Goal: Task Accomplishment & Management: Complete application form

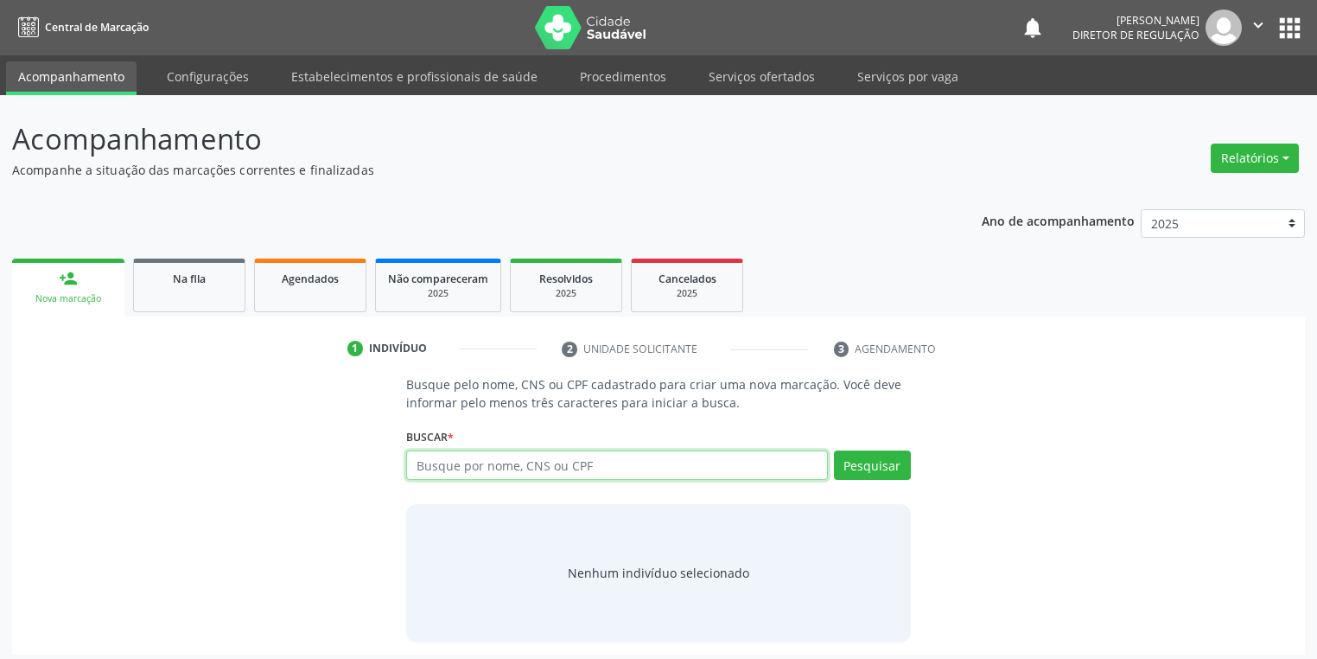
drag, startPoint x: 464, startPoint y: 458, endPoint x: 456, endPoint y: 463, distance: 9.3
click at [463, 459] on input "text" at bounding box center [617, 464] width 422 height 29
type input "702907583556271"
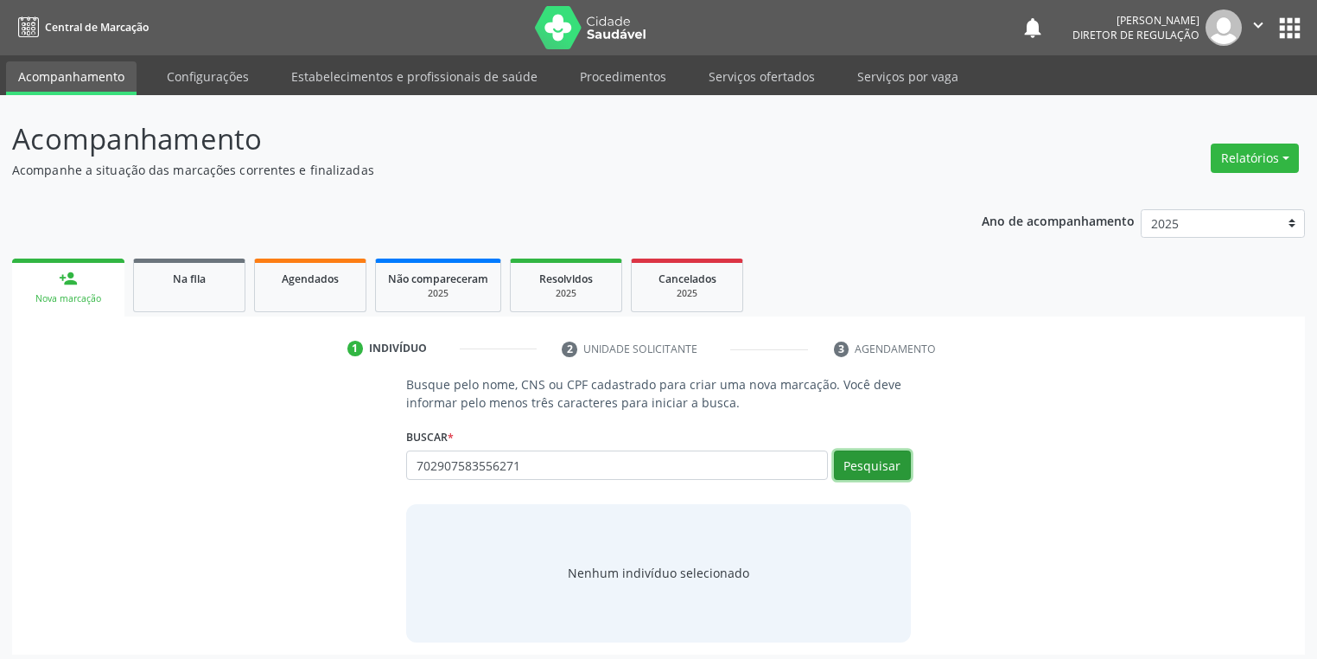
click at [885, 469] on button "Pesquisar" at bounding box center [872, 464] width 77 height 29
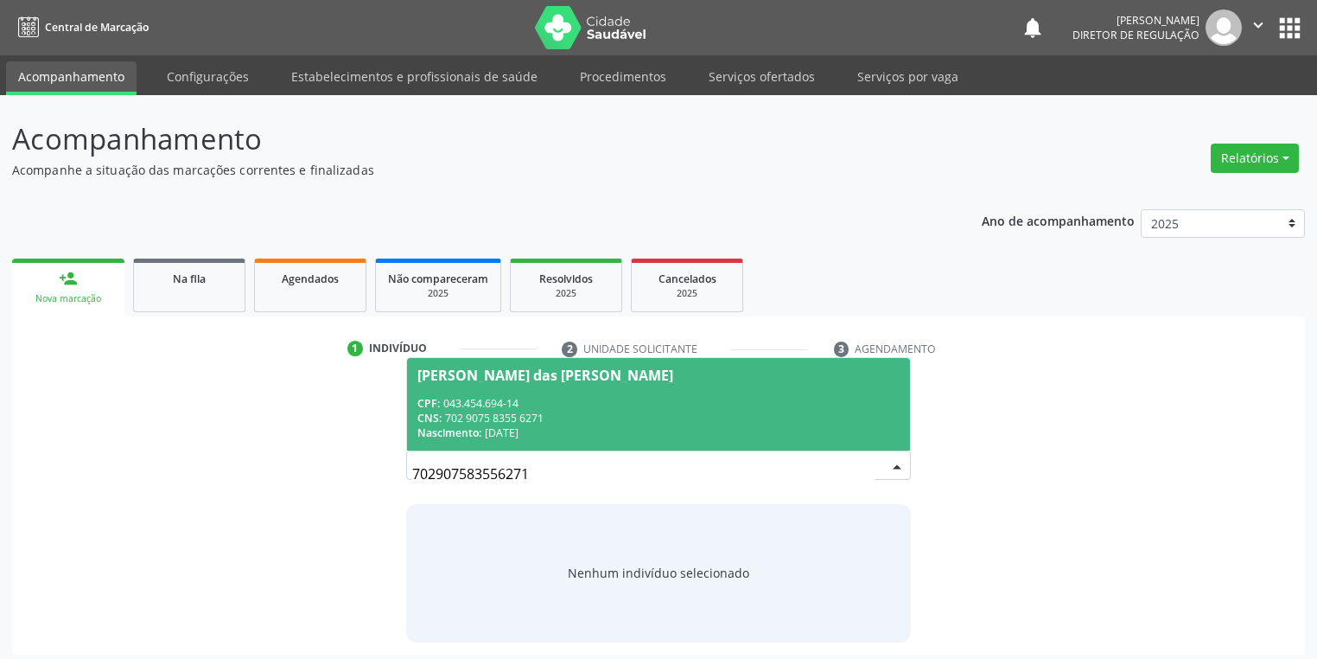
click at [479, 415] on div "CNS: 702 9075 8355 6271" at bounding box center [658, 418] width 482 height 15
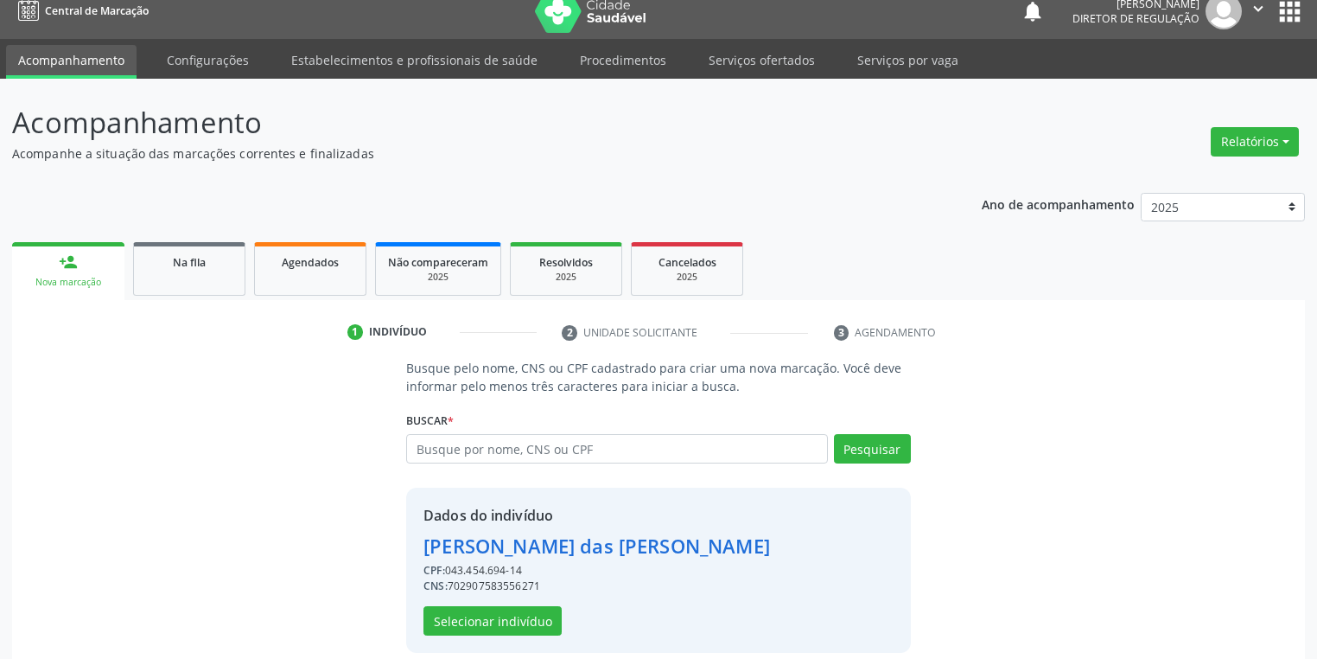
scroll to position [33, 0]
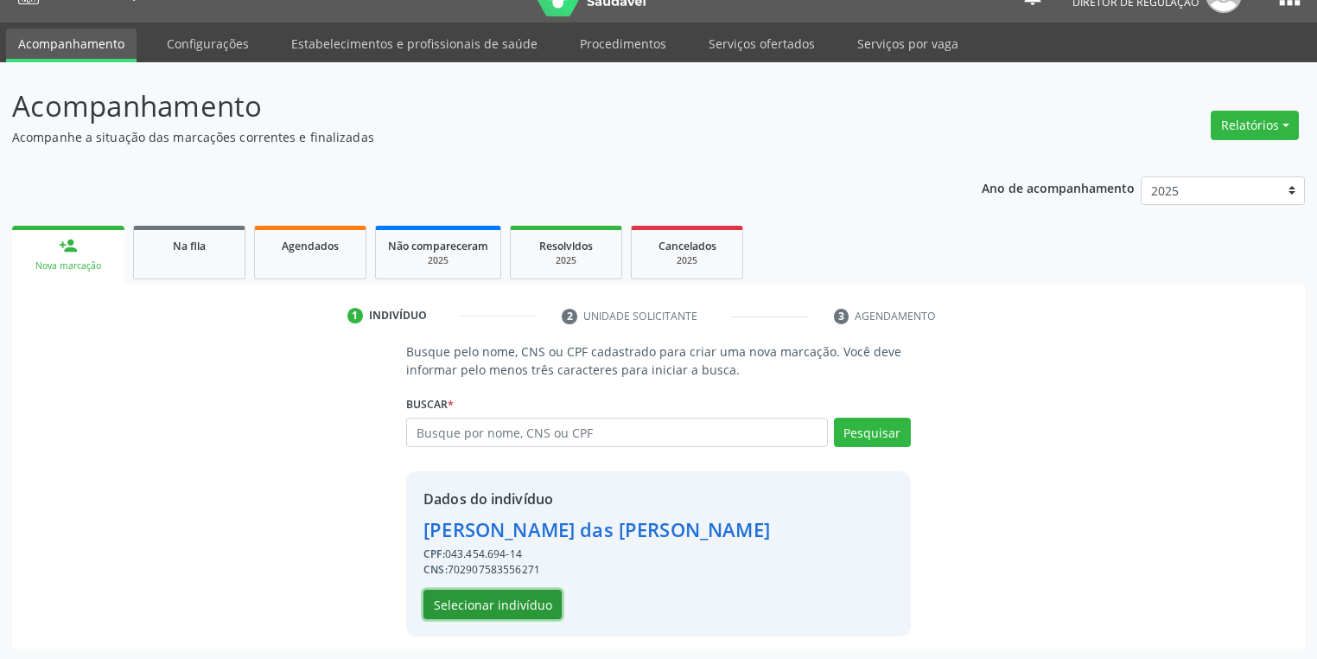
click at [470, 606] on button "Selecionar indivíduo" at bounding box center [492, 603] width 138 height 29
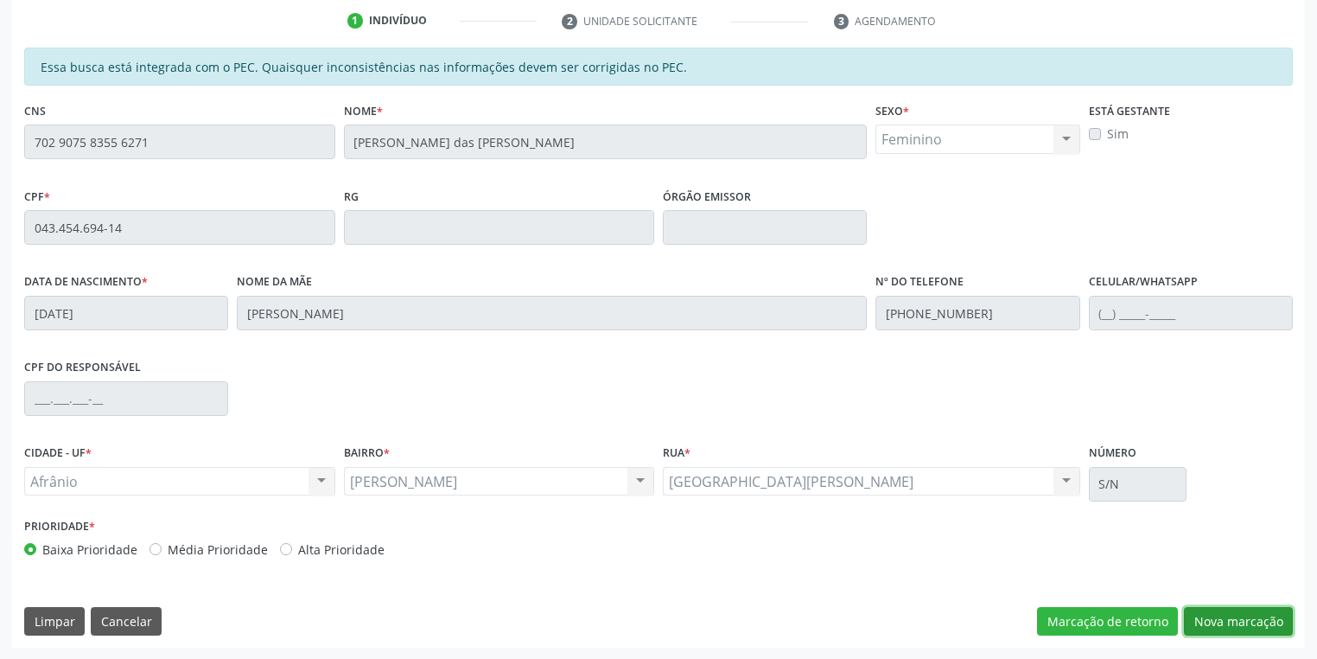
click at [1219, 621] on button "Nova marcação" at bounding box center [1238, 621] width 109 height 29
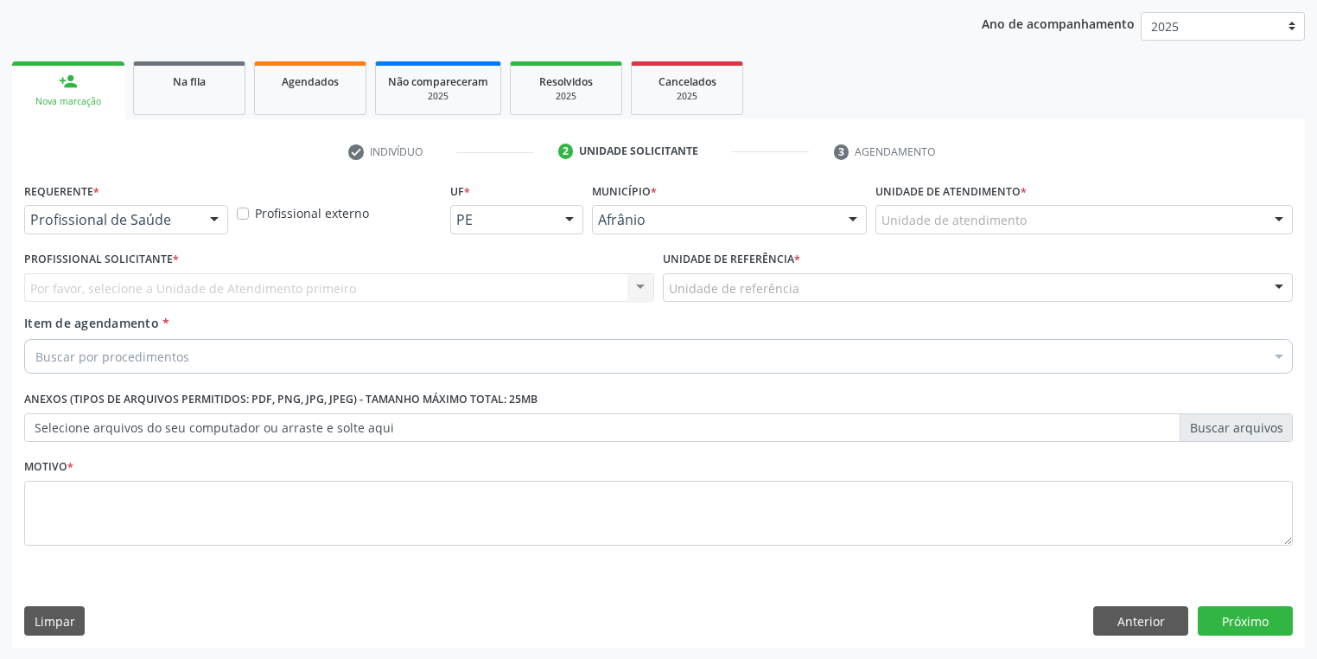
drag, startPoint x: 932, startPoint y: 201, endPoint x: 931, endPoint y: 240, distance: 38.9
click at [931, 204] on div "Unidade de atendimento * Unidade de atendimento Academia da Saude de Afranio Ac…" at bounding box center [1083, 205] width 417 height 55
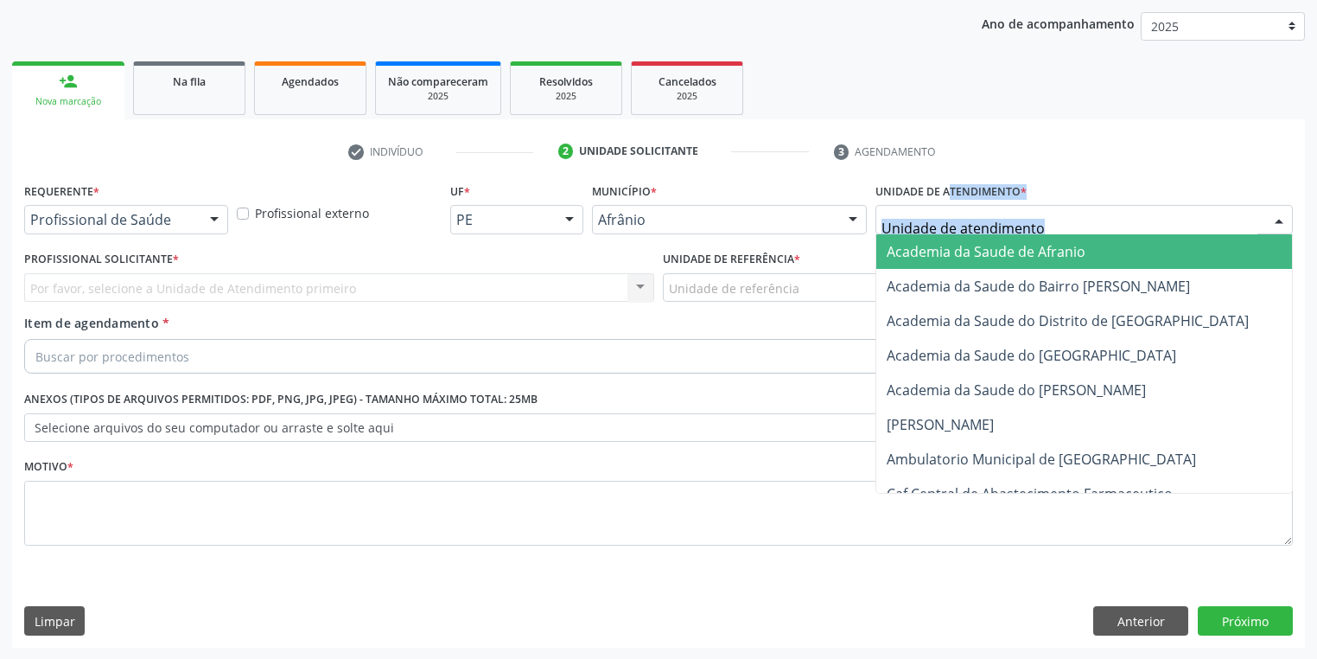
click at [930, 230] on div at bounding box center [1083, 219] width 417 height 29
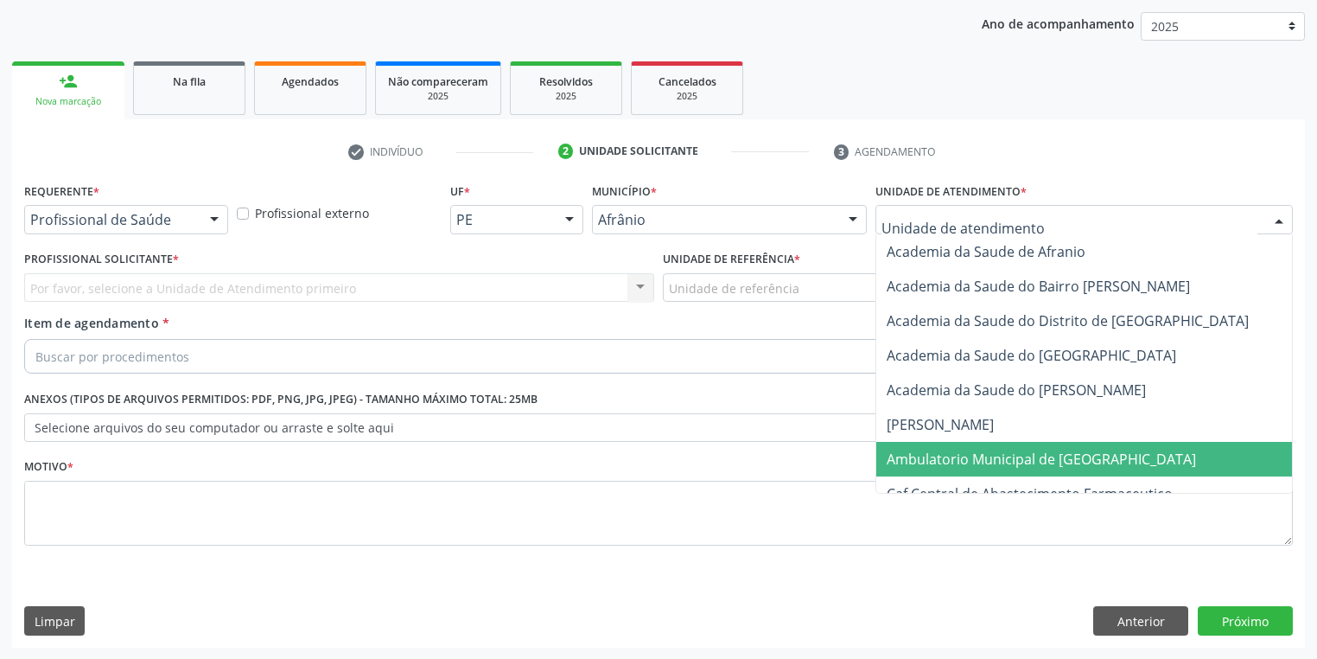
drag, startPoint x: 899, startPoint y: 466, endPoint x: 850, endPoint y: 419, distance: 67.2
click at [899, 466] on span "Ambulatorio Municipal de [GEOGRAPHIC_DATA]" at bounding box center [1041, 458] width 309 height 19
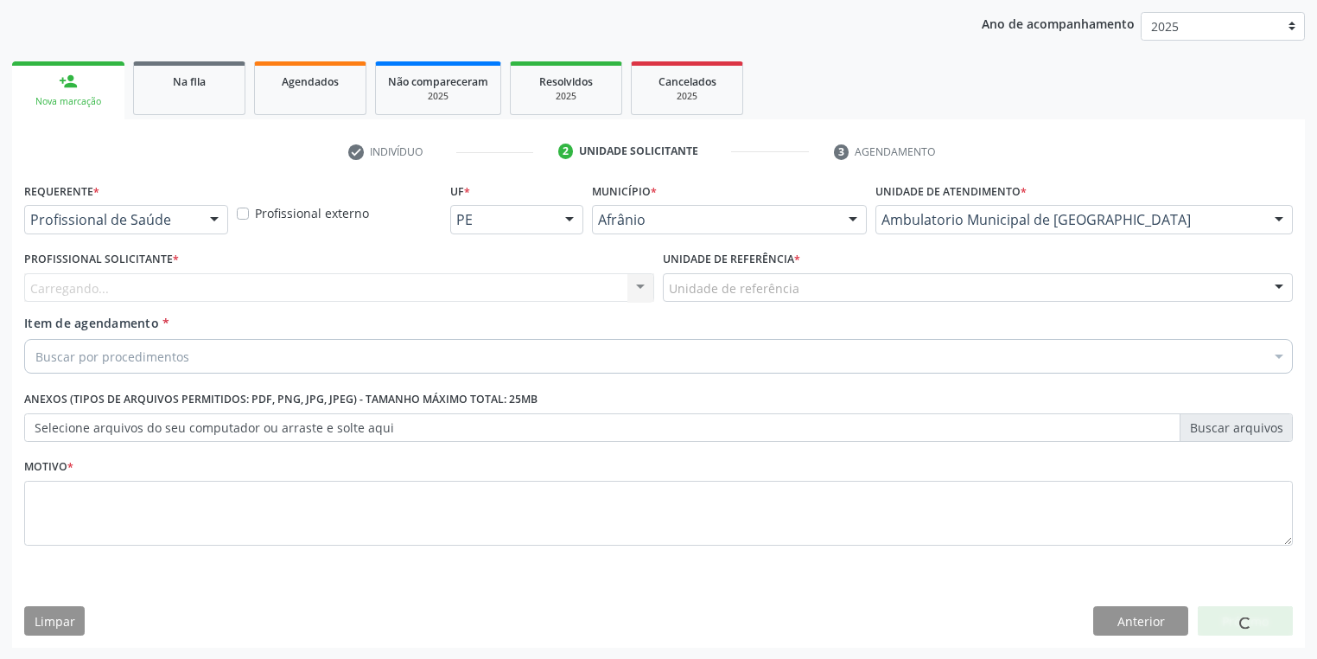
drag, startPoint x: 704, startPoint y: 293, endPoint x: 704, endPoint y: 346, distance: 52.7
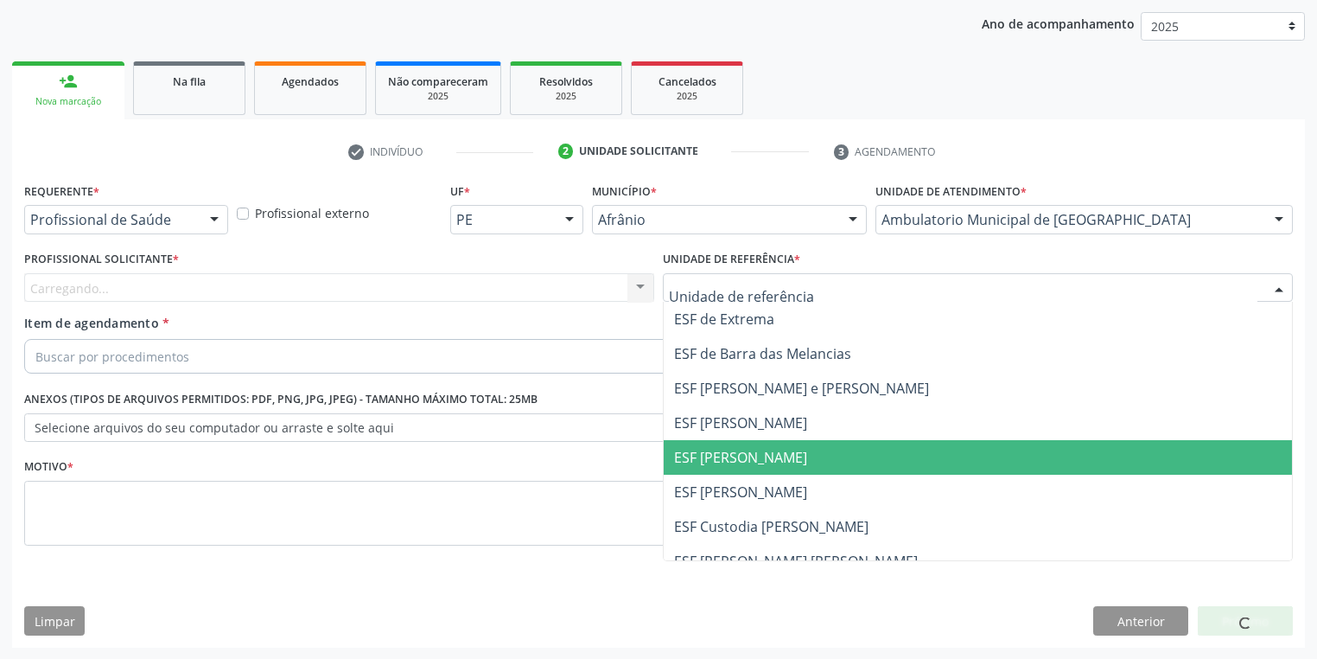
click at [690, 453] on span "ESF [PERSON_NAME]" at bounding box center [740, 457] width 133 height 19
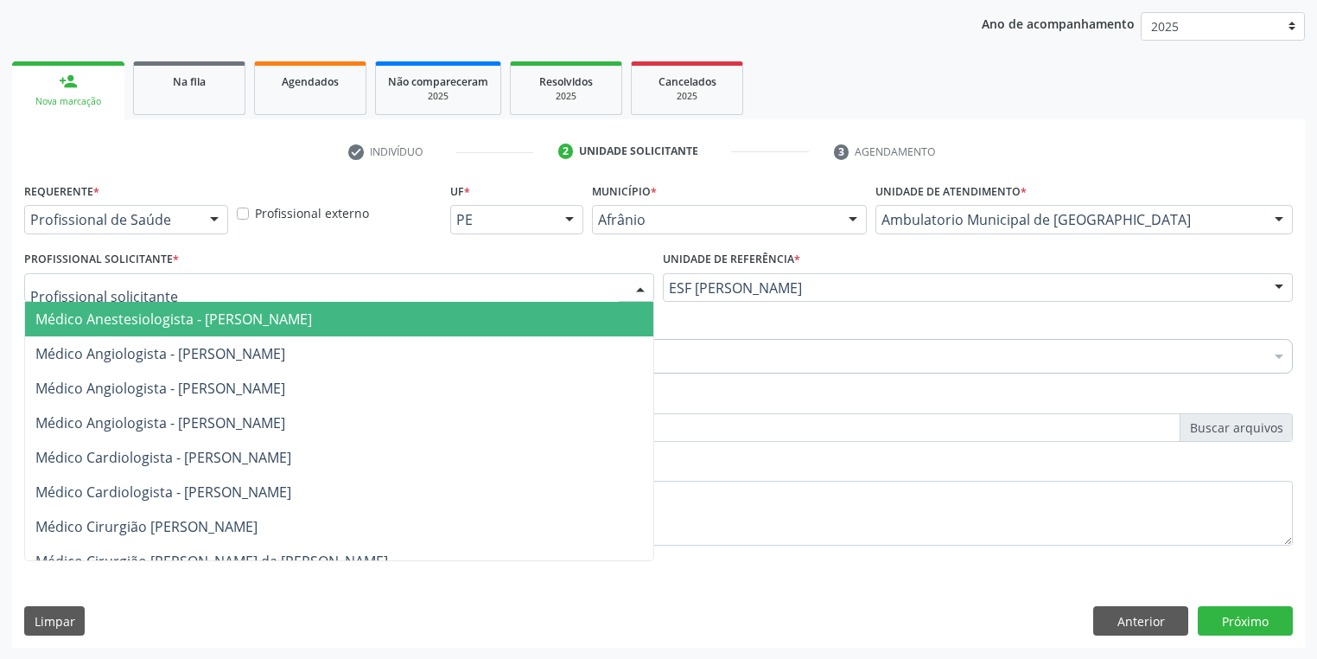
drag, startPoint x: 181, startPoint y: 277, endPoint x: 176, endPoint y: 313, distance: 35.8
click at [181, 283] on div at bounding box center [339, 287] width 630 height 29
click at [175, 316] on span "Médico Anestesiologista - [PERSON_NAME]" at bounding box center [173, 318] width 277 height 19
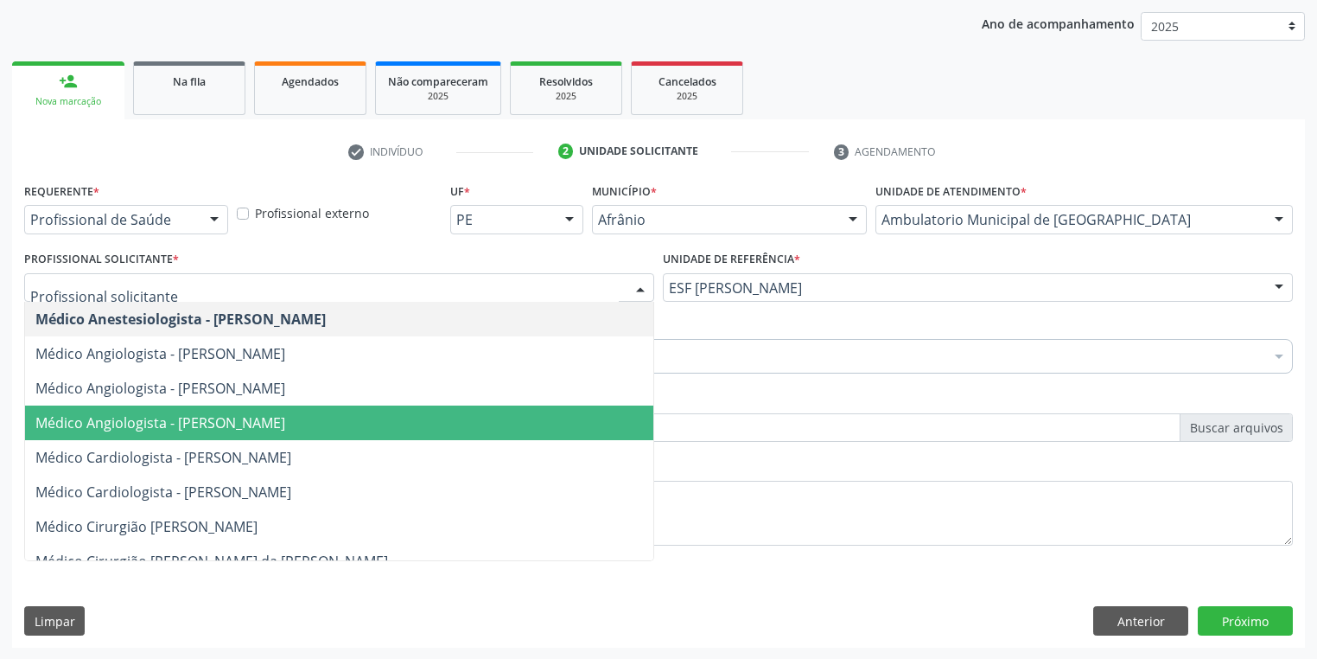
click at [212, 413] on span "Médico Angiologista - [PERSON_NAME]" at bounding box center [160, 422] width 250 height 19
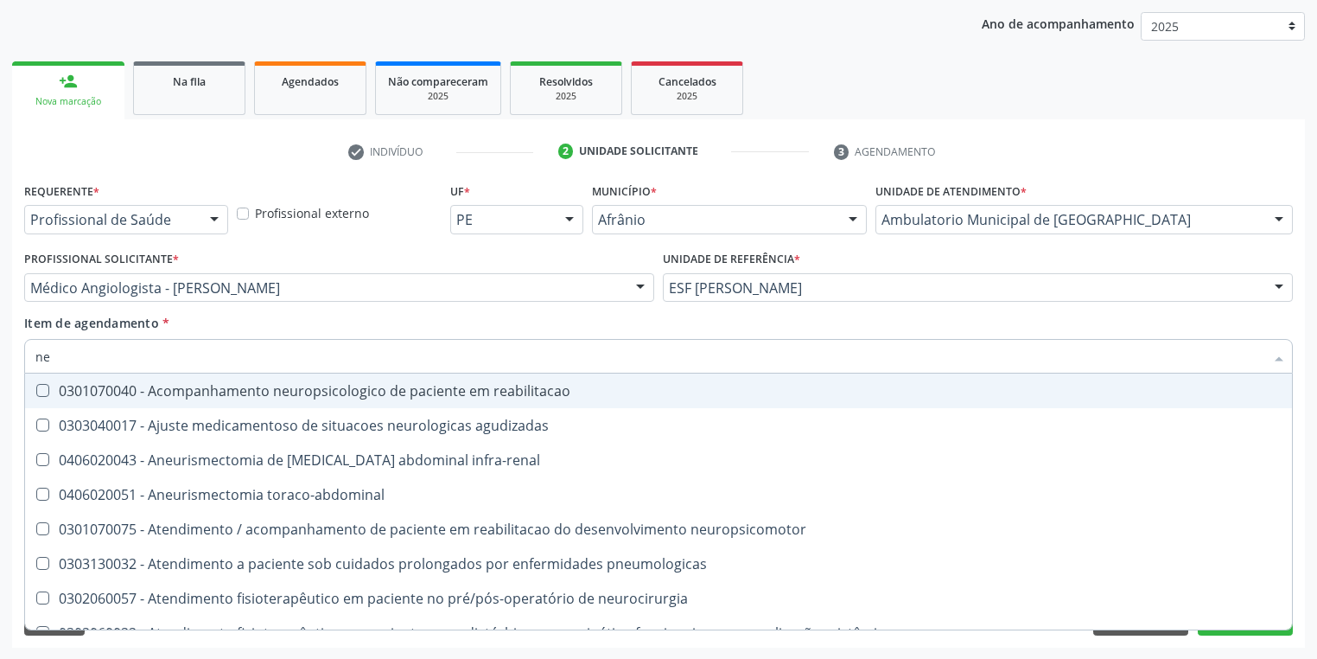
type input "n"
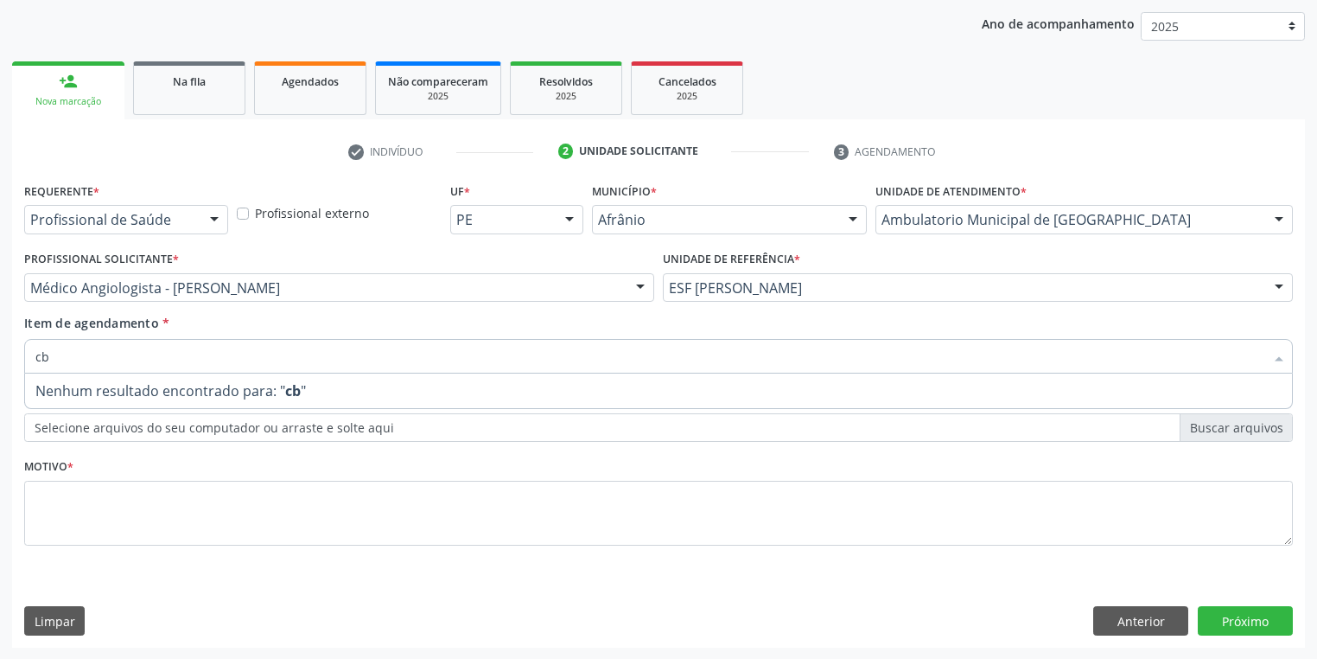
type input "c"
type input "cabeça e"
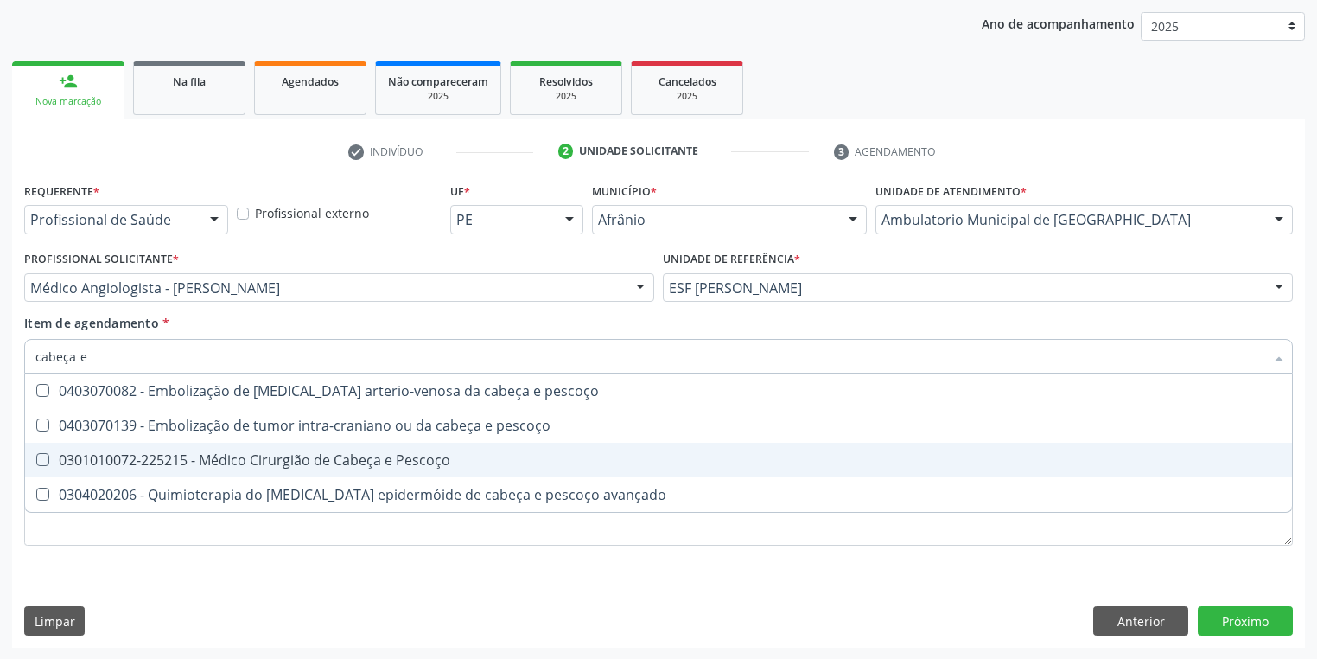
click at [76, 455] on div "0301010072-225215 - Médico Cirurgião de Cabeça e Pescoço" at bounding box center [658, 460] width 1246 height 14
checkbox Pescoço "true"
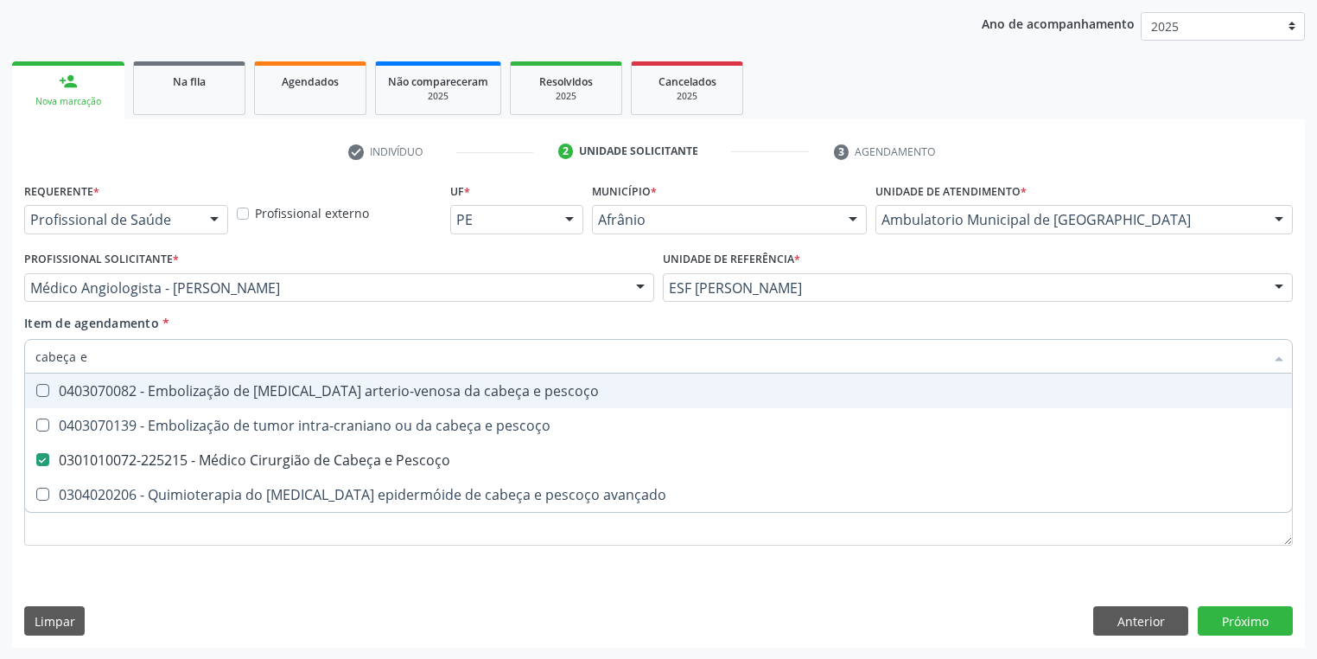
drag, startPoint x: 92, startPoint y: 363, endPoint x: 22, endPoint y: 366, distance: 70.0
click at [22, 366] on div "Item de agendamento * cabeça e Desfazer seleção 0403070082 - Embolização de fis…" at bounding box center [658, 347] width 1277 height 67
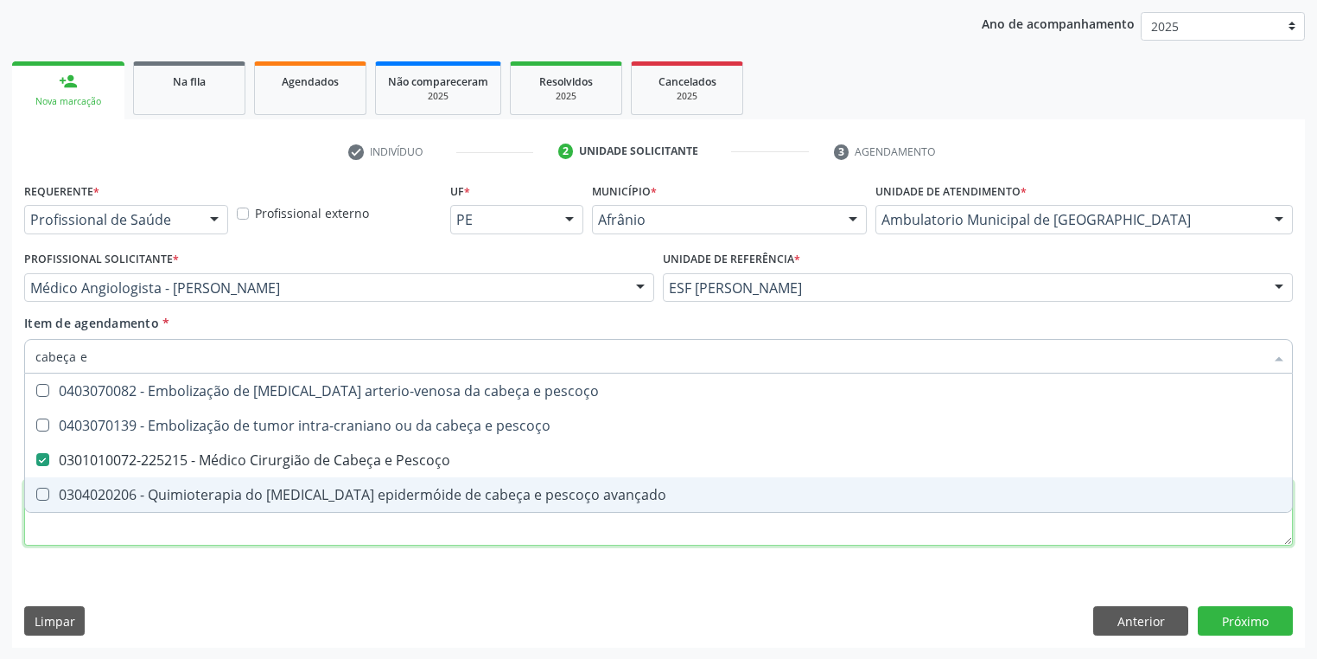
click at [73, 525] on div "Requerente * Profissional de Saúde Profissional de Saúde Paciente Nenhum result…" at bounding box center [658, 373] width 1269 height 391
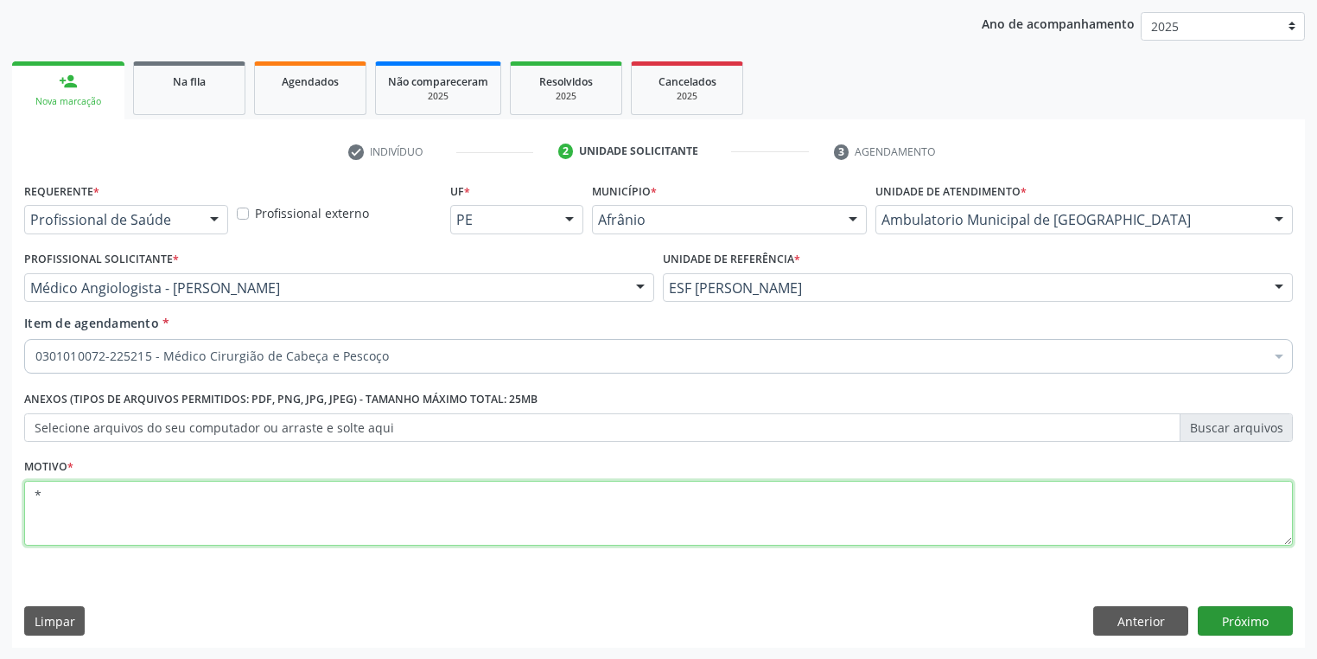
type textarea "*"
click at [1252, 619] on button "Próximo" at bounding box center [1245, 620] width 95 height 29
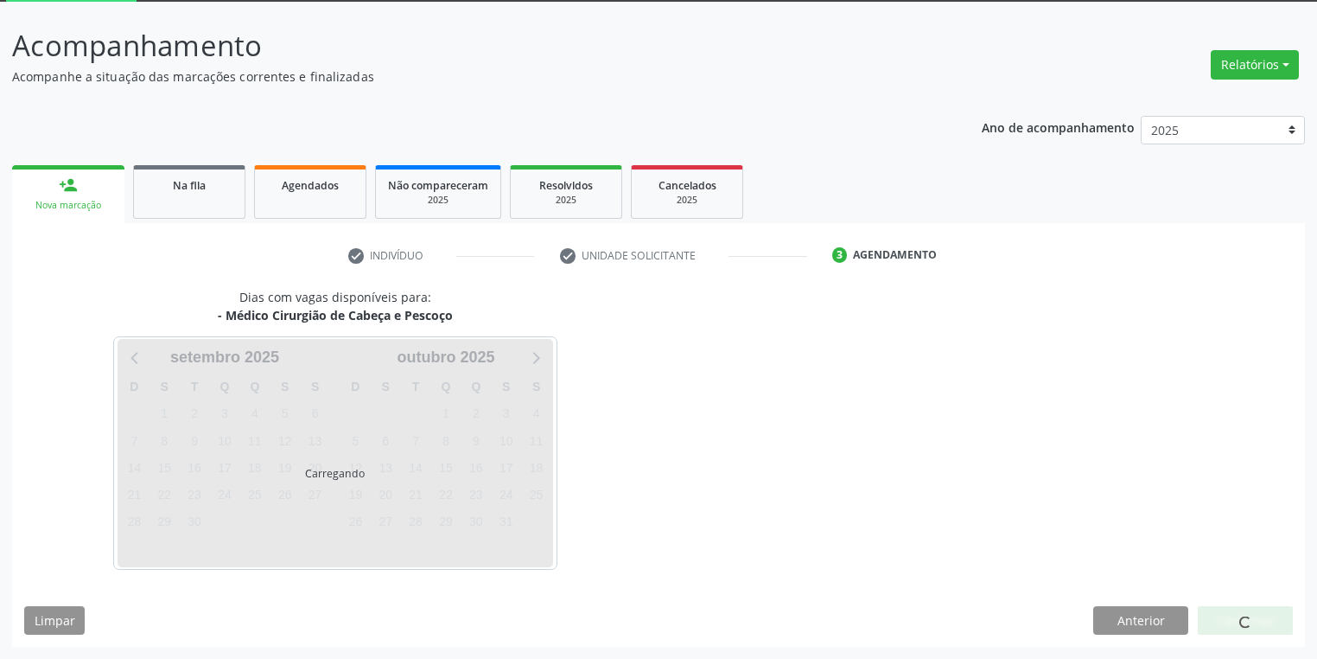
scroll to position [92, 0]
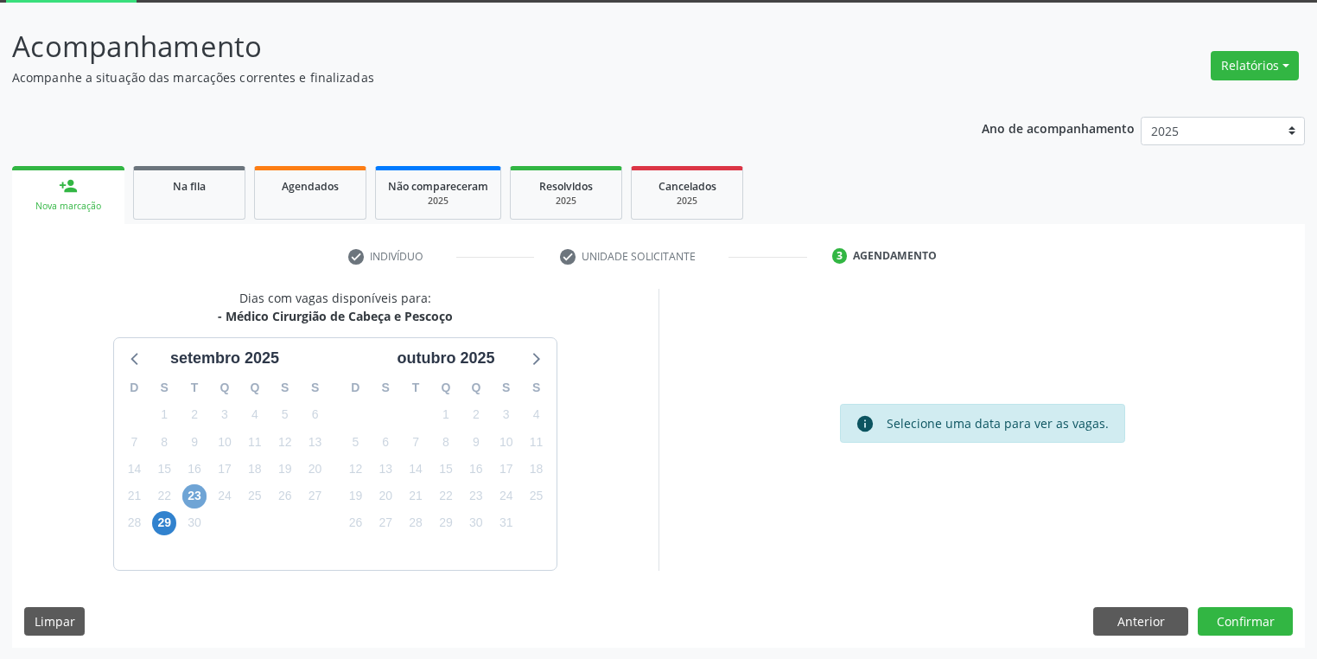
click at [195, 494] on span "23" at bounding box center [194, 496] width 24 height 24
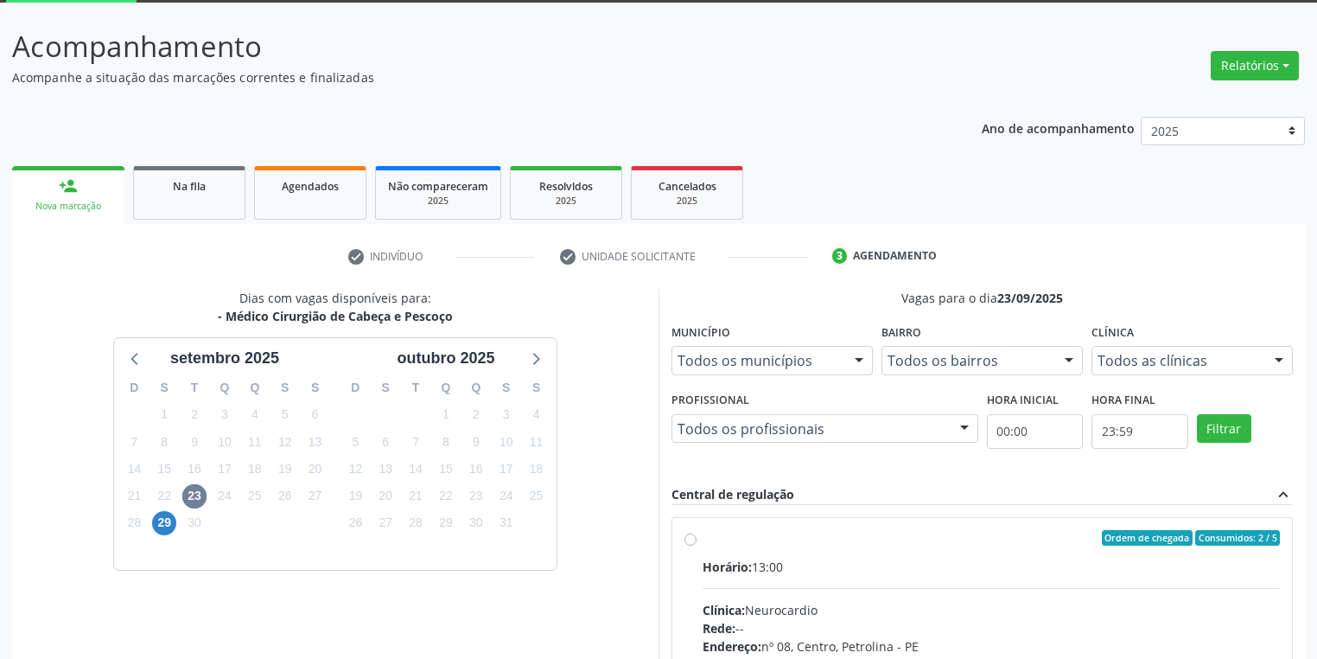
click at [697, 545] on input "Ordem de chegada Consumidos: 2 / 5 Horário: 13:00 Clínica: Neurocardio Rede: --…" at bounding box center [690, 538] width 12 height 16
radio input "true"
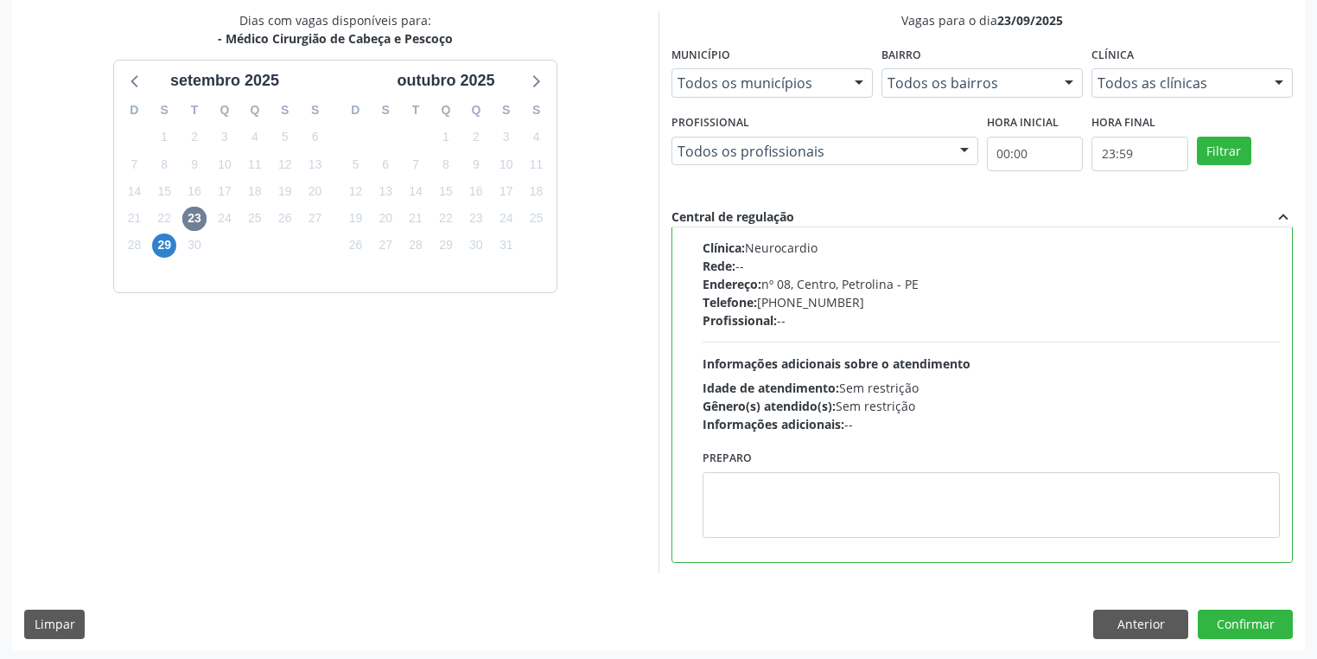
scroll to position [373, 0]
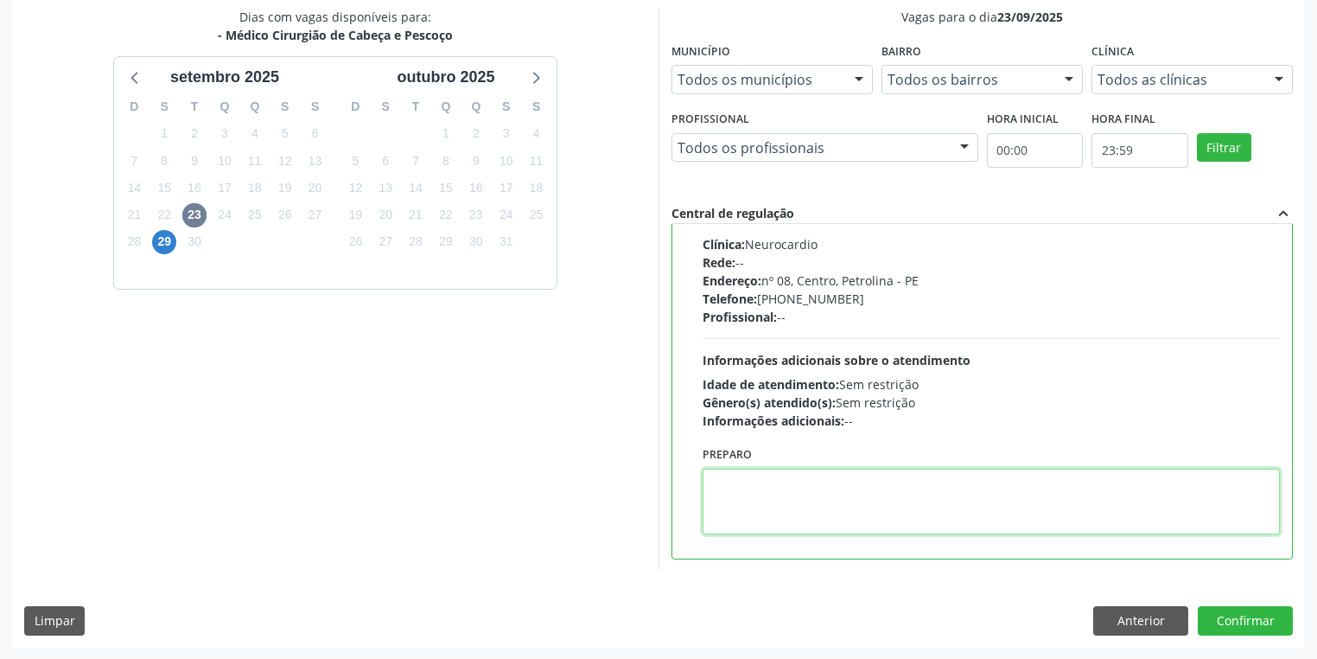
click at [872, 521] on textarea at bounding box center [991, 501] width 577 height 66
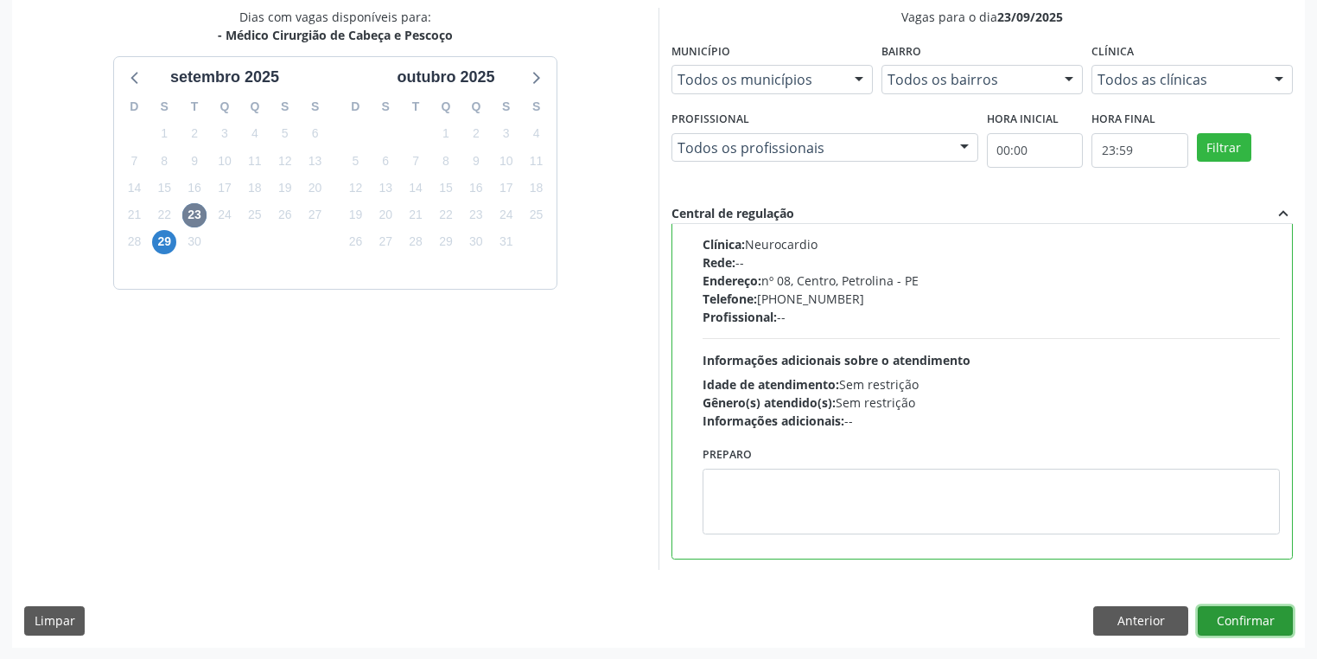
click at [1228, 624] on button "Confirmar" at bounding box center [1245, 620] width 95 height 29
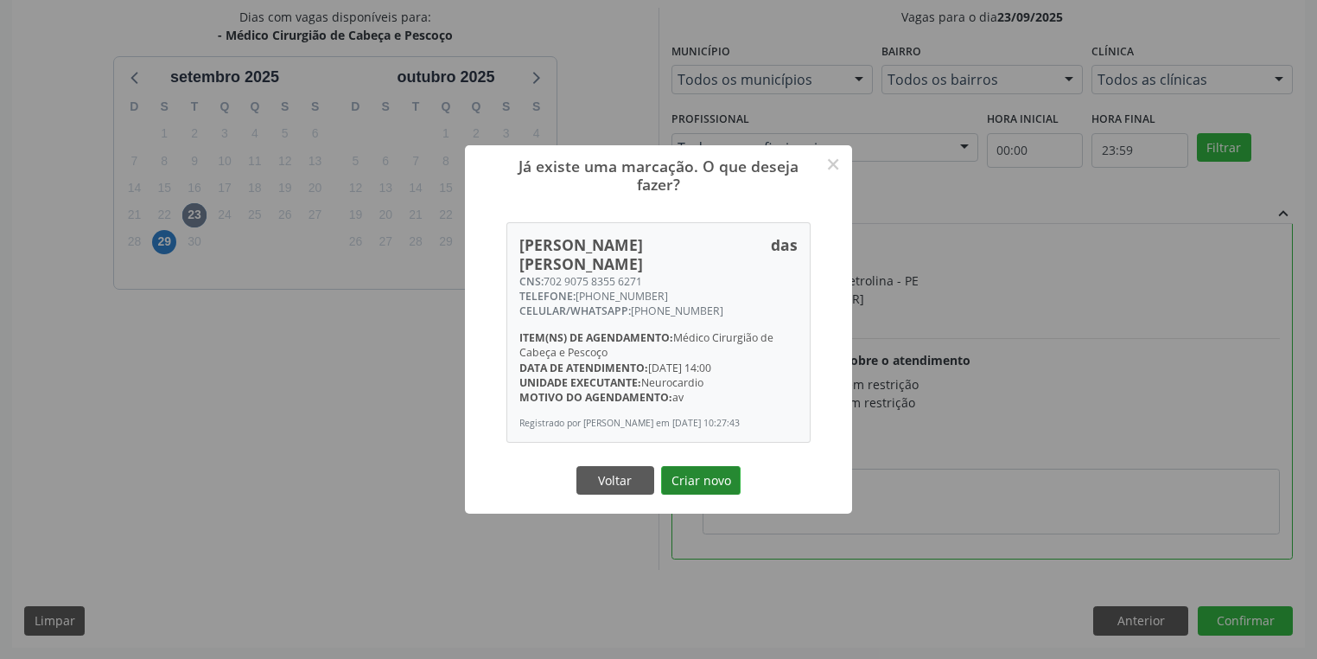
click at [700, 478] on button "Criar novo" at bounding box center [701, 480] width 80 height 29
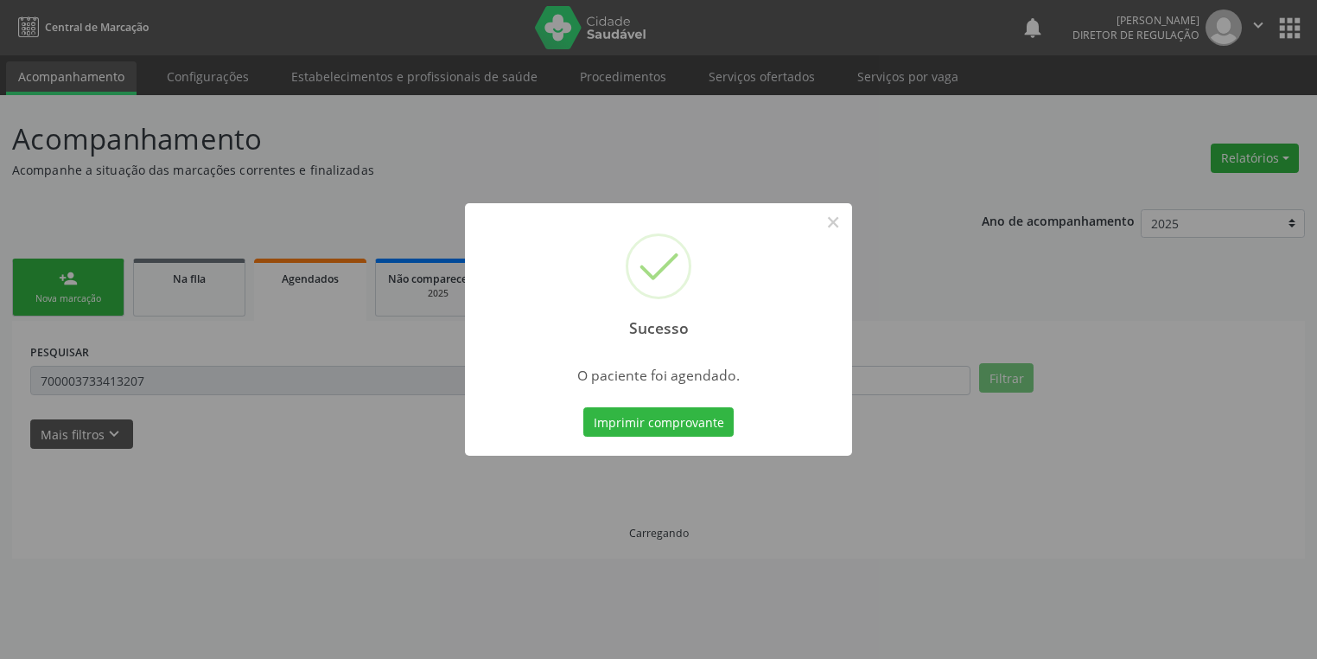
scroll to position [0, 0]
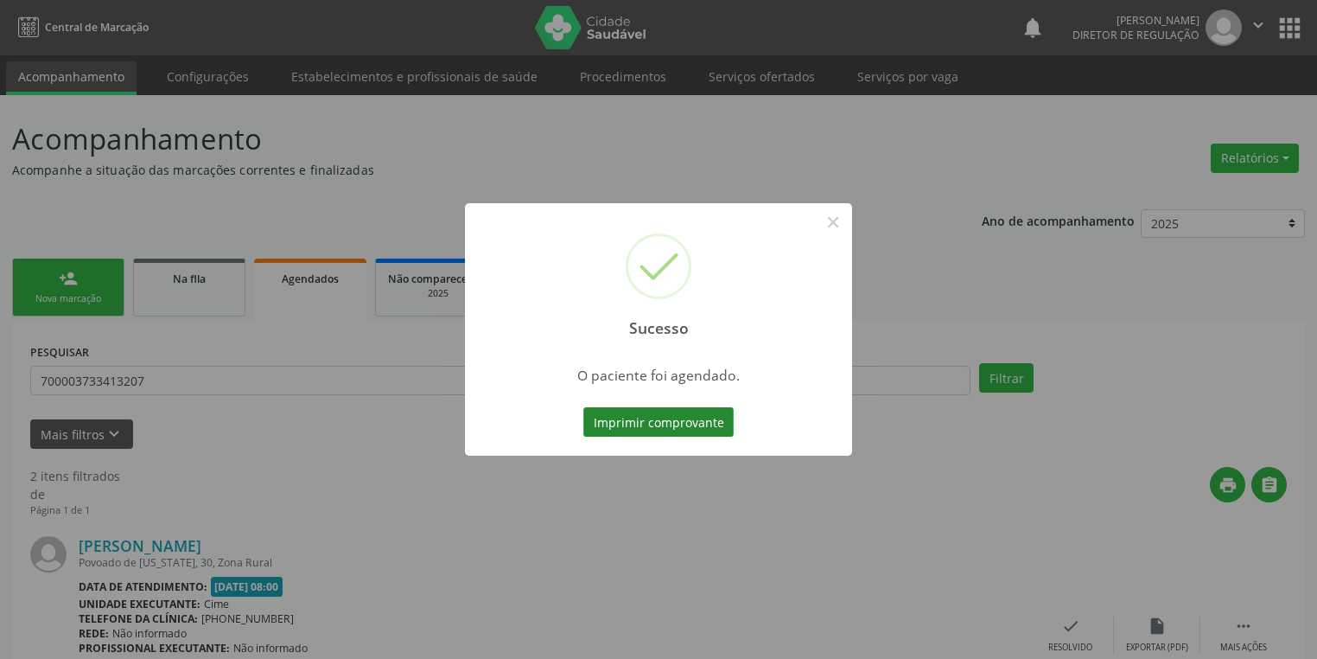
click at [637, 421] on button "Imprimir comprovante" at bounding box center [658, 421] width 150 height 29
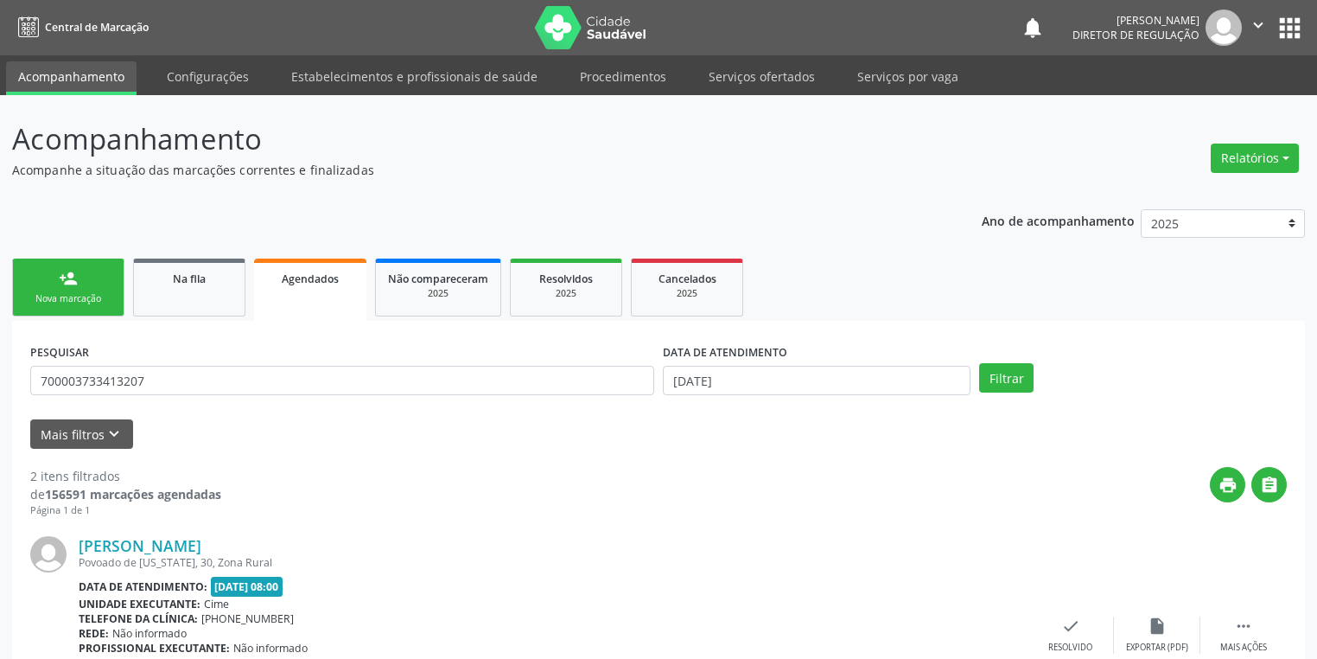
click at [105, 290] on link "person_add Nova marcação" at bounding box center [68, 287] width 112 height 58
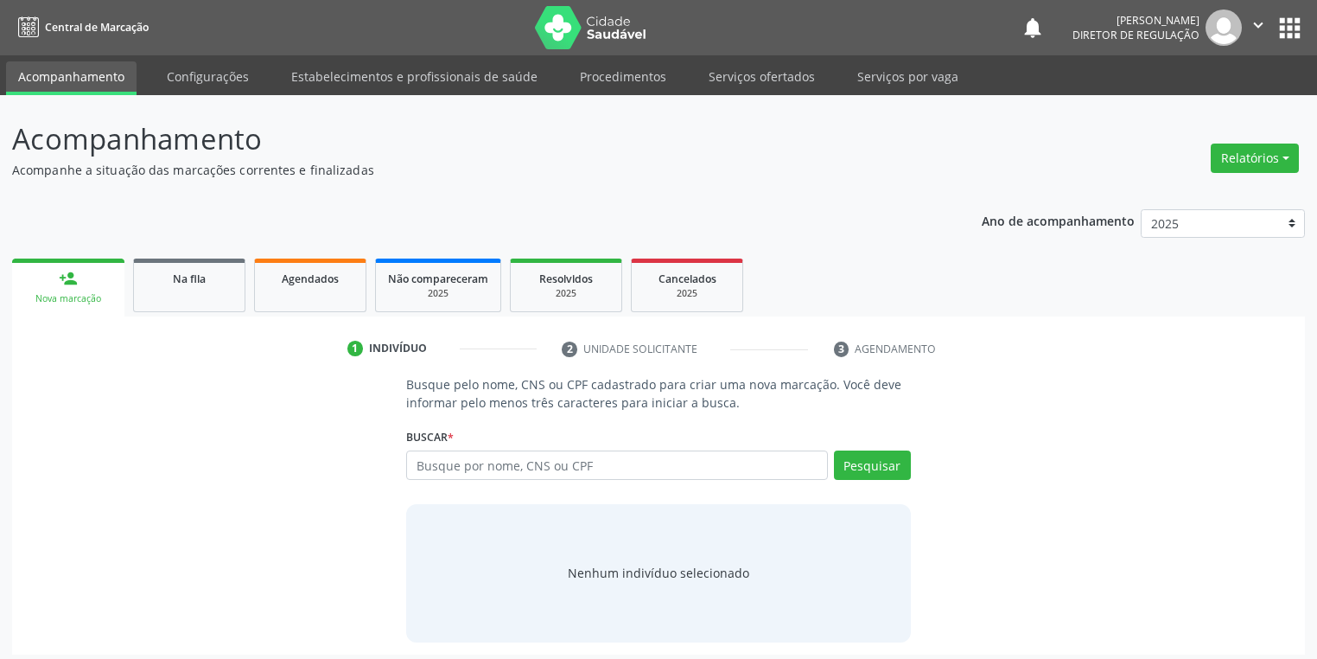
click at [105, 290] on link "person_add Nova marcação" at bounding box center [68, 287] width 112 height 58
click at [481, 468] on input "text" at bounding box center [617, 464] width 422 height 29
type input "702006863887984"
click at [878, 468] on button "Pesquisar" at bounding box center [872, 464] width 77 height 29
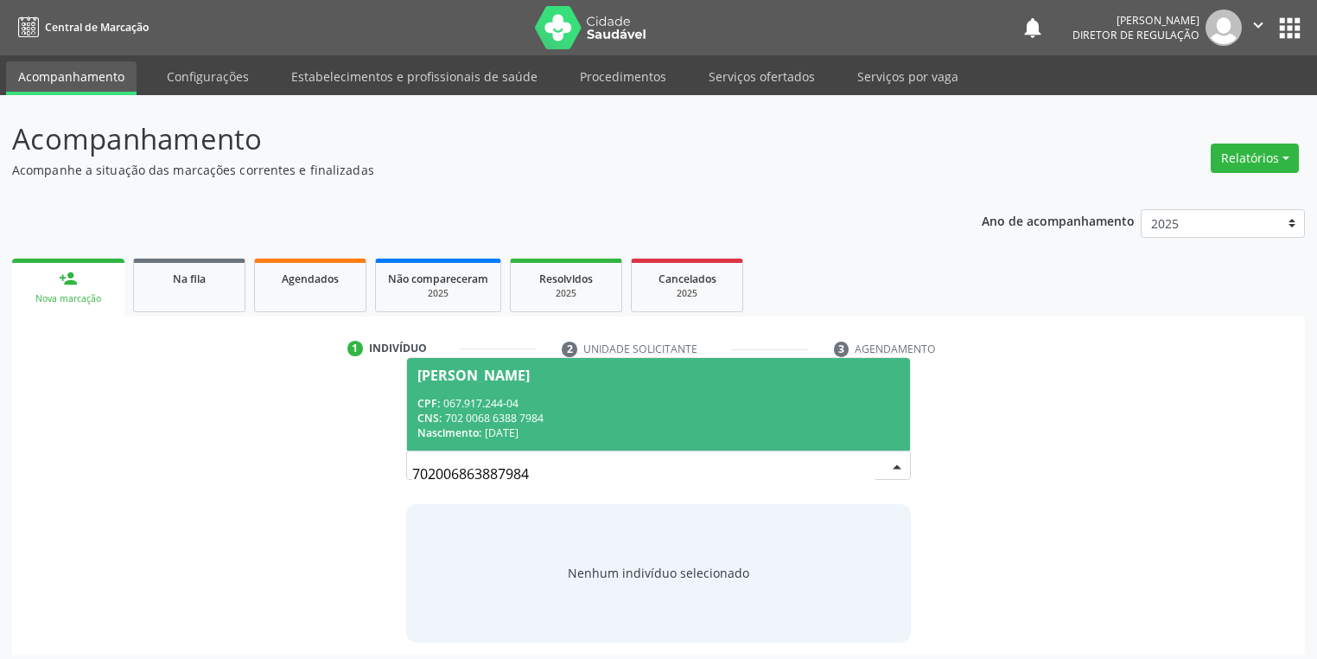
click at [542, 433] on div "Nascimento: 27/11/1982" at bounding box center [658, 432] width 482 height 15
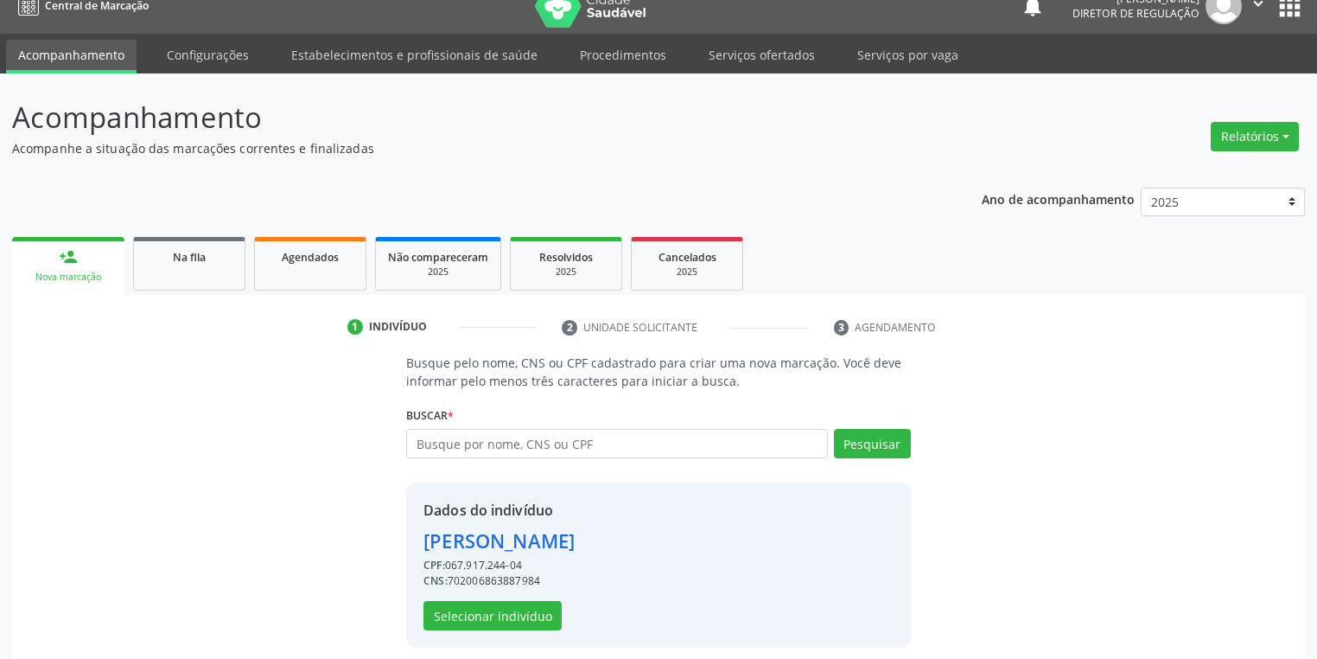
scroll to position [33, 0]
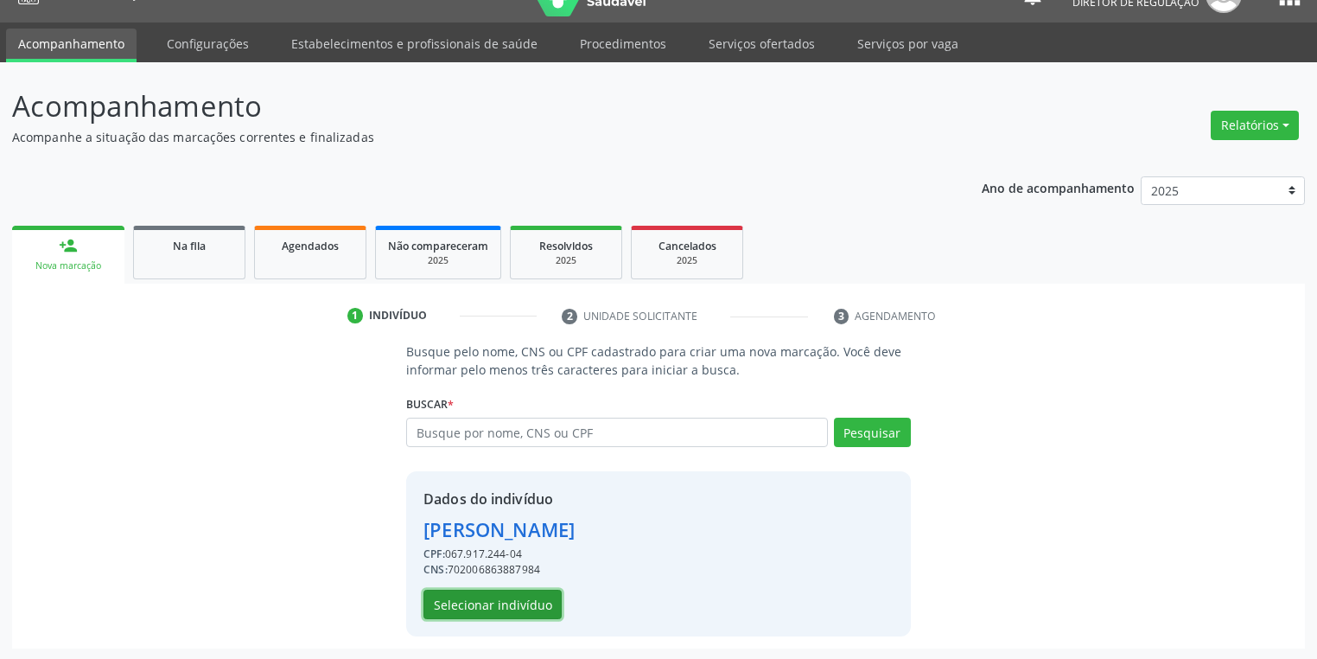
click at [477, 601] on button "Selecionar indivíduo" at bounding box center [492, 603] width 138 height 29
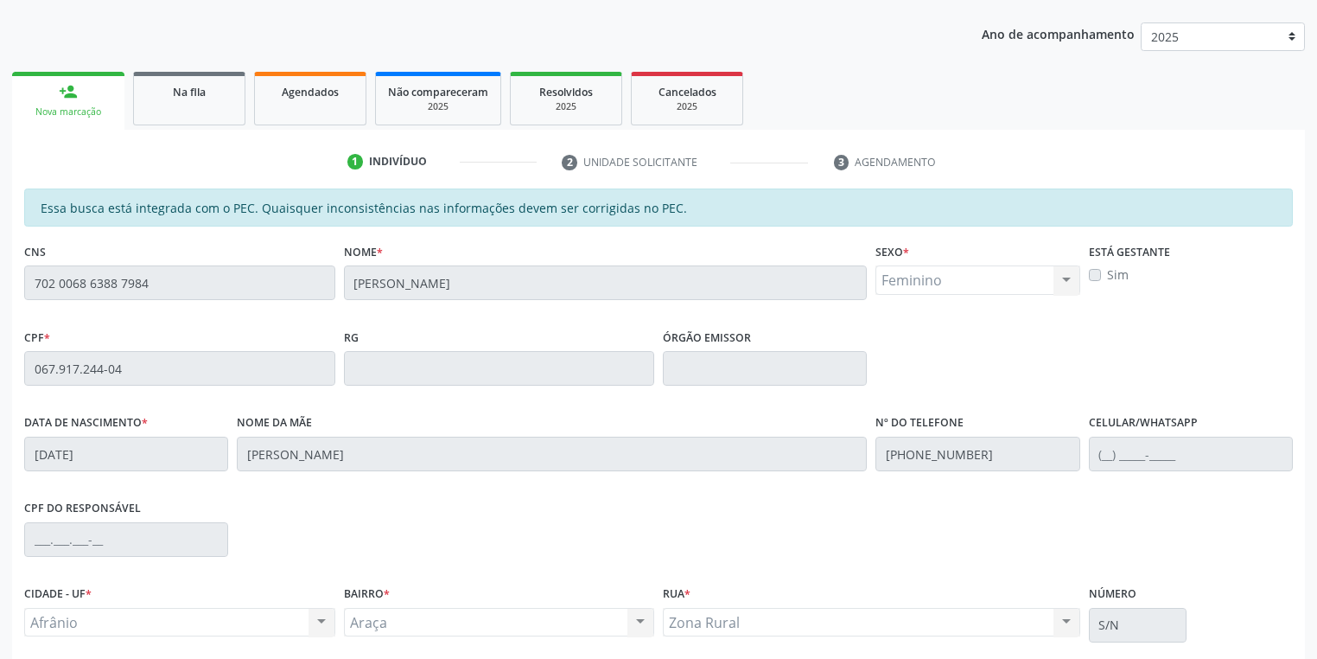
scroll to position [328, 0]
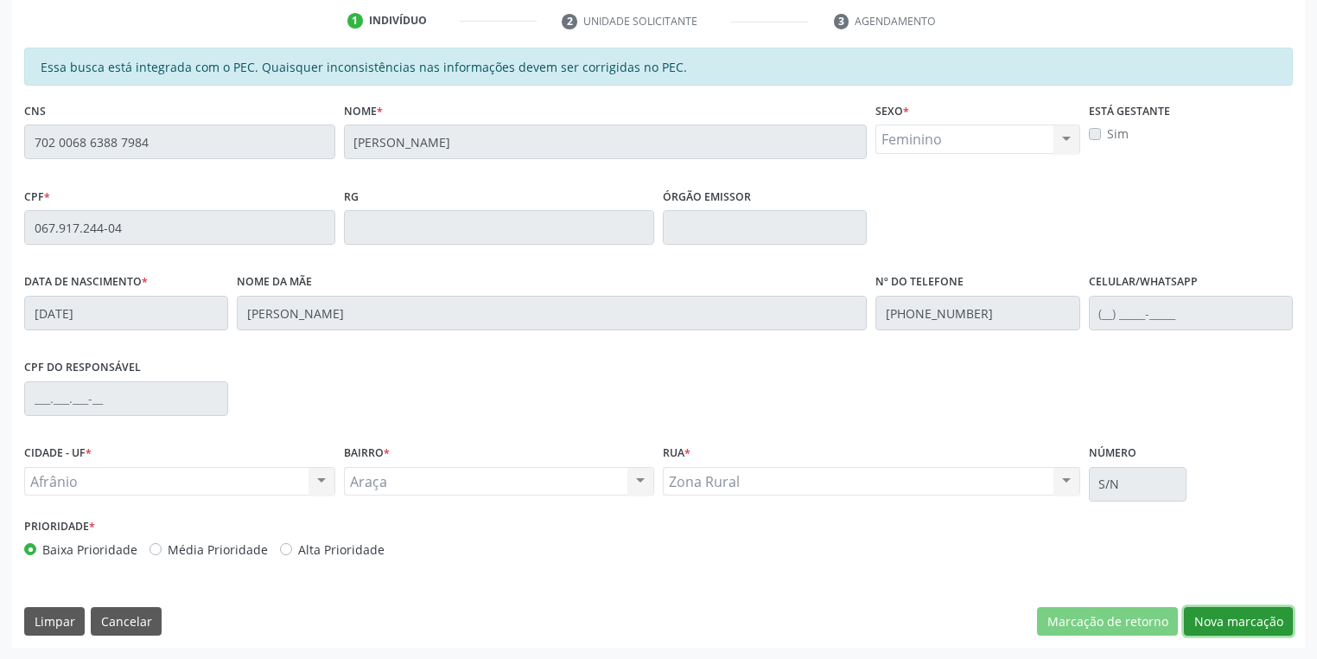
click at [1232, 618] on button "Nova marcação" at bounding box center [1238, 621] width 109 height 29
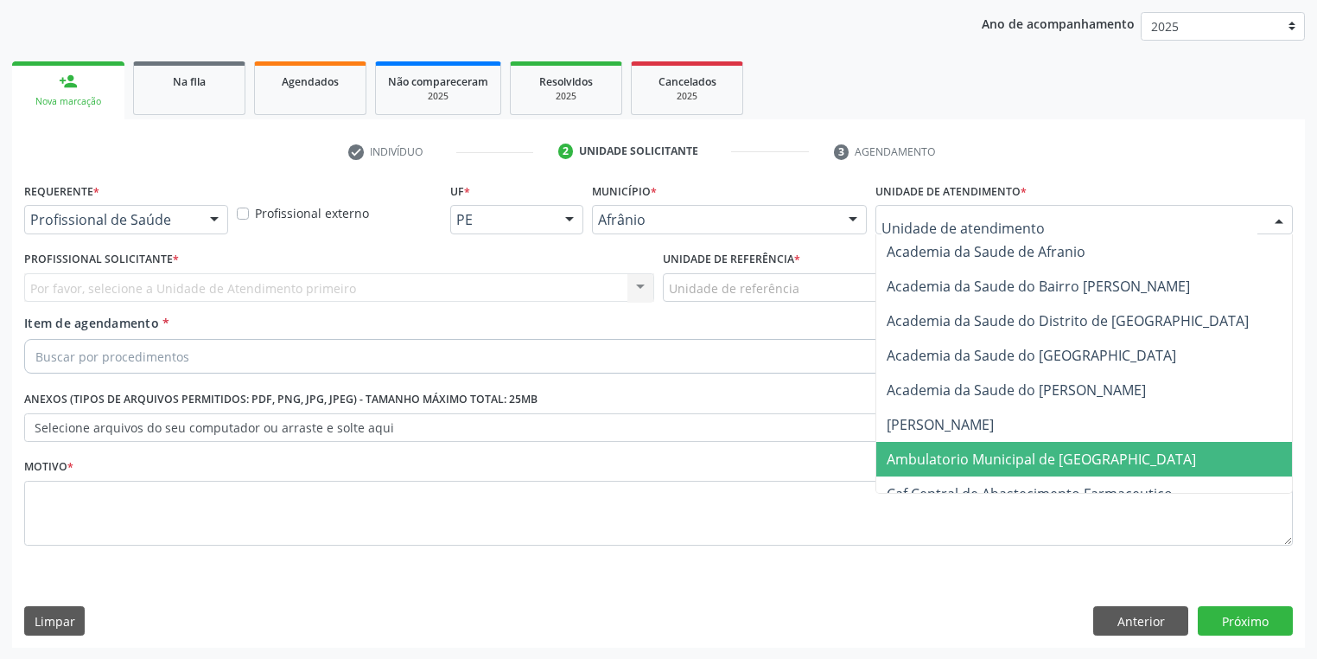
drag, startPoint x: 918, startPoint y: 463, endPoint x: 871, endPoint y: 401, distance: 77.8
click at [918, 463] on span "Ambulatorio Municipal de [GEOGRAPHIC_DATA]" at bounding box center [1041, 458] width 309 height 19
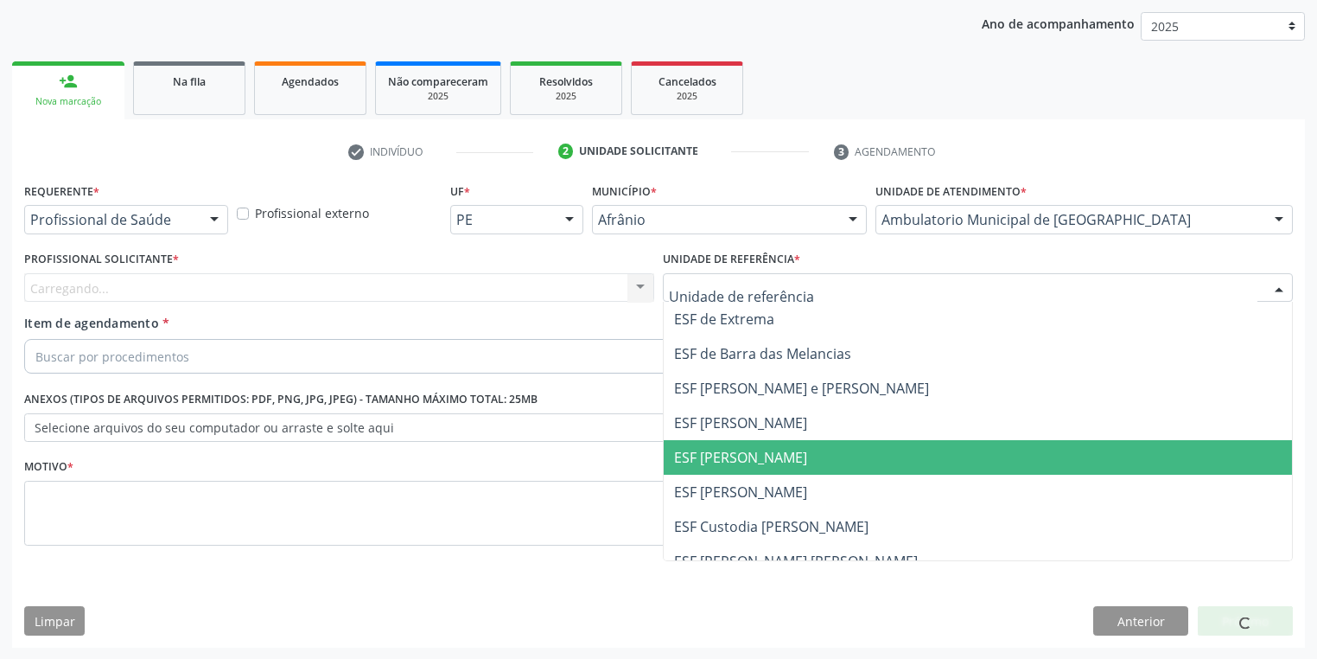
drag, startPoint x: 715, startPoint y: 464, endPoint x: 582, endPoint y: 409, distance: 144.1
click at [714, 464] on span "ESF [PERSON_NAME]" at bounding box center [740, 457] width 133 height 19
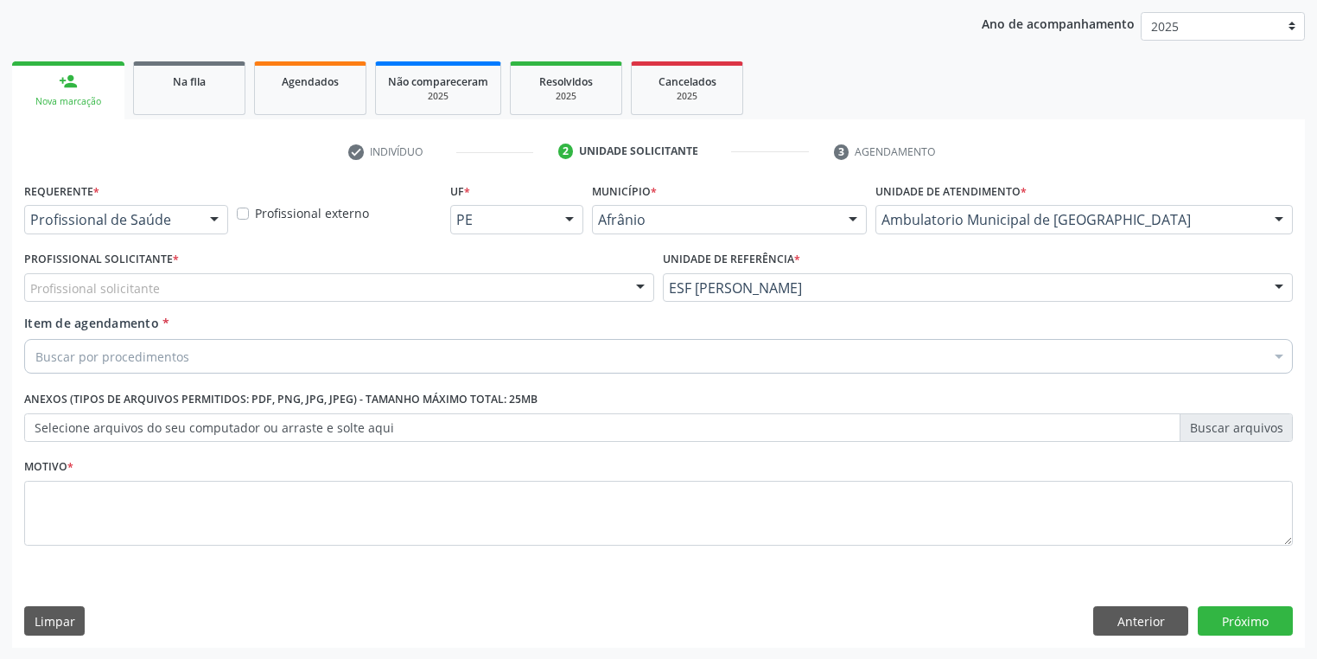
drag, startPoint x: 141, startPoint y: 278, endPoint x: 139, endPoint y: 302, distance: 23.4
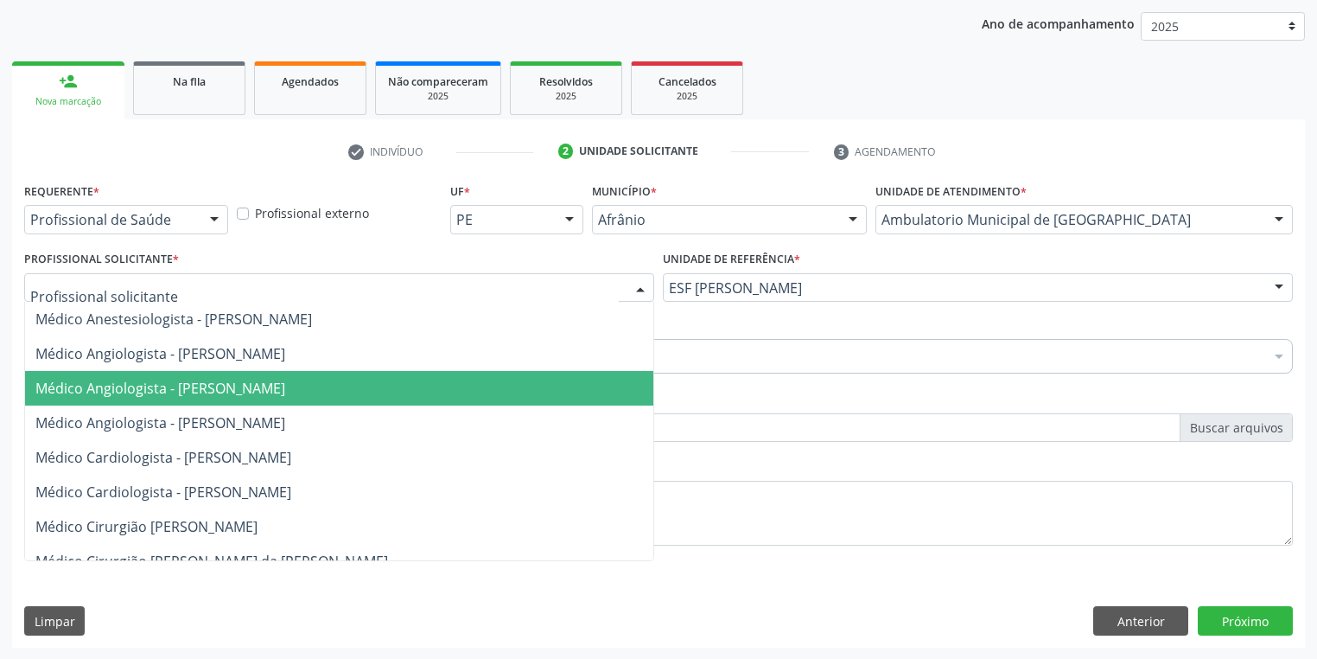
click at [156, 391] on span "Médico Angiologista - [PERSON_NAME]" at bounding box center [160, 388] width 250 height 19
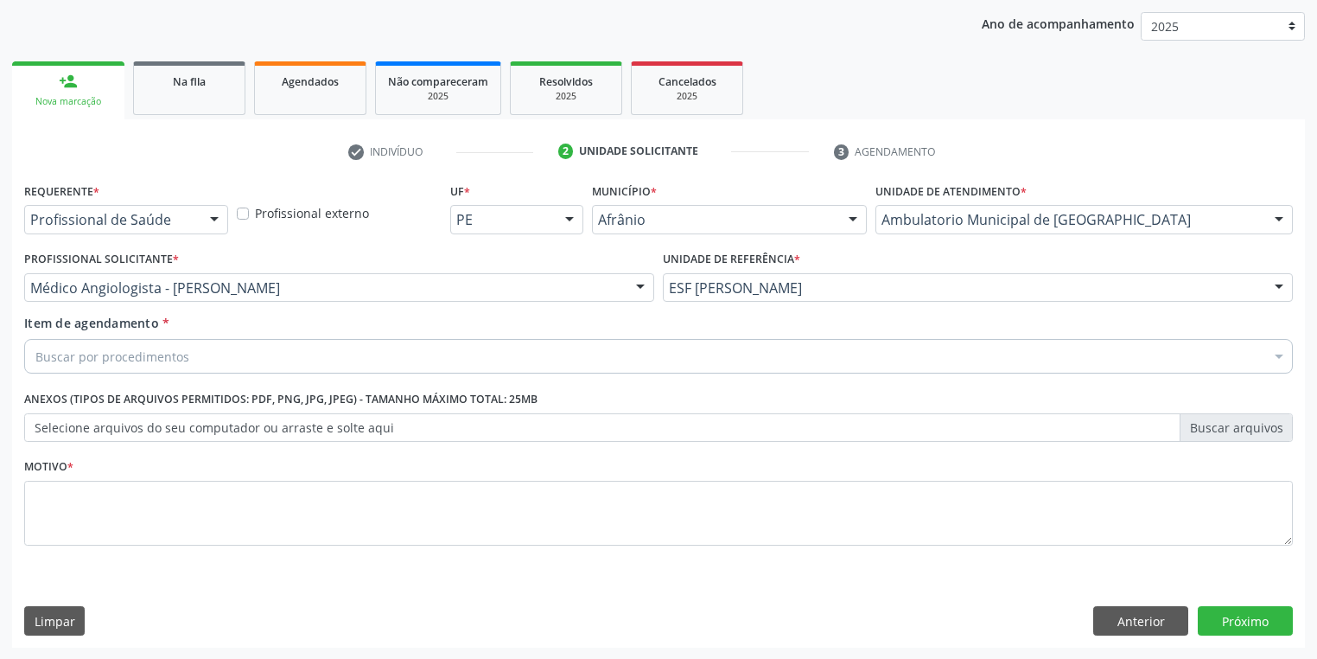
click at [119, 373] on div "Item de agendamento * Buscar por procedimentos Selecionar todos 0604320140 - Ab…" at bounding box center [658, 347] width 1277 height 67
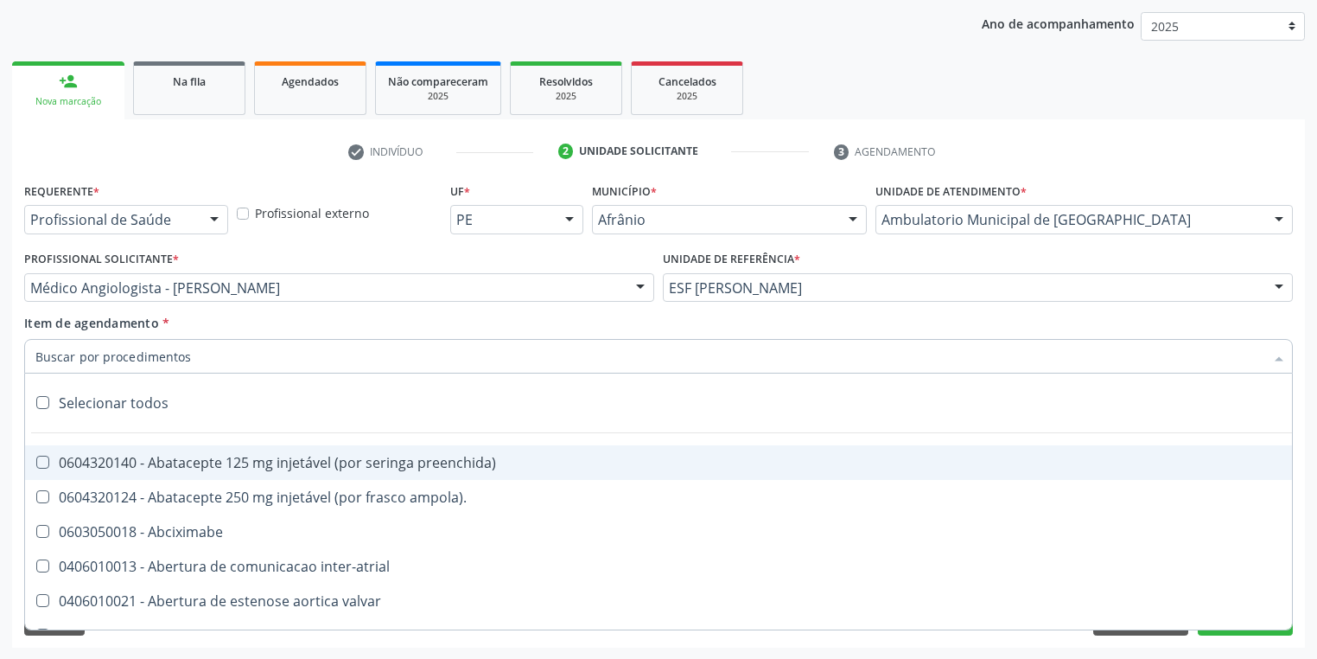
paste input "cabeça e"
type input "cabeça e"
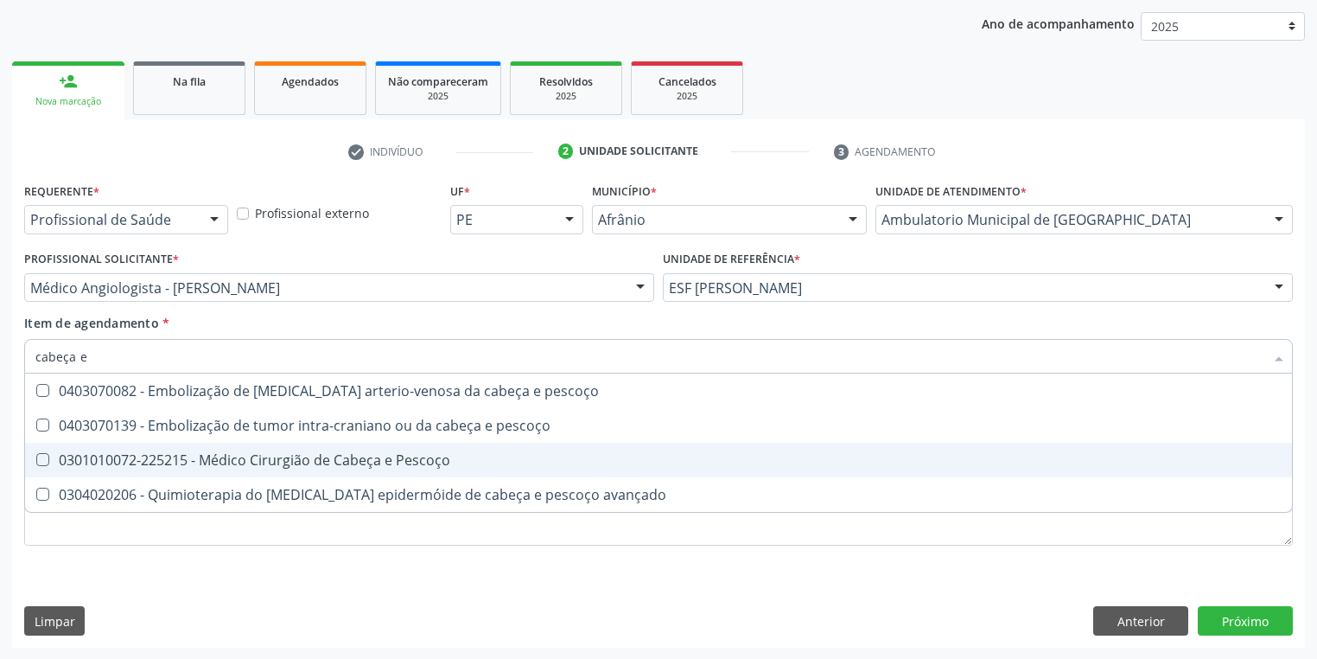
click at [226, 461] on div "0301010072-225215 - Médico Cirurgião de Cabeça e Pescoço" at bounding box center [658, 460] width 1246 height 14
checkbox Pescoço "true"
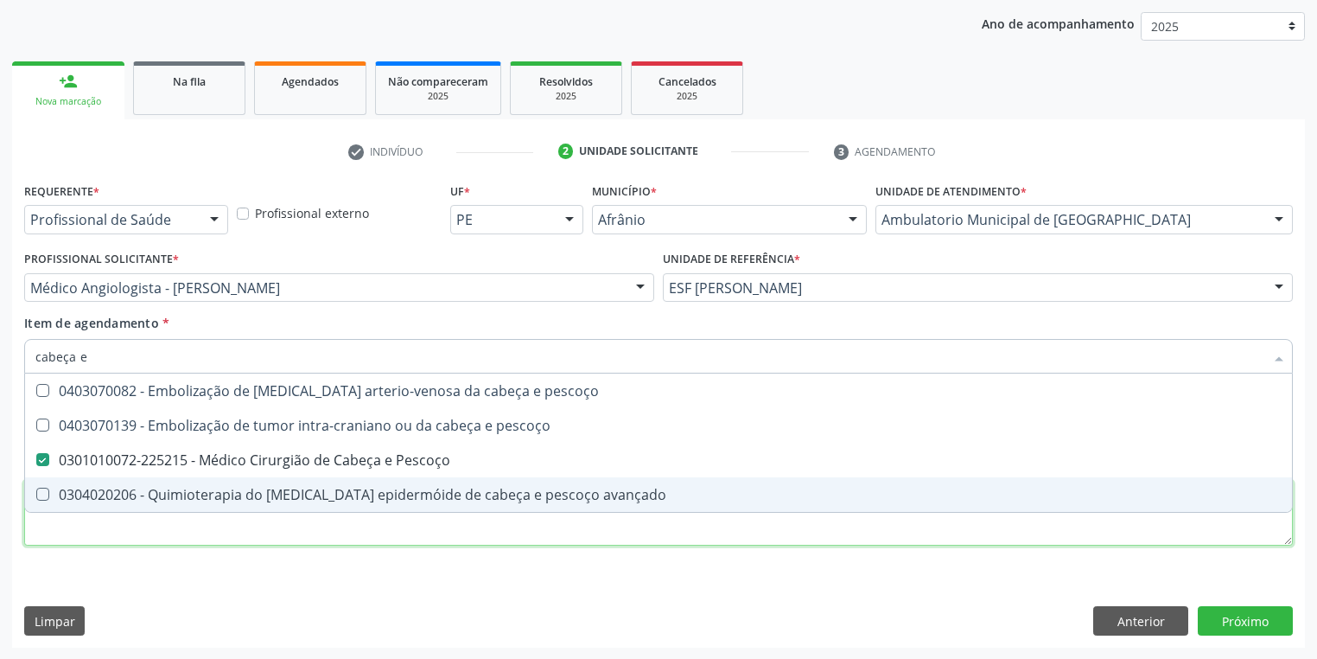
click at [143, 538] on div "Requerente * Profissional de Saúde Profissional de Saúde Paciente Nenhum result…" at bounding box center [658, 373] width 1269 height 391
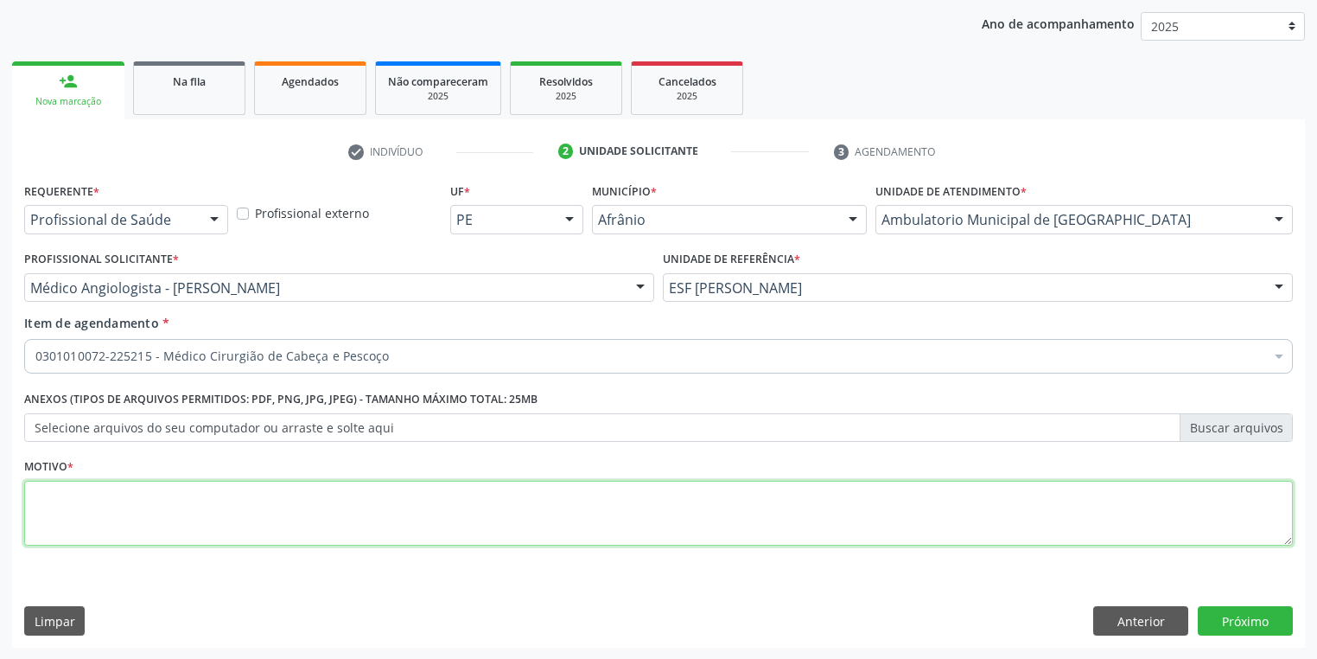
click at [128, 527] on textarea at bounding box center [658, 514] width 1269 height 66
type textarea "*"
click at [1242, 622] on button "Próximo" at bounding box center [1245, 620] width 95 height 29
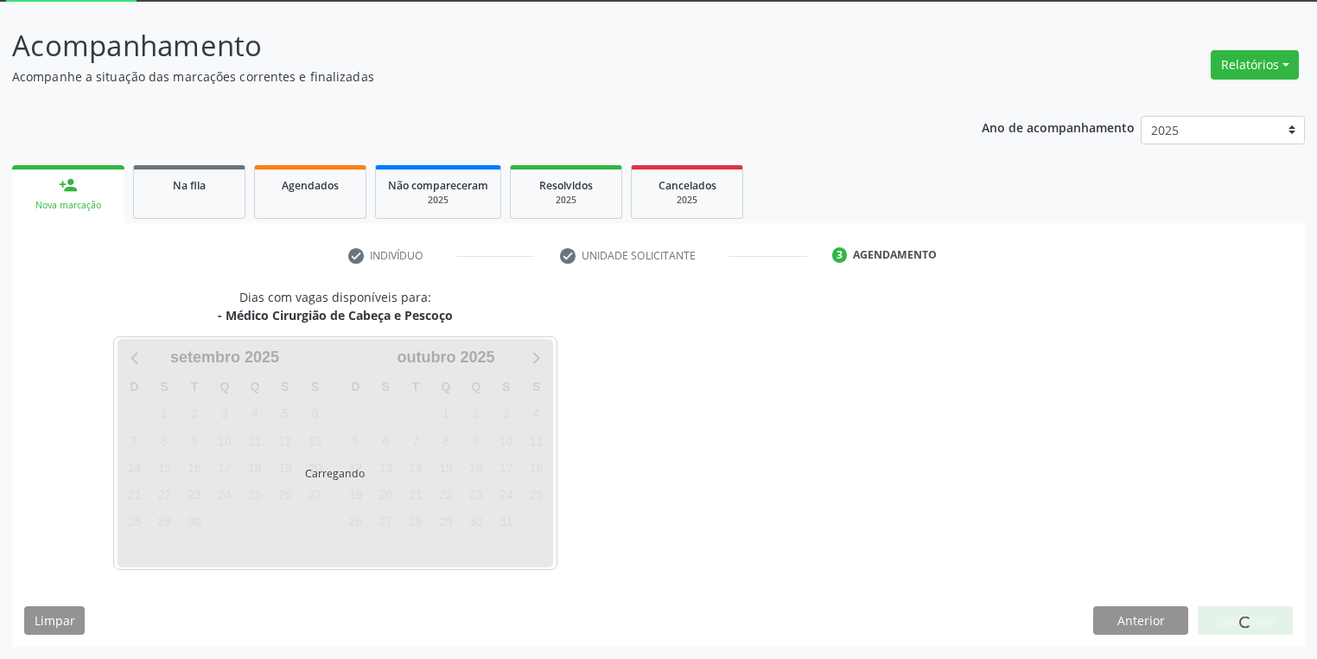
scroll to position [92, 0]
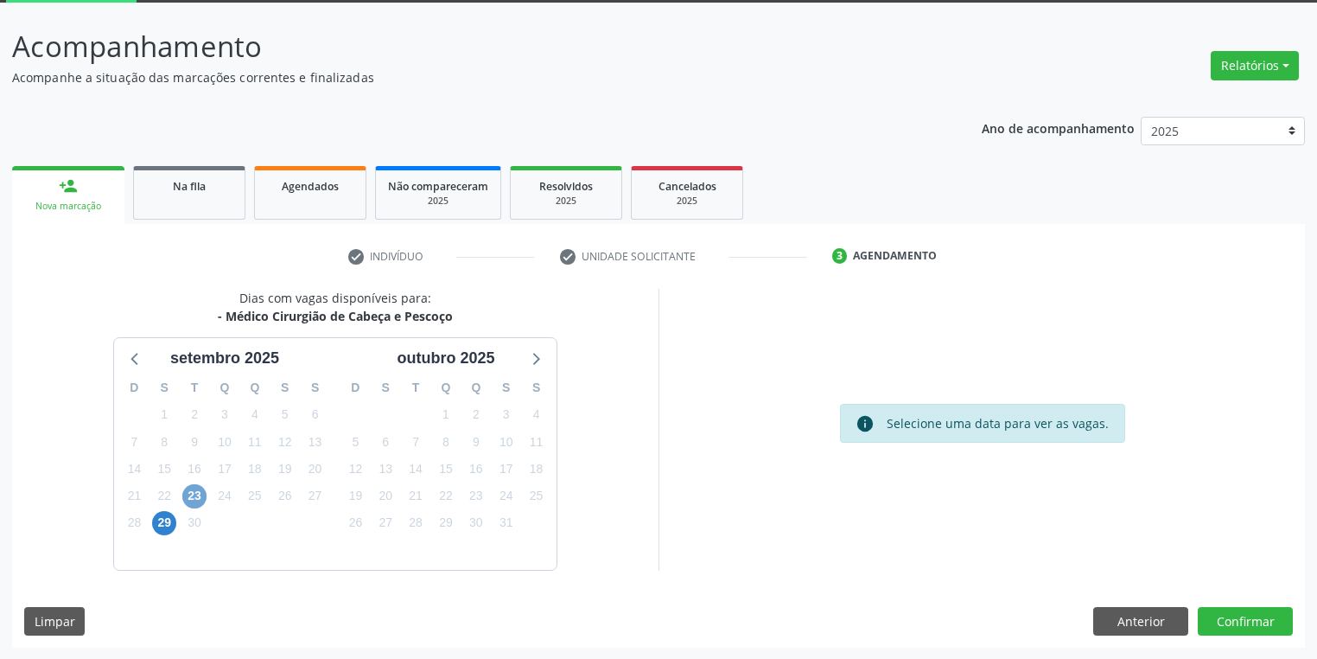
click at [194, 496] on span "23" at bounding box center [194, 496] width 24 height 24
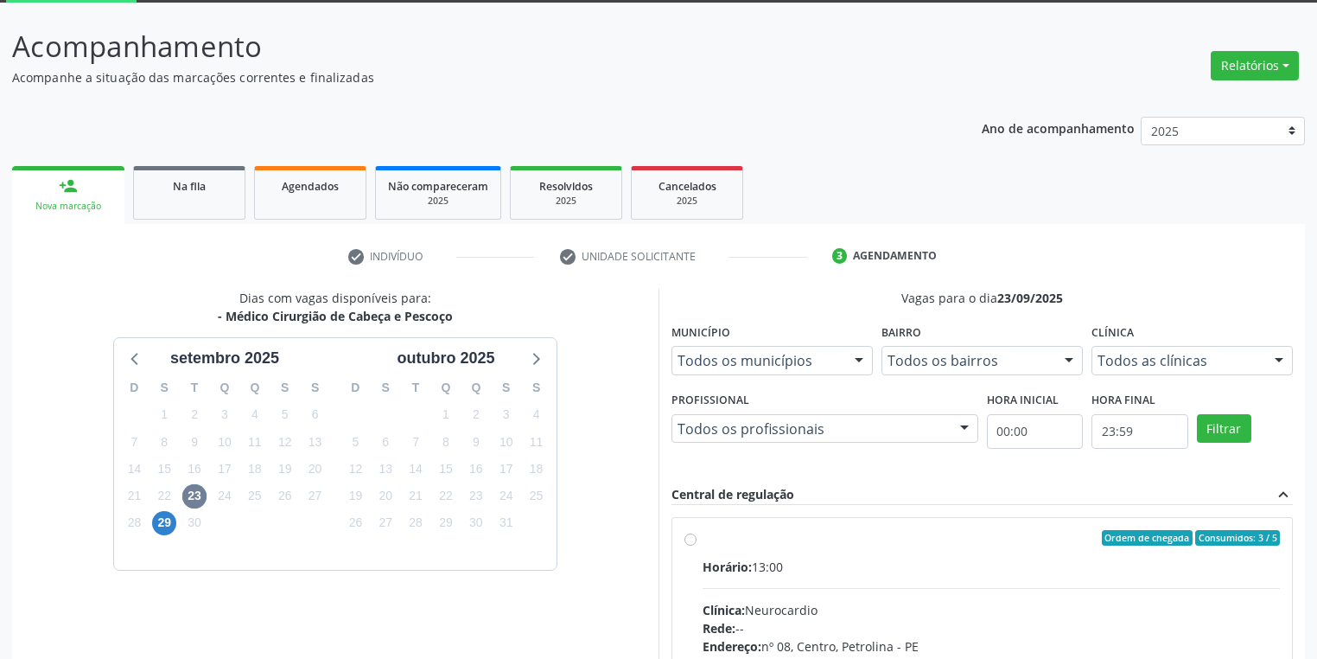
click at [697, 545] on input "Ordem de chegada Consumidos: 3 / 5 Horário: 13:00 Clínica: Neurocardio Rede: --…" at bounding box center [690, 538] width 12 height 16
radio input "true"
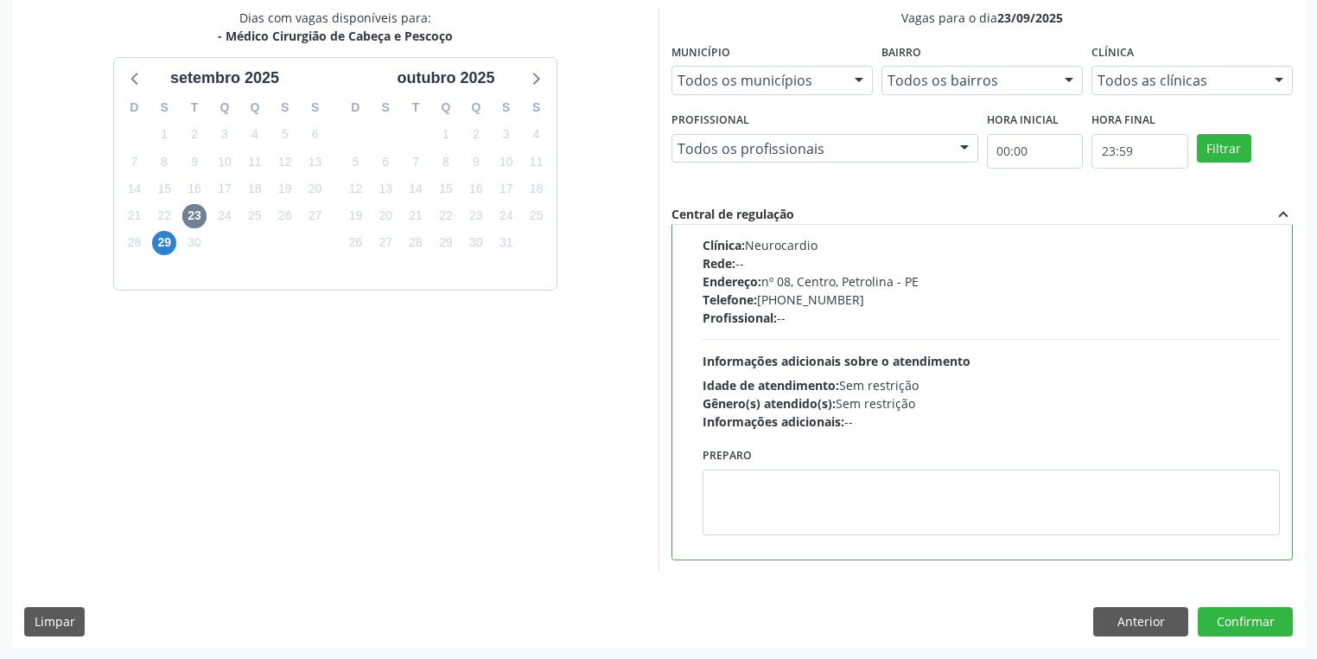
scroll to position [373, 0]
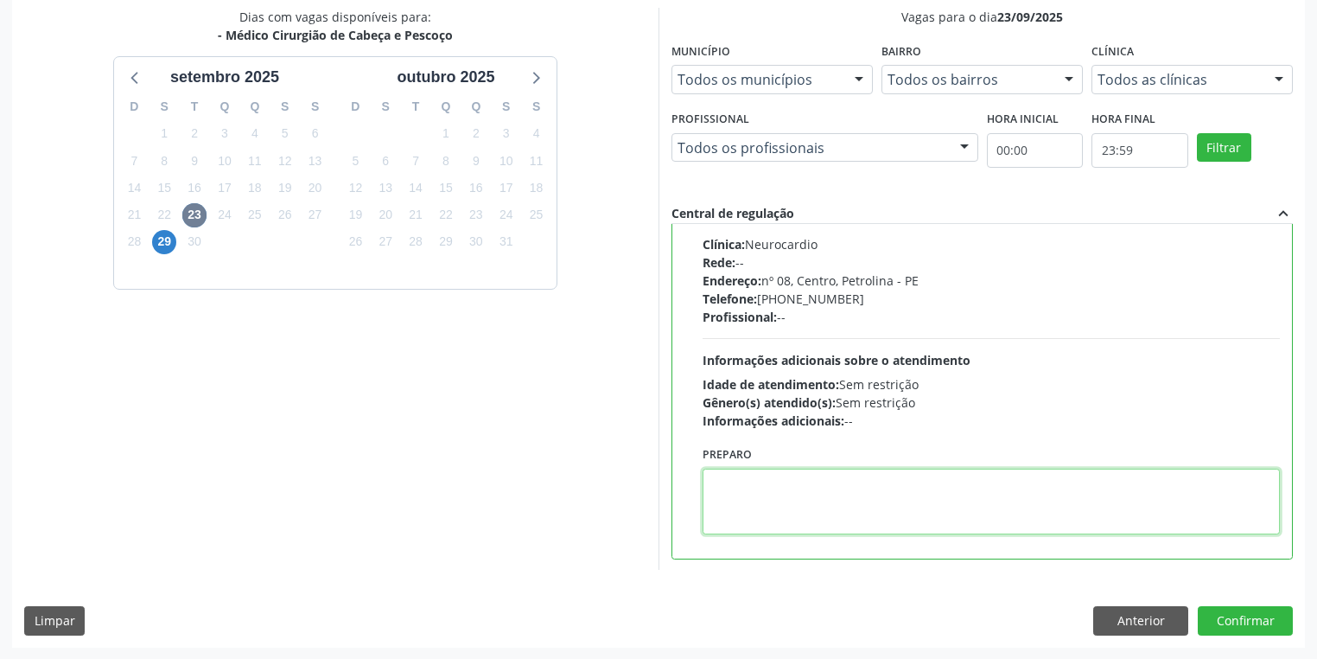
click at [871, 498] on textarea at bounding box center [991, 501] width 577 height 66
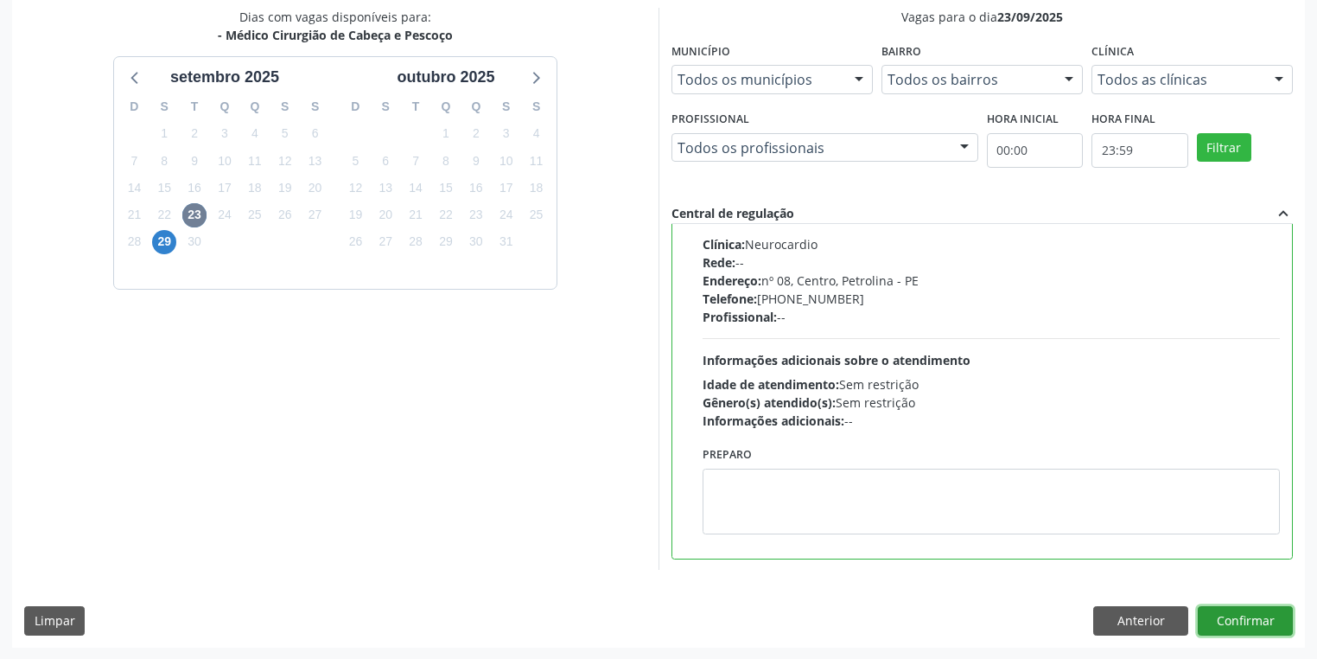
click at [1225, 622] on button "Confirmar" at bounding box center [1245, 620] width 95 height 29
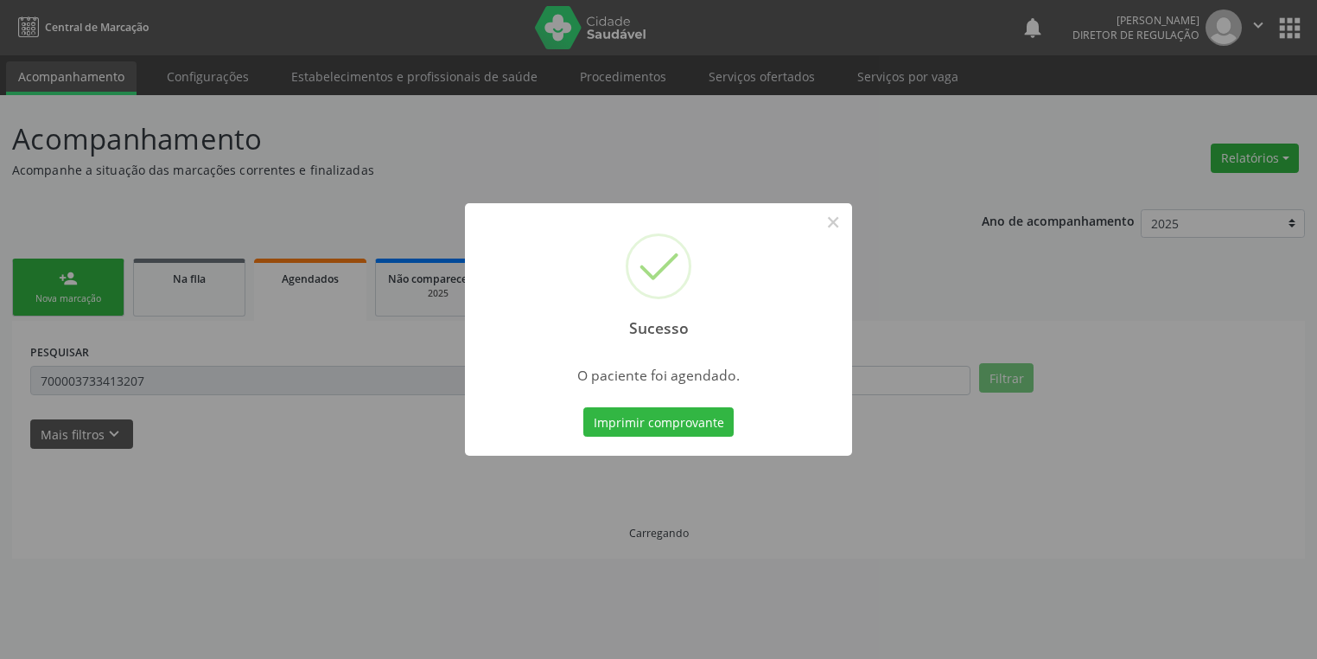
scroll to position [0, 0]
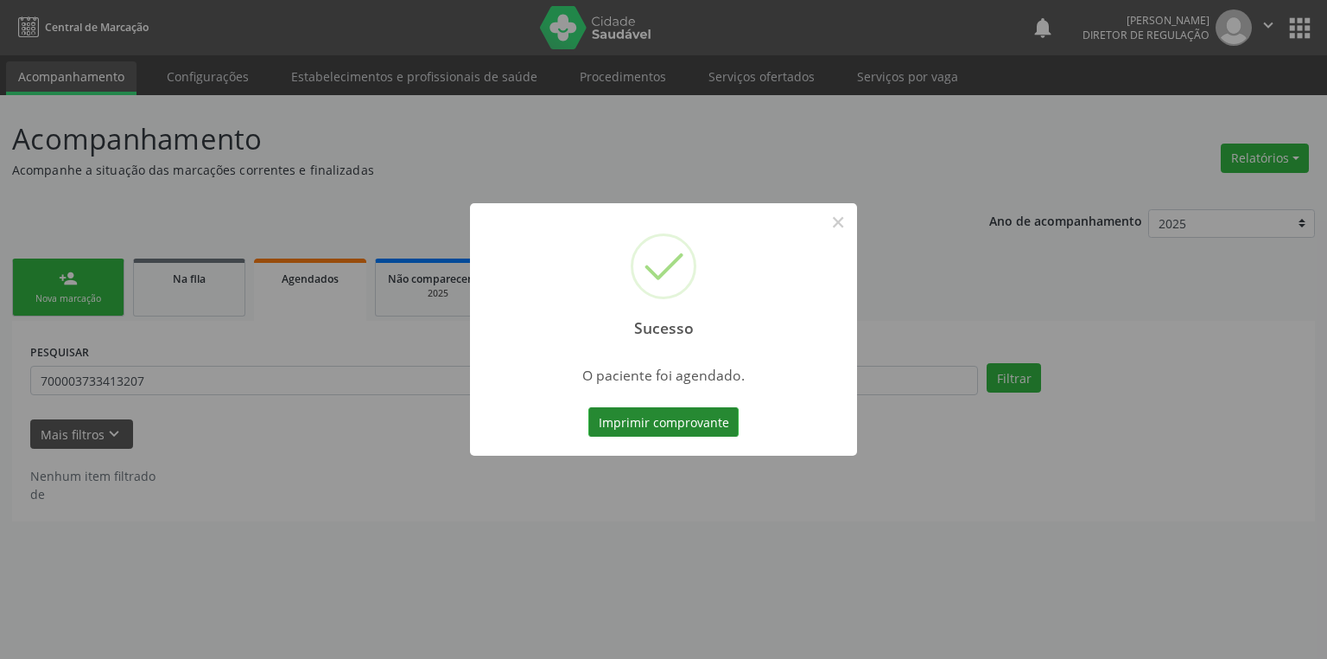
click at [628, 415] on button "Imprimir comprovante" at bounding box center [664, 421] width 150 height 29
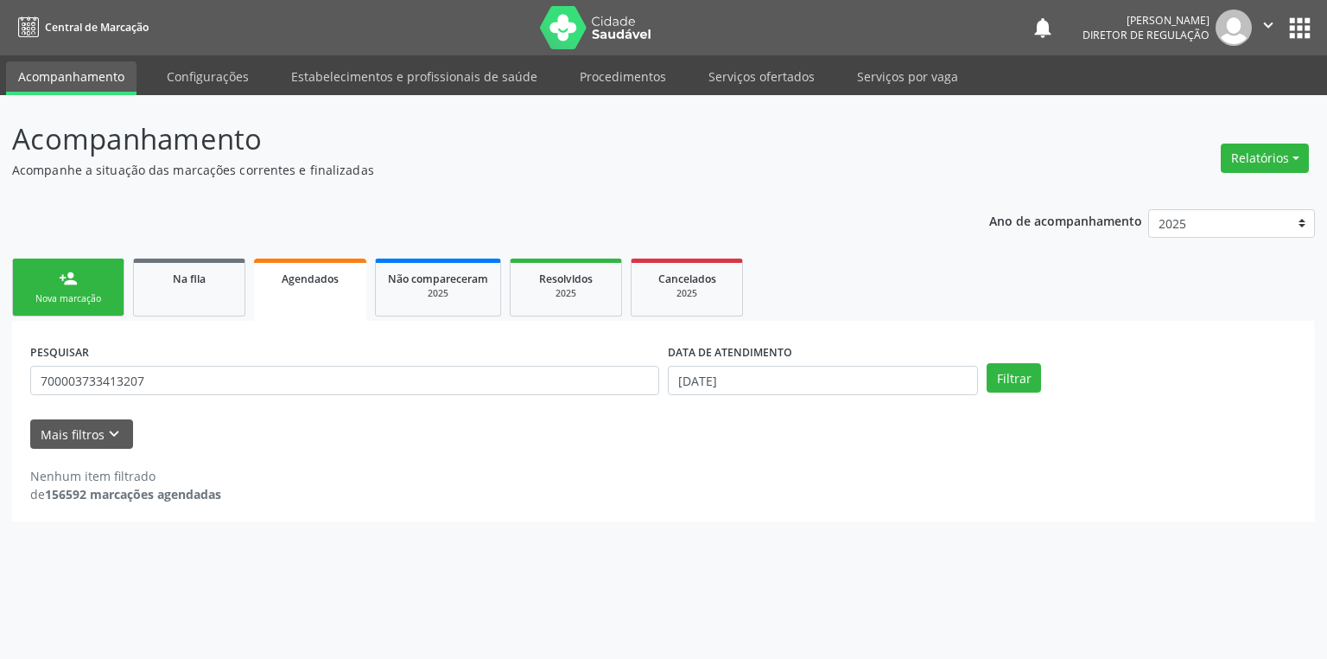
click at [67, 284] on div "person_add" at bounding box center [68, 278] width 19 height 19
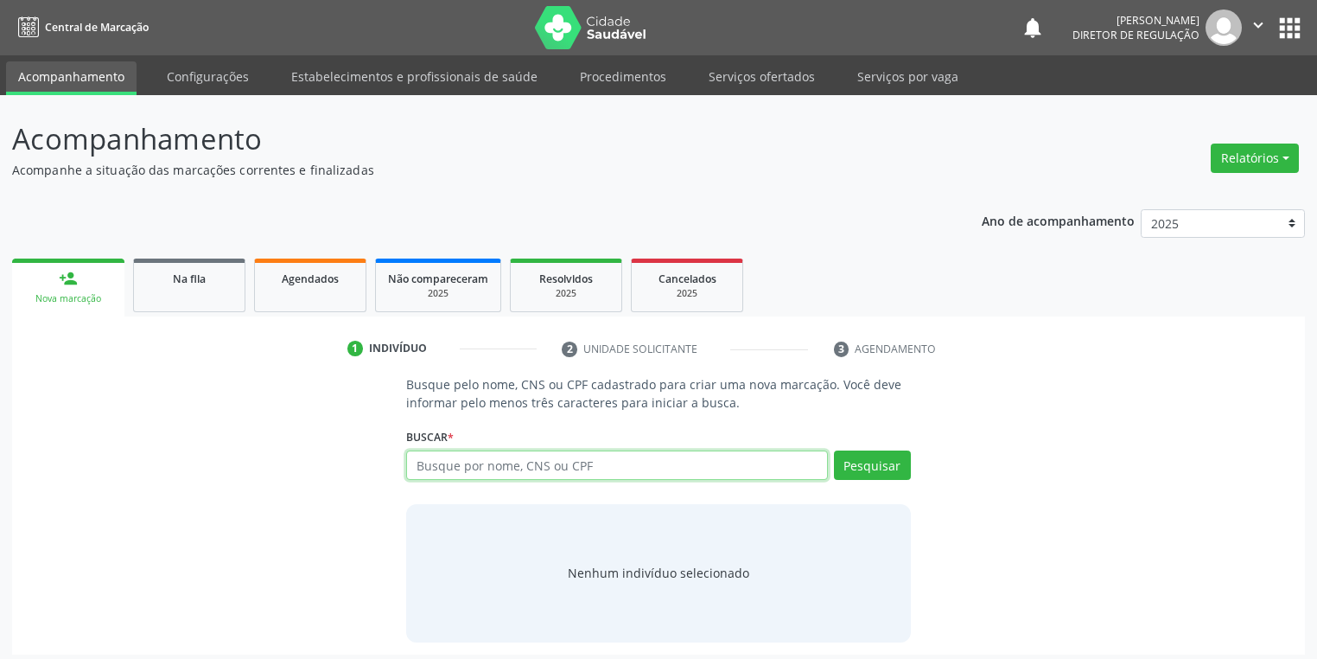
click at [444, 461] on input "text" at bounding box center [617, 464] width 422 height 29
type input "703104800570660"
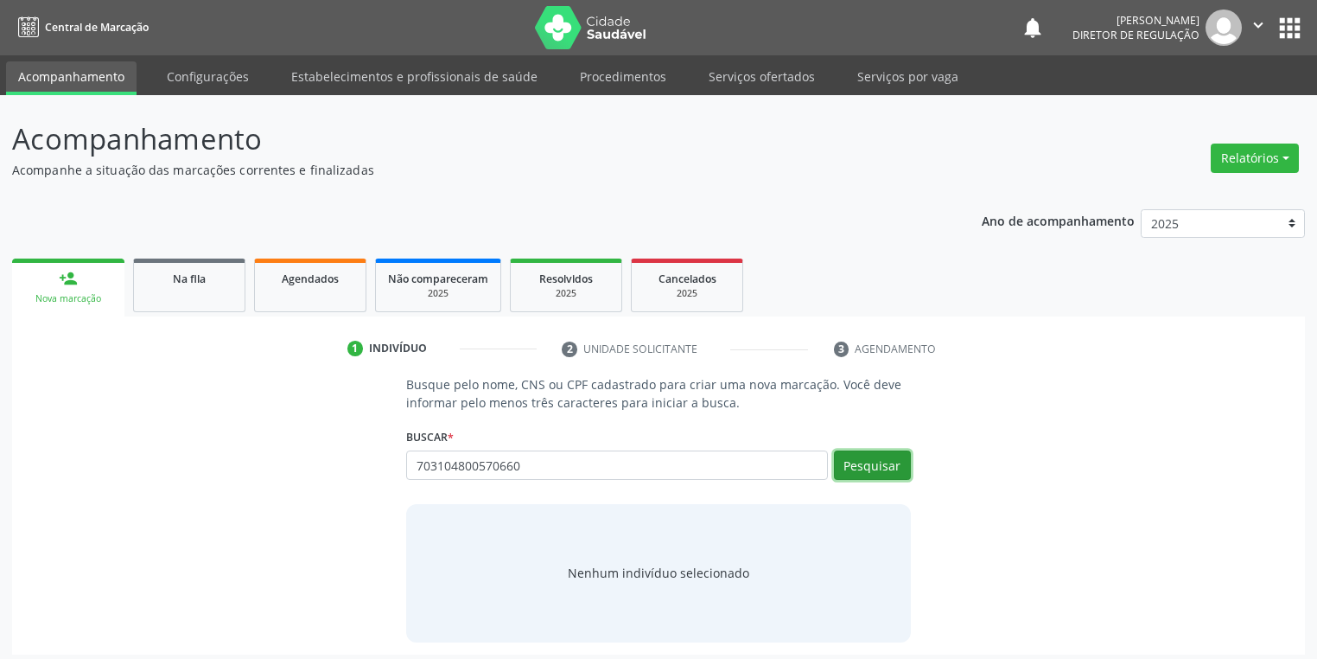
click at [888, 465] on button "Pesquisar" at bounding box center [872, 464] width 77 height 29
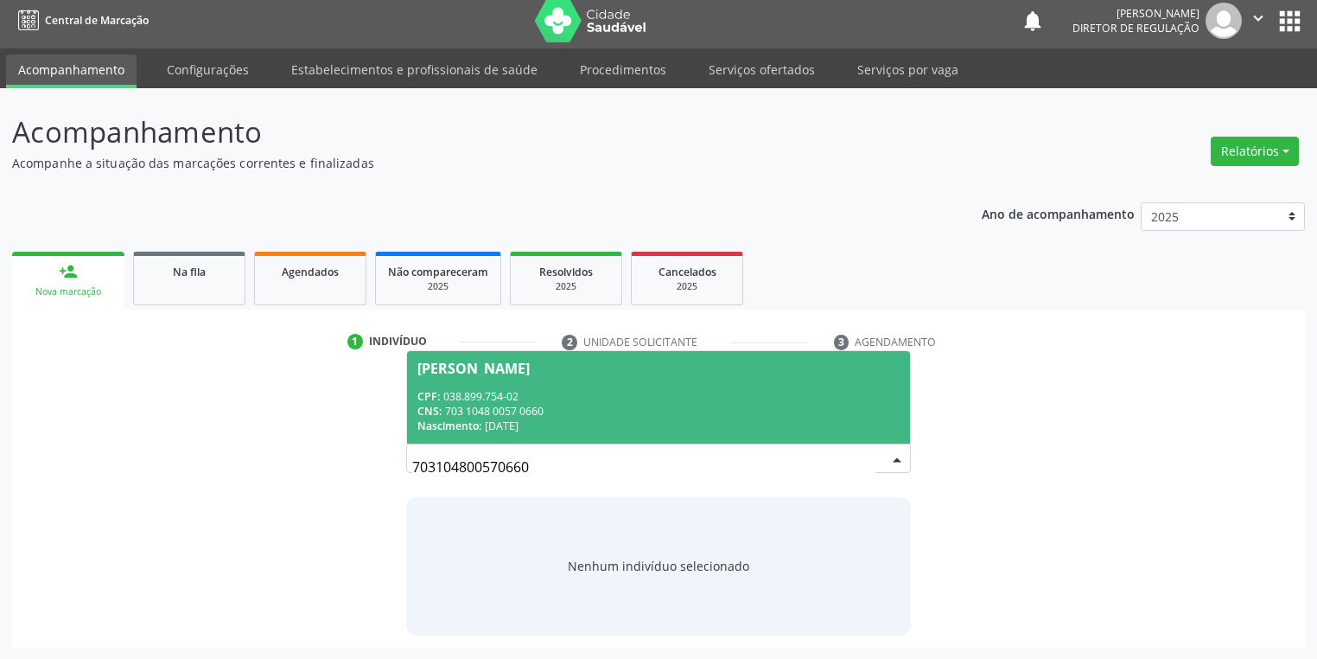
click at [590, 401] on div "CPF: 038.899.754-02" at bounding box center [658, 396] width 482 height 15
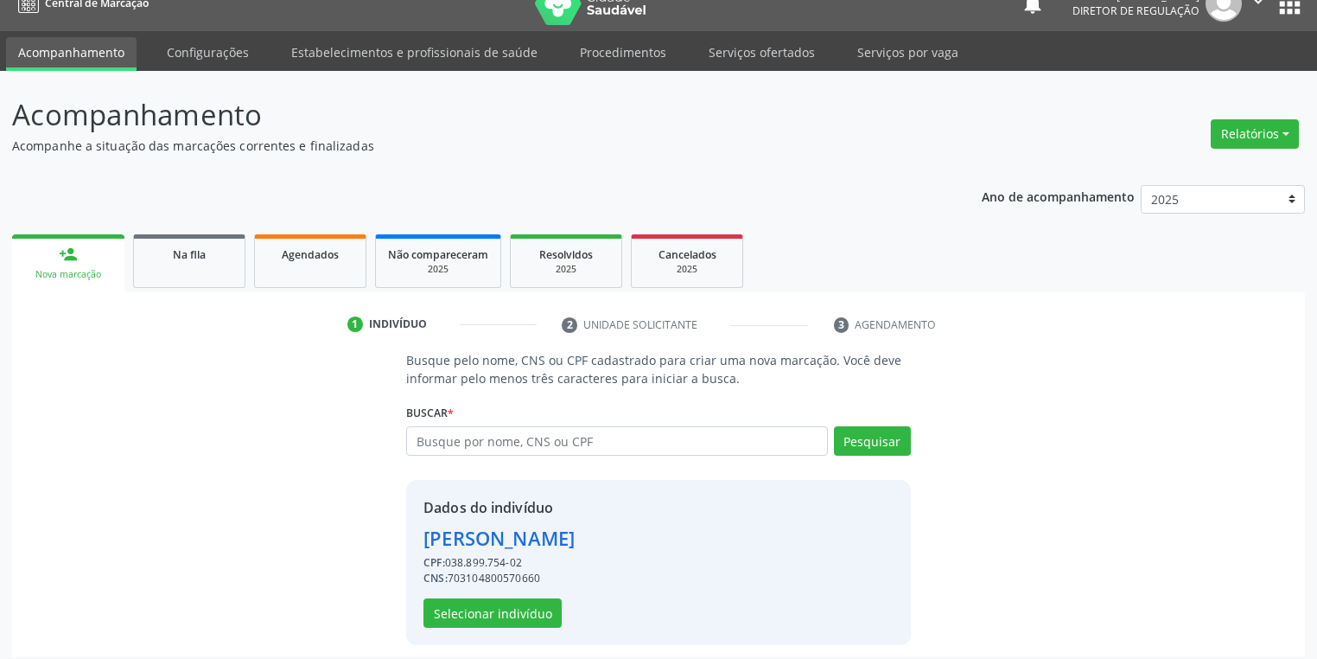
scroll to position [33, 0]
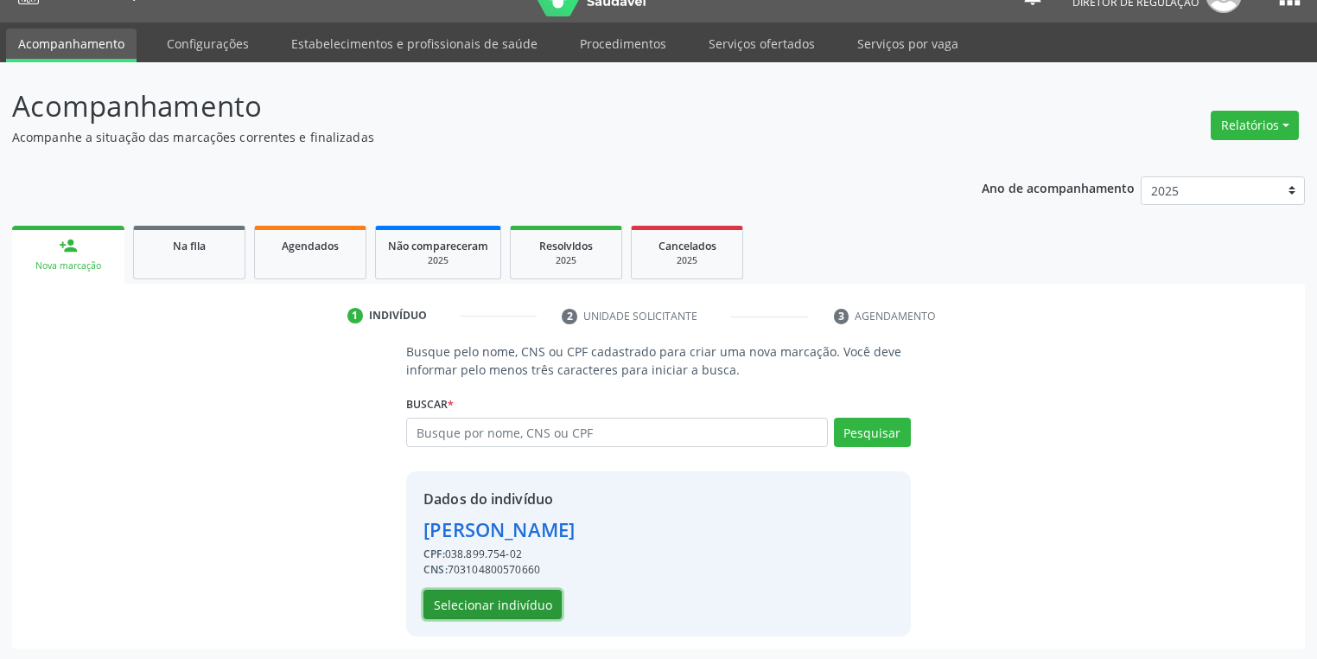
click at [503, 605] on button "Selecionar indivíduo" at bounding box center [492, 603] width 138 height 29
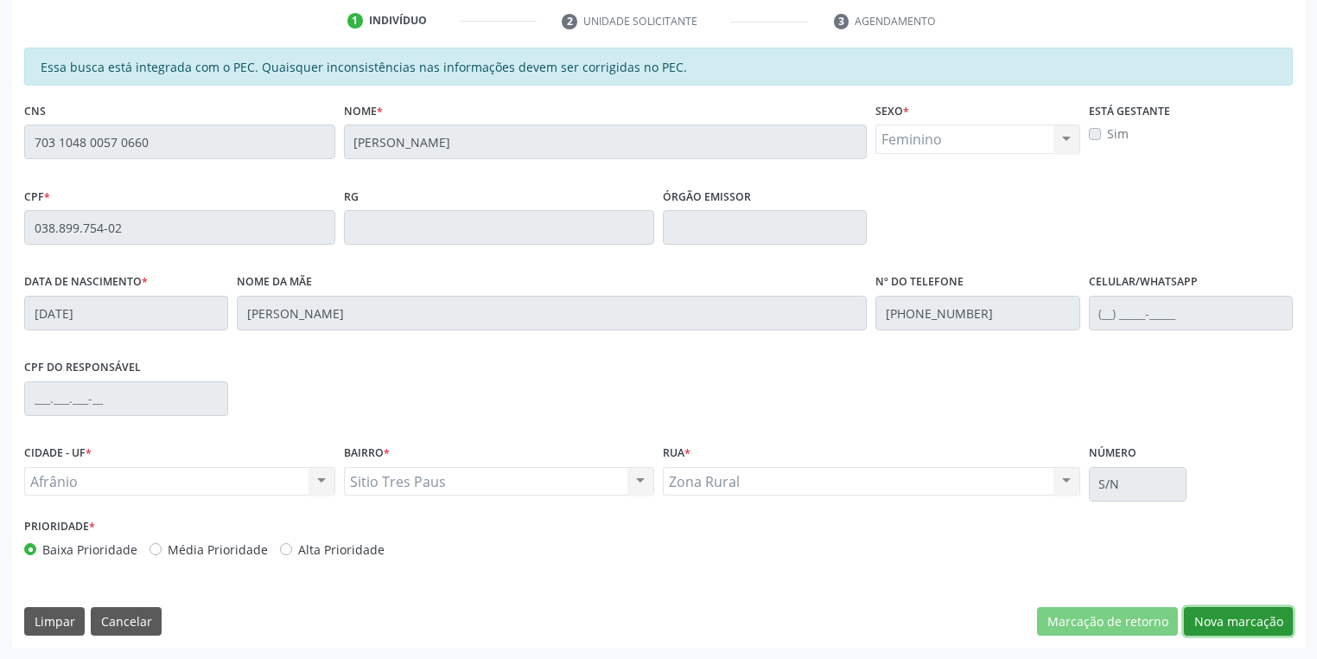
click at [1217, 621] on button "Nova marcação" at bounding box center [1238, 621] width 109 height 29
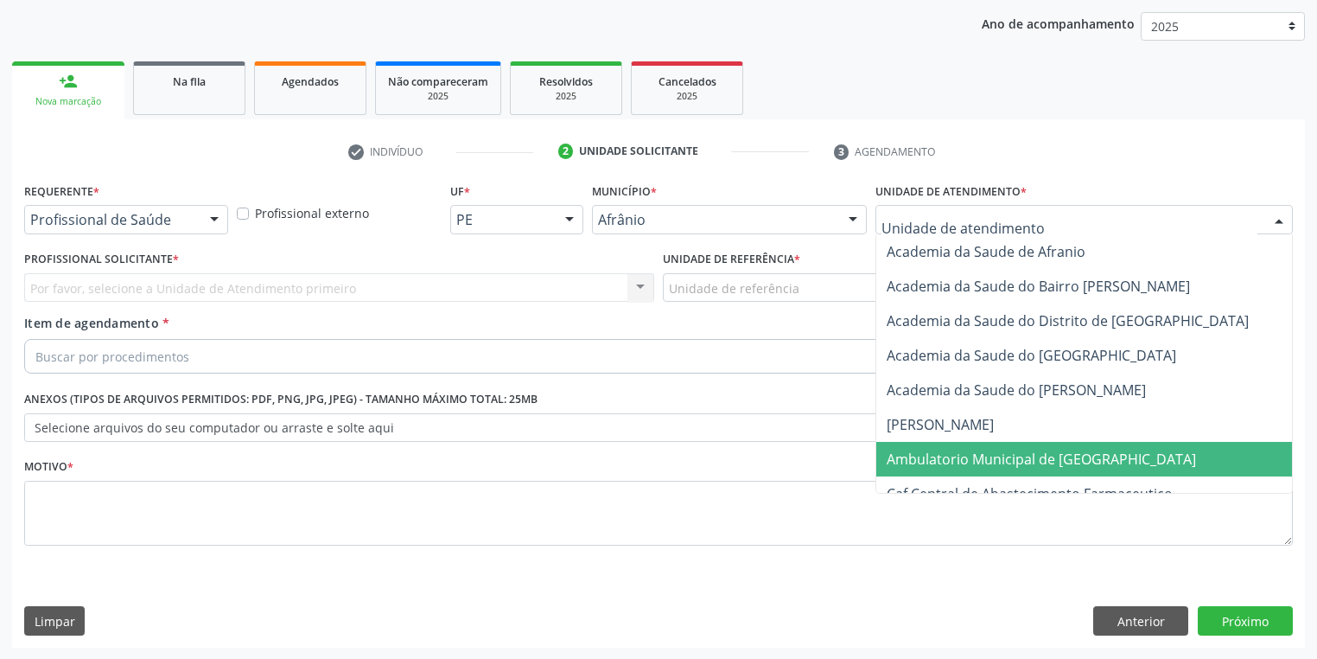
click at [932, 454] on span "Ambulatorio Municipal de [GEOGRAPHIC_DATA]" at bounding box center [1041, 458] width 309 height 19
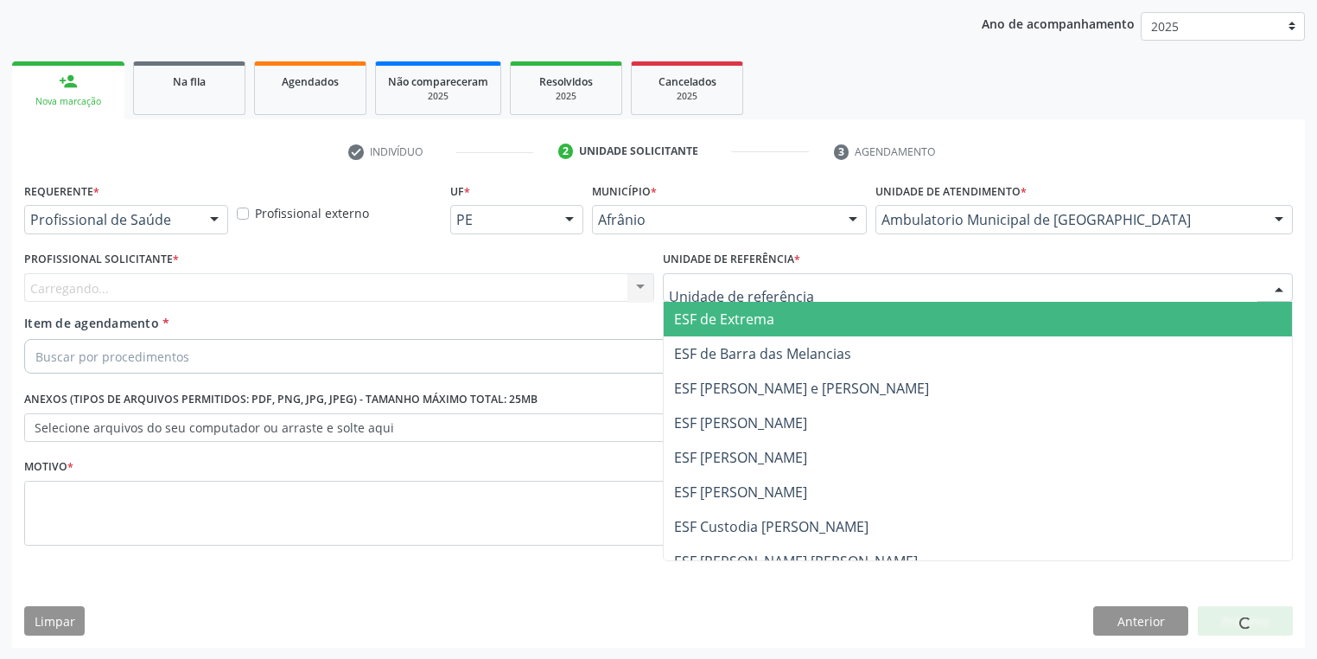
drag, startPoint x: 714, startPoint y: 288, endPoint x: 713, endPoint y: 350, distance: 62.2
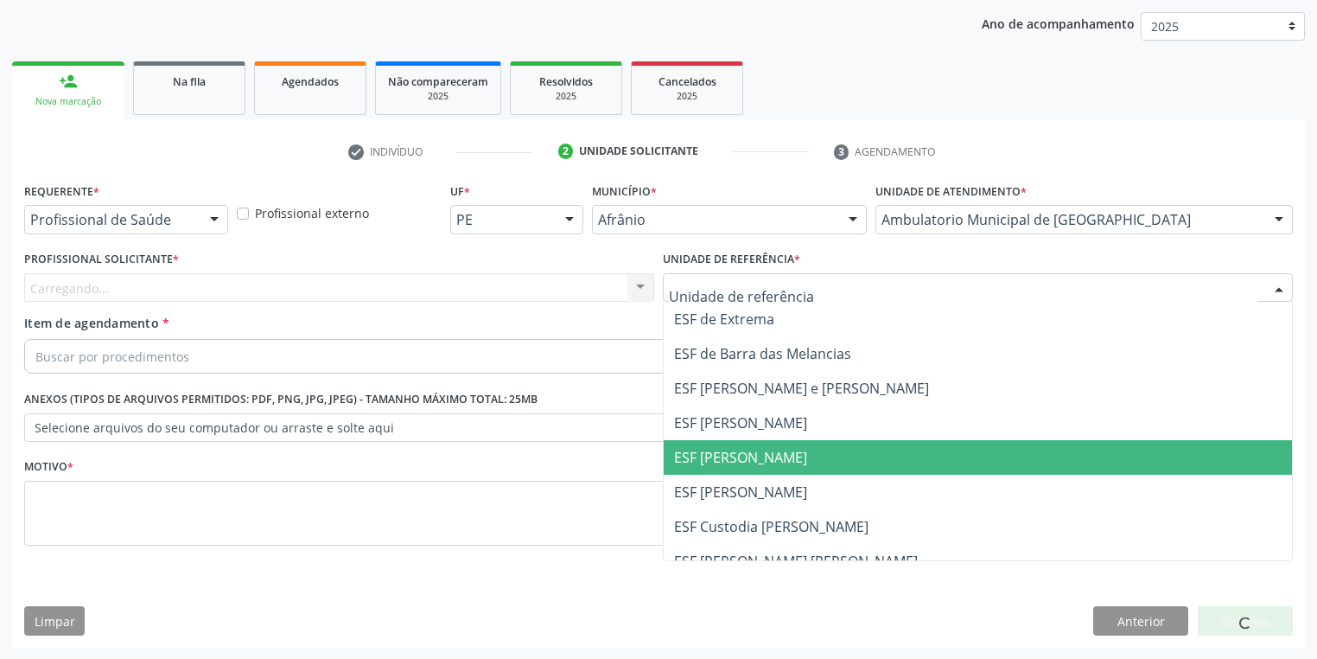
click at [714, 458] on span "ESF [PERSON_NAME]" at bounding box center [740, 457] width 133 height 19
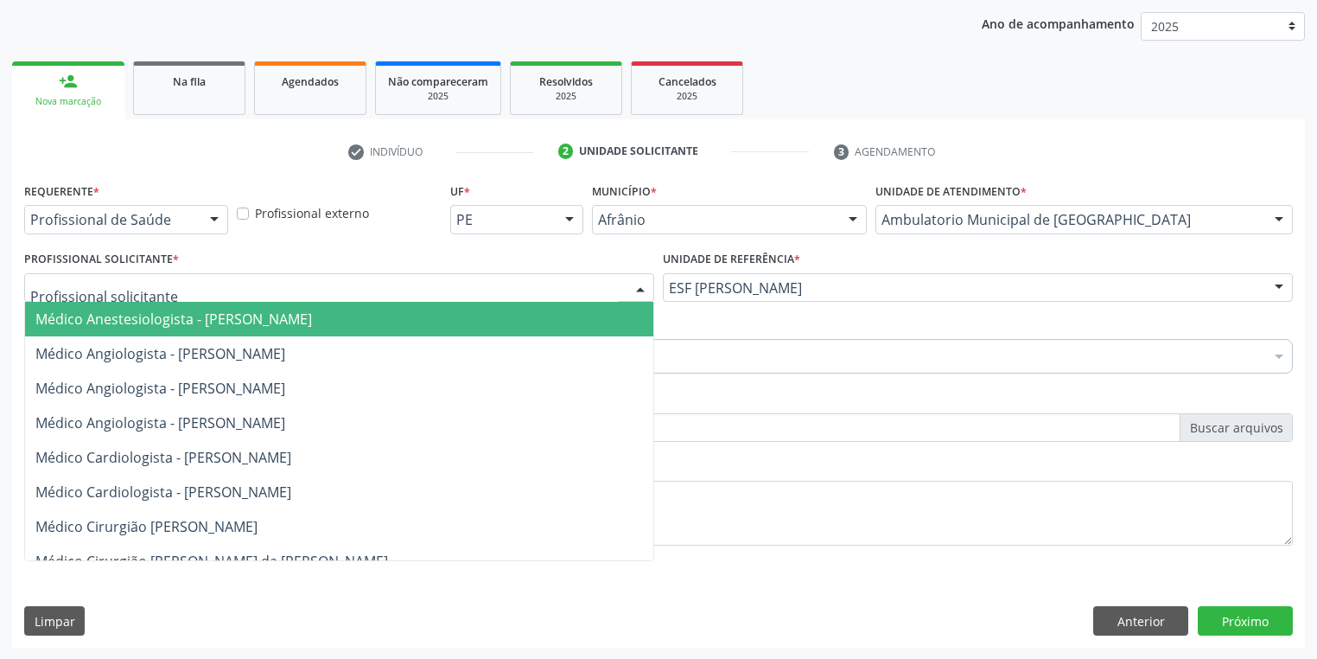
drag, startPoint x: 142, startPoint y: 284, endPoint x: 144, endPoint y: 310, distance: 26.1
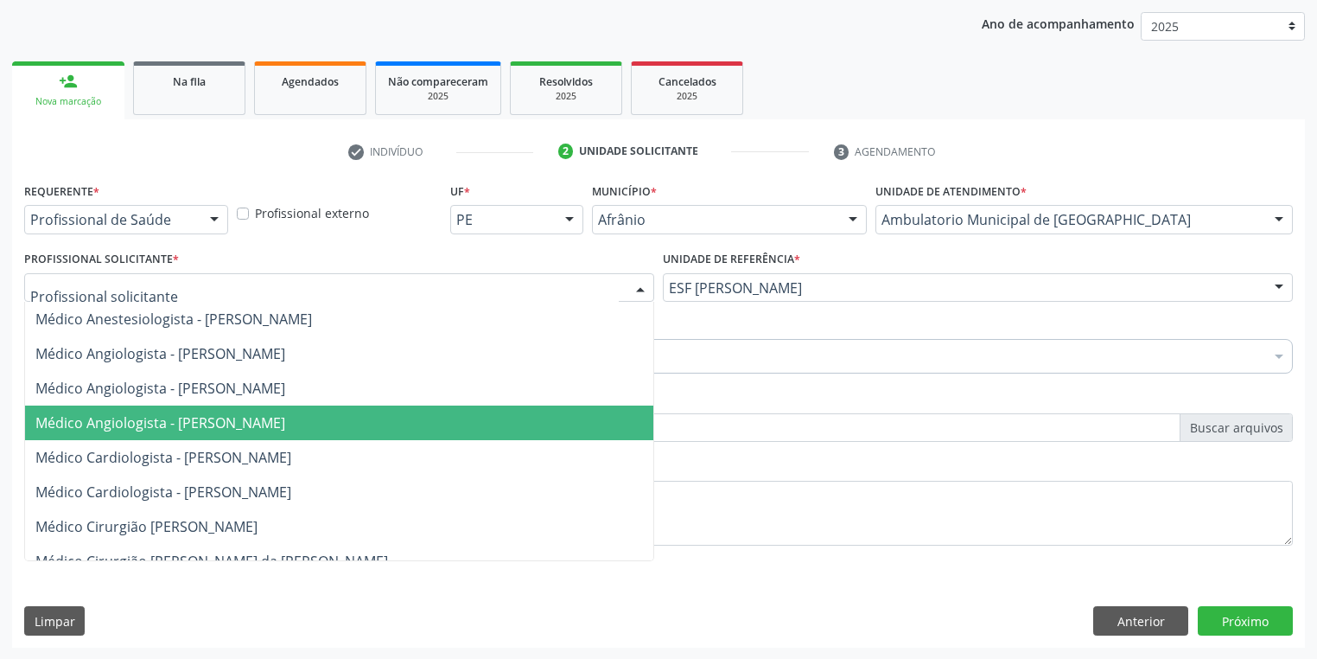
click at [194, 440] on span "Médico Cardiologista - [PERSON_NAME]" at bounding box center [339, 457] width 628 height 35
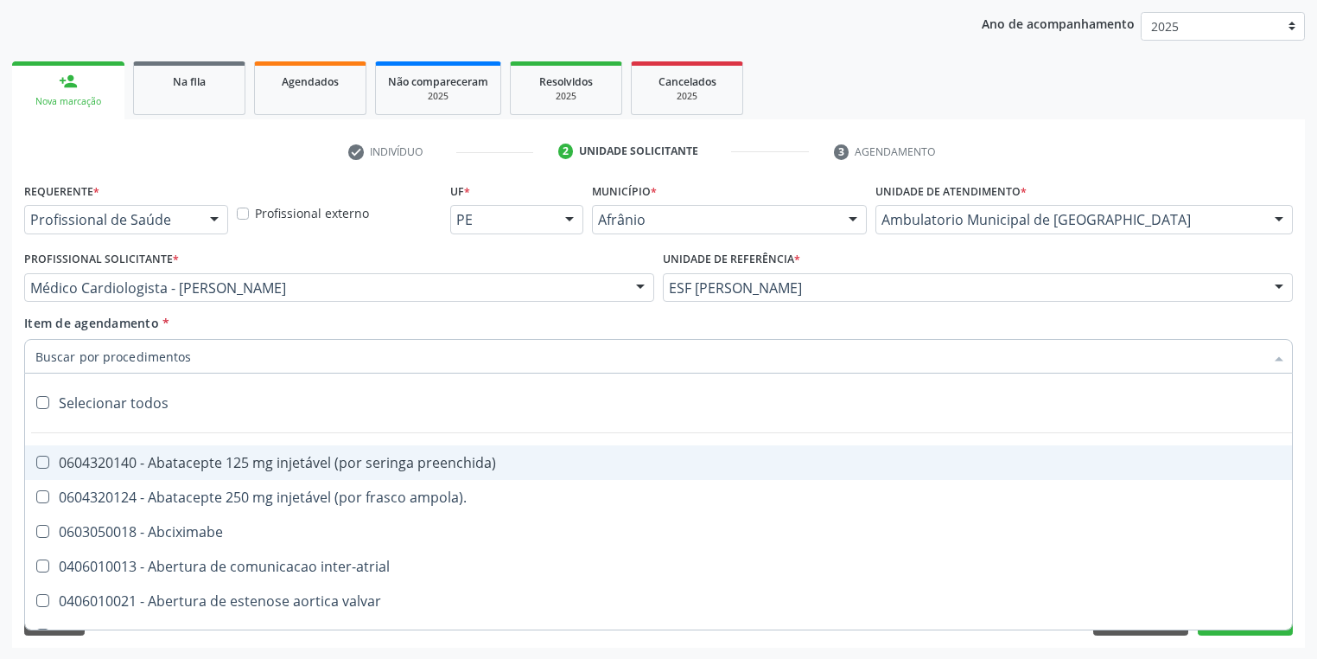
paste input "cabeça e"
type input "cabeça e"
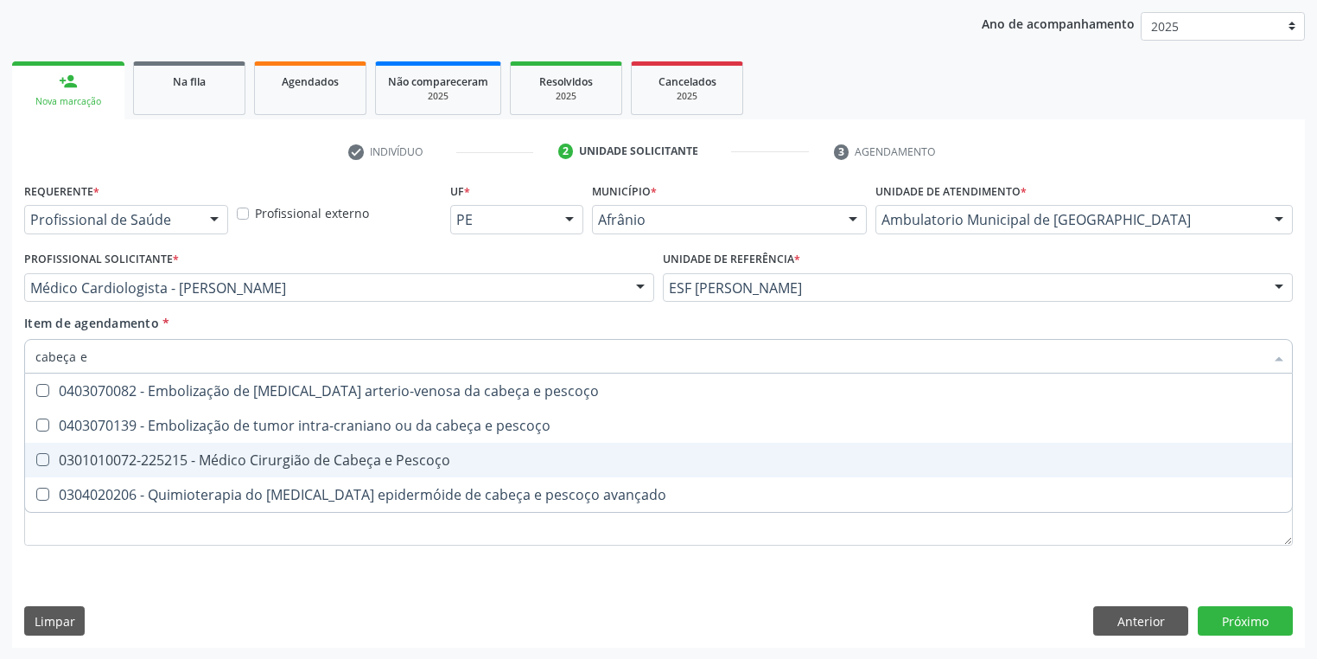
click at [254, 446] on span "0301010072-225215 - Médico Cirurgião de Cabeça e Pescoço" at bounding box center [658, 459] width 1267 height 35
checkbox Pescoço "true"
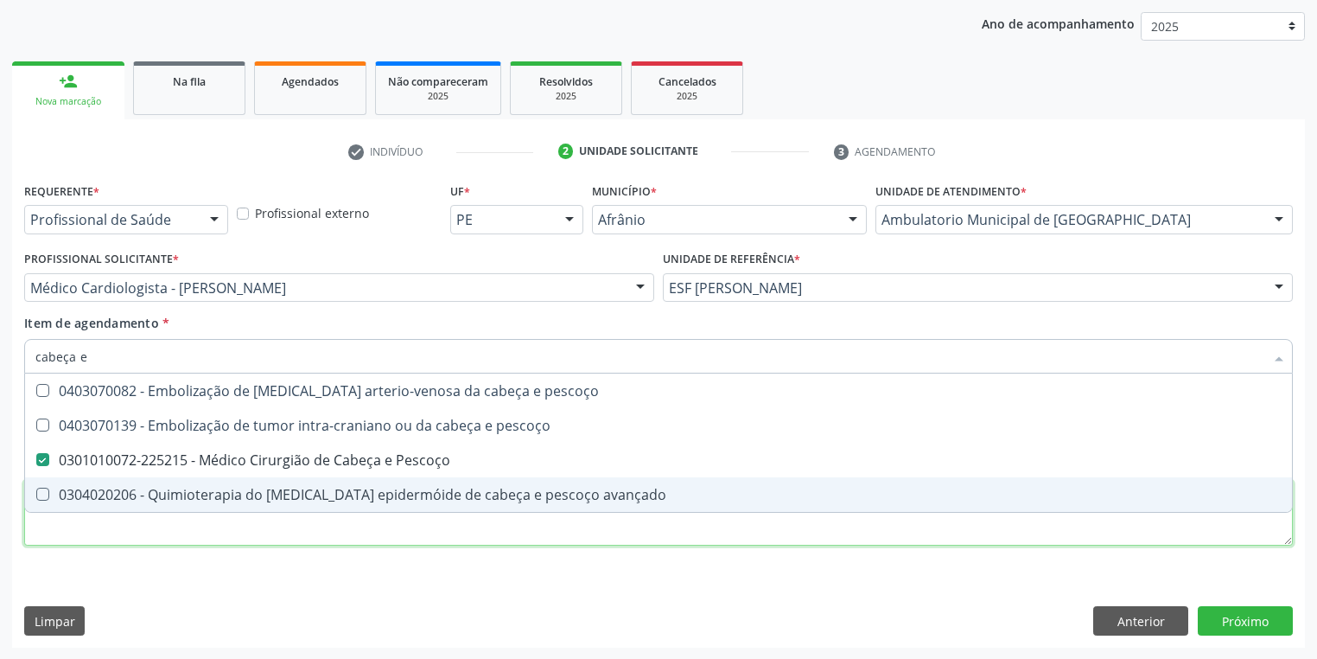
click at [178, 512] on div "Requerente * Profissional de Saúde Profissional de Saúde Paciente Nenhum result…" at bounding box center [658, 373] width 1269 height 391
checkbox pescoço "true"
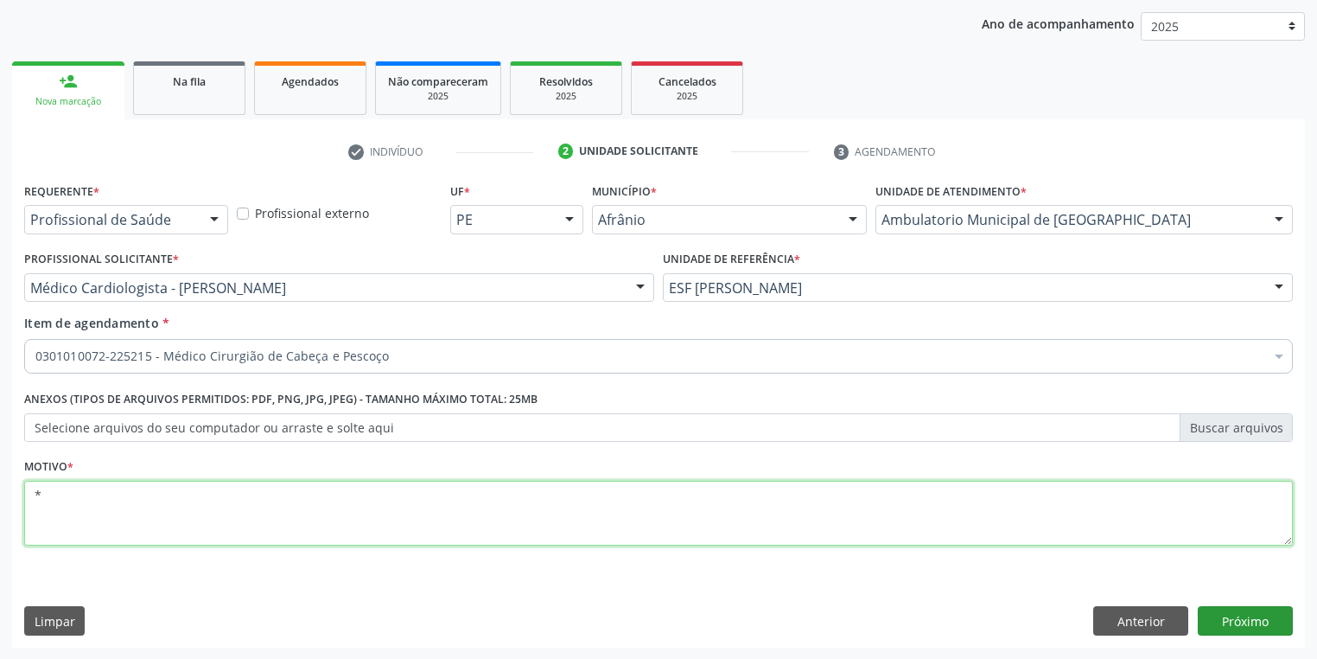
type textarea "*"
click at [1233, 625] on button "Próximo" at bounding box center [1245, 620] width 95 height 29
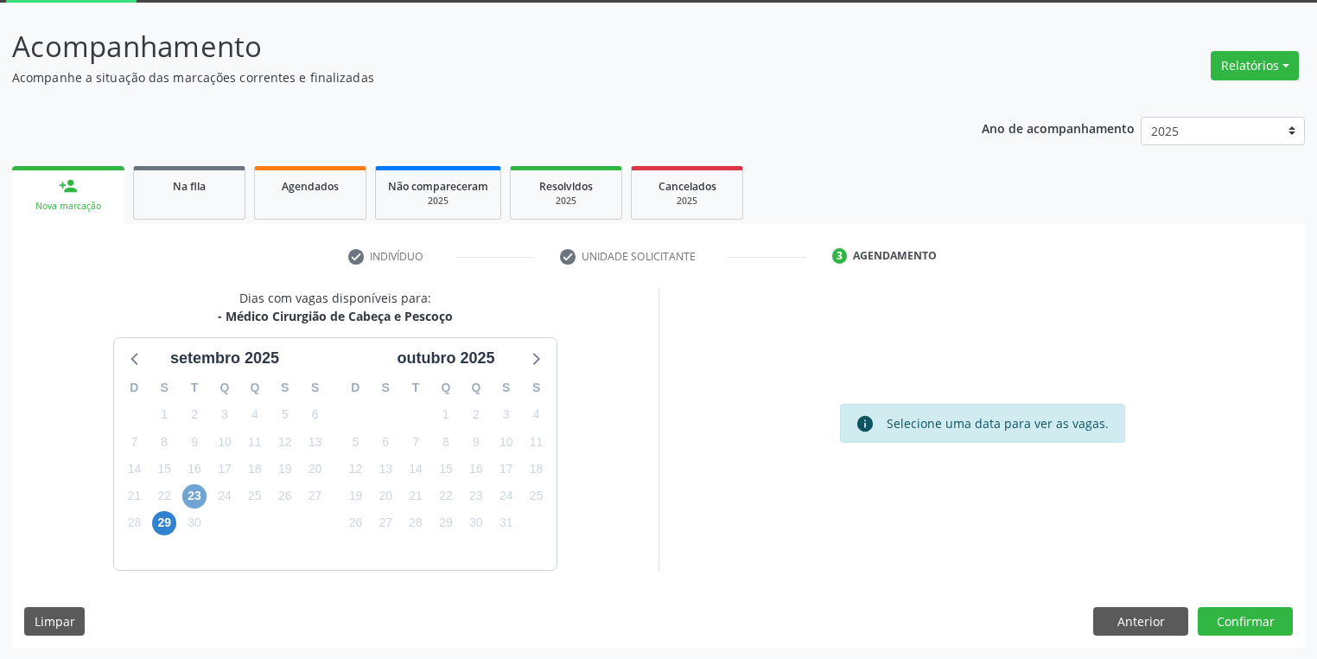
click at [190, 494] on span "23" at bounding box center [194, 496] width 24 height 24
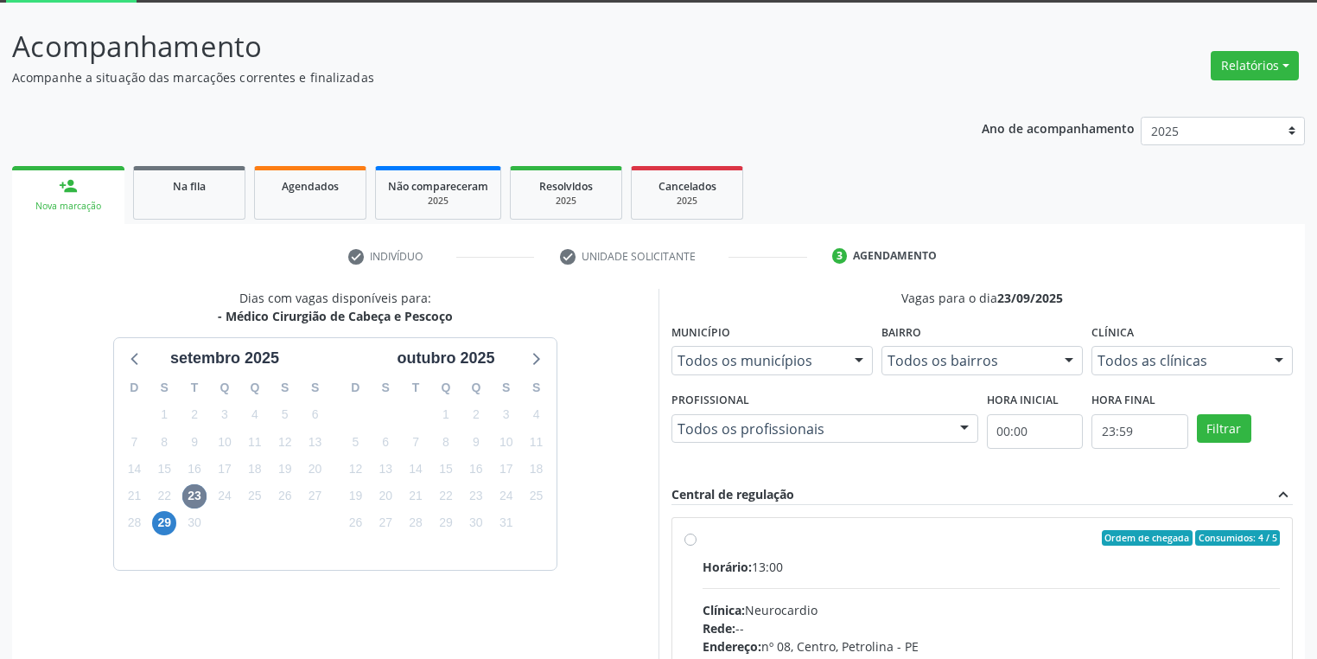
click at [697, 545] on input "Ordem de chegada Consumidos: 4 / 5 Horário: 13:00 Clínica: Neurocardio Rede: --…" at bounding box center [690, 538] width 12 height 16
radio input "true"
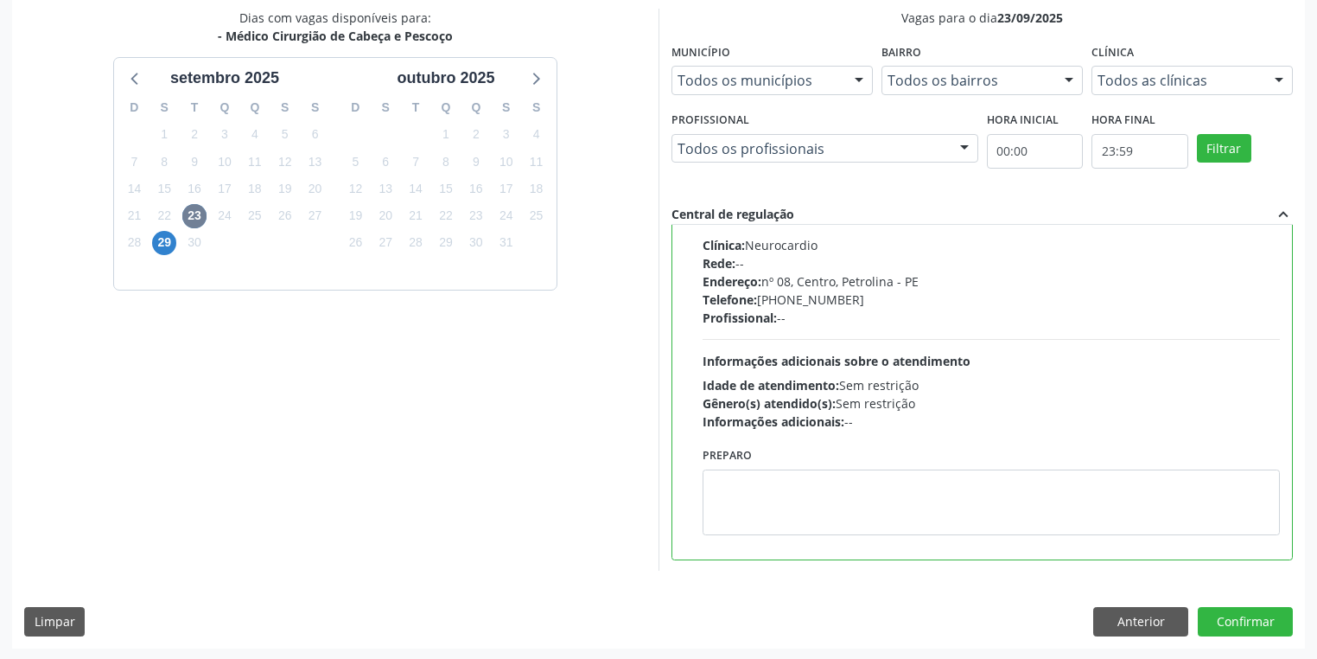
scroll to position [373, 0]
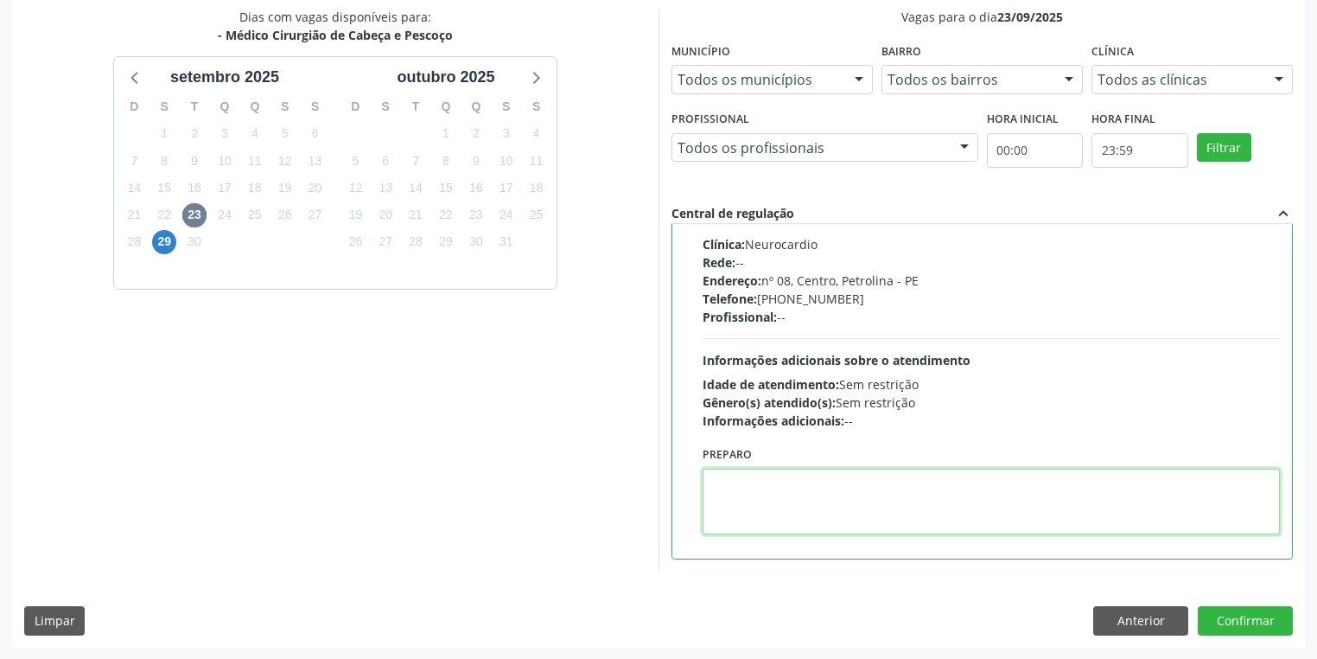
click at [805, 519] on textarea at bounding box center [991, 501] width 577 height 66
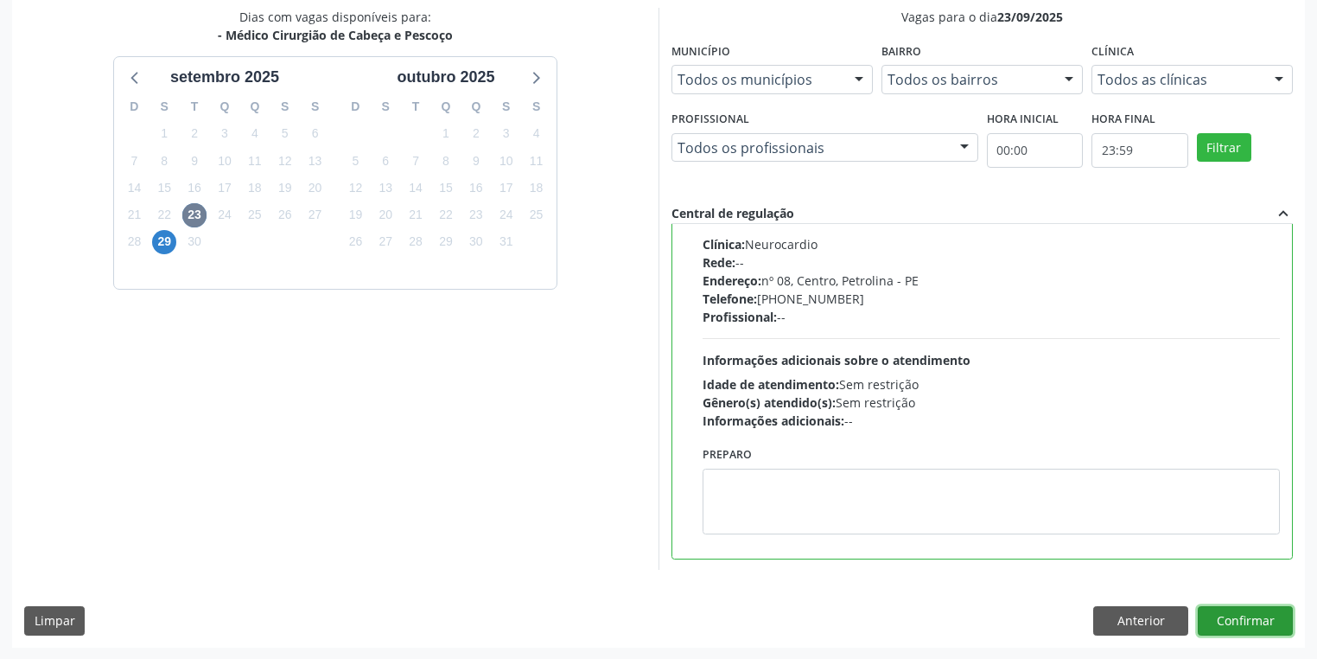
click at [1215, 621] on button "Confirmar" at bounding box center [1245, 620] width 95 height 29
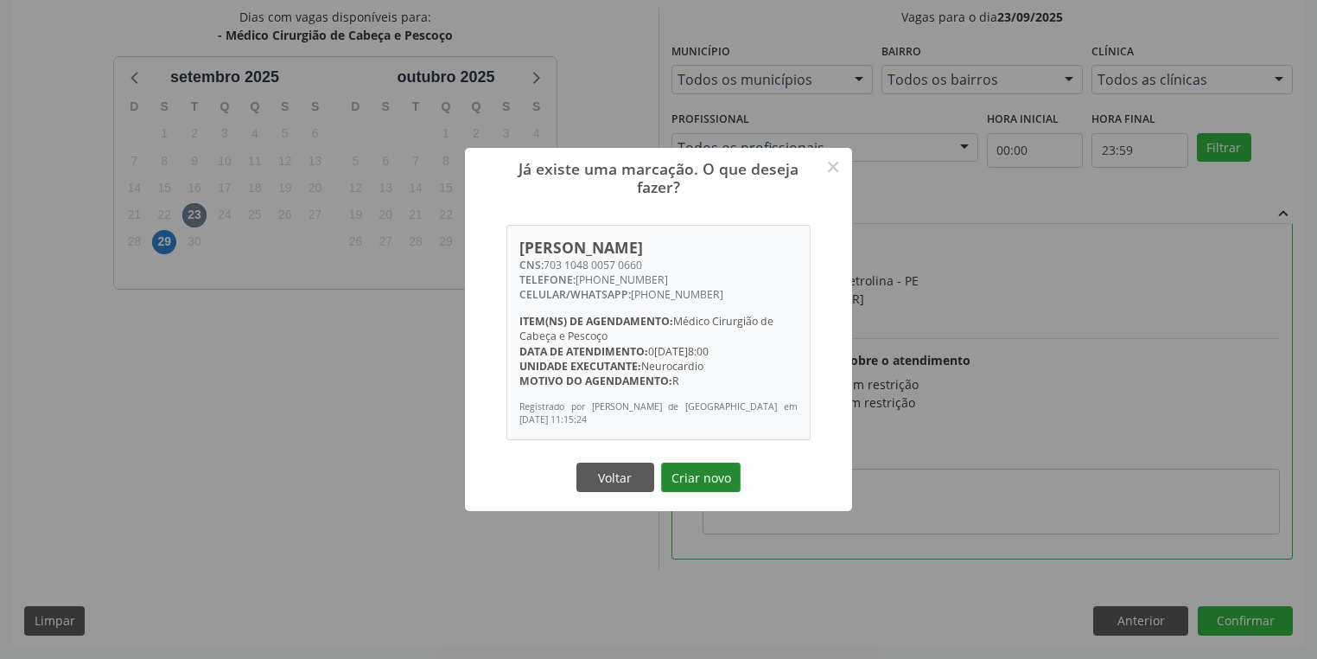
click at [702, 480] on button "Criar novo" at bounding box center [701, 476] width 80 height 29
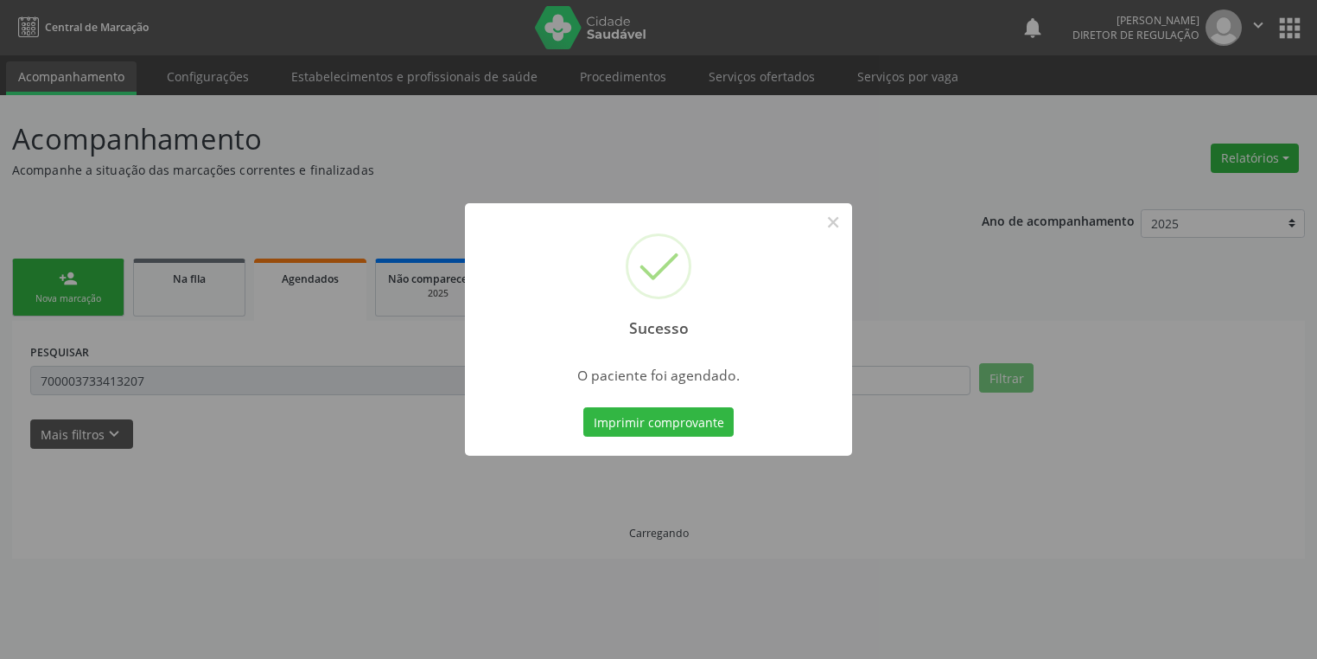
scroll to position [0, 0]
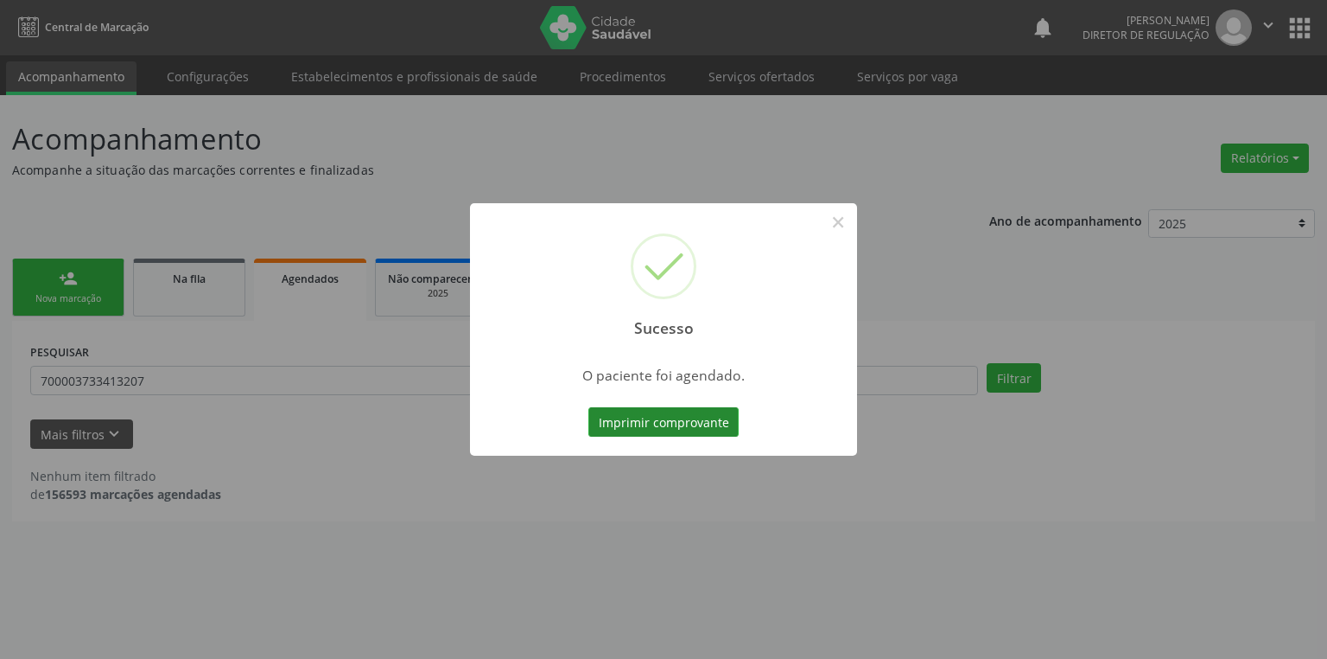
click at [651, 417] on button "Imprimir comprovante" at bounding box center [664, 421] width 150 height 29
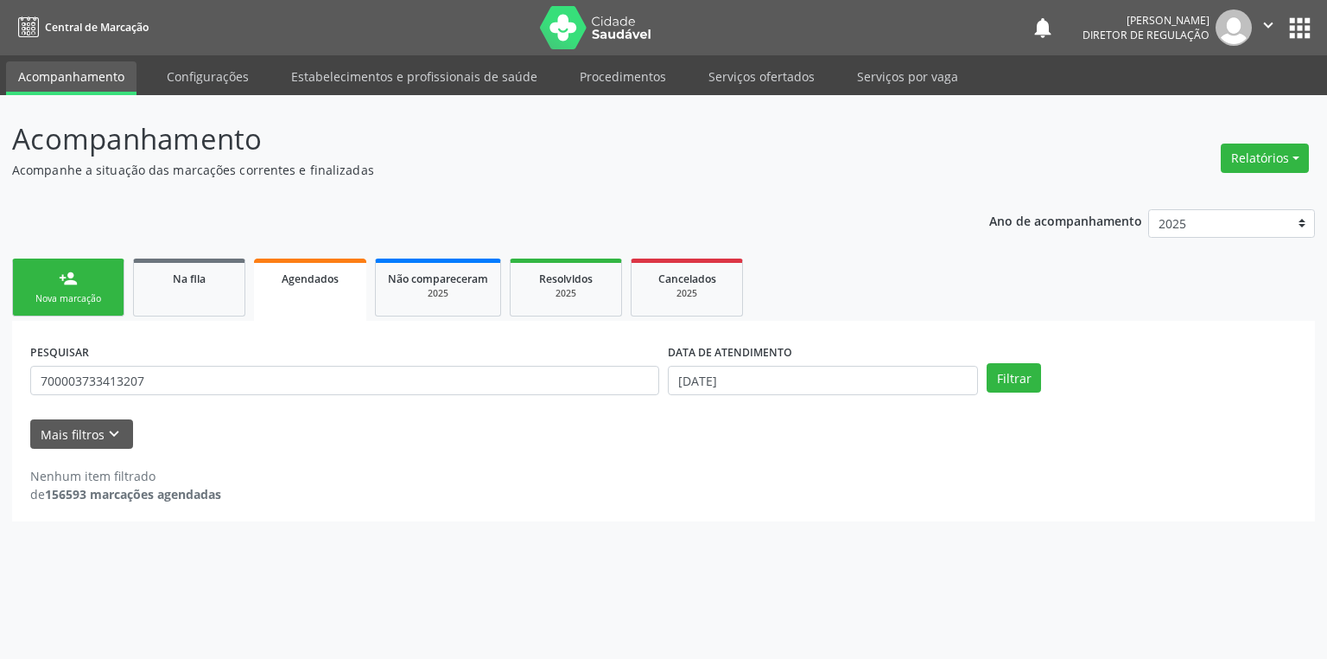
click at [86, 283] on link "person_add Nova marcação" at bounding box center [68, 287] width 112 height 58
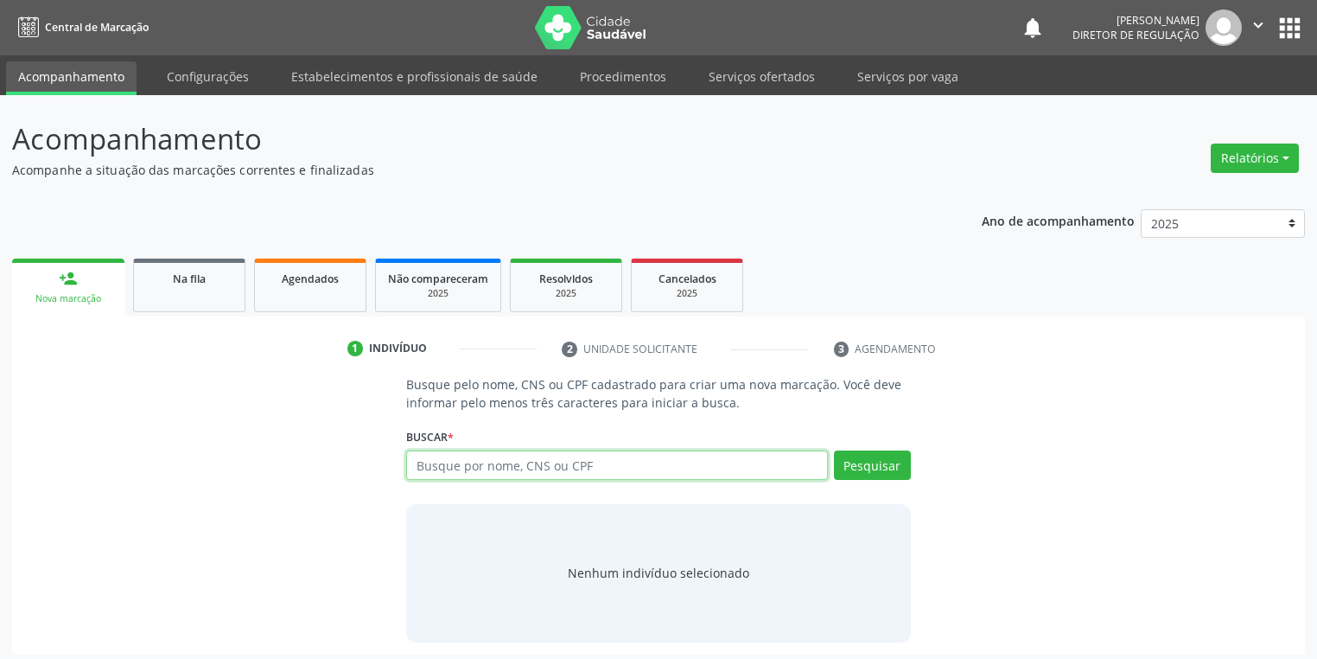
click at [468, 470] on input "text" at bounding box center [617, 464] width 422 height 29
type input "04019362440"
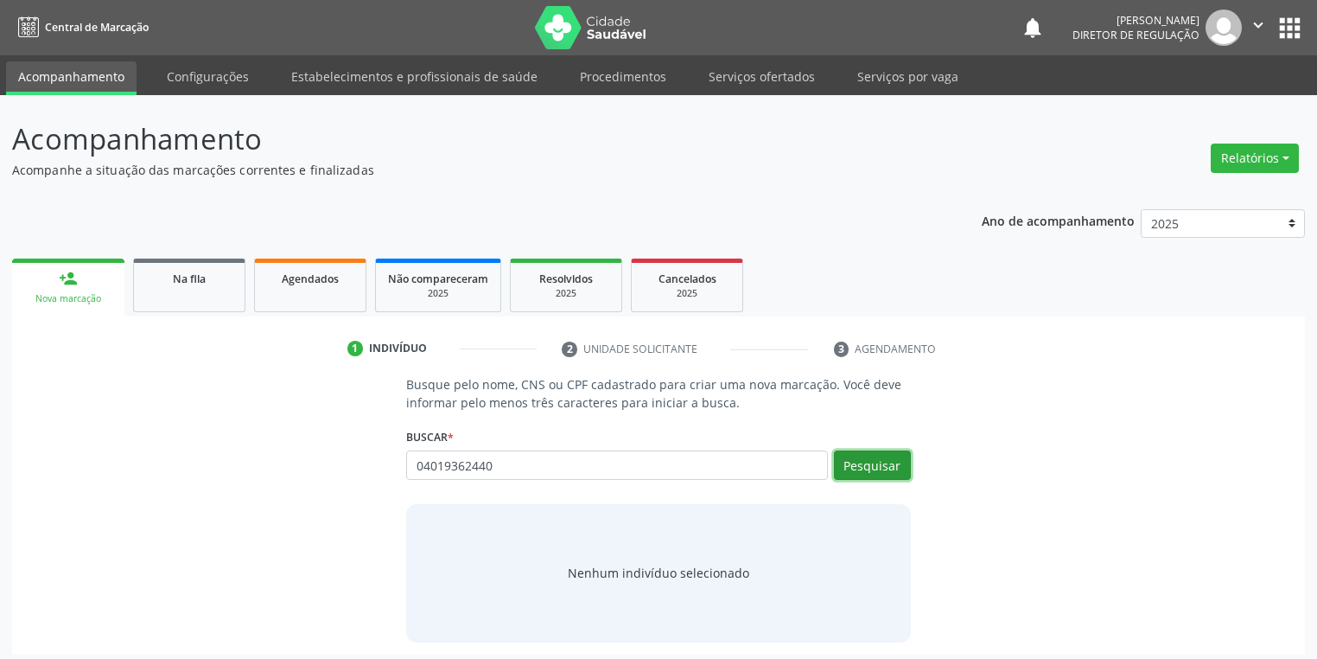
click at [866, 470] on button "Pesquisar" at bounding box center [872, 464] width 77 height 29
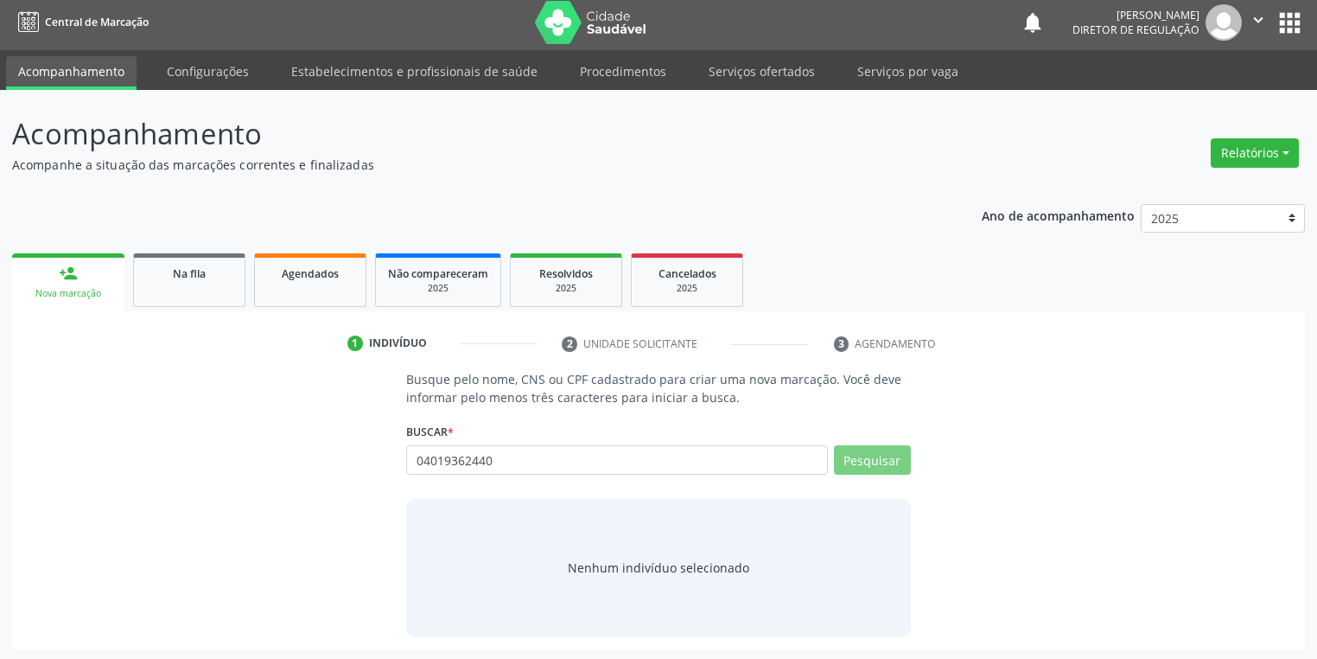
scroll to position [7, 0]
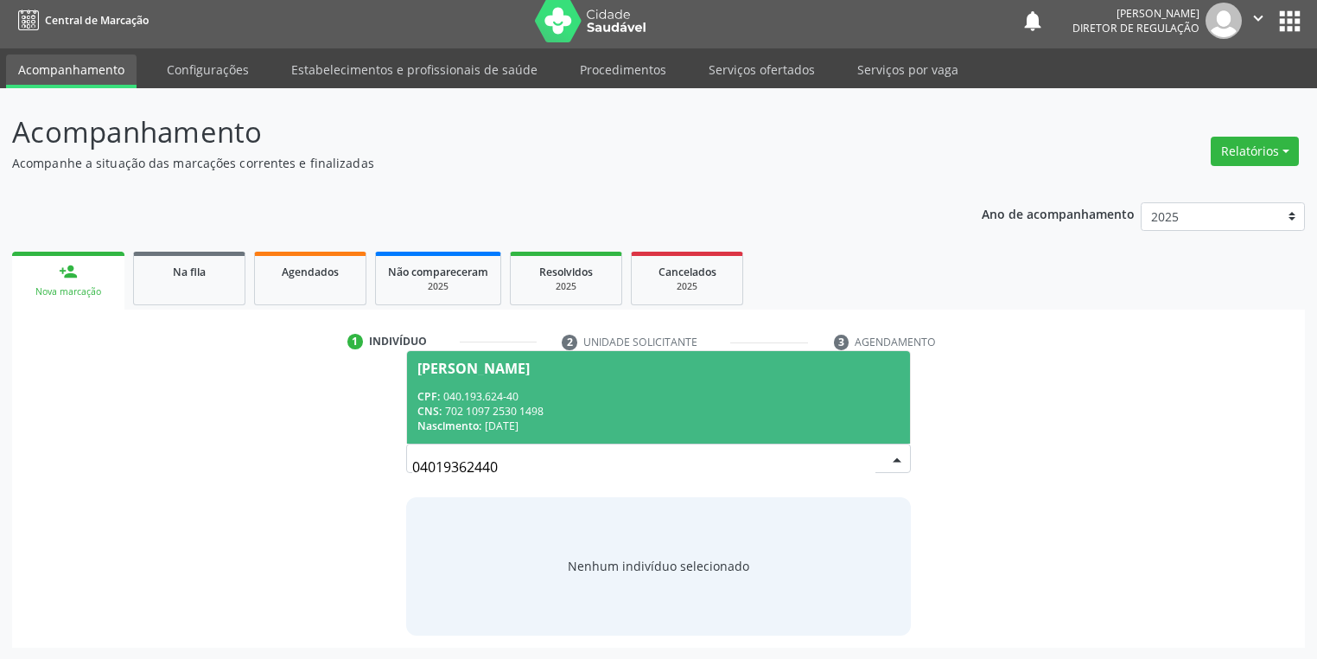
click at [534, 411] on div "CNS: 702 1097 2530 1498" at bounding box center [658, 411] width 482 height 15
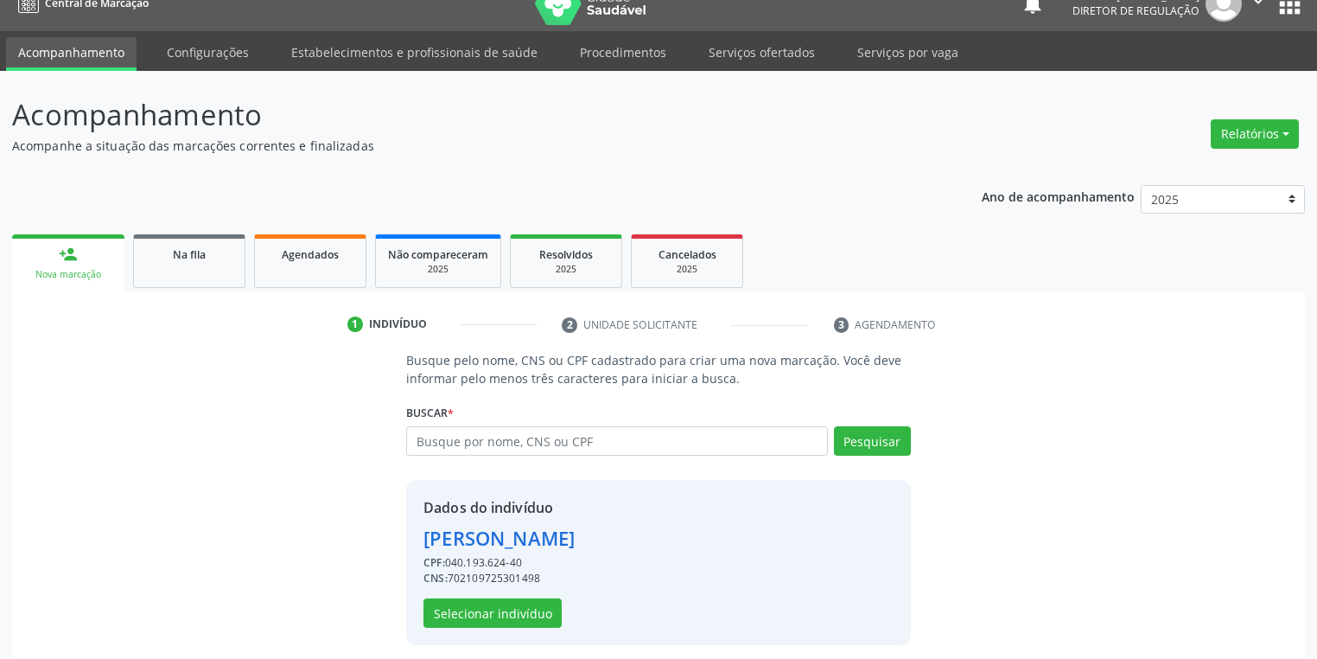
scroll to position [33, 0]
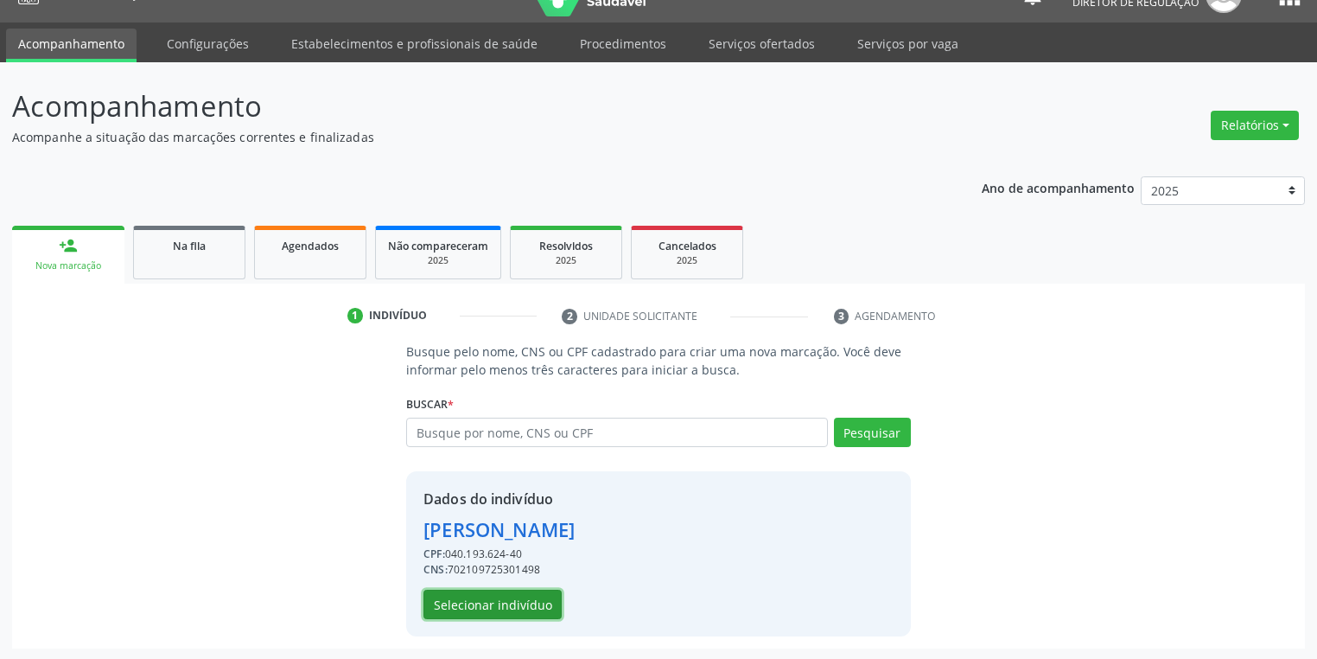
click at [483, 605] on button "Selecionar indivíduo" at bounding box center [492, 603] width 138 height 29
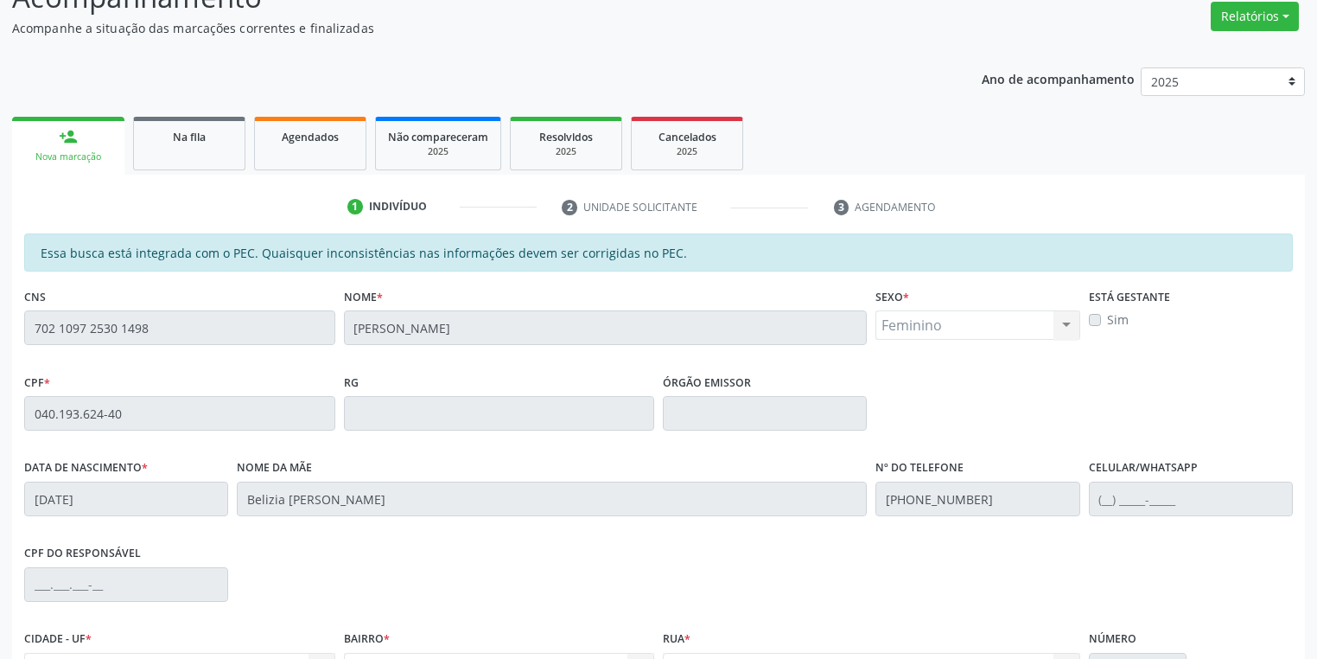
scroll to position [328, 0]
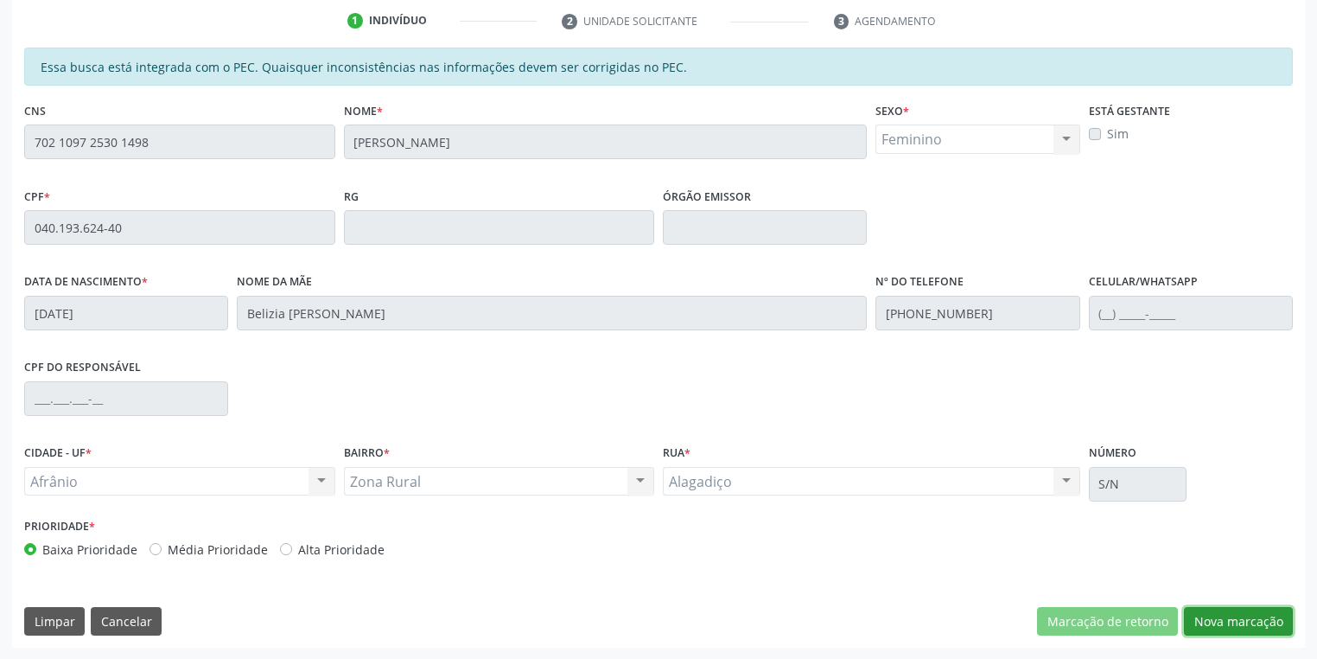
click at [1210, 616] on button "Nova marcação" at bounding box center [1238, 621] width 109 height 29
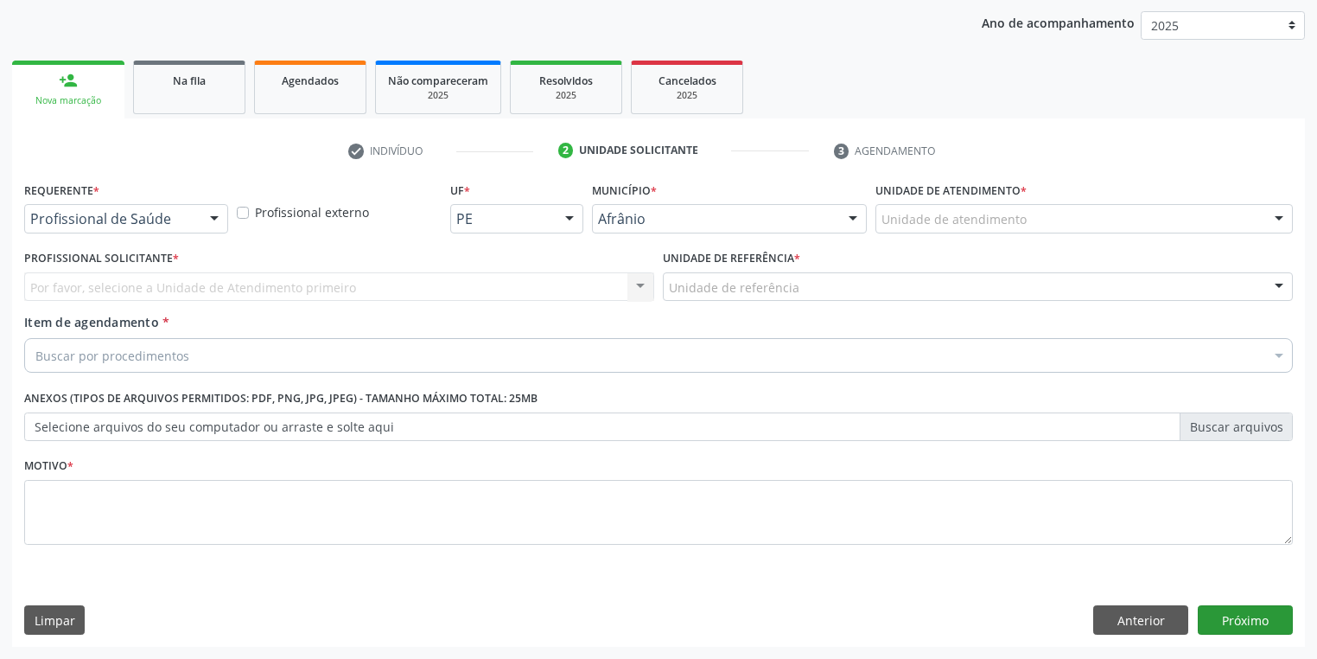
scroll to position [197, 0]
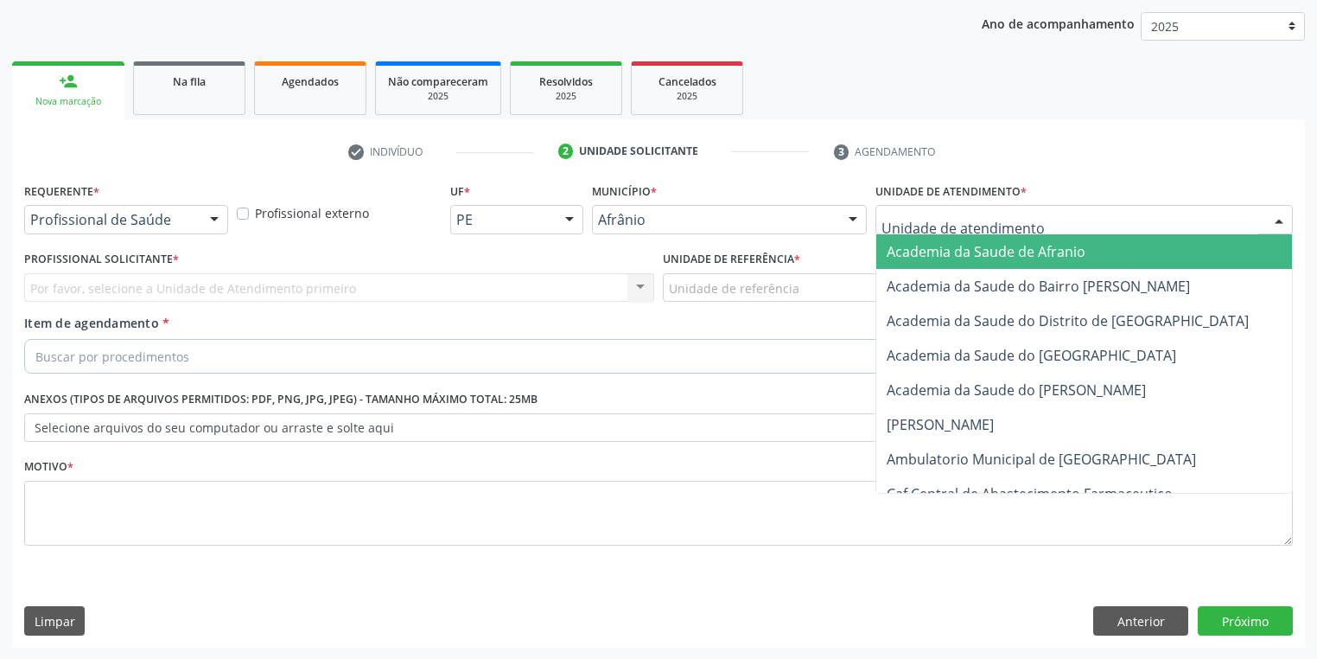
drag, startPoint x: 915, startPoint y: 223, endPoint x: 913, endPoint y: 335, distance: 112.4
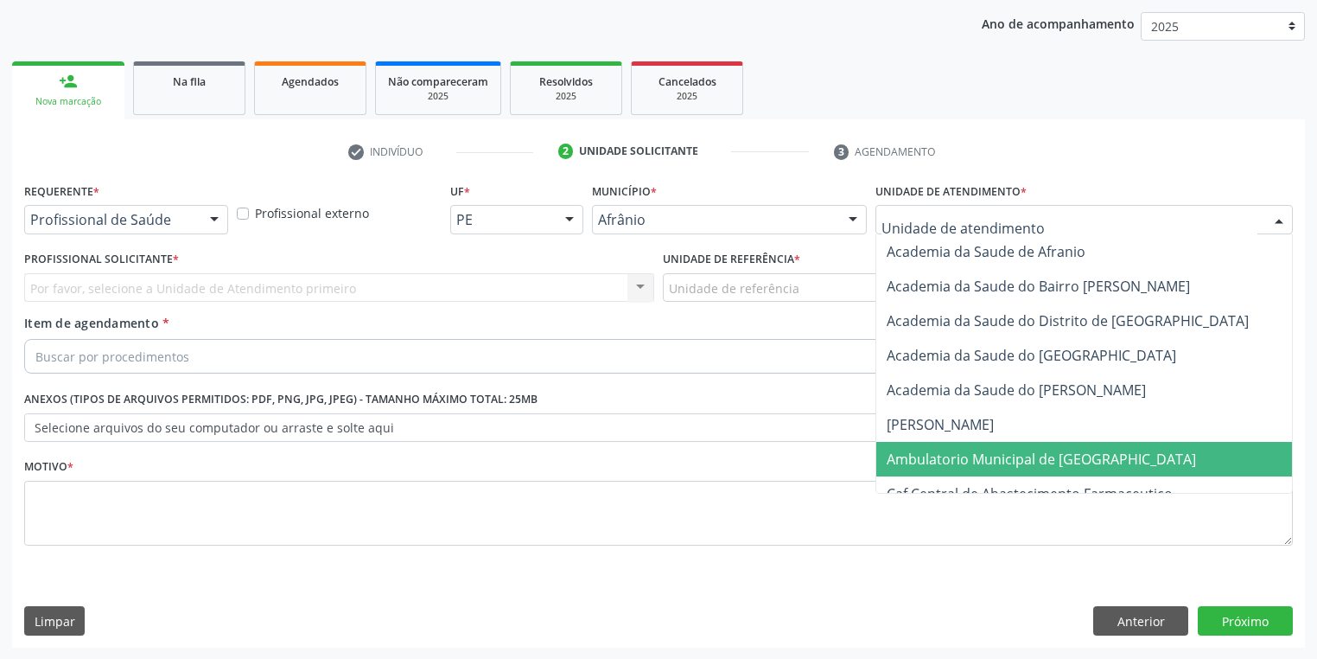
drag, startPoint x: 910, startPoint y: 451, endPoint x: 781, endPoint y: 365, distance: 155.1
click at [909, 452] on span "Ambulatorio Municipal de [GEOGRAPHIC_DATA]" at bounding box center [1041, 458] width 309 height 19
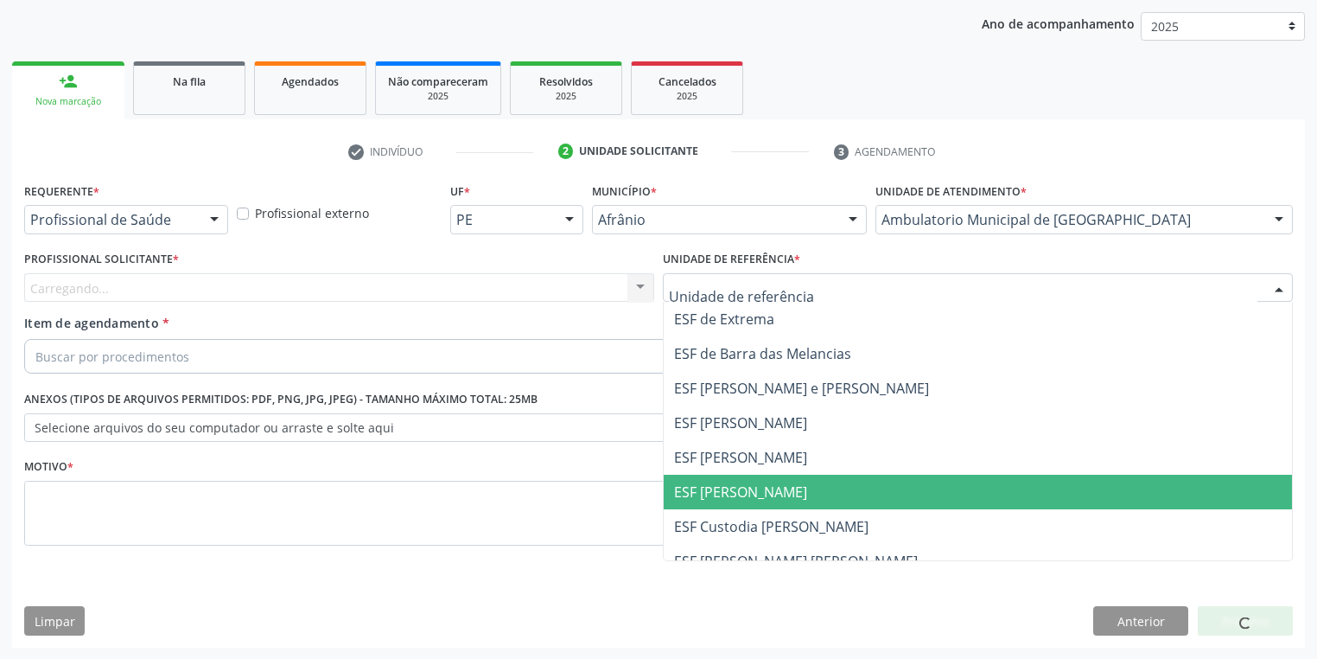
click at [712, 484] on span "ESF [PERSON_NAME]" at bounding box center [740, 491] width 133 height 19
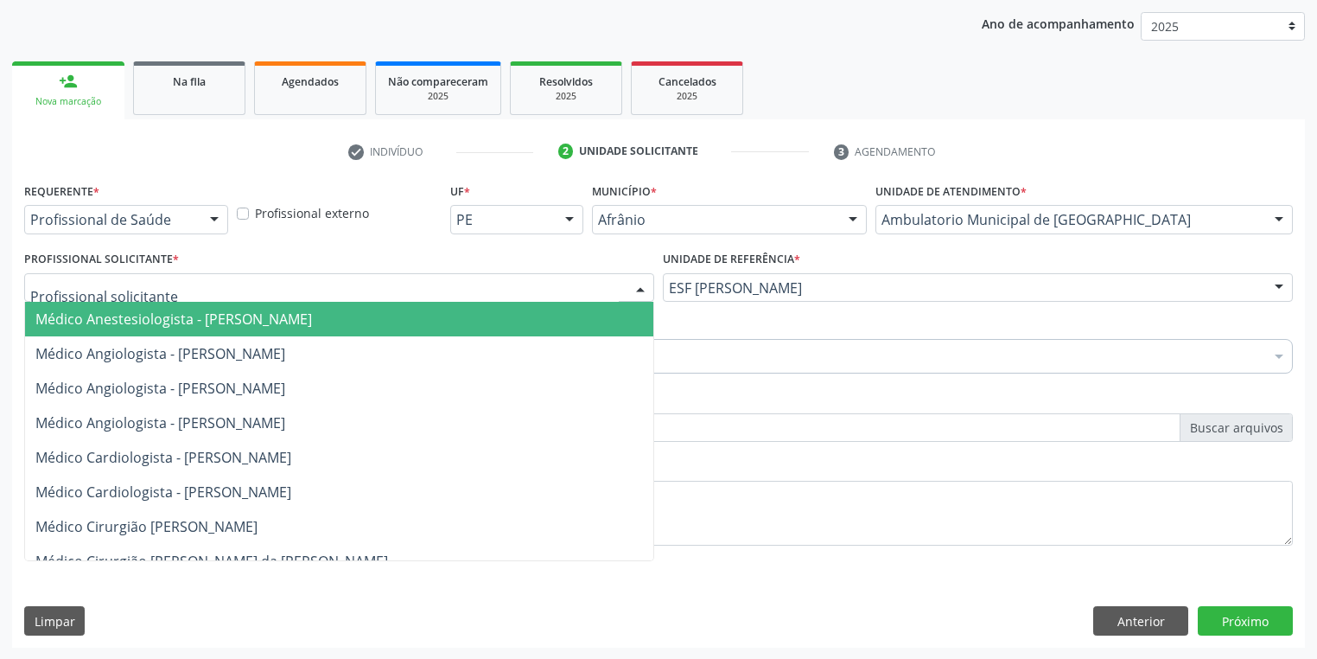
click at [134, 317] on span "Médico Anestesiologista - [PERSON_NAME]" at bounding box center [173, 318] width 277 height 19
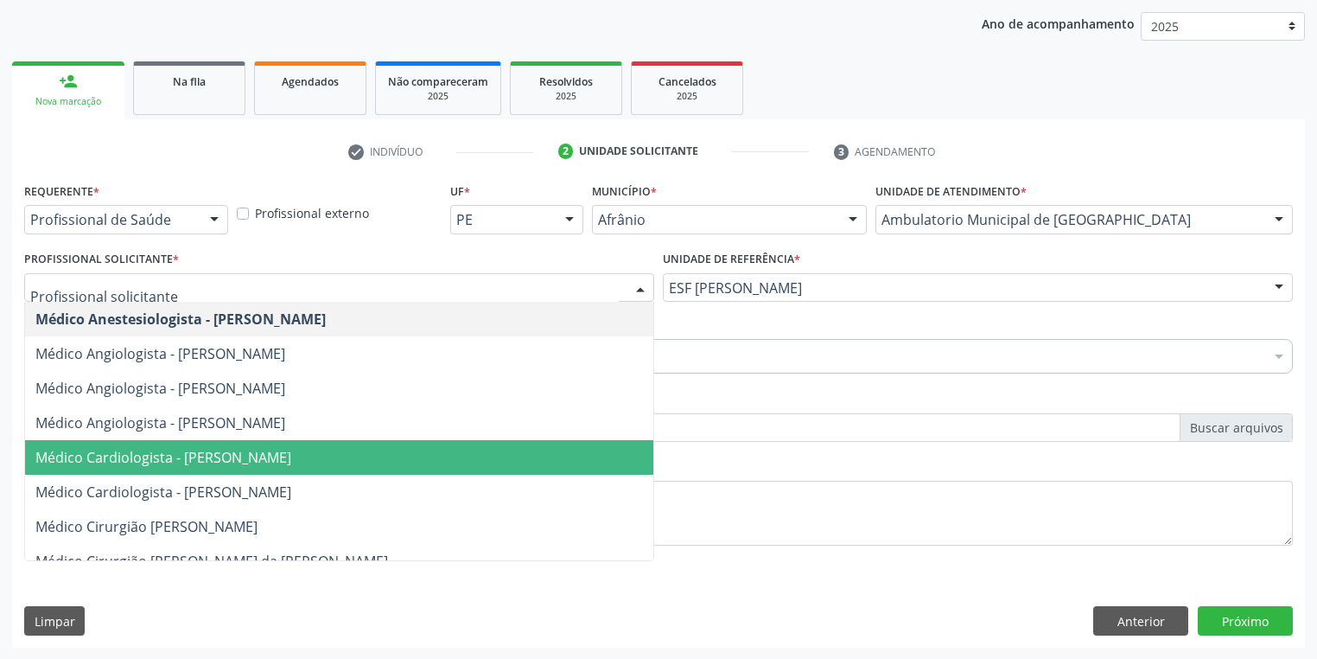
drag, startPoint x: 197, startPoint y: 446, endPoint x: 97, endPoint y: 410, distance: 106.6
click at [193, 448] on span "Médico Cardiologista - [PERSON_NAME]" at bounding box center [163, 457] width 256 height 19
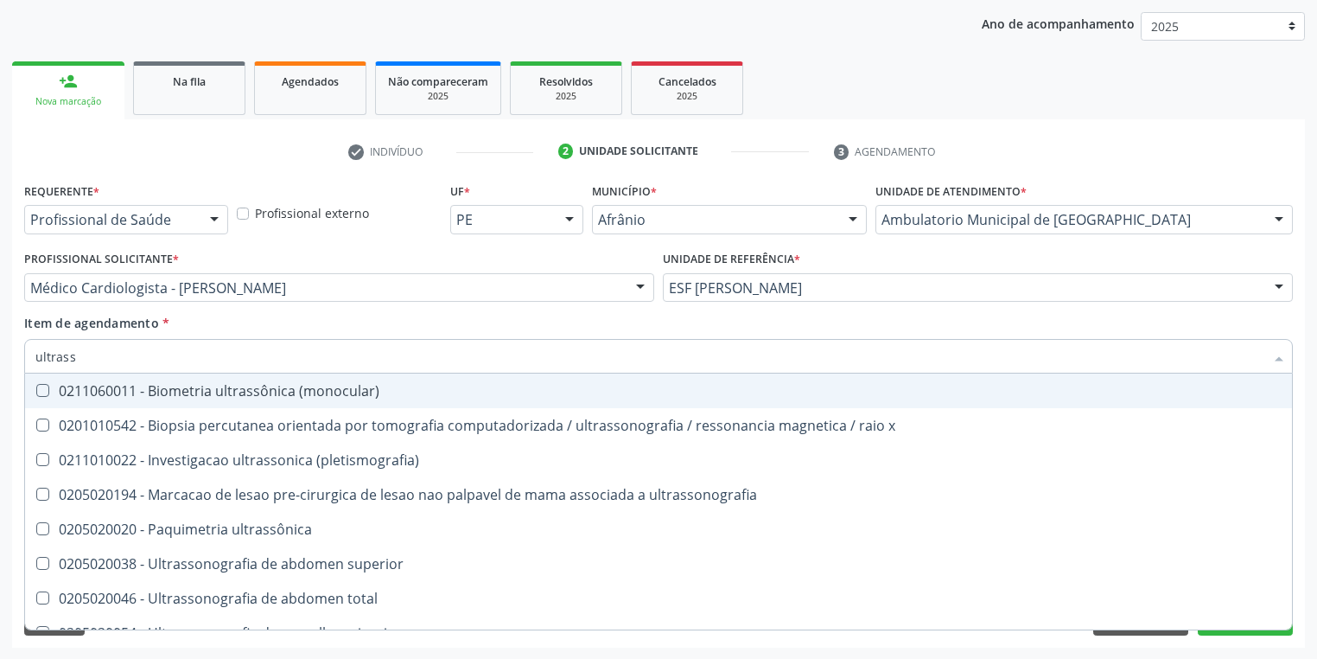
type input "ultrasso"
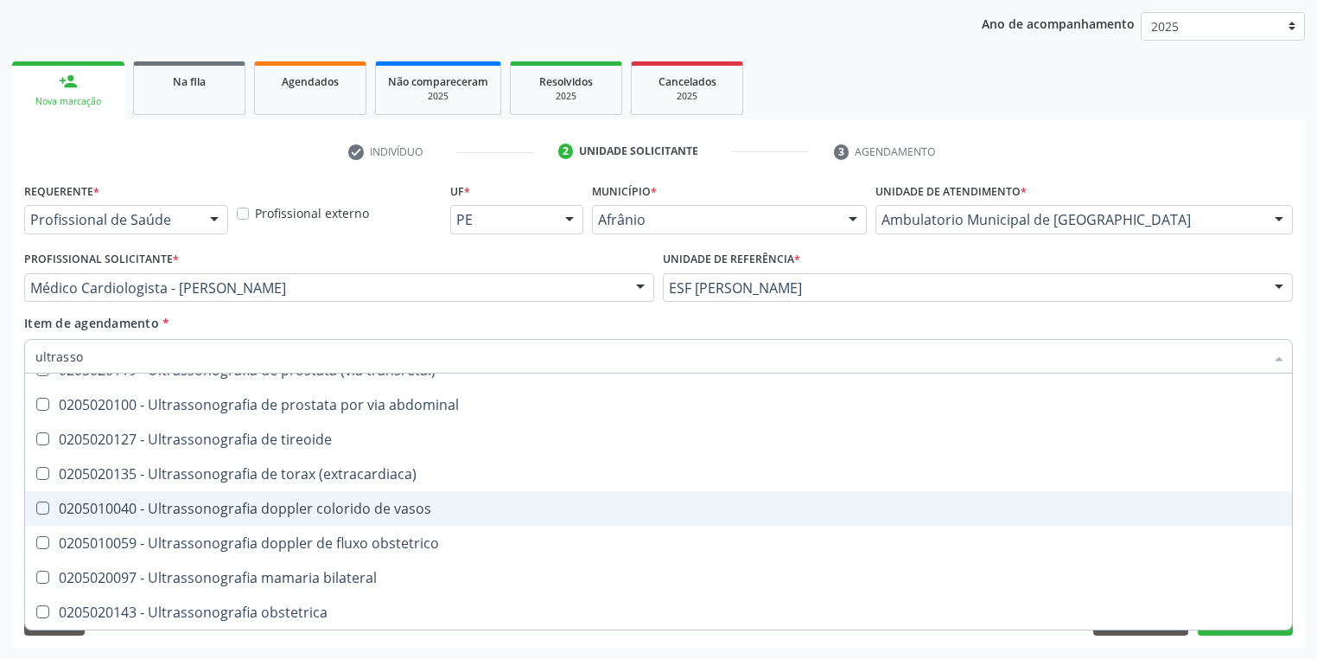
scroll to position [263, 0]
click at [285, 496] on span "0205020127 - Ultrassonografia de tireoide" at bounding box center [658, 508] width 1267 height 35
checkbox tireoide "true"
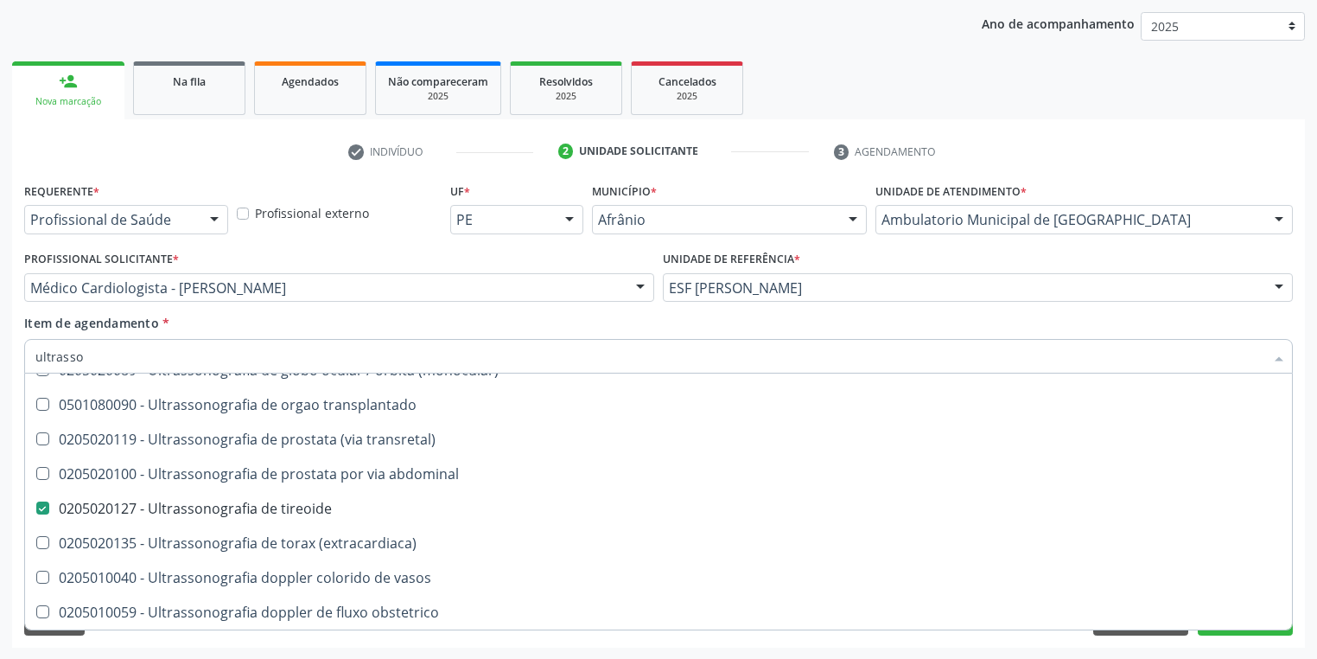
type input "ultrasso"
click at [76, 640] on div "Requerente * Profissional de Saúde Profissional de Saúde Paciente Nenhum result…" at bounding box center [658, 412] width 1293 height 469
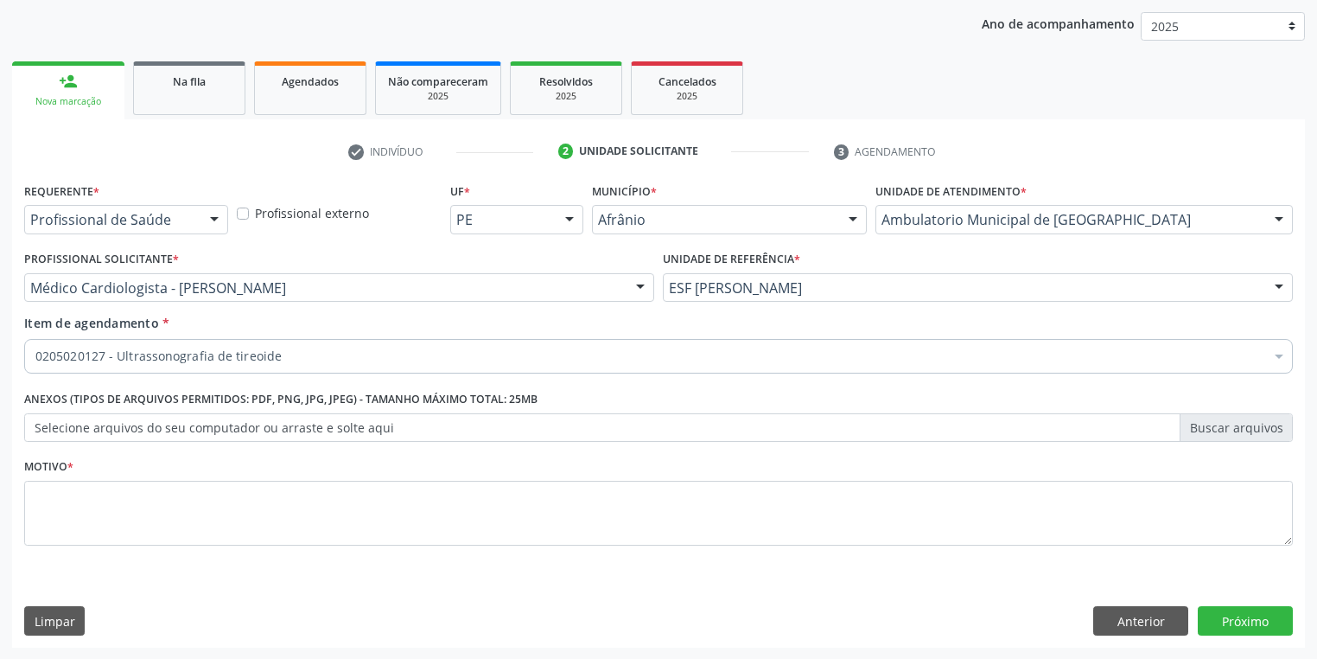
scroll to position [0, 0]
click at [105, 525] on textarea at bounding box center [658, 514] width 1269 height 66
type textarea "*"
click at [1246, 615] on button "Próximo" at bounding box center [1245, 620] width 95 height 29
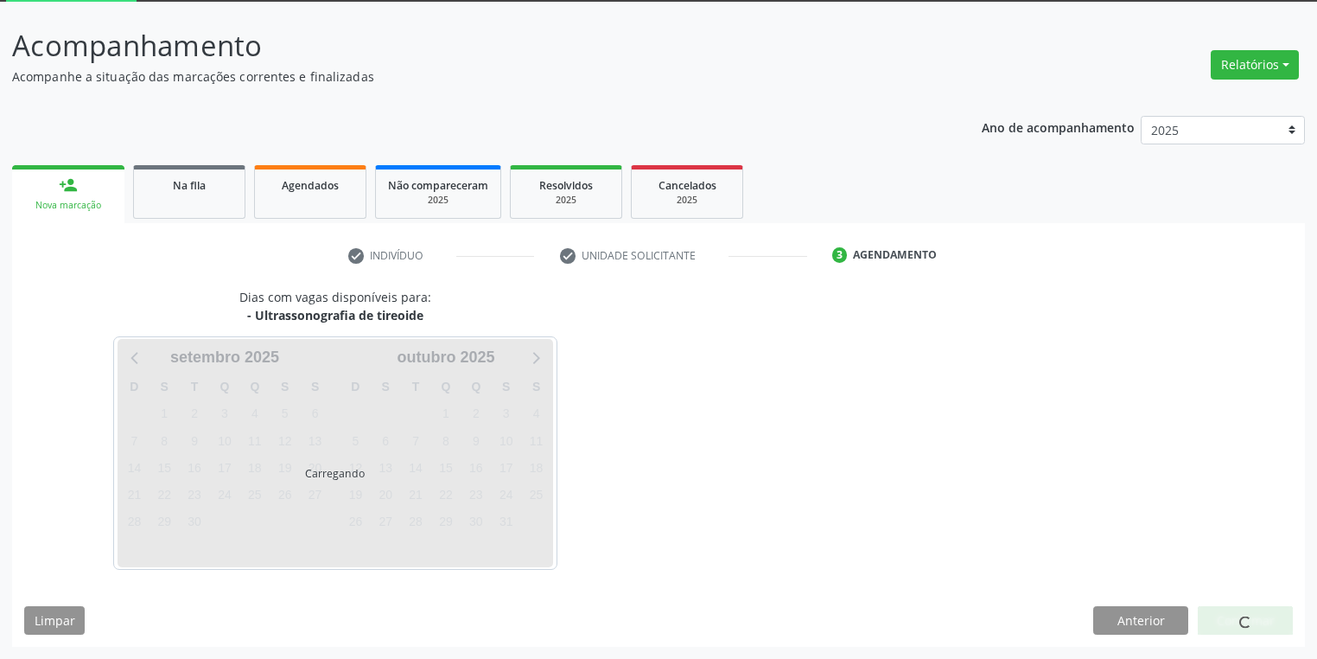
scroll to position [92, 0]
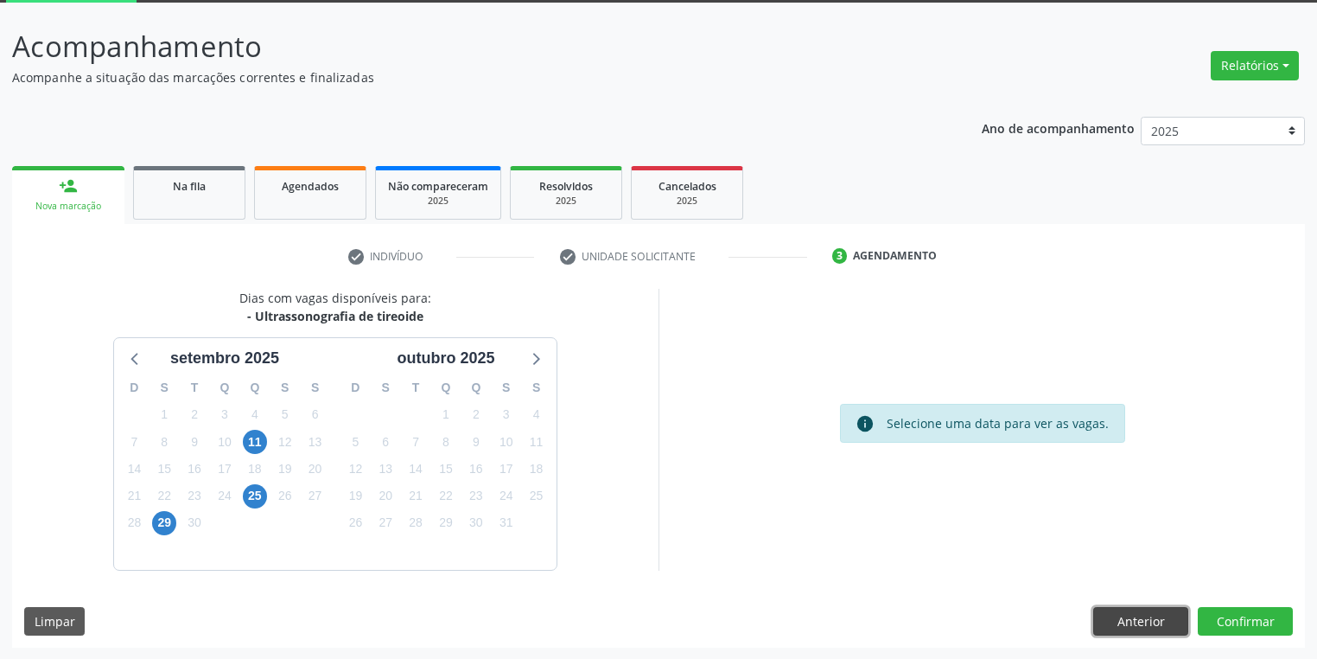
click at [1111, 609] on button "Anterior" at bounding box center [1140, 621] width 95 height 29
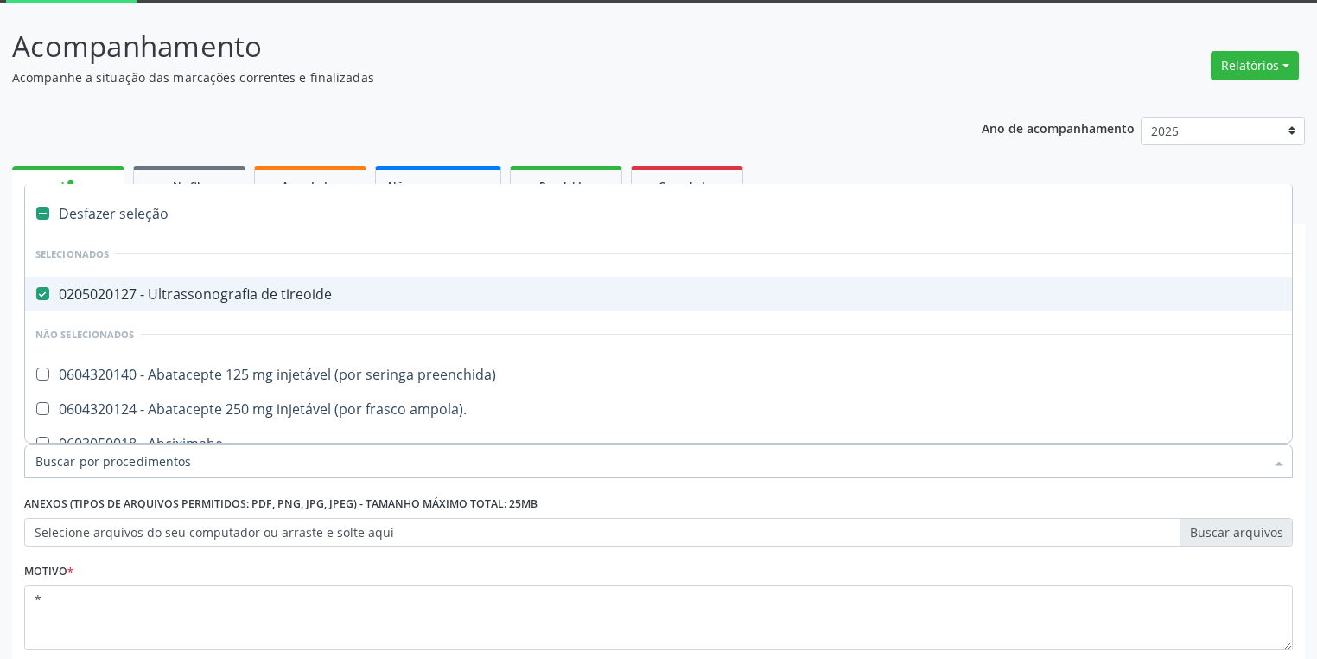
click at [99, 287] on div "0205020127 - Ultrassonografia de tireoide" at bounding box center [700, 294] width 1330 height 14
checkbox tireoide "false"
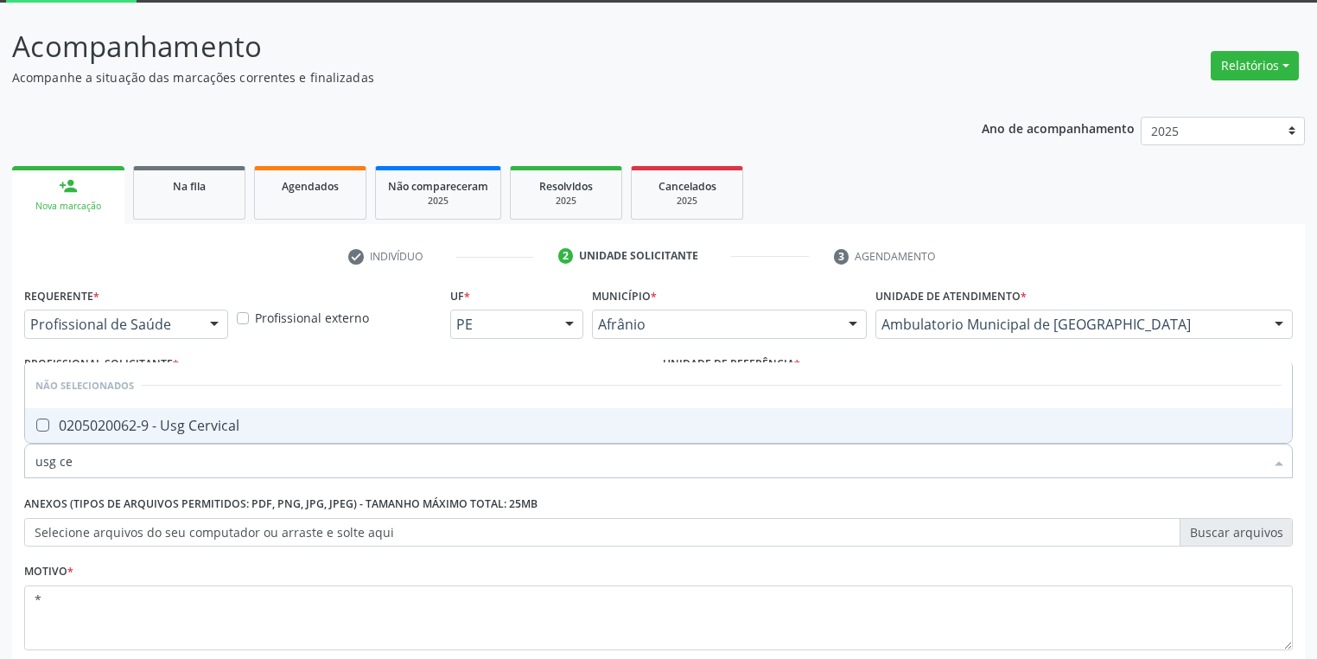
type input "usg cer"
click at [88, 427] on div "0205020062-9 - Usg Cervical" at bounding box center [658, 425] width 1246 height 14
checkbox Cervical "true"
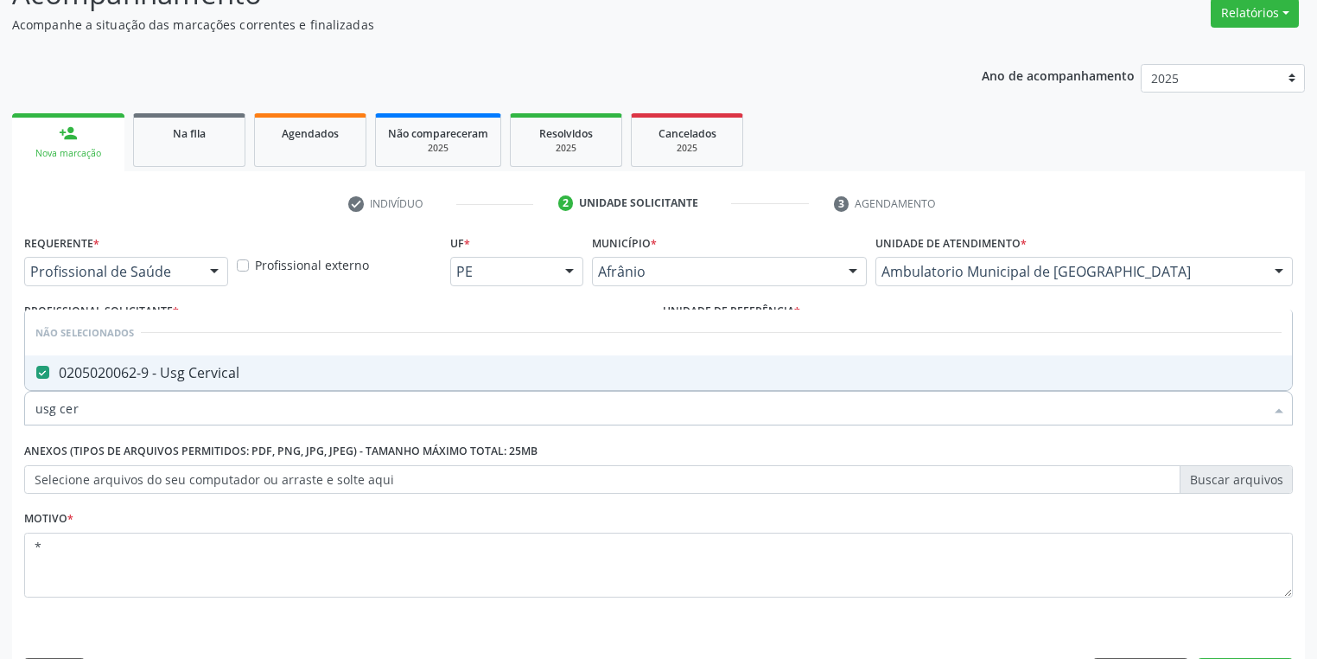
scroll to position [197, 0]
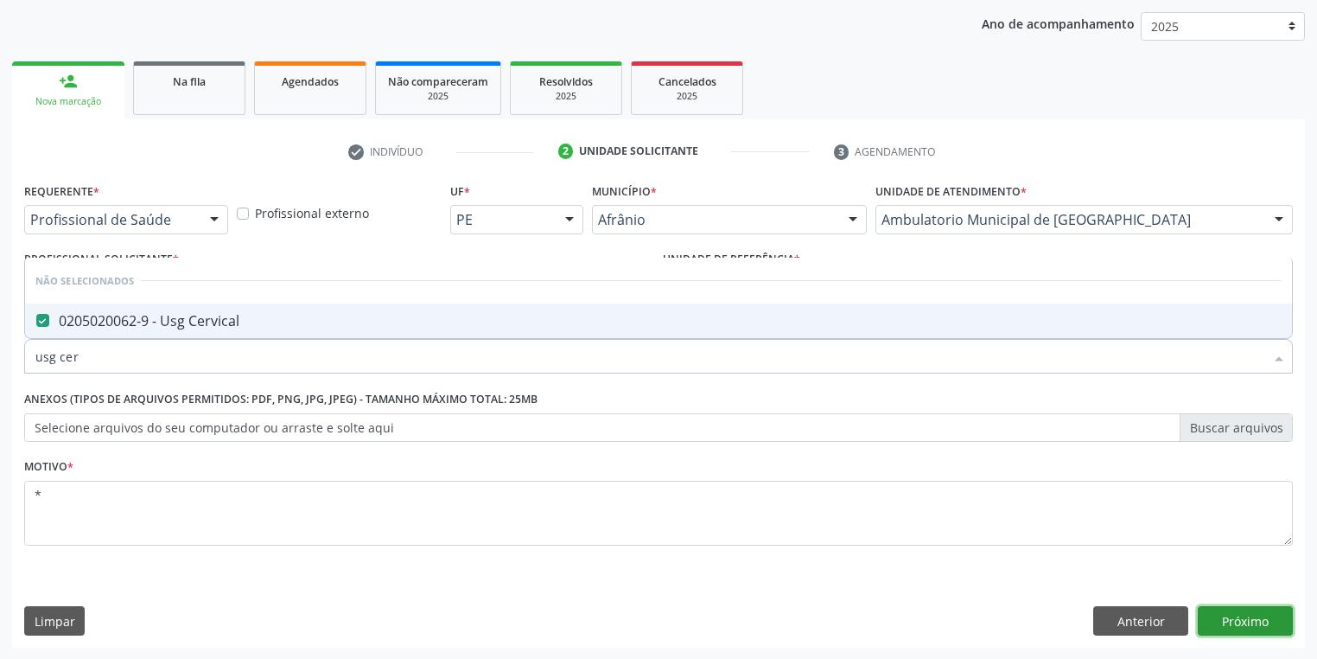
click at [1224, 611] on button "Próximo" at bounding box center [1245, 620] width 95 height 29
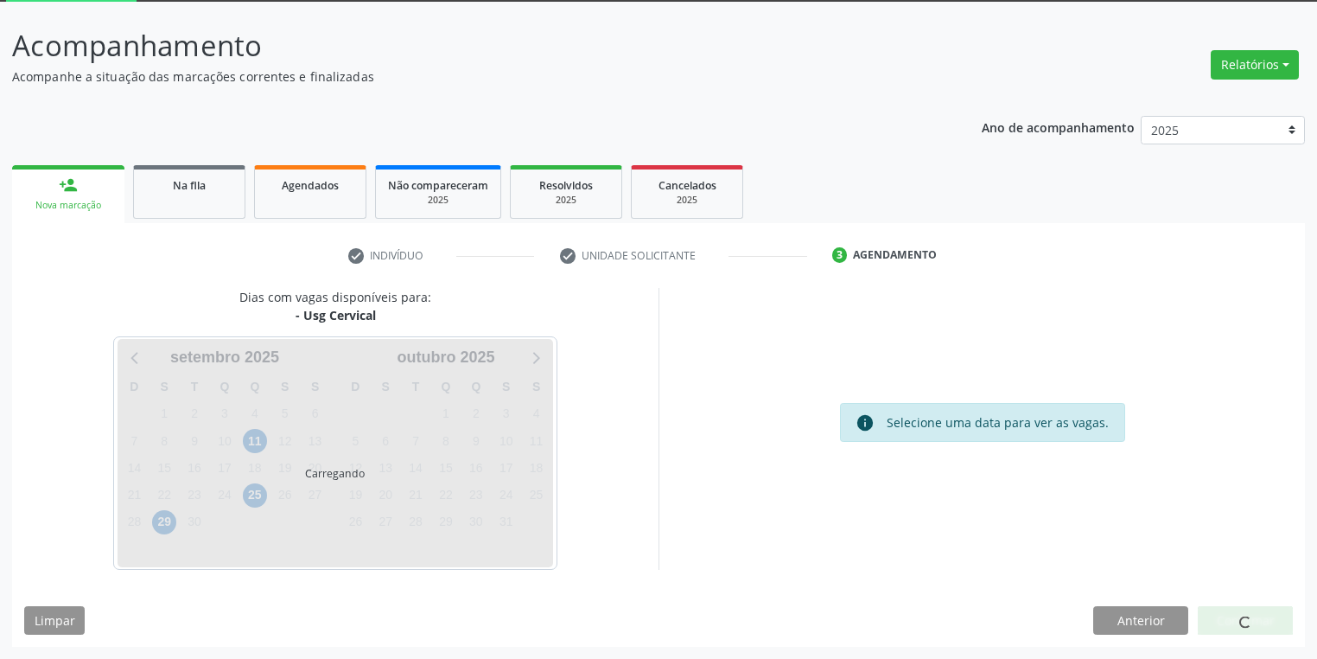
scroll to position [92, 0]
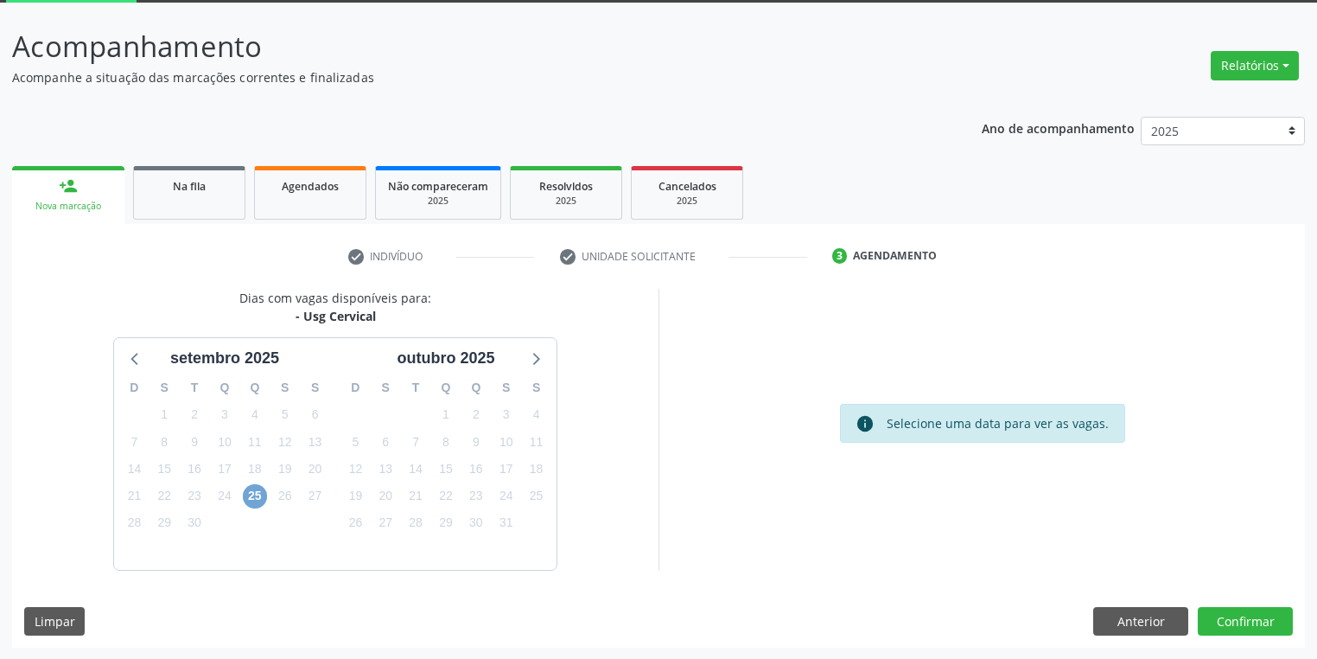
click at [259, 494] on span "25" at bounding box center [255, 496] width 24 height 24
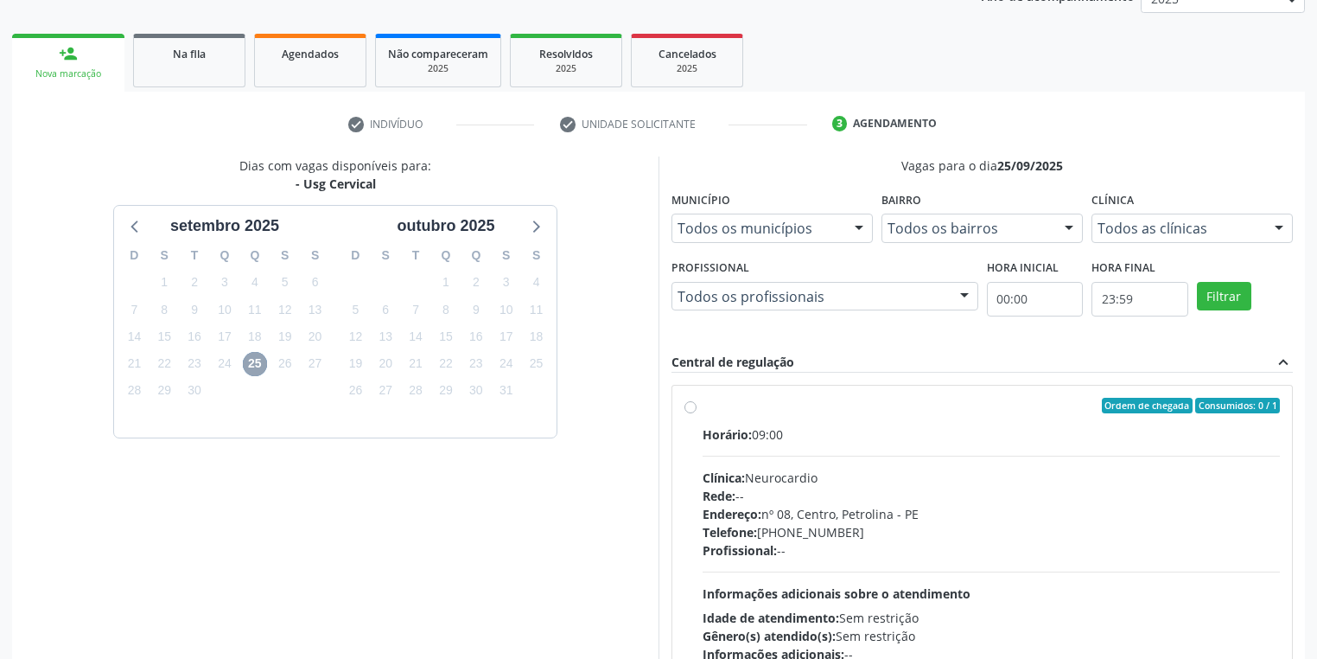
scroll to position [231, 0]
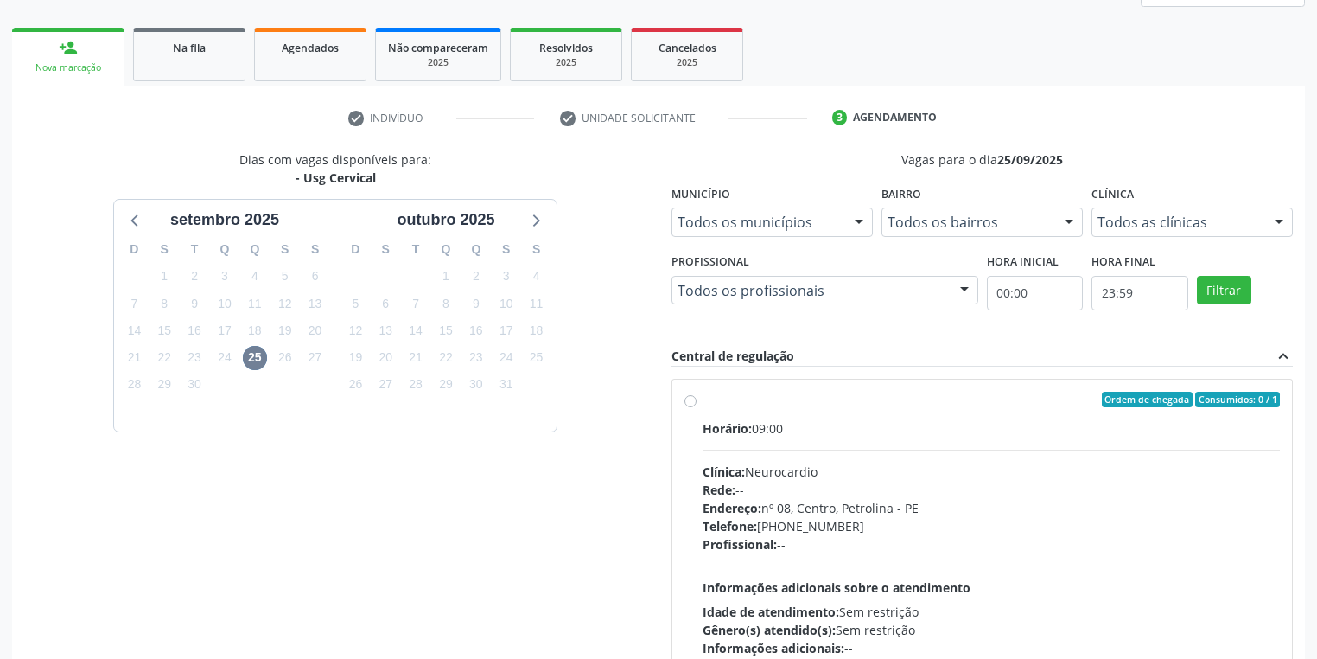
click at [862, 562] on div "Horário: 09:00 Clínica: Neurocardio Rede: -- Endereço: [STREET_ADDRESS] Telefon…" at bounding box center [991, 538] width 577 height 238
click at [697, 407] on input "Ordem de chegada Consumidos: 0 / 1 Horário: 09:00 Clínica: Neurocardio Rede: --…" at bounding box center [690, 399] width 12 height 16
radio input "true"
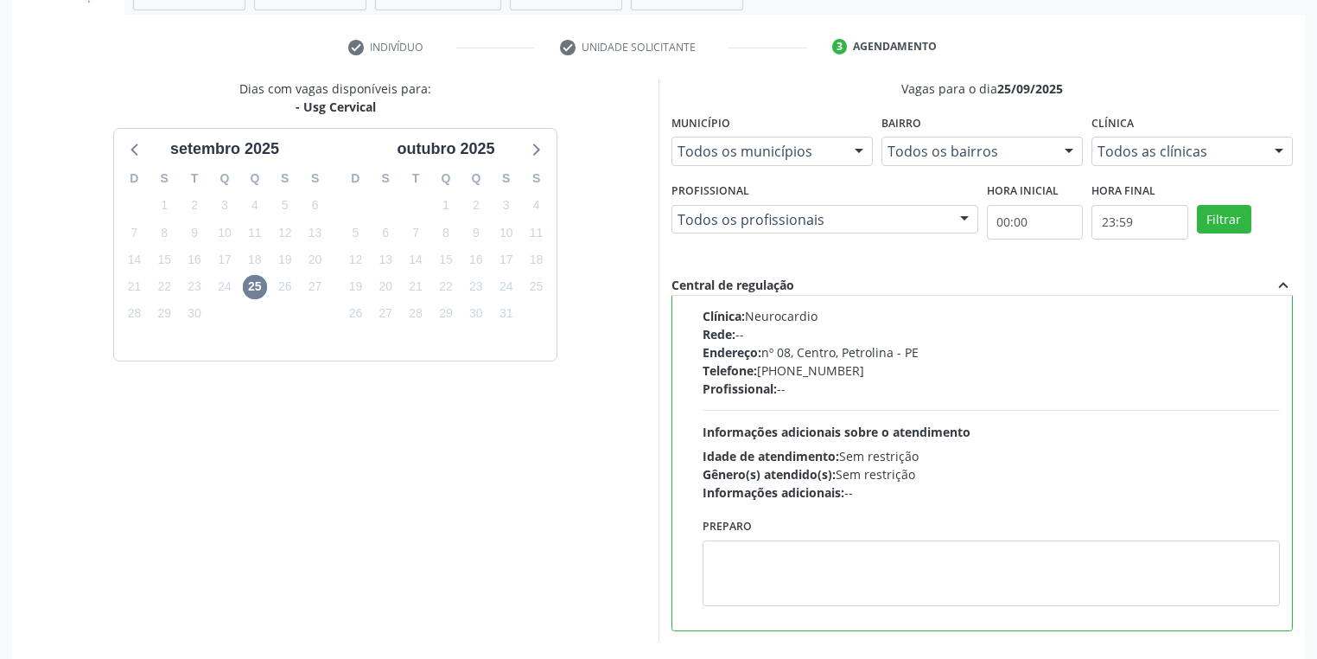
scroll to position [373, 0]
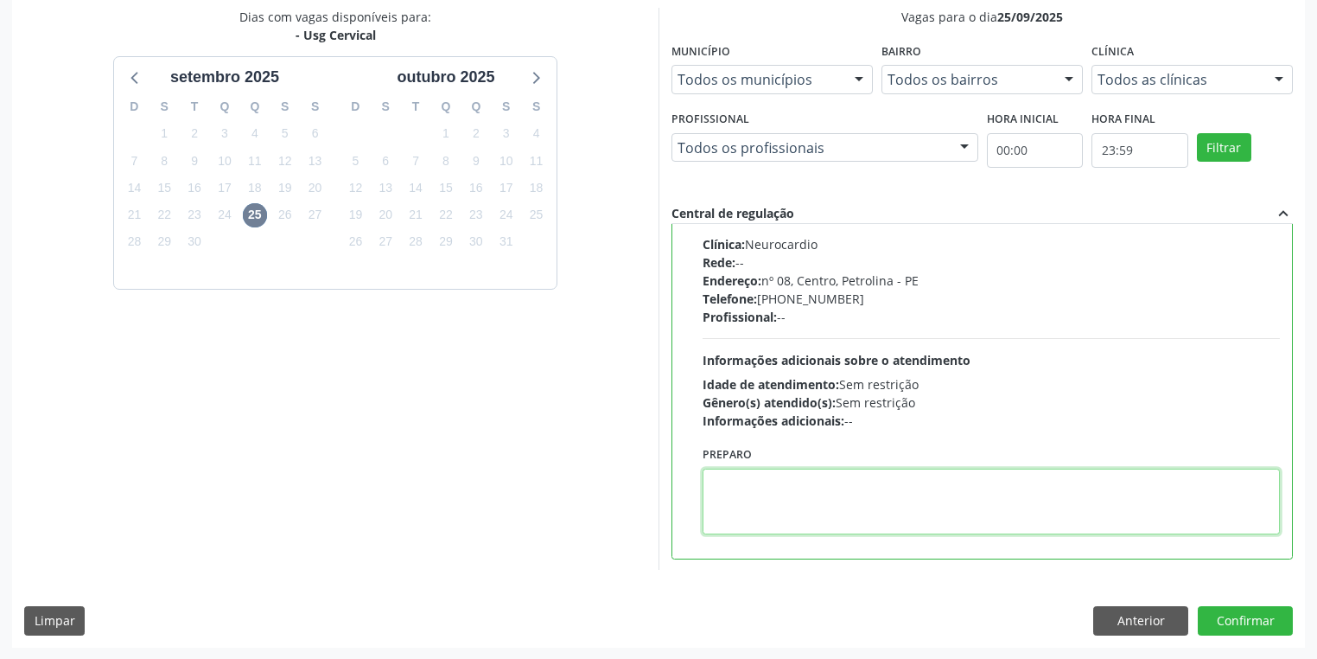
click at [781, 508] on textarea at bounding box center [991, 501] width 577 height 66
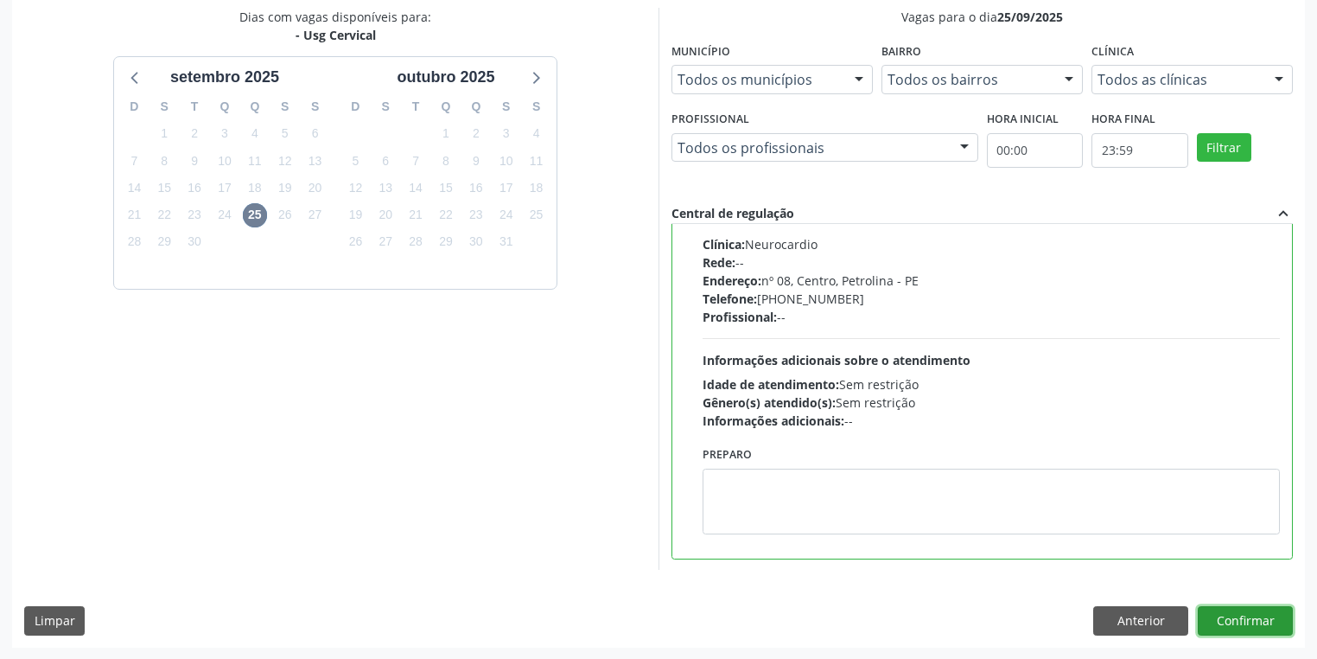
click at [1223, 610] on button "Confirmar" at bounding box center [1245, 620] width 95 height 29
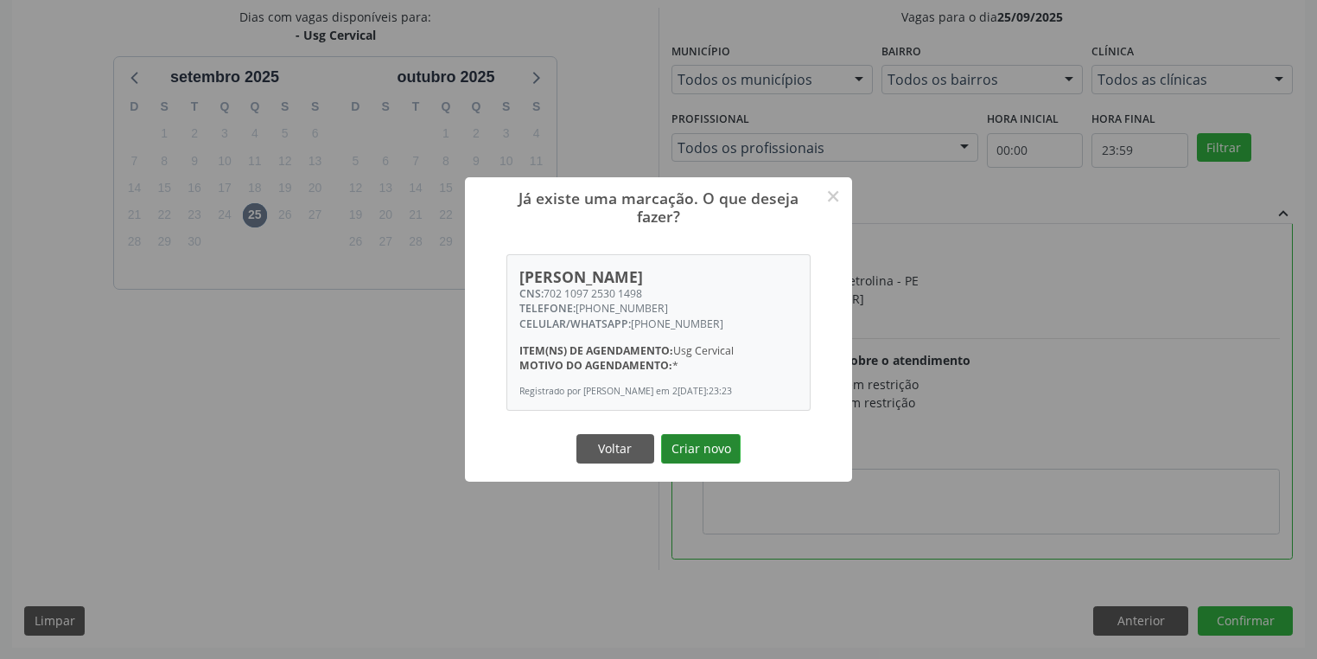
click at [710, 453] on button "Criar novo" at bounding box center [701, 448] width 80 height 29
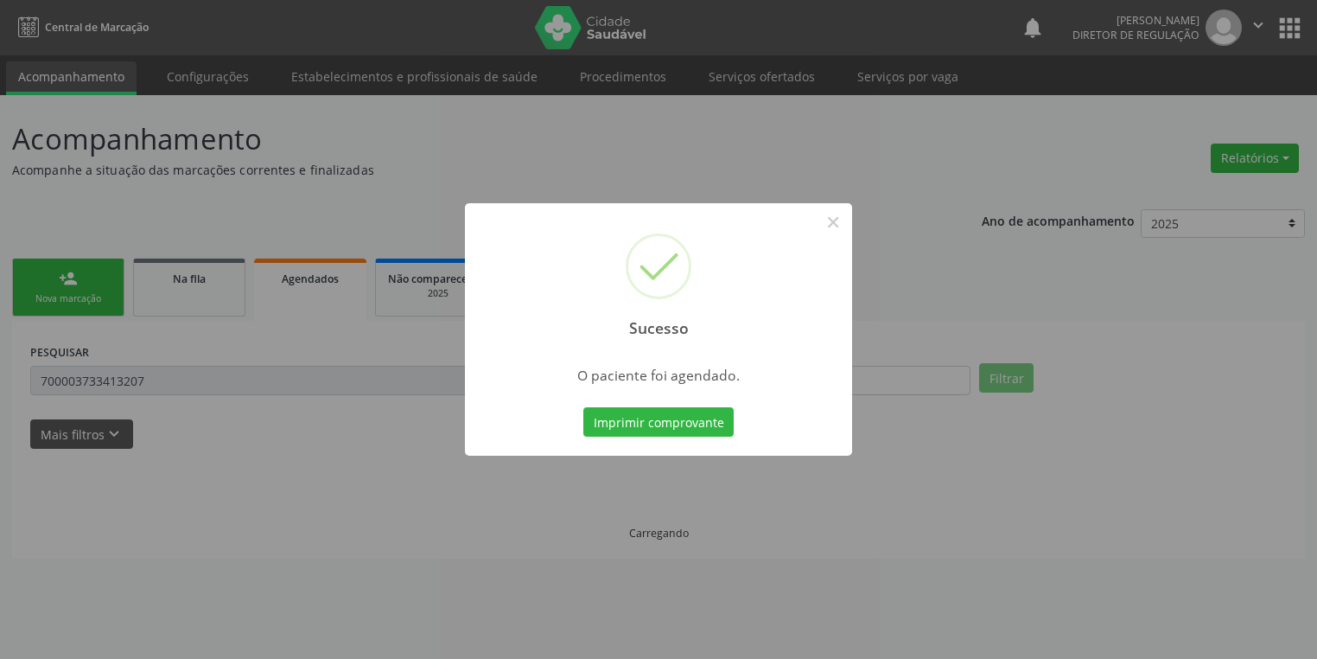
scroll to position [0, 0]
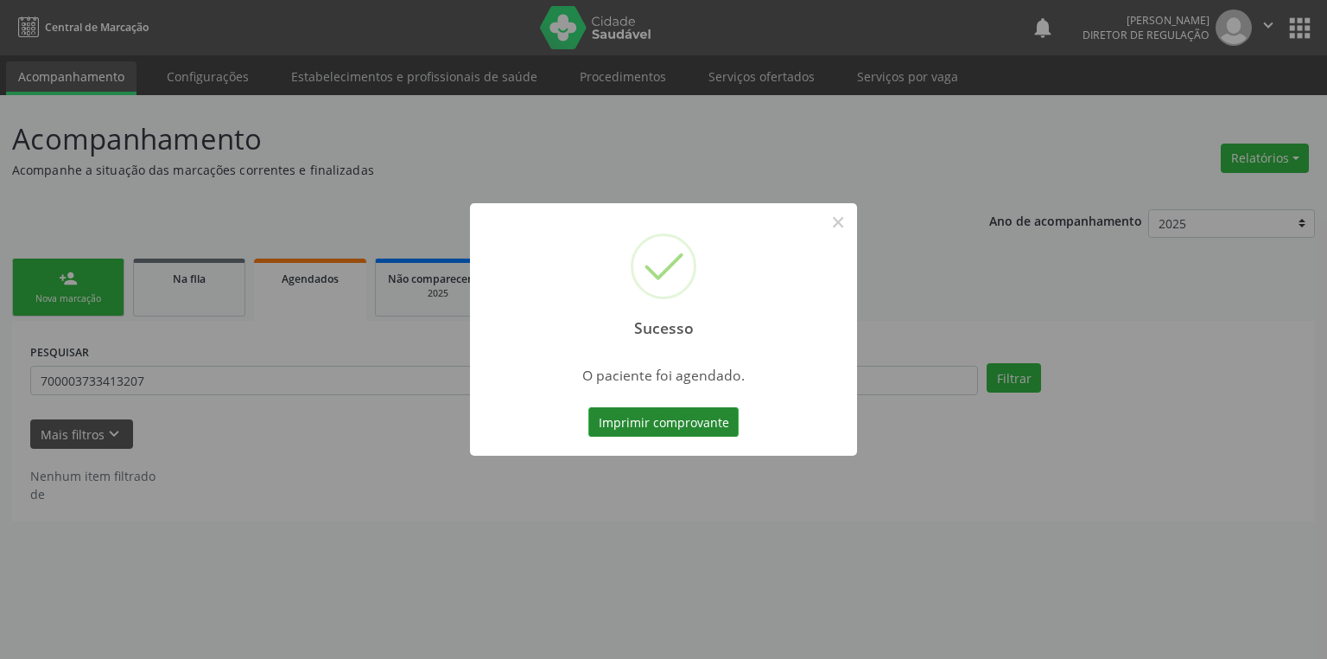
click at [676, 420] on button "Imprimir comprovante" at bounding box center [664, 421] width 150 height 29
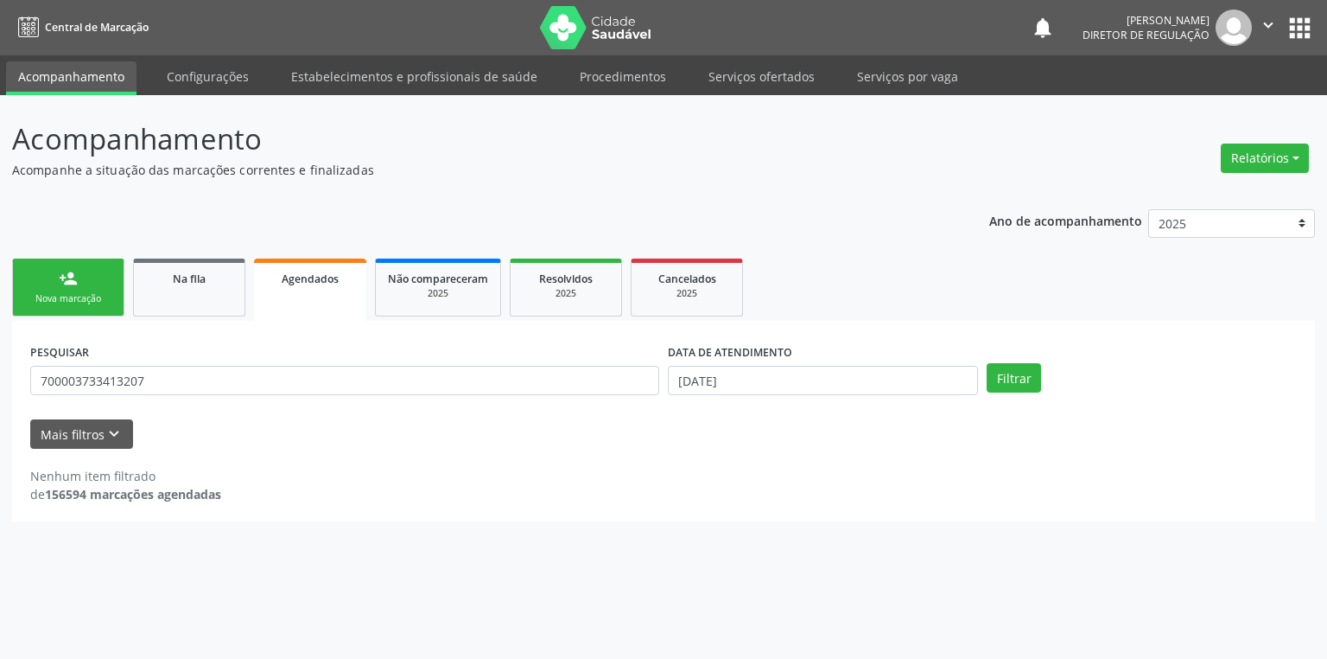
click at [72, 296] on div "Nova marcação" at bounding box center [68, 298] width 86 height 13
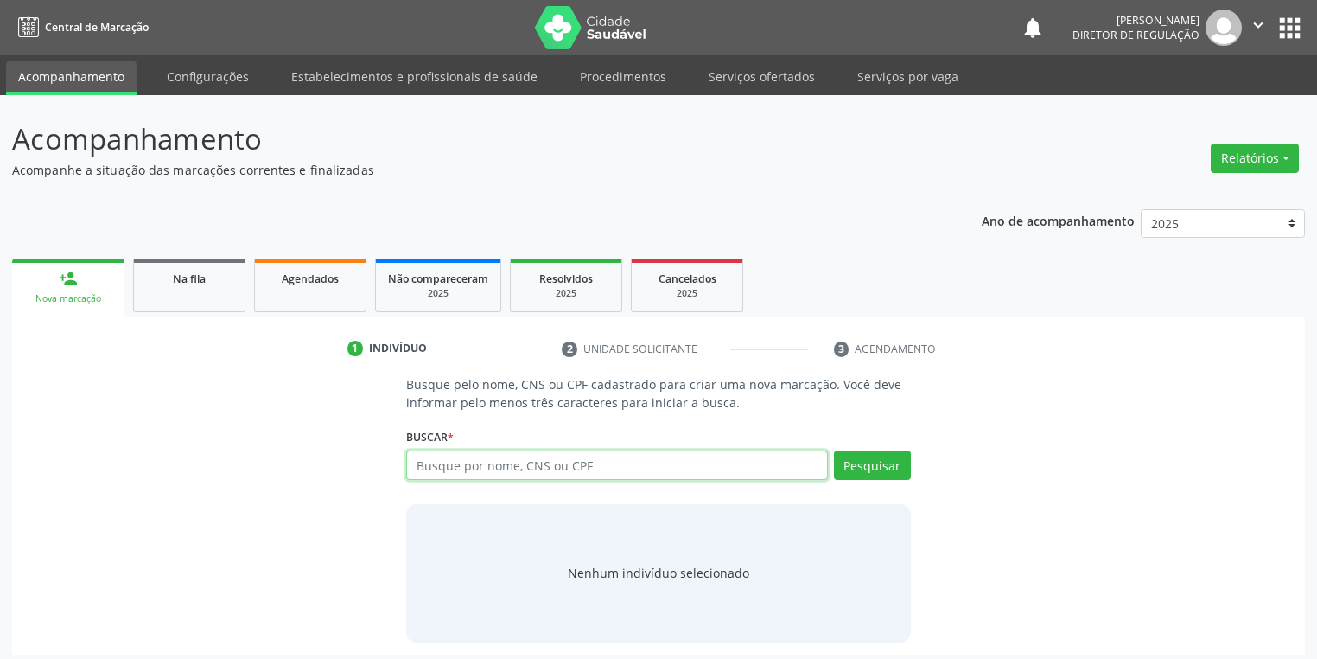
click at [491, 463] on input "text" at bounding box center [617, 464] width 422 height 29
type input "702109725301498"
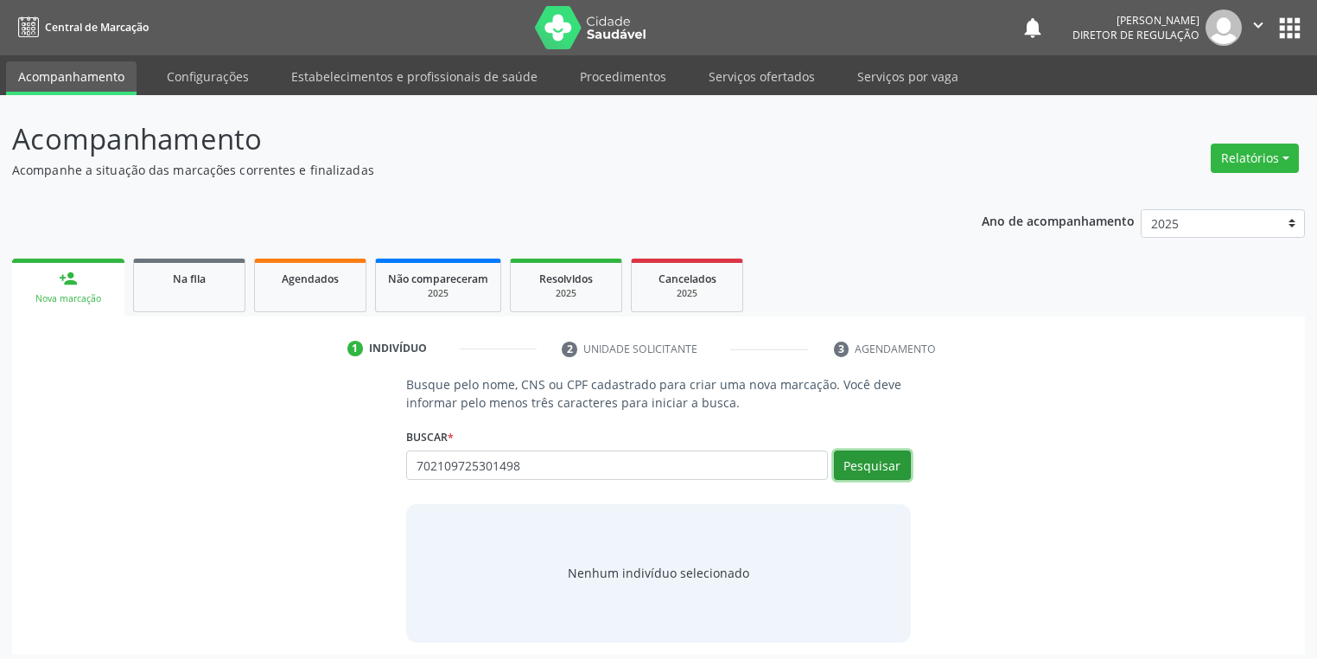
click at [854, 465] on button "Pesquisar" at bounding box center [872, 464] width 77 height 29
click at [660, 576] on div "Nenhum indivíduo selecionado" at bounding box center [658, 572] width 181 height 18
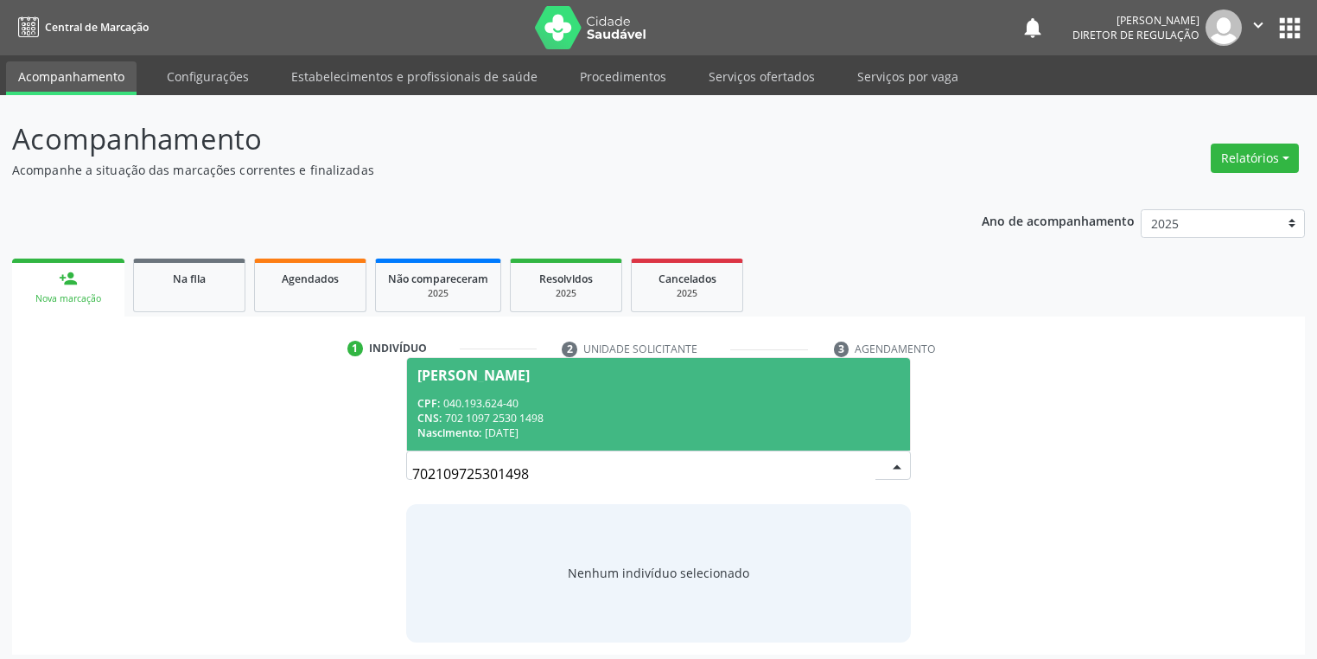
click at [538, 414] on div "CNS: 702 1097 2530 1498" at bounding box center [658, 418] width 482 height 15
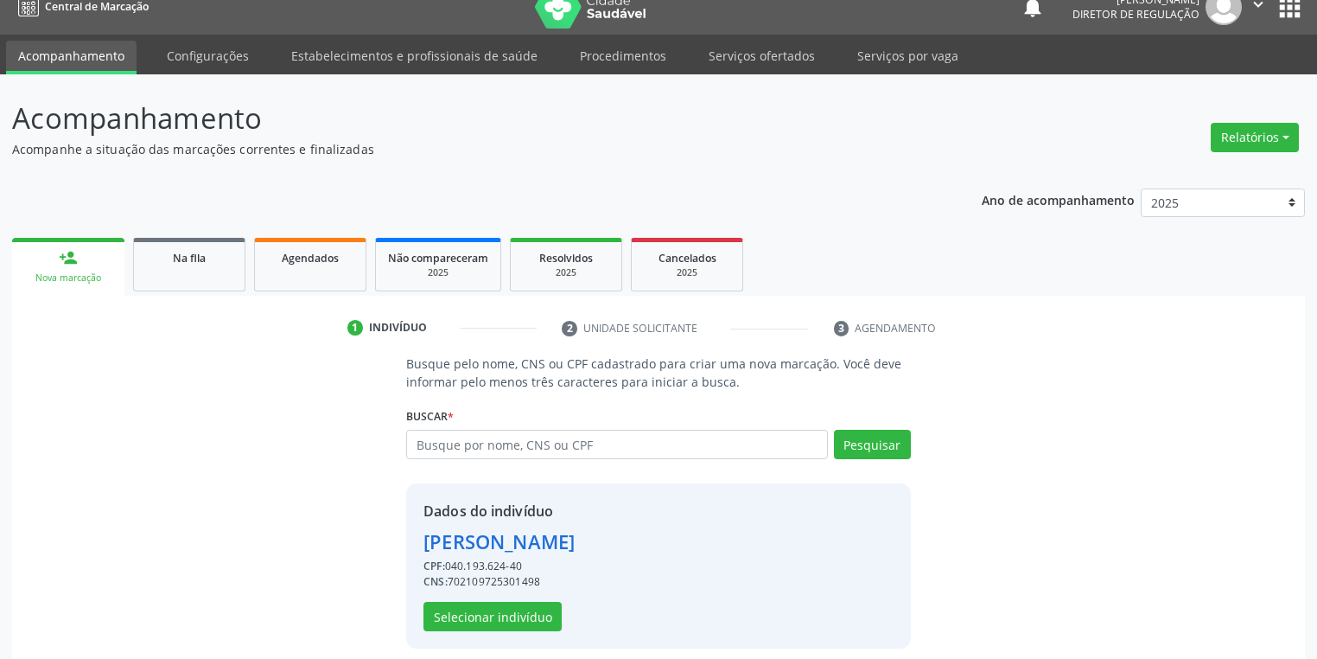
scroll to position [33, 0]
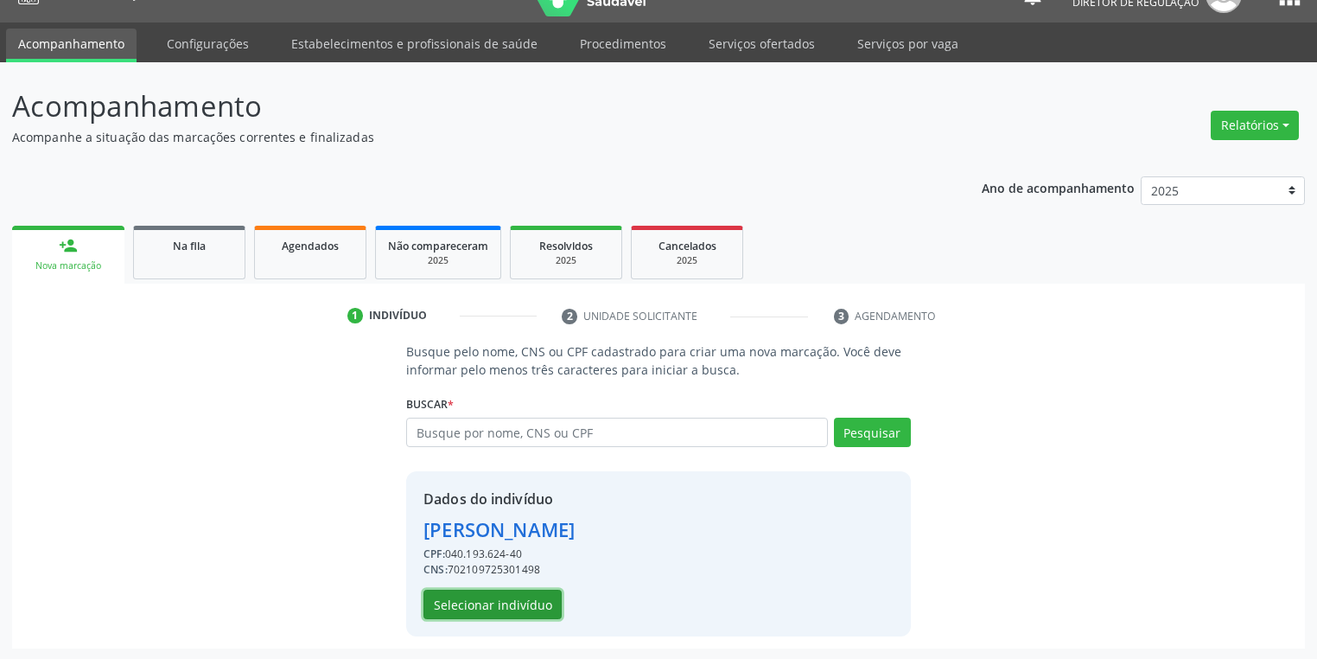
click at [494, 601] on button "Selecionar indivíduo" at bounding box center [492, 603] width 138 height 29
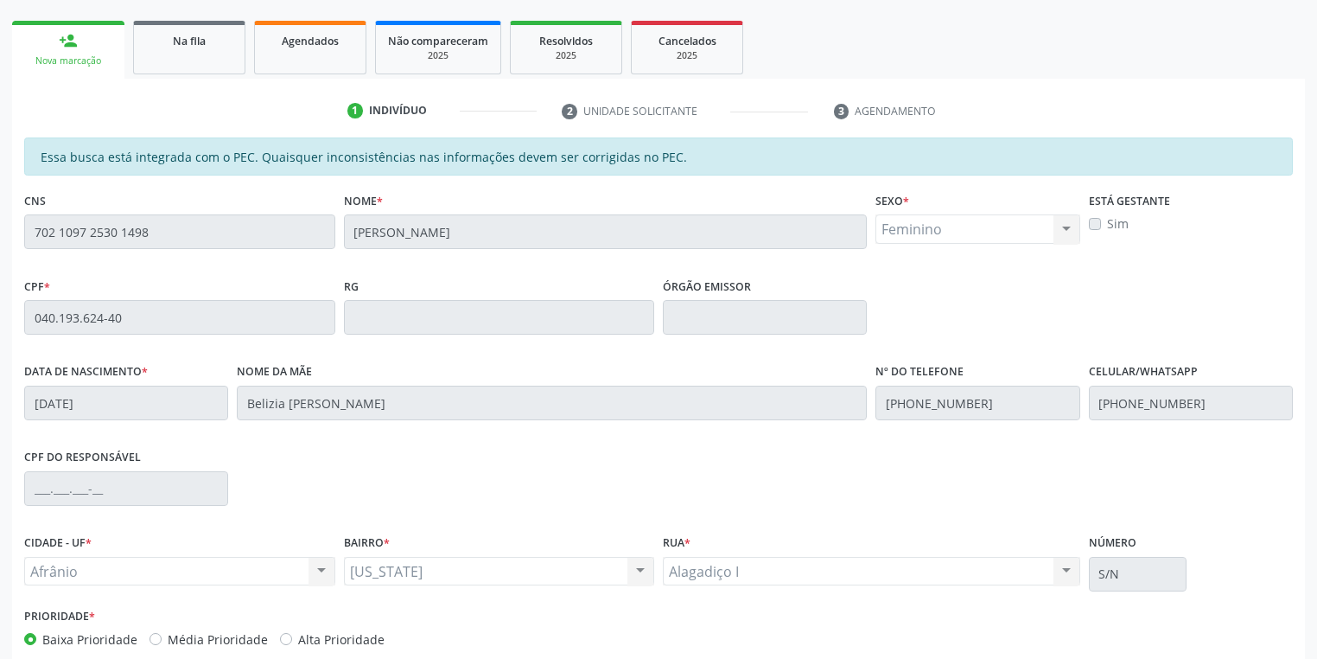
scroll to position [328, 0]
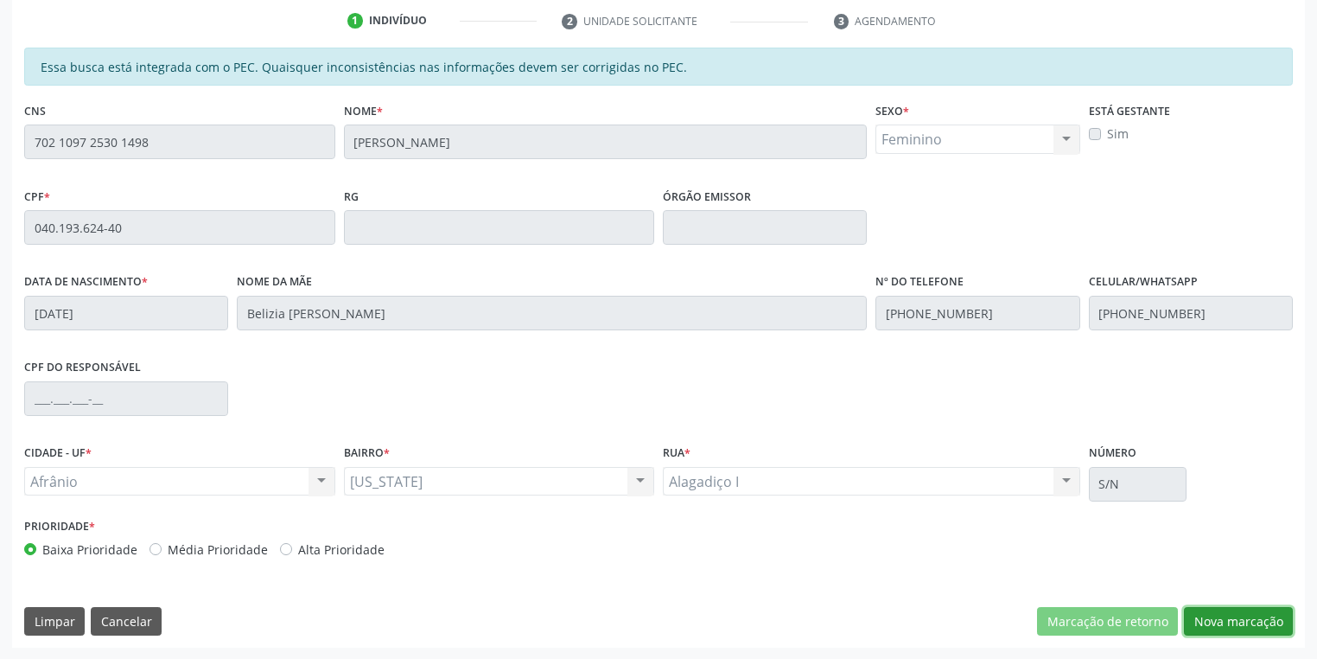
click at [1207, 620] on button "Nova marcação" at bounding box center [1238, 621] width 109 height 29
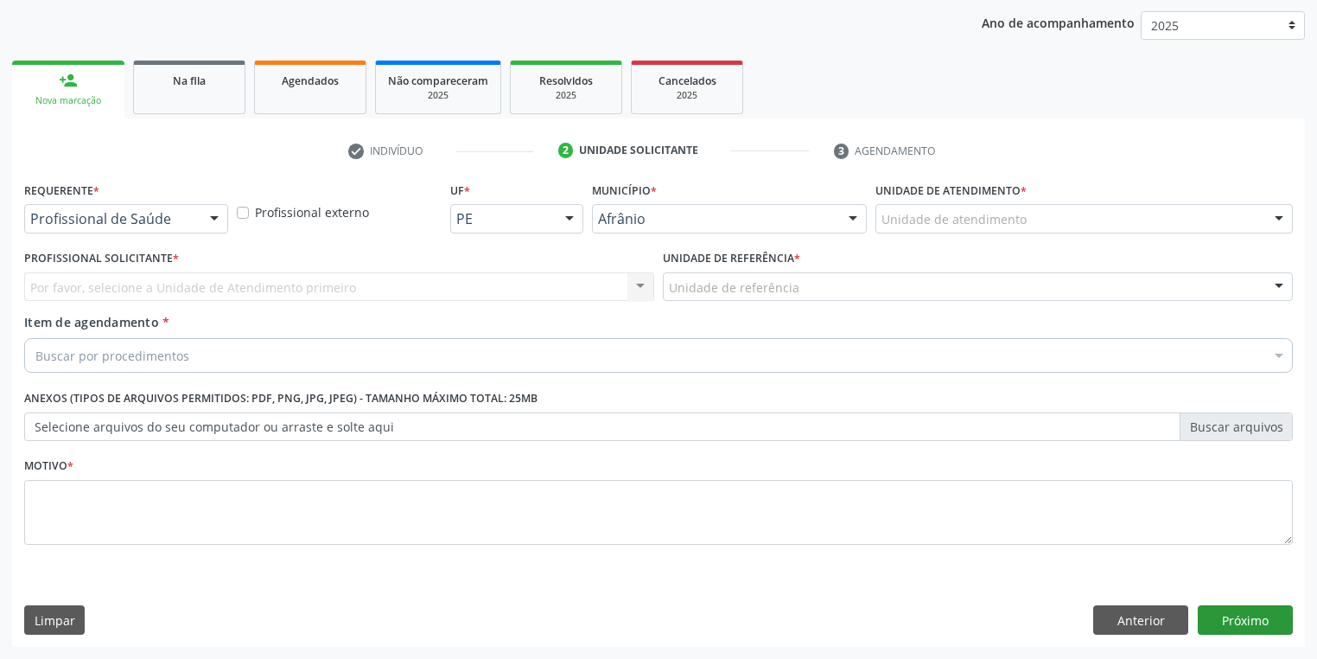
scroll to position [197, 0]
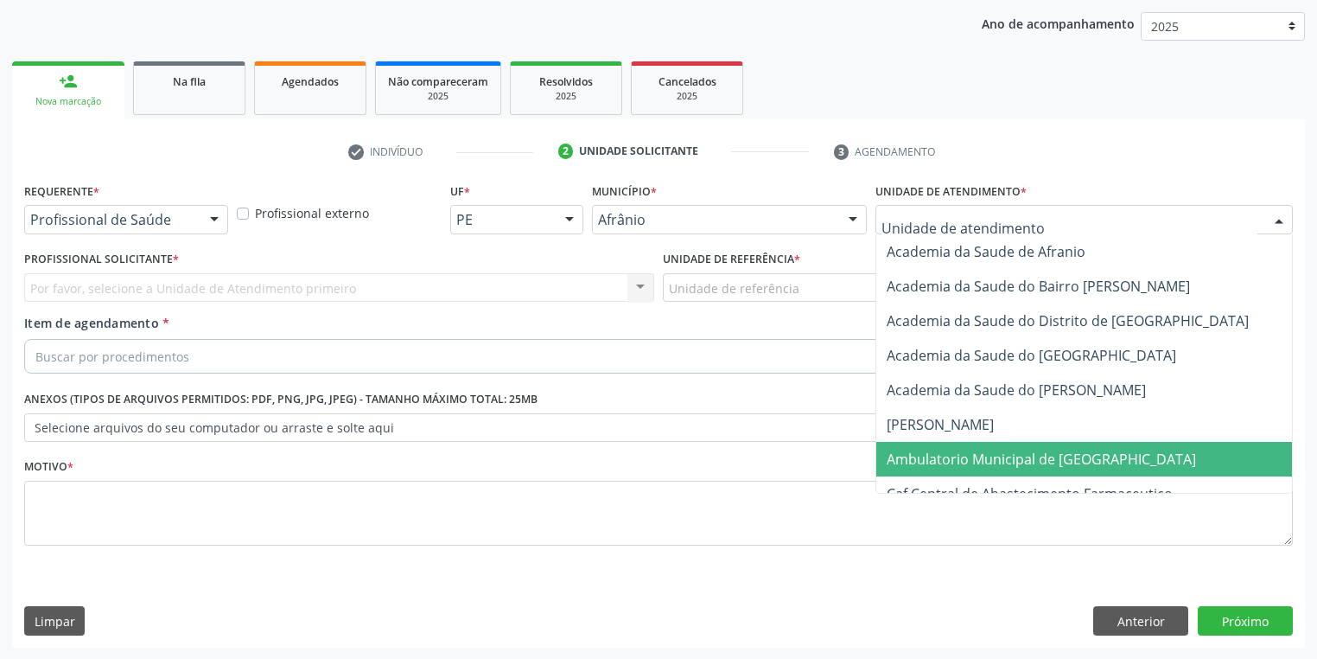
click at [933, 456] on span "Ambulatorio Municipal de [GEOGRAPHIC_DATA]" at bounding box center [1041, 458] width 309 height 19
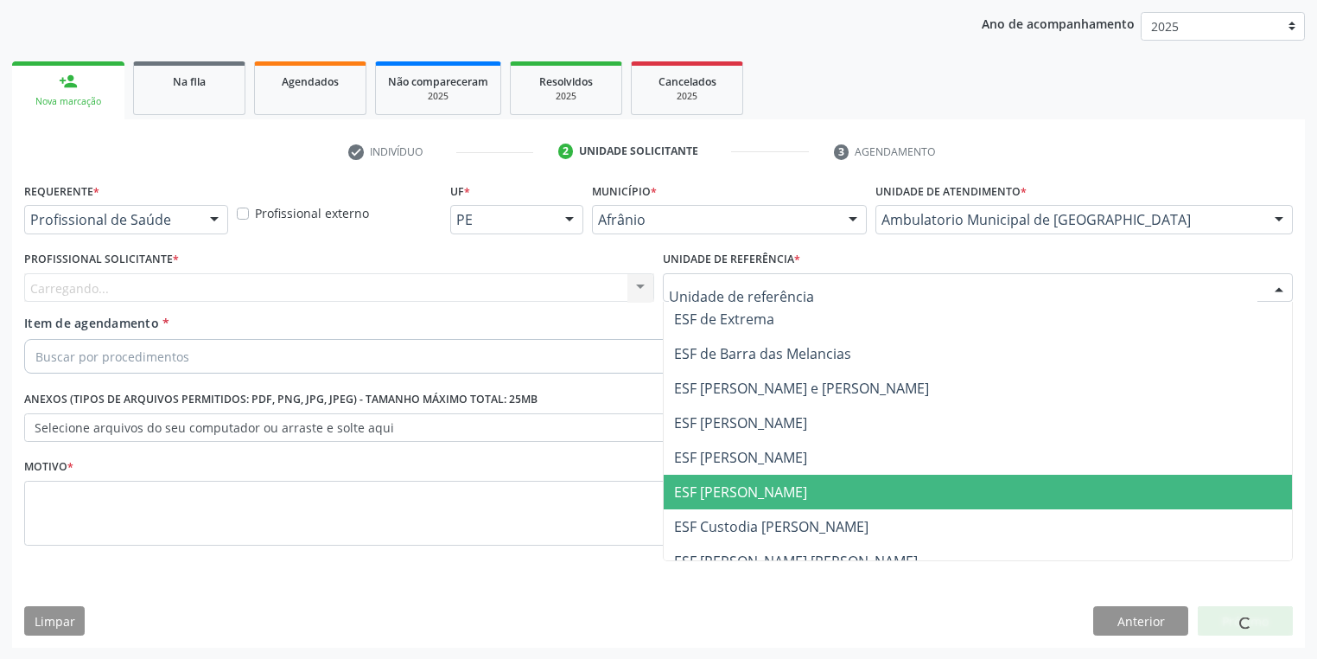
drag, startPoint x: 690, startPoint y: 480, endPoint x: 508, endPoint y: 404, distance: 196.4
click at [689, 481] on span "ESF [PERSON_NAME]" at bounding box center [978, 491] width 628 height 35
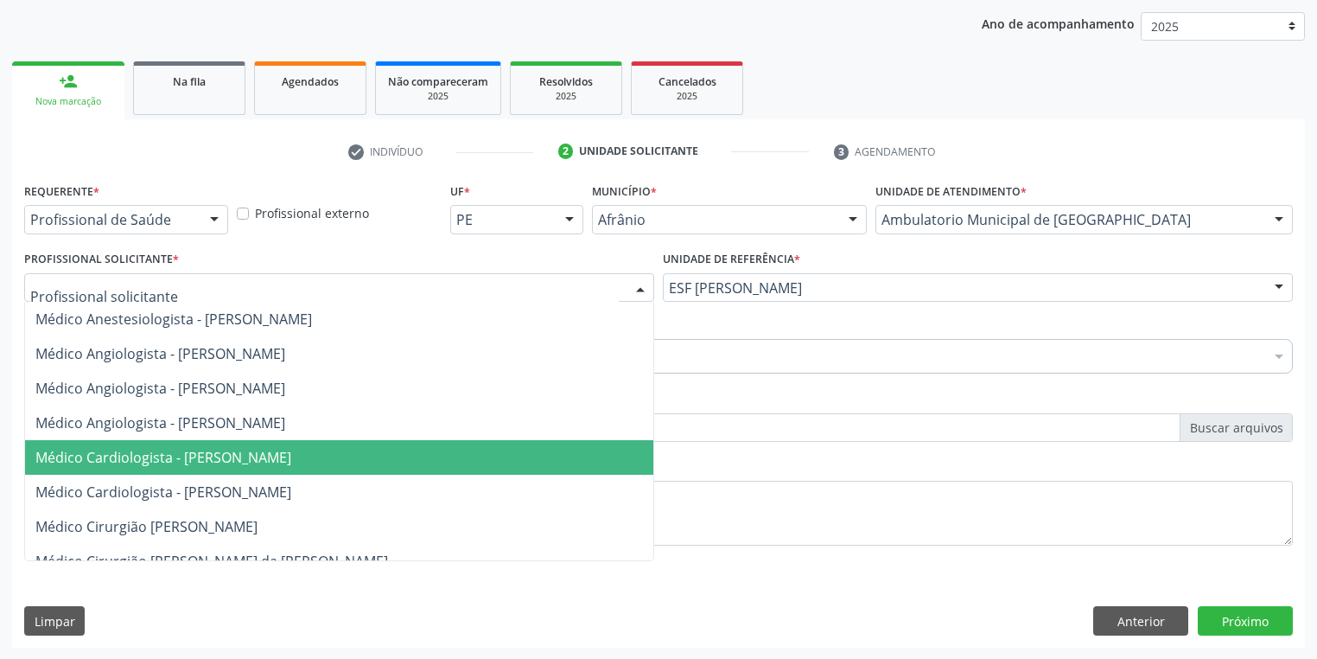
click at [137, 448] on span "Médico Cardiologista - [PERSON_NAME]" at bounding box center [163, 457] width 256 height 19
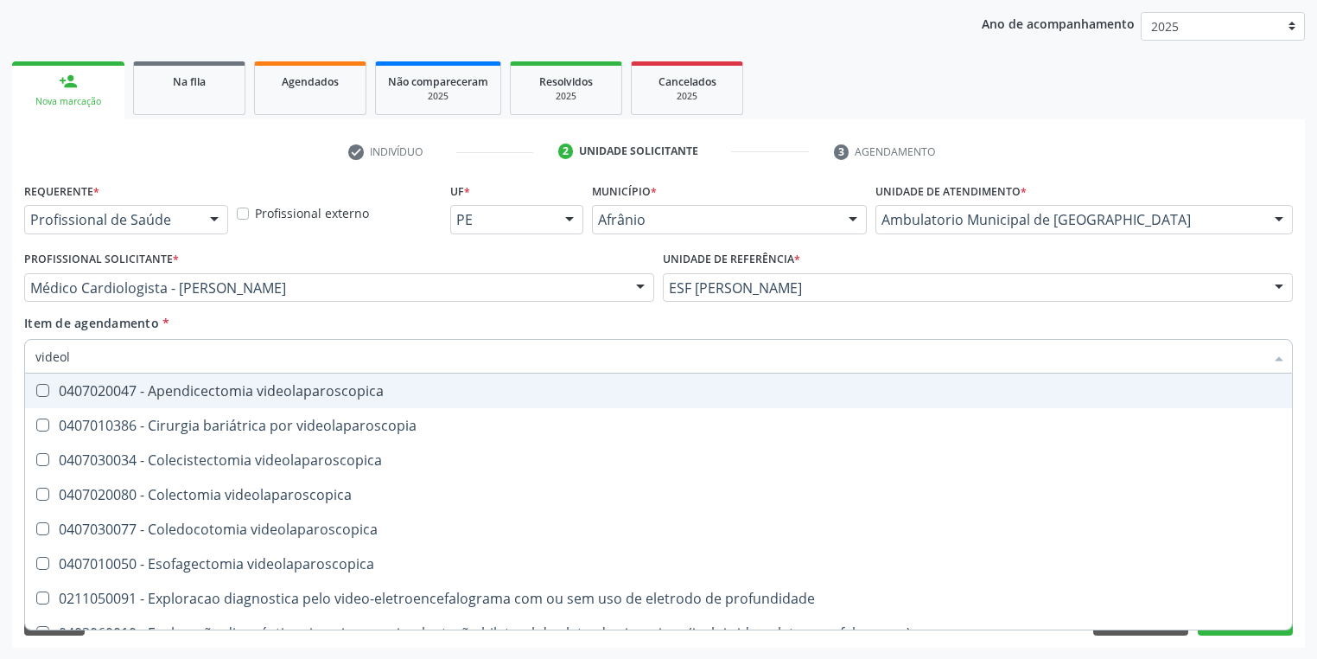
type input "videola"
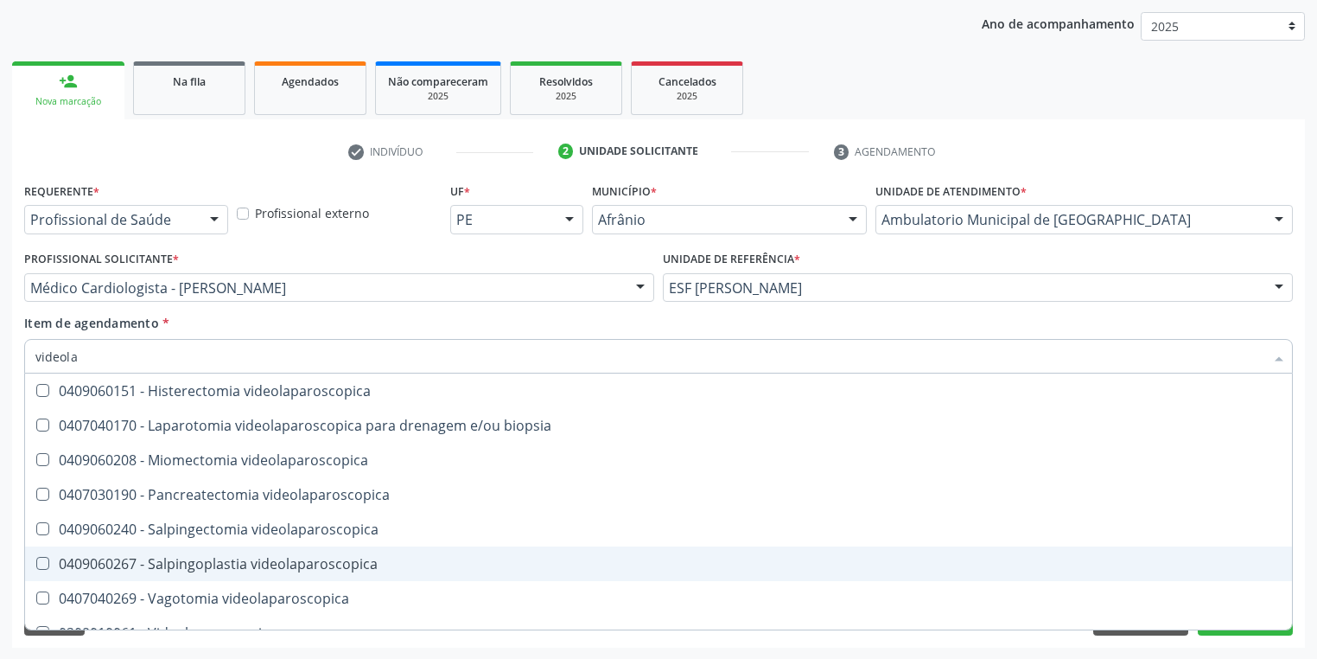
scroll to position [470, 0]
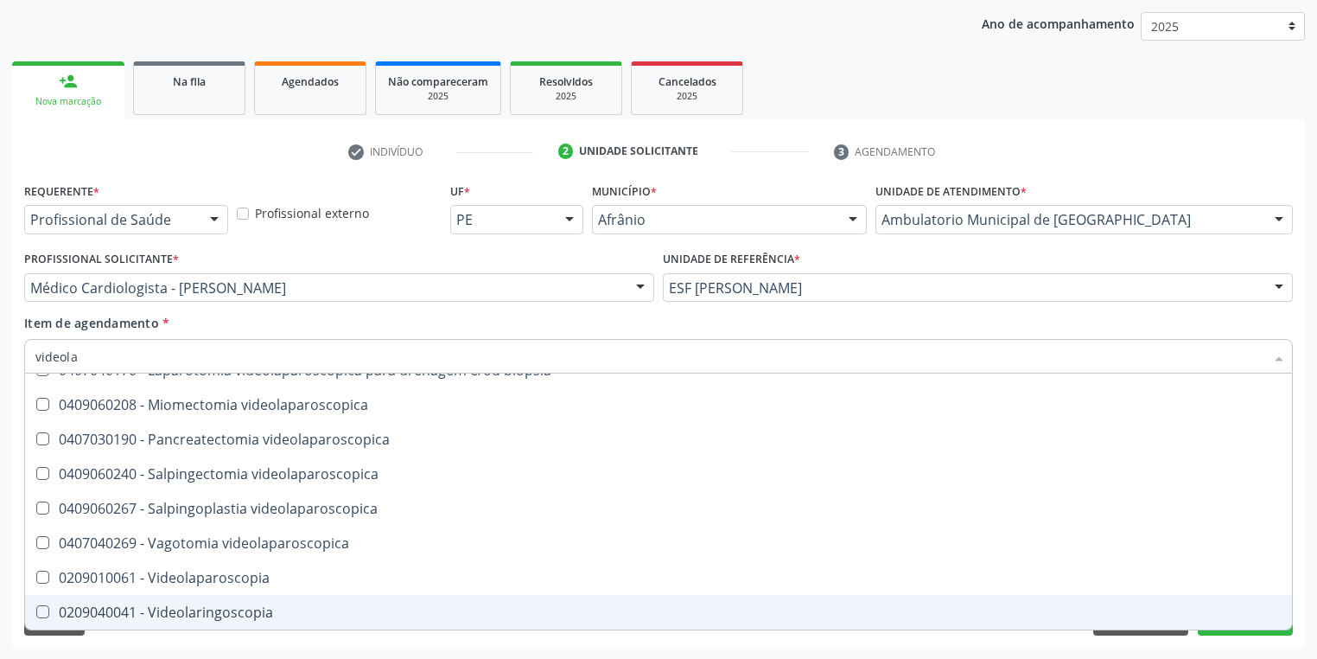
click at [242, 617] on div "0209040041 - Videolaringoscopia" at bounding box center [658, 612] width 1246 height 14
checkbox Videolaringoscopia "true"
click at [118, 643] on div "Requerente * Profissional de Saúde Profissional de Saúde Paciente Nenhum result…" at bounding box center [658, 412] width 1293 height 469
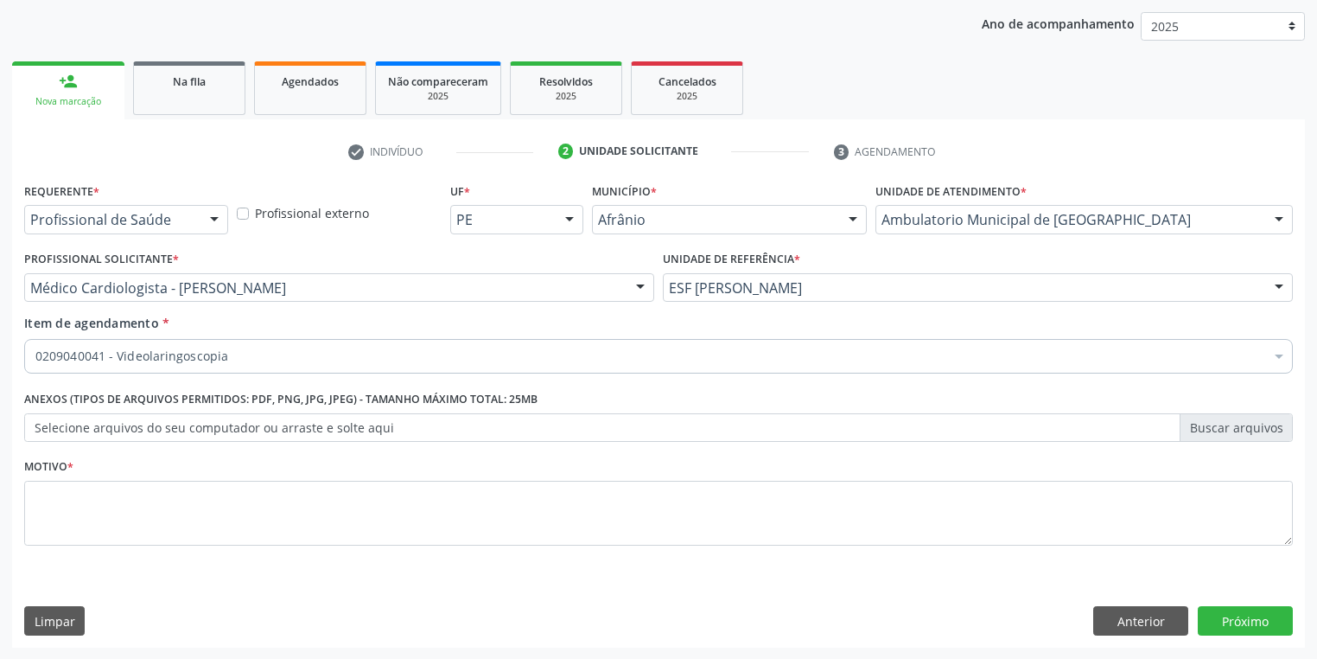
click at [99, 509] on div "Requerente * Profissional de Saúde Profissional de Saúde Paciente Nenhum result…" at bounding box center [658, 373] width 1269 height 391
click at [99, 509] on textarea at bounding box center [658, 514] width 1269 height 66
type textarea "*"
click at [1232, 614] on button "Próximo" at bounding box center [1245, 620] width 95 height 29
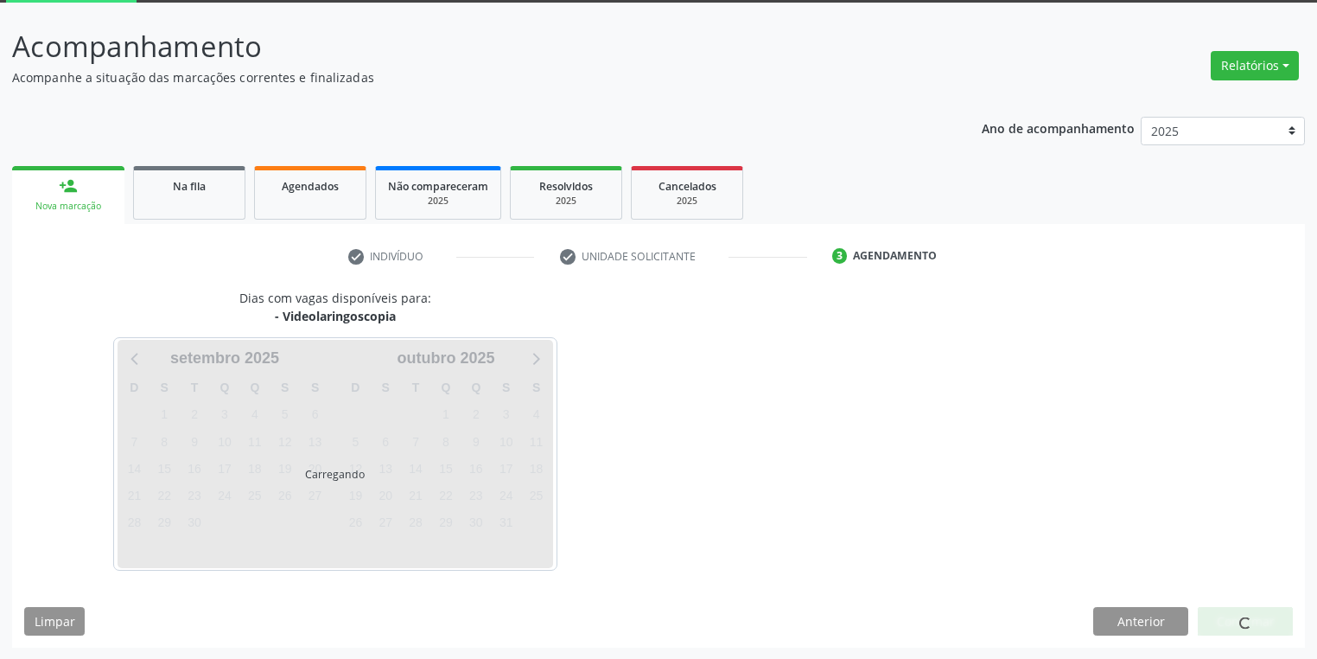
scroll to position [92, 0]
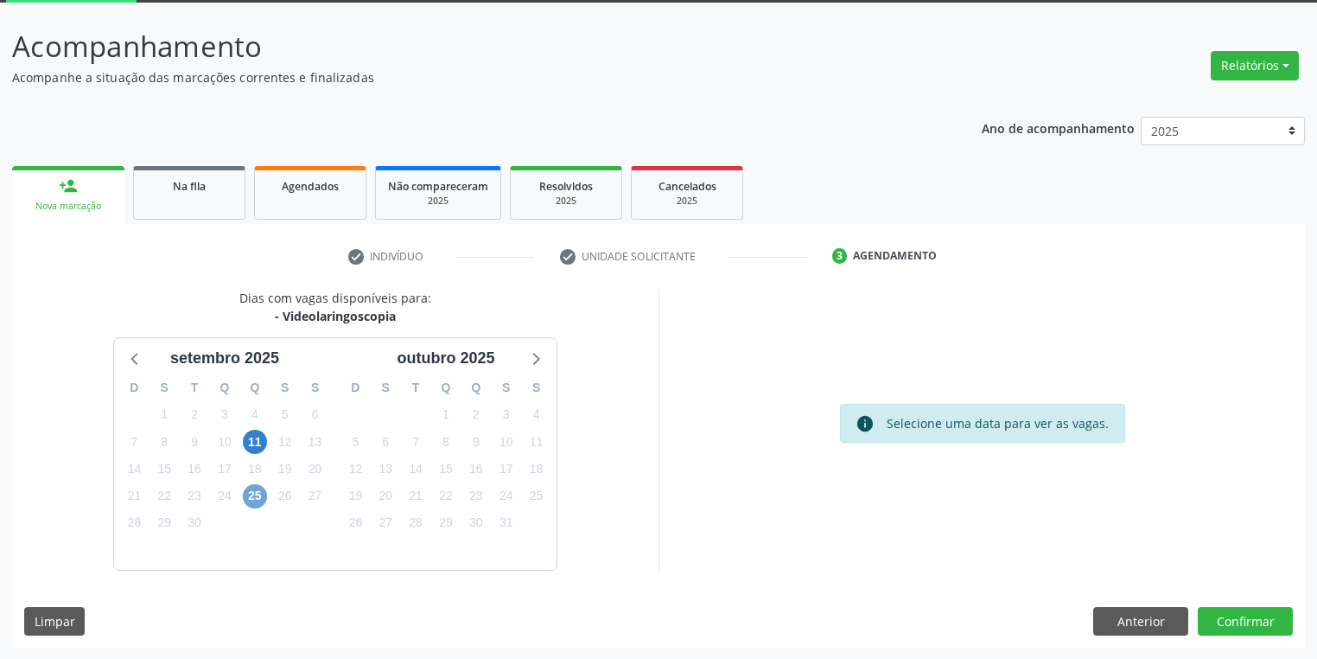
click at [260, 498] on span "25" at bounding box center [255, 496] width 24 height 24
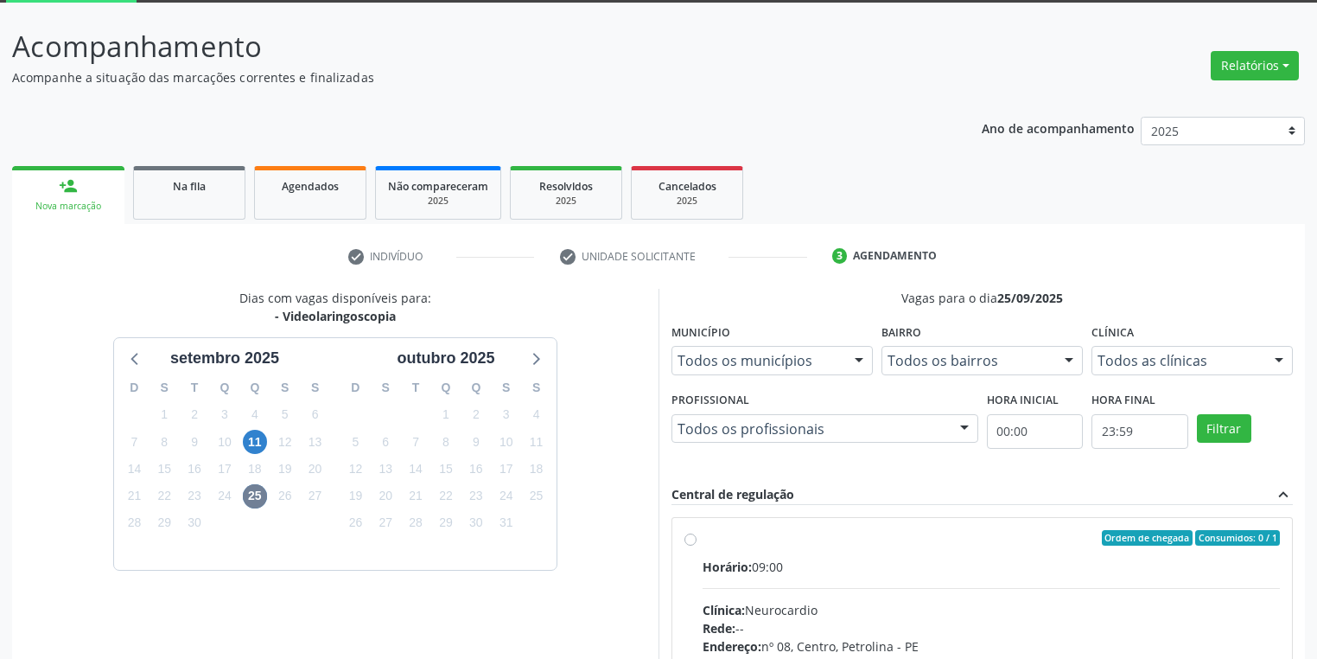
click at [697, 545] on input "Ordem de chegada Consumidos: 0 / 1 Horário: 09:00 Clínica: Neurocardio Rede: --…" at bounding box center [690, 538] width 12 height 16
radio input "true"
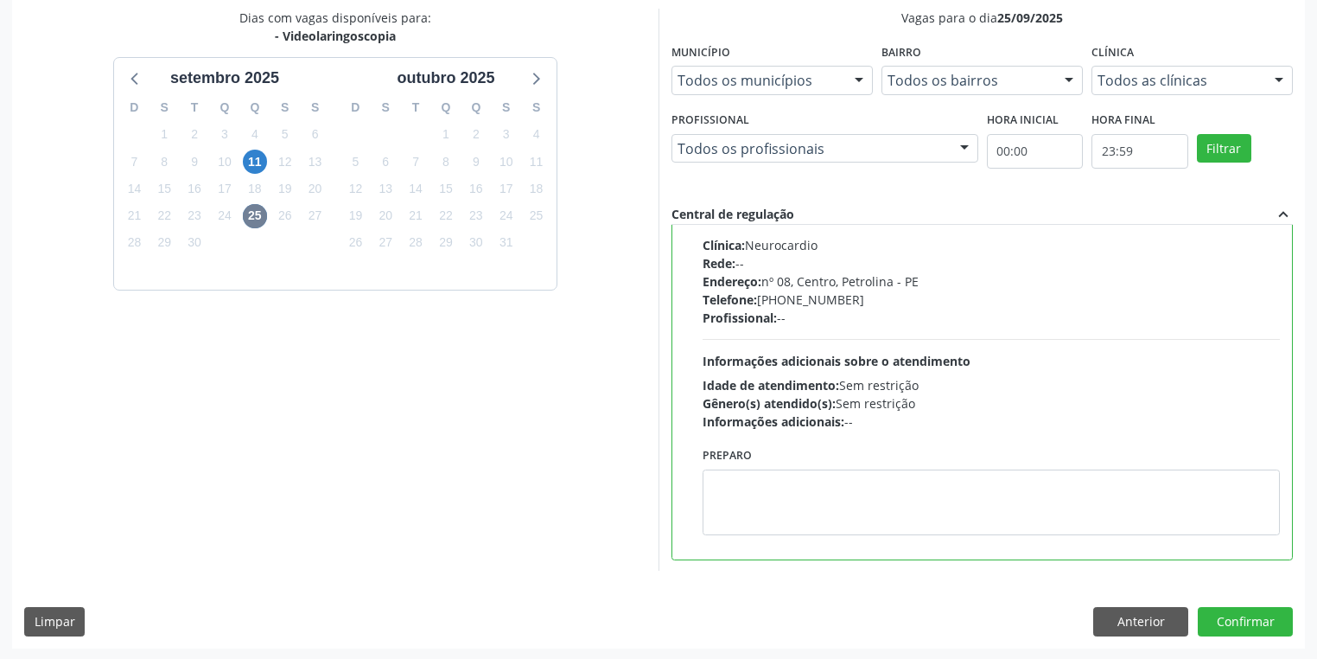
scroll to position [373, 0]
click at [1217, 620] on button "Confirmar" at bounding box center [1245, 620] width 95 height 29
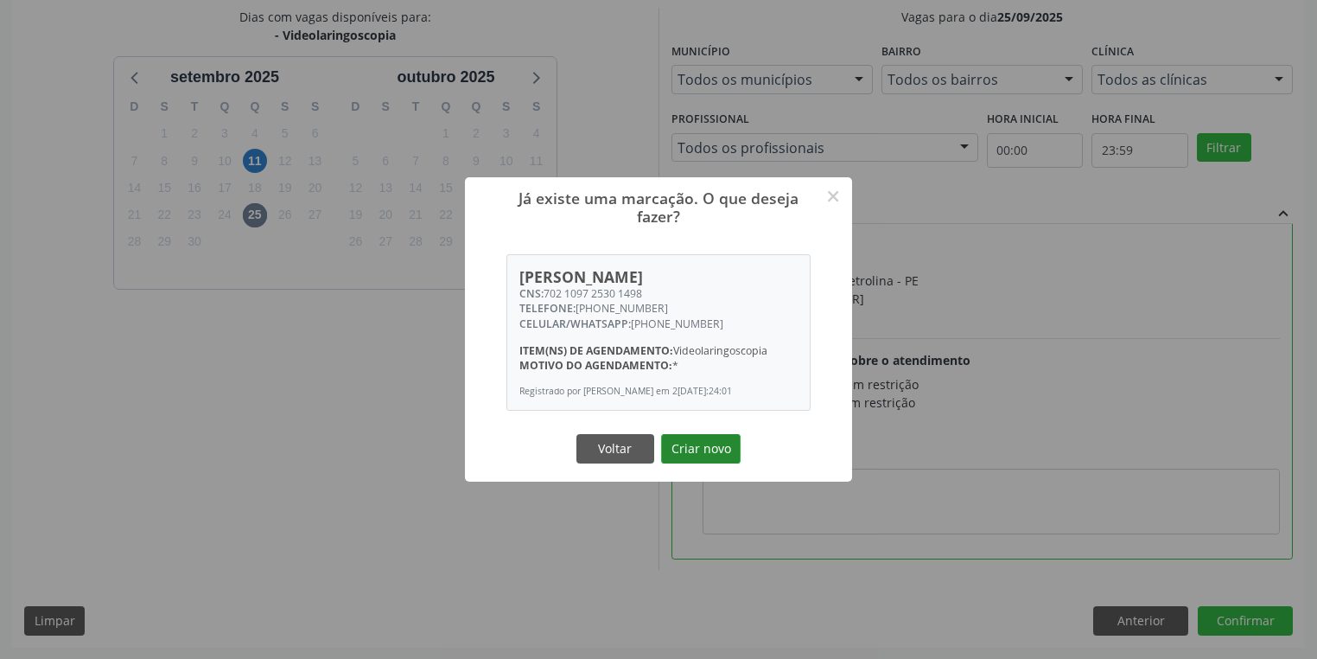
click at [705, 453] on button "Criar novo" at bounding box center [701, 448] width 80 height 29
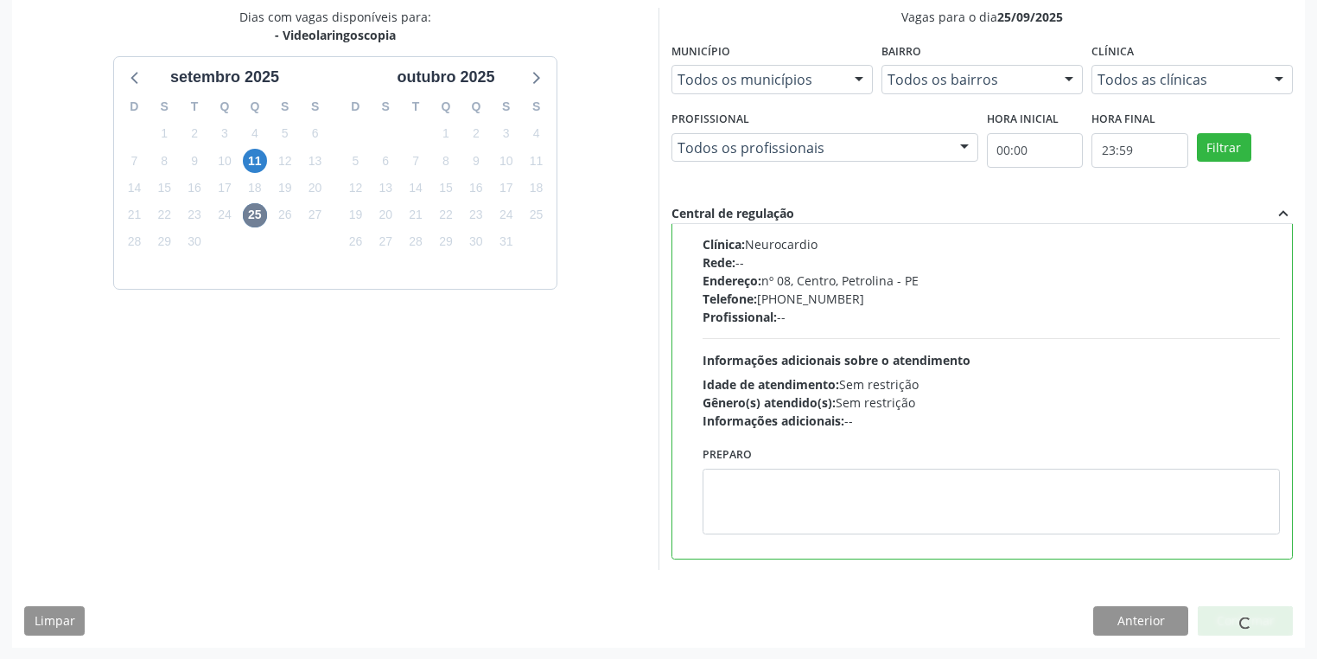
scroll to position [0, 0]
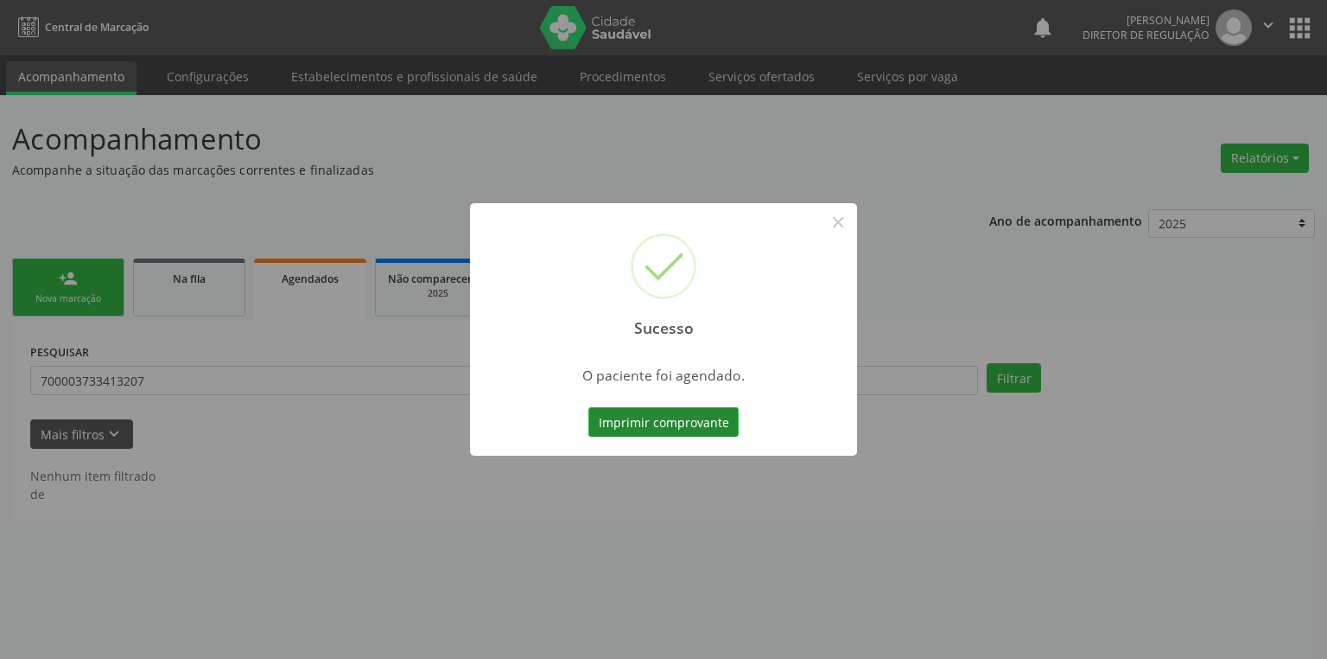
click at [690, 429] on button "Imprimir comprovante" at bounding box center [664, 421] width 150 height 29
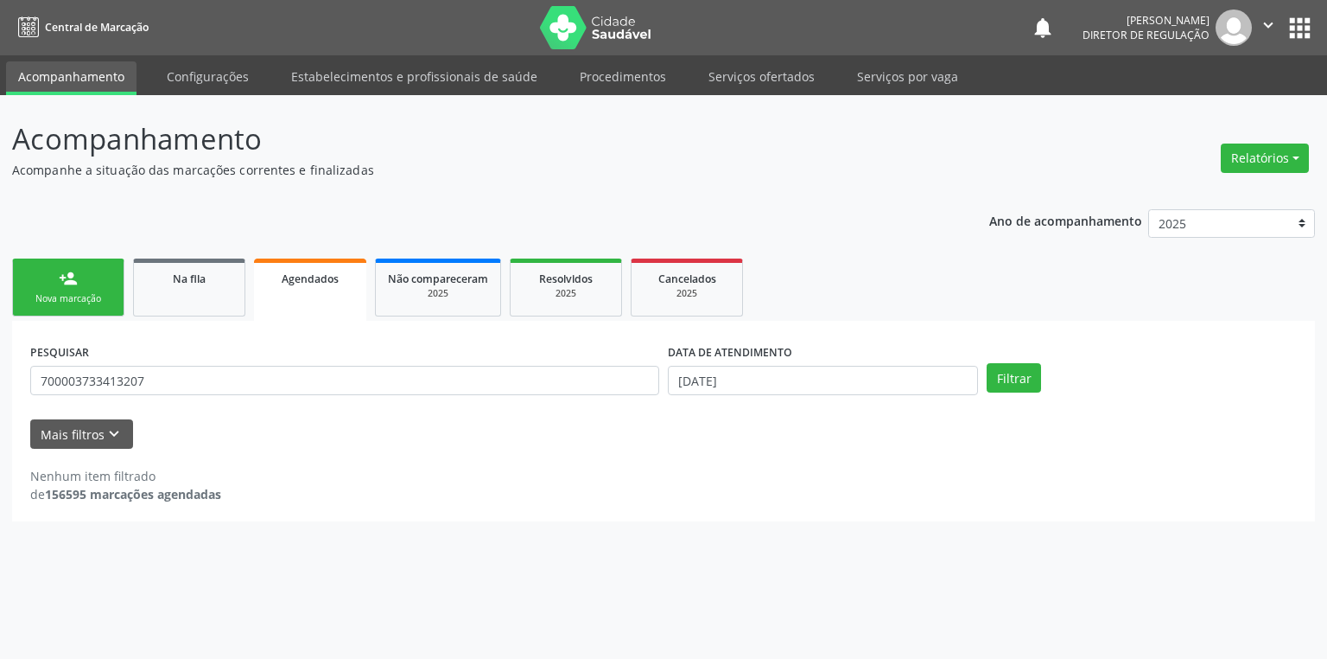
click at [59, 293] on div "Nova marcação" at bounding box center [68, 298] width 86 height 13
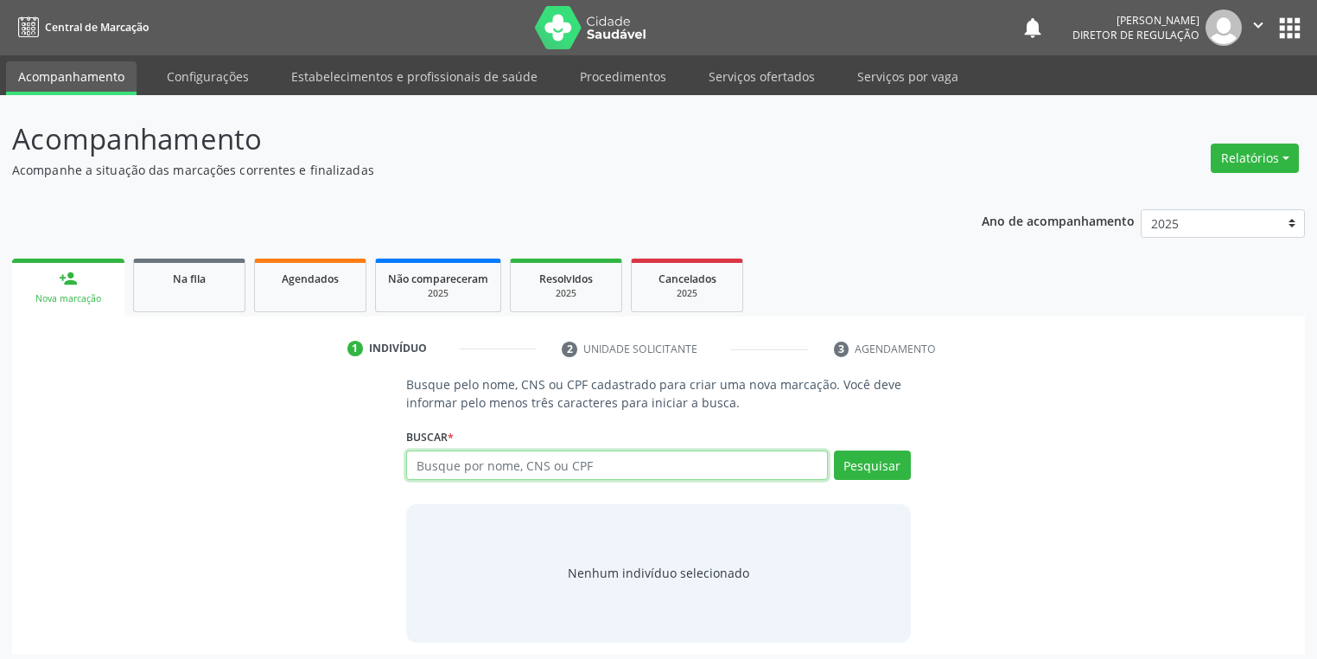
click at [436, 463] on input "text" at bounding box center [617, 464] width 422 height 29
type input "700203403262920"
click at [878, 472] on button "Pesquisar" at bounding box center [872, 464] width 77 height 29
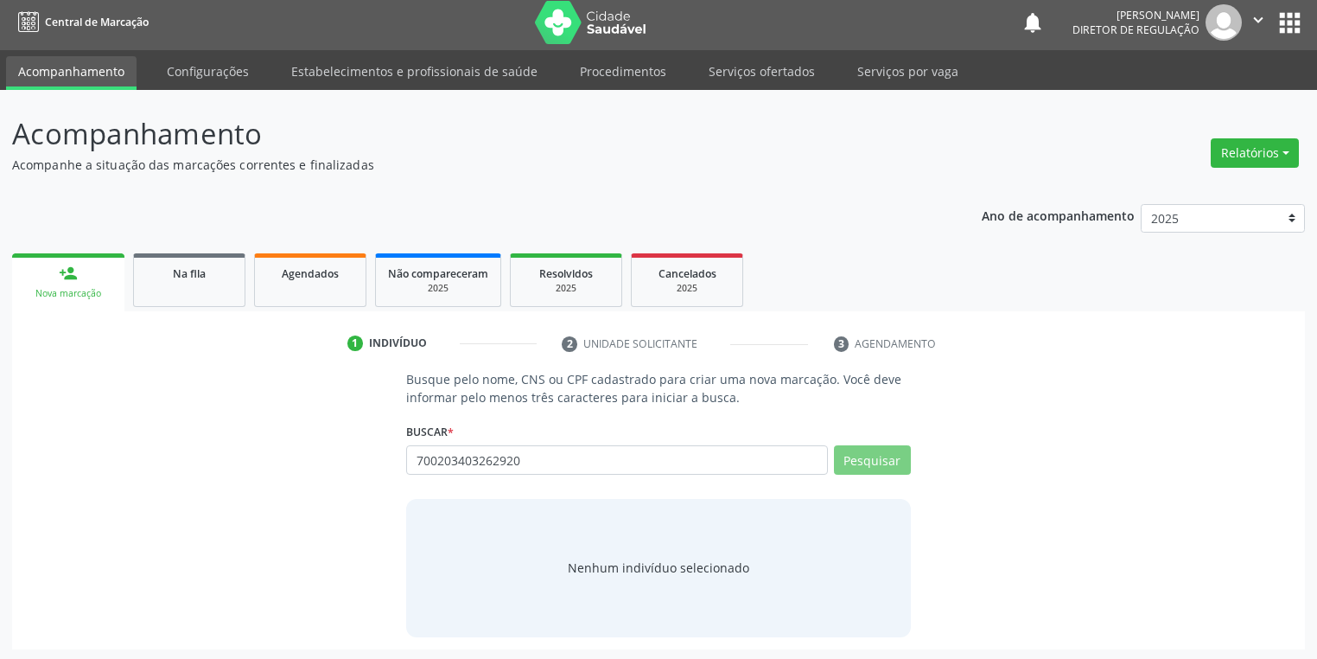
scroll to position [7, 0]
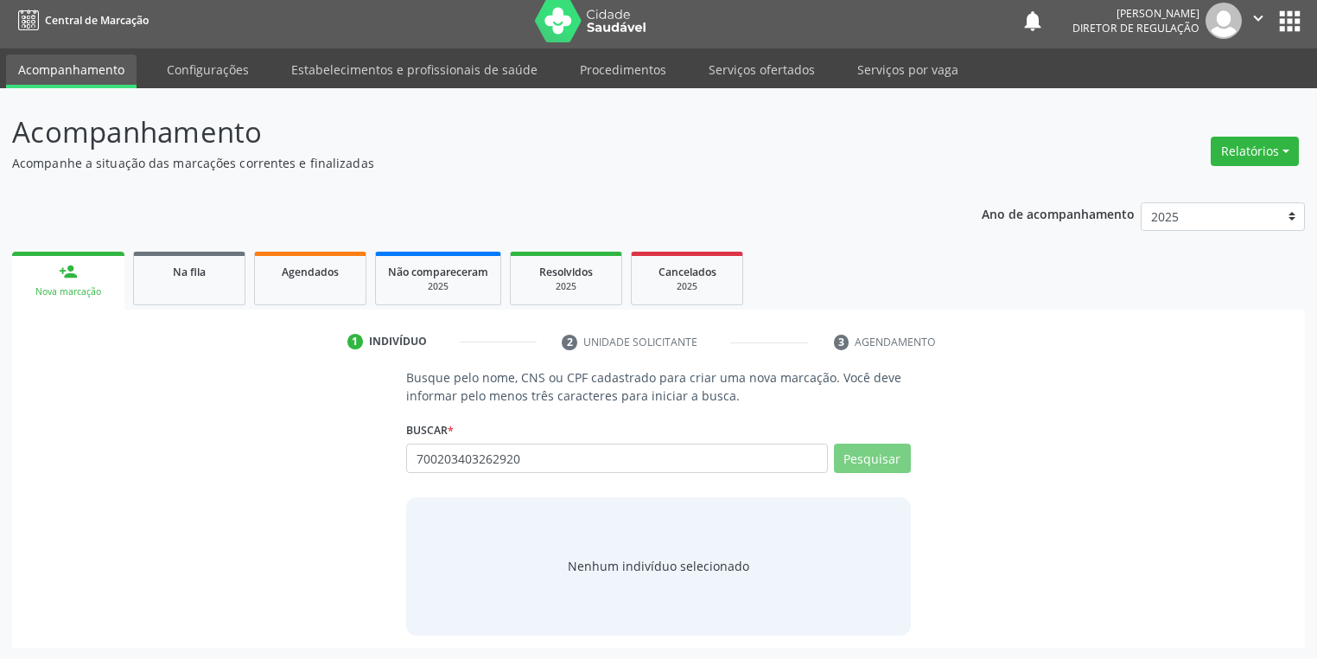
click at [674, 569] on div "Nenhum indivíduo selecionado" at bounding box center [658, 566] width 181 height 18
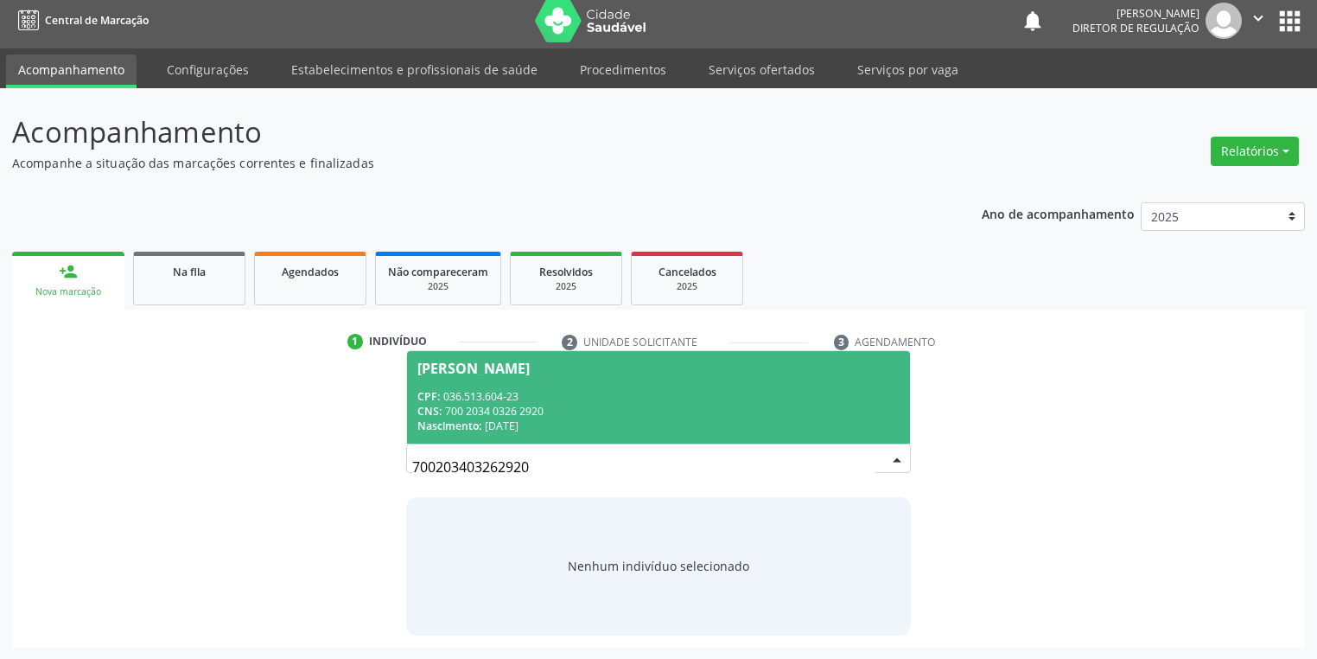
click at [572, 415] on div "CNS: 700 2034 0326 2920" at bounding box center [658, 411] width 482 height 15
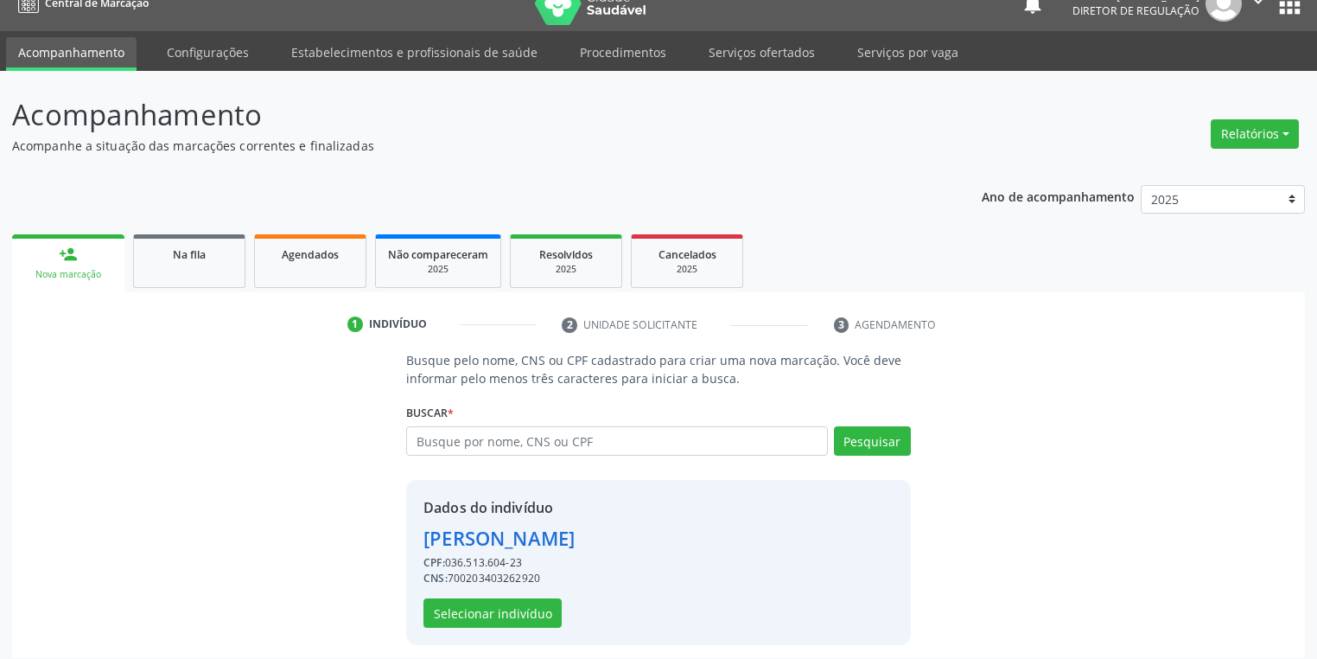
scroll to position [33, 0]
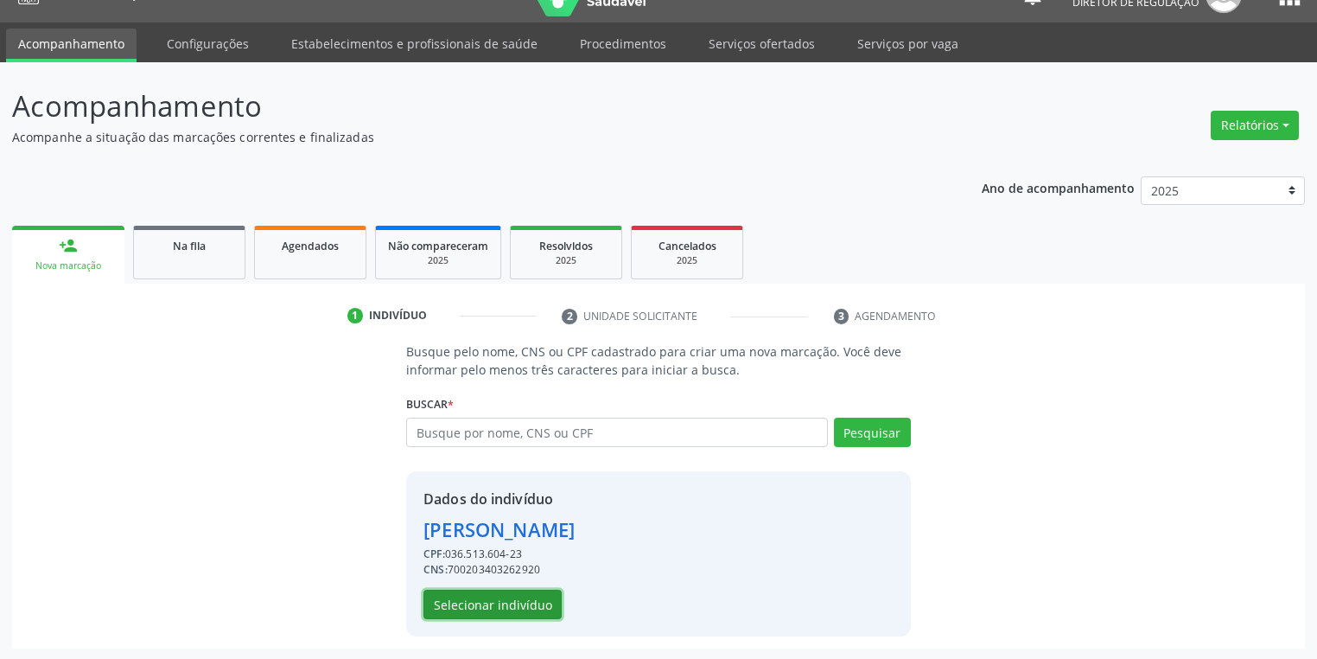
click at [477, 600] on button "Selecionar indivíduo" at bounding box center [492, 603] width 138 height 29
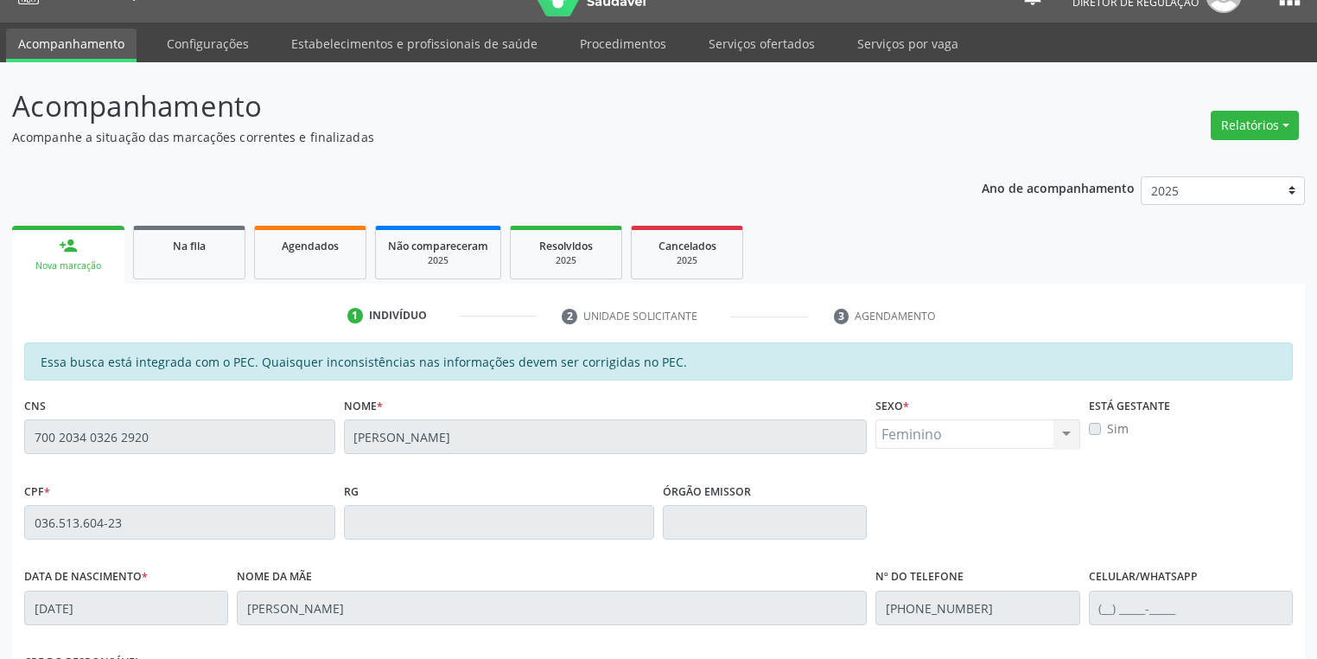
scroll to position [328, 0]
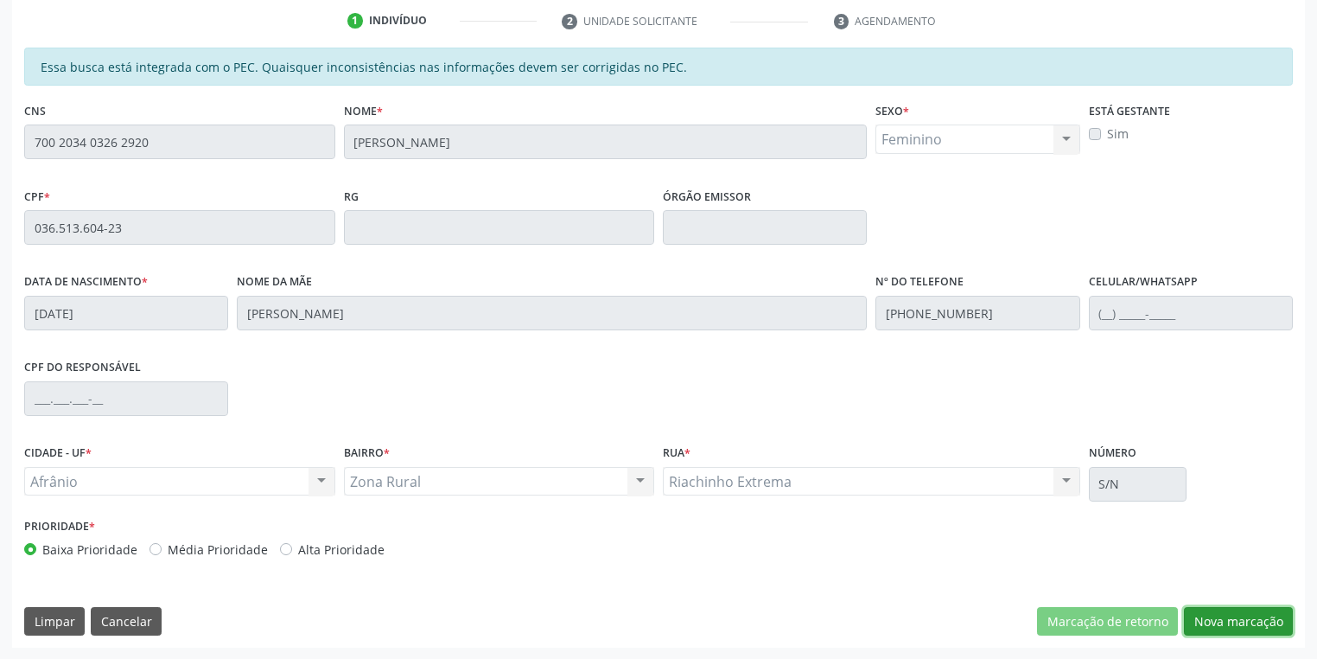
click at [1207, 627] on button "Nova marcação" at bounding box center [1238, 621] width 109 height 29
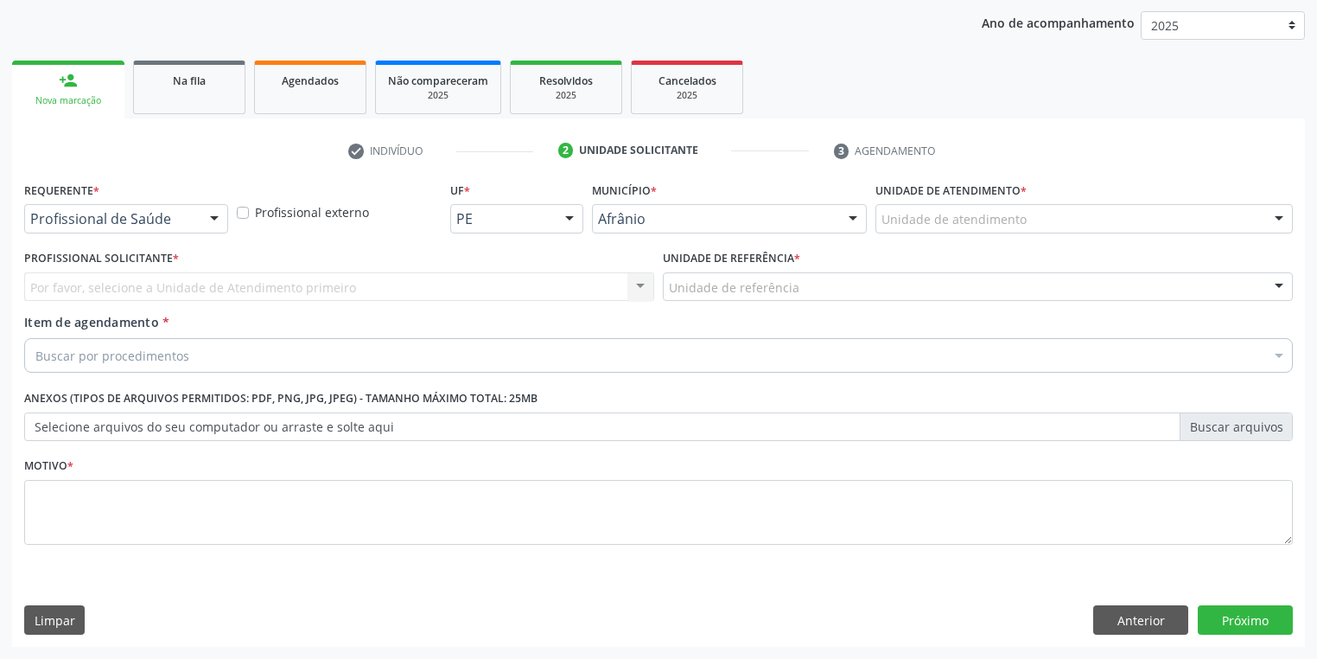
scroll to position [197, 0]
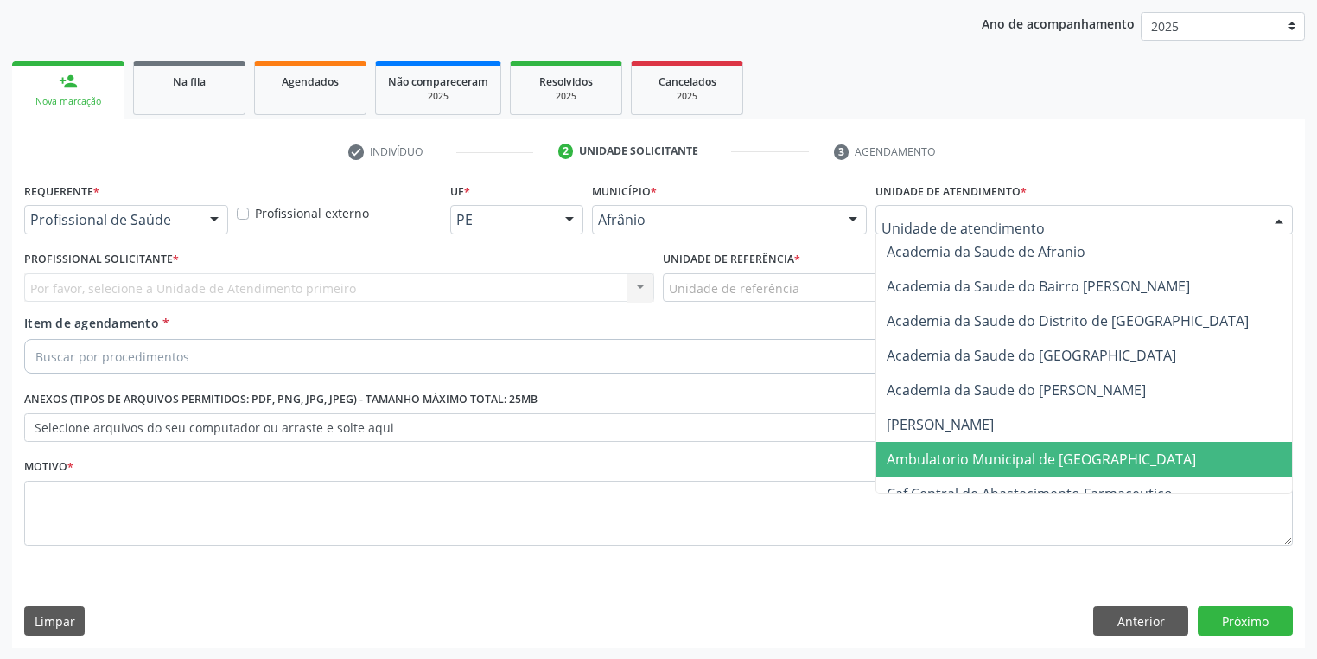
click at [930, 456] on span "Ambulatorio Municipal de [GEOGRAPHIC_DATA]" at bounding box center [1041, 458] width 309 height 19
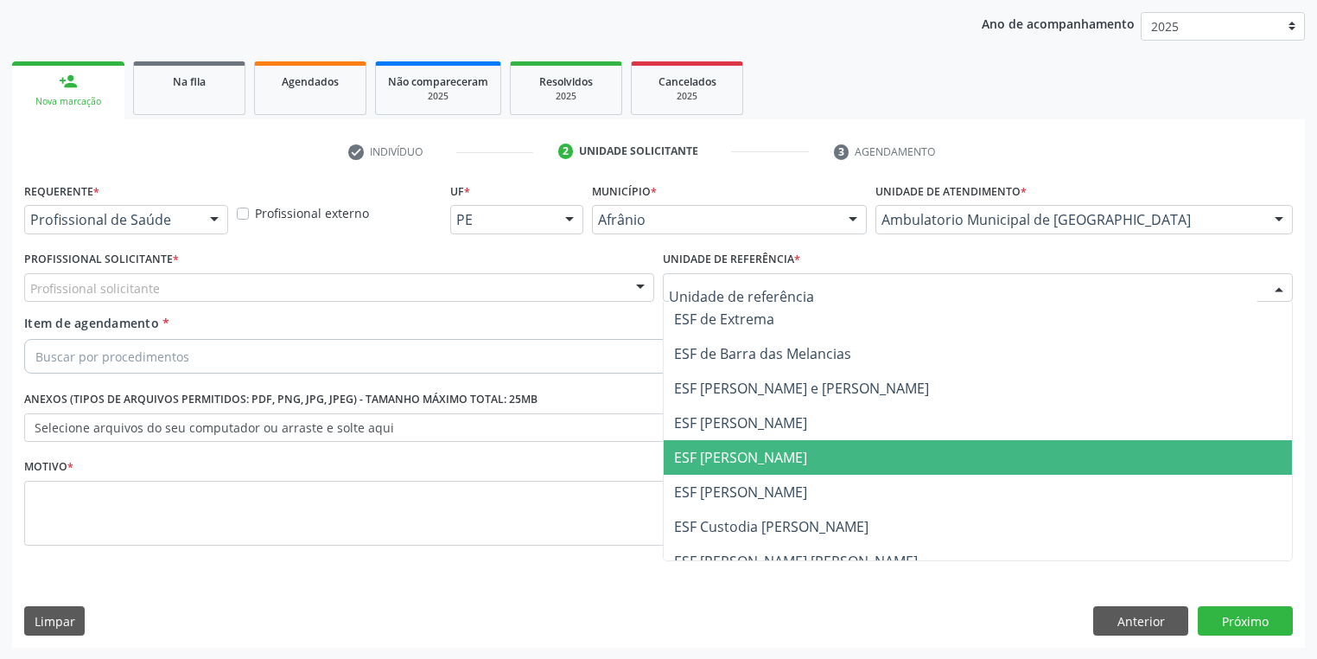
click at [715, 456] on span "ESF [PERSON_NAME]" at bounding box center [740, 457] width 133 height 19
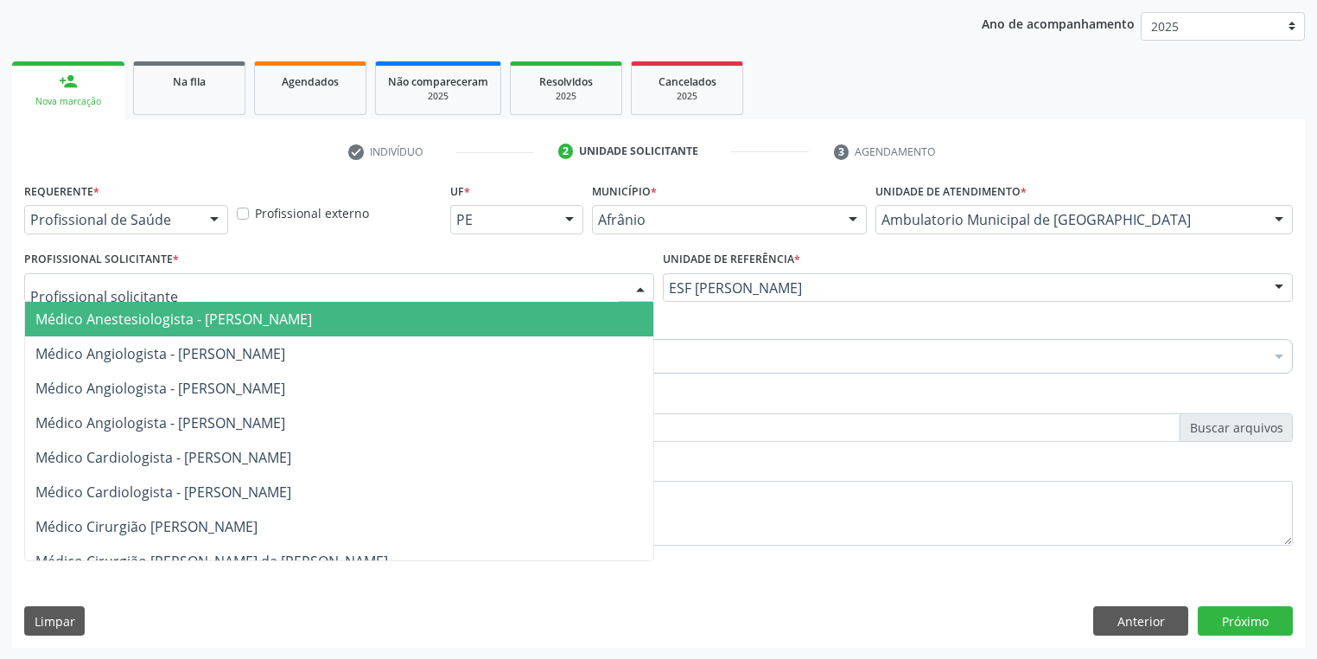
click at [52, 298] on div at bounding box center [339, 287] width 630 height 29
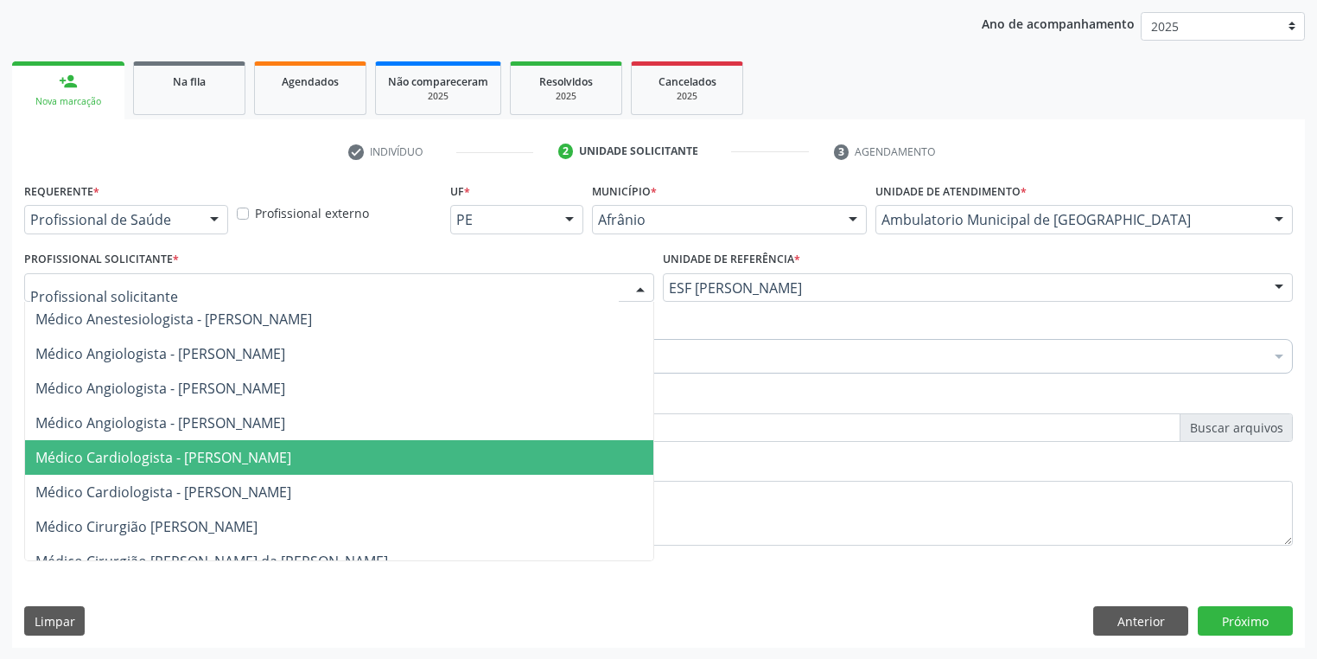
click at [76, 446] on span "Médico Cardiologista - [PERSON_NAME]" at bounding box center [339, 457] width 628 height 35
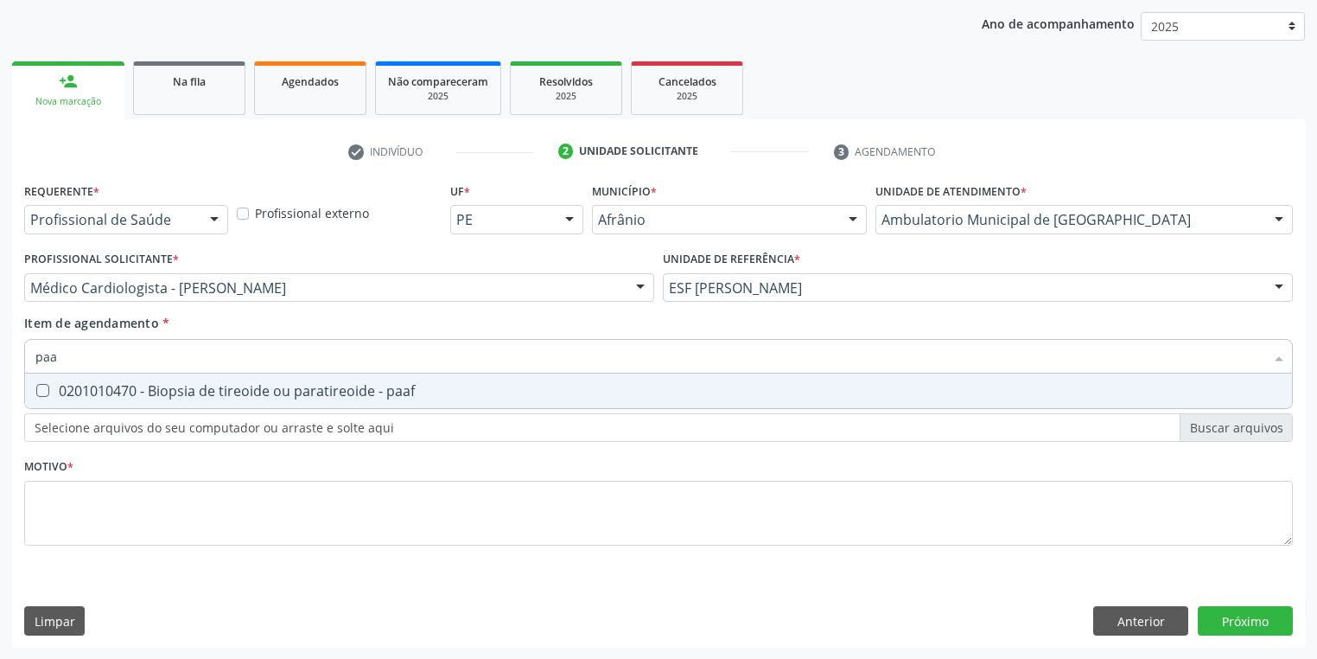
type input "paaf"
click at [128, 387] on div "0201010470 - Biopsia de tireoide ou paratireoide - paaf" at bounding box center [658, 391] width 1246 height 14
checkbox paaf "true"
click at [89, 506] on div "Requerente * Profissional de Saúde Profissional de Saúde Paciente Nenhum result…" at bounding box center [658, 373] width 1269 height 391
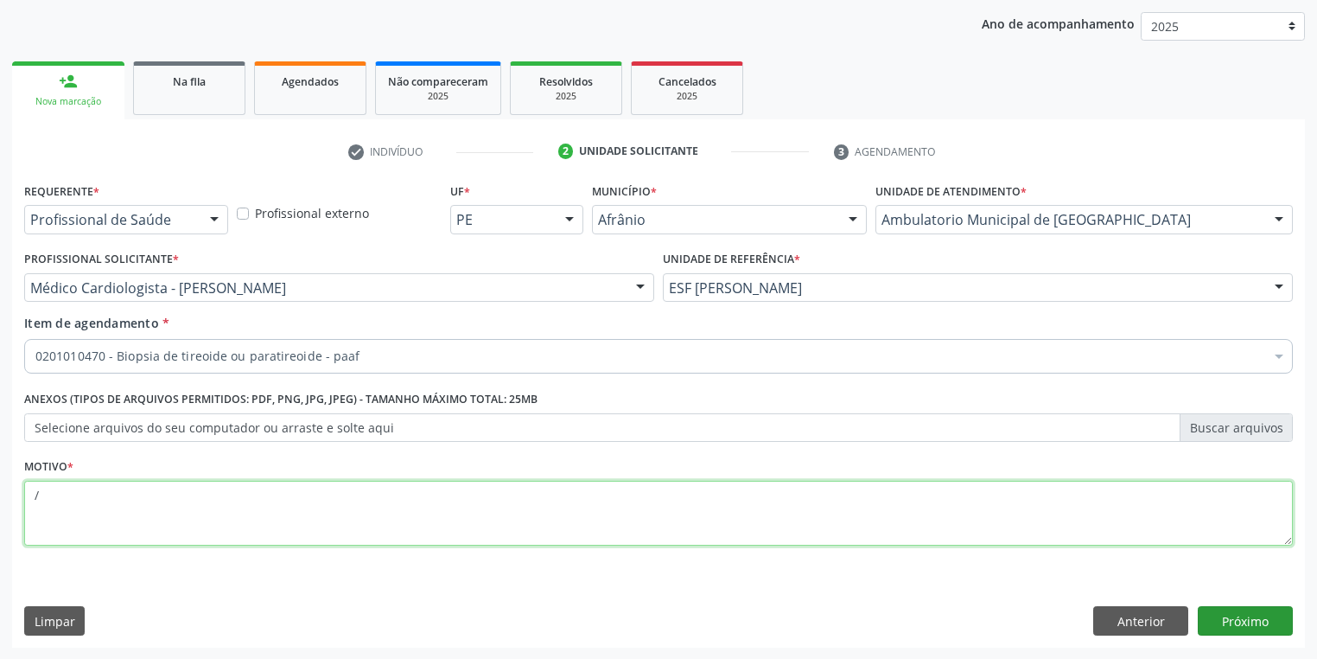
type textarea "/"
click at [1230, 619] on button "Próximo" at bounding box center [1245, 620] width 95 height 29
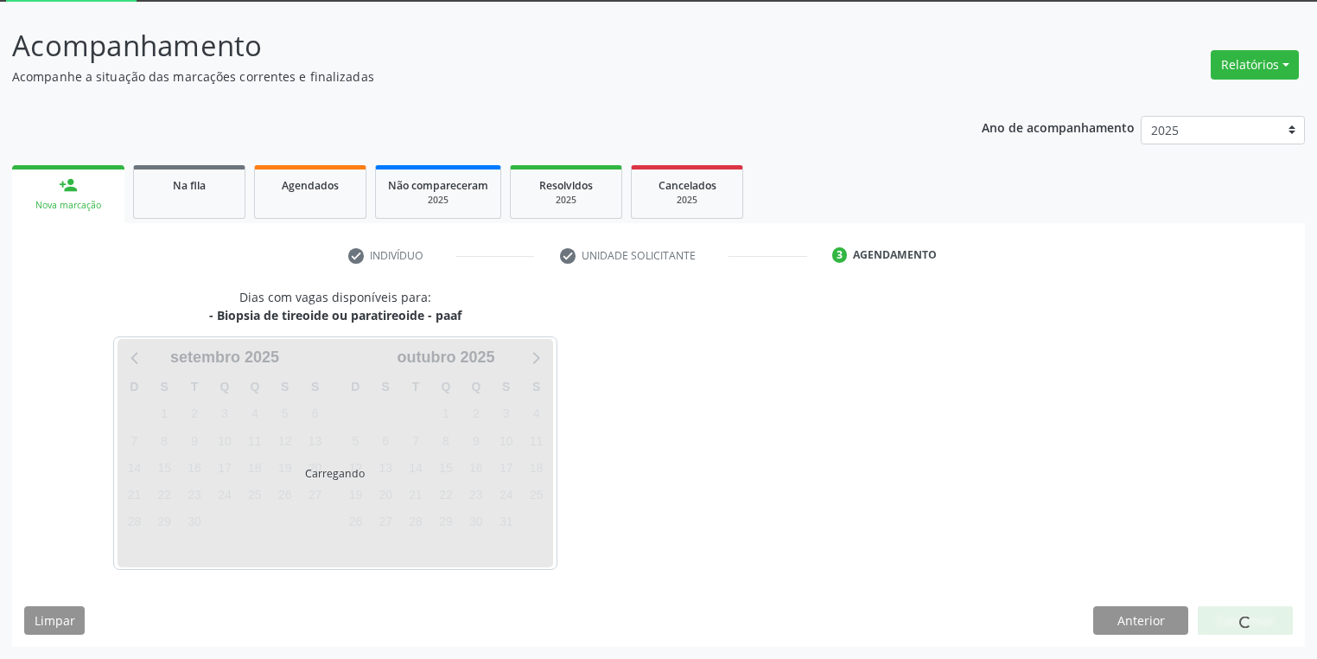
scroll to position [92, 0]
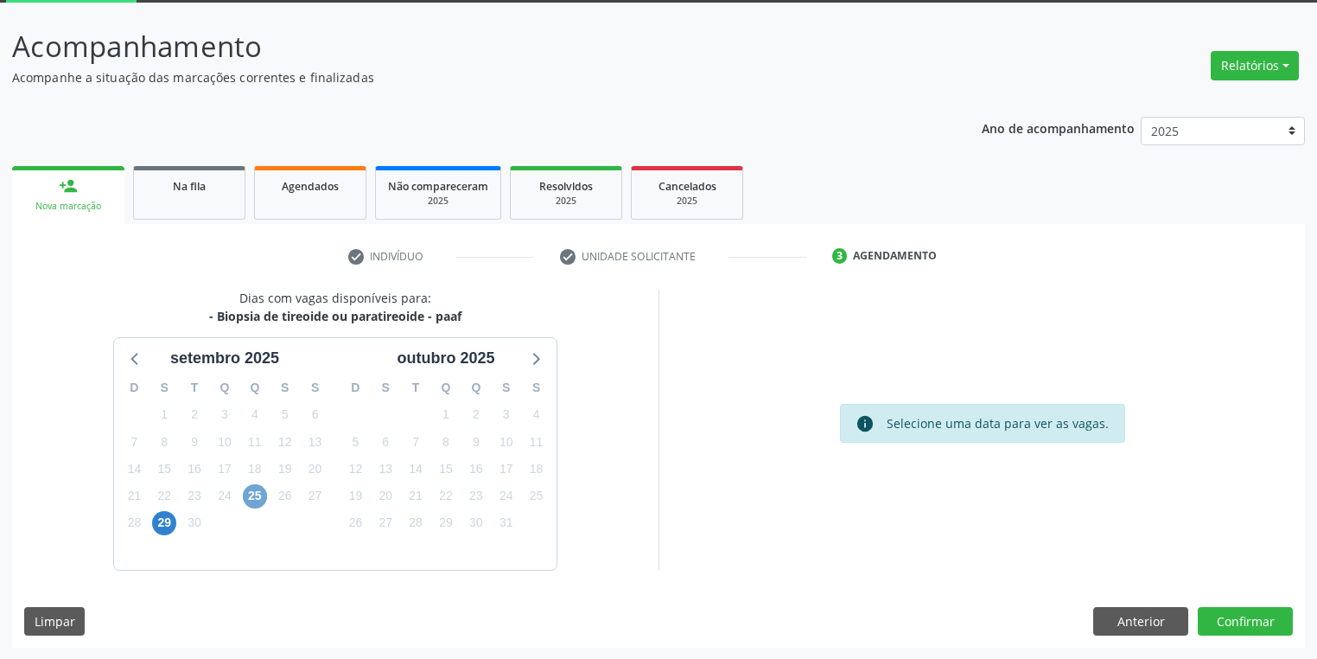
click at [251, 498] on span "25" at bounding box center [255, 496] width 24 height 24
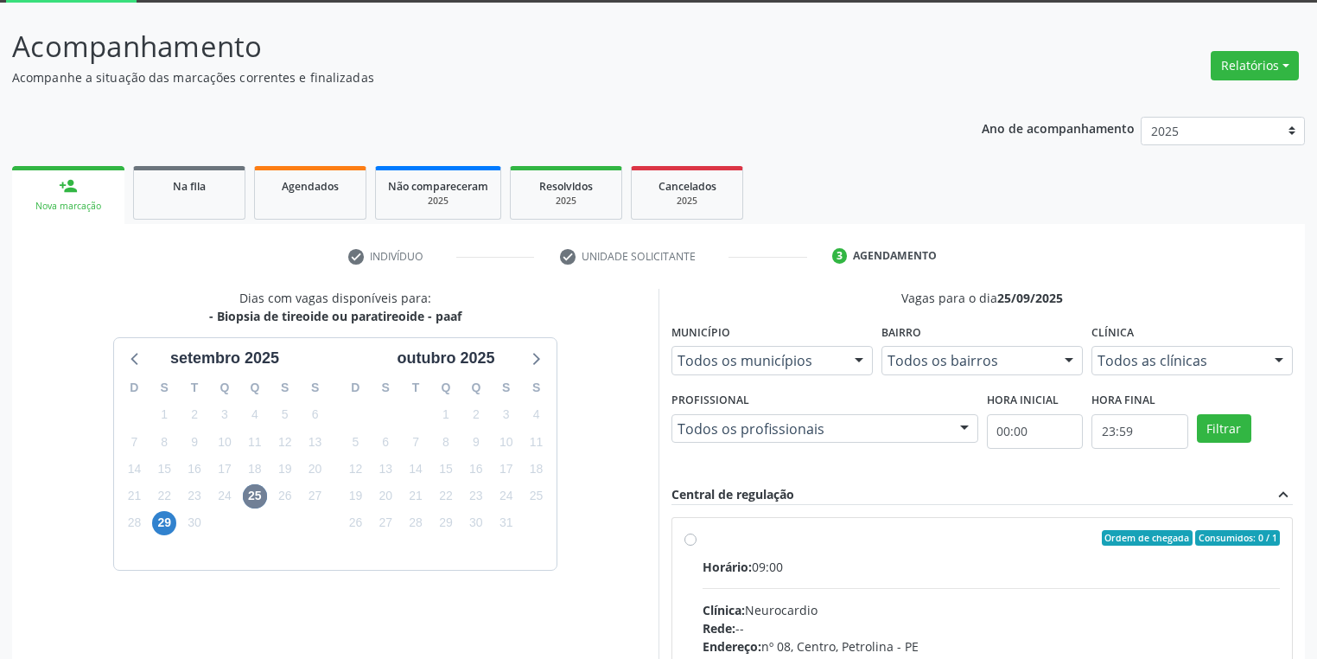
click at [902, 557] on div "Horário: 09:00" at bounding box center [991, 566] width 577 height 18
click at [697, 545] on input "Ordem de chegada Consumidos: 0 / 1 Horário: 09:00 Clínica: Neurocardio Rede: --…" at bounding box center [690, 538] width 12 height 16
radio input "true"
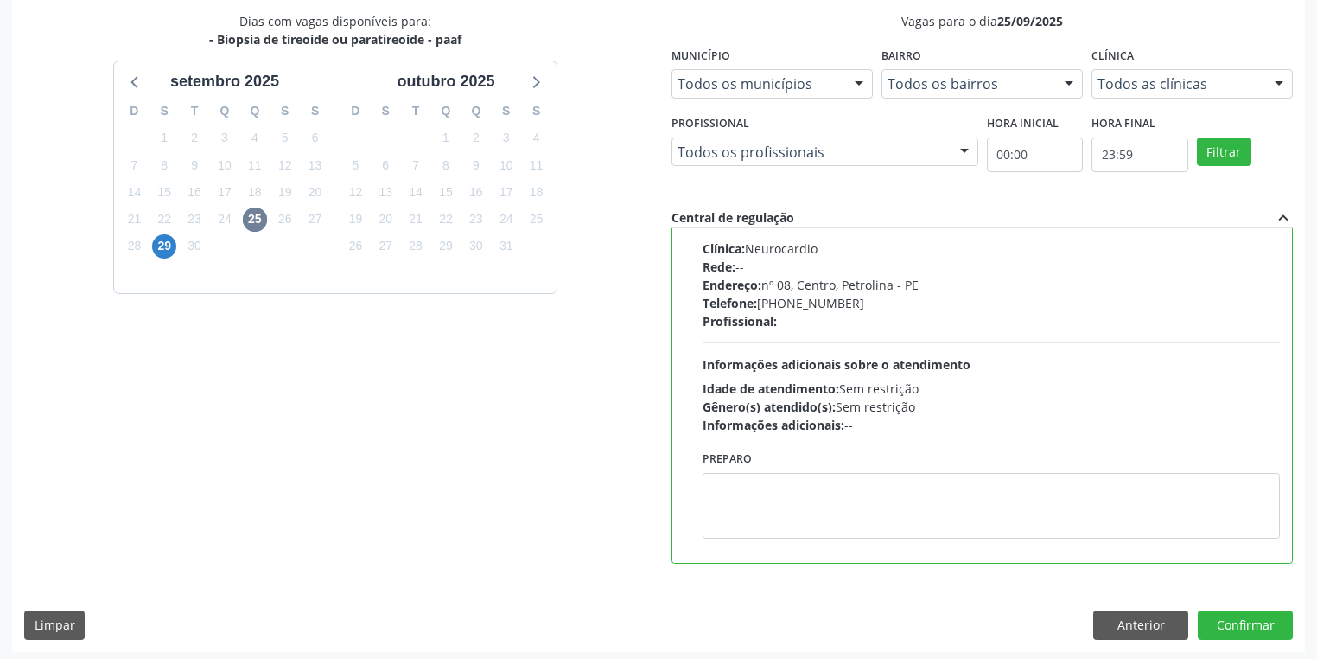
scroll to position [373, 0]
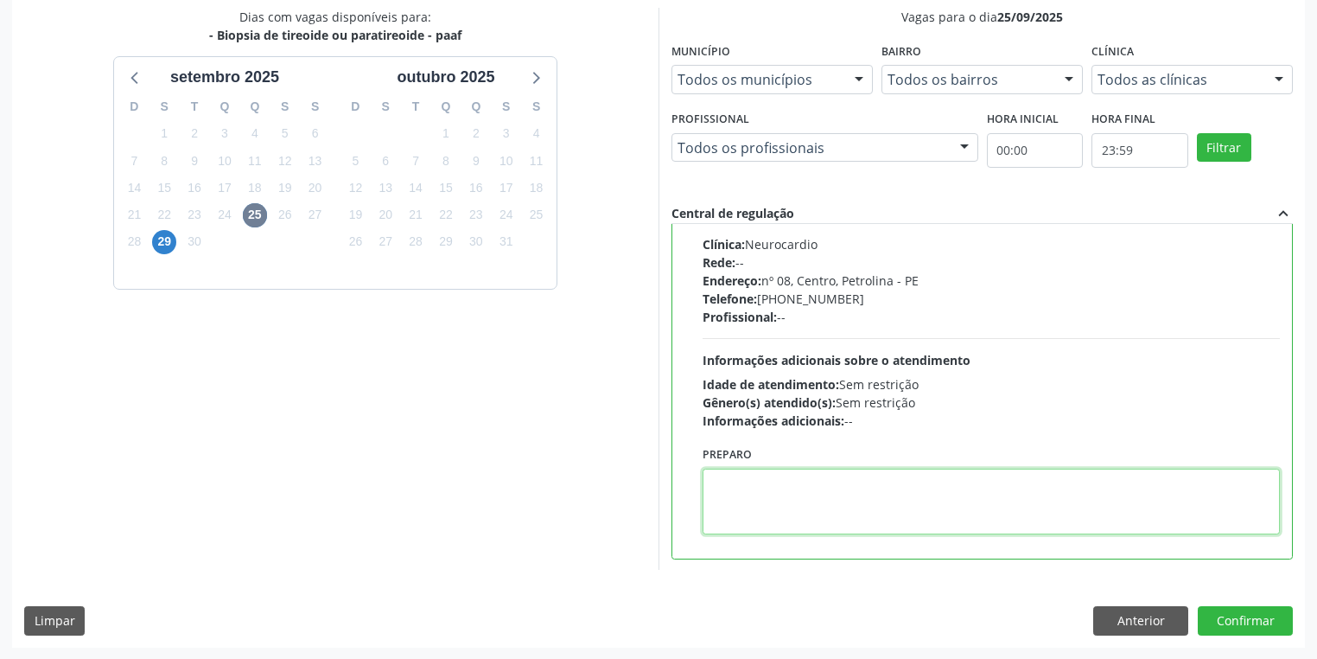
click at [867, 505] on textarea at bounding box center [991, 501] width 577 height 66
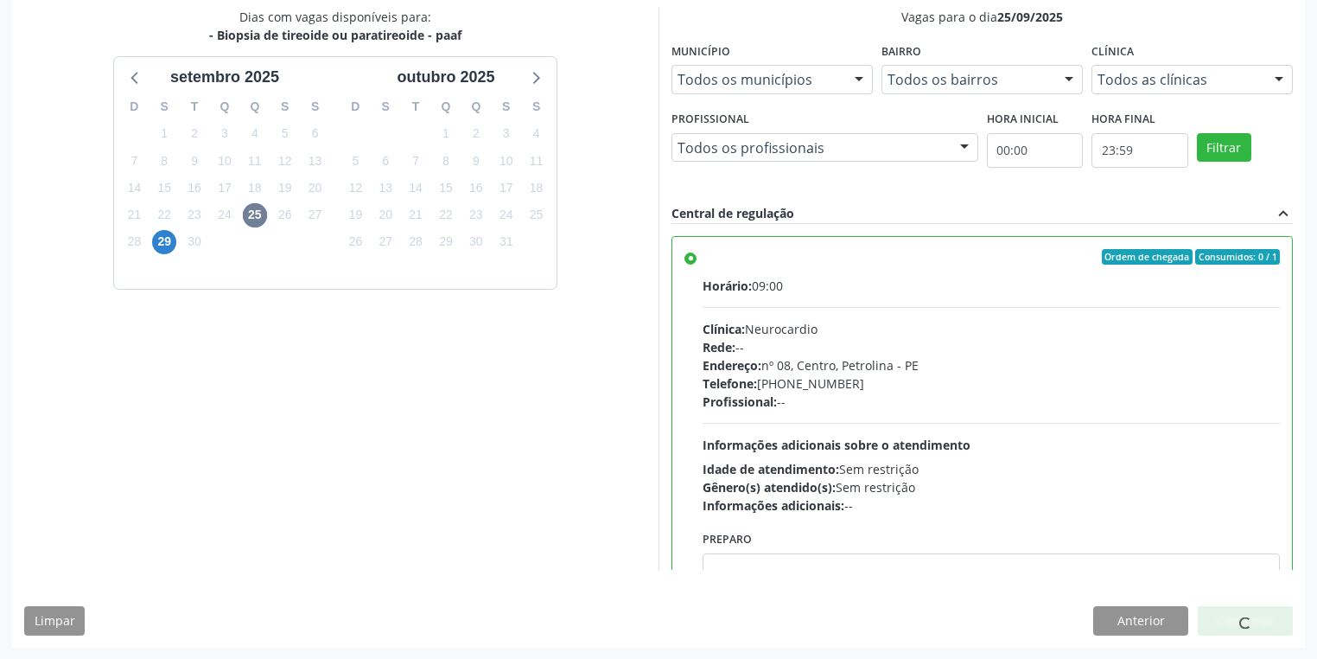
scroll to position [85, 0]
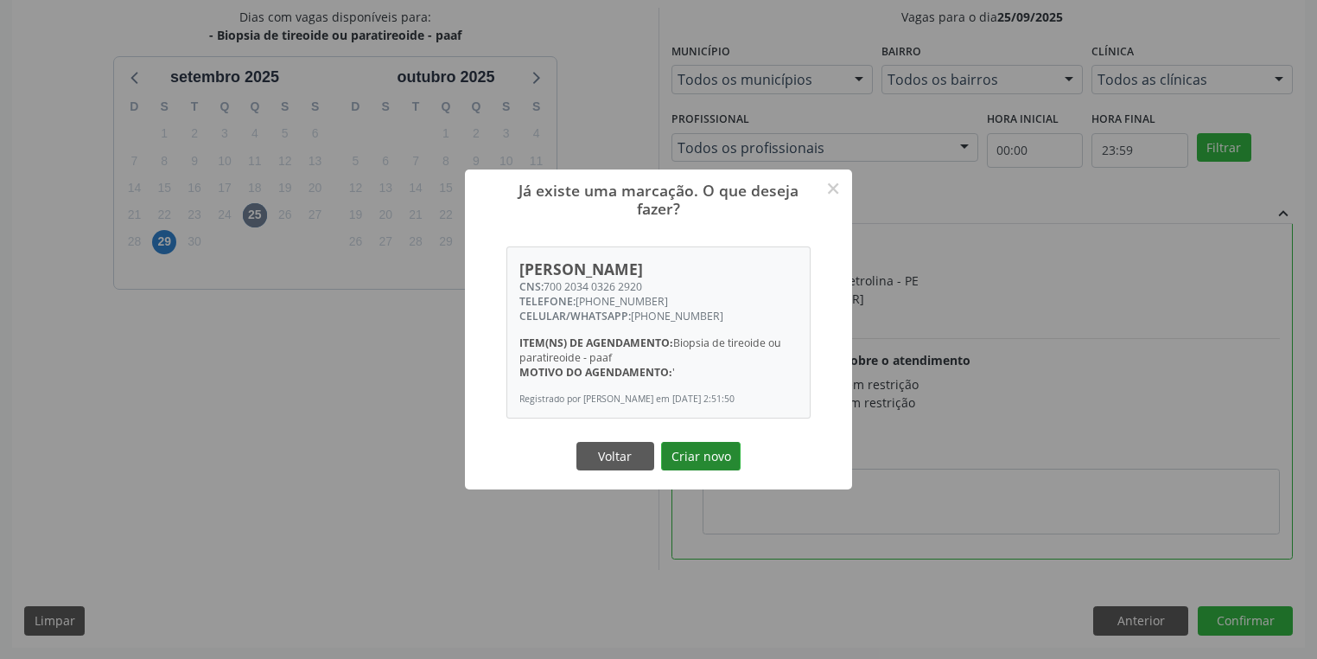
click at [680, 467] on button "Criar novo" at bounding box center [701, 456] width 80 height 29
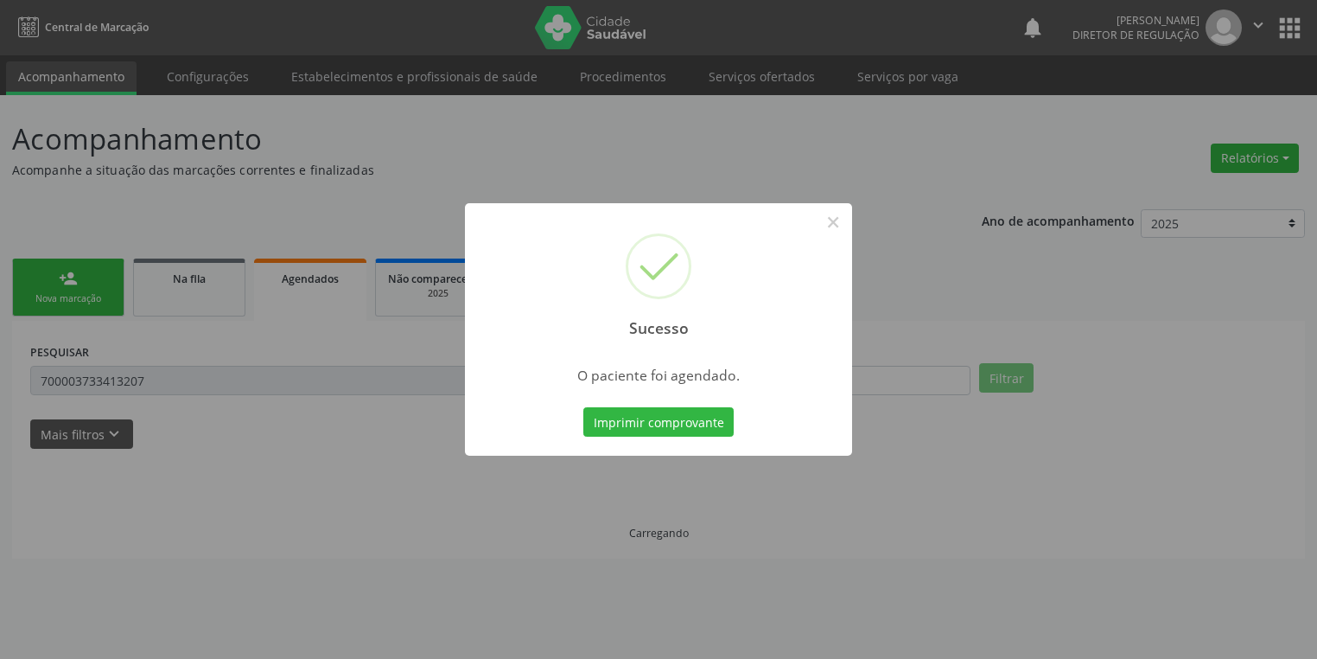
scroll to position [0, 0]
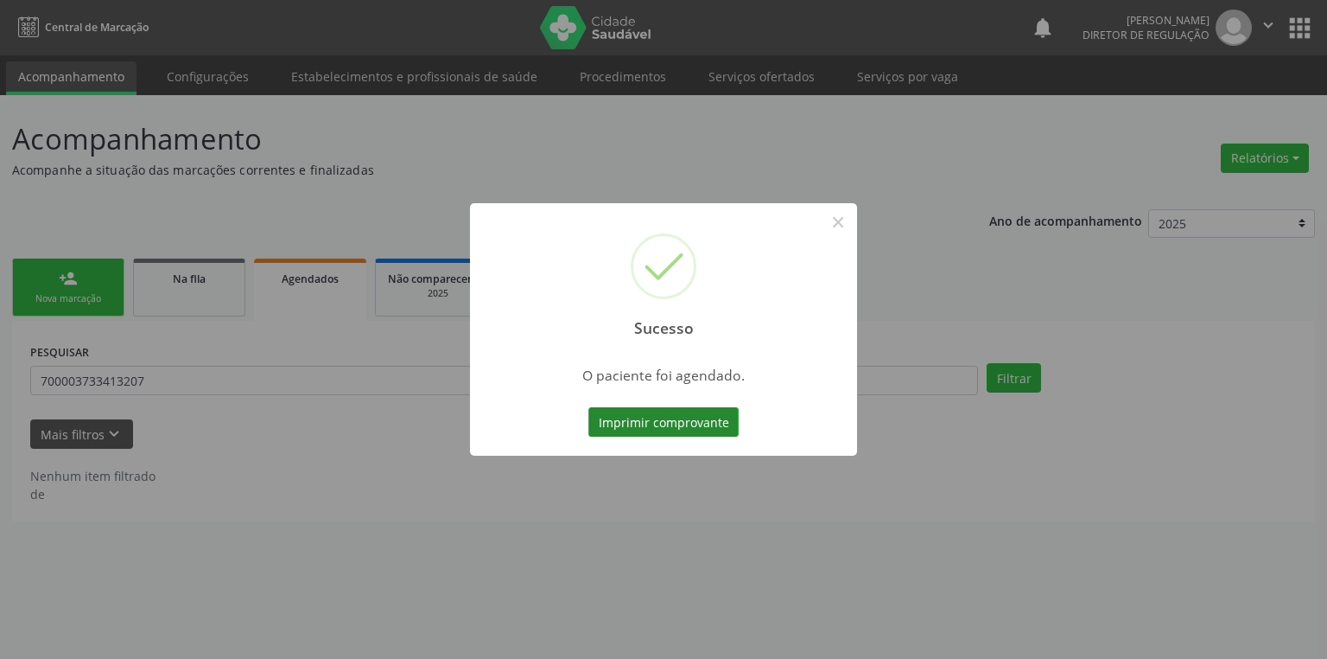
click at [682, 412] on button "Imprimir comprovante" at bounding box center [664, 421] width 150 height 29
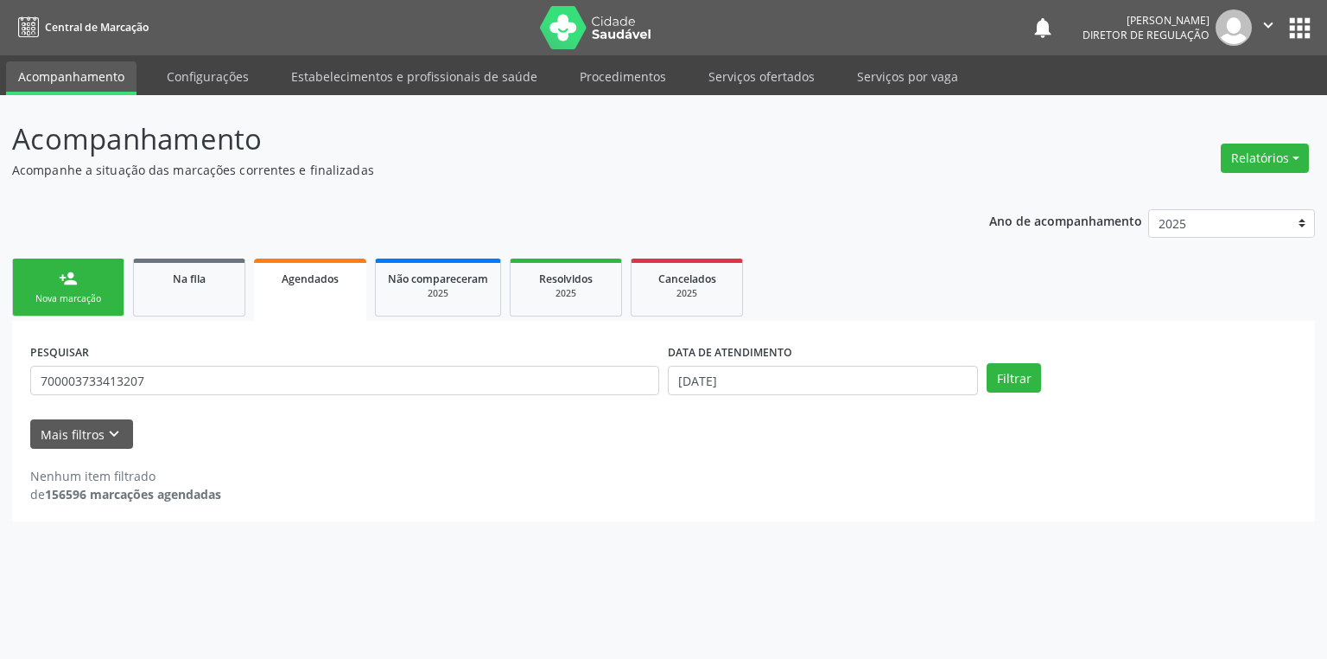
click at [65, 275] on div "person_add" at bounding box center [68, 278] width 19 height 19
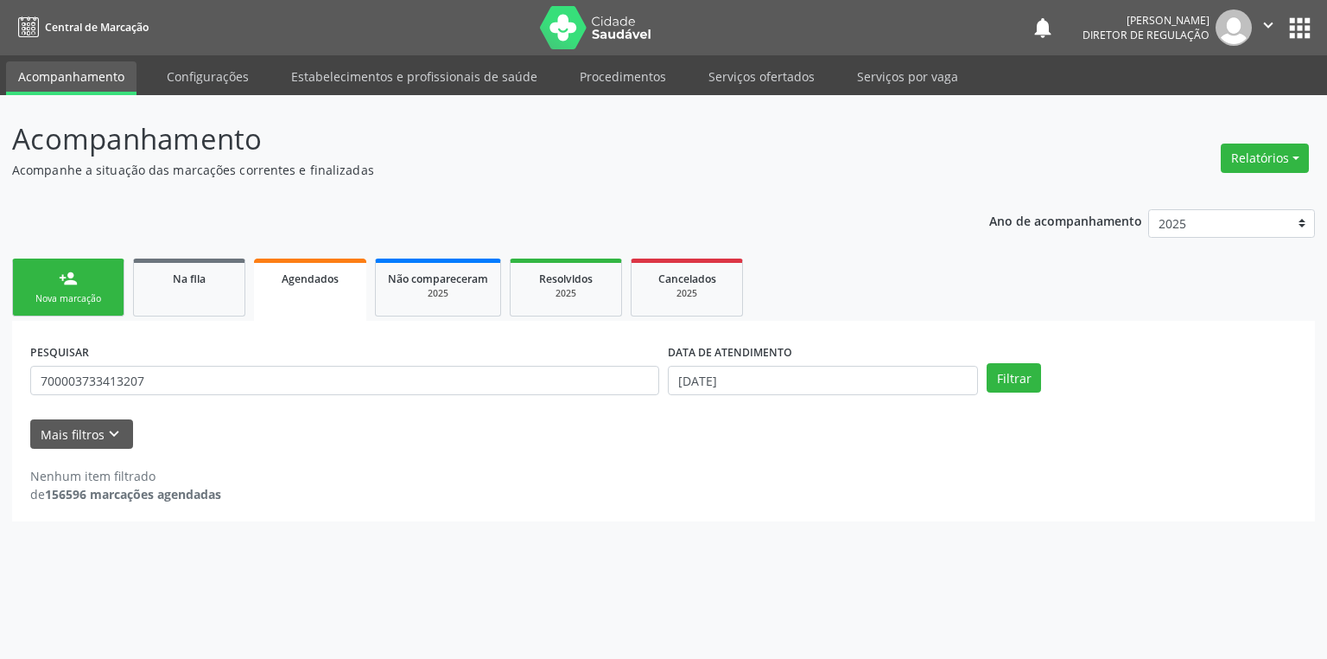
click at [65, 275] on div "person_add" at bounding box center [68, 278] width 19 height 19
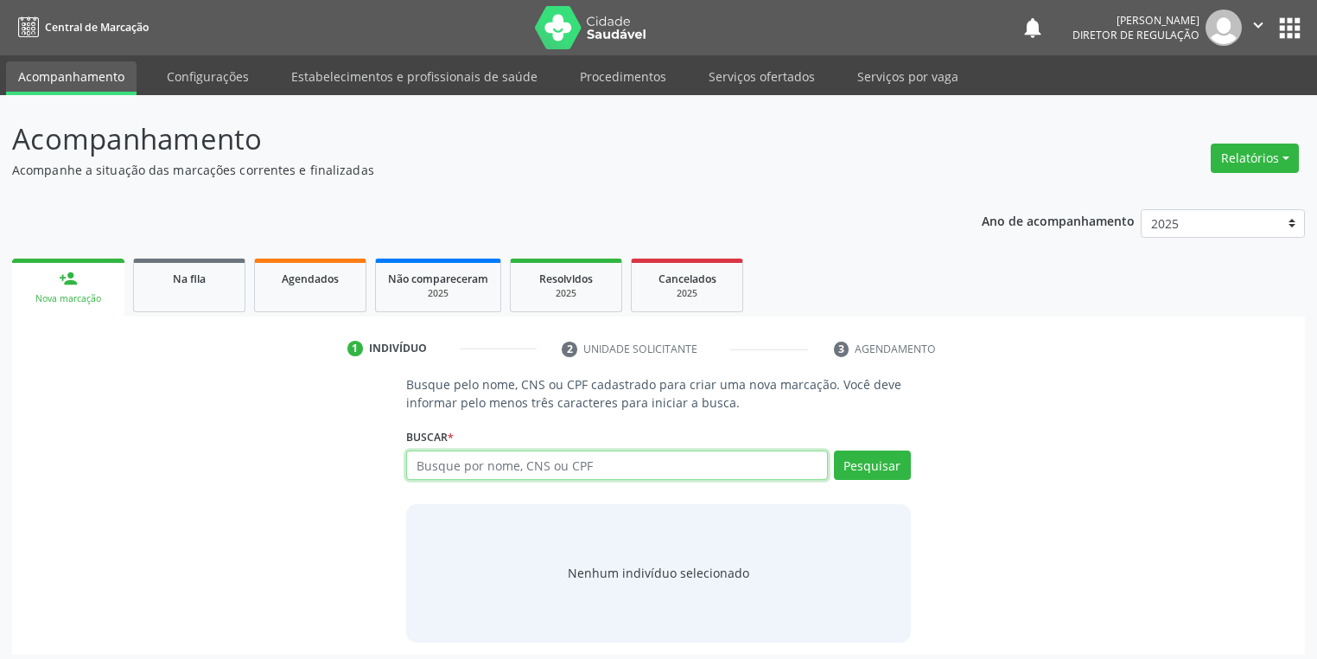
click at [470, 470] on input "text" at bounding box center [617, 464] width 422 height 29
type input "700203403262920"
click at [857, 466] on button "Pesquisar" at bounding box center [872, 464] width 77 height 29
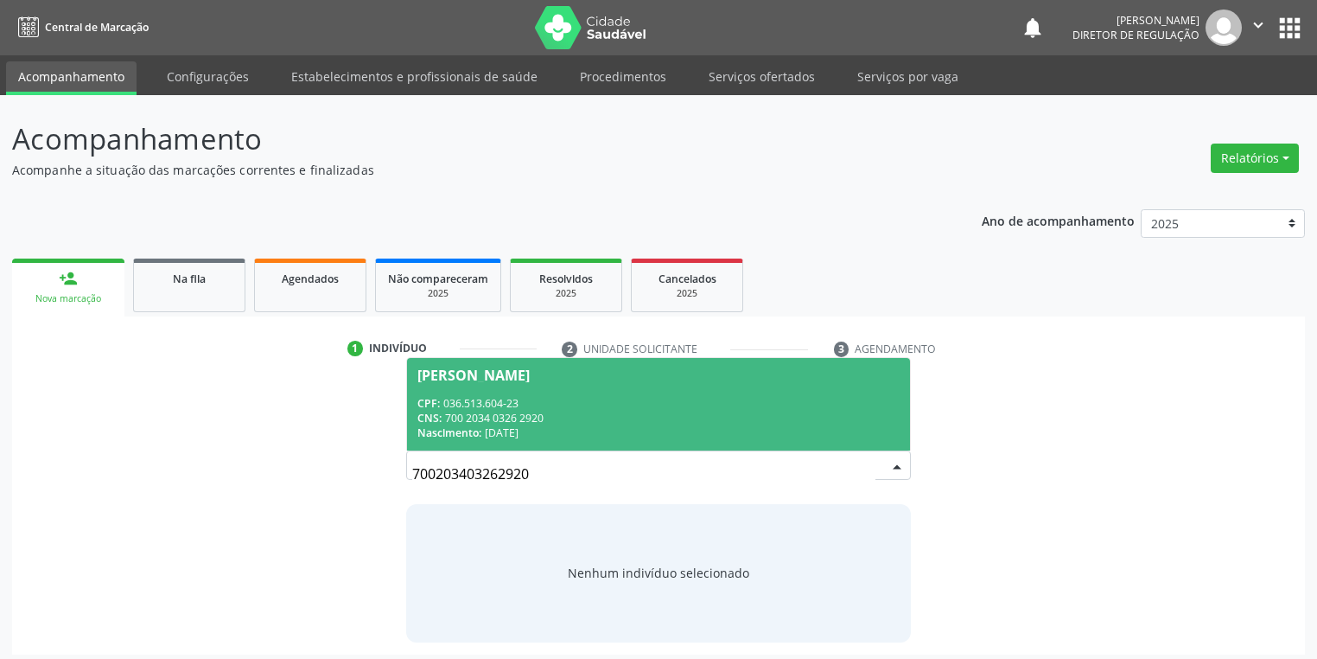
click at [537, 412] on div "CNS: 700 2034 0326 2920" at bounding box center [658, 418] width 482 height 15
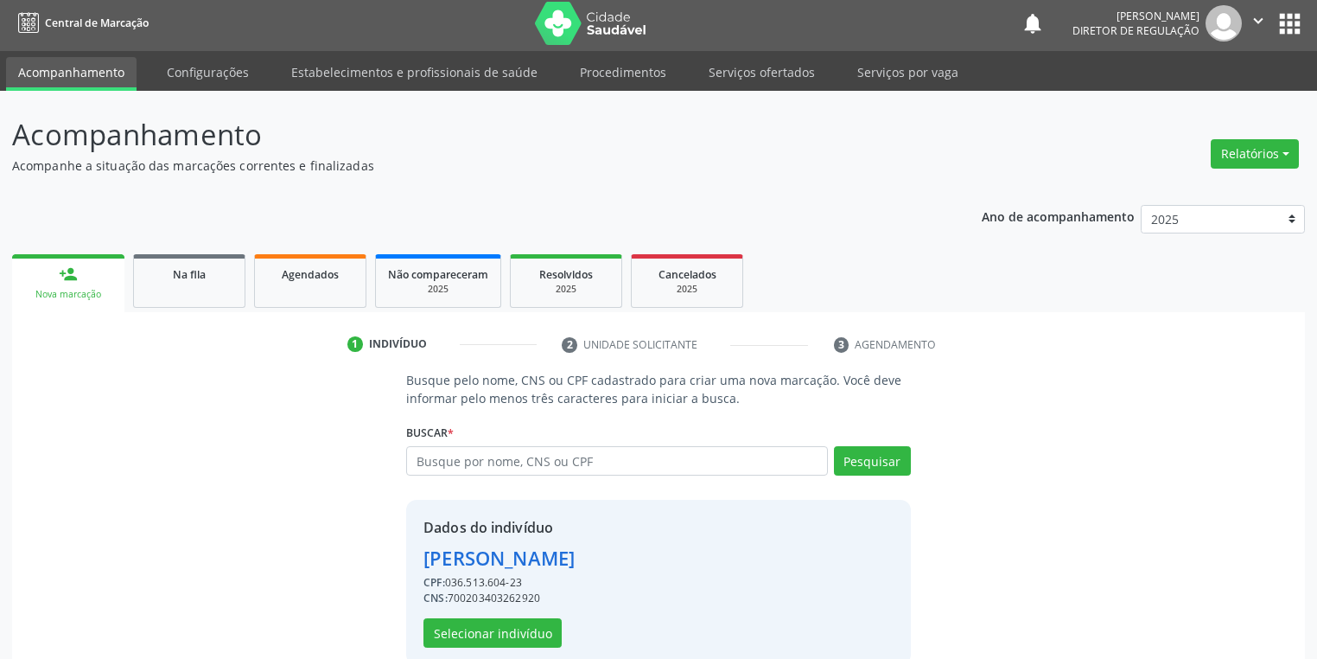
scroll to position [33, 0]
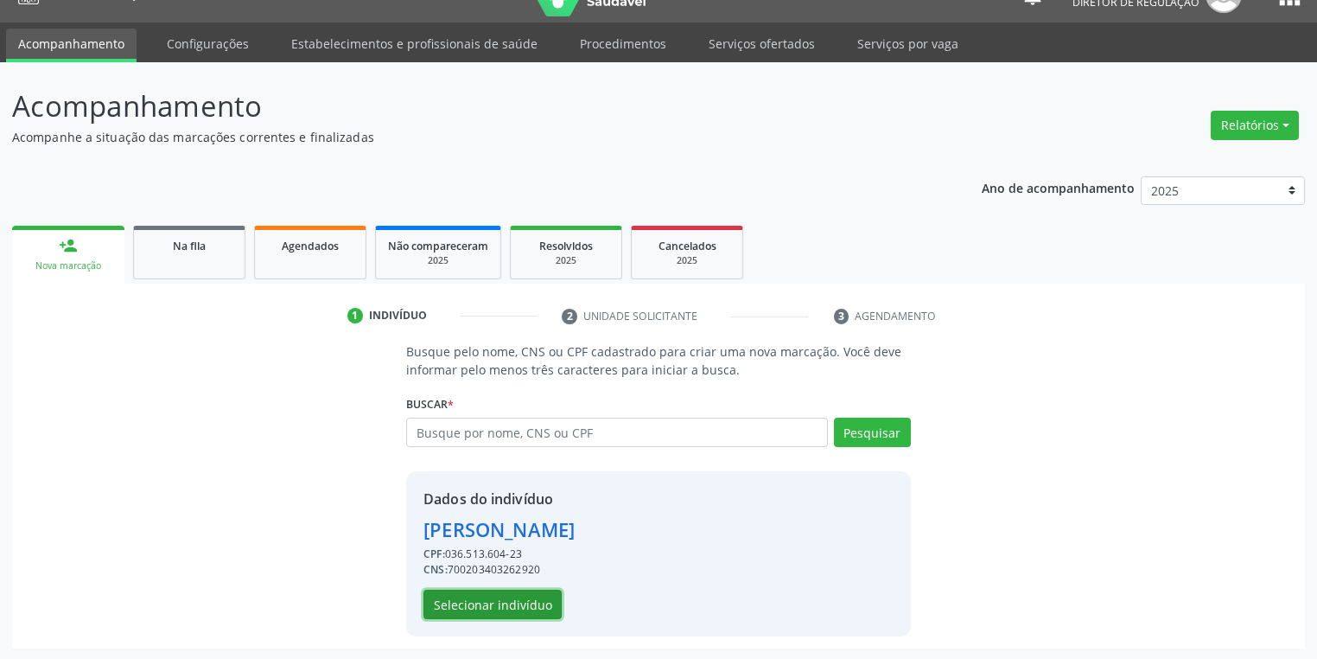
click at [500, 598] on button "Selecionar indivíduo" at bounding box center [492, 603] width 138 height 29
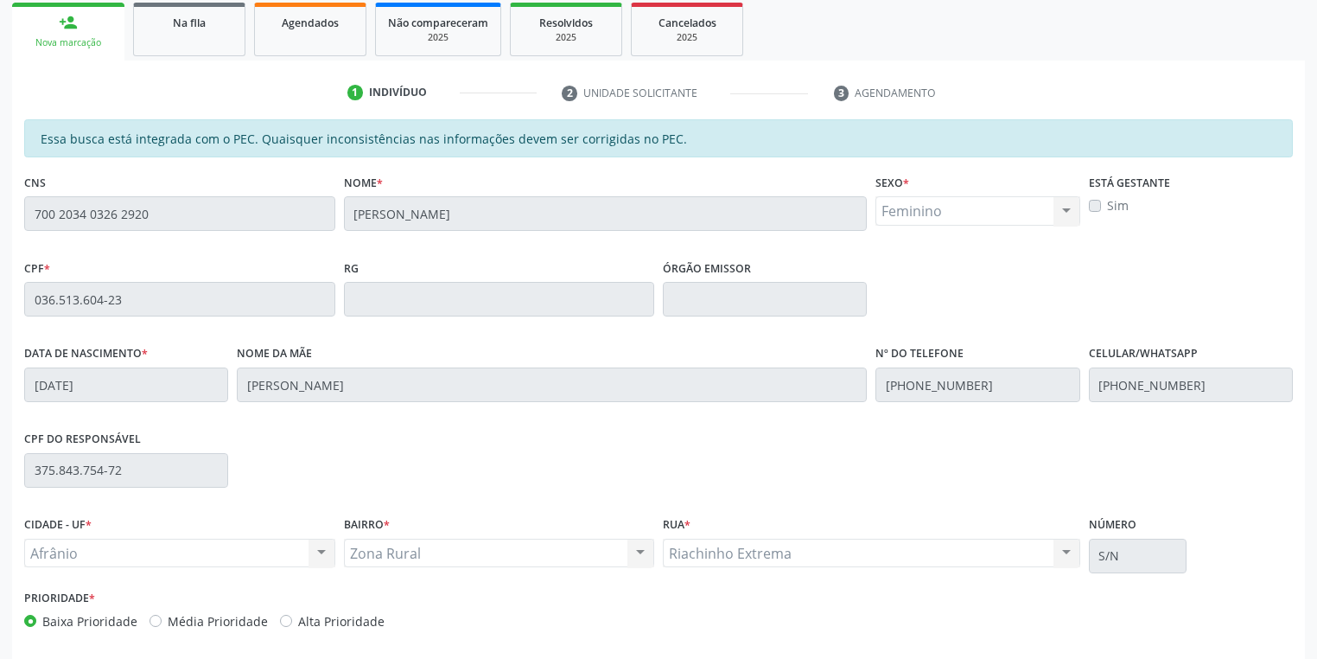
scroll to position [328, 0]
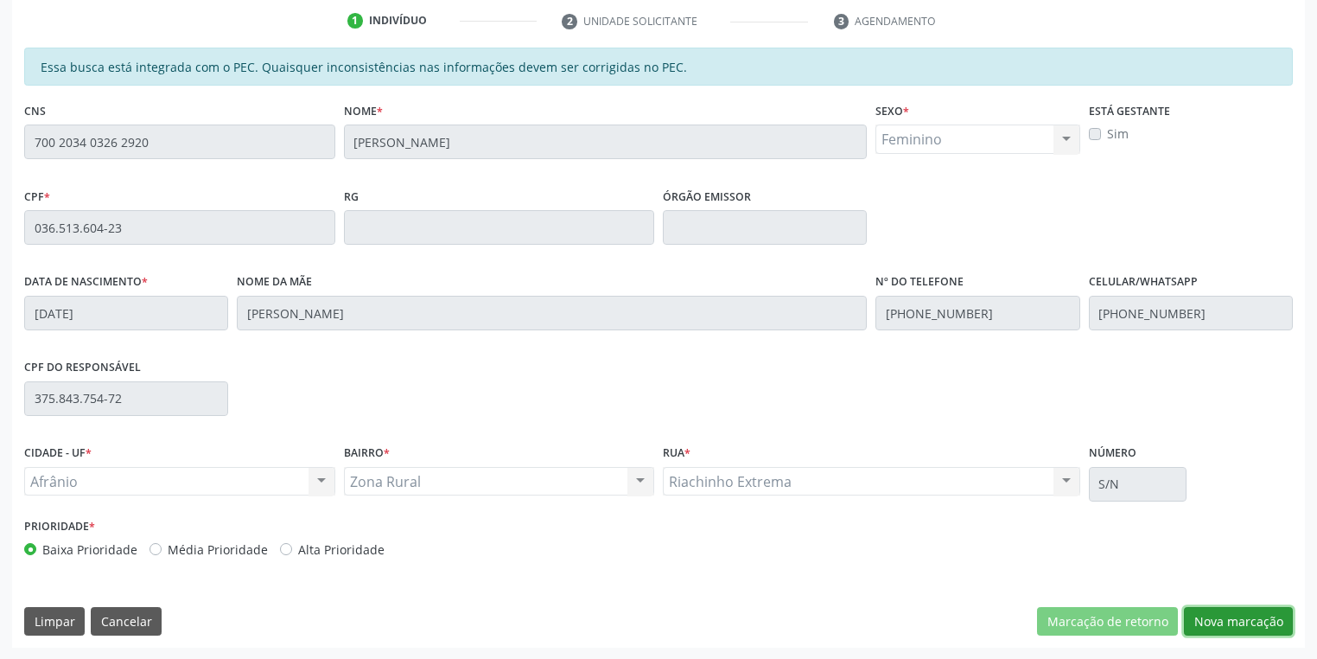
click at [1215, 626] on button "Nova marcação" at bounding box center [1238, 621] width 109 height 29
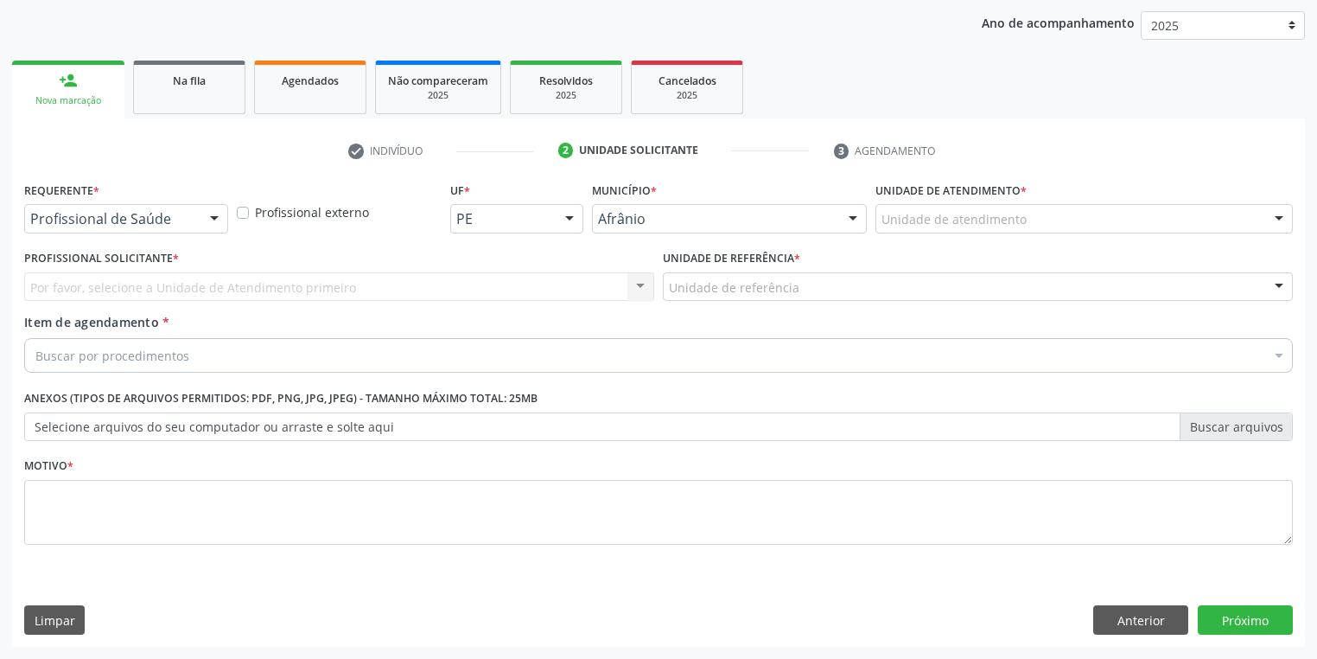
scroll to position [197, 0]
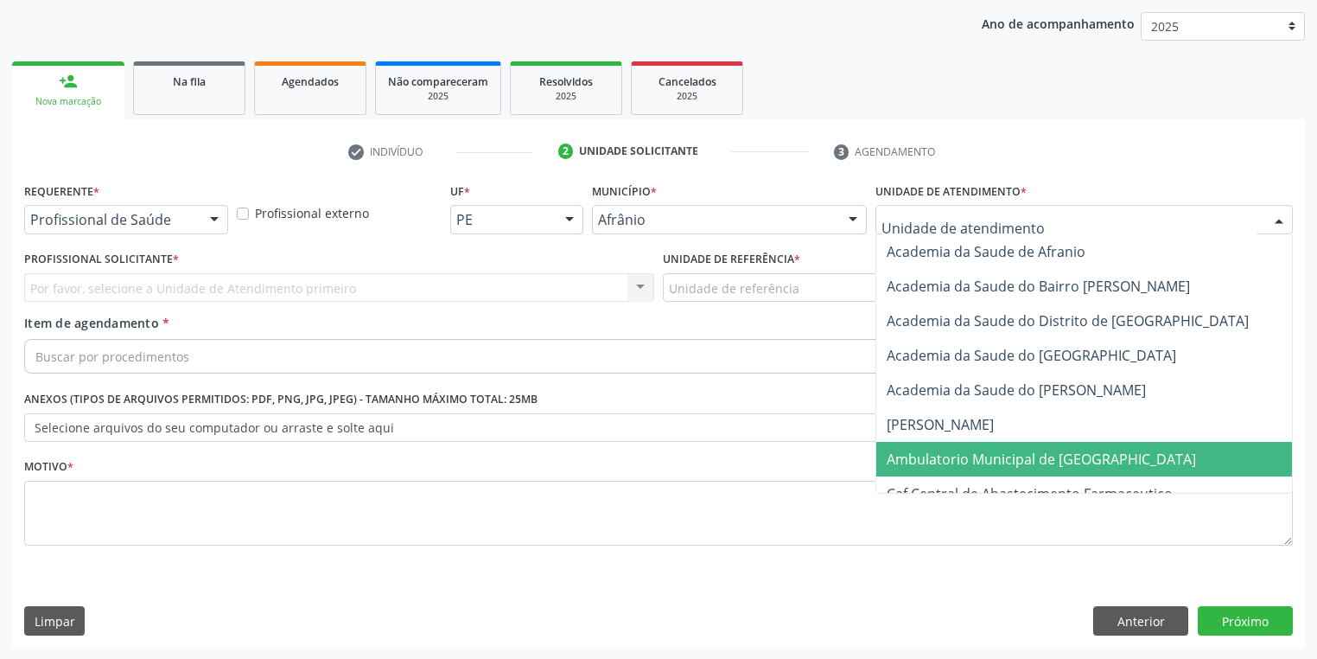
click at [938, 449] on span "Ambulatorio Municipal de [GEOGRAPHIC_DATA]" at bounding box center [1041, 458] width 309 height 19
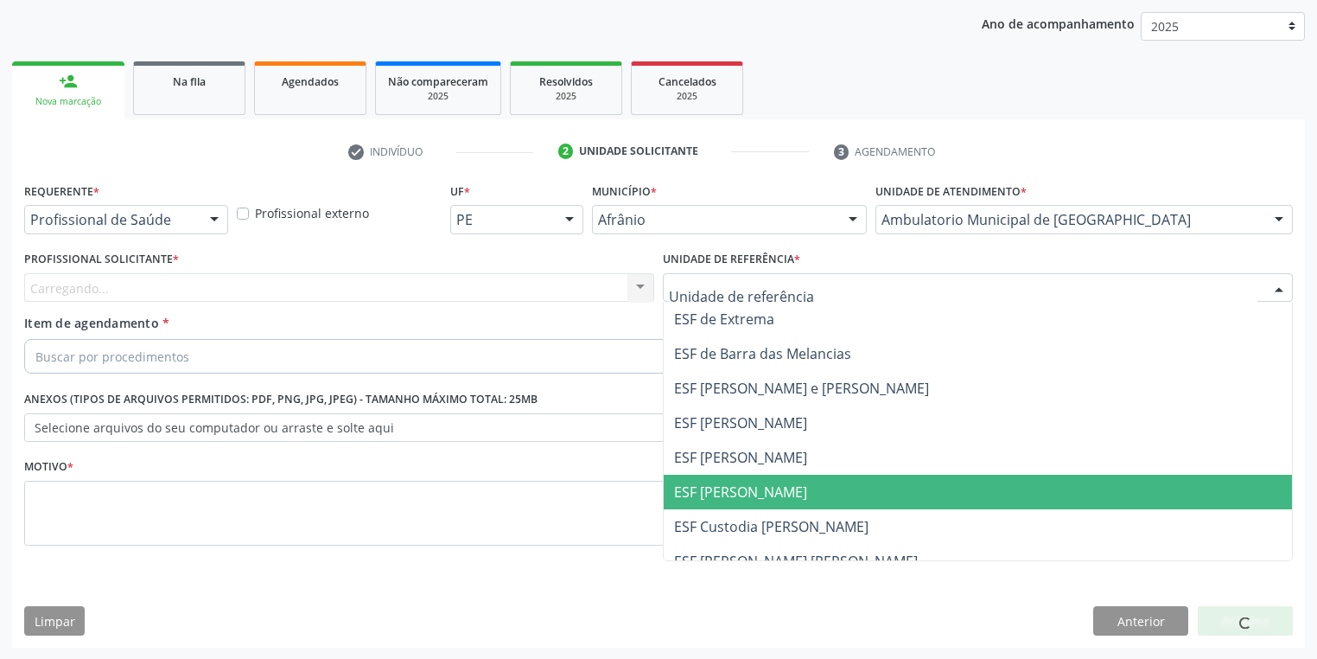
click at [703, 475] on span "ESF [PERSON_NAME]" at bounding box center [978, 491] width 628 height 35
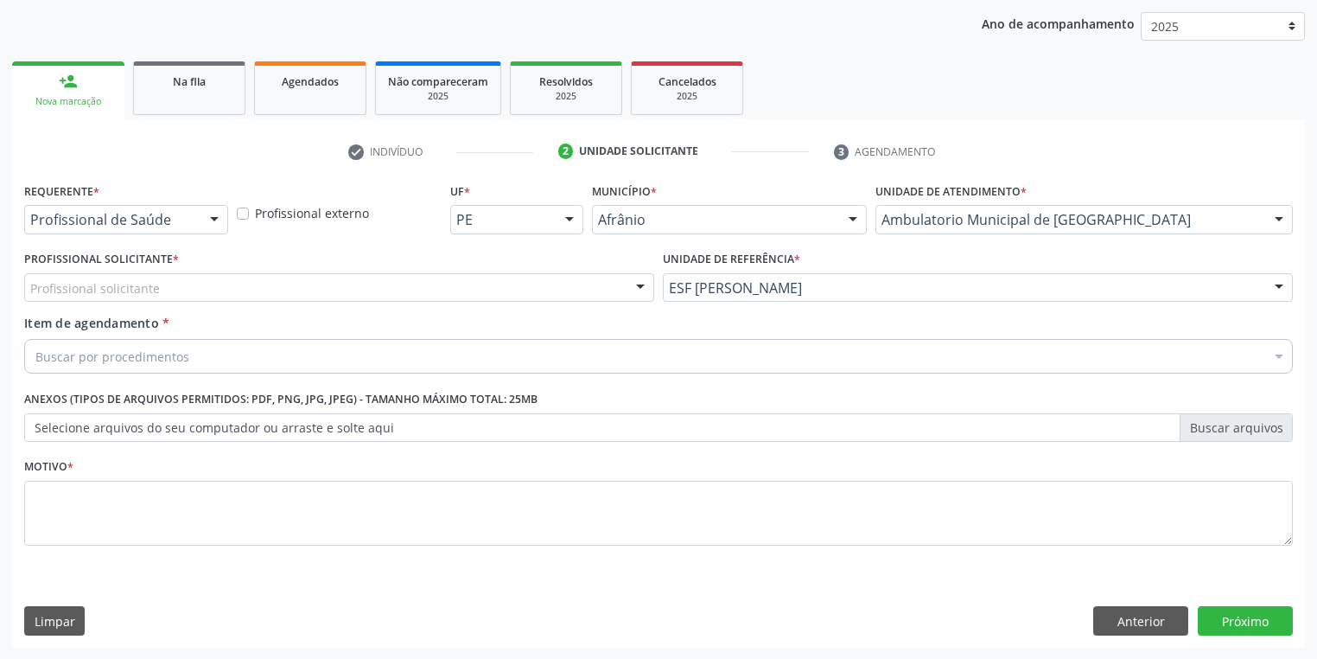
click at [105, 296] on div "Profissional solicitante" at bounding box center [339, 287] width 630 height 29
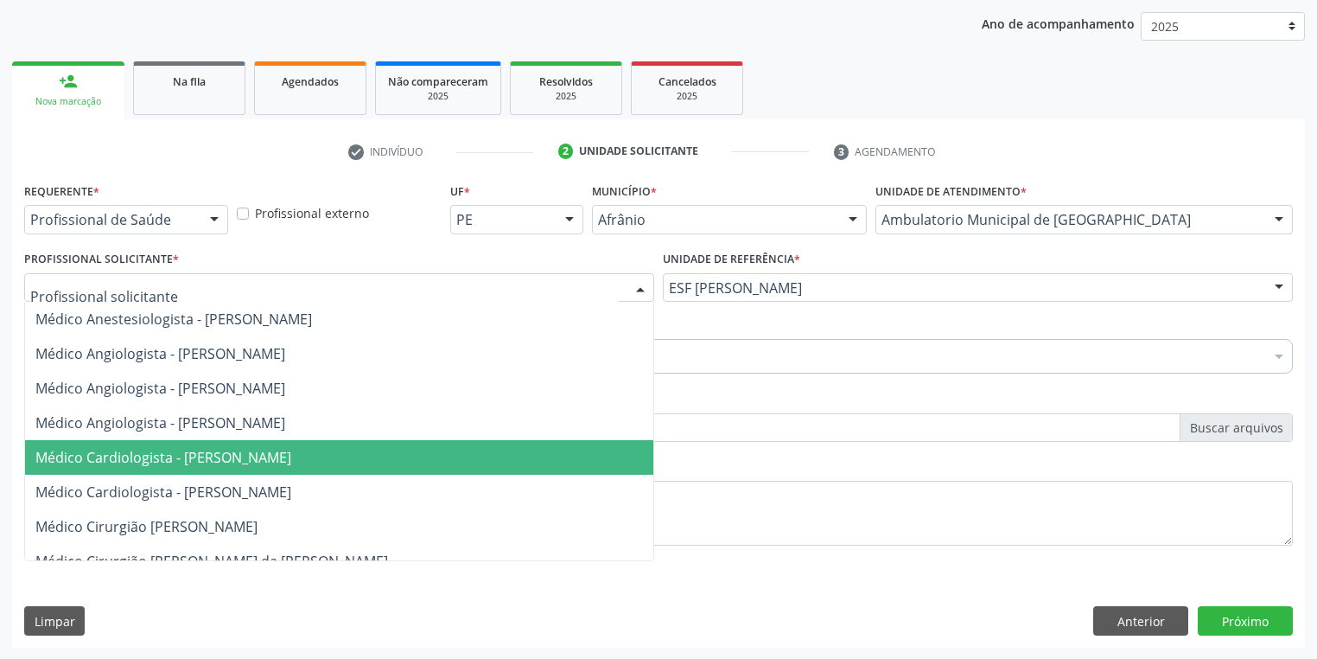
click at [118, 454] on span "Médico Cardiologista - [PERSON_NAME]" at bounding box center [163, 457] width 256 height 19
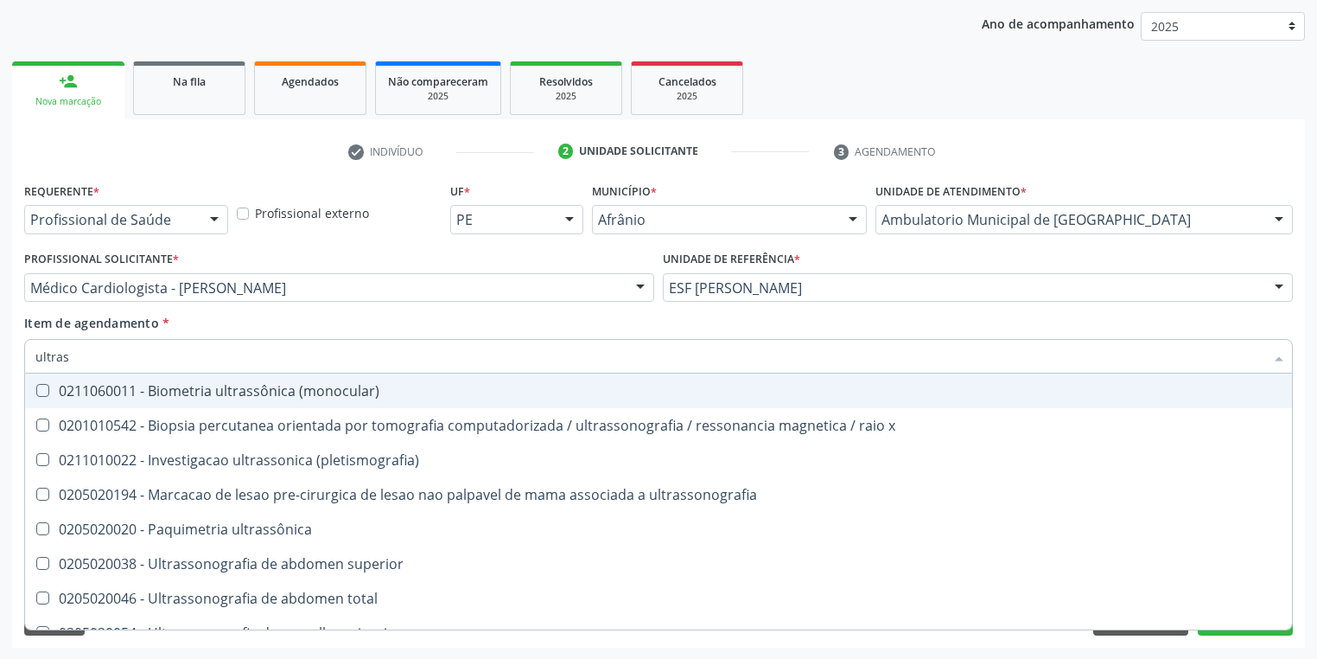
type input "ultrass"
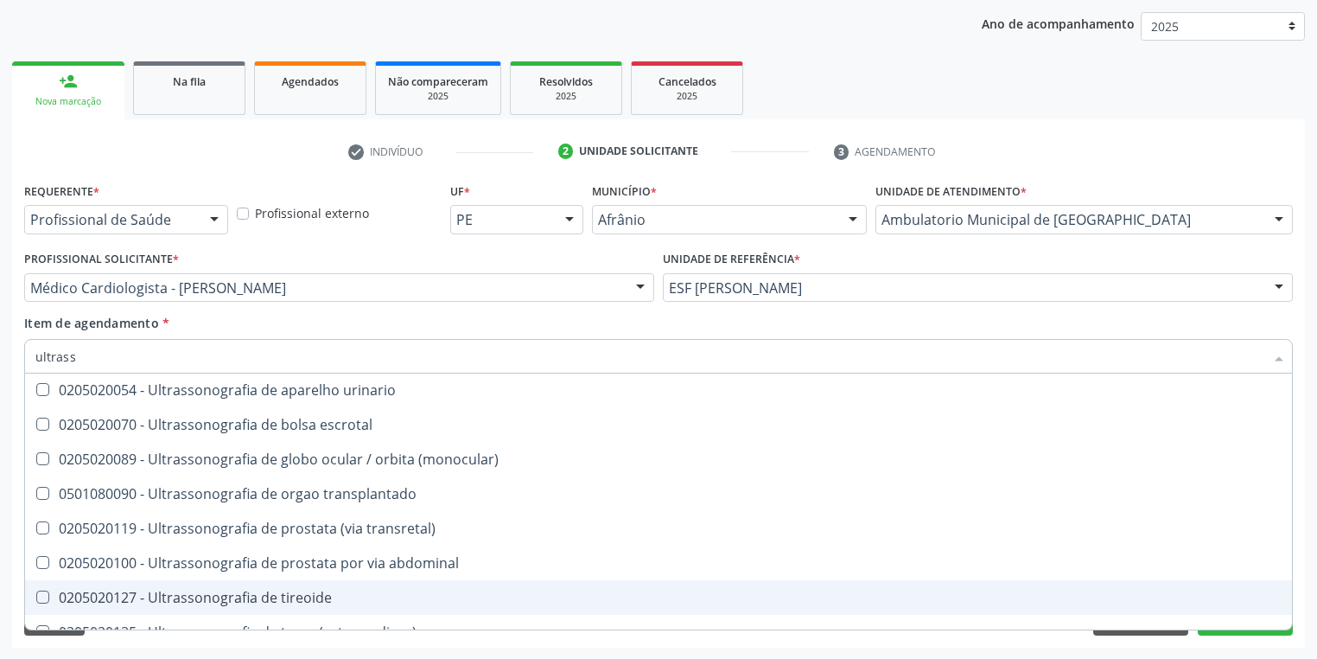
scroll to position [277, 0]
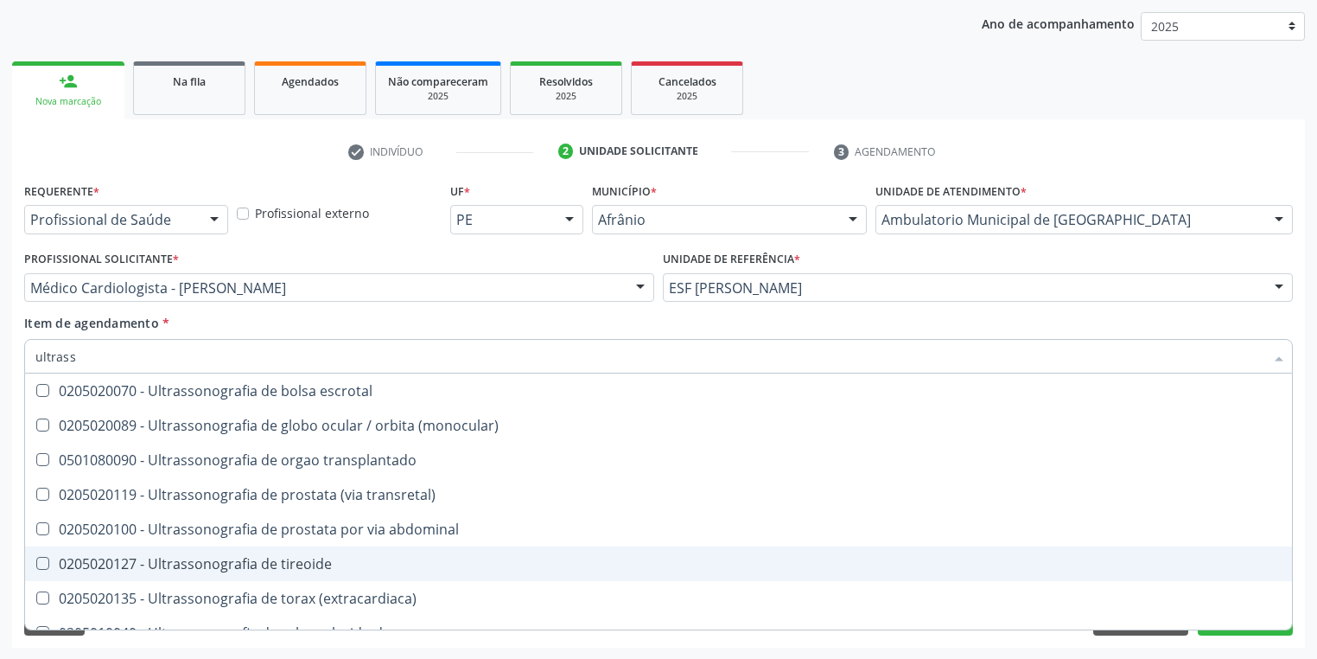
click at [280, 565] on div "0205020127 - Ultrassonografia de tireoide" at bounding box center [658, 564] width 1246 height 14
checkbox tireoide "true"
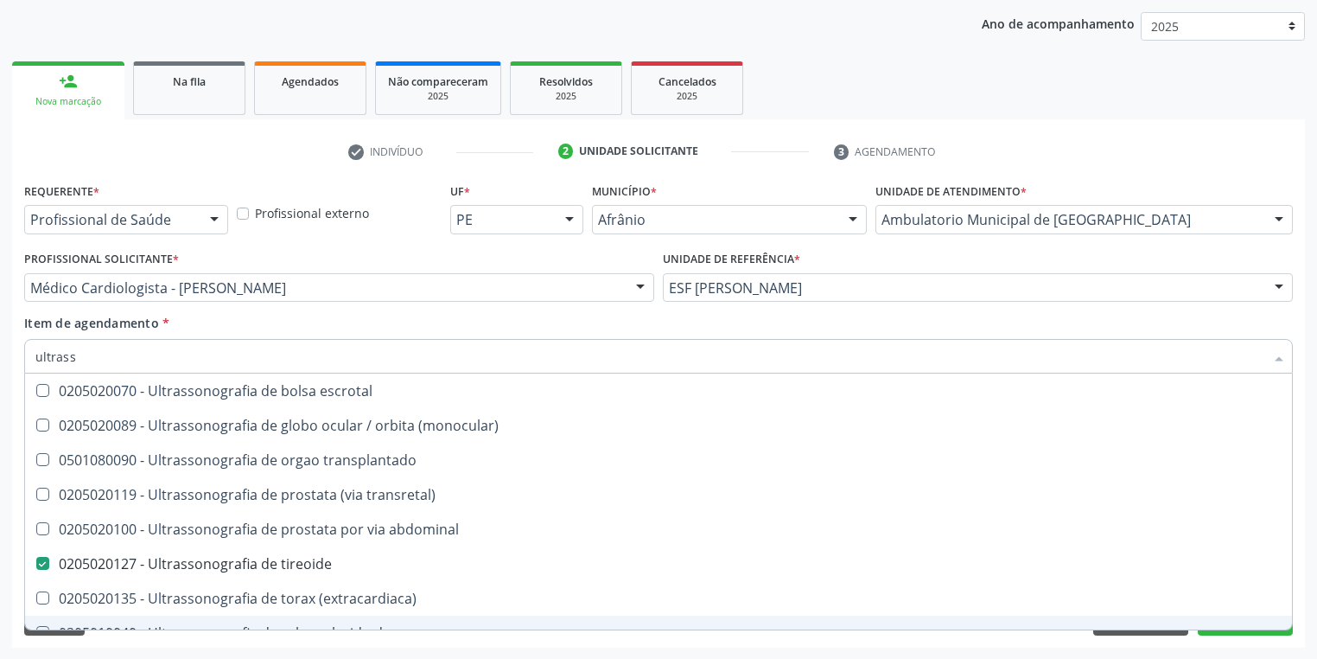
click at [298, 643] on div "Requerente * Profissional de Saúde Profissional de Saúde Paciente Nenhum result…" at bounding box center [658, 412] width 1293 height 469
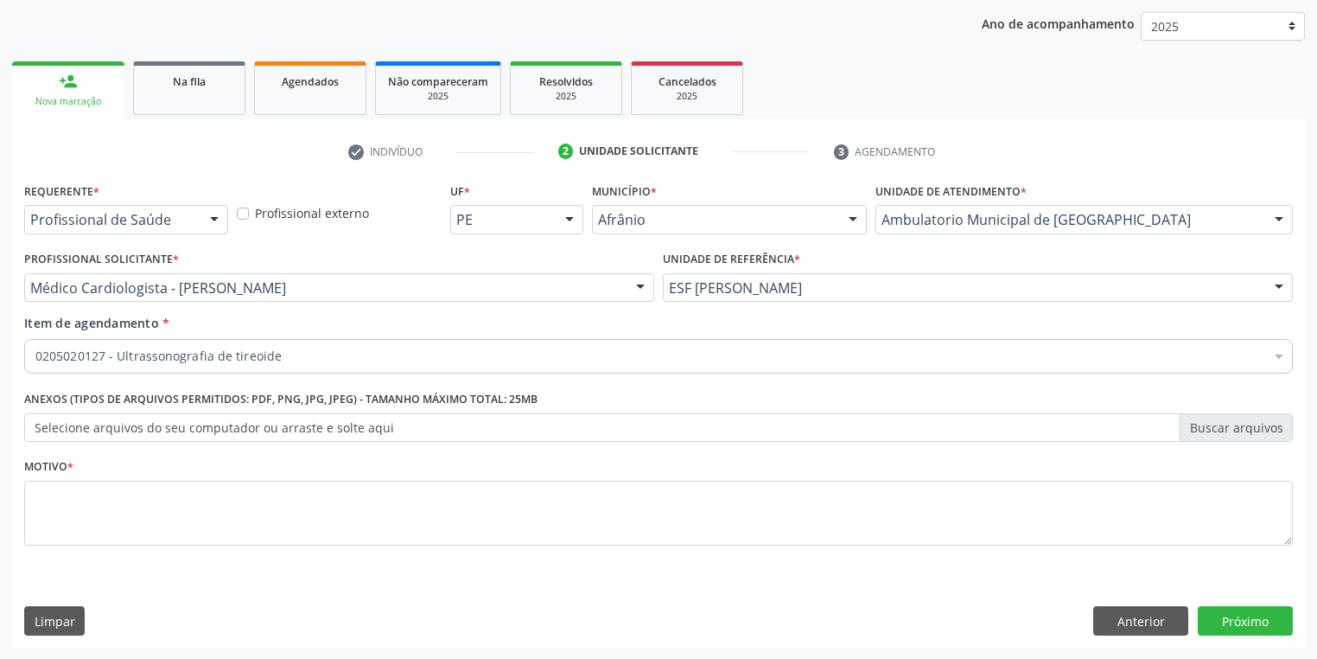
scroll to position [0, 0]
click at [105, 501] on textarea at bounding box center [658, 514] width 1269 height 66
type textarea "*"
click at [1227, 624] on button "Próximo" at bounding box center [1245, 620] width 95 height 29
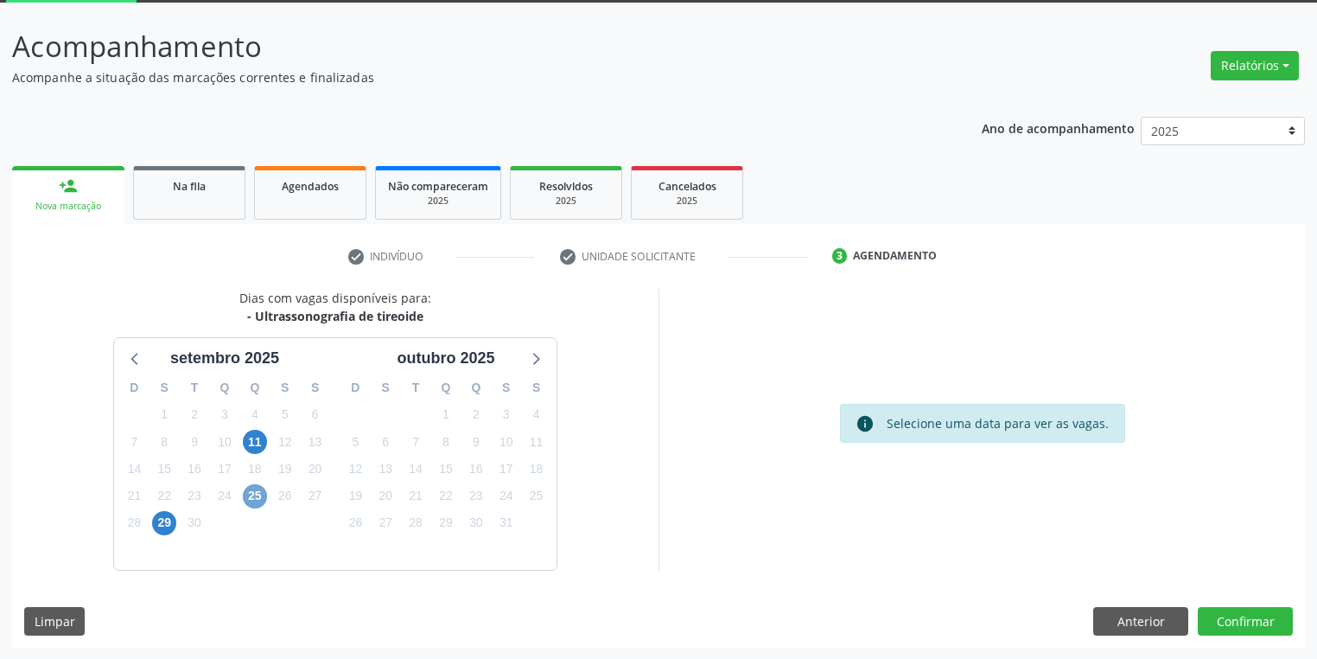
click at [254, 496] on span "25" at bounding box center [255, 496] width 24 height 24
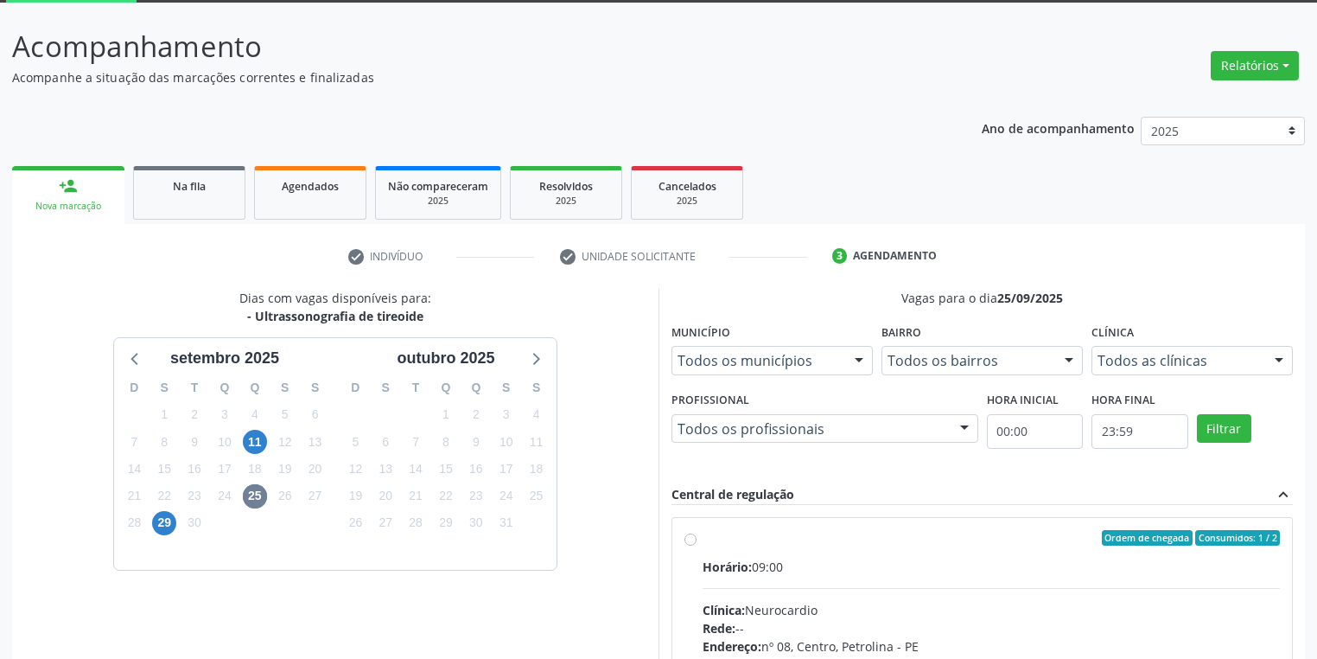
click at [883, 557] on div "Horário: 09:00" at bounding box center [991, 566] width 577 height 18
click at [697, 545] on input "Ordem de chegada Consumidos: 1 / 2 Horário: 09:00 Clínica: Neurocardio Rede: --…" at bounding box center [690, 538] width 12 height 16
radio input "true"
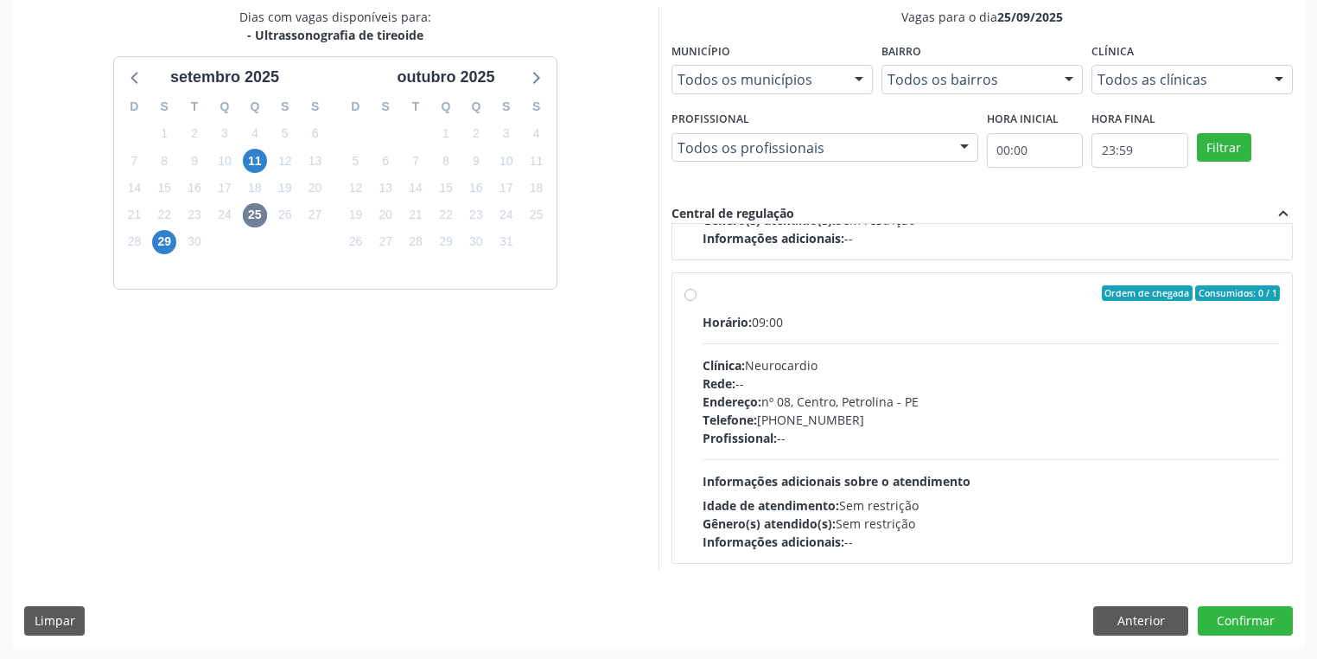
scroll to position [689, 0]
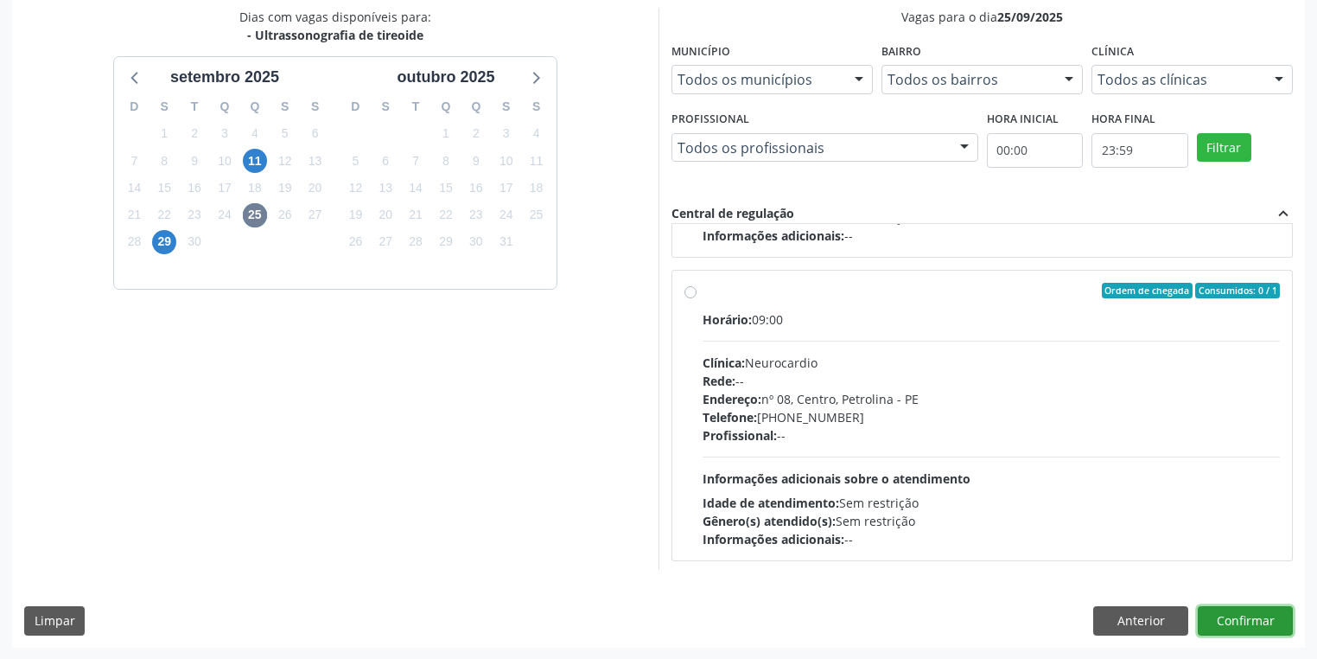
click at [1241, 614] on button "Confirmar" at bounding box center [1245, 620] width 95 height 29
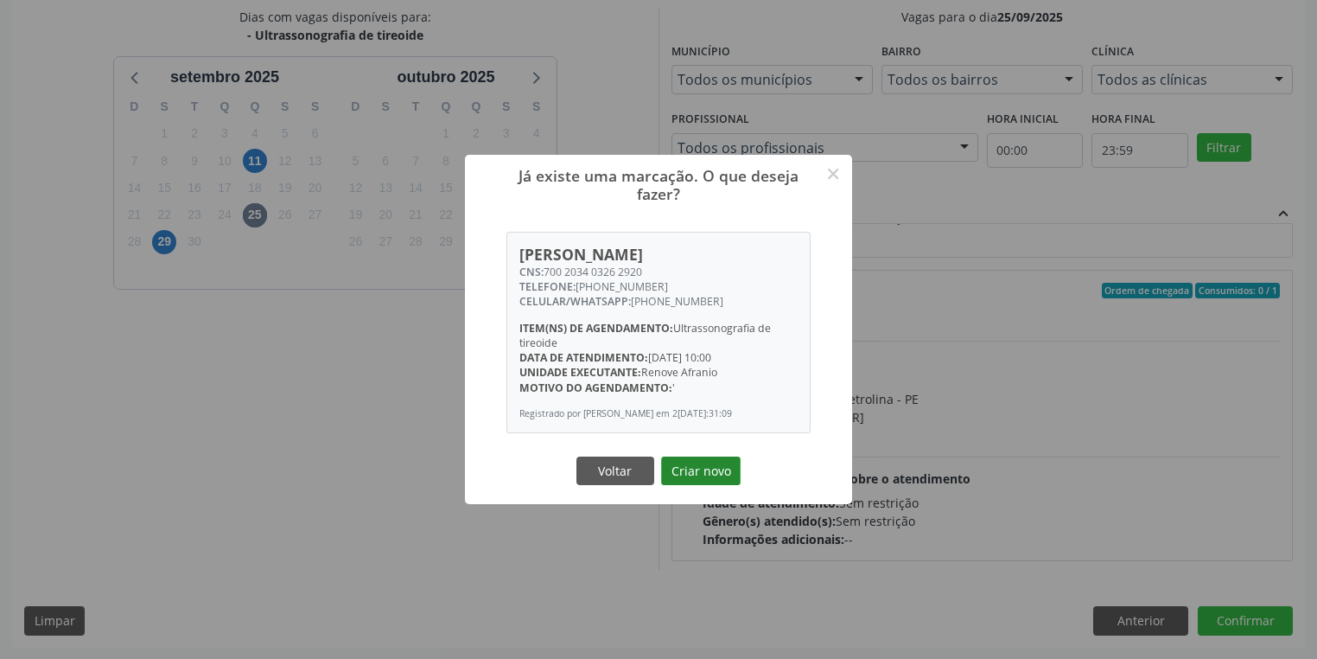
click at [704, 477] on button "Criar novo" at bounding box center [701, 470] width 80 height 29
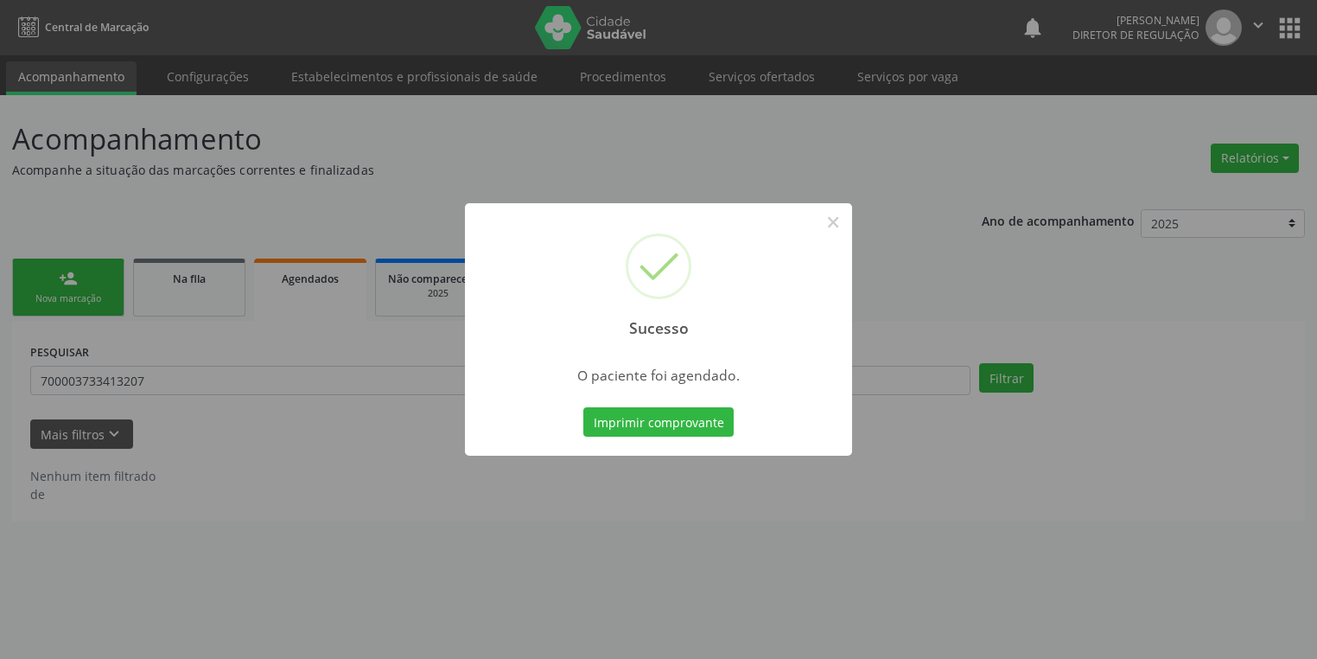
scroll to position [0, 0]
click at [664, 421] on button "Imprimir comprovante" at bounding box center [664, 421] width 150 height 29
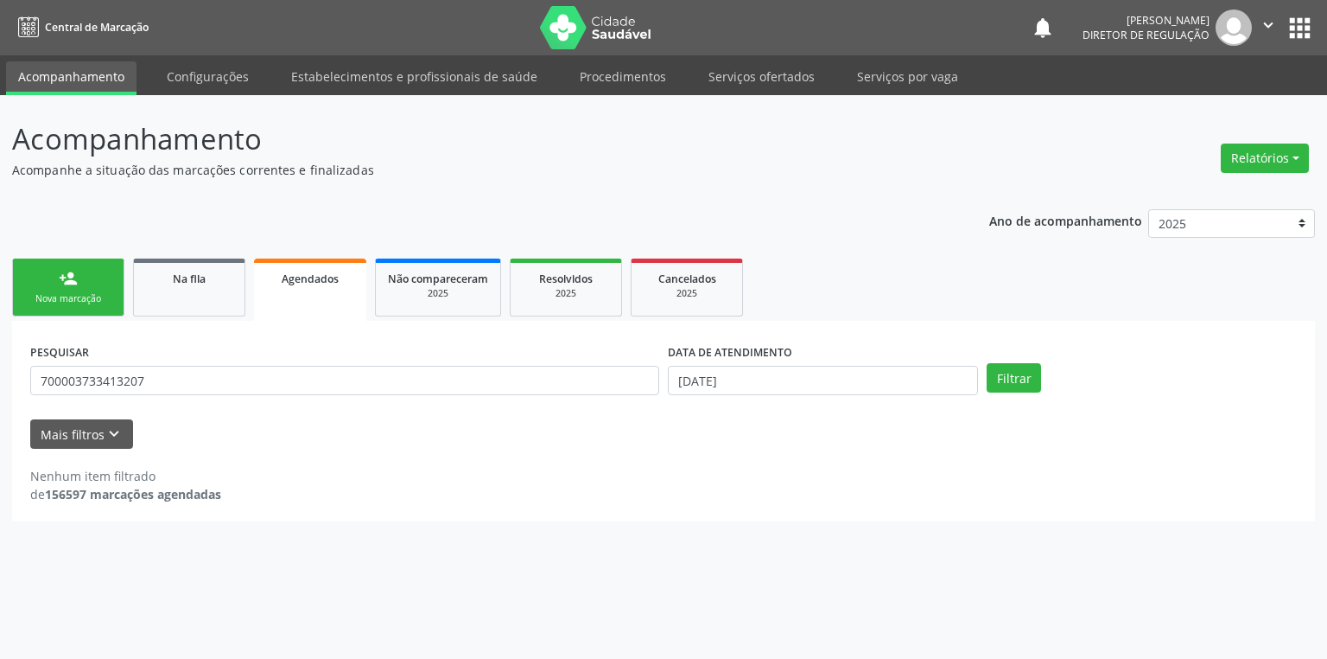
click at [87, 292] on div "Nova marcação" at bounding box center [68, 298] width 86 height 13
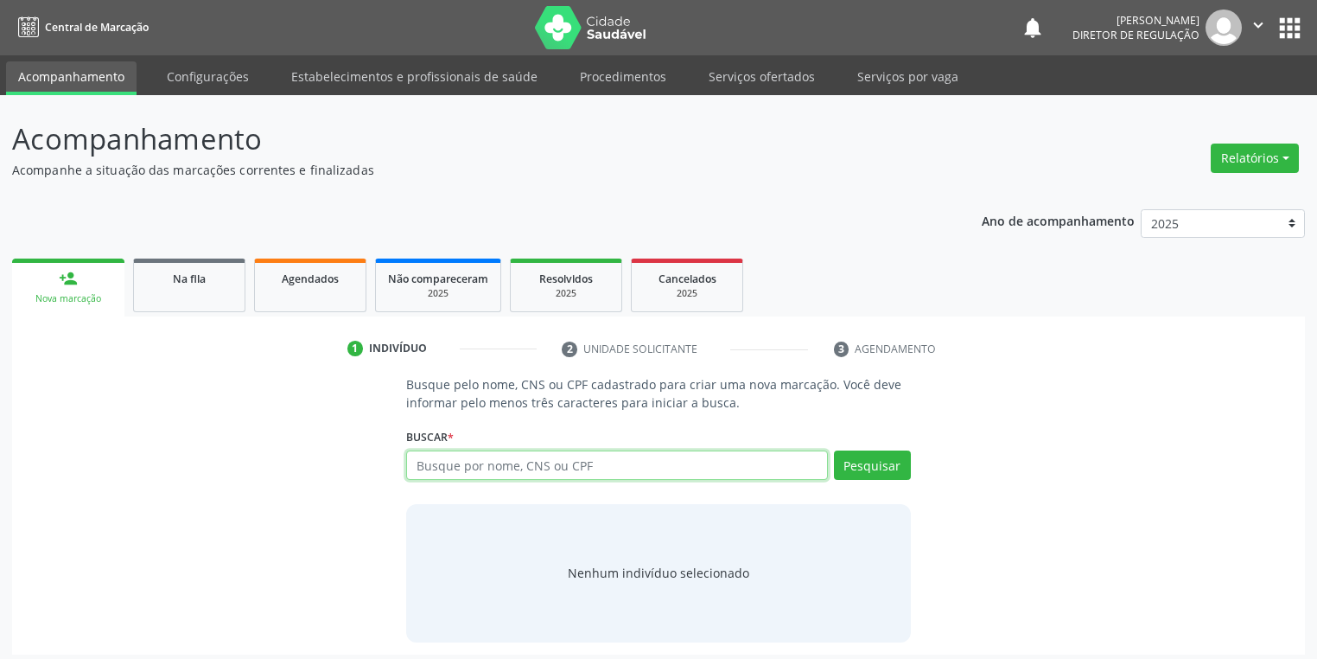
click at [449, 471] on input "text" at bounding box center [617, 464] width 422 height 29
type input "05546201460"
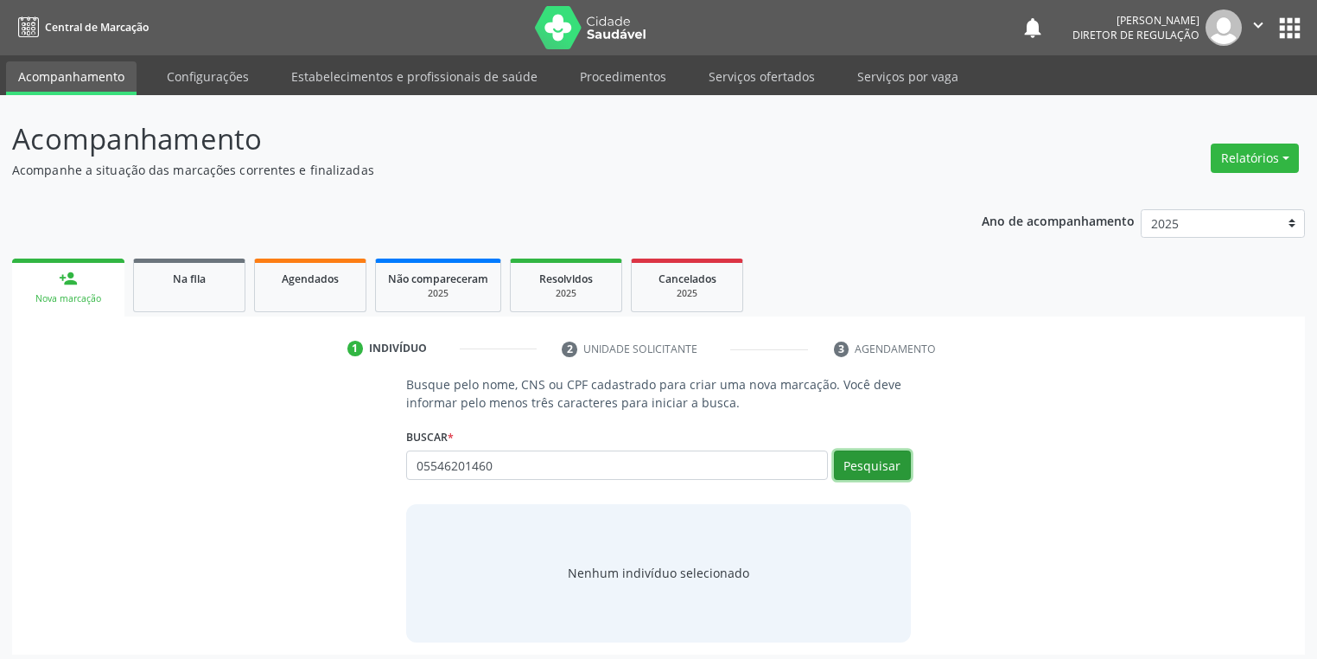
click at [860, 463] on button "Pesquisar" at bounding box center [872, 464] width 77 height 29
click at [627, 581] on div "Nenhum indivíduo selecionado" at bounding box center [658, 572] width 181 height 18
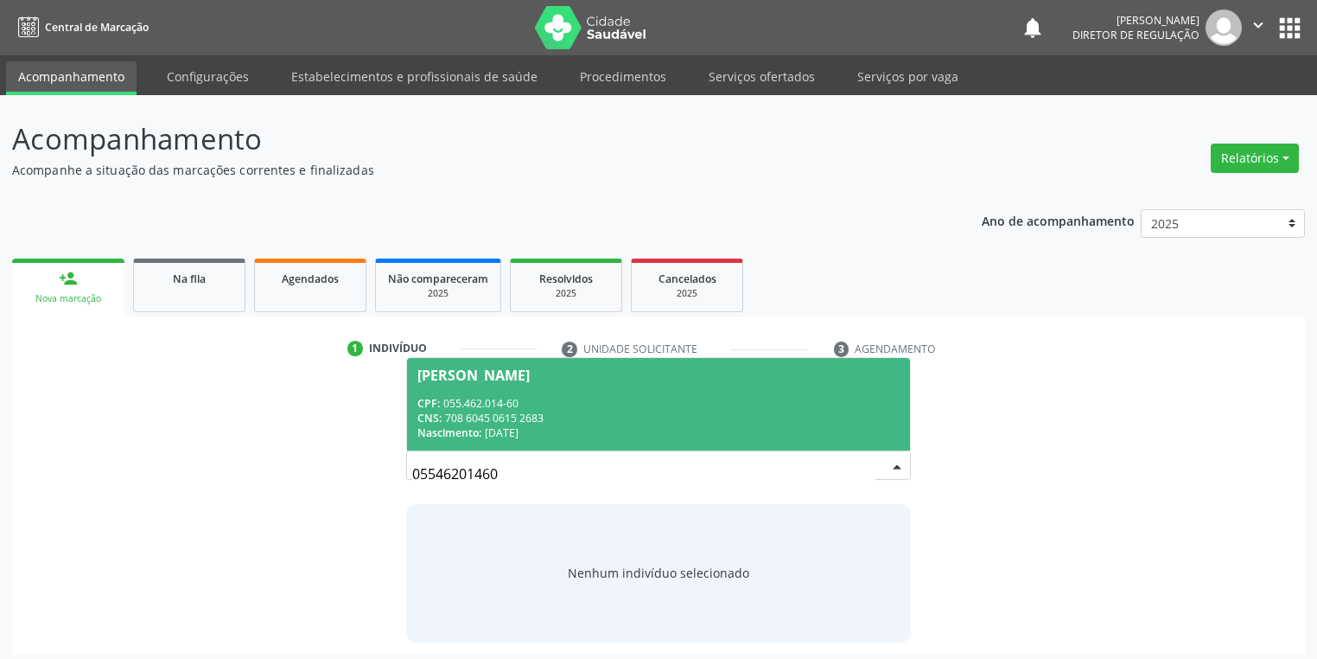
click at [635, 576] on div "Nenhum indivíduo selecionado" at bounding box center [658, 572] width 181 height 18
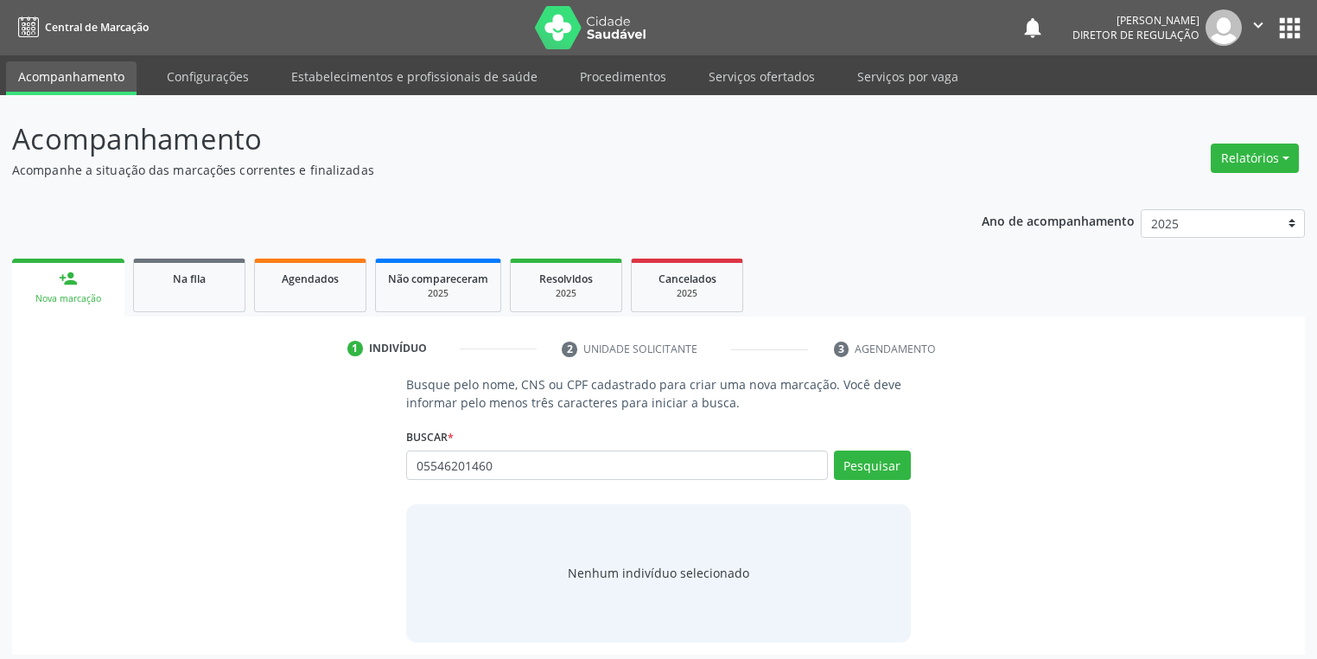
click at [609, 563] on div "Nenhum indivíduo selecionado" at bounding box center [658, 572] width 181 height 18
click at [594, 580] on div "Nenhum indivíduo selecionado" at bounding box center [658, 572] width 181 height 18
click at [610, 582] on div "Nenhum indivíduo selecionado" at bounding box center [658, 573] width 505 height 138
click at [619, 574] on div "Nenhum indivíduo selecionado" at bounding box center [658, 572] width 181 height 18
click at [619, 573] on div "Nenhum indivíduo selecionado" at bounding box center [658, 572] width 181 height 18
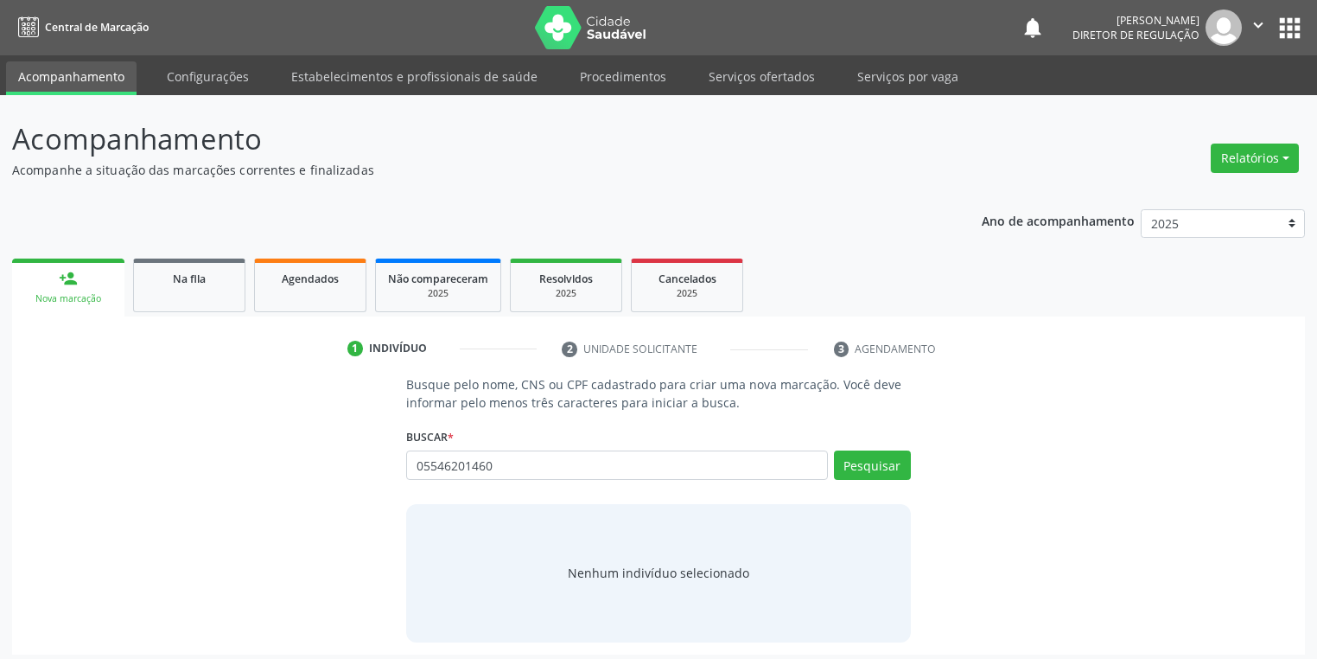
click at [653, 573] on div "Nenhum indivíduo selecionado" at bounding box center [658, 572] width 181 height 18
click at [863, 460] on button "Pesquisar" at bounding box center [872, 464] width 77 height 29
click at [636, 570] on div "Nenhum indivíduo selecionado" at bounding box center [658, 572] width 181 height 18
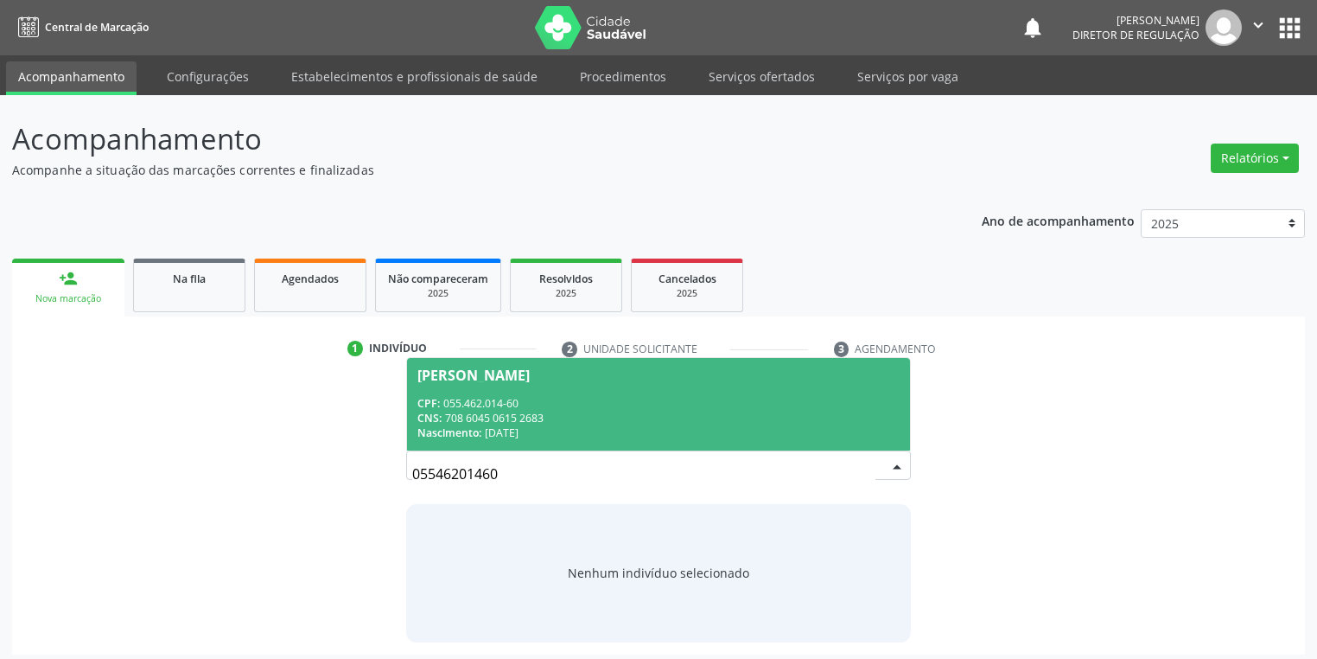
click at [574, 405] on div "CPF: 055.462.014-60" at bounding box center [658, 403] width 482 height 15
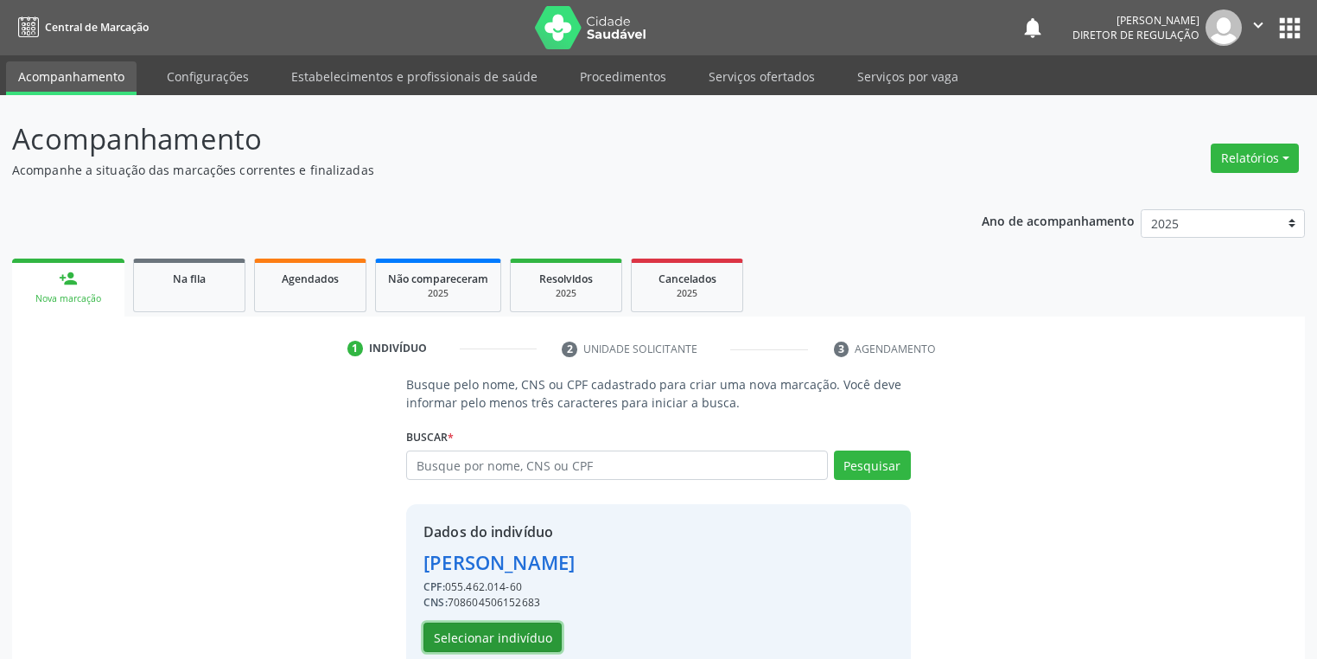
click at [481, 633] on button "Selecionar indivíduo" at bounding box center [492, 636] width 138 height 29
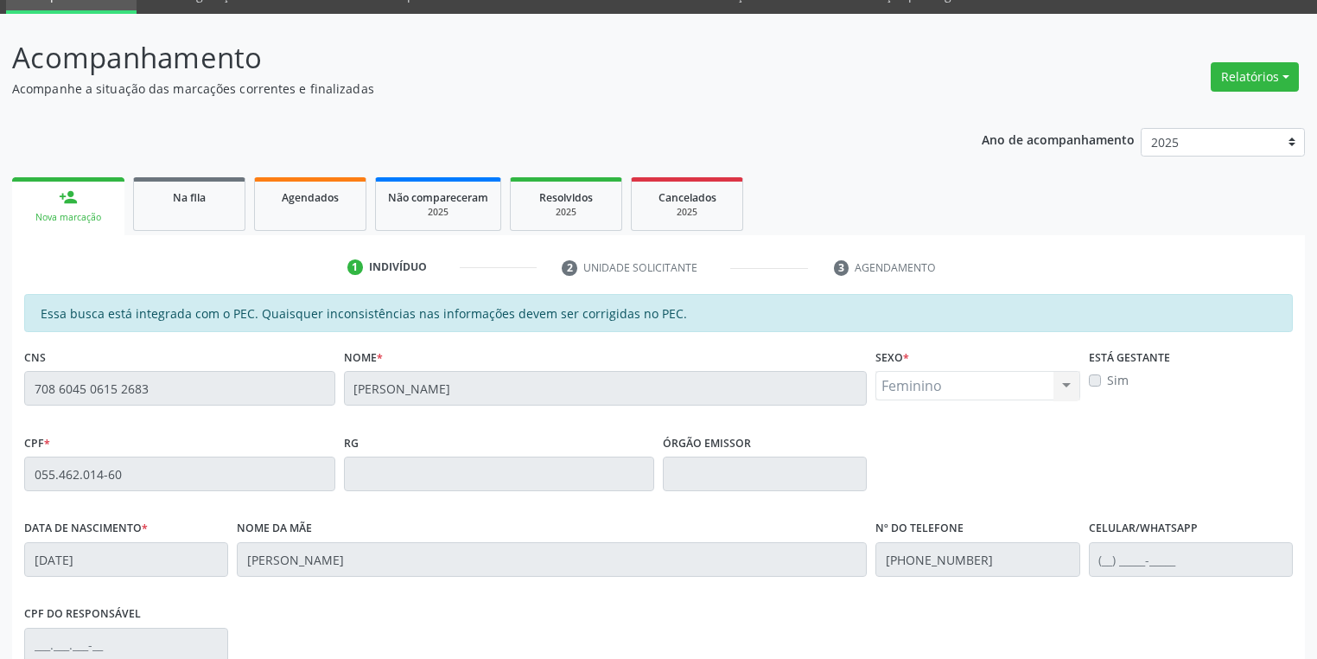
scroll to position [328, 0]
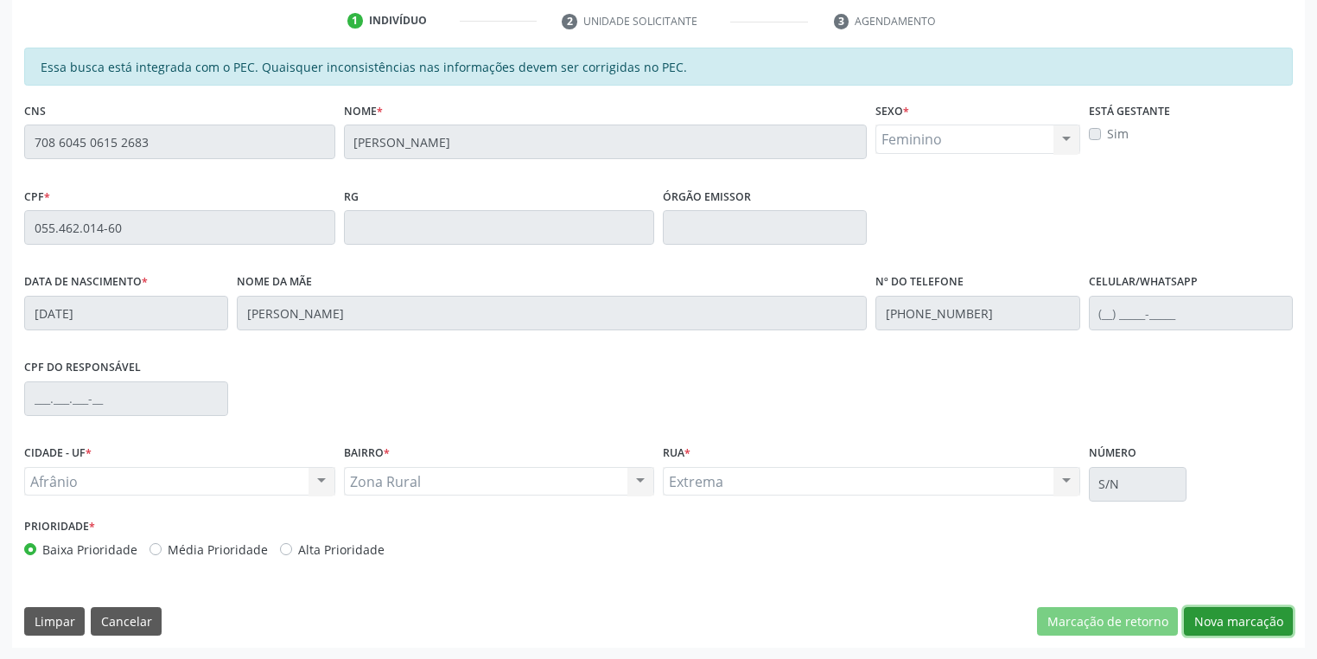
click at [1226, 619] on button "Nova marcação" at bounding box center [1238, 621] width 109 height 29
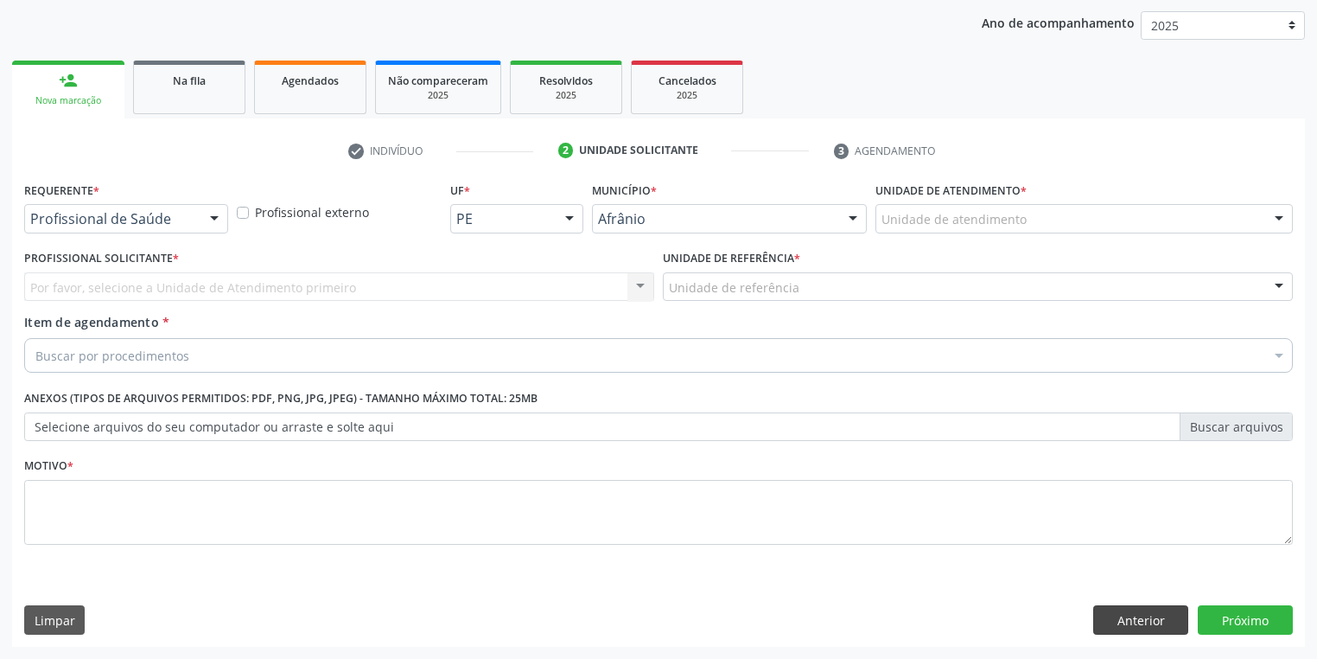
scroll to position [197, 0]
drag, startPoint x: 891, startPoint y: 207, endPoint x: 911, endPoint y: 271, distance: 67.0
click at [891, 207] on div "Unidade de atendimento" at bounding box center [1083, 219] width 417 height 29
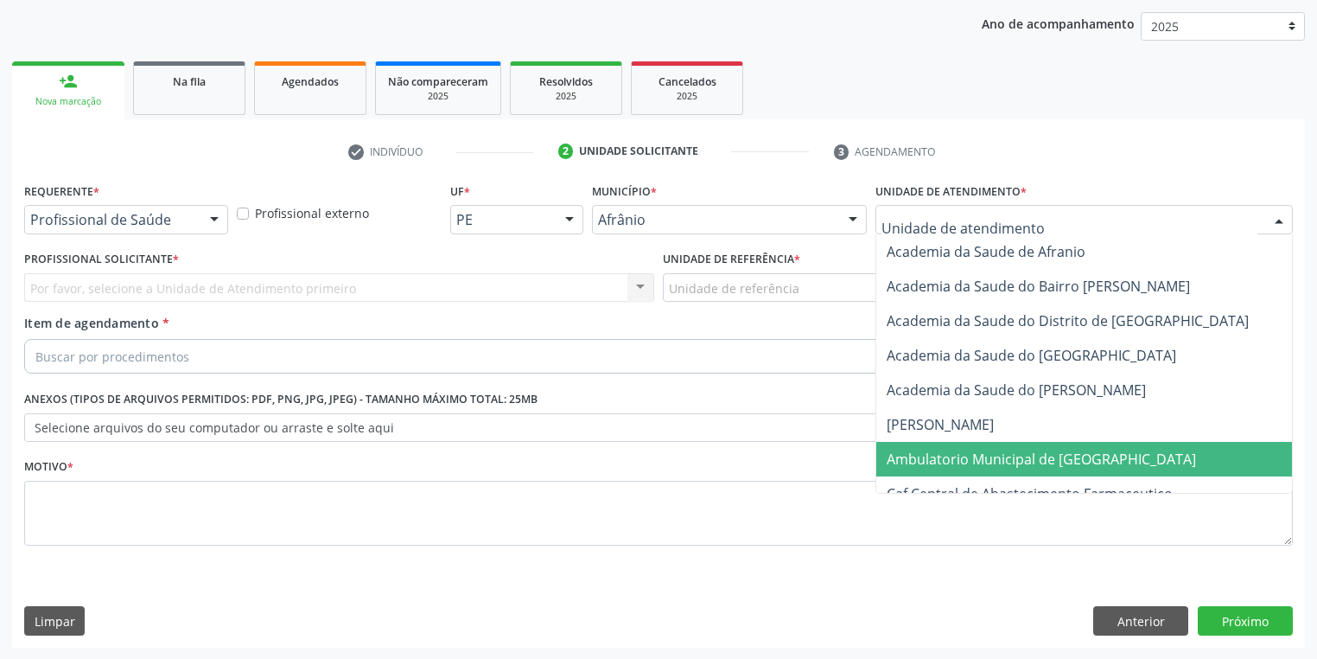
click at [927, 449] on span "Ambulatorio Municipal de [GEOGRAPHIC_DATA]" at bounding box center [1041, 458] width 309 height 19
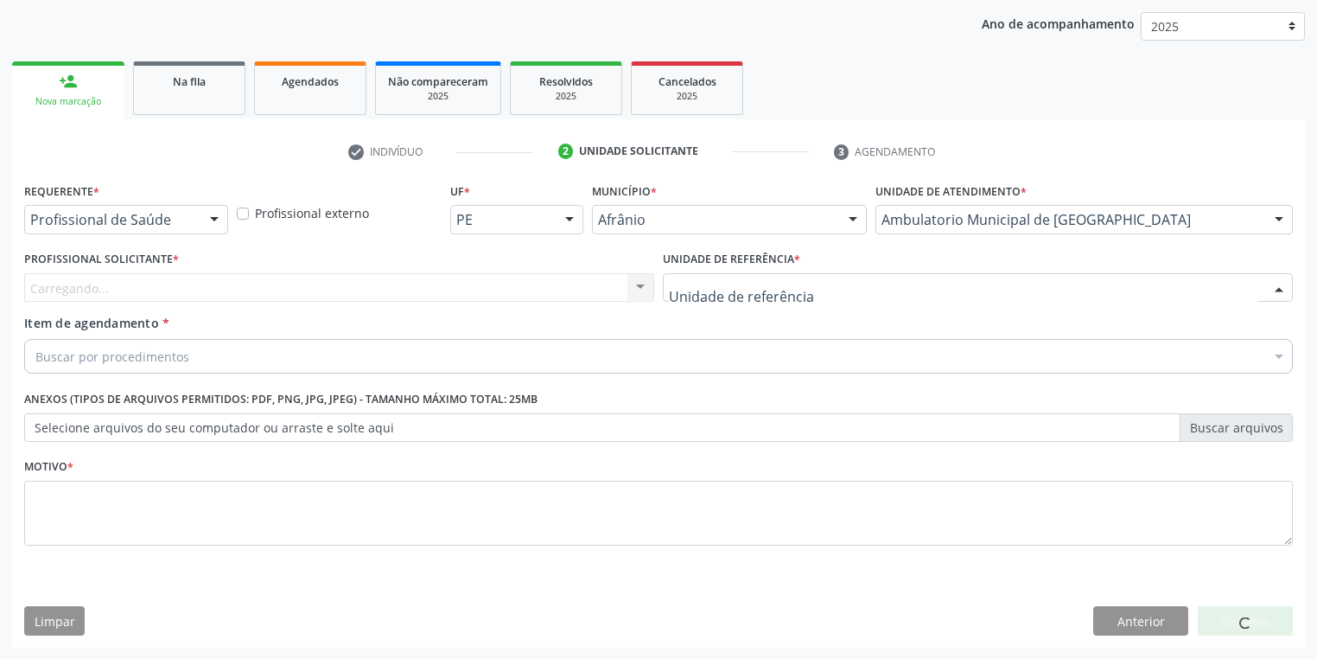
drag, startPoint x: 694, startPoint y: 283, endPoint x: 721, endPoint y: 391, distance: 111.3
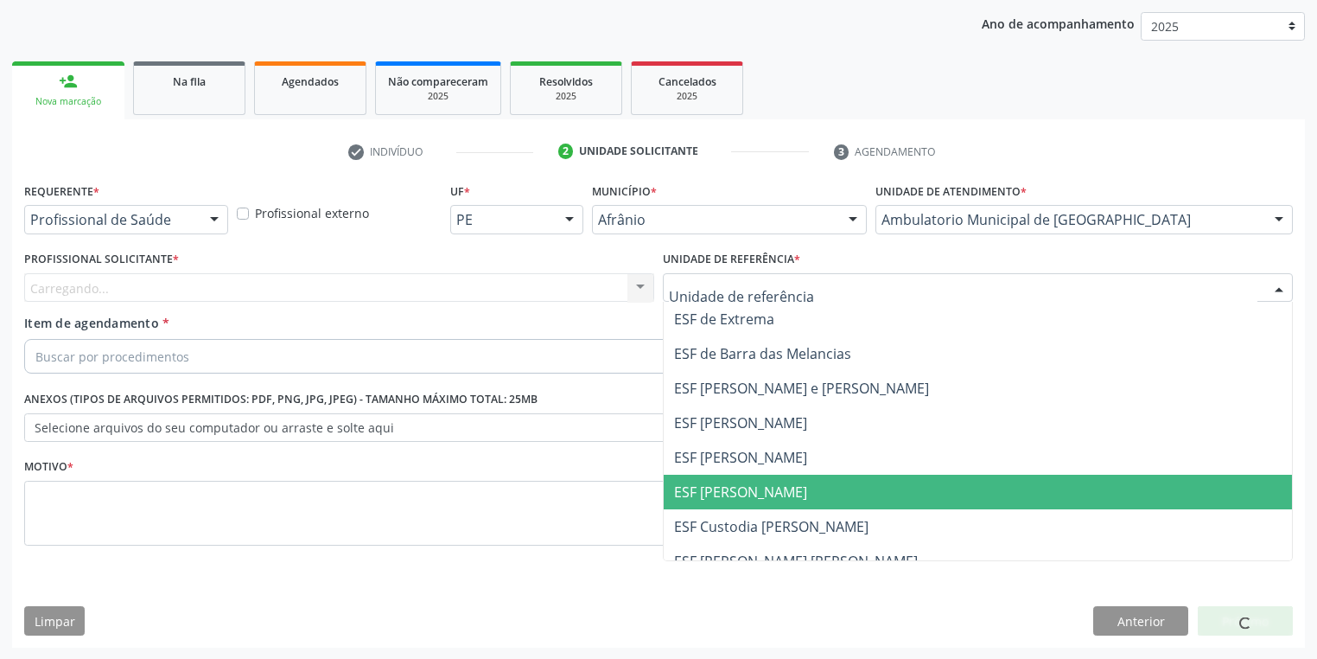
click at [726, 488] on span "ESF [PERSON_NAME]" at bounding box center [740, 491] width 133 height 19
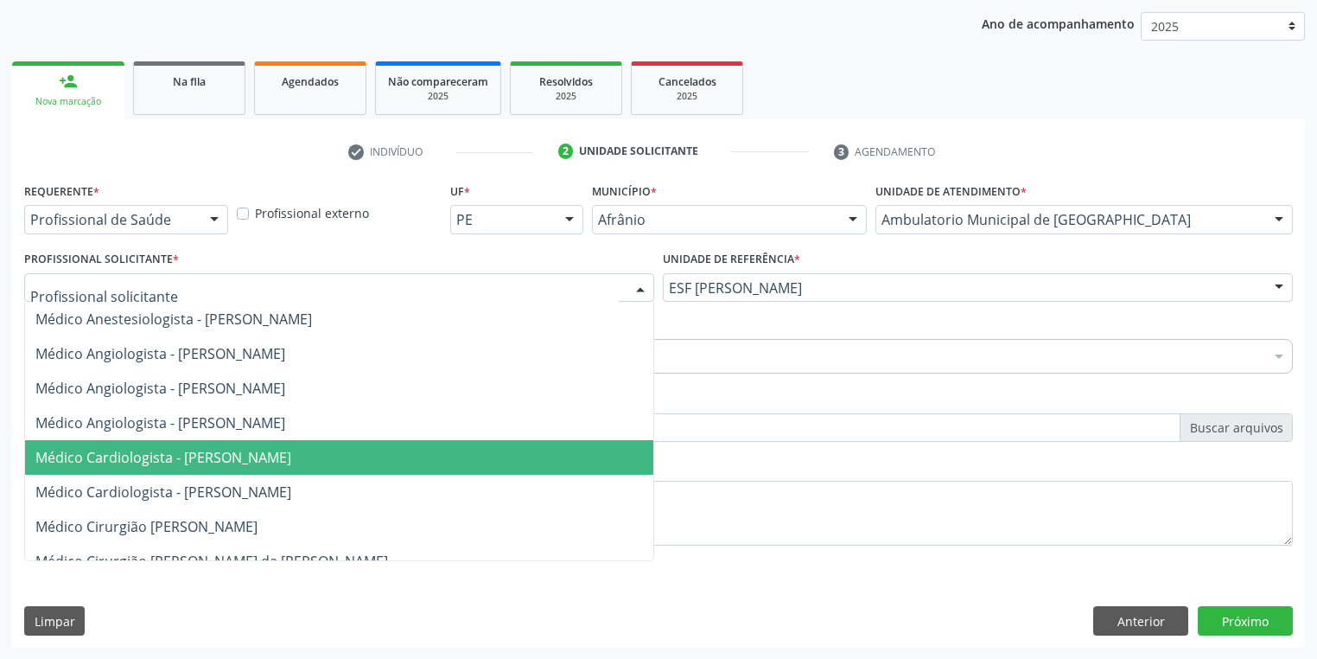
drag, startPoint x: 105, startPoint y: 454, endPoint x: 90, endPoint y: 425, distance: 32.5
click at [105, 455] on span "Médico Cardiologista - Alysson Rodrigo Ferreira Cavalcanti" at bounding box center [163, 457] width 256 height 19
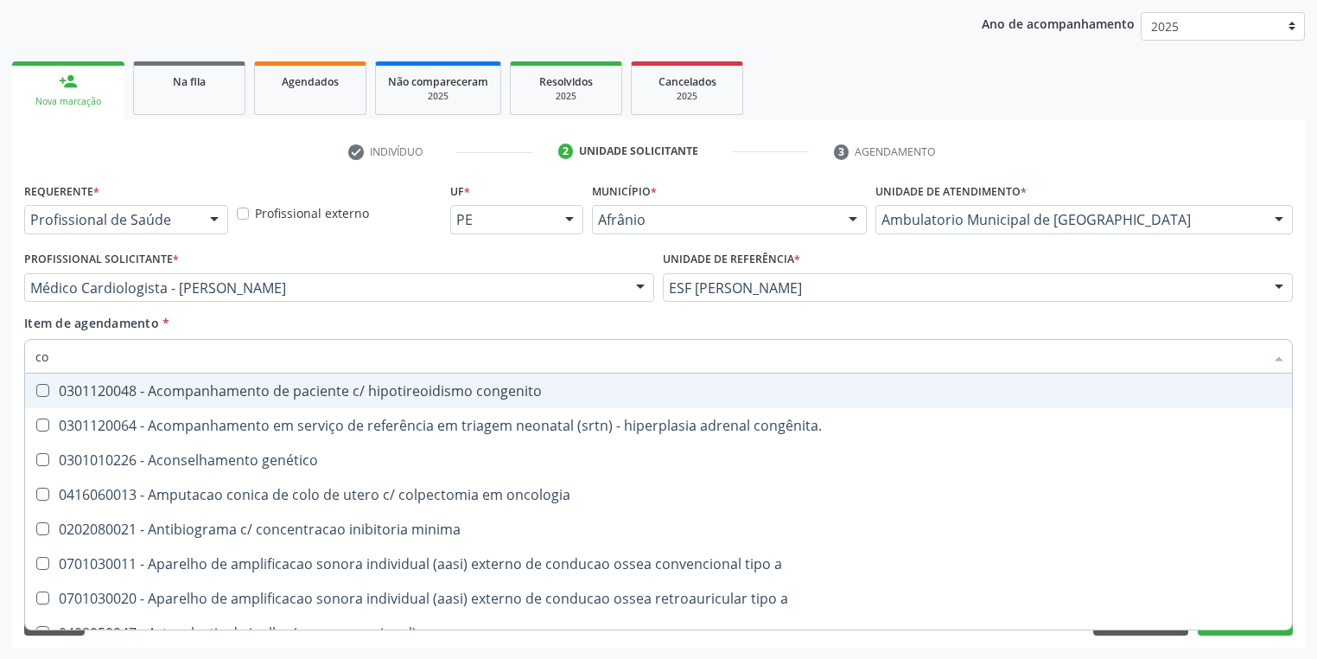
type input "c"
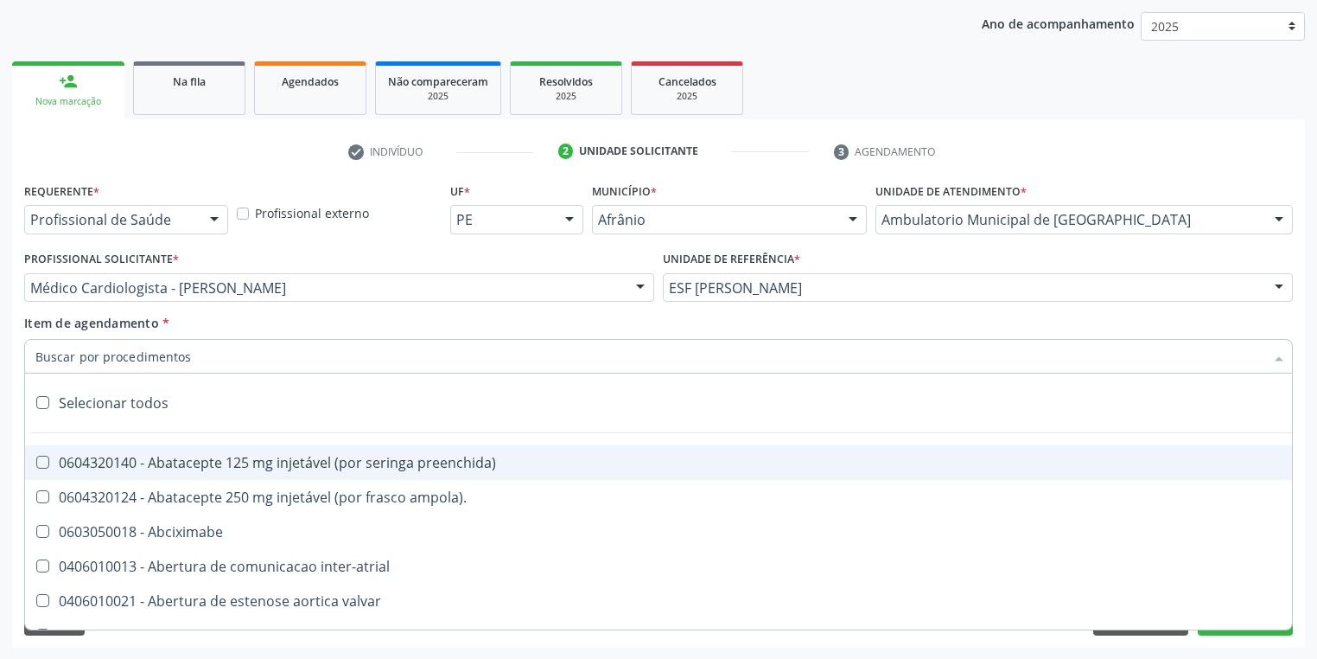
paste input "cabeça e"
type input "cabeça e"
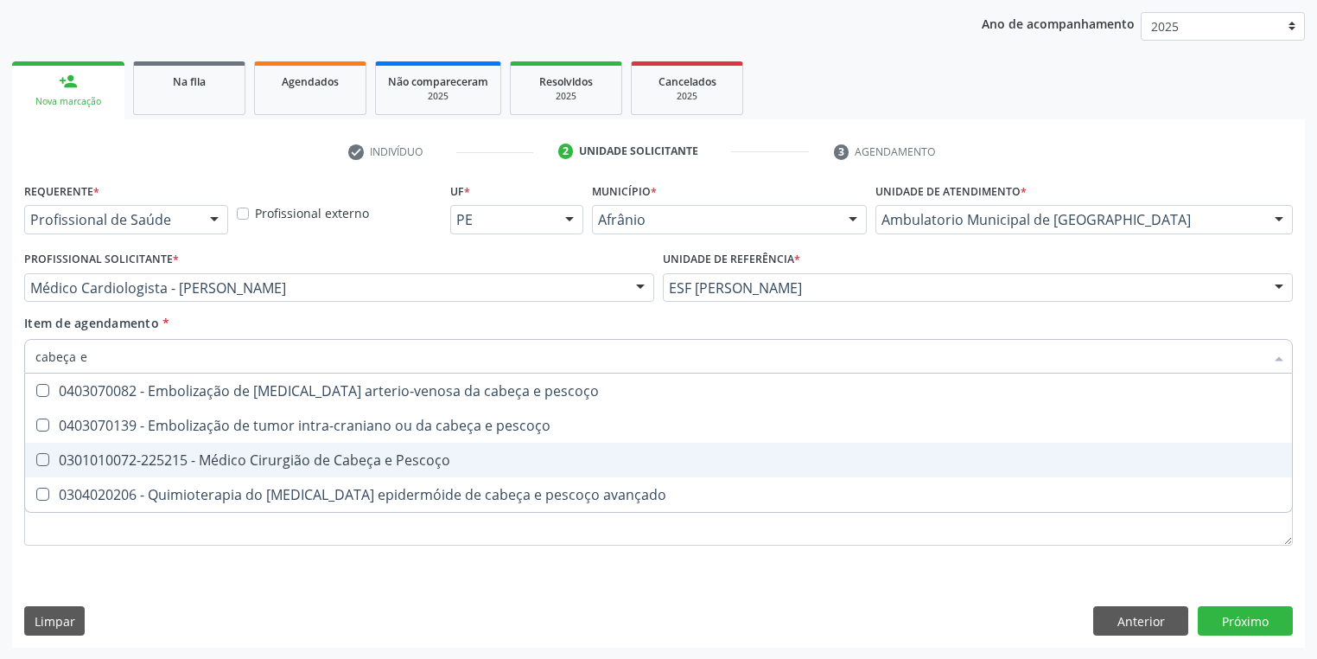
click at [218, 458] on div "0301010072-225215 - Médico Cirurgião de Cabeça e Pescoço" at bounding box center [658, 460] width 1246 height 14
checkbox Pescoço "true"
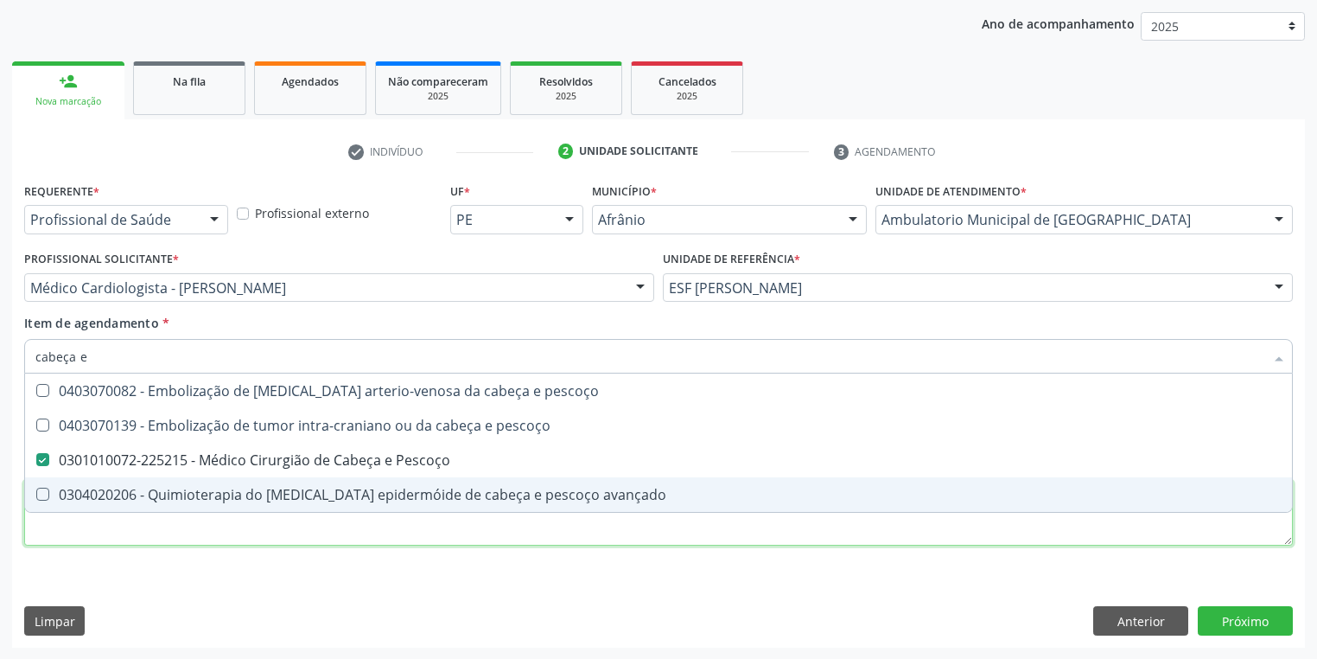
click at [135, 529] on div "Requerente * Profissional de Saúde Profissional de Saúde Paciente Nenhum result…" at bounding box center [658, 373] width 1269 height 391
checkbox pescoço "true"
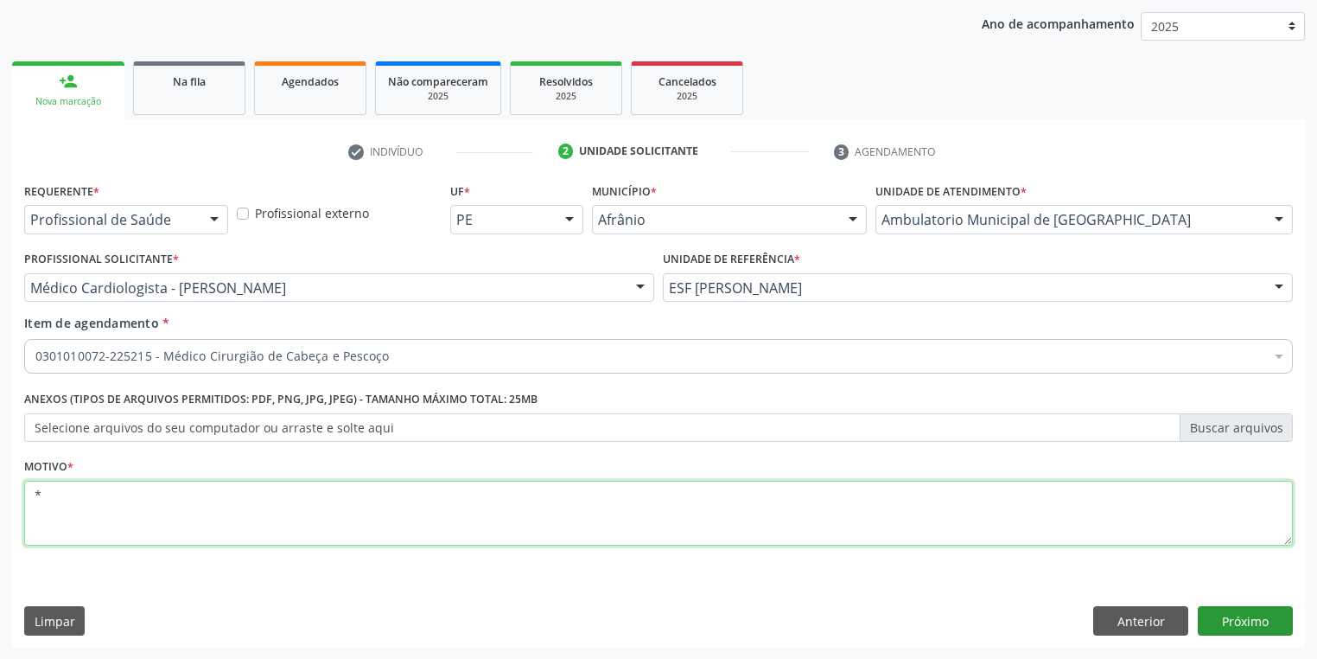
type textarea "*"
click at [1239, 612] on button "Próximo" at bounding box center [1245, 620] width 95 height 29
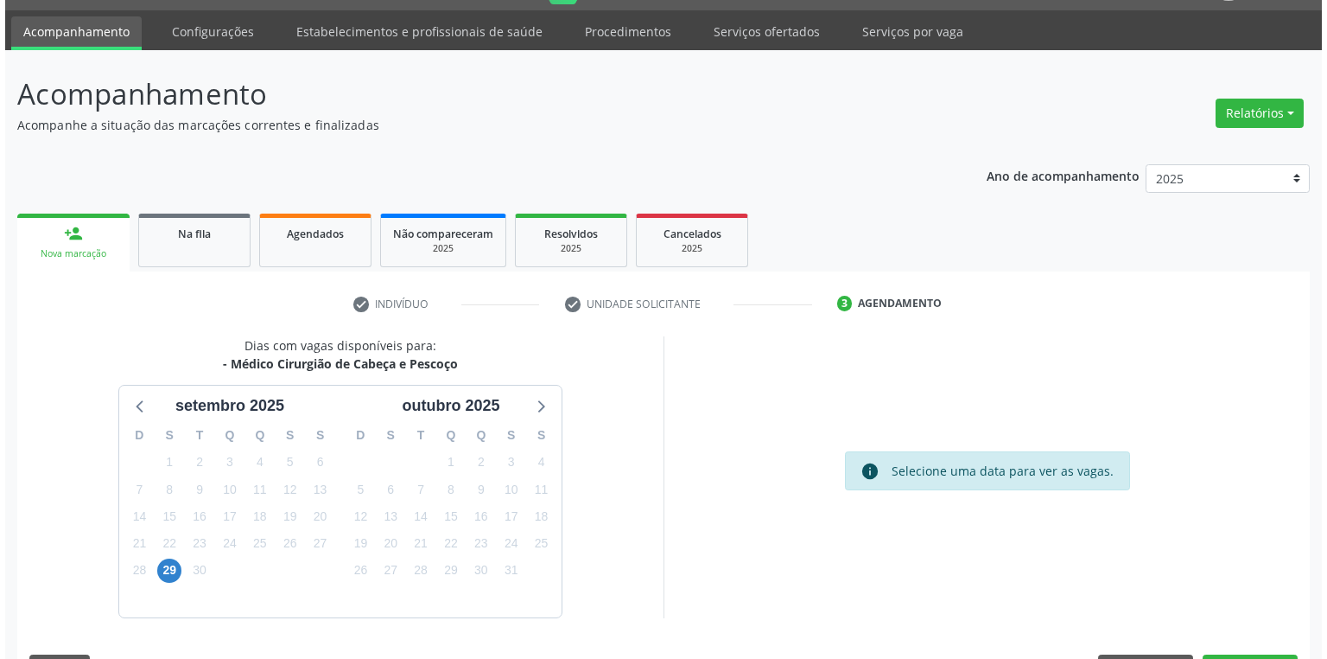
scroll to position [0, 0]
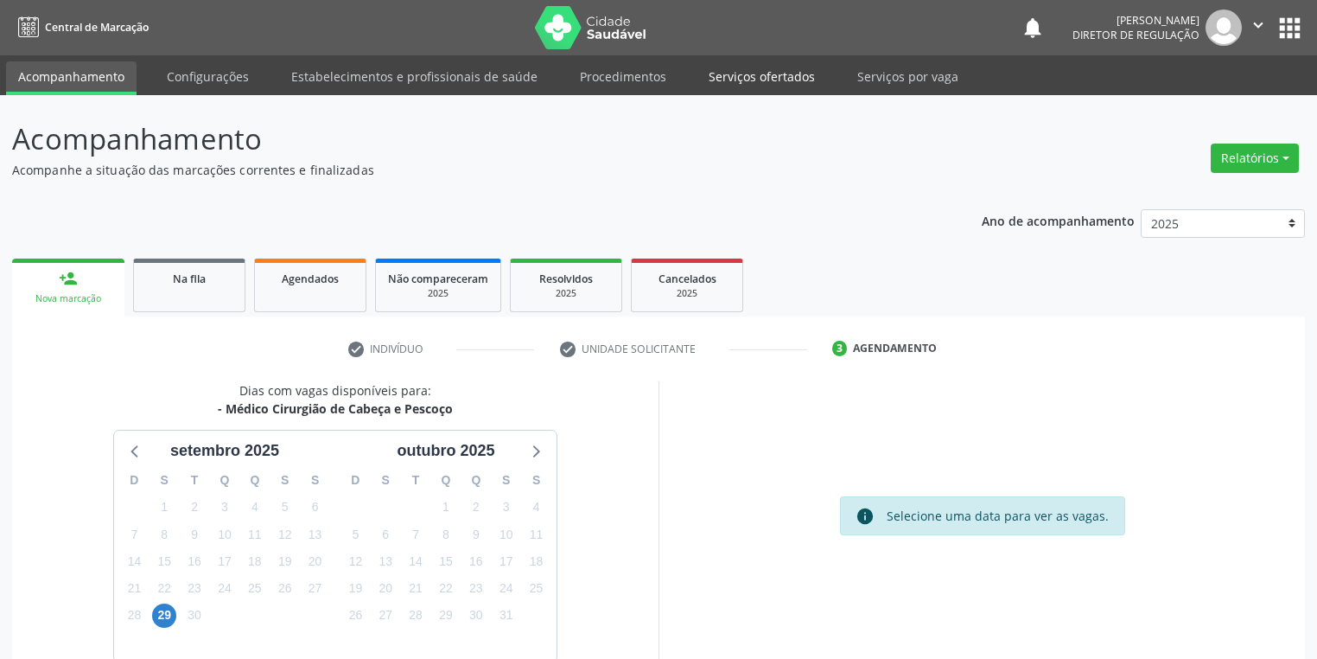
click at [749, 73] on link "Serviços ofertados" at bounding box center [762, 76] width 130 height 30
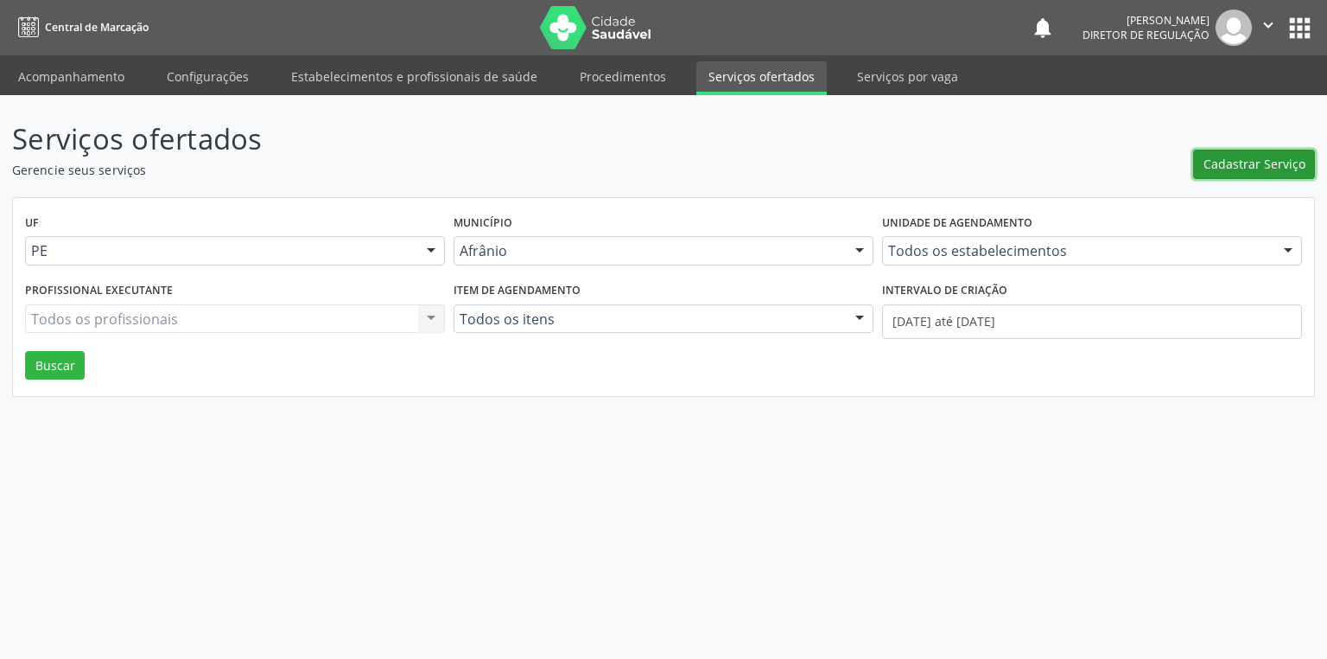
click at [1209, 166] on span "Cadastrar Serviço" at bounding box center [1255, 164] width 102 height 18
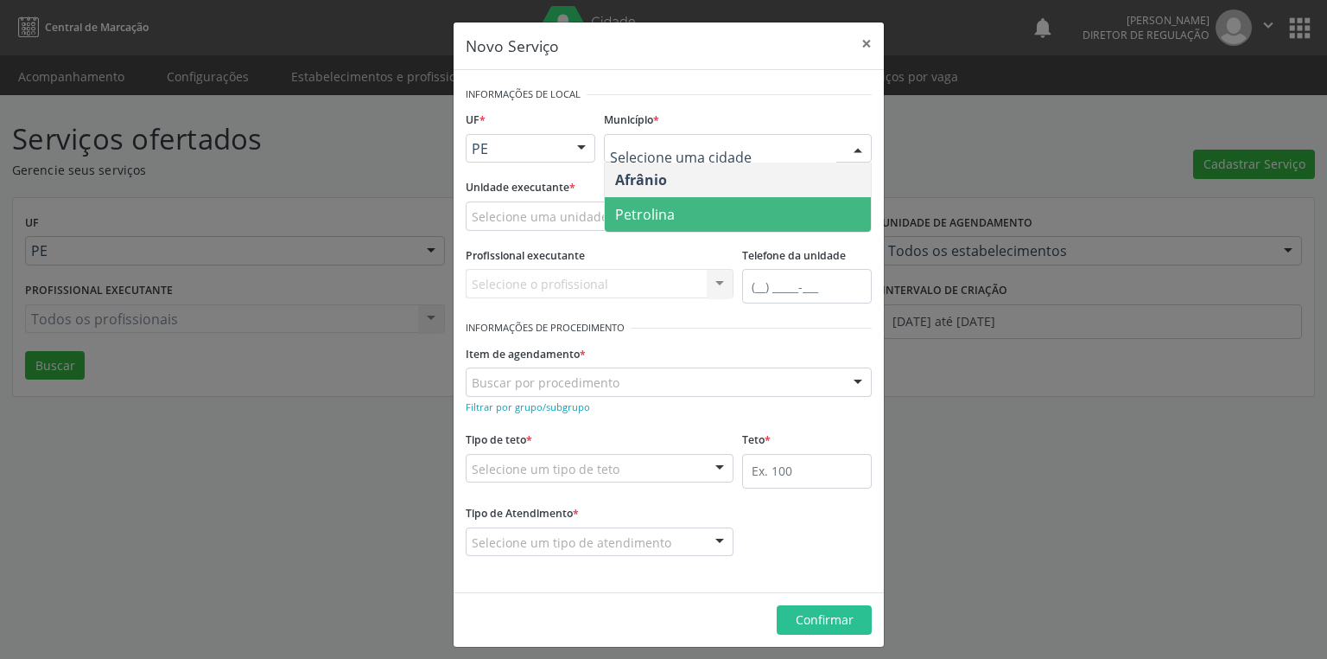
click at [646, 213] on span "Petrolina" at bounding box center [645, 214] width 60 height 19
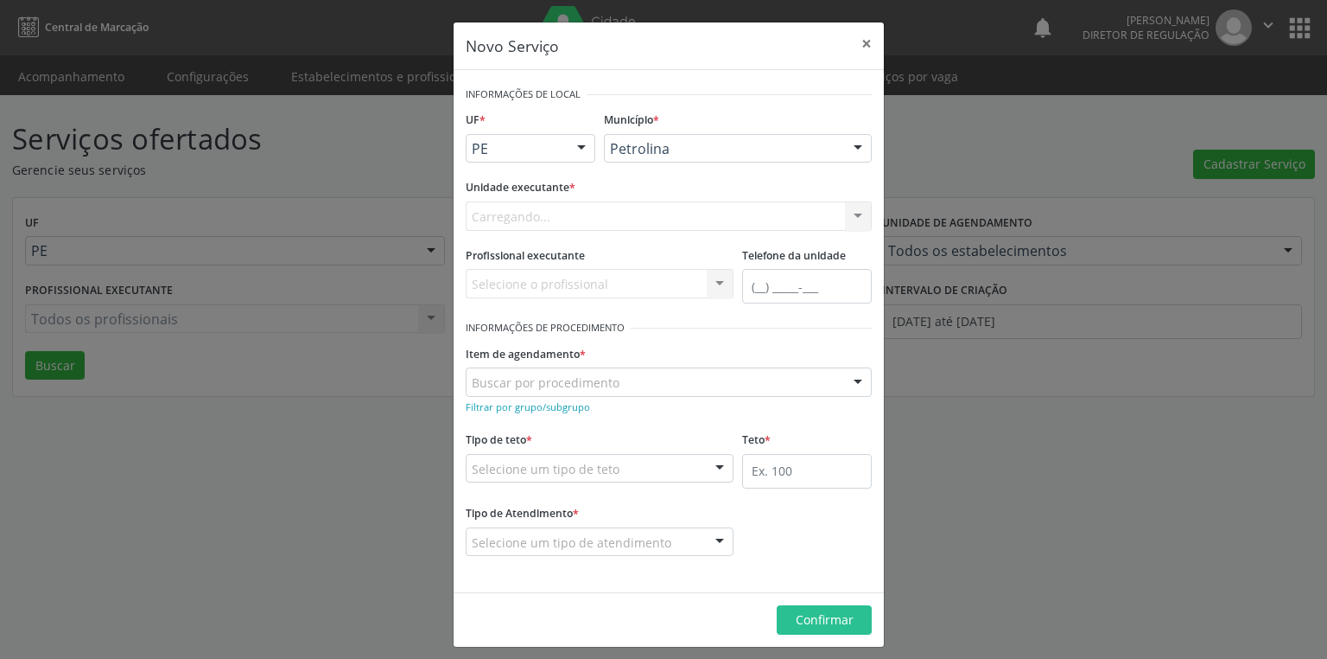
click at [519, 211] on div "Carregando... Academia da Saude de Afranio Academia da Saude do Bairro Roberto …" at bounding box center [669, 215] width 406 height 29
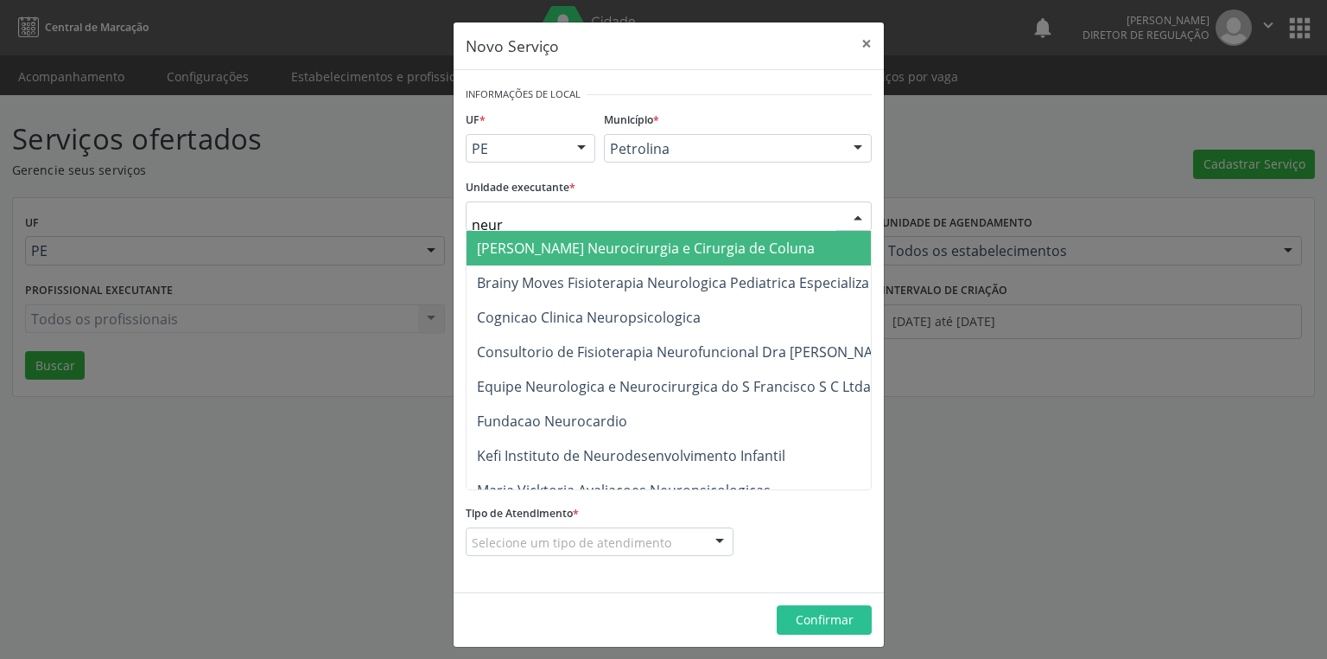
type input "neuro"
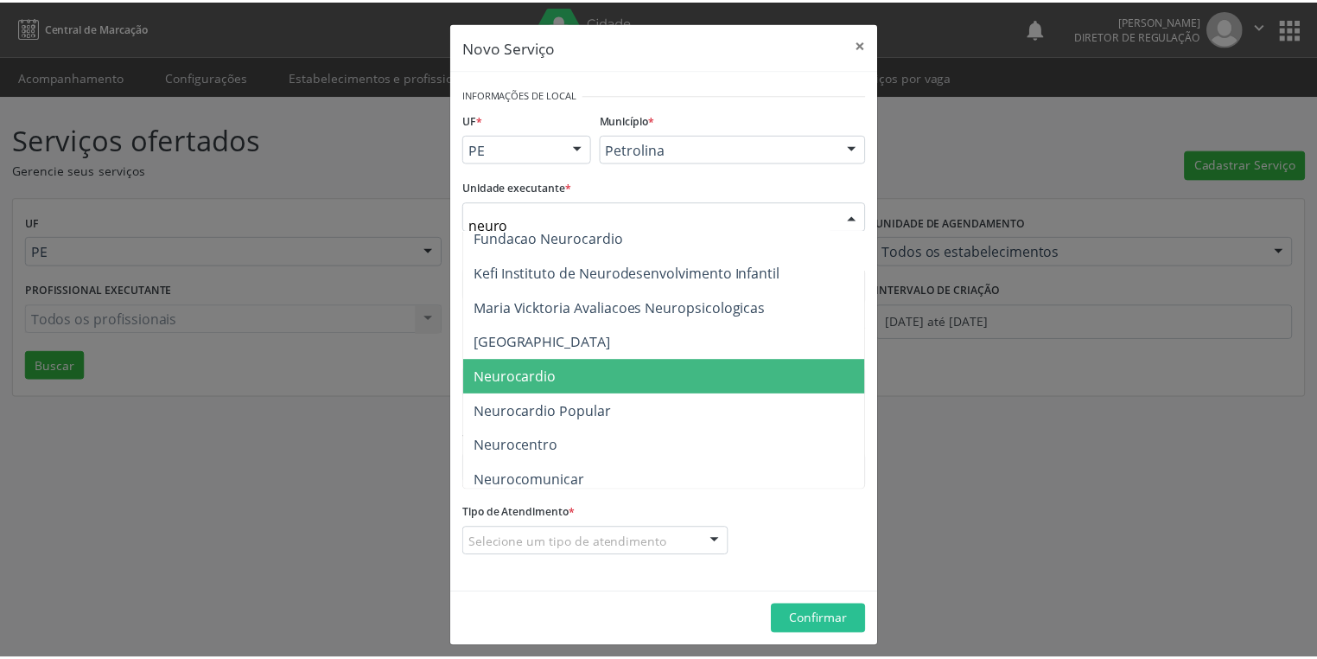
scroll to position [207, 0]
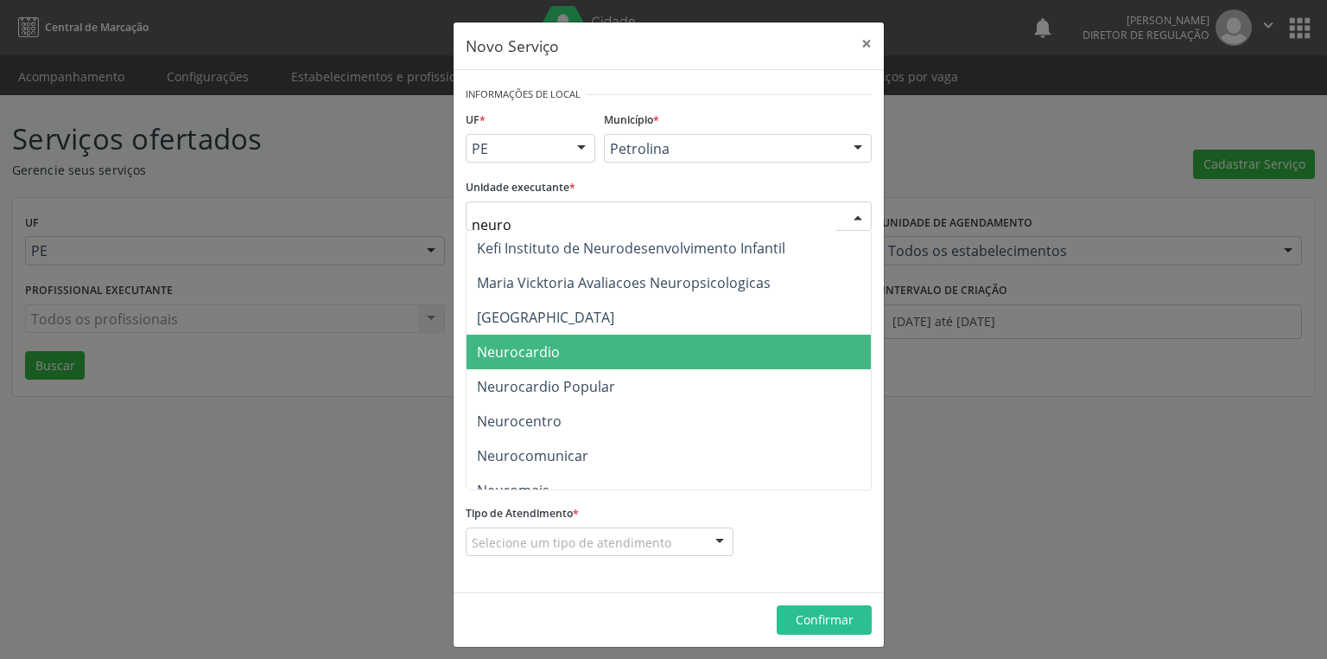
click at [553, 357] on span "Neurocardio" at bounding box center [702, 351] width 470 height 35
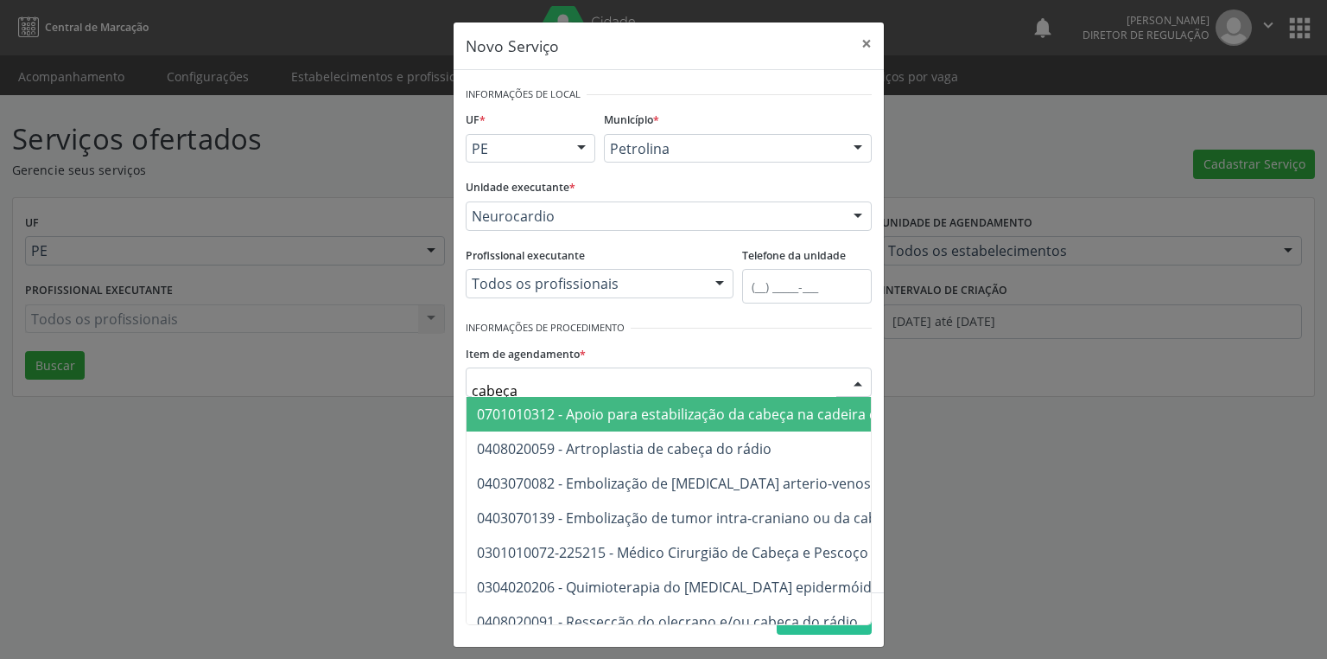
type input "cabeça"
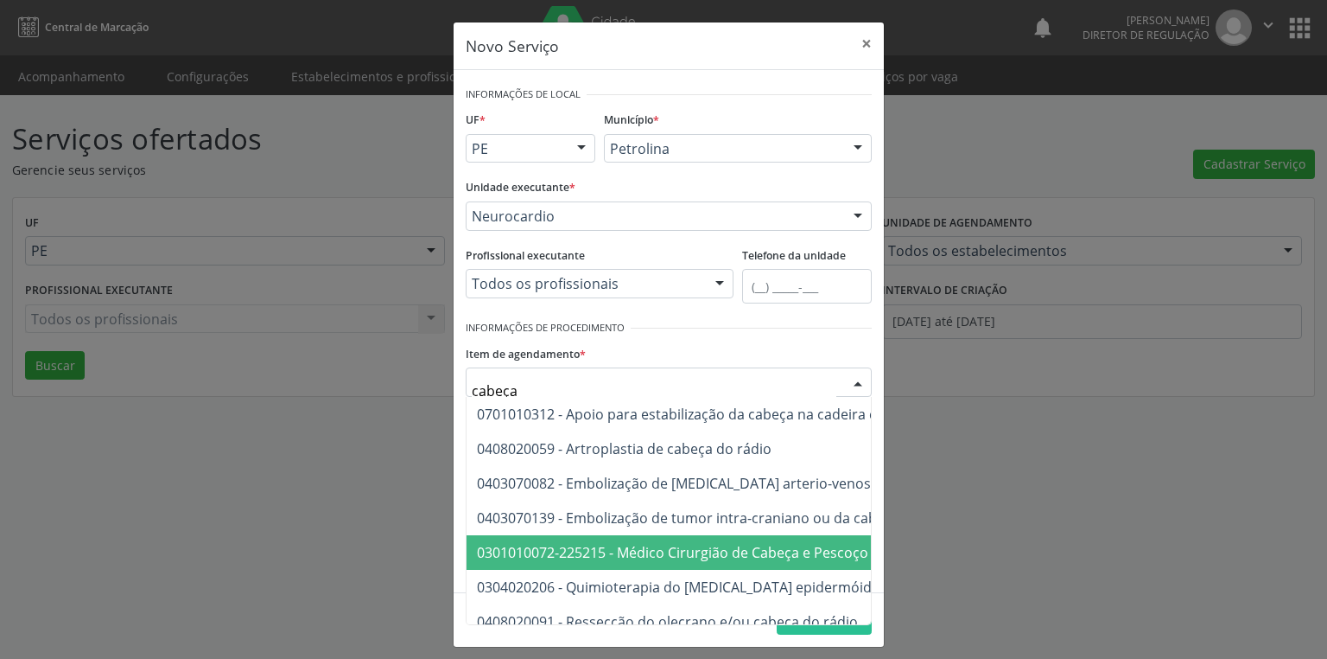
click at [586, 557] on span "0301010072-225215 - Médico Cirurgião de Cabeça e Pescoço" at bounding box center [672, 552] width 391 height 19
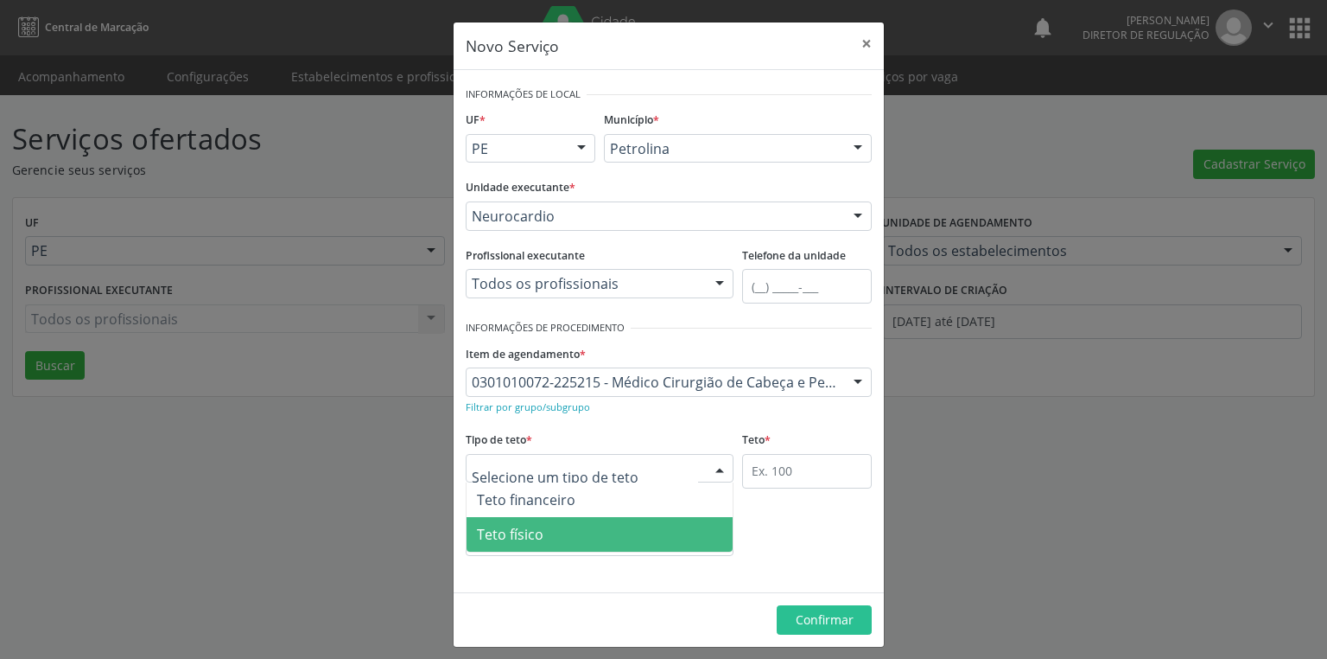
drag, startPoint x: 532, startPoint y: 539, endPoint x: 659, endPoint y: 512, distance: 129.2
click at [538, 537] on span "Teto físico" at bounding box center [600, 534] width 266 height 35
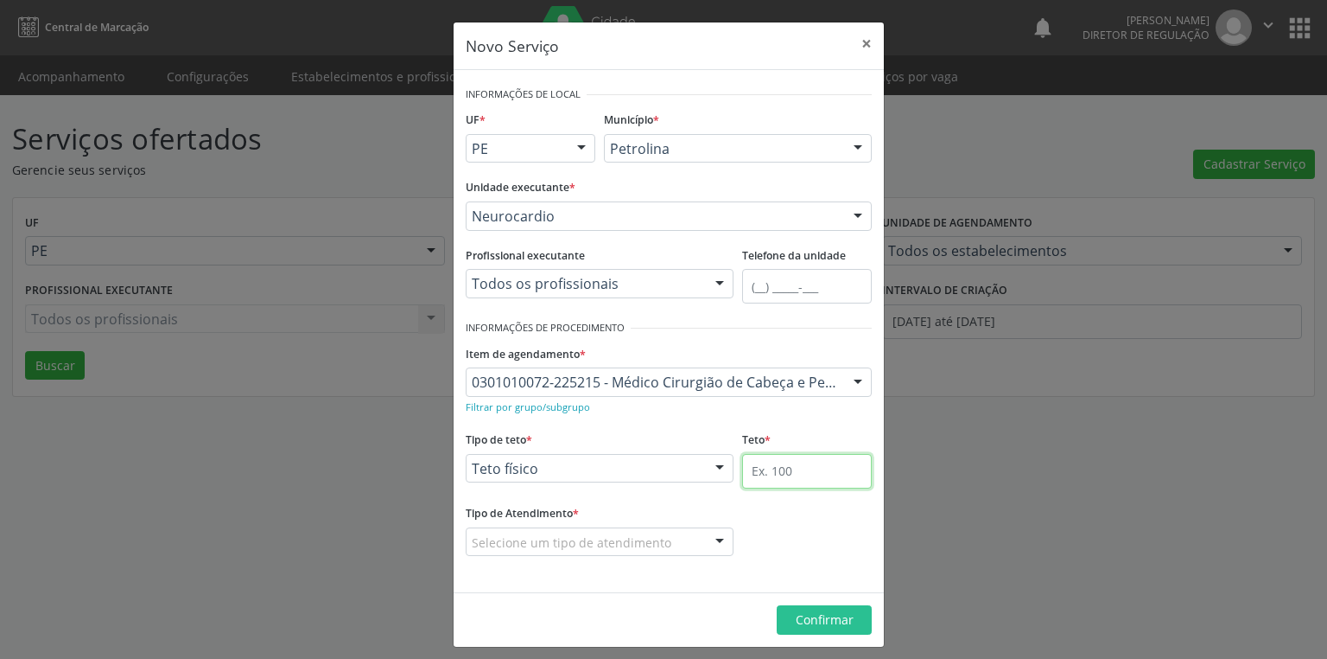
click at [742, 475] on input "text" at bounding box center [807, 471] width 130 height 35
type input "1"
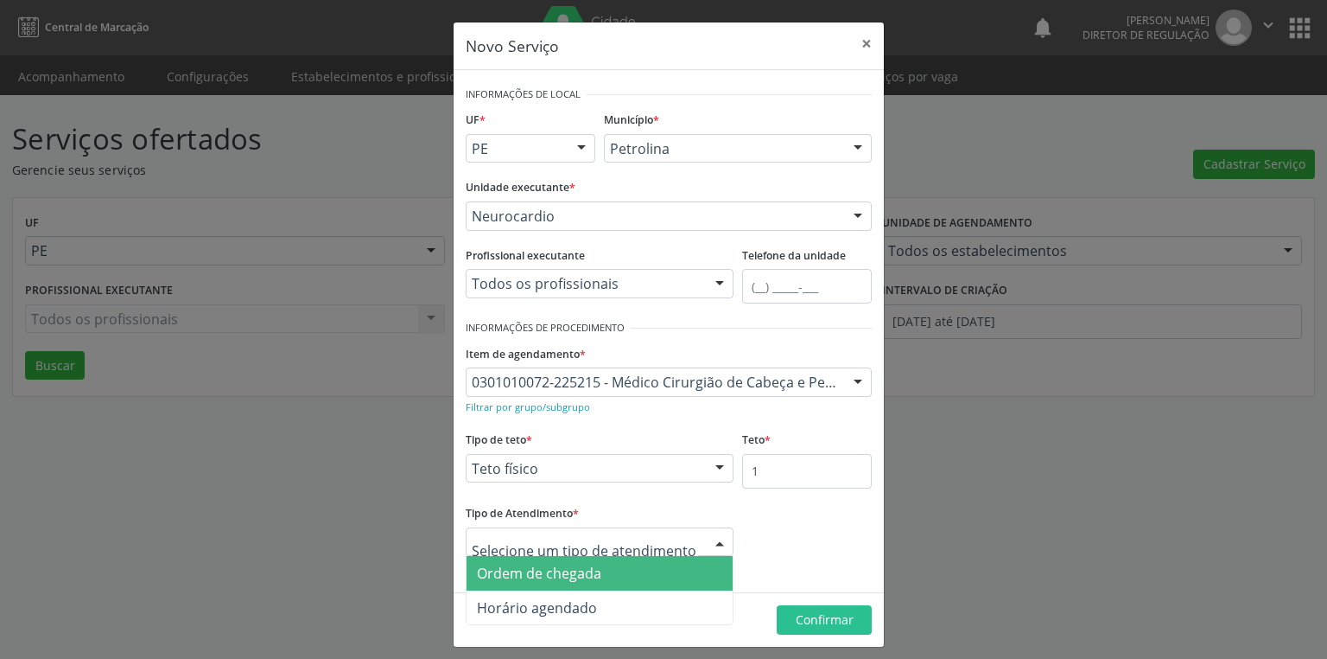
click at [544, 577] on span "Ordem de chegada" at bounding box center [539, 572] width 124 height 19
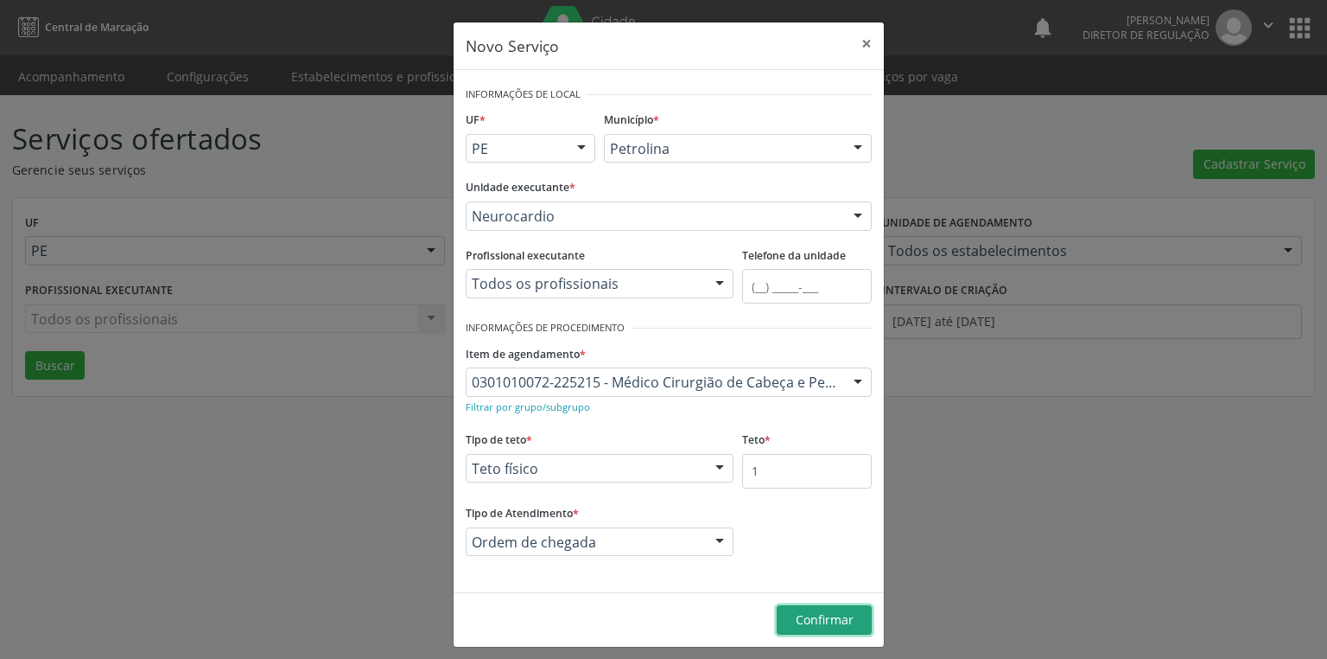
click at [804, 629] on button "Confirmar" at bounding box center [824, 619] width 95 height 29
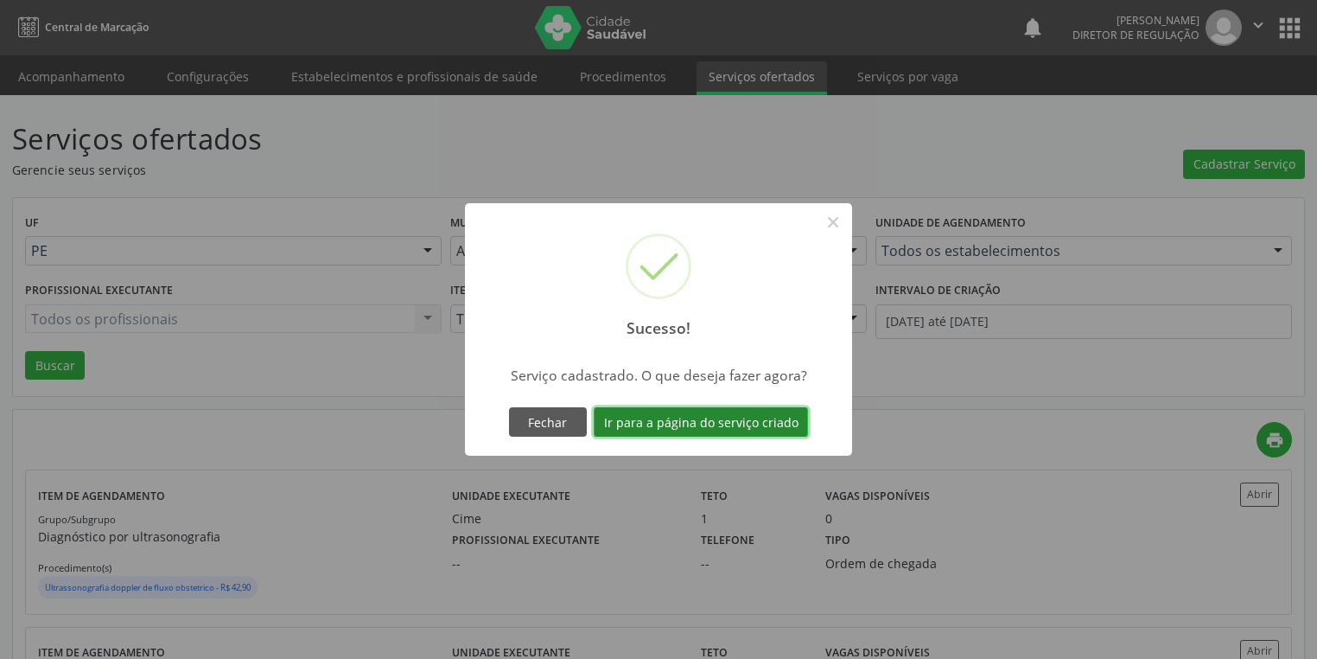
click at [681, 415] on button "Ir para a página do serviço criado" at bounding box center [701, 421] width 214 height 29
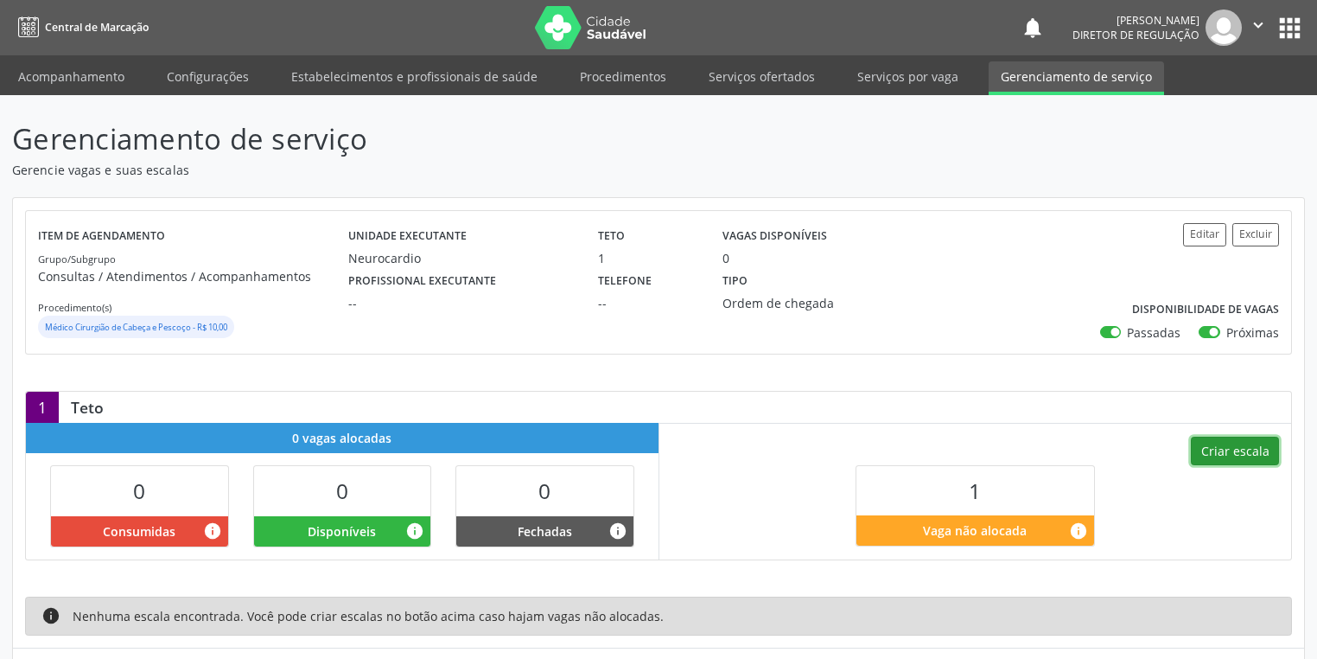
click at [1238, 455] on button "Criar escala" at bounding box center [1235, 450] width 88 height 29
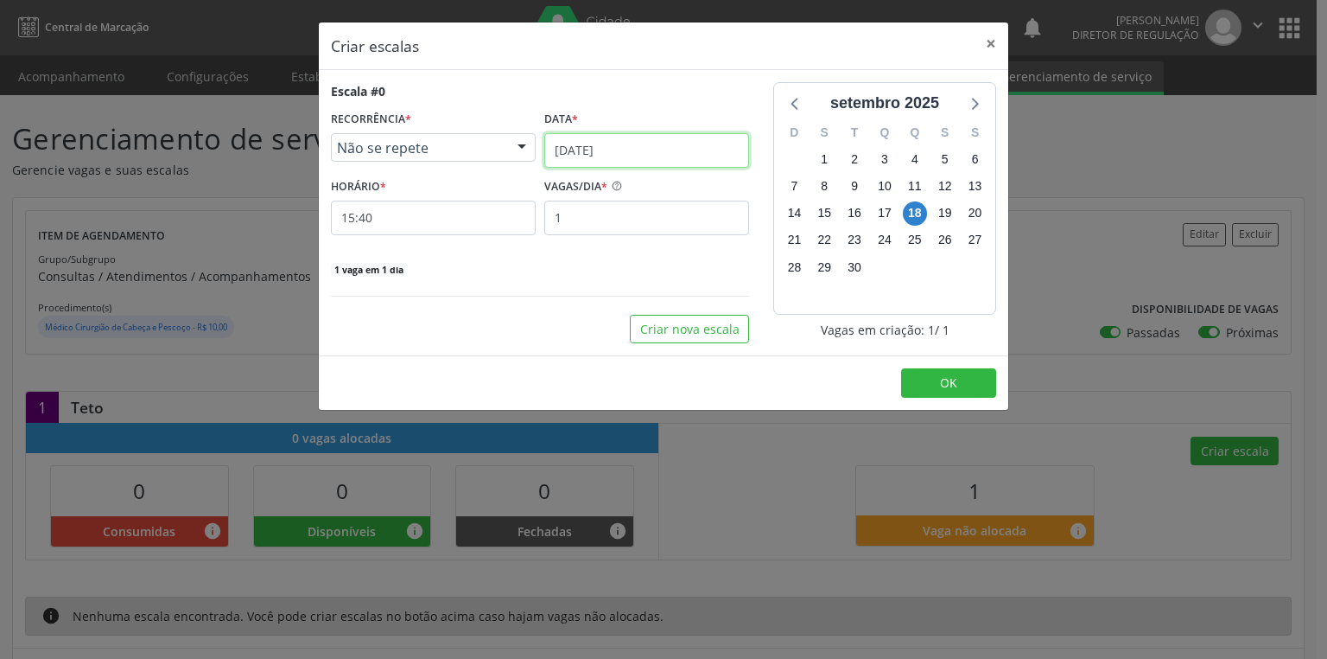
click at [576, 150] on input "[DATE]" at bounding box center [646, 150] width 205 height 35
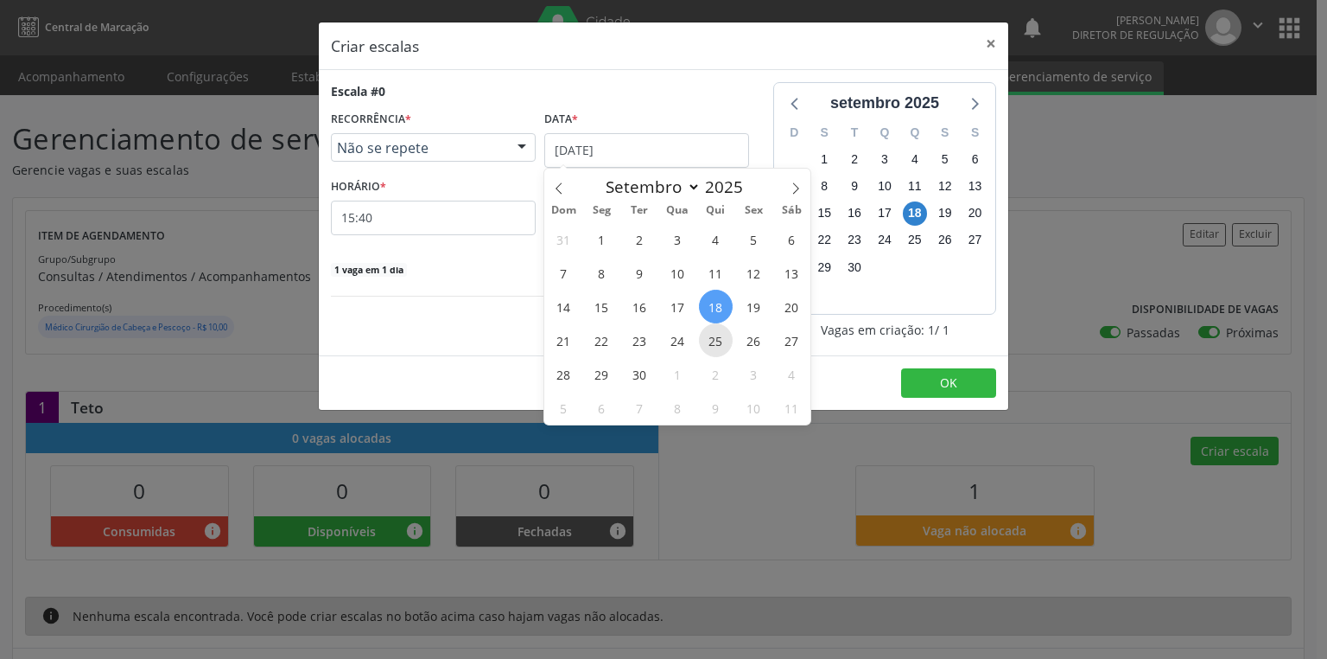
click at [715, 339] on span "25" at bounding box center [716, 340] width 34 height 34
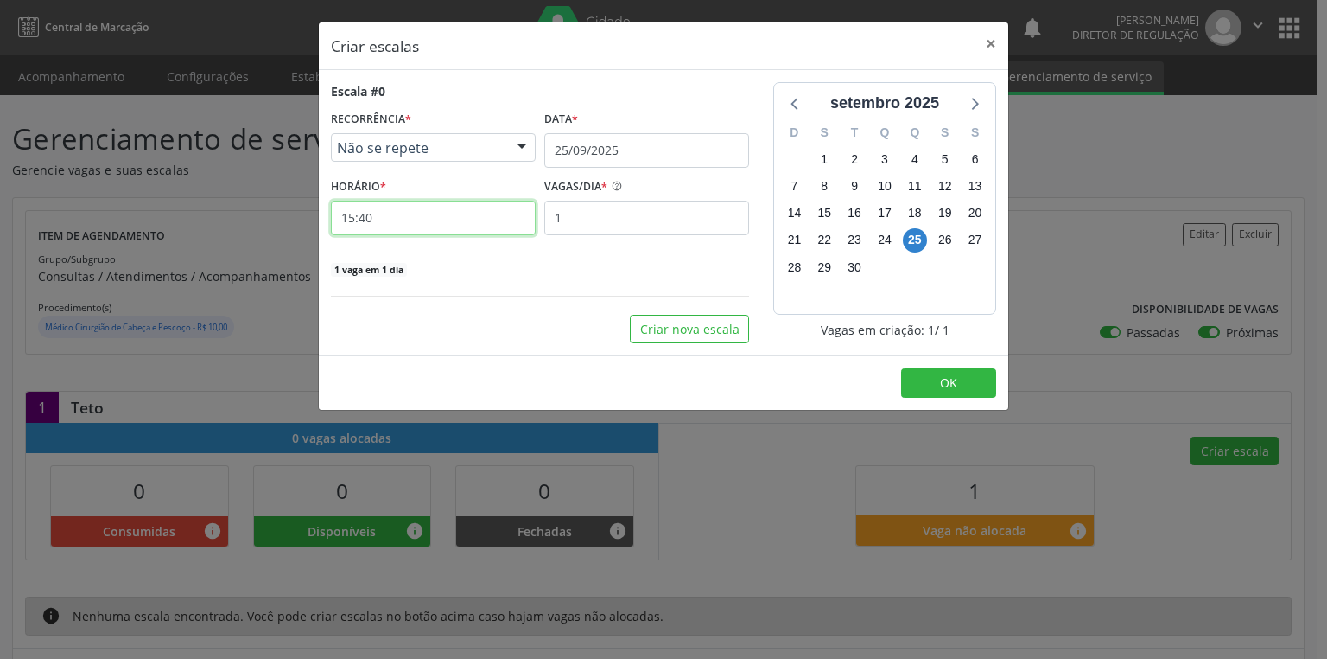
click at [380, 221] on input "15:40" at bounding box center [433, 217] width 205 height 35
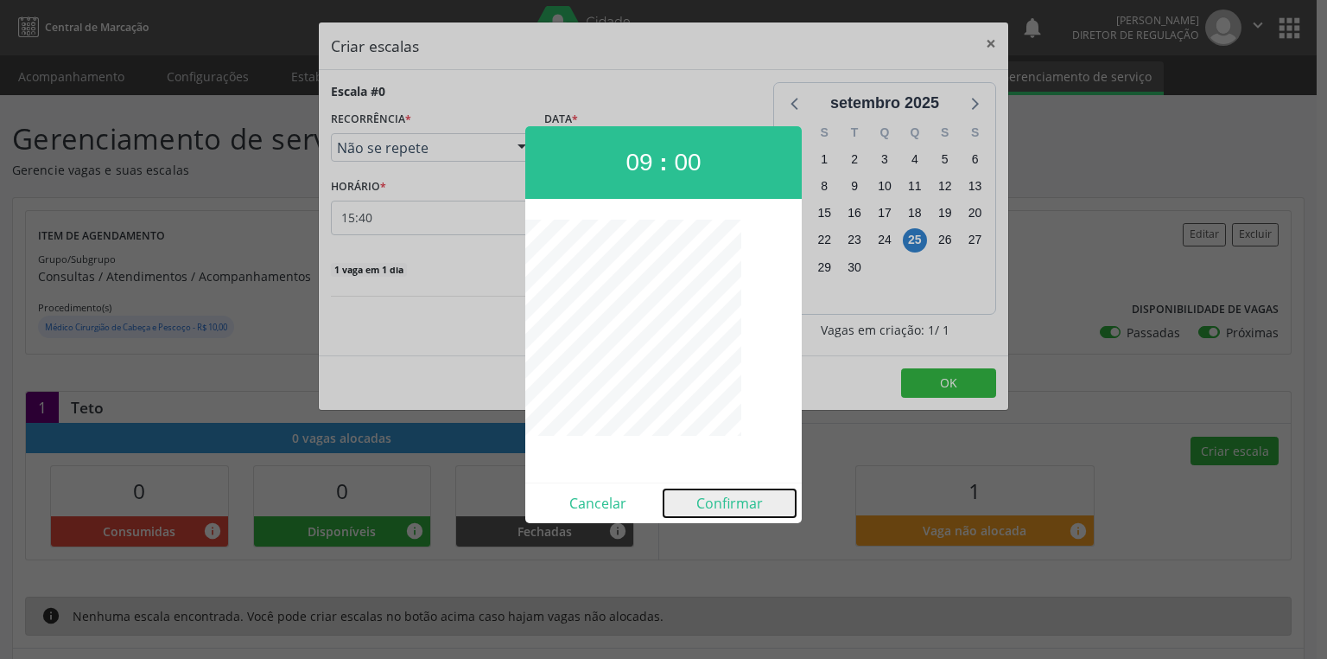
click at [721, 505] on button "Confirmar" at bounding box center [730, 503] width 132 height 28
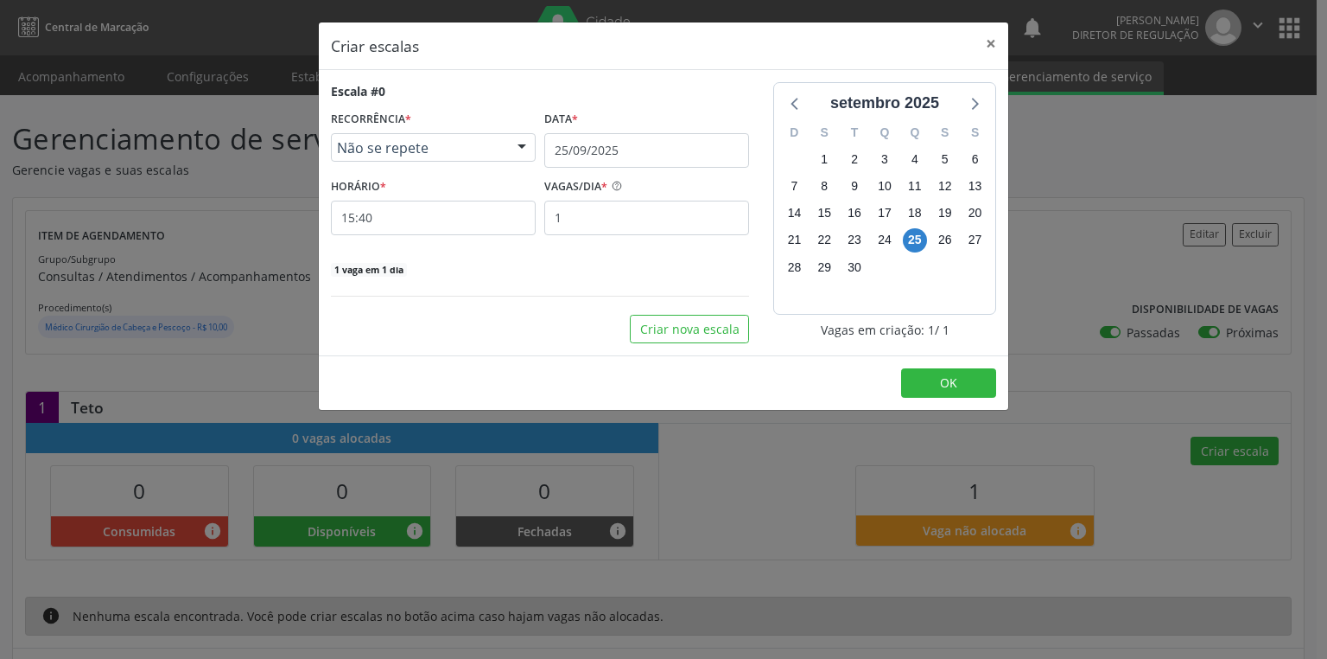
type input "09:00"
click at [954, 380] on span "OK" at bounding box center [948, 382] width 17 height 16
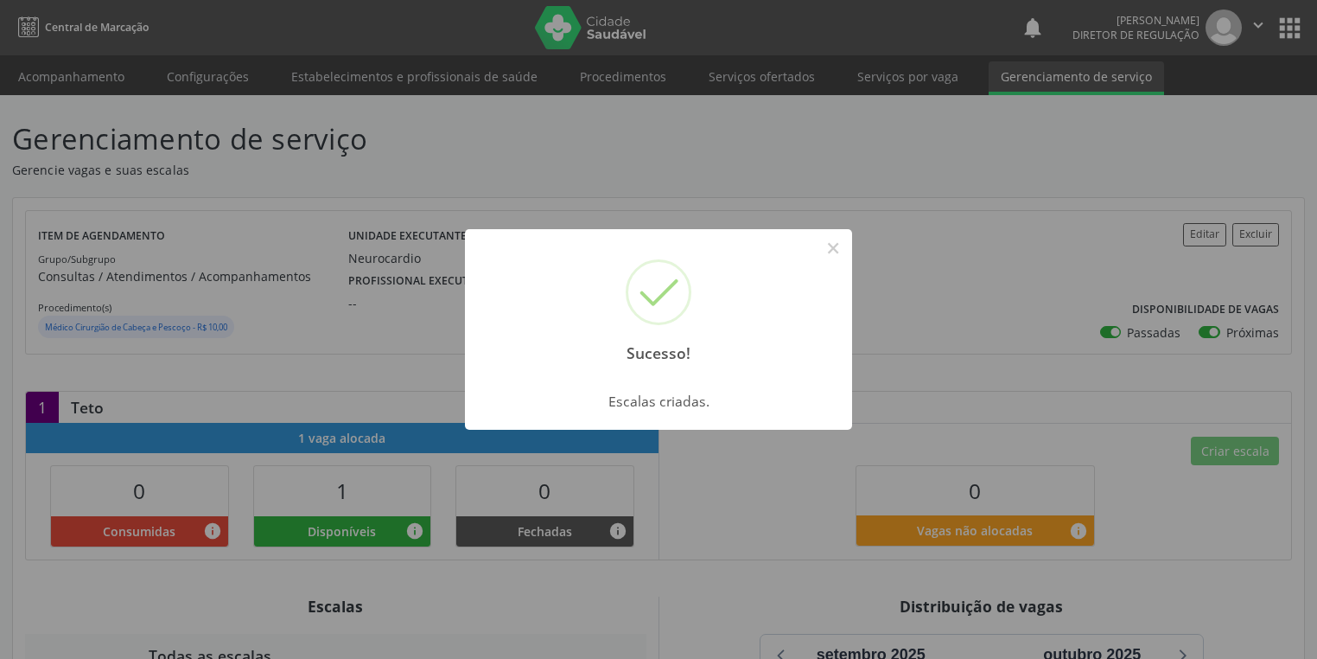
drag, startPoint x: 829, startPoint y: 246, endPoint x: 523, endPoint y: 193, distance: 310.6
click at [827, 247] on button "×" at bounding box center [832, 247] width 29 height 29
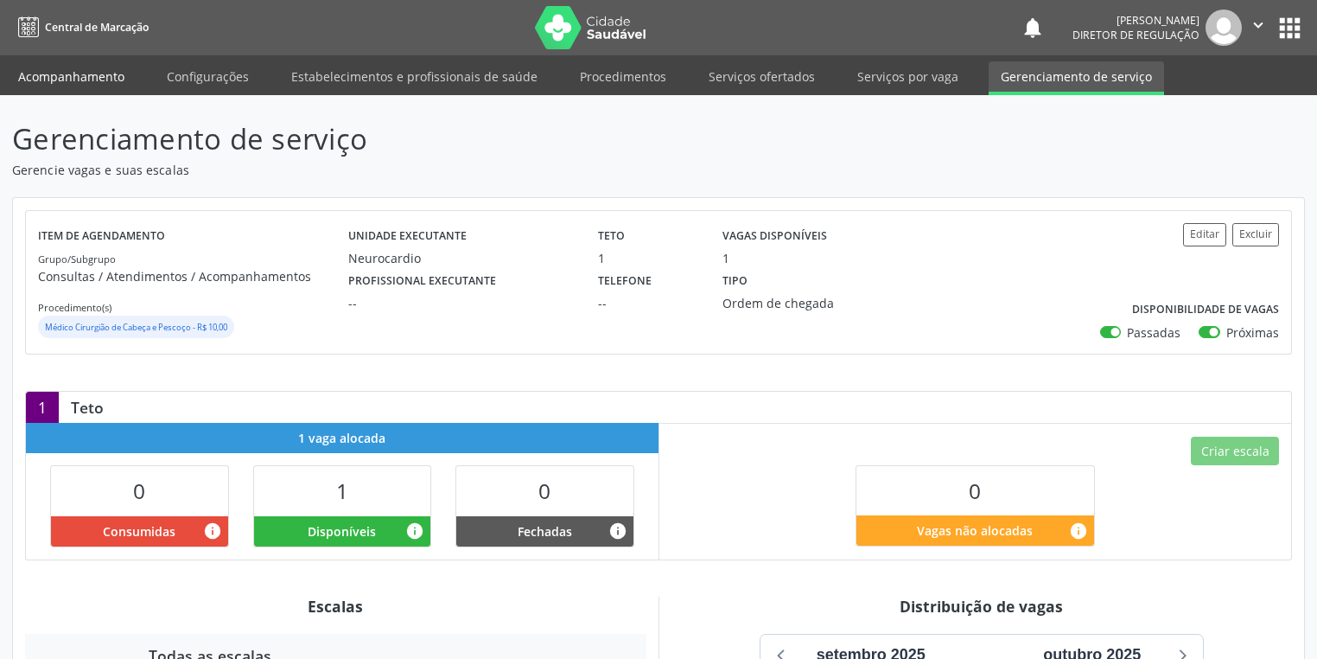
click at [60, 73] on link "Acompanhamento" at bounding box center [71, 76] width 130 height 30
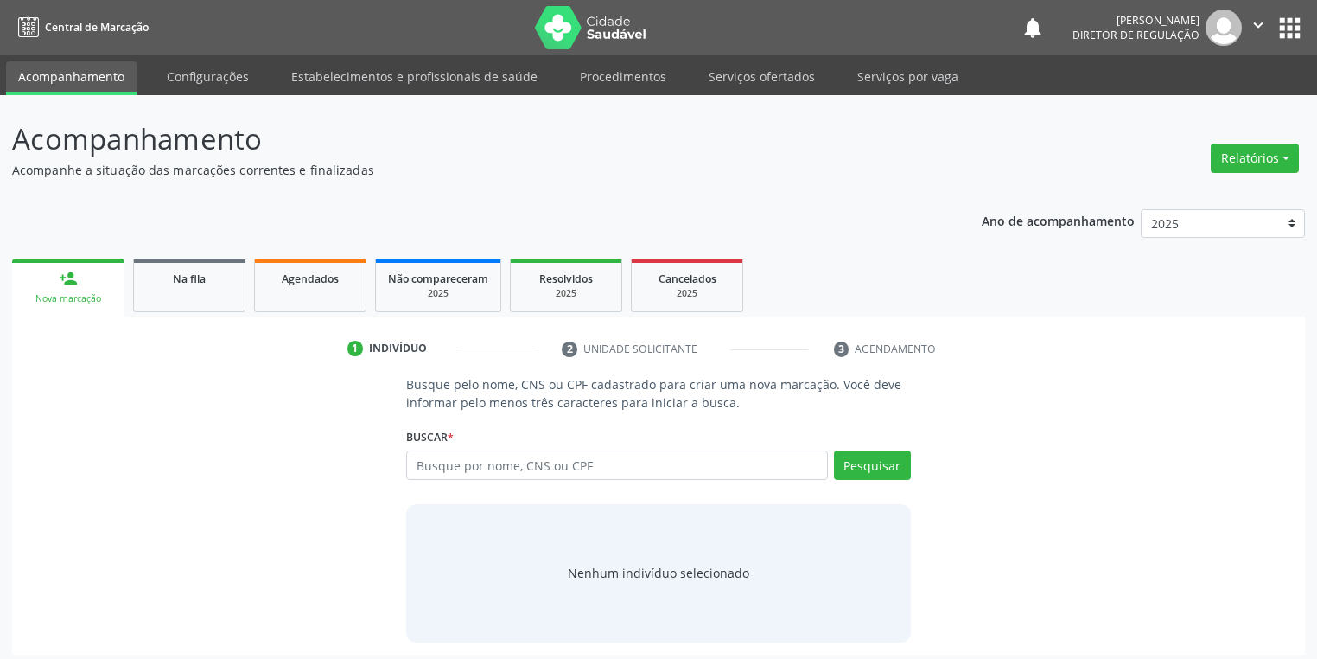
click at [467, 453] on div "Buscar * Busque por nome, CNS ou CPF Nenhum resultado encontrado para: " " Digi…" at bounding box center [658, 456] width 505 height 67
click at [467, 461] on input "text" at bounding box center [617, 464] width 422 height 29
type input "055046201460"
click at [862, 460] on button "Pesquisar" at bounding box center [872, 464] width 77 height 29
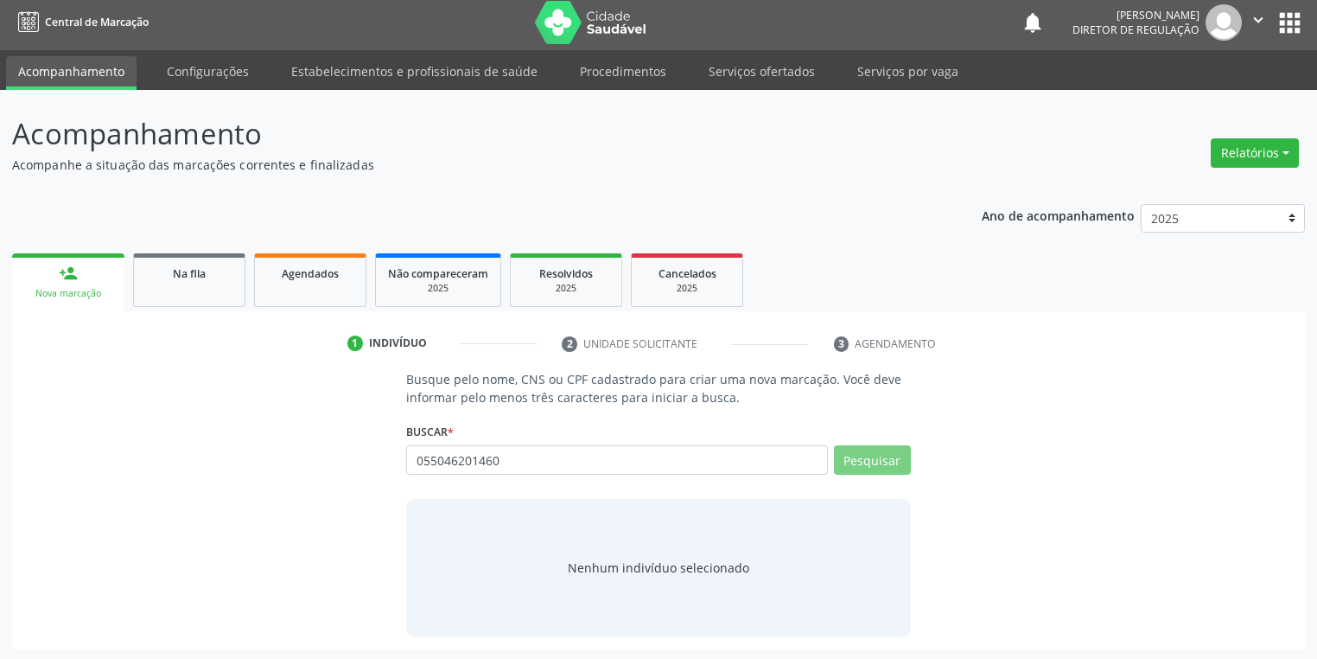
scroll to position [7, 0]
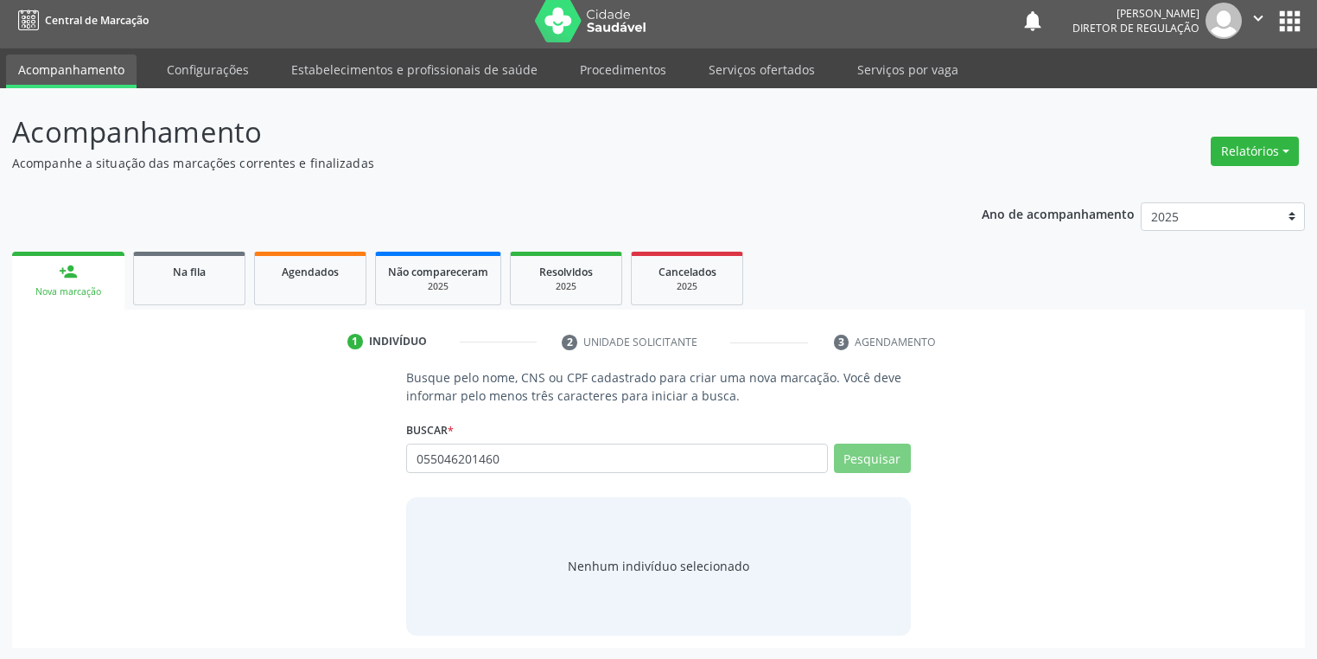
click at [658, 572] on div "Nenhum indivíduo selecionado" at bounding box center [658, 566] width 181 height 18
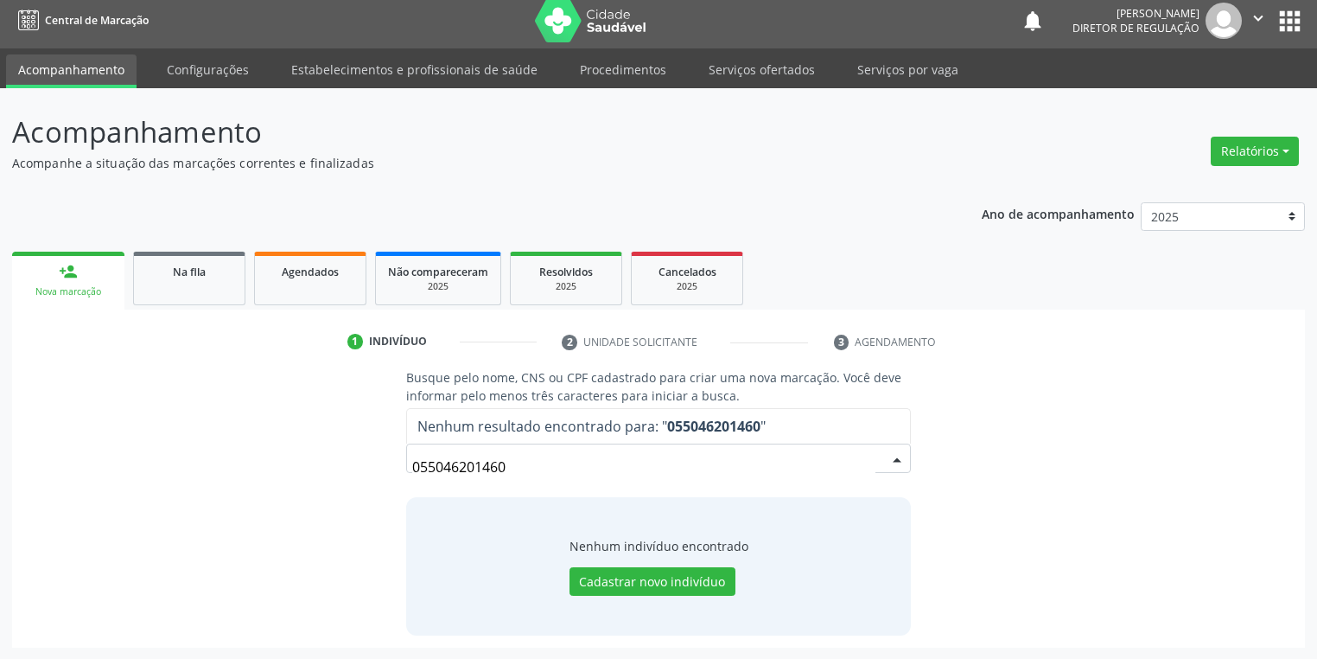
click at [652, 564] on div "Nenhum indivíduo encontrado Cadastrar novo indivíduo" at bounding box center [659, 567] width 179 height 60
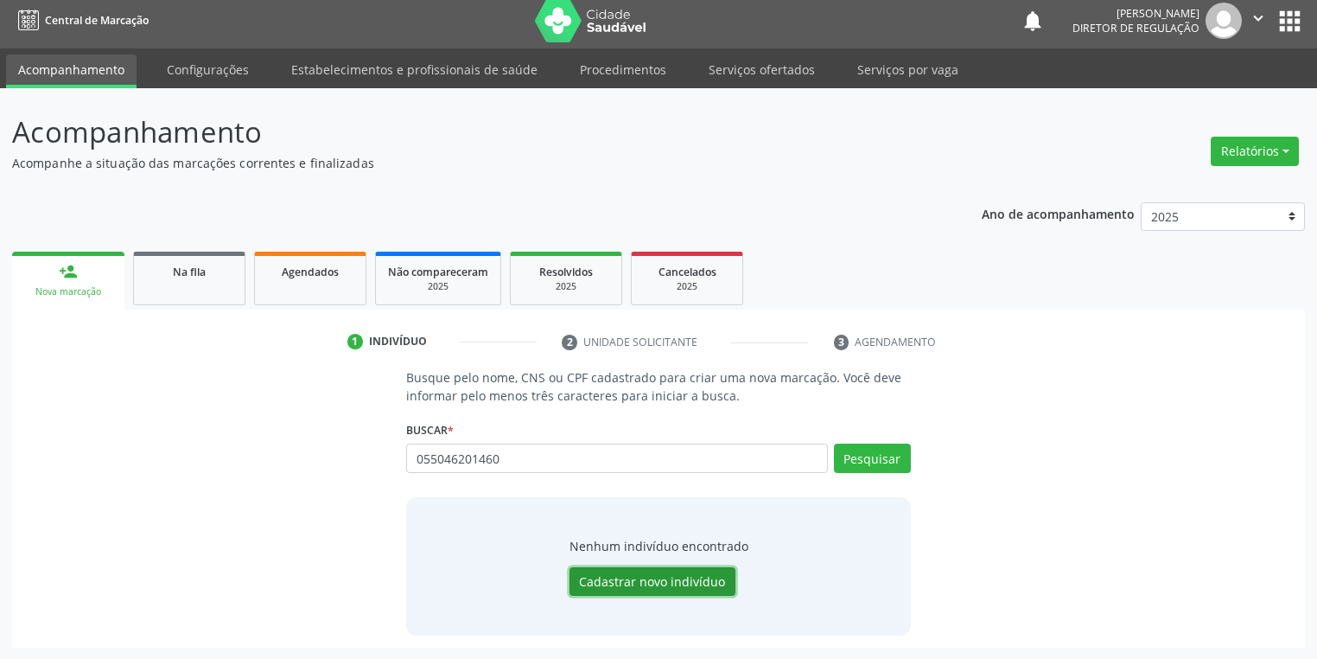
click at [640, 580] on button "Cadastrar novo indivíduo" at bounding box center [653, 581] width 166 height 29
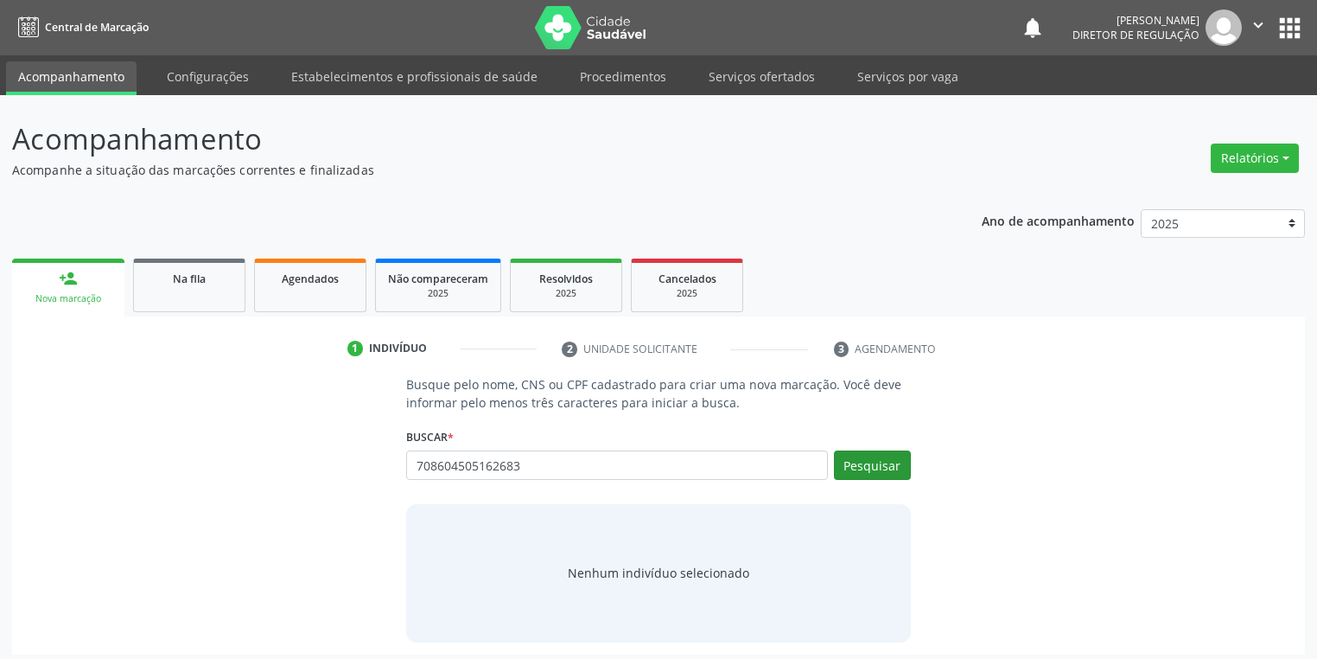
type input "708604505162683"
click at [859, 462] on button "Pesquisar" at bounding box center [872, 464] width 77 height 29
click at [652, 572] on div "Nenhum indivíduo selecionado" at bounding box center [658, 572] width 181 height 18
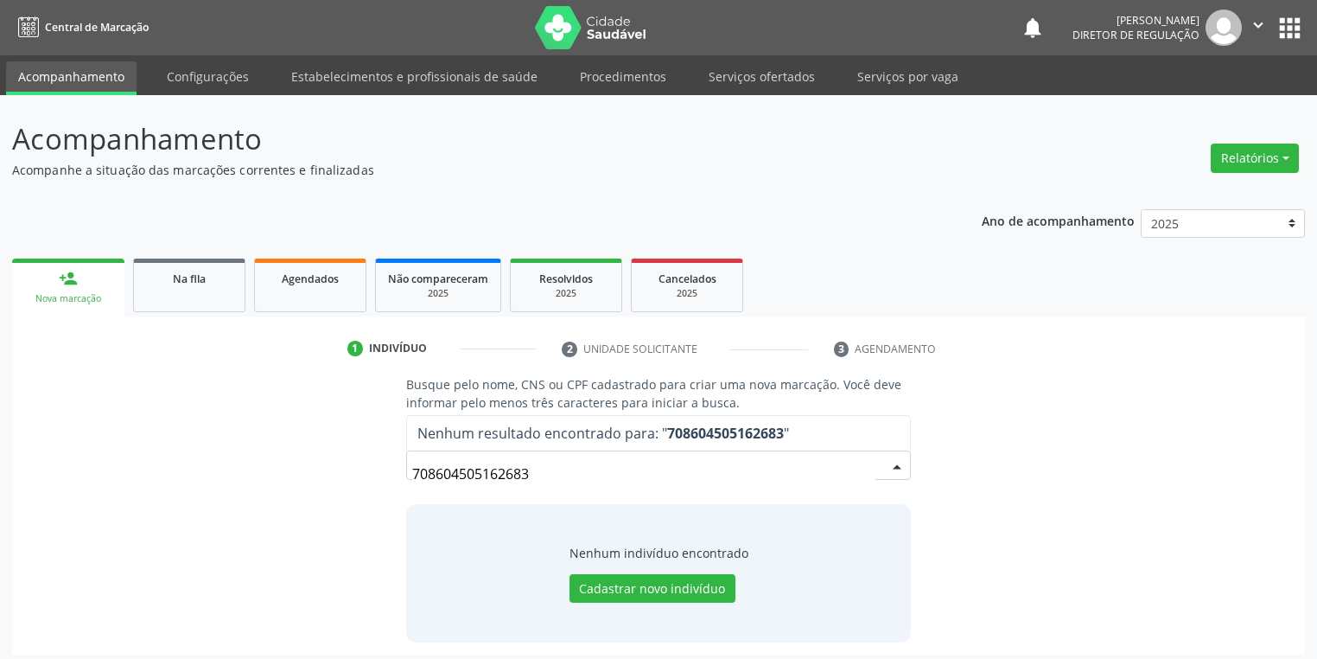
drag, startPoint x: 546, startPoint y: 476, endPoint x: 339, endPoint y: 476, distance: 207.4
click at [339, 476] on div "Busque pelo nome, CNS ou CPF cadastrado para criar uma nova marcação. Você deve…" at bounding box center [658, 508] width 1269 height 266
click at [100, 302] on div "Nova marcação" at bounding box center [68, 298] width 88 height 13
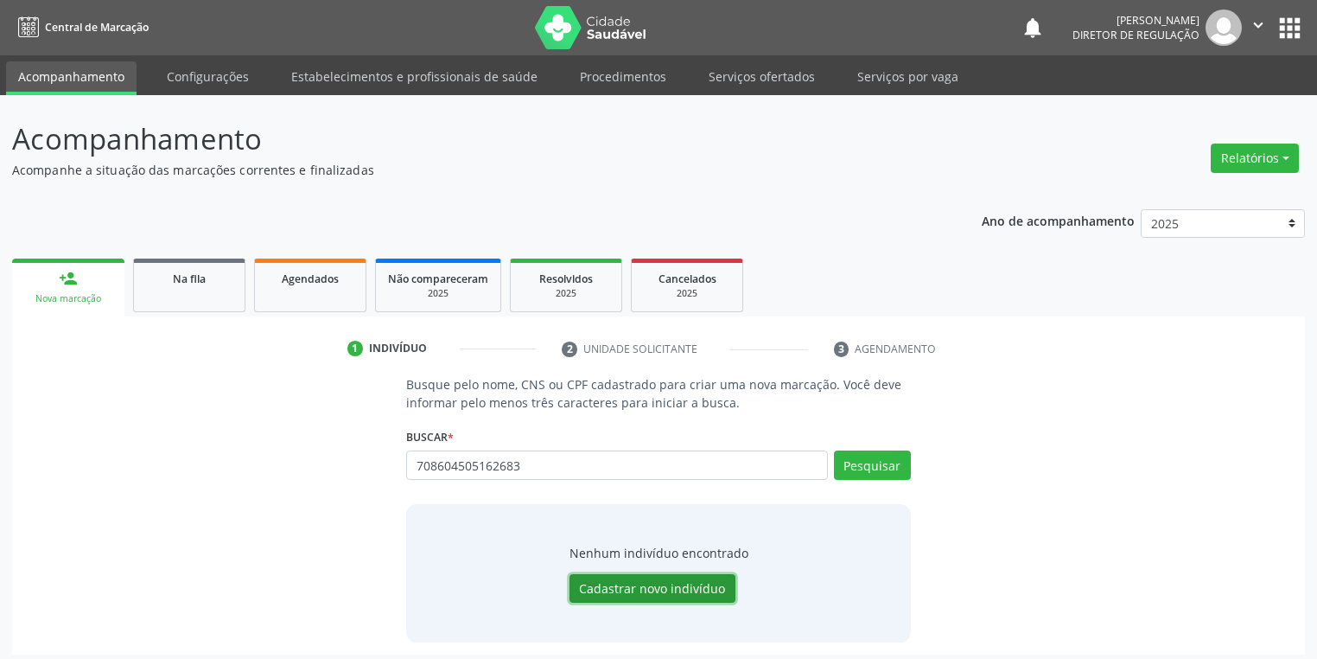
click at [605, 591] on button "Cadastrar novo indivíduo" at bounding box center [653, 588] width 166 height 29
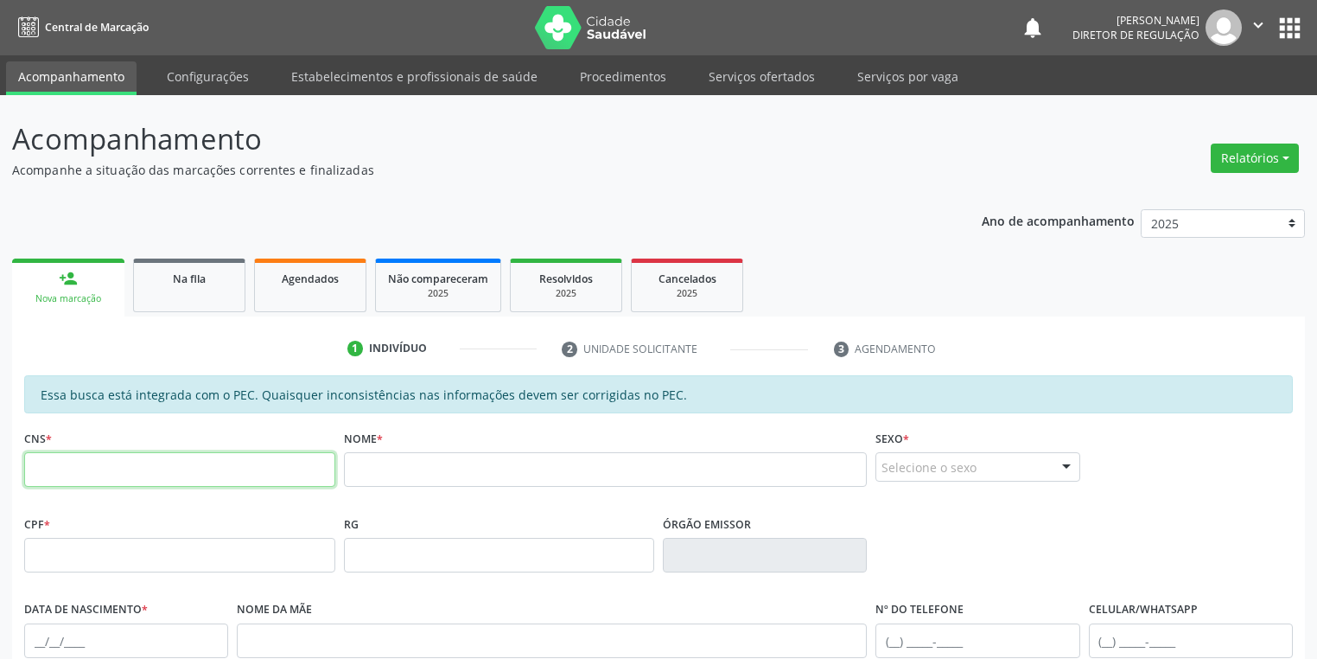
click at [256, 470] on input "text" at bounding box center [179, 469] width 311 height 35
paste input "708 6045 0516 2683"
type input "708 6045 0516 2683"
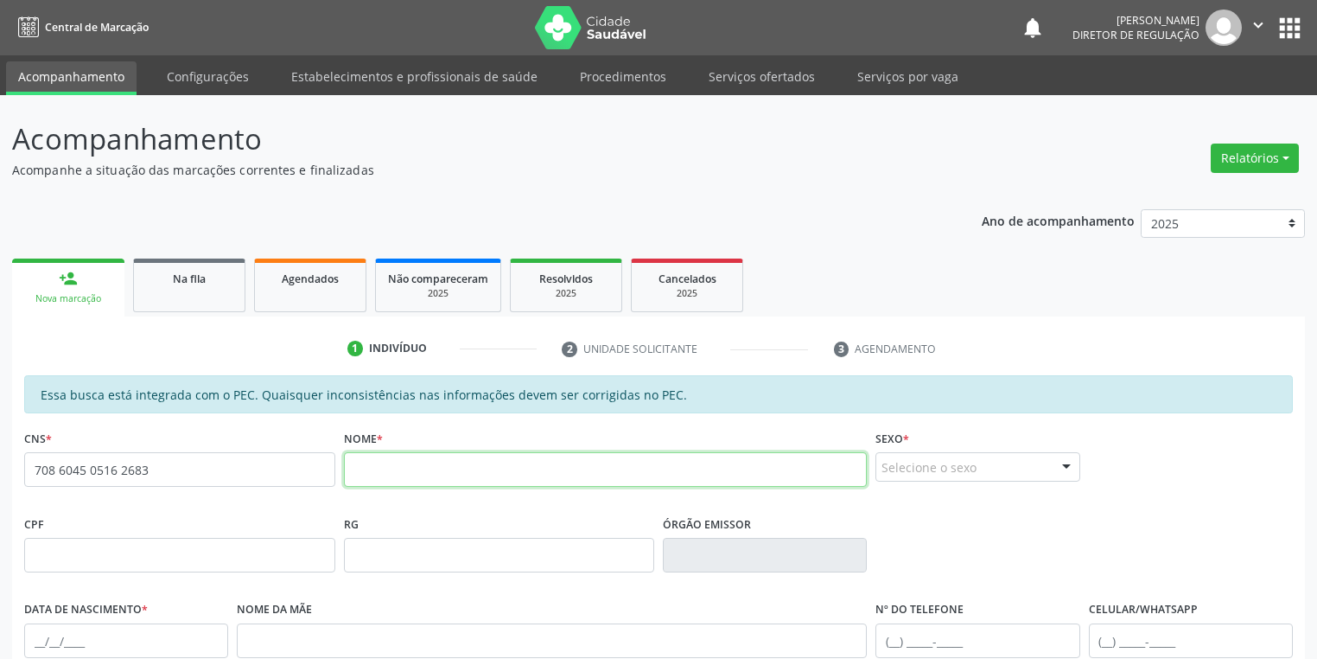
click at [382, 470] on input "text" at bounding box center [606, 469] width 524 height 35
type input "joana sousa"
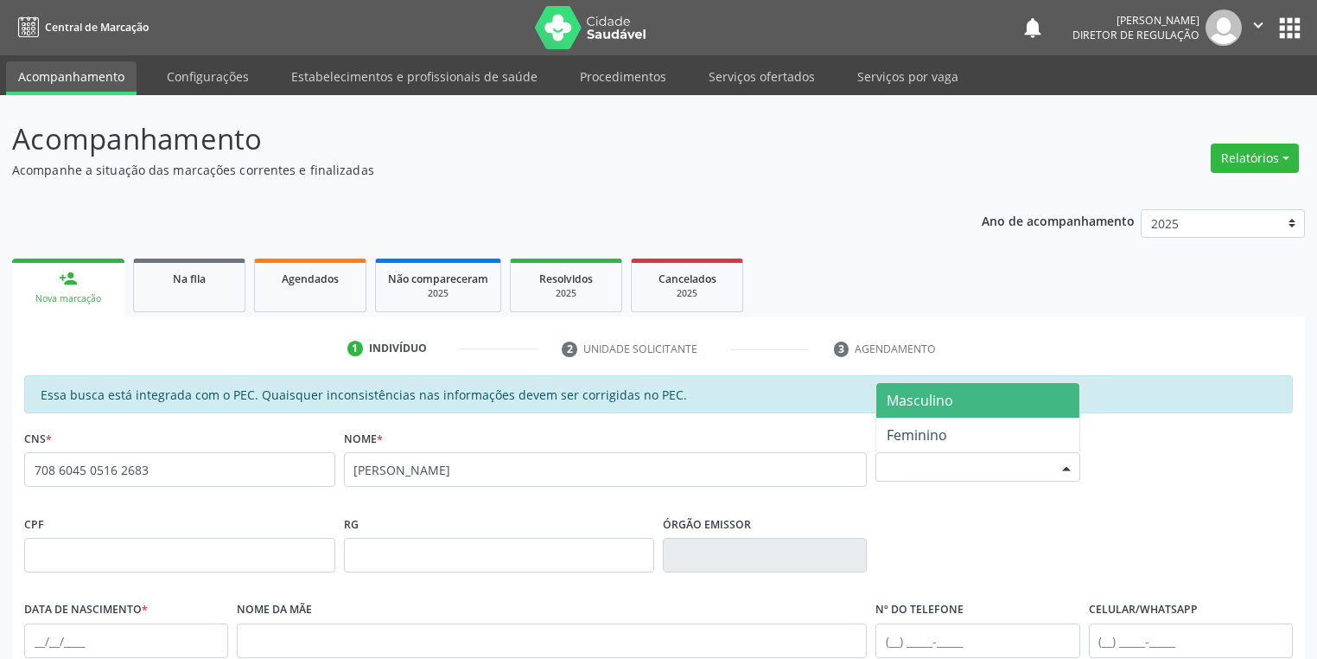
click at [906, 467] on div "Selecione o sexo" at bounding box center [977, 466] width 204 height 29
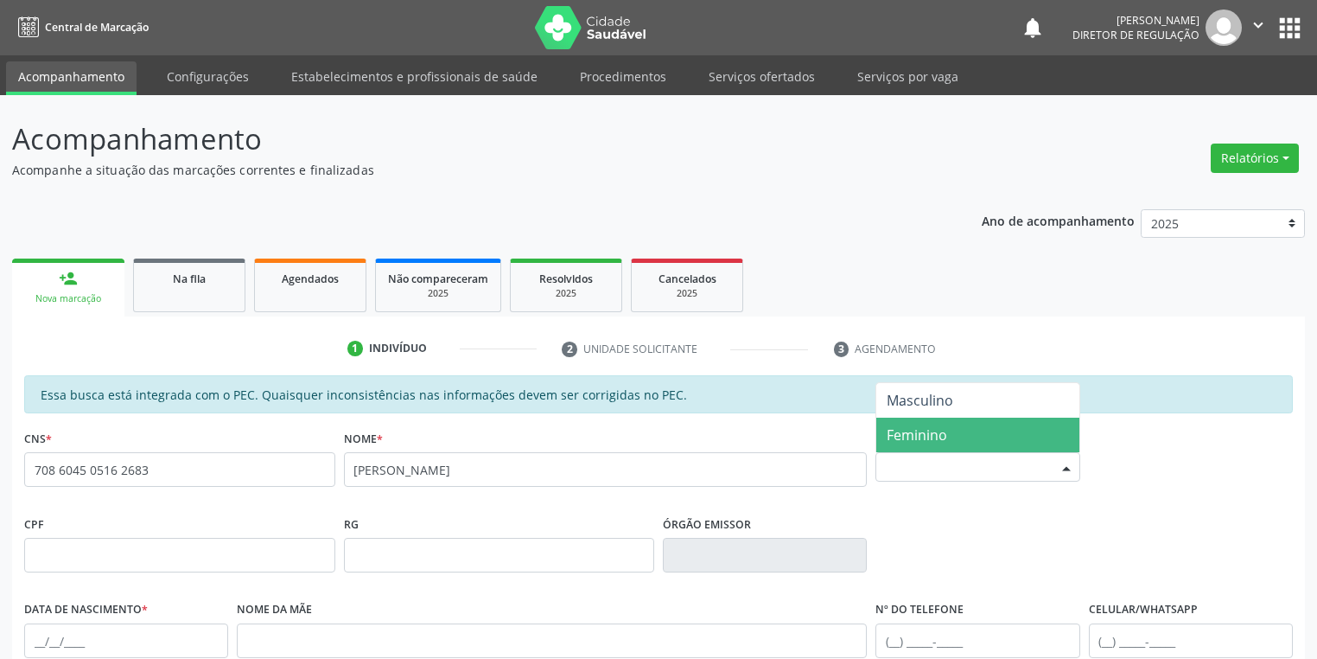
drag, startPoint x: 920, startPoint y: 430, endPoint x: 958, endPoint y: 436, distance: 38.5
click at [922, 430] on span "Feminino" at bounding box center [917, 434] width 60 height 19
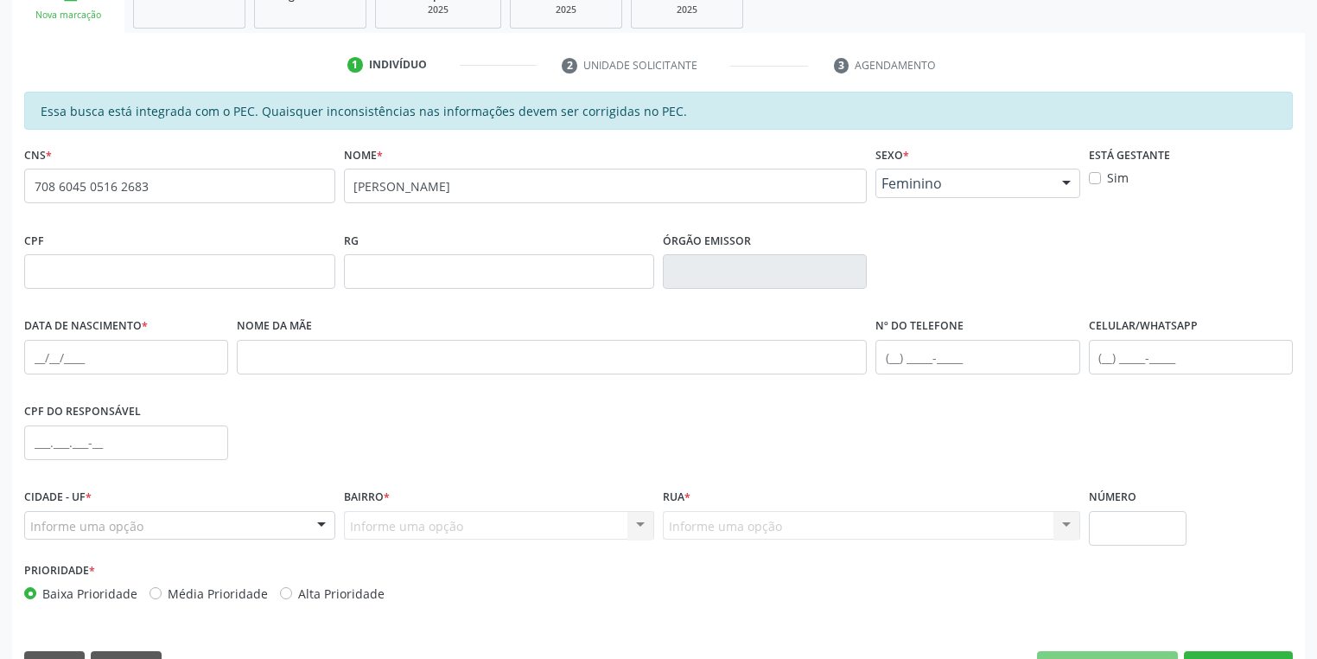
scroll to position [328, 0]
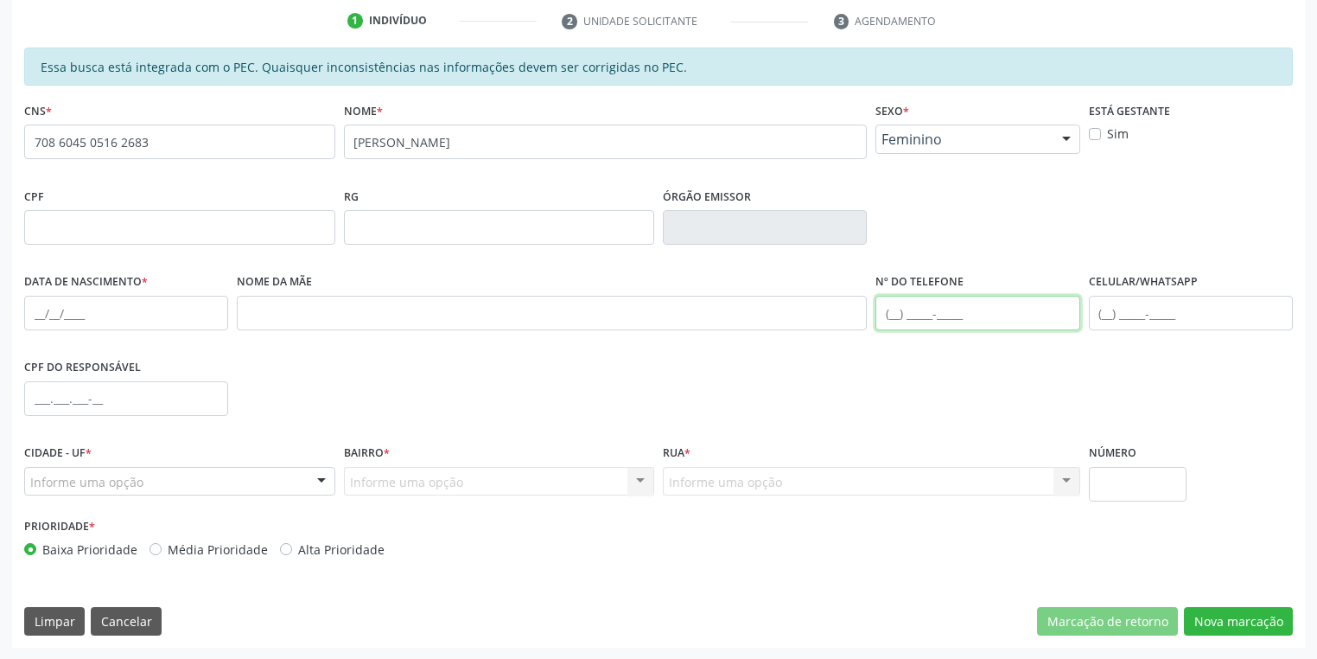
click at [902, 315] on input "text" at bounding box center [977, 313] width 204 height 35
type input "(87) 8892-4411"
click at [41, 307] on input "text" at bounding box center [126, 313] width 204 height 35
type input "[DATE]"
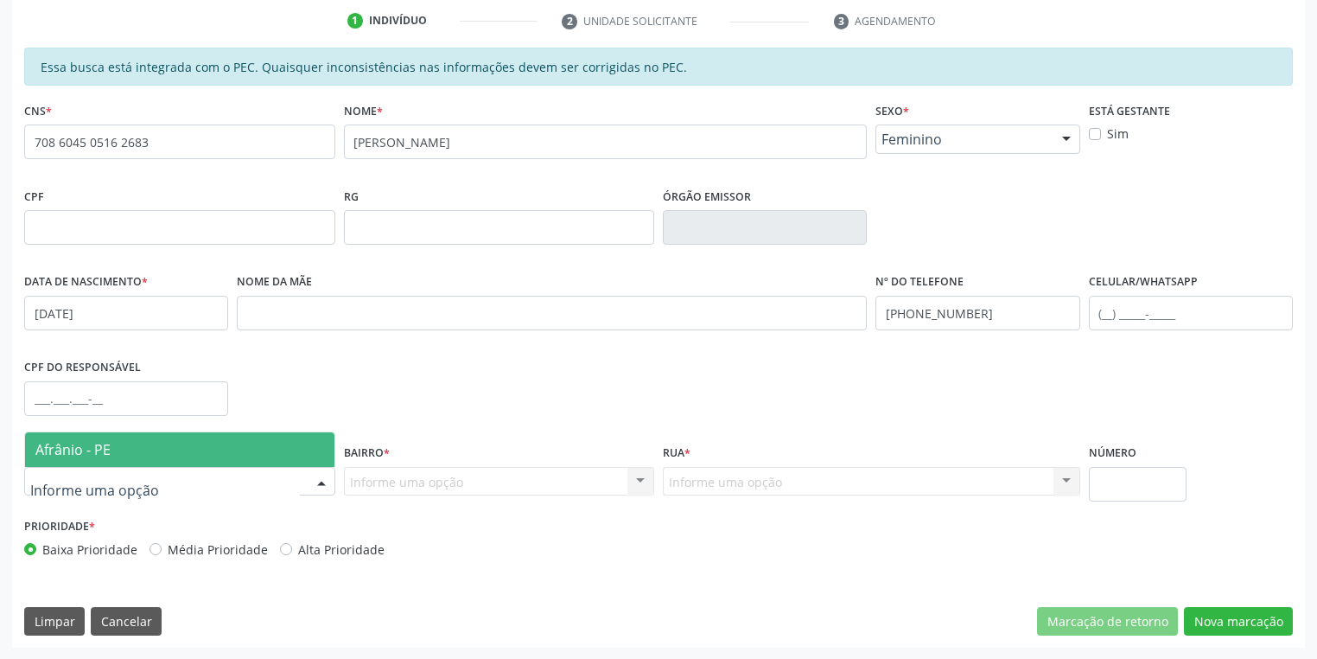
click at [77, 442] on span "Afrânio - PE" at bounding box center [72, 449] width 75 height 19
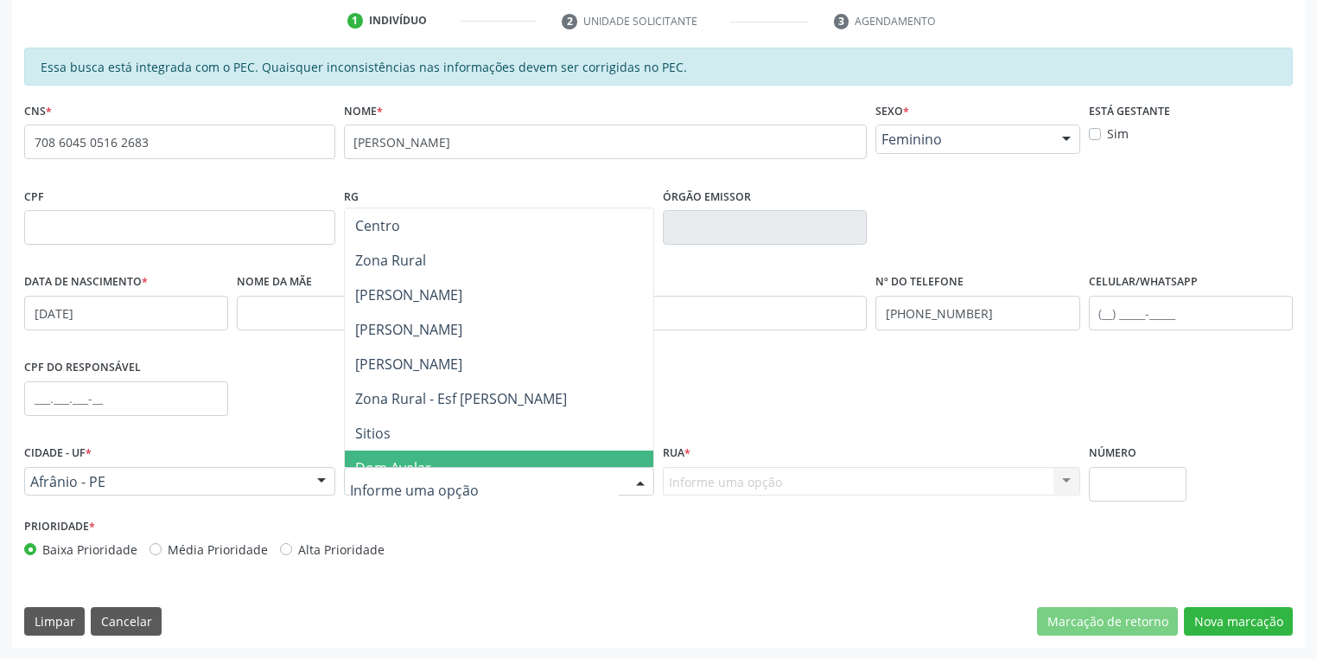
click at [370, 450] on span "Dom Avelar" at bounding box center [499, 467] width 309 height 35
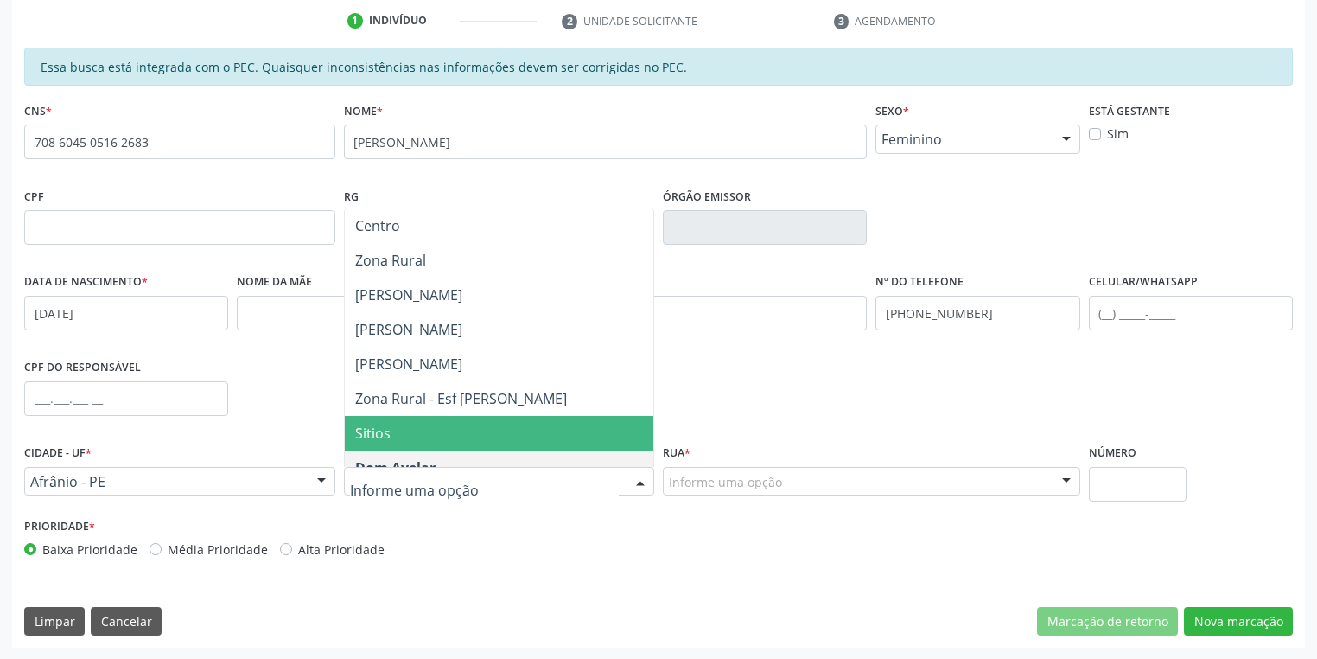
click at [408, 434] on span "Sitios" at bounding box center [499, 433] width 309 height 35
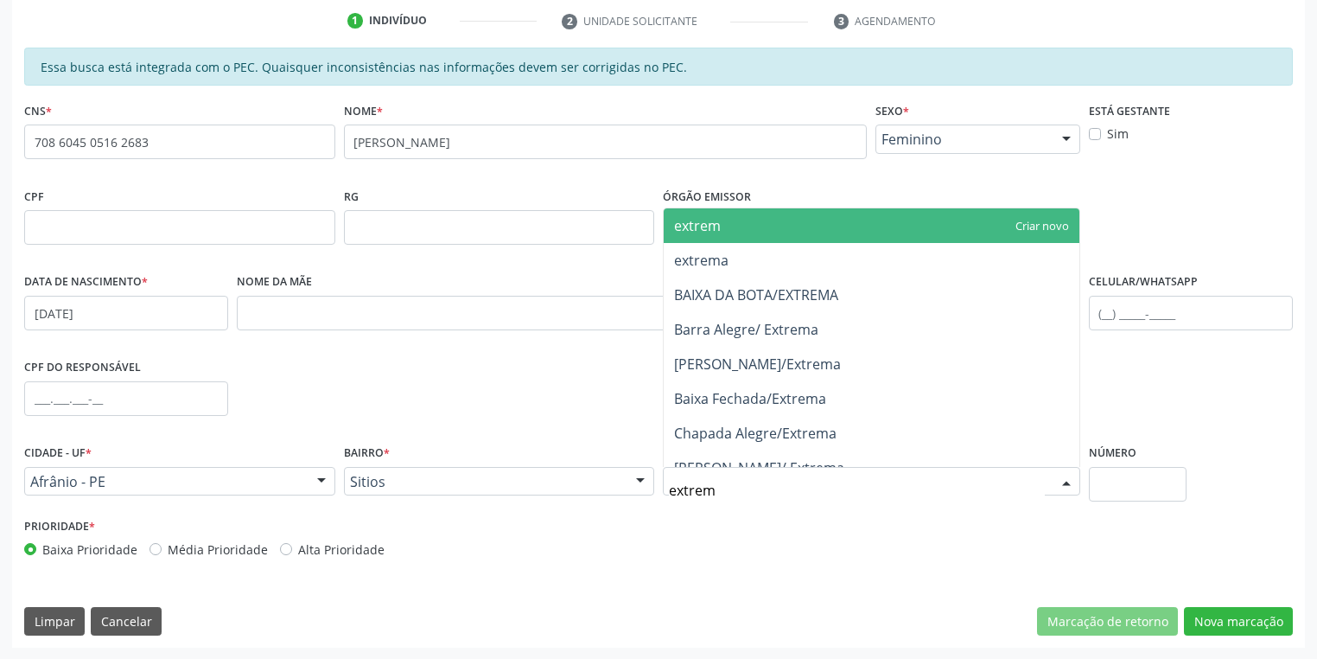
type input "extrema"
click at [730, 232] on span "extrema" at bounding box center [872, 225] width 416 height 35
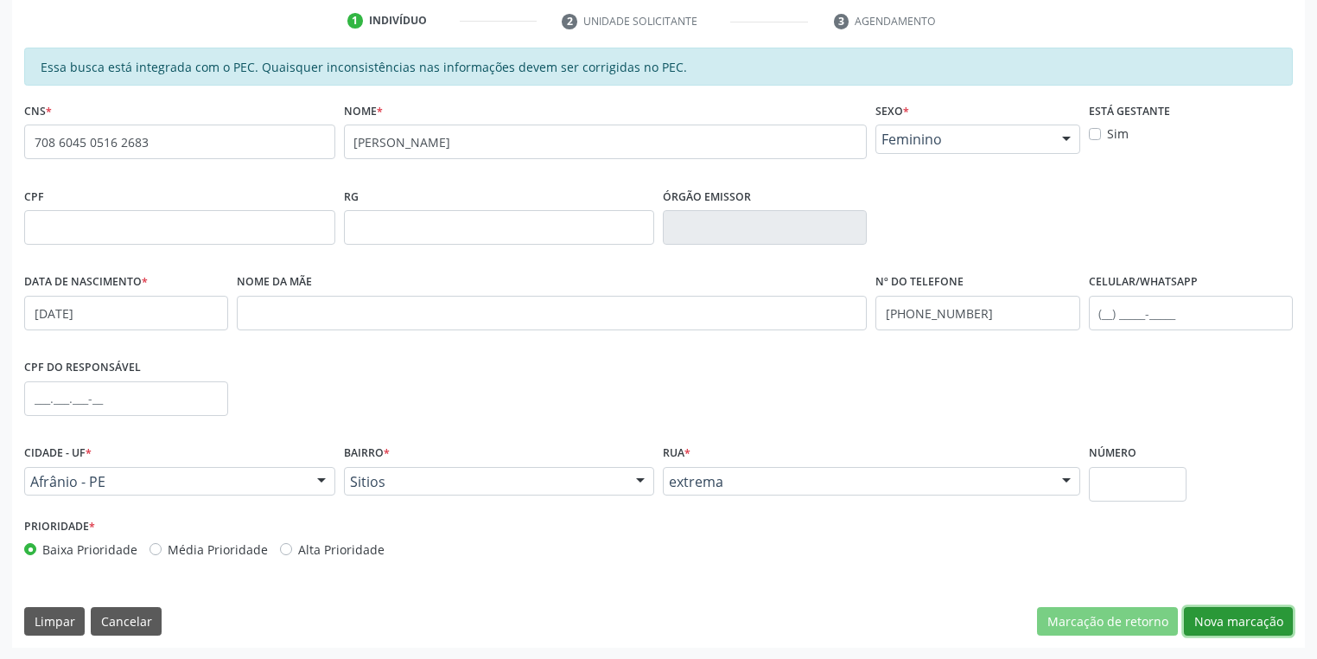
click at [1202, 622] on button "Nova marcação" at bounding box center [1238, 621] width 109 height 29
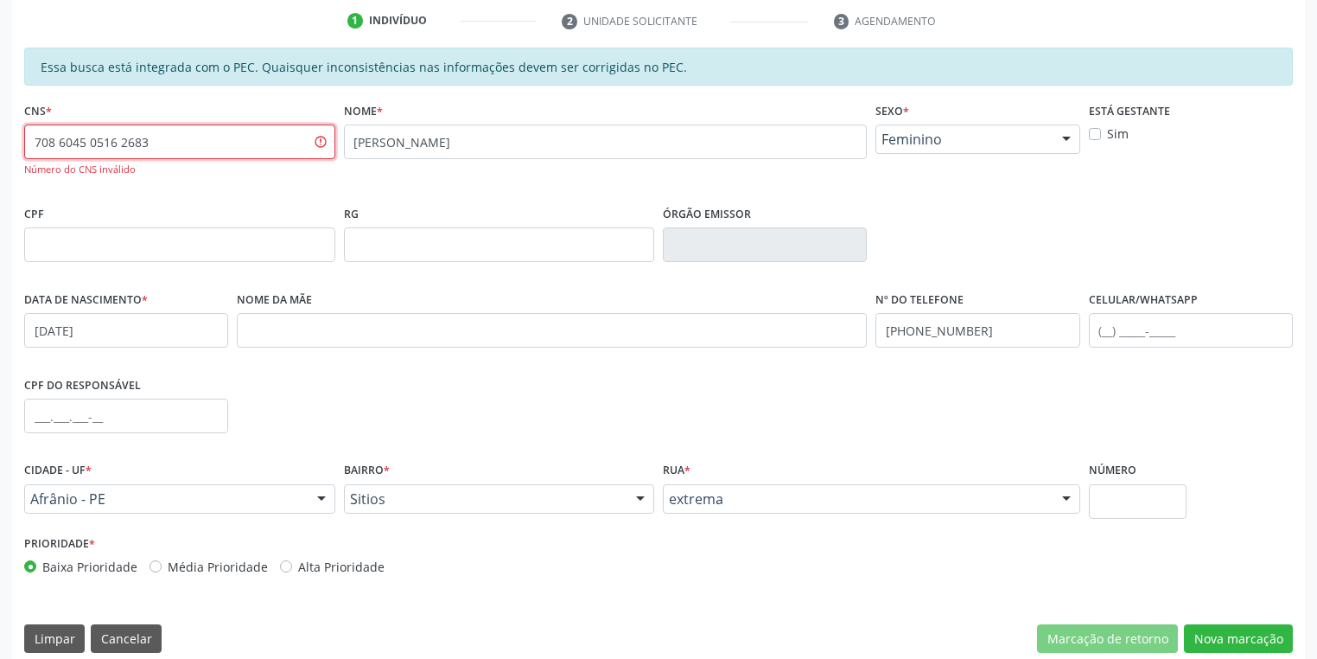
click at [182, 143] on input "708 6045 0516 2683" at bounding box center [179, 141] width 311 height 35
type input "7"
type input "0"
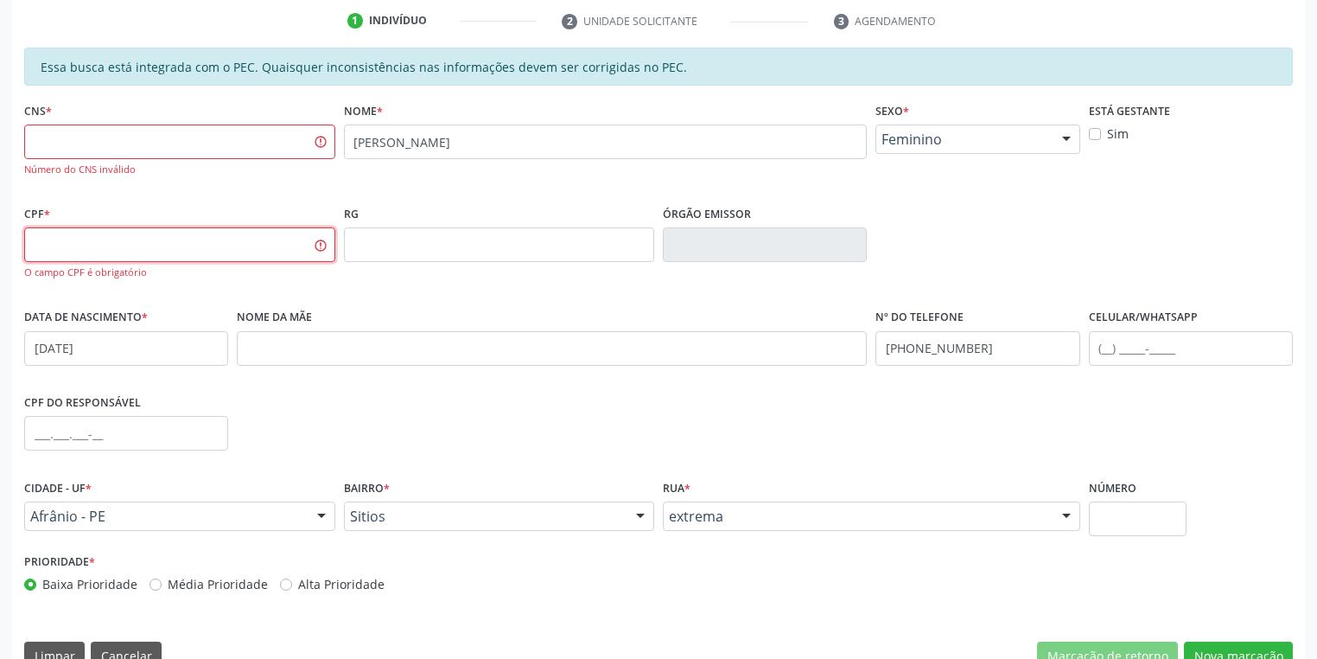
click at [64, 245] on input "text" at bounding box center [179, 244] width 311 height 35
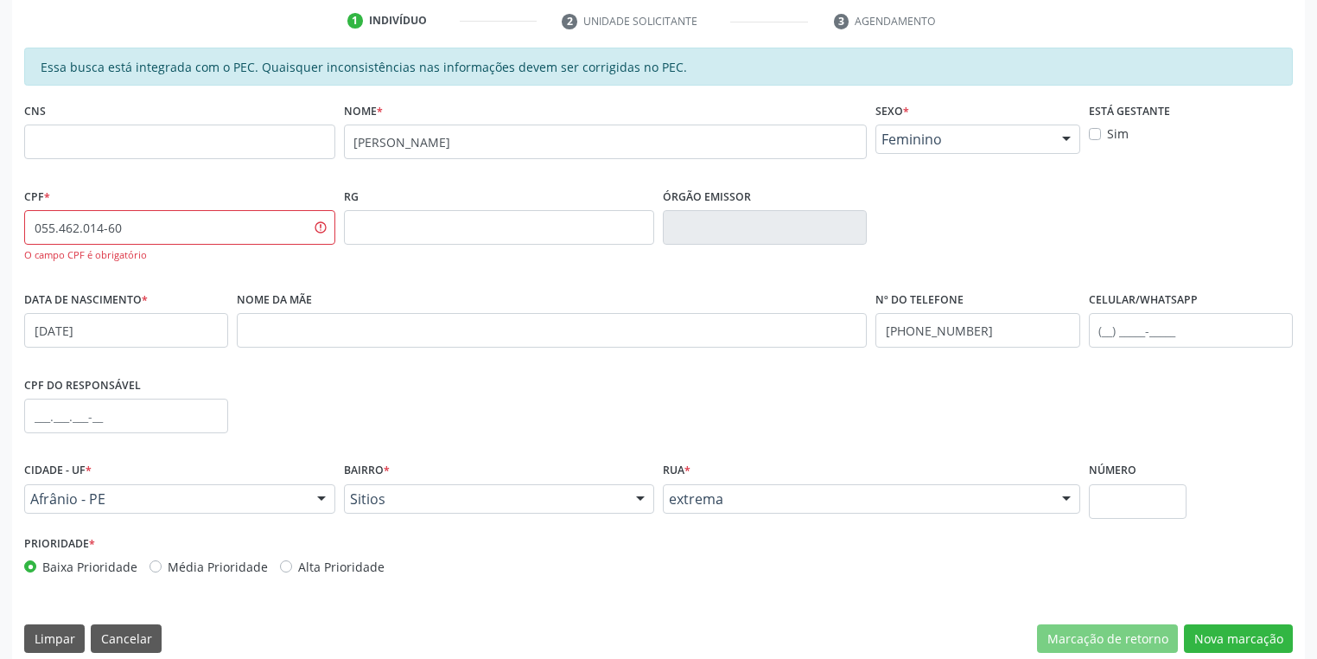
type input "055.462.014-60"
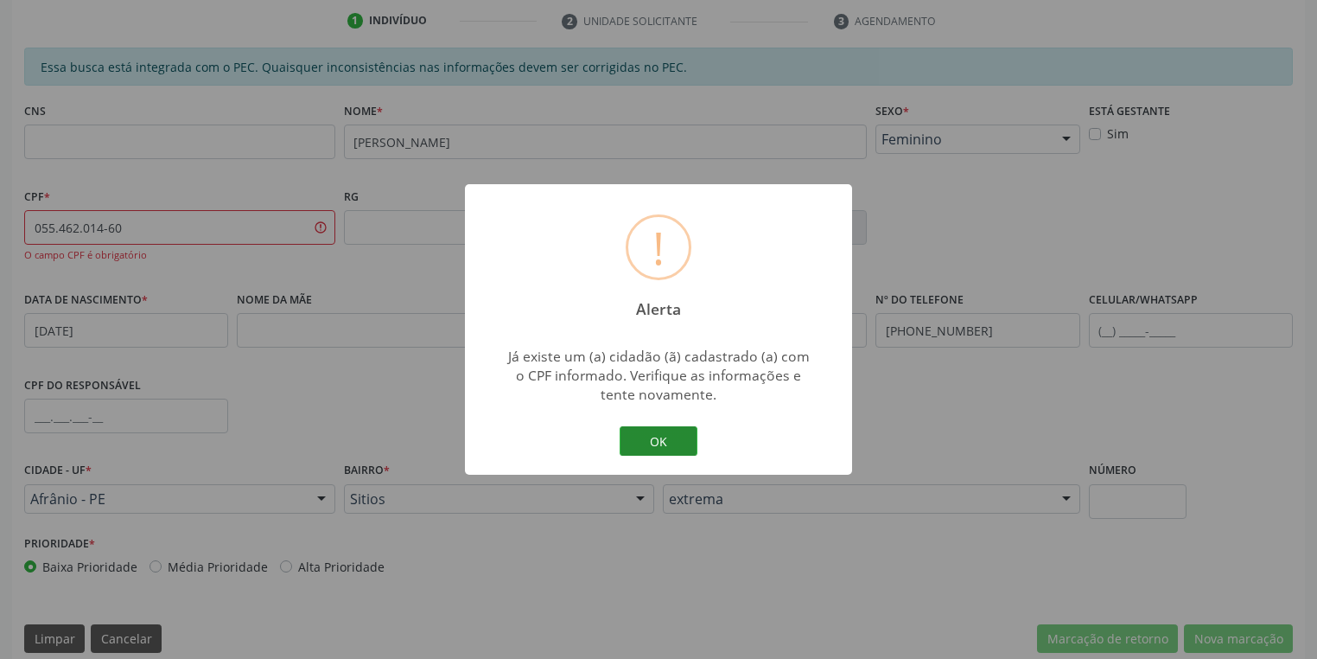
click at [678, 442] on button "OK" at bounding box center [659, 440] width 78 height 29
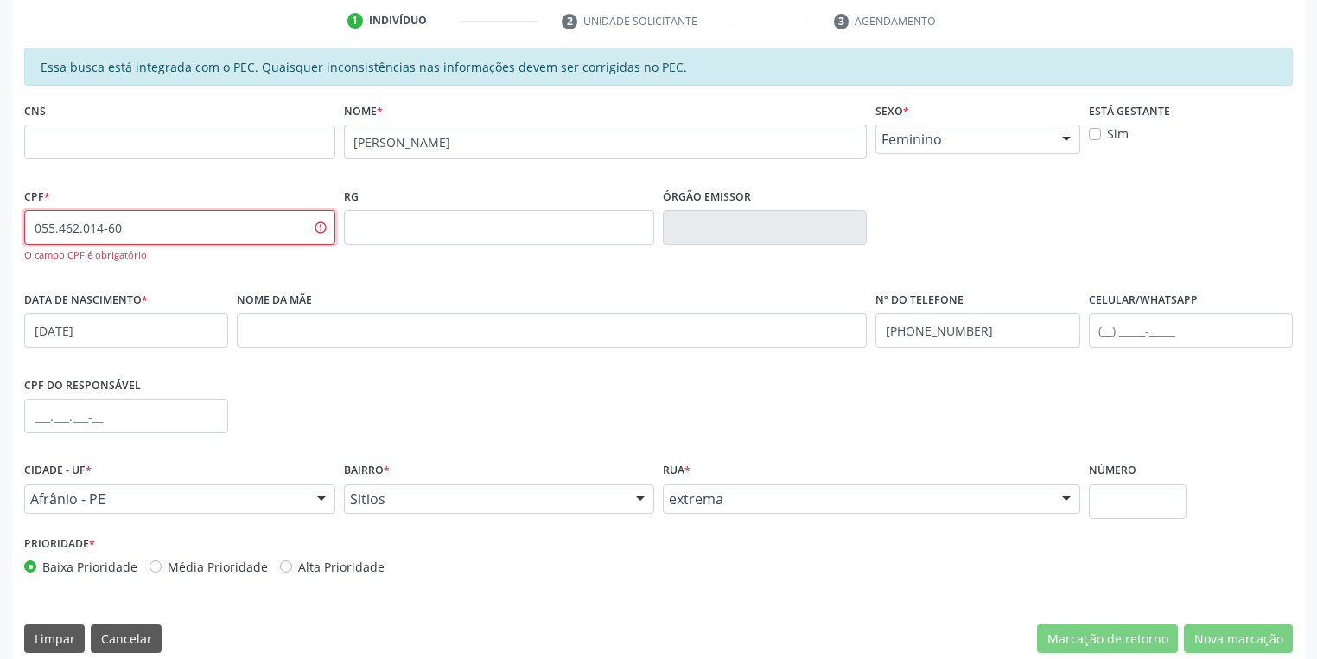
click at [162, 225] on input "055.462.014-60" at bounding box center [179, 227] width 311 height 35
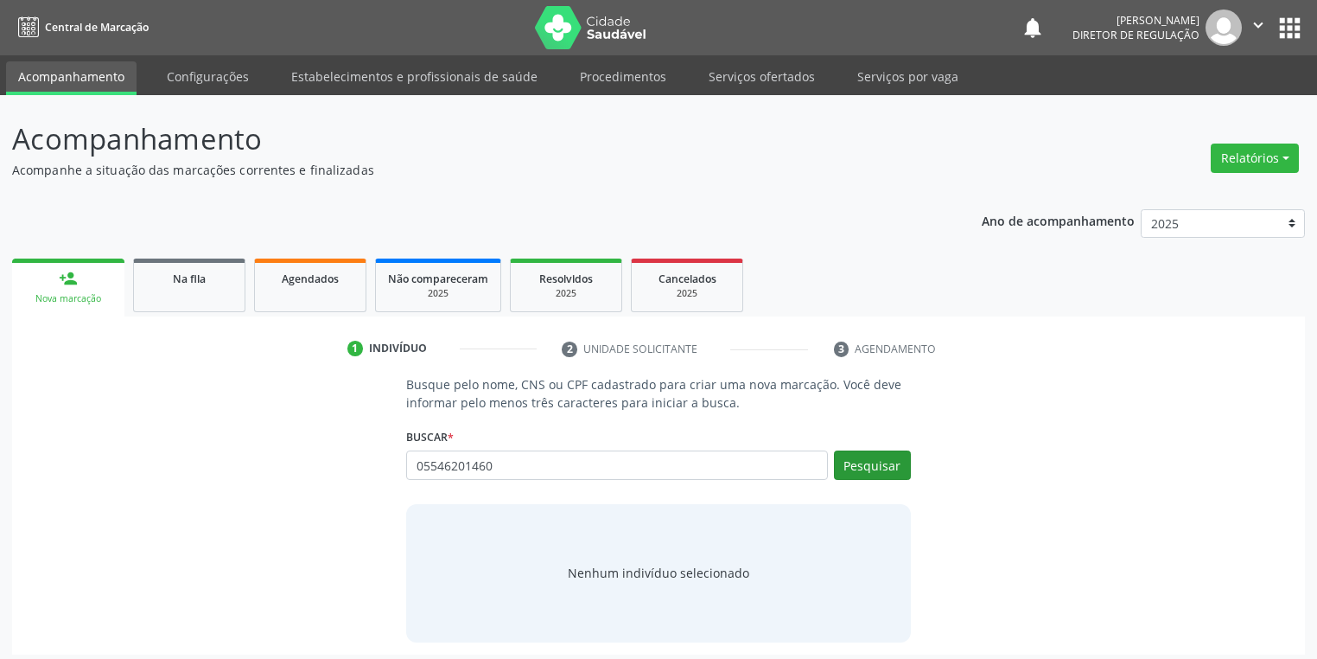
type input "05546201460"
click at [865, 460] on button "Pesquisar" at bounding box center [872, 464] width 77 height 29
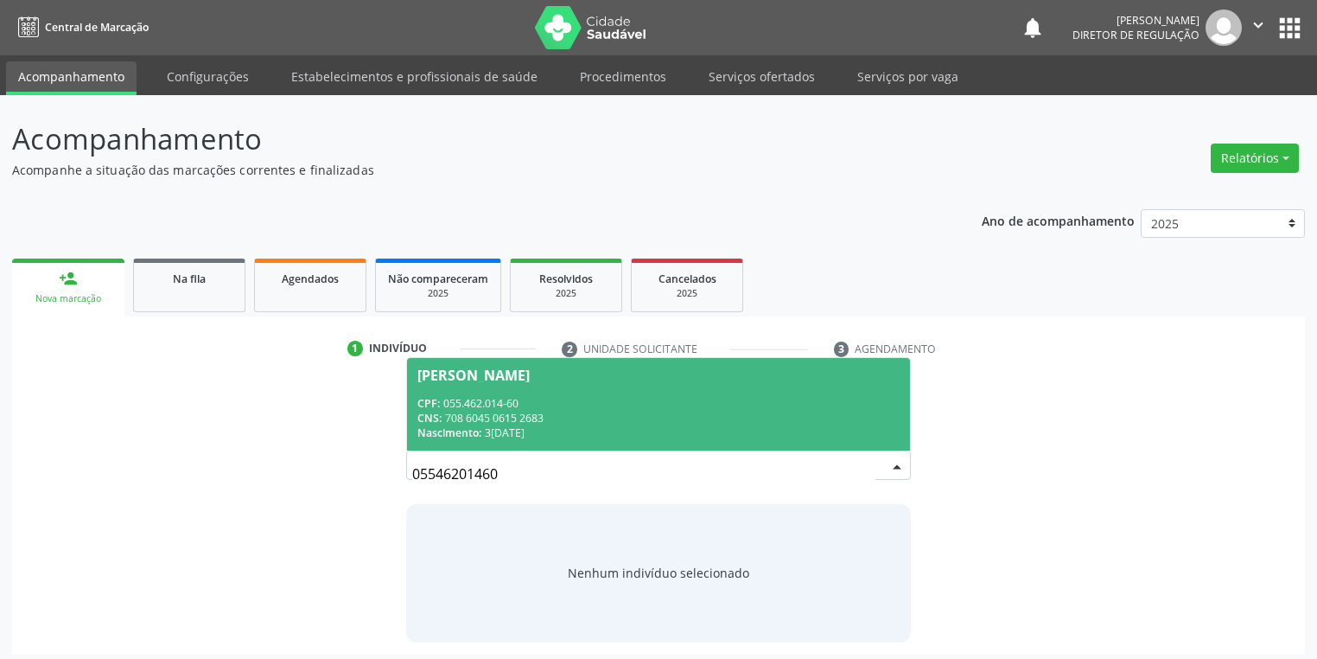
click at [522, 423] on div "CNS: 708 6045 0615 2683" at bounding box center [658, 418] width 482 height 15
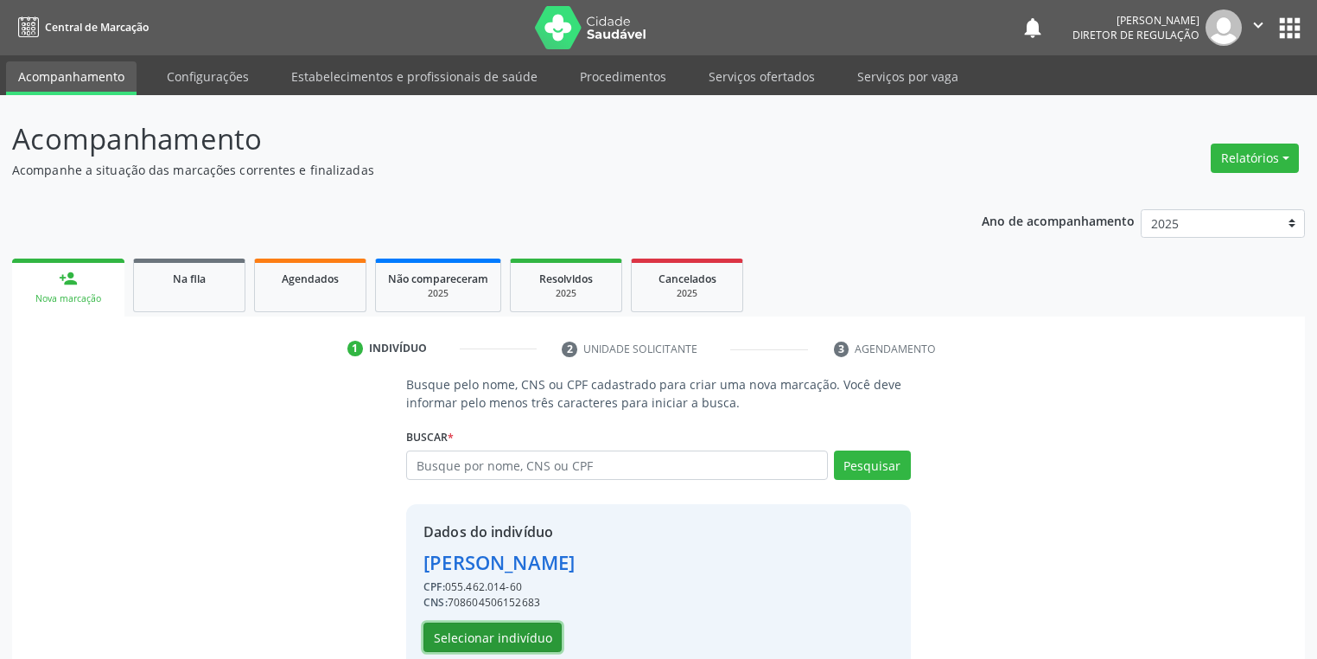
click at [485, 633] on button "Selecionar indivíduo" at bounding box center [492, 636] width 138 height 29
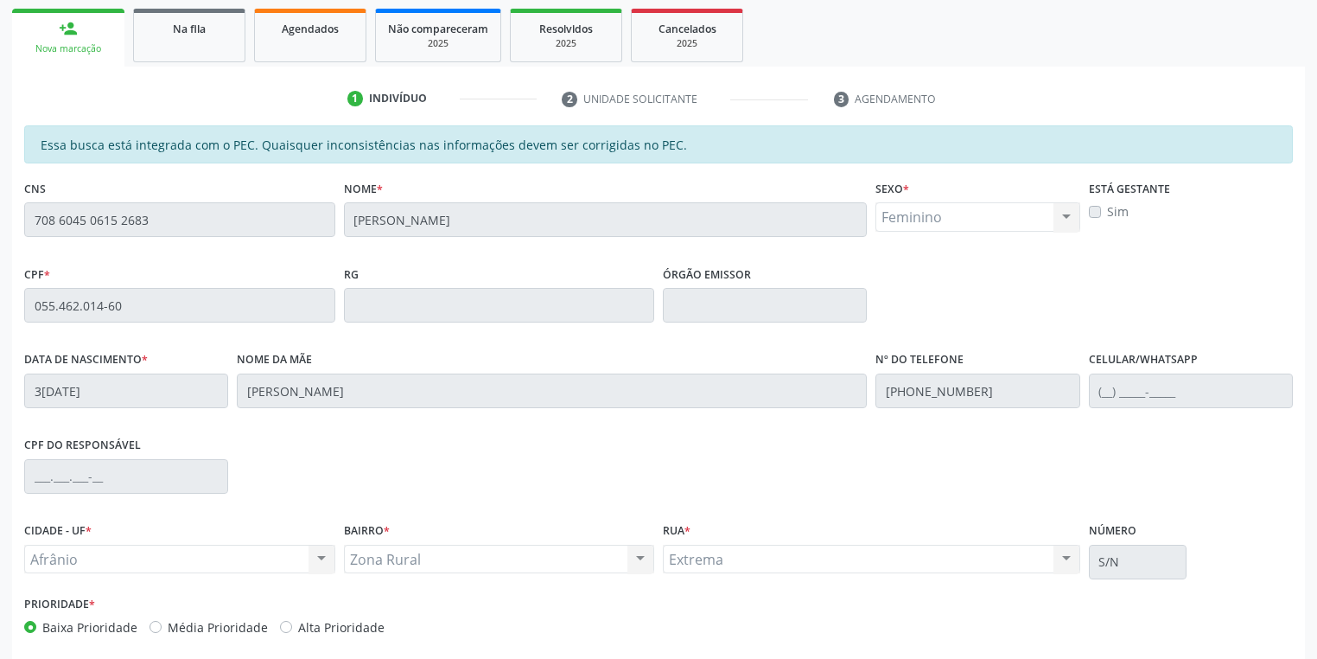
scroll to position [328, 0]
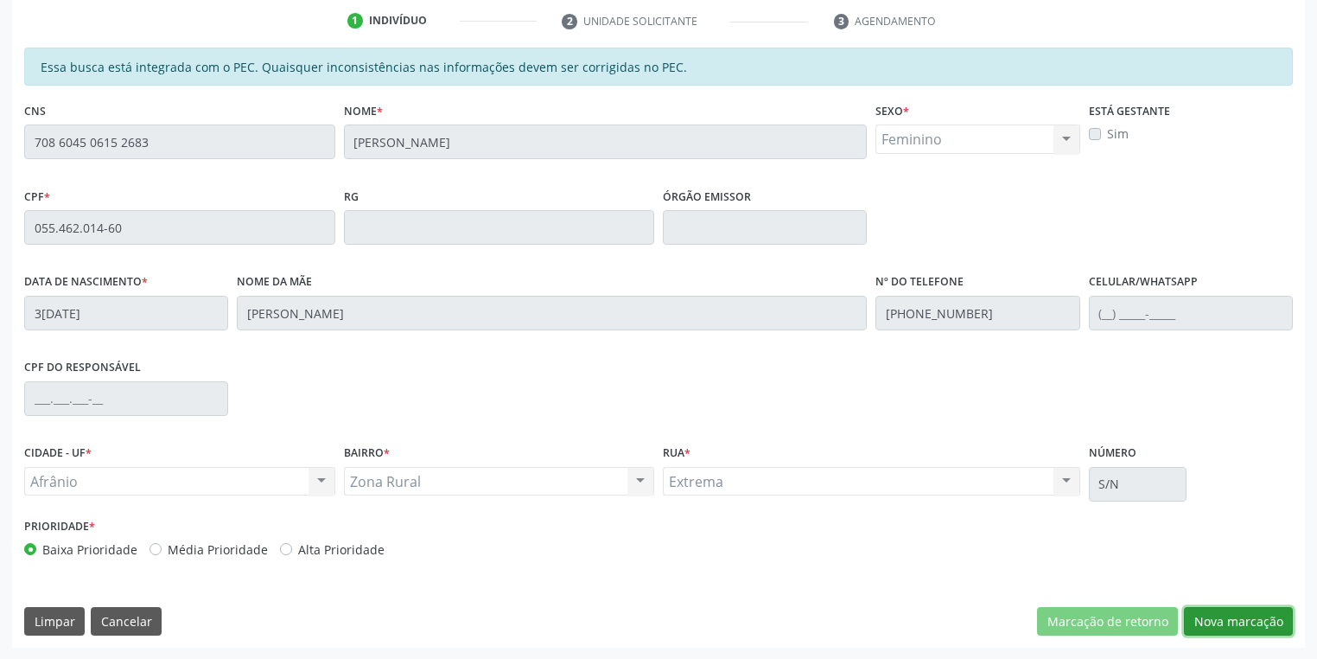
click at [1233, 622] on button "Nova marcação" at bounding box center [1238, 621] width 109 height 29
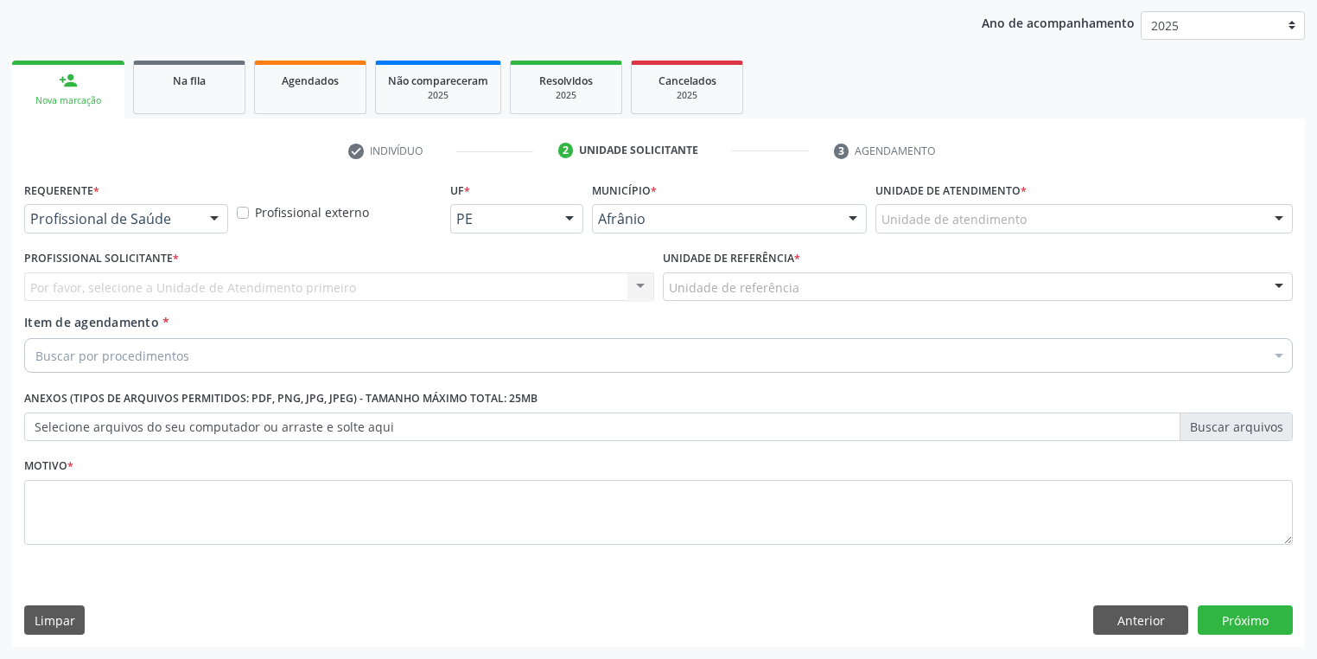
scroll to position [197, 0]
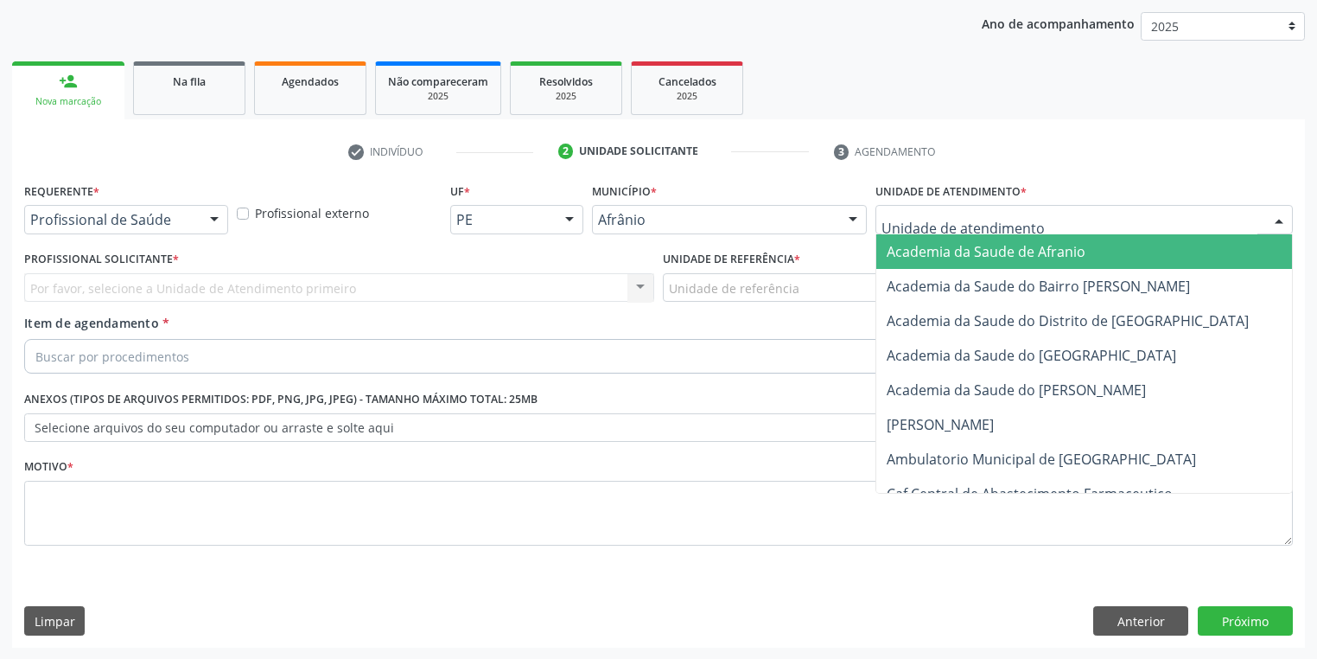
drag, startPoint x: 919, startPoint y: 212, endPoint x: 925, endPoint y: 279, distance: 67.7
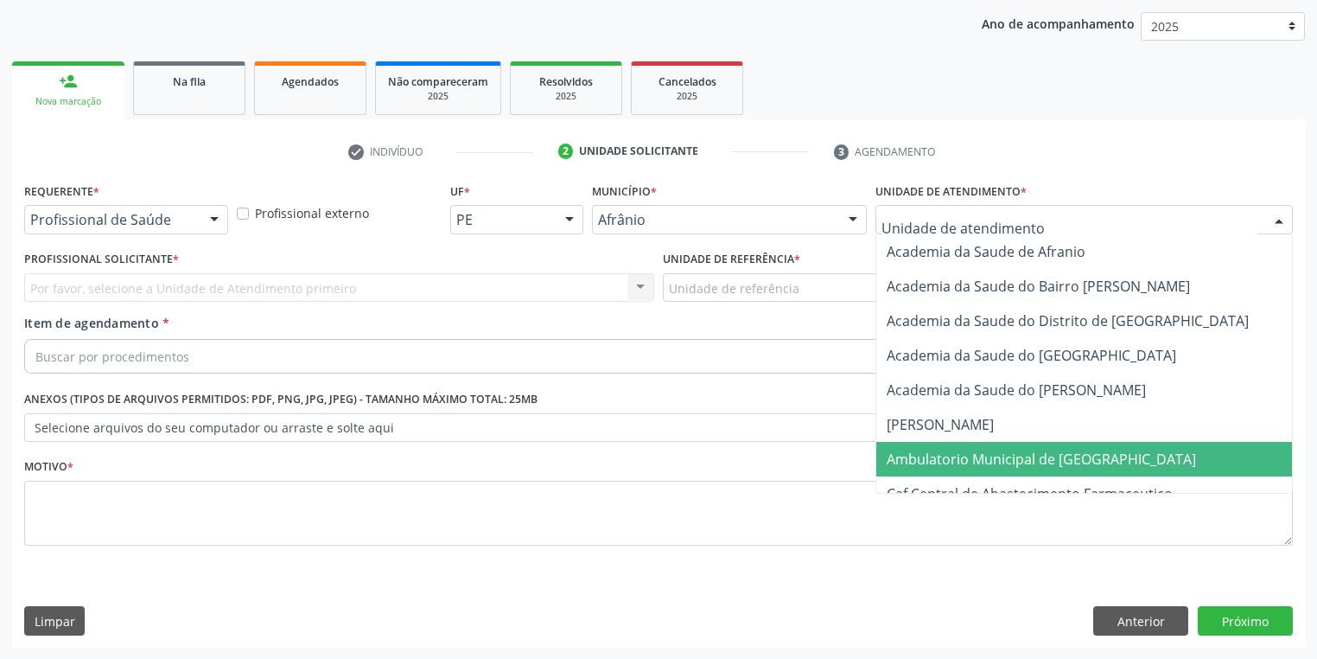
drag, startPoint x: 945, startPoint y: 463, endPoint x: 834, endPoint y: 374, distance: 142.0
click at [945, 463] on span "Ambulatorio Municipal de [GEOGRAPHIC_DATA]" at bounding box center [1041, 458] width 309 height 19
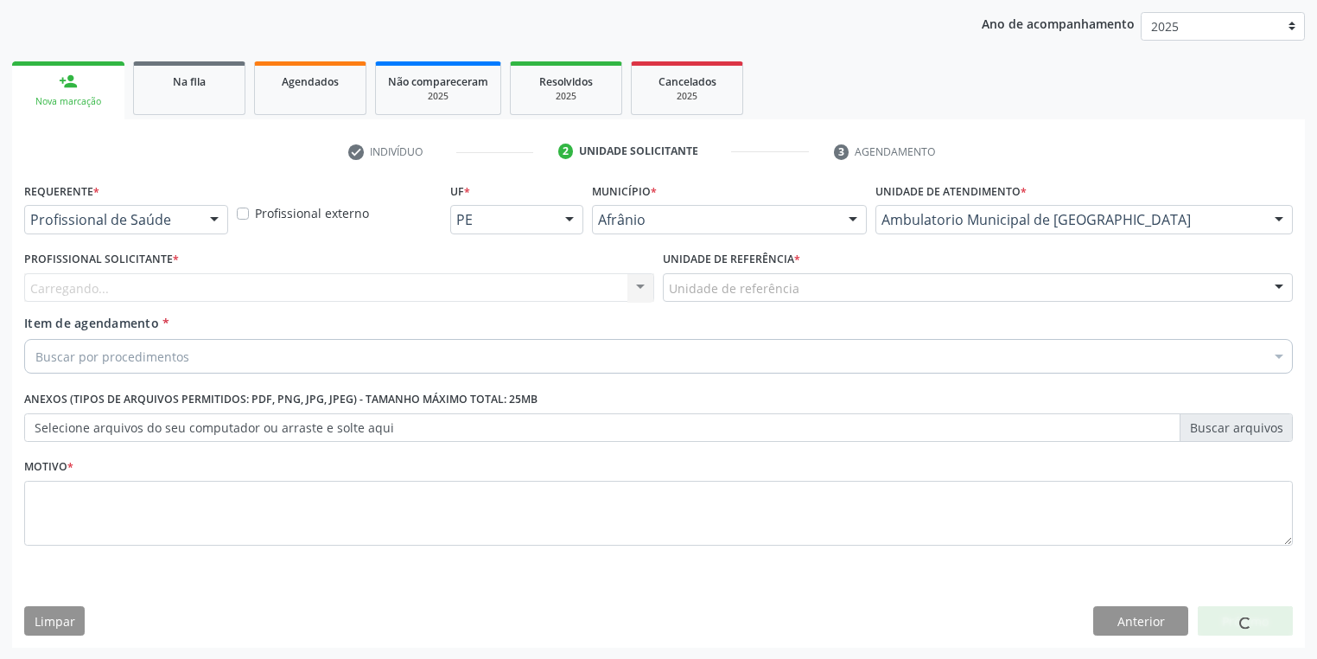
drag, startPoint x: 702, startPoint y: 288, endPoint x: 708, endPoint y: 324, distance: 36.8
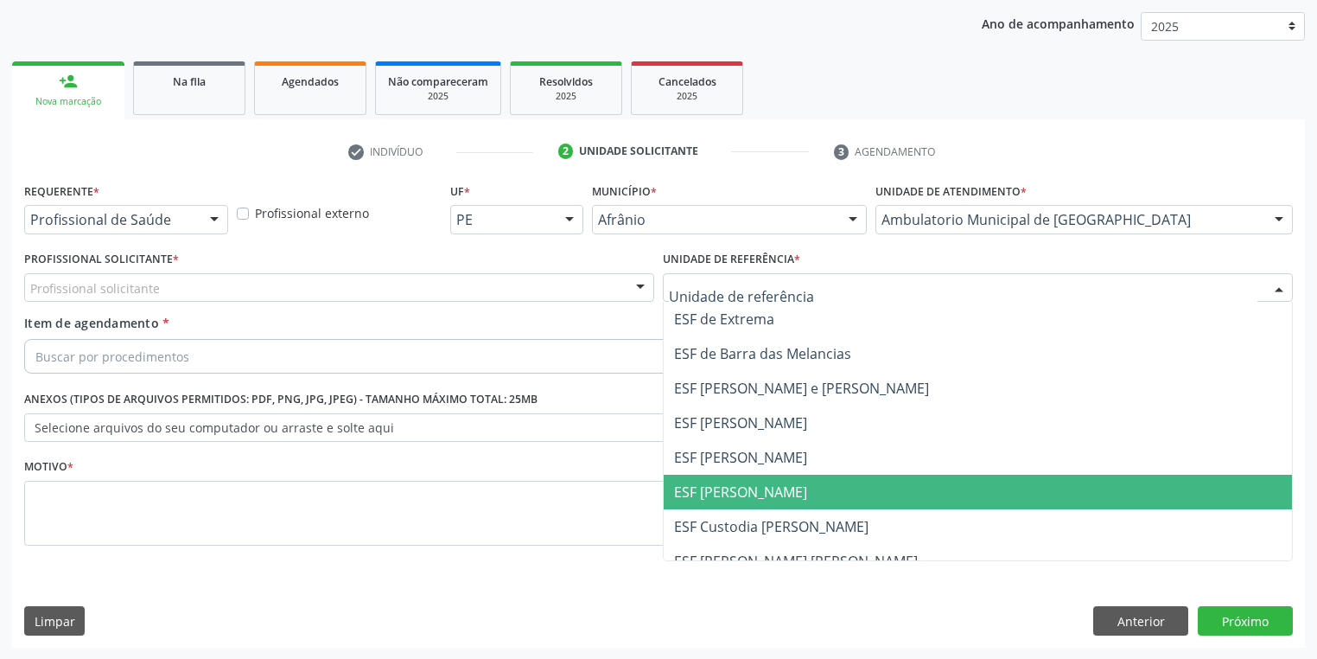
click at [716, 492] on span "ESF [PERSON_NAME]" at bounding box center [740, 491] width 133 height 19
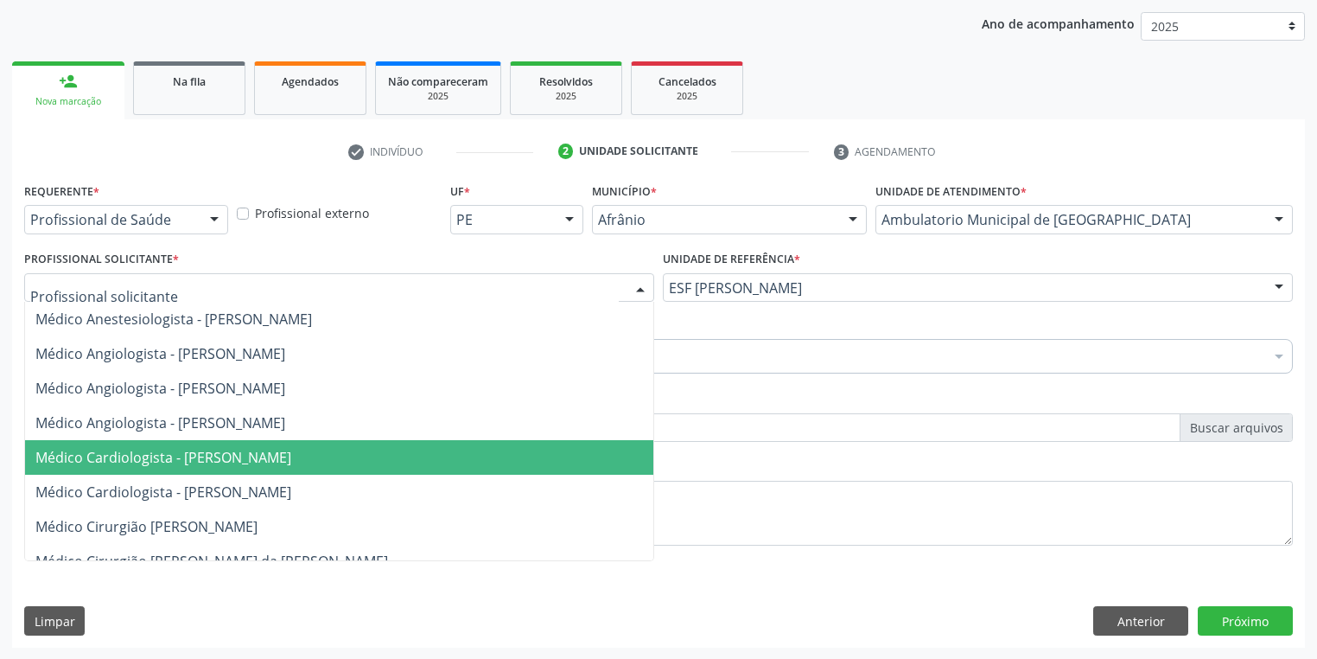
click at [130, 450] on span "Médico Cardiologista - [PERSON_NAME]" at bounding box center [163, 457] width 256 height 19
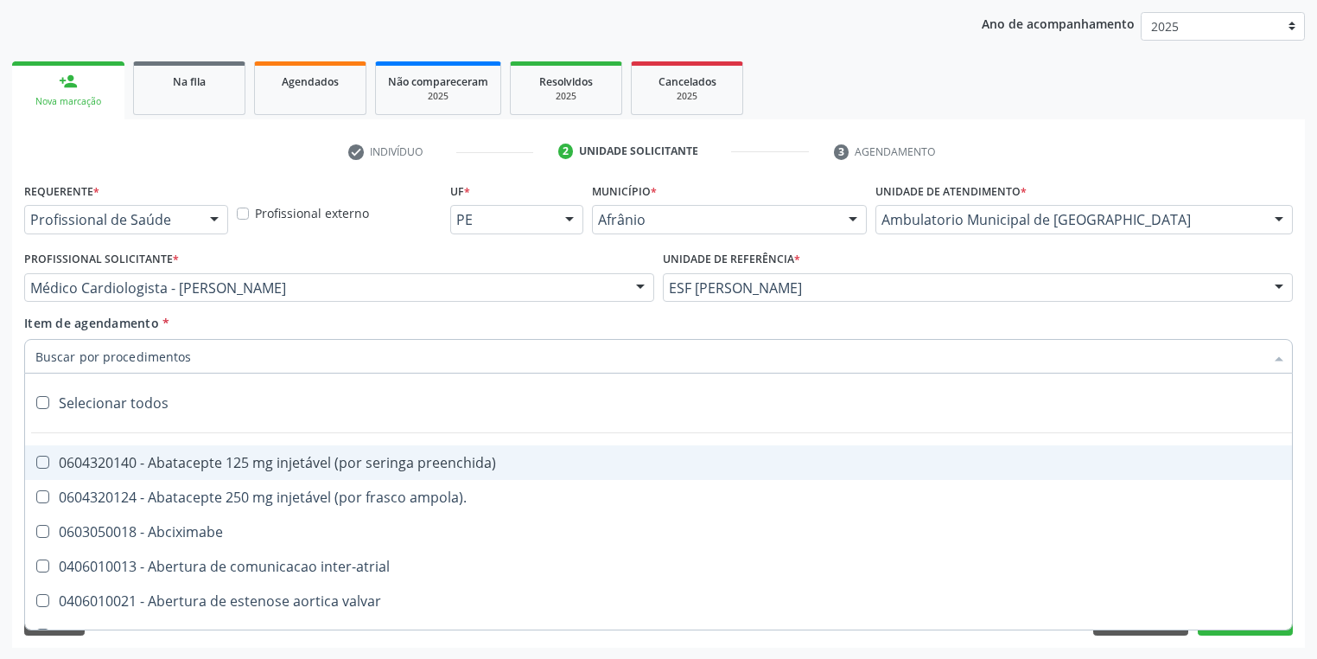
type input "n"
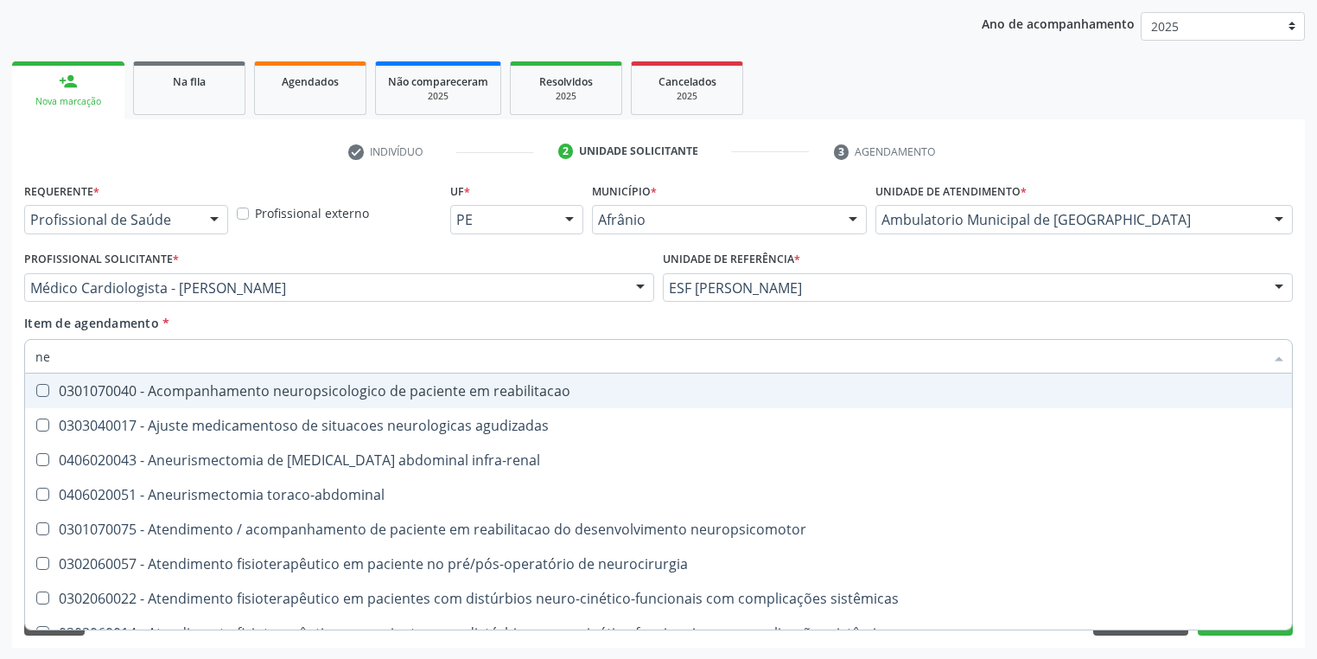
type input "n"
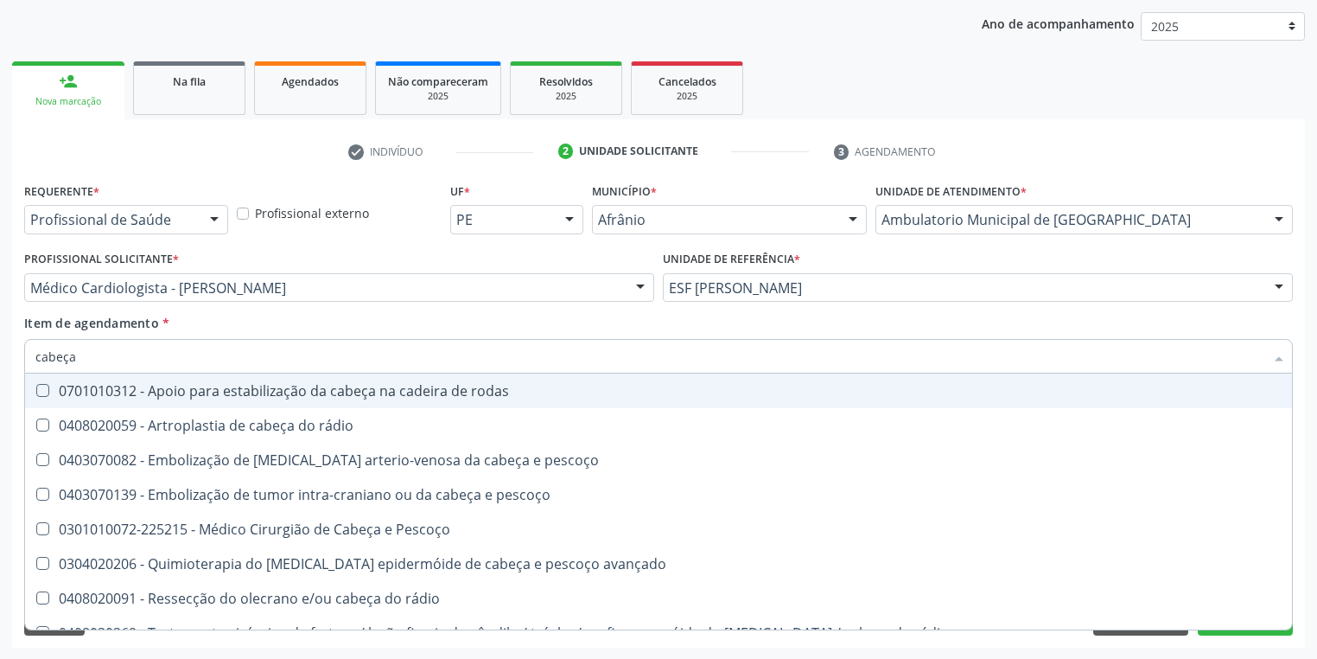
type input "cabeça"
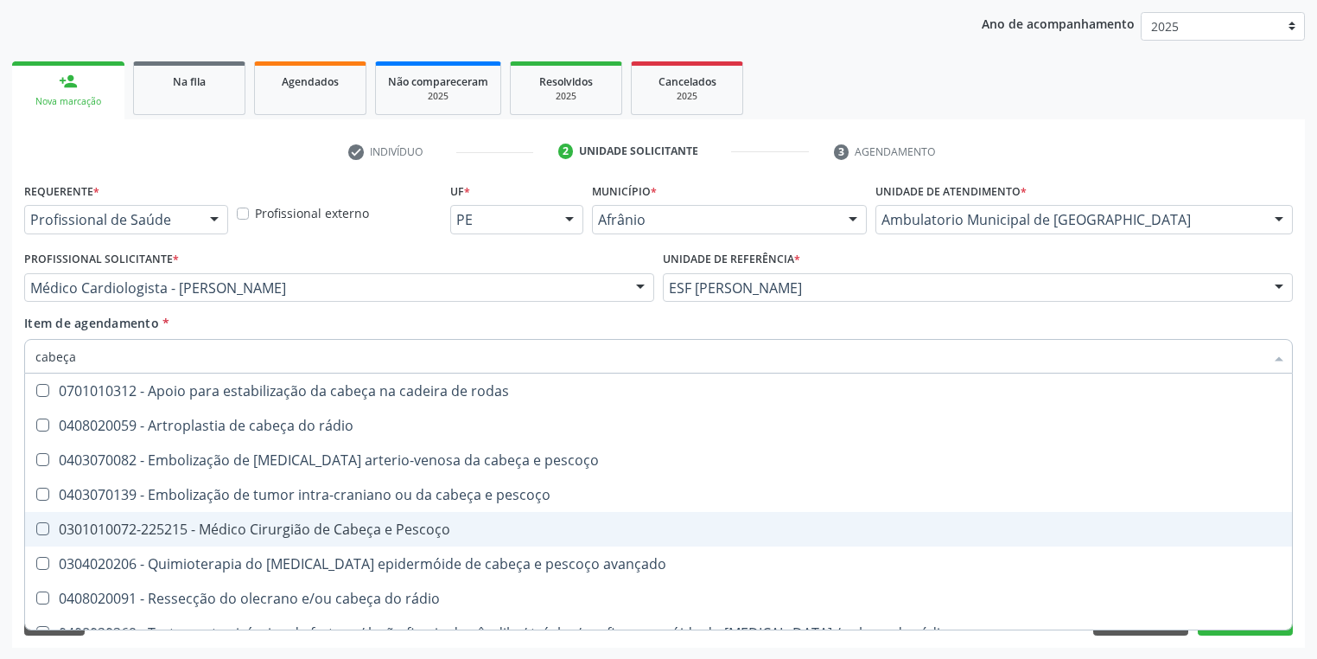
click at [89, 529] on div "0301010072-225215 - Médico Cirurgião de Cabeça e Pescoço" at bounding box center [658, 529] width 1246 height 14
checkbox Pescoço "true"
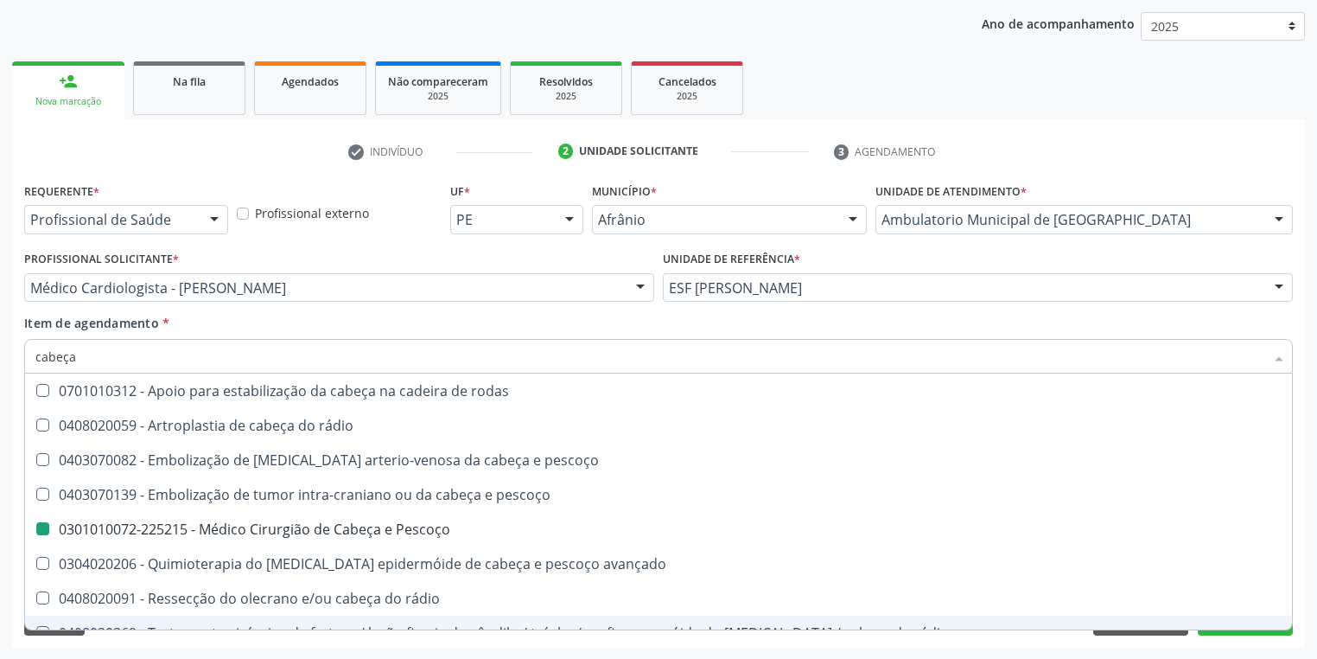
click at [67, 642] on div "Requerente * Profissional de Saúde Profissional de Saúde Paciente Nenhum result…" at bounding box center [658, 412] width 1293 height 469
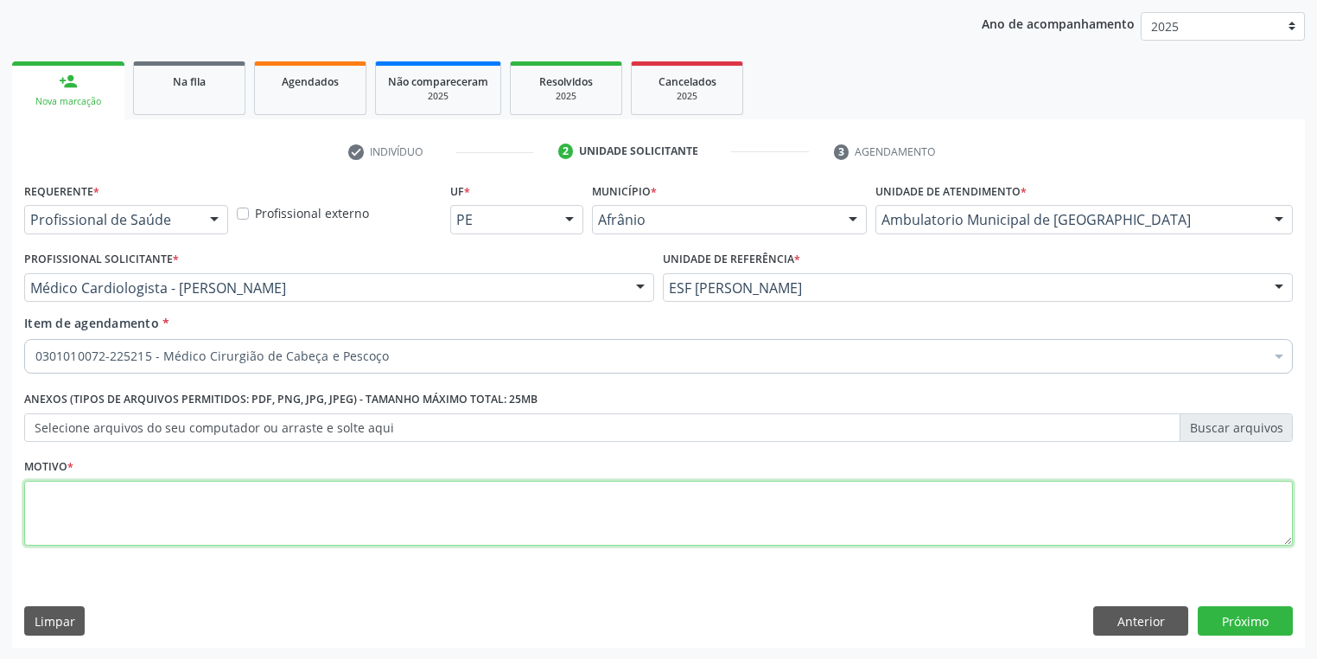
click at [80, 506] on textarea at bounding box center [658, 514] width 1269 height 66
type textarea "*"
click at [1223, 609] on button "Próximo" at bounding box center [1245, 620] width 95 height 29
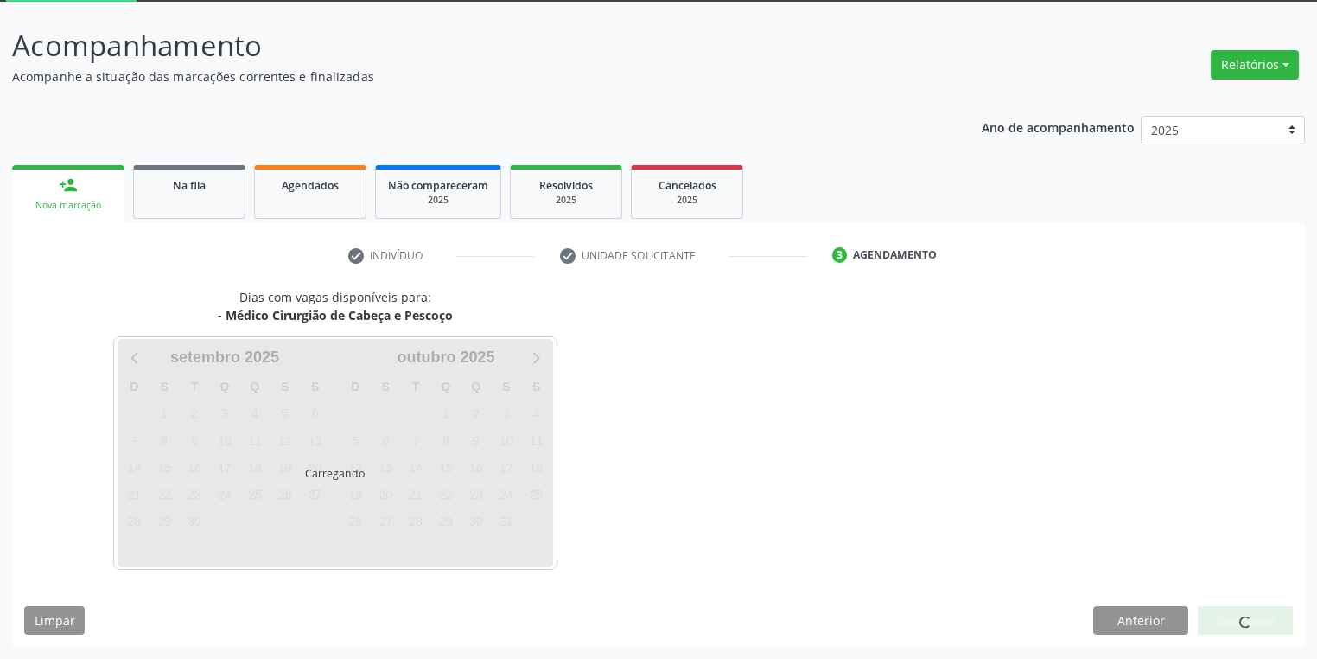
scroll to position [92, 0]
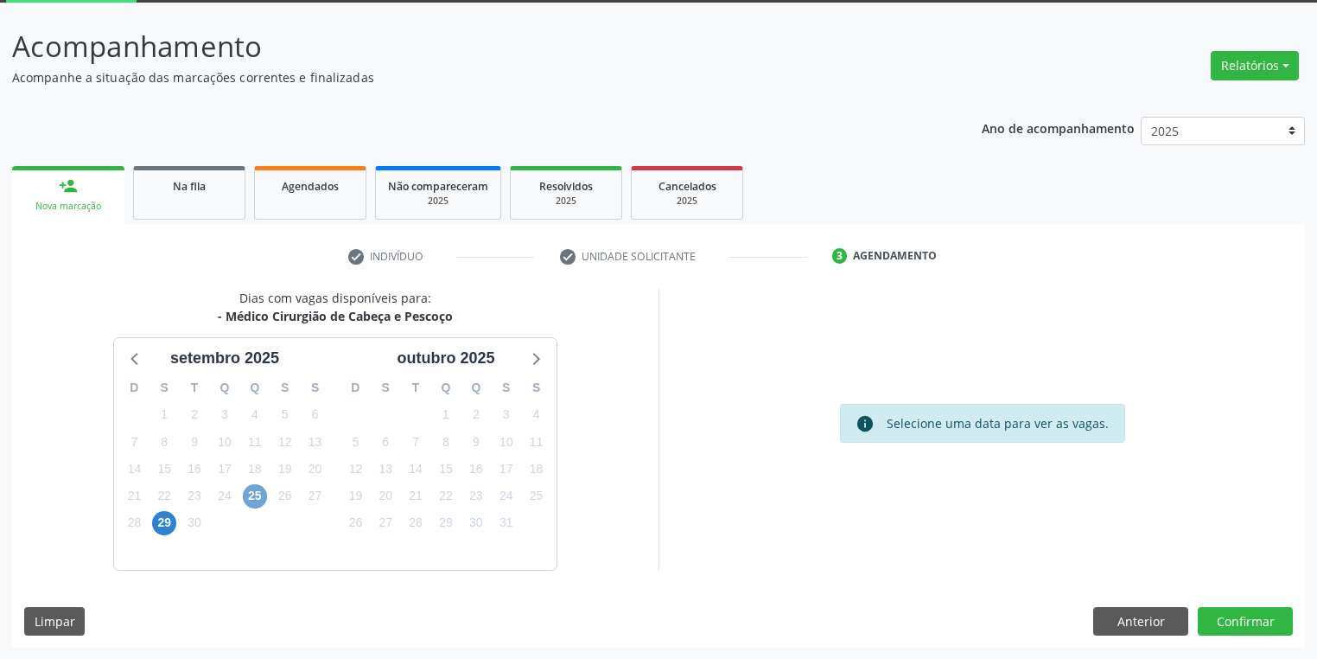
click at [258, 497] on span "25" at bounding box center [255, 496] width 24 height 24
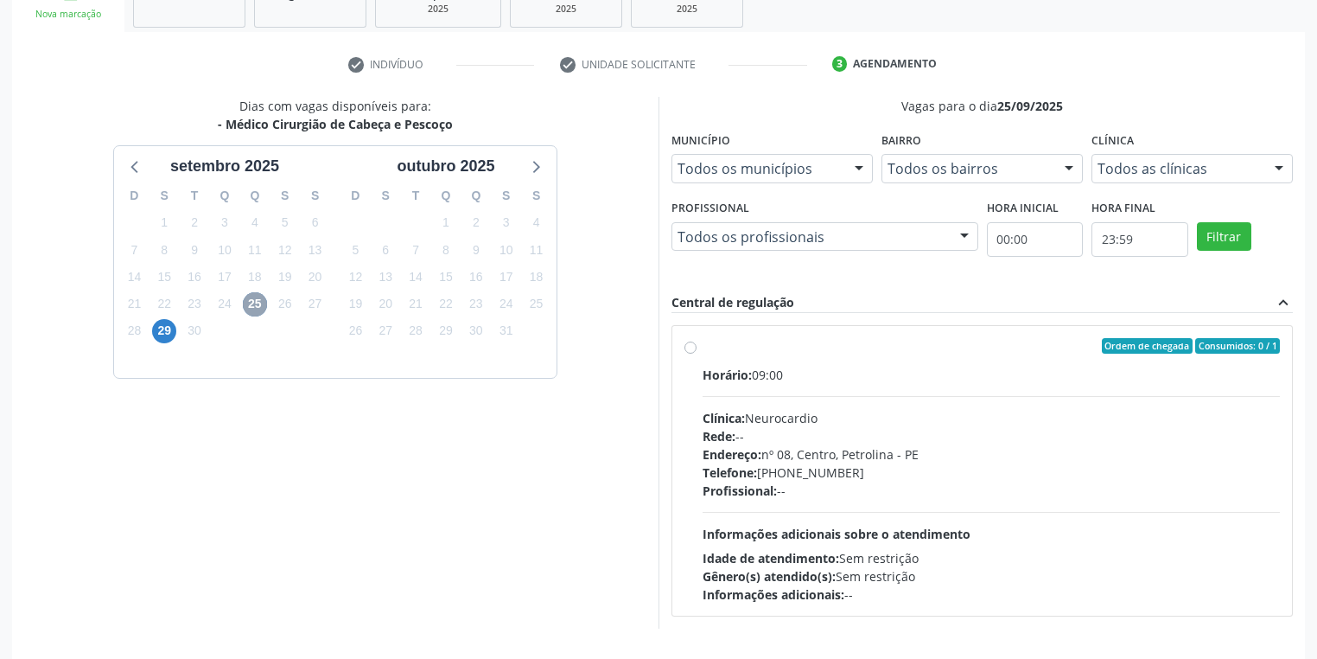
scroll to position [341, 0]
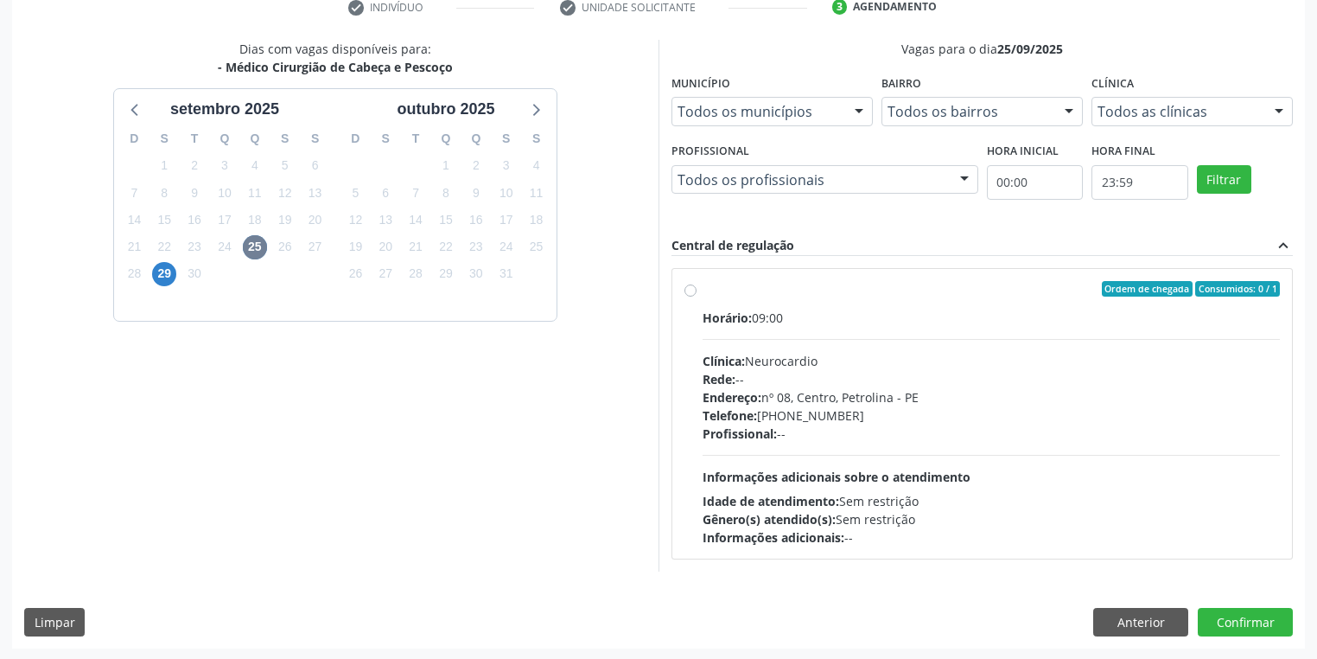
click at [888, 444] on div "Horário: 09:00 Clínica: Neurocardio Rede: -- Endereço: nº 08, Centro, Petrolina…" at bounding box center [991, 428] width 577 height 238
click at [697, 296] on input "Ordem de chegada Consumidos: 0 / 1 Horário: 09:00 Clínica: Neurocardio Rede: --…" at bounding box center [690, 289] width 12 height 16
radio input "true"
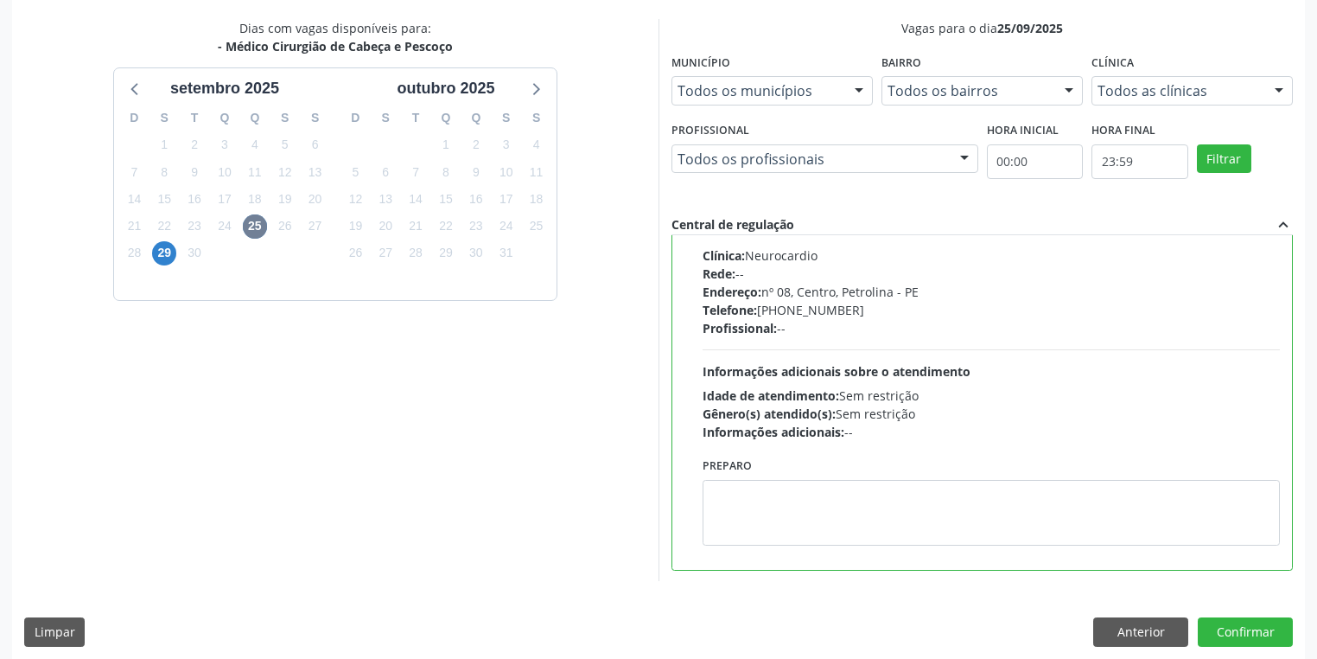
scroll to position [373, 0]
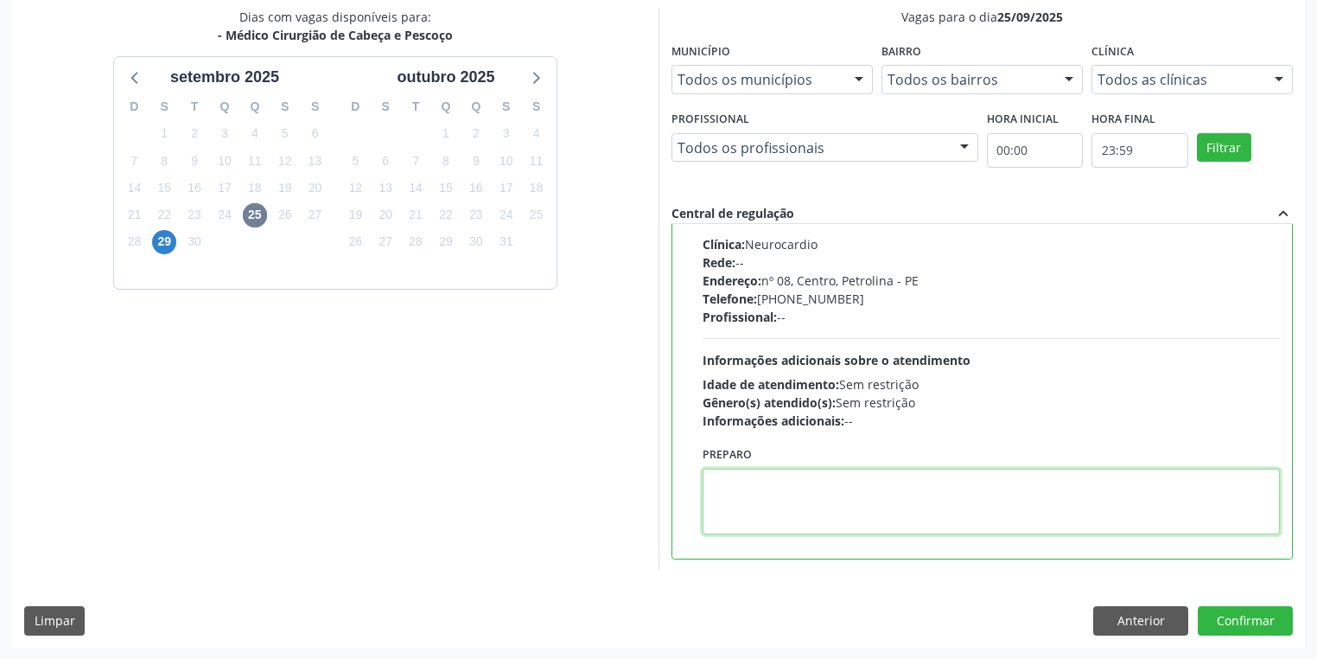
click at [792, 487] on textarea at bounding box center [991, 501] width 577 height 66
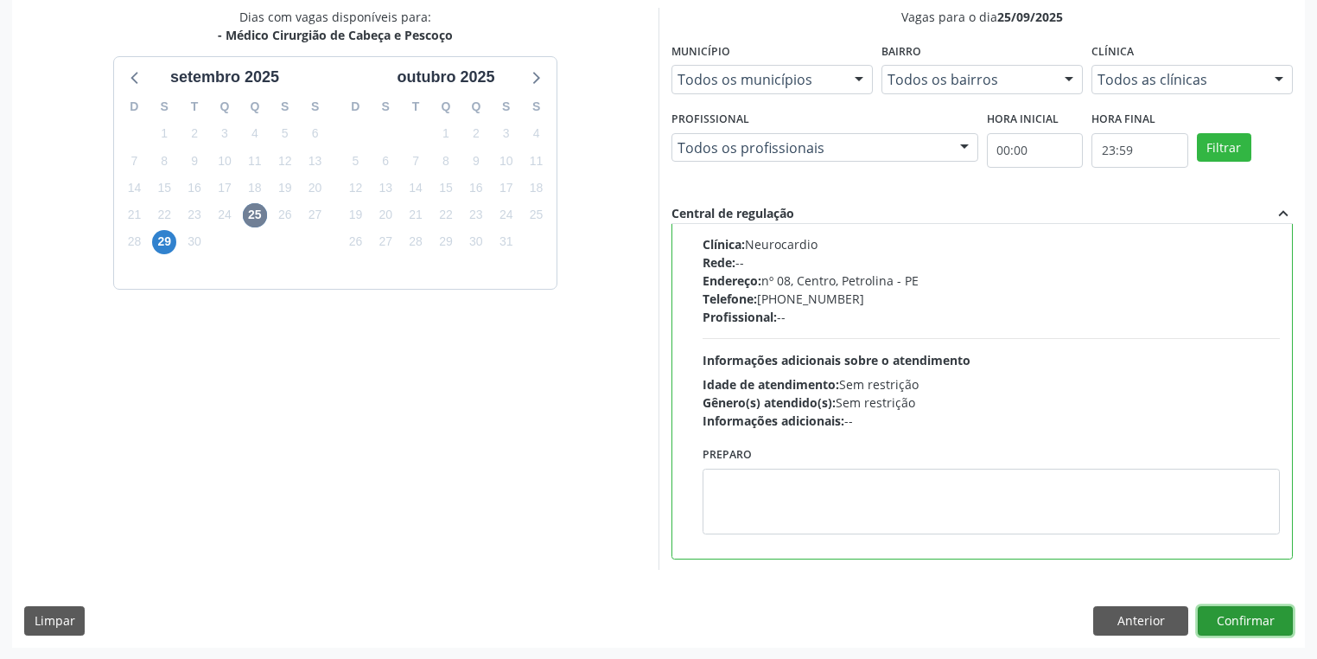
click at [1225, 627] on button "Confirmar" at bounding box center [1245, 620] width 95 height 29
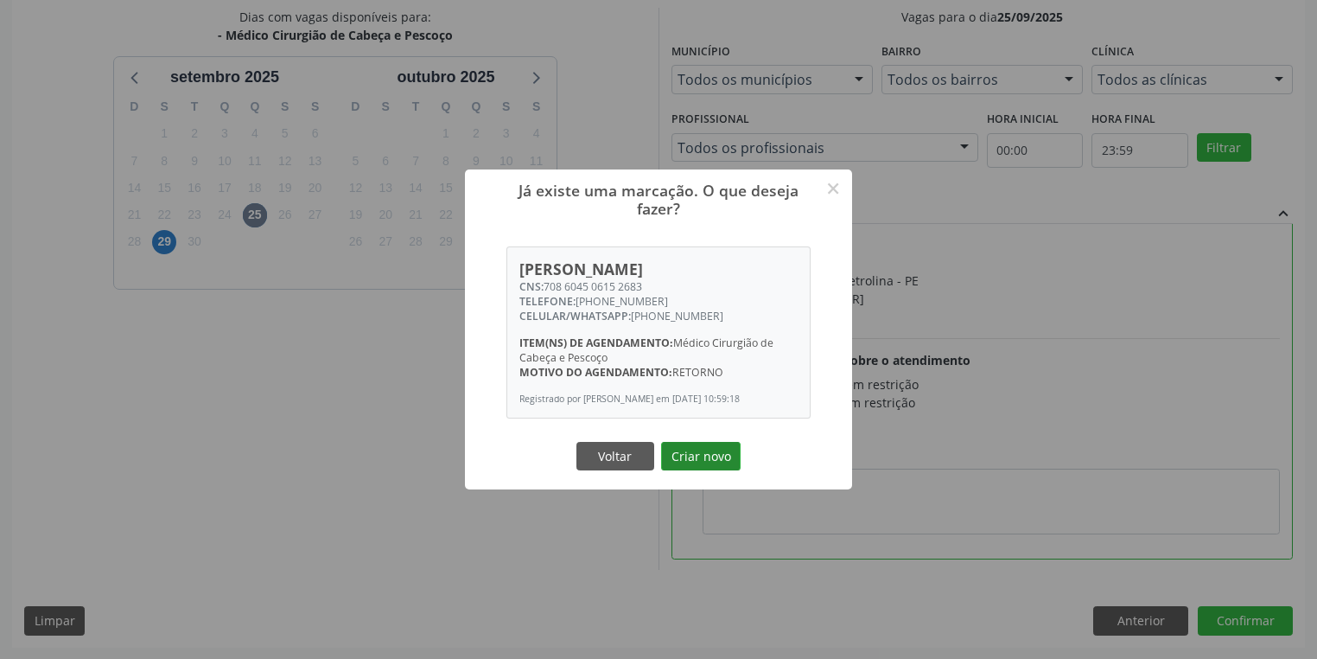
click at [698, 461] on button "Criar novo" at bounding box center [701, 456] width 80 height 29
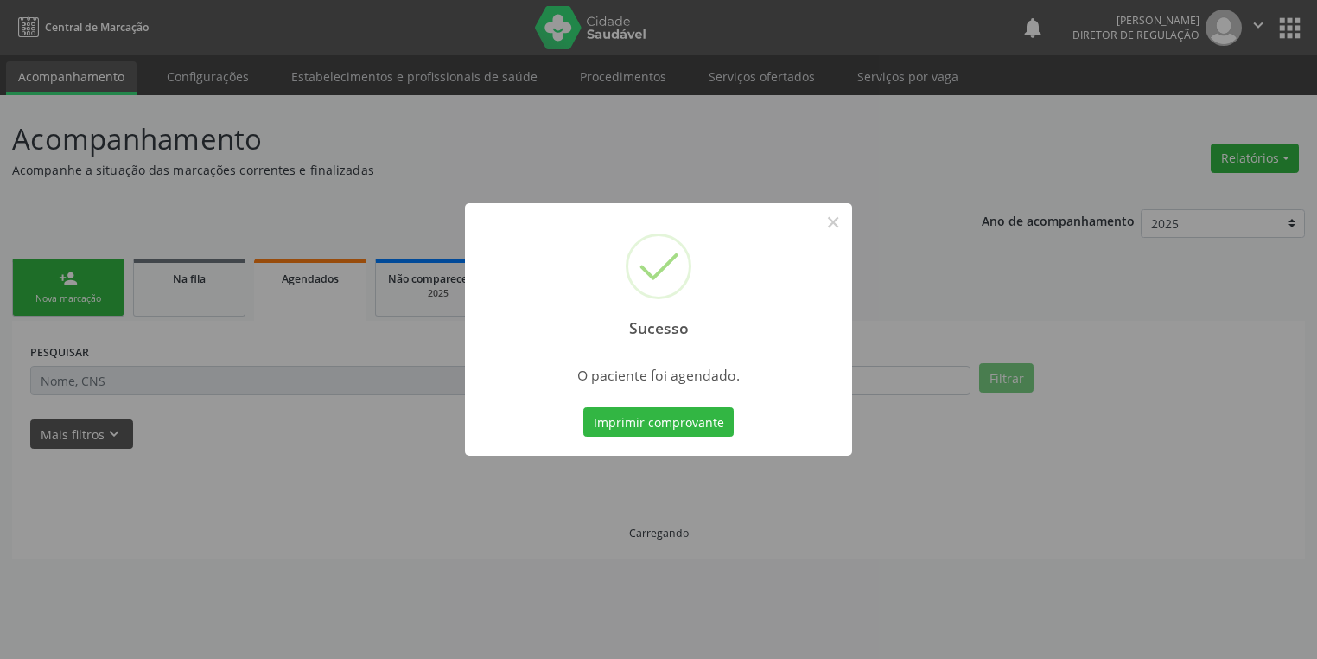
scroll to position [0, 0]
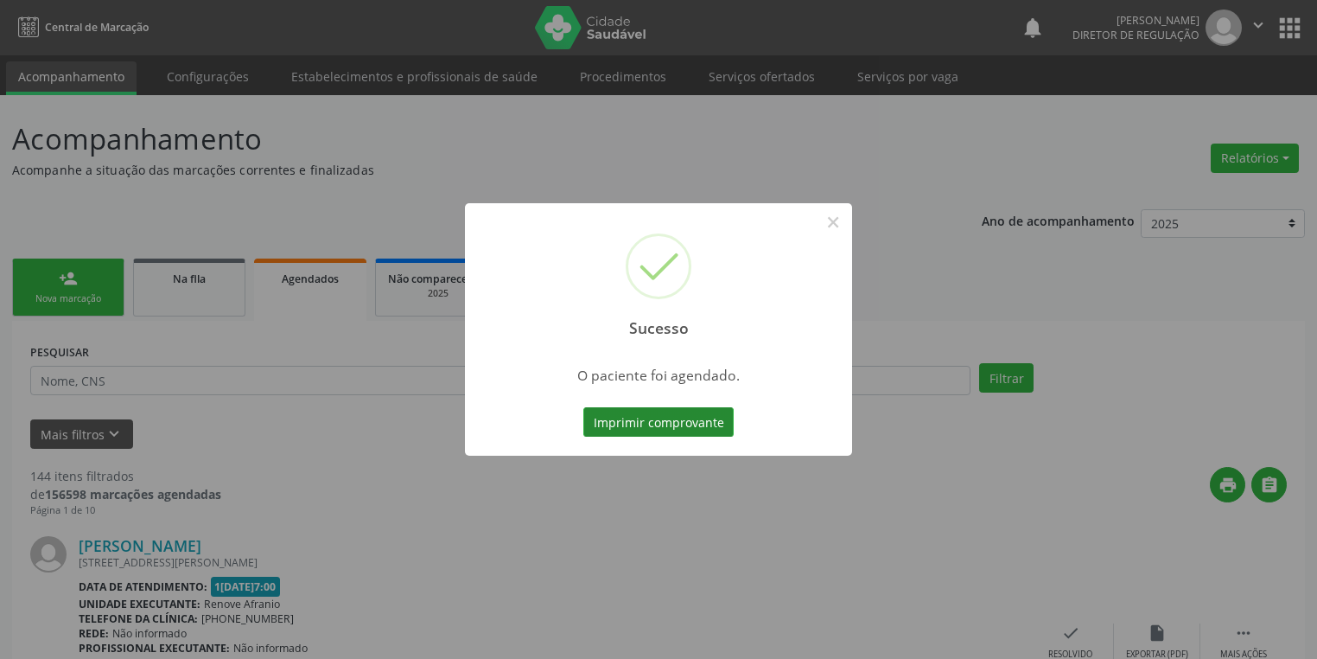
click at [621, 423] on button "Imprimir comprovante" at bounding box center [658, 421] width 150 height 29
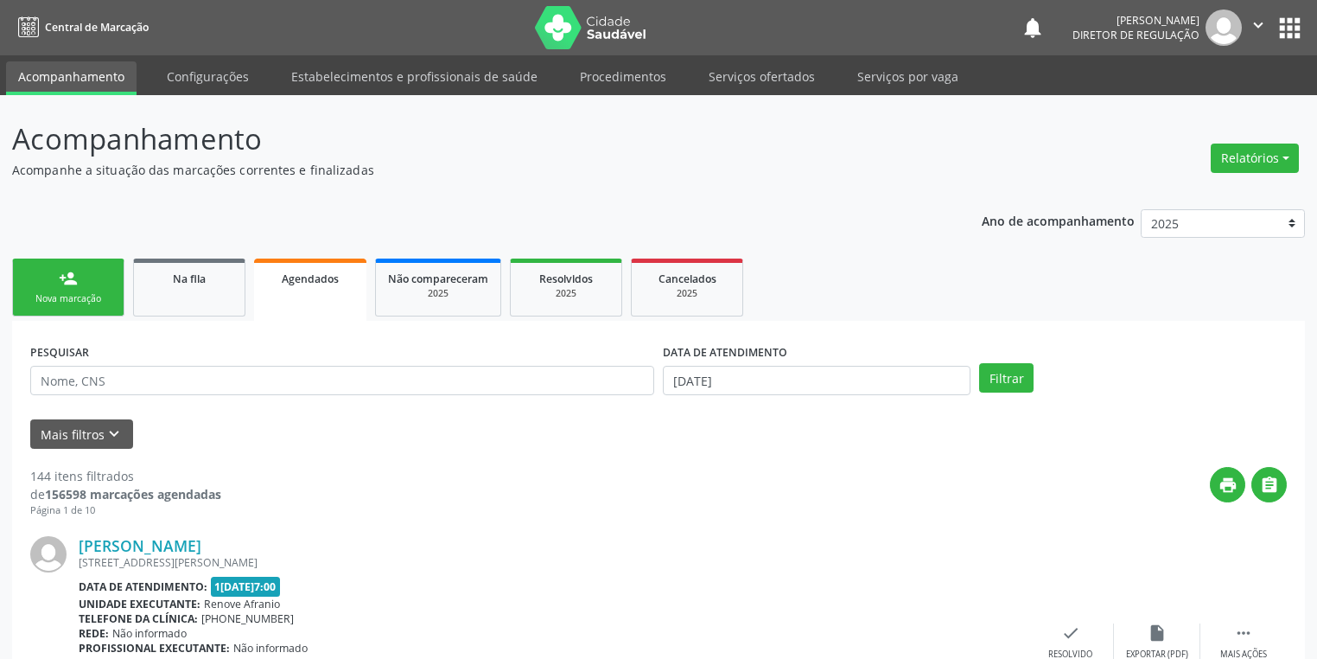
click at [104, 305] on link "person_add Nova marcação" at bounding box center [68, 287] width 112 height 58
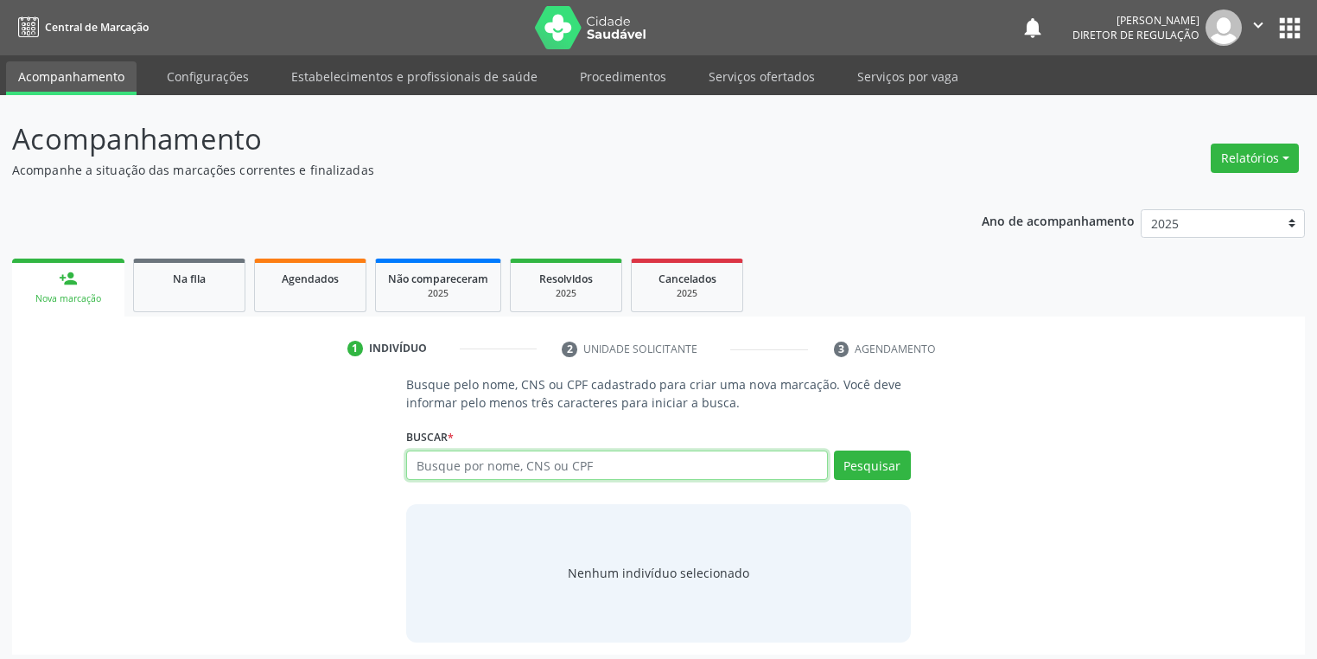
click at [458, 457] on input "text" at bounding box center [617, 464] width 422 height 29
type input "708604506152683"
click at [856, 467] on button "Pesquisar" at bounding box center [872, 464] width 77 height 29
click at [634, 573] on div "Nenhum indivíduo selecionado" at bounding box center [658, 572] width 181 height 18
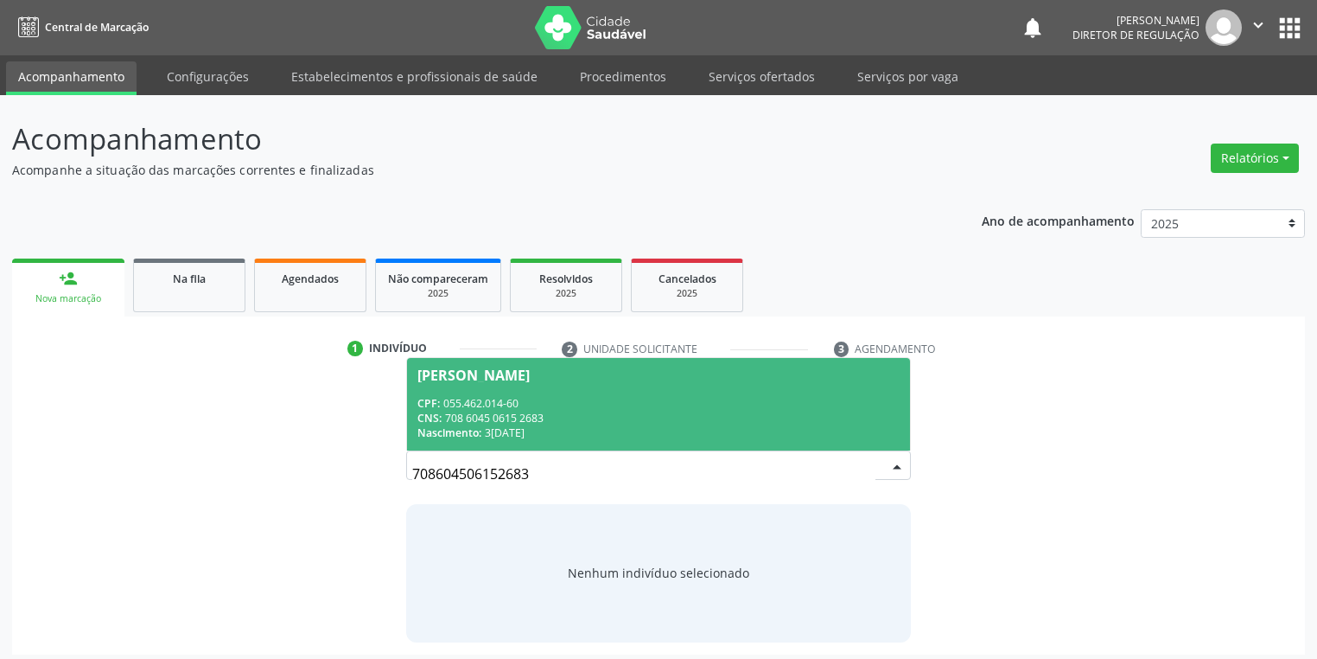
click at [525, 391] on span "Joana Rodrigues de Sousa CPF: 055.462.014-60 CNS: 708 6045 0615 2683 Nascimento…" at bounding box center [658, 404] width 503 height 92
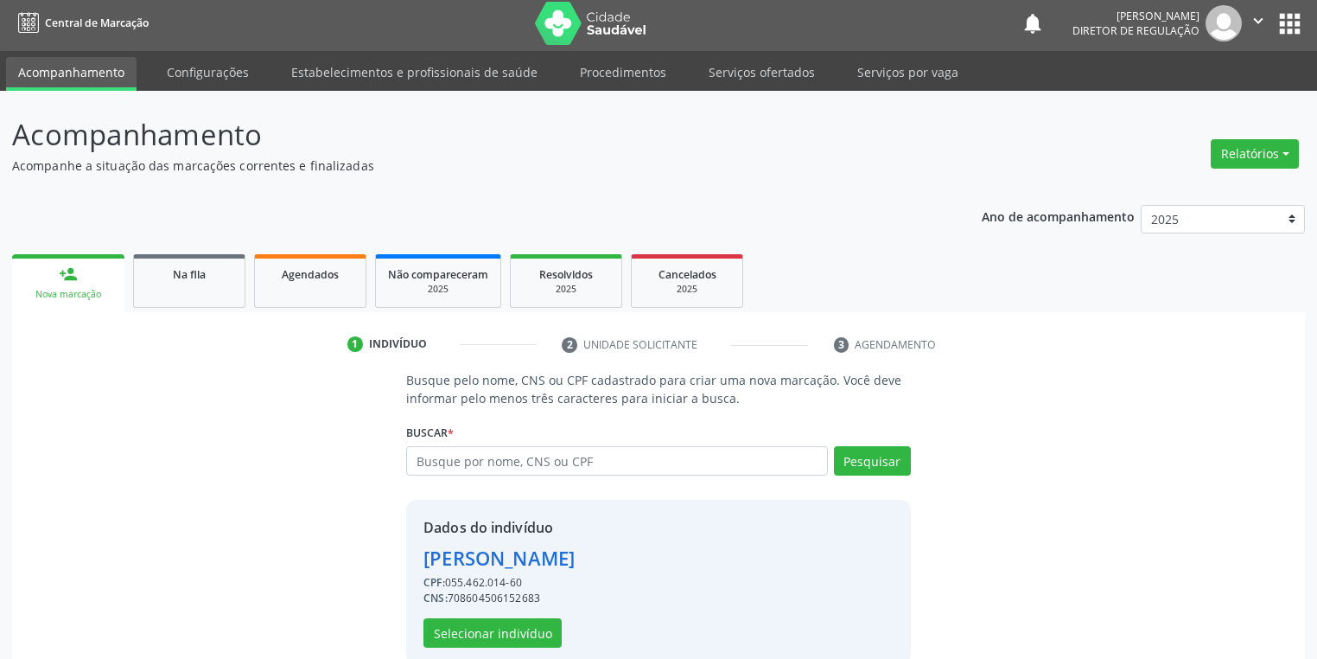
scroll to position [33, 0]
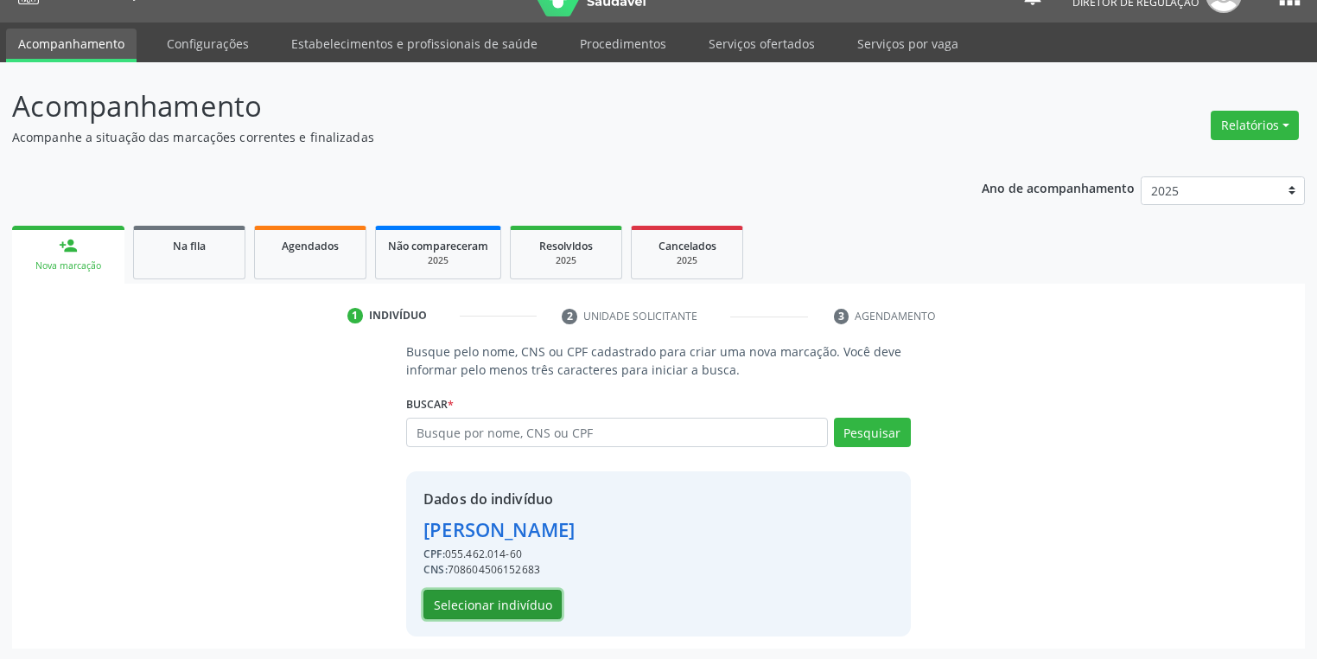
click at [504, 601] on button "Selecionar indivíduo" at bounding box center [492, 603] width 138 height 29
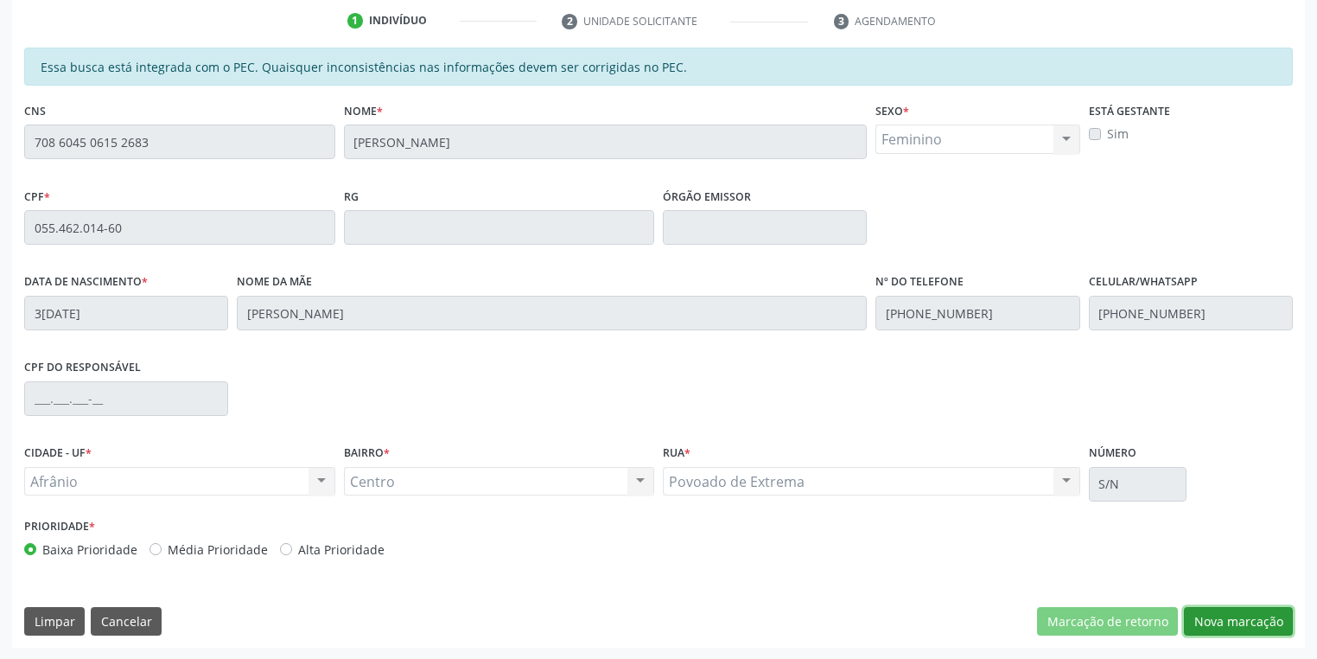
click at [1215, 626] on button "Nova marcação" at bounding box center [1238, 621] width 109 height 29
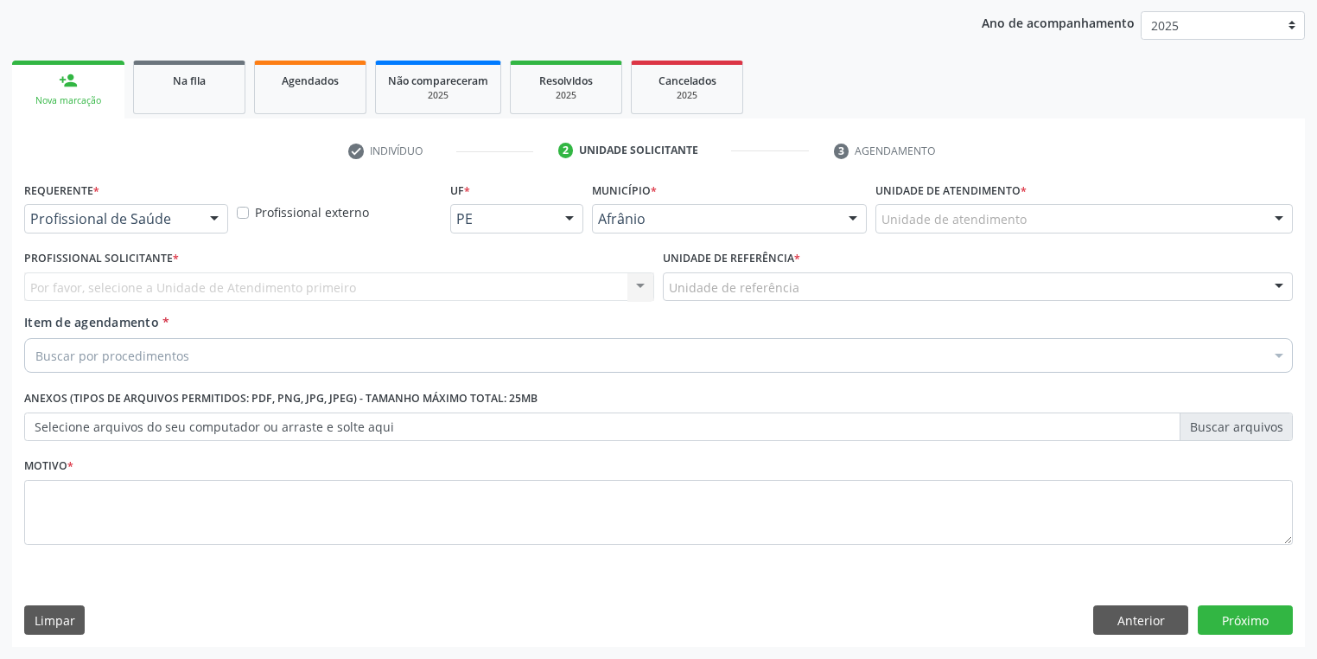
scroll to position [197, 0]
drag, startPoint x: 899, startPoint y: 217, endPoint x: 899, endPoint y: 228, distance: 11.2
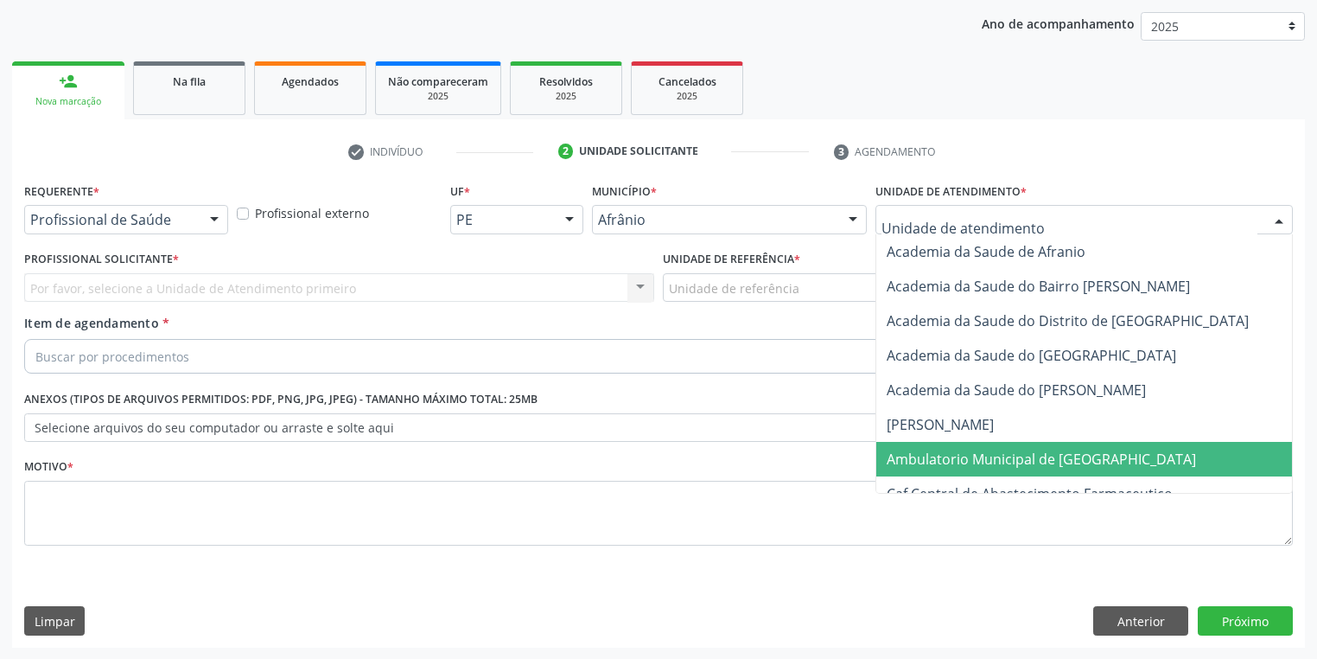
click at [919, 472] on span "Ambulatorio Municipal de [GEOGRAPHIC_DATA]" at bounding box center [1087, 459] width 422 height 35
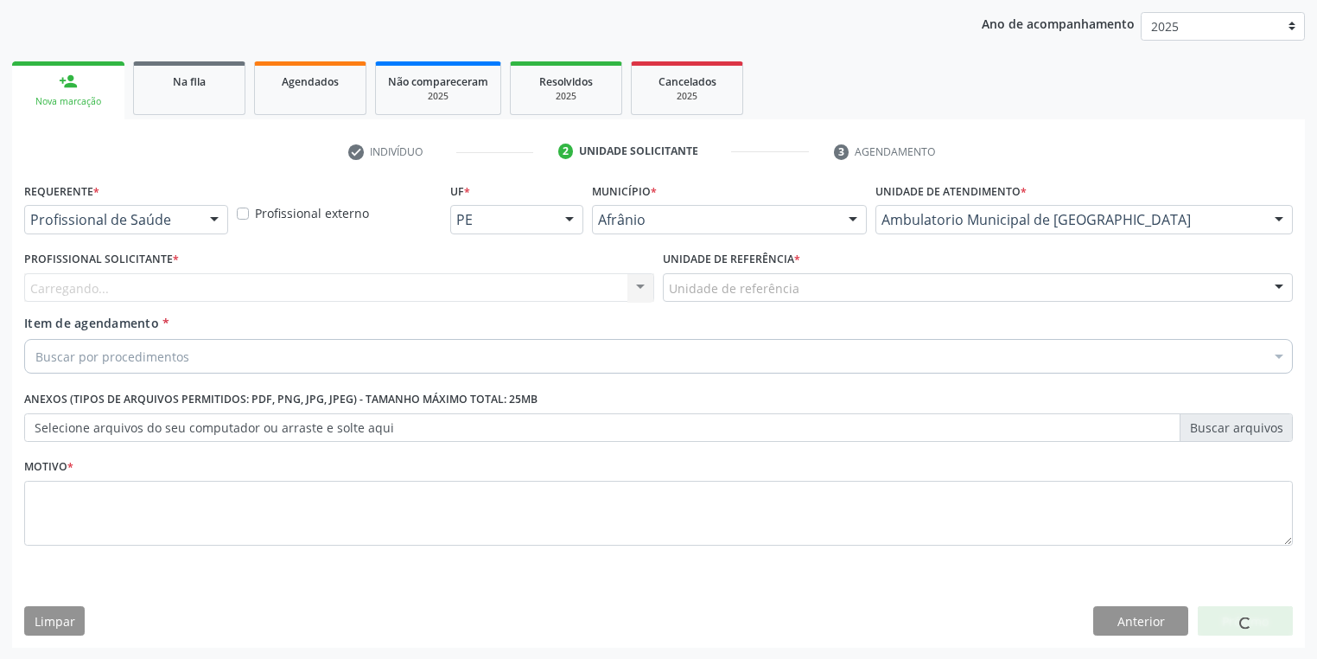
drag, startPoint x: 733, startPoint y: 301, endPoint x: 729, endPoint y: 365, distance: 64.1
click at [733, 302] on div "Unidade de referência ESF de Extrema ESF de Barra das Melancias ESF Jose e Mari…" at bounding box center [978, 287] width 630 height 29
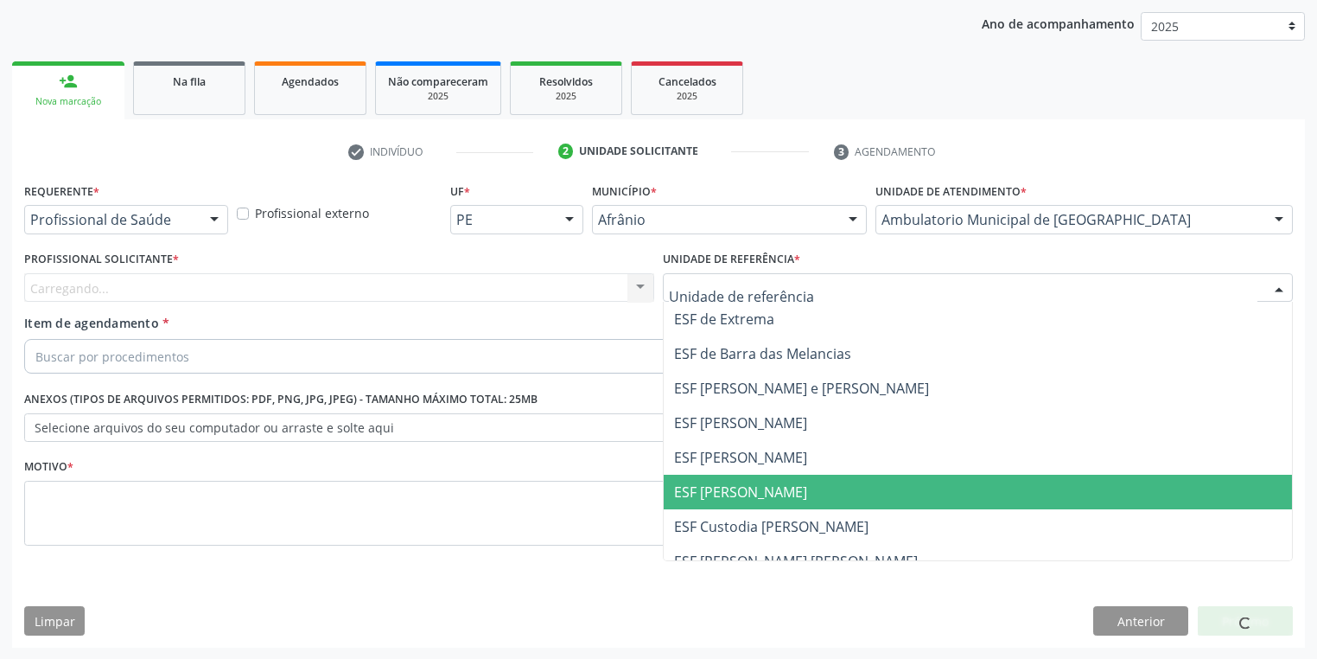
drag, startPoint x: 729, startPoint y: 489, endPoint x: 561, endPoint y: 430, distance: 177.9
click at [727, 489] on span "ESF [PERSON_NAME]" at bounding box center [740, 491] width 133 height 19
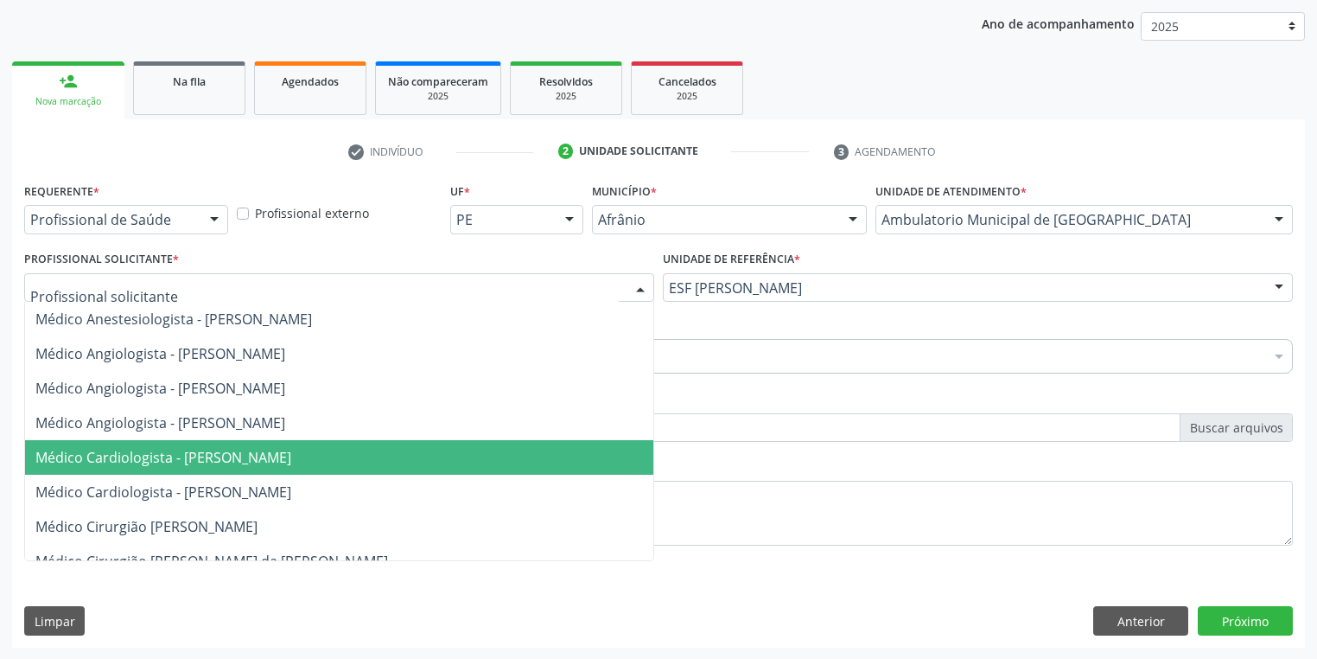
drag, startPoint x: 118, startPoint y: 451, endPoint x: 115, endPoint y: 418, distance: 33.0
click at [119, 449] on span "Médico Cardiologista - [PERSON_NAME]" at bounding box center [163, 457] width 256 height 19
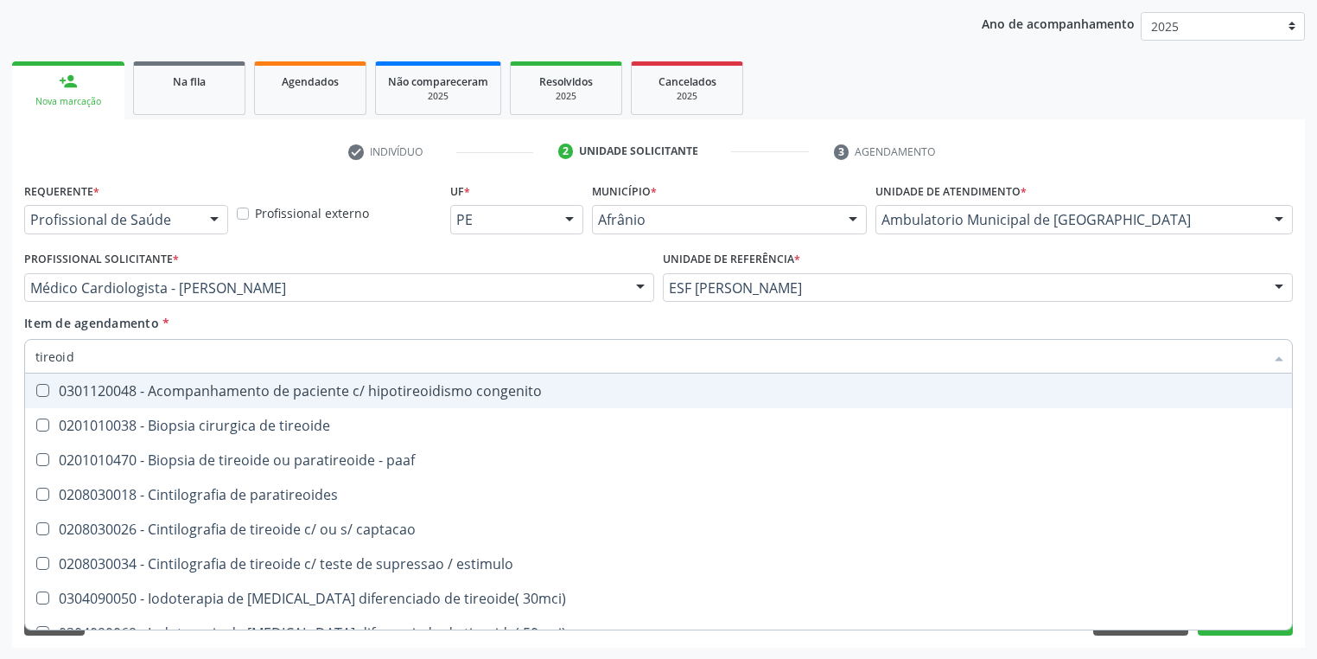
type input "tireoide"
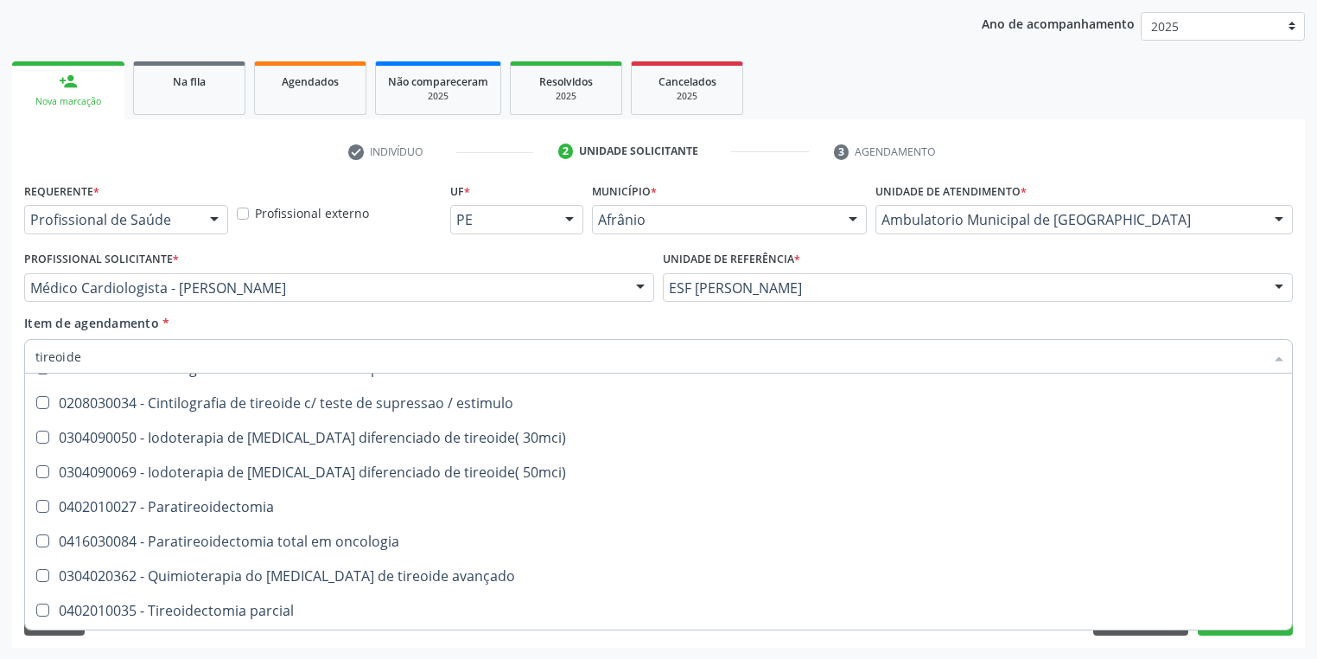
scroll to position [332, 0]
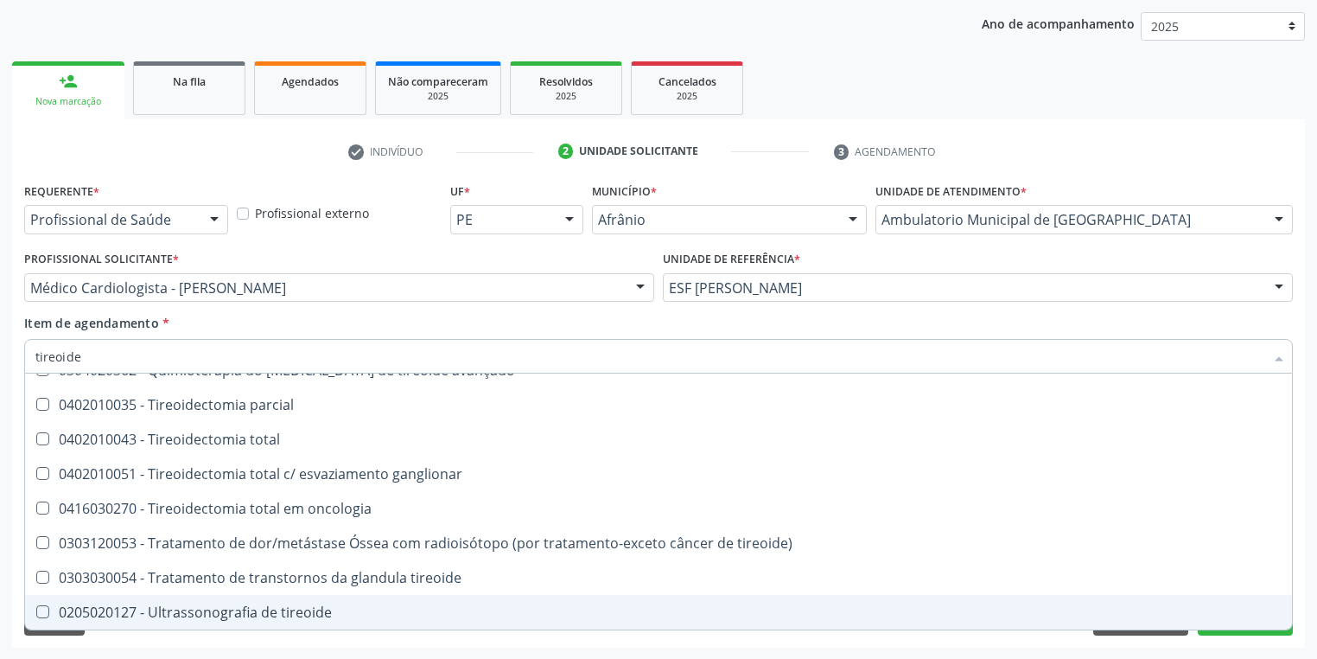
click at [229, 616] on div "0205020127 - Ultrassonografia de tireoide" at bounding box center [658, 612] width 1246 height 14
checkbox tireoide "true"
click at [115, 647] on div "Acompanhamento Acompanhe a situação das marcações correntes e finalizadas Relat…" at bounding box center [658, 278] width 1317 height 761
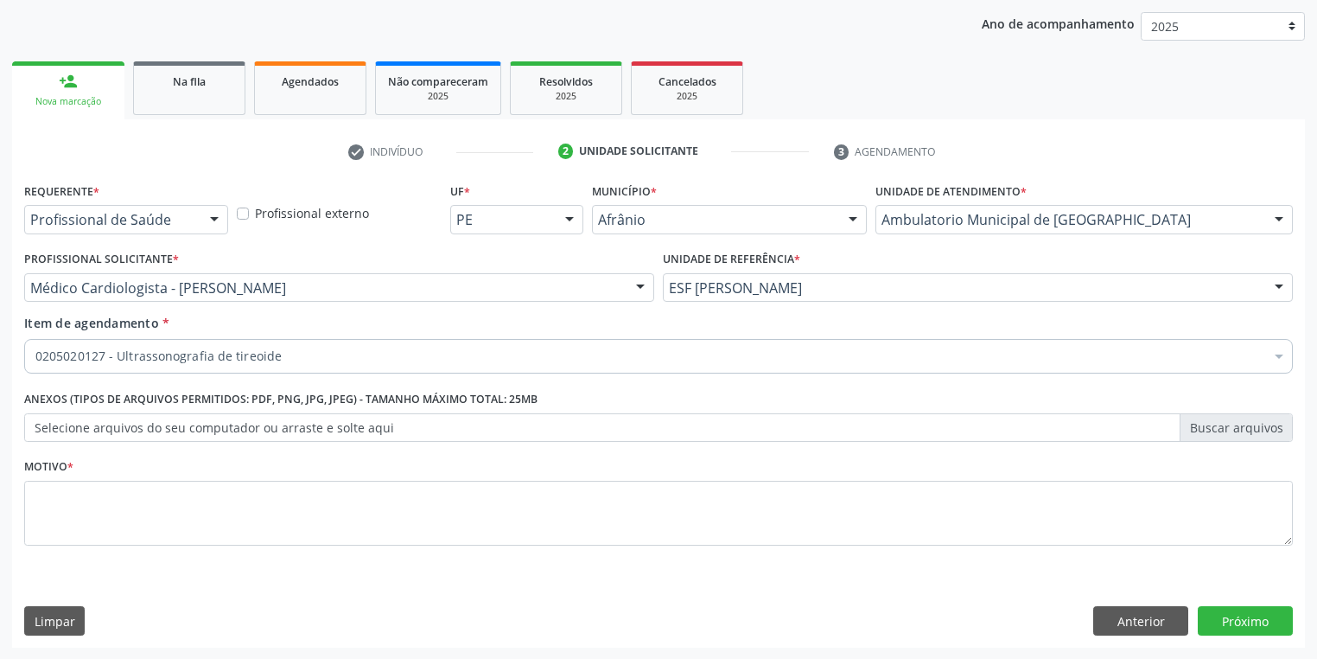
scroll to position [0, 0]
click at [60, 494] on textarea at bounding box center [658, 514] width 1269 height 66
type textarea "/"
click at [1229, 618] on button "Próximo" at bounding box center [1245, 620] width 95 height 29
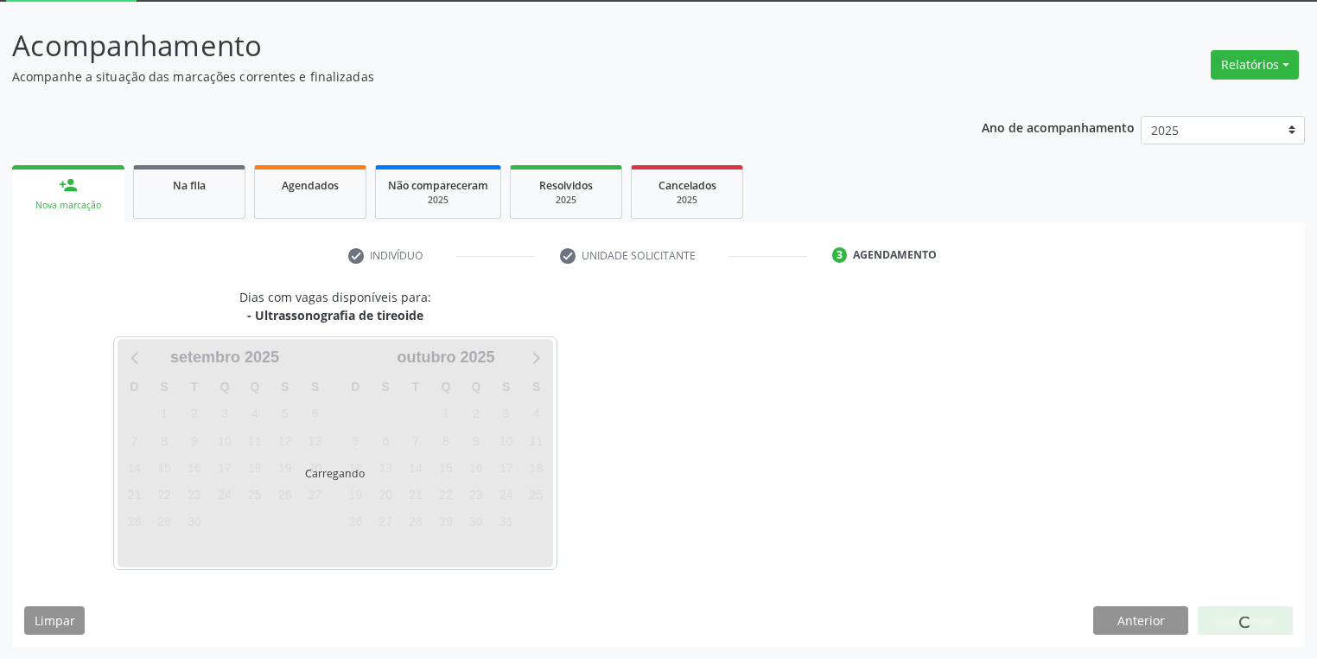
scroll to position [92, 0]
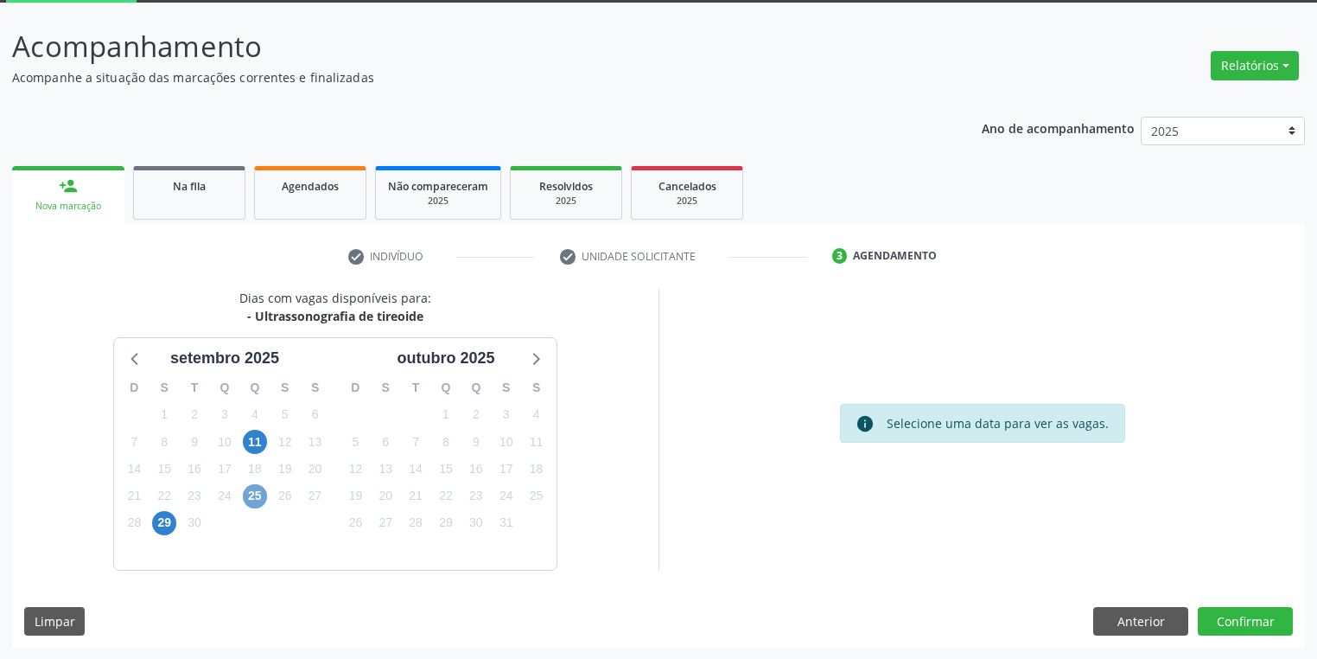
click at [252, 491] on span "25" at bounding box center [255, 496] width 24 height 24
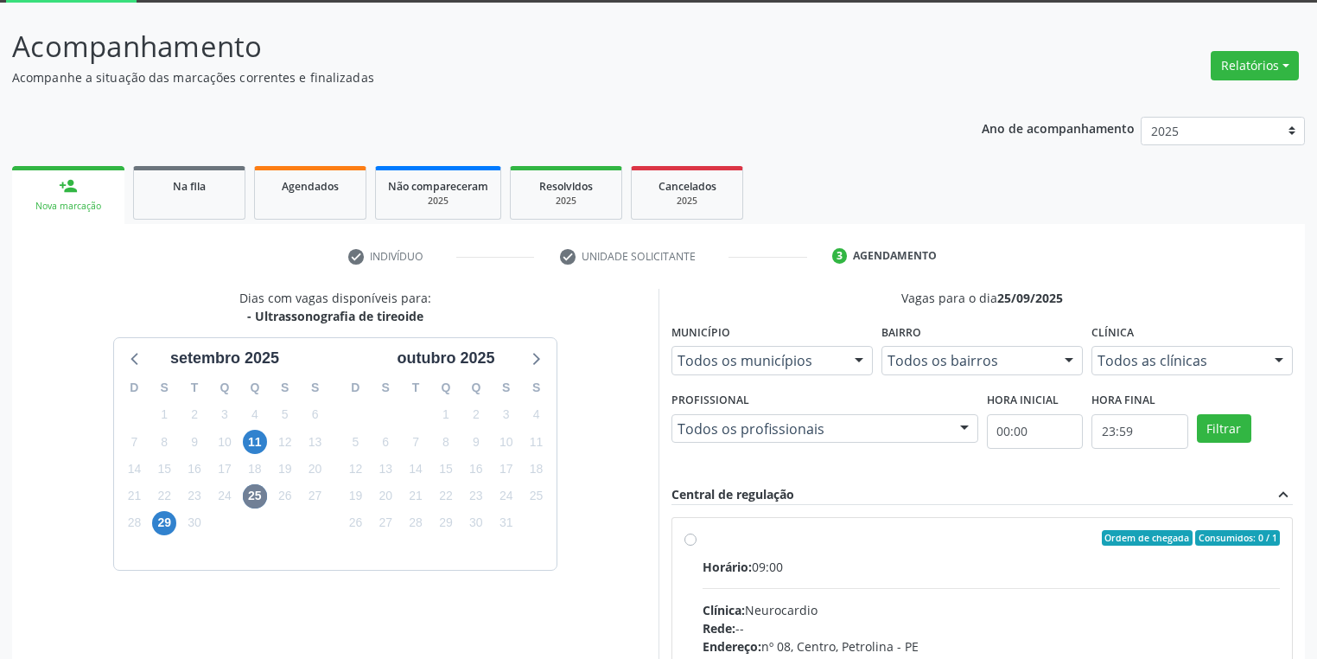
click at [957, 609] on div "Clínica: Neurocardio" at bounding box center [991, 610] width 577 height 18
click at [697, 545] on input "Ordem de chegada Consumidos: 0 / 1 Horário: 09:00 Clínica: Neurocardio Rede: --…" at bounding box center [690, 538] width 12 height 16
radio input "true"
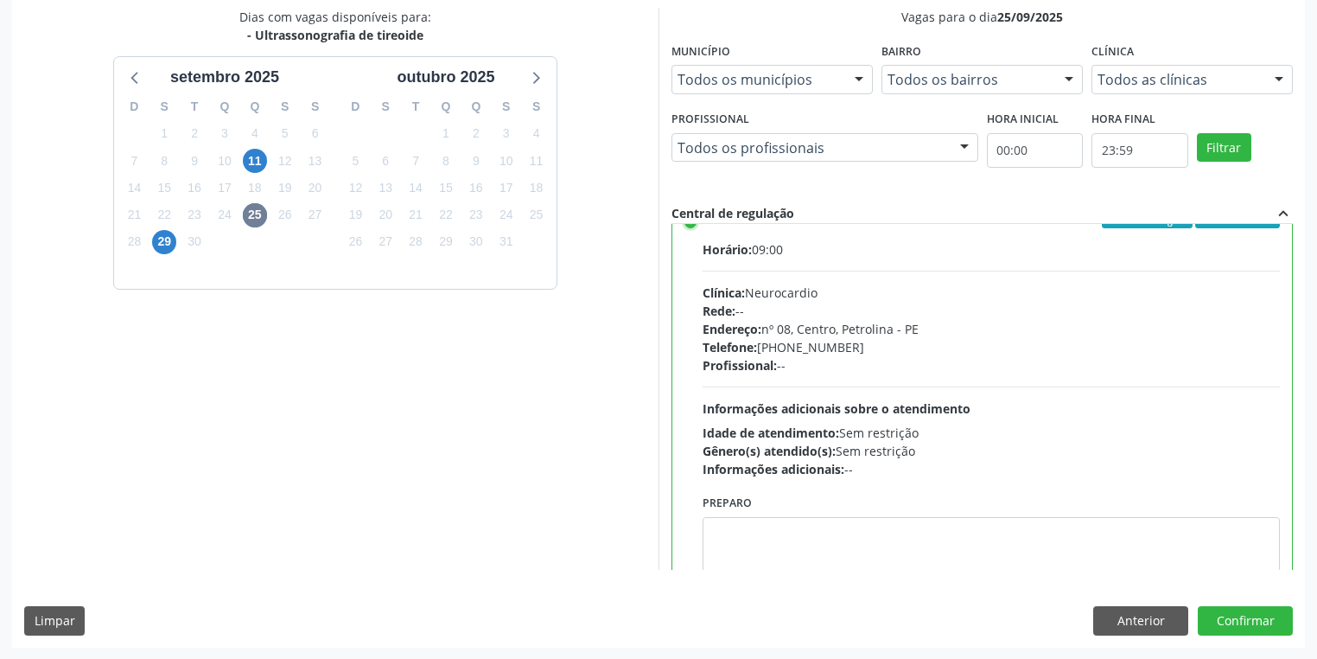
scroll to position [0, 0]
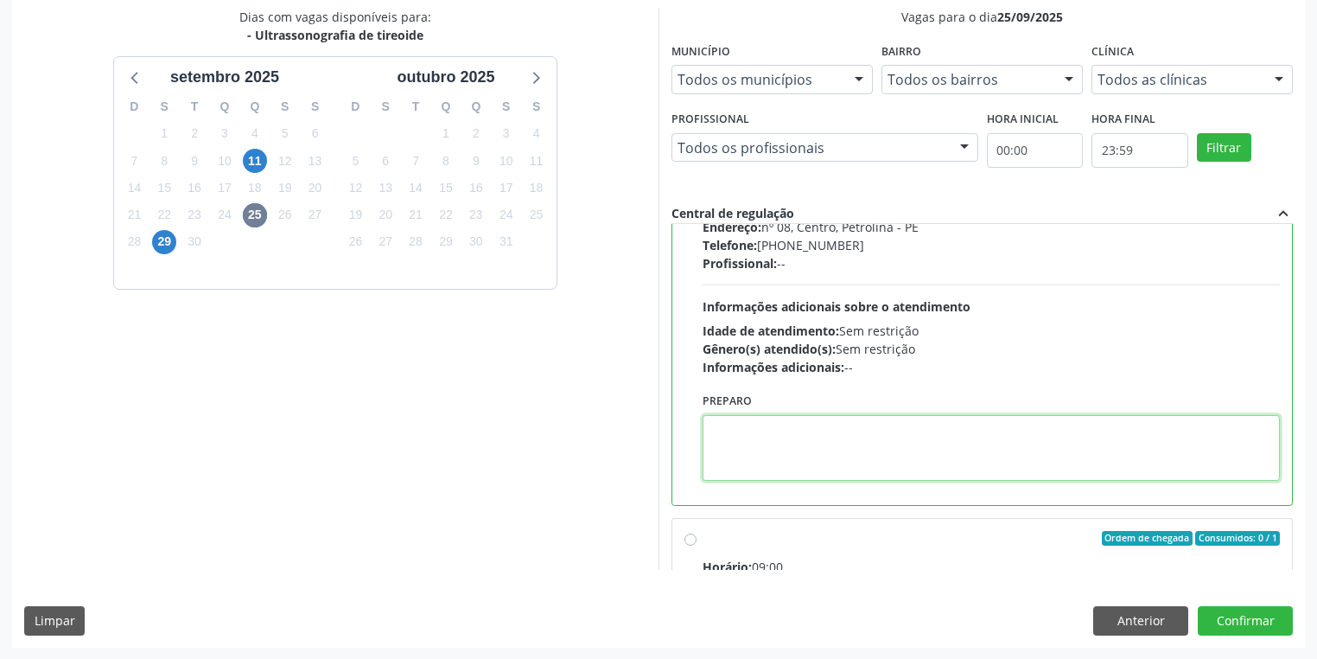
click at [783, 440] on textarea at bounding box center [991, 448] width 577 height 66
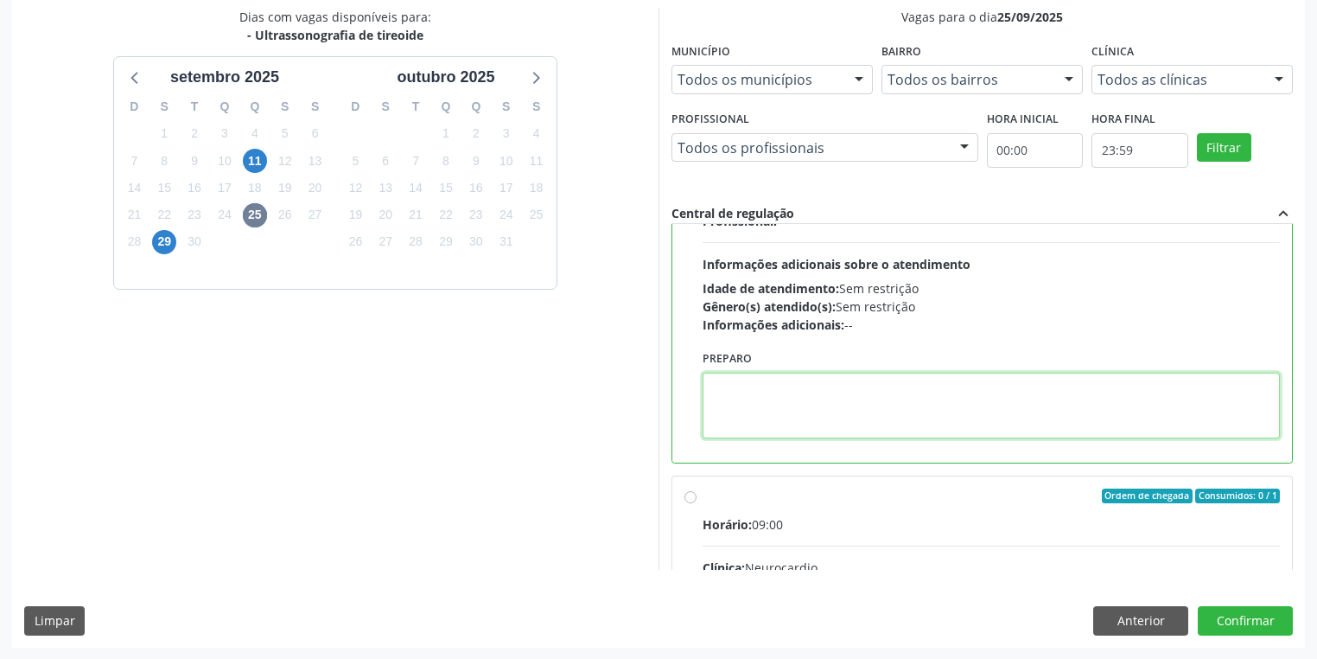
scroll to position [387, 0]
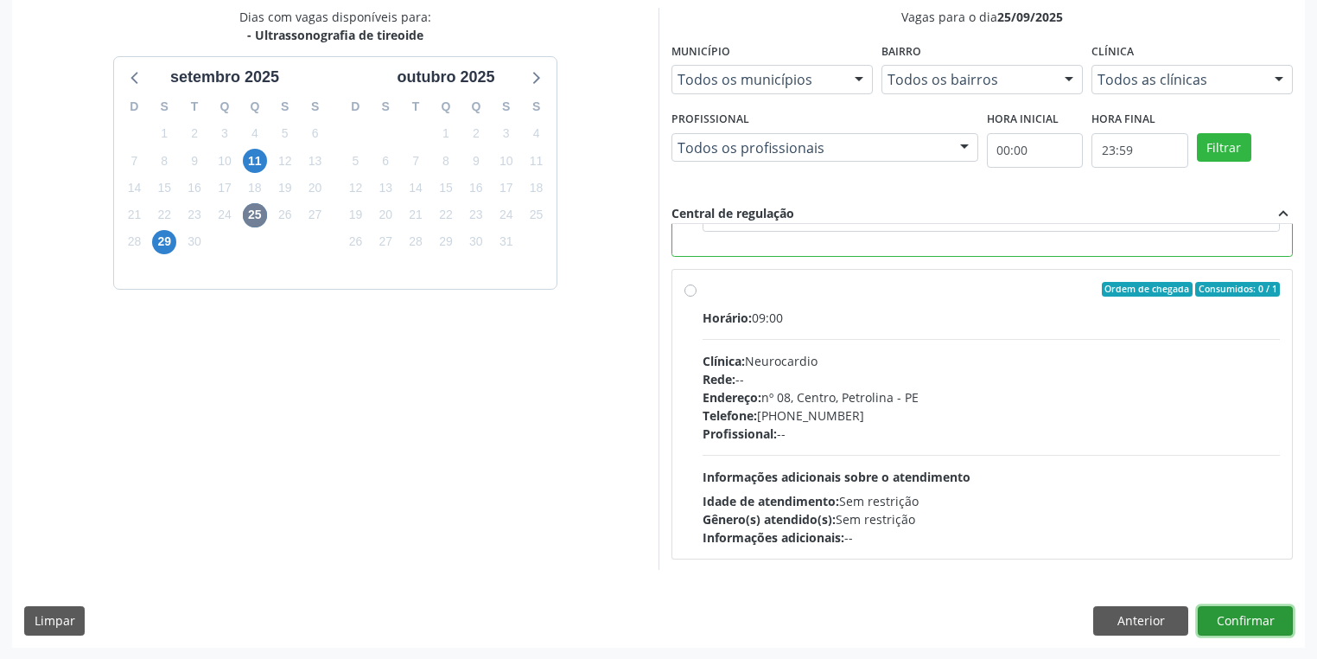
click at [1230, 619] on button "Confirmar" at bounding box center [1245, 620] width 95 height 29
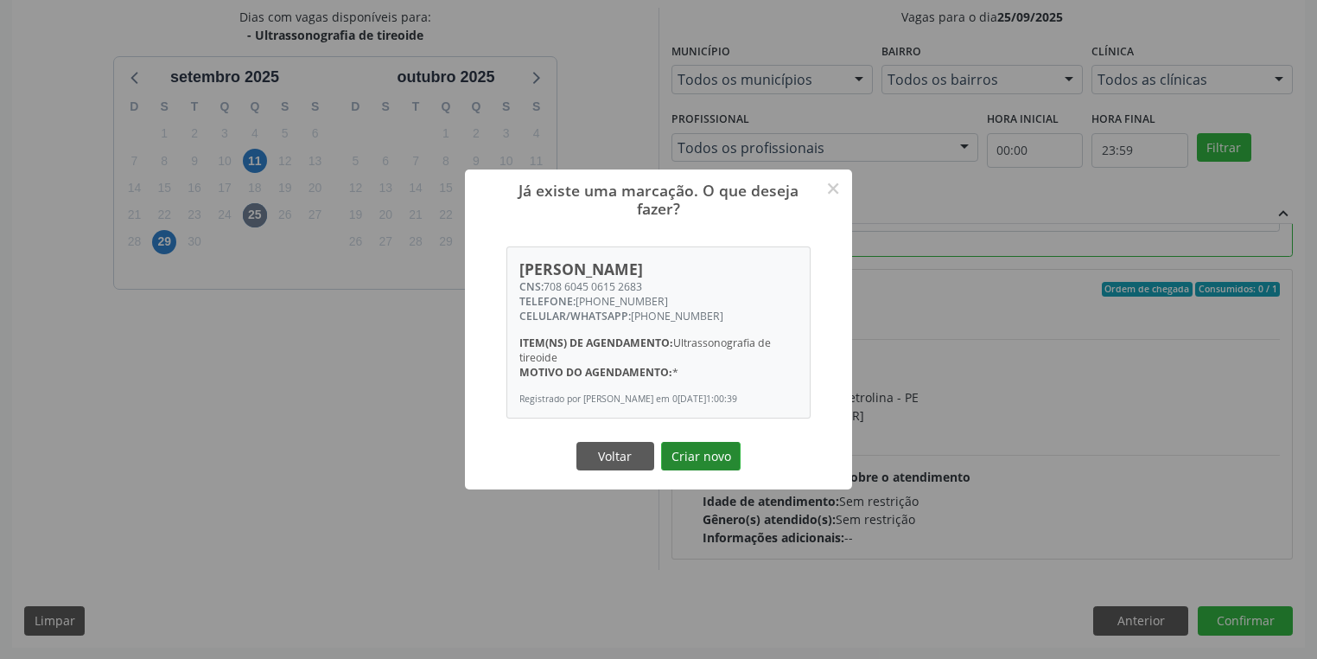
click at [685, 458] on button "Criar novo" at bounding box center [701, 456] width 80 height 29
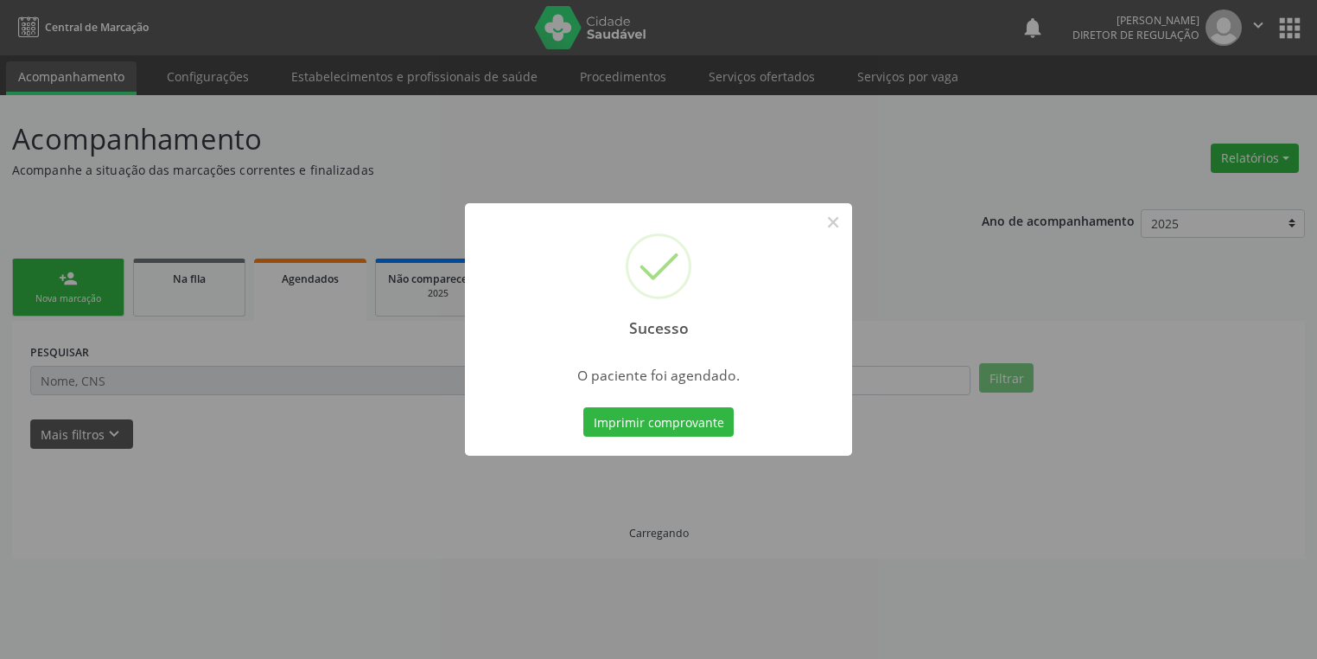
scroll to position [0, 0]
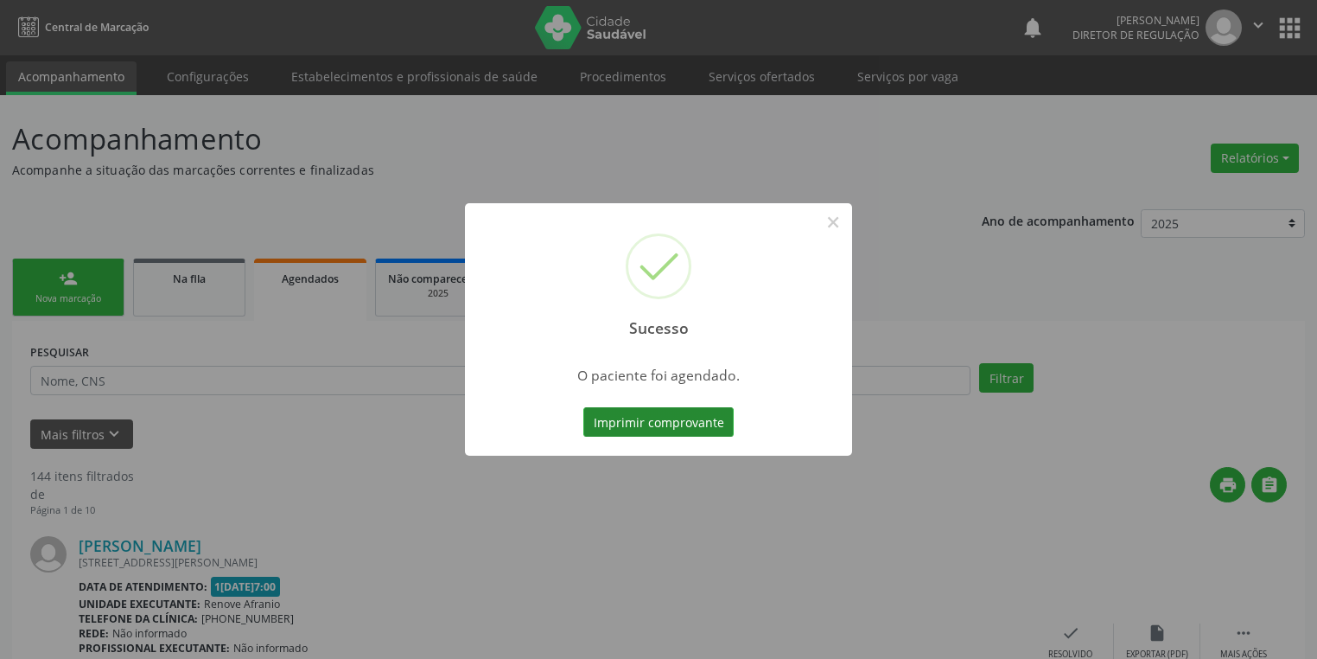
click at [684, 422] on button "Imprimir comprovante" at bounding box center [658, 421] width 150 height 29
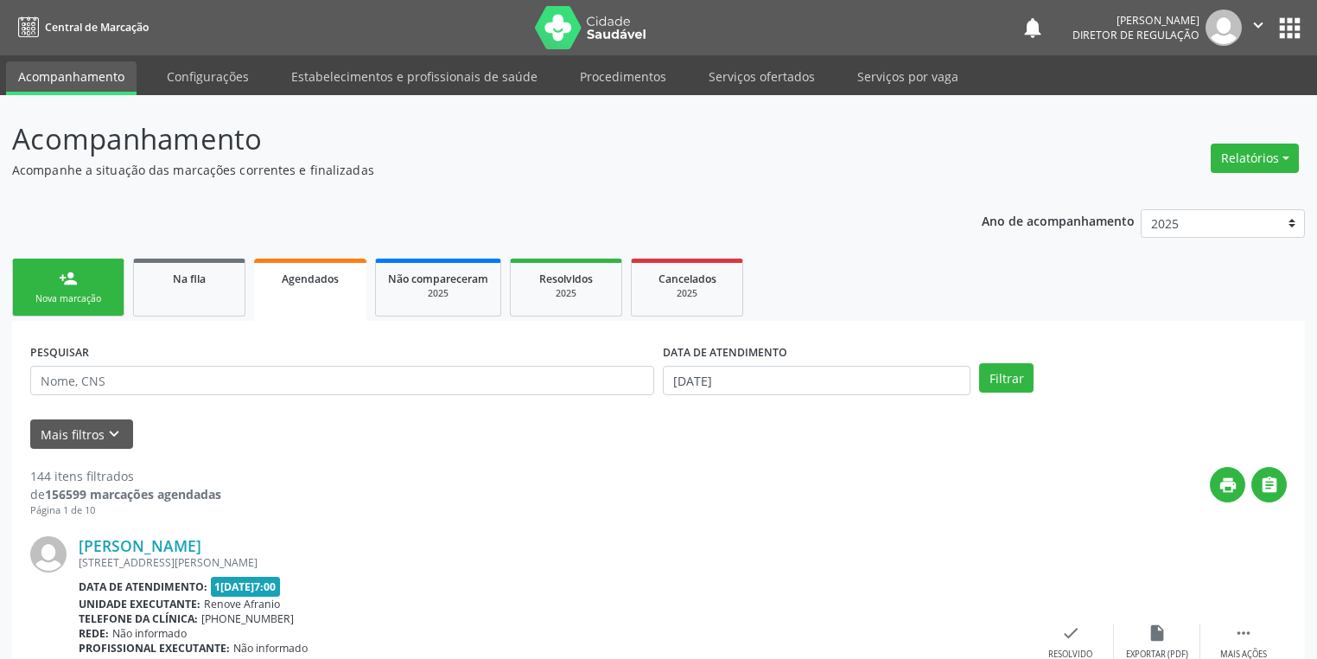
click at [69, 292] on div "Nova marcação" at bounding box center [68, 298] width 86 height 13
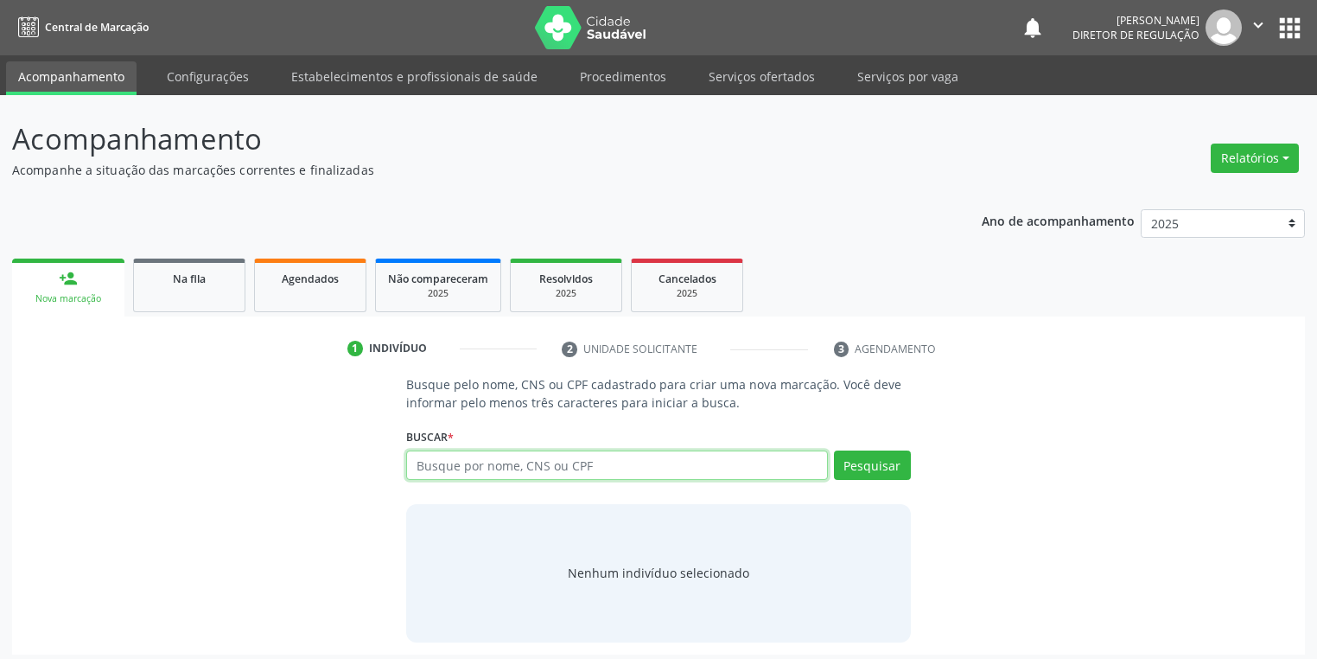
click at [552, 472] on input "text" at bounding box center [617, 464] width 422 height 29
type input "701807263524177"
click at [855, 456] on button "Pesquisar" at bounding box center [872, 464] width 77 height 29
type input "701807263524177"
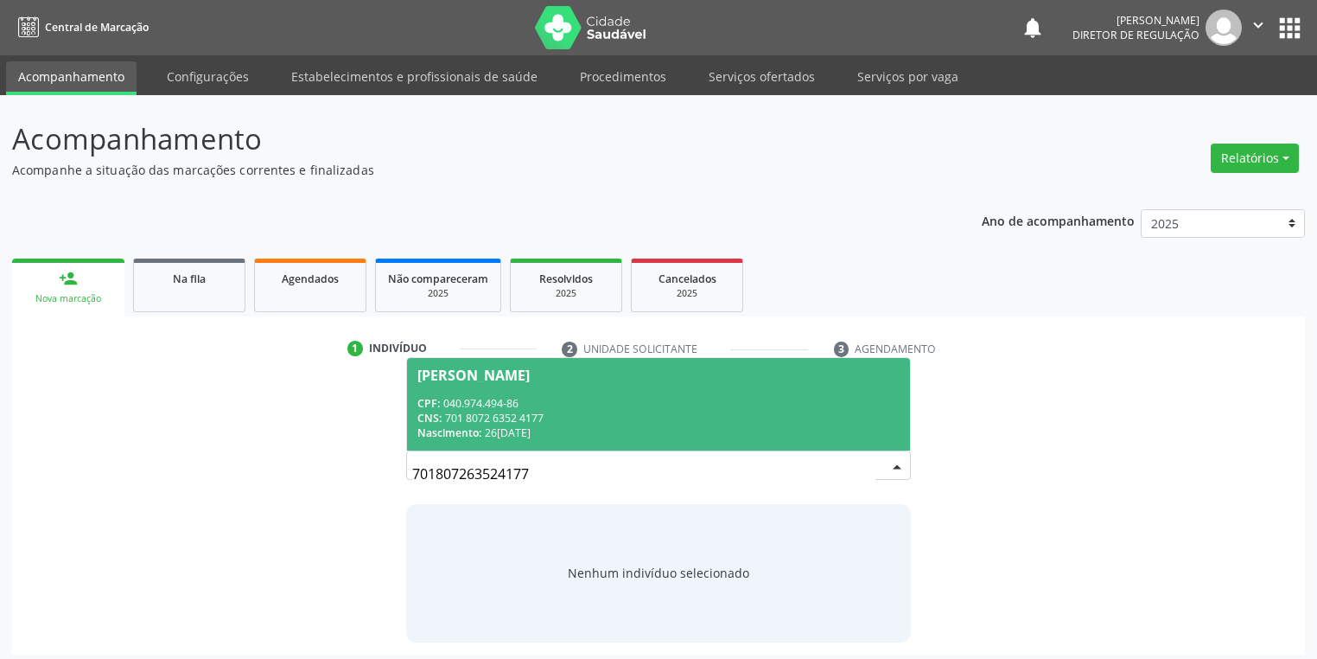
click at [499, 411] on div "CNS: 701 8072 6352 4177" at bounding box center [658, 418] width 482 height 15
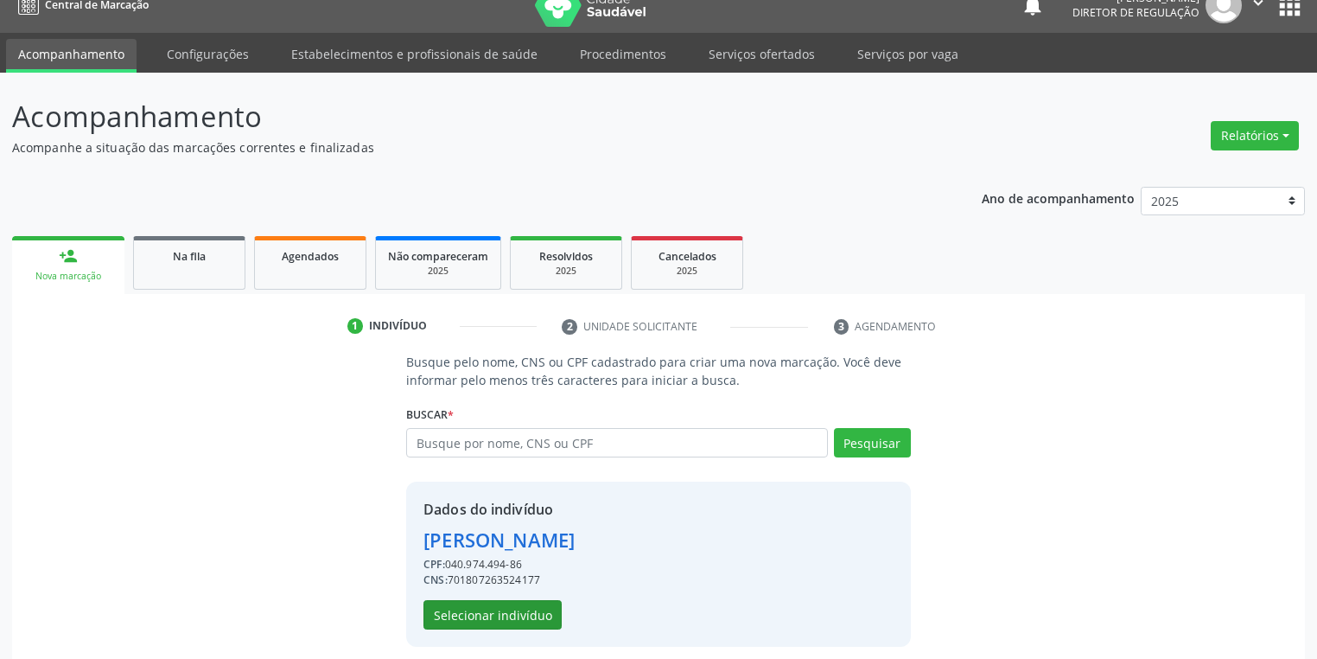
scroll to position [33, 0]
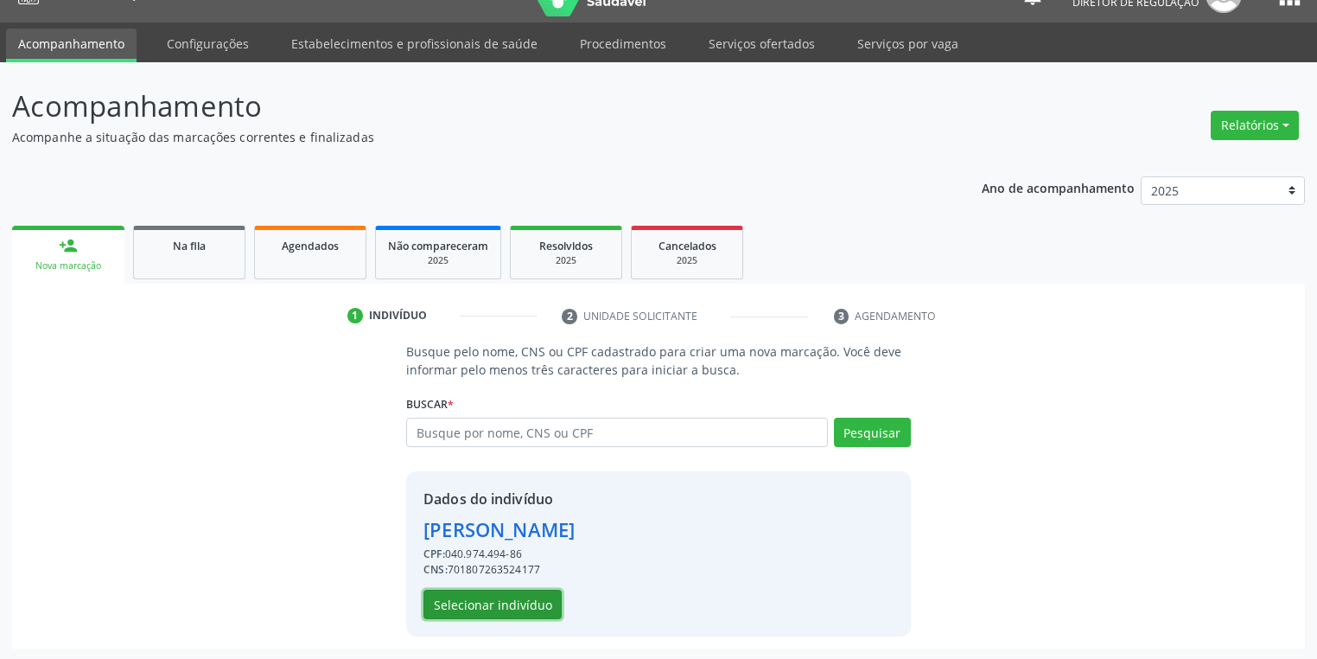
click at [449, 597] on button "Selecionar indivíduo" at bounding box center [492, 603] width 138 height 29
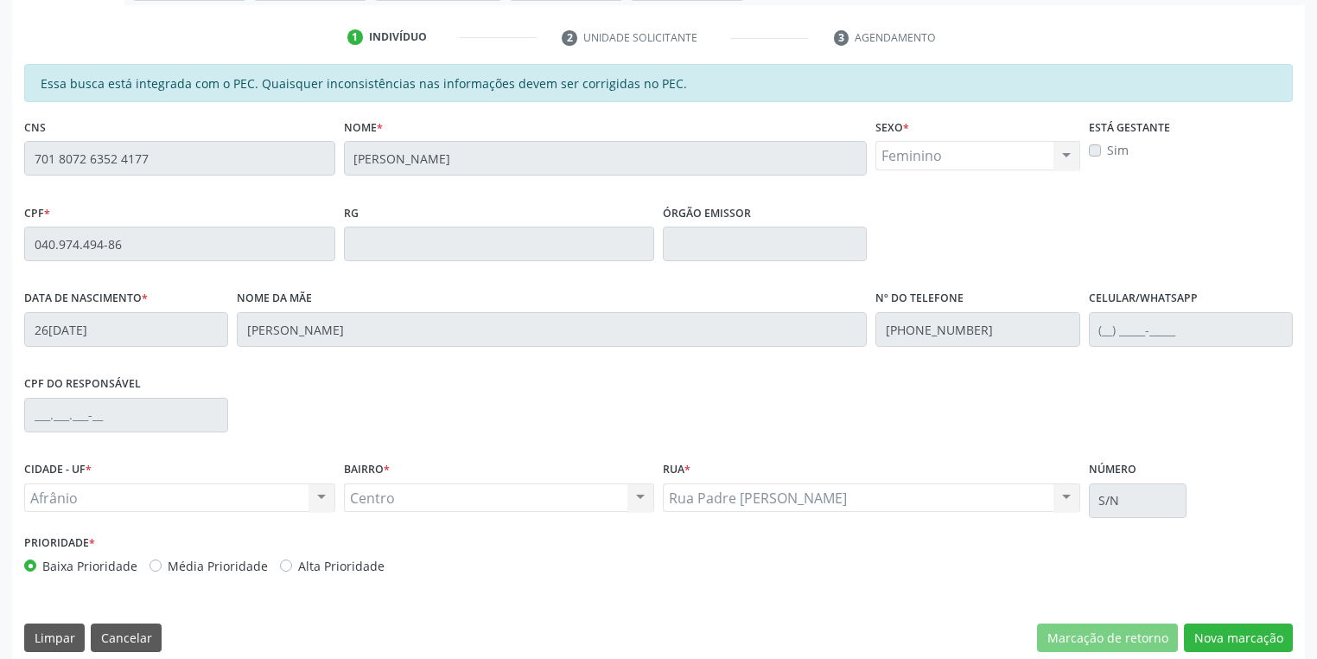
scroll to position [328, 0]
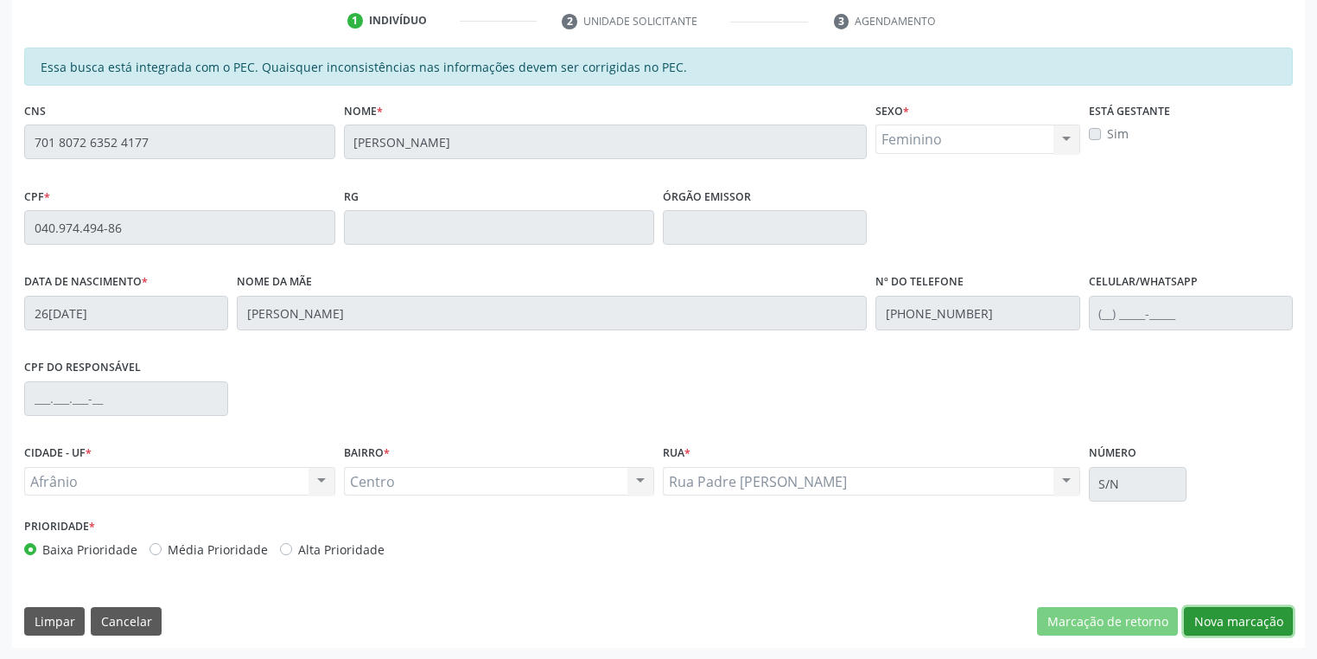
click at [1244, 621] on button "Nova marcação" at bounding box center [1238, 621] width 109 height 29
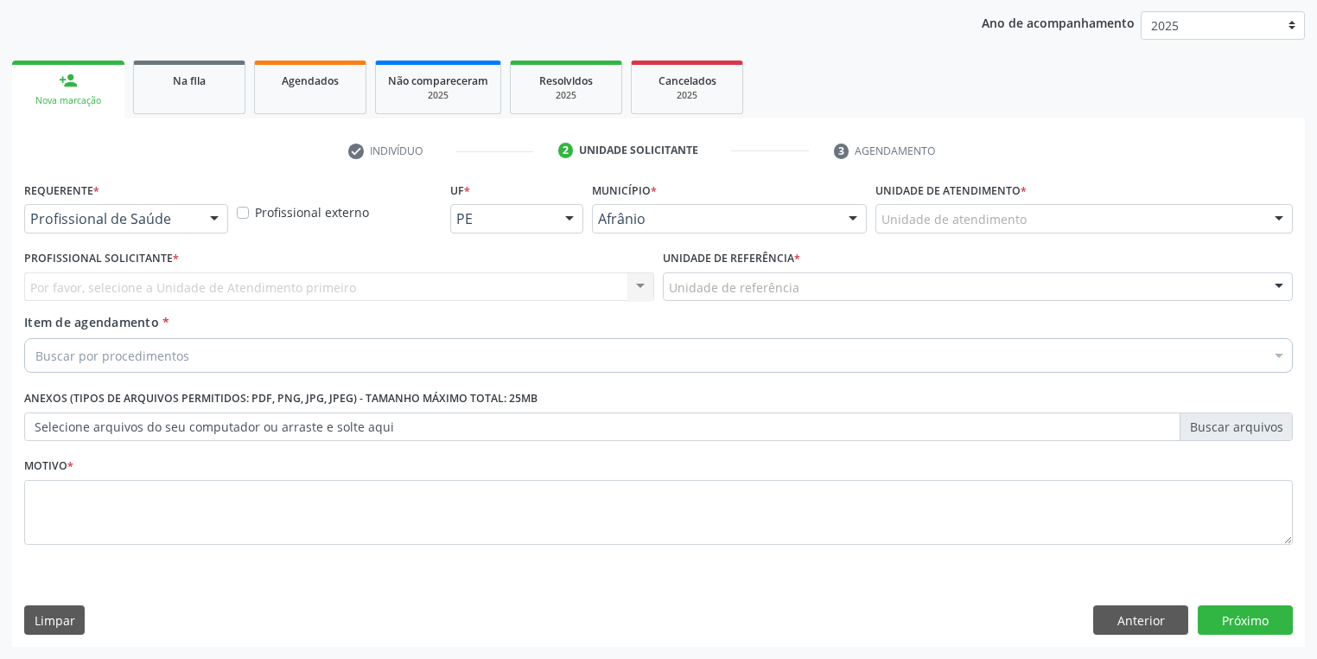
scroll to position [197, 0]
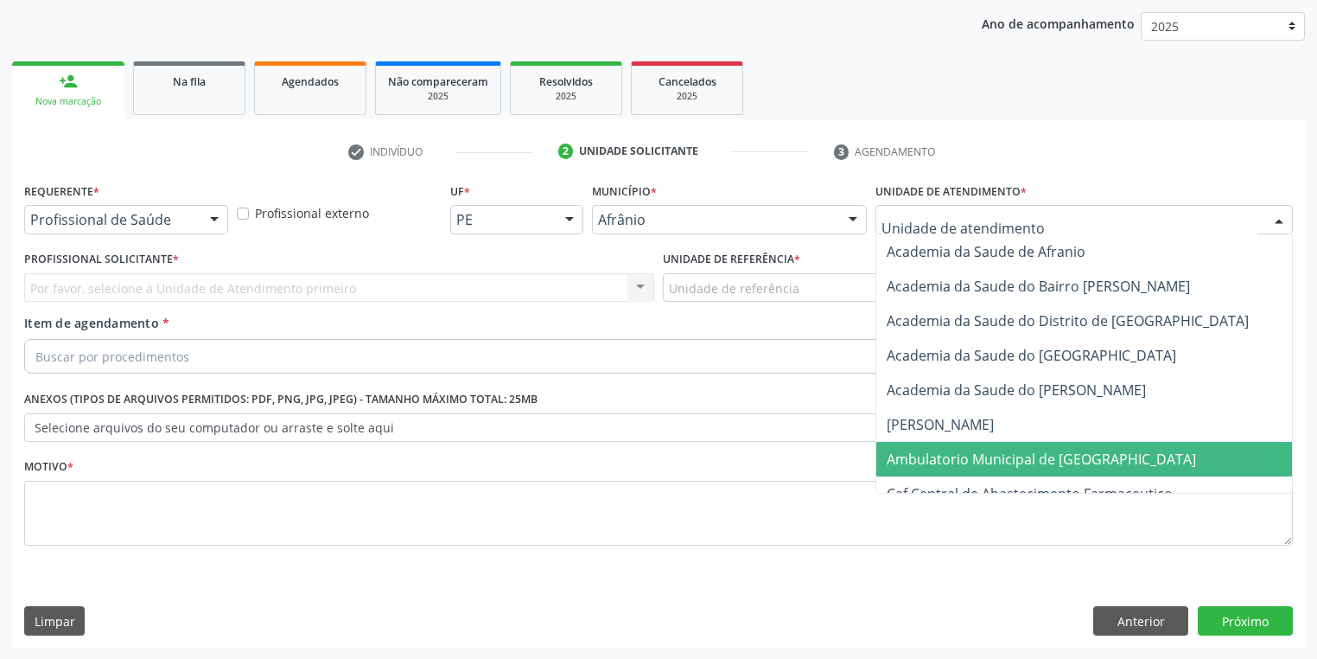
drag, startPoint x: 935, startPoint y: 451, endPoint x: 901, endPoint y: 423, distance: 44.2
click at [934, 452] on span "Ambulatorio Municipal de [GEOGRAPHIC_DATA]" at bounding box center [1041, 458] width 309 height 19
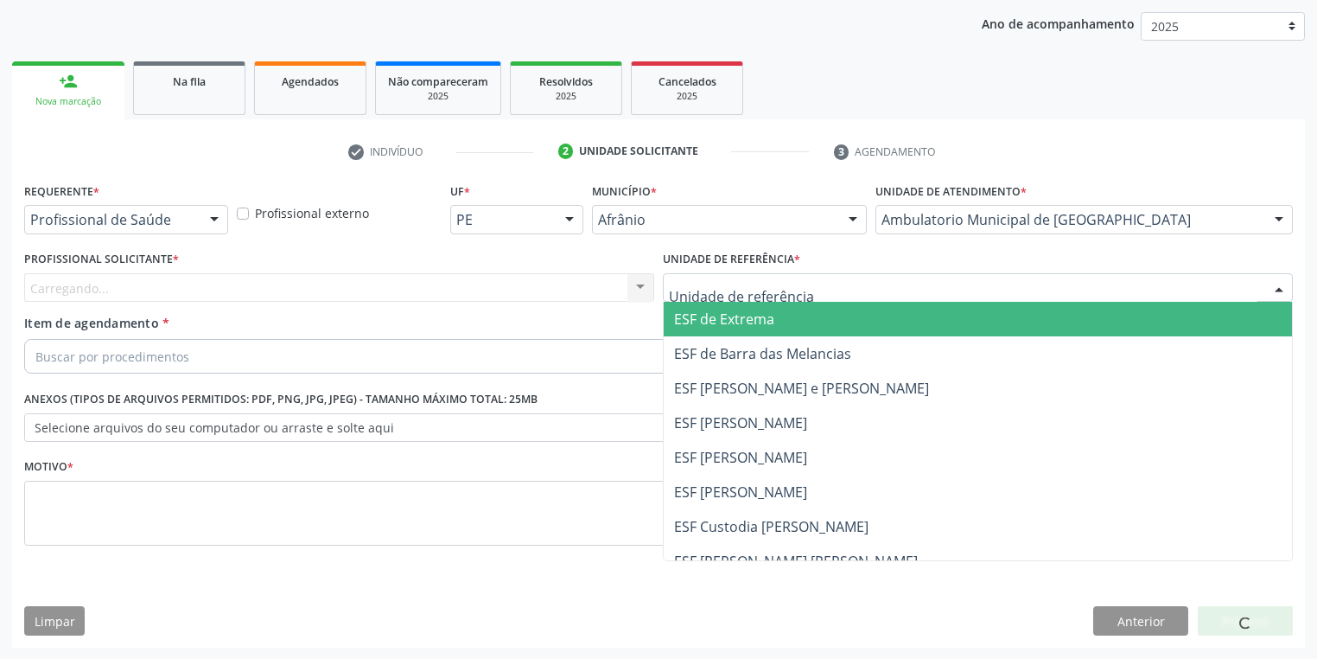
drag, startPoint x: 677, startPoint y: 273, endPoint x: 688, endPoint y: 311, distance: 39.7
click at [677, 276] on div at bounding box center [978, 287] width 630 height 29
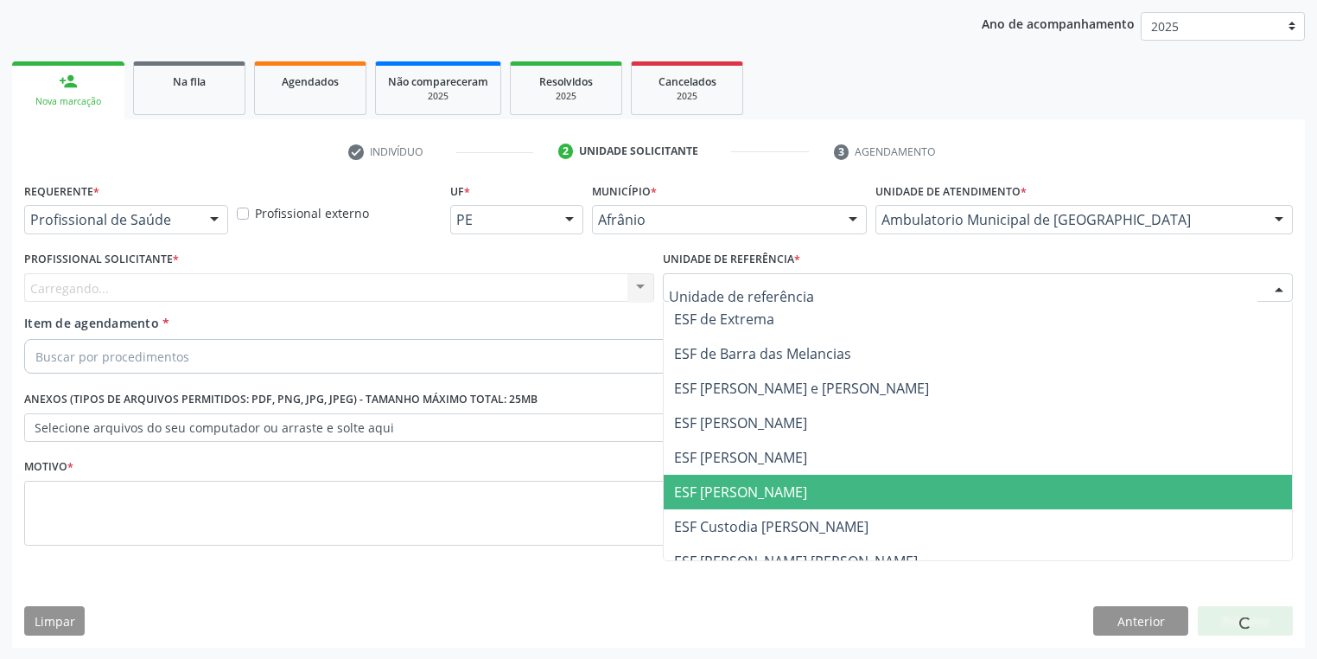
click at [710, 493] on span "ESF [PERSON_NAME]" at bounding box center [740, 491] width 133 height 19
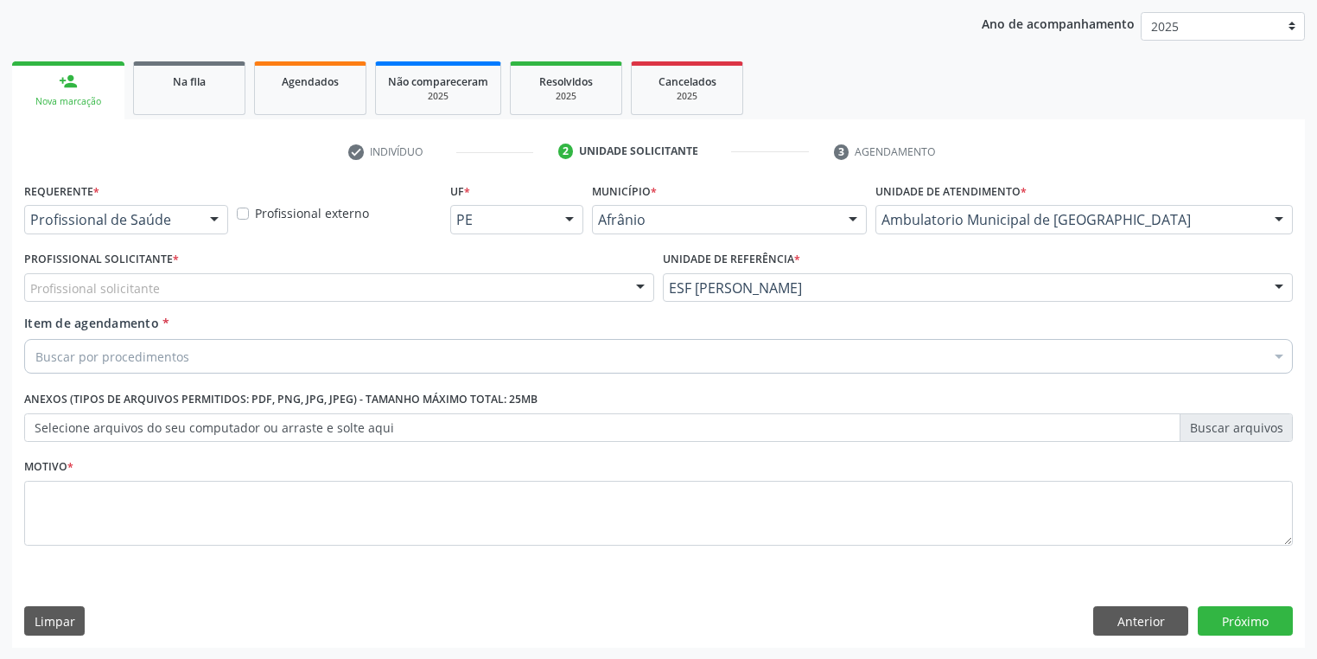
click at [138, 301] on div "Profissional solicitante Médico Anestesiologista - Julianna Ferreira Obara Médi…" at bounding box center [339, 287] width 630 height 29
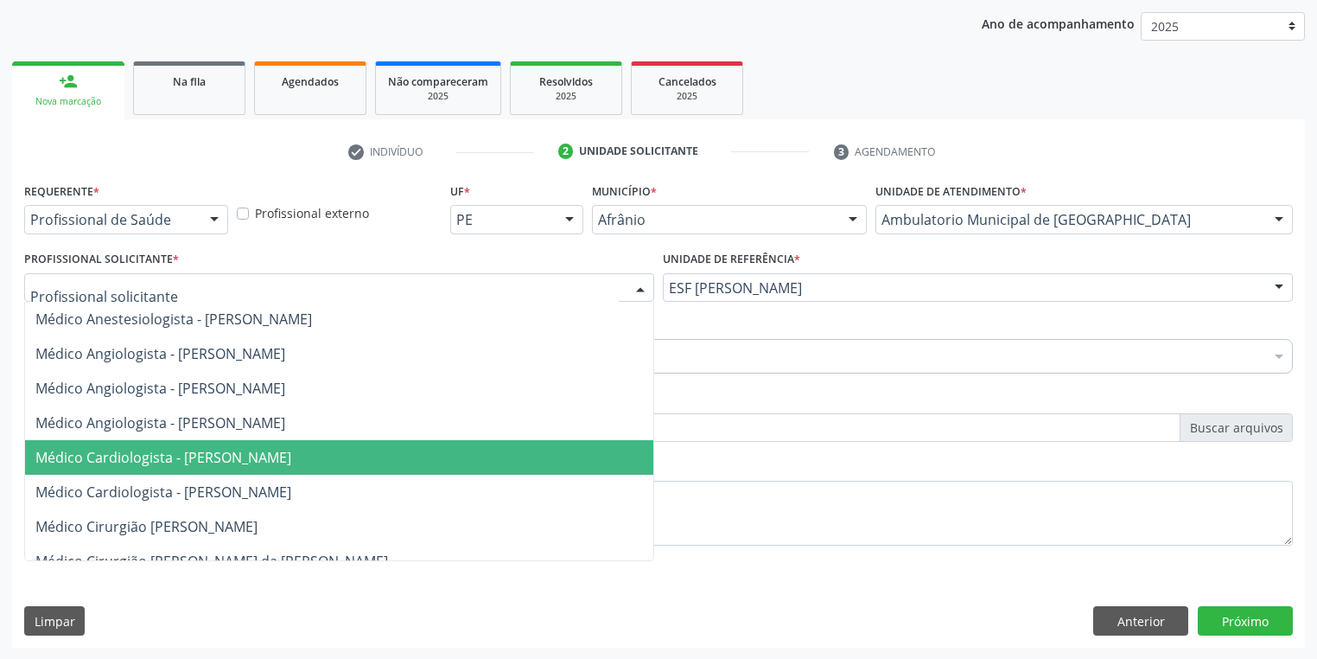
click at [150, 448] on span "Médico Cardiologista - [PERSON_NAME]" at bounding box center [163, 457] width 256 height 19
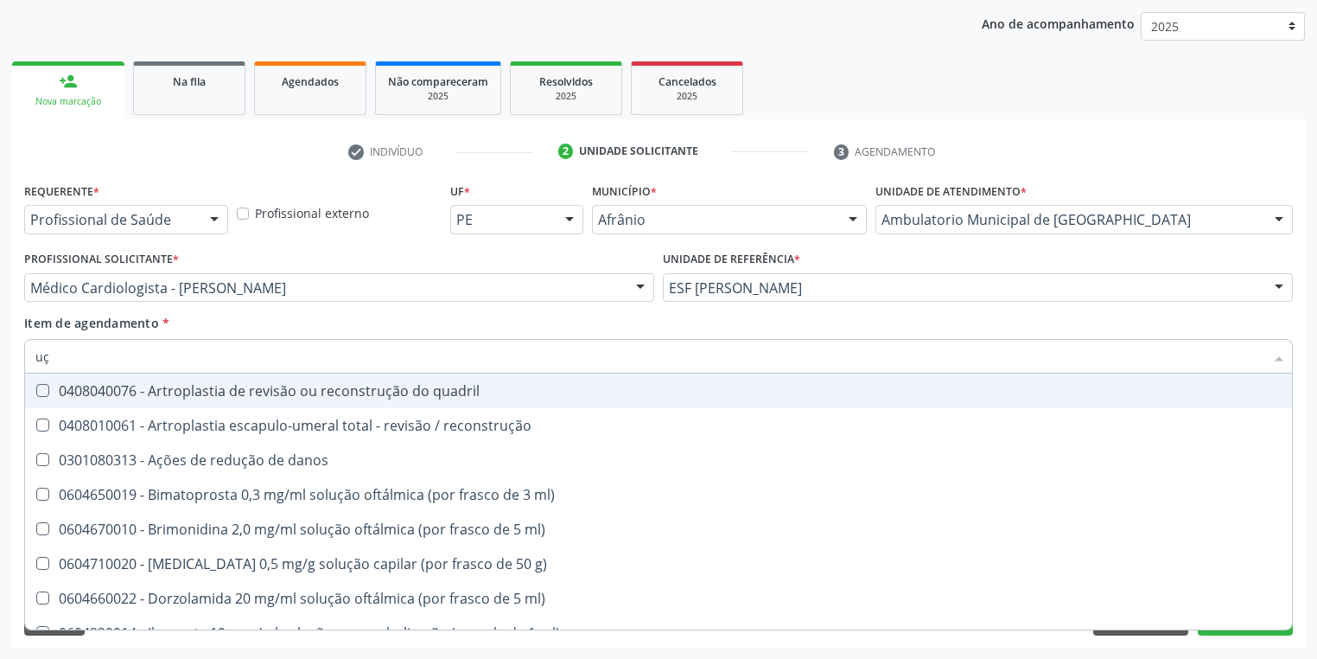
type input "u"
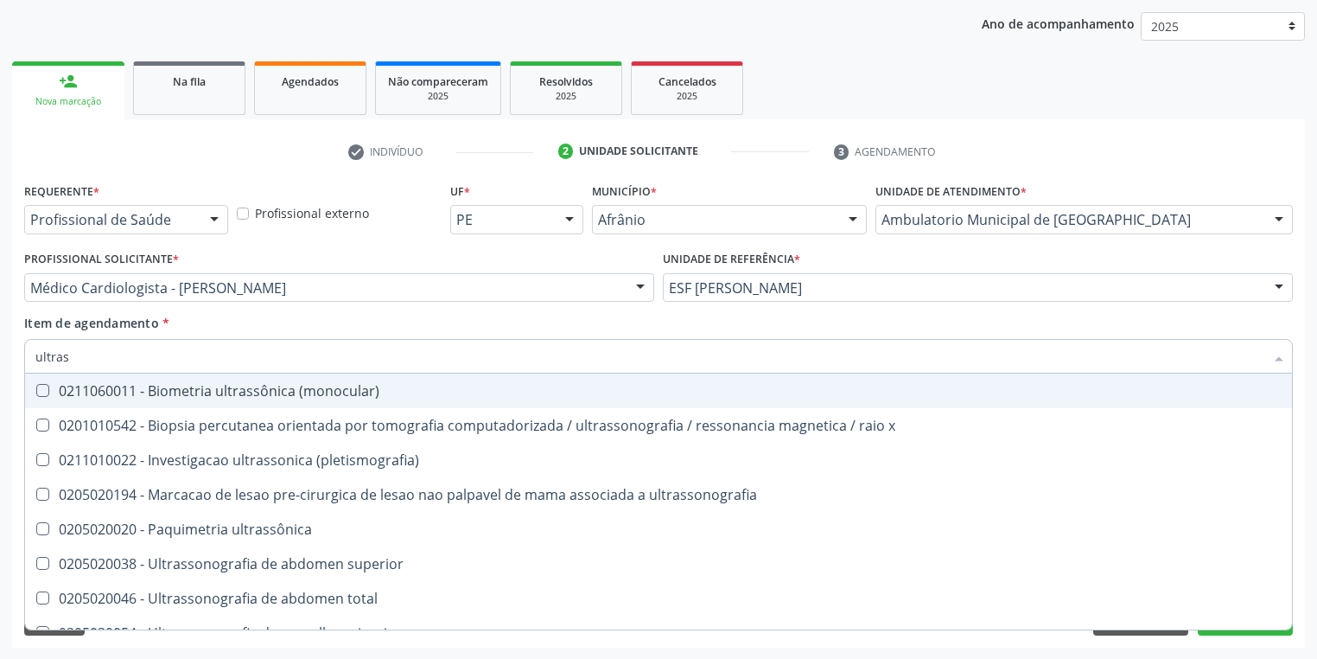
type input "ultrass"
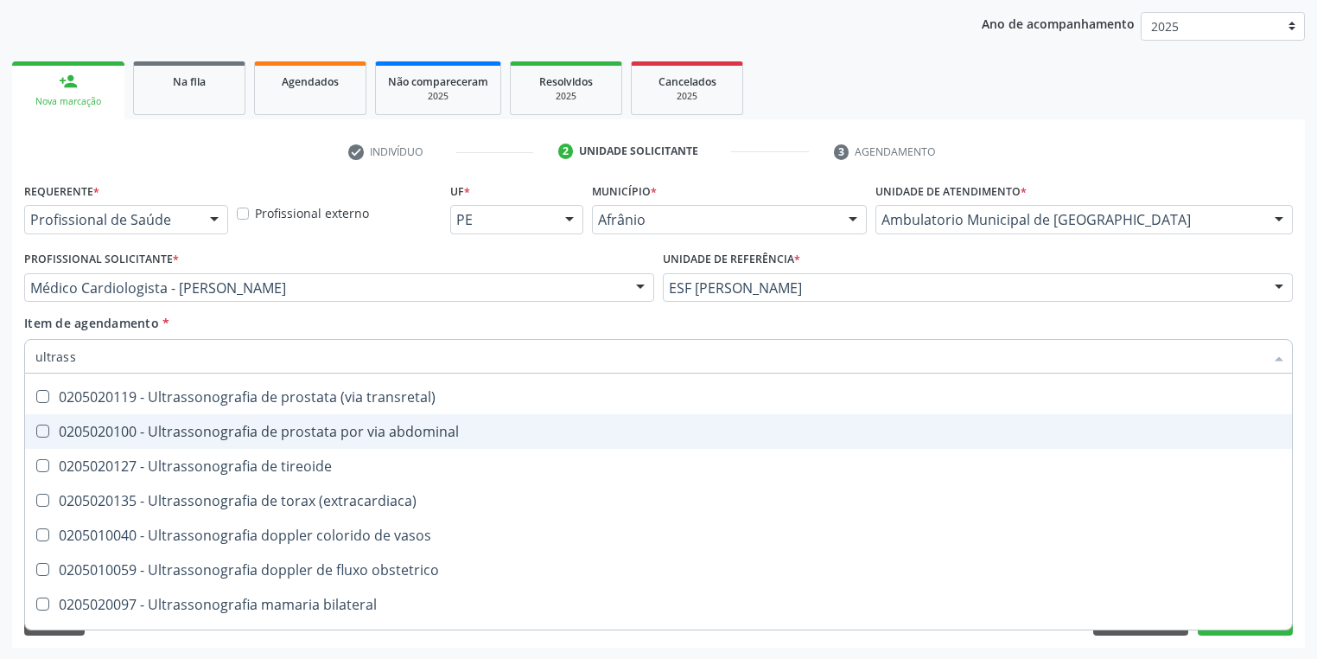
scroll to position [415, 0]
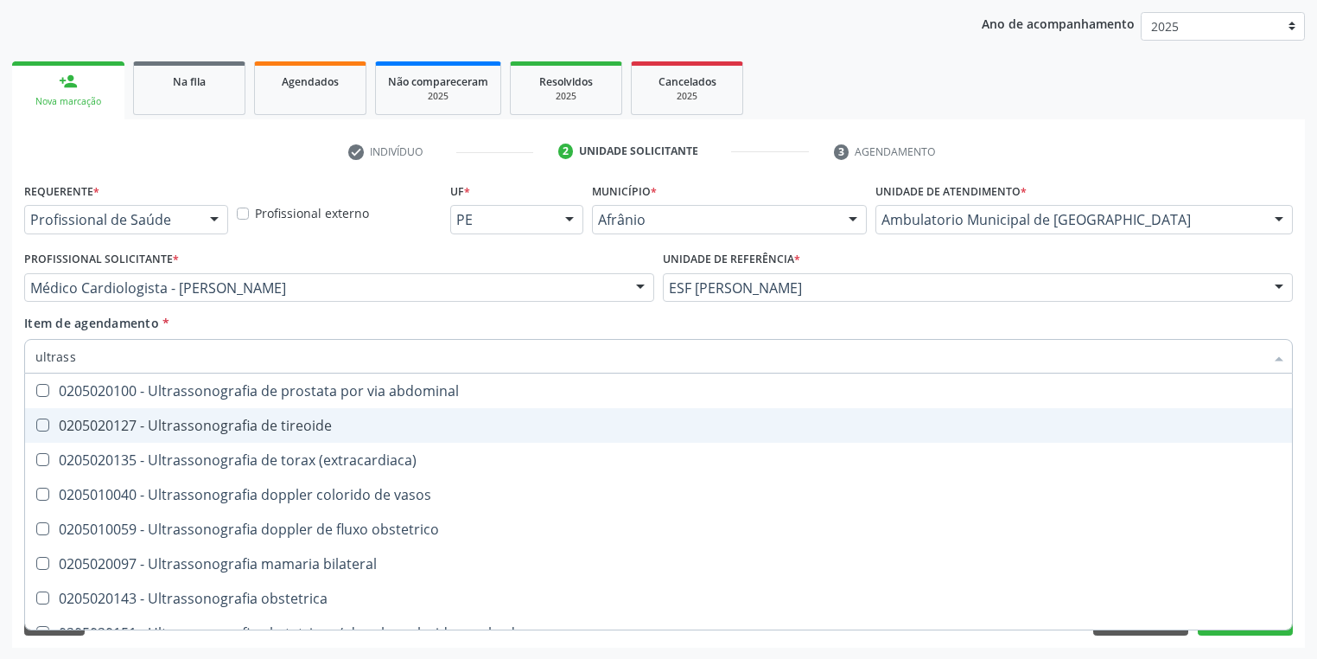
click at [326, 436] on span "0205020127 - Ultrassonografia de tireoide" at bounding box center [658, 425] width 1267 height 35
checkbox tireoide "true"
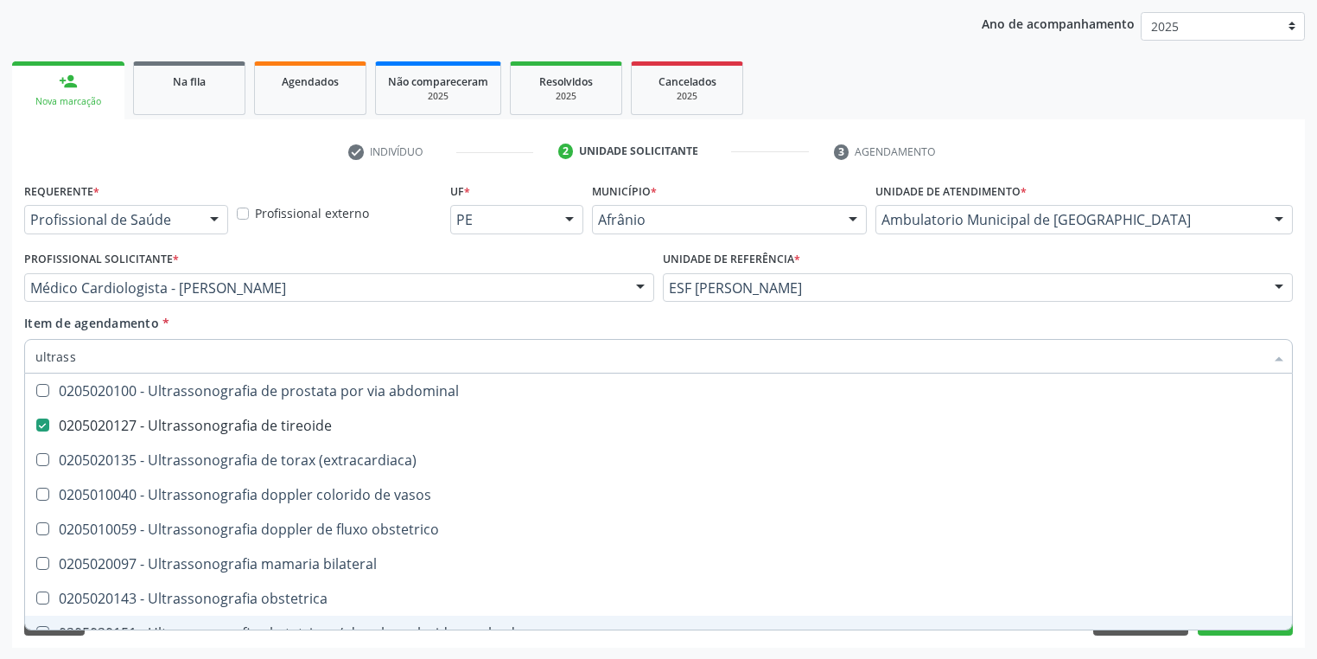
click at [210, 640] on div "Requerente * Profissional de Saúde Profissional de Saúde Paciente Nenhum result…" at bounding box center [658, 412] width 1293 height 469
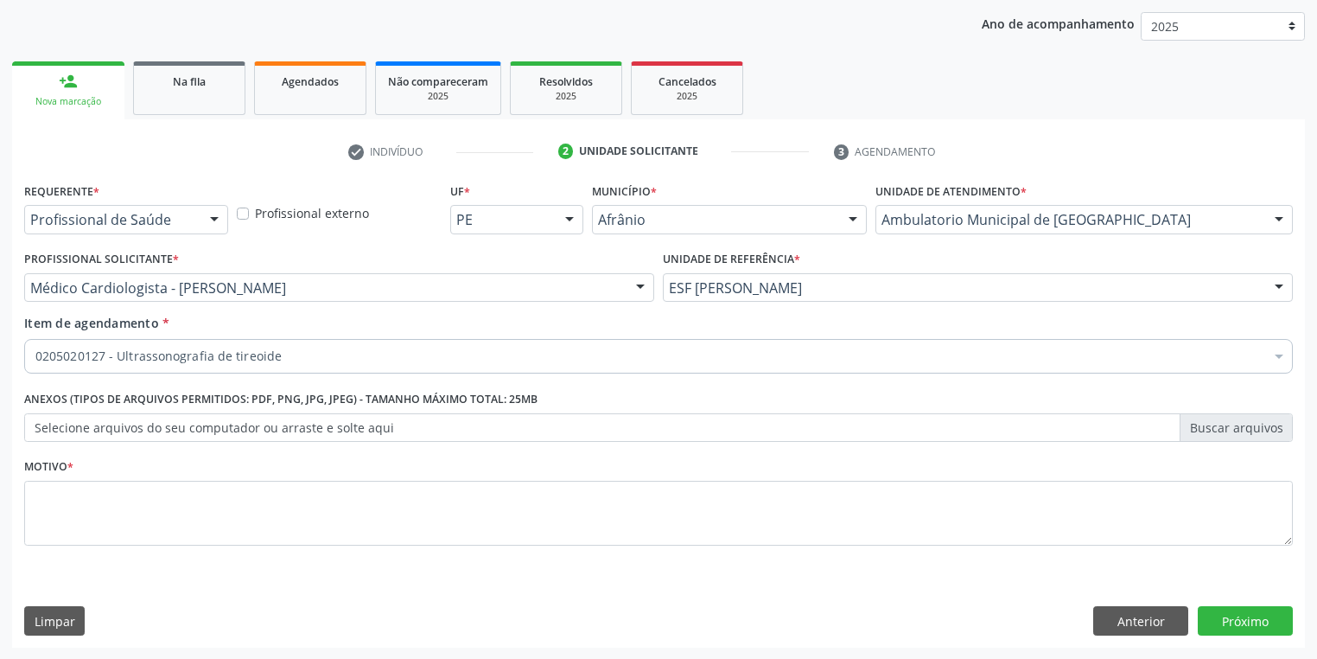
scroll to position [0, 0]
click at [124, 516] on textarea at bounding box center [658, 514] width 1269 height 66
click at [1216, 622] on button "Próximo" at bounding box center [1245, 620] width 95 height 29
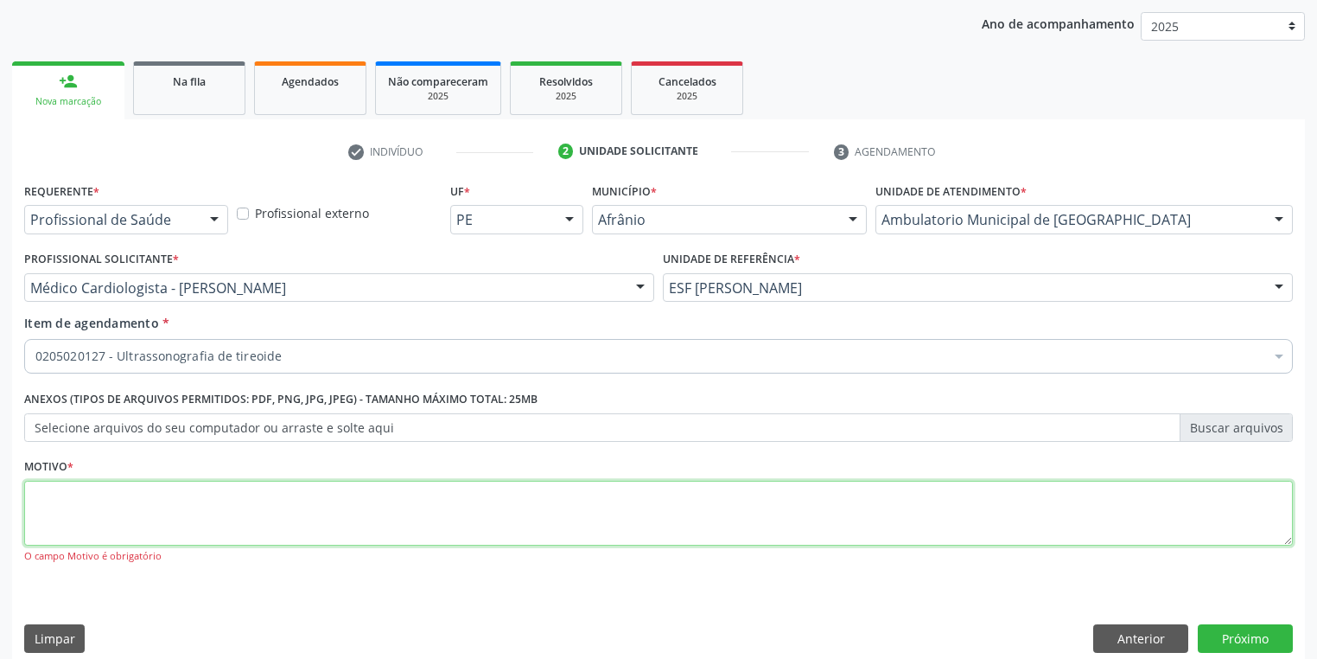
click at [227, 544] on textarea at bounding box center [658, 514] width 1269 height 66
type textarea "*"
click at [1243, 641] on button "Próximo" at bounding box center [1245, 638] width 95 height 29
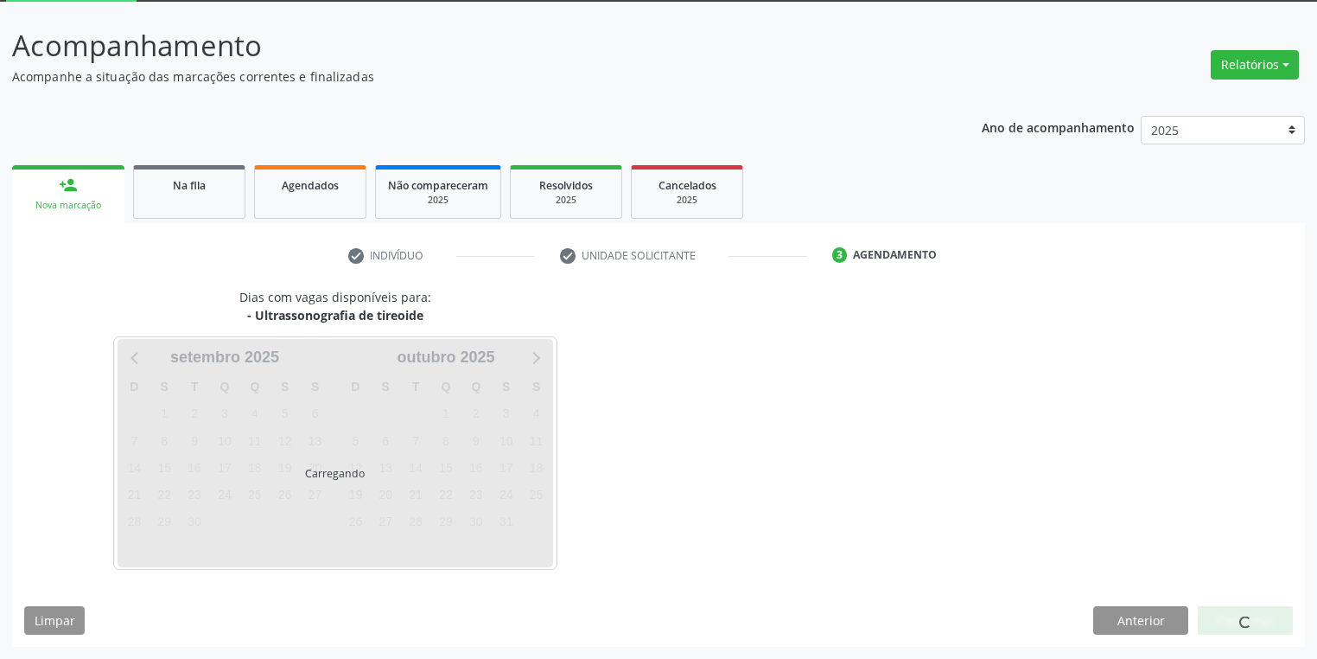
scroll to position [92, 0]
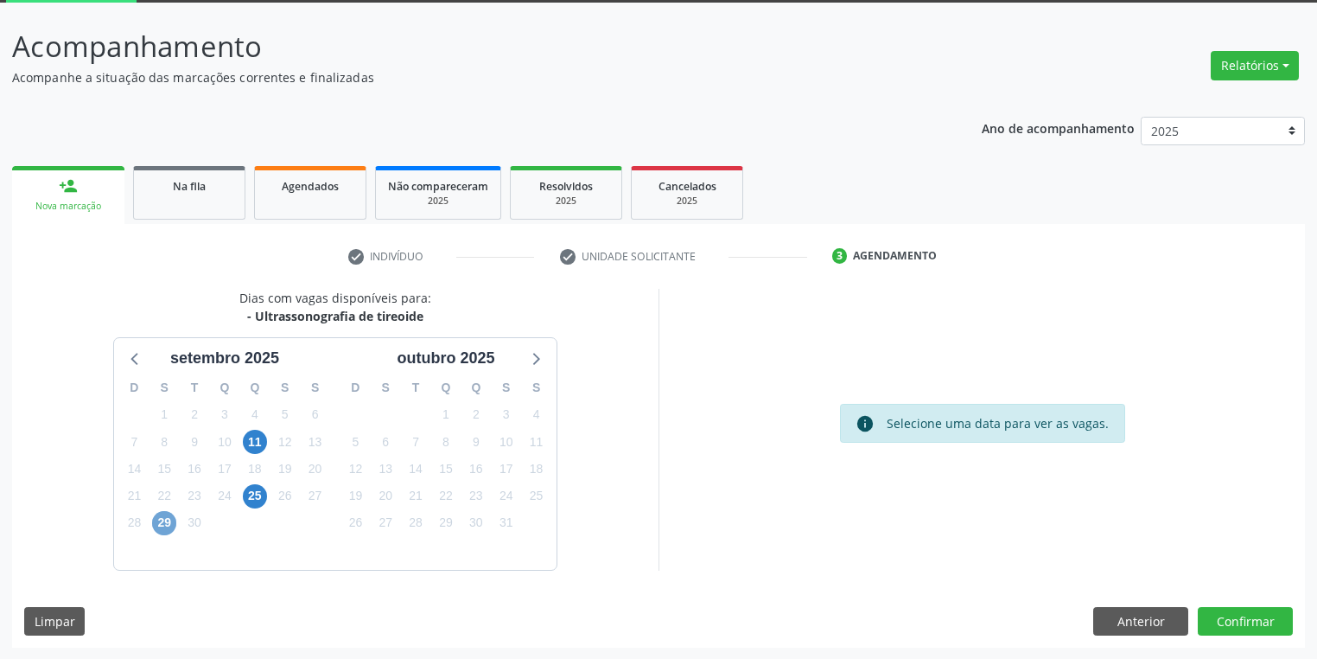
click at [152, 522] on span "29" at bounding box center [164, 523] width 24 height 24
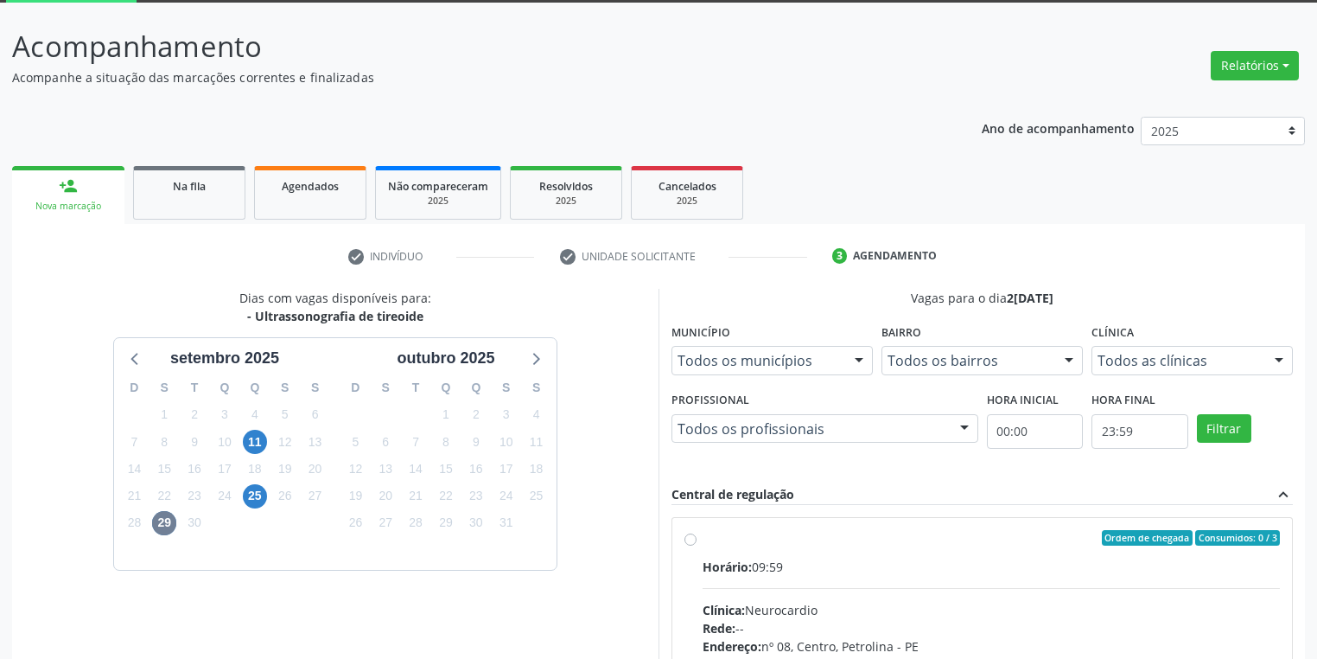
click at [846, 601] on div "Clínica: Neurocardio" at bounding box center [991, 610] width 577 height 18
click at [697, 545] on input "Ordem de chegada Consumidos: 0 / 3 Horário: 09:59 Clínica: Neurocardio Rede: --…" at bounding box center [690, 538] width 12 height 16
radio input "true"
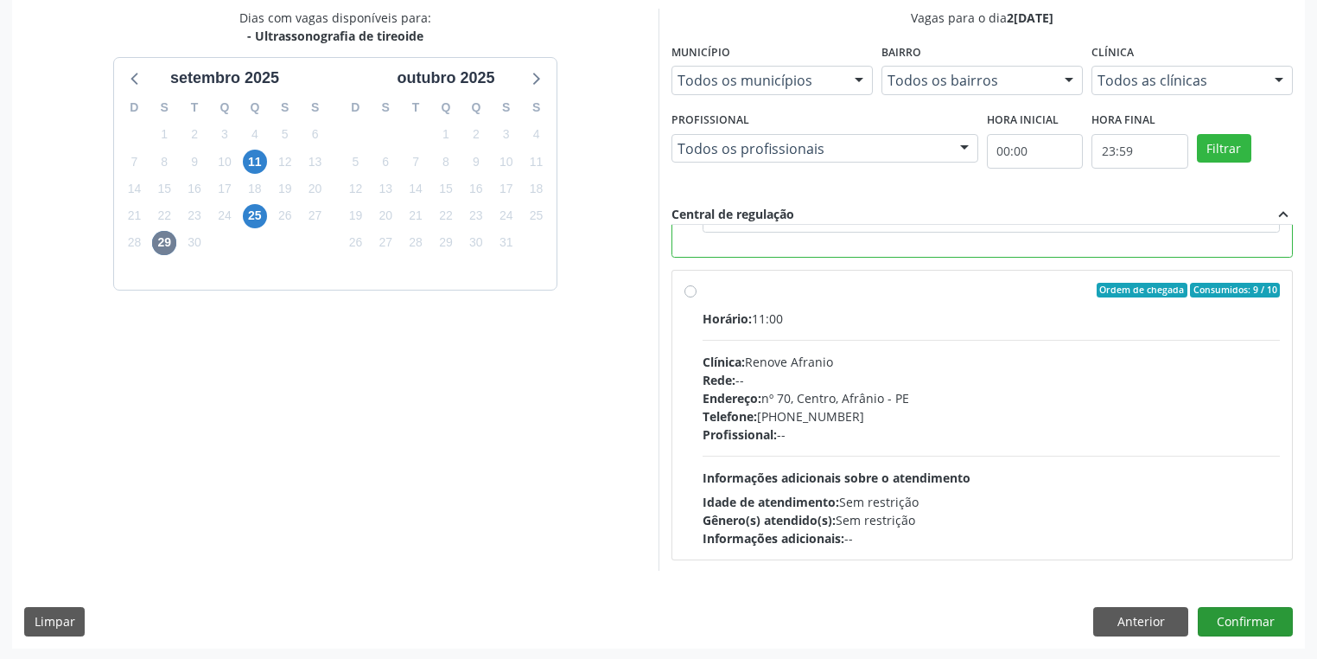
scroll to position [373, 0]
click at [1244, 624] on button "Confirmar" at bounding box center [1245, 620] width 95 height 29
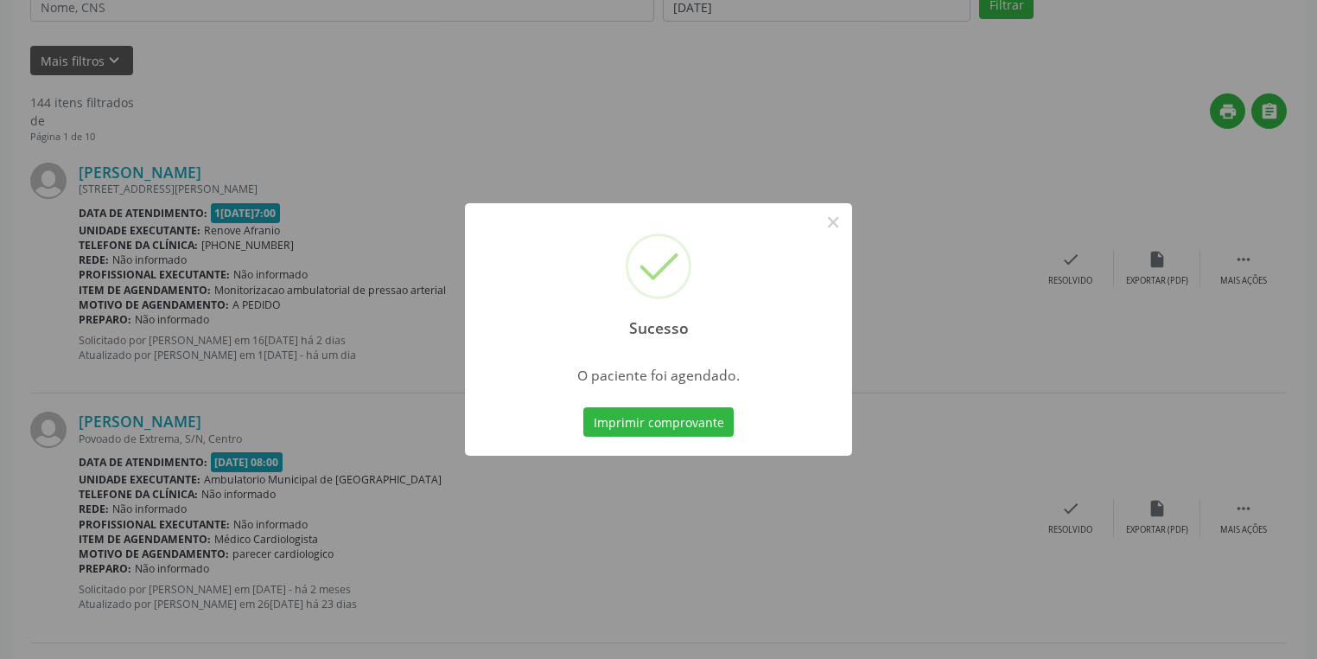
scroll to position [0, 0]
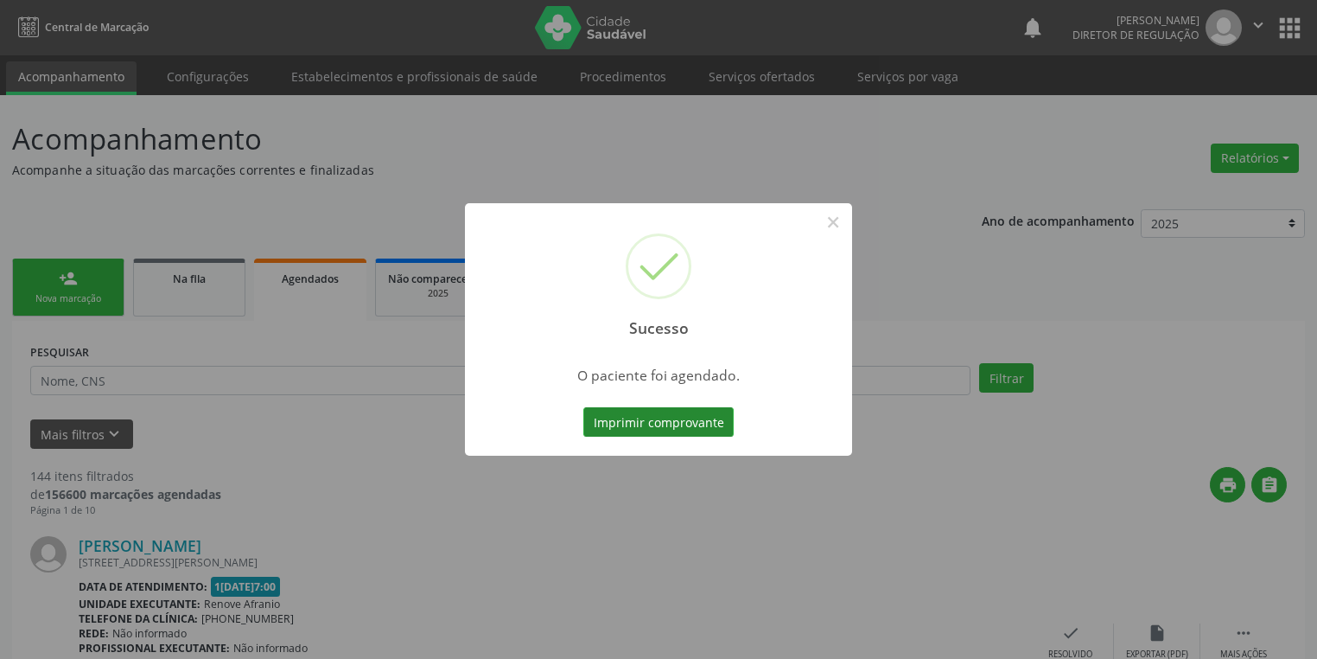
click at [659, 419] on button "Imprimir comprovante" at bounding box center [658, 421] width 150 height 29
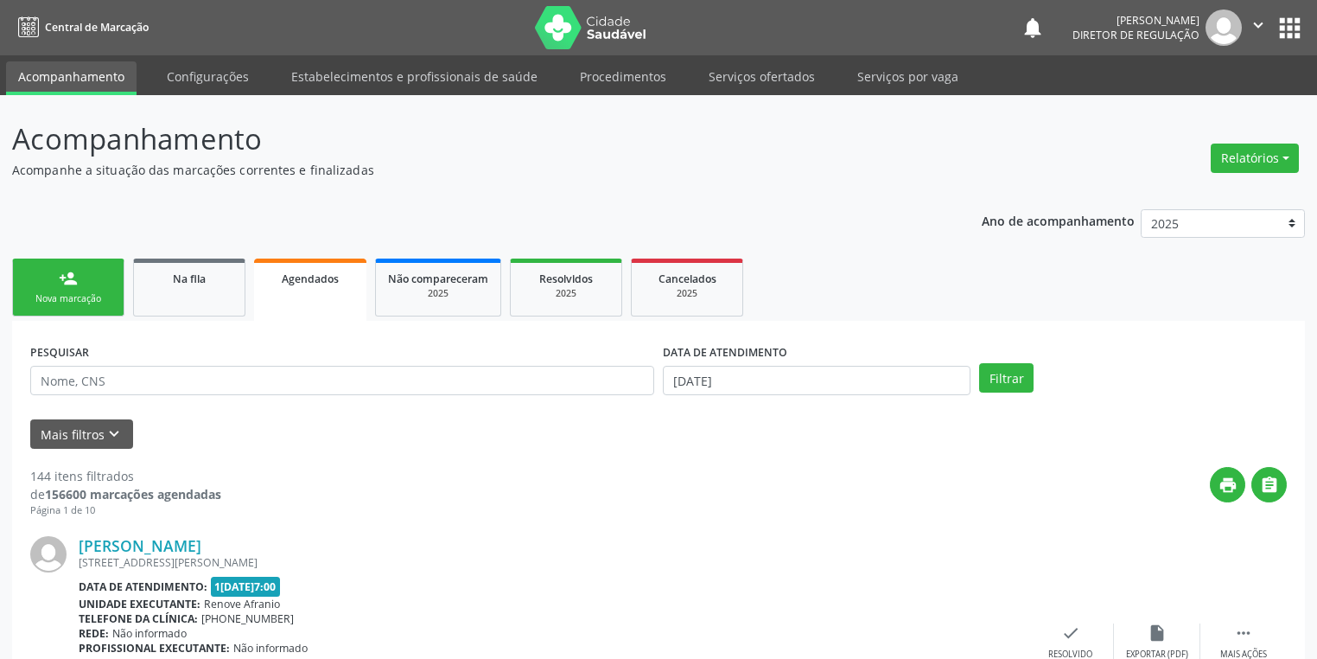
click at [58, 294] on div "Nova marcação" at bounding box center [68, 298] width 86 height 13
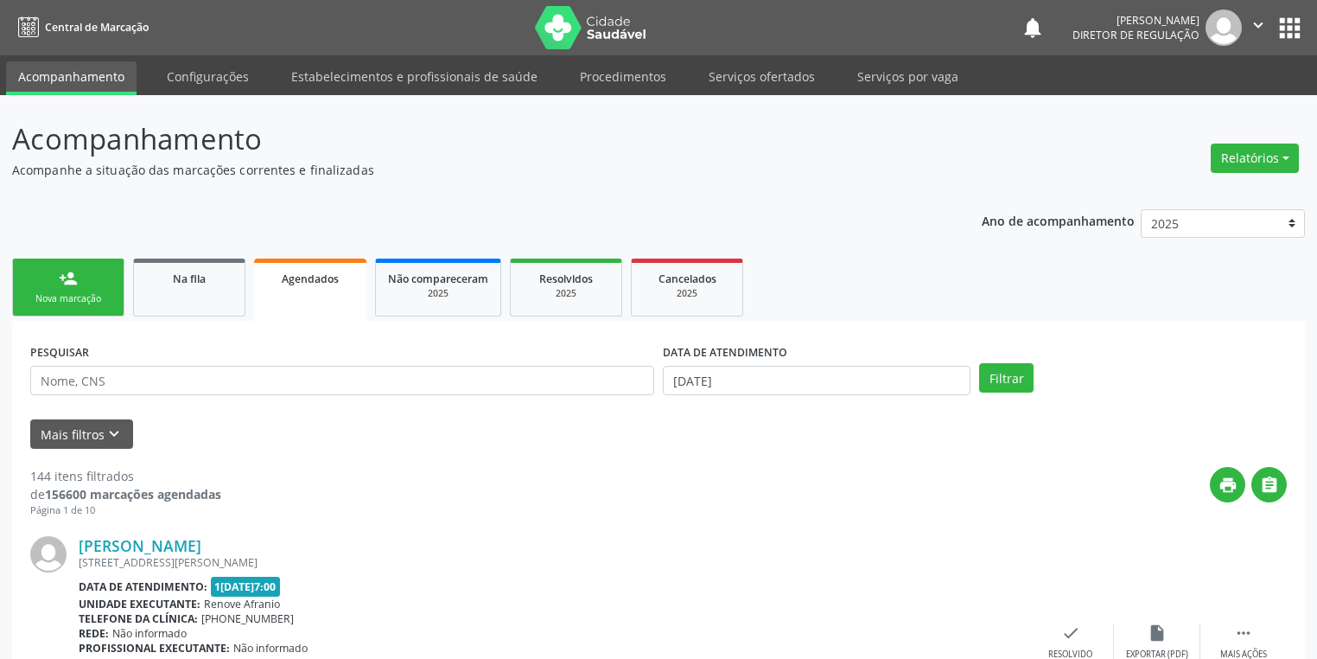
click at [58, 294] on div "Nova marcação" at bounding box center [68, 298] width 86 height 13
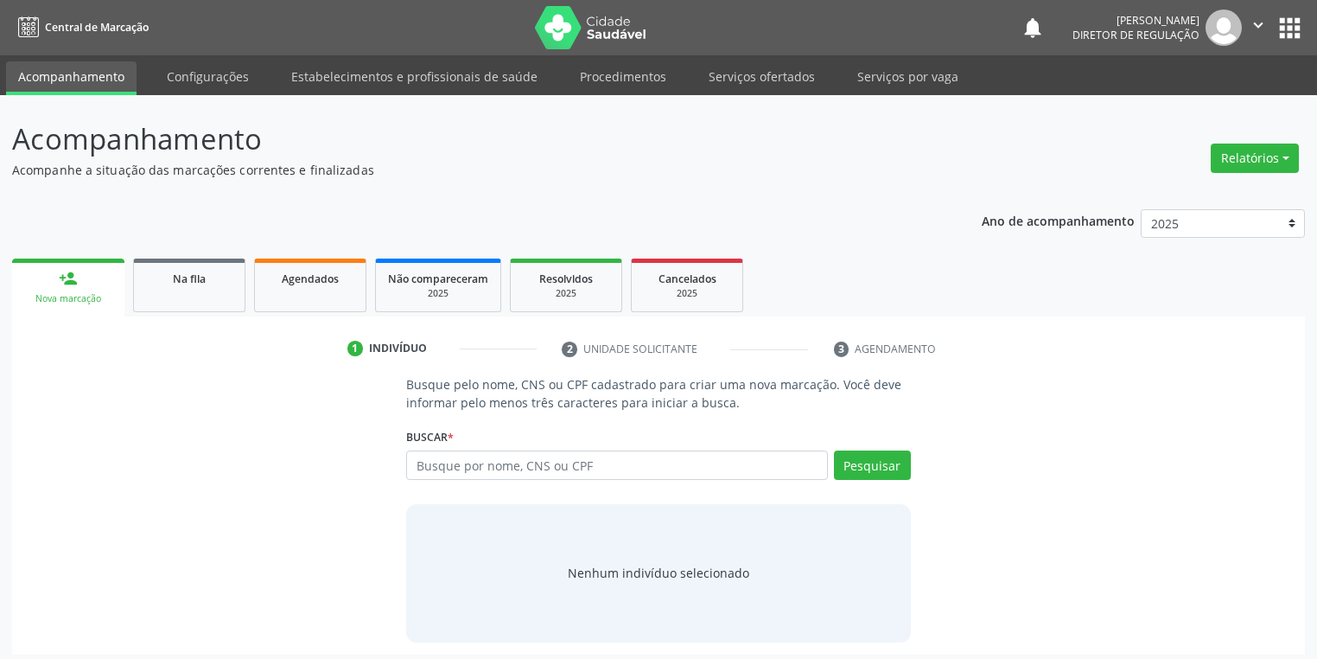
drag, startPoint x: 439, startPoint y: 444, endPoint x: 440, endPoint y: 460, distance: 15.6
click at [440, 458] on div "Buscar * Busque por nome, CNS ou CPF Nenhum resultado encontrado para: " " Digi…" at bounding box center [658, 456] width 505 height 67
click at [440, 460] on input "text" at bounding box center [617, 464] width 422 height 29
type input "701807263524177"
click at [864, 463] on button "Pesquisar" at bounding box center [872, 464] width 77 height 29
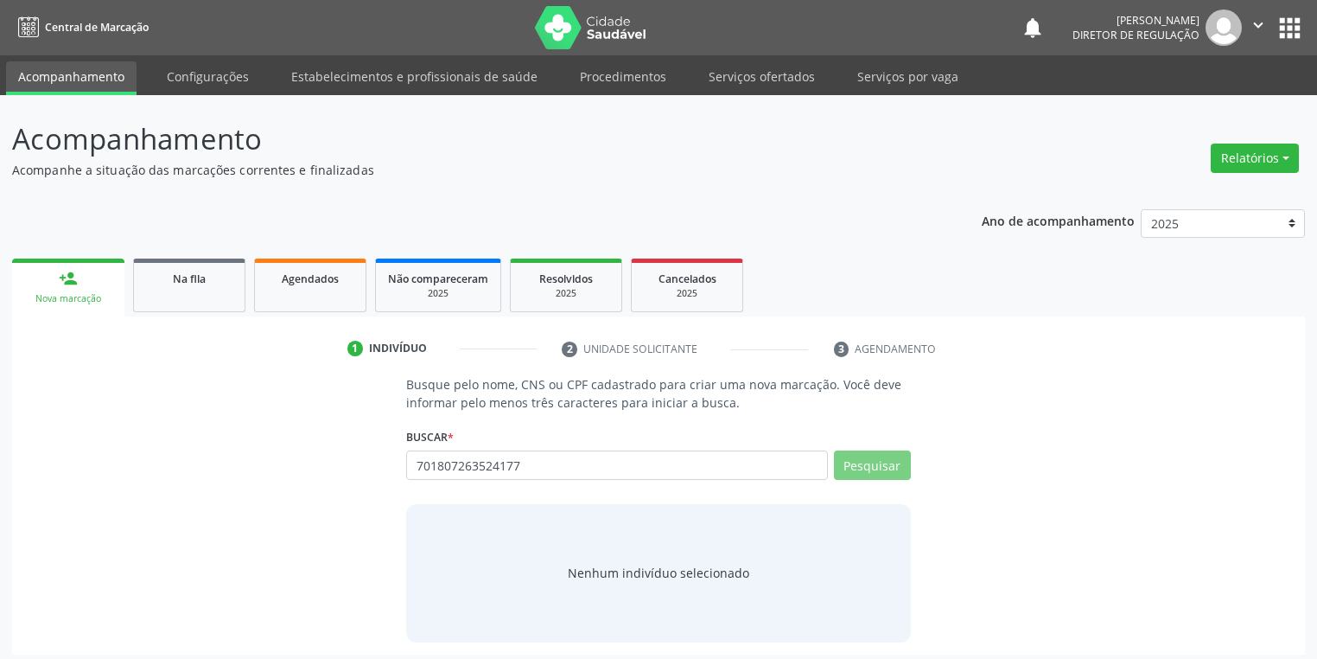
click at [652, 582] on div "Nenhum indivíduo selecionado" at bounding box center [658, 573] width 505 height 138
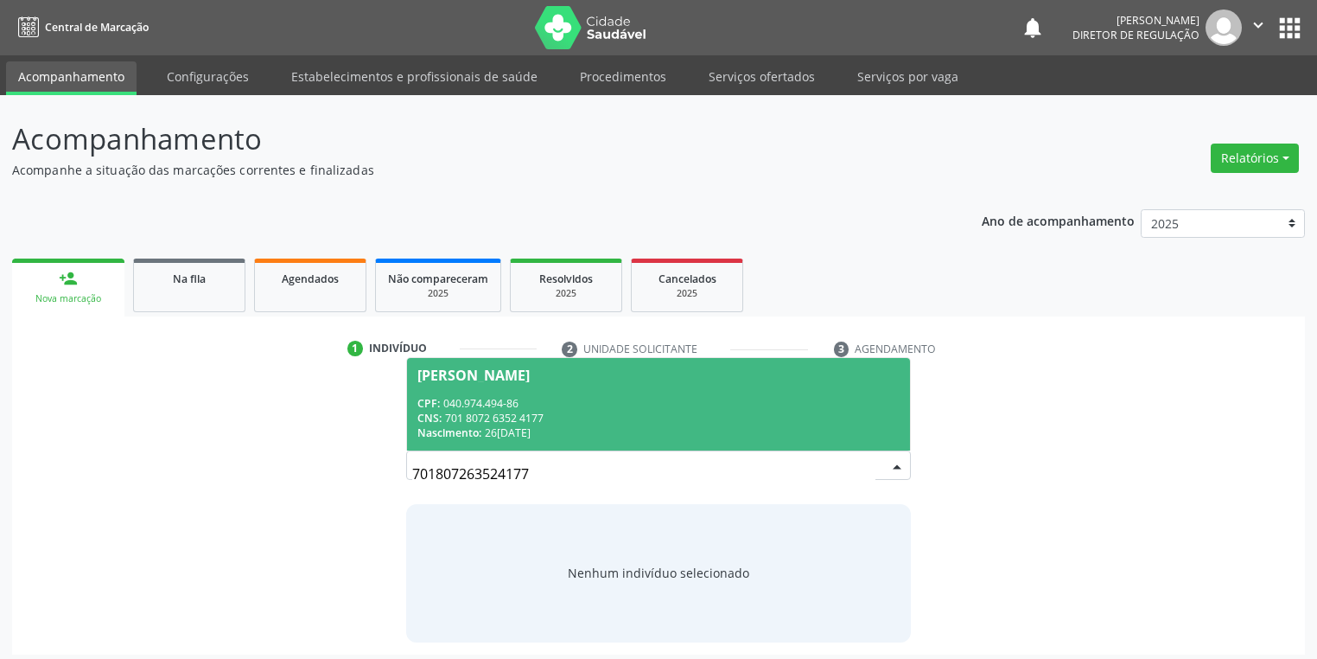
click at [515, 404] on div "CPF: 040.974.494-86" at bounding box center [658, 403] width 482 height 15
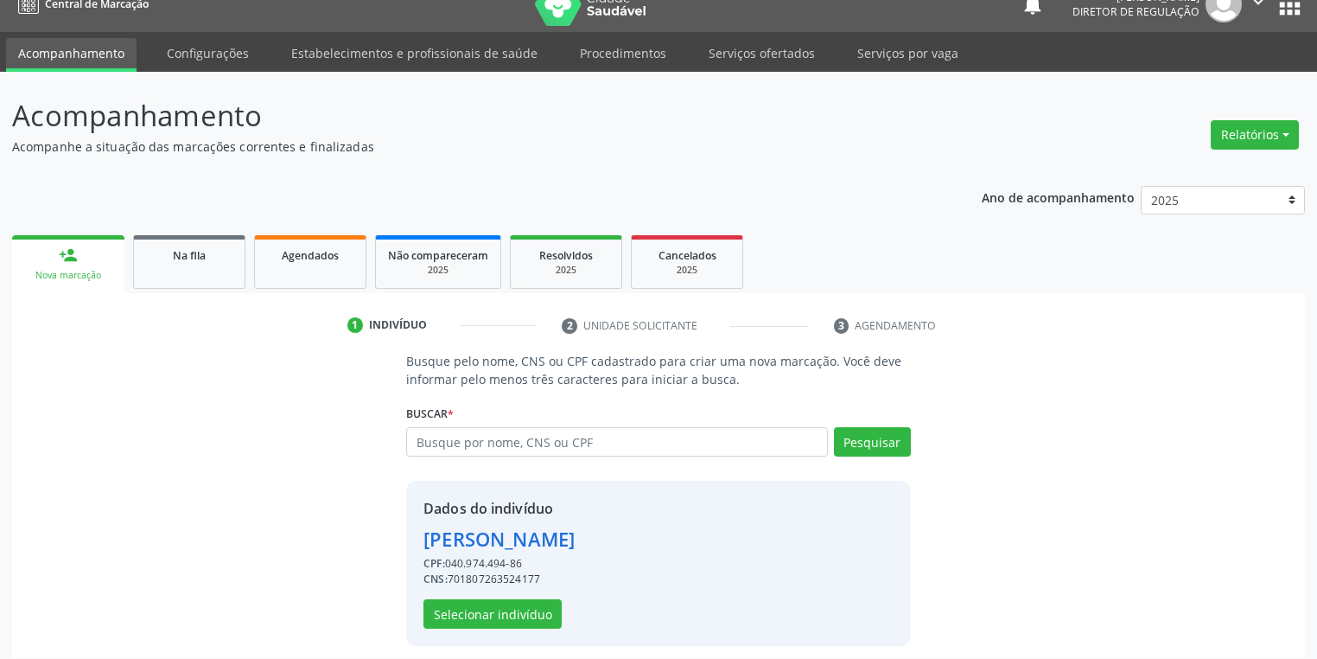
scroll to position [33, 0]
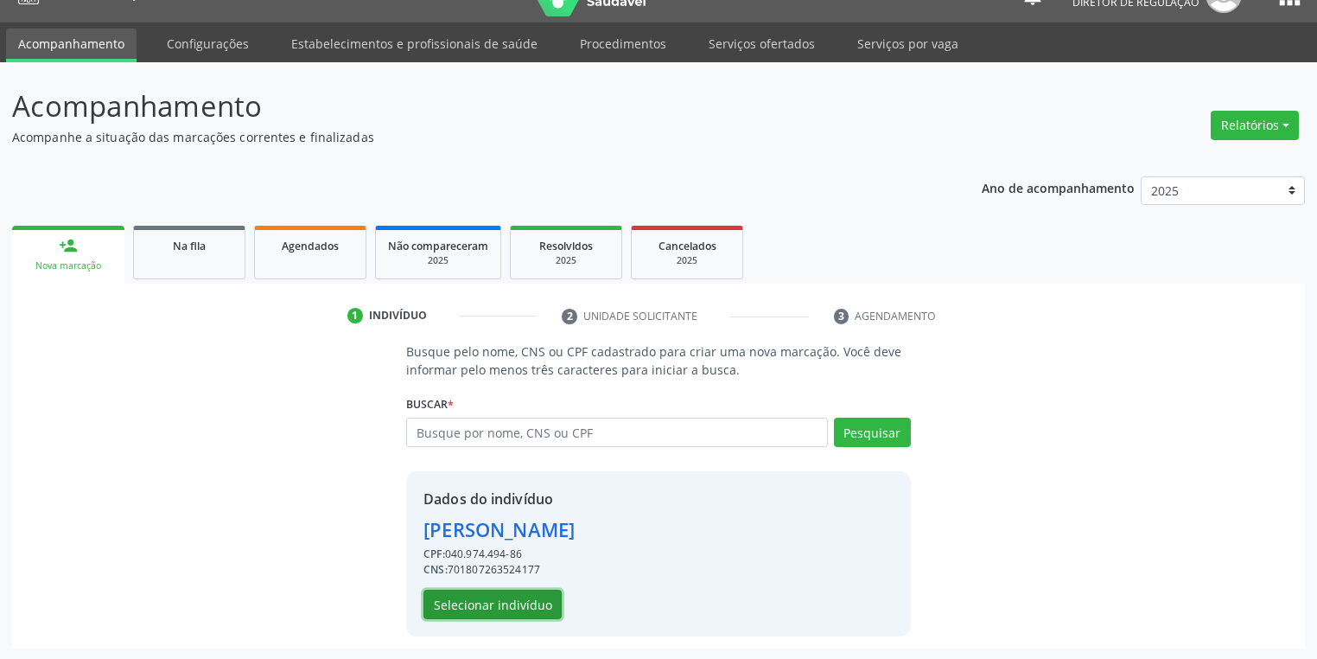
click at [477, 604] on button "Selecionar indivíduo" at bounding box center [492, 603] width 138 height 29
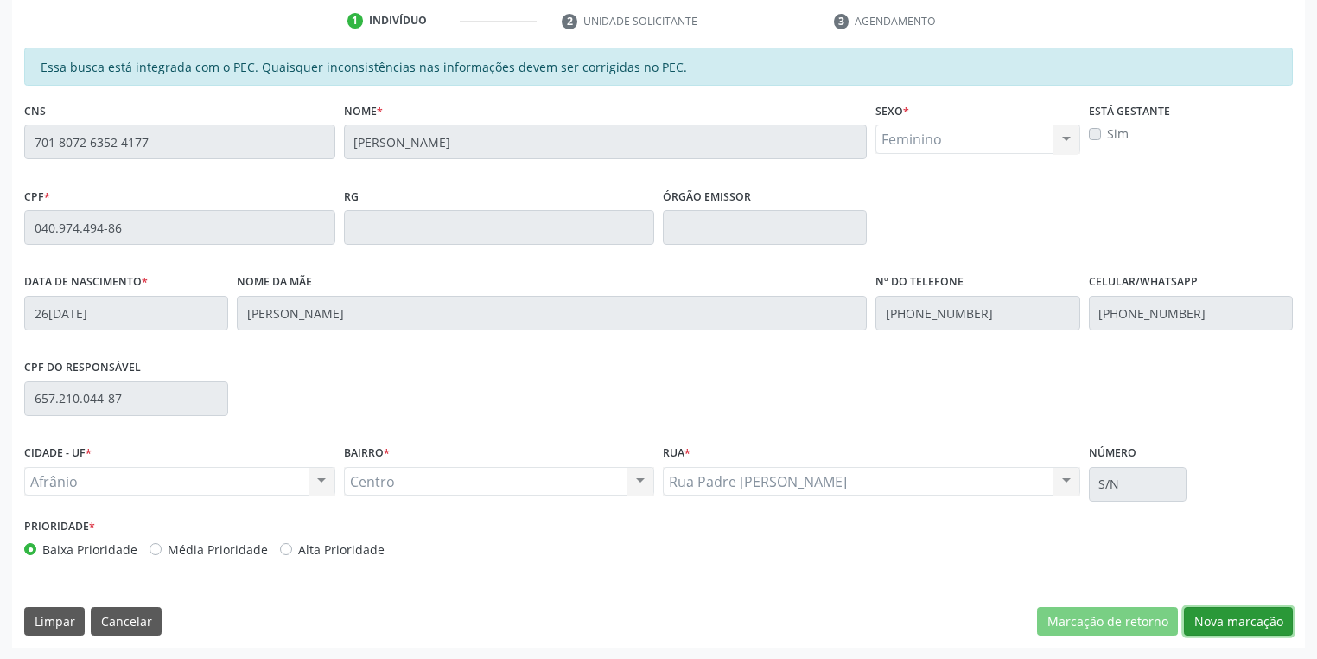
click at [1215, 618] on button "Nova marcação" at bounding box center [1238, 621] width 109 height 29
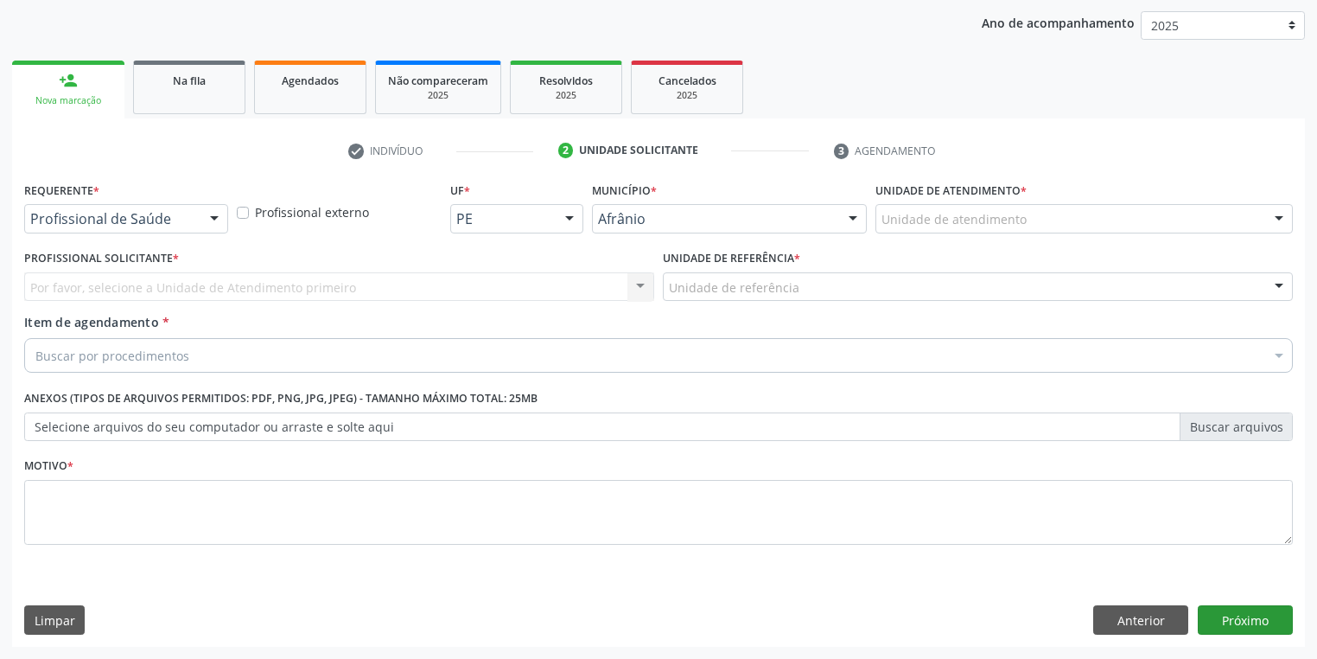
scroll to position [197, 0]
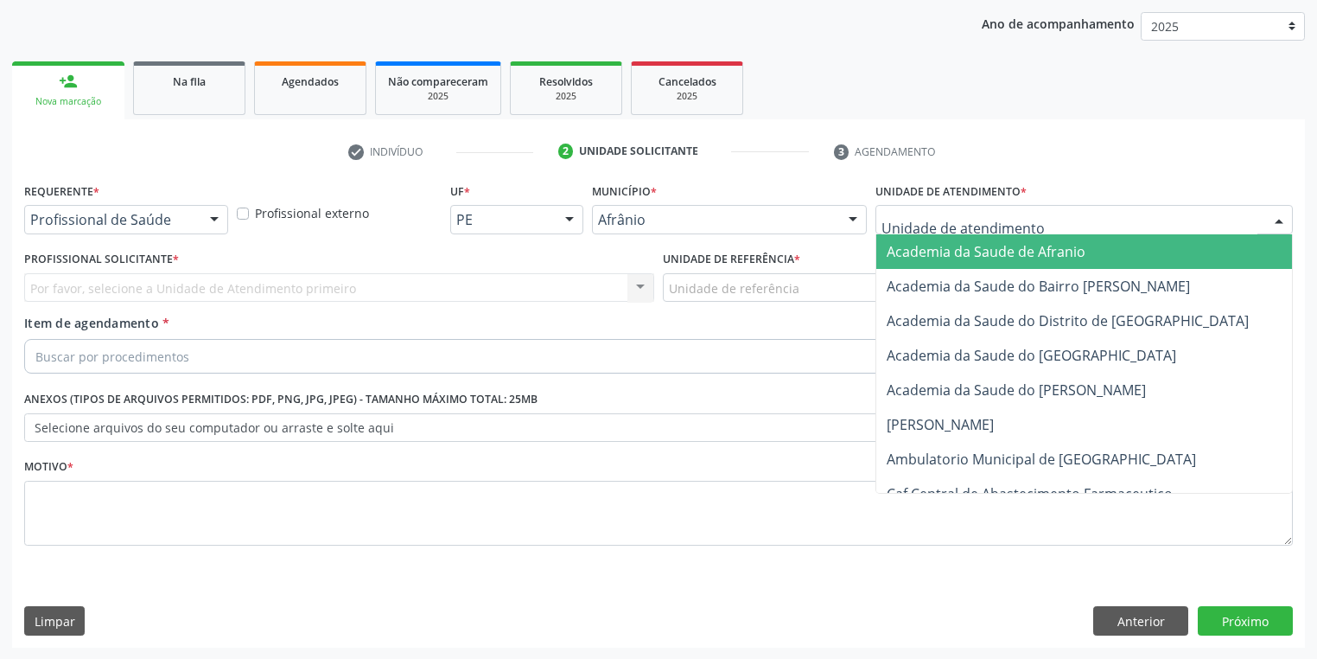
drag, startPoint x: 901, startPoint y: 218, endPoint x: 951, endPoint y: 349, distance: 140.6
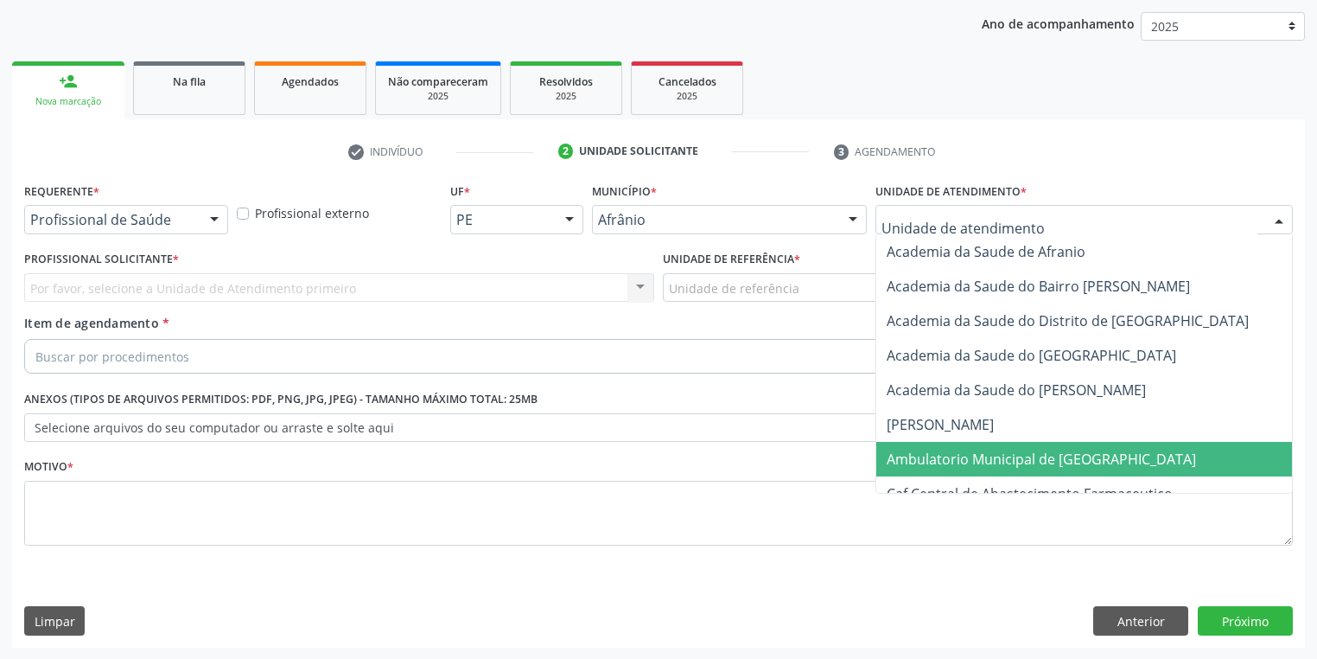
drag, startPoint x: 950, startPoint y: 456, endPoint x: 832, endPoint y: 344, distance: 162.6
click at [948, 455] on span "Ambulatorio Municipal de [GEOGRAPHIC_DATA]" at bounding box center [1041, 458] width 309 height 19
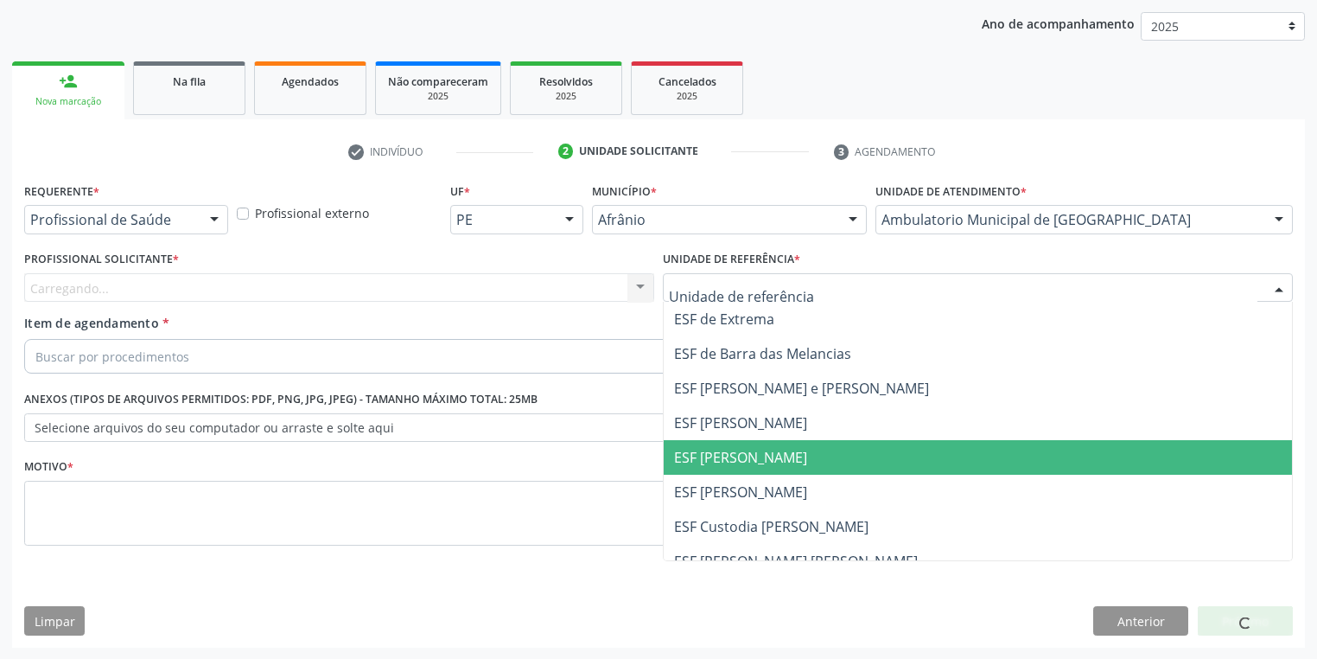
click at [717, 471] on span "ESF [PERSON_NAME]" at bounding box center [978, 457] width 628 height 35
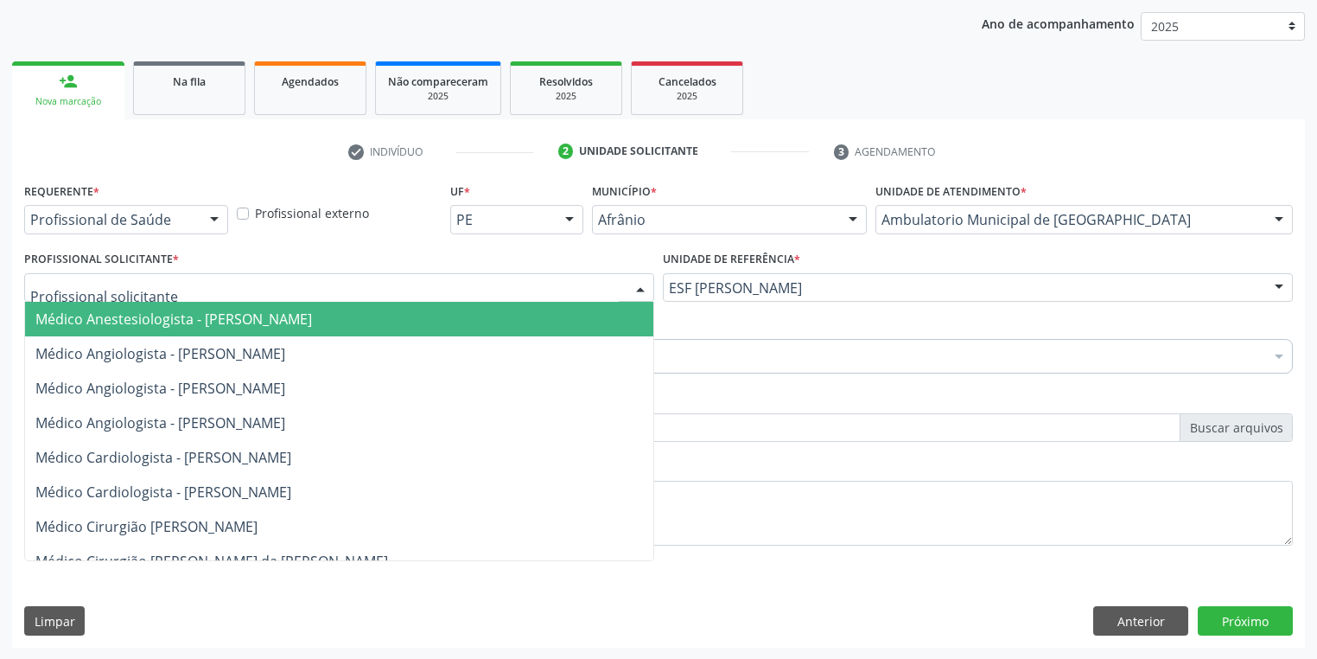
drag, startPoint x: 97, startPoint y: 287, endPoint x: 95, endPoint y: 321, distance: 34.6
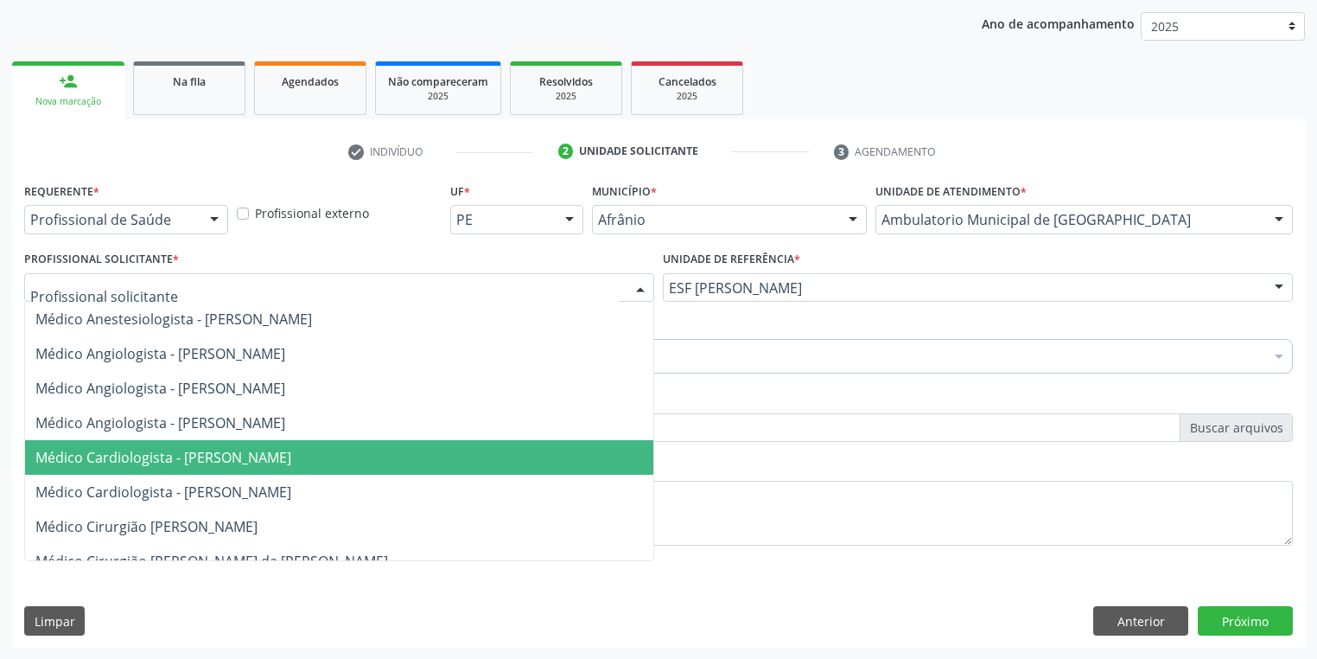
click at [123, 463] on span "Médico Cardiologista - [PERSON_NAME]" at bounding box center [163, 457] width 256 height 19
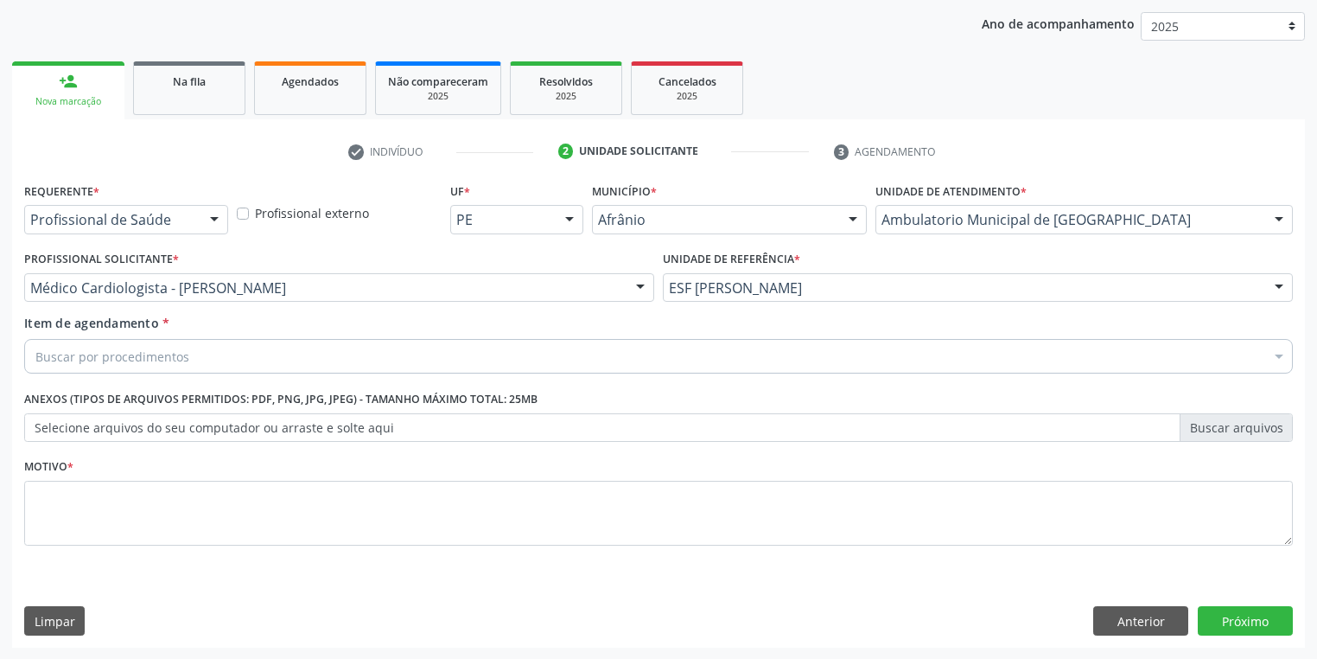
click at [97, 369] on div "Buscar por procedimentos" at bounding box center [658, 356] width 1269 height 35
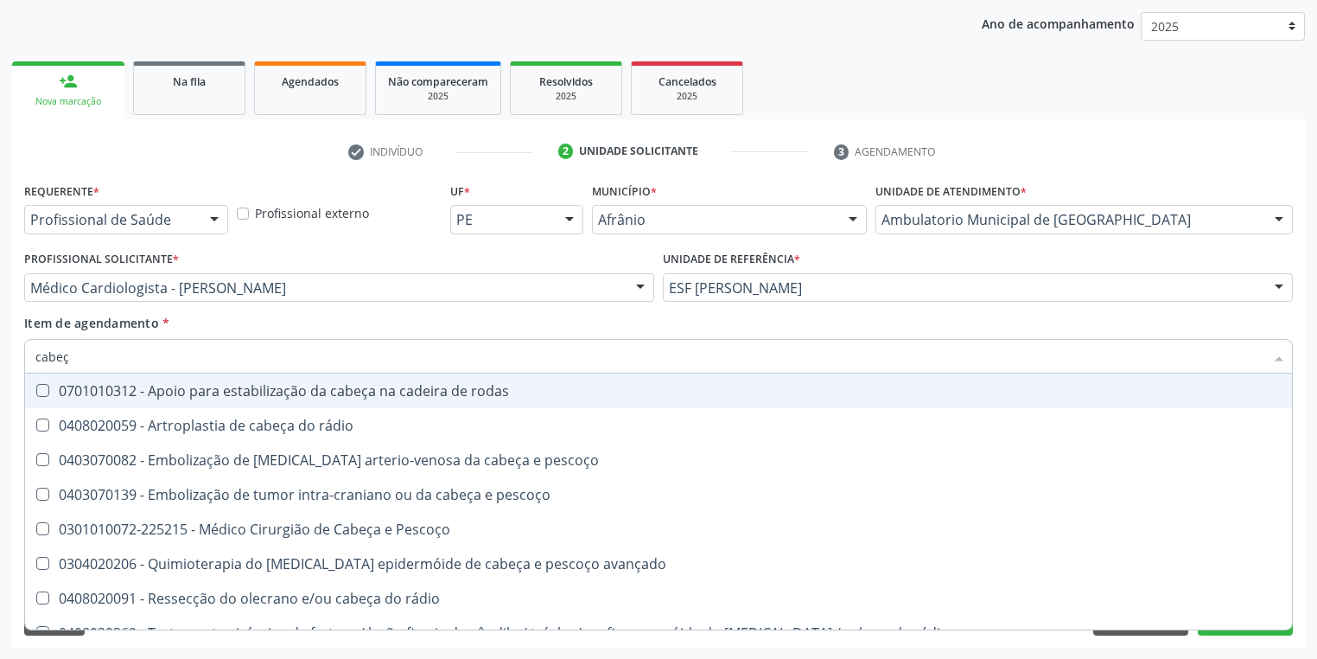
type input "cabeça"
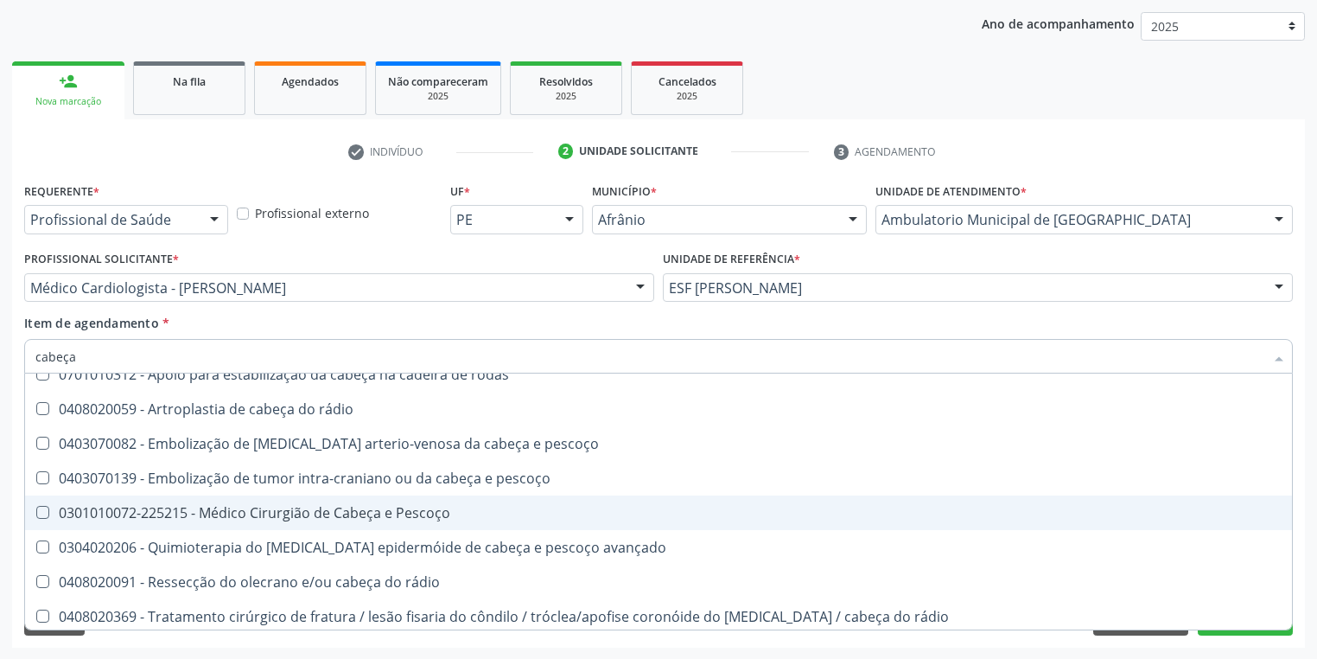
scroll to position [21, 0]
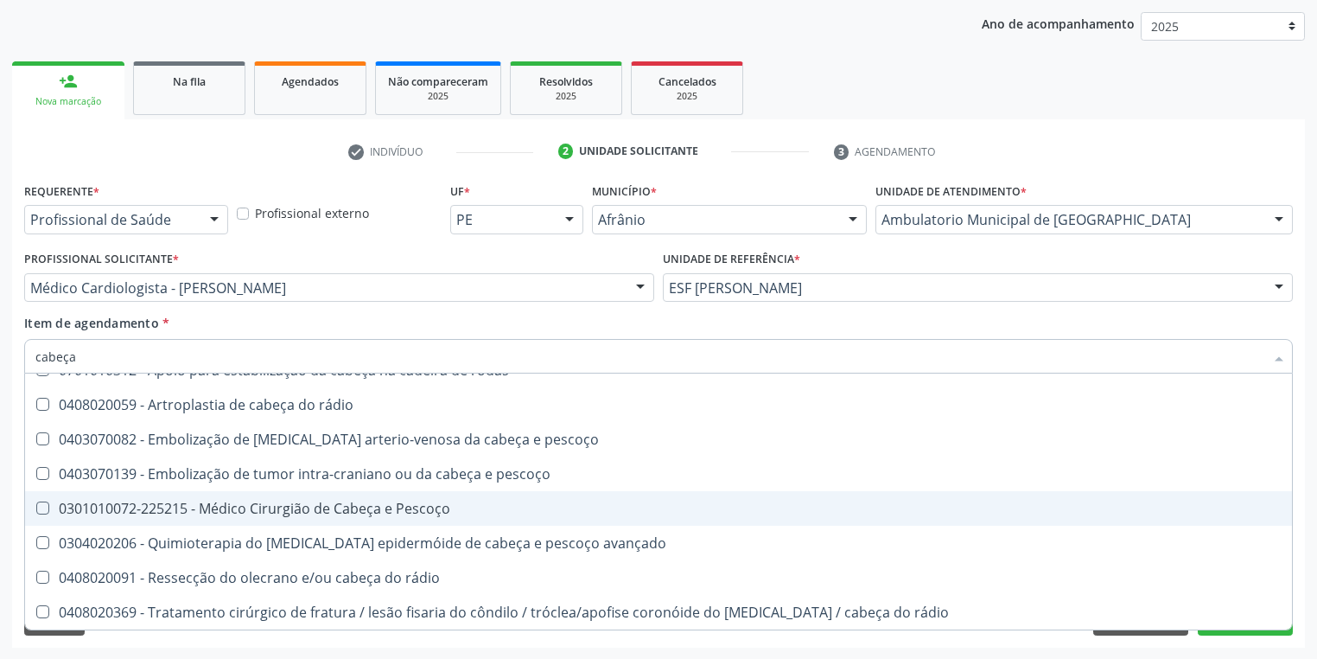
click at [214, 517] on span "0301010072-225215 - Médico Cirurgião de Cabeça e Pescoço" at bounding box center [658, 508] width 1267 height 35
checkbox Pescoço "true"
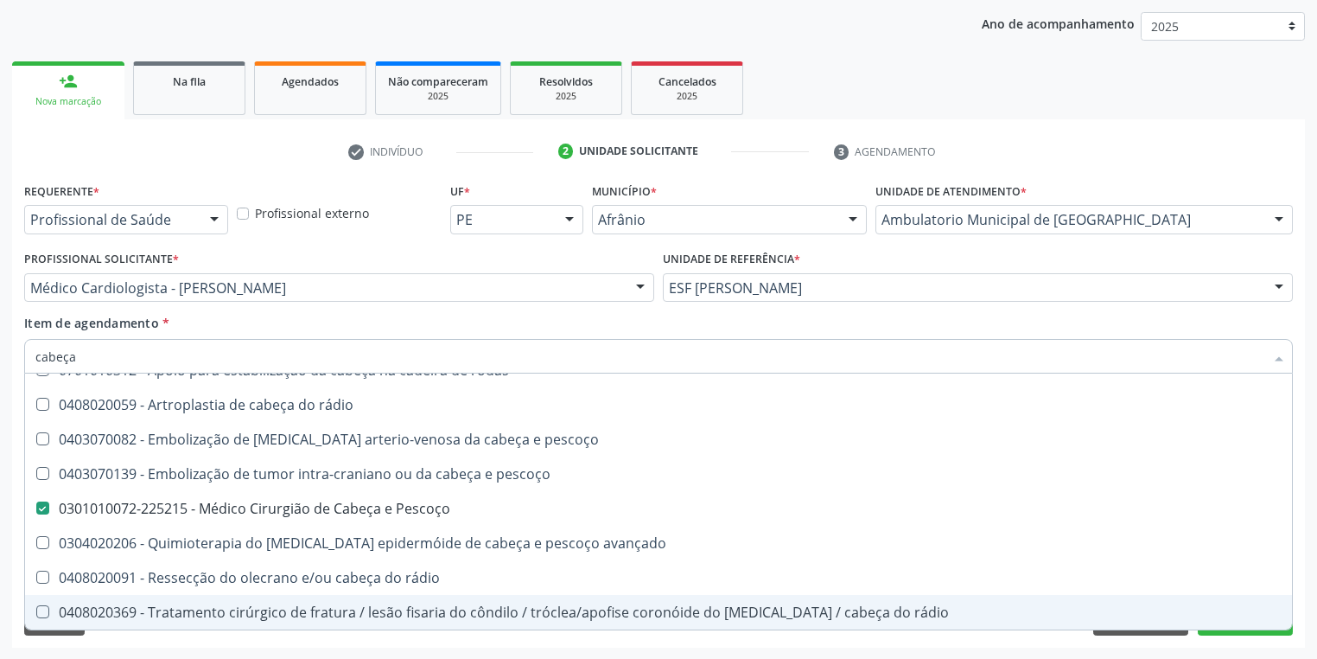
click at [143, 635] on div "Requerente * Profissional de Saúde Profissional de Saúde Paciente Nenhum result…" at bounding box center [658, 412] width 1293 height 469
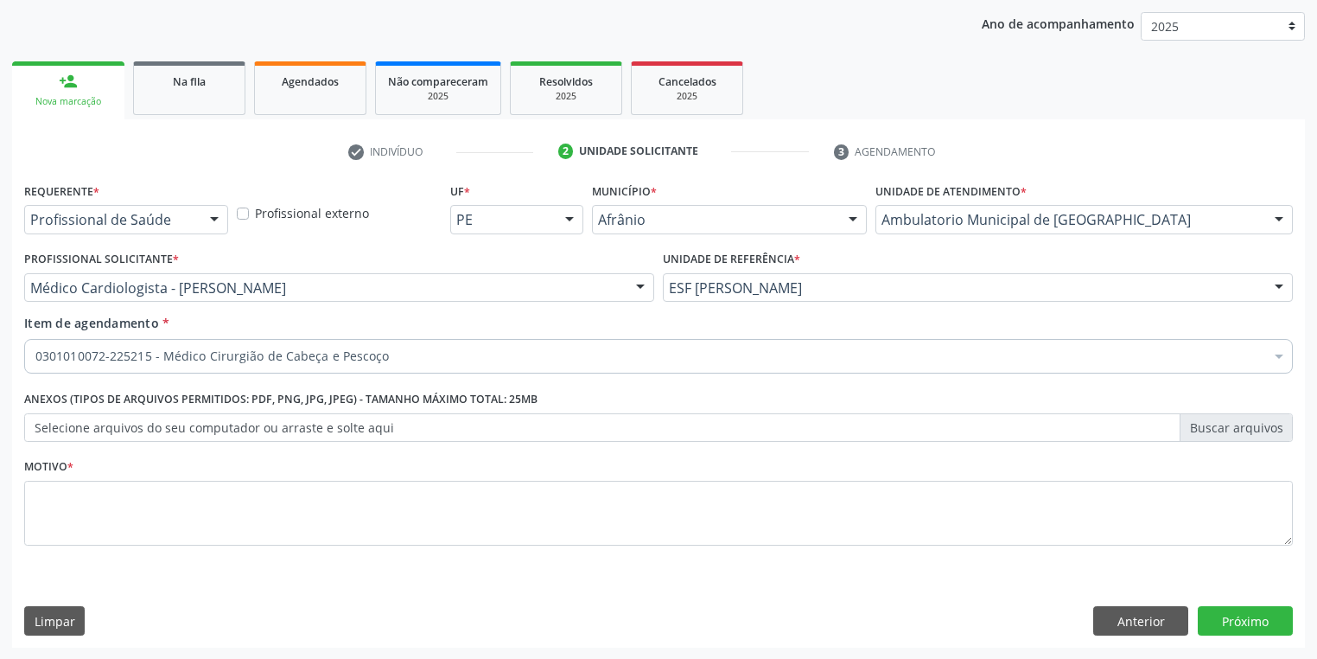
scroll to position [0, 0]
click at [150, 512] on textarea at bounding box center [658, 514] width 1269 height 66
type textarea "*"
click at [1246, 624] on button "Próximo" at bounding box center [1245, 620] width 95 height 29
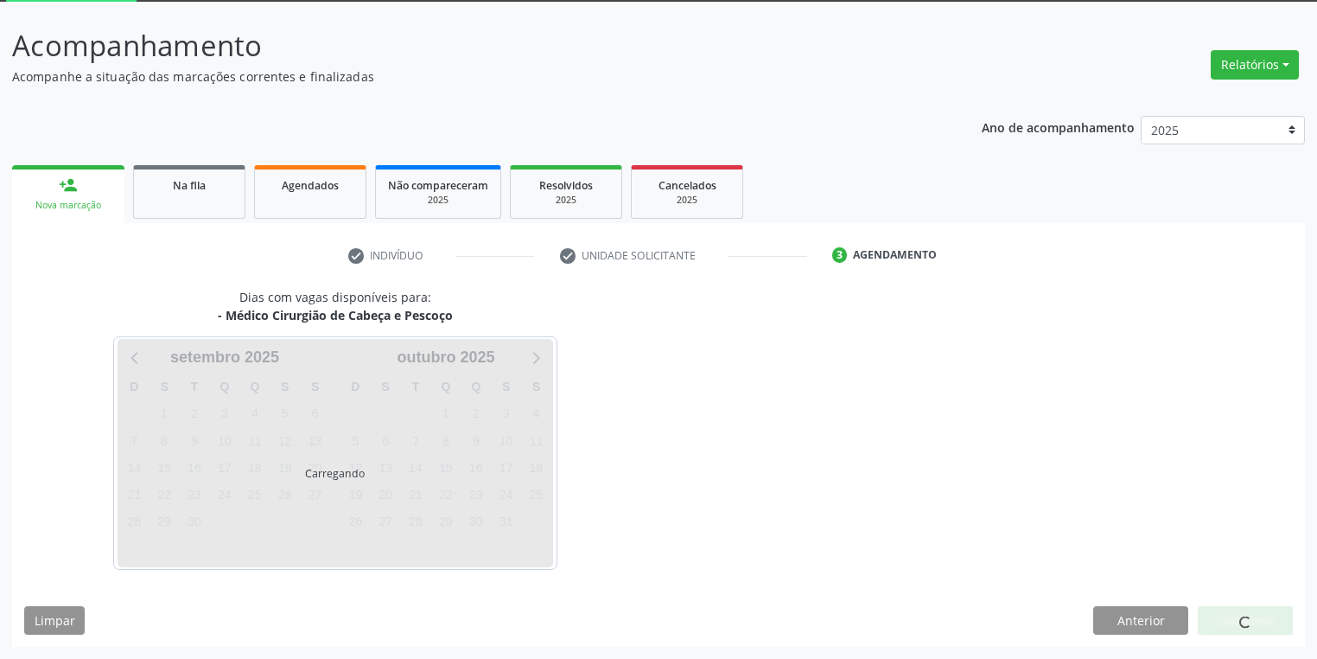
scroll to position [92, 0]
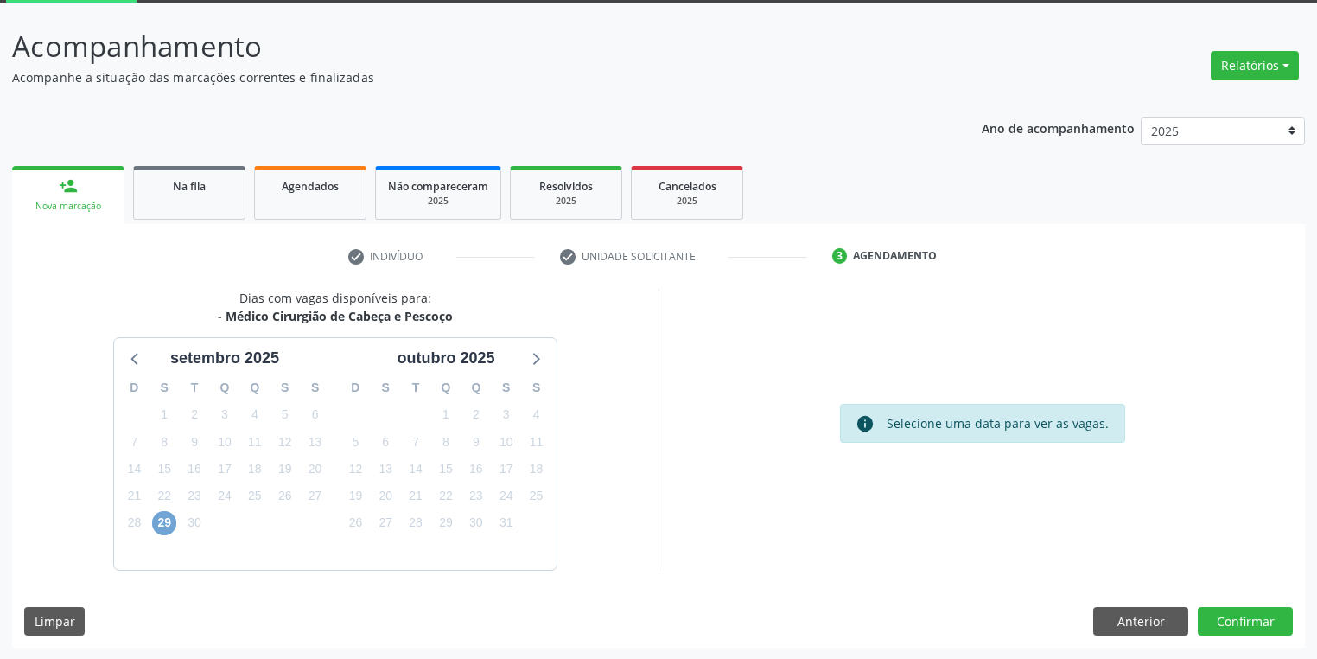
click at [162, 525] on span "29" at bounding box center [164, 523] width 24 height 24
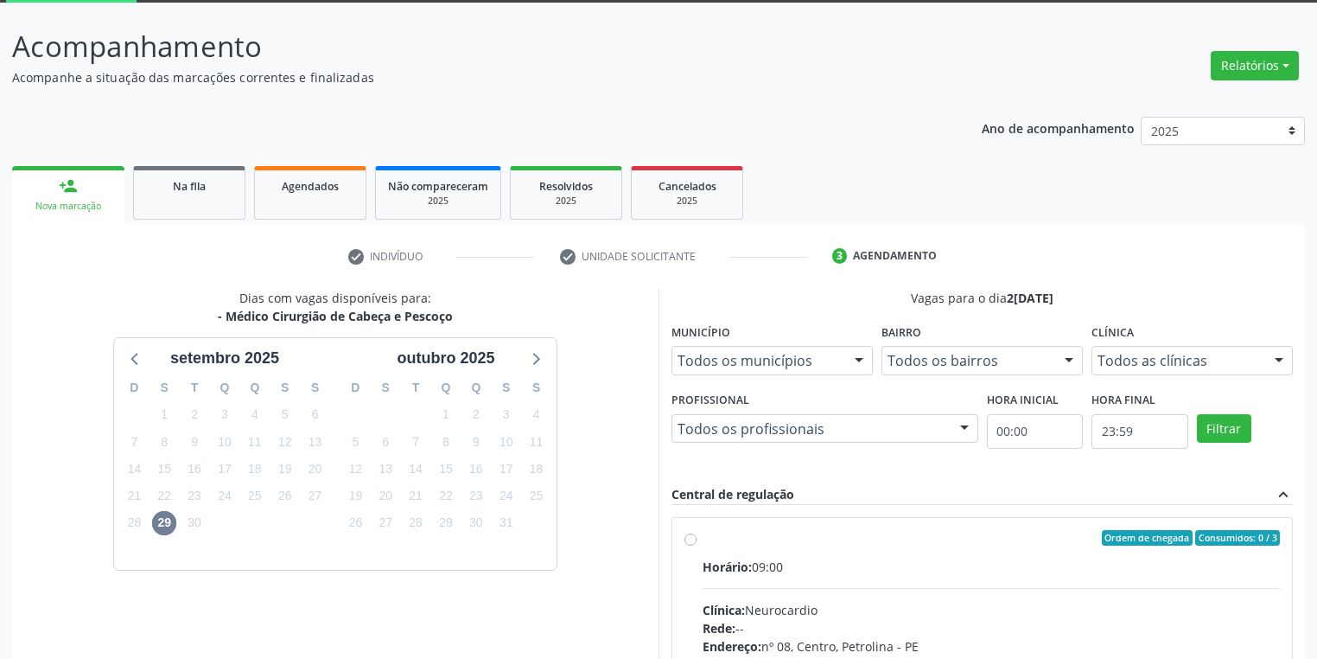
click at [920, 601] on div "Clínica: Neurocardio" at bounding box center [991, 610] width 577 height 18
click at [697, 545] on input "Ordem de chegada Consumidos: 0 / 3 Horário: 09:00 Clínica: Neurocardio Rede: --…" at bounding box center [690, 538] width 12 height 16
radio input "true"
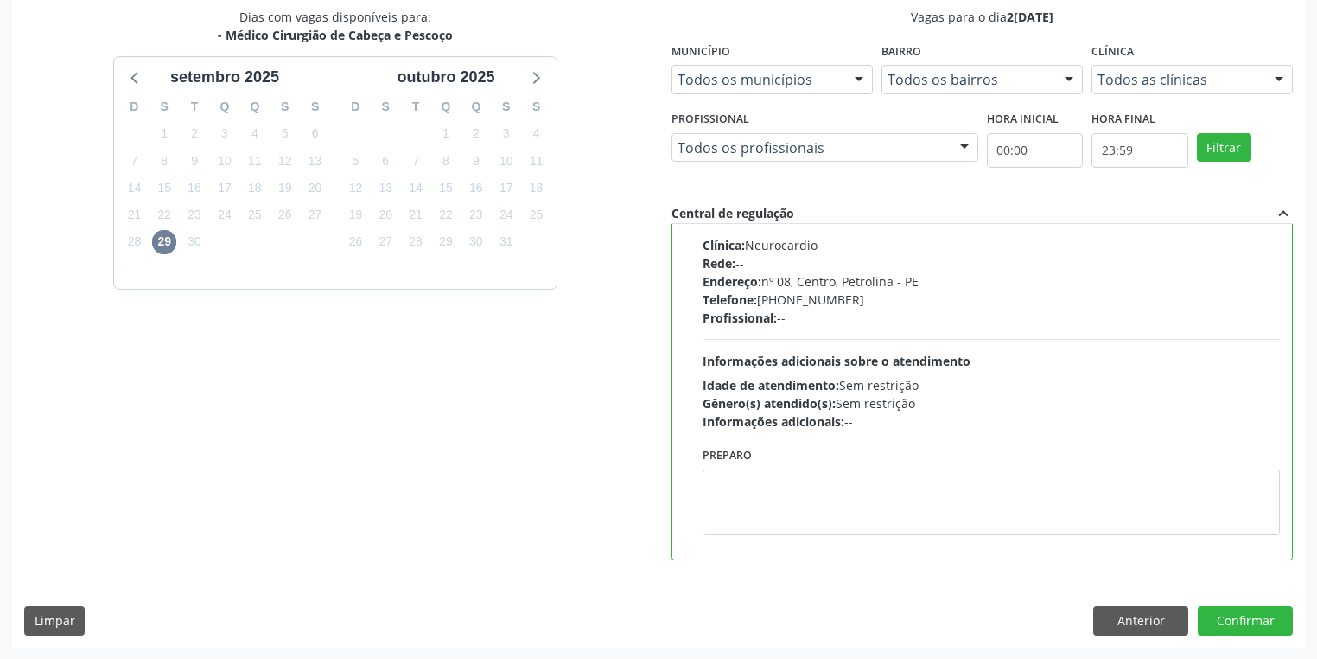
scroll to position [85, 0]
click at [1239, 621] on button "Confirmar" at bounding box center [1245, 620] width 95 height 29
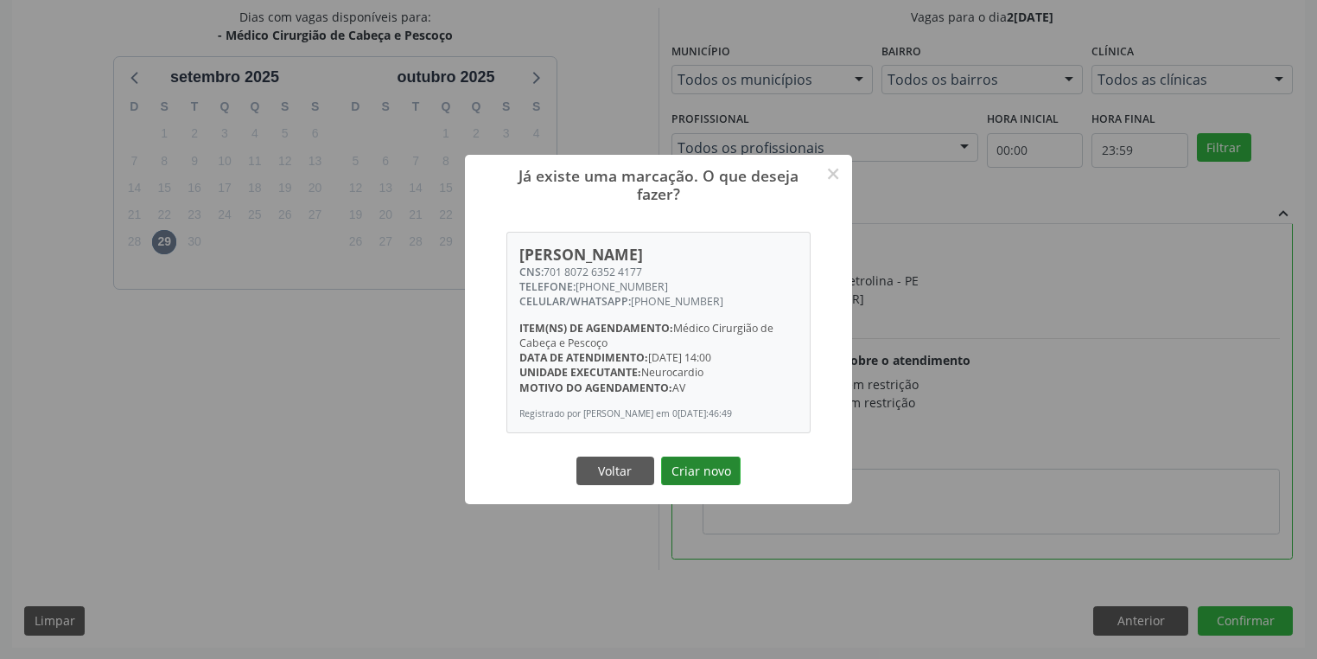
click at [722, 475] on button "Criar novo" at bounding box center [701, 470] width 80 height 29
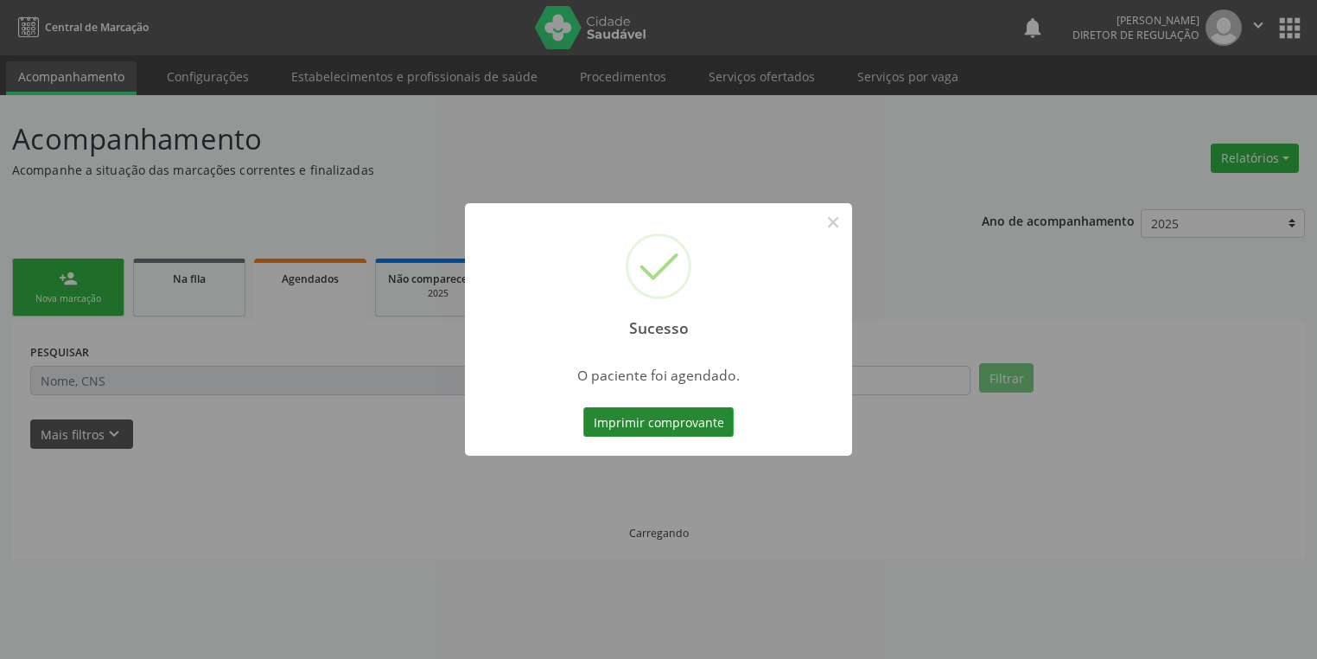
scroll to position [0, 0]
click at [678, 423] on button "Imprimir comprovante" at bounding box center [664, 421] width 150 height 29
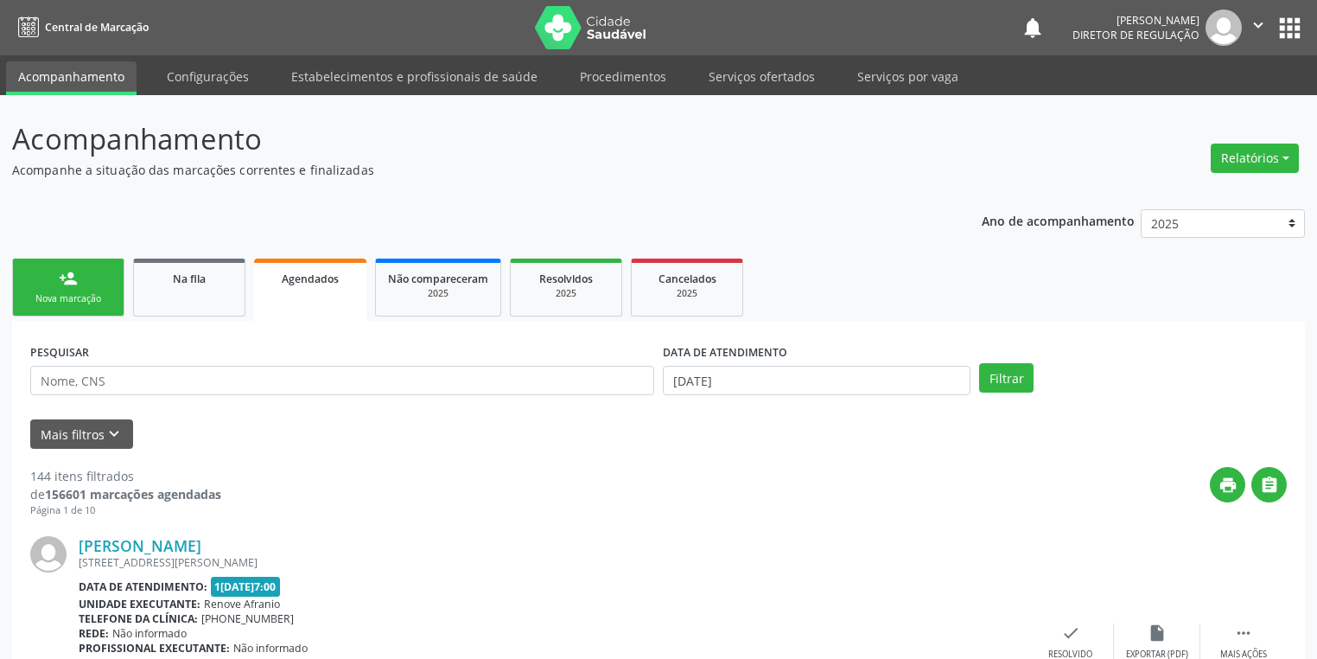
click at [80, 292] on div "Nova marcação" at bounding box center [68, 298] width 86 height 13
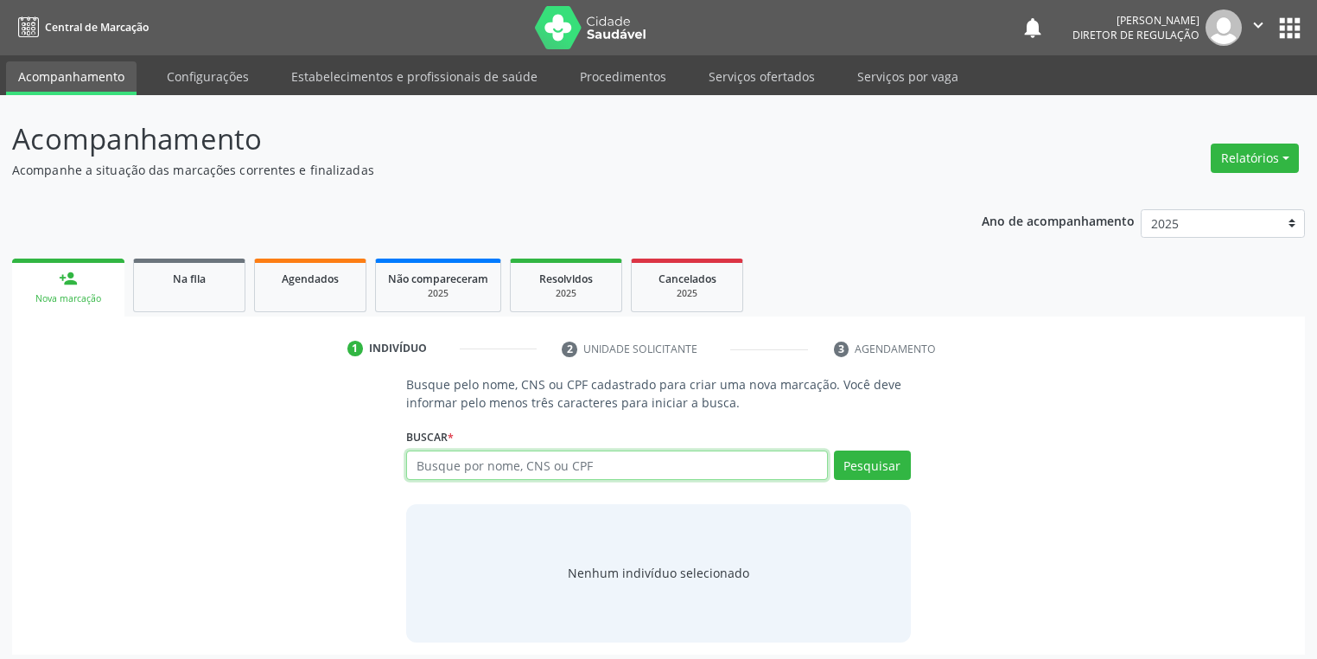
click at [508, 474] on input "text" at bounding box center [617, 464] width 422 height 29
type input "700302968863233"
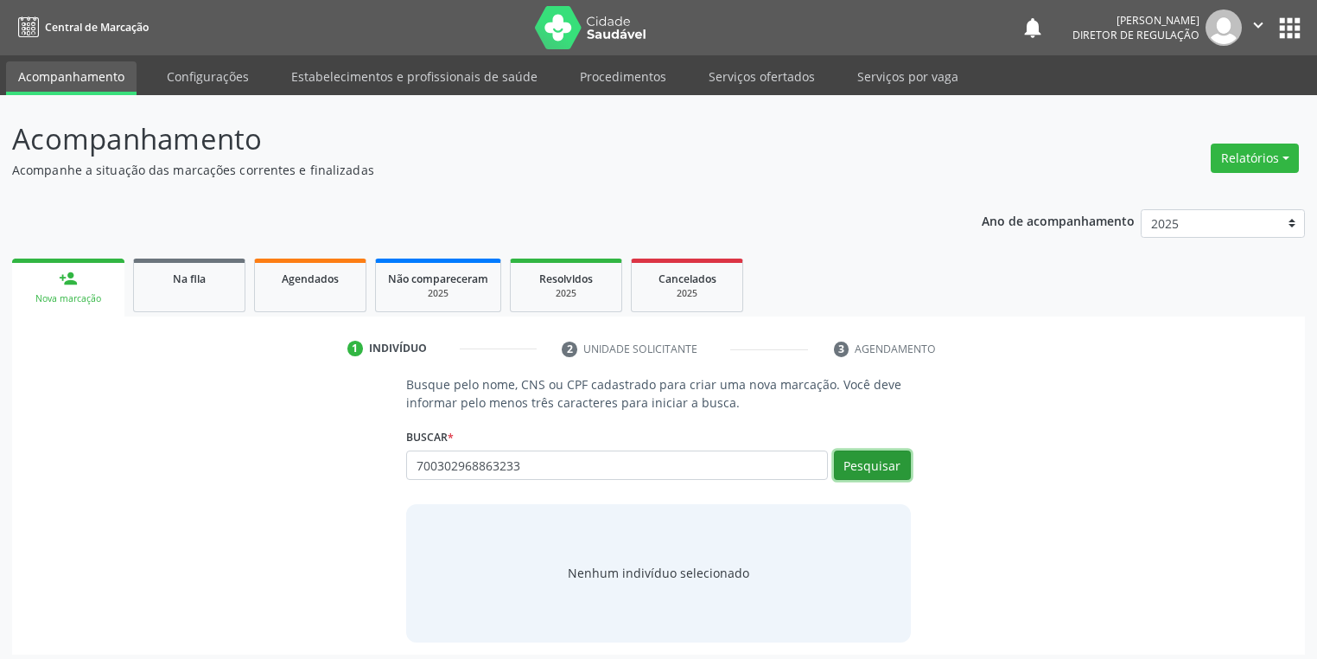
click at [894, 478] on button "Pesquisar" at bounding box center [872, 464] width 77 height 29
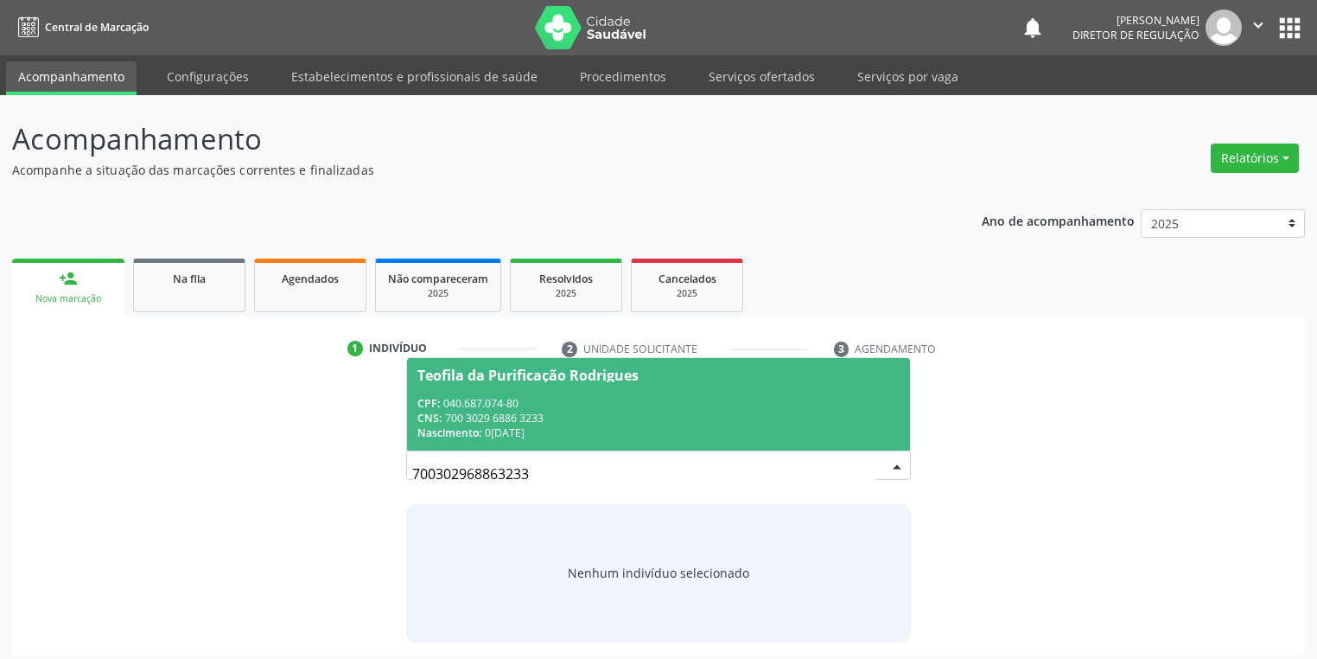
click at [487, 401] on div "CPF: 040.687.074-80" at bounding box center [658, 403] width 482 height 15
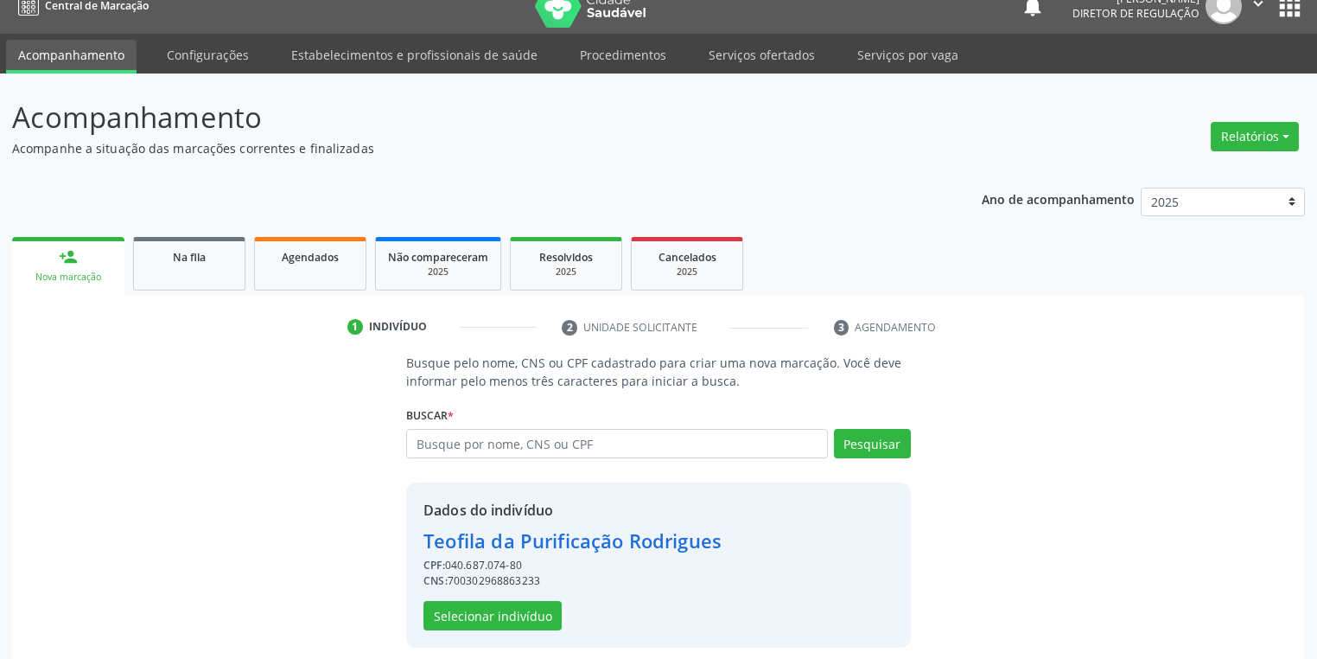
scroll to position [33, 0]
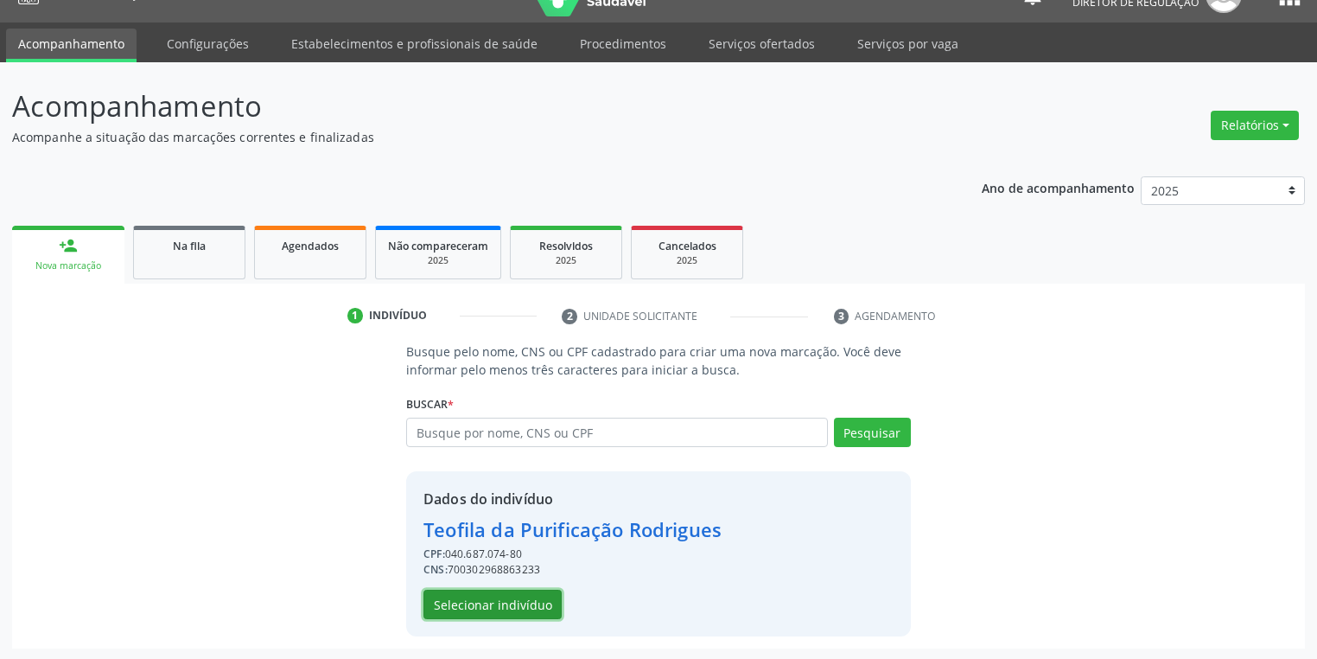
click at [485, 601] on button "Selecionar indivíduo" at bounding box center [492, 603] width 138 height 29
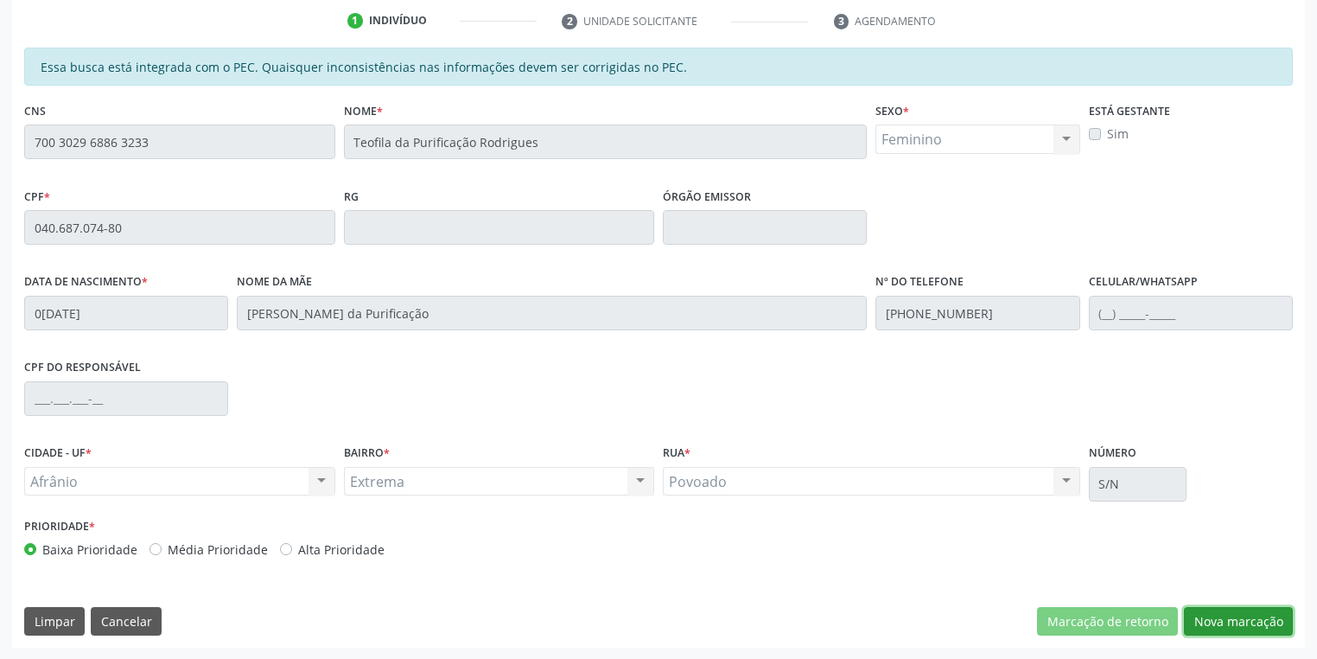
click at [1212, 628] on button "Nova marcação" at bounding box center [1238, 621] width 109 height 29
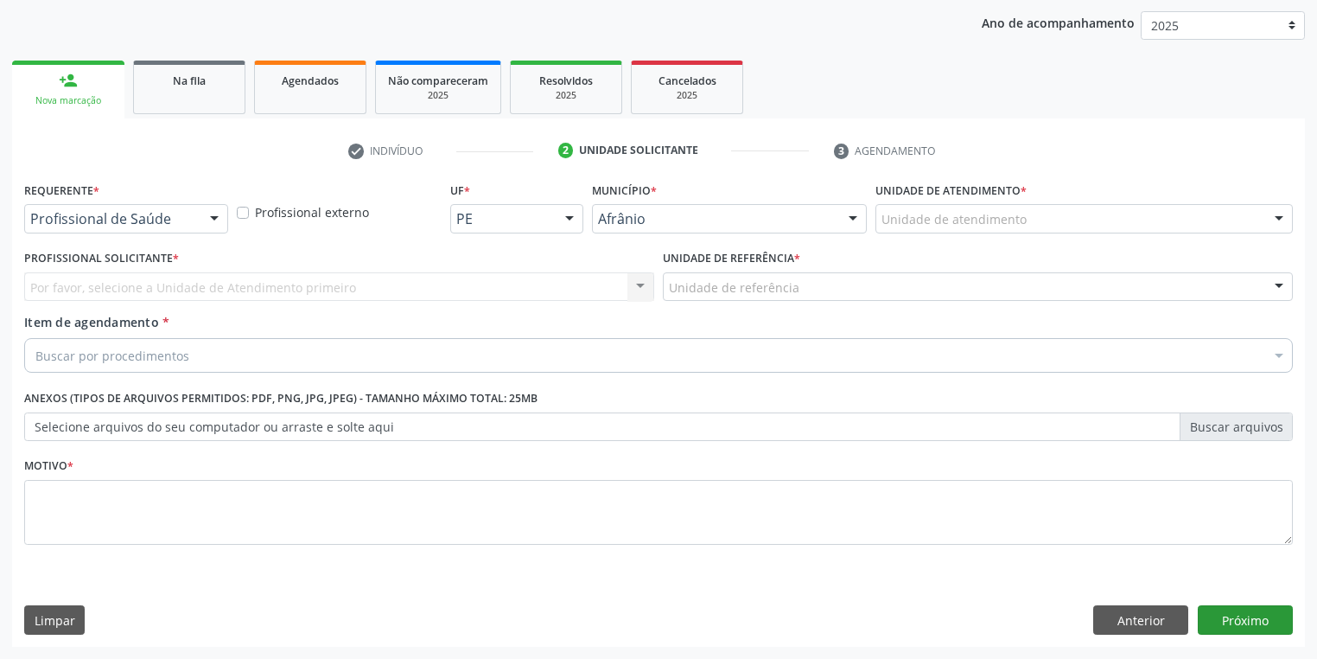
scroll to position [197, 0]
click at [897, 228] on div "Unidade de atendimento" at bounding box center [1083, 219] width 417 height 29
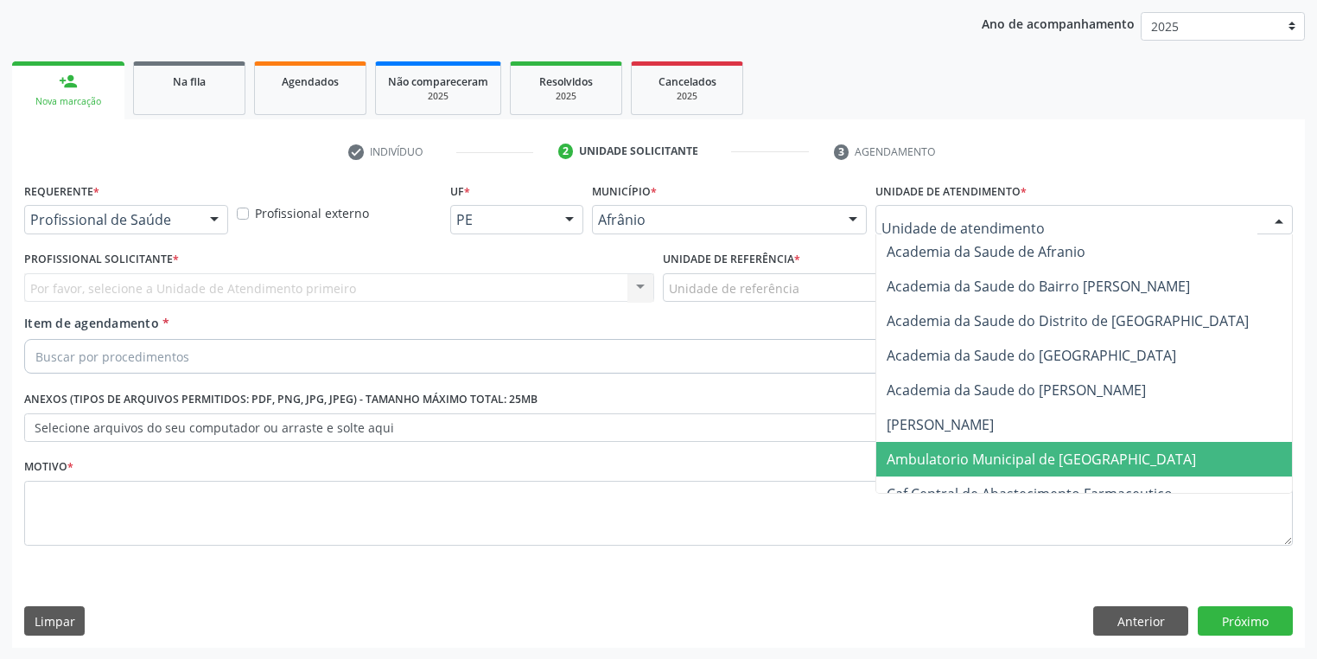
drag, startPoint x: 923, startPoint y: 463, endPoint x: 791, endPoint y: 360, distance: 167.5
click at [923, 463] on span "Ambulatorio Municipal de [GEOGRAPHIC_DATA]" at bounding box center [1041, 458] width 309 height 19
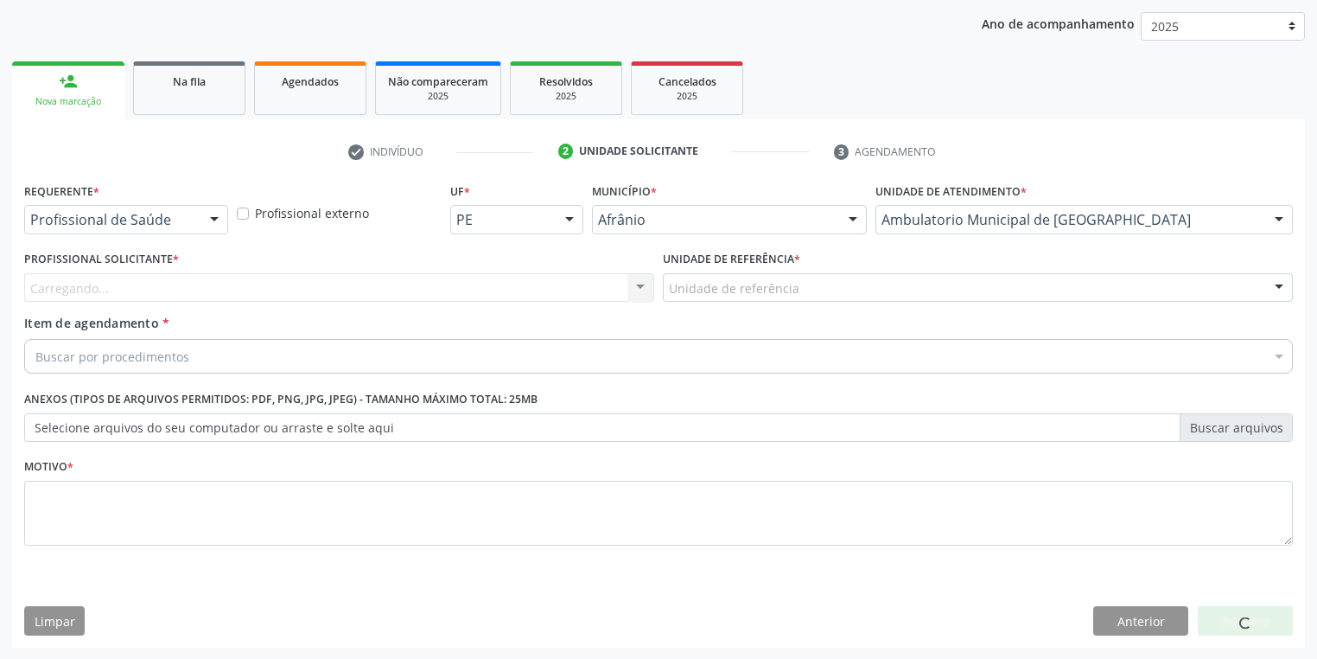
drag, startPoint x: 722, startPoint y: 282, endPoint x: 729, endPoint y: 344, distance: 62.6
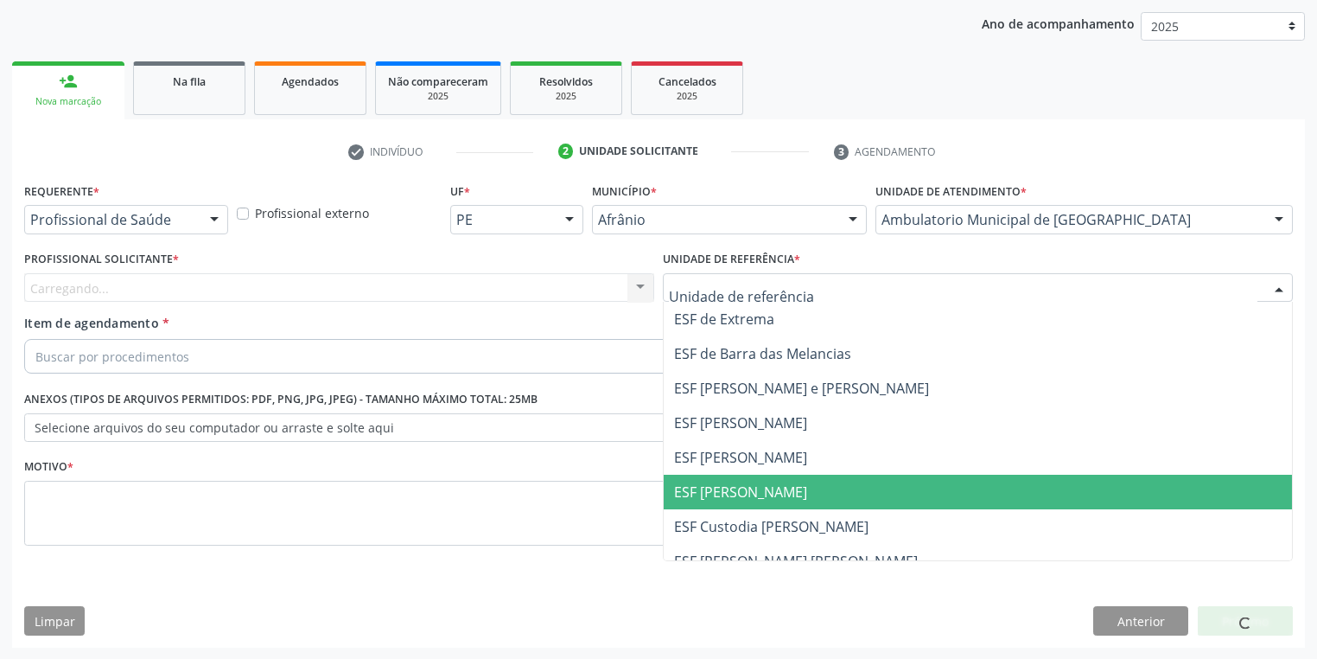
click at [731, 498] on span "ESF [PERSON_NAME]" at bounding box center [740, 491] width 133 height 19
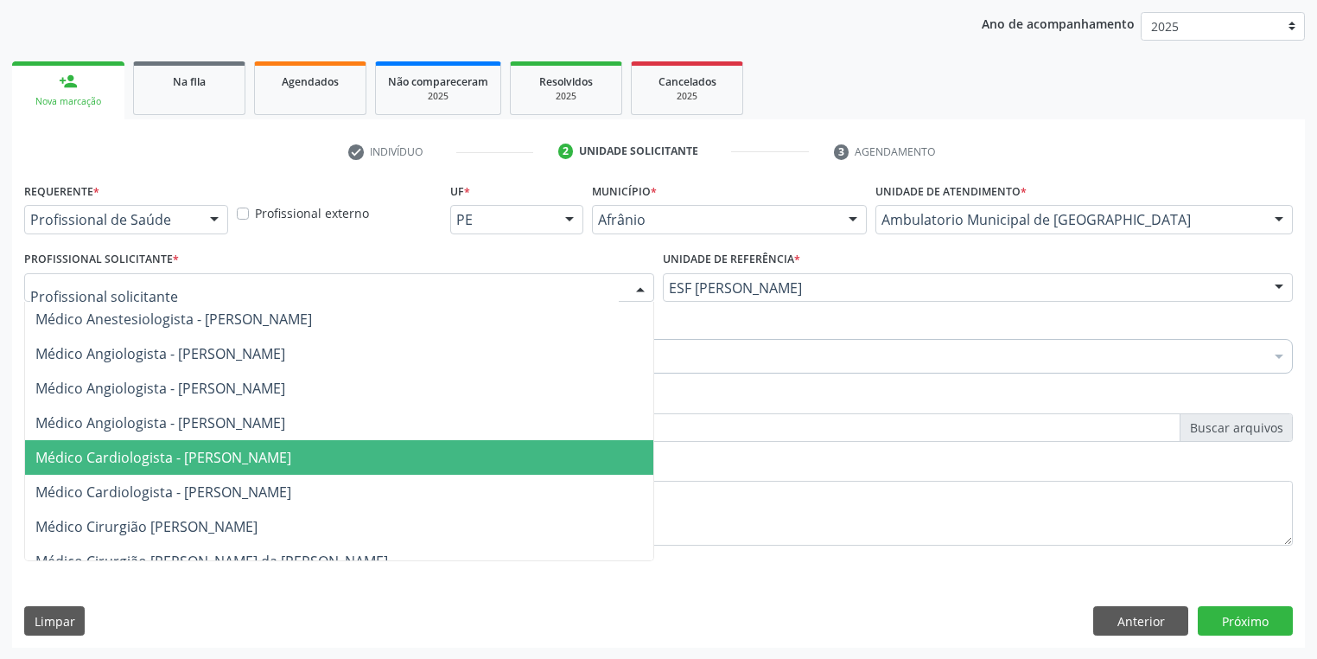
click at [161, 466] on span "Médico Cardiologista - [PERSON_NAME]" at bounding box center [339, 457] width 628 height 35
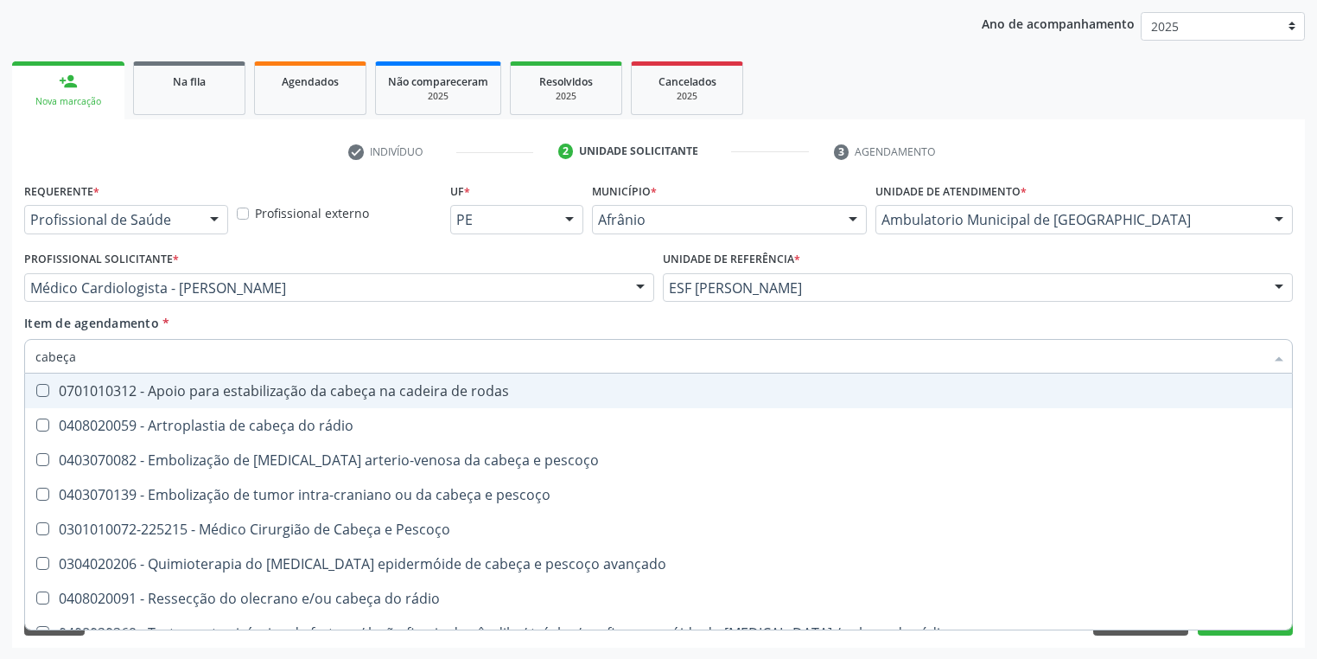
type input "cabeça"
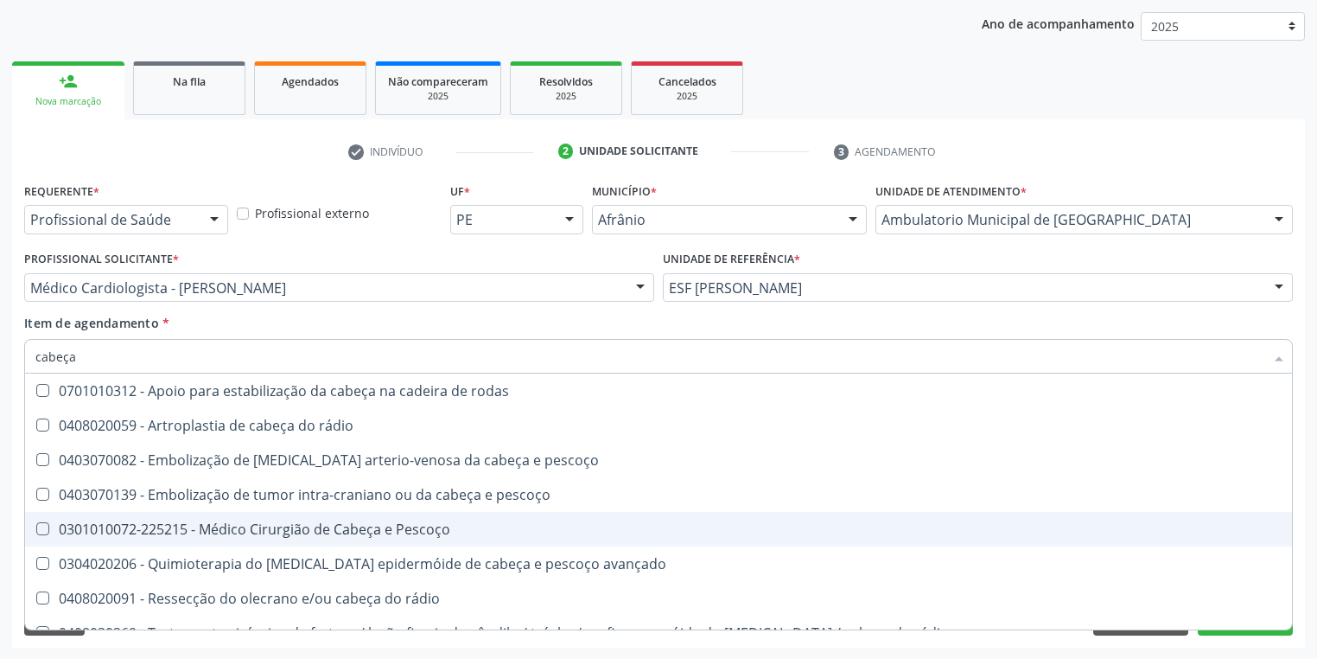
click at [111, 525] on div "0301010072-225215 - Médico Cirurgião de Cabeça e Pescoço" at bounding box center [658, 529] width 1246 height 14
checkbox Pescoço "true"
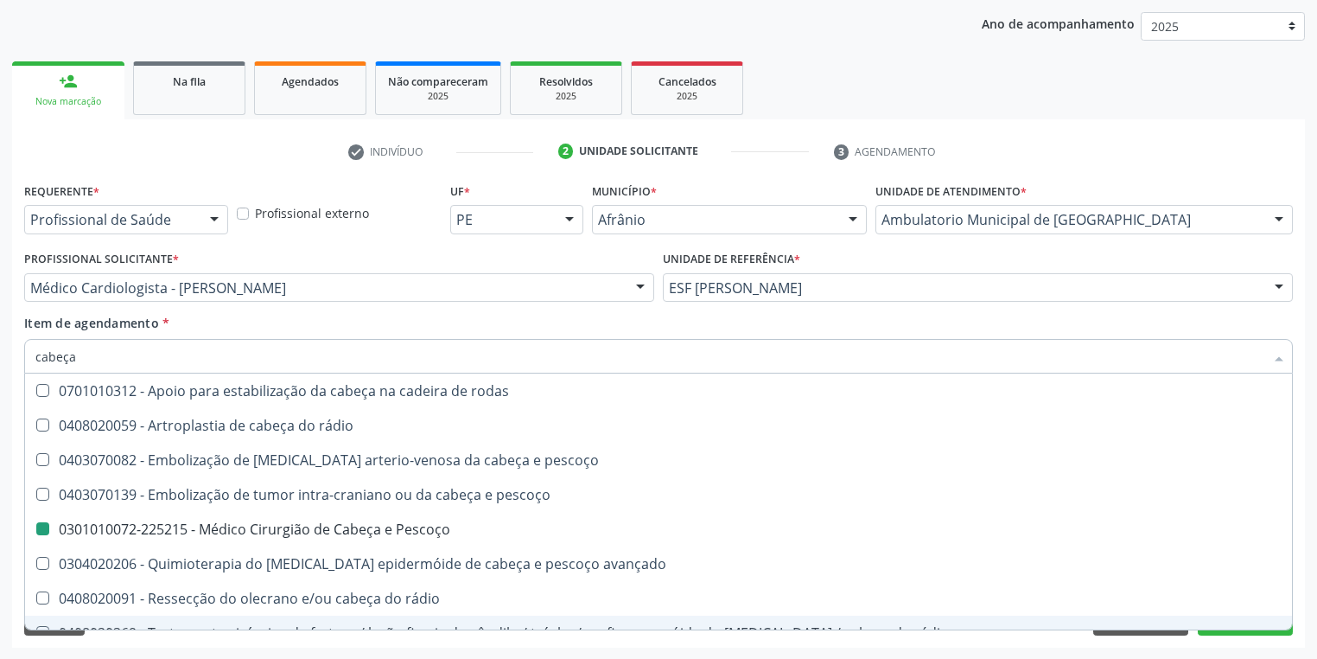
click at [115, 654] on div "Acompanhamento Acompanhe a situação das marcações correntes e finalizadas Relat…" at bounding box center [658, 278] width 1317 height 761
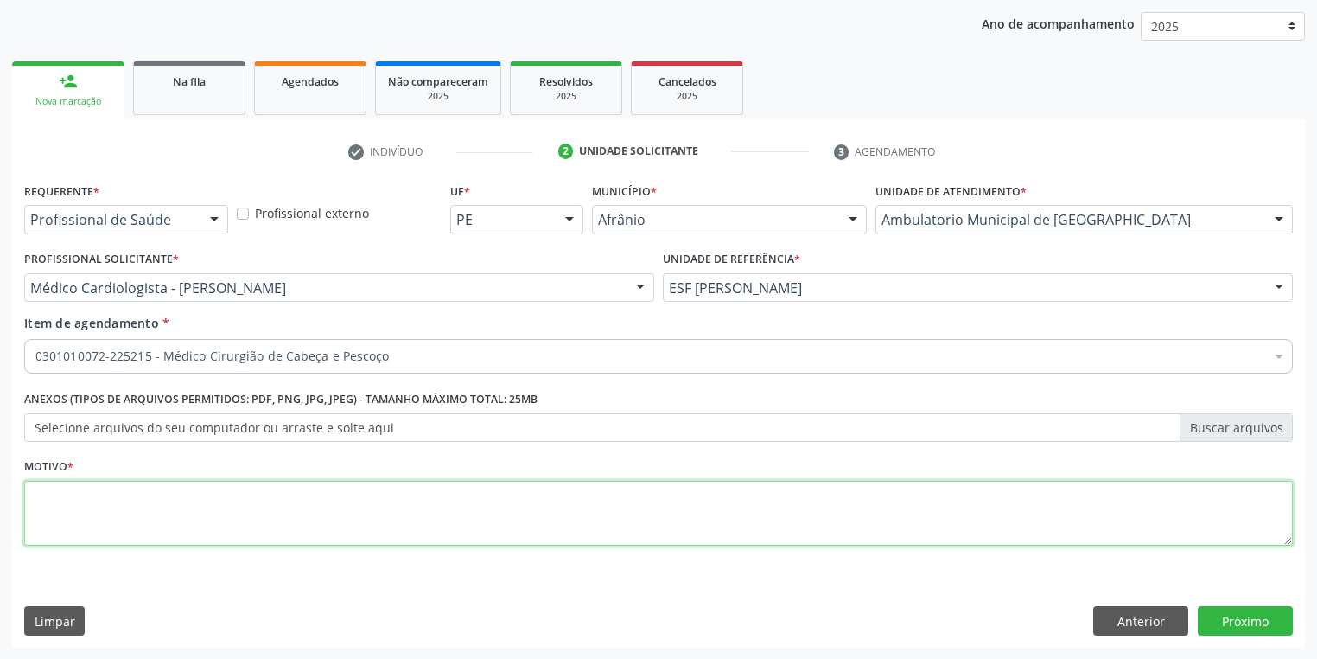
click at [102, 522] on textarea at bounding box center [658, 514] width 1269 height 66
type textarea "/*"
click at [1227, 613] on button "Próximo" at bounding box center [1245, 620] width 95 height 29
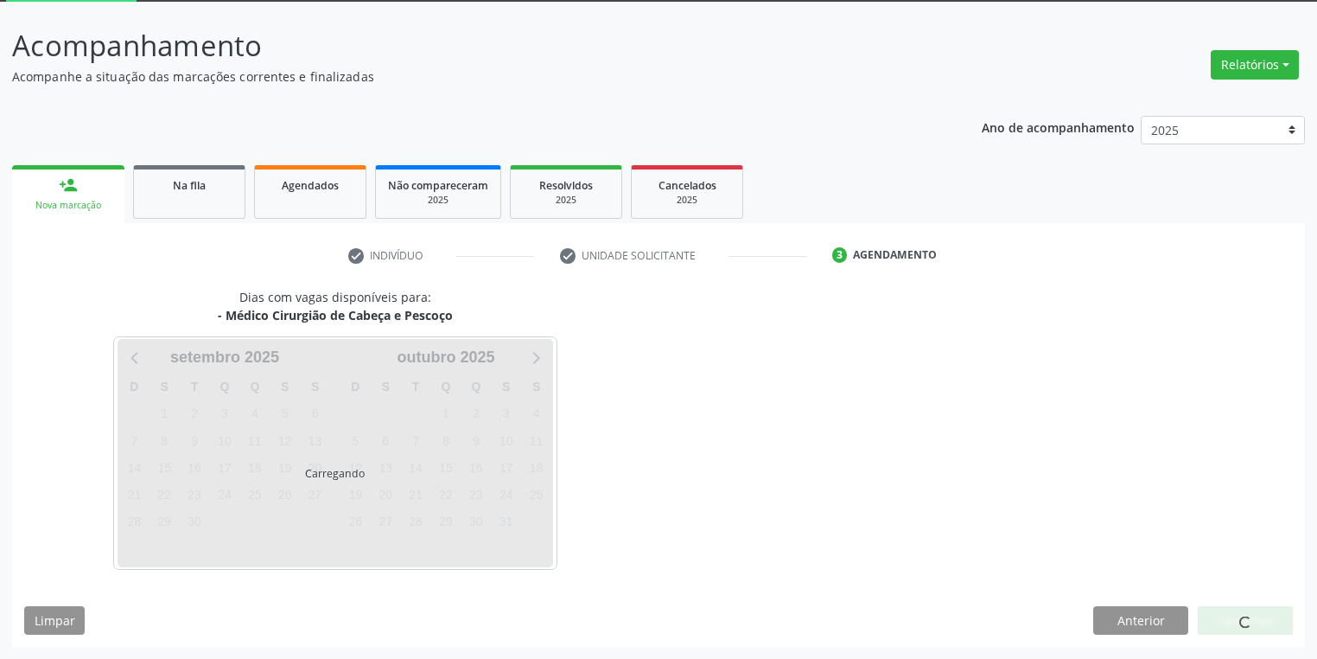
scroll to position [92, 0]
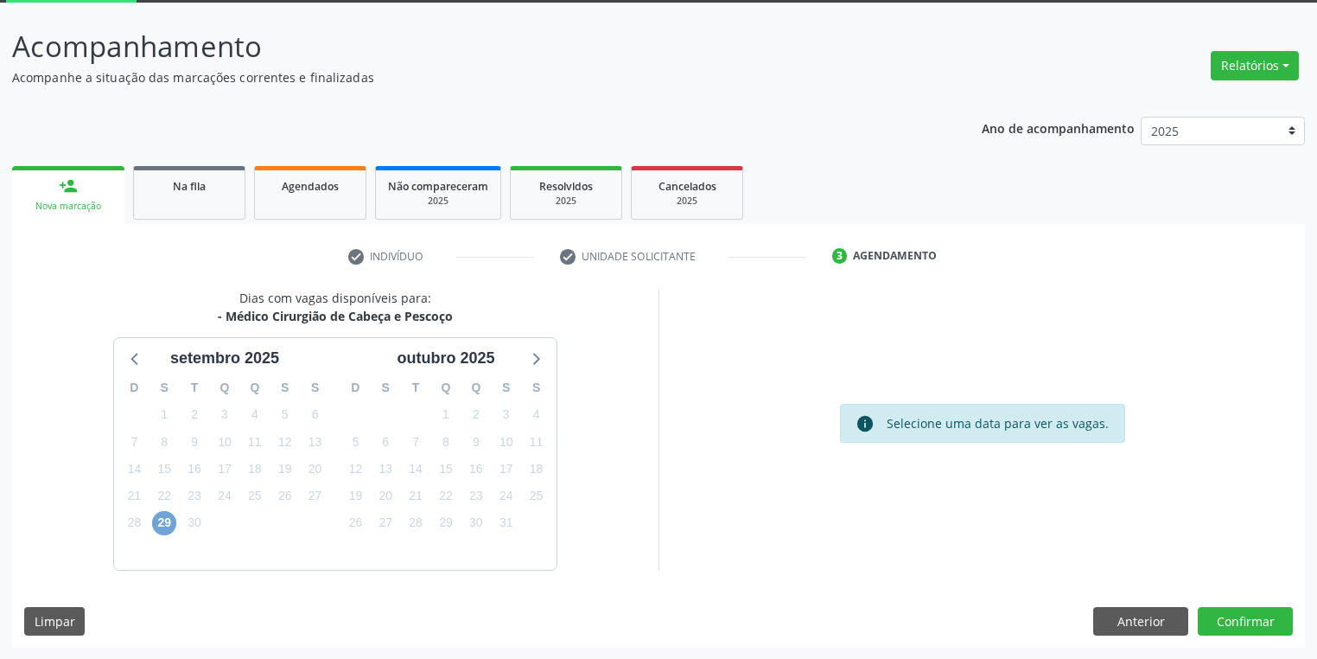
click at [158, 524] on span "29" at bounding box center [164, 523] width 24 height 24
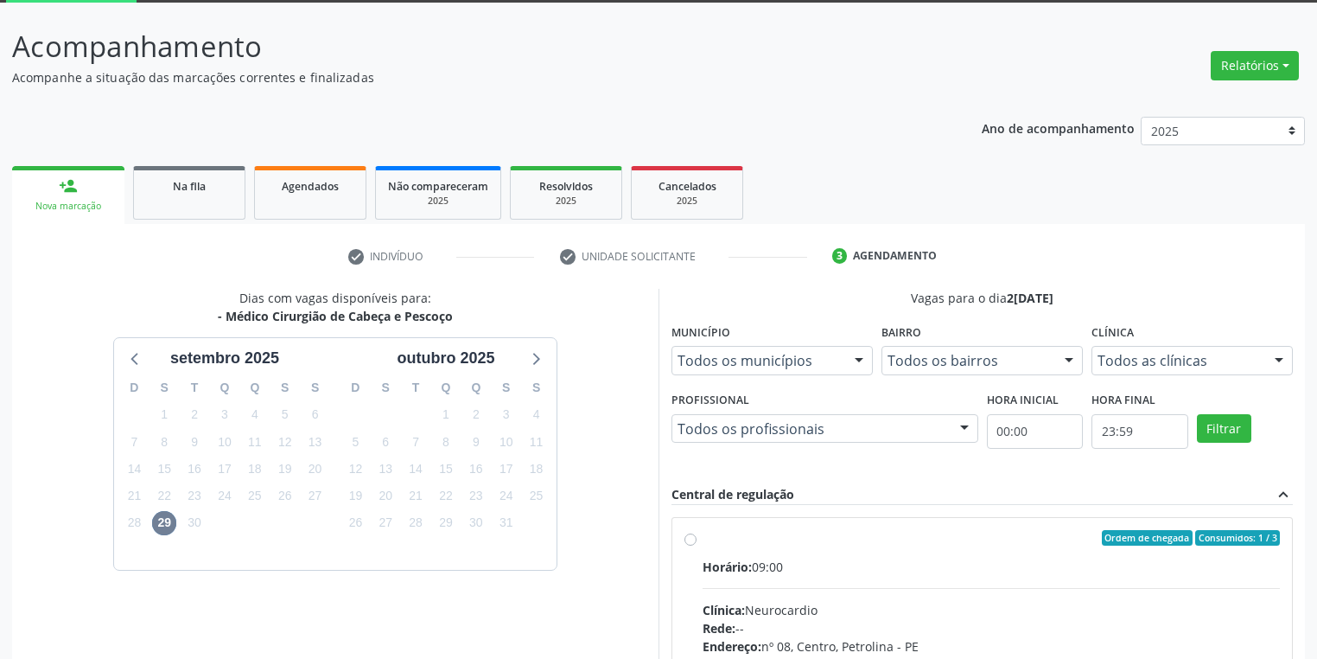
click at [901, 547] on label "Ordem de chegada Consumidos: 1 / 3 Horário: 09:00 Clínica: Neurocardio Rede: --…" at bounding box center [991, 662] width 577 height 265
click at [697, 545] on input "Ordem de chegada Consumidos: 1 / 3 Horário: 09:00 Clínica: Neurocardio Rede: --…" at bounding box center [690, 538] width 12 height 16
radio input "true"
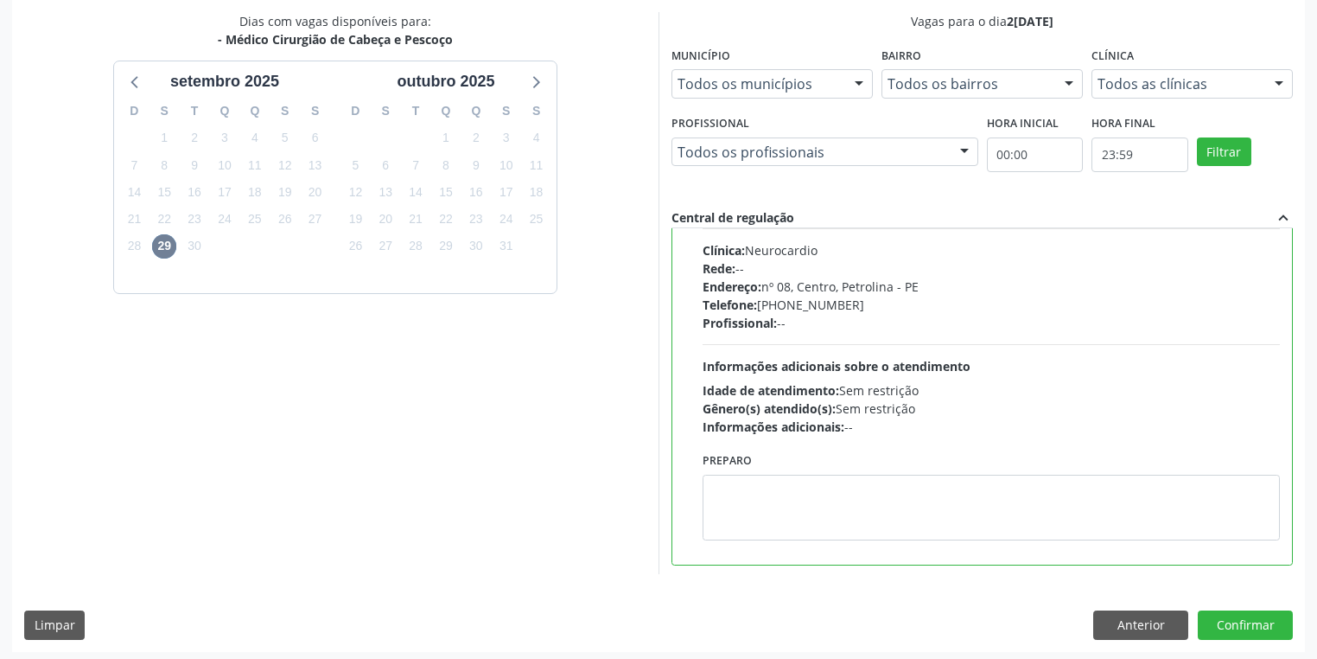
scroll to position [85, 0]
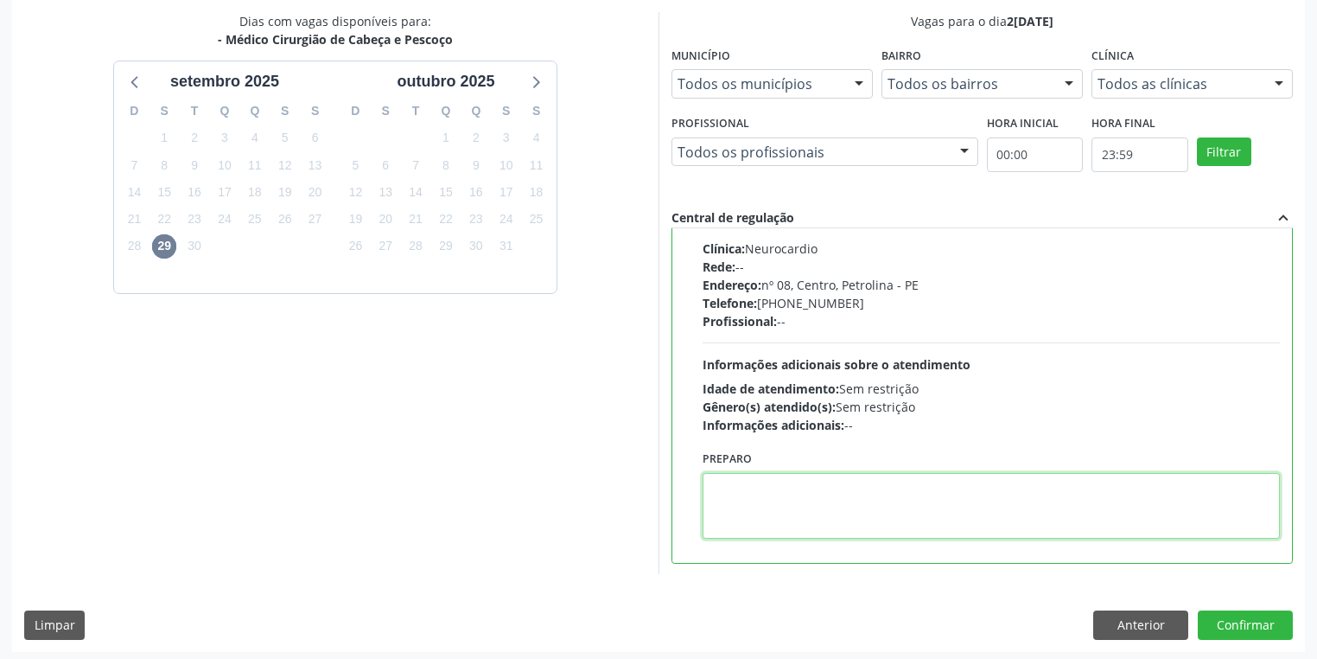
click at [882, 507] on textarea at bounding box center [991, 506] width 577 height 66
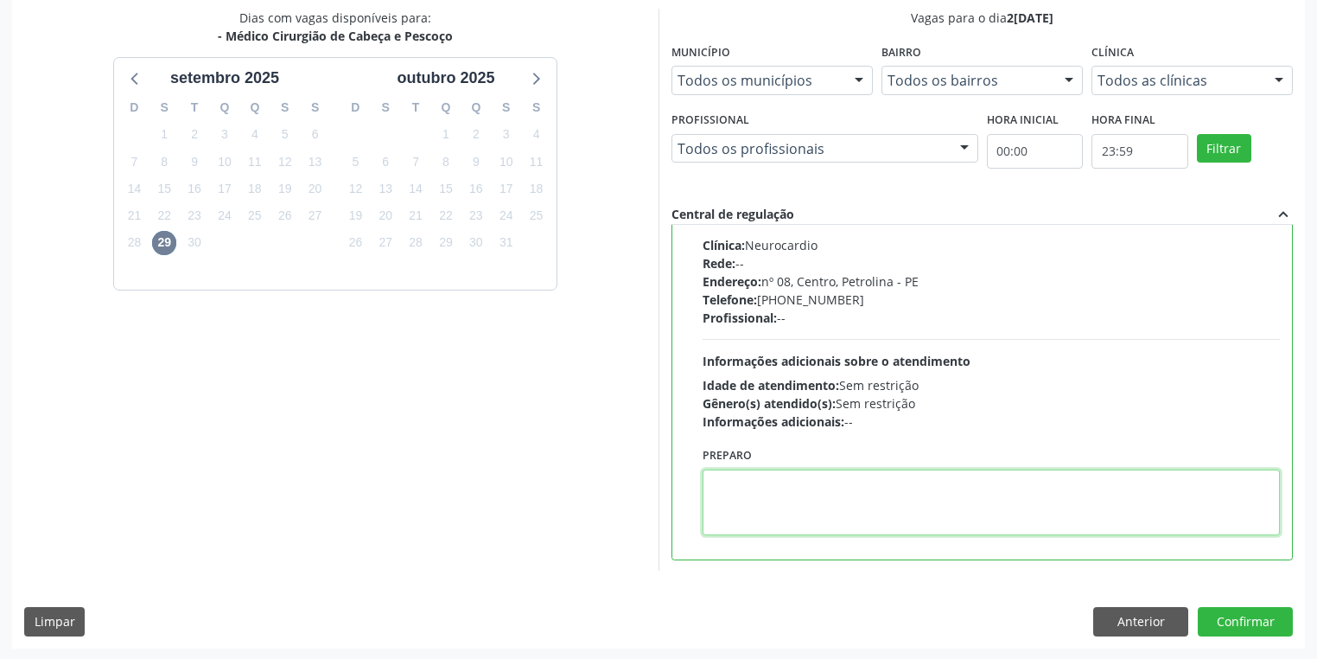
scroll to position [373, 0]
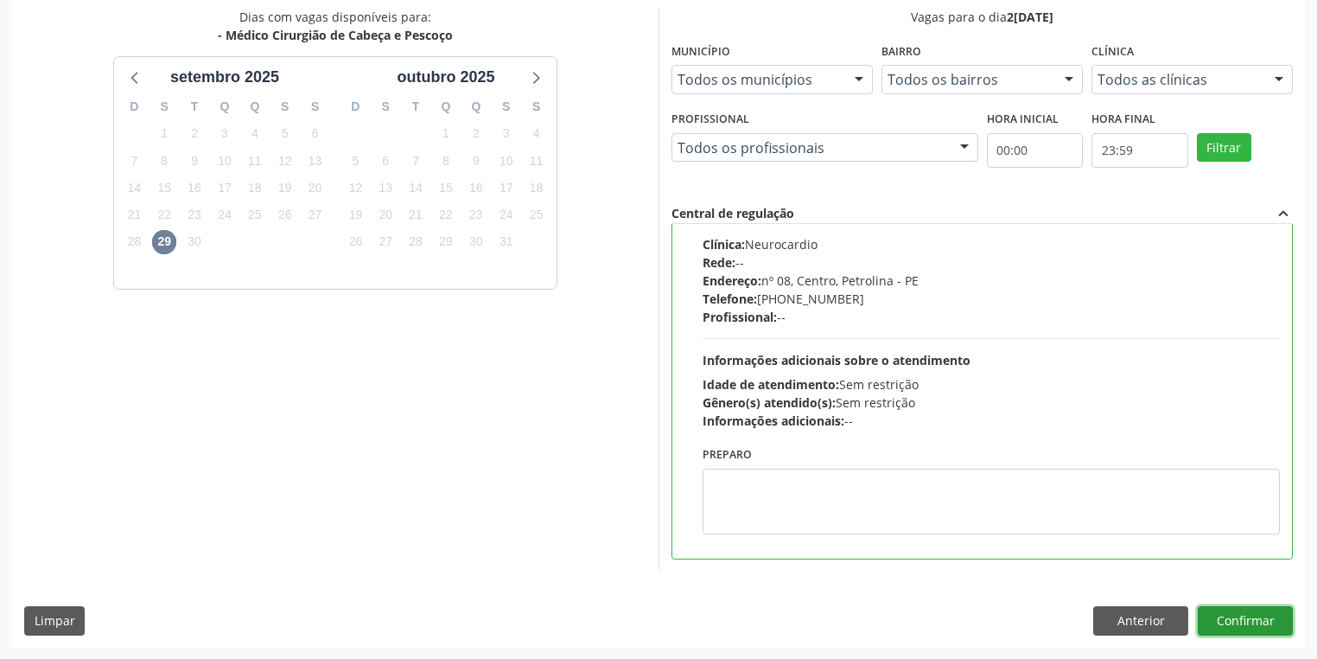
click at [1238, 610] on button "Confirmar" at bounding box center [1245, 620] width 95 height 29
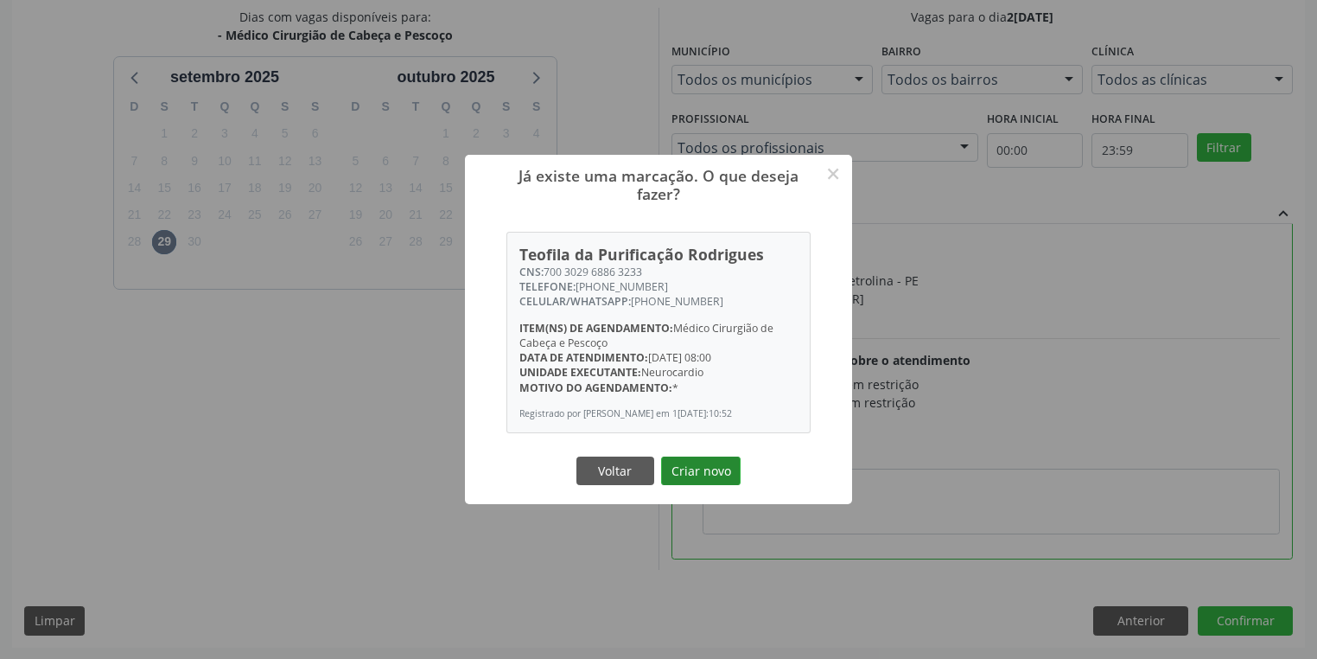
click at [679, 475] on button "Criar novo" at bounding box center [701, 470] width 80 height 29
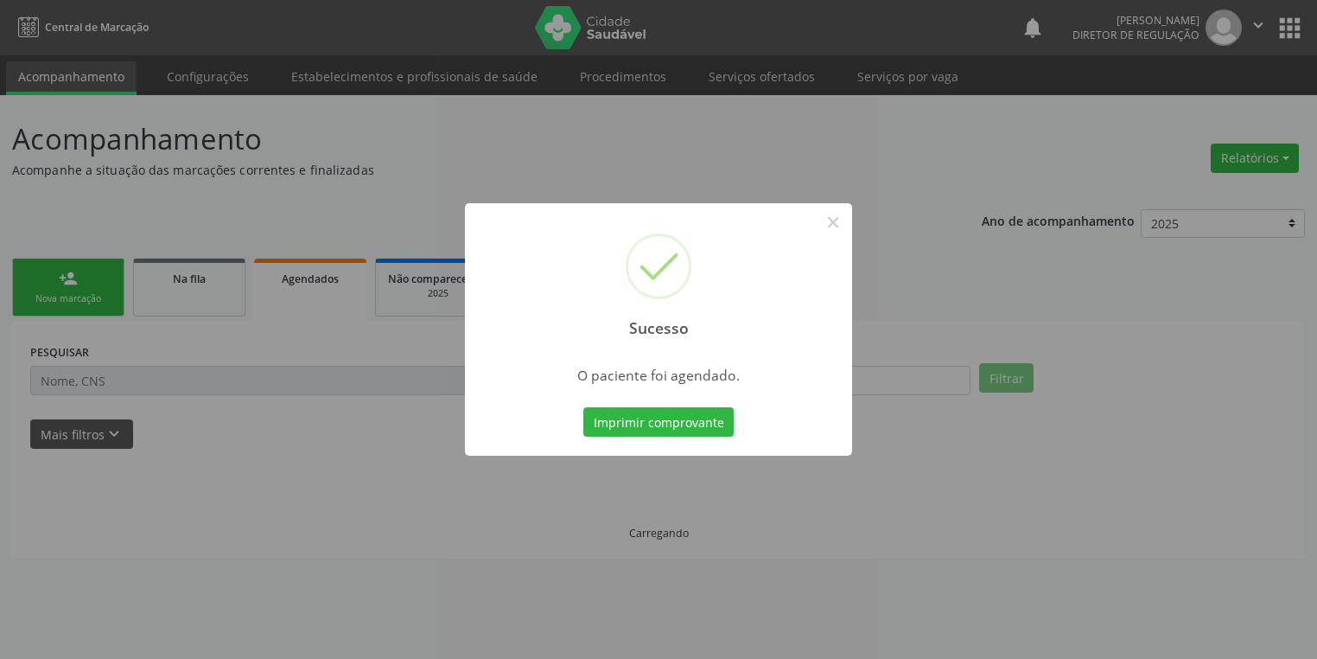
scroll to position [0, 0]
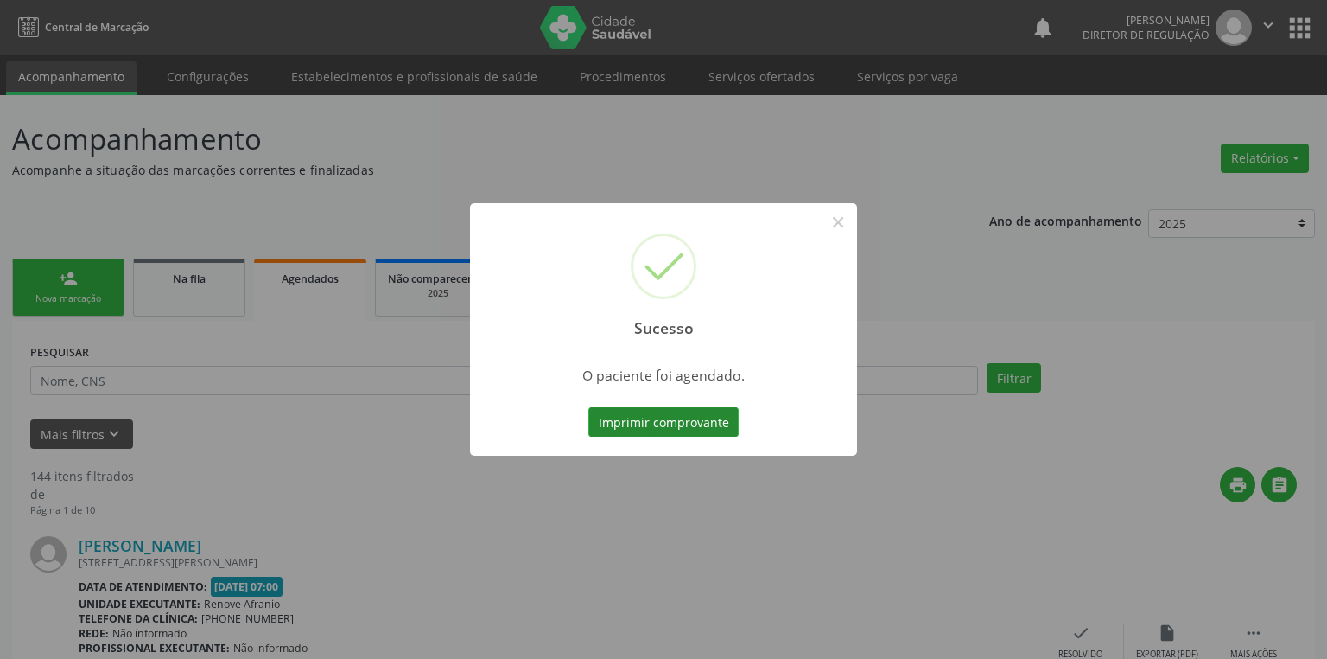
click at [634, 423] on button "Imprimir comprovante" at bounding box center [664, 421] width 150 height 29
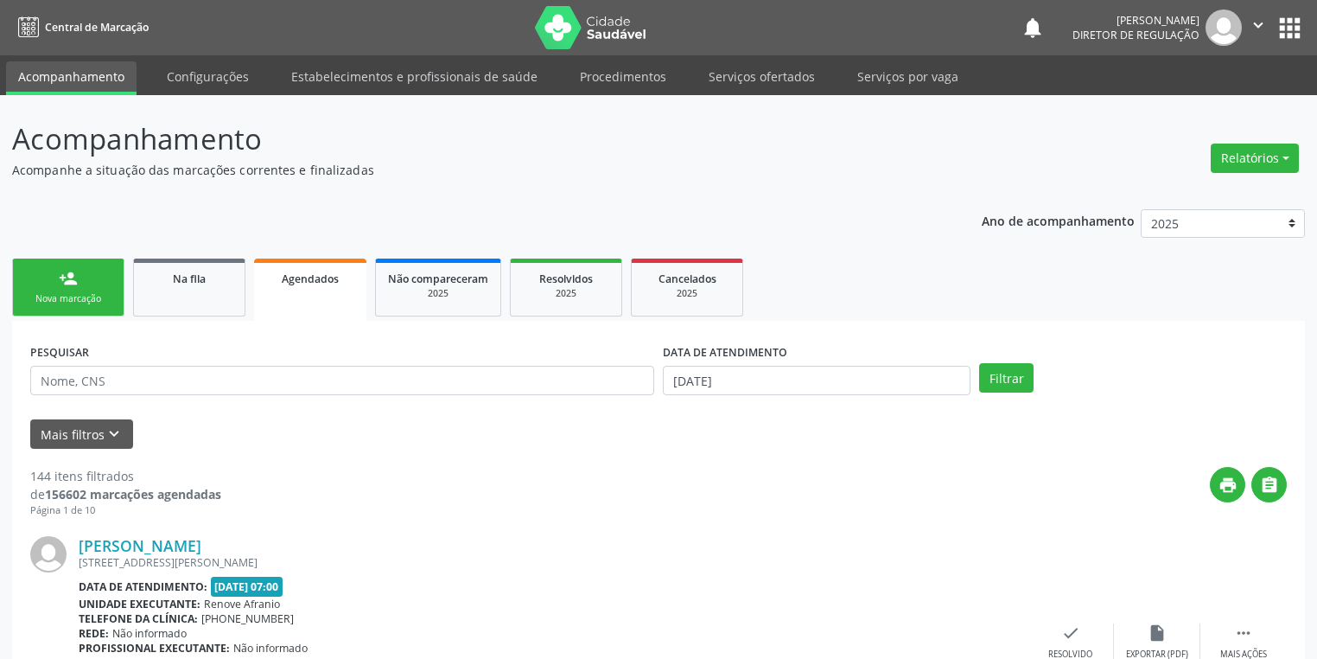
click at [85, 294] on div "Nova marcação" at bounding box center [68, 298] width 86 height 13
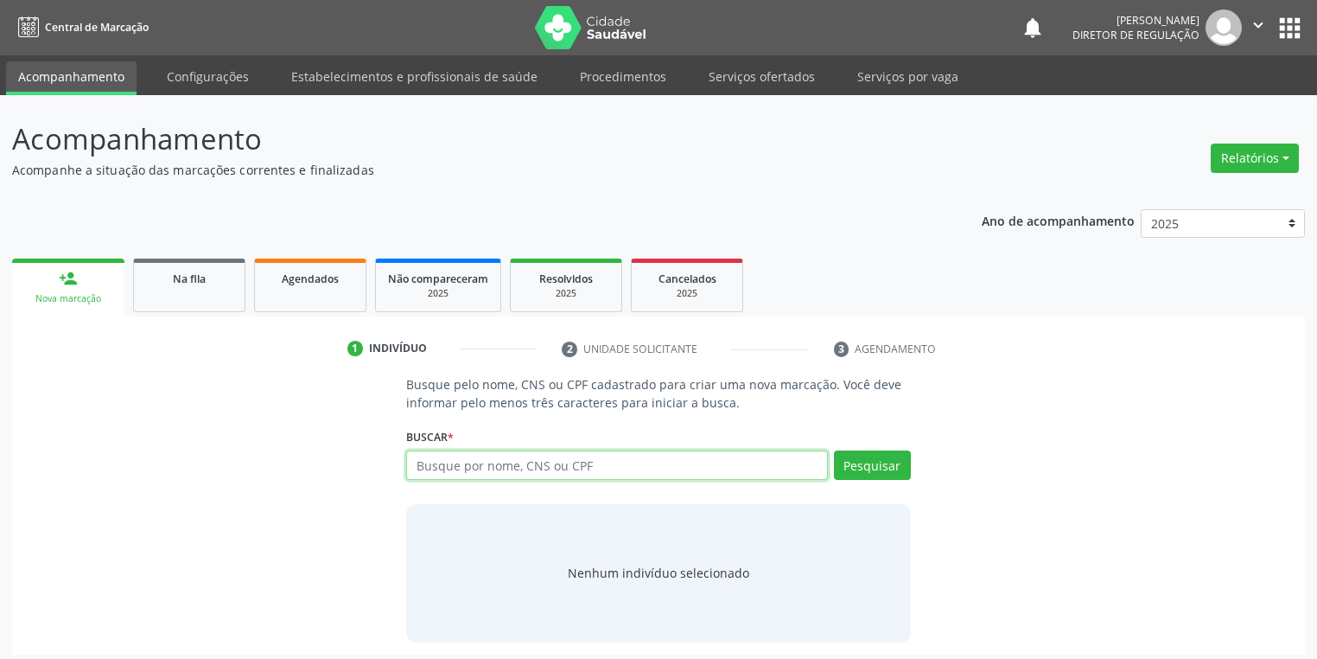
click at [498, 470] on input "text" at bounding box center [617, 464] width 422 height 29
type input "706003849671449"
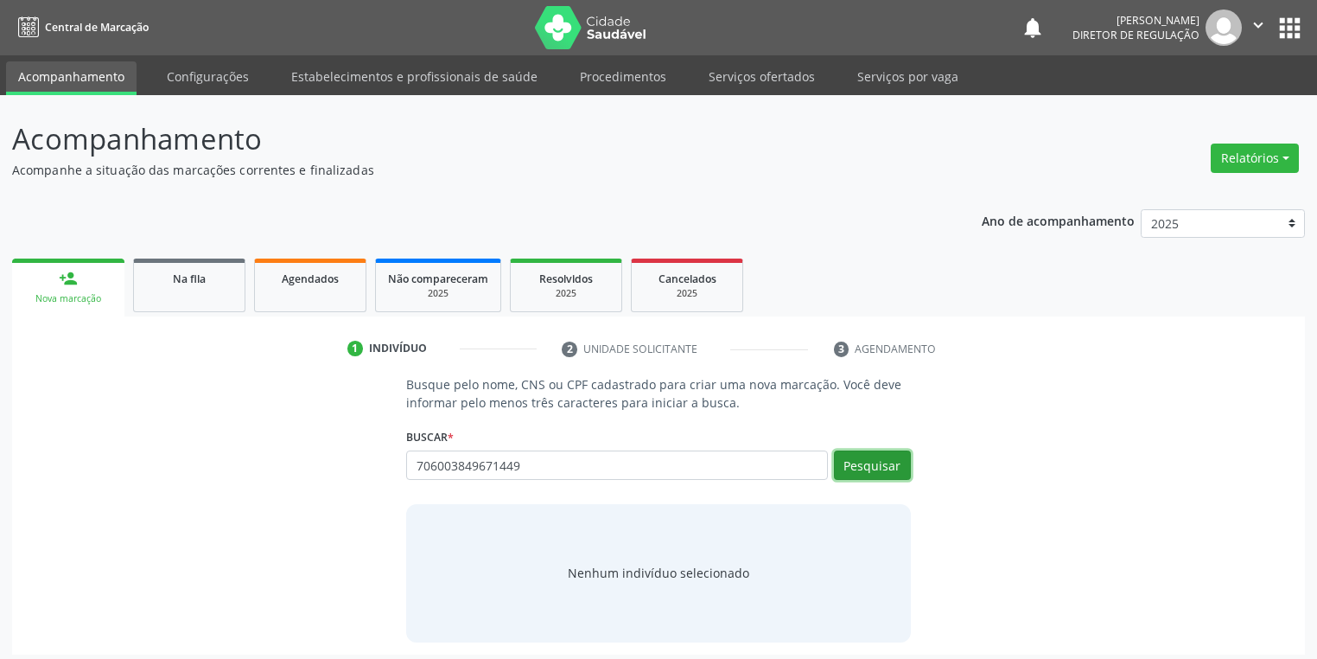
click at [865, 470] on button "Pesquisar" at bounding box center [872, 464] width 77 height 29
type input "706003849671449"
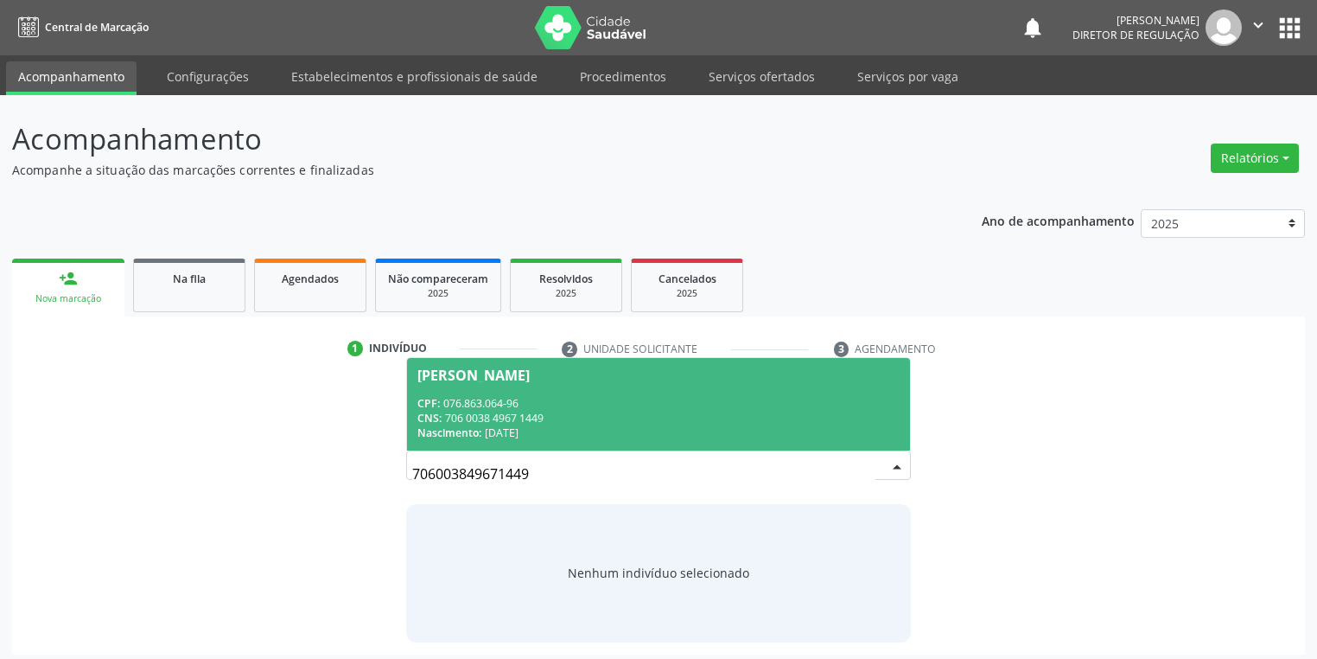
click at [557, 405] on div "CPF: 076.863.064-96" at bounding box center [658, 403] width 482 height 15
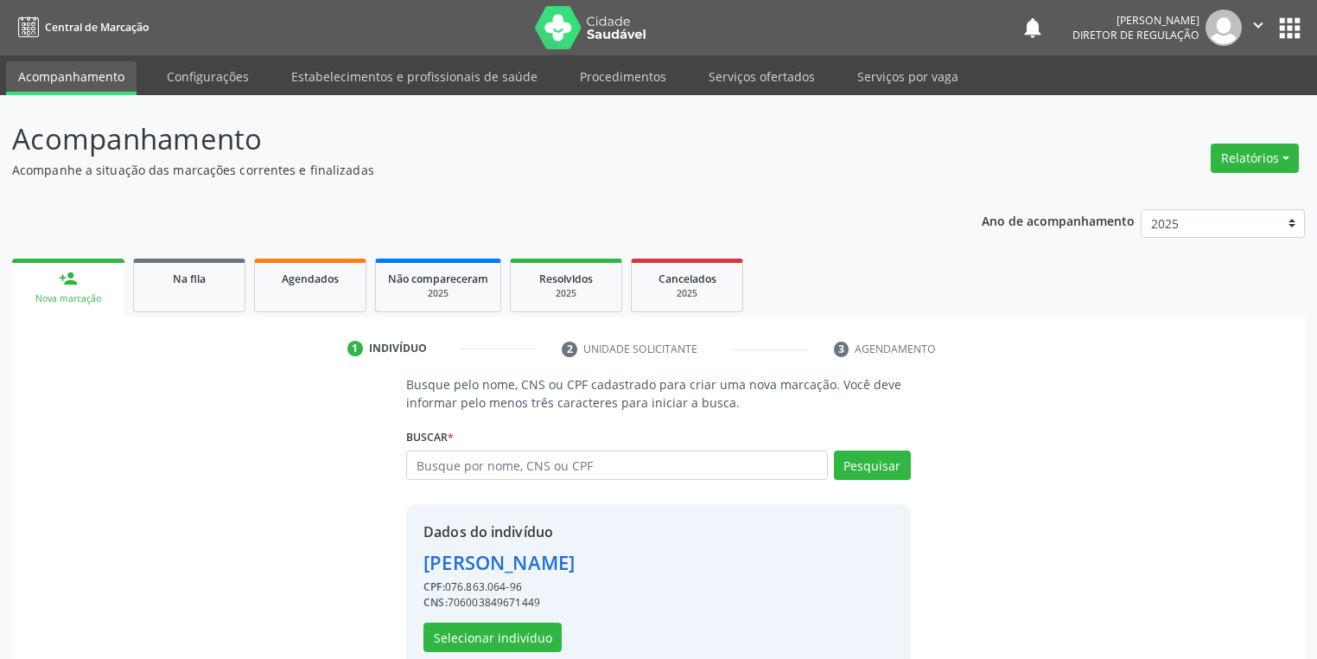
scroll to position [33, 0]
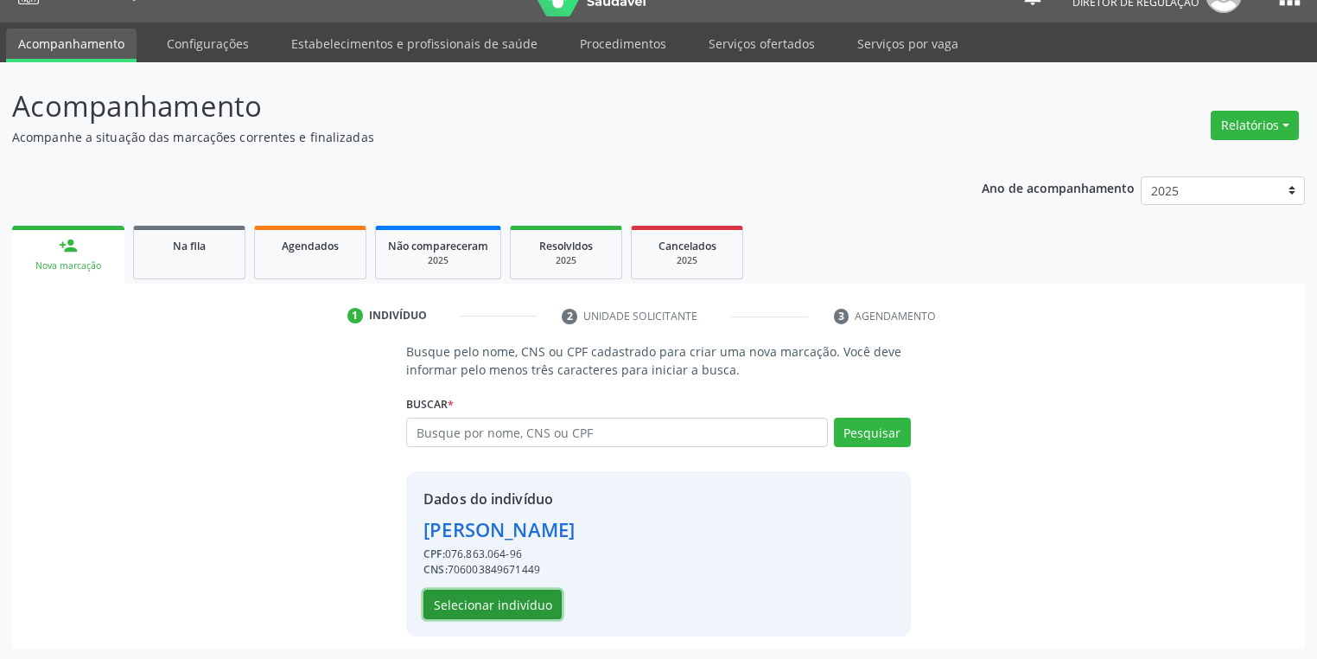
click at [489, 605] on button "Selecionar indivíduo" at bounding box center [492, 603] width 138 height 29
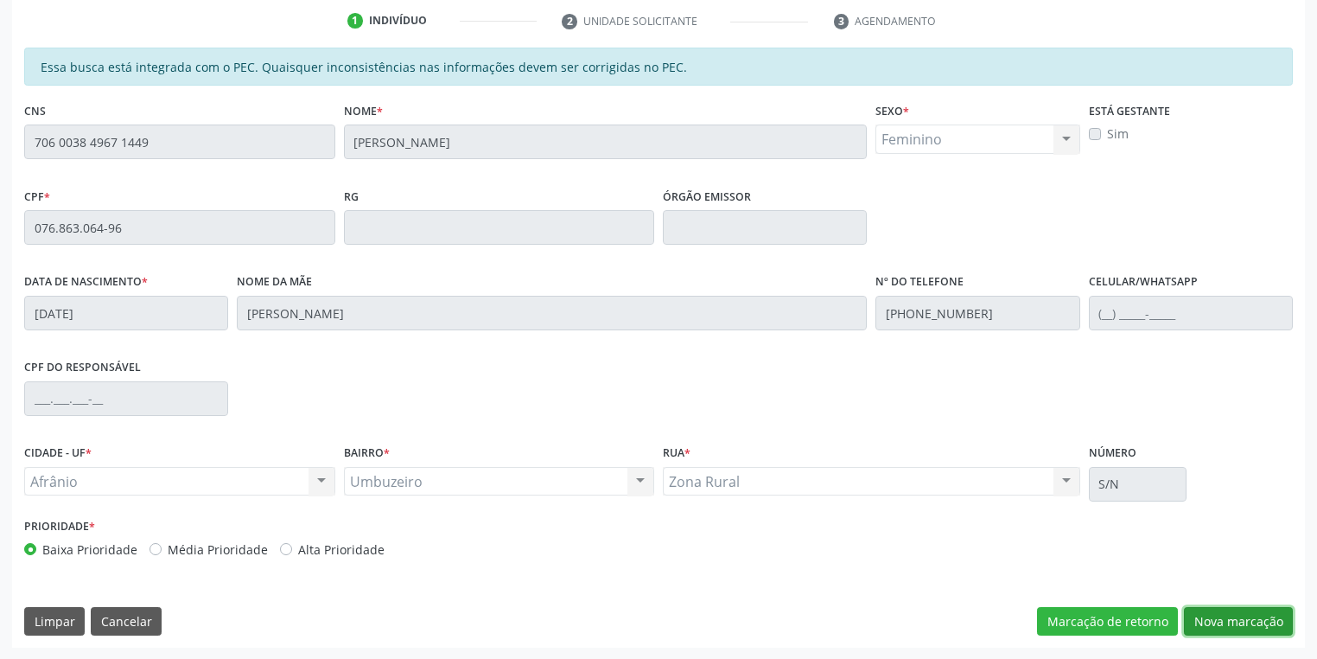
click at [1193, 613] on button "Nova marcação" at bounding box center [1238, 621] width 109 height 29
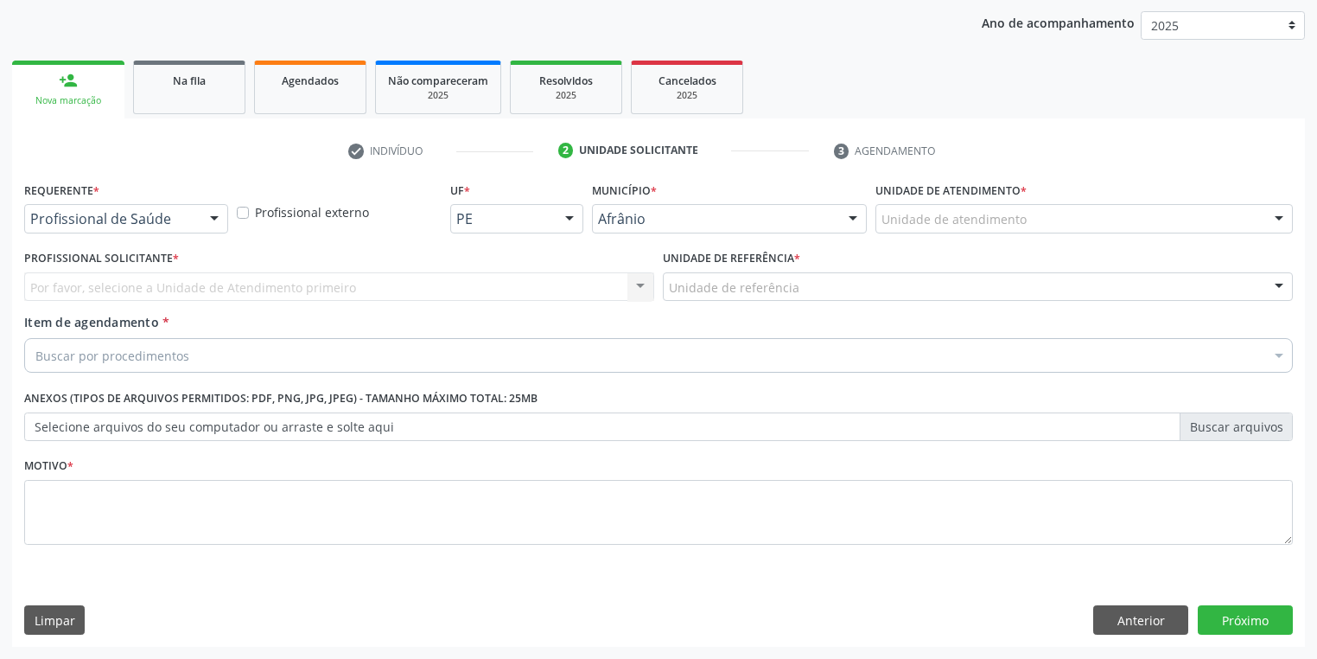
scroll to position [197, 0]
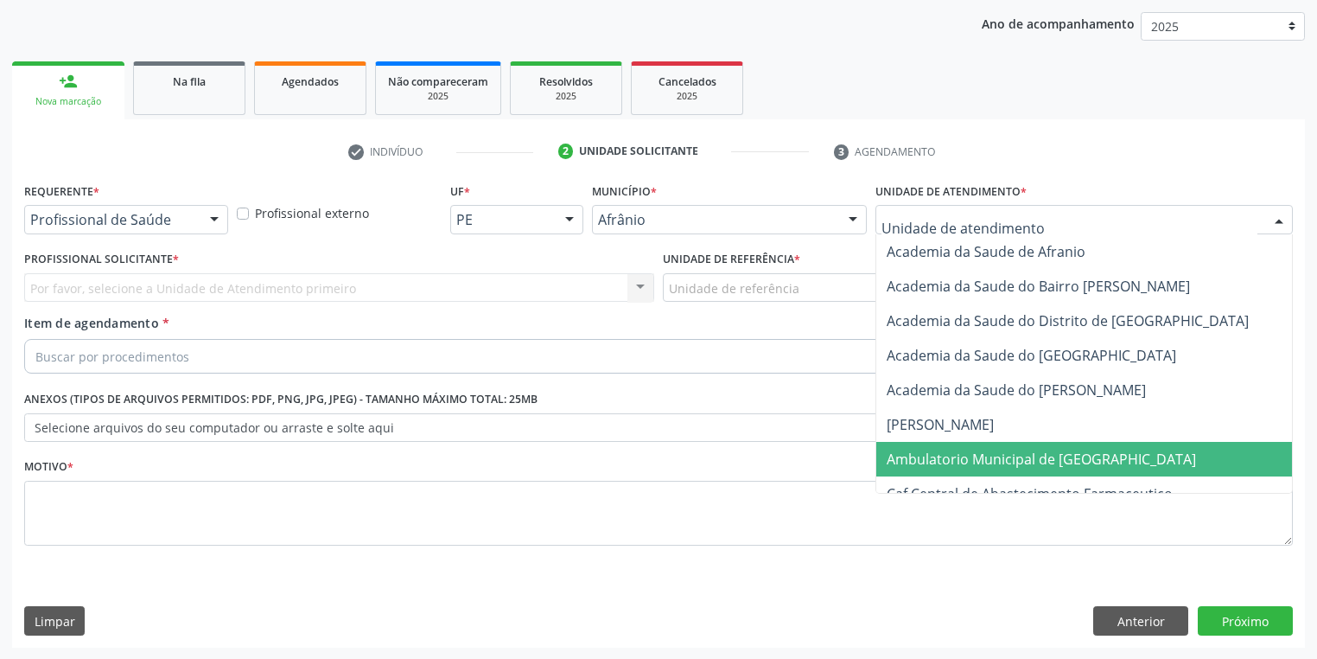
drag, startPoint x: 892, startPoint y: 447, endPoint x: 840, endPoint y: 430, distance: 54.4
click at [892, 447] on span "Ambulatorio Municipal de [GEOGRAPHIC_DATA]" at bounding box center [1087, 459] width 422 height 35
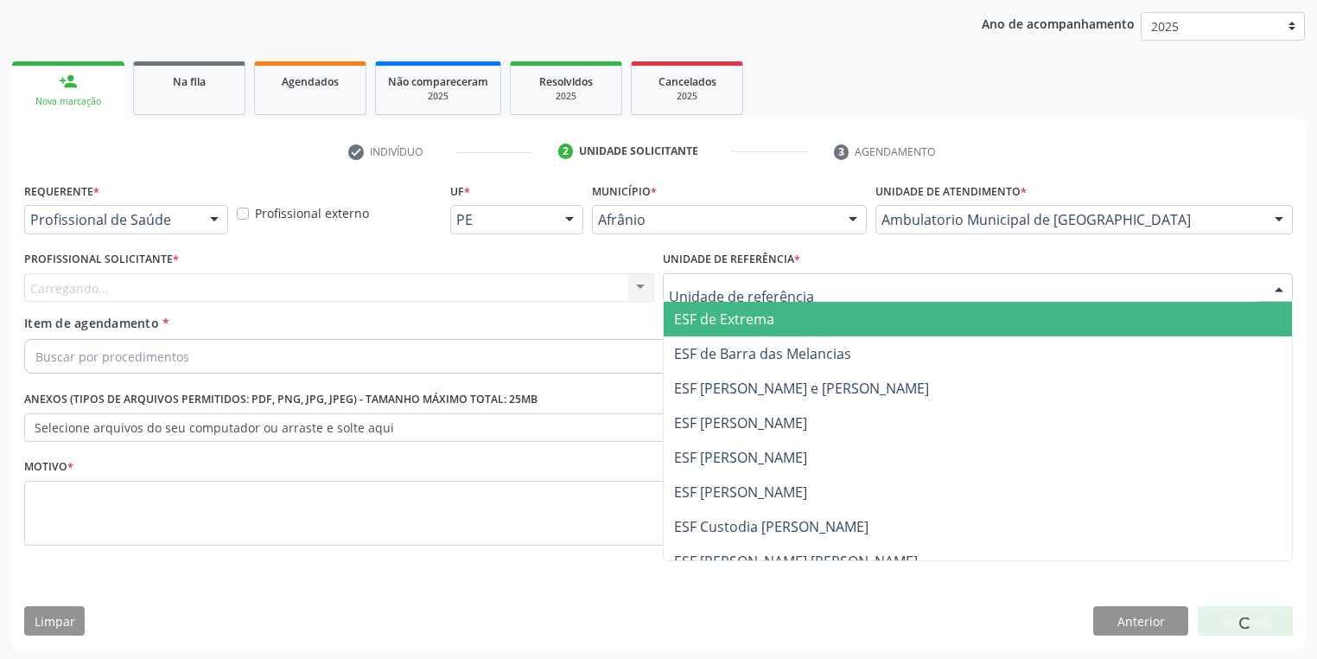
drag, startPoint x: 709, startPoint y: 280, endPoint x: 724, endPoint y: 382, distance: 103.2
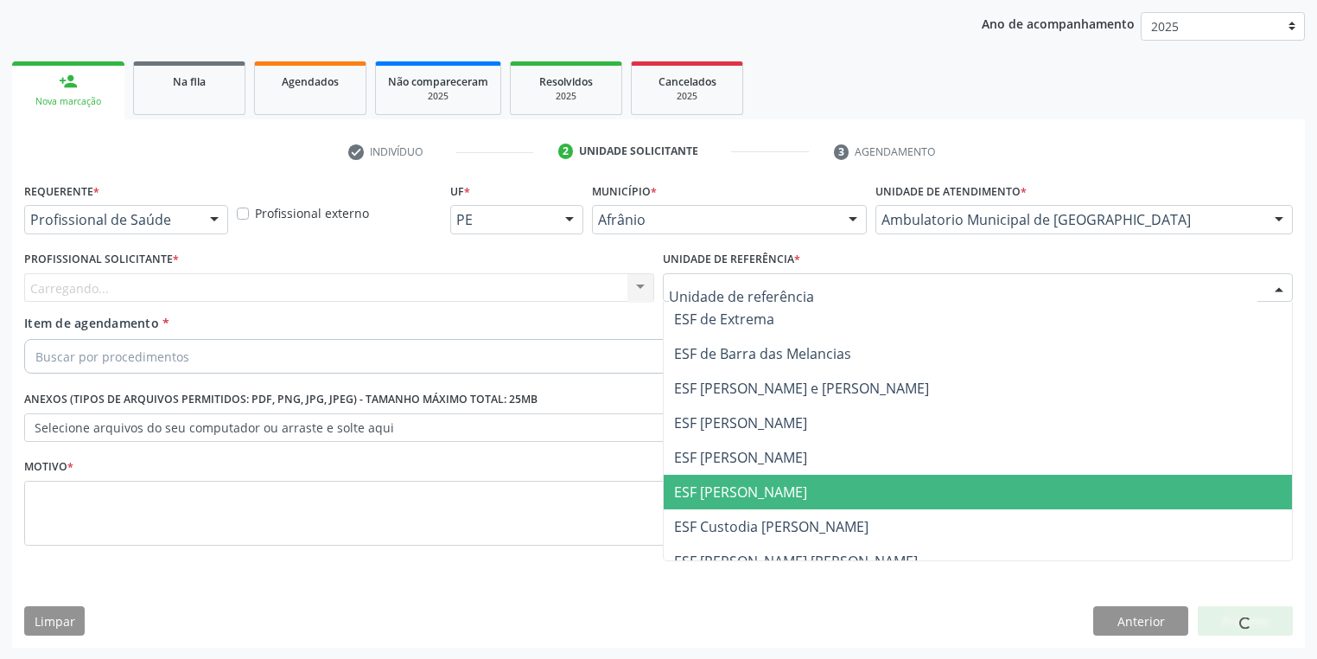
drag, startPoint x: 730, startPoint y: 486, endPoint x: 519, endPoint y: 405, distance: 226.5
click at [729, 487] on span "ESF [PERSON_NAME]" at bounding box center [740, 491] width 133 height 19
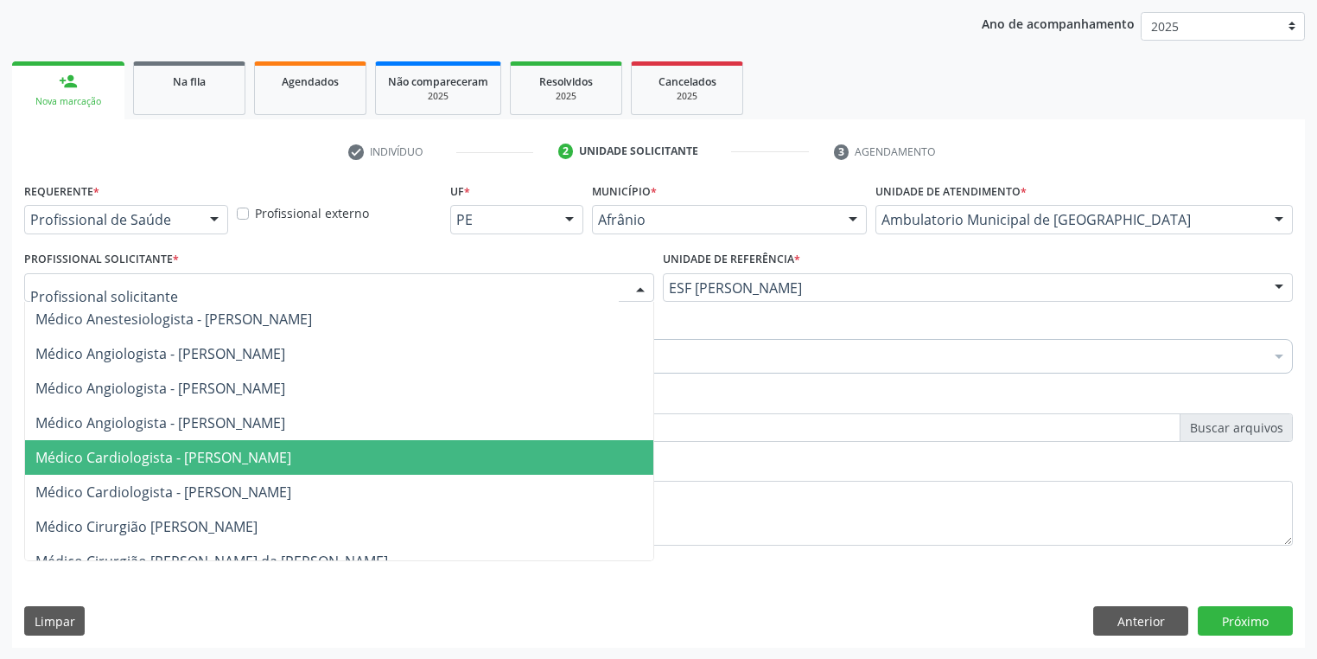
click at [143, 453] on span "Médico Cardiologista - Alysson Rodrigo Ferreira Cavalcanti" at bounding box center [163, 457] width 256 height 19
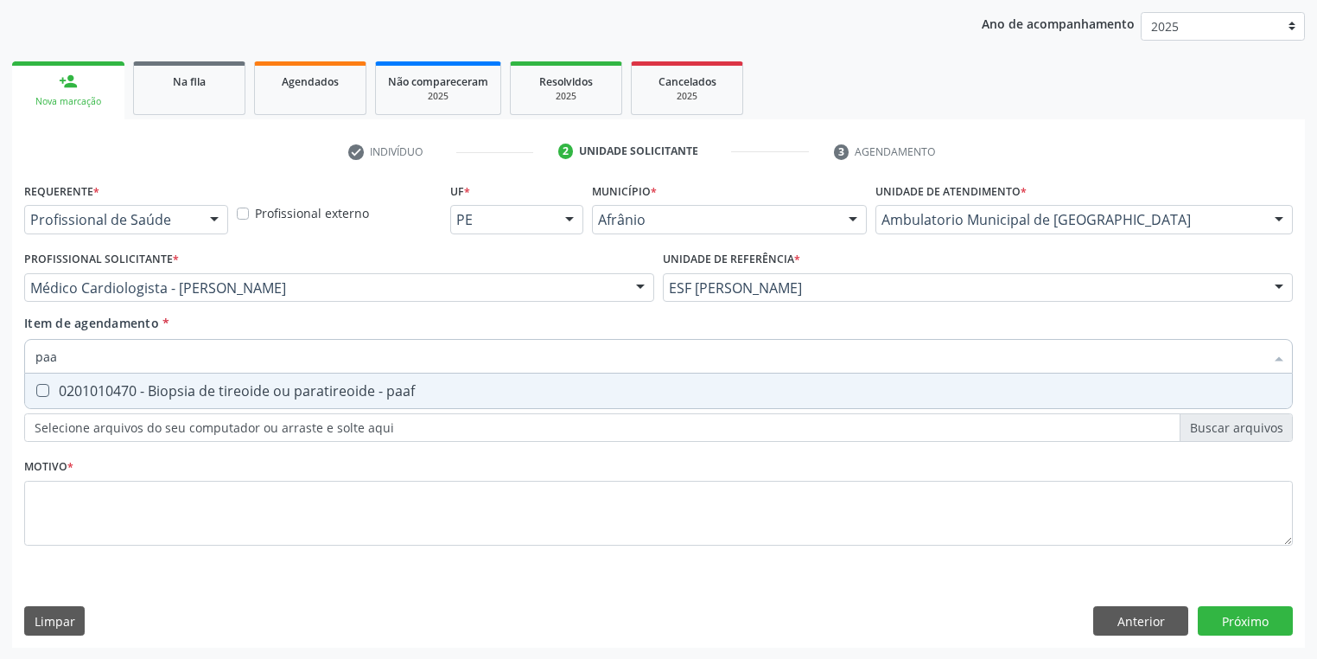
type input "paaf"
drag, startPoint x: 93, startPoint y: 393, endPoint x: 118, endPoint y: 402, distance: 25.7
click at [96, 396] on div "0201010470 - Biopsia de tireoide ou paratireoide - paaf" at bounding box center [658, 391] width 1246 height 14
checkbox paaf "true"
click at [99, 519] on div "Requerente * Profissional de Saúde Profissional de Saúde Paciente Nenhum result…" at bounding box center [658, 373] width 1269 height 391
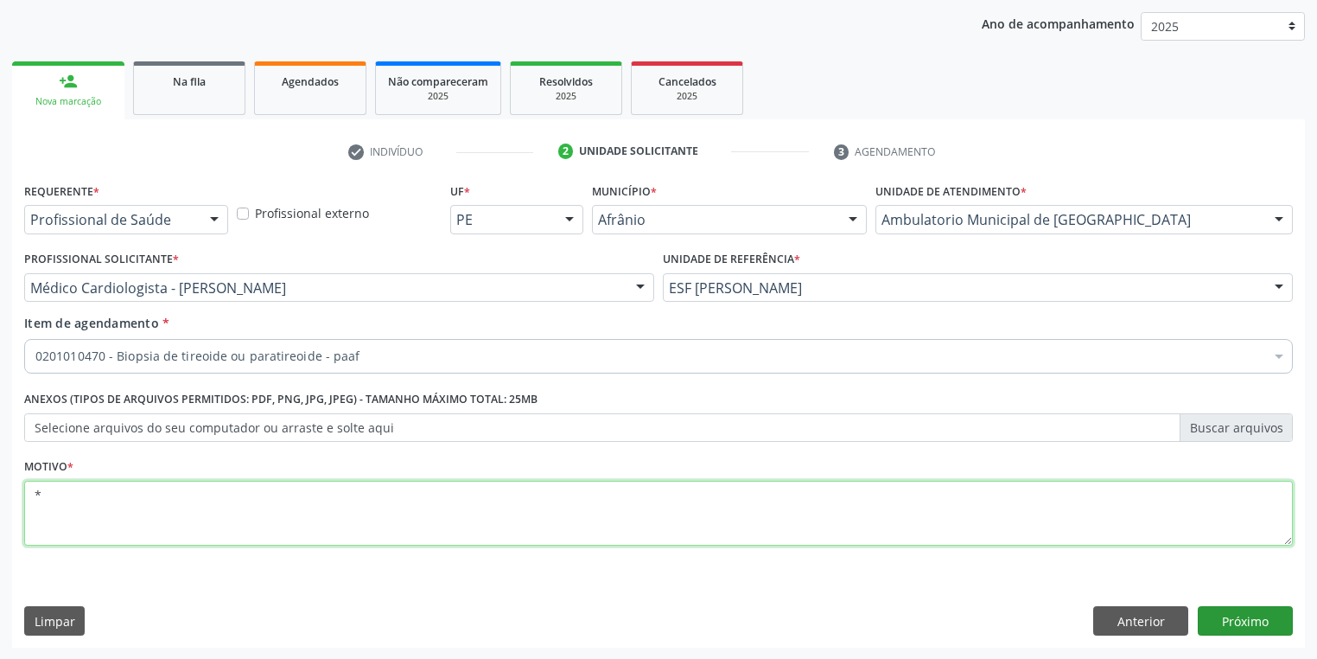
type textarea "*"
click at [1225, 611] on button "Próximo" at bounding box center [1245, 620] width 95 height 29
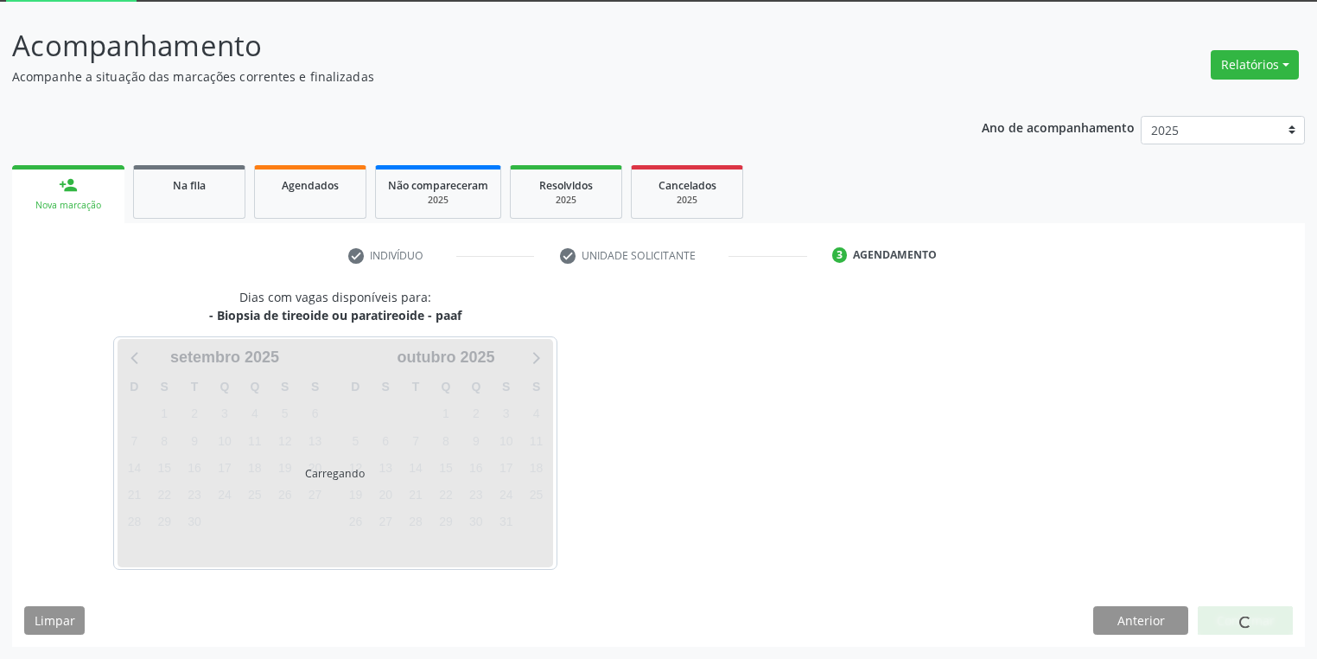
scroll to position [92, 0]
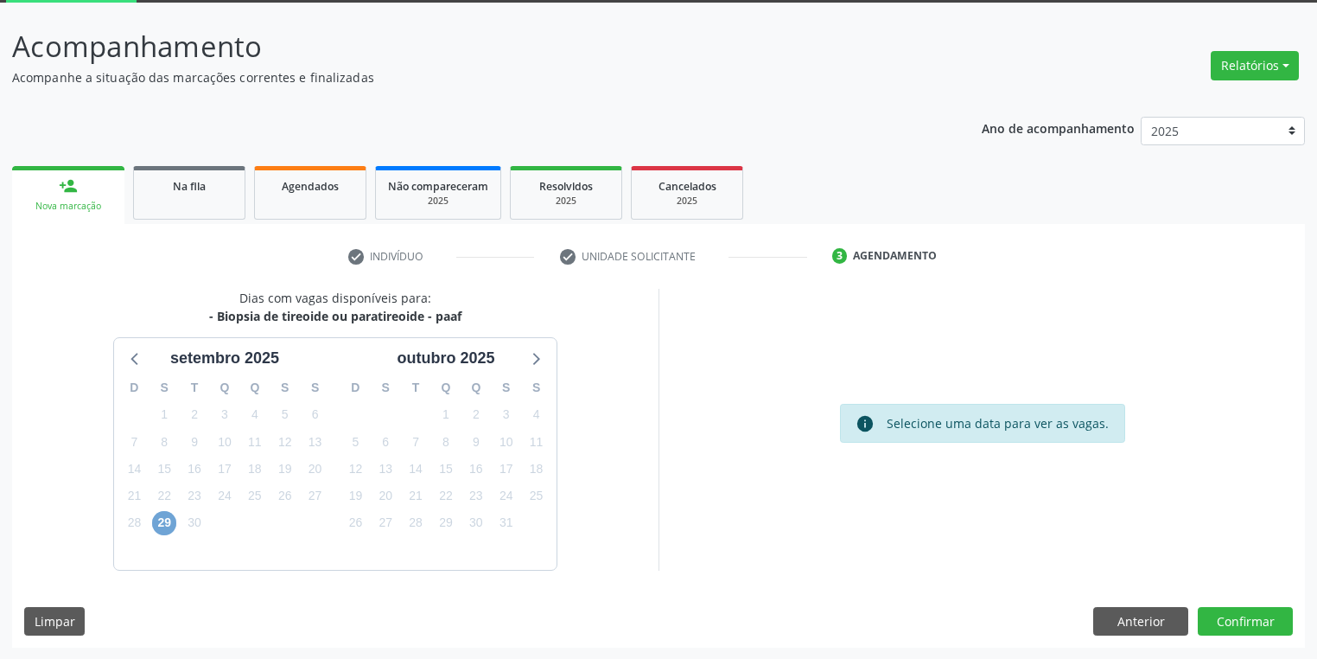
click at [166, 521] on span "29" at bounding box center [164, 523] width 24 height 24
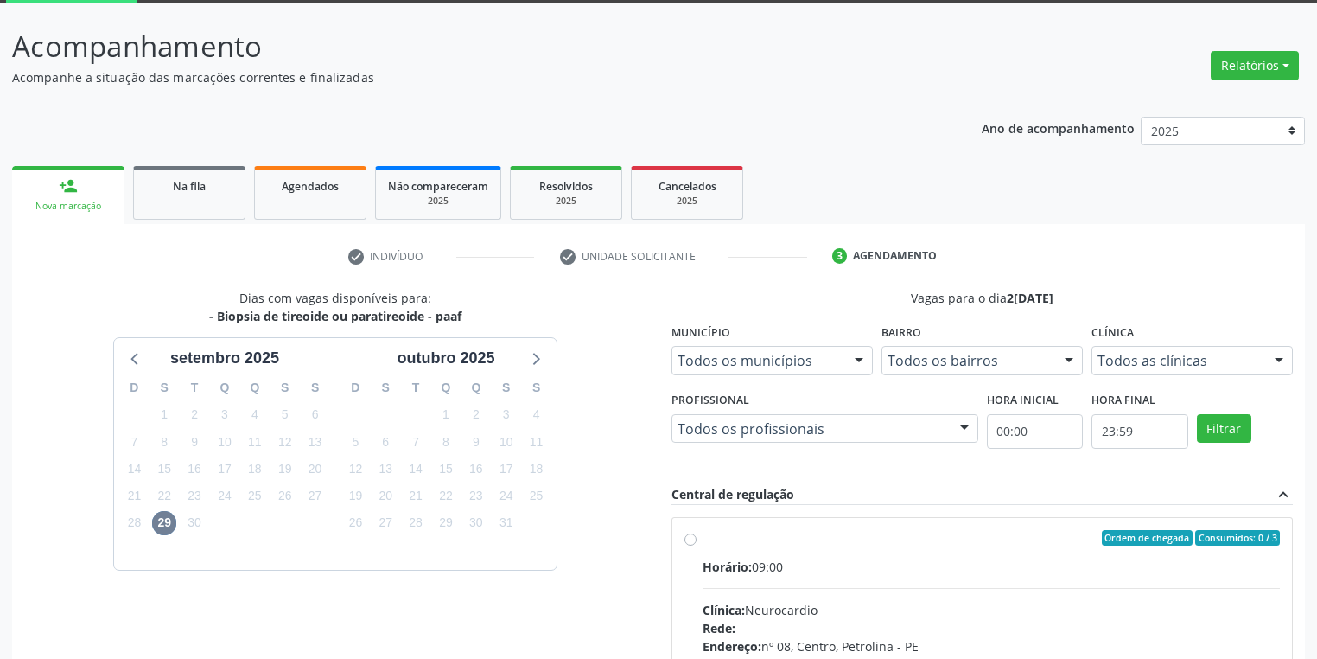
click at [697, 545] on input "Ordem de chegada Consumidos: 0 / 3 Horário: 09:00 Clínica: Neurocardio Rede: --…" at bounding box center [690, 538] width 12 height 16
radio input "true"
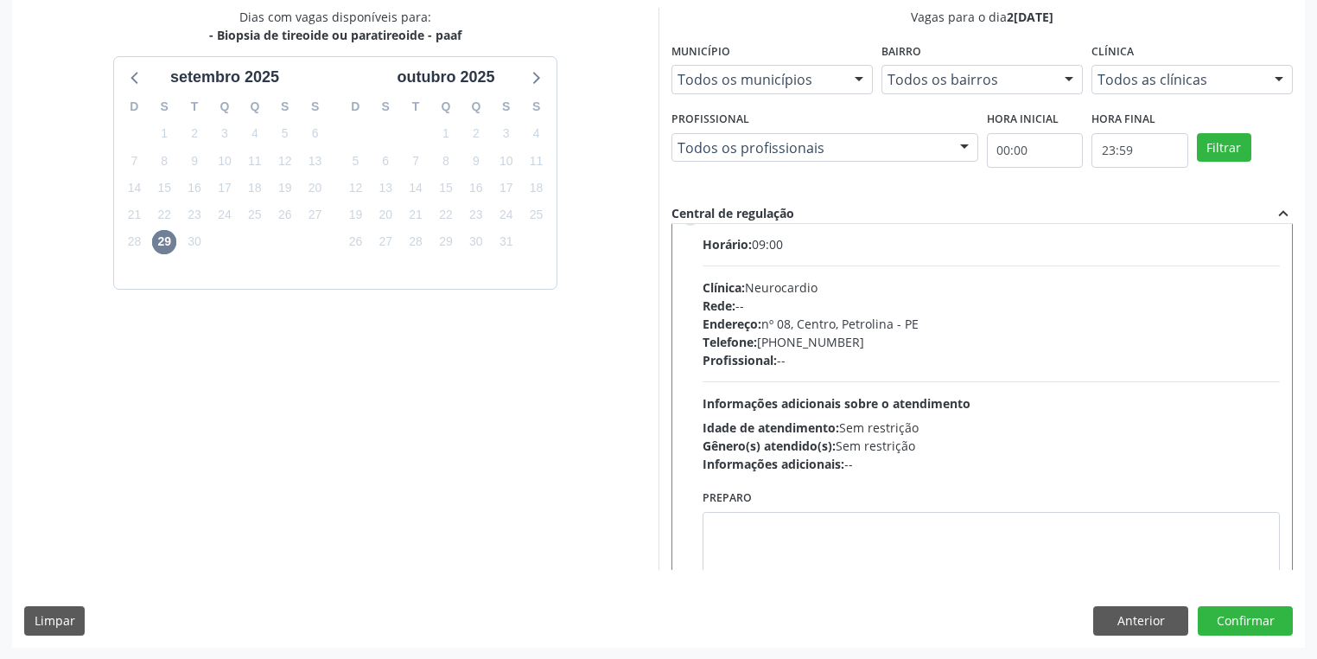
scroll to position [85, 0]
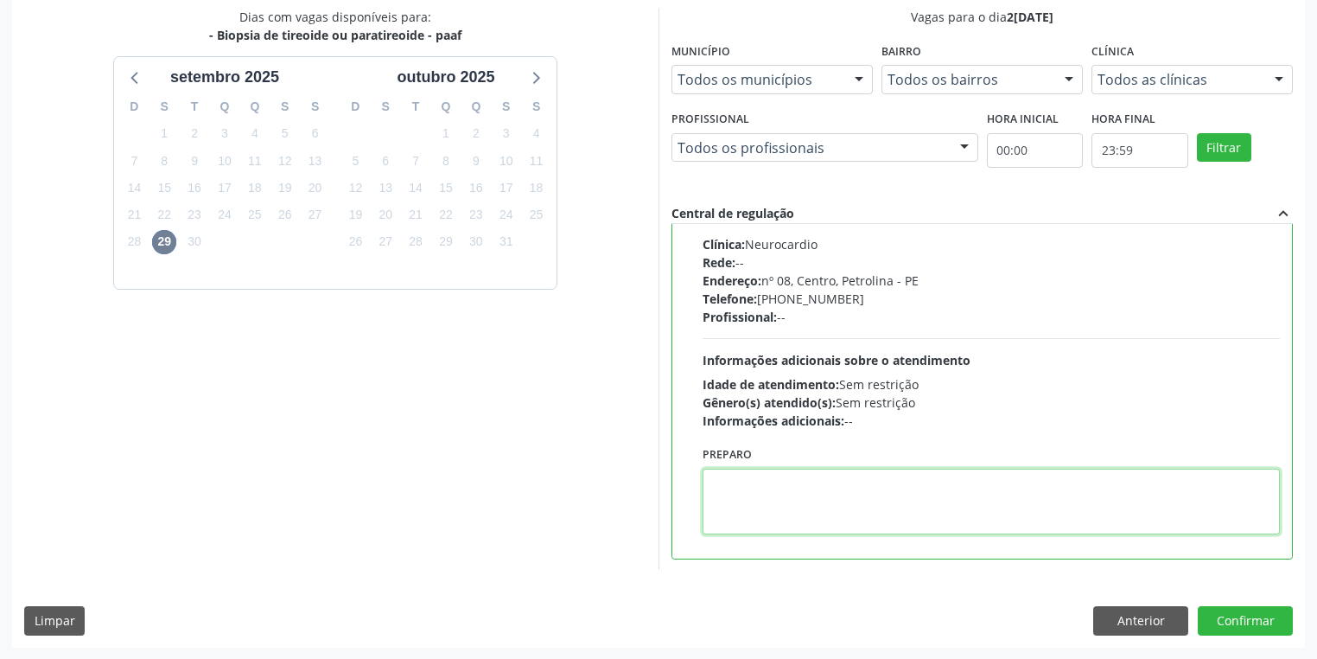
click at [747, 496] on textarea at bounding box center [991, 501] width 577 height 66
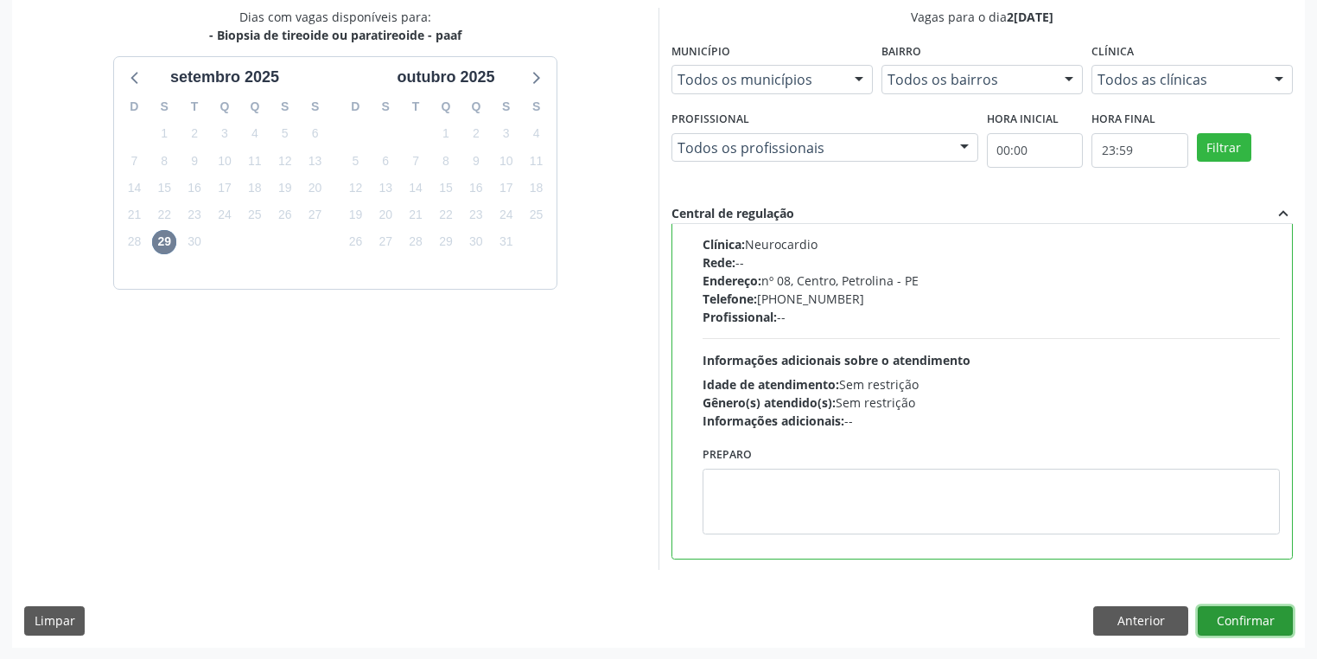
click at [1219, 614] on button "Confirmar" at bounding box center [1245, 620] width 95 height 29
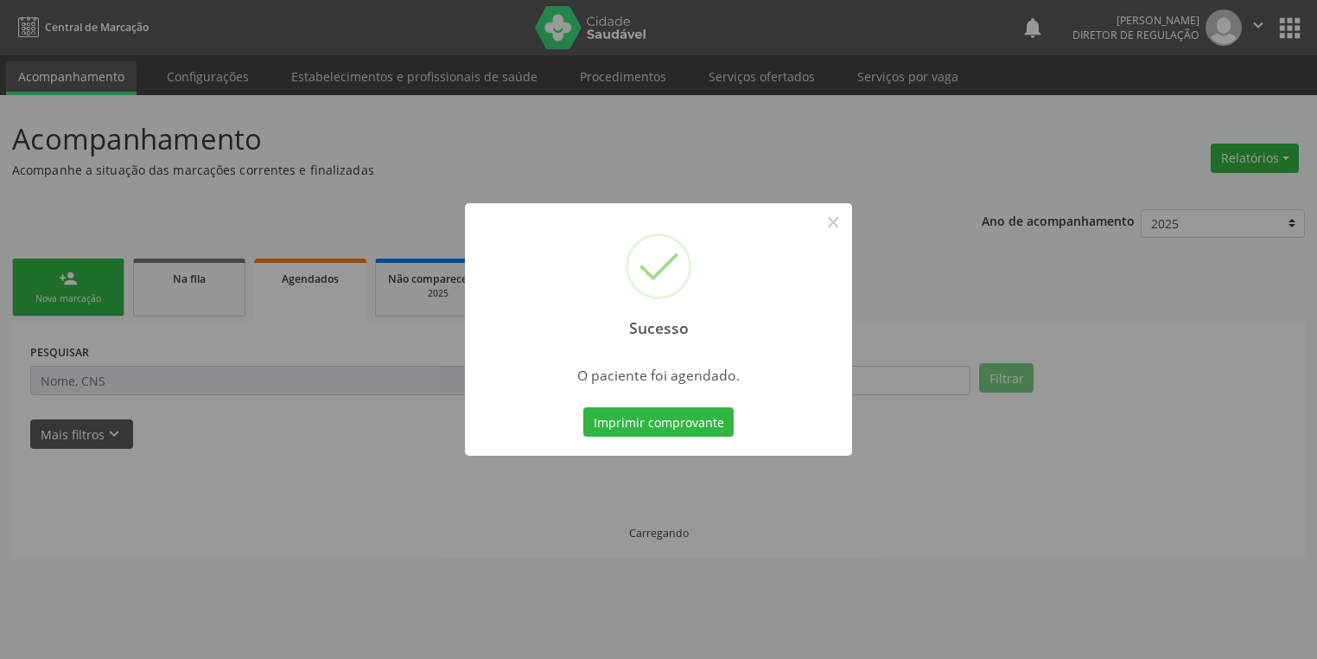
scroll to position [0, 0]
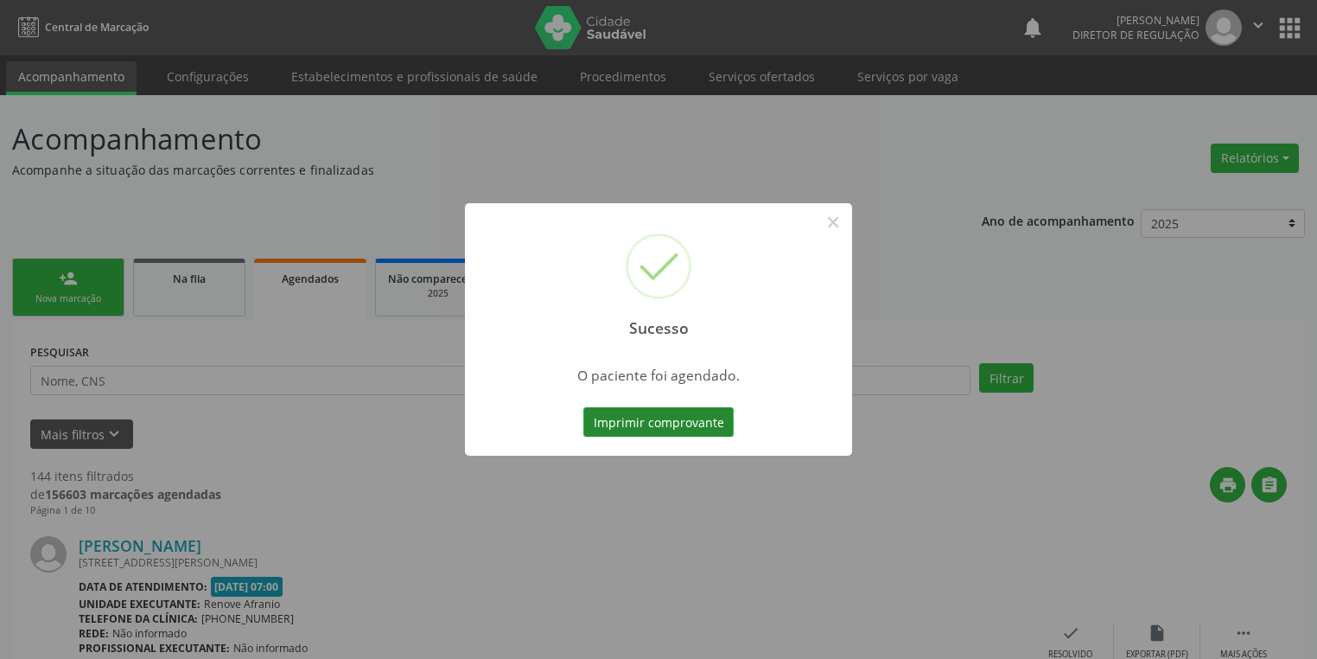
click at [683, 426] on button "Imprimir comprovante" at bounding box center [658, 421] width 150 height 29
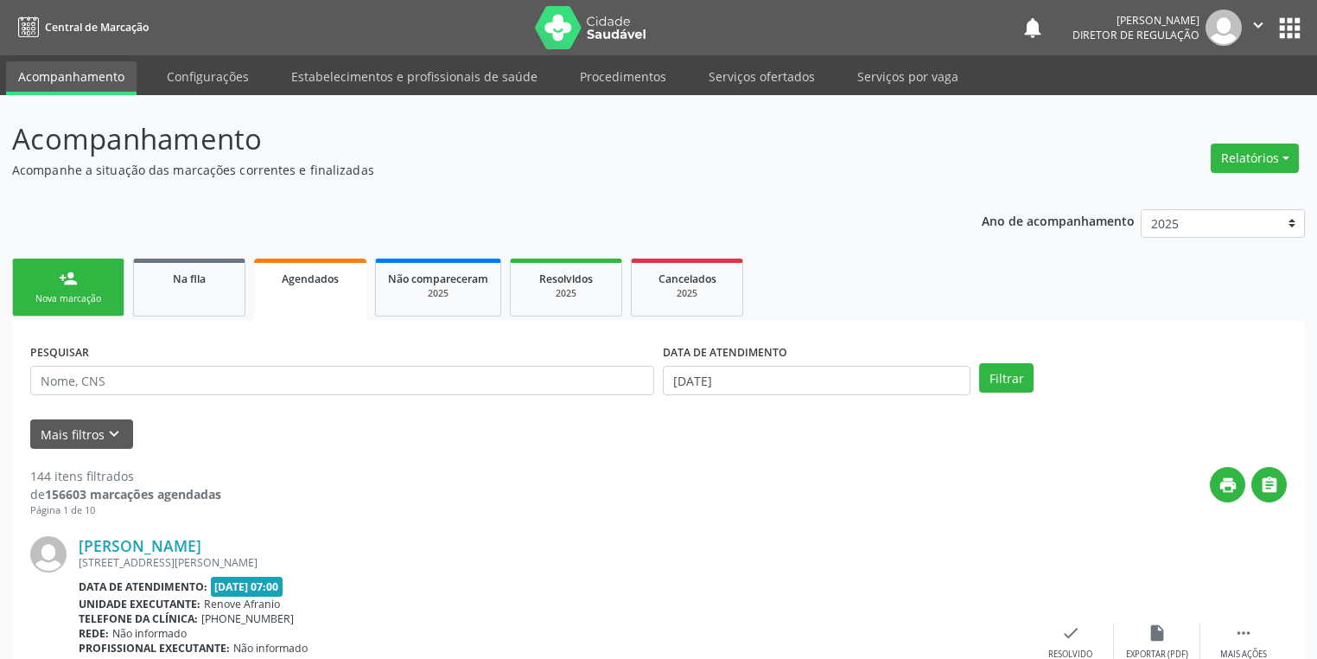
click at [58, 283] on link "person_add Nova marcação" at bounding box center [68, 287] width 112 height 58
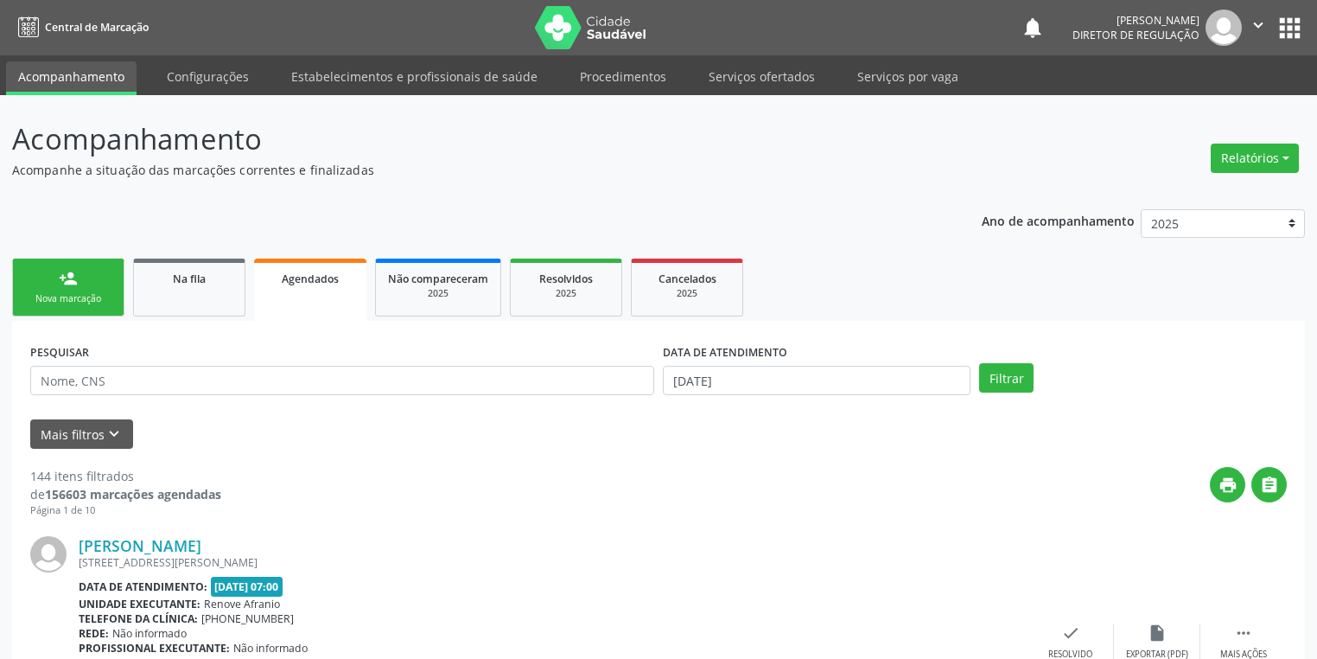
click at [58, 283] on link "person_add Nova marcação" at bounding box center [68, 287] width 112 height 58
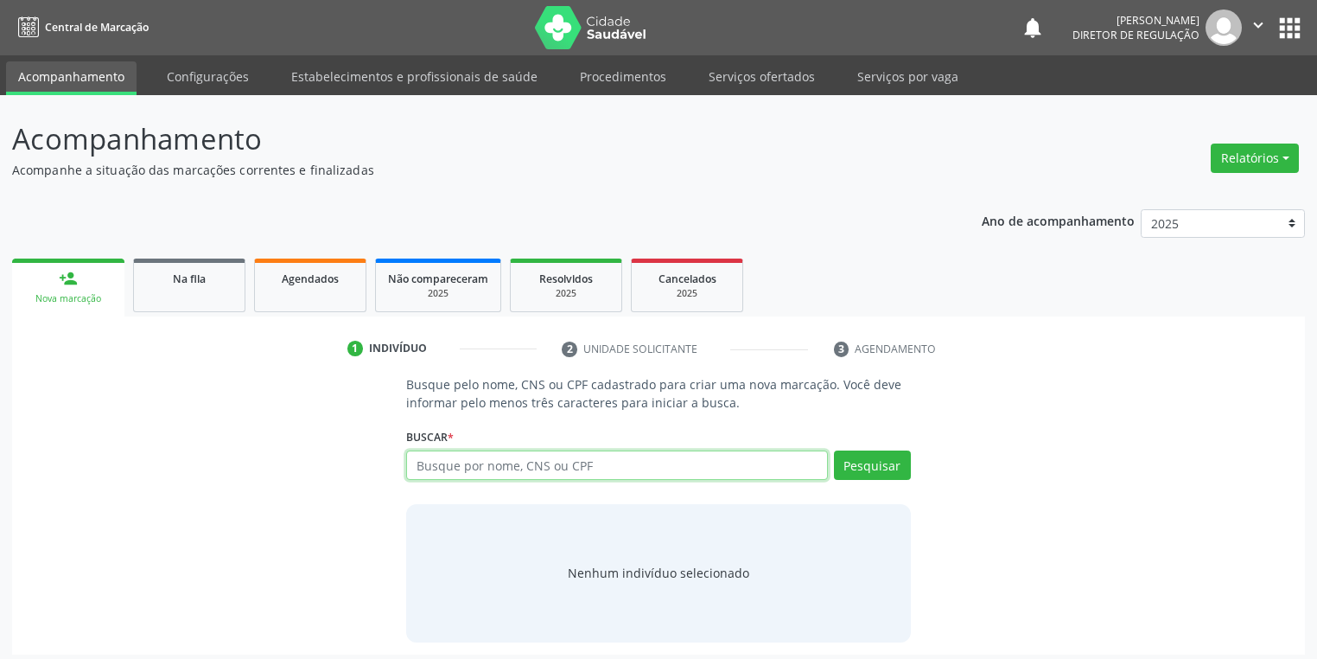
click at [430, 462] on input "text" at bounding box center [617, 464] width 422 height 29
type input "706003849671449"
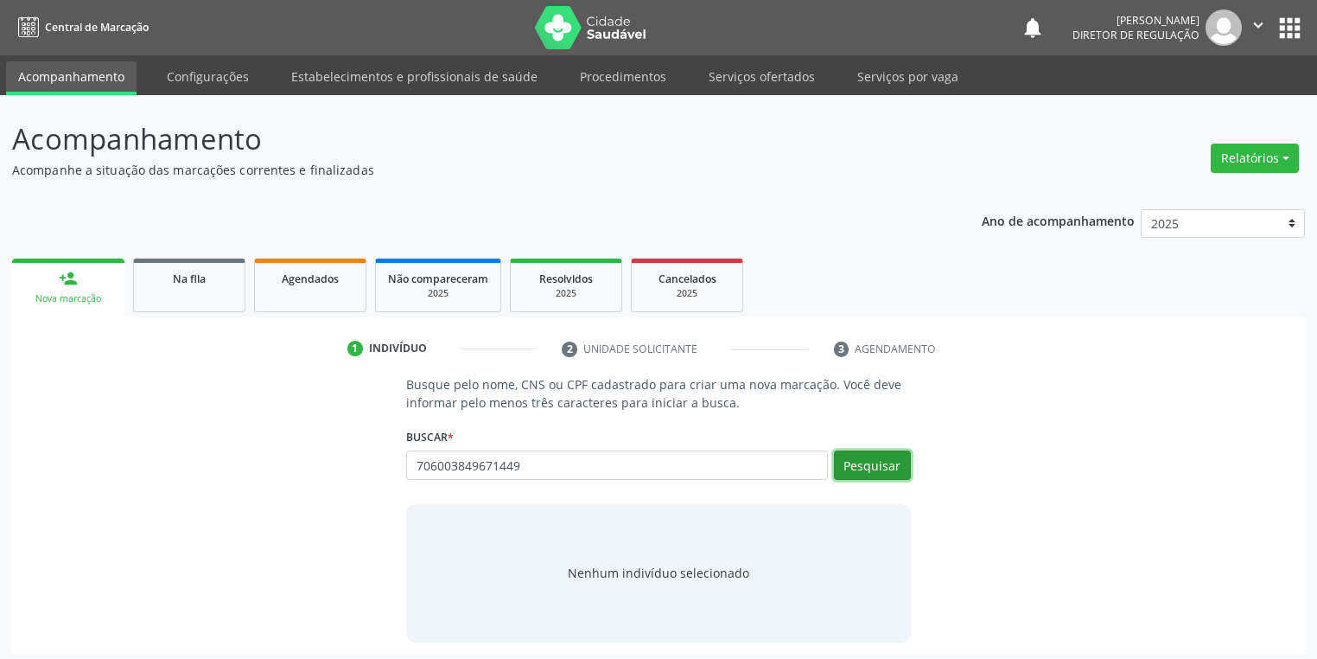
click at [868, 467] on button "Pesquisar" at bounding box center [872, 464] width 77 height 29
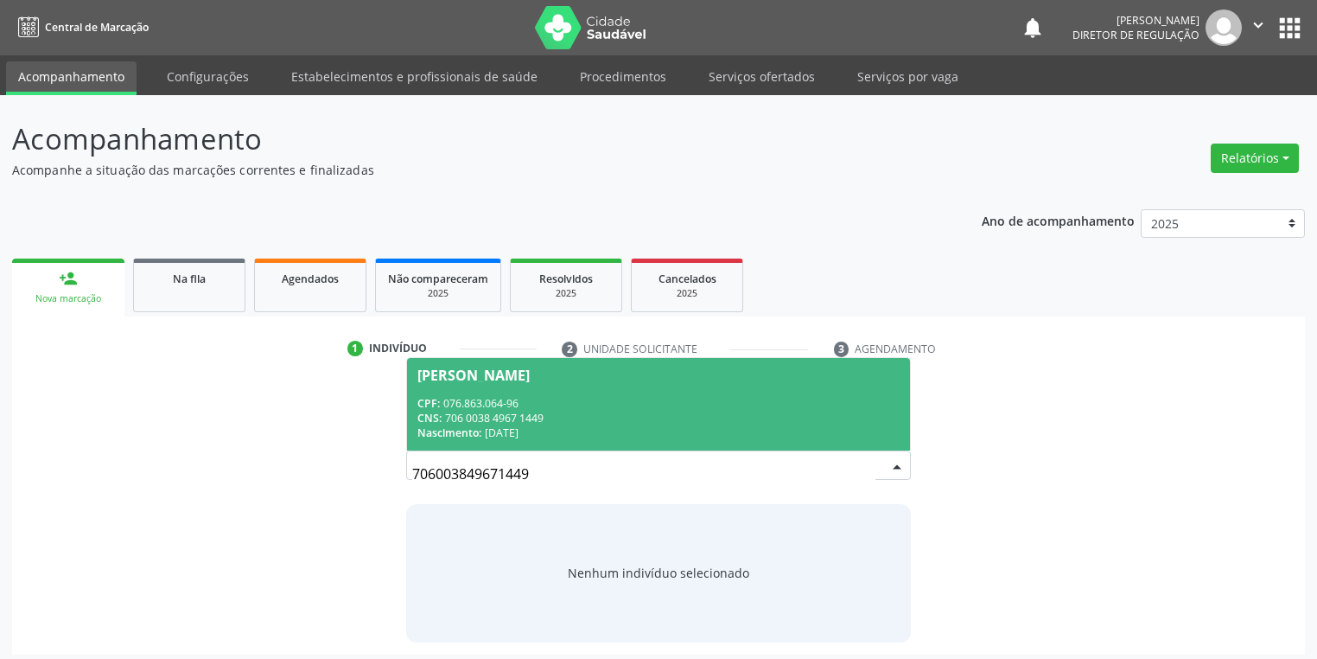
click at [566, 422] on div "CNS: 706 0038 4967 1449" at bounding box center [658, 418] width 482 height 15
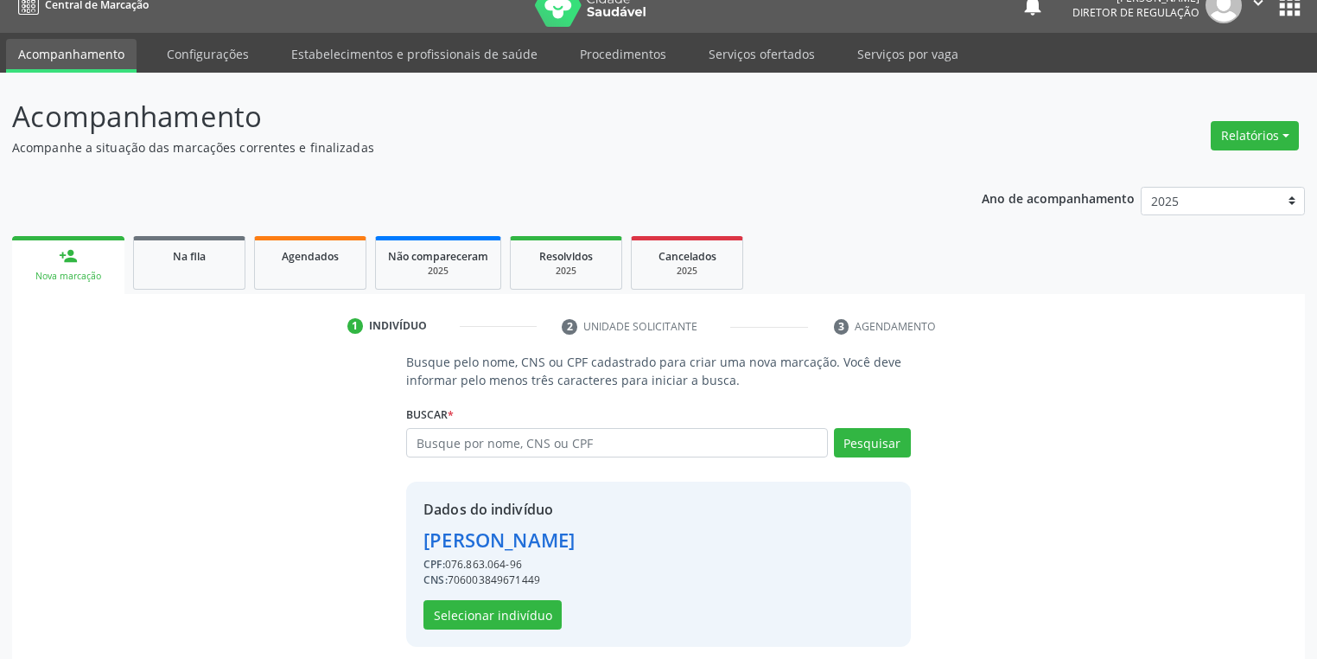
scroll to position [33, 0]
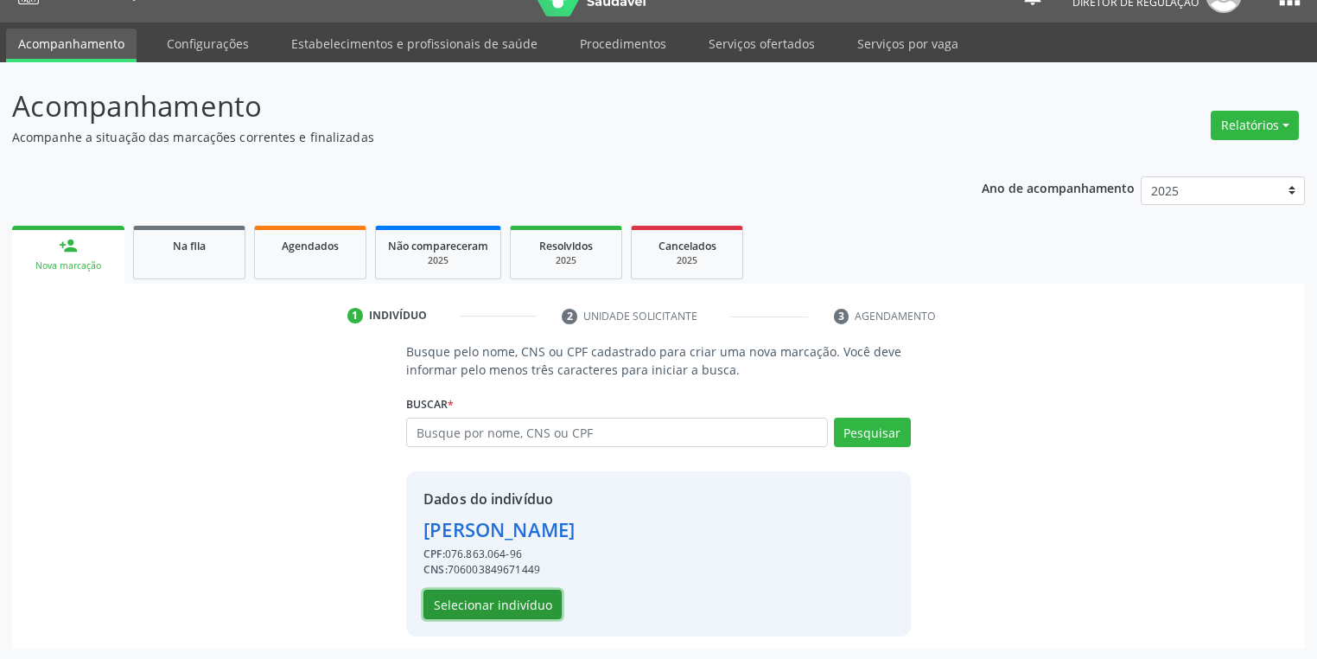
click at [489, 598] on button "Selecionar indivíduo" at bounding box center [492, 603] width 138 height 29
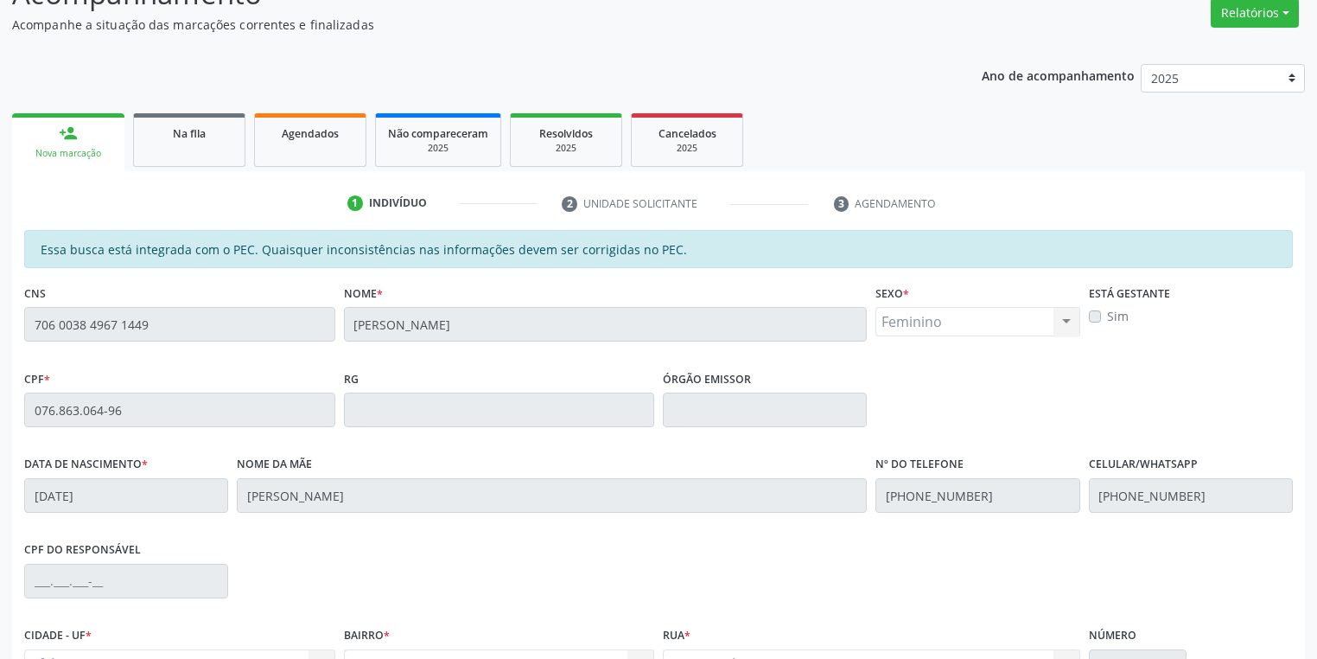
scroll to position [328, 0]
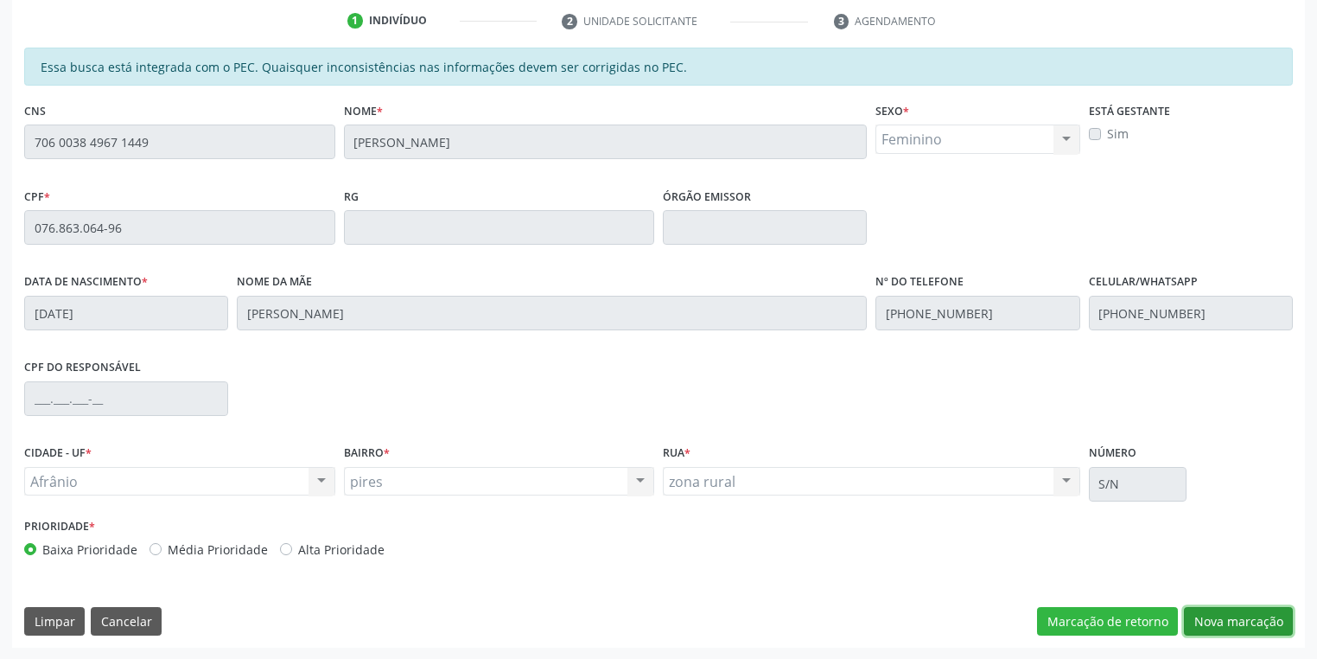
click at [1220, 622] on button "Nova marcação" at bounding box center [1238, 621] width 109 height 29
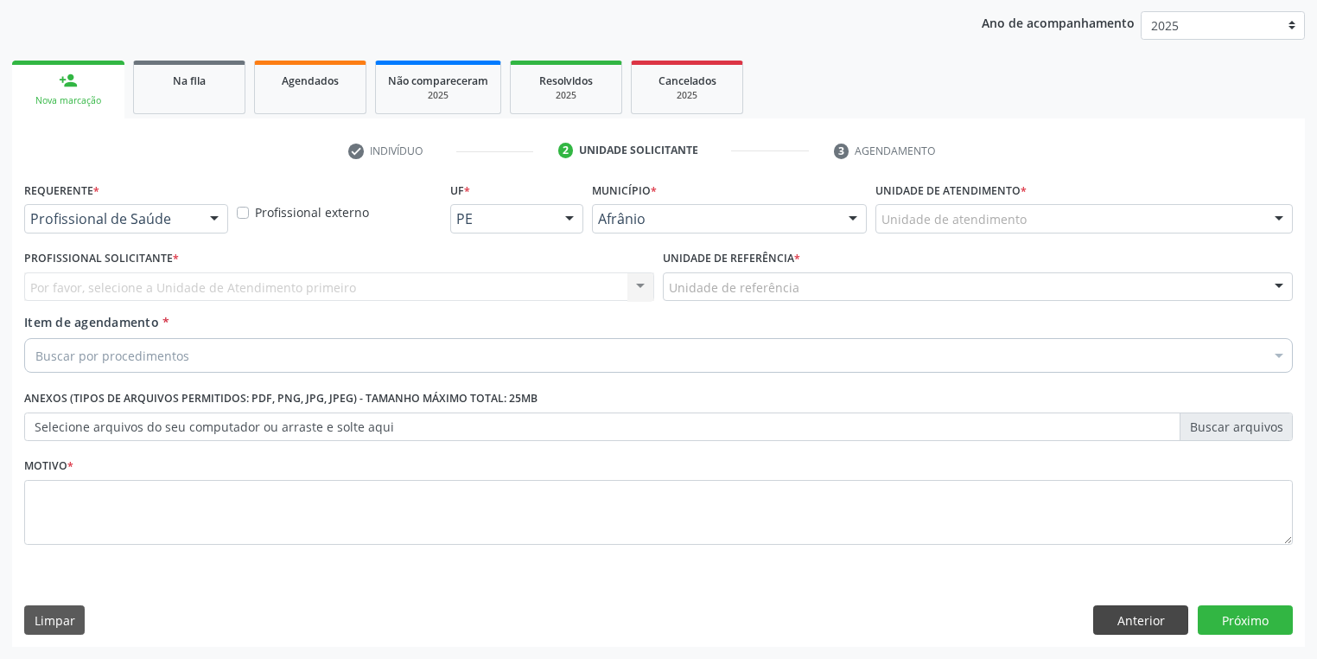
scroll to position [197, 0]
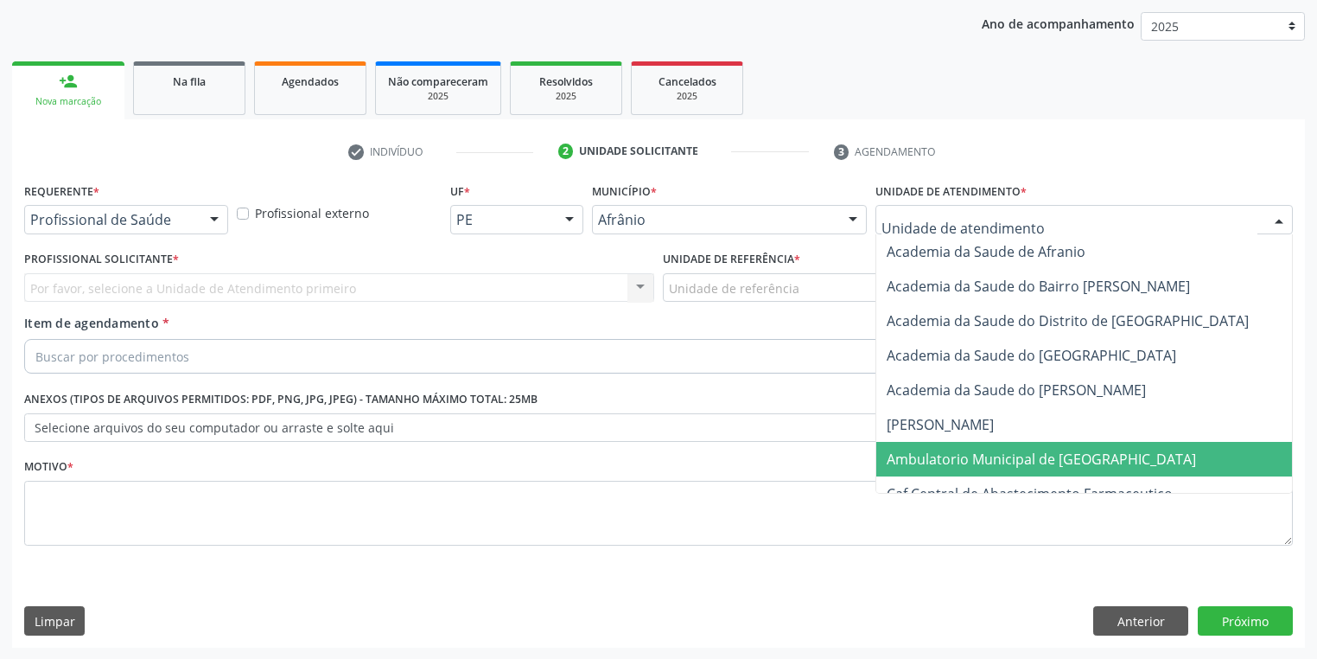
click at [915, 455] on span "Ambulatorio Municipal de [GEOGRAPHIC_DATA]" at bounding box center [1041, 458] width 309 height 19
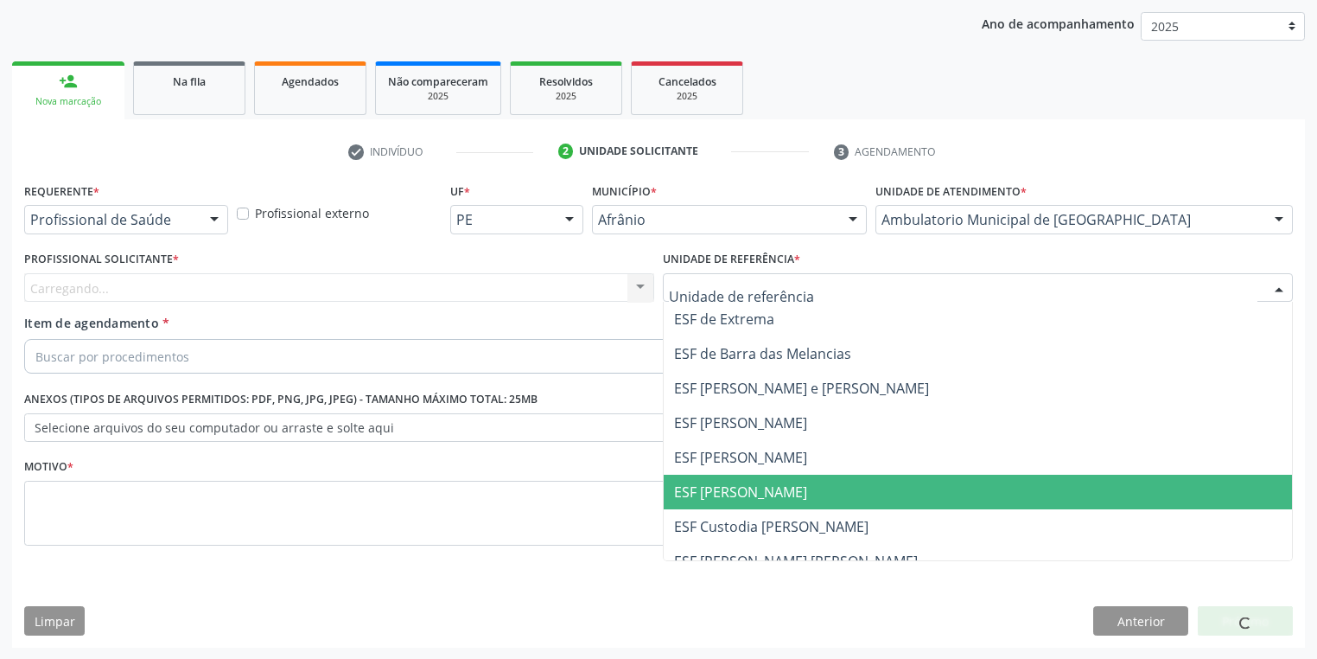
click at [709, 501] on span "ESF [PERSON_NAME]" at bounding box center [978, 491] width 628 height 35
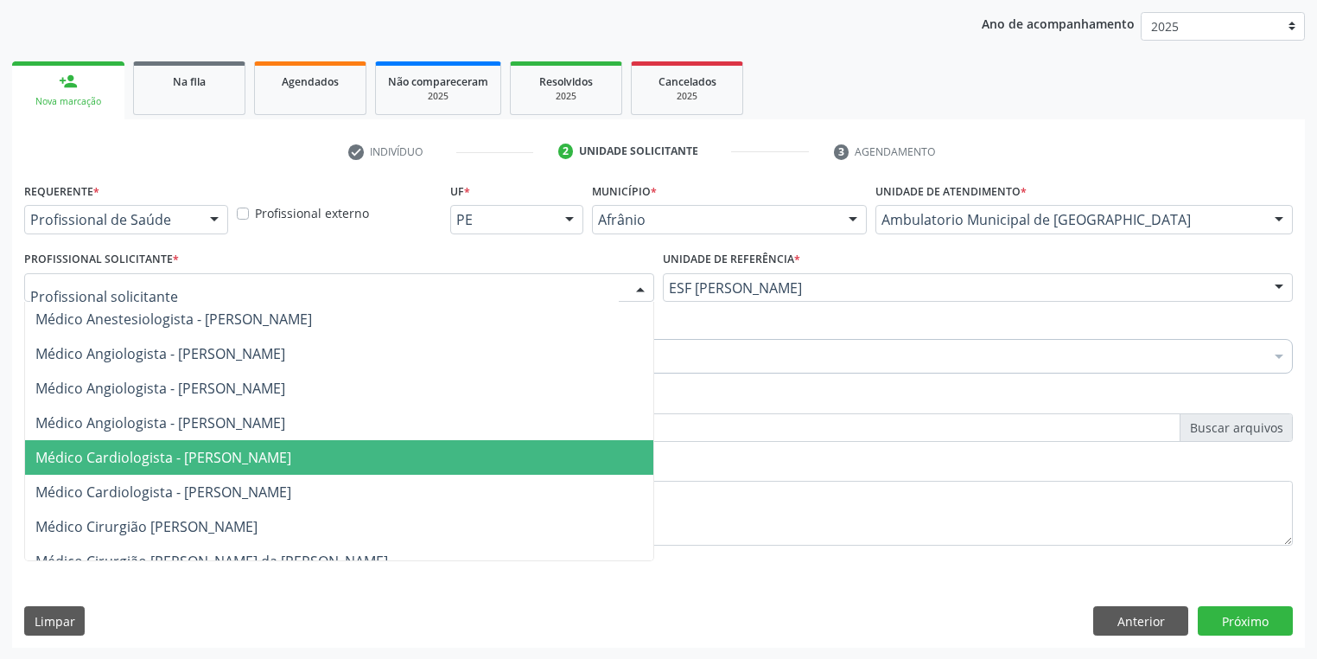
click at [151, 449] on span "Médico Cardiologista - Alysson Rodrigo Ferreira Cavalcanti" at bounding box center [163, 457] width 256 height 19
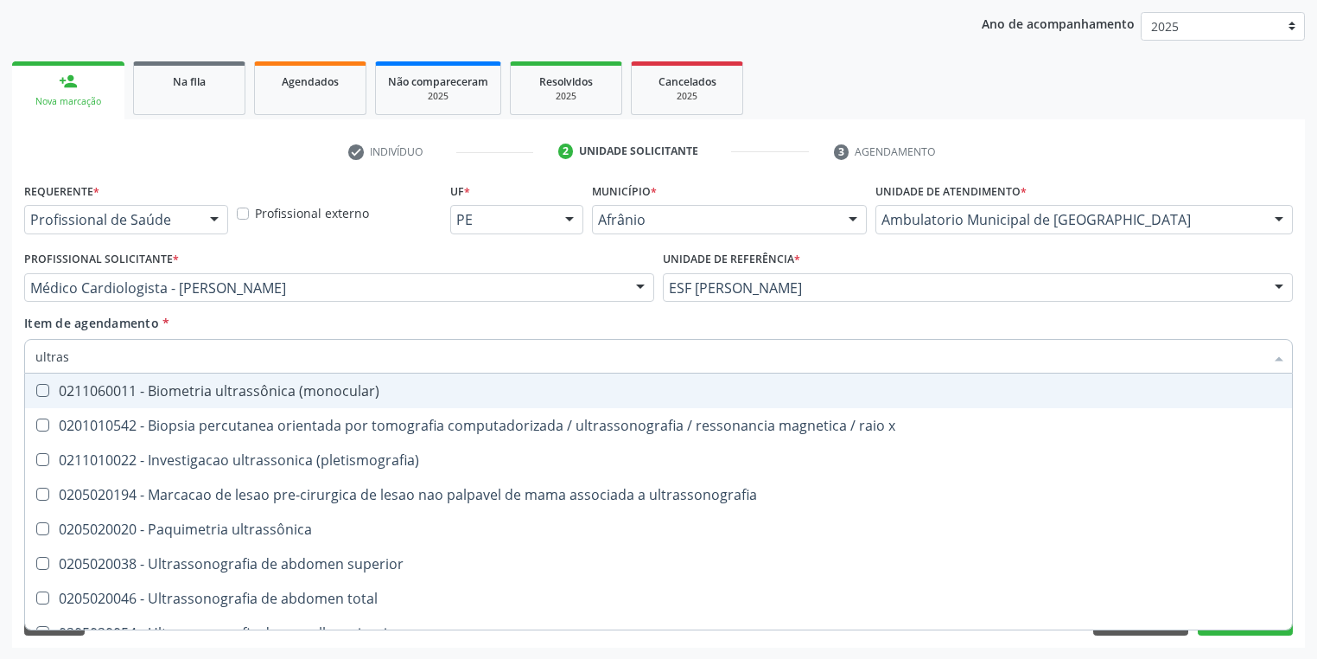
type input "ultrass"
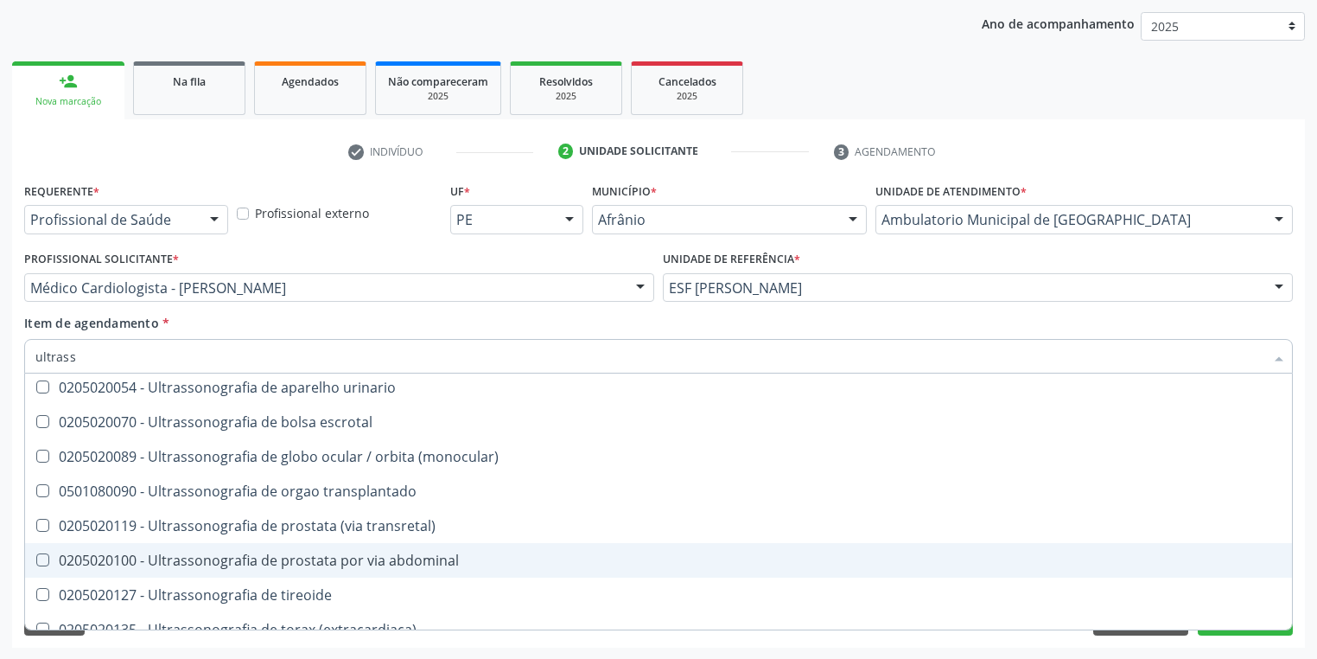
scroll to position [277, 0]
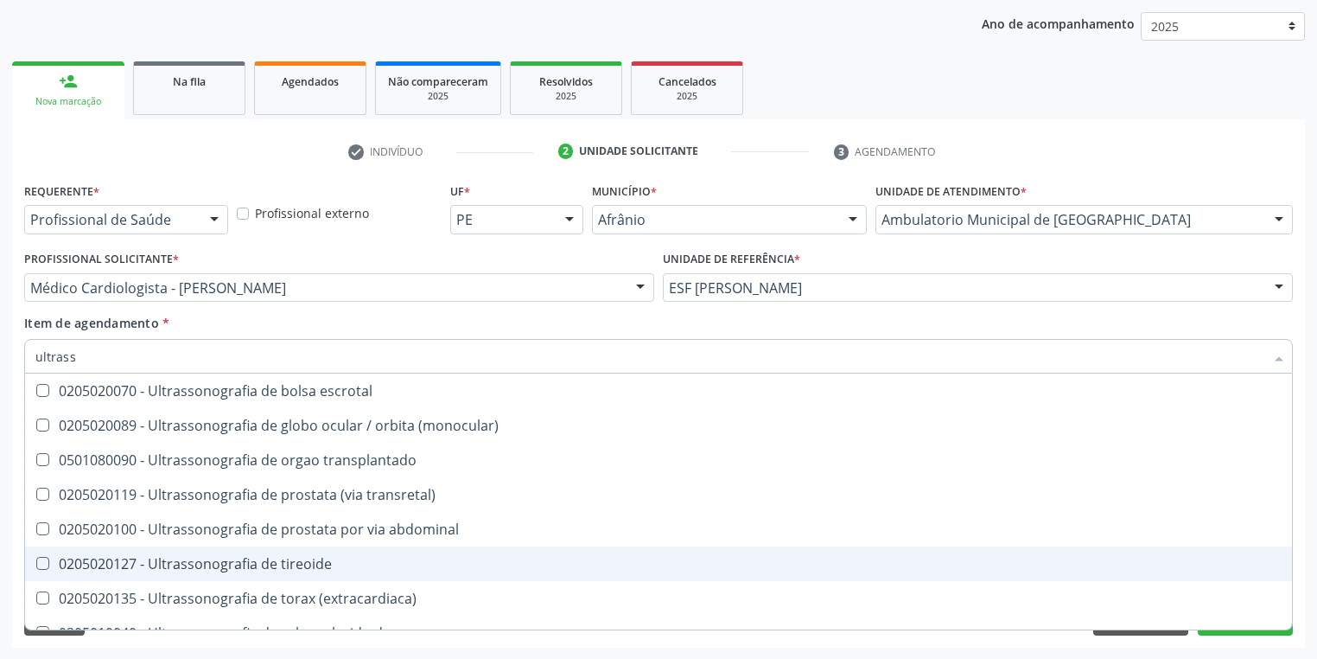
click at [216, 560] on div "0205020127 - Ultrassonografia de tireoide" at bounding box center [658, 564] width 1246 height 14
checkbox tireoide "true"
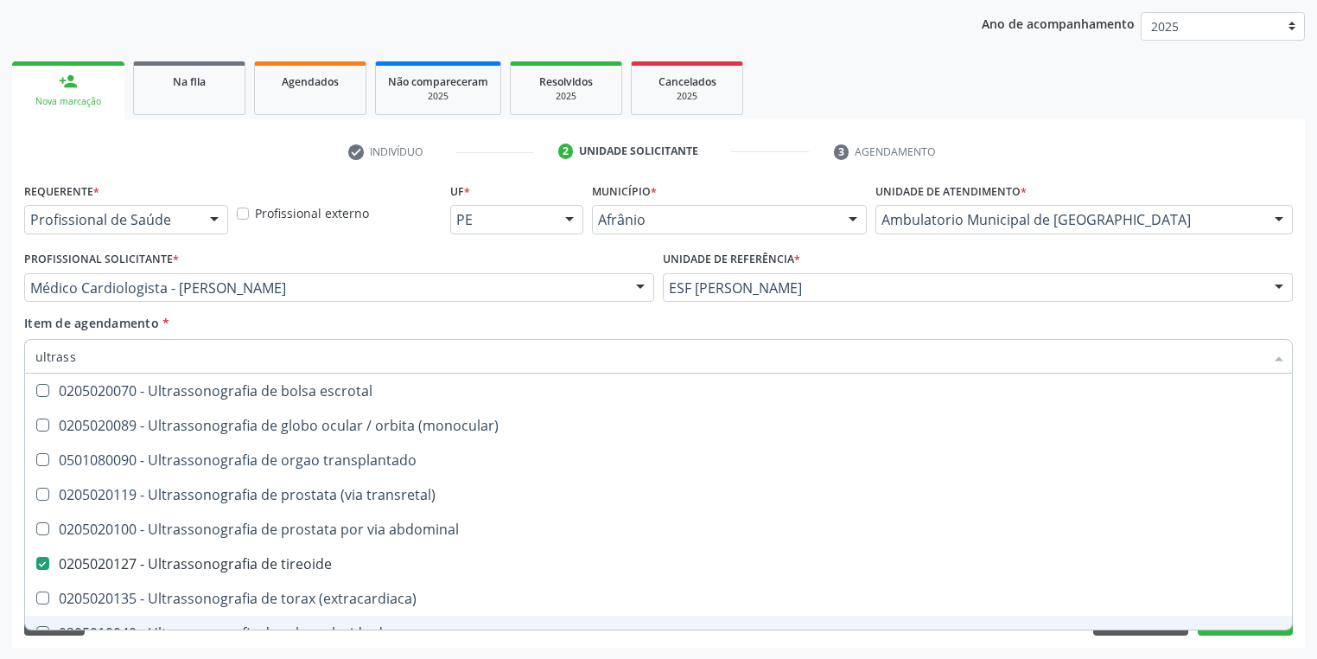
click at [117, 643] on div "Requerente * Profissional de Saúde Profissional de Saúde Paciente Nenhum result…" at bounding box center [658, 412] width 1293 height 469
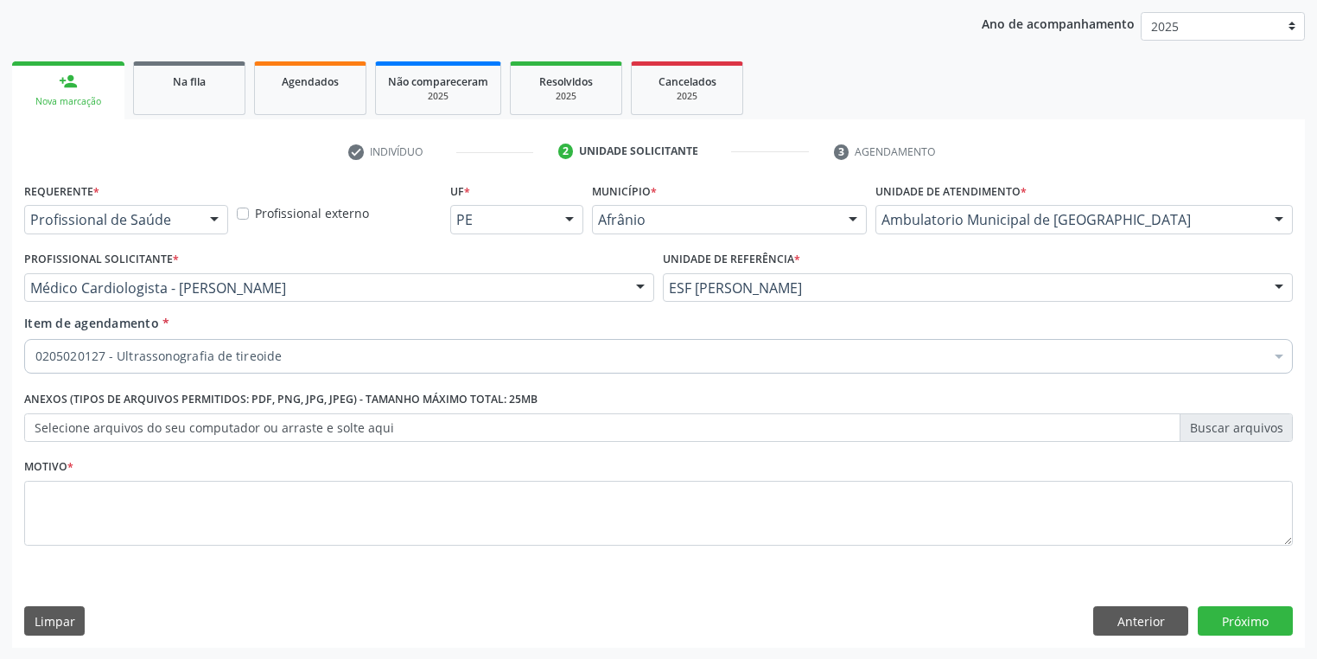
scroll to position [0, 0]
click at [78, 498] on textarea at bounding box center [658, 514] width 1269 height 66
type textarea "-"
click at [1219, 616] on button "Próximo" at bounding box center [1245, 620] width 95 height 29
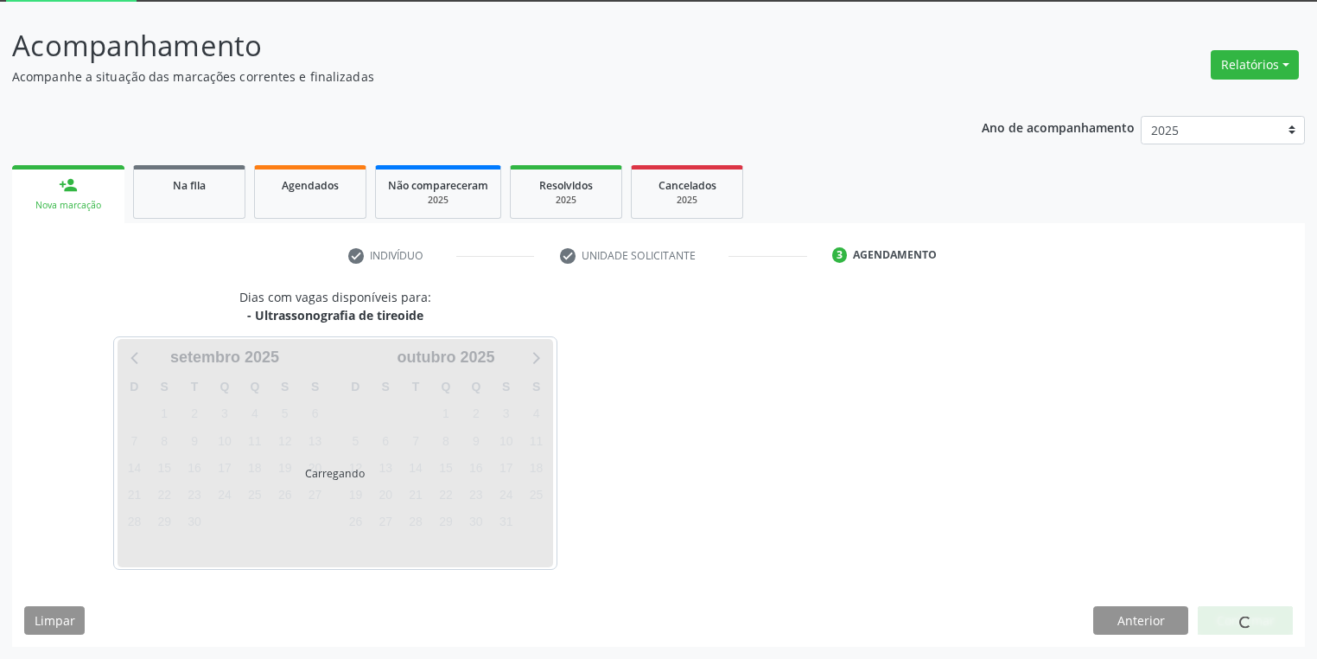
scroll to position [92, 0]
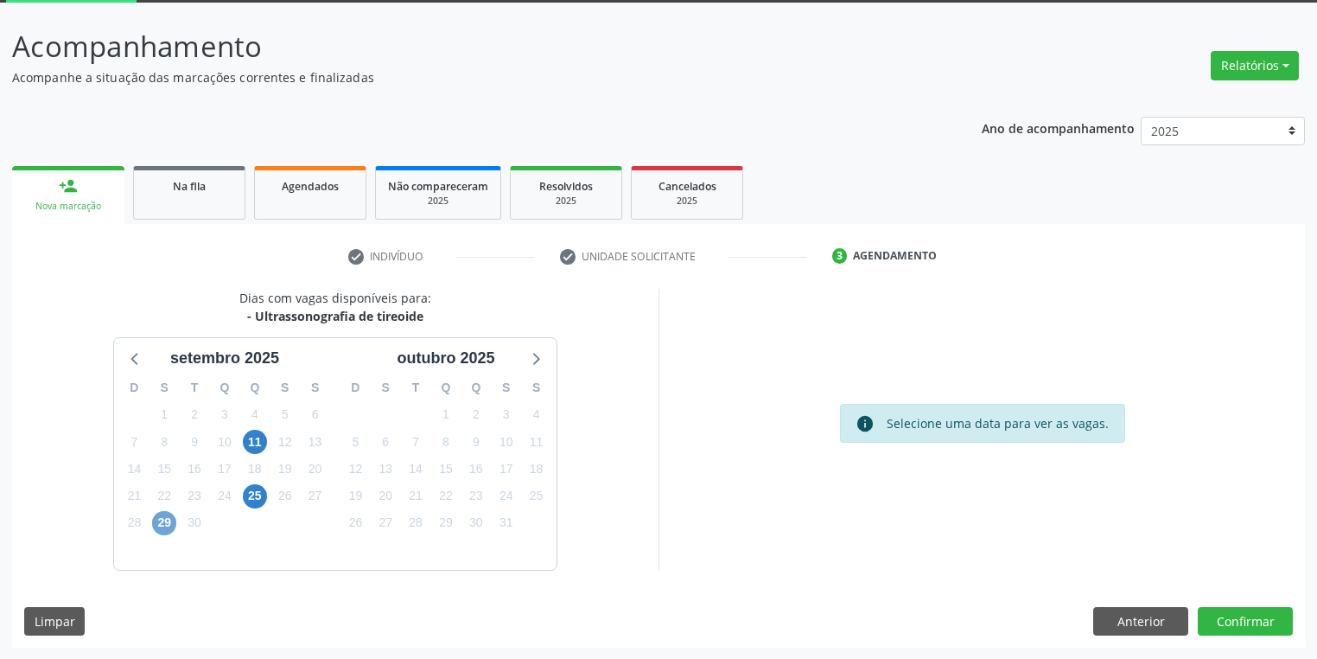
click at [166, 519] on span "29" at bounding box center [164, 523] width 24 height 24
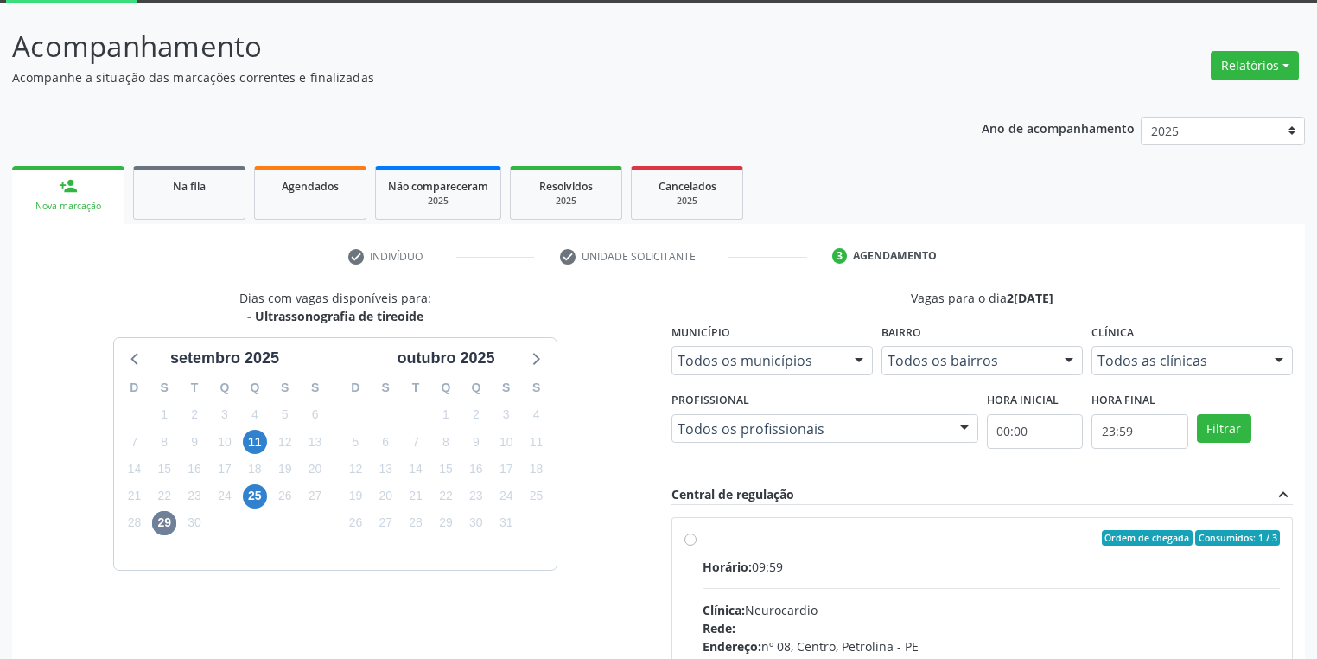
click at [697, 545] on input "Ordem de chegada Consumidos: 1 / 3 Horário: 09:59 Clínica: Neurocardio Rede: --…" at bounding box center [690, 538] width 12 height 16
radio input "true"
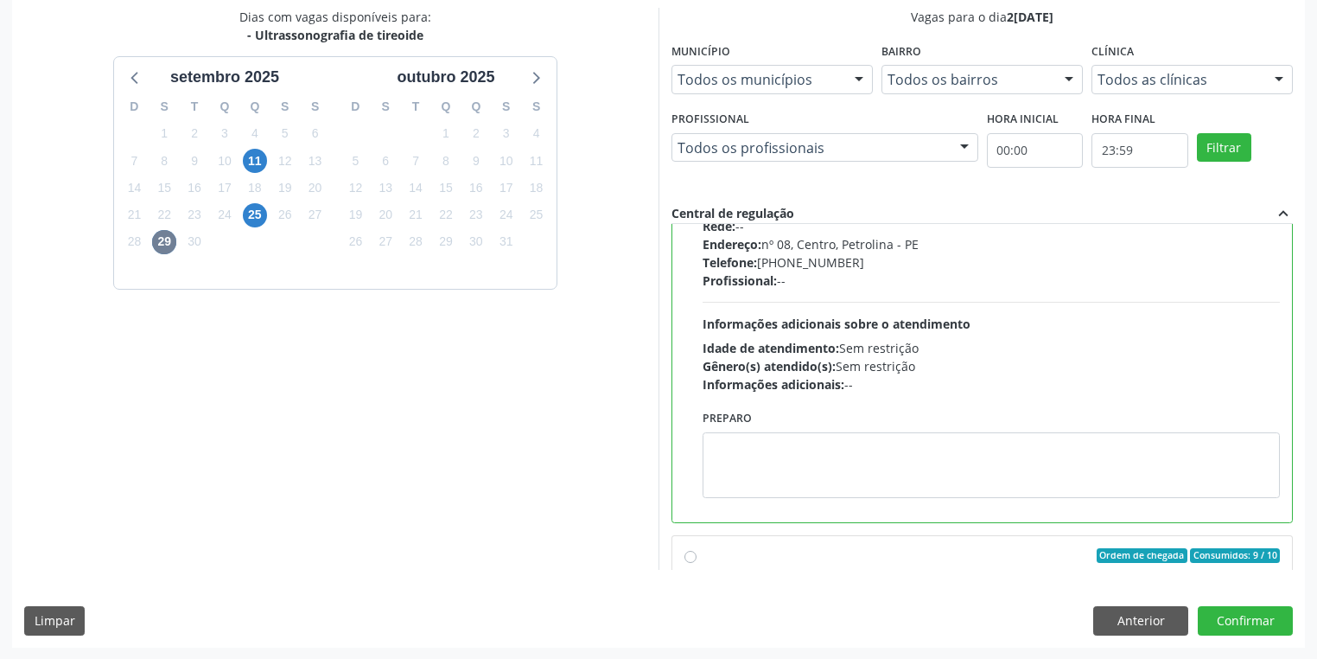
scroll to position [277, 0]
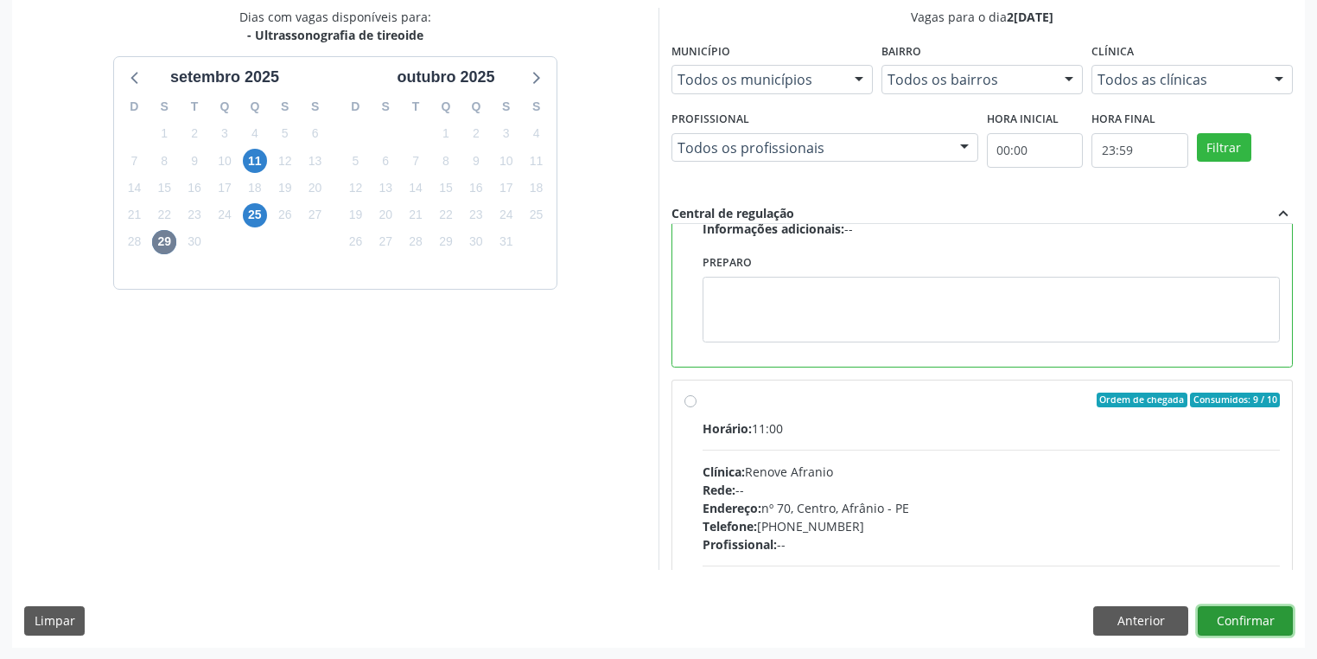
click at [1239, 608] on button "Confirmar" at bounding box center [1245, 620] width 95 height 29
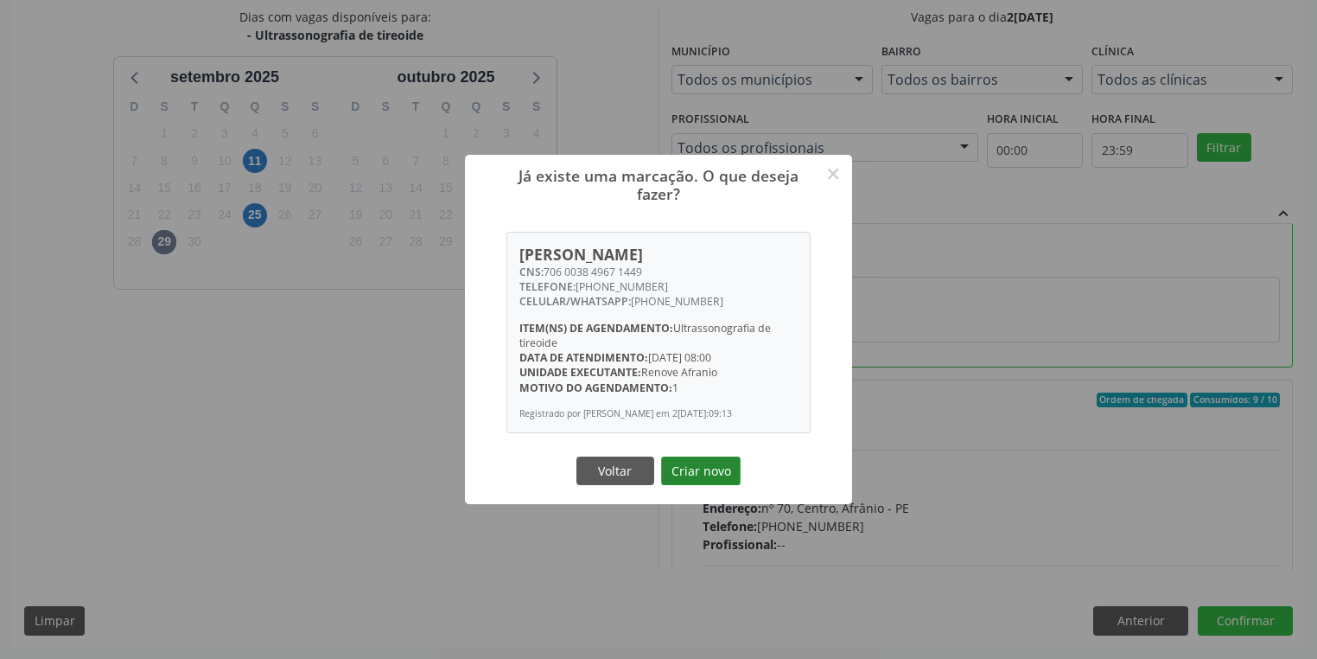
click at [701, 477] on button "Criar novo" at bounding box center [701, 470] width 80 height 29
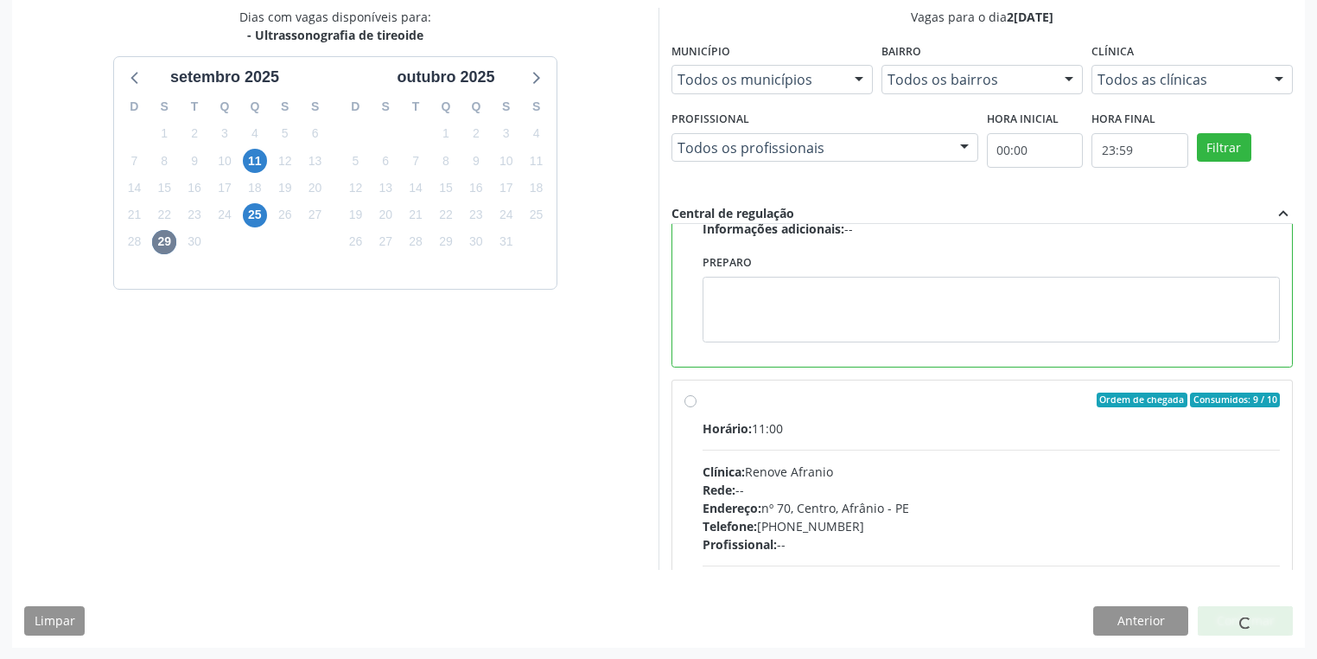
scroll to position [0, 0]
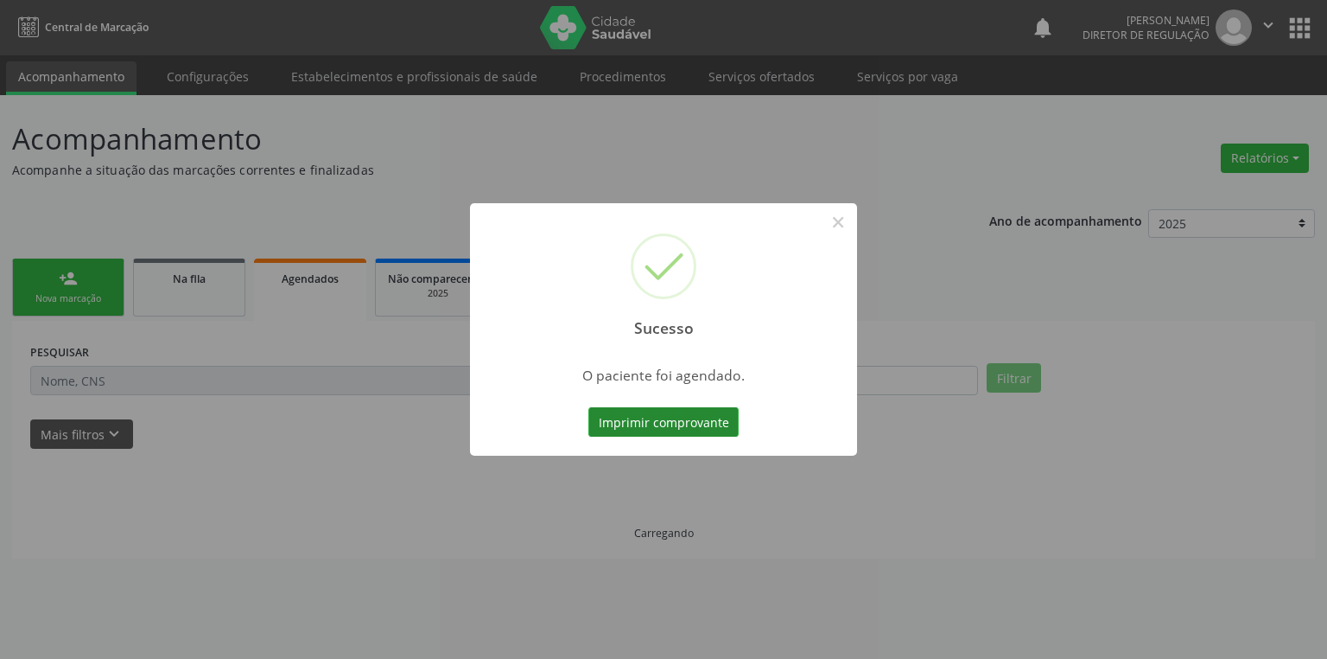
click at [680, 427] on button "Imprimir comprovante" at bounding box center [664, 421] width 150 height 29
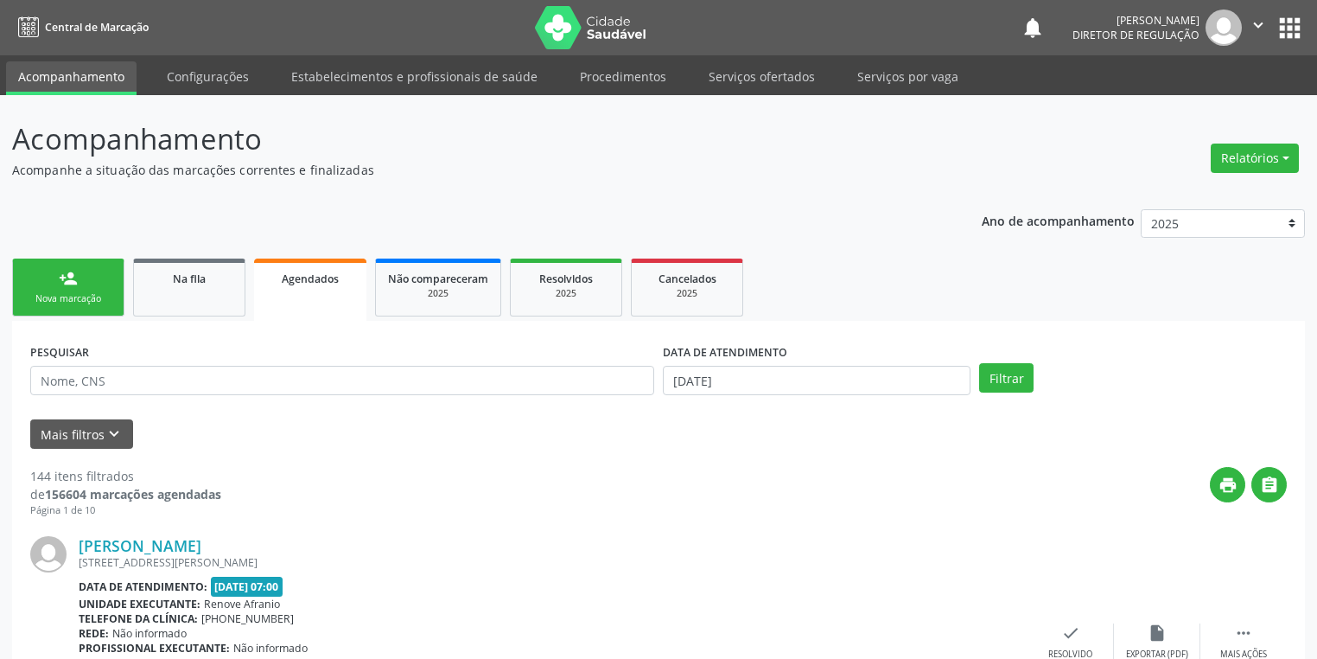
click at [73, 290] on link "person_add Nova marcação" at bounding box center [68, 287] width 112 height 58
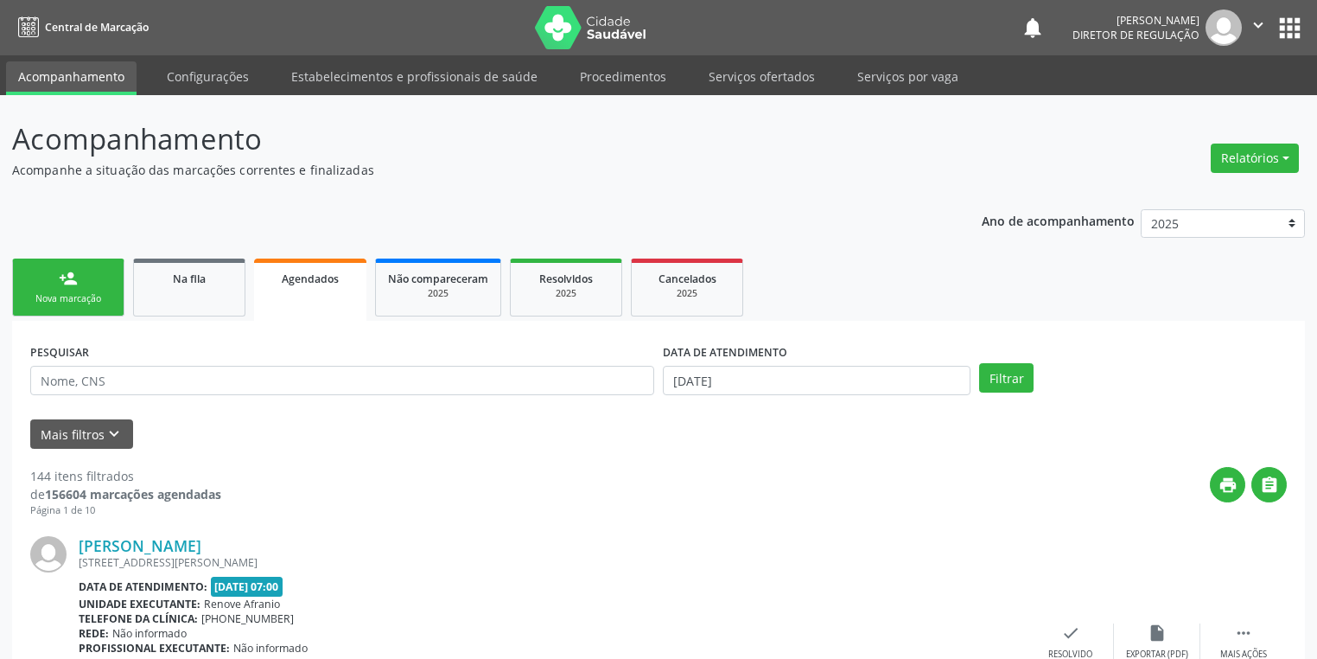
click at [73, 290] on link "person_add Nova marcação" at bounding box center [68, 287] width 112 height 58
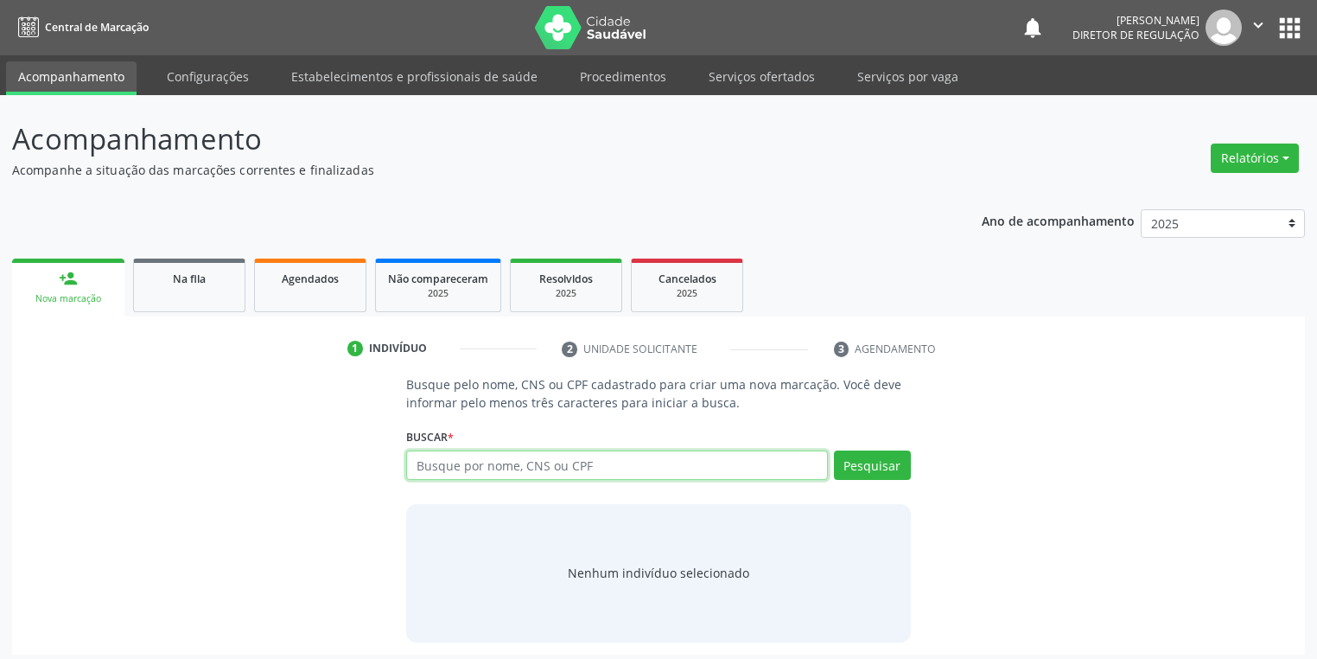
click at [445, 463] on input "text" at bounding box center [617, 464] width 422 height 29
type input "705209432602277"
click at [875, 465] on button "Pesquisar" at bounding box center [872, 464] width 77 height 29
type input "705209432602277"
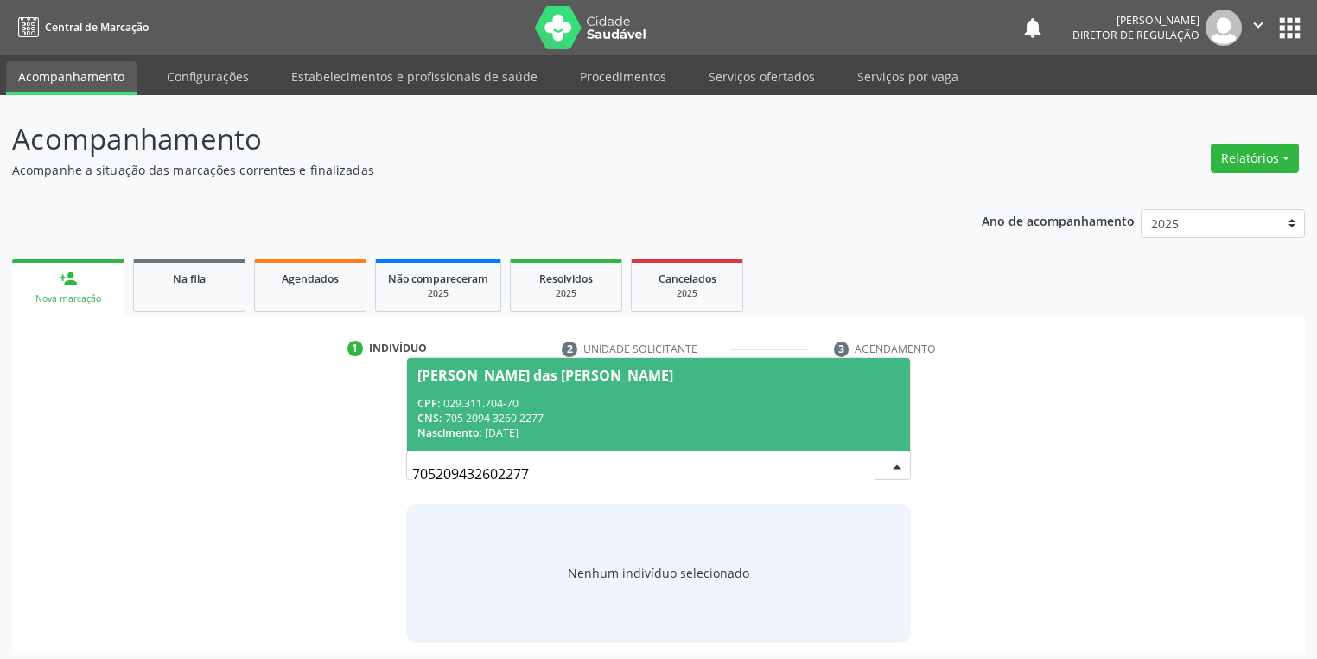
click at [494, 381] on span "Maria das Gracas Alves Silva CPF: 029.311.704-70 CNS: 705 2094 3260 2277 Nascim…" at bounding box center [658, 404] width 503 height 92
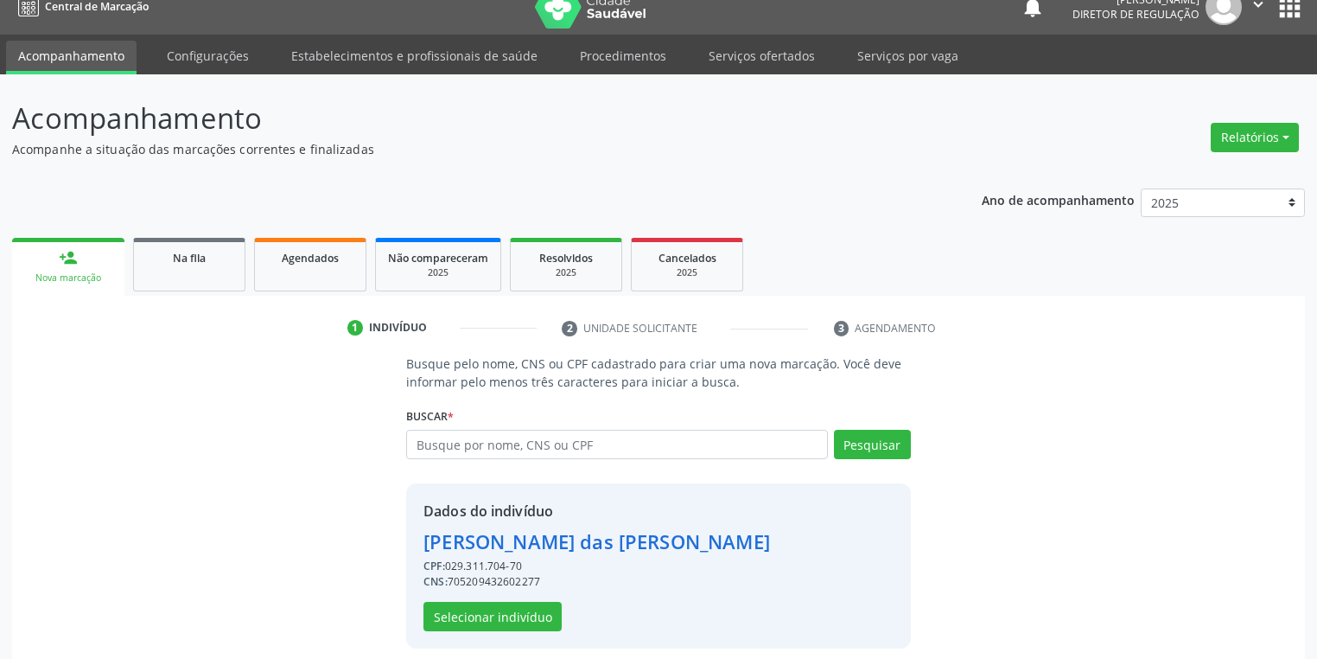
scroll to position [33, 0]
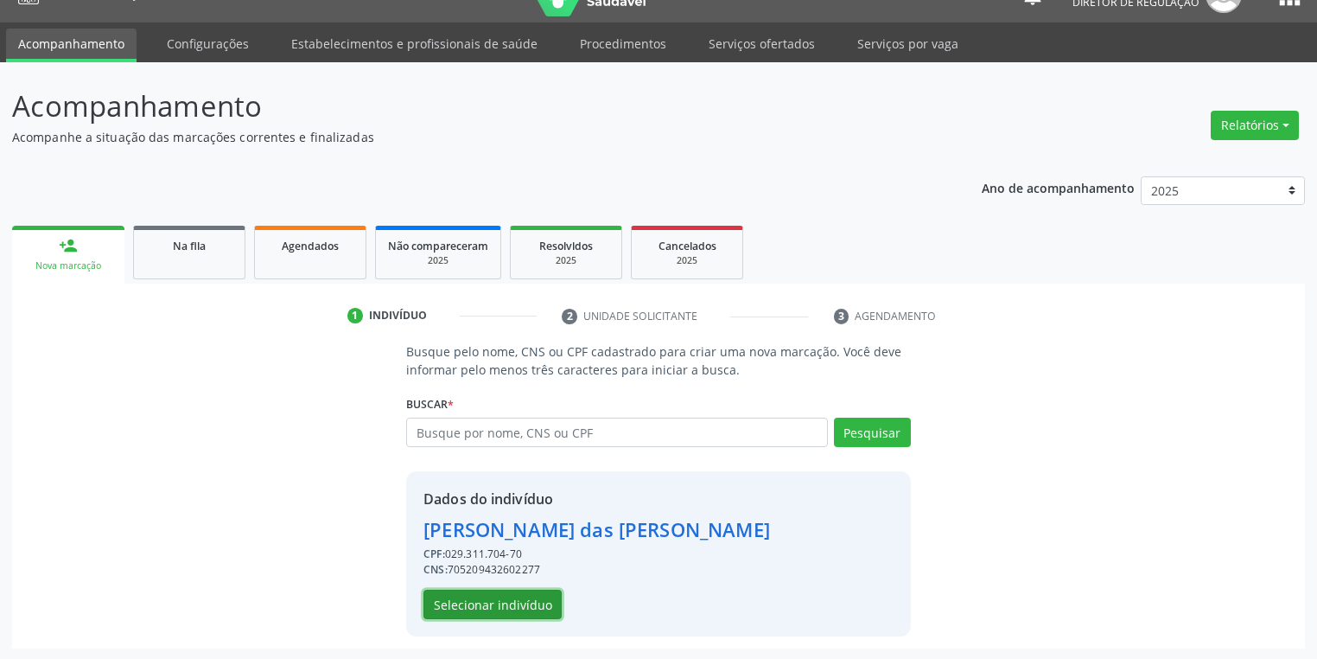
click at [487, 594] on button "Selecionar indivíduo" at bounding box center [492, 603] width 138 height 29
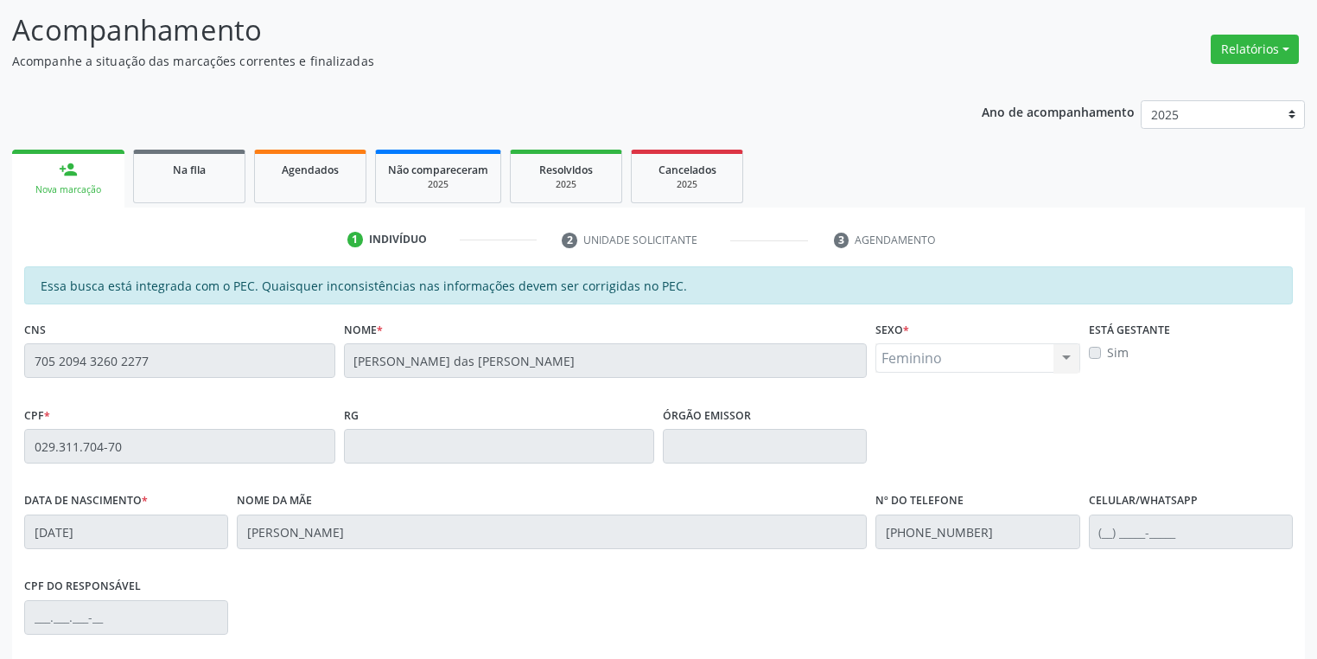
scroll to position [328, 0]
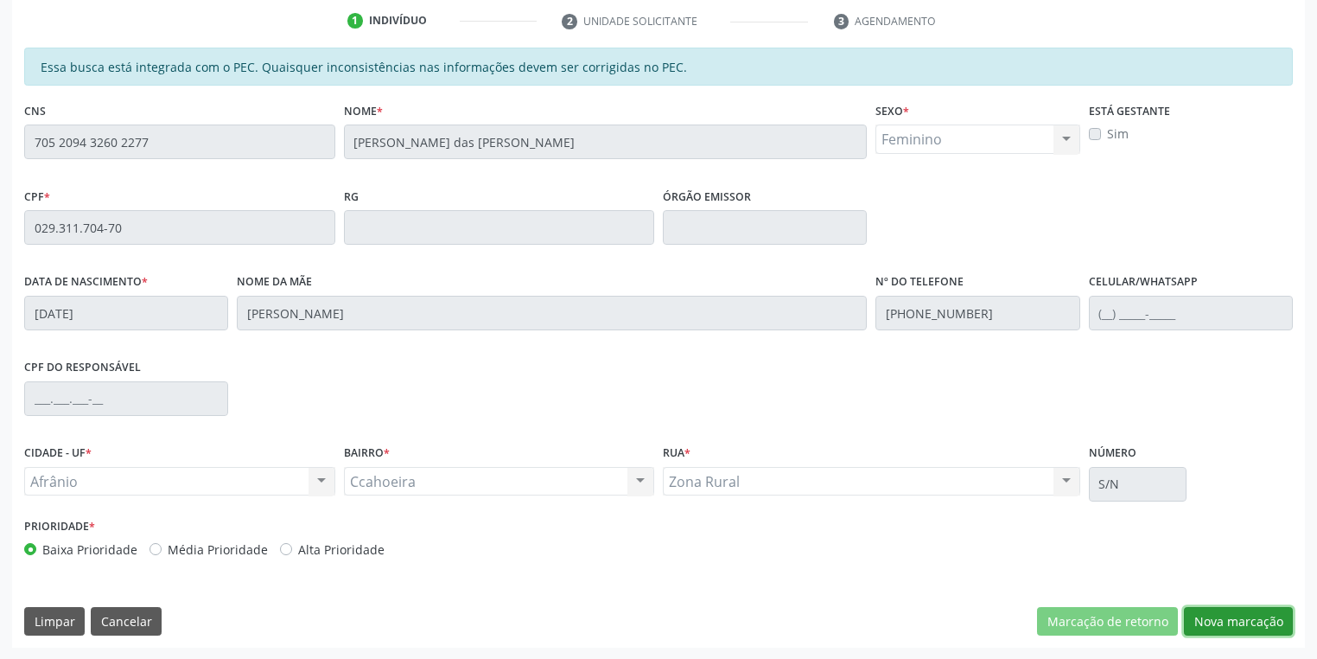
click at [1237, 622] on button "Nova marcação" at bounding box center [1238, 621] width 109 height 29
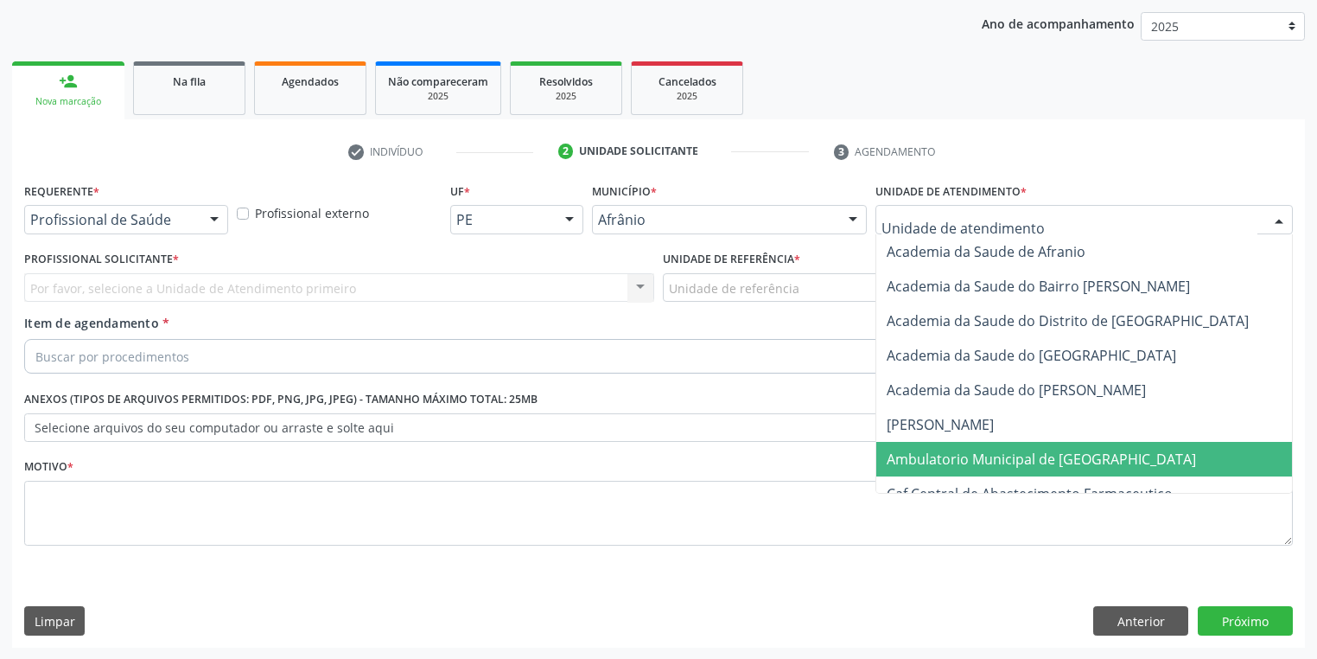
click at [951, 453] on span "Ambulatorio Municipal de [GEOGRAPHIC_DATA]" at bounding box center [1041, 458] width 309 height 19
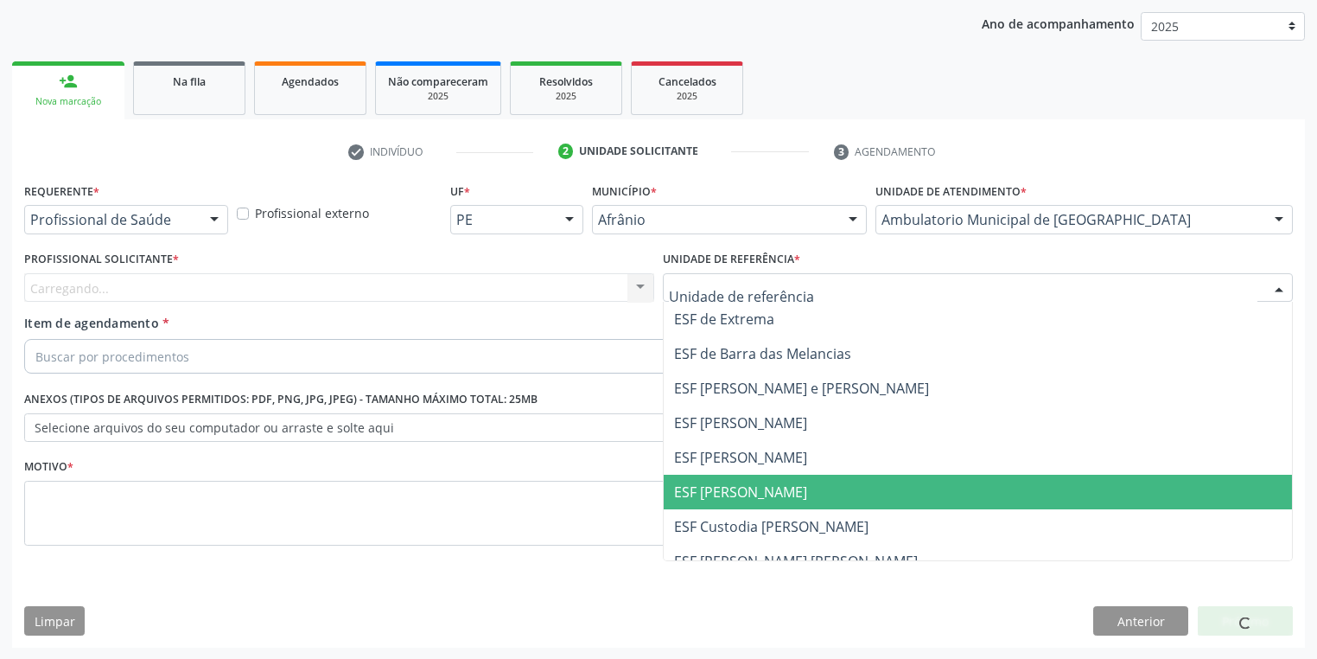
click at [726, 491] on span "ESF [PERSON_NAME]" at bounding box center [740, 491] width 133 height 19
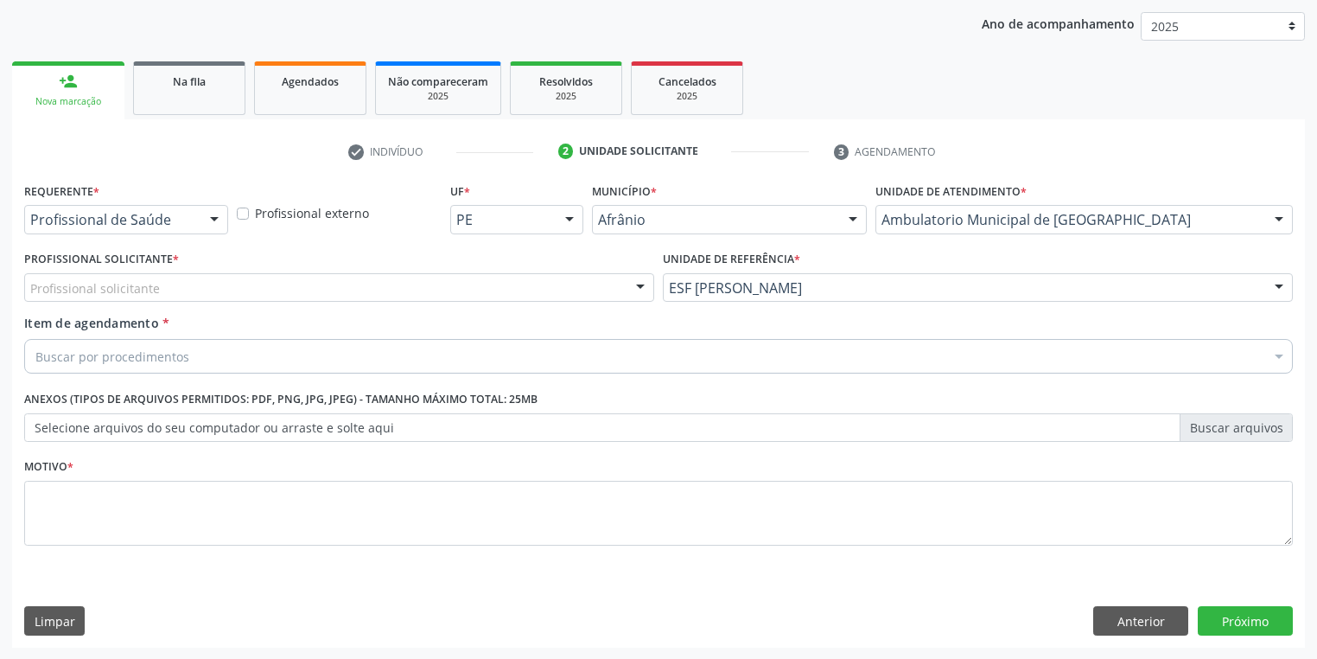
drag, startPoint x: 124, startPoint y: 286, endPoint x: 125, endPoint y: 322, distance: 36.3
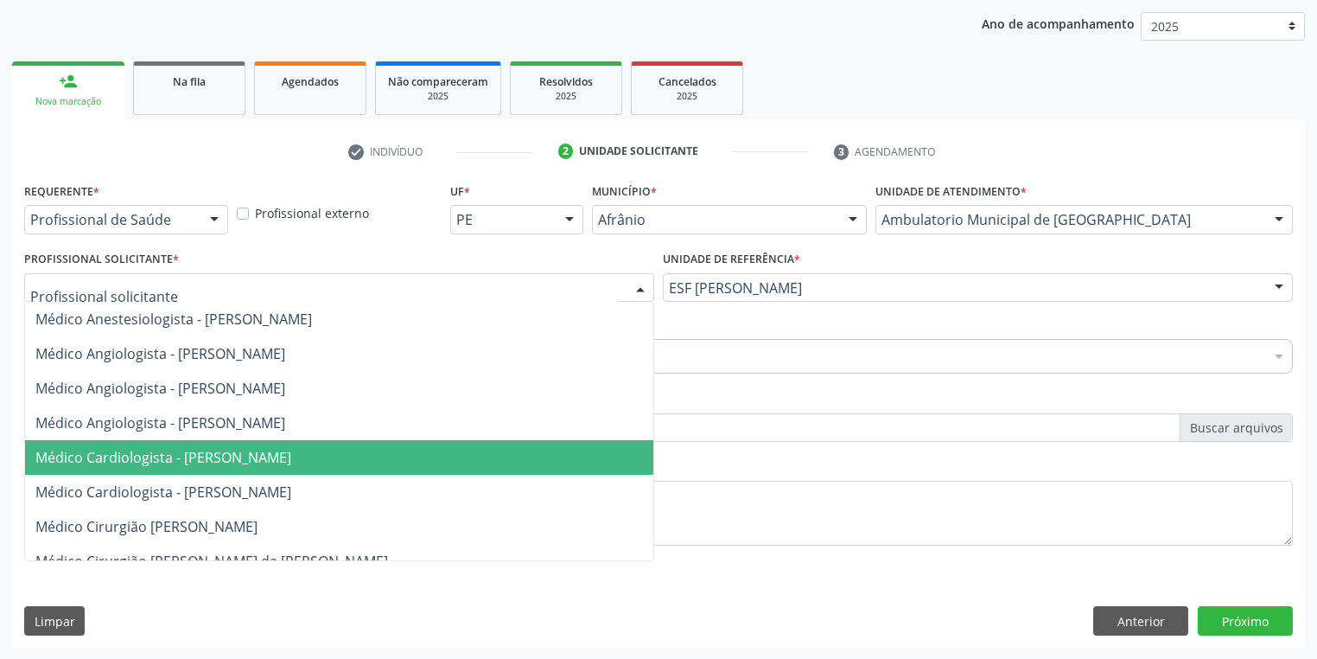
click at [148, 449] on span "Médico Cardiologista - Alysson Rodrigo Ferreira Cavalcanti" at bounding box center [163, 457] width 256 height 19
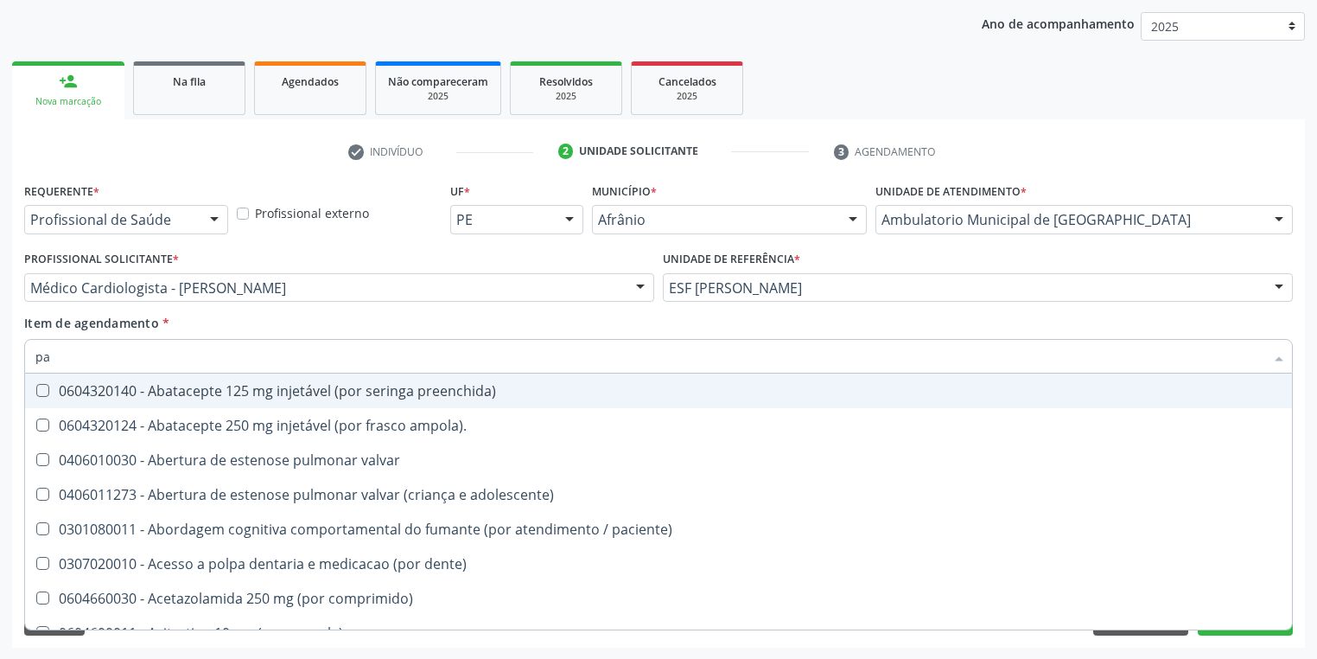
type input "paa"
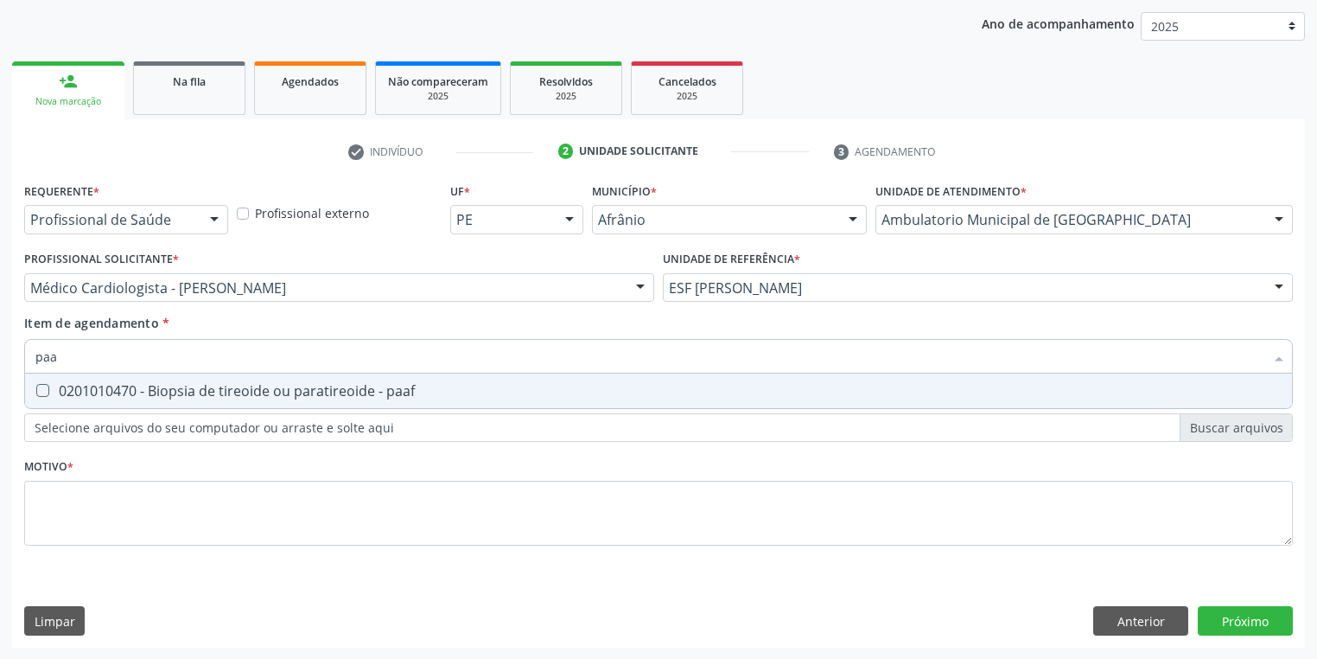
click at [100, 397] on div "0201010470 - Biopsia de tireoide ou paratireoide - paaf" at bounding box center [658, 391] width 1246 height 14
checkbox paaf "true"
click at [80, 493] on div "Requerente * Profissional de Saúde Profissional de Saúde Paciente Nenhum result…" at bounding box center [658, 373] width 1269 height 391
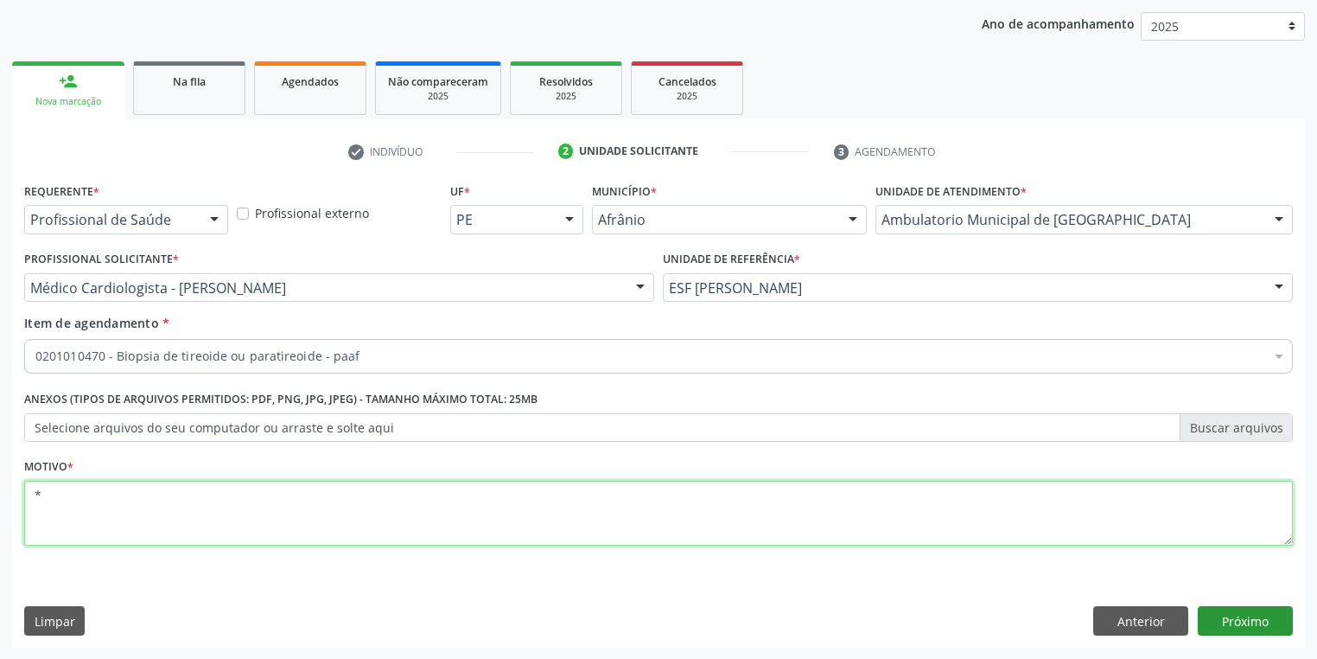
type textarea "*"
click at [1233, 621] on button "Próximo" at bounding box center [1245, 620] width 95 height 29
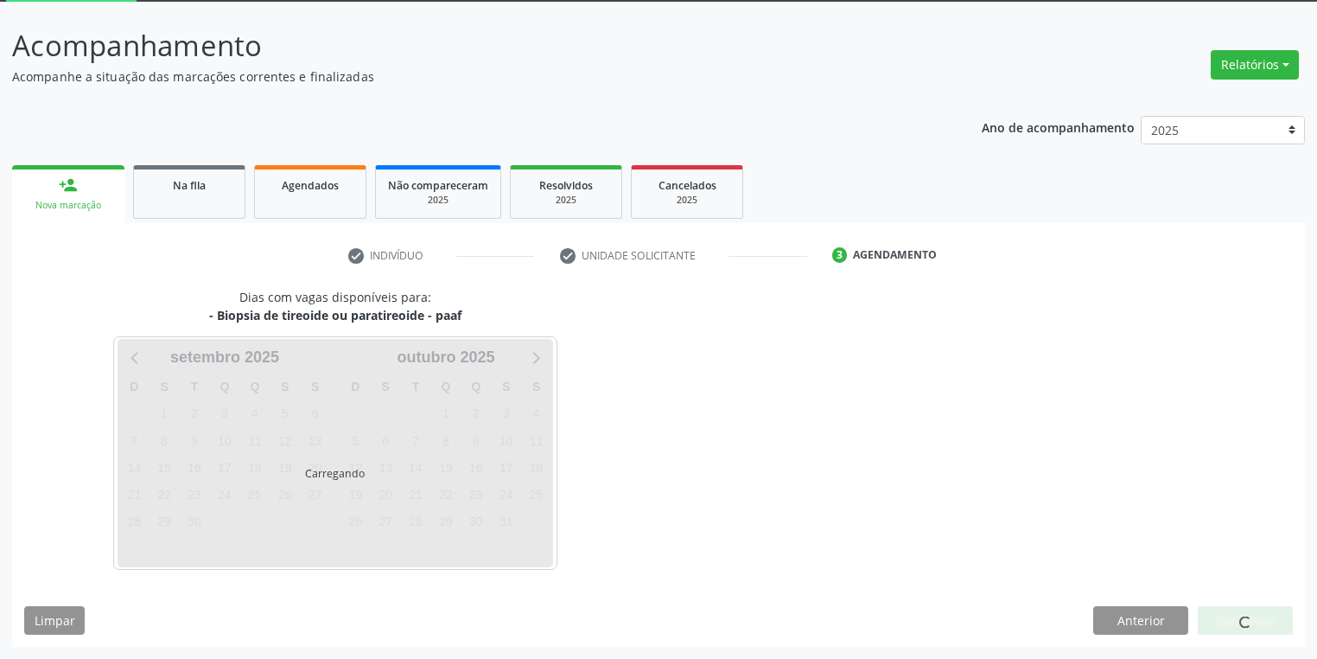
scroll to position [92, 0]
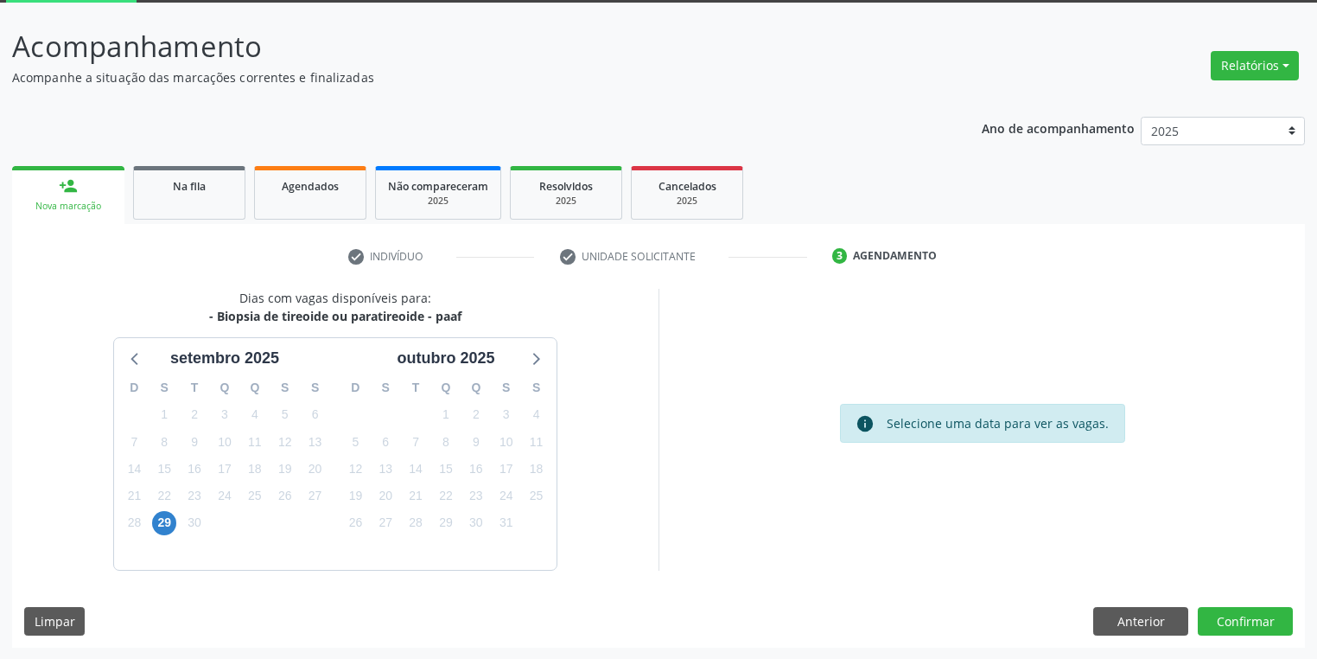
click at [150, 515] on div "29" at bounding box center [165, 522] width 30 height 27
click at [166, 523] on span "29" at bounding box center [164, 523] width 24 height 24
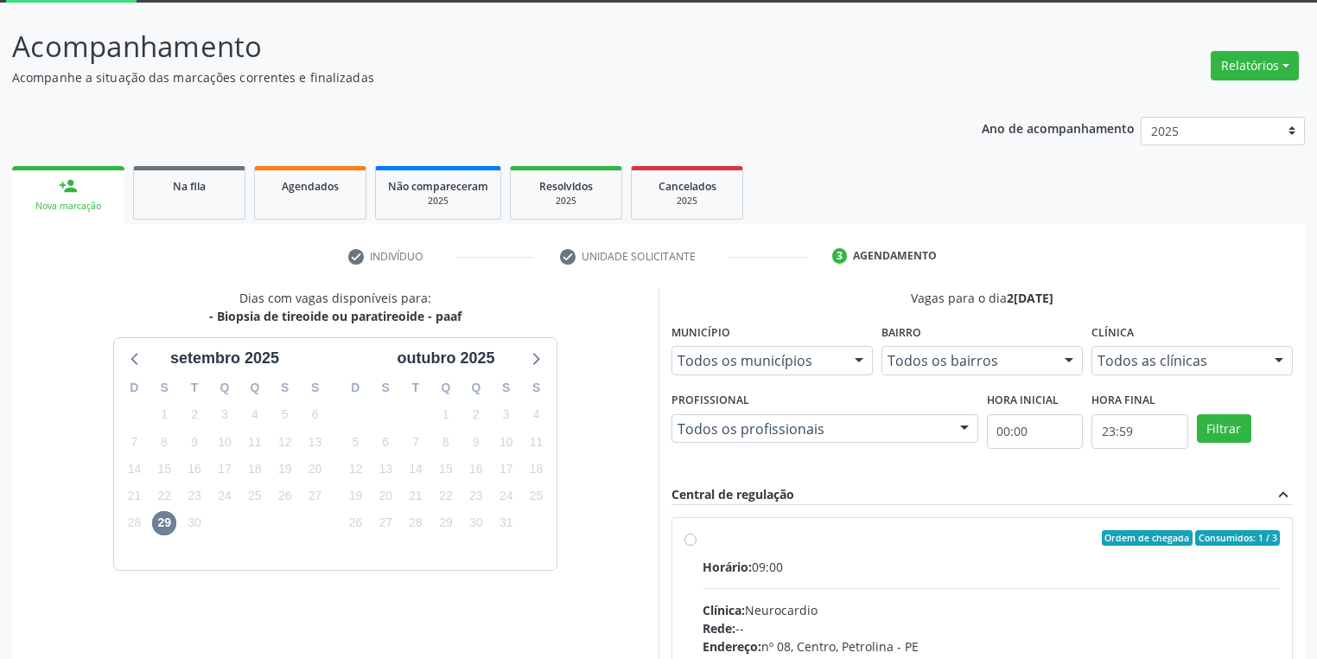
click at [947, 537] on div "Ordem de chegada Consumidos: 1 / 3" at bounding box center [991, 538] width 577 height 16
click at [697, 537] on input "Ordem de chegada Consumidos: 1 / 3 Horário: 09:00 Clínica: Neurocardio Rede: --…" at bounding box center [690, 538] width 12 height 16
radio input "true"
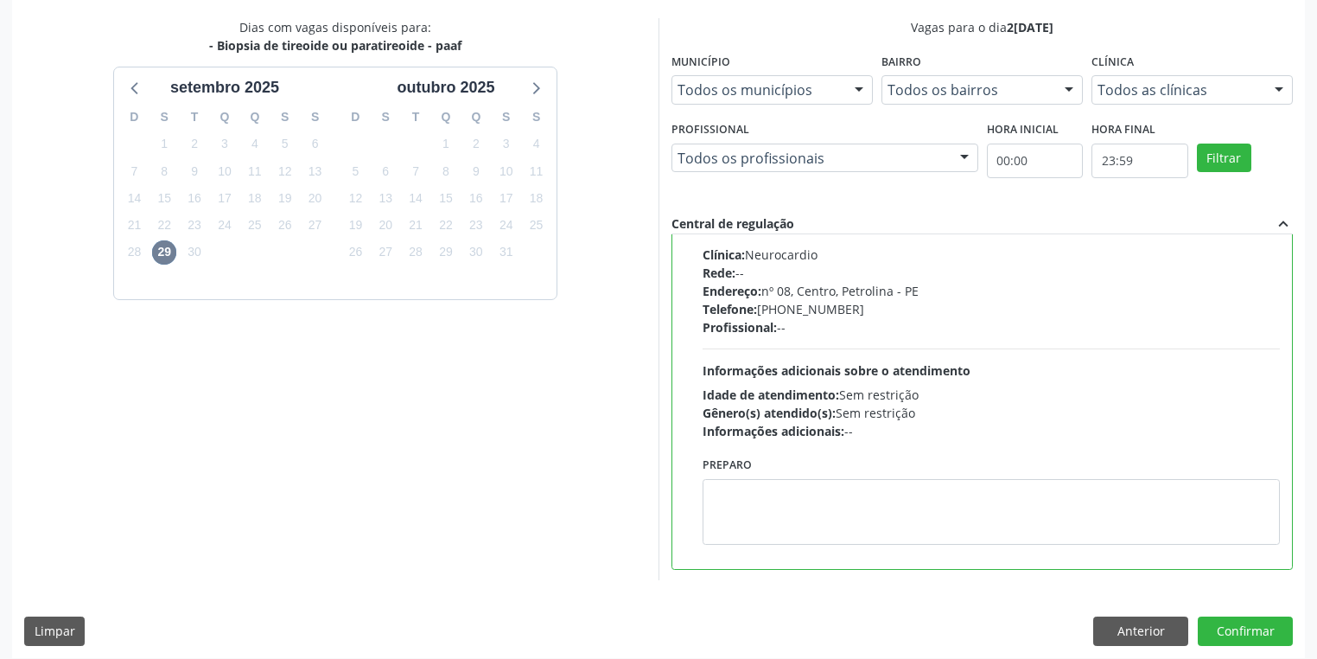
scroll to position [373, 0]
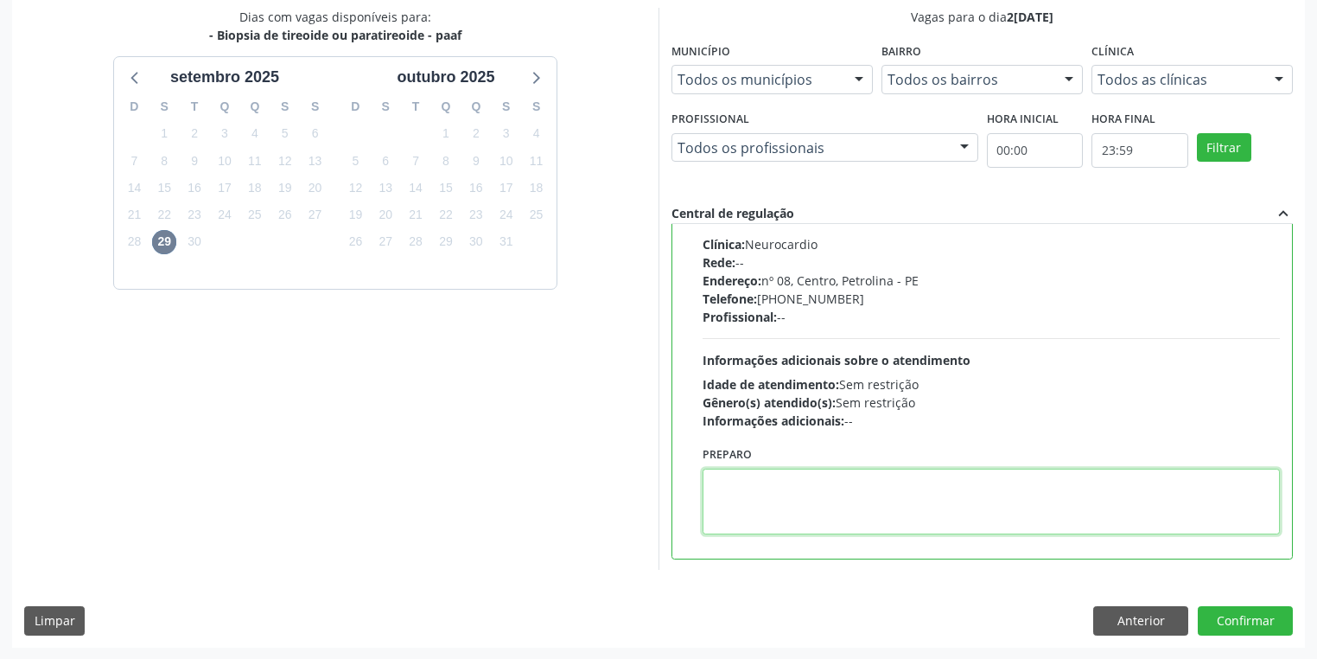
click at [920, 505] on textarea at bounding box center [991, 501] width 577 height 66
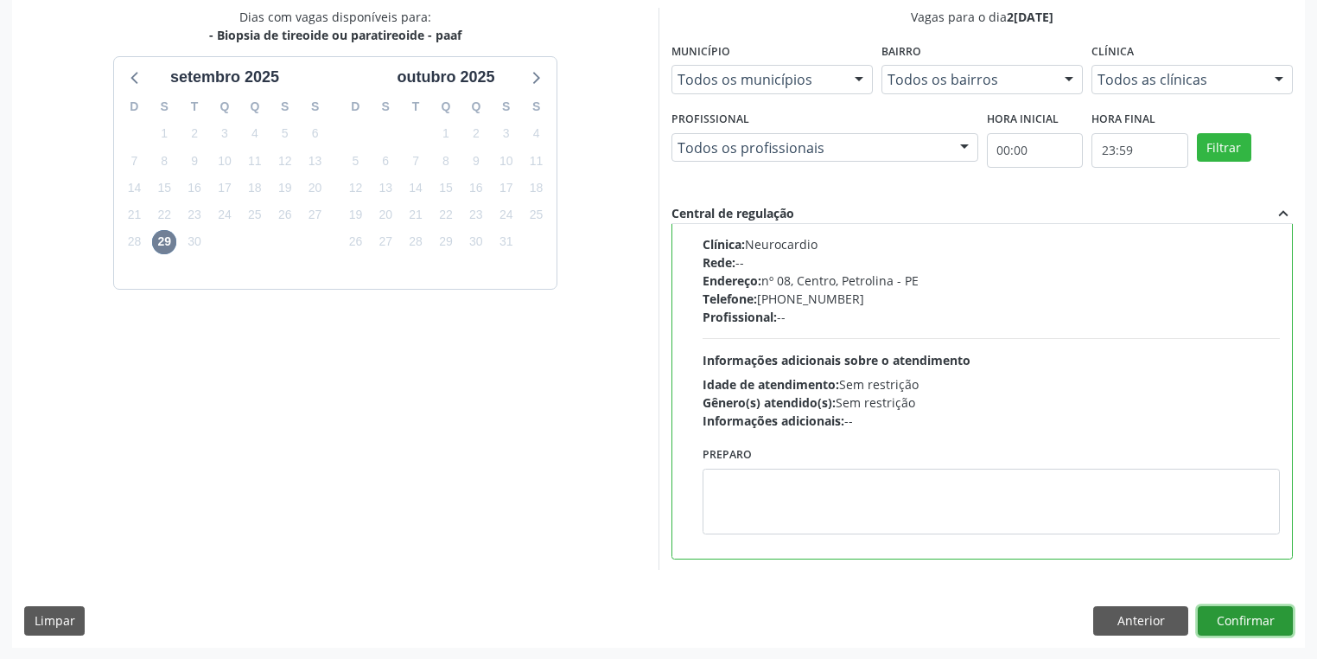
click at [1262, 622] on button "Confirmar" at bounding box center [1245, 620] width 95 height 29
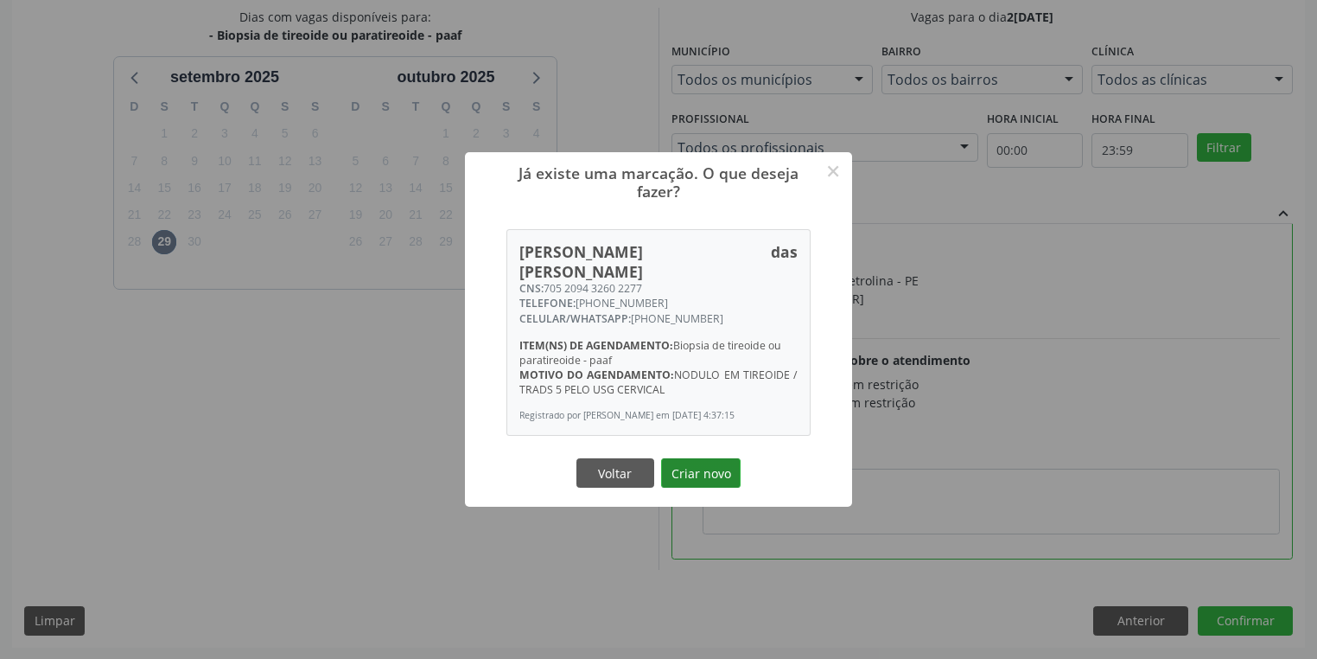
click at [693, 463] on button "Criar novo" at bounding box center [701, 472] width 80 height 29
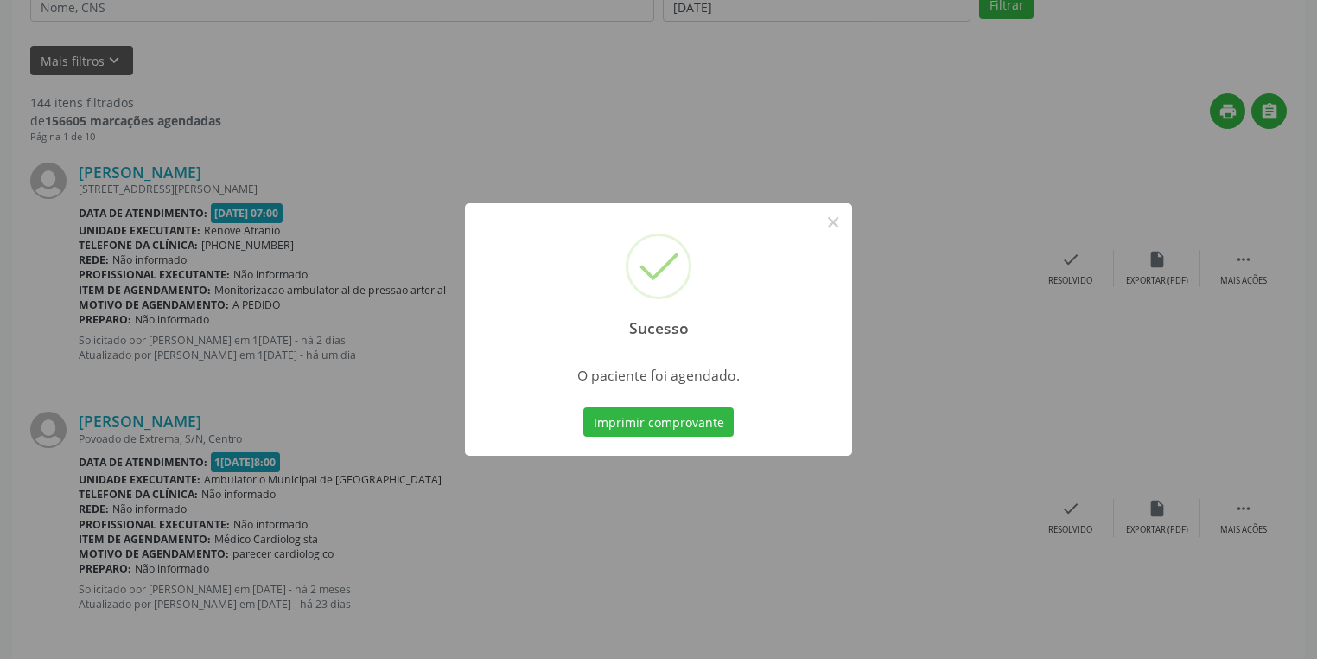
scroll to position [0, 0]
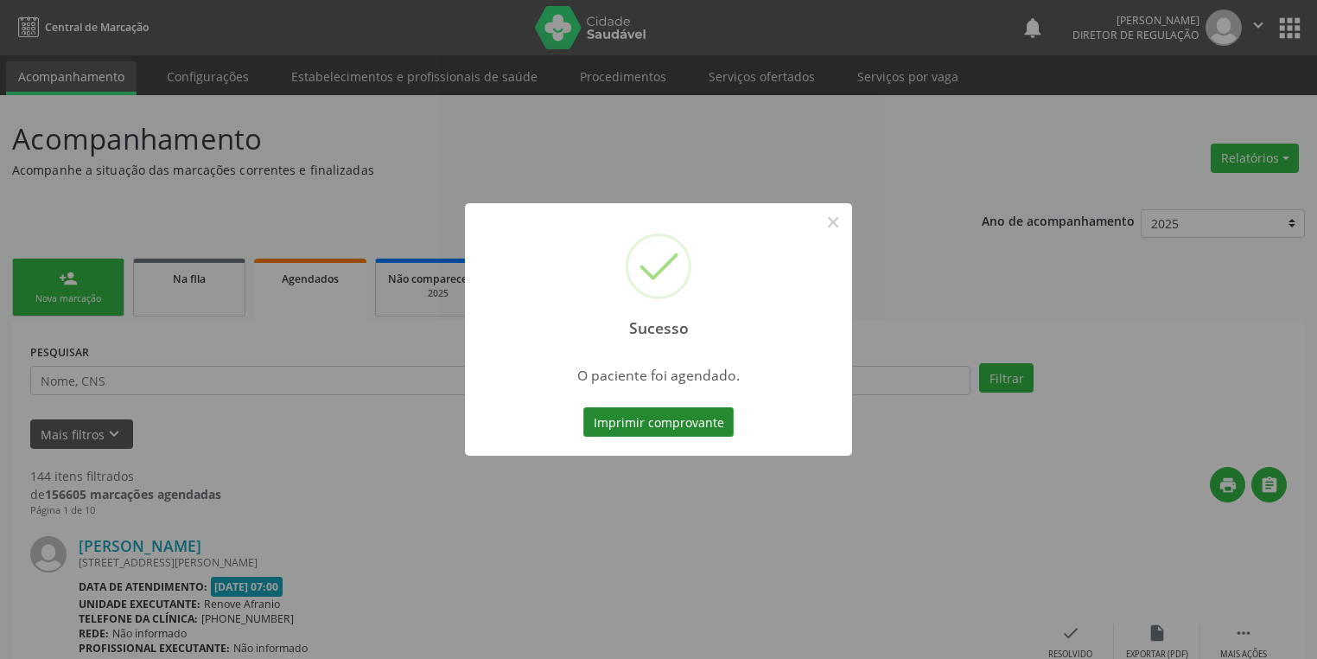
click at [654, 420] on button "Imprimir comprovante" at bounding box center [658, 421] width 150 height 29
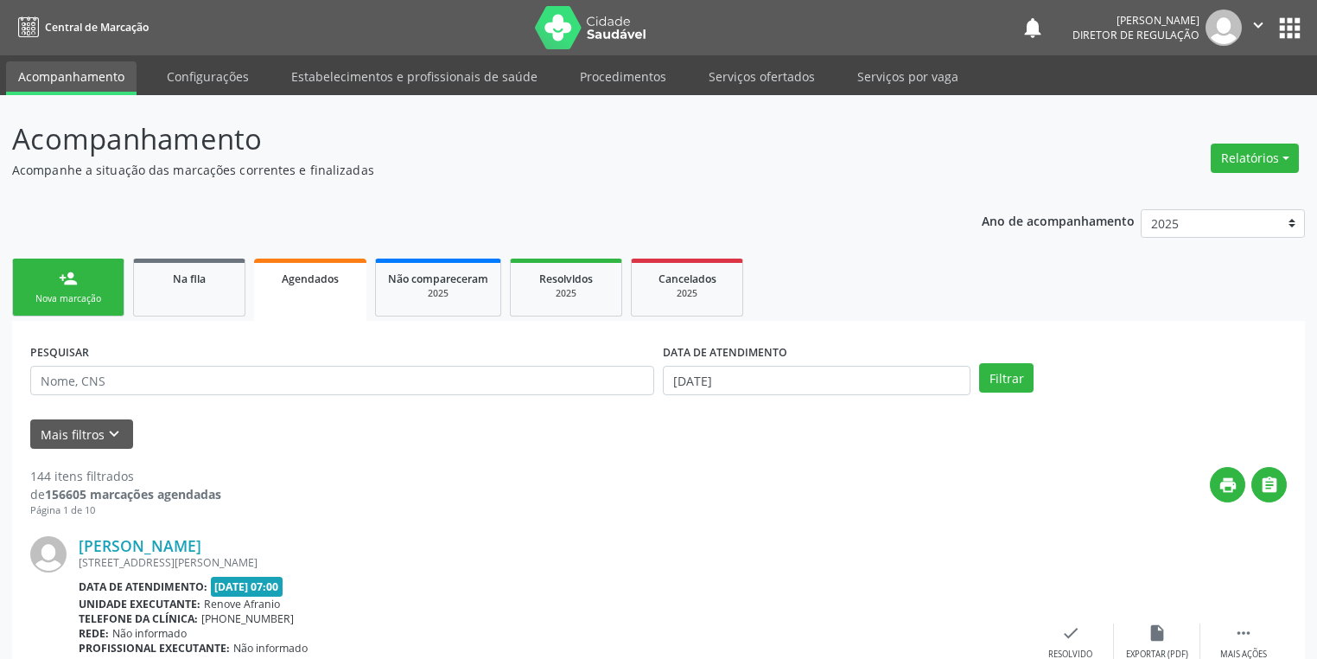
click at [91, 284] on link "person_add Nova marcação" at bounding box center [68, 287] width 112 height 58
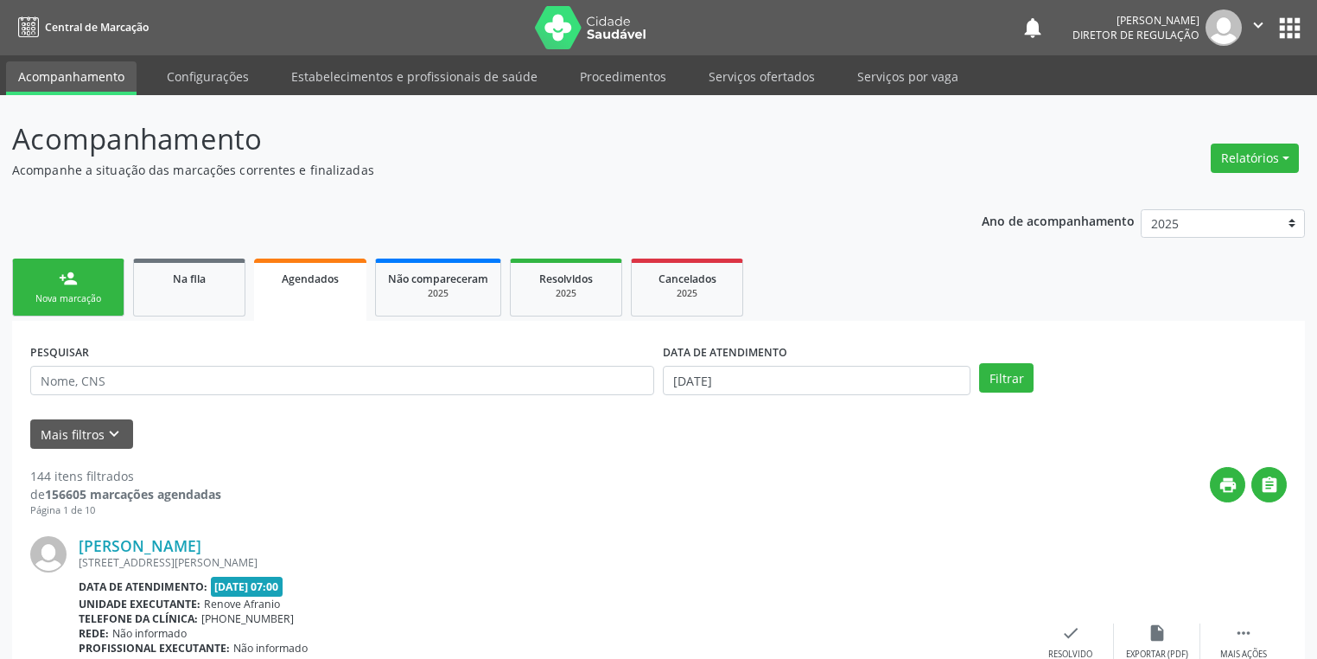
click at [91, 284] on link "person_add Nova marcação" at bounding box center [68, 287] width 112 height 58
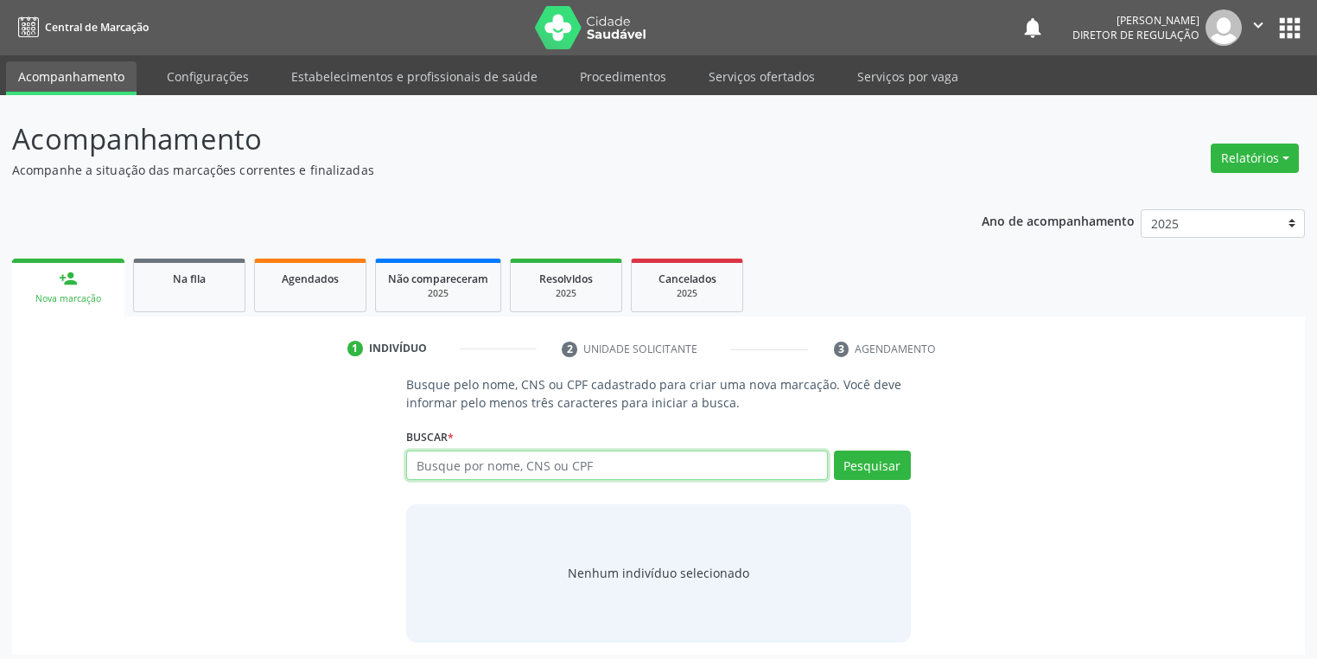
click at [430, 453] on input "text" at bounding box center [617, 464] width 422 height 29
type input "705209432602277"
click at [895, 460] on button "Pesquisar" at bounding box center [872, 464] width 77 height 29
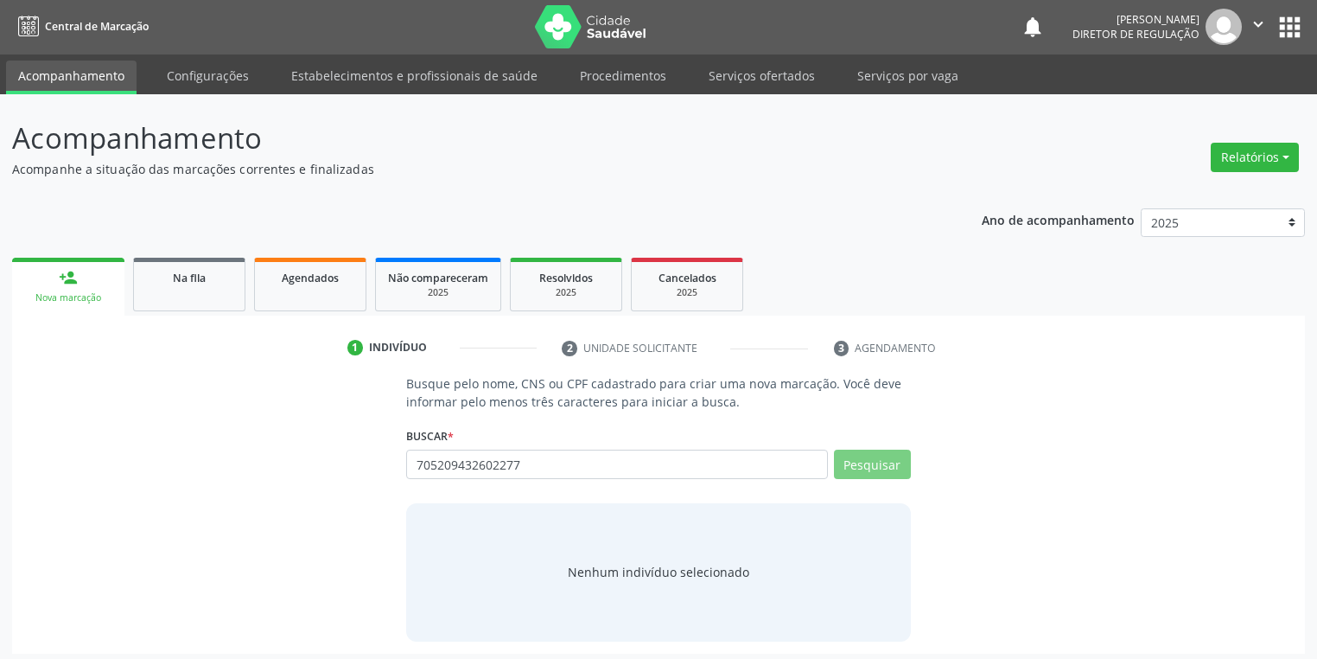
scroll to position [7, 0]
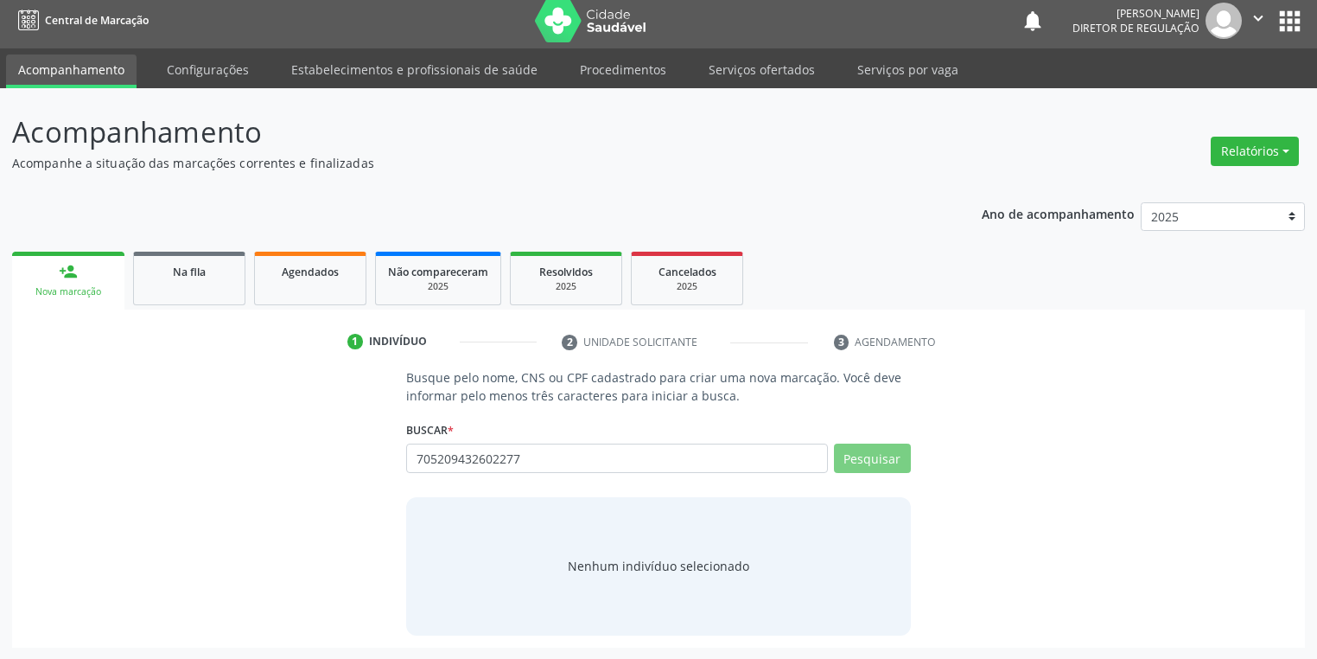
click at [637, 560] on div "Nenhum indivíduo selecionado" at bounding box center [658, 566] width 181 height 18
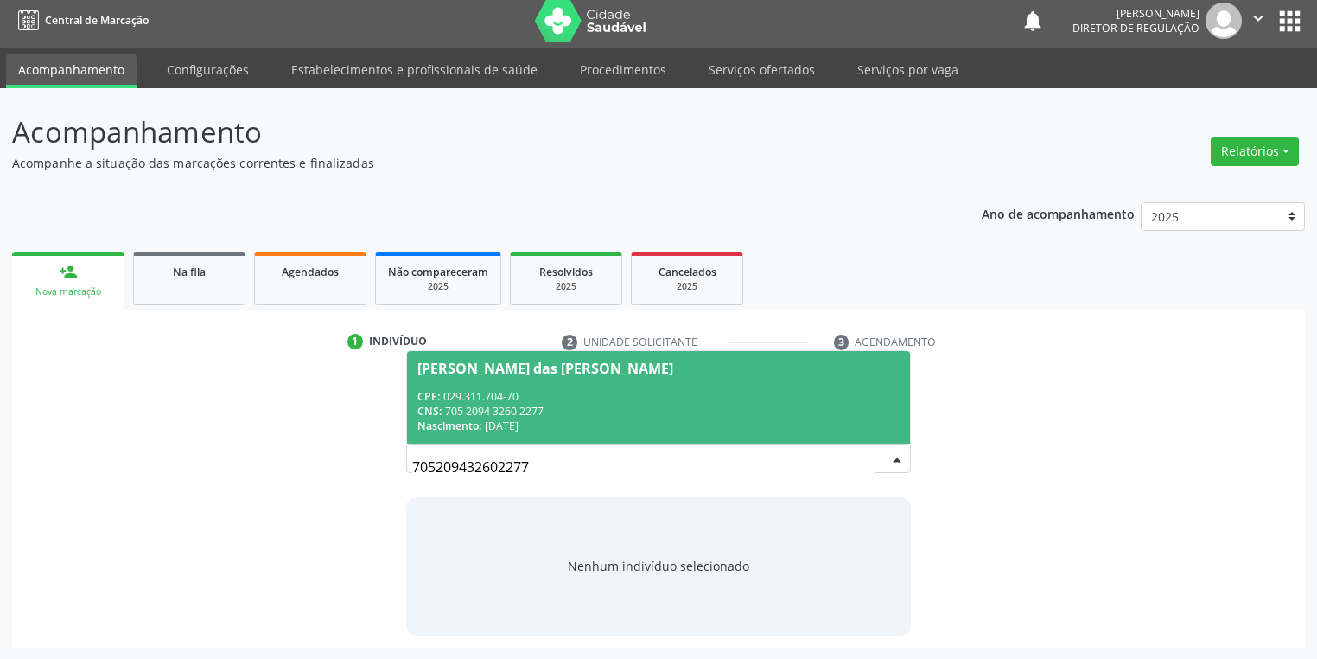
click at [576, 378] on span "Maria das Graças Alves Silva CPF: 029.311.704-70 CNS: 705 2094 3260 2277 Nascim…" at bounding box center [658, 397] width 503 height 92
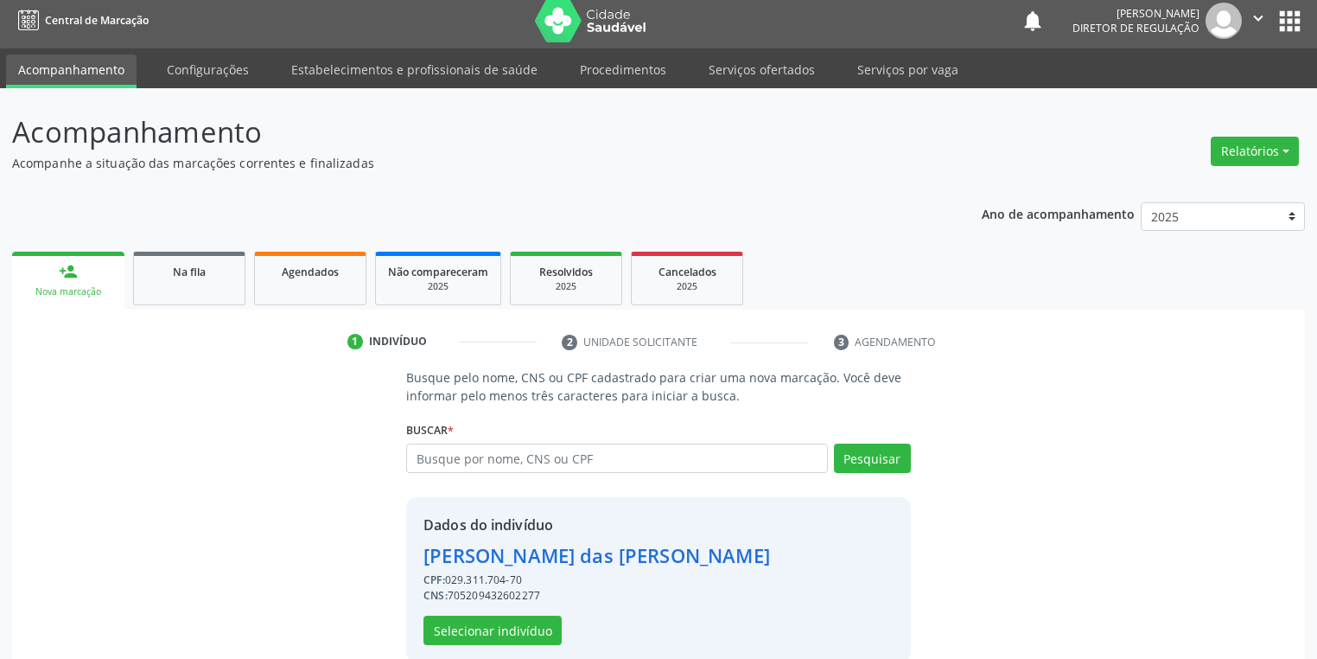
scroll to position [33, 0]
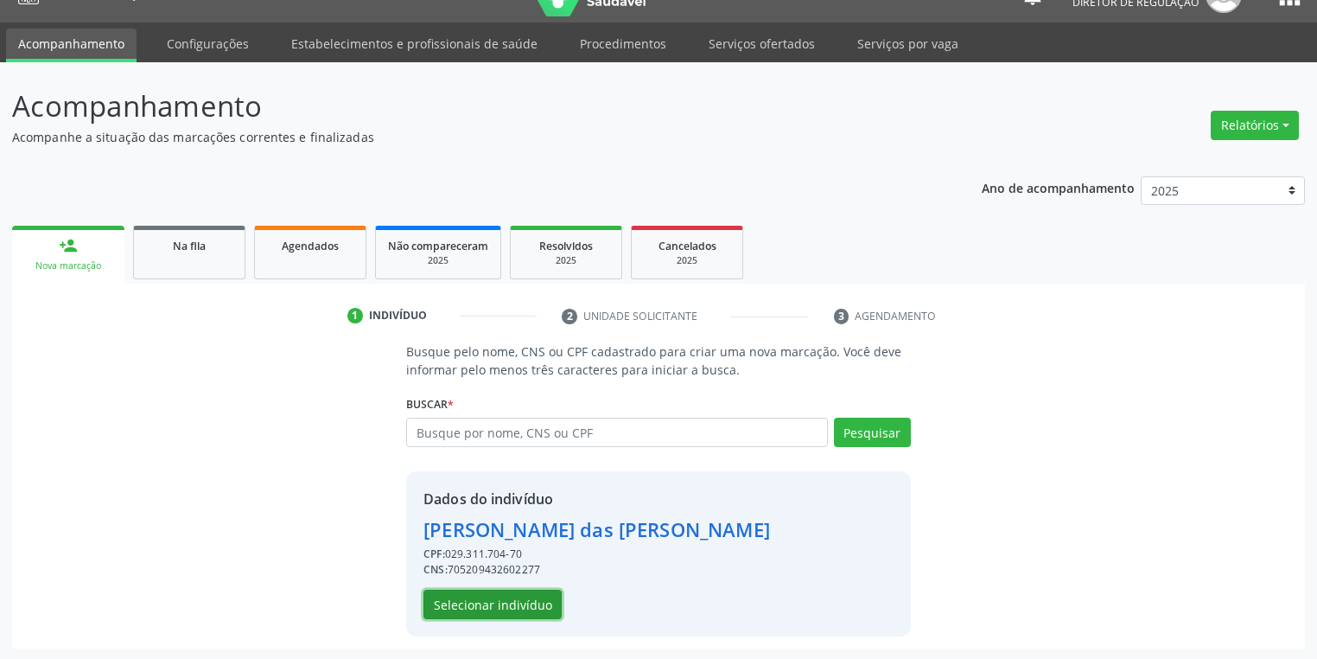
click at [497, 605] on button "Selecionar indivíduo" at bounding box center [492, 603] width 138 height 29
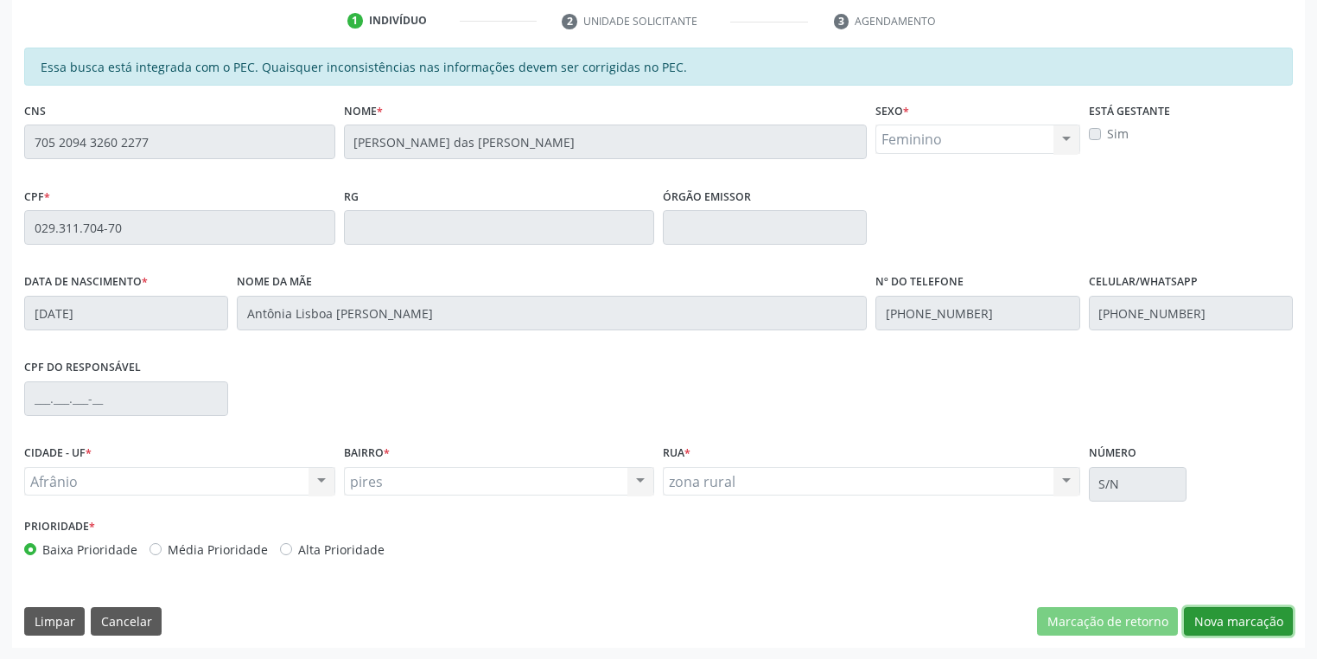
click at [1196, 618] on button "Nova marcação" at bounding box center [1238, 621] width 109 height 29
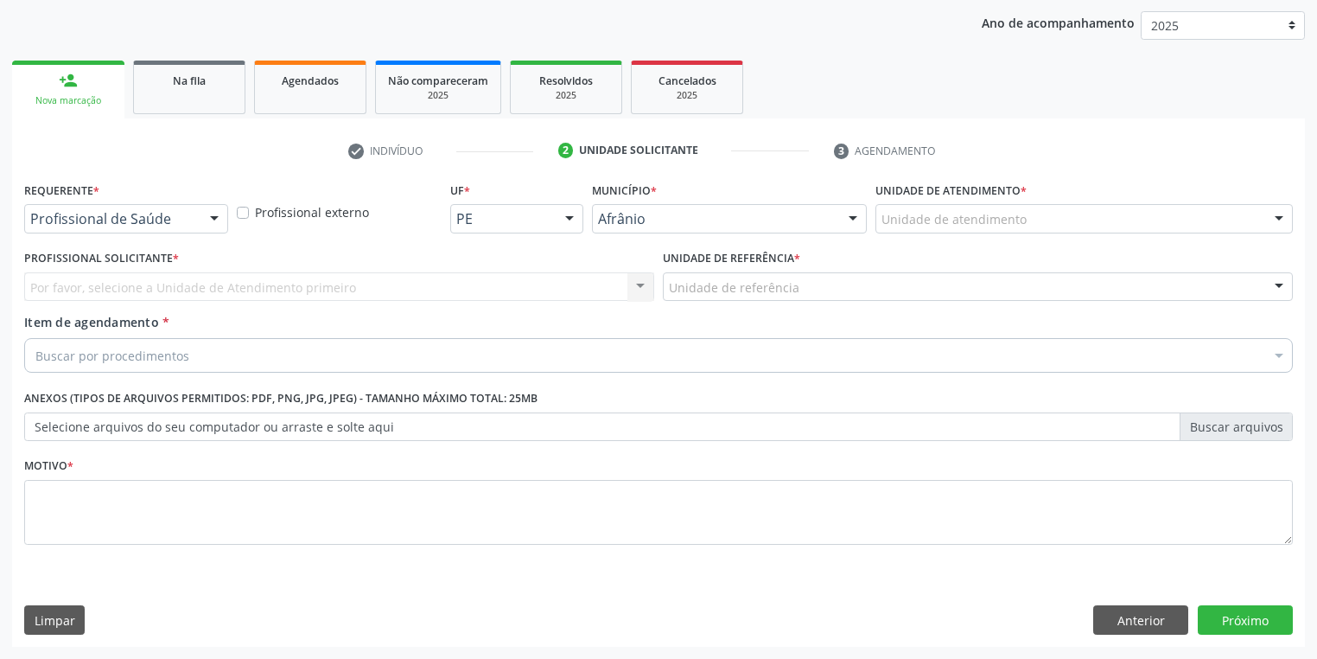
scroll to position [197, 0]
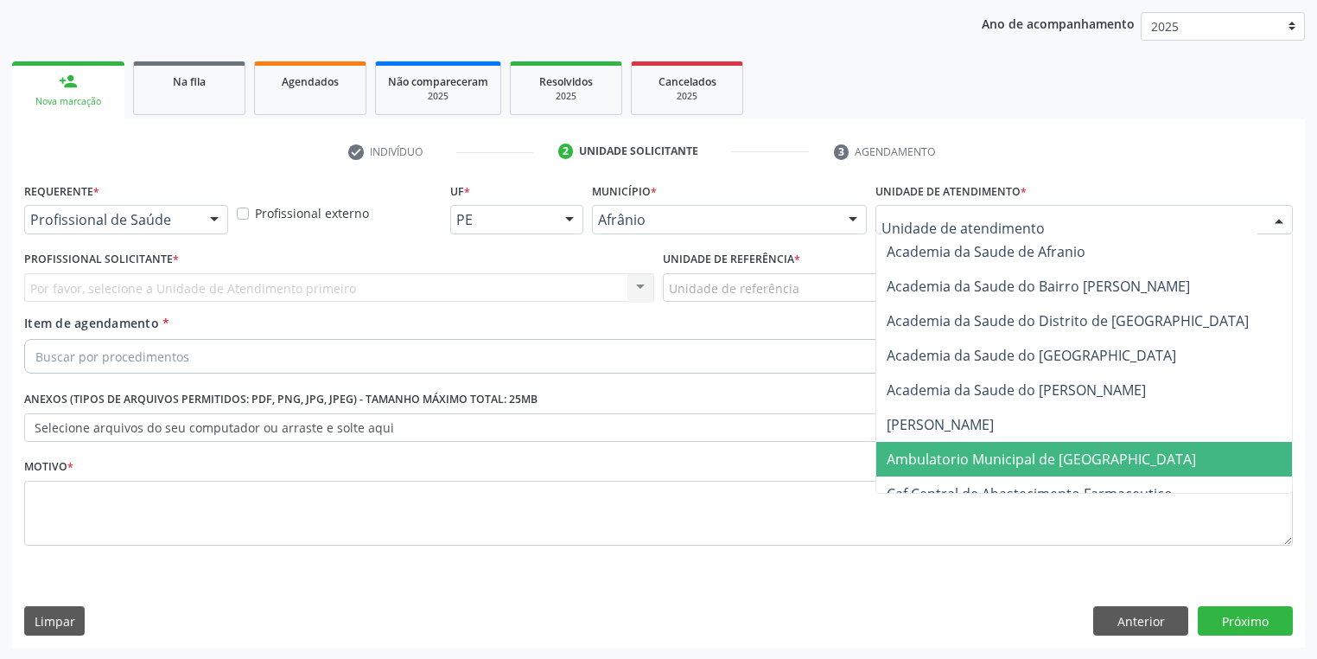
click at [901, 453] on span "Ambulatorio Municipal de [GEOGRAPHIC_DATA]" at bounding box center [1041, 458] width 309 height 19
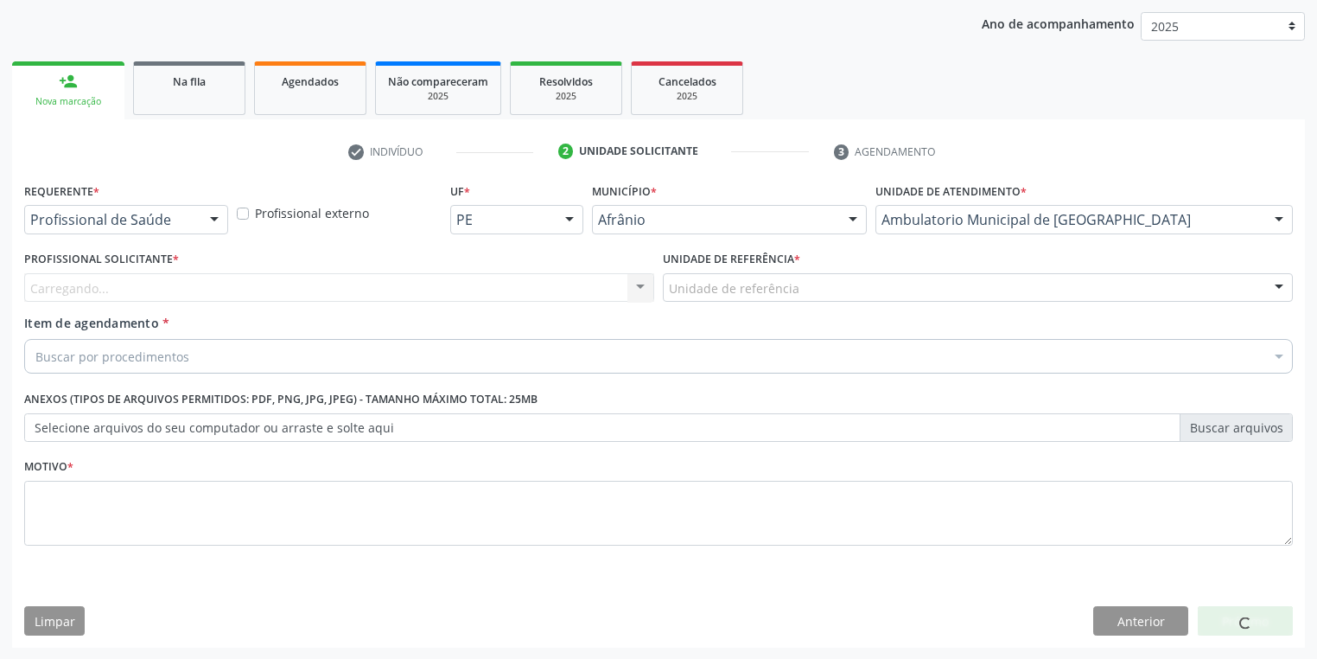
drag, startPoint x: 692, startPoint y: 273, endPoint x: 695, endPoint y: 330, distance: 57.1
click at [692, 276] on div "Unidade de referência" at bounding box center [978, 287] width 630 height 29
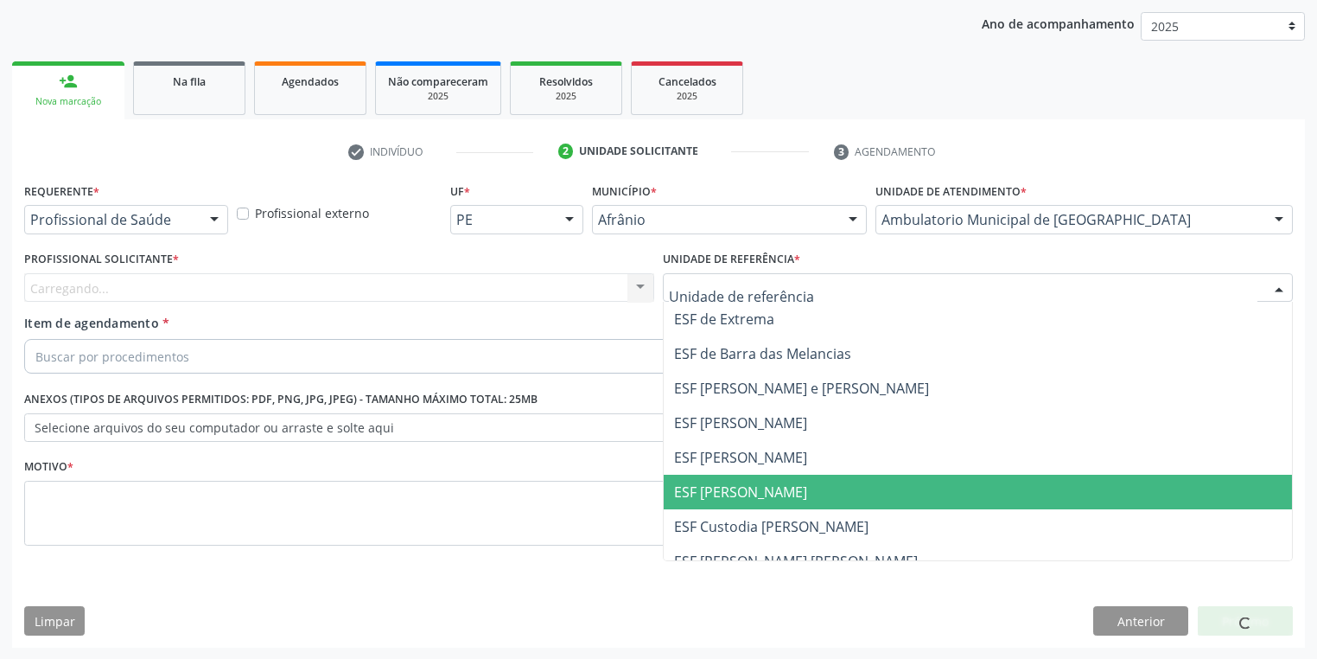
drag, startPoint x: 712, startPoint y: 494, endPoint x: 483, endPoint y: 355, distance: 268.0
click at [706, 492] on span "ESF [PERSON_NAME]" at bounding box center [740, 491] width 133 height 19
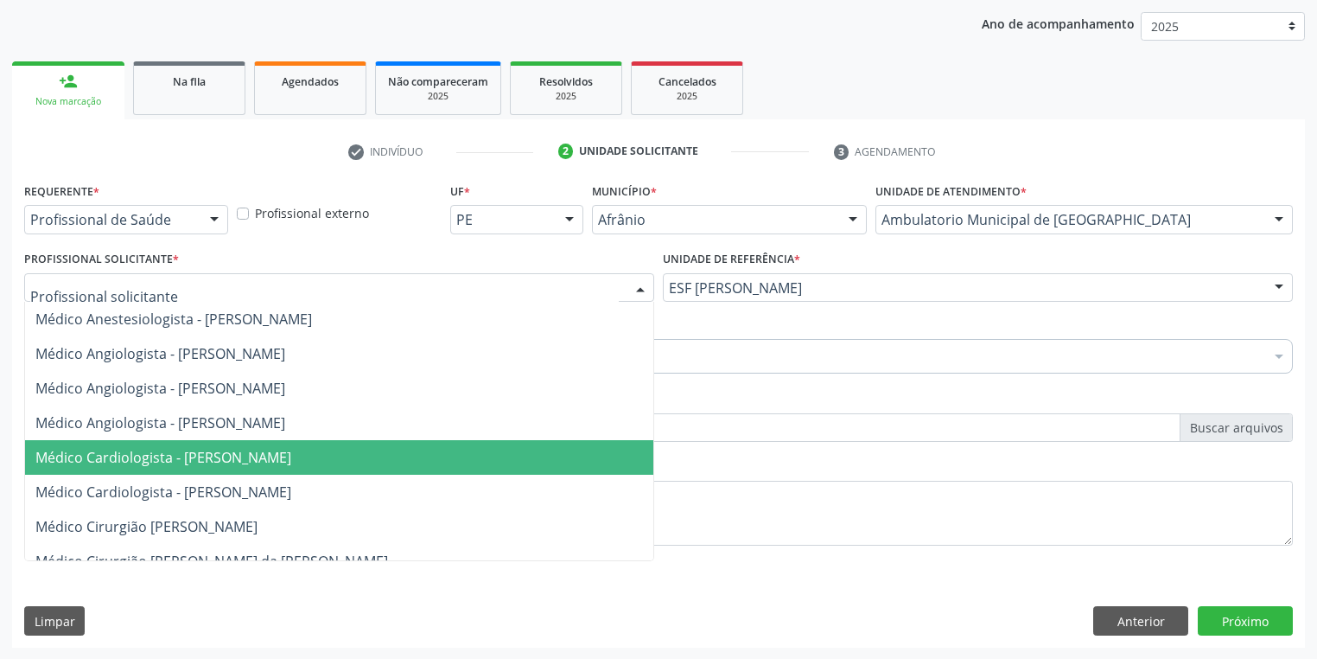
drag, startPoint x: 122, startPoint y: 460, endPoint x: 126, endPoint y: 442, distance: 17.8
click at [123, 459] on span "Médico Cardiologista - Alysson Rodrigo Ferreira Cavalcanti" at bounding box center [163, 457] width 256 height 19
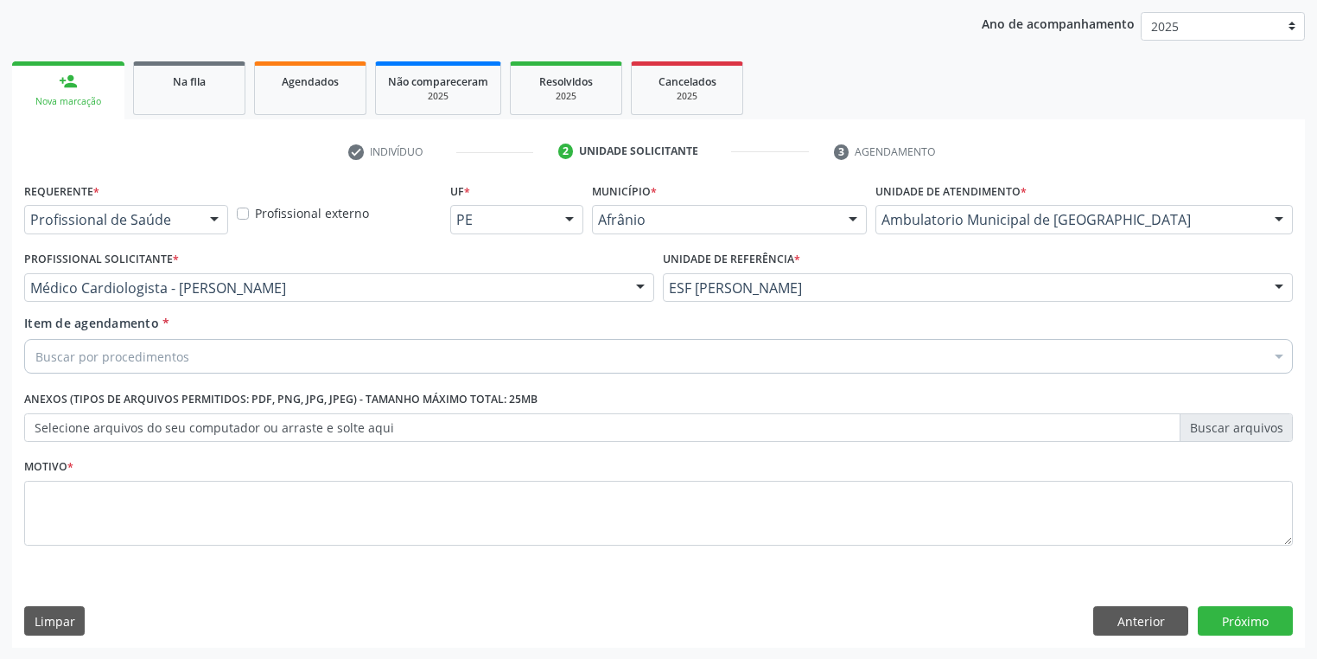
click at [88, 345] on div "Buscar por procedimentos" at bounding box center [658, 356] width 1269 height 35
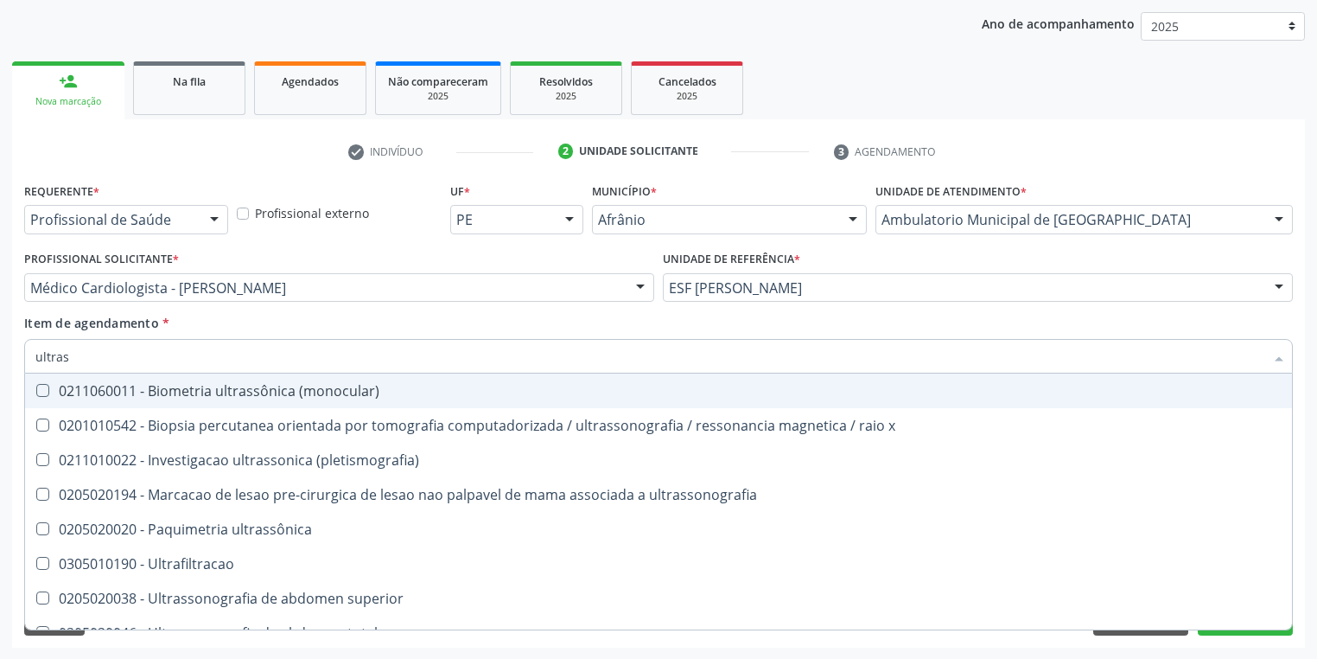
type input "ultrass"
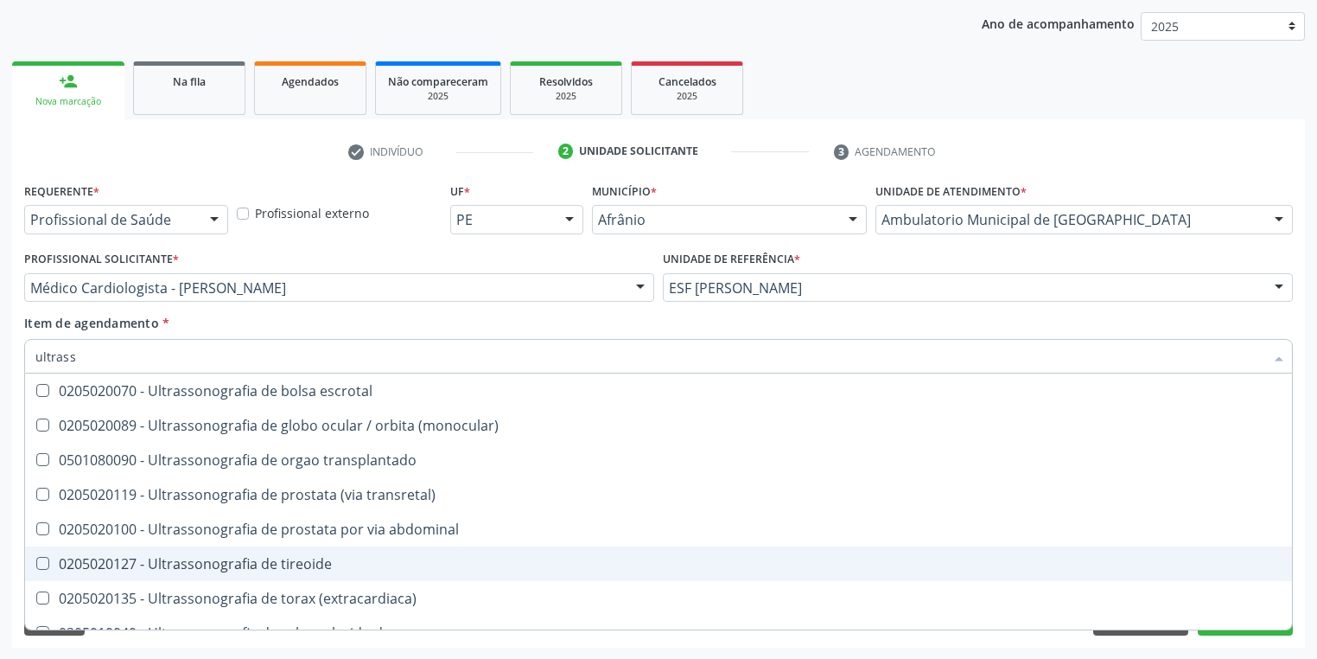
scroll to position [346, 0]
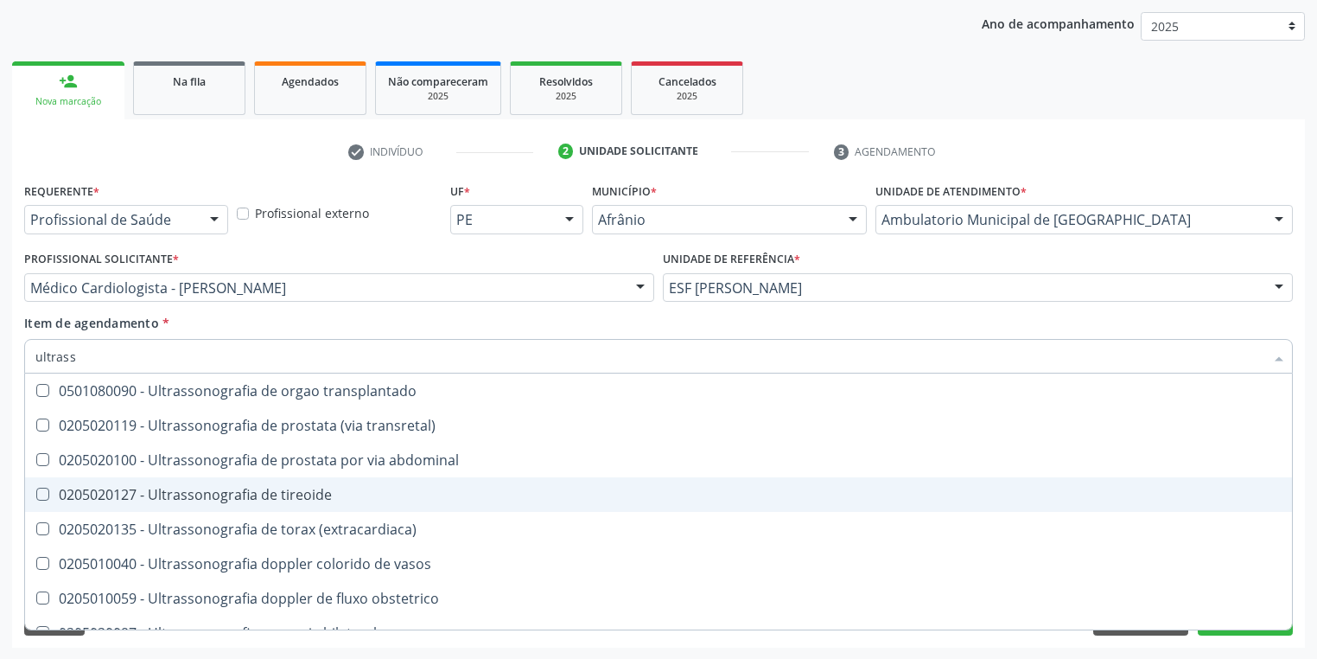
click at [219, 494] on div "0205020127 - Ultrassonografia de tireoide" at bounding box center [658, 494] width 1246 height 14
checkbox tireoide "true"
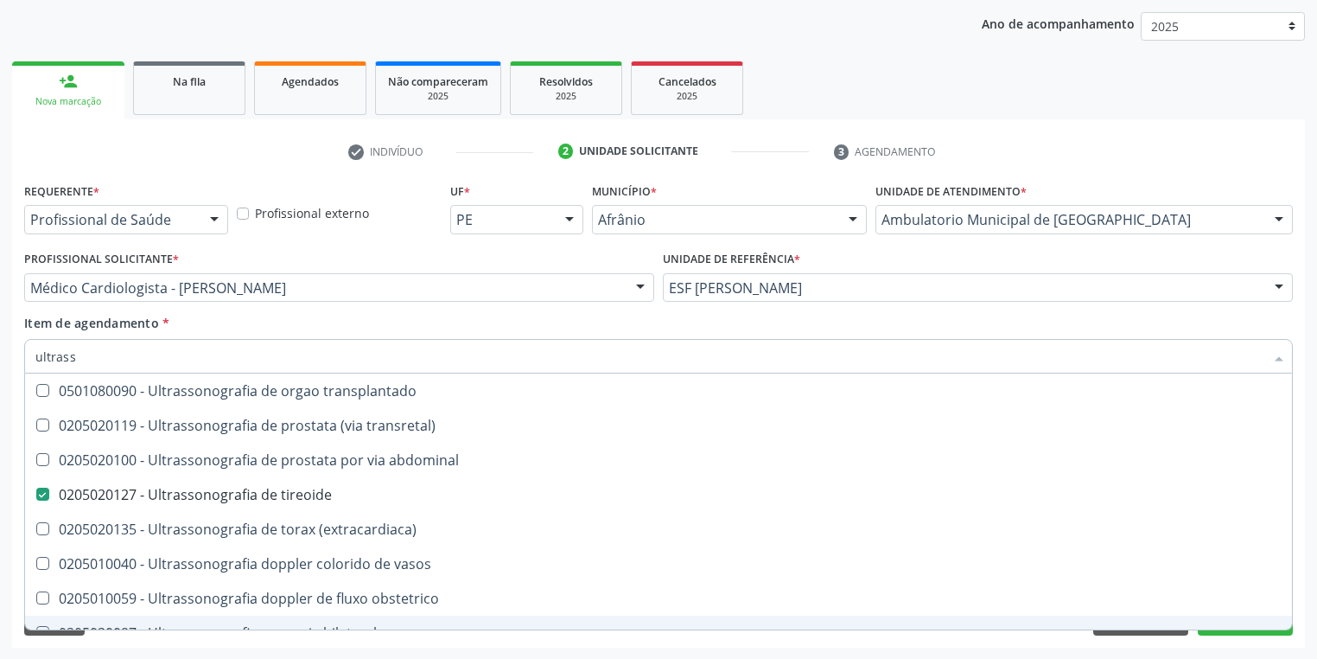
click at [151, 648] on div "Acompanhamento Acompanhe a situação das marcações correntes e finalizadas Relat…" at bounding box center [658, 278] width 1317 height 761
checkbox x "true"
checkbox tireoide "false"
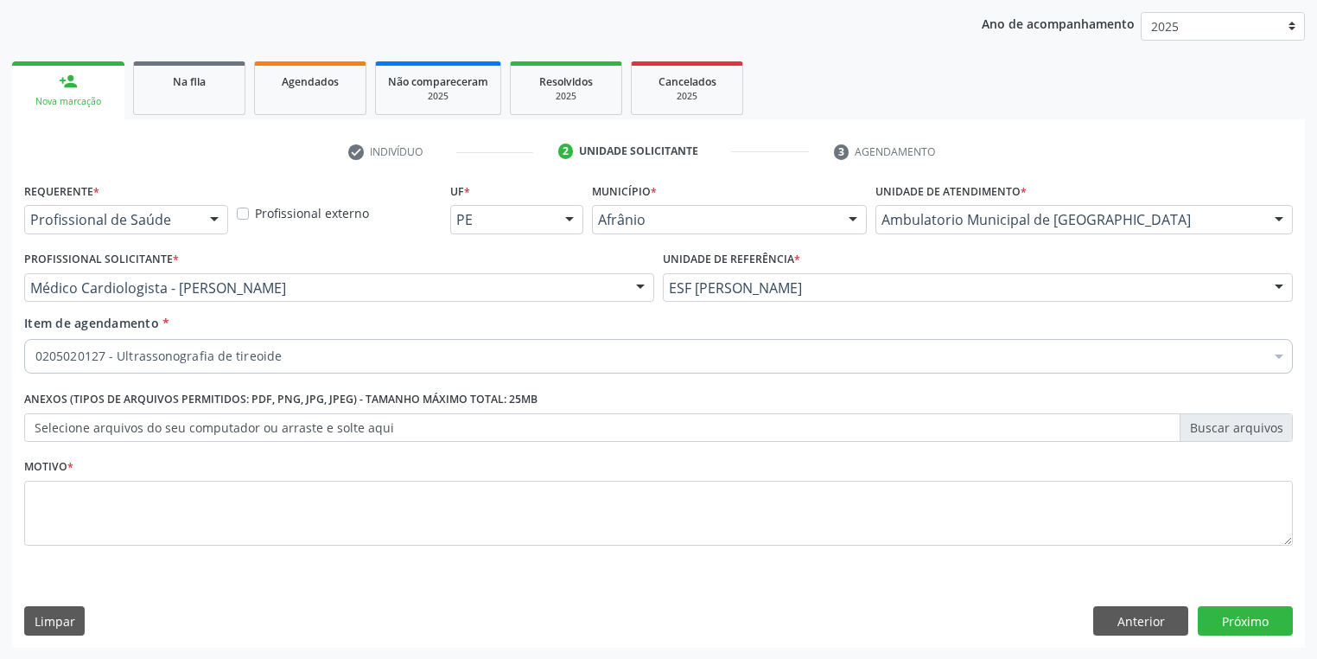
scroll to position [0, 0]
click at [81, 519] on textarea at bounding box center [658, 514] width 1269 height 66
type textarea "/"
click at [1225, 618] on button "Próximo" at bounding box center [1245, 620] width 95 height 29
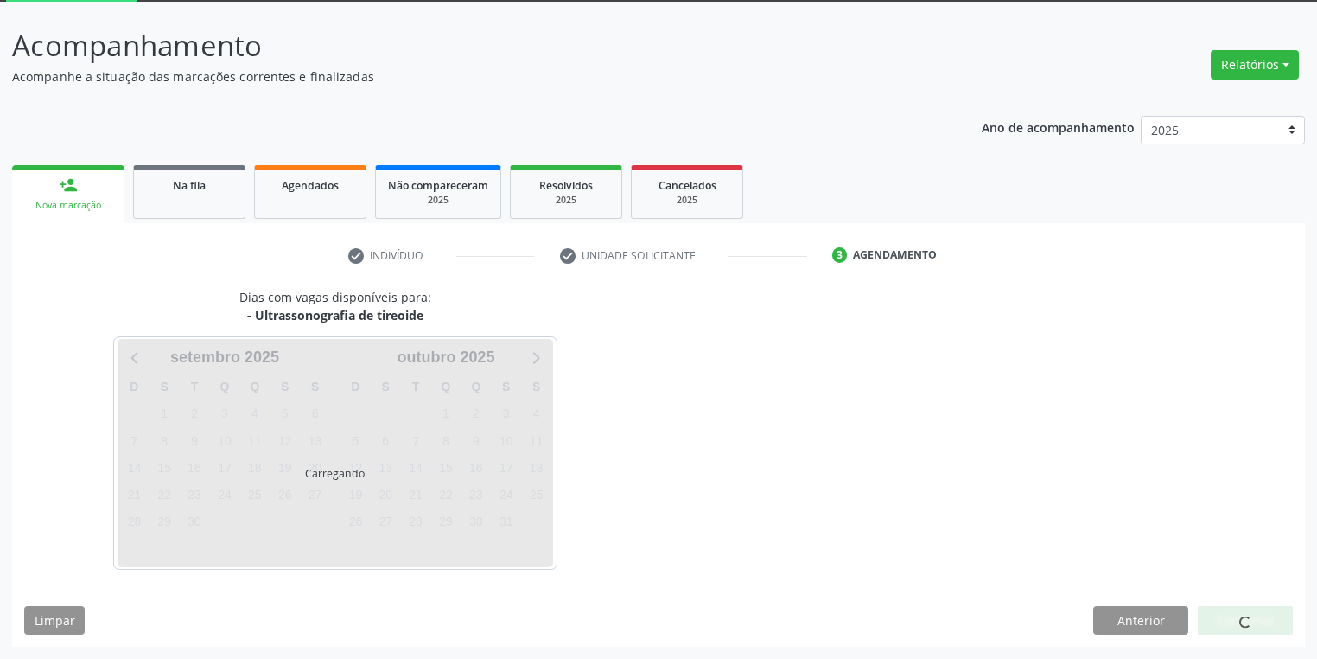
scroll to position [92, 0]
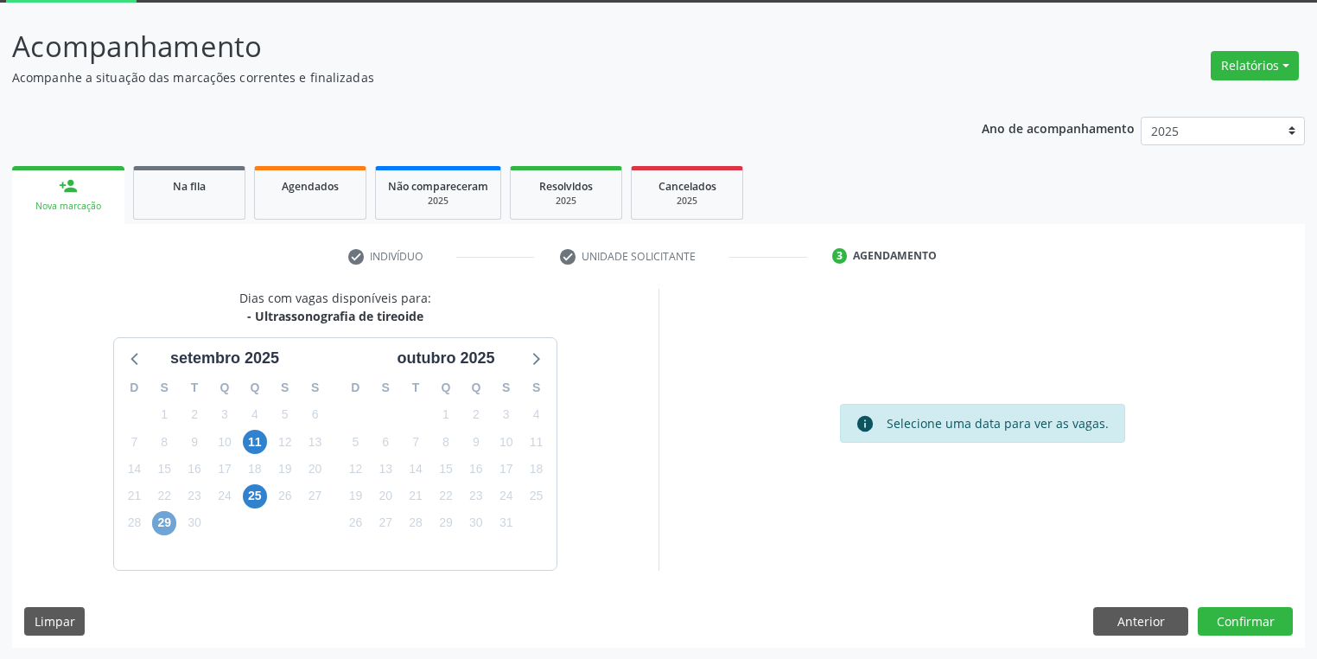
click at [159, 522] on span "29" at bounding box center [164, 523] width 24 height 24
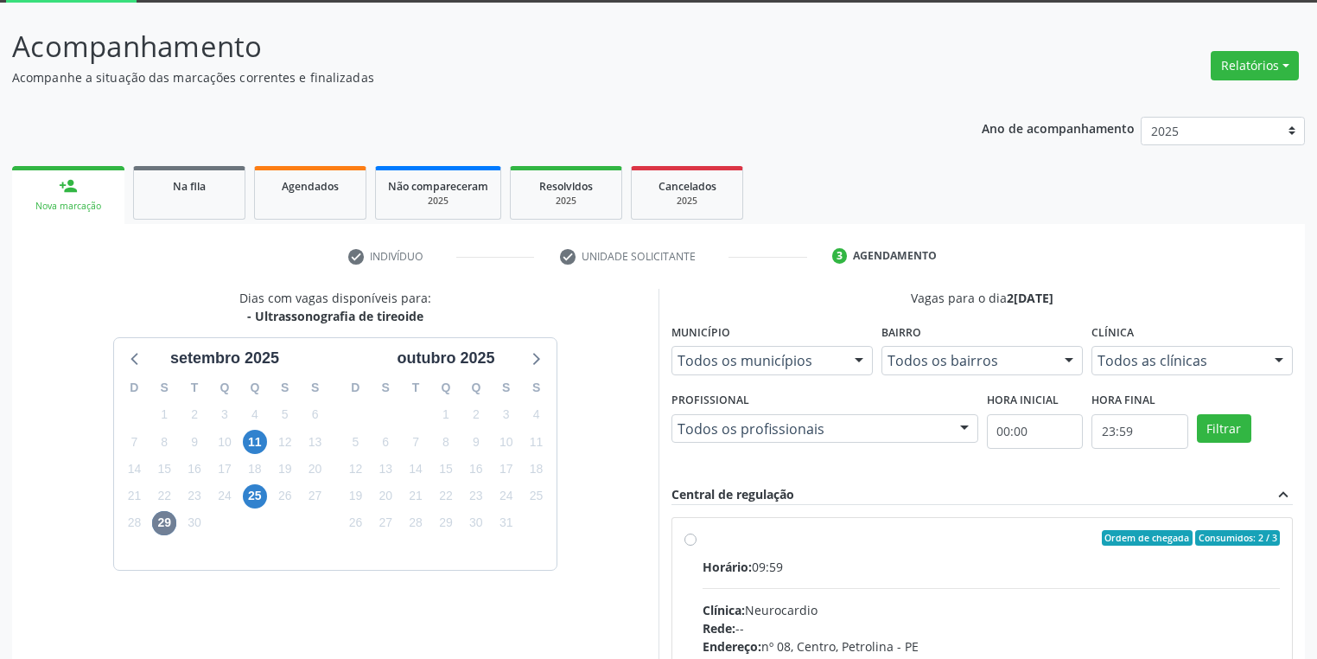
click at [697, 545] on input "Ordem de chegada Consumidos: 2 / 3 Horário: 09:59 Clínica: Neurocardio Rede: --…" at bounding box center [690, 538] width 12 height 16
radio input "true"
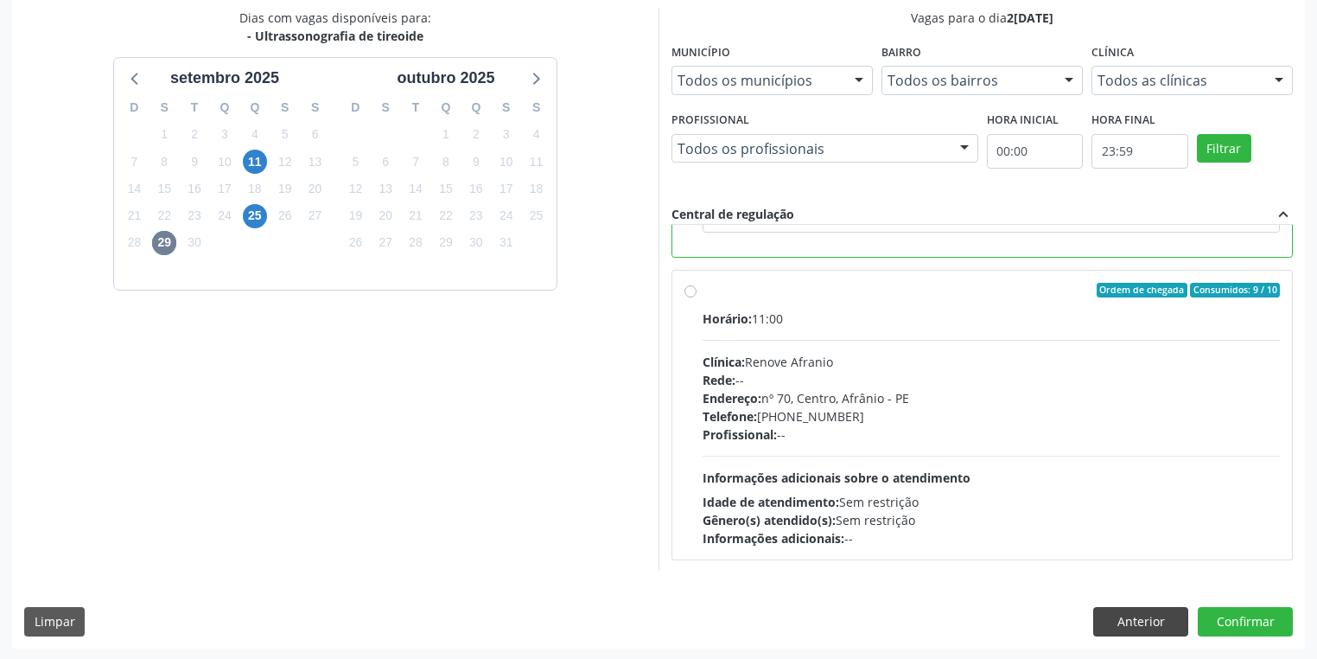
scroll to position [373, 0]
click at [1231, 614] on button "Confirmar" at bounding box center [1245, 620] width 95 height 29
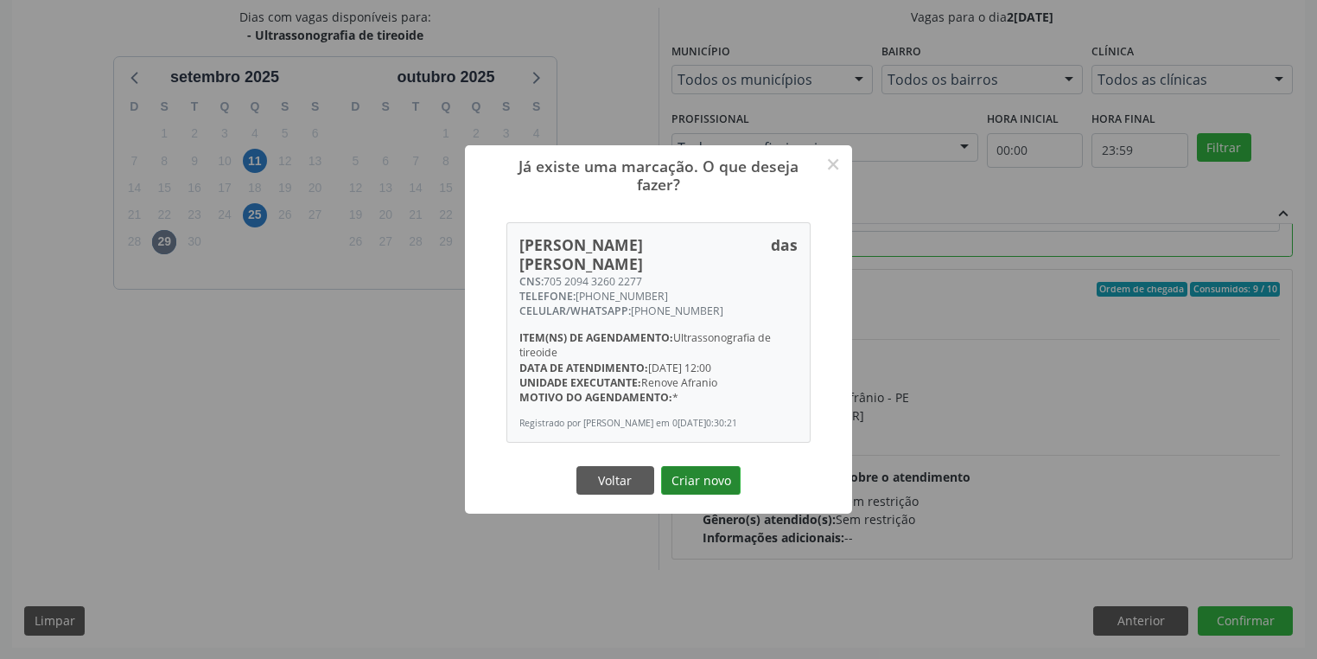
click at [709, 481] on button "Criar novo" at bounding box center [701, 480] width 80 height 29
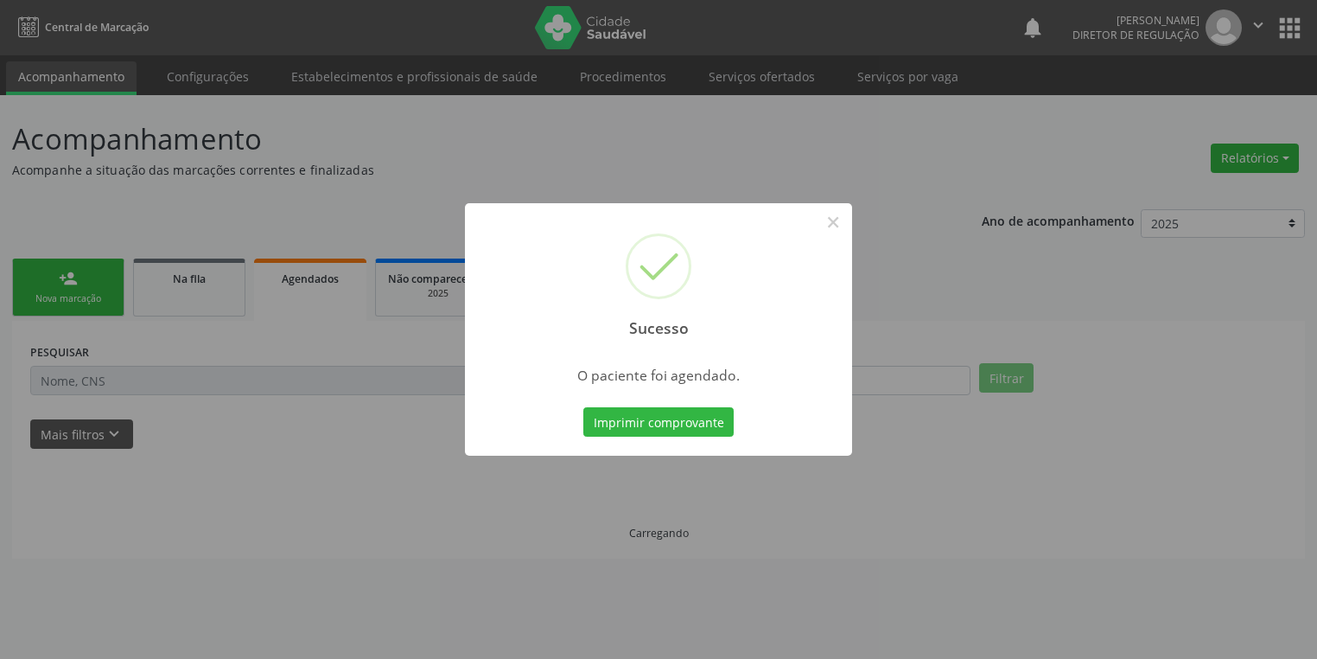
scroll to position [0, 0]
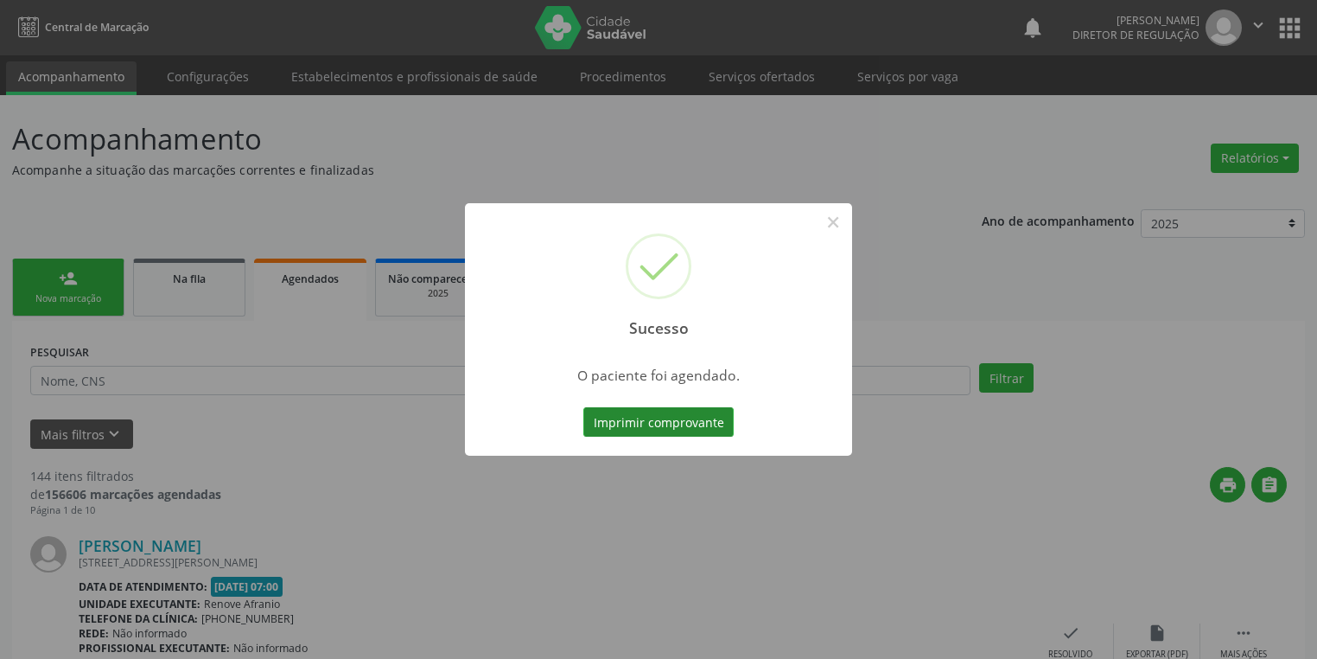
click at [652, 418] on button "Imprimir comprovante" at bounding box center [658, 421] width 150 height 29
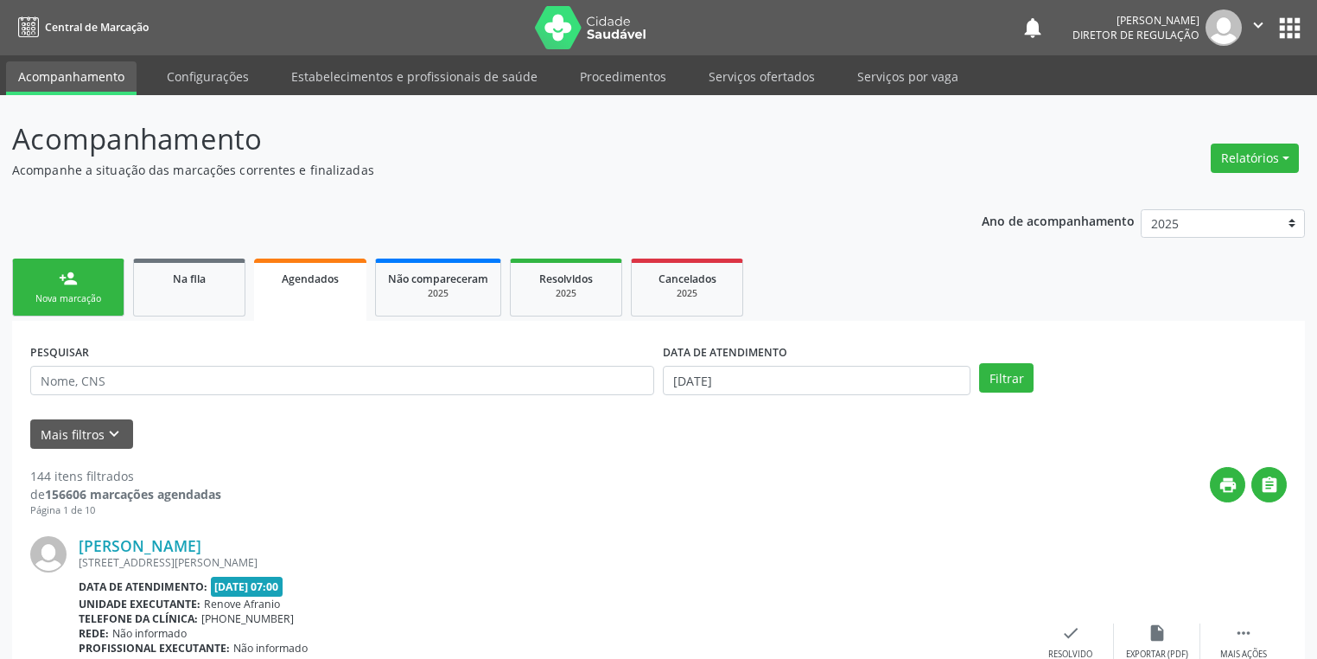
click at [88, 299] on div "Nova marcação" at bounding box center [68, 298] width 86 height 13
click at [89, 297] on div "Nova marcação" at bounding box center [68, 298] width 86 height 13
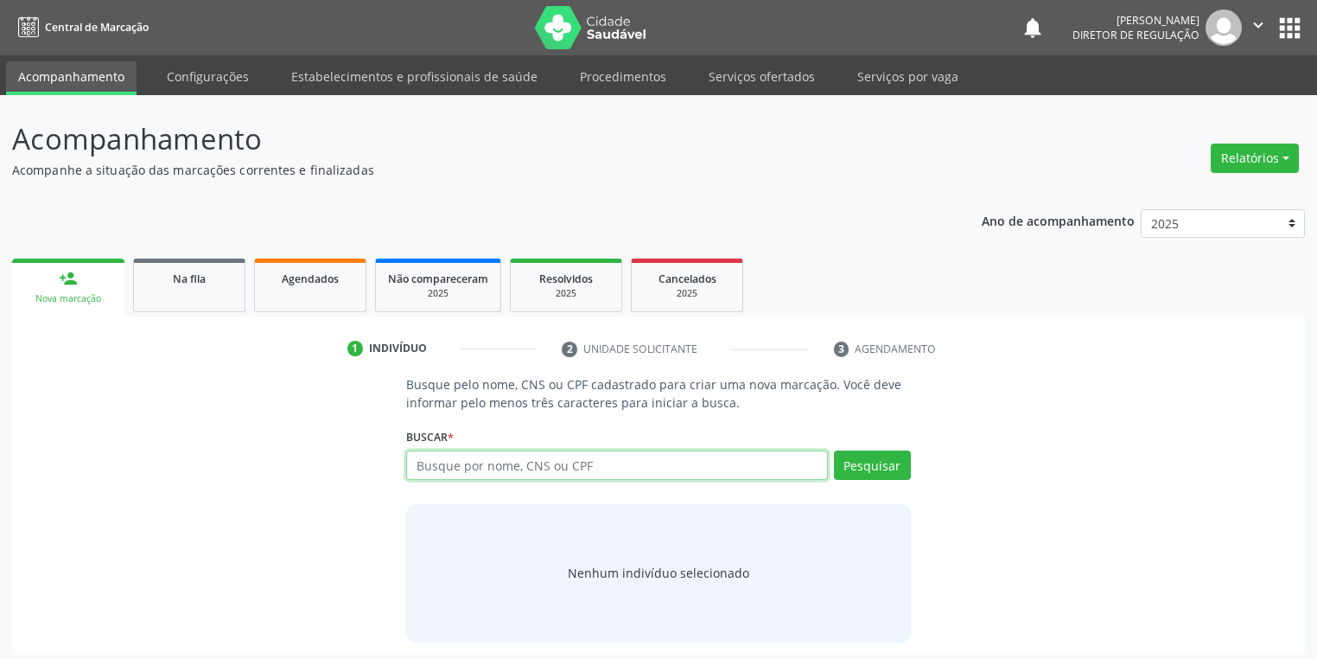
click at [519, 455] on input "text" at bounding box center [617, 464] width 422 height 29
type input "708507380191174"
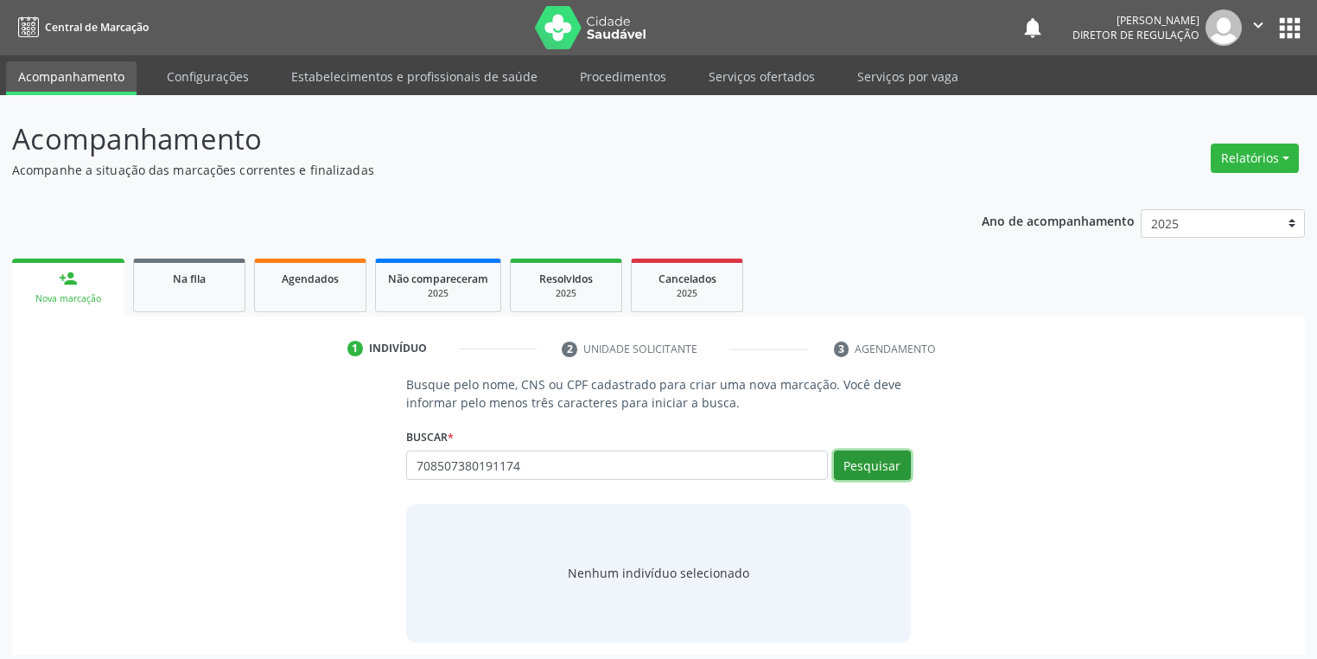
drag, startPoint x: 858, startPoint y: 467, endPoint x: 856, endPoint y: 476, distance: 9.9
click at [858, 467] on button "Pesquisar" at bounding box center [872, 464] width 77 height 29
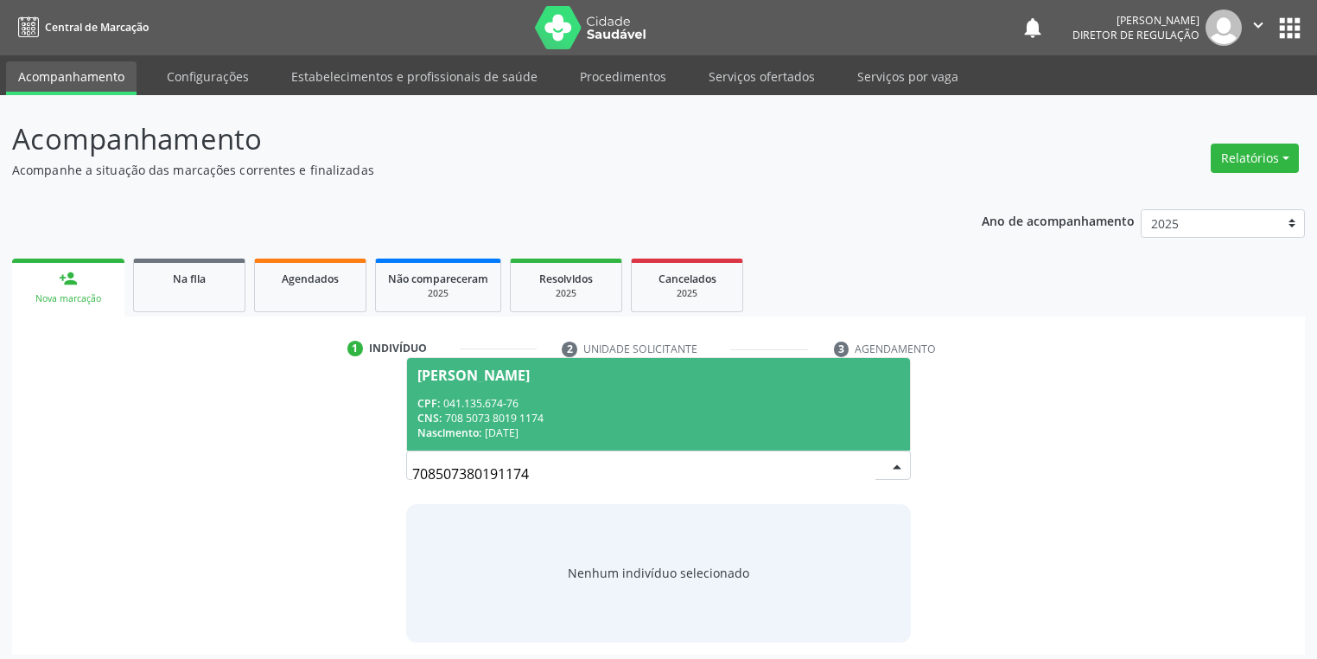
click at [506, 419] on div "CNS: 708 5073 8019 1174" at bounding box center [658, 418] width 482 height 15
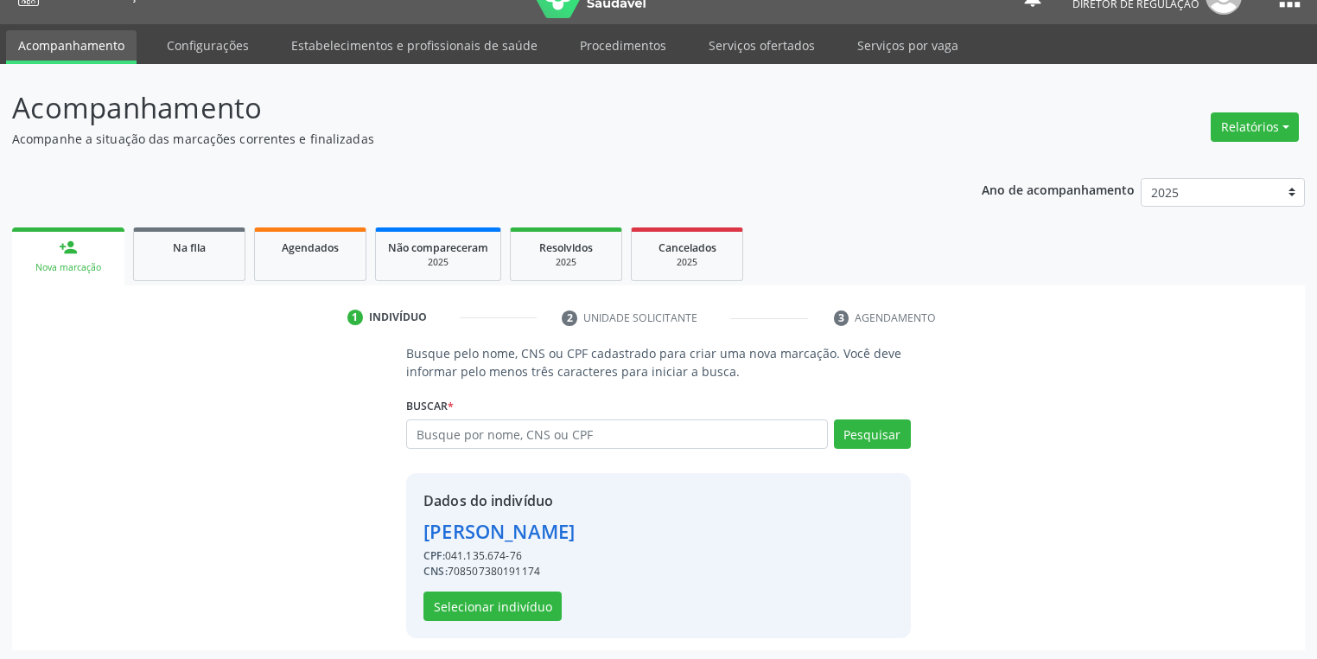
scroll to position [33, 0]
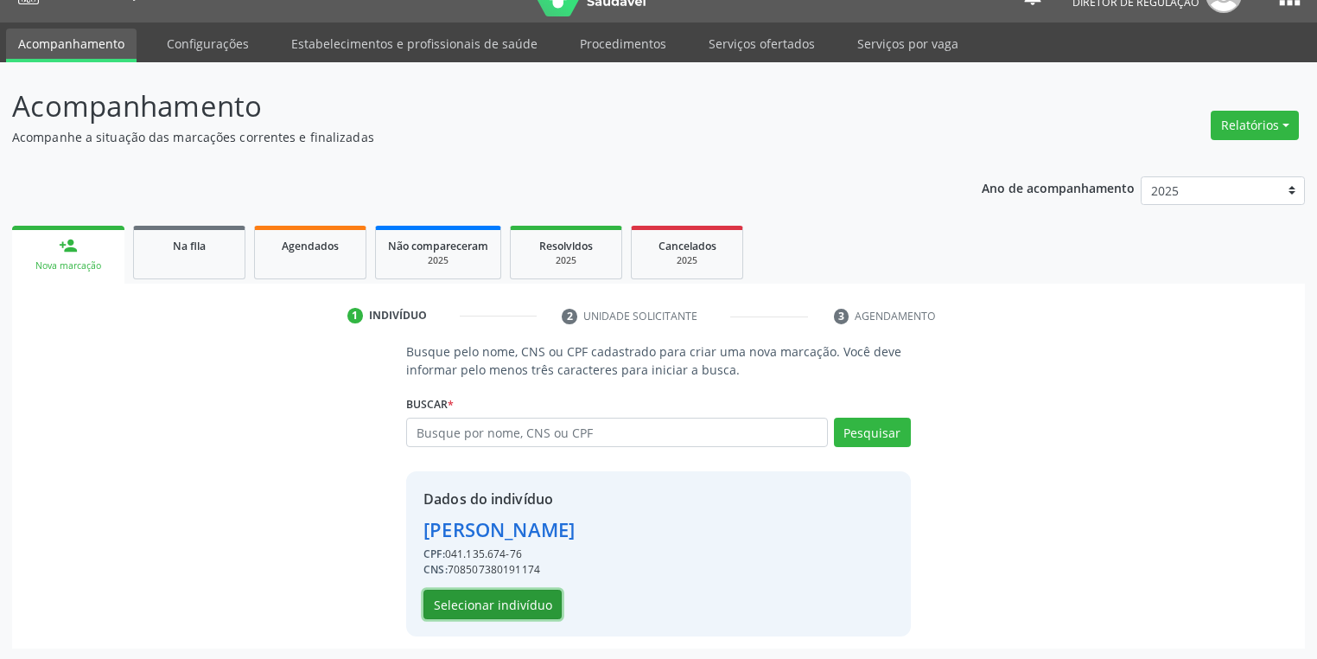
click at [501, 591] on button "Selecionar indivíduo" at bounding box center [492, 603] width 138 height 29
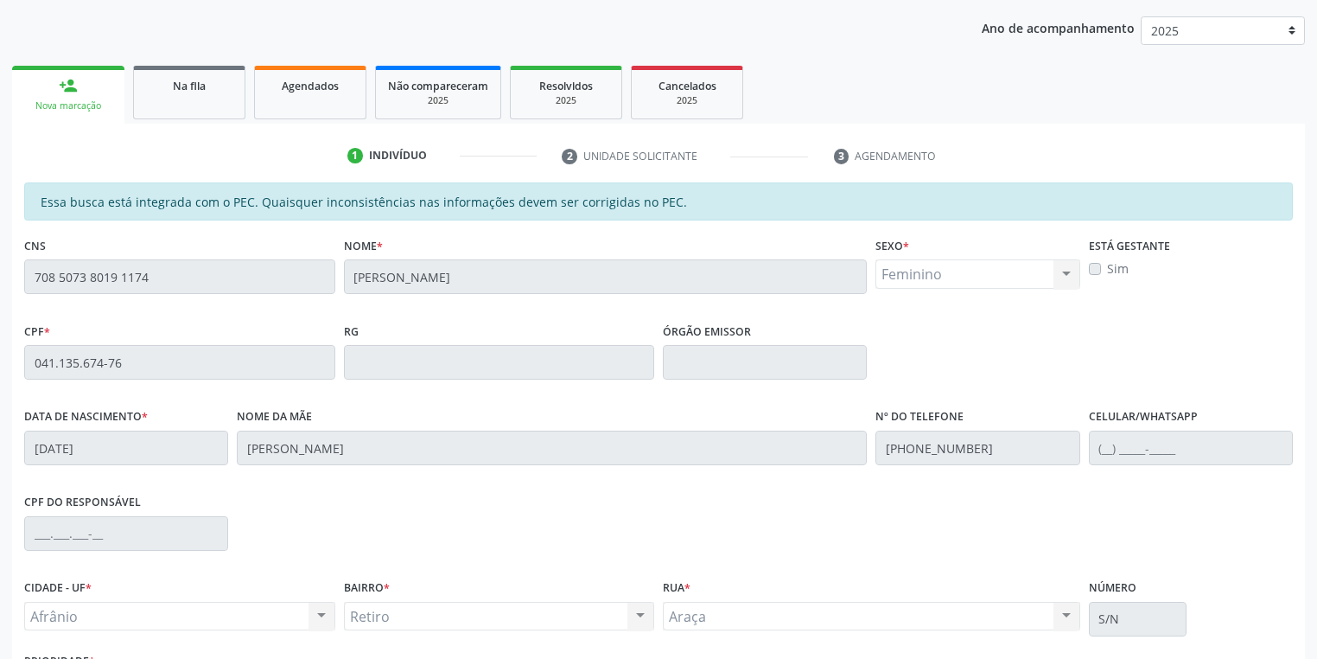
scroll to position [328, 0]
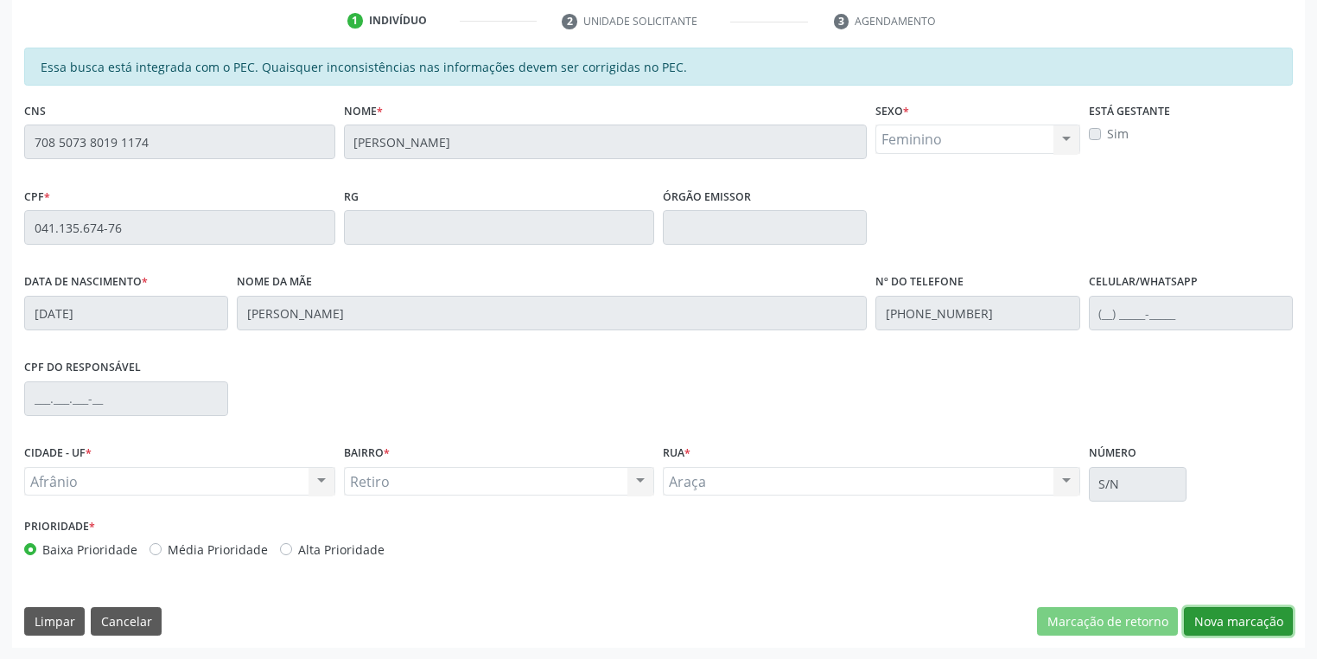
click at [1204, 617] on button "Nova marcação" at bounding box center [1238, 621] width 109 height 29
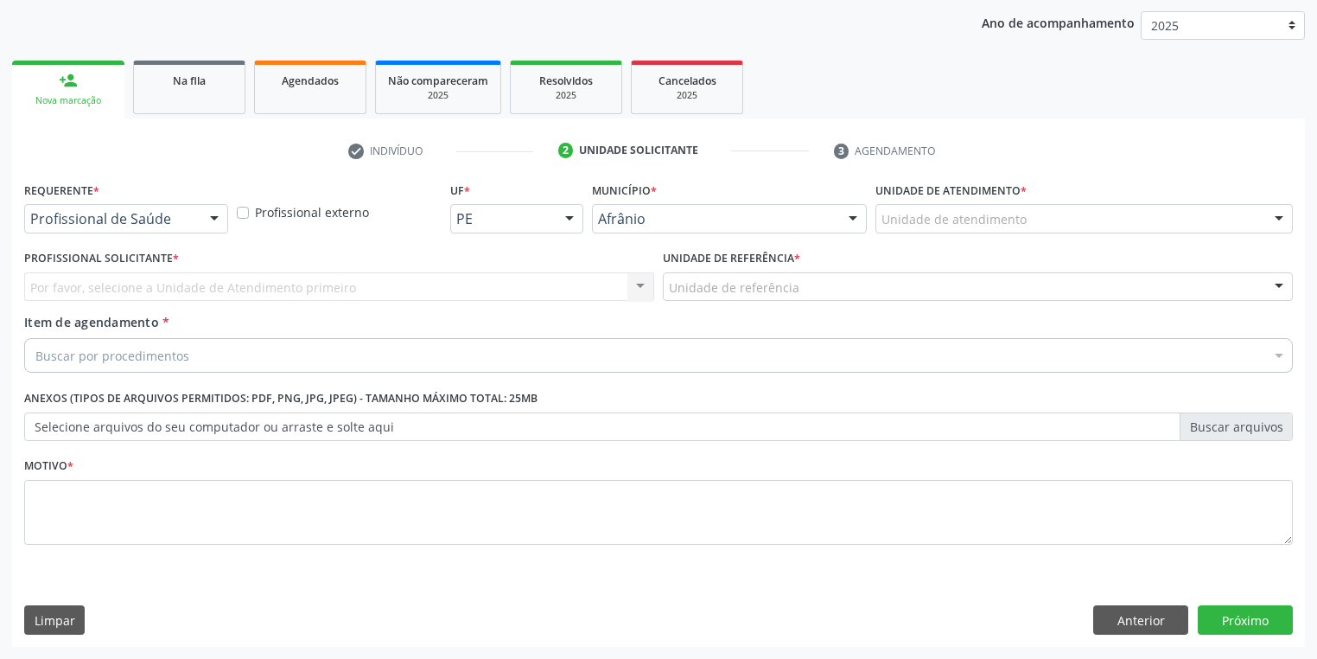
scroll to position [197, 0]
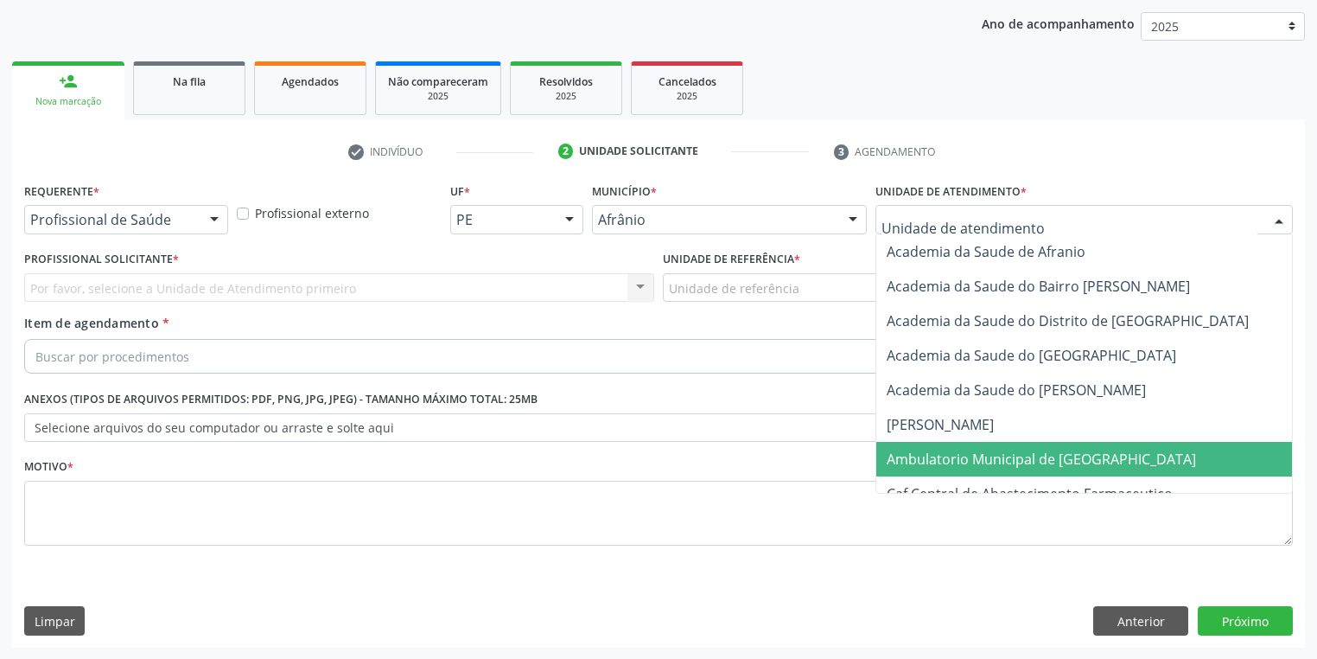
click at [924, 465] on span "Ambulatorio Municipal de [GEOGRAPHIC_DATA]" at bounding box center [1041, 458] width 309 height 19
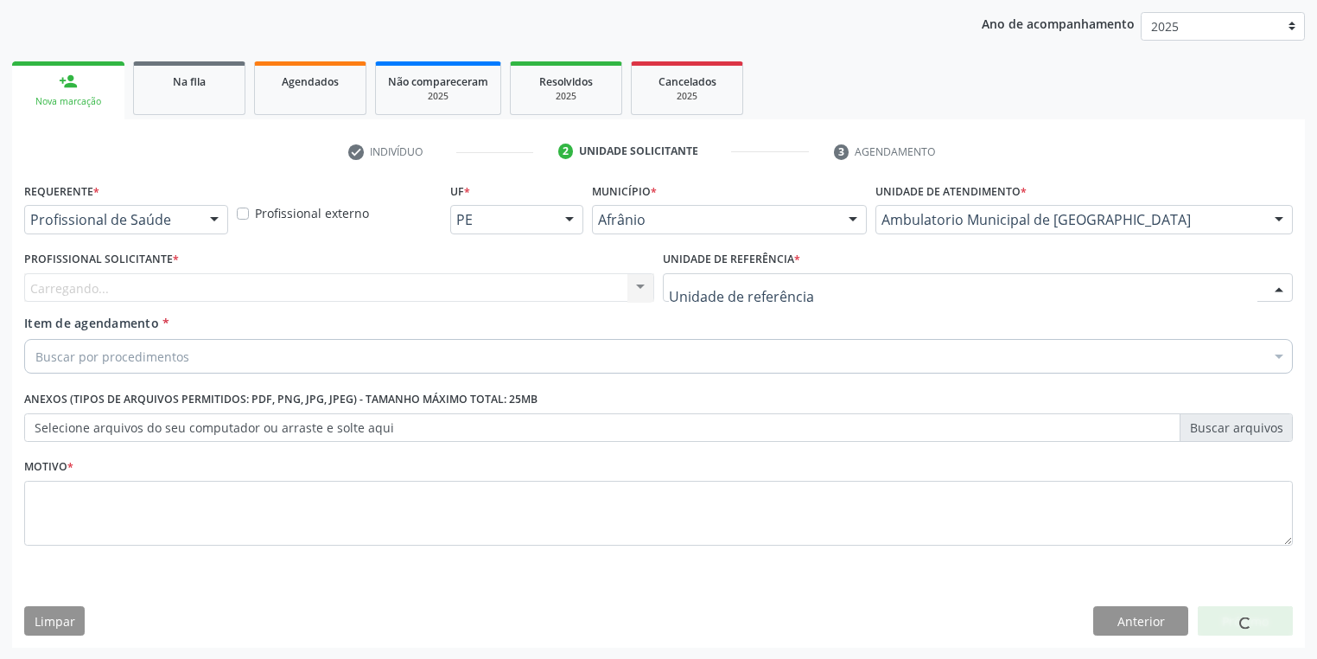
drag, startPoint x: 720, startPoint y: 277, endPoint x: 724, endPoint y: 394, distance: 117.6
click at [720, 281] on div at bounding box center [978, 287] width 630 height 29
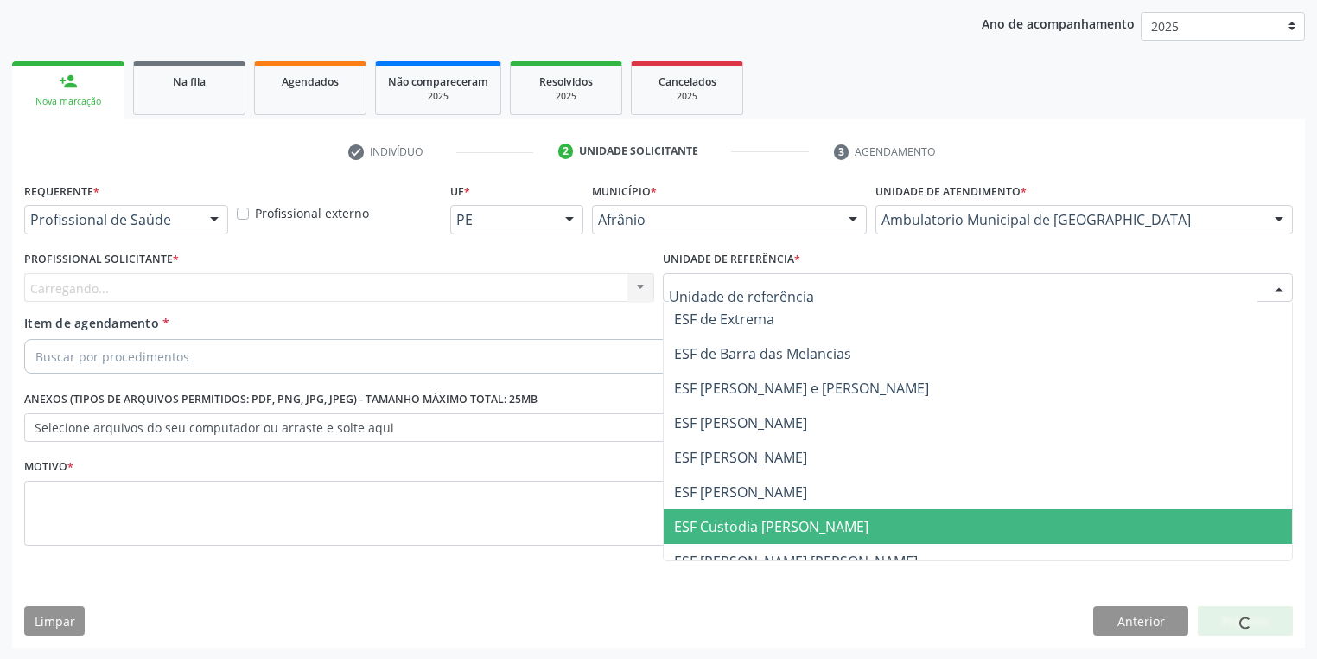
click at [726, 525] on span "ESF Custodia [PERSON_NAME]" at bounding box center [771, 526] width 194 height 19
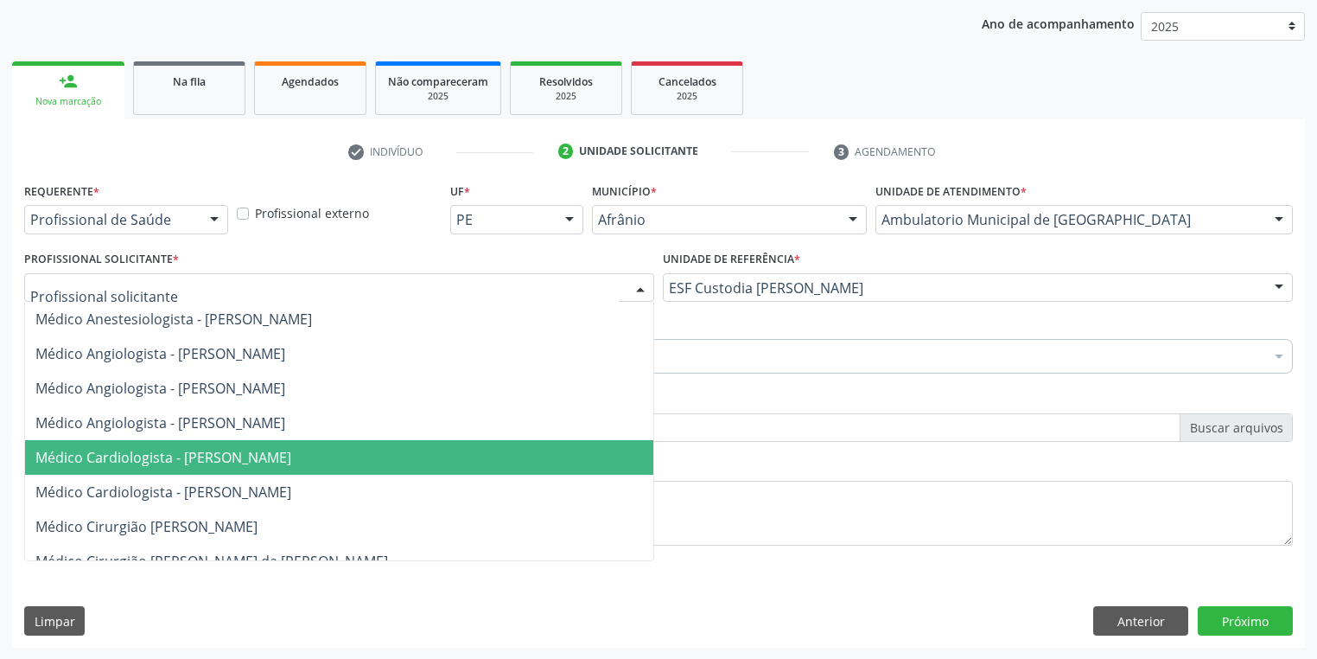
click at [155, 460] on span "Médico Cardiologista - [PERSON_NAME]" at bounding box center [163, 457] width 256 height 19
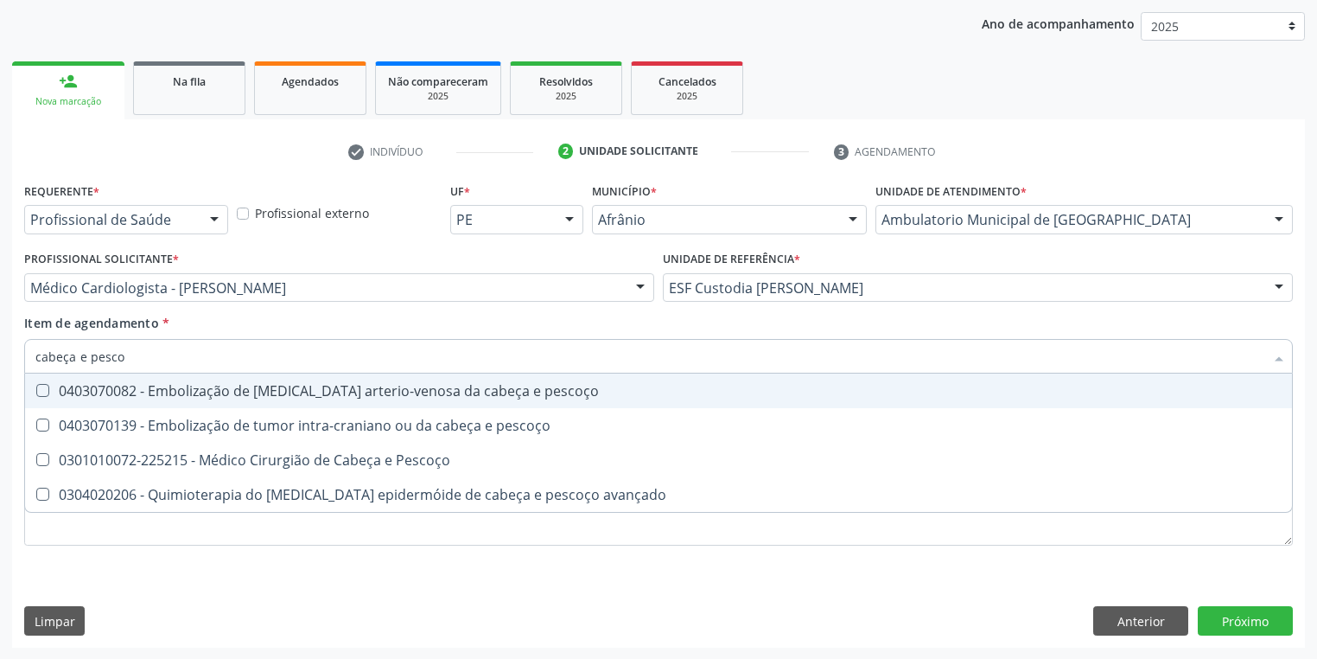
type input "cabeça e pescoç"
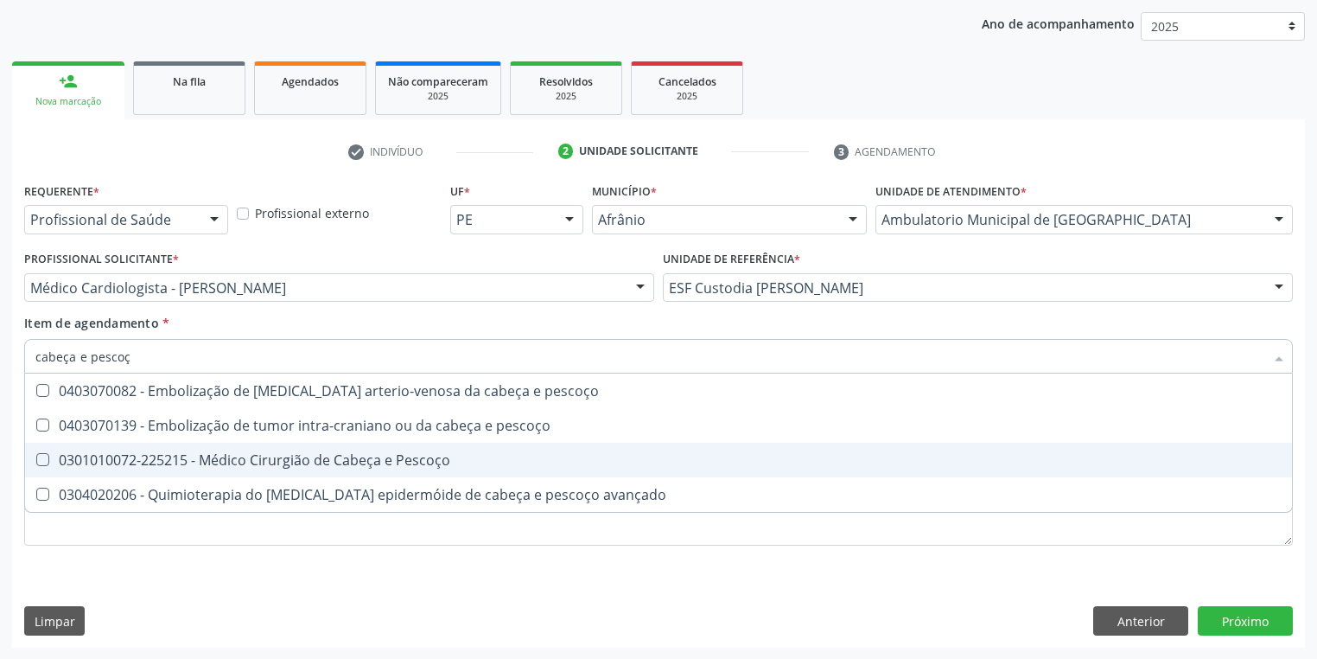
click at [100, 471] on span "0301010072-225215 - Médico Cirurgião de Cabeça e Pescoço" at bounding box center [658, 459] width 1267 height 35
checkbox Pescoço "true"
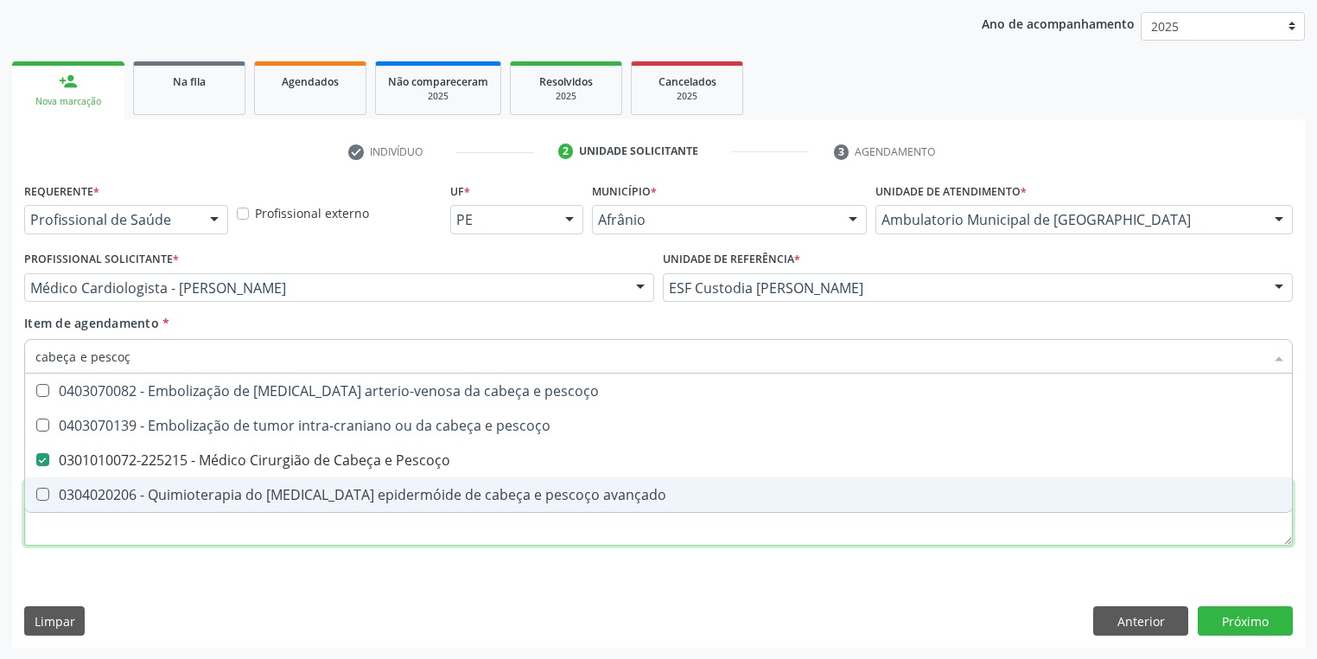
click at [137, 529] on div "Requerente * Profissional de Saúde Profissional de Saúde Paciente Nenhum result…" at bounding box center [658, 373] width 1269 height 391
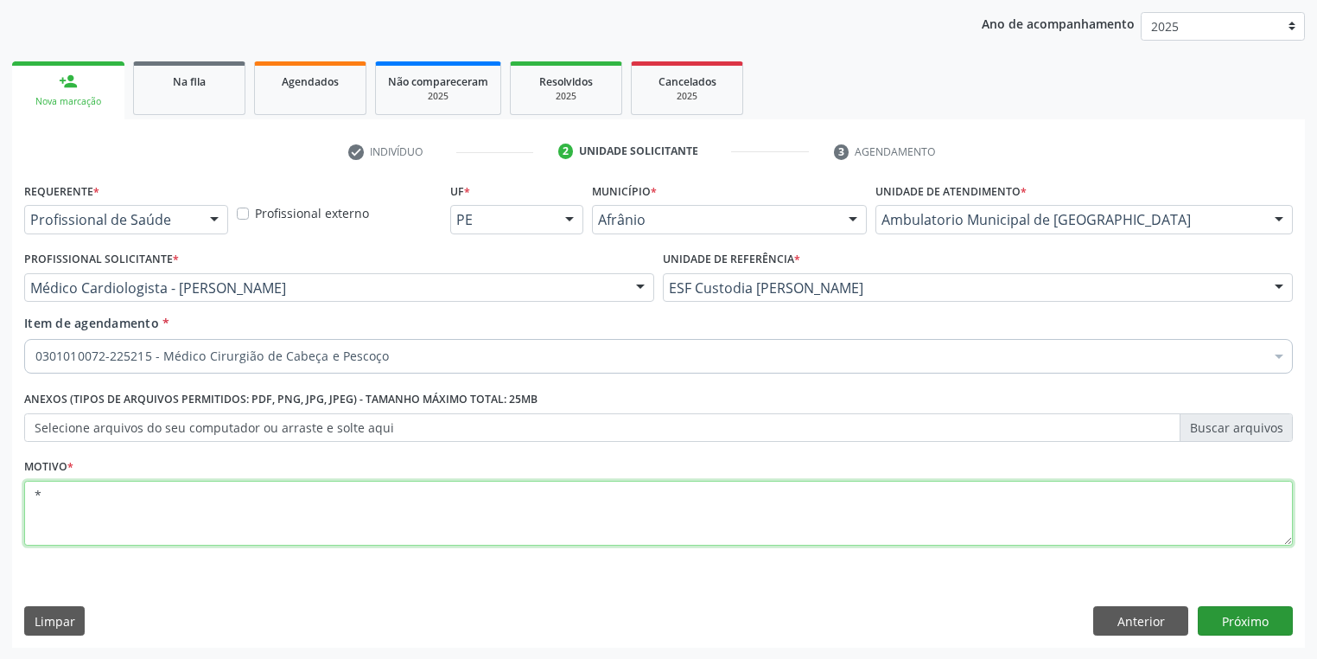
type textarea "*"
click at [1219, 622] on button "Próximo" at bounding box center [1245, 620] width 95 height 29
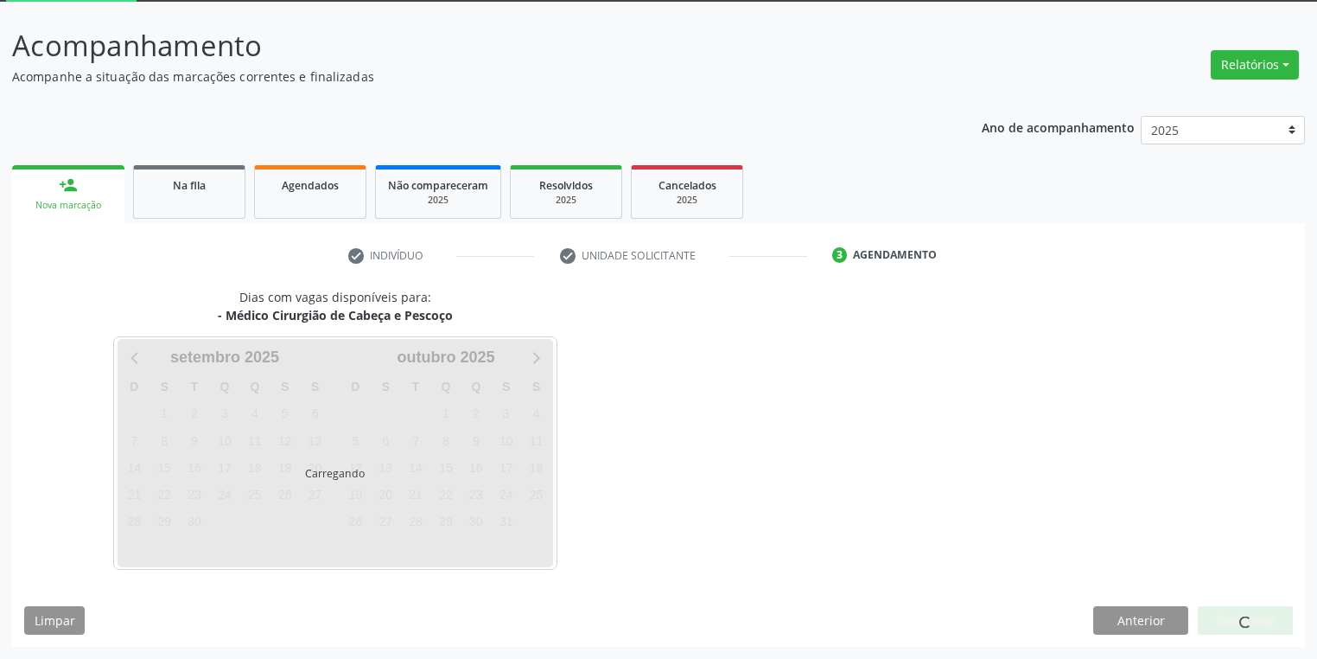
scroll to position [92, 0]
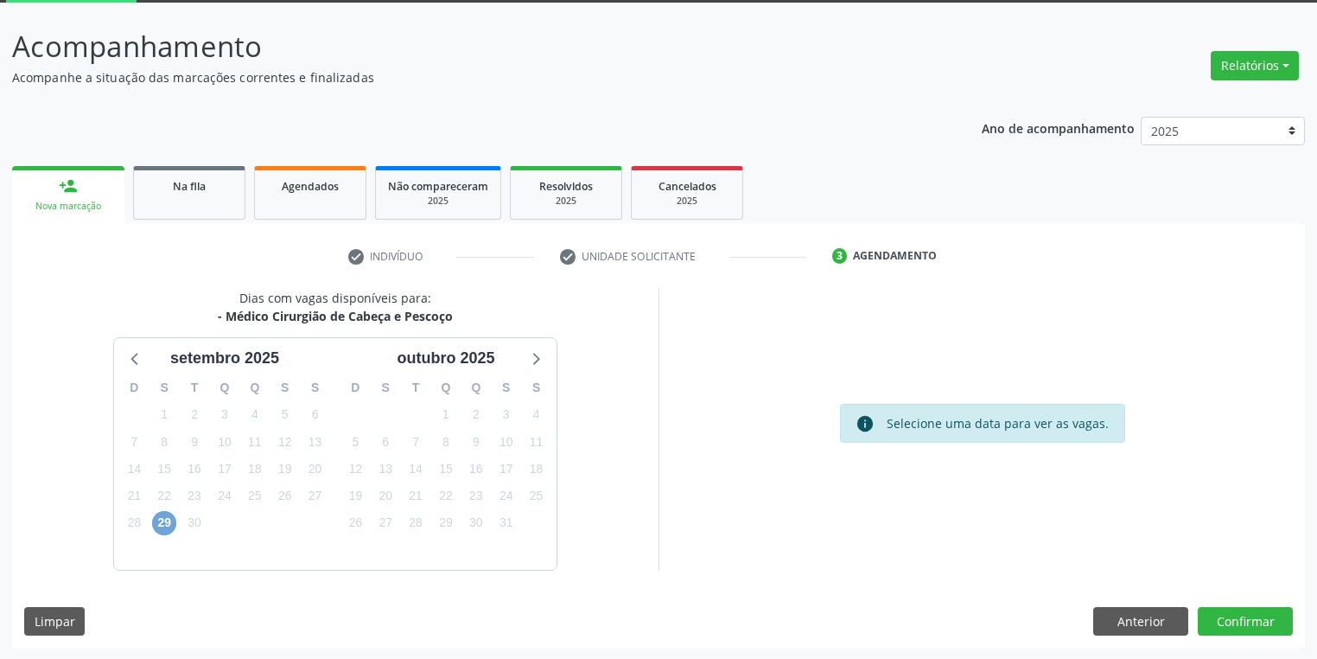
click at [158, 523] on span "29" at bounding box center [164, 523] width 24 height 24
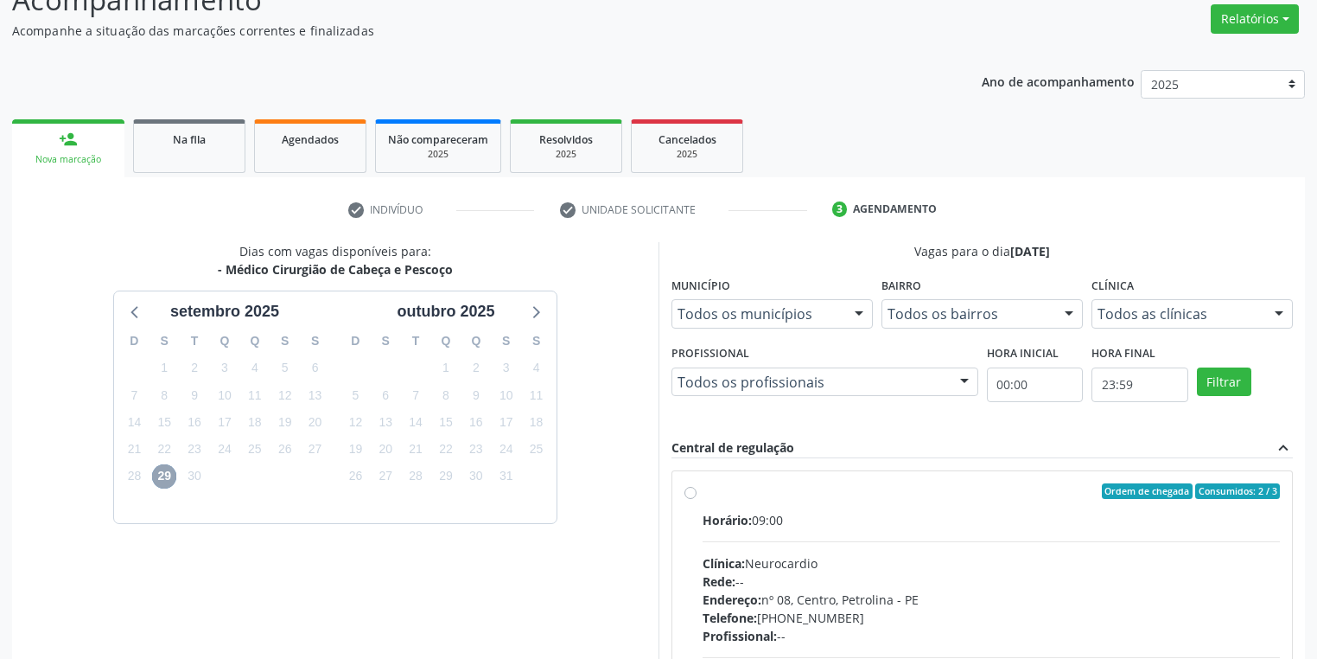
scroll to position [300, 0]
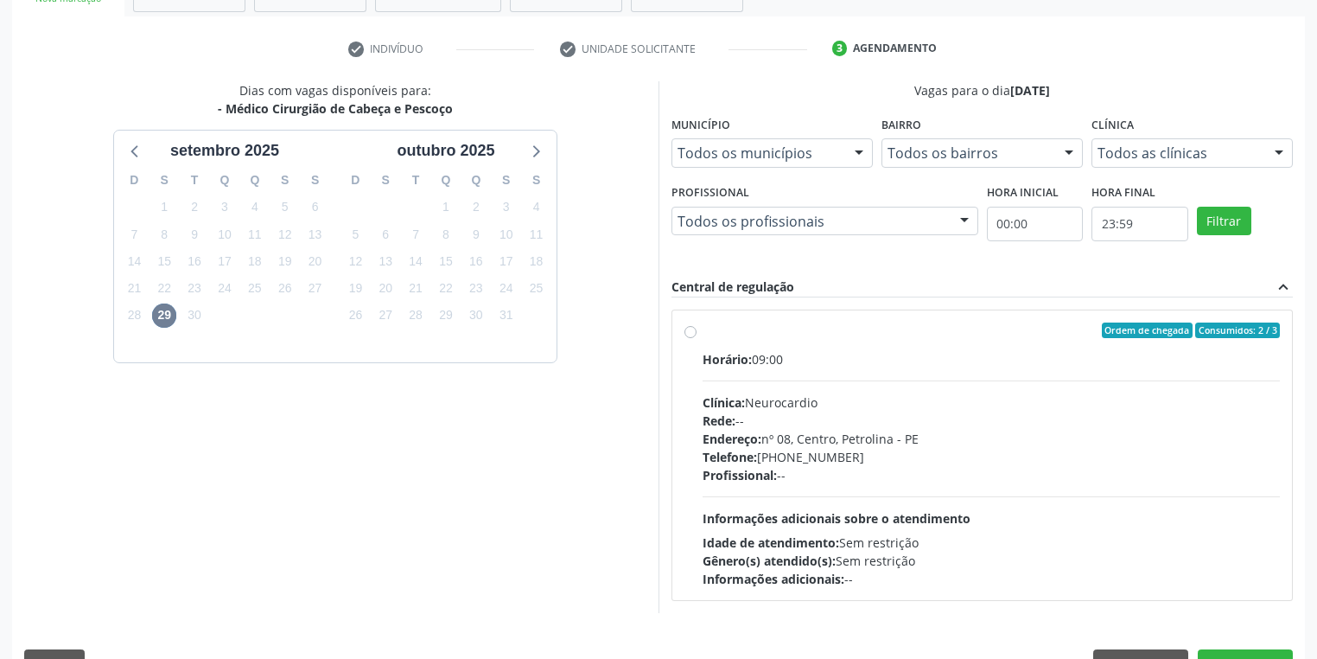
click at [832, 470] on div "Profissional: --" at bounding box center [991, 475] width 577 height 18
click at [697, 338] on input "Ordem de chegada Consumidos: 2 / 3 Horário: 09:00 Clínica: Neurocardio Rede: --…" at bounding box center [690, 330] width 12 height 16
radio input "true"
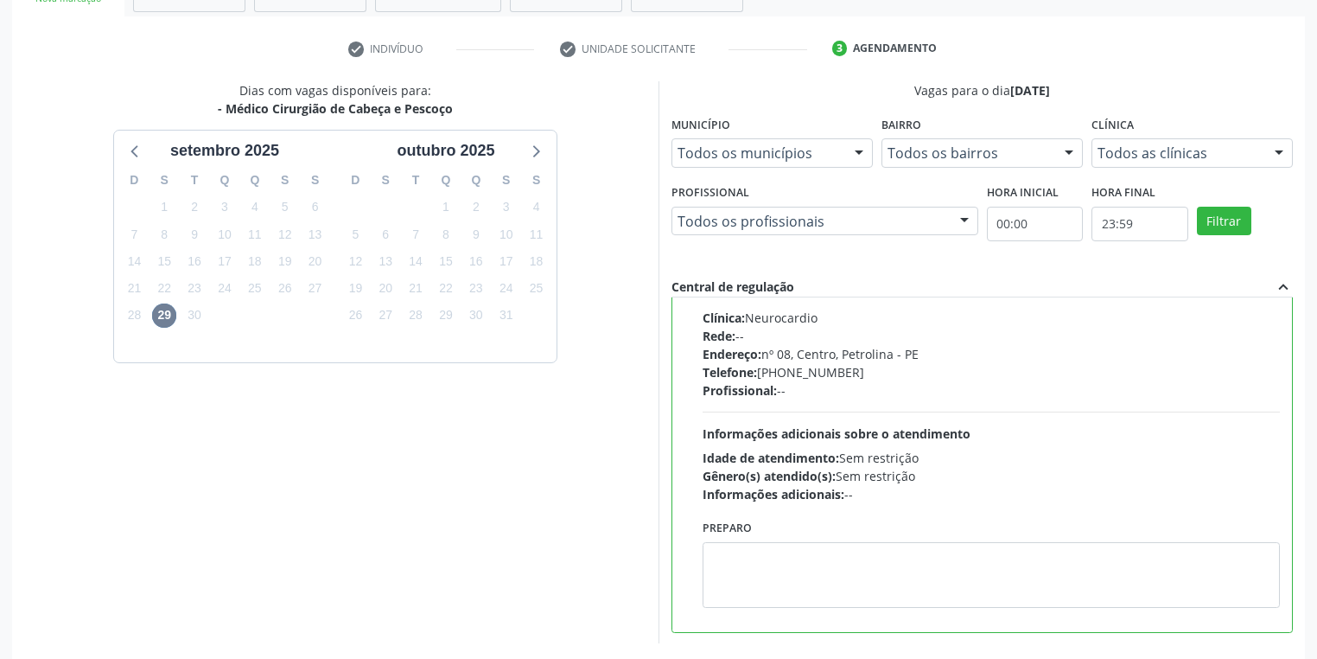
scroll to position [373, 0]
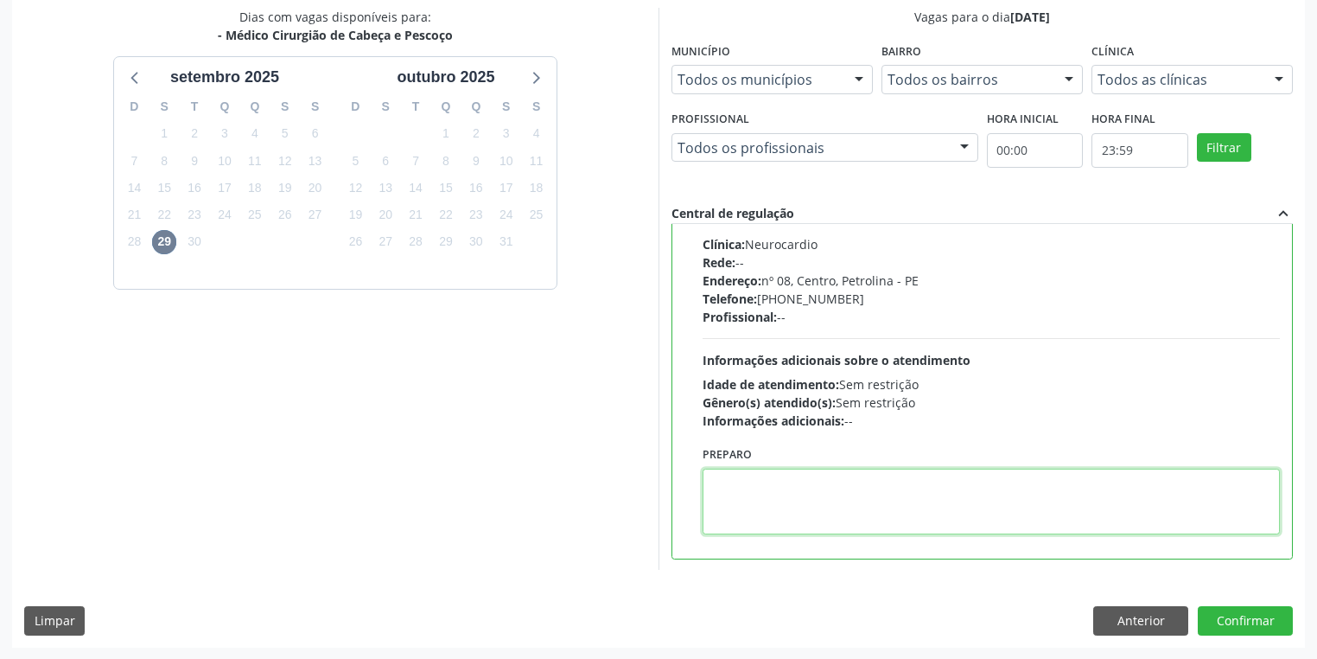
drag, startPoint x: 761, startPoint y: 506, endPoint x: 889, endPoint y: 498, distance: 129.1
click at [761, 503] on textarea at bounding box center [991, 501] width 577 height 66
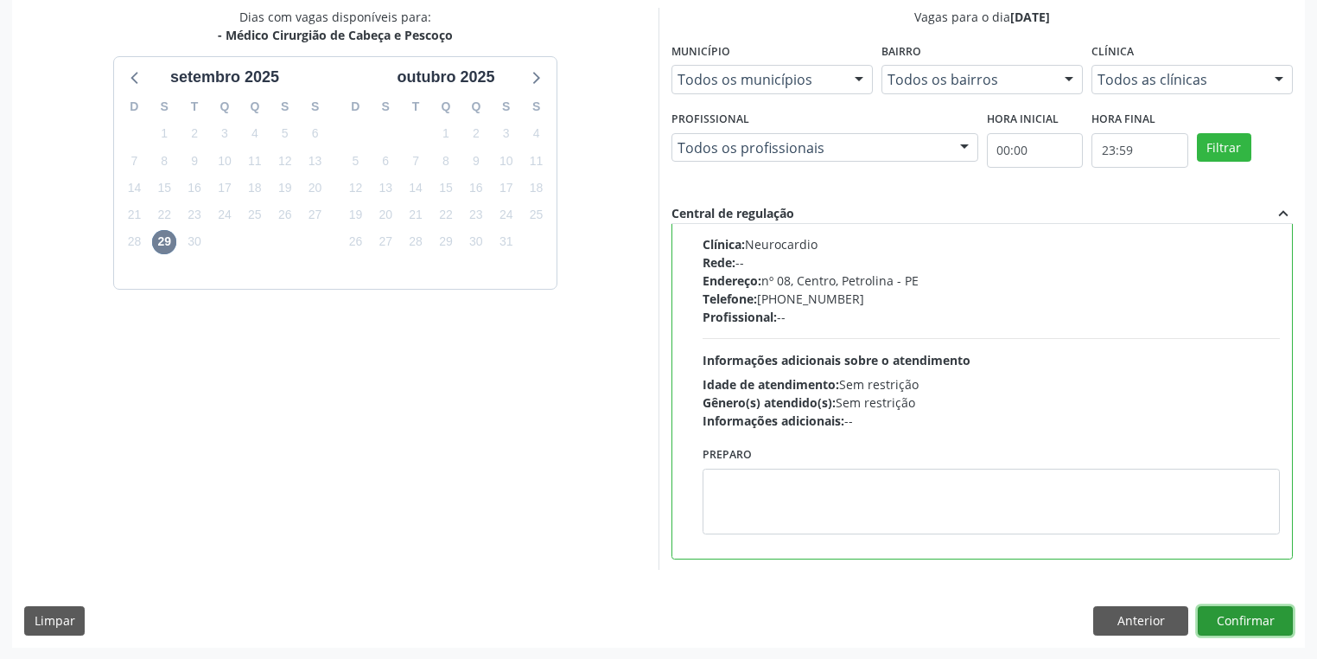
click at [1235, 615] on button "Confirmar" at bounding box center [1245, 620] width 95 height 29
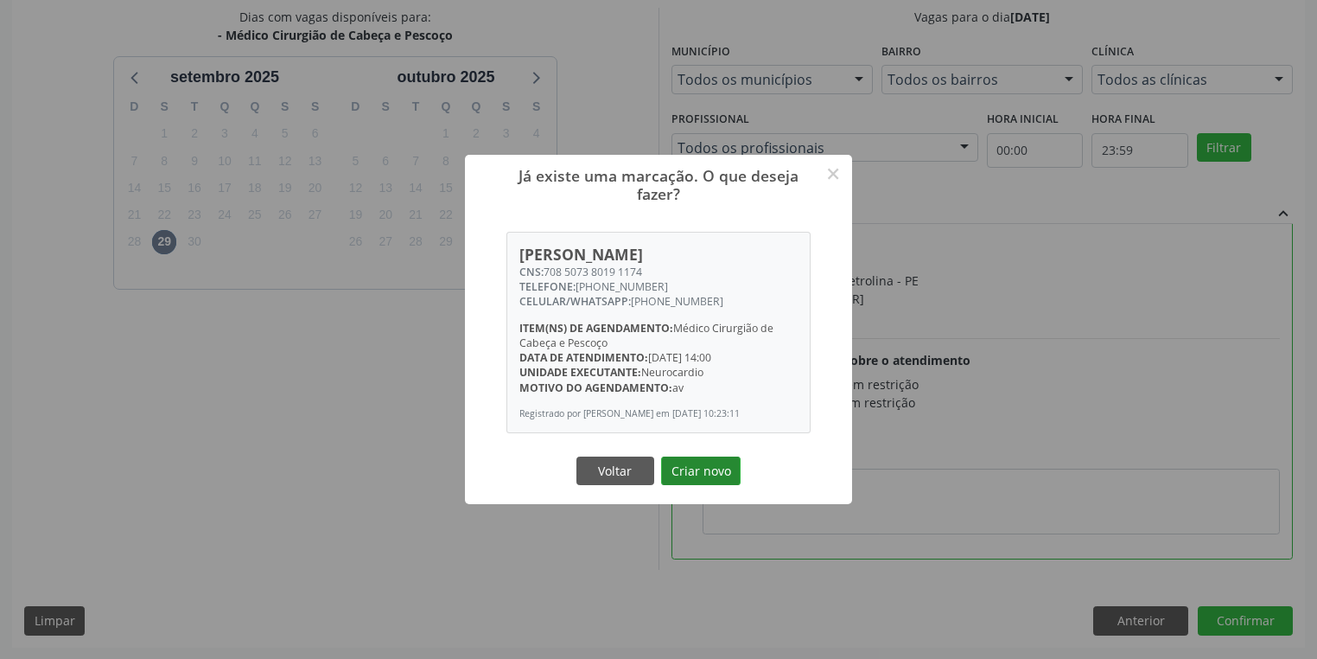
click at [691, 478] on button "Criar novo" at bounding box center [701, 470] width 80 height 29
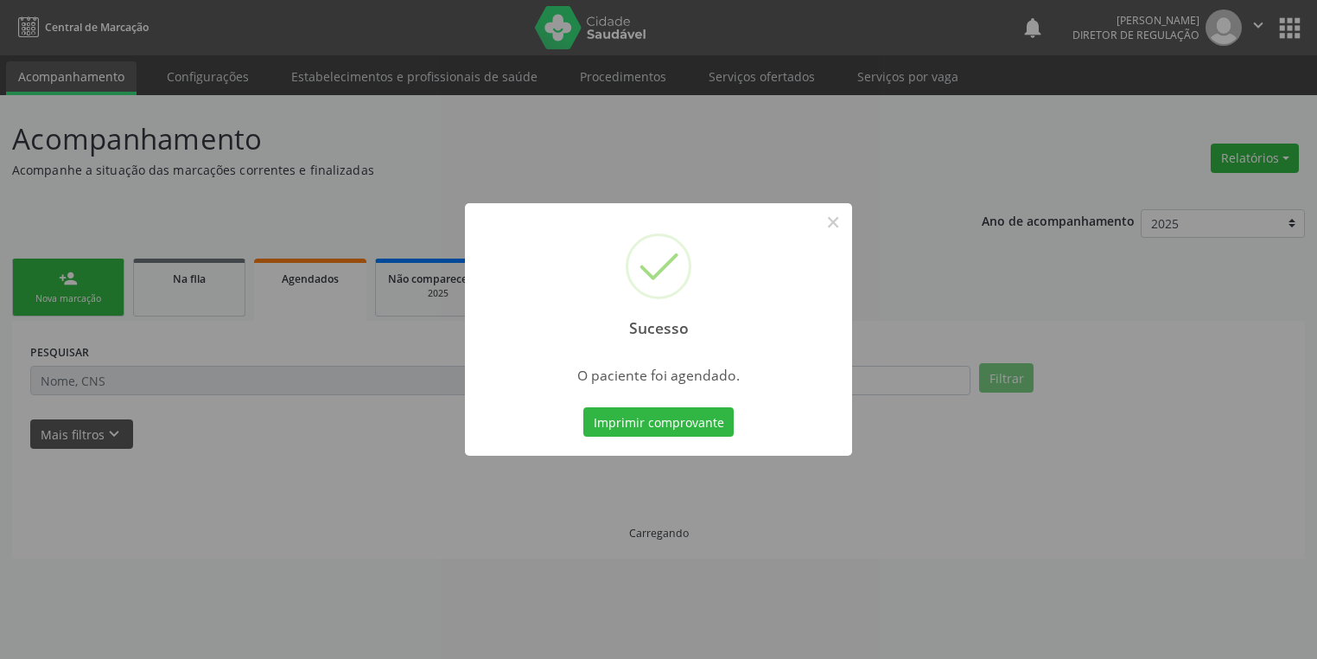
scroll to position [0, 0]
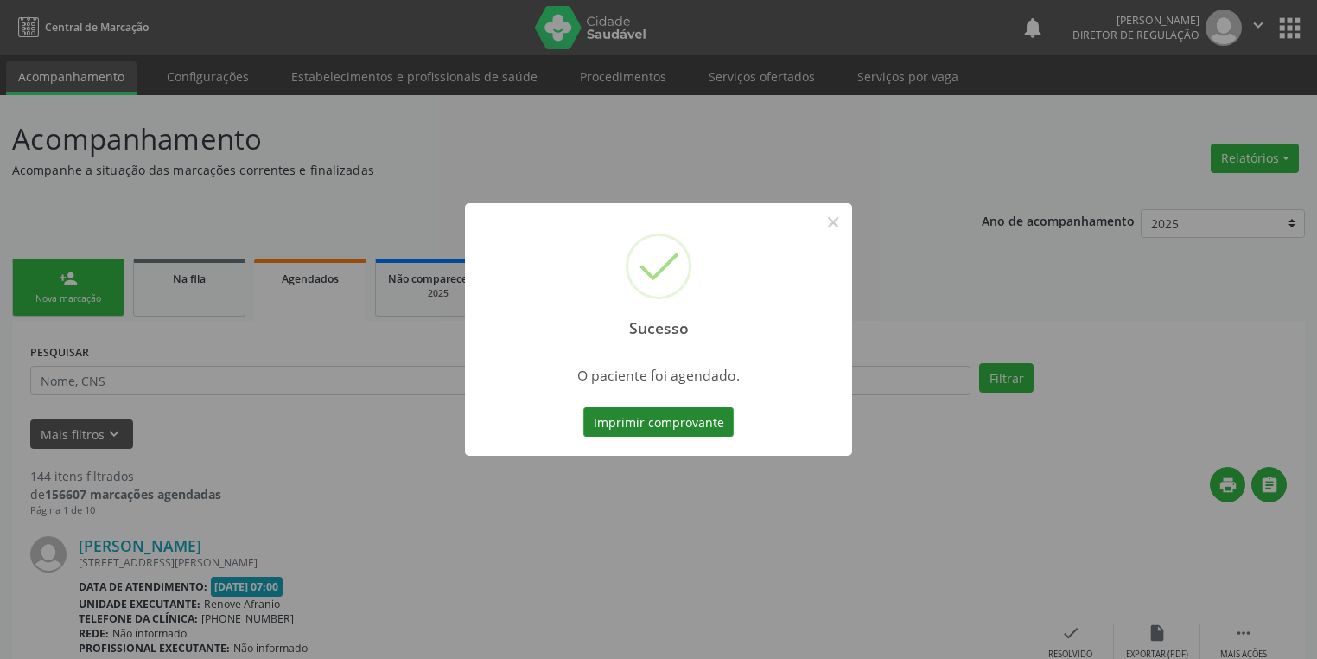
click at [626, 427] on button "Imprimir comprovante" at bounding box center [658, 421] width 150 height 29
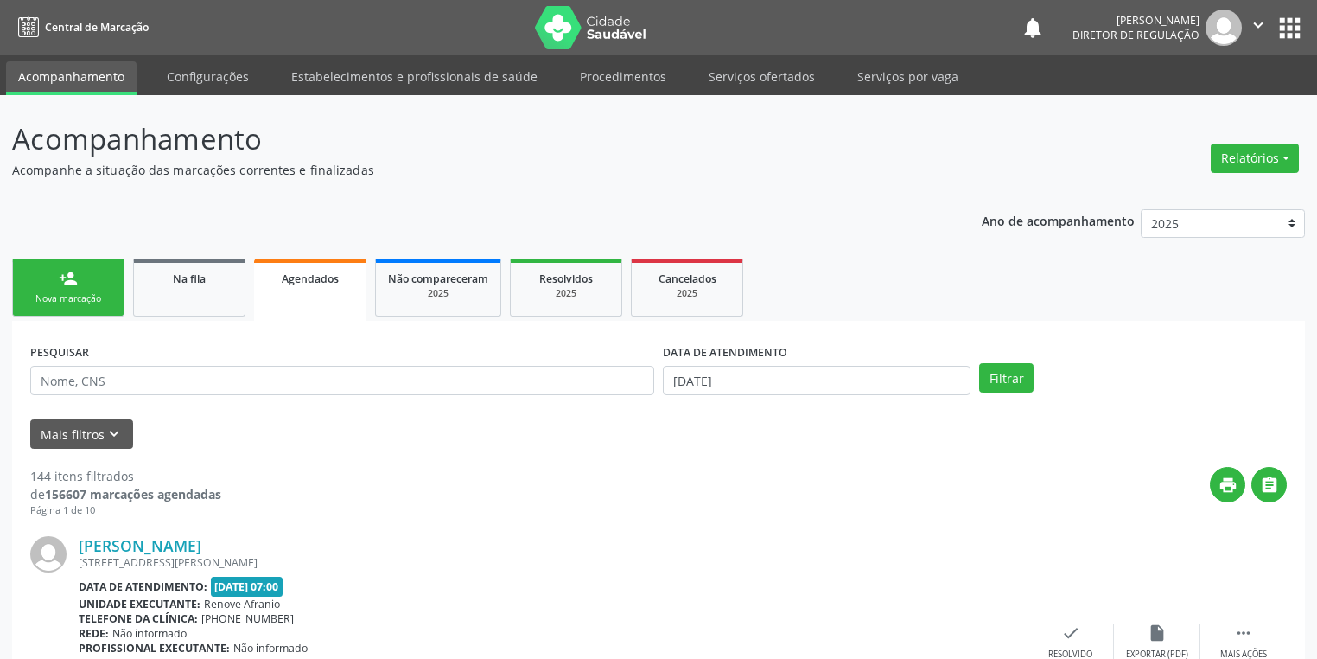
click at [92, 295] on div "Nova marcação" at bounding box center [68, 298] width 86 height 13
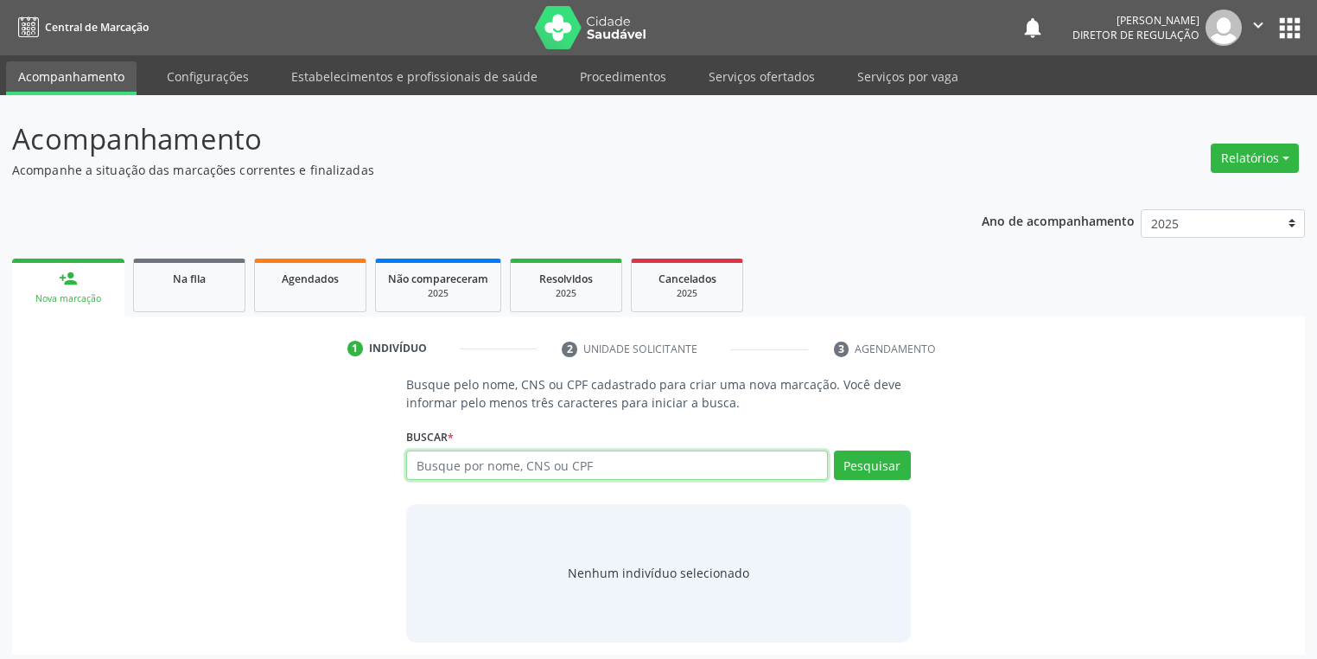
click at [501, 469] on input "text" at bounding box center [617, 464] width 422 height 29
type input "708105568682134"
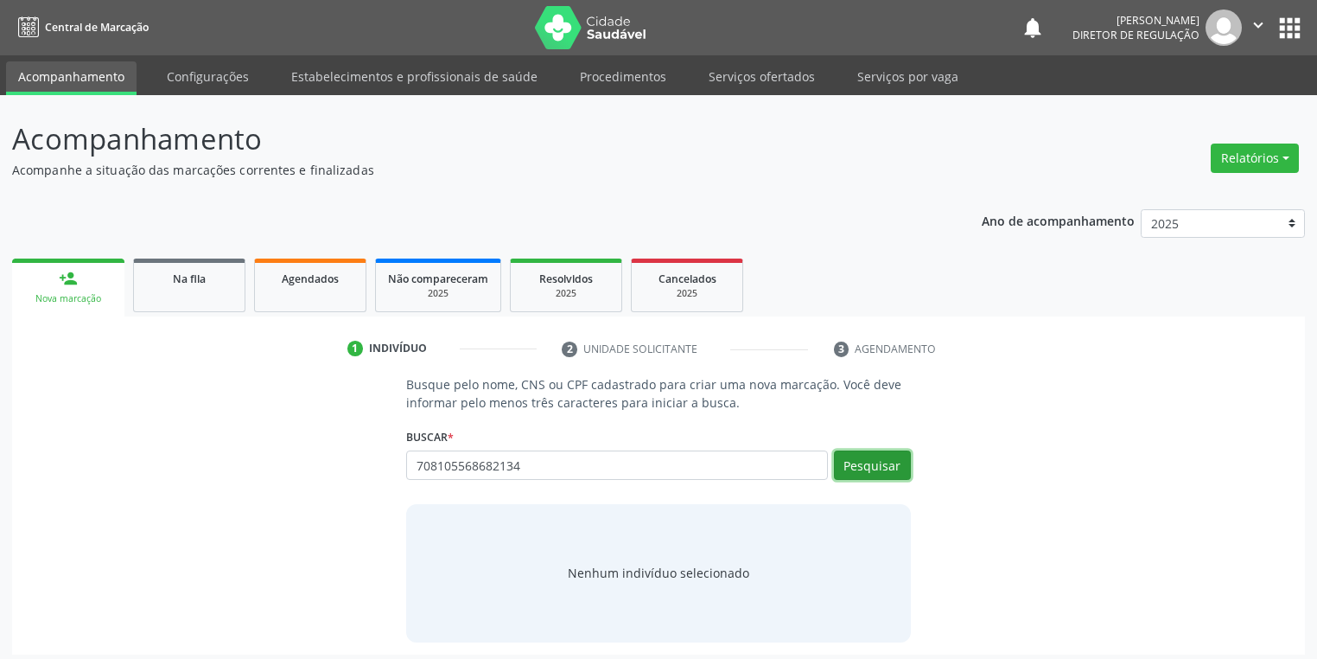
click at [869, 461] on button "Pesquisar" at bounding box center [872, 464] width 77 height 29
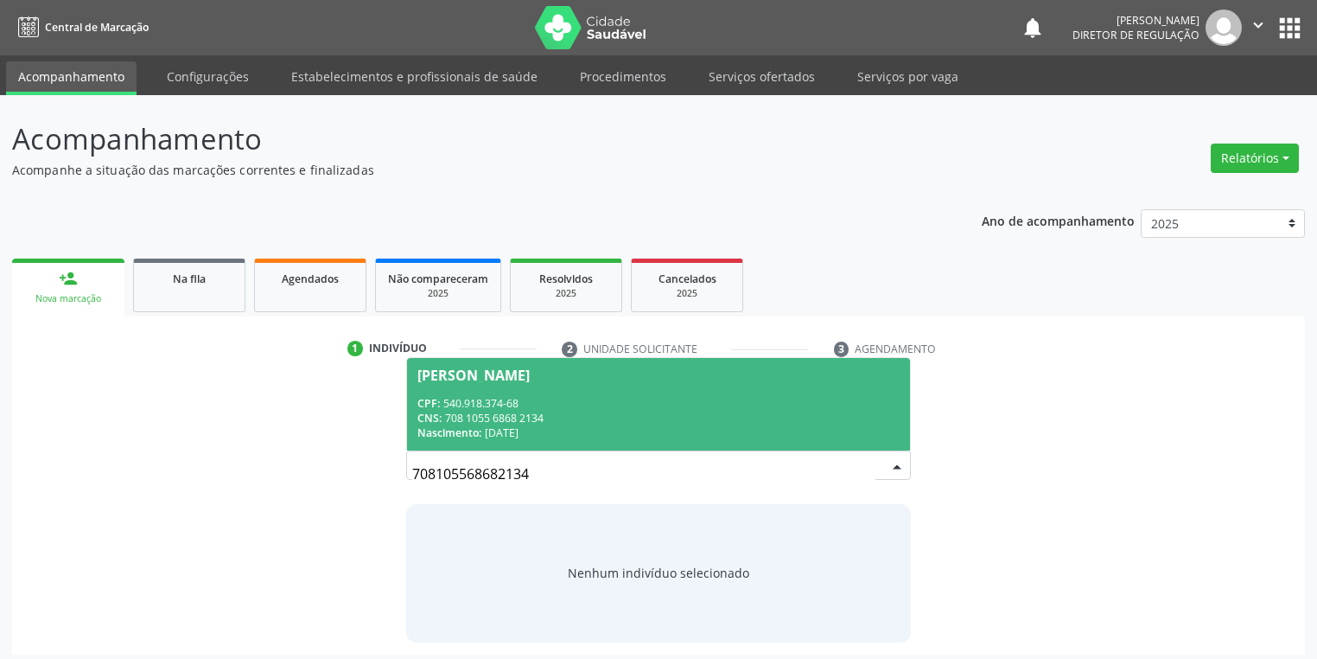
click at [563, 418] on div "CNS: 708 1055 6868 2134" at bounding box center [658, 418] width 482 height 15
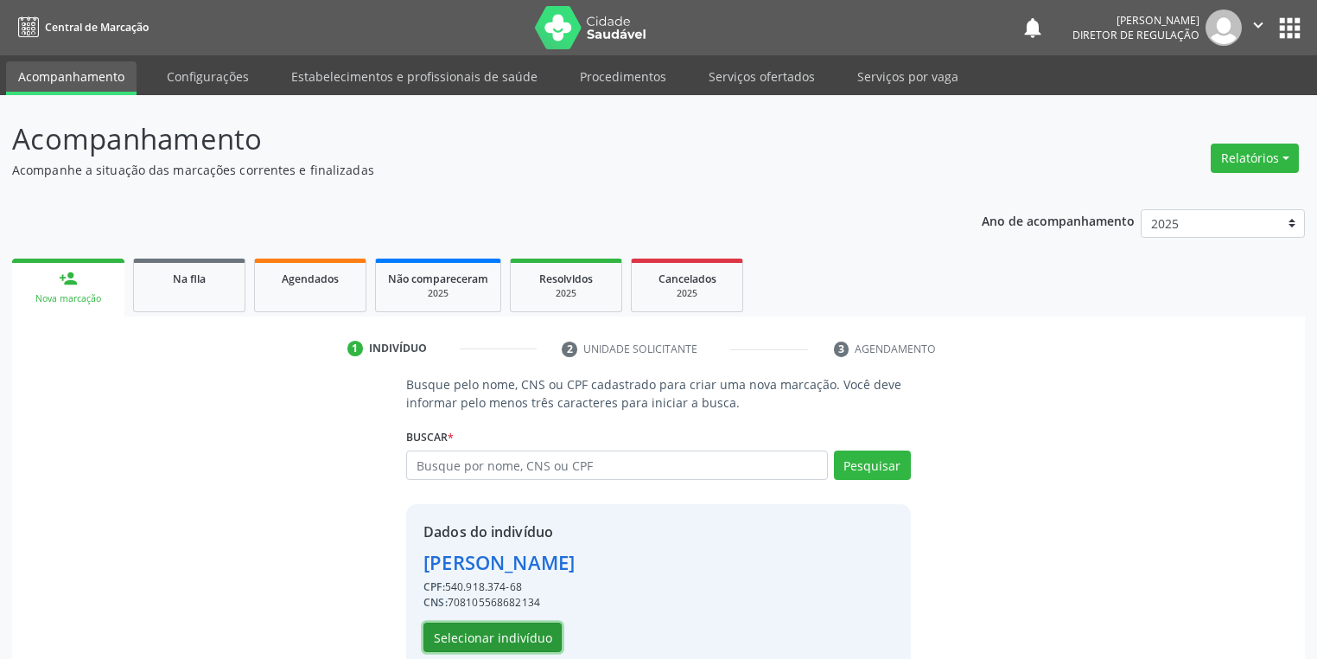
click at [489, 637] on button "Selecionar indivíduo" at bounding box center [492, 636] width 138 height 29
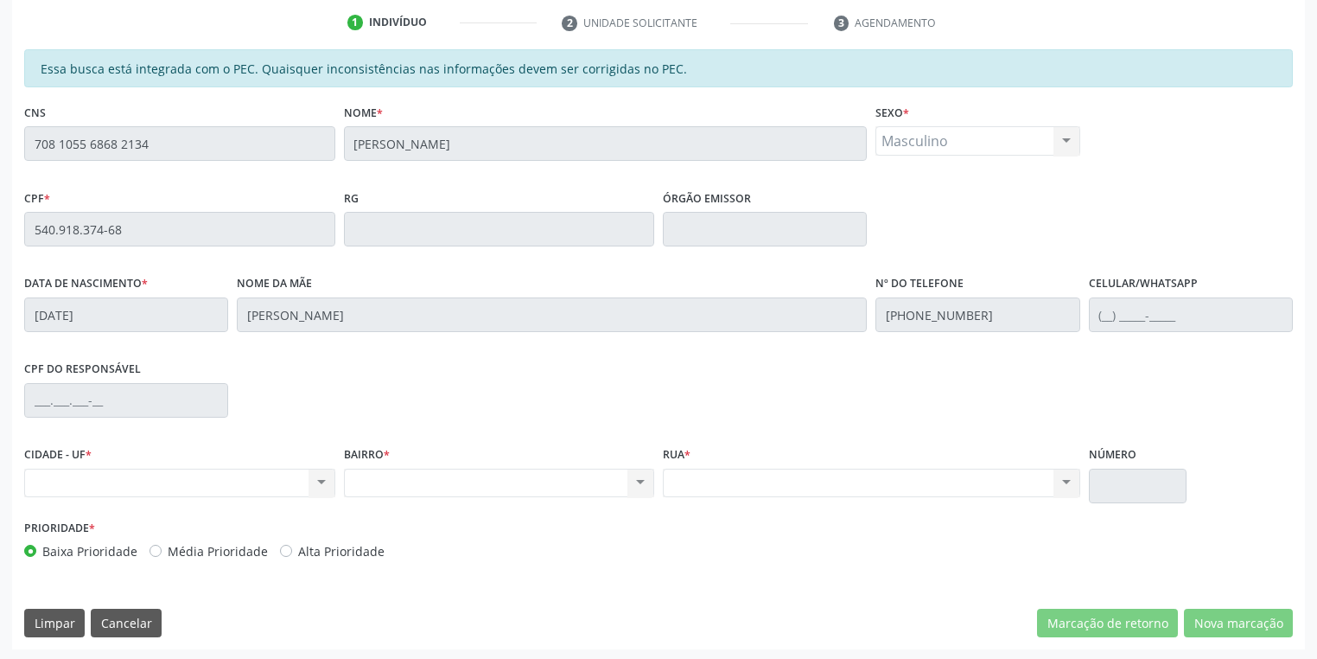
scroll to position [328, 0]
click at [7, 145] on div "Acompanhamento Acompanhe a situação das marcações correntes e finalizadas Relat…" at bounding box center [658, 214] width 1317 height 892
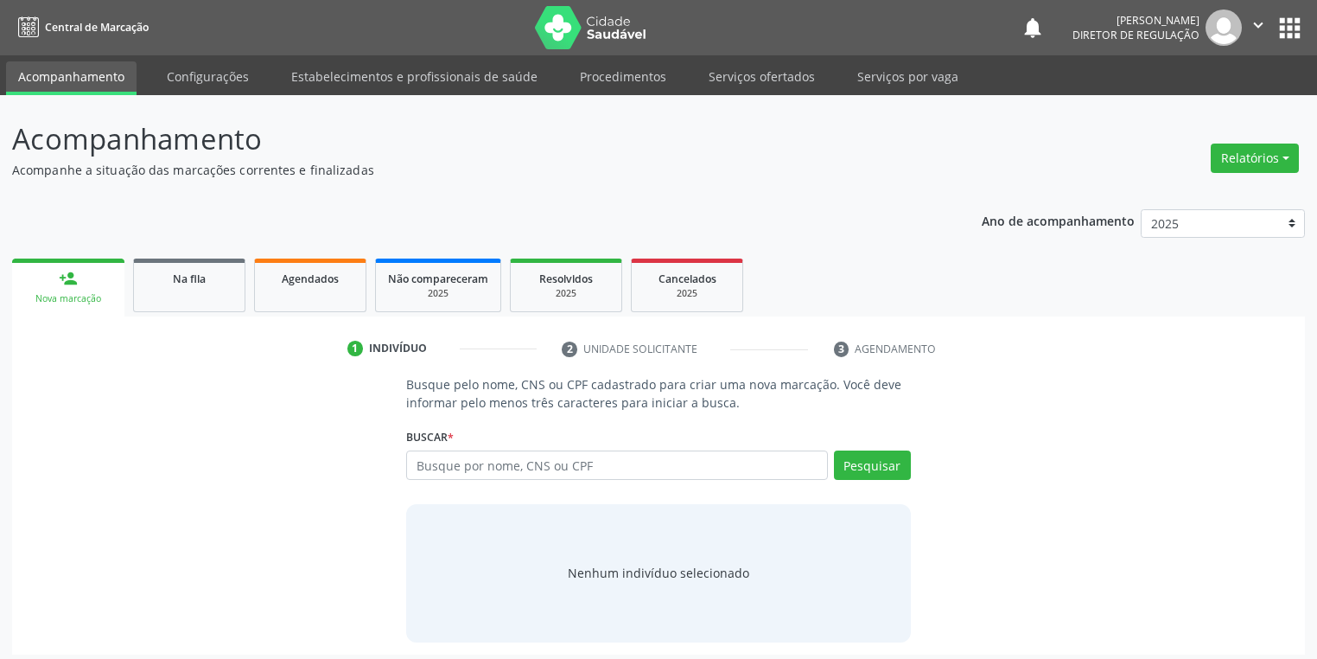
click at [438, 462] on input "text" at bounding box center [617, 464] width 422 height 29
type input "708105568682134"
click at [856, 470] on button "Pesquisar" at bounding box center [872, 464] width 77 height 29
type input "708105568682134"
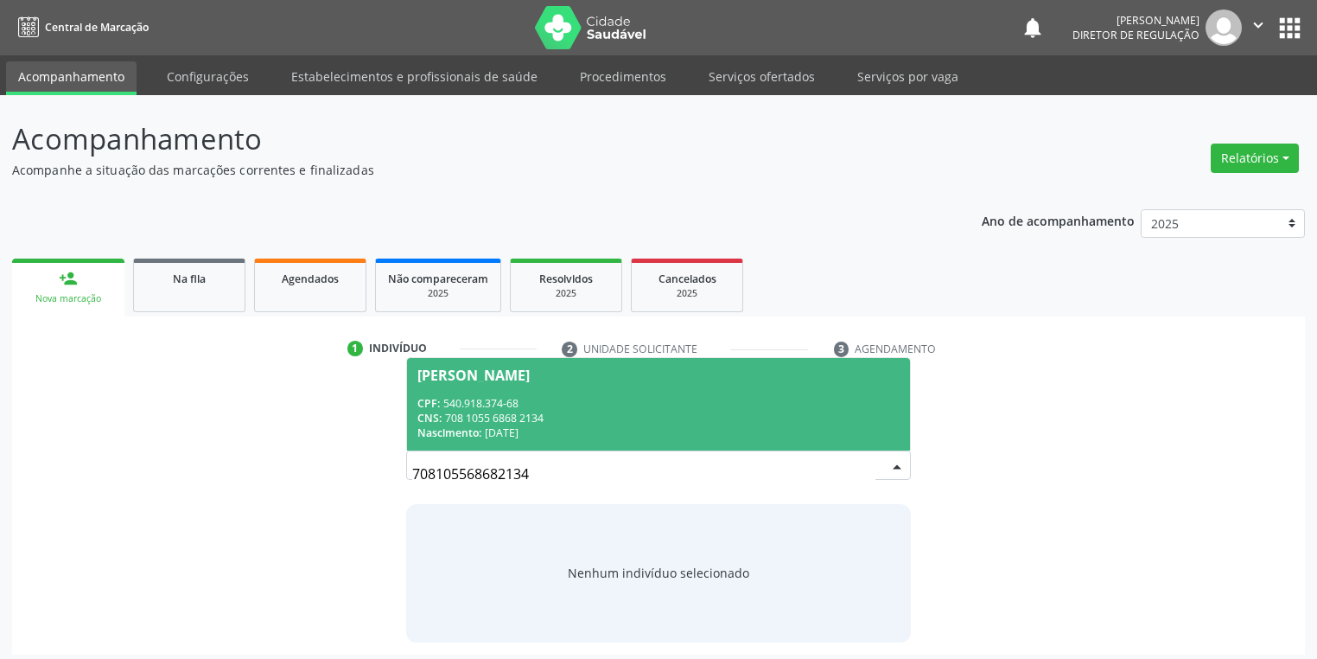
click at [543, 426] on div "Nascimento: [DATE]" at bounding box center [658, 432] width 482 height 15
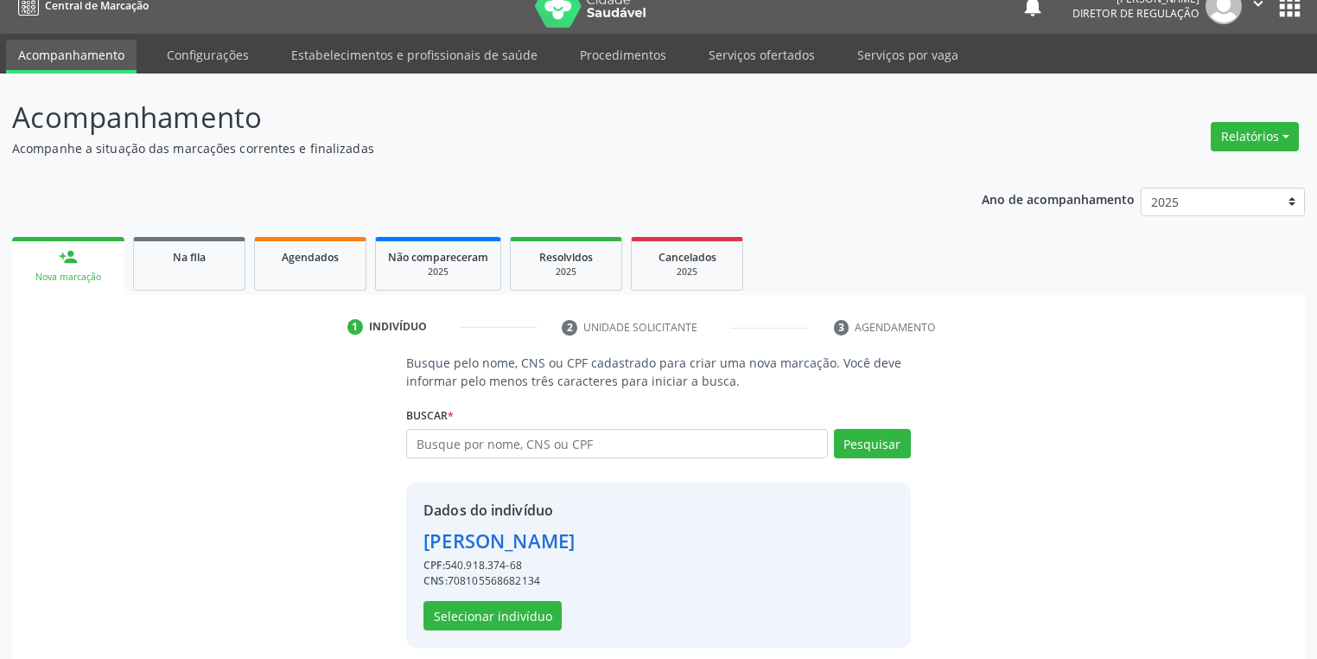
scroll to position [33, 0]
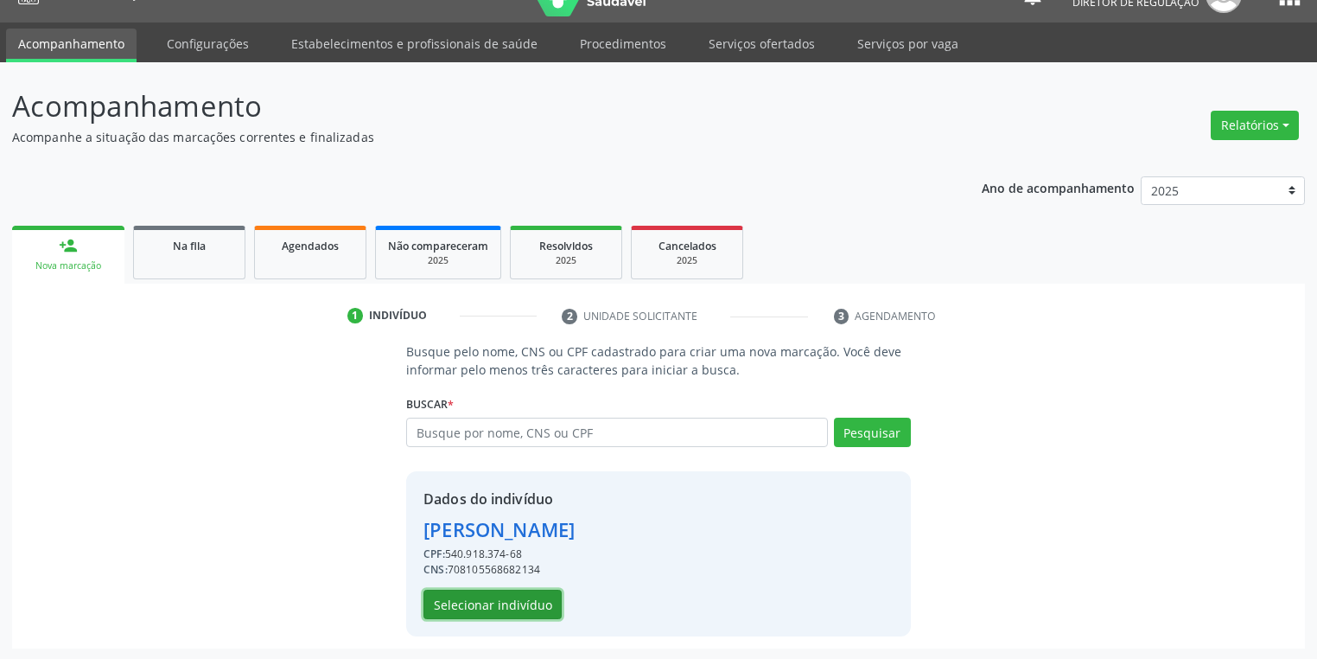
click at [492, 602] on button "Selecionar indivíduo" at bounding box center [492, 603] width 138 height 29
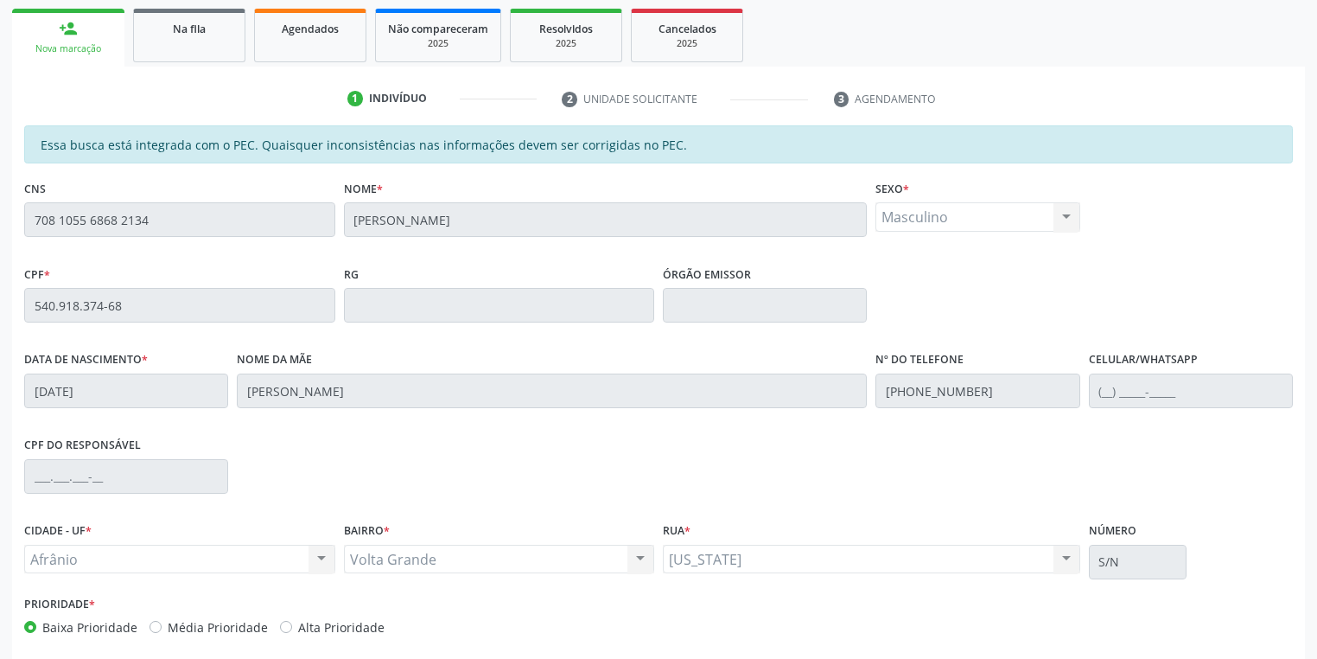
scroll to position [328, 0]
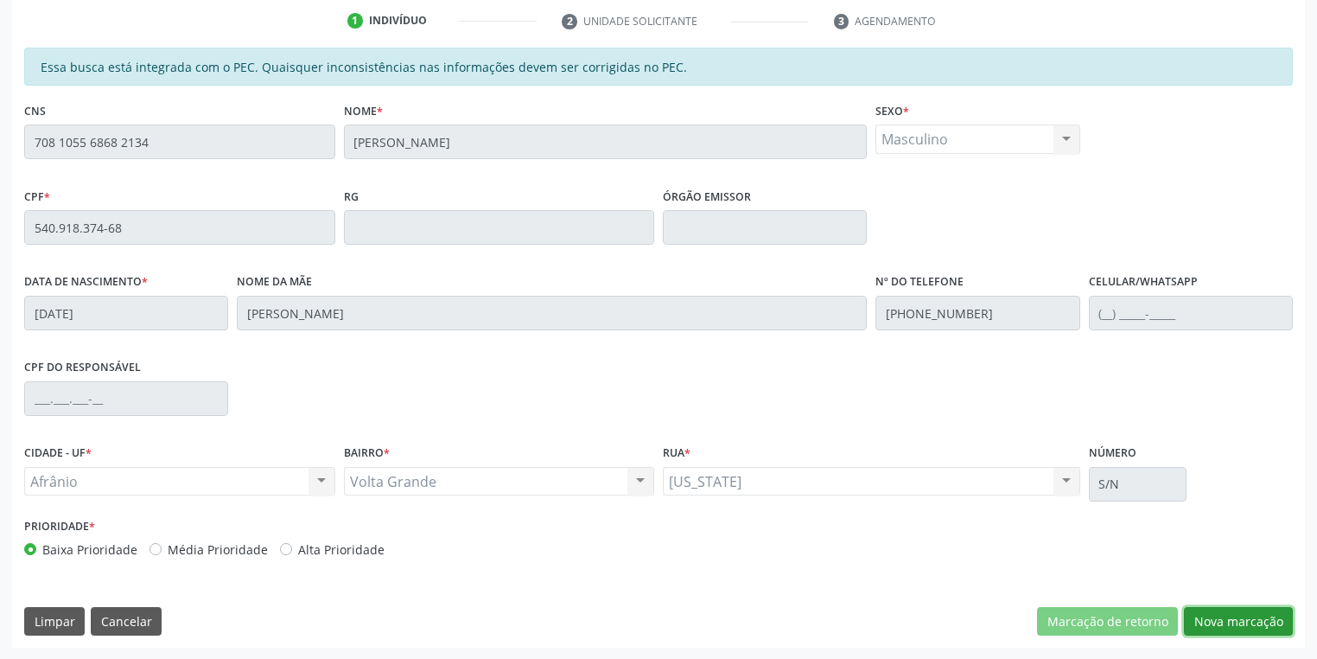
click at [1215, 618] on button "Nova marcação" at bounding box center [1238, 621] width 109 height 29
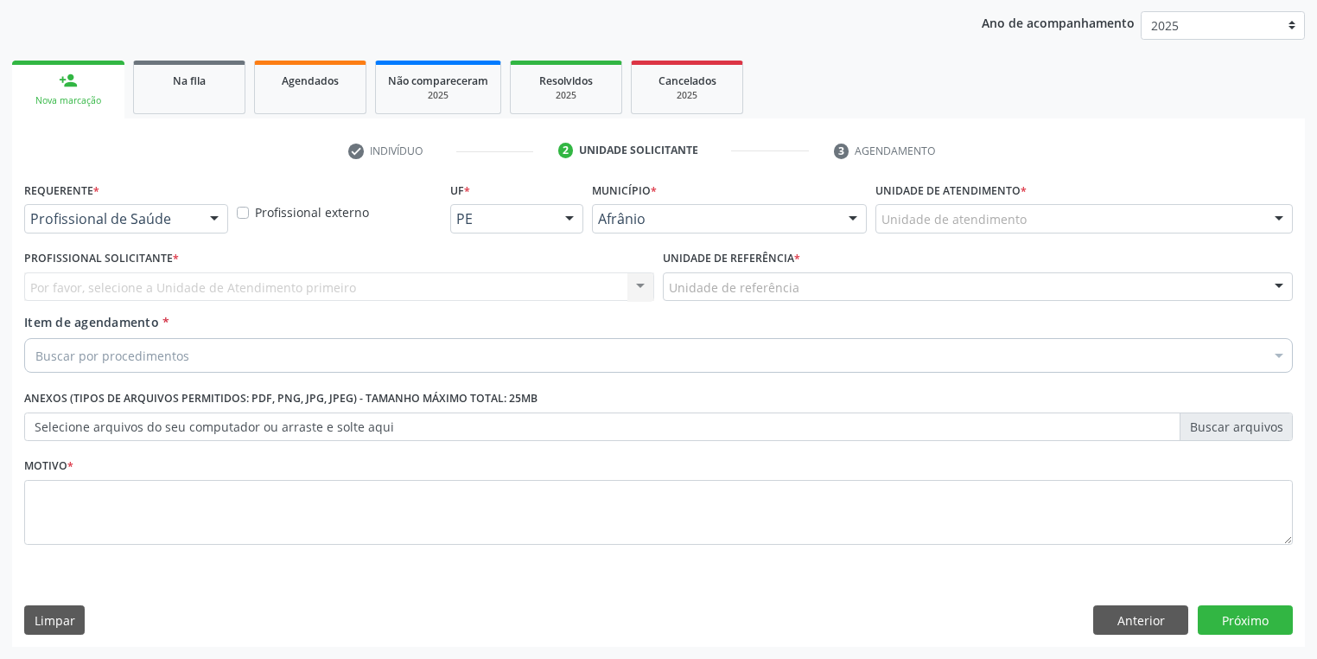
scroll to position [197, 0]
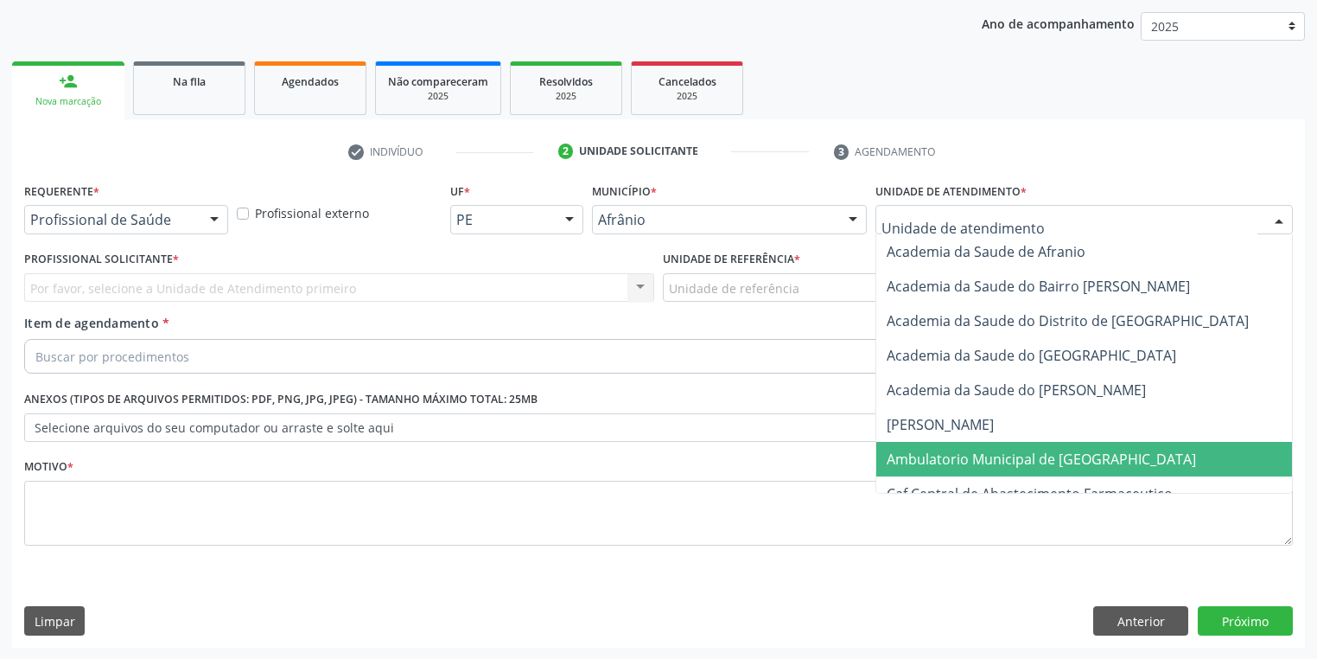
drag, startPoint x: 926, startPoint y: 455, endPoint x: 823, endPoint y: 398, distance: 117.6
click at [923, 455] on span "Ambulatorio Municipal de [GEOGRAPHIC_DATA]" at bounding box center [1041, 458] width 309 height 19
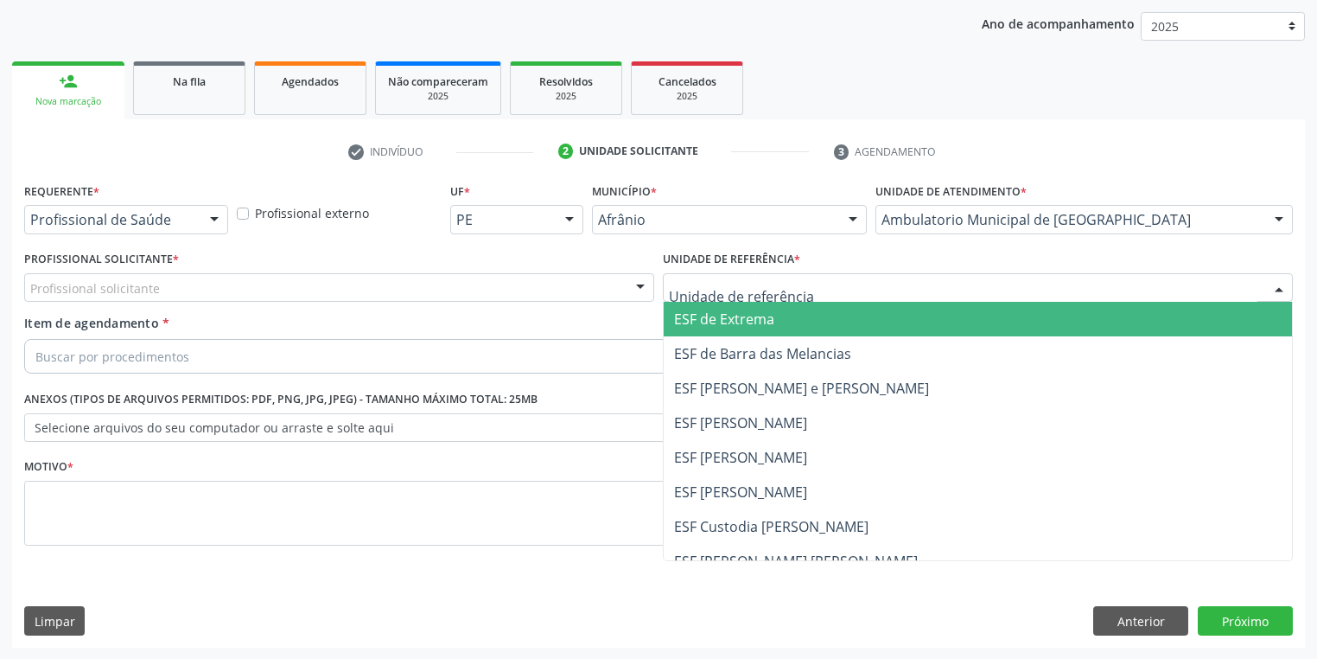
drag, startPoint x: 692, startPoint y: 283, endPoint x: 694, endPoint y: 333, distance: 49.3
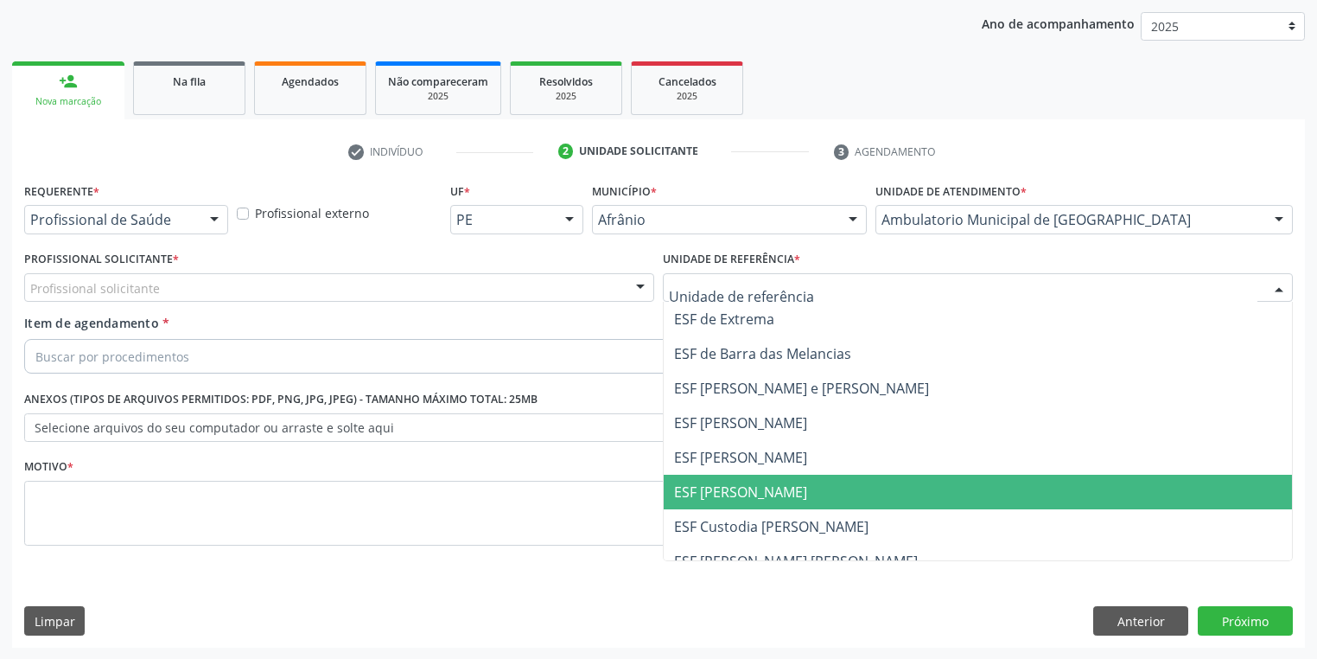
drag, startPoint x: 704, startPoint y: 483, endPoint x: 650, endPoint y: 453, distance: 62.3
click at [703, 482] on span "ESF [PERSON_NAME]" at bounding box center [740, 491] width 133 height 19
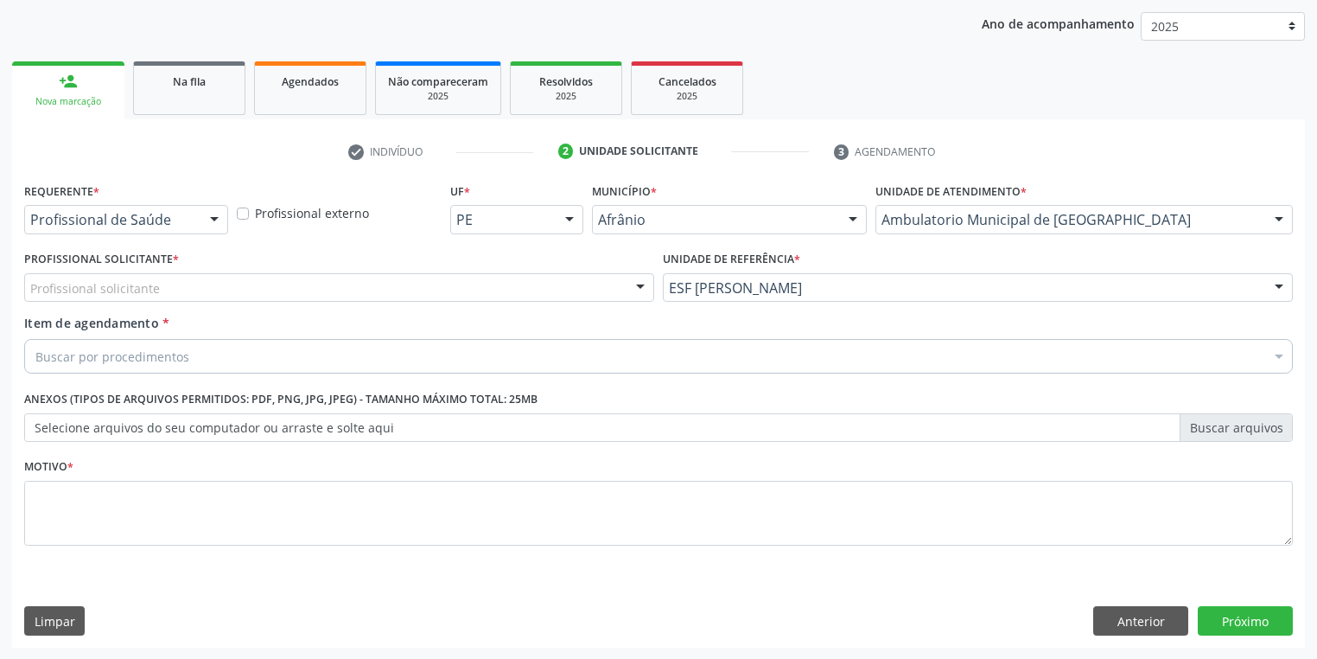
drag, startPoint x: 159, startPoint y: 275, endPoint x: 155, endPoint y: 301, distance: 26.3
click at [159, 281] on div "Profissional solicitante" at bounding box center [339, 287] width 630 height 29
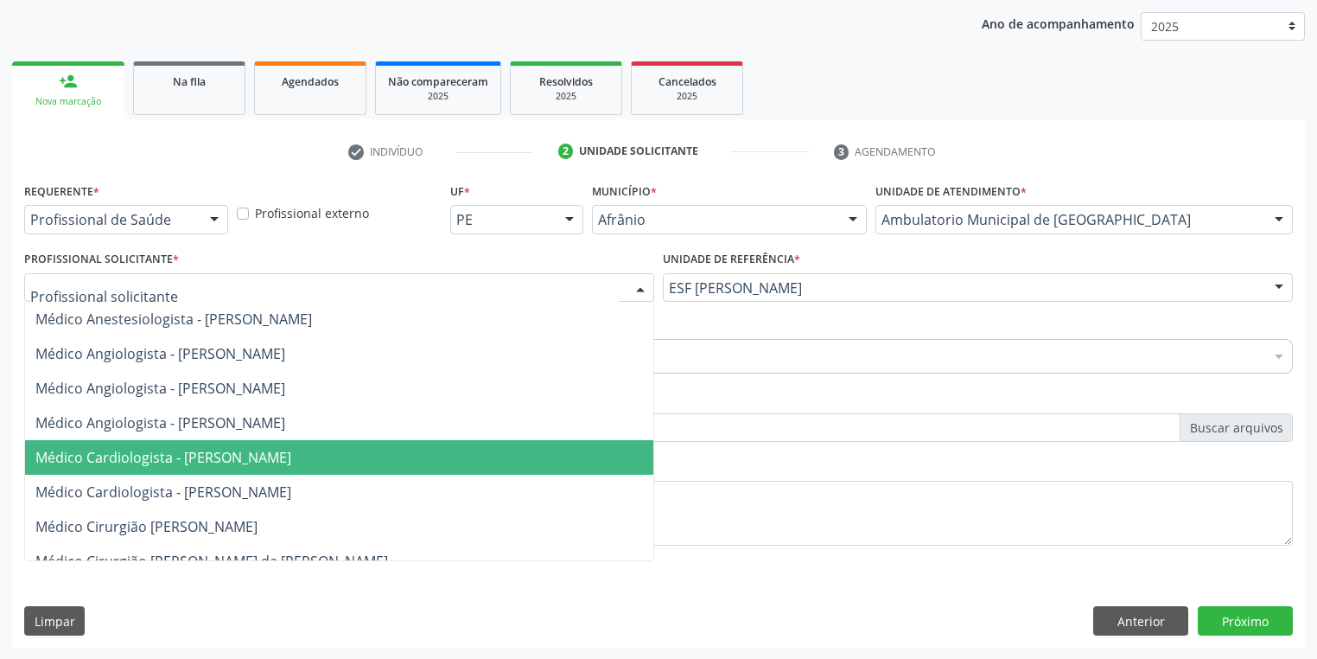
click at [181, 450] on span "Médico Cardiologista - Alysson Rodrigo Ferreira Cavalcanti" at bounding box center [163, 457] width 256 height 19
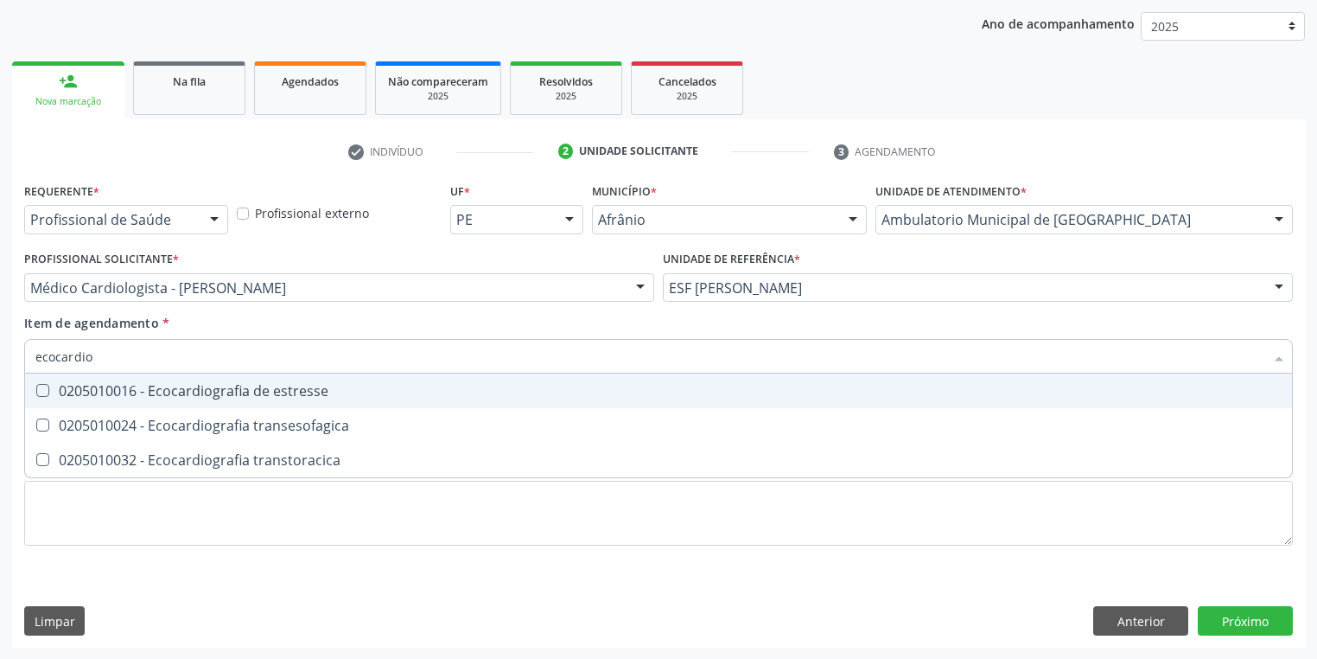
type input "ecocardi"
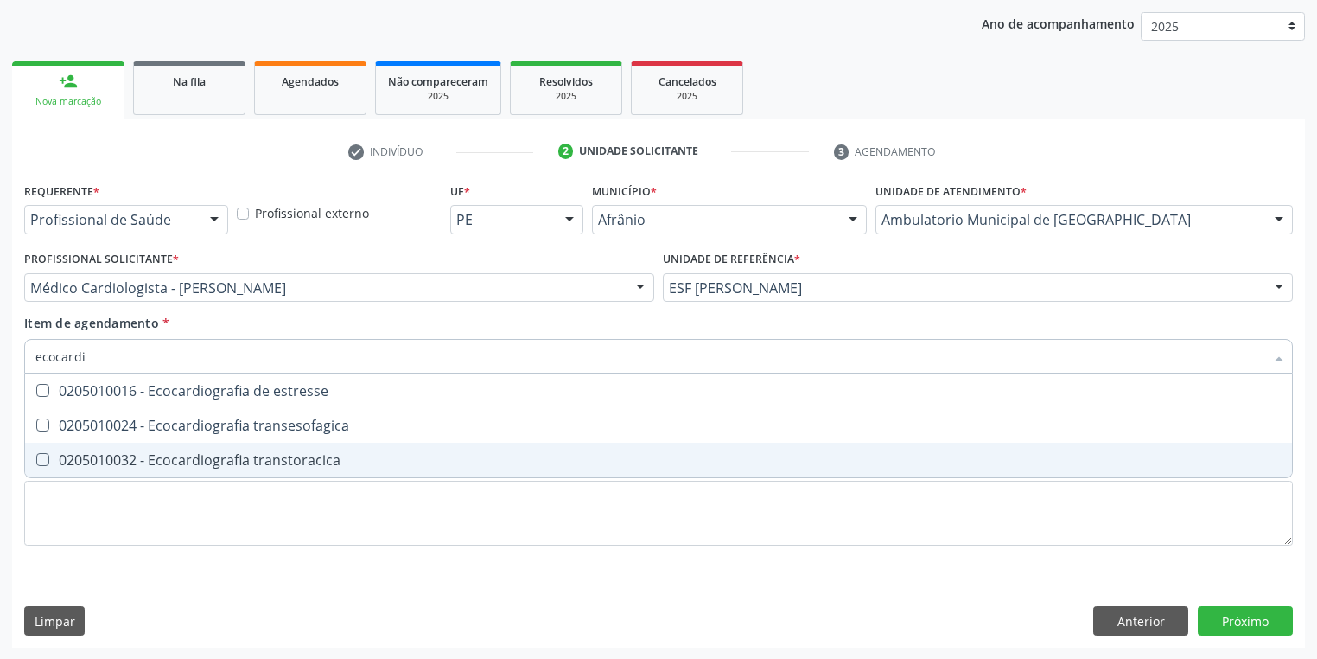
click at [92, 453] on div "0205010032 - Ecocardiografia transtoracica" at bounding box center [658, 460] width 1246 height 14
checkbox transtoracica "true"
click at [86, 522] on div "Requerente * Profissional de Saúde Profissional de Saúde Paciente Nenhum result…" at bounding box center [658, 373] width 1269 height 391
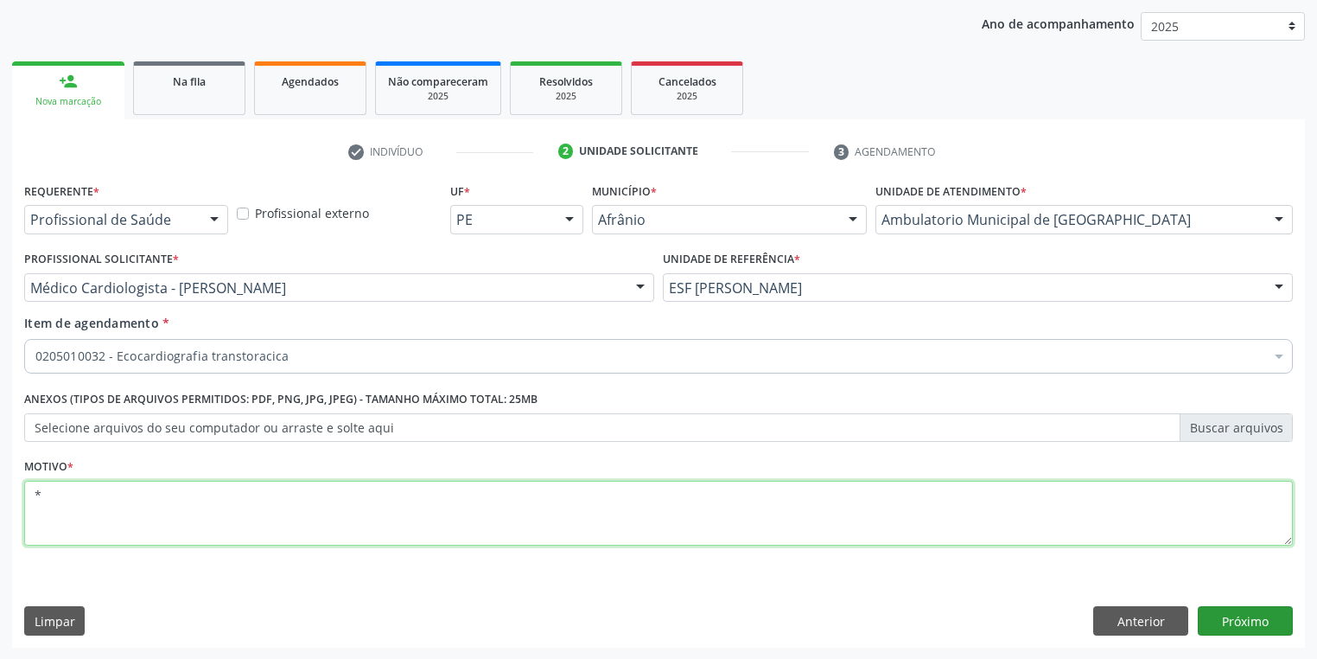
type textarea "*"
click at [1226, 621] on button "Próximo" at bounding box center [1245, 620] width 95 height 29
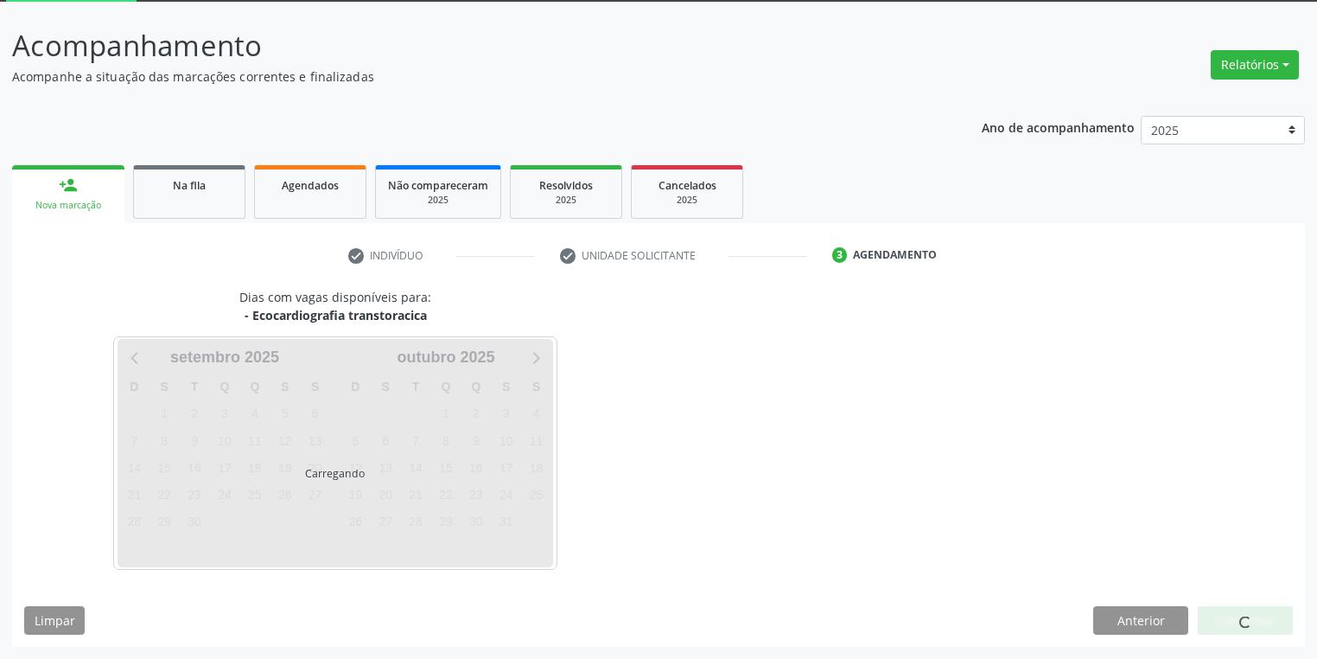
scroll to position [92, 0]
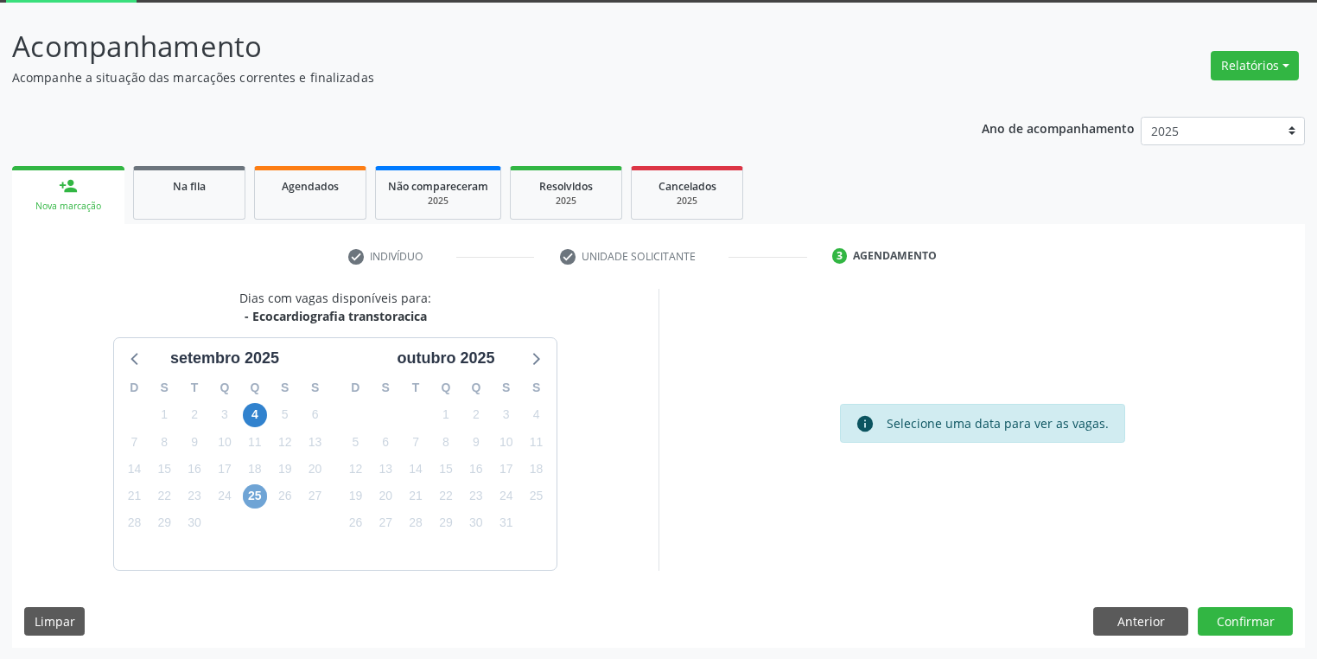
click at [252, 494] on span "25" at bounding box center [255, 496] width 24 height 24
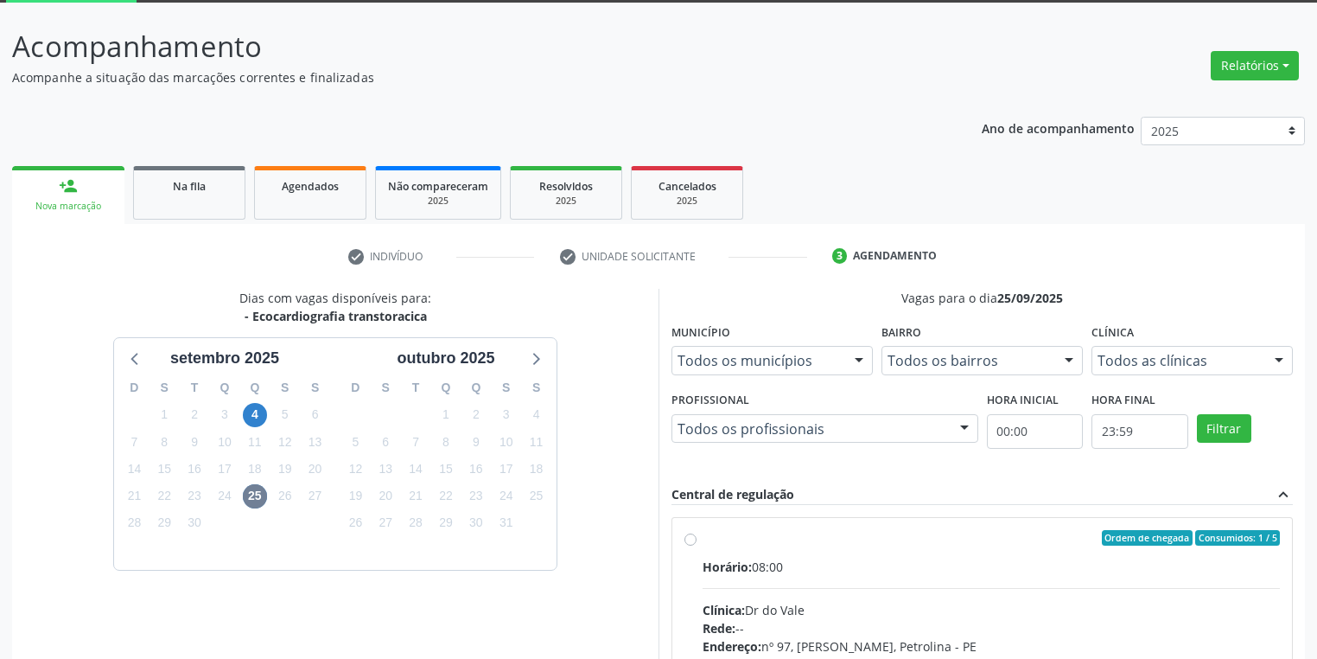
click at [697, 545] on input "Ordem de chegada Consumidos: 1 / 5 Horário: 08:00 Clínica: Dr do Vale Rede: -- …" at bounding box center [690, 538] width 12 height 16
radio input "true"
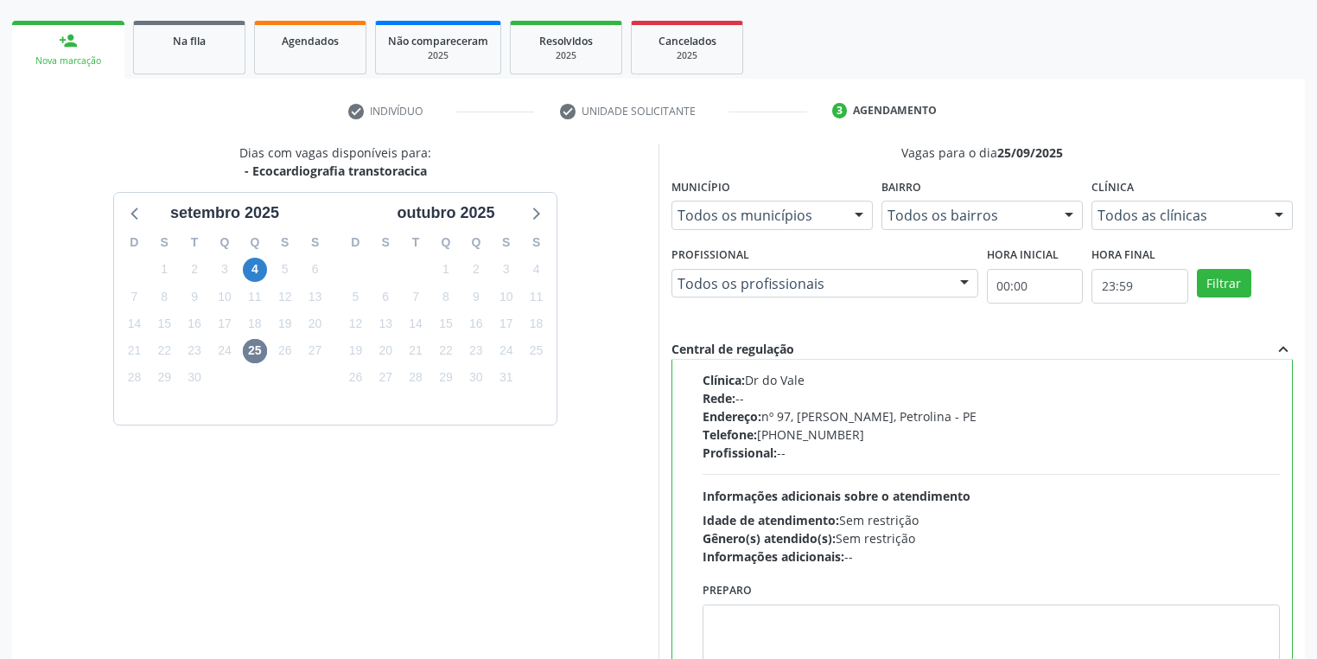
scroll to position [373, 0]
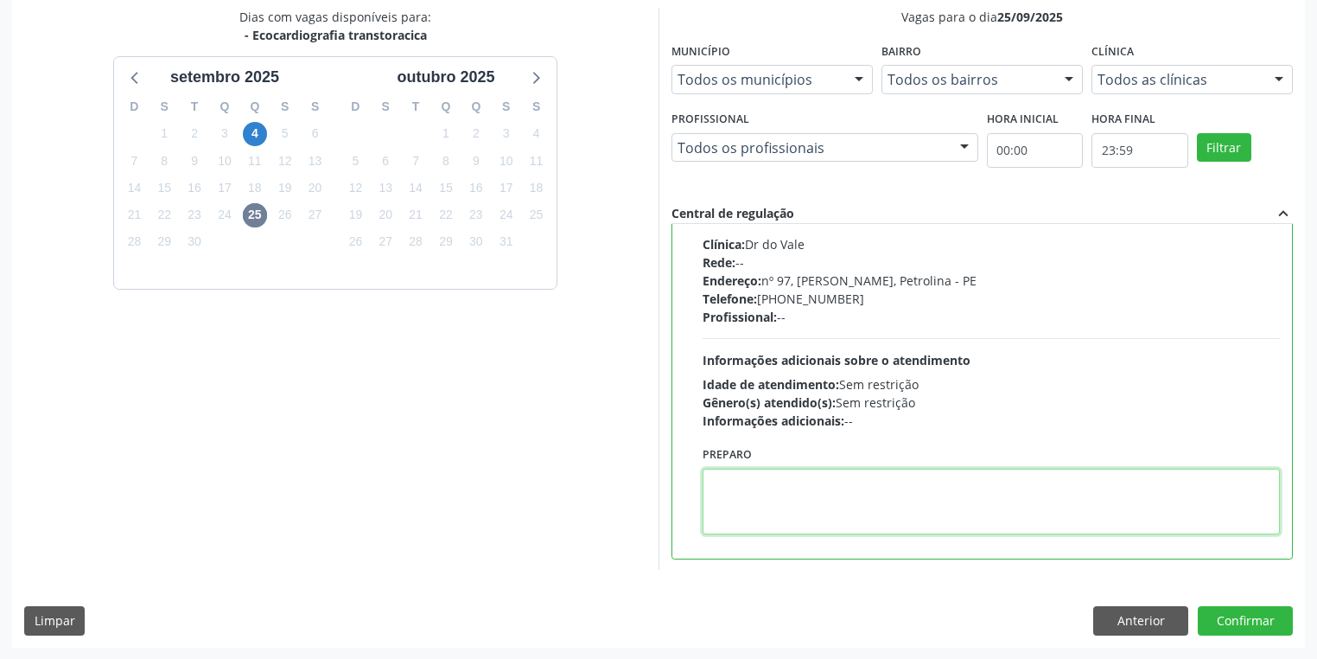
click at [940, 494] on textarea at bounding box center [991, 501] width 577 height 66
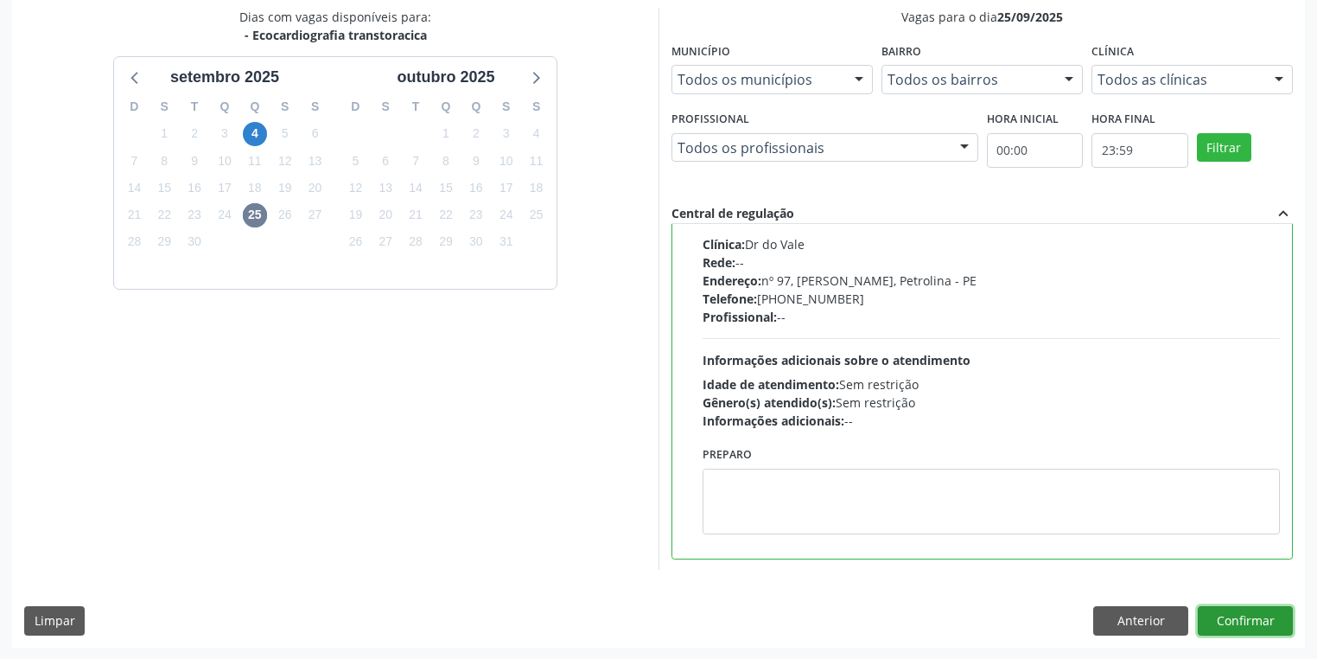
click at [1234, 619] on button "Confirmar" at bounding box center [1245, 620] width 95 height 29
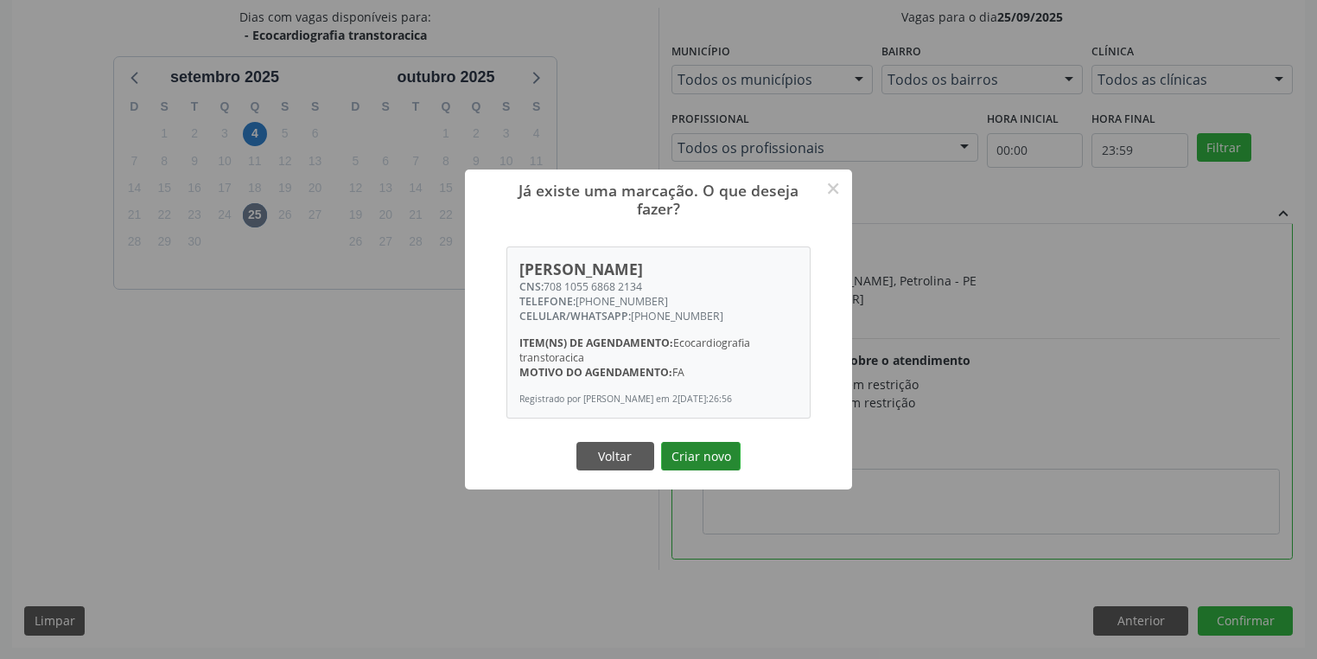
click at [674, 458] on button "Criar novo" at bounding box center [701, 456] width 80 height 29
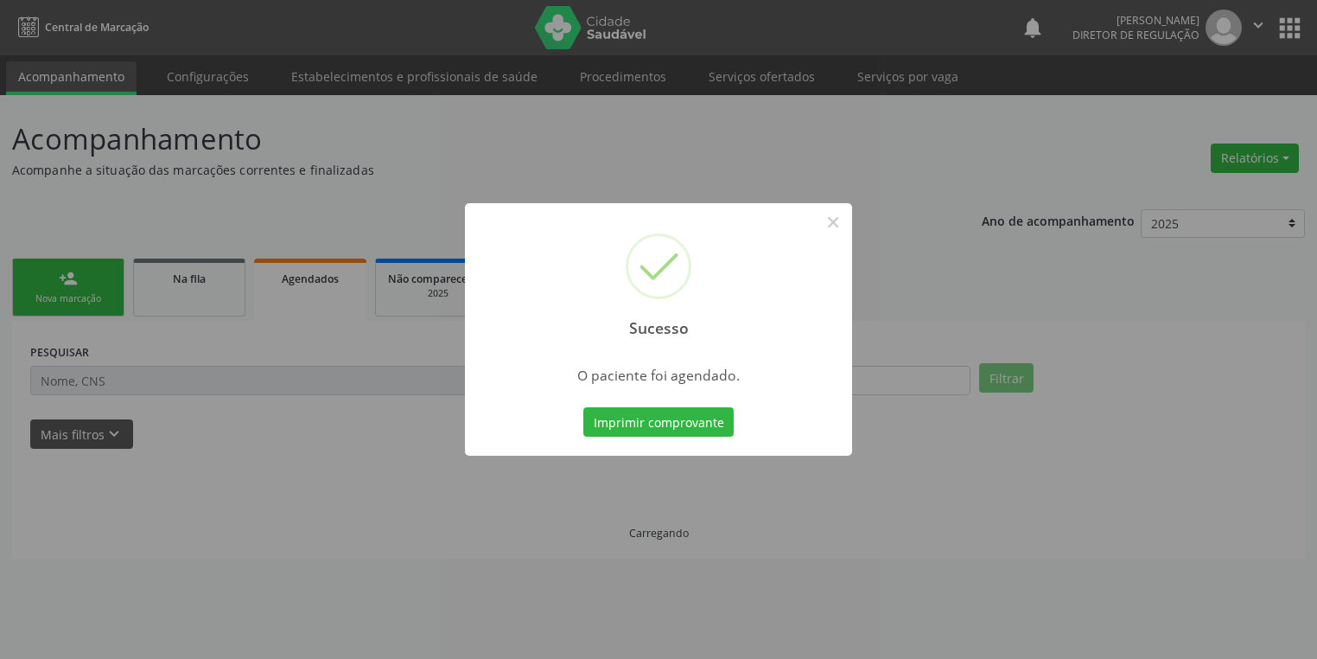
scroll to position [0, 0]
click at [664, 421] on button "Imprimir comprovante" at bounding box center [664, 421] width 150 height 29
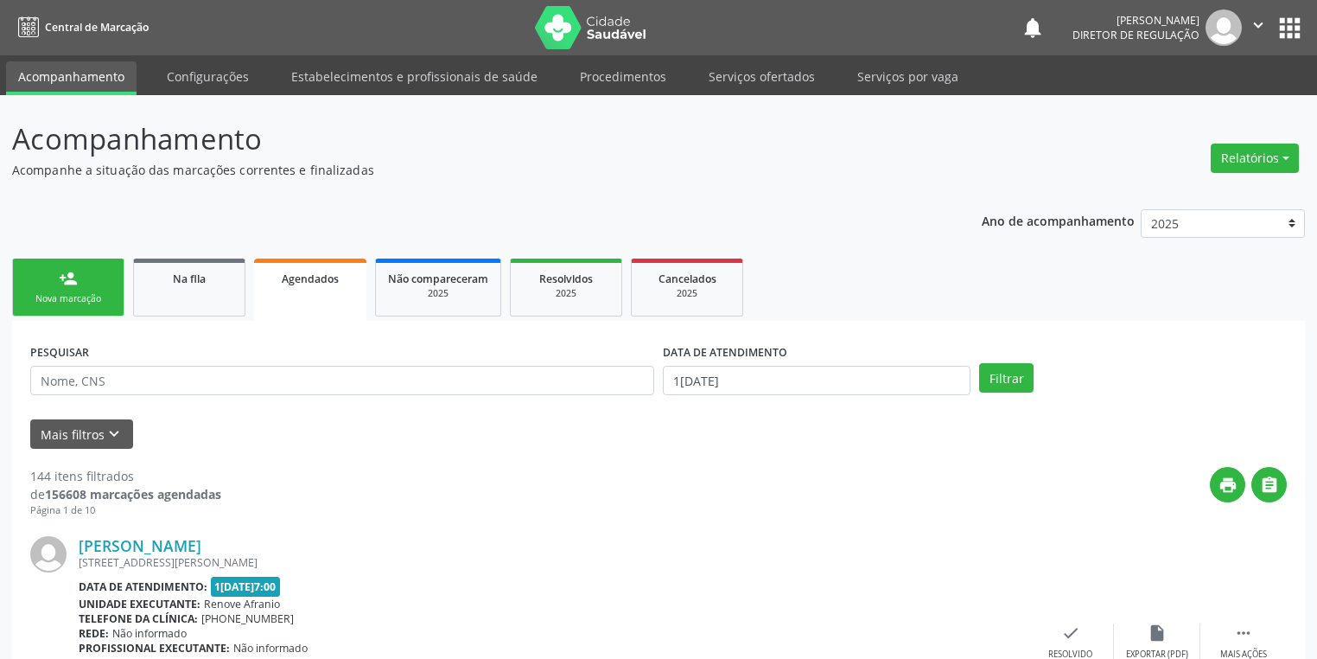
click at [48, 279] on link "person_add Nova marcação" at bounding box center [68, 287] width 112 height 58
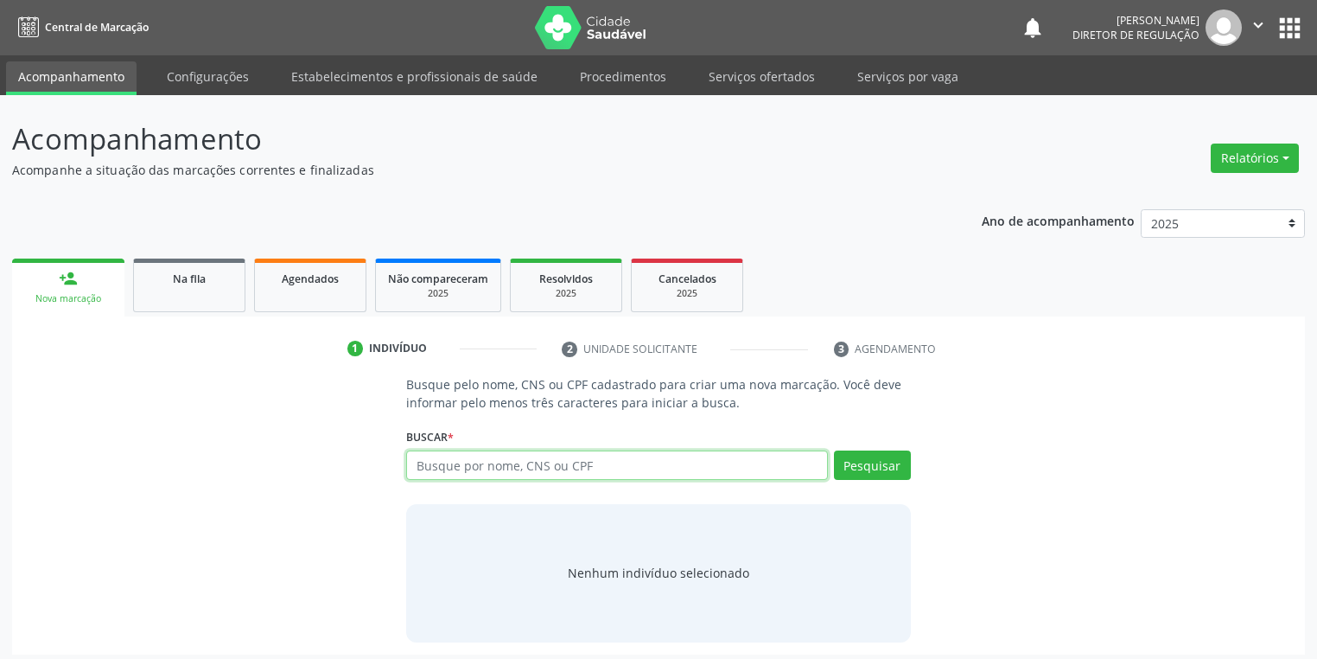
click at [431, 466] on input "text" at bounding box center [617, 464] width 422 height 29
type input "0"
type input "206306082580000"
click at [861, 457] on button "Pesquisar" at bounding box center [872, 464] width 77 height 29
click at [608, 570] on div "Nenhum indivíduo selecionado" at bounding box center [658, 572] width 181 height 18
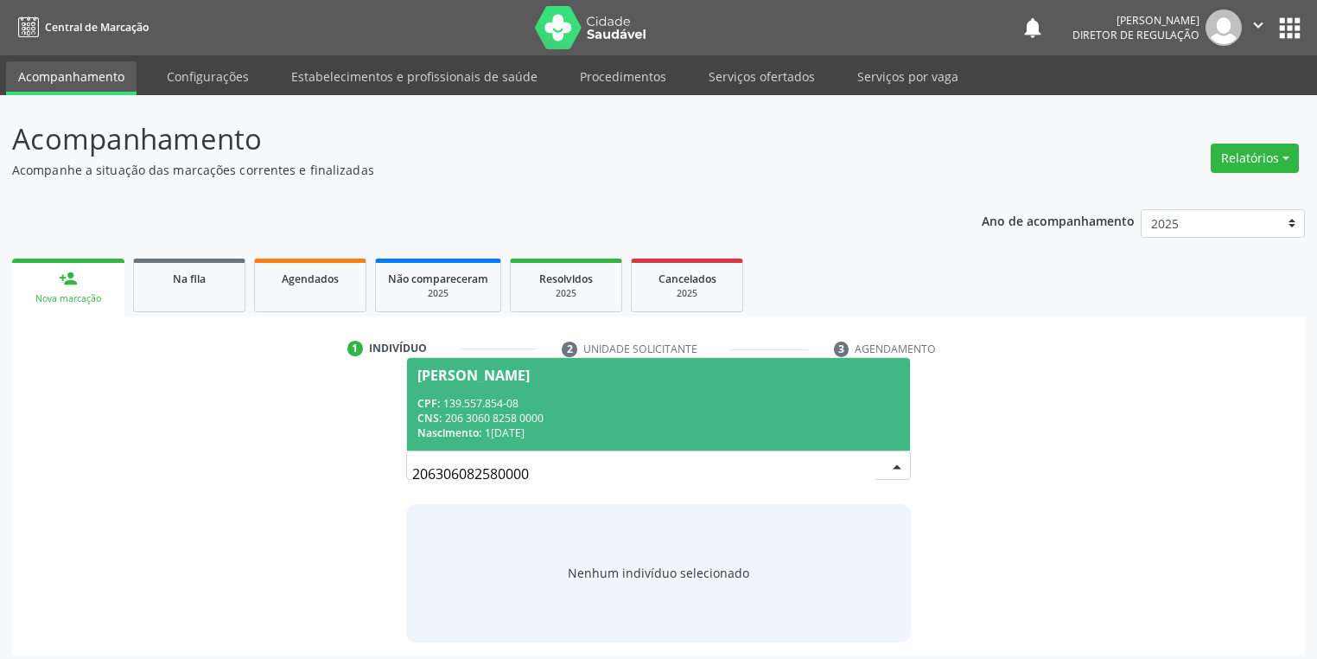
click at [515, 404] on div "CPF: 139.557.854-08" at bounding box center [658, 403] width 482 height 15
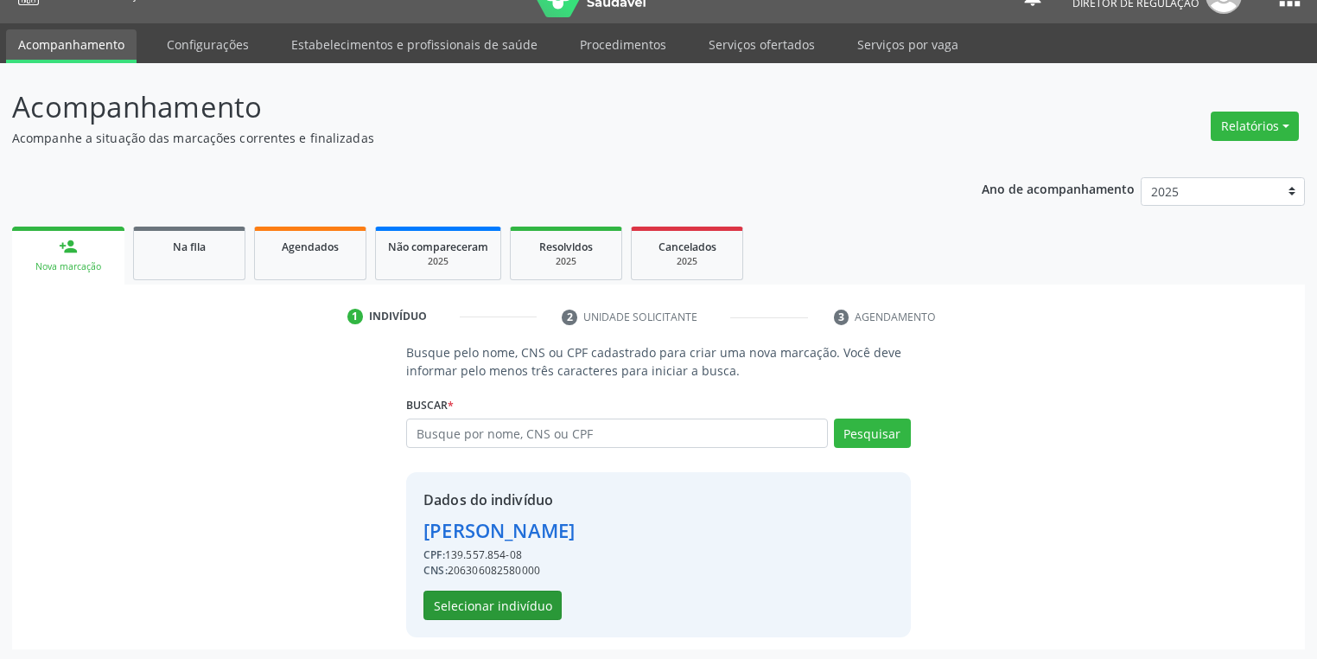
scroll to position [33, 0]
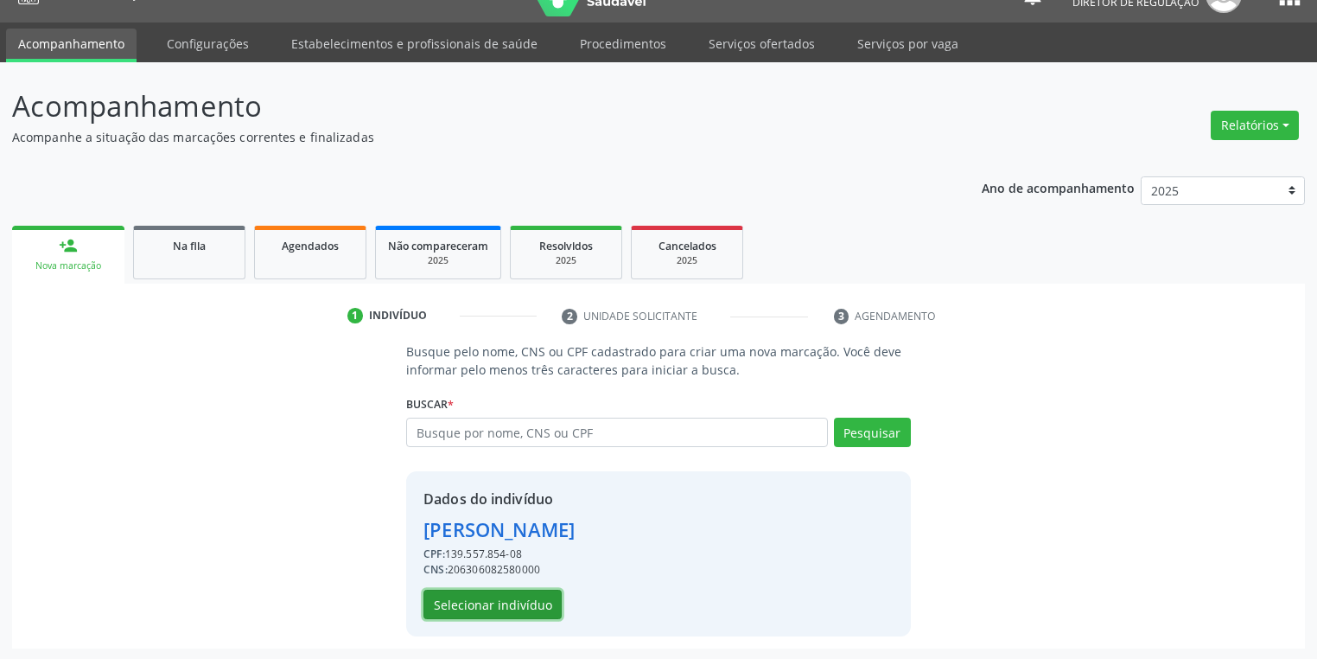
click at [470, 603] on button "Selecionar indivíduo" at bounding box center [492, 603] width 138 height 29
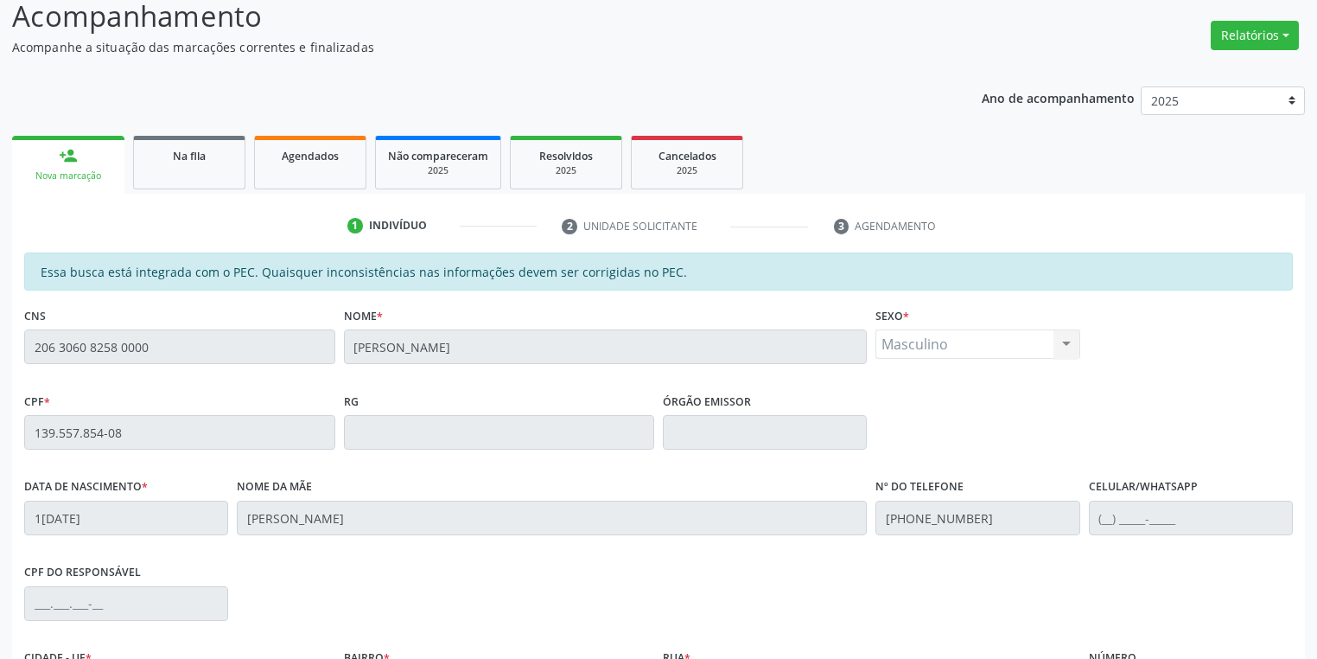
scroll to position [328, 0]
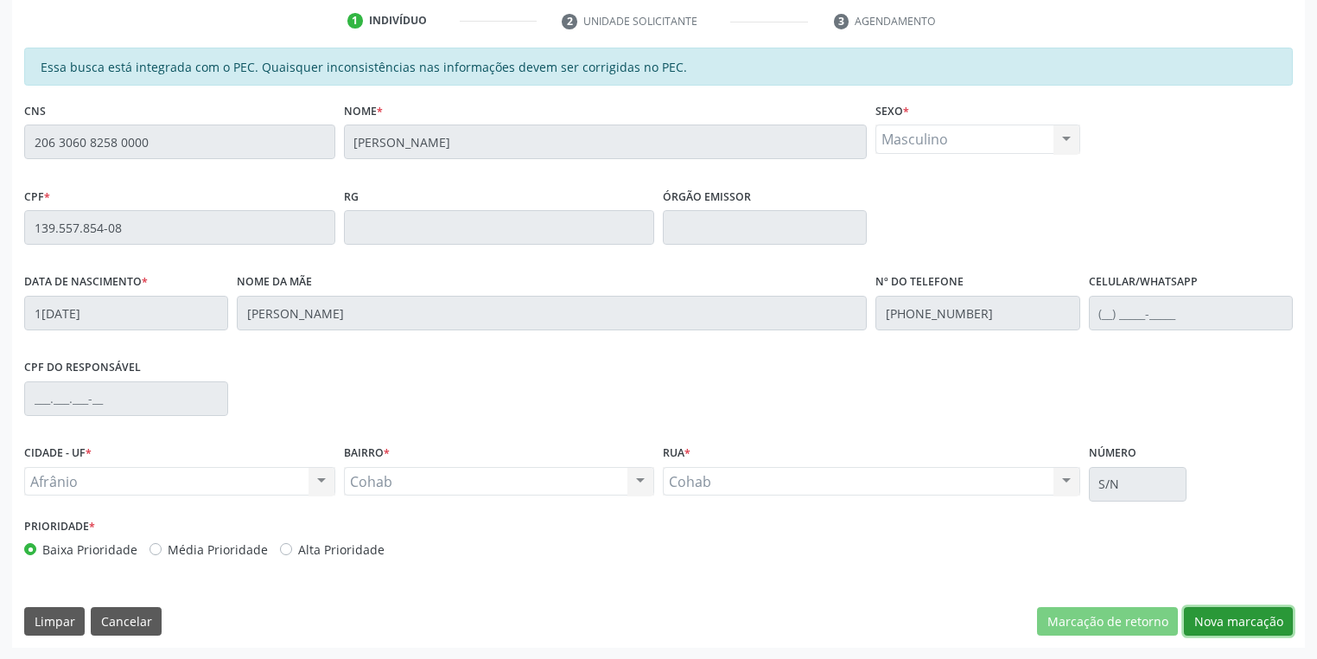
click at [1237, 623] on button "Nova marcação" at bounding box center [1238, 621] width 109 height 29
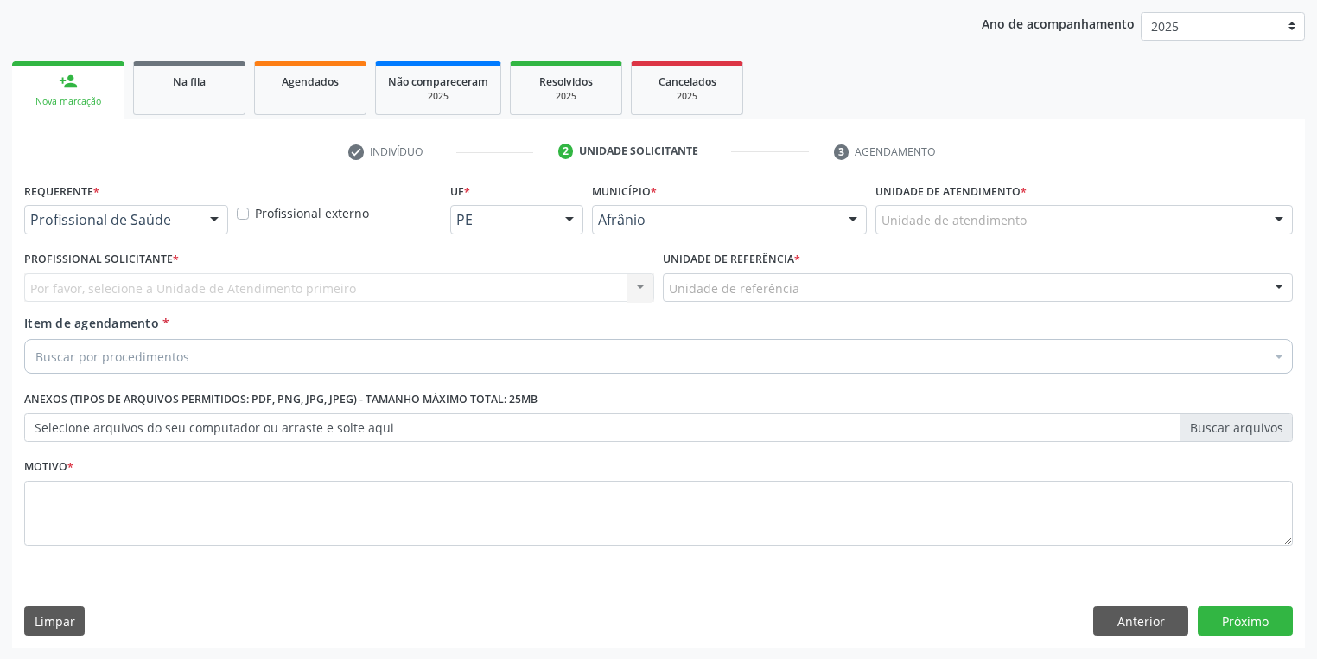
click at [923, 232] on div "Unidade de atendimento Academia da Saude de Afranio Academia da Saude do Bairro…" at bounding box center [1083, 219] width 417 height 29
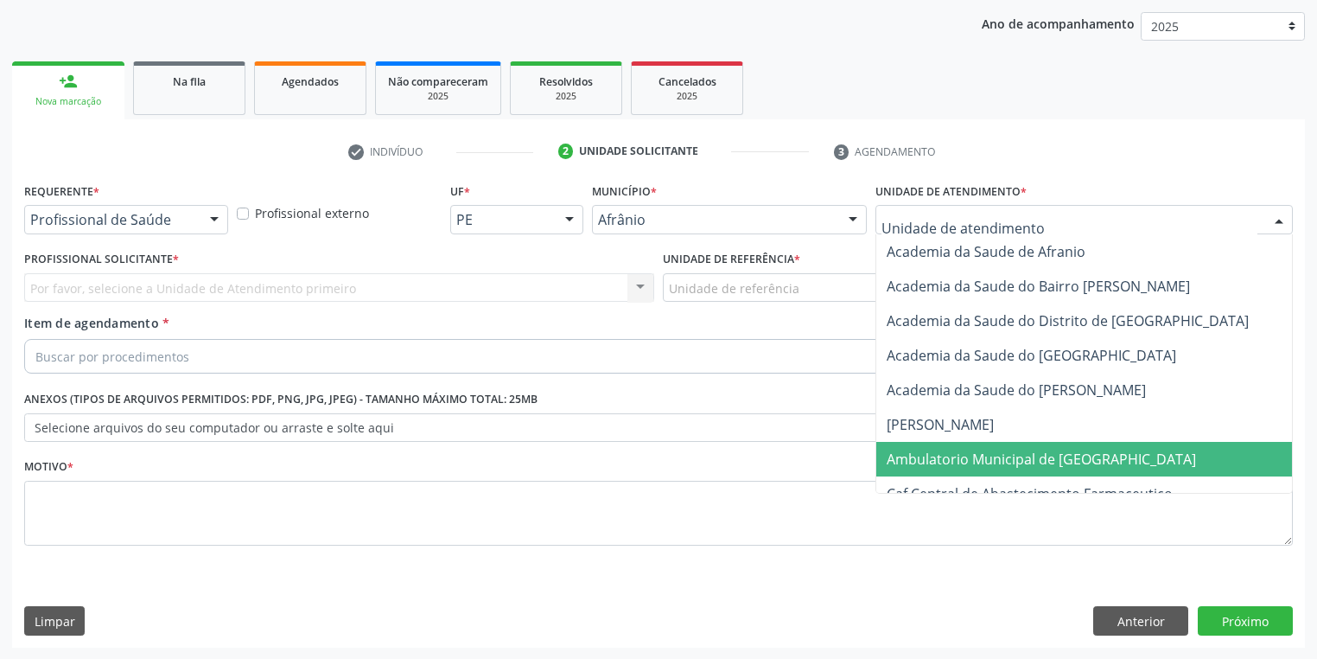
drag, startPoint x: 958, startPoint y: 448, endPoint x: 881, endPoint y: 425, distance: 80.1
click at [956, 449] on span "Ambulatorio Municipal de [GEOGRAPHIC_DATA]" at bounding box center [1041, 458] width 309 height 19
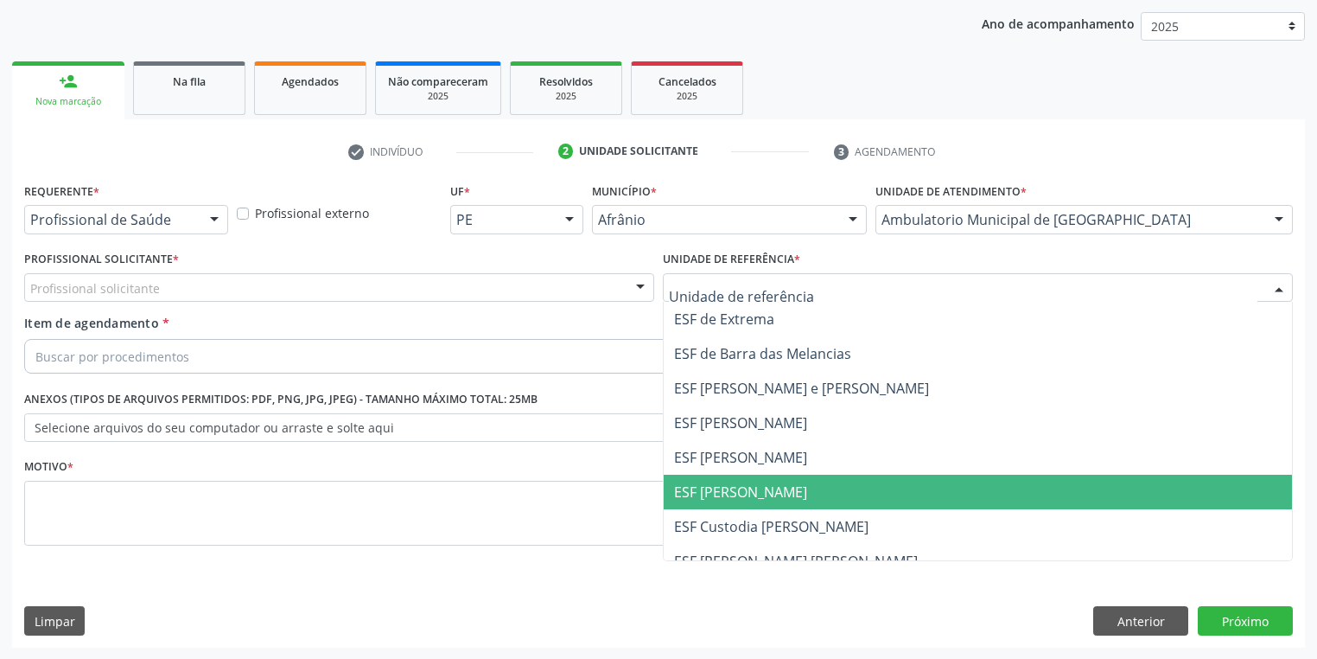
drag, startPoint x: 725, startPoint y: 498, endPoint x: 595, endPoint y: 444, distance: 141.1
click at [722, 495] on span "ESF [PERSON_NAME]" at bounding box center [740, 491] width 133 height 19
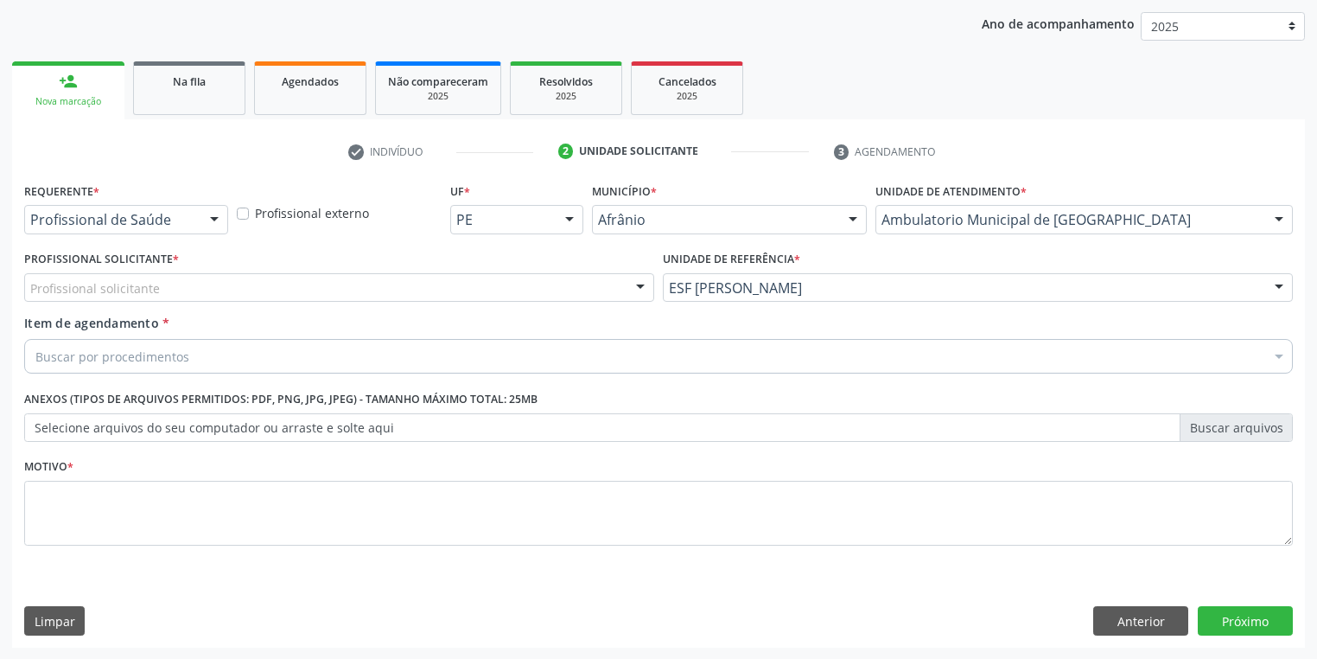
drag, startPoint x: 99, startPoint y: 280, endPoint x: 104, endPoint y: 304, distance: 24.7
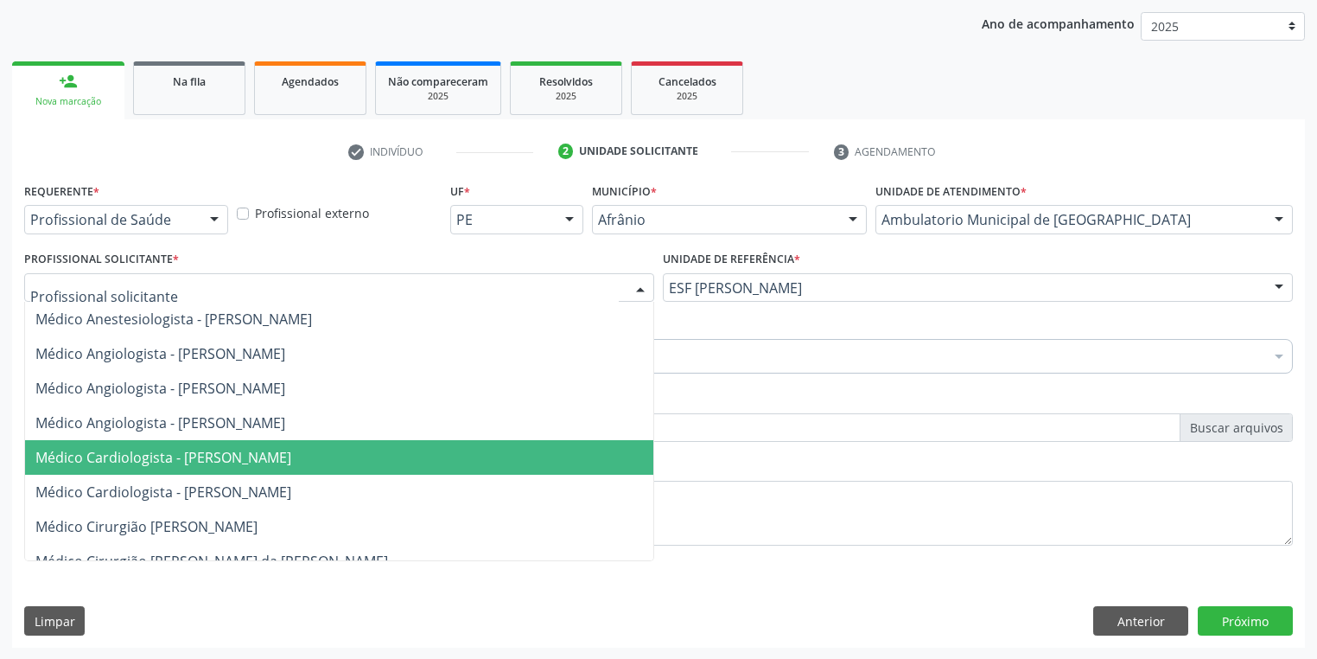
click at [166, 458] on span "Médico Cardiologista - Alysson Rodrigo Ferreira Cavalcanti" at bounding box center [163, 457] width 256 height 19
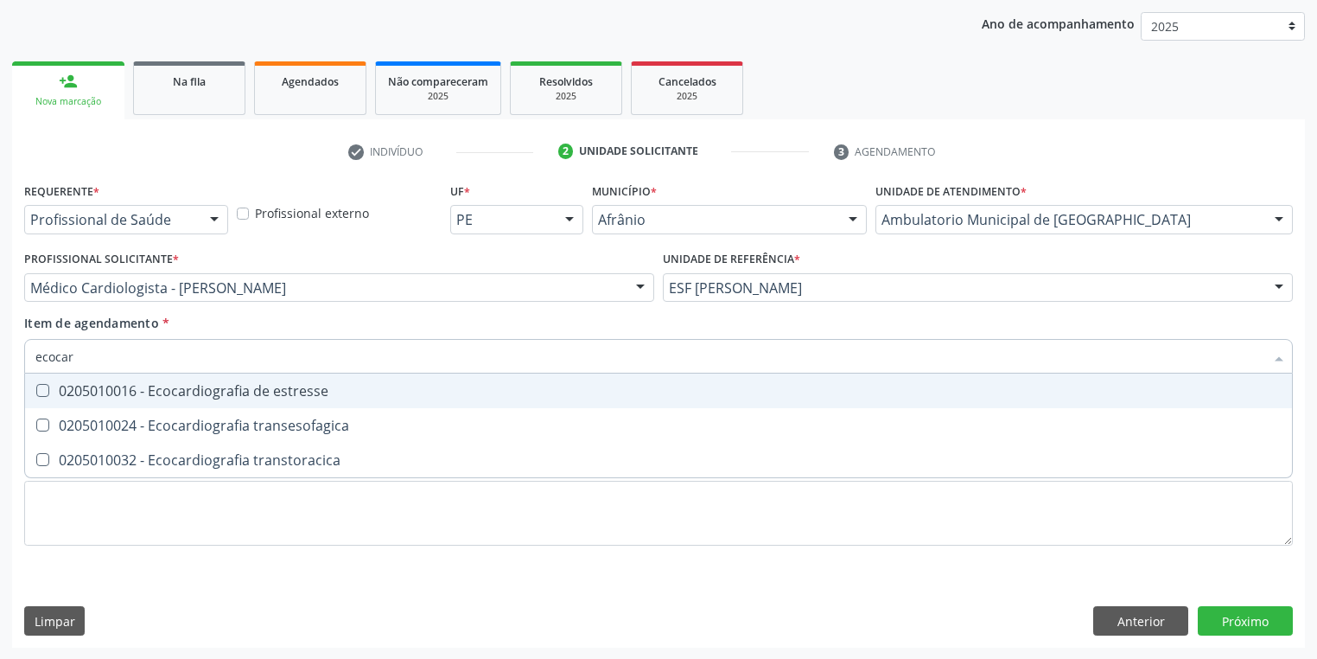
type input "ecocard"
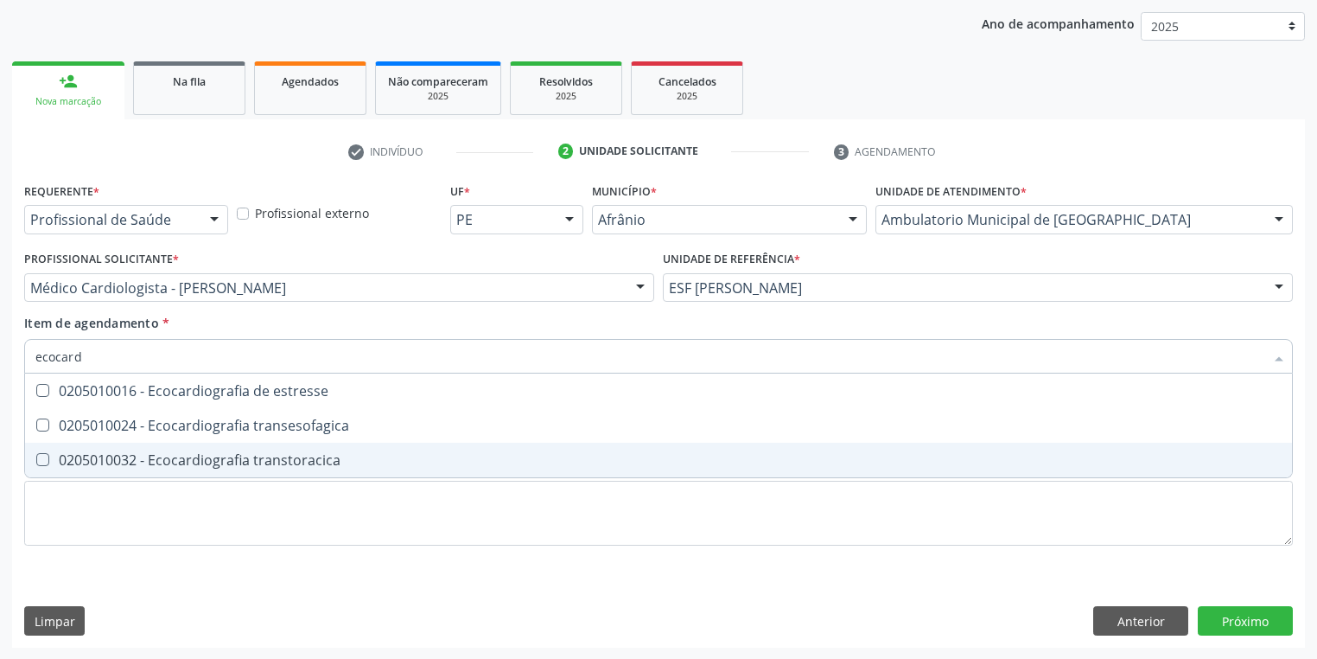
click at [59, 473] on span "0205010032 - Ecocardiografia transtoracica" at bounding box center [658, 459] width 1267 height 35
checkbox transtoracica "true"
click at [72, 502] on div "Requerente * Profissional de Saúde Profissional de Saúde Paciente Nenhum result…" at bounding box center [658, 373] width 1269 height 391
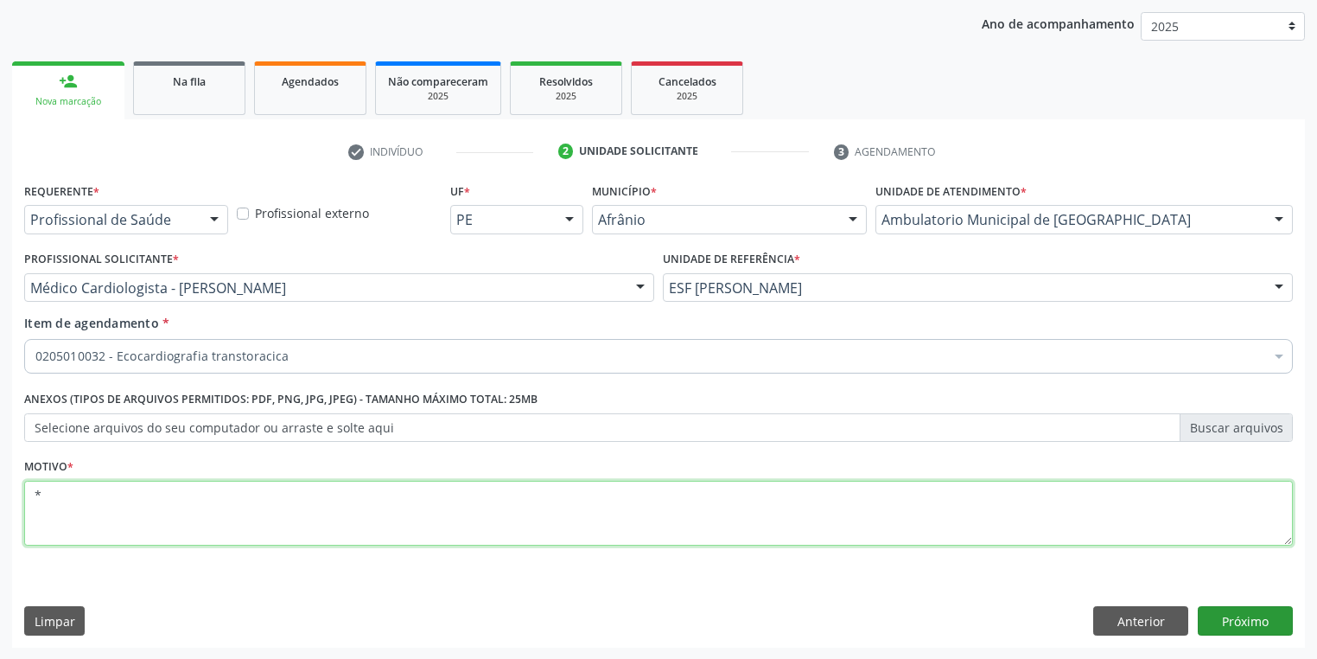
type textarea "*"
click at [1242, 626] on button "Próximo" at bounding box center [1245, 620] width 95 height 29
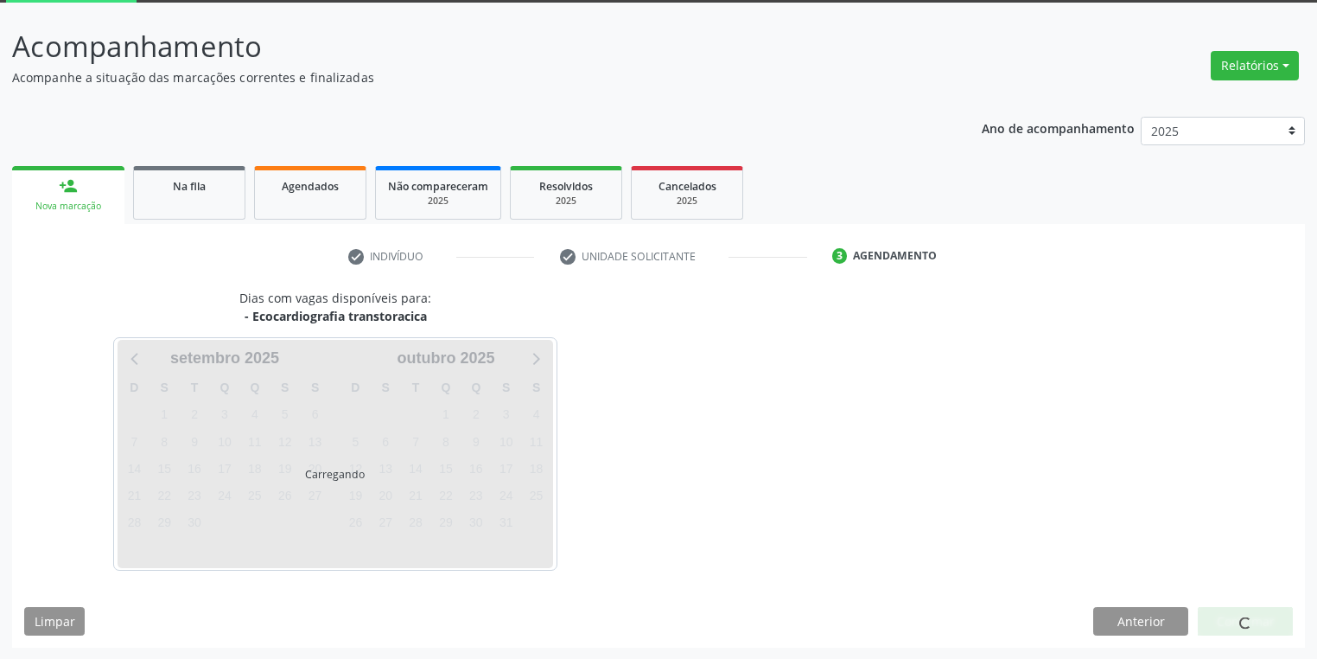
scroll to position [92, 0]
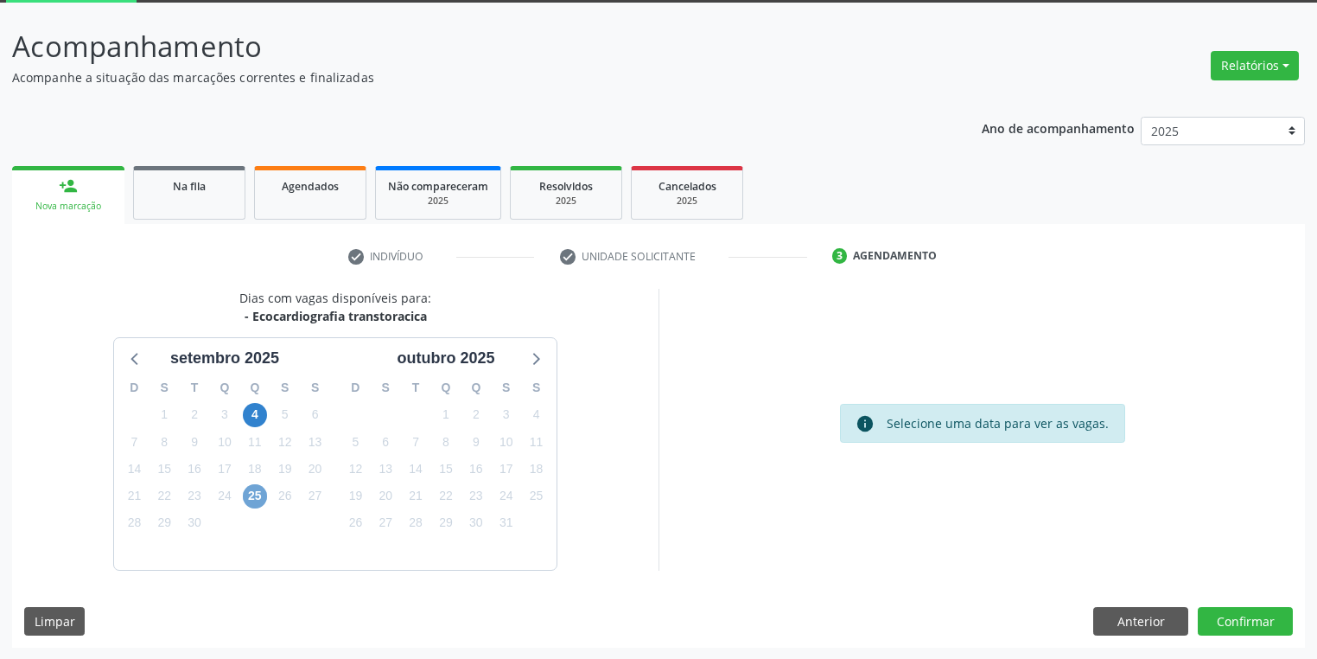
click at [255, 497] on span "25" at bounding box center [255, 496] width 24 height 24
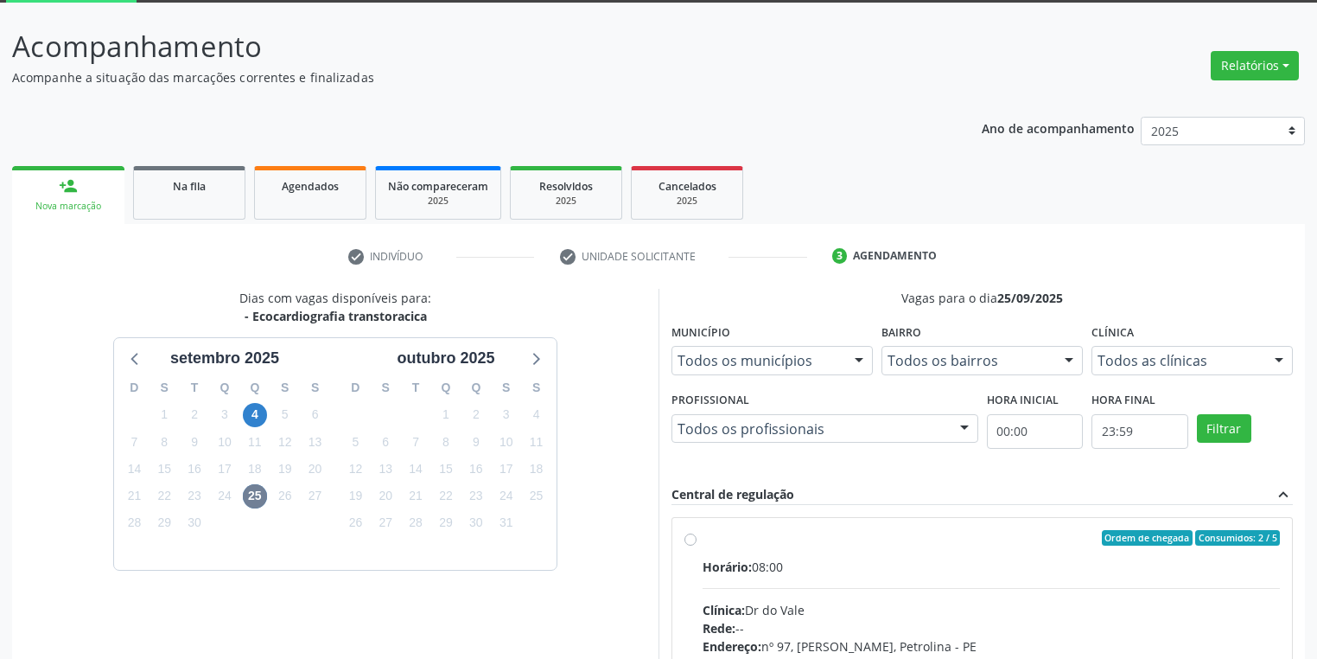
click at [879, 550] on label "Ordem de chegada Consumidos: 2 / 5 Horário: 08:00 Clínica: Dr do Vale Rede: -- …" at bounding box center [991, 662] width 577 height 265
click at [697, 545] on input "Ordem de chegada Consumidos: 2 / 5 Horário: 08:00 Clínica: Dr do Vale Rede: -- …" at bounding box center [690, 538] width 12 height 16
radio input "true"
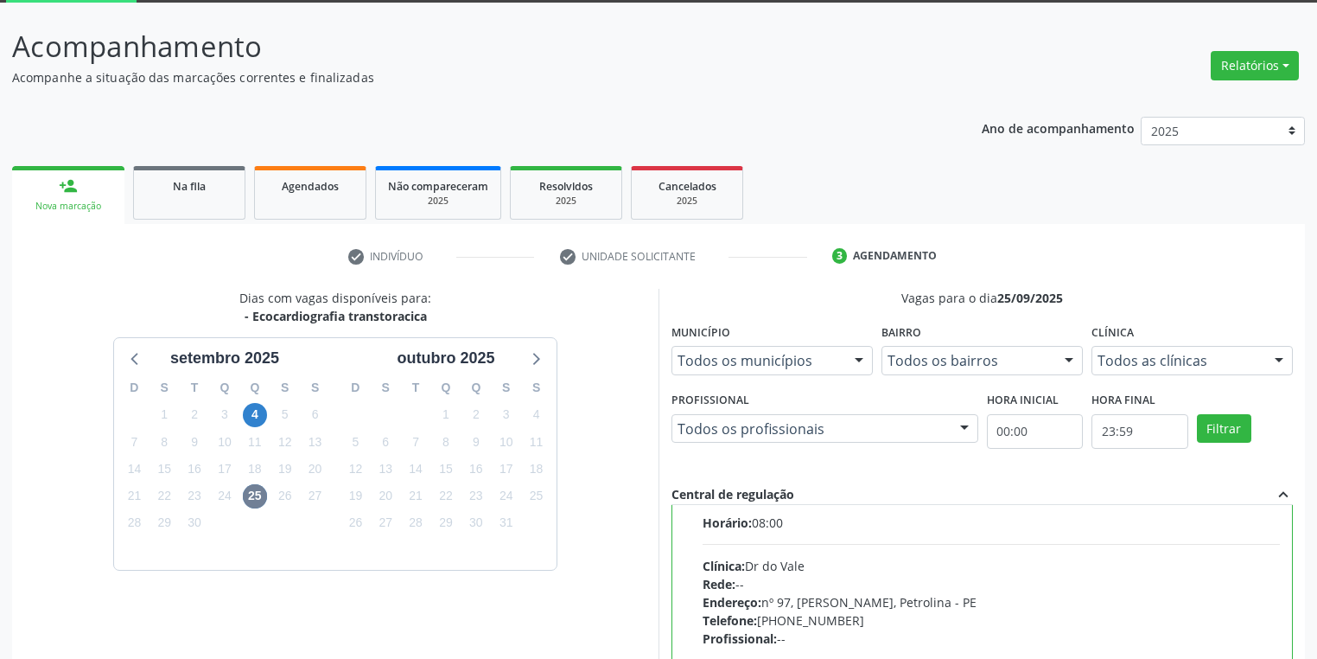
scroll to position [85, 0]
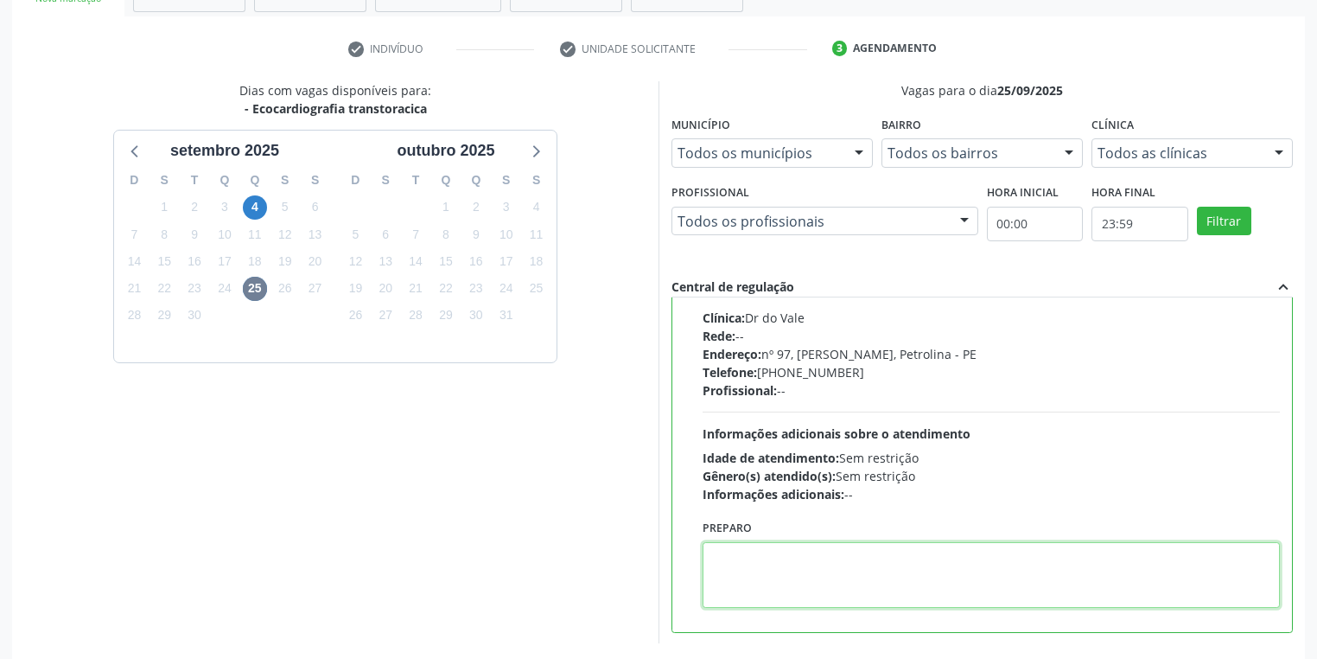
click at [806, 555] on textarea at bounding box center [991, 575] width 577 height 66
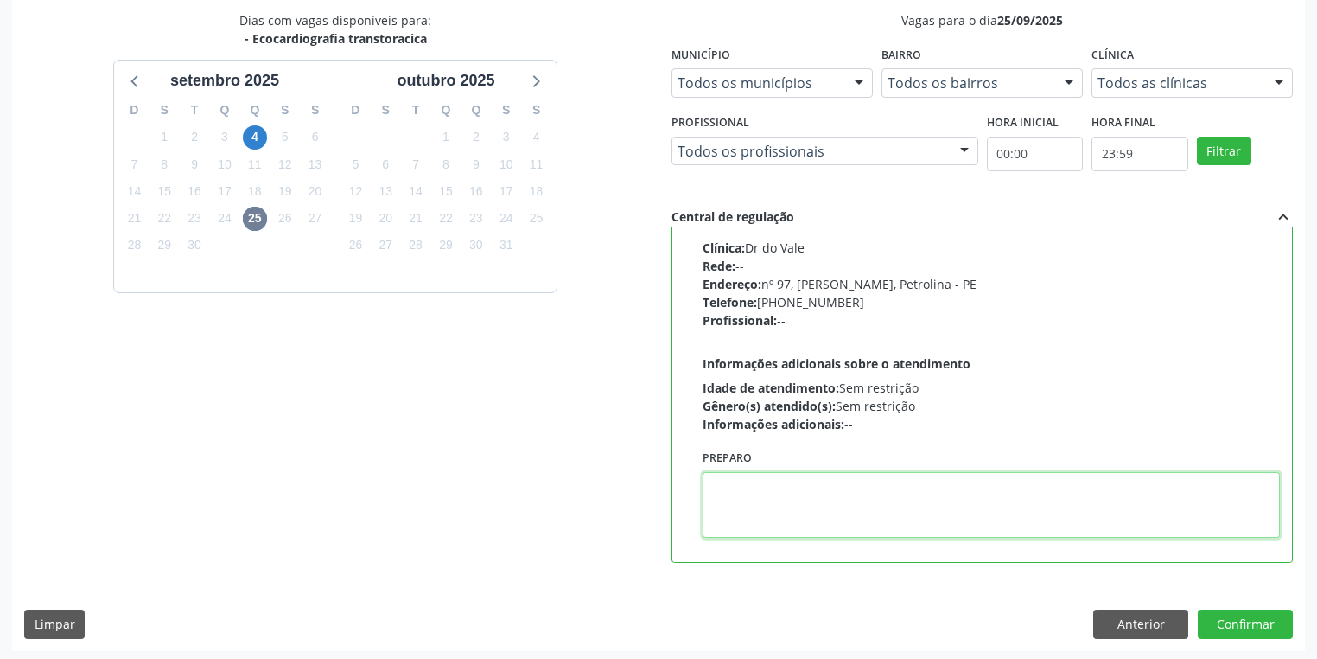
scroll to position [373, 0]
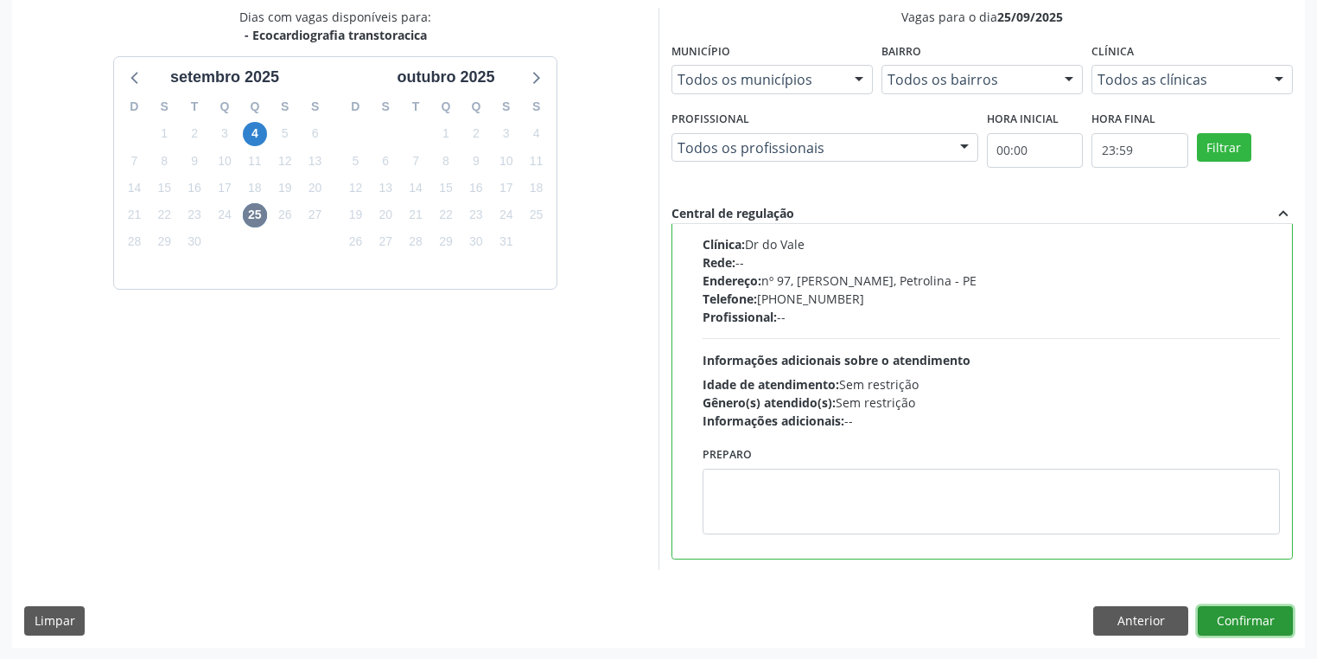
click at [1232, 617] on button "Confirmar" at bounding box center [1245, 620] width 95 height 29
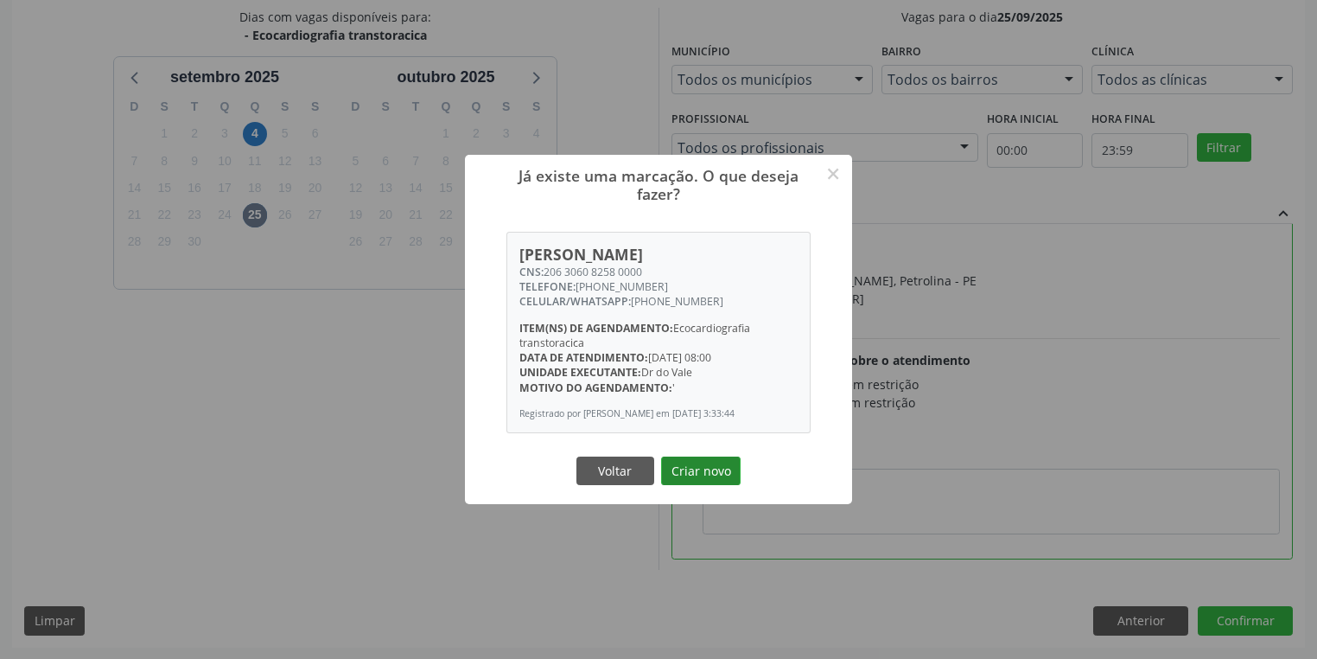
click at [702, 481] on button "Criar novo" at bounding box center [701, 470] width 80 height 29
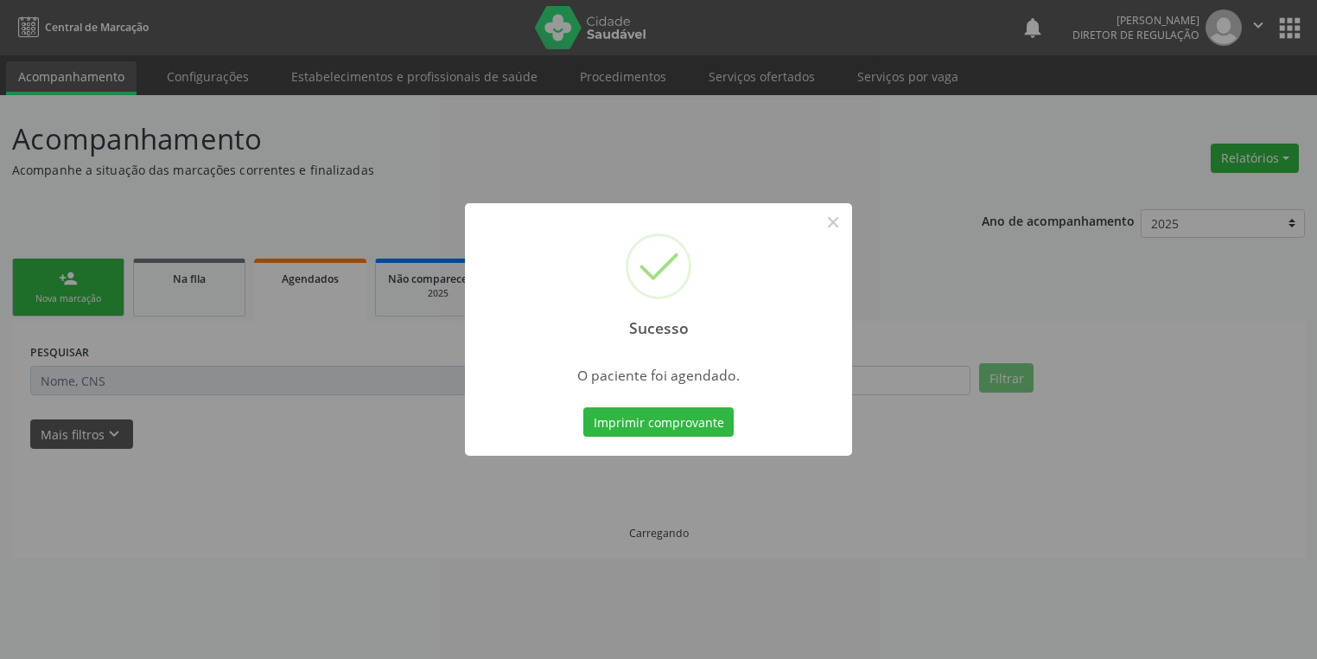
scroll to position [0, 0]
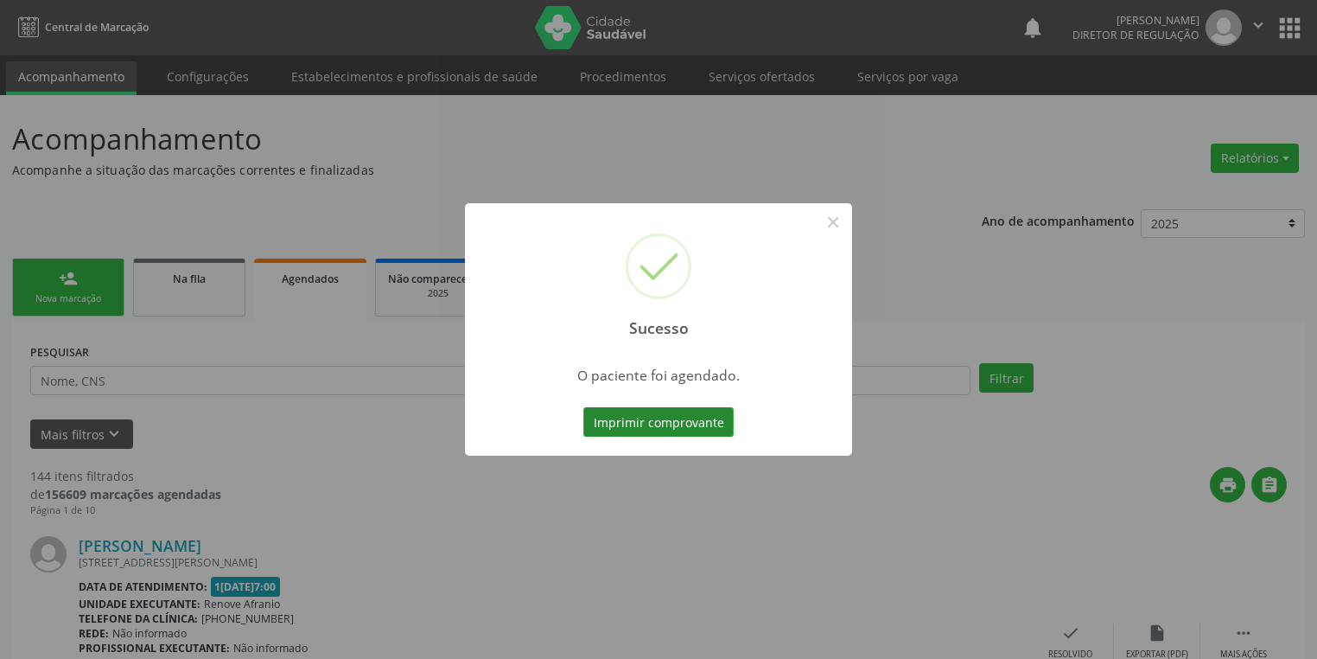
click at [644, 411] on button "Imprimir comprovante" at bounding box center [658, 421] width 150 height 29
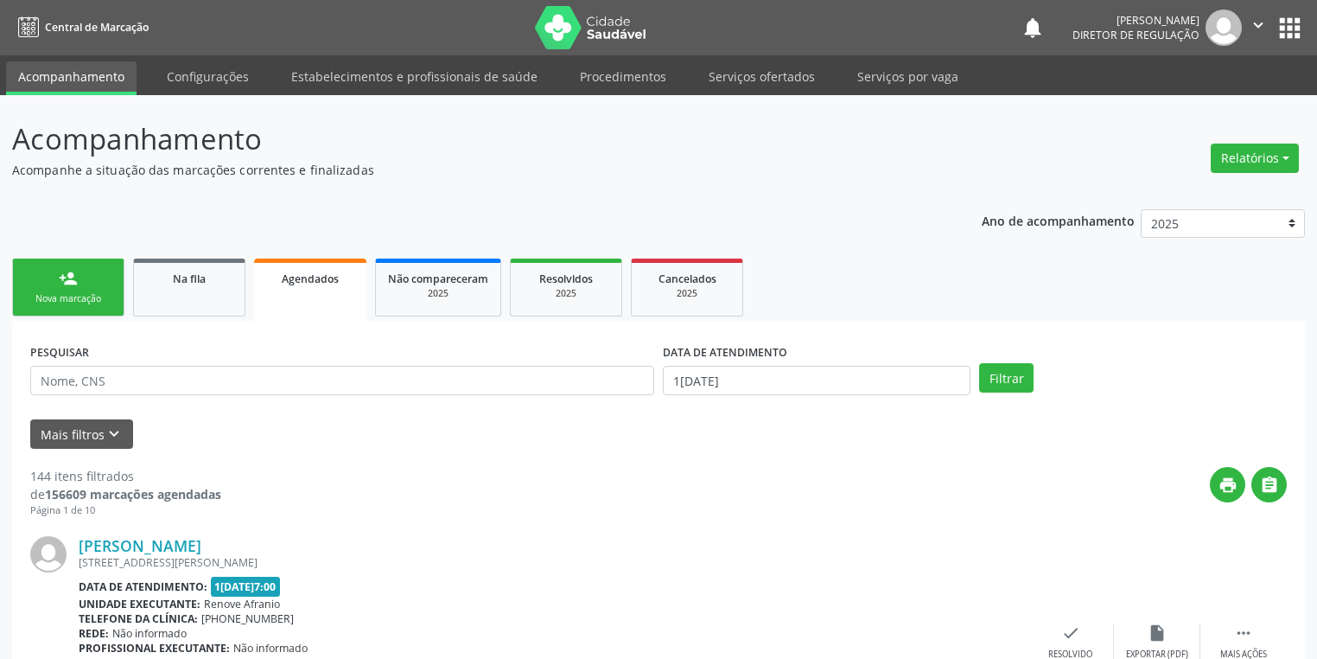
click at [97, 277] on link "person_add Nova marcação" at bounding box center [68, 287] width 112 height 58
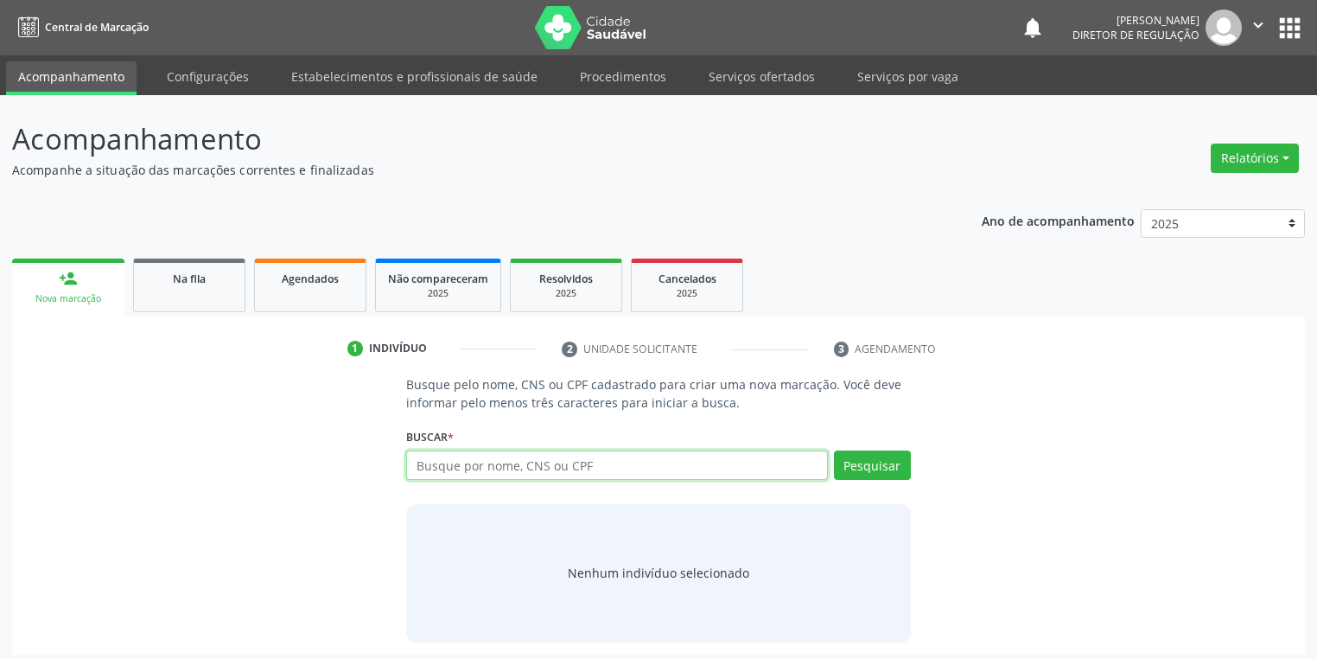
click at [470, 464] on input "text" at bounding box center [617, 464] width 422 height 29
type input "706706524203914"
click at [844, 456] on button "Pesquisar" at bounding box center [872, 464] width 77 height 29
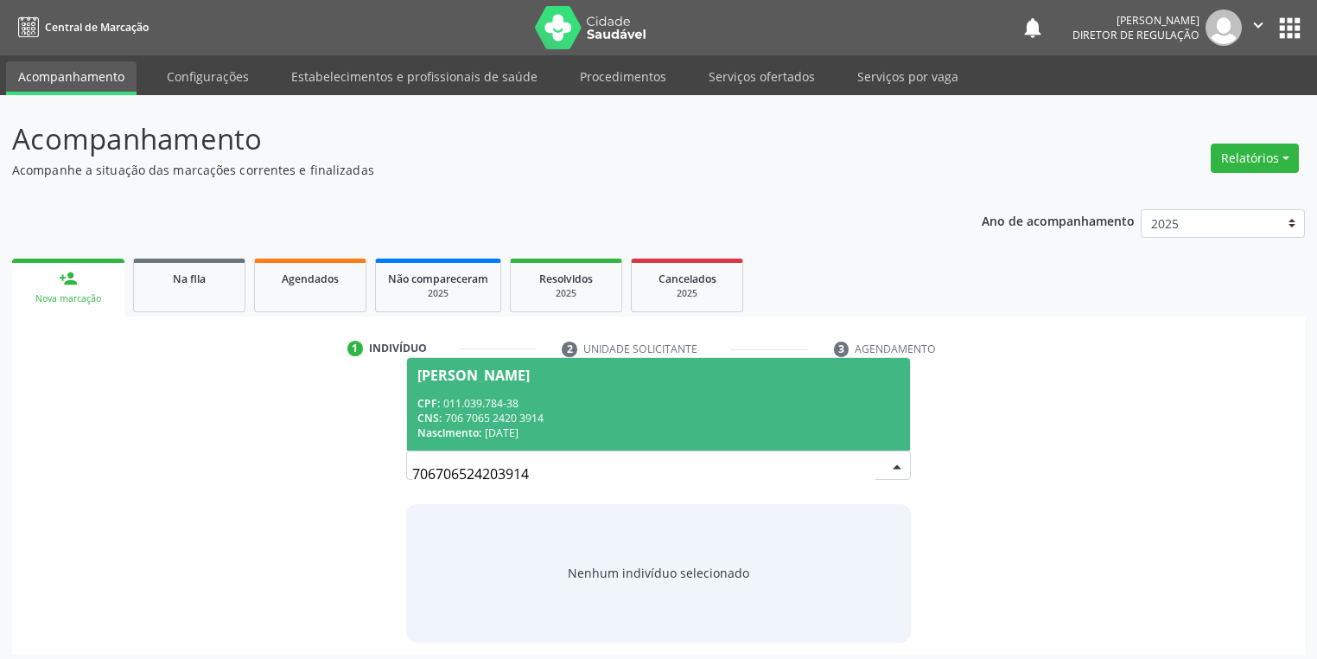
click at [515, 413] on div "CNS: 706 7065 2420 3914" at bounding box center [658, 418] width 482 height 15
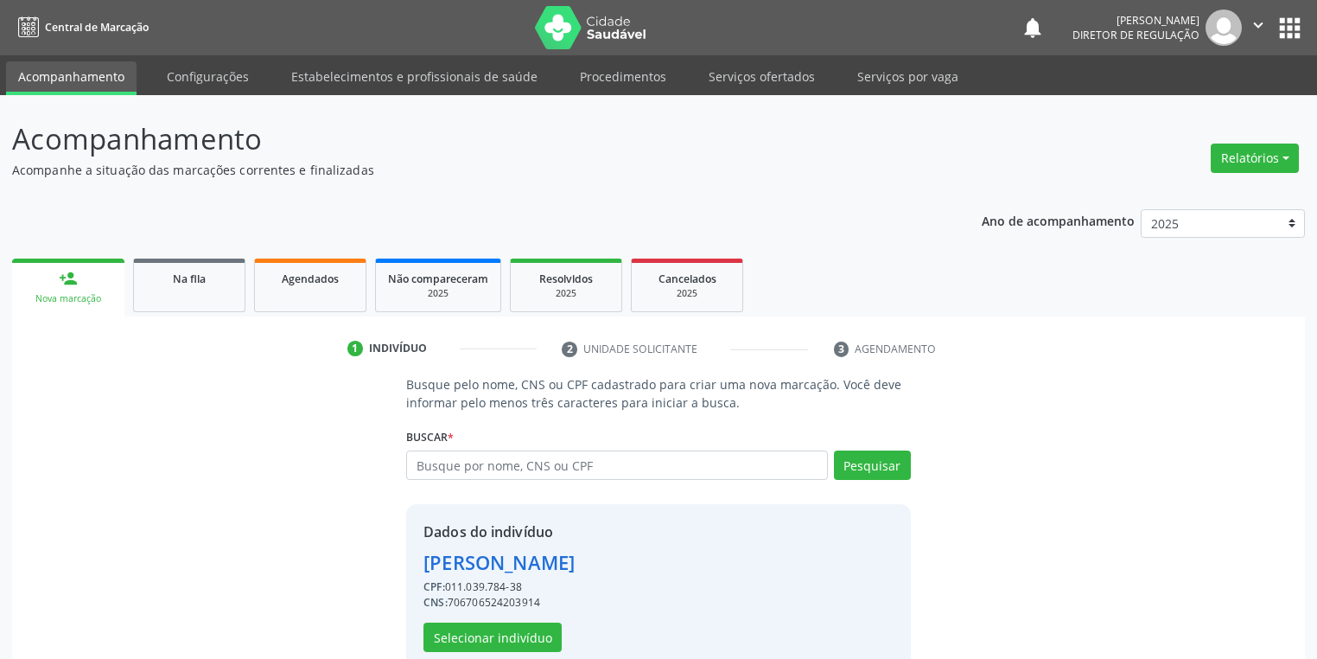
click at [494, 613] on div "Dados do indivíduo Ana Paula da Silva Brito CPF: 011.039.784-38 CNS: 7067065242…" at bounding box center [498, 586] width 151 height 130
click at [494, 633] on button "Selecionar indivíduo" at bounding box center [492, 636] width 138 height 29
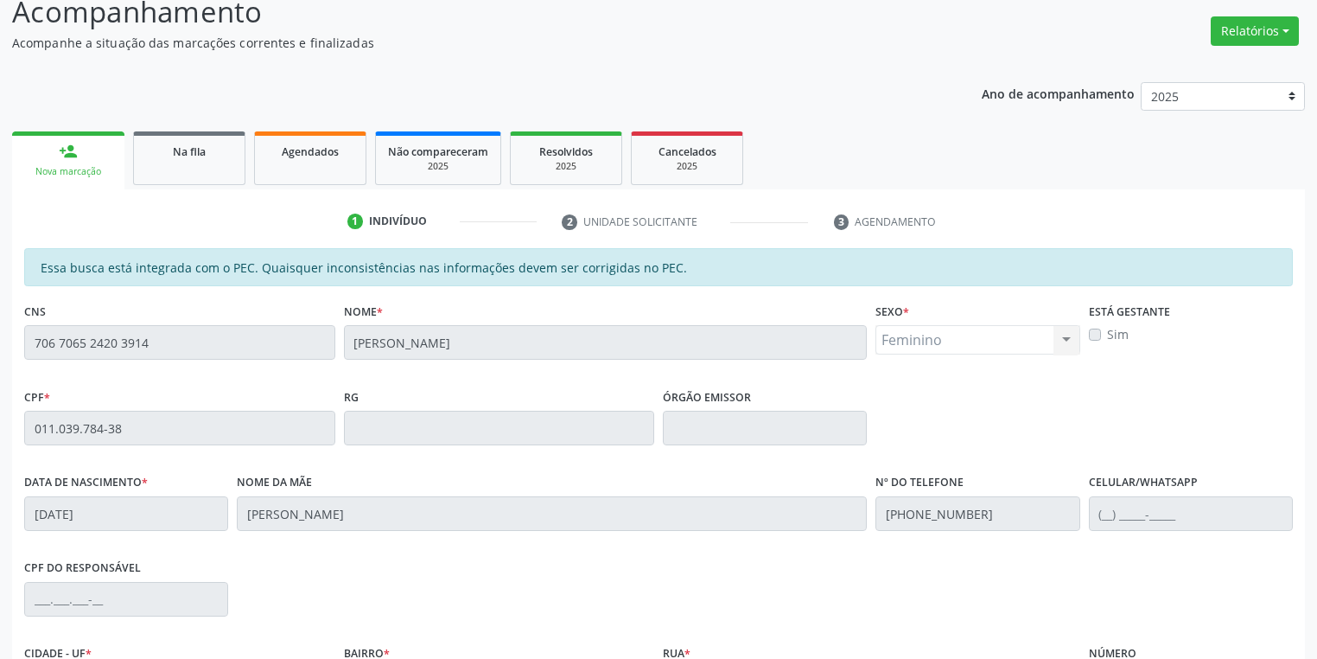
scroll to position [328, 0]
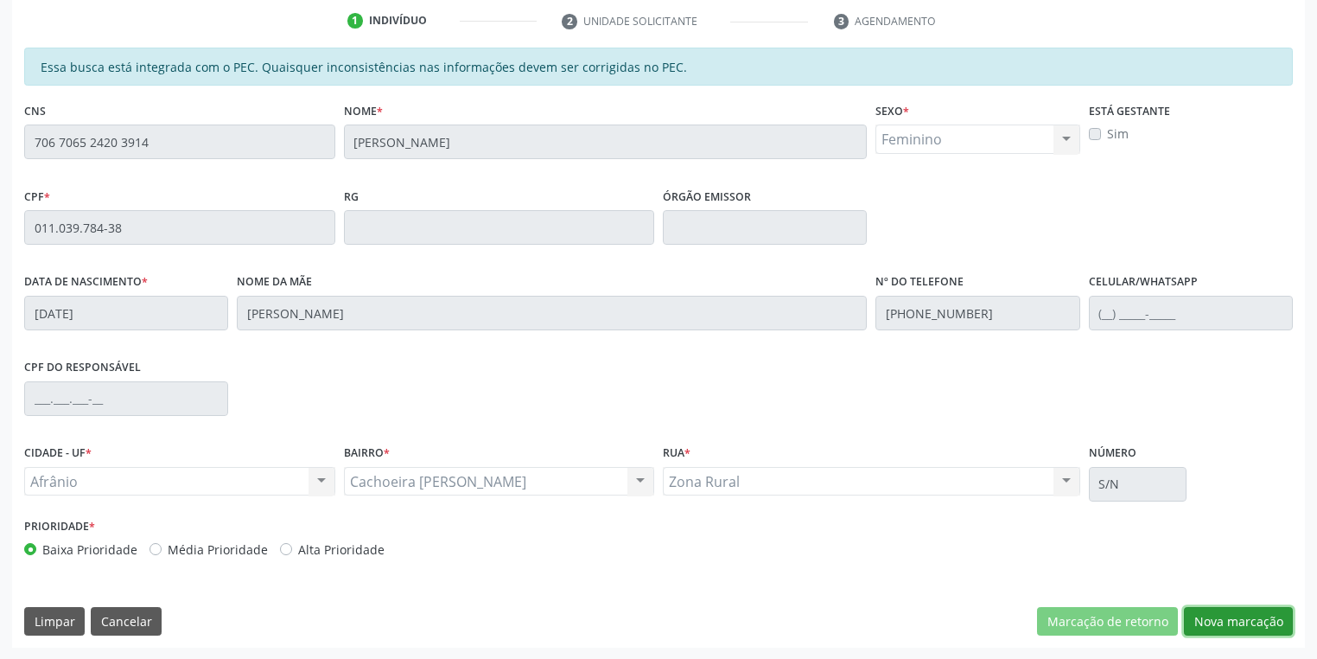
click at [1218, 619] on button "Nova marcação" at bounding box center [1238, 621] width 109 height 29
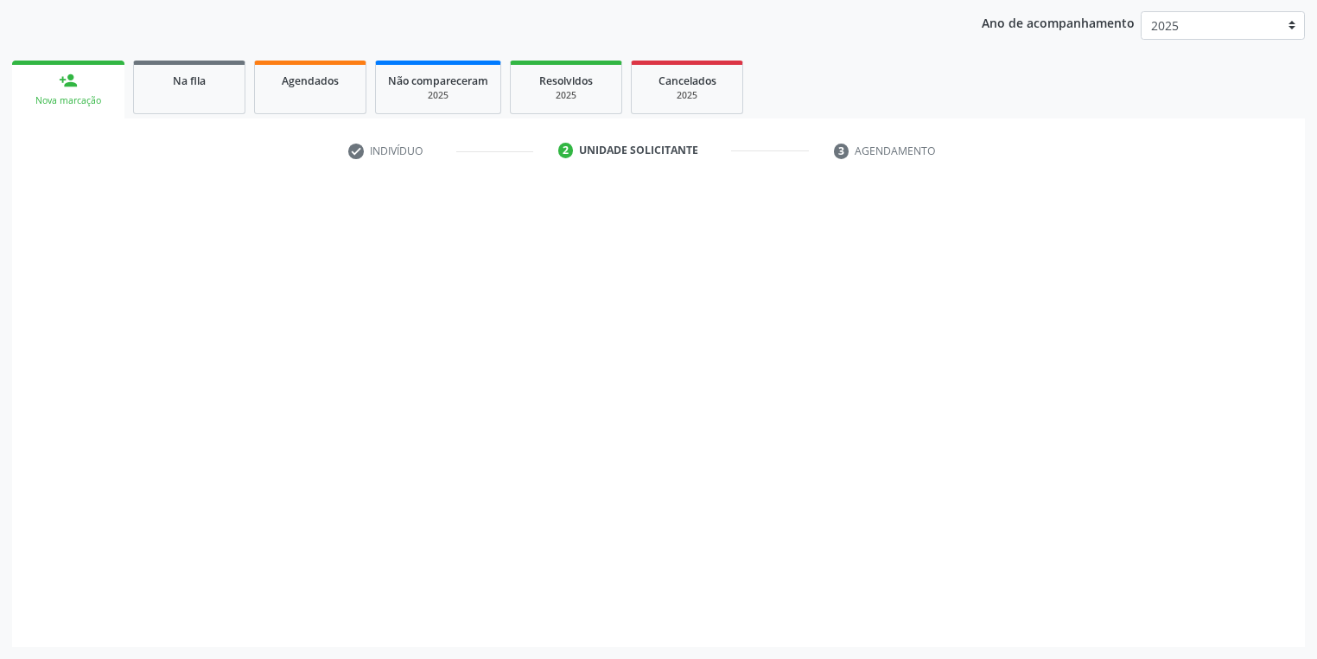
scroll to position [197, 0]
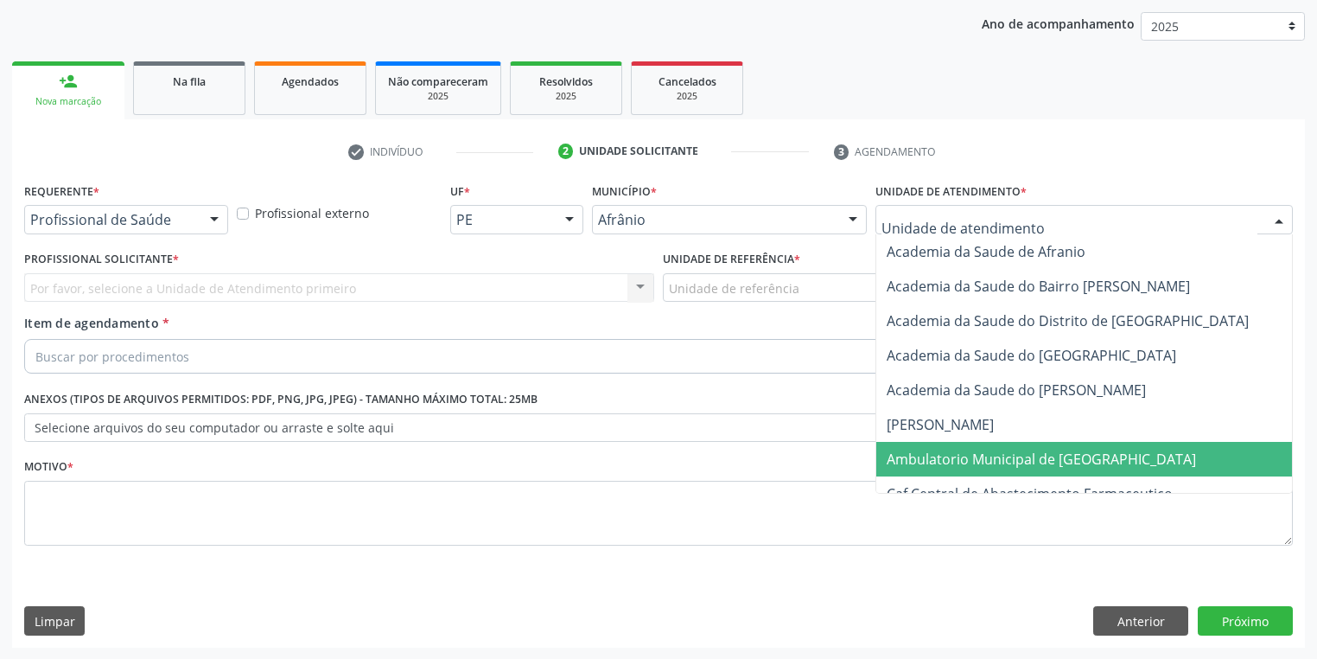
click at [913, 455] on span "Ambulatorio Municipal de [GEOGRAPHIC_DATA]" at bounding box center [1041, 458] width 309 height 19
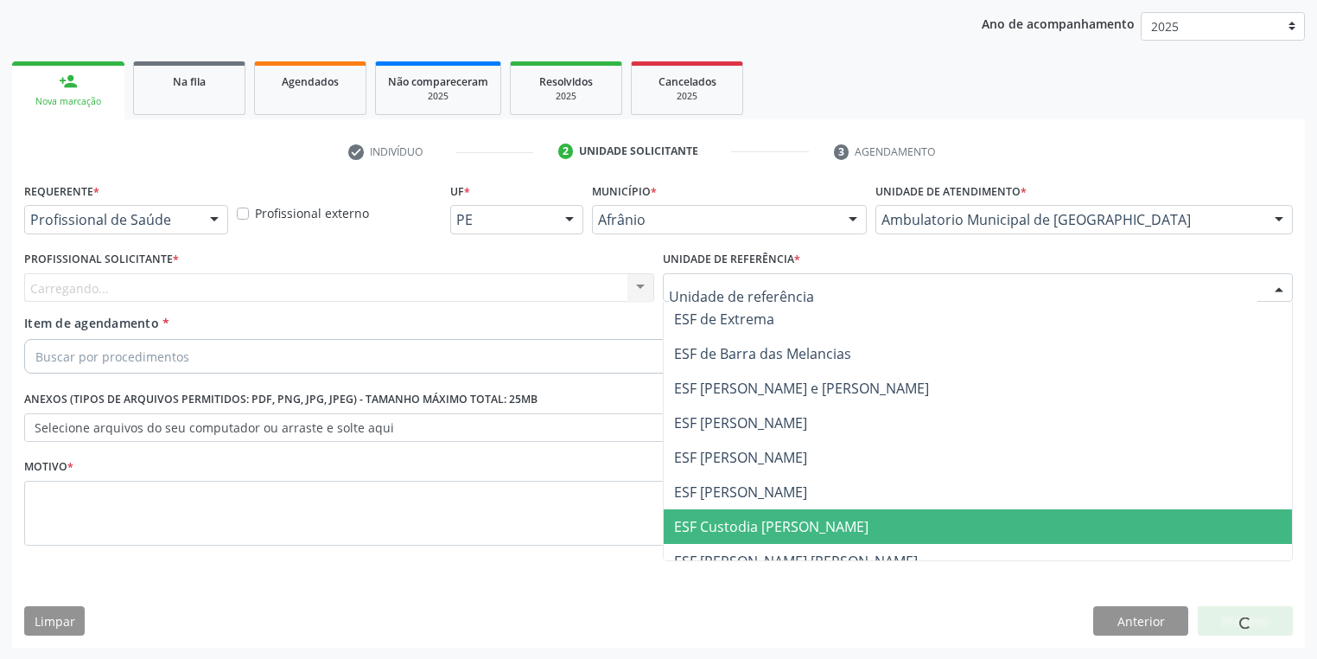
click at [715, 511] on span "ESF Custodia [PERSON_NAME]" at bounding box center [978, 526] width 628 height 35
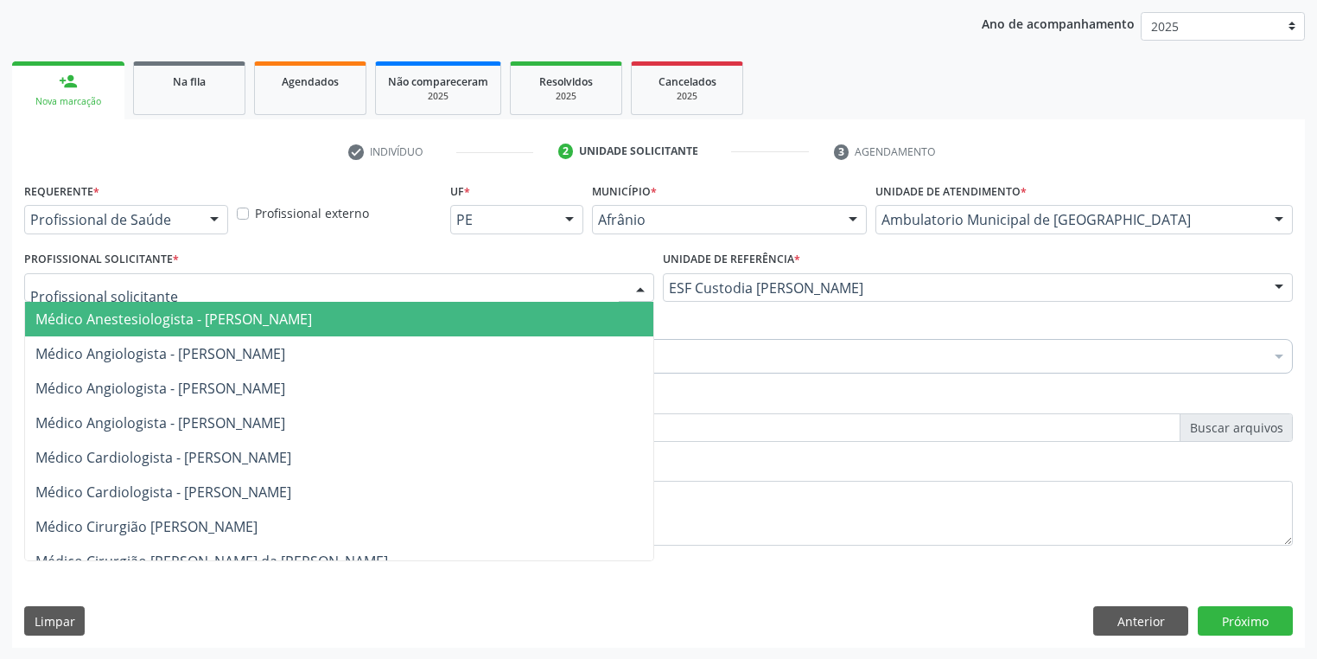
drag, startPoint x: 140, startPoint y: 282, endPoint x: 136, endPoint y: 331, distance: 49.4
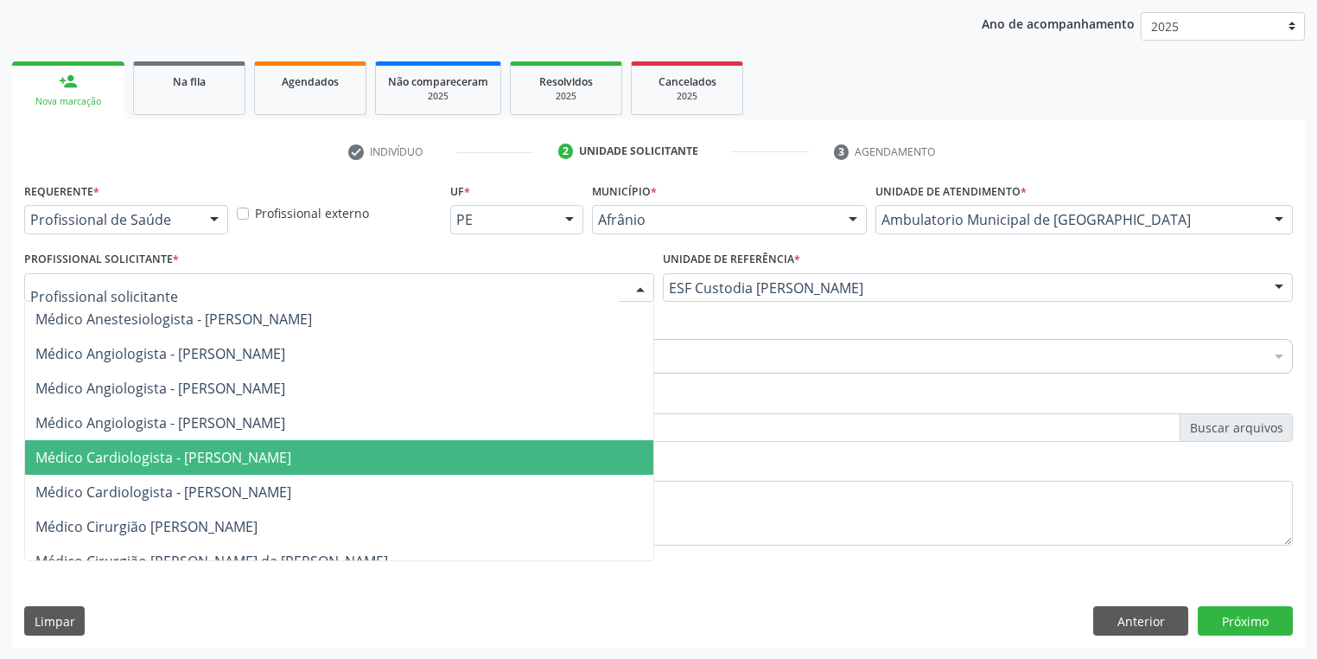
click at [149, 460] on span "Médico Cardiologista - Alysson Rodrigo Ferreira Cavalcanti" at bounding box center [163, 457] width 256 height 19
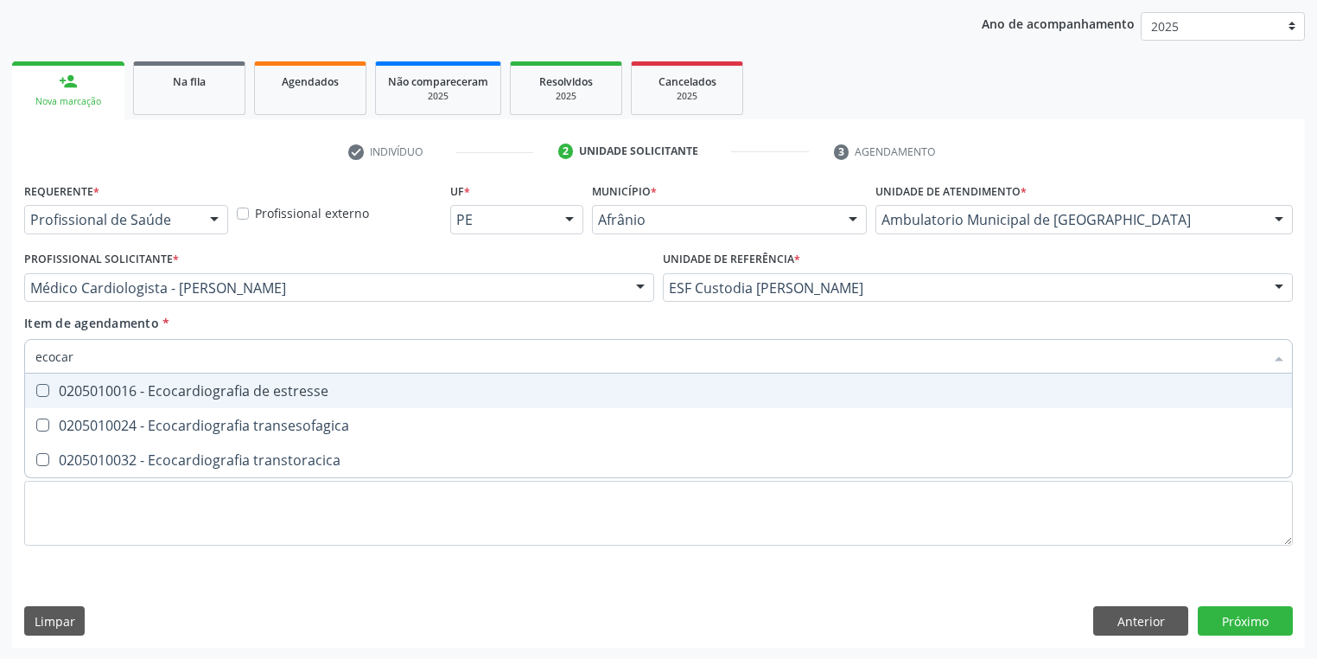
type input "ecocard"
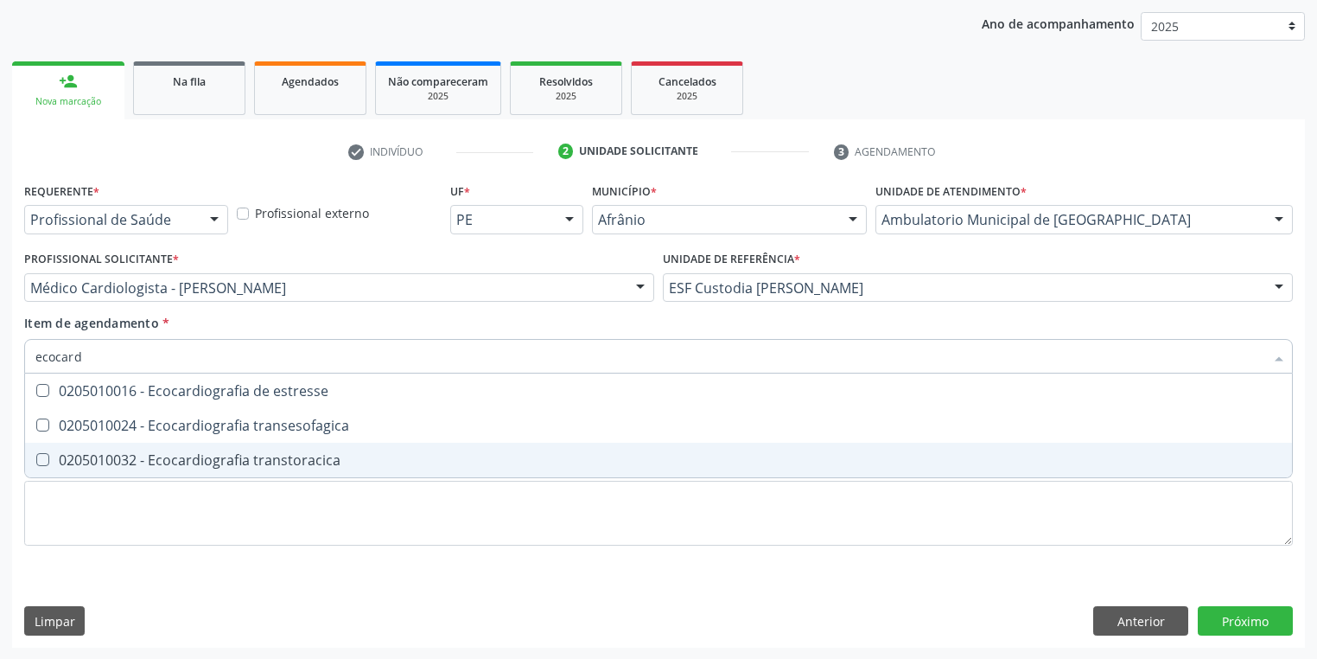
click at [150, 463] on div "0205010032 - Ecocardiografia transtoracica" at bounding box center [658, 460] width 1246 height 14
checkbox transtoracica "true"
click at [91, 522] on div "Requerente * Profissional de Saúde Profissional de Saúde Paciente Nenhum result…" at bounding box center [658, 373] width 1269 height 391
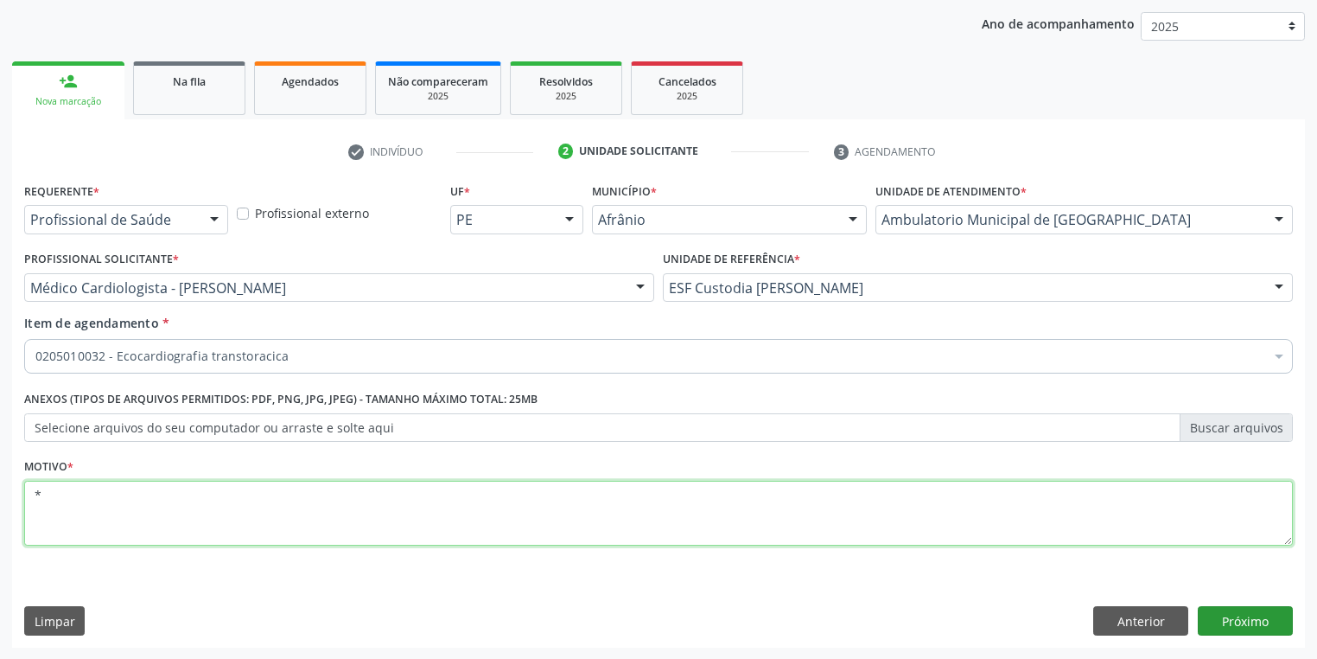
type textarea "*"
click at [1212, 625] on button "Próximo" at bounding box center [1245, 620] width 95 height 29
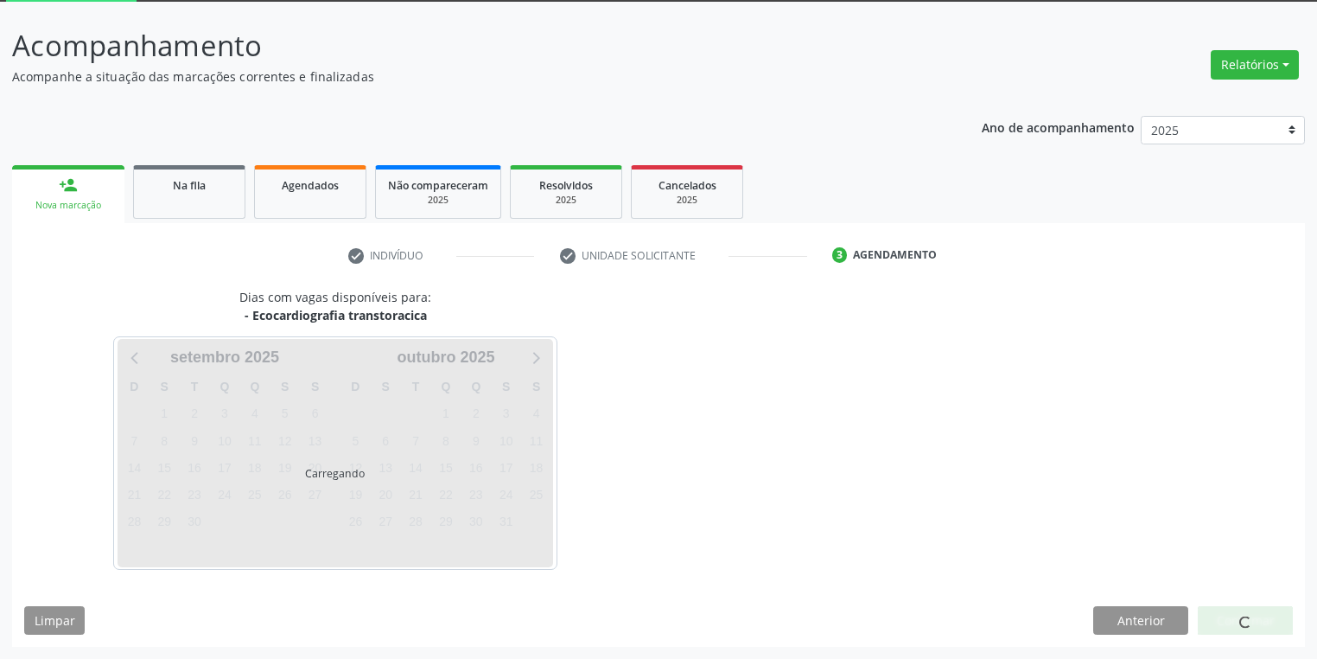
scroll to position [92, 0]
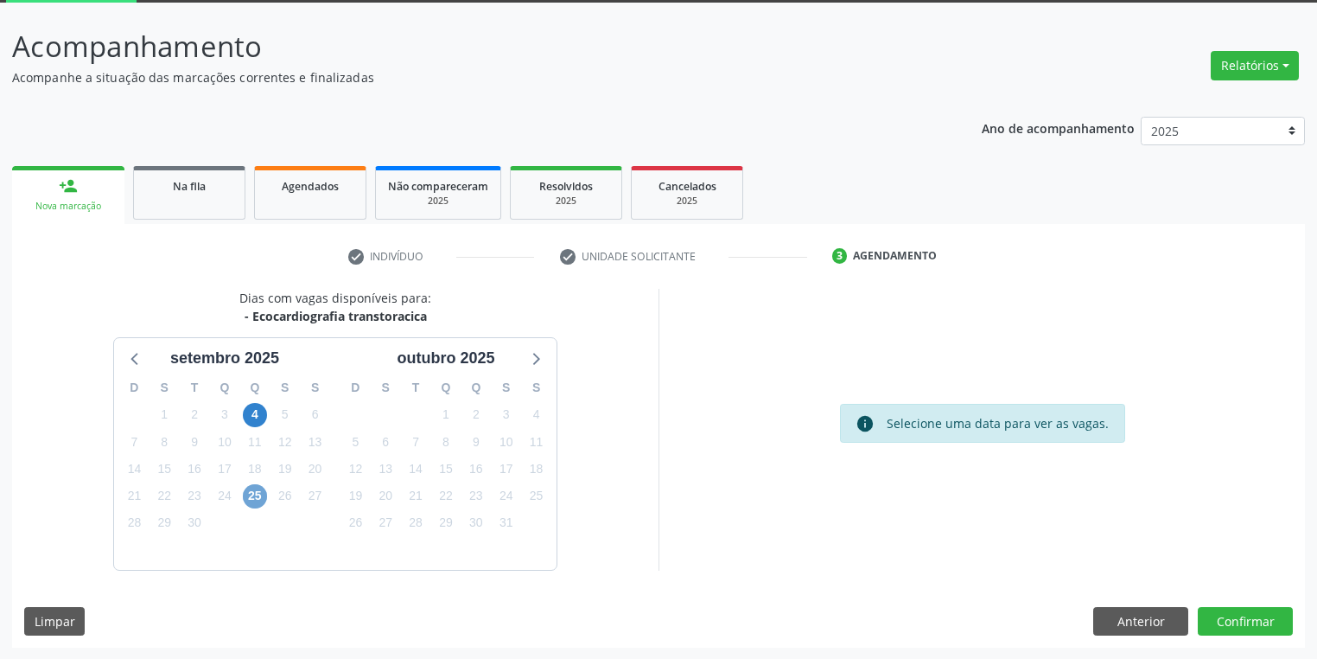
click at [255, 495] on span "25" at bounding box center [255, 496] width 24 height 24
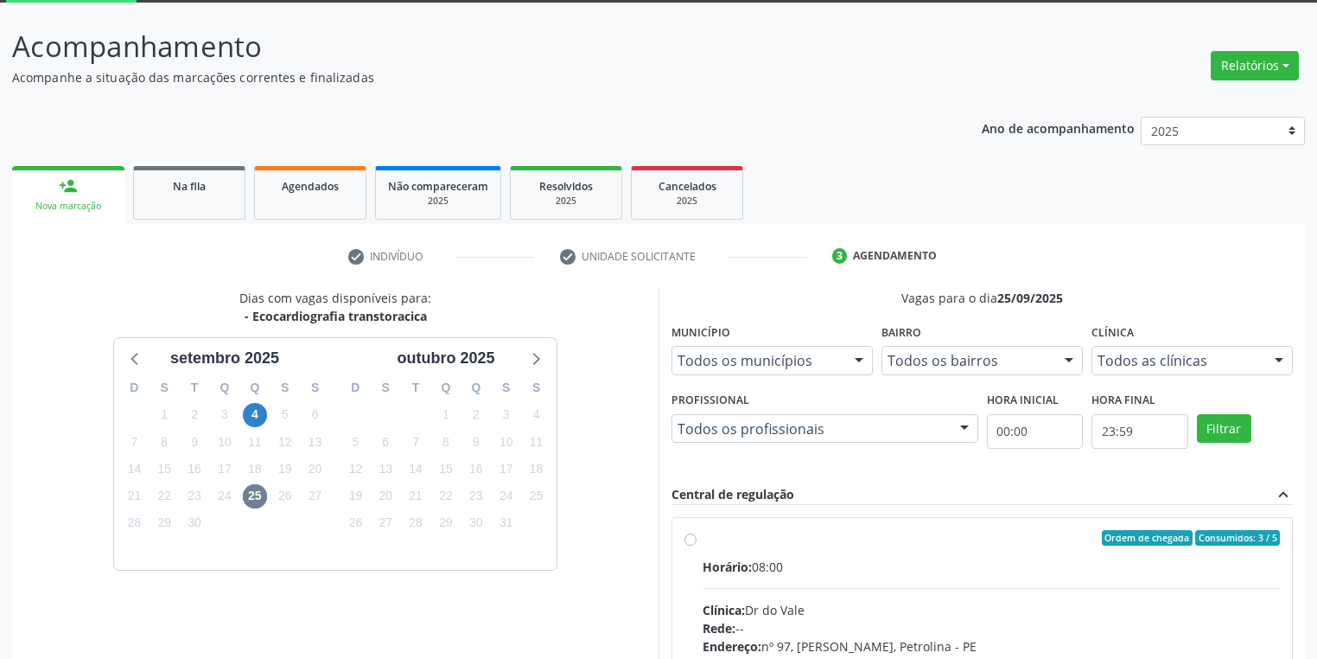
click at [881, 570] on div "Horário: 08:00" at bounding box center [991, 566] width 577 height 18
click at [697, 545] on input "Ordem de chegada Consumidos: 3 / 5 Horário: 08:00 Clínica: Dr do Vale Rede: -- …" at bounding box center [690, 538] width 12 height 16
radio input "true"
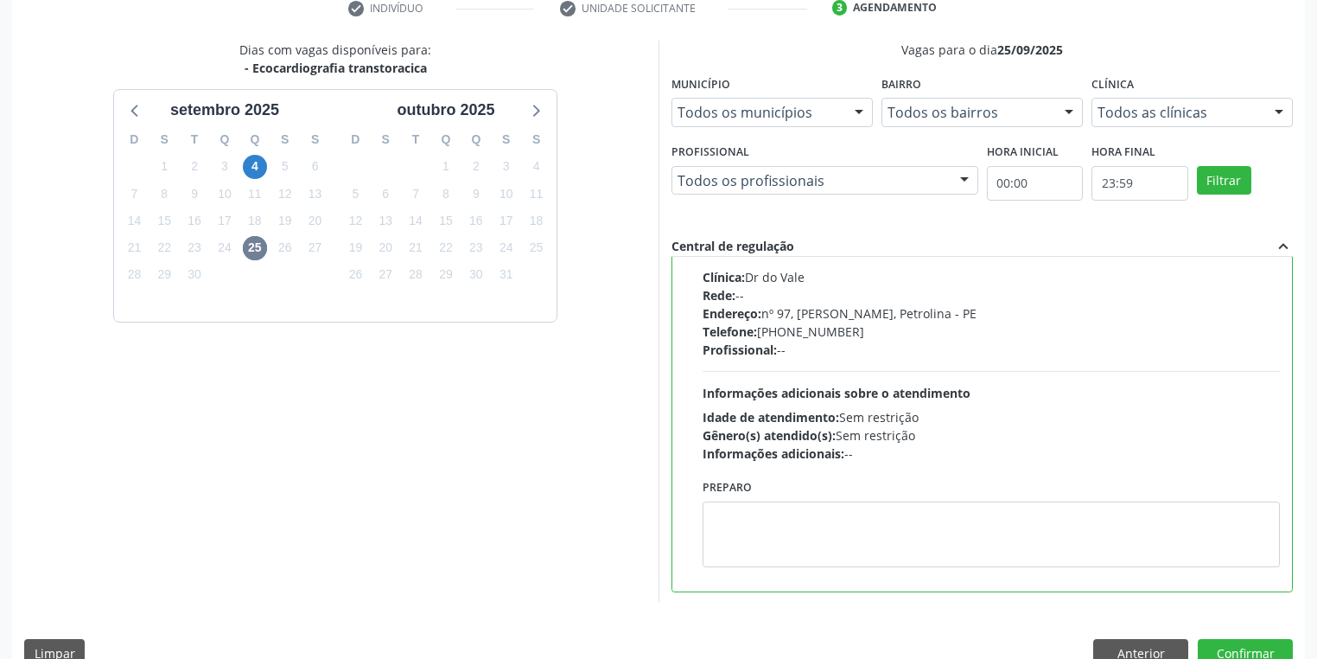
scroll to position [373, 0]
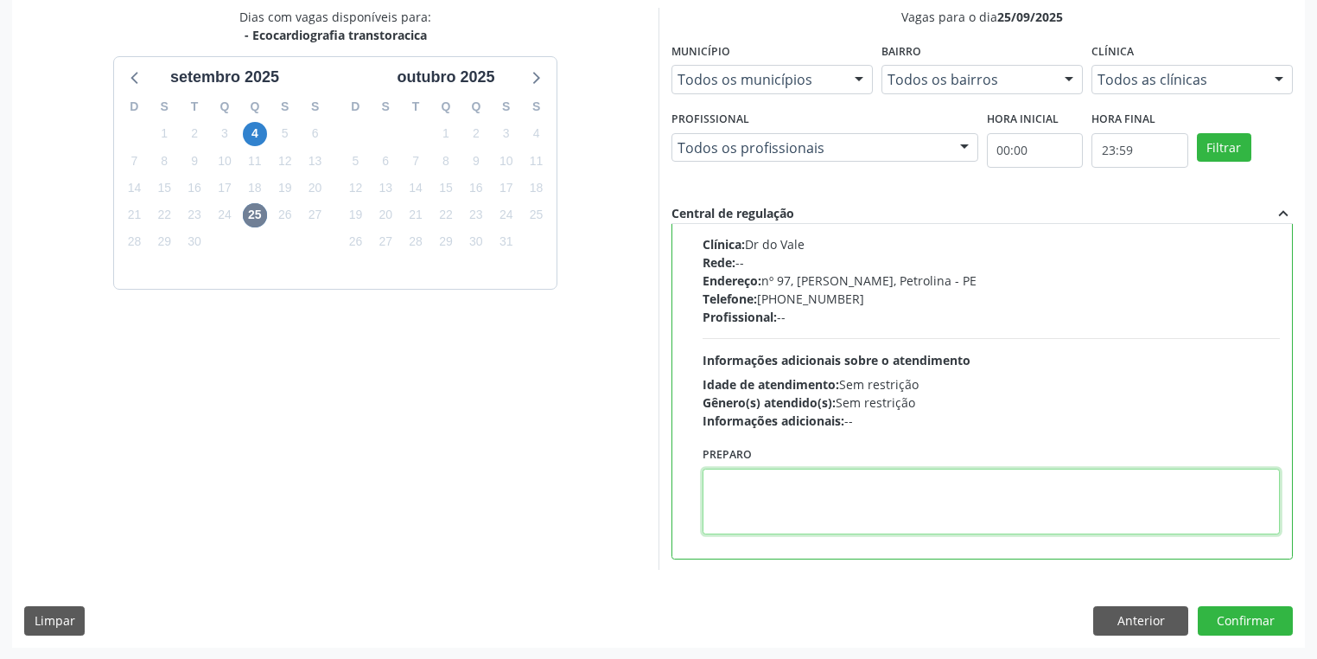
click at [802, 498] on textarea at bounding box center [991, 501] width 577 height 66
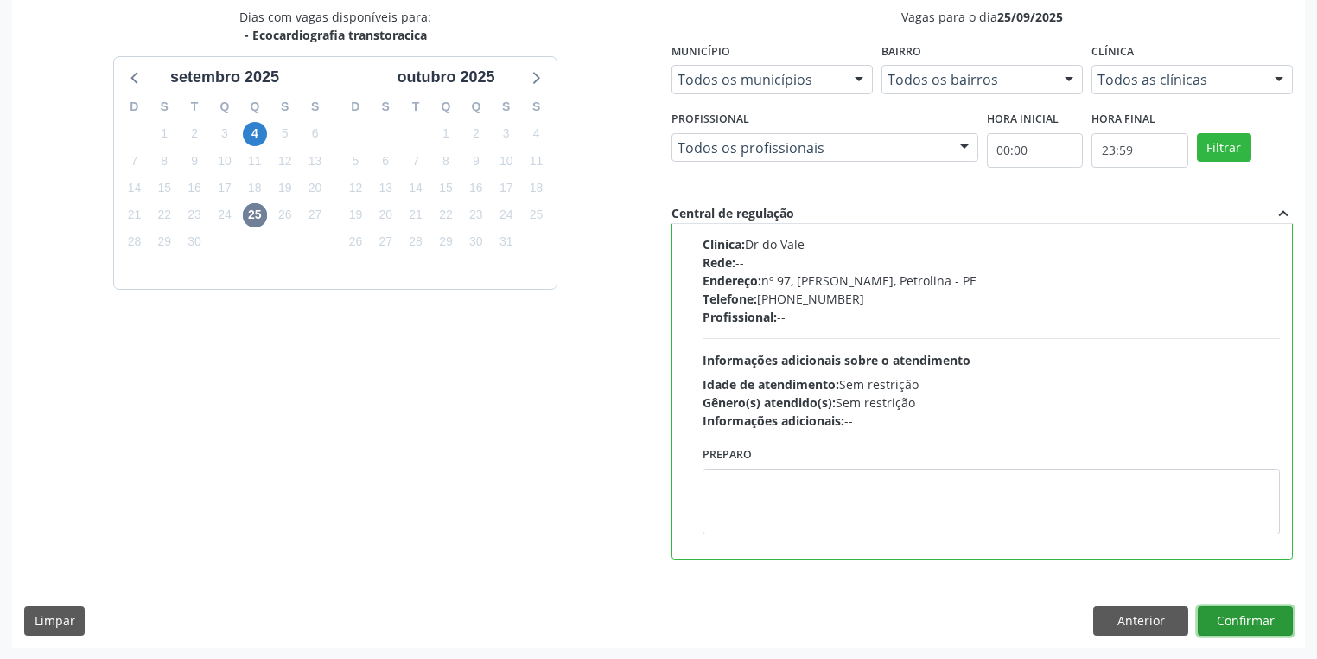
click at [1213, 616] on button "Confirmar" at bounding box center [1245, 620] width 95 height 29
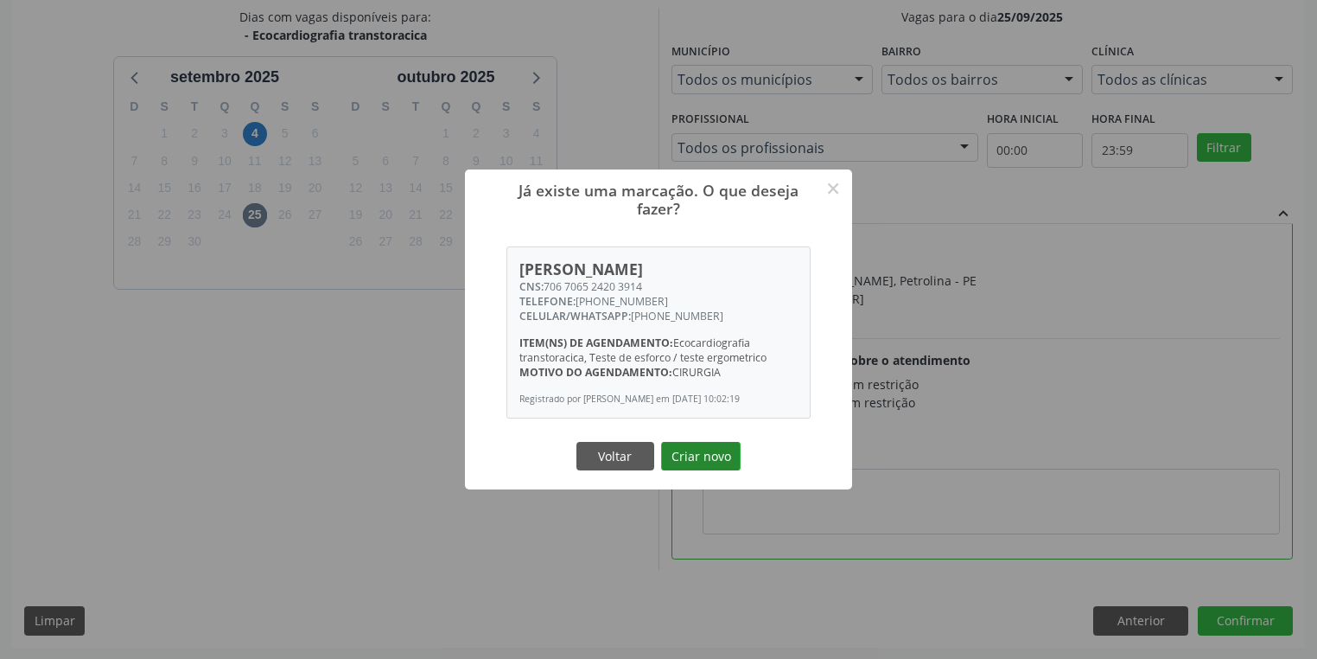
click at [695, 460] on button "Criar novo" at bounding box center [701, 456] width 80 height 29
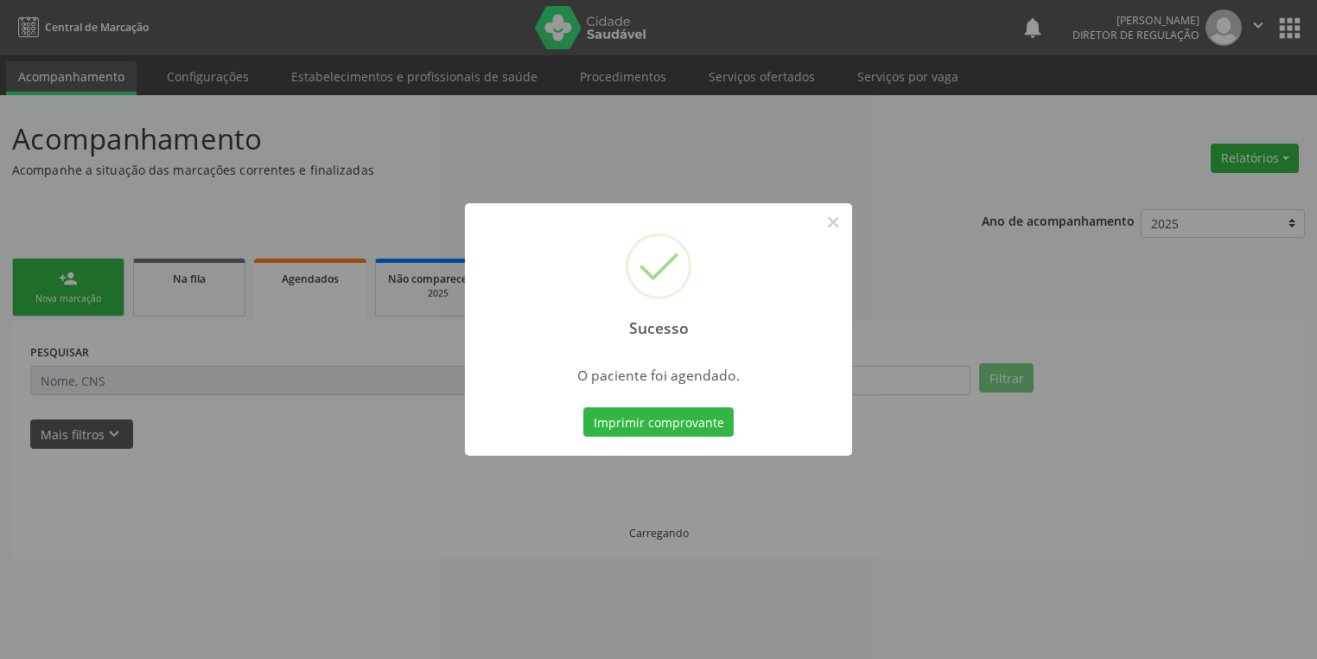
scroll to position [0, 0]
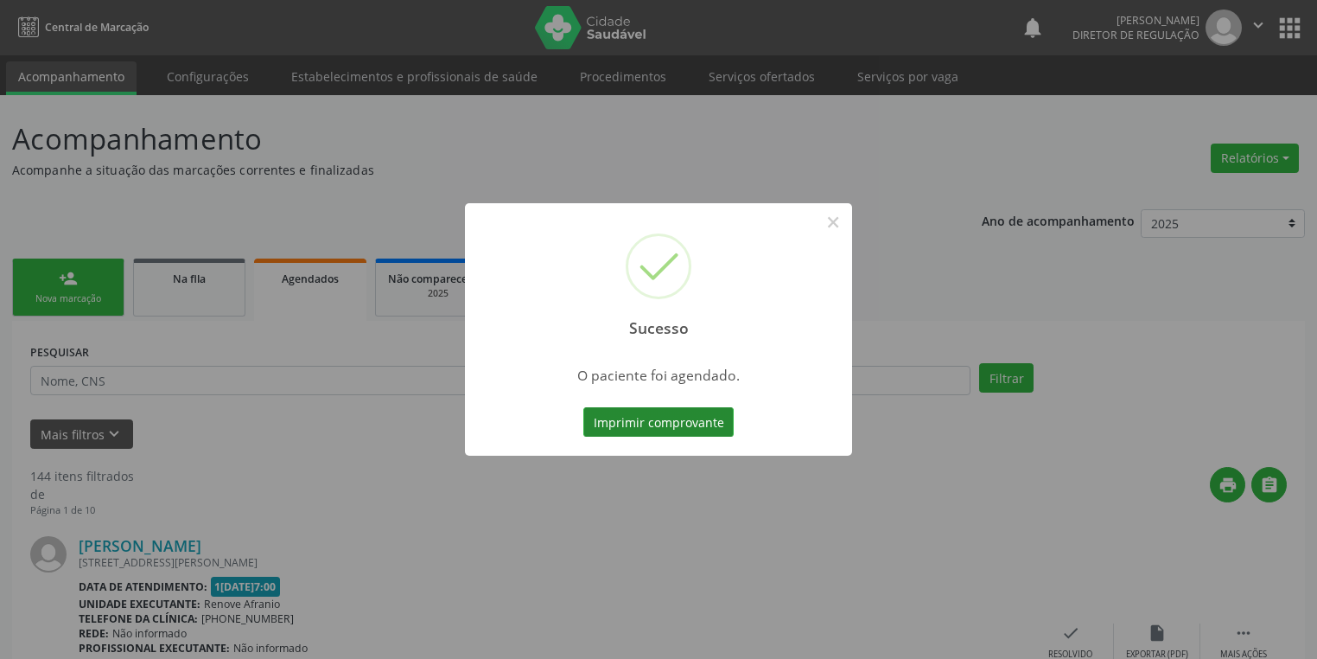
click at [674, 417] on button "Imprimir comprovante" at bounding box center [658, 421] width 150 height 29
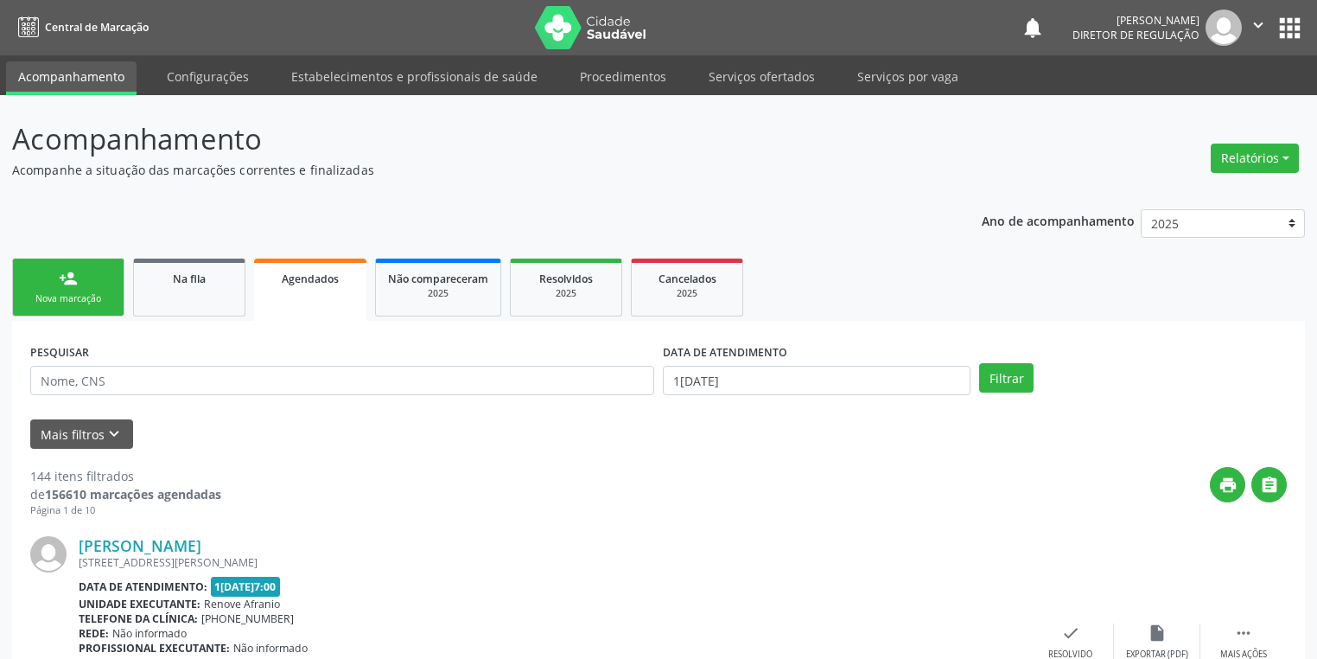
click at [80, 297] on div "Nova marcação" at bounding box center [68, 298] width 86 height 13
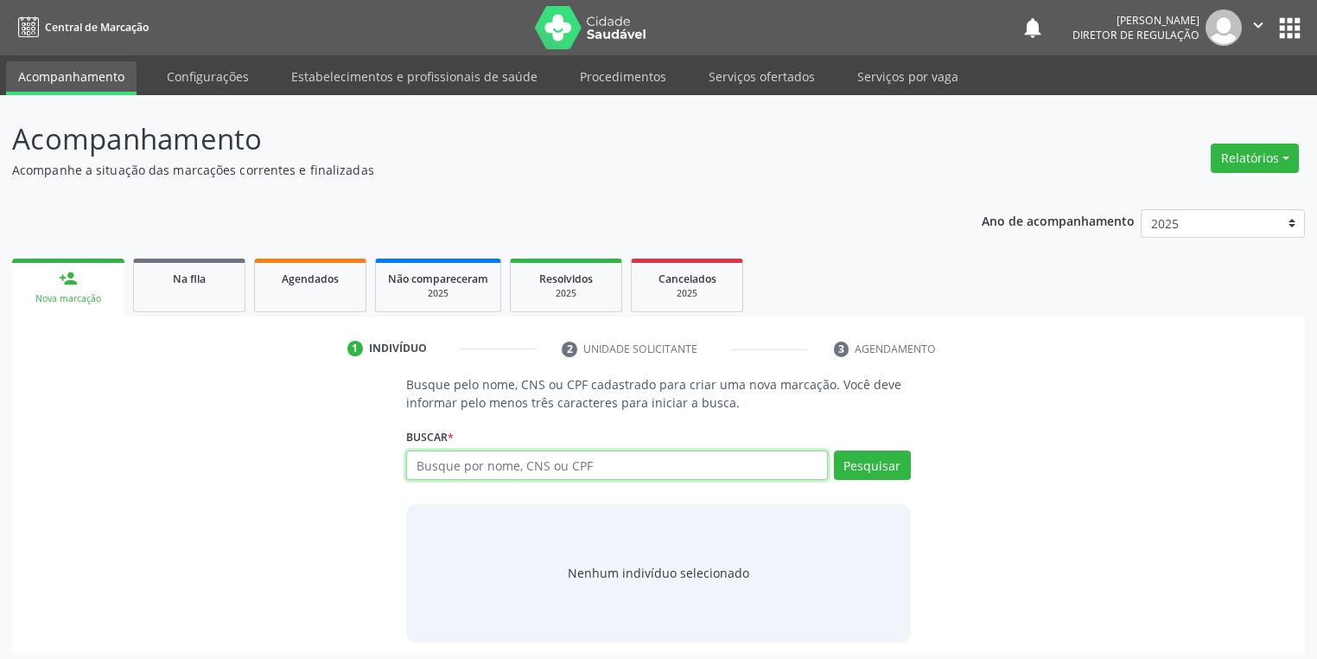
click at [455, 461] on input "text" at bounding box center [617, 464] width 422 height 29
type input "701403677846039"
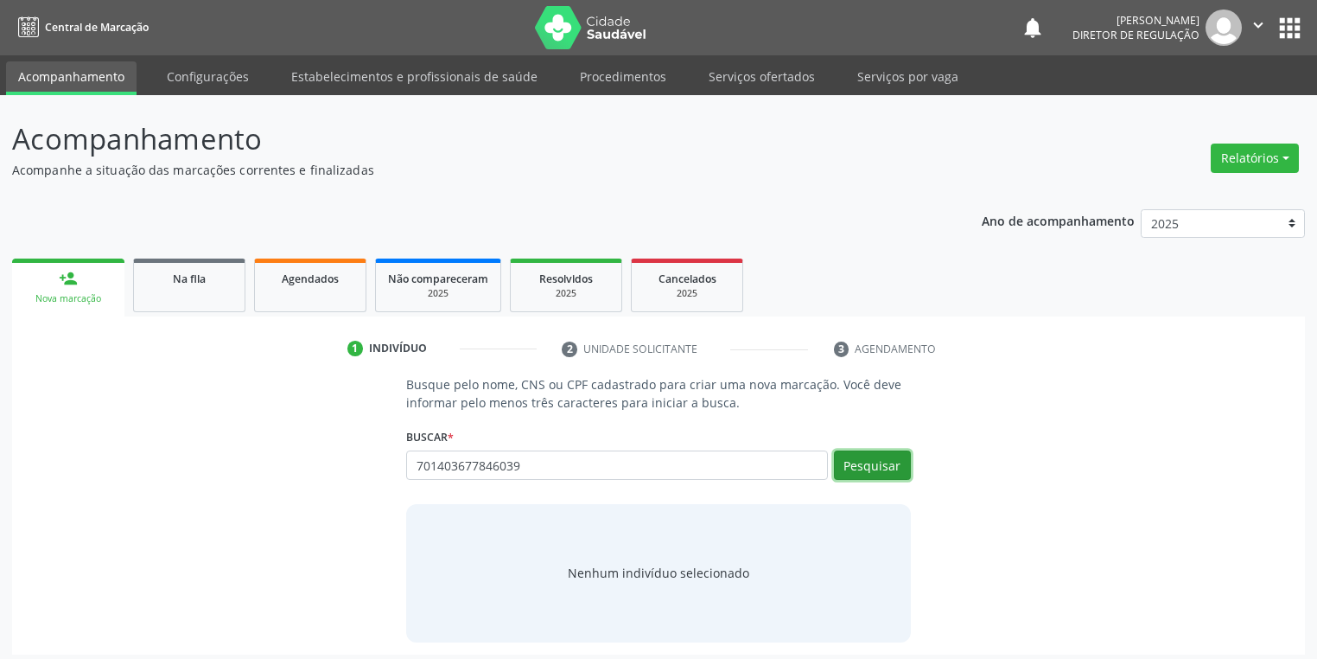
click at [884, 467] on button "Pesquisar" at bounding box center [872, 464] width 77 height 29
type input "701403677846039"
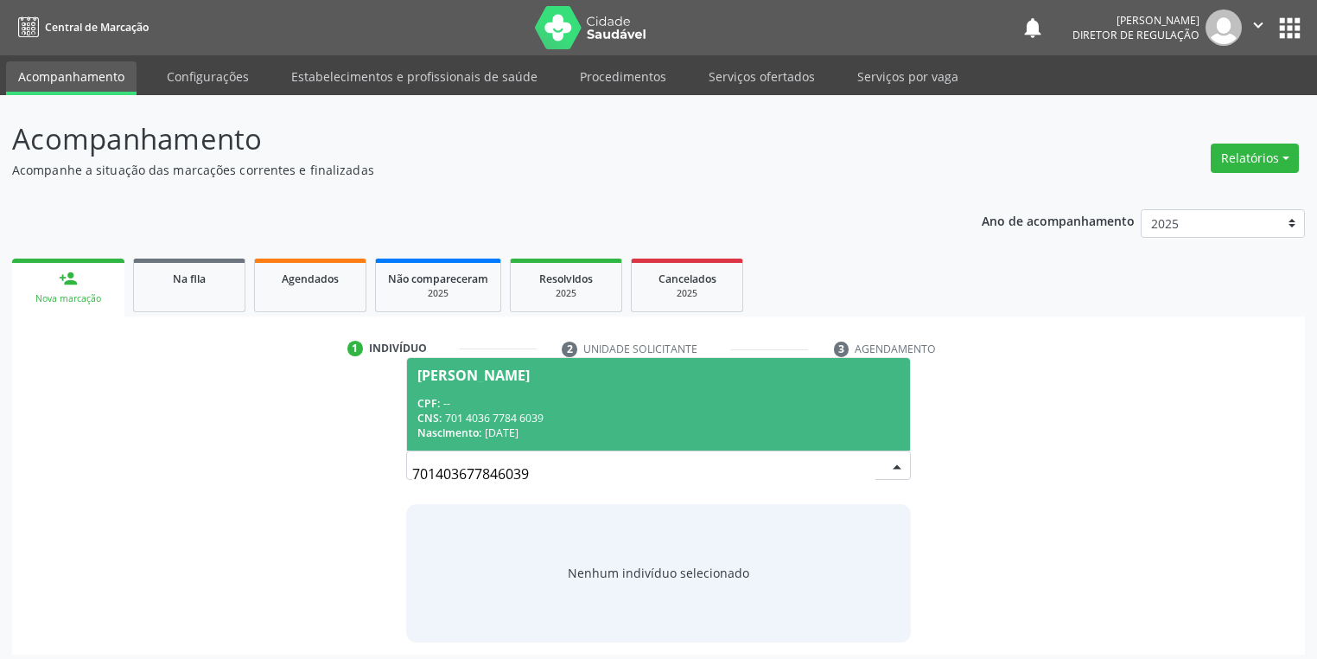
click at [532, 427] on div "Nascimento: 17/08/1978" at bounding box center [658, 432] width 482 height 15
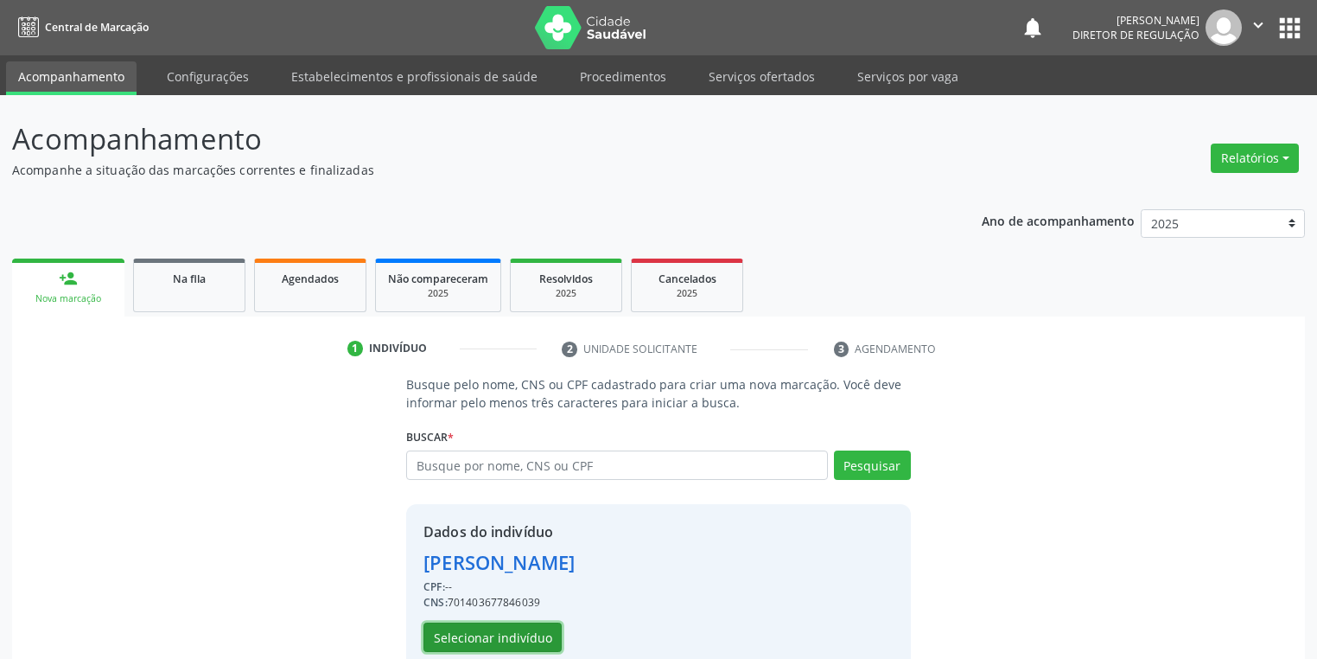
click at [484, 640] on button "Selecionar indivíduo" at bounding box center [492, 636] width 138 height 29
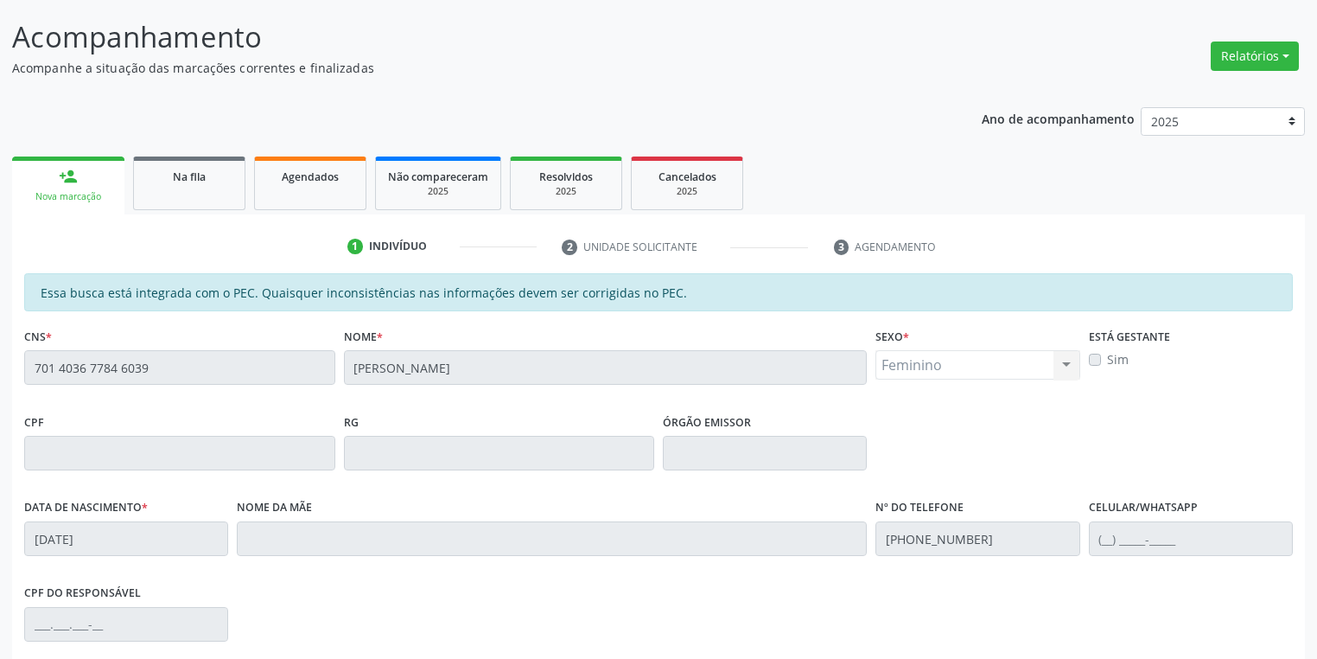
scroll to position [328, 0]
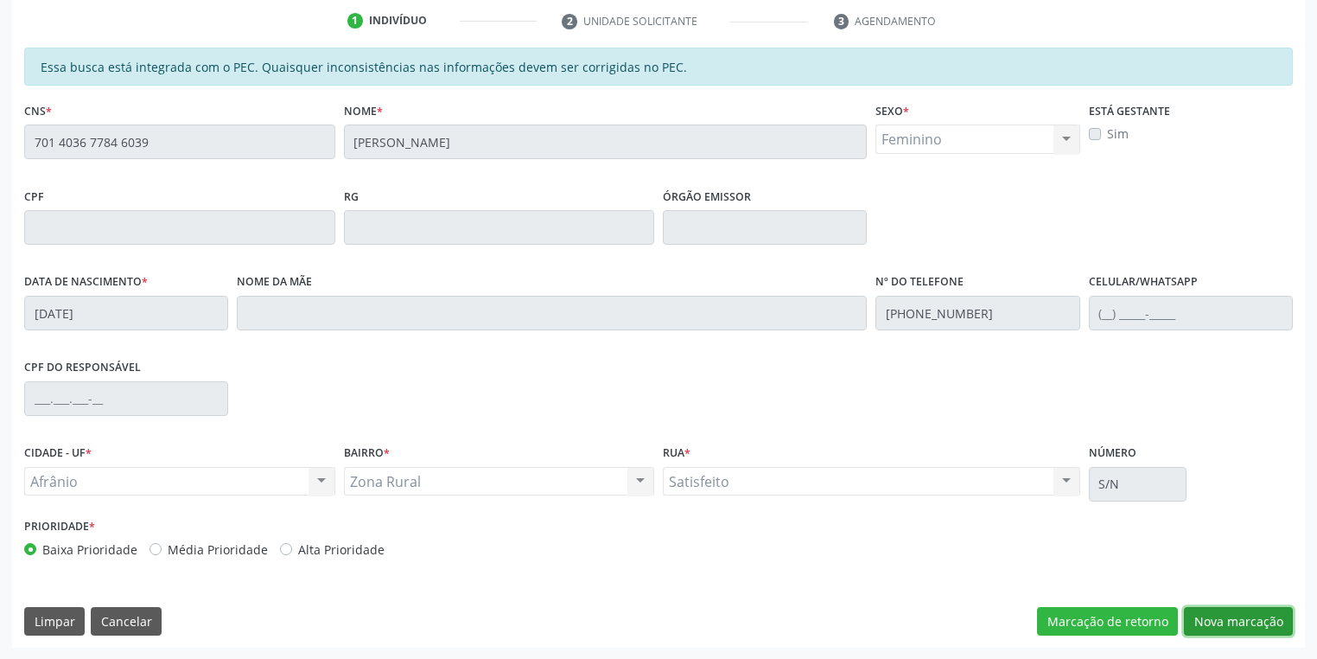
click at [1217, 620] on button "Nova marcação" at bounding box center [1238, 621] width 109 height 29
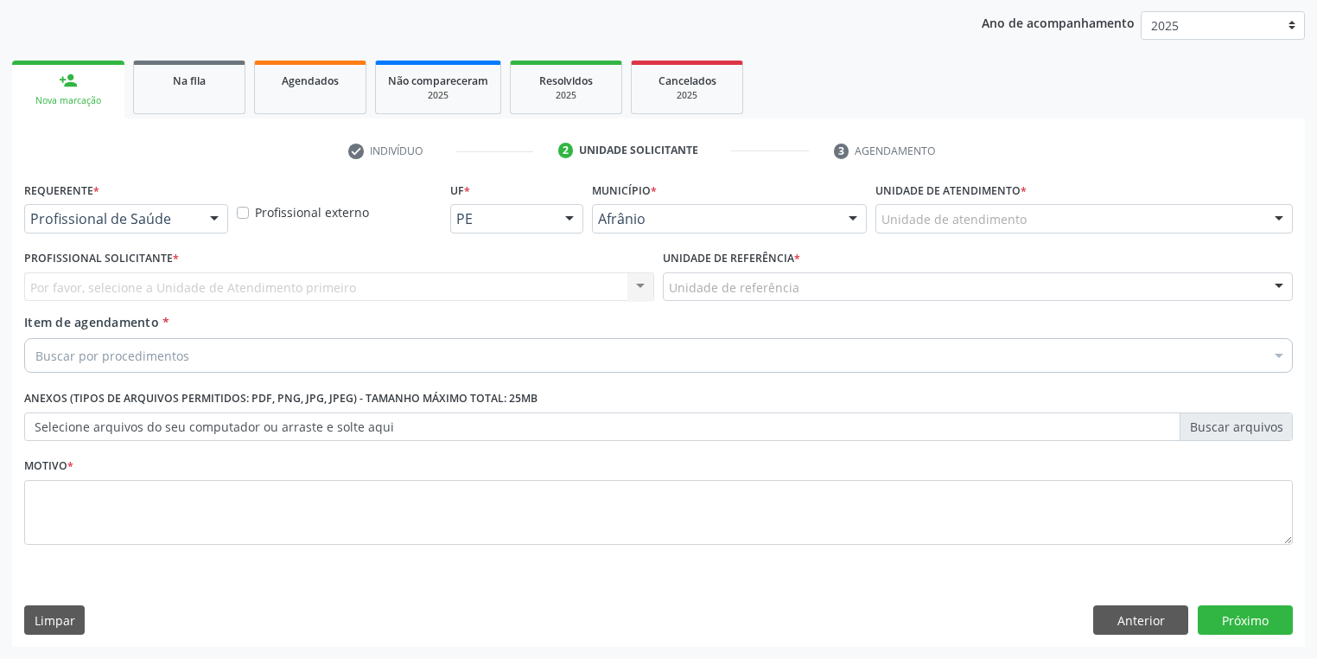
scroll to position [197, 0]
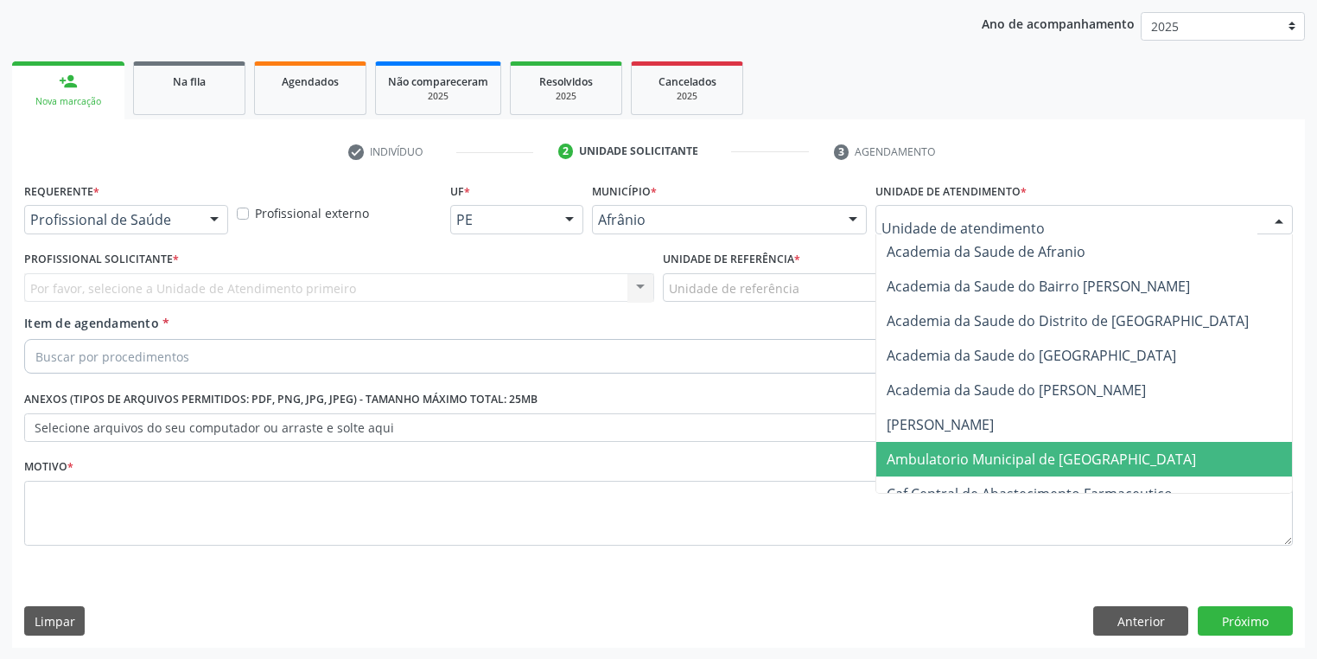
drag, startPoint x: 929, startPoint y: 451, endPoint x: 828, endPoint y: 388, distance: 119.2
click at [927, 450] on span "Ambulatorio Municipal de [GEOGRAPHIC_DATA]" at bounding box center [1041, 458] width 309 height 19
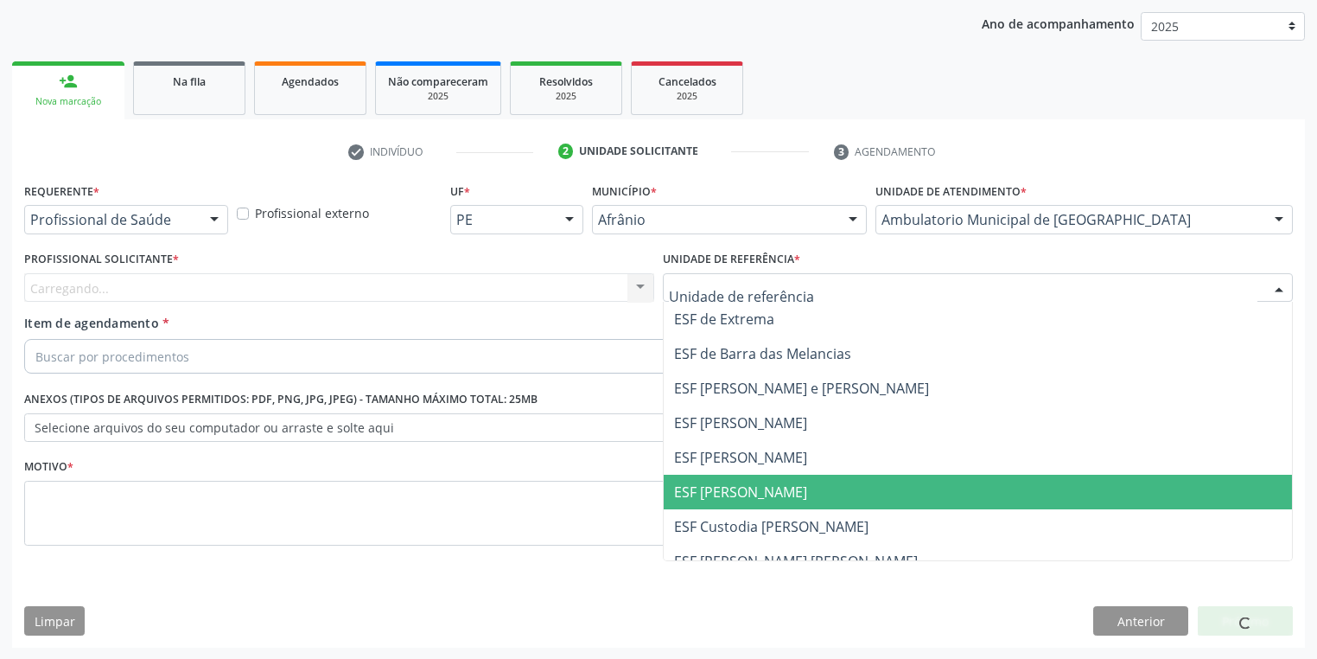
click at [709, 491] on span "ESF [PERSON_NAME]" at bounding box center [740, 491] width 133 height 19
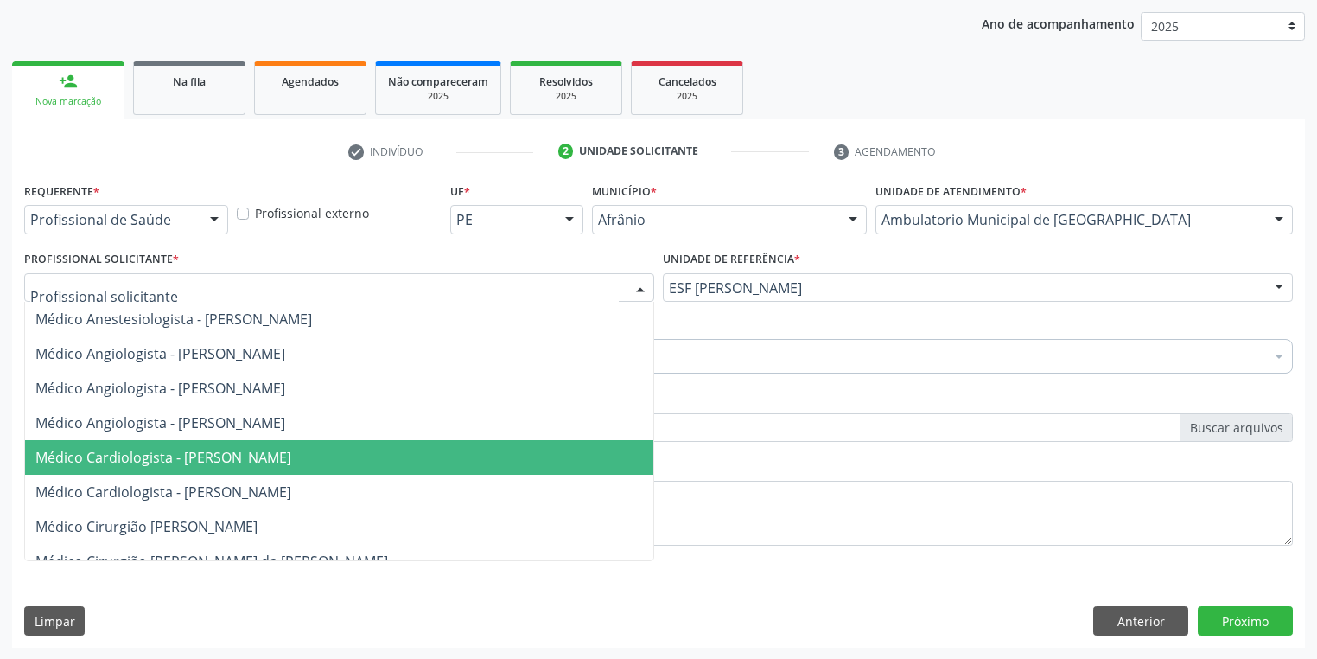
click at [105, 455] on span "Médico Cardiologista - Alysson Rodrigo Ferreira Cavalcanti" at bounding box center [163, 457] width 256 height 19
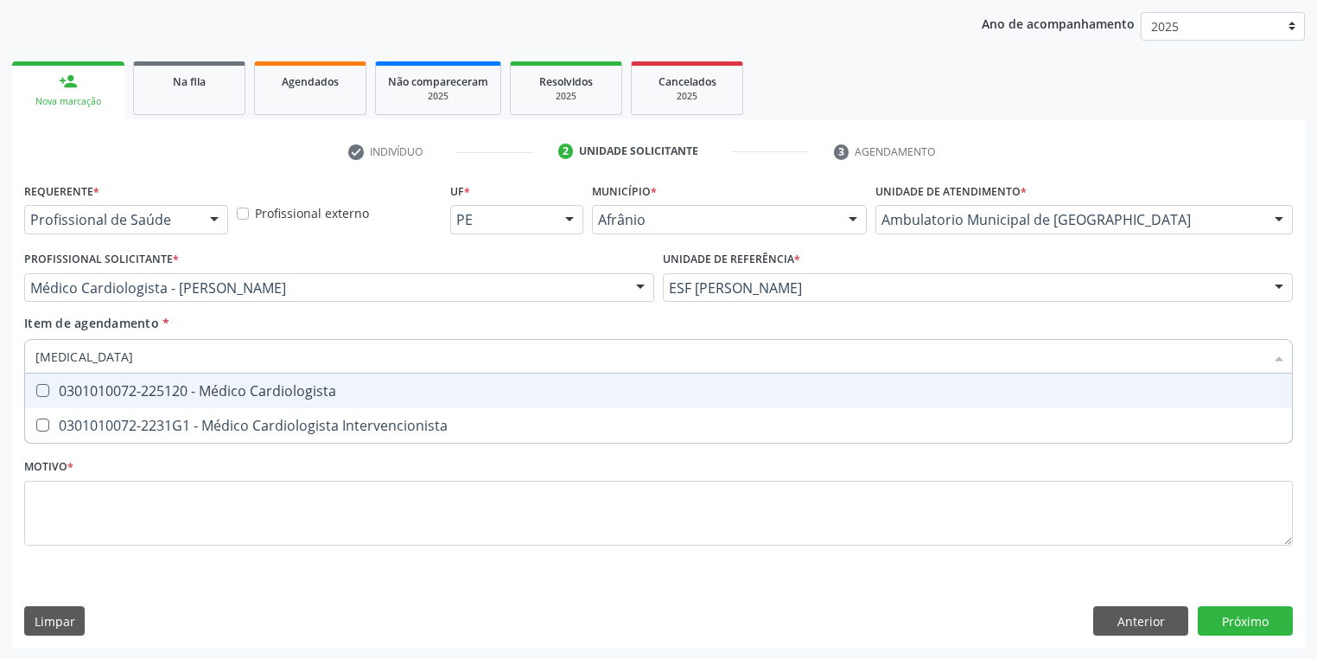
type input "cardiologista"
click at [54, 395] on div "0301010072-225120 - Médico Cardiologista" at bounding box center [658, 391] width 1246 height 14
checkbox Cardiologista "true"
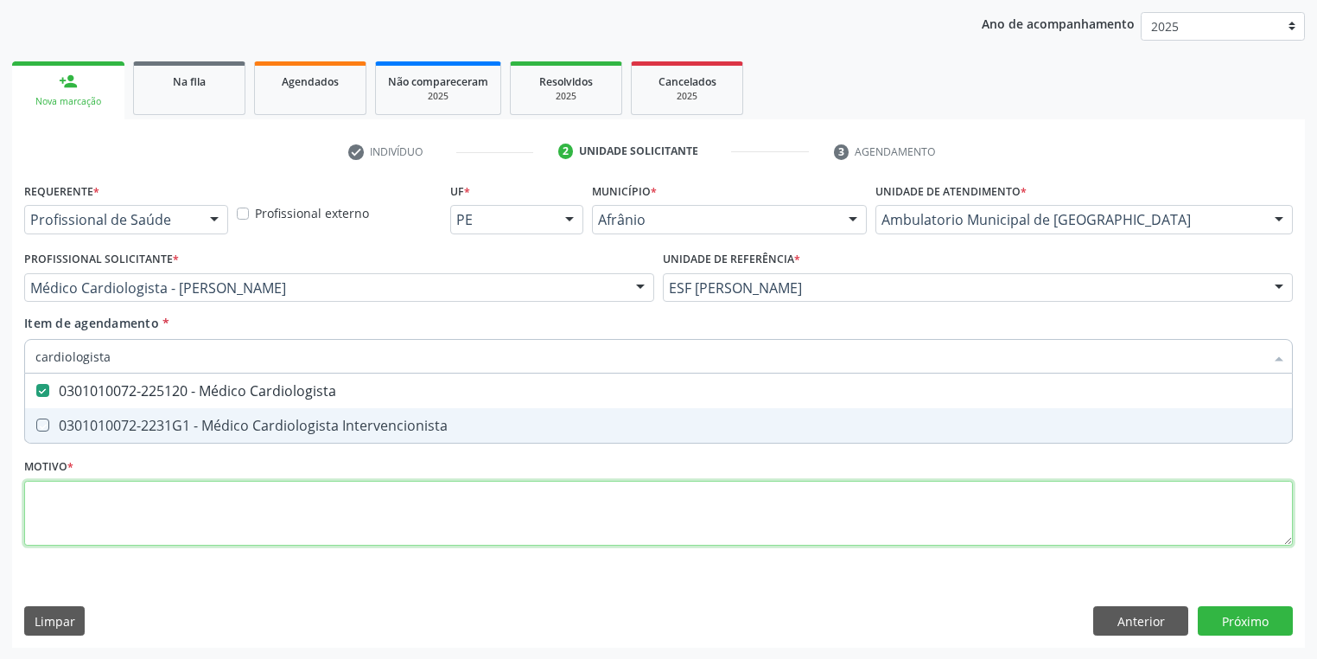
click at [60, 500] on div "Requerente * Profissional de Saúde Profissional de Saúde Paciente Nenhum result…" at bounding box center [658, 373] width 1269 height 391
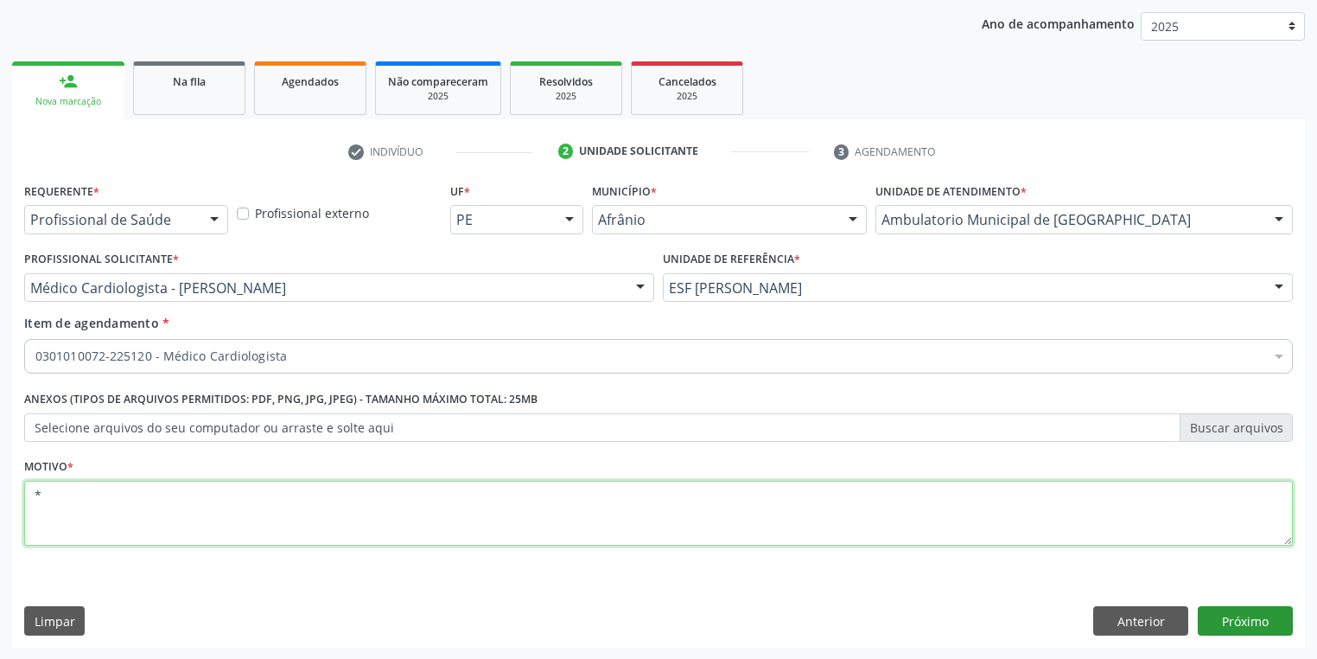
type textarea "*"
click at [1231, 622] on button "Próximo" at bounding box center [1245, 620] width 95 height 29
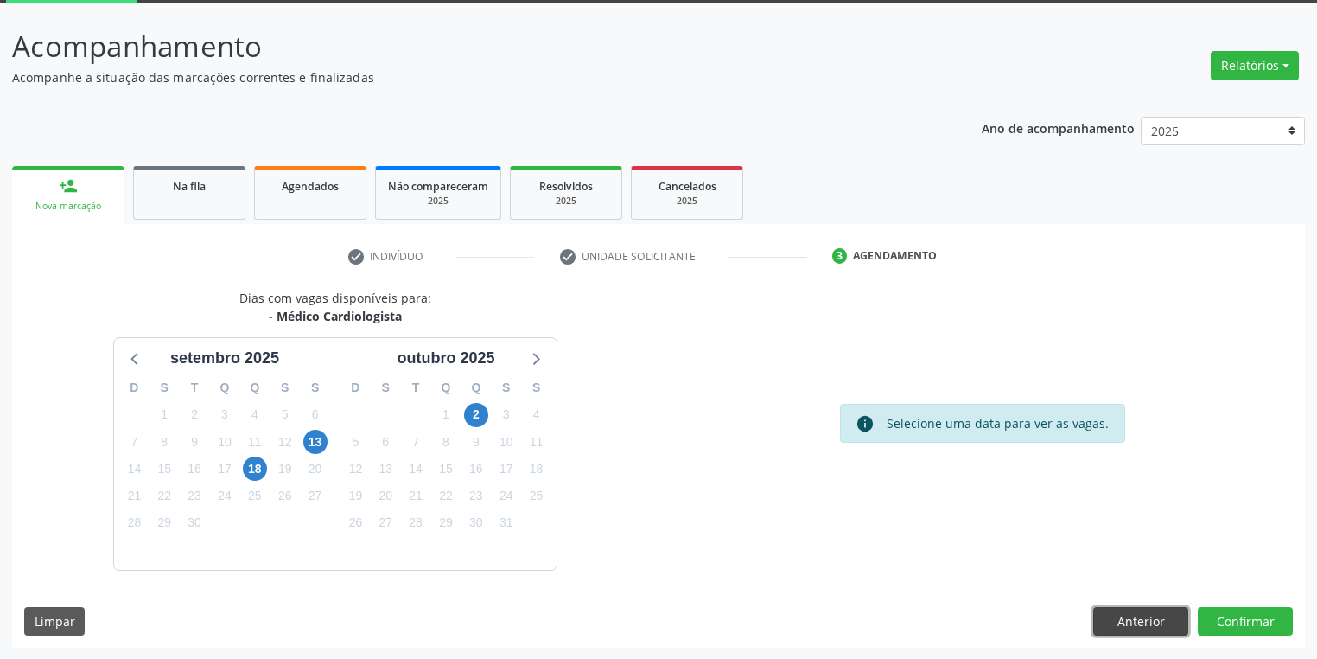
click at [1139, 621] on button "Anterior" at bounding box center [1140, 621] width 95 height 29
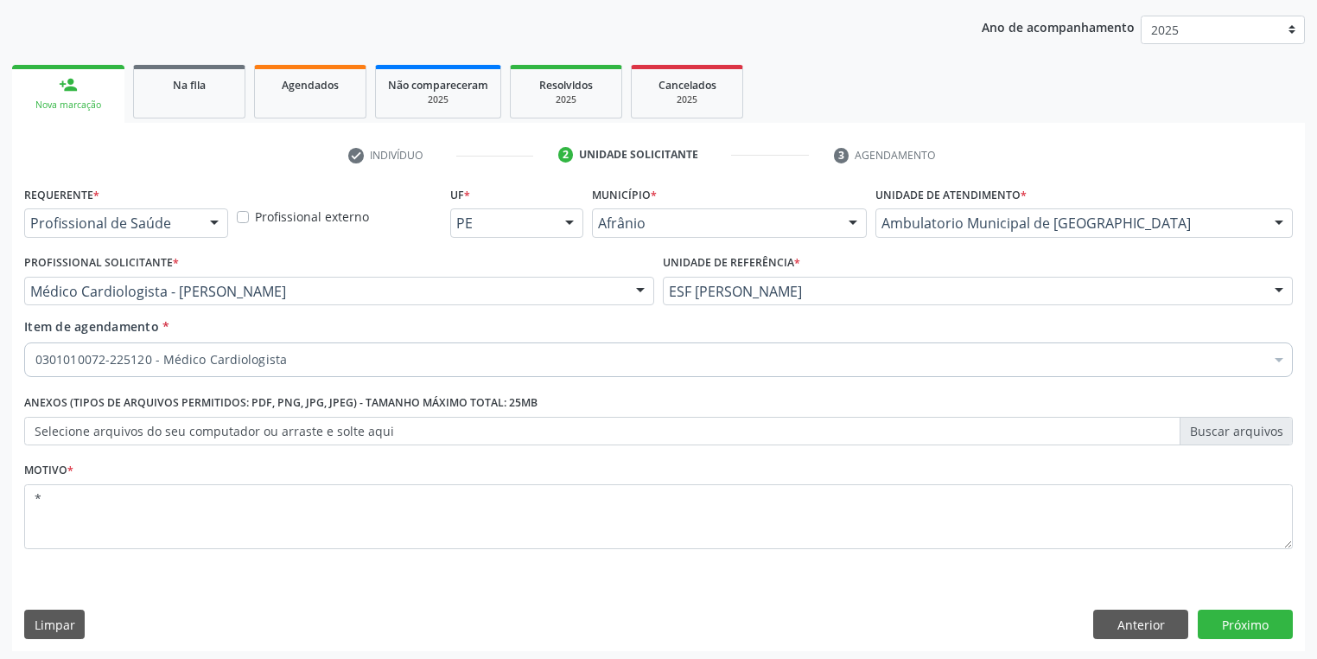
scroll to position [197, 0]
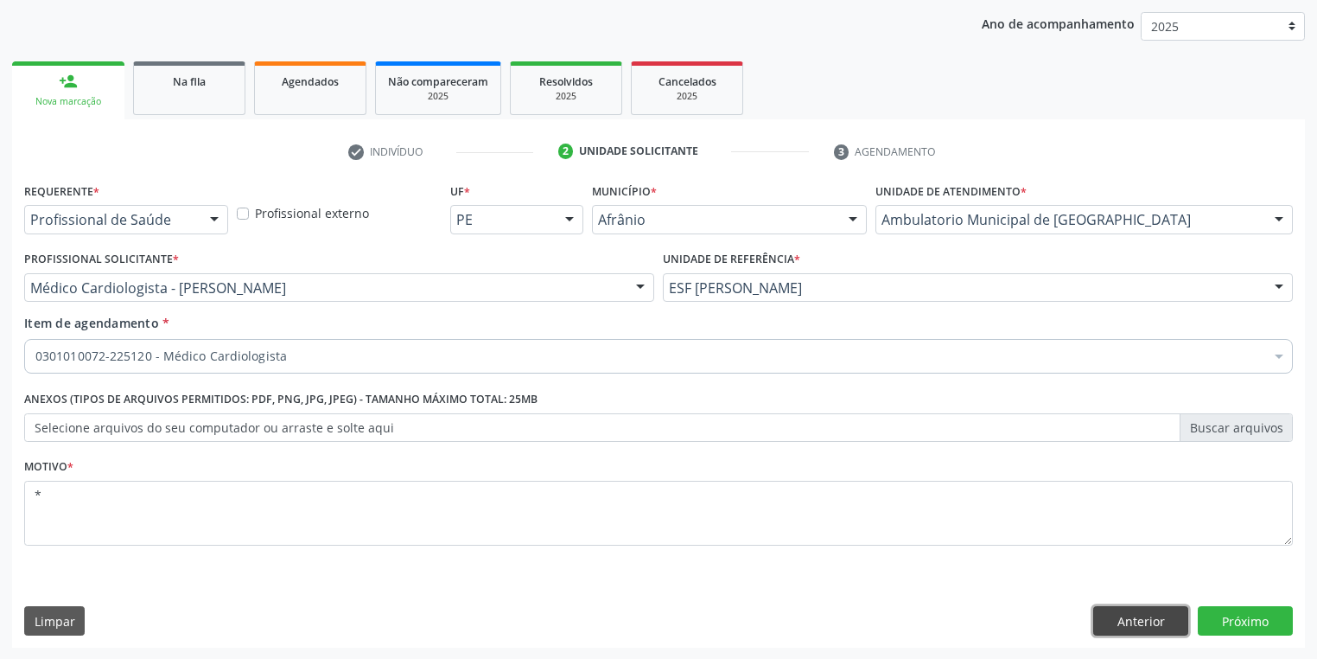
click at [1137, 620] on button "Anterior" at bounding box center [1140, 620] width 95 height 29
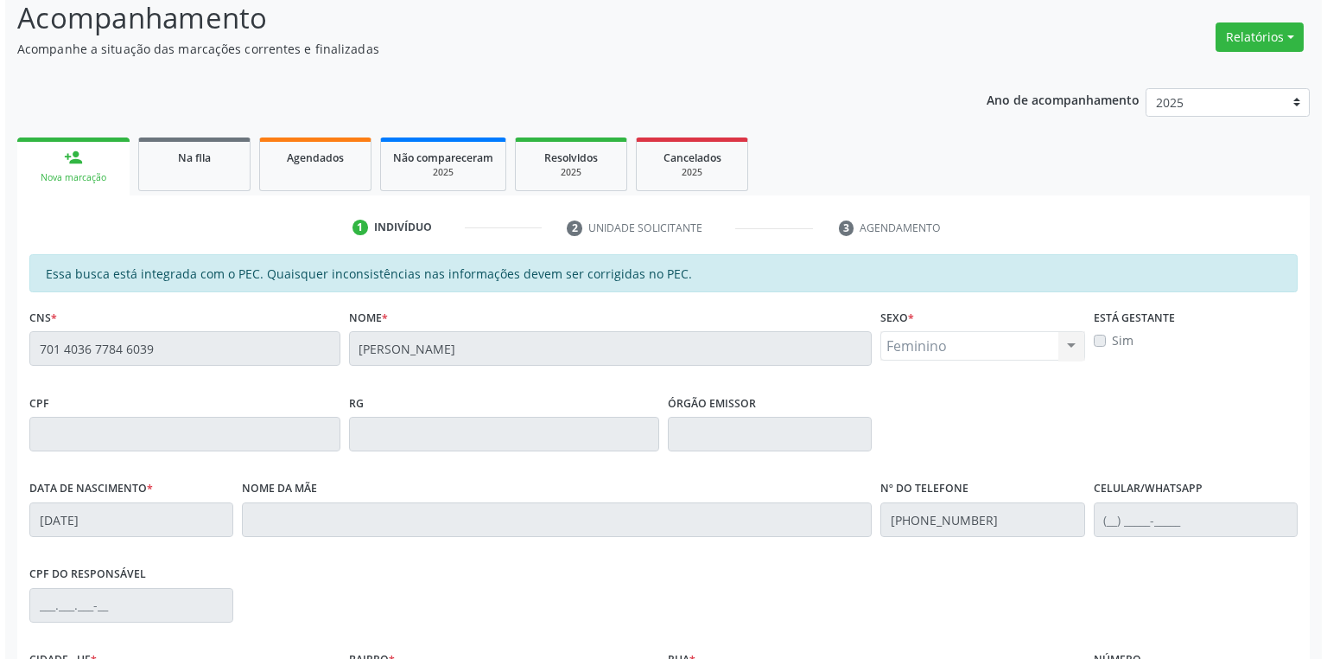
scroll to position [0, 0]
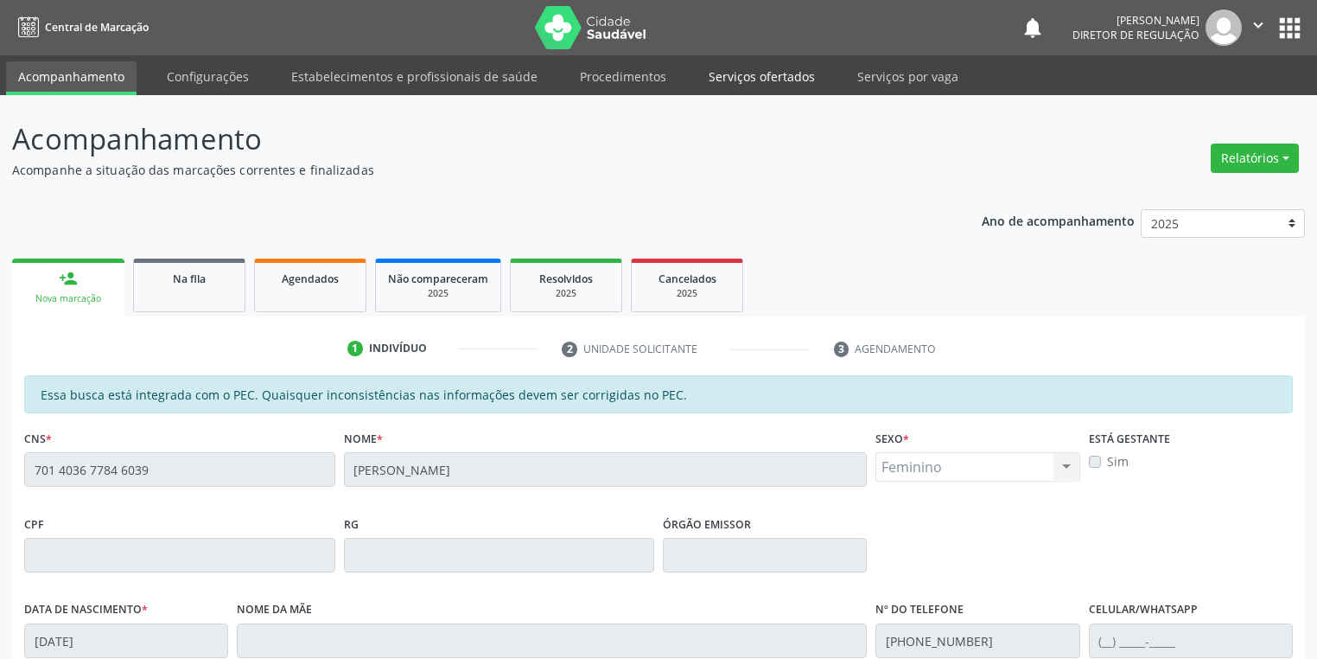
click at [722, 80] on link "Serviços ofertados" at bounding box center [762, 76] width 130 height 30
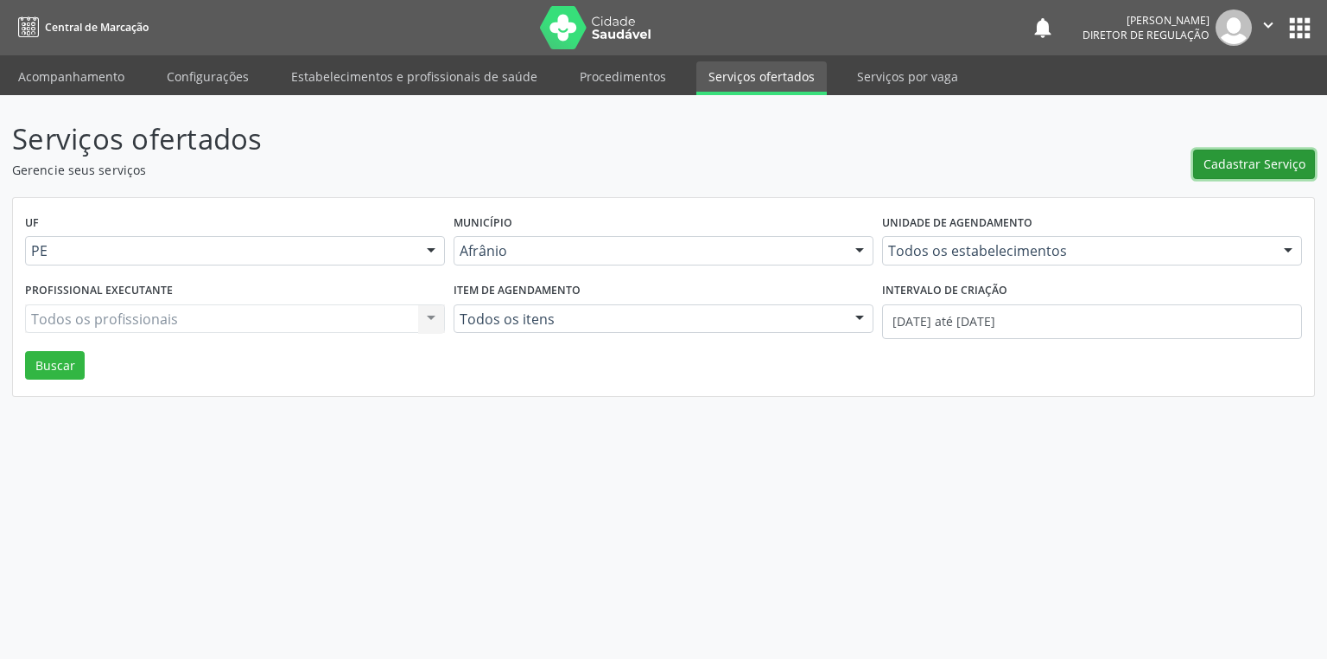
click at [1220, 158] on span "Cadastrar Serviço" at bounding box center [1255, 164] width 102 height 18
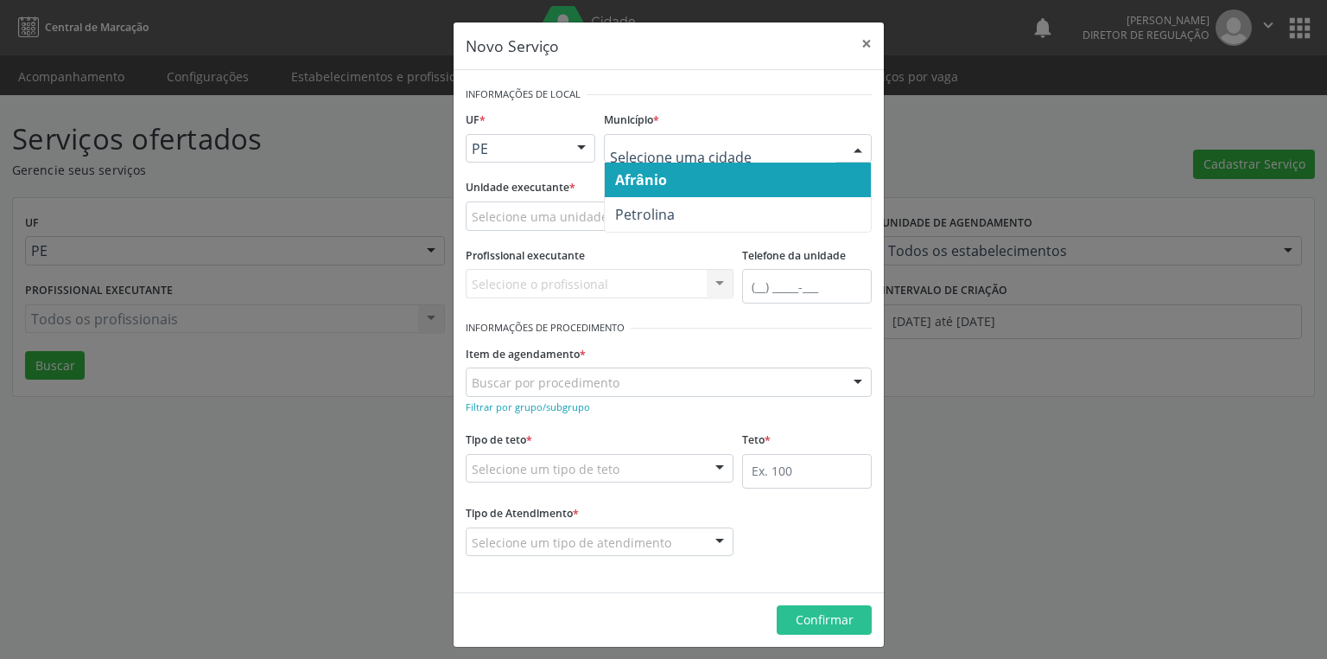
click at [646, 186] on span "Afrânio" at bounding box center [641, 179] width 52 height 19
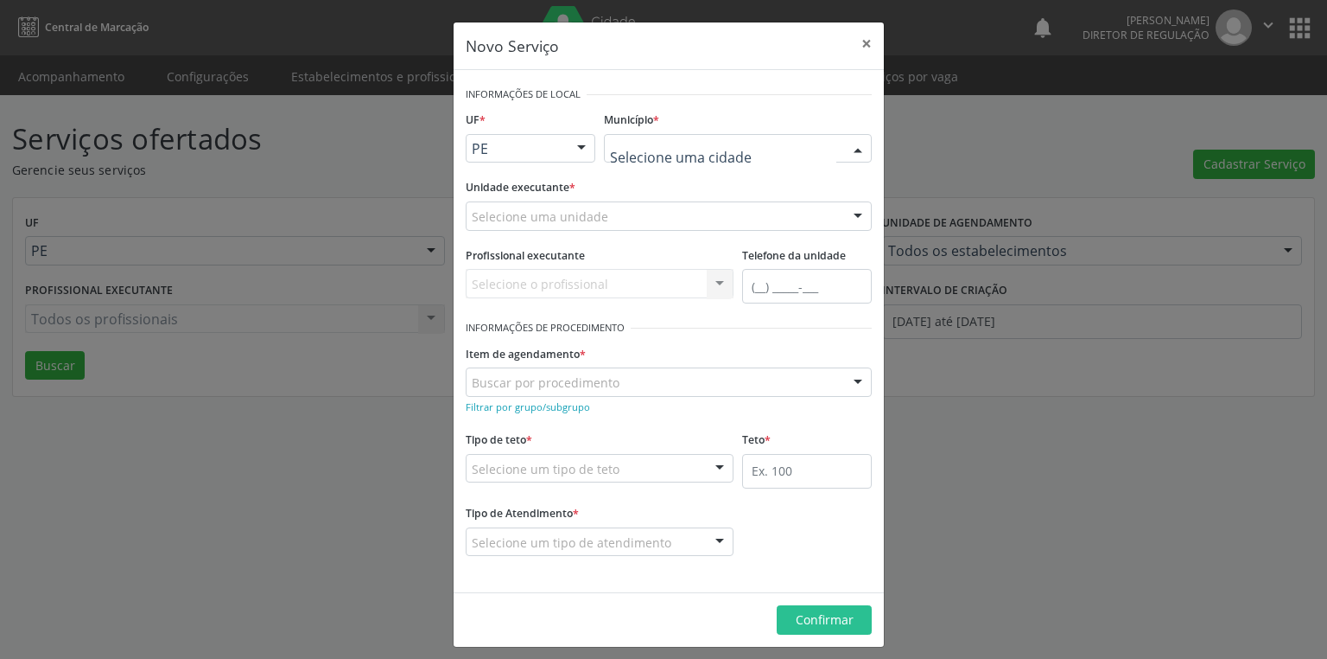
click at [643, 156] on div at bounding box center [738, 148] width 268 height 29
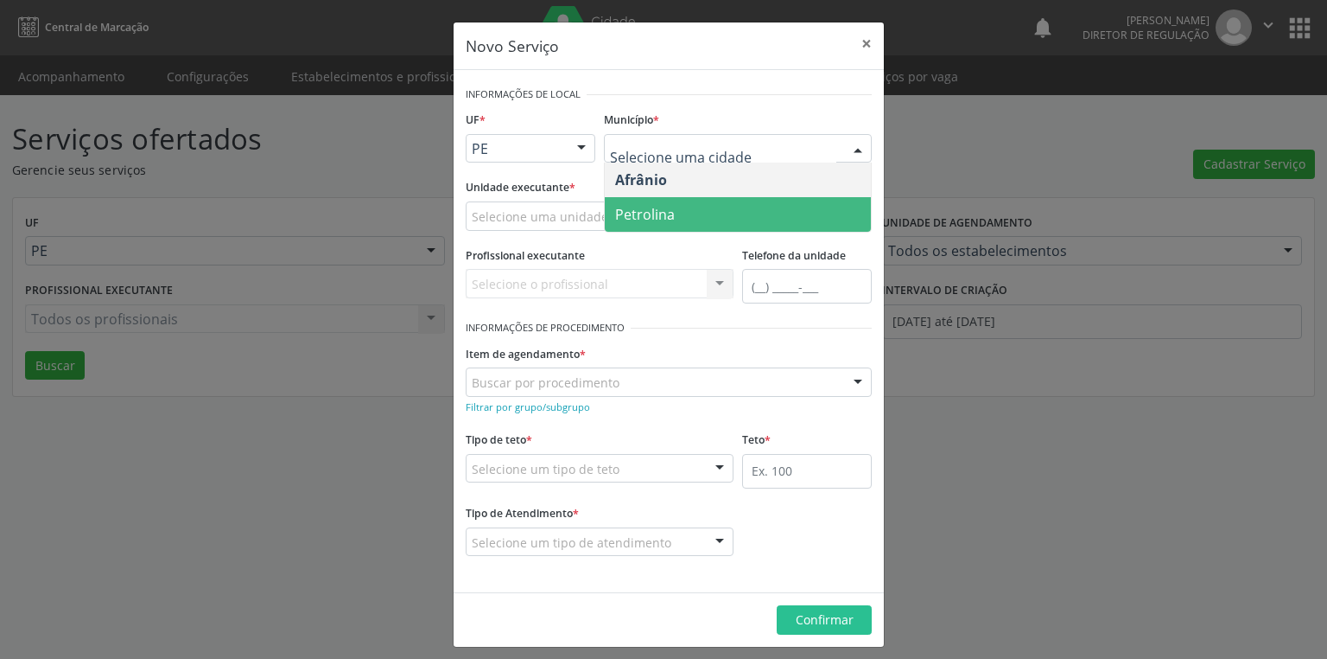
drag, startPoint x: 643, startPoint y: 218, endPoint x: 537, endPoint y: 208, distance: 106.7
click at [642, 218] on span "Petrolina" at bounding box center [645, 214] width 60 height 19
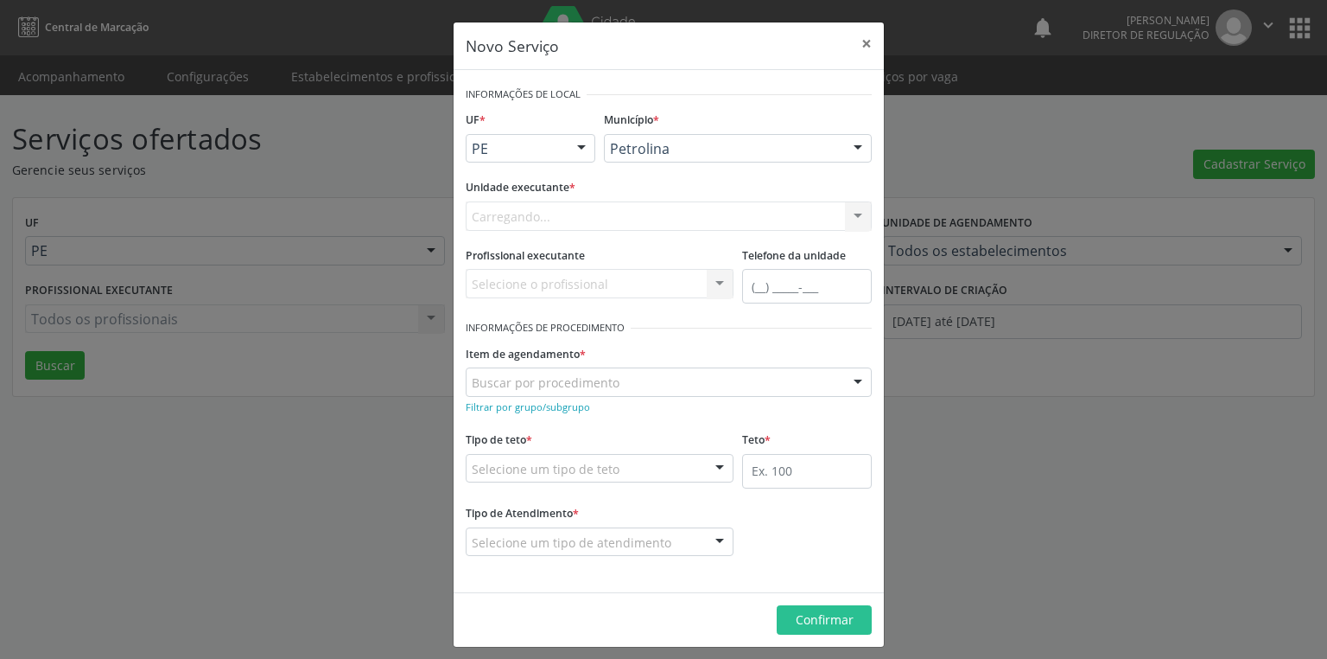
click at [504, 208] on div "Carregando... Academia da Saude de Afranio Academia da Saude do Bairro Roberto …" at bounding box center [669, 215] width 406 height 29
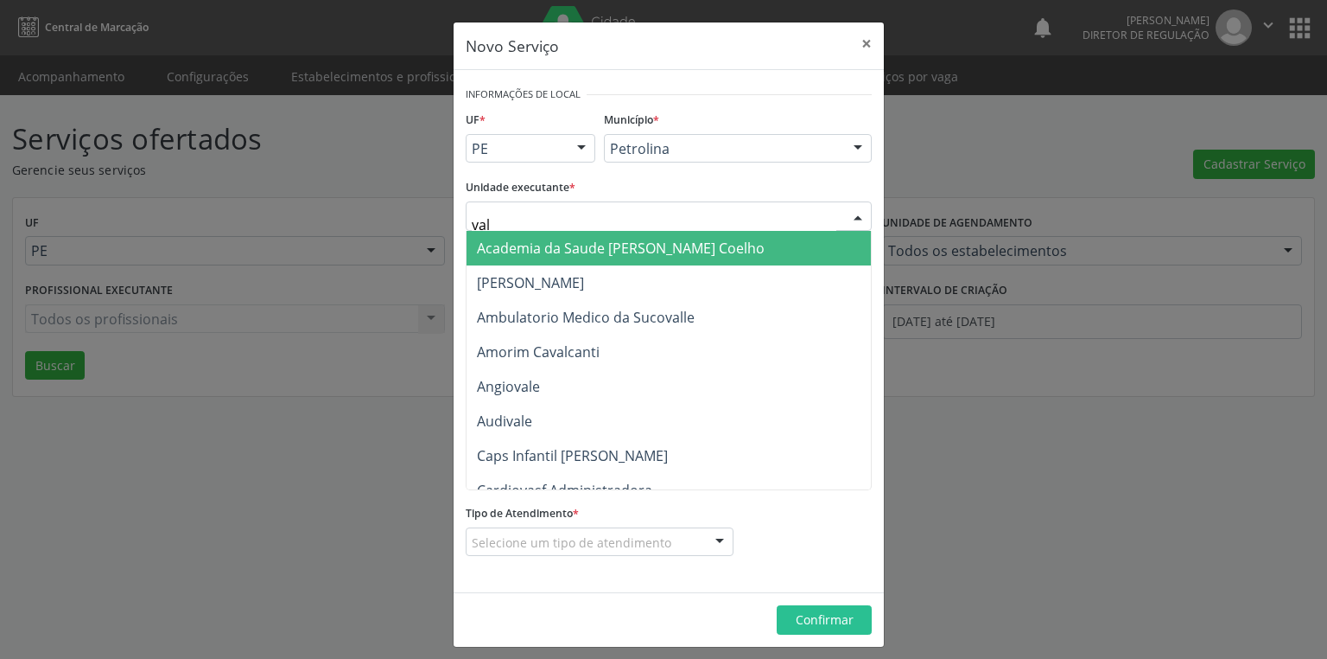
type input "vale"
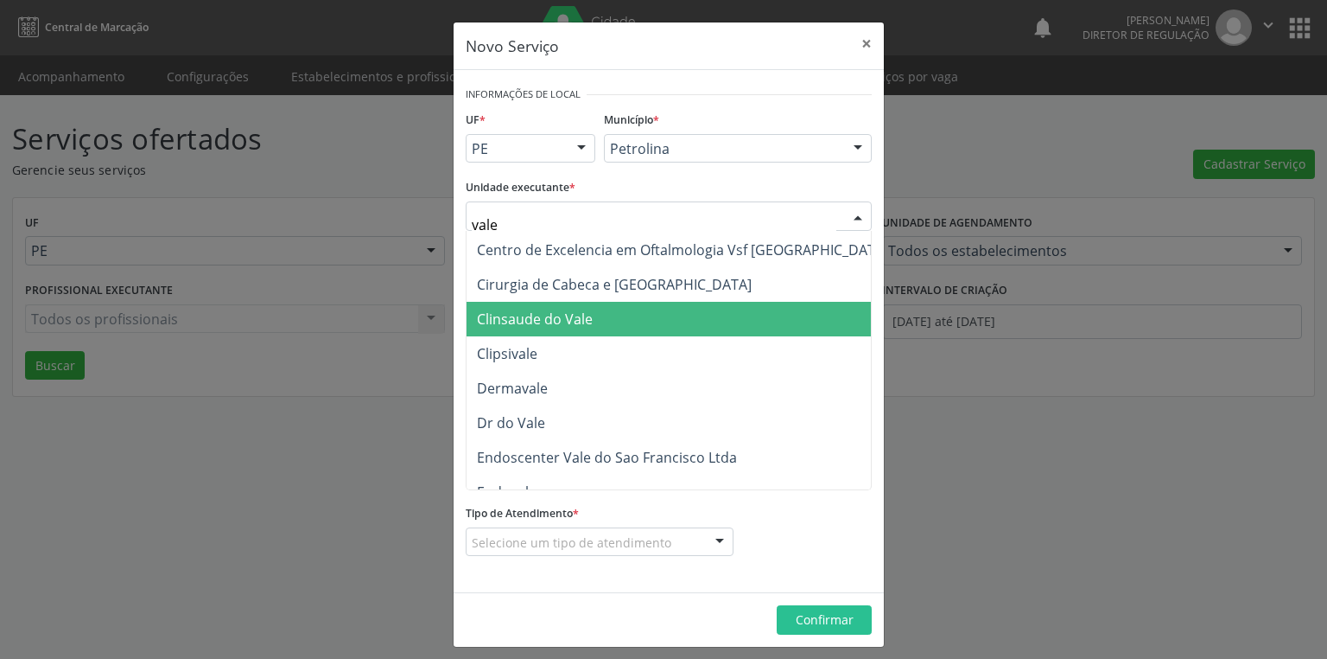
scroll to position [138, 0]
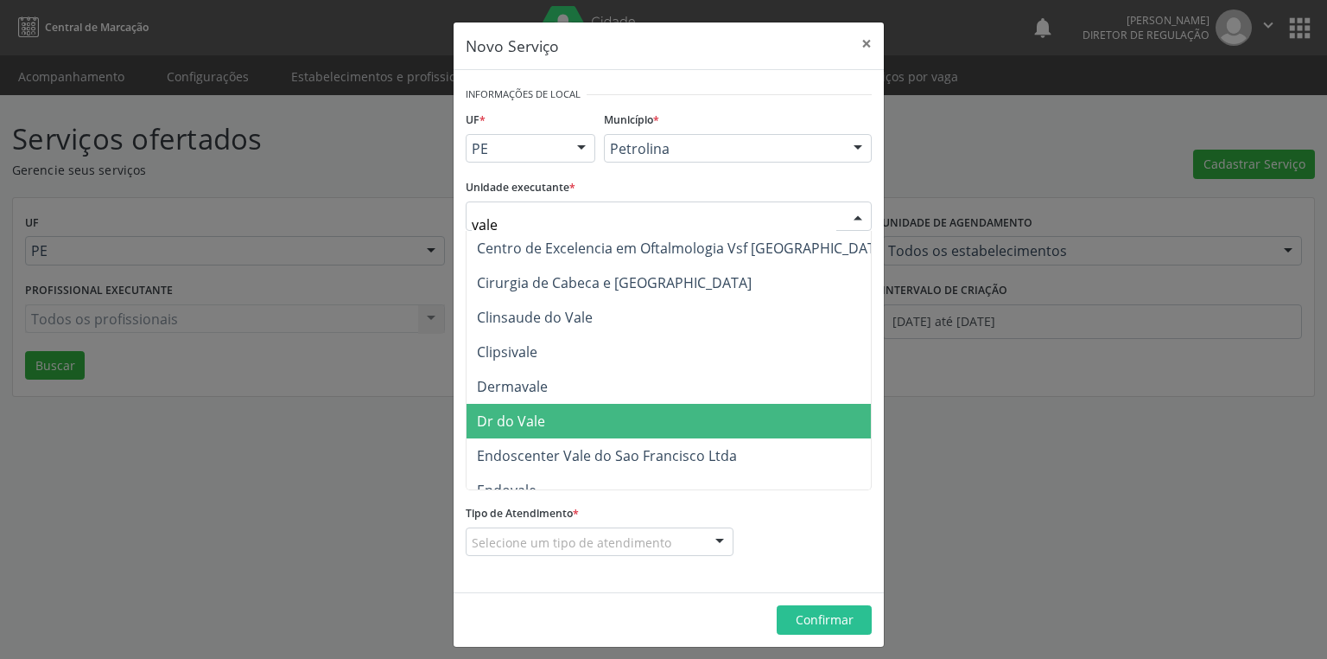
click at [520, 421] on span "Dr do Vale" at bounding box center [511, 420] width 68 height 19
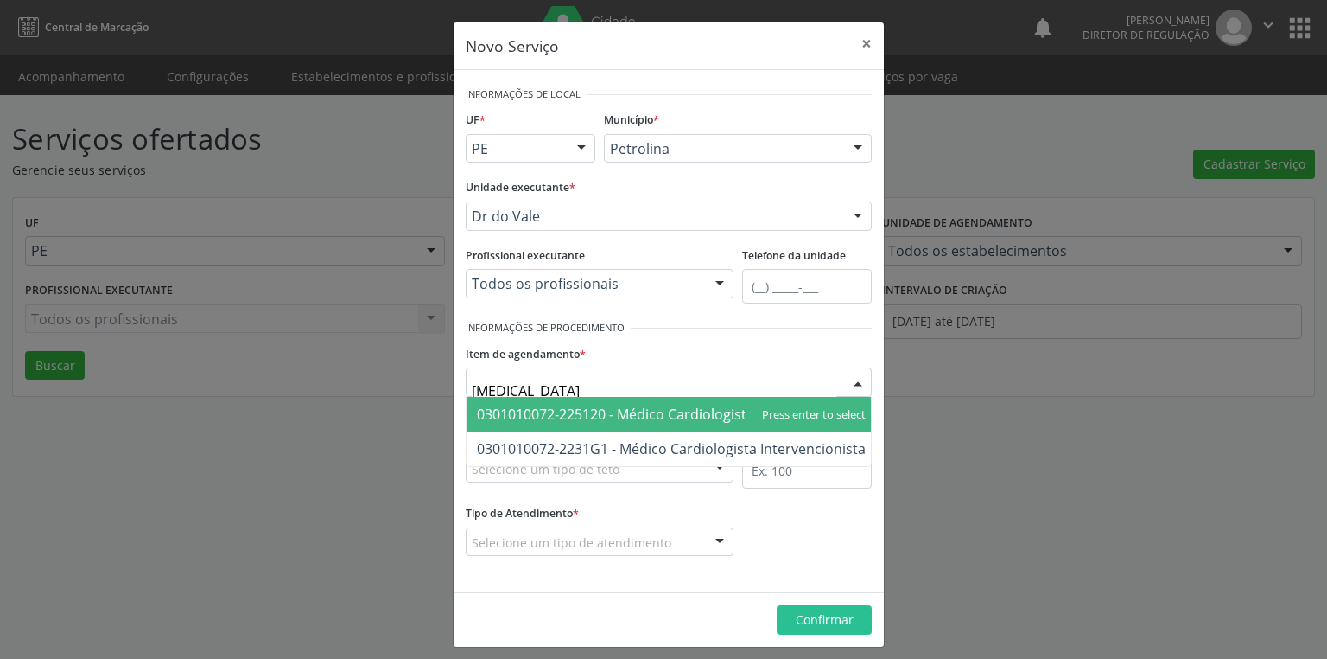
type input "cardiologista"
drag, startPoint x: 658, startPoint y: 413, endPoint x: 613, endPoint y: 455, distance: 61.7
click at [658, 413] on span "0301010072-225120 - Médico Cardiologista" at bounding box center [615, 413] width 277 height 19
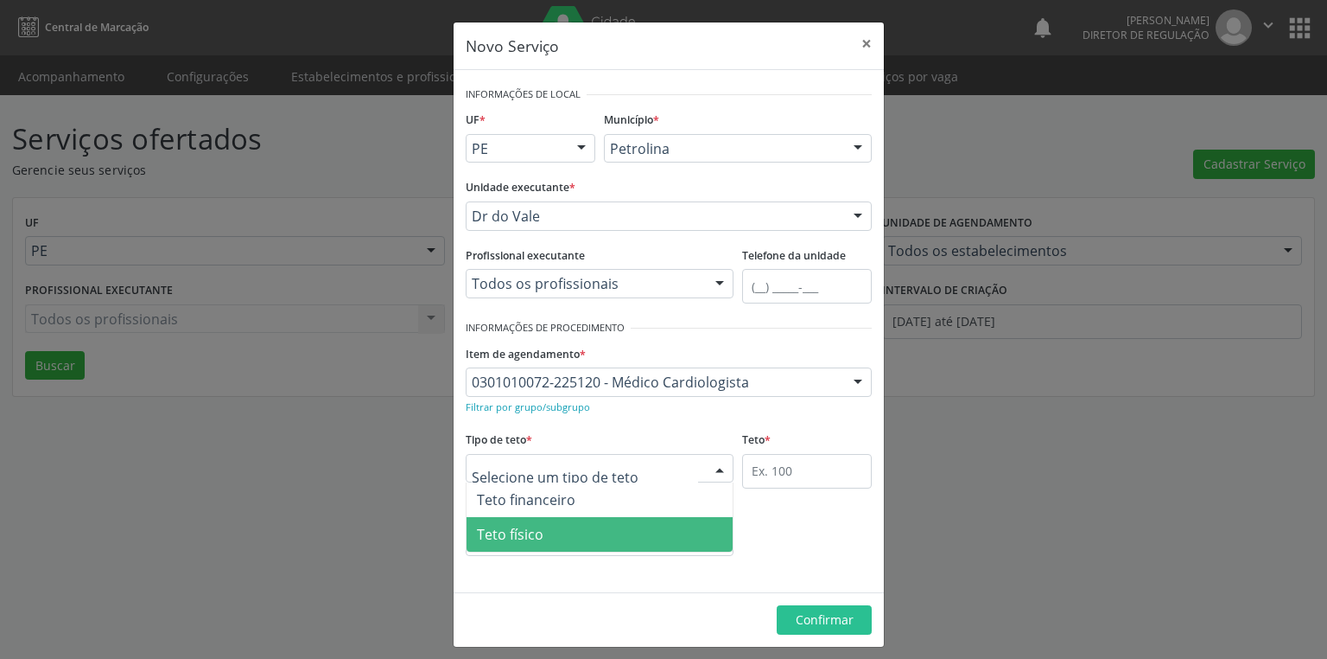
click at [501, 533] on span "Teto físico" at bounding box center [510, 534] width 67 height 19
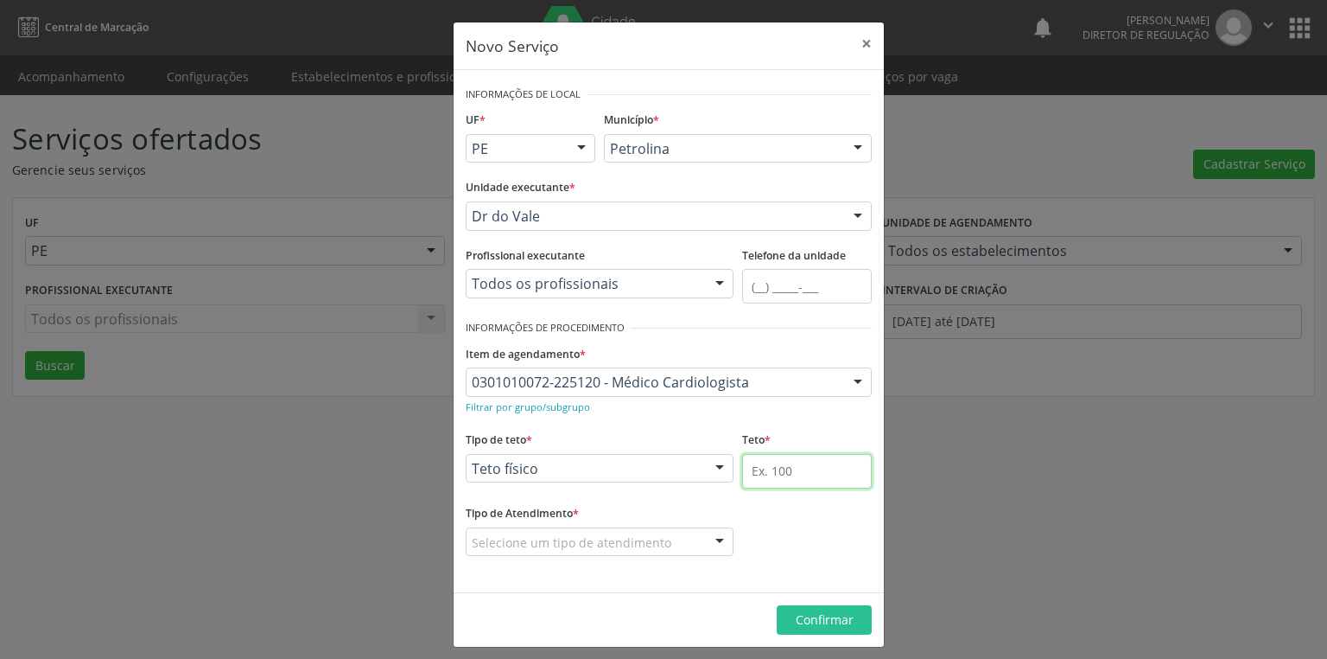
click at [754, 468] on input "text" at bounding box center [807, 471] width 130 height 35
type input "1"
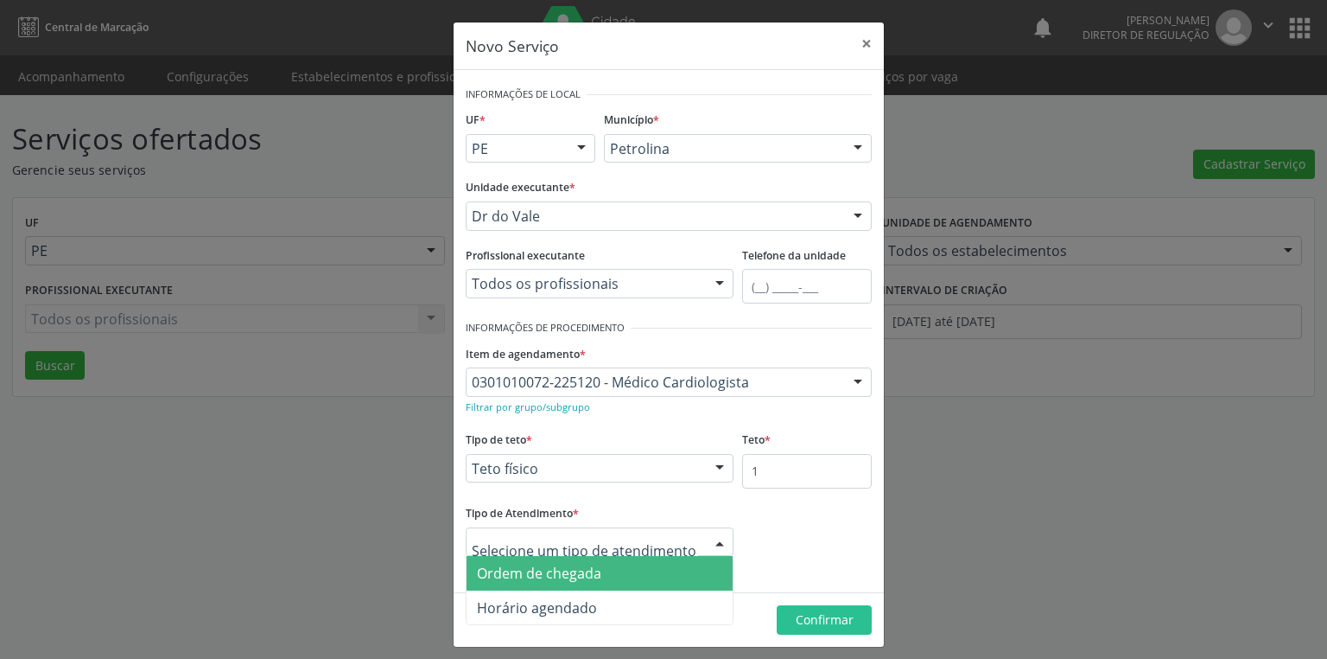
click at [522, 577] on span "Ordem de chegada" at bounding box center [539, 572] width 124 height 19
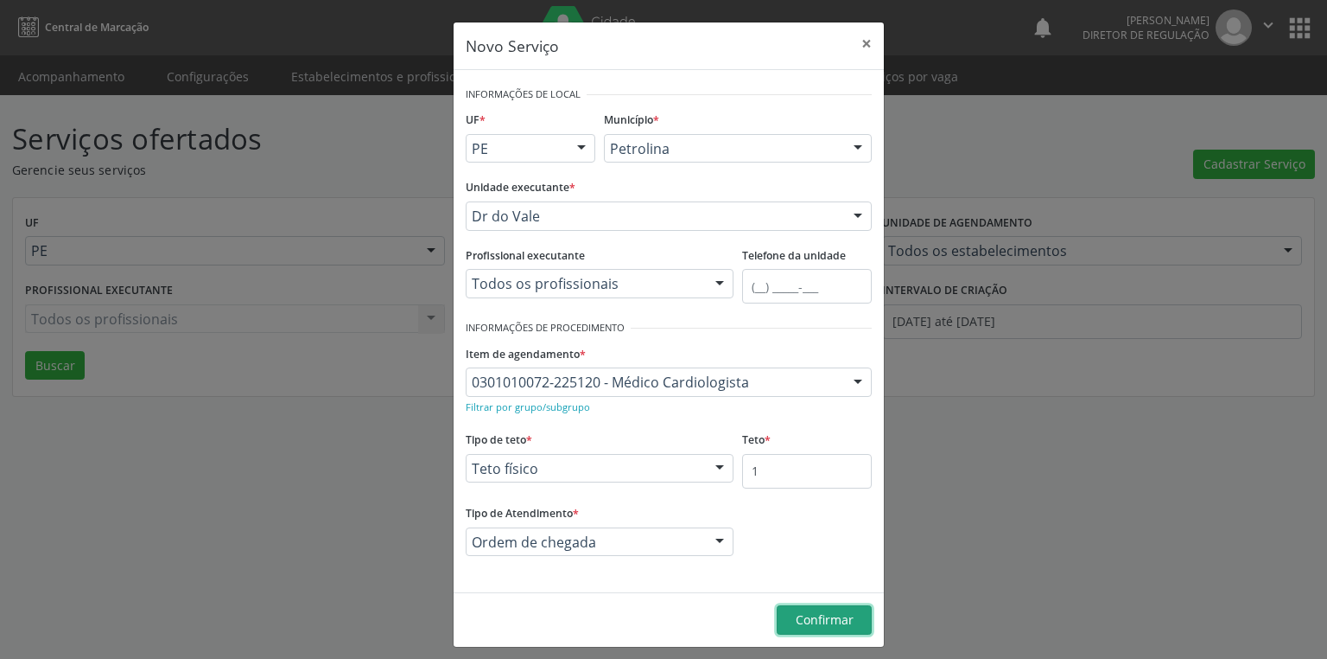
click at [798, 616] on span "Confirmar" at bounding box center [825, 619] width 58 height 16
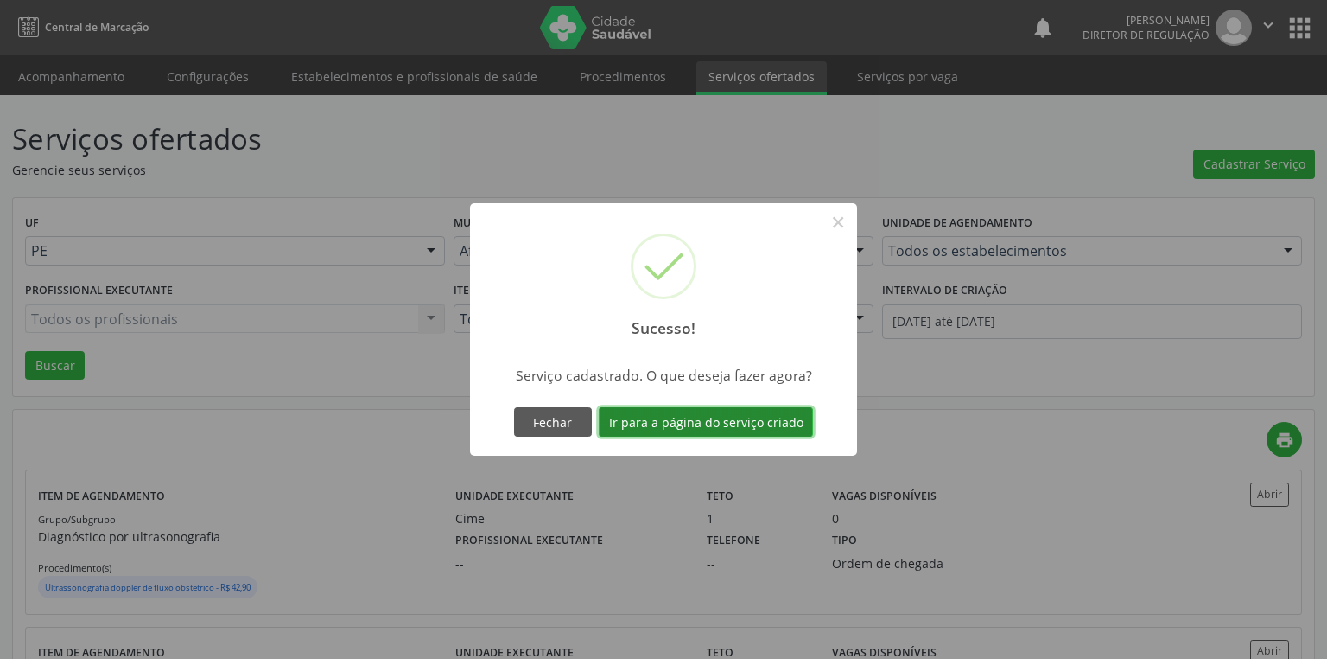
click at [661, 417] on button "Ir para a página do serviço criado" at bounding box center [706, 421] width 214 height 29
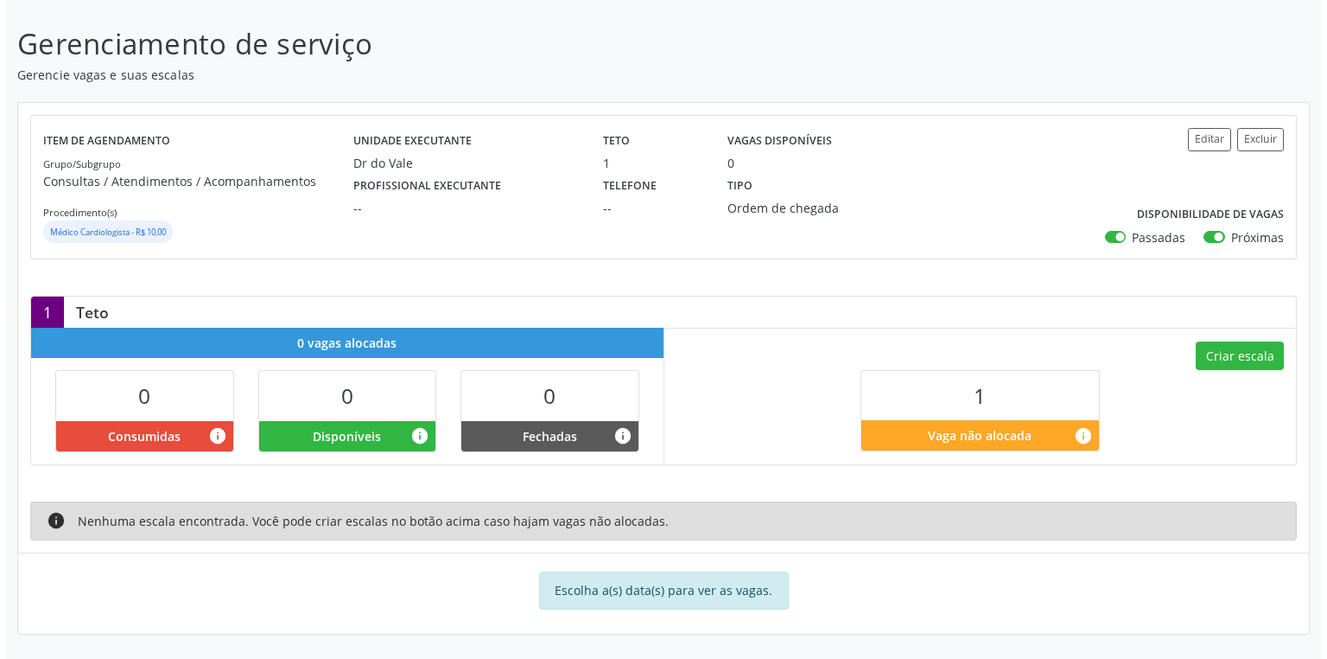
scroll to position [92, 0]
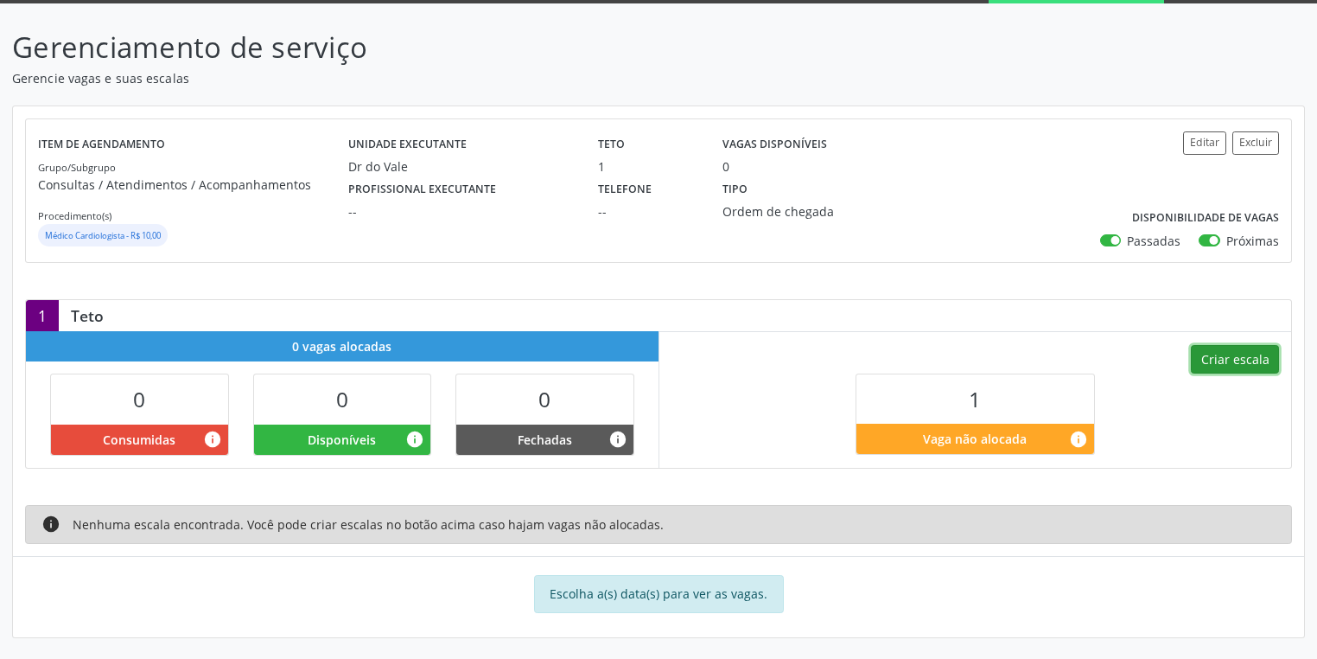
click at [1228, 360] on button "Criar escala" at bounding box center [1235, 359] width 88 height 29
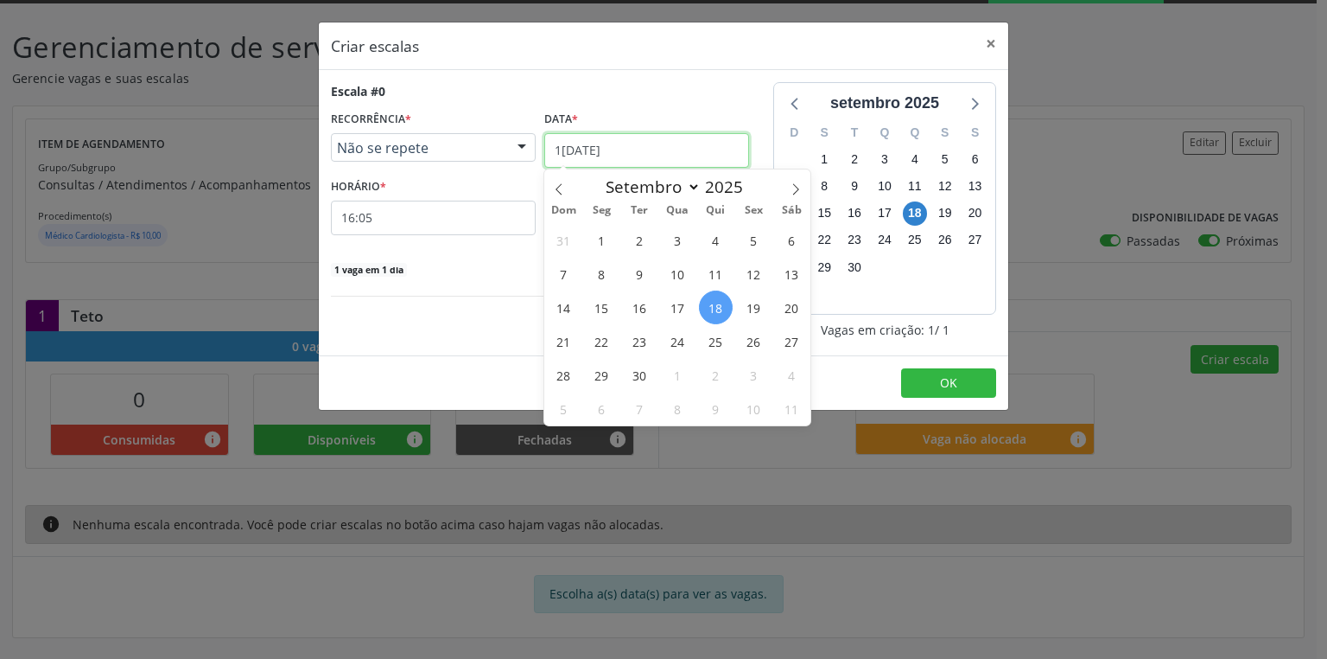
click at [563, 156] on input "[DATE]" at bounding box center [646, 150] width 205 height 35
click at [719, 342] on span "25" at bounding box center [716, 341] width 34 height 34
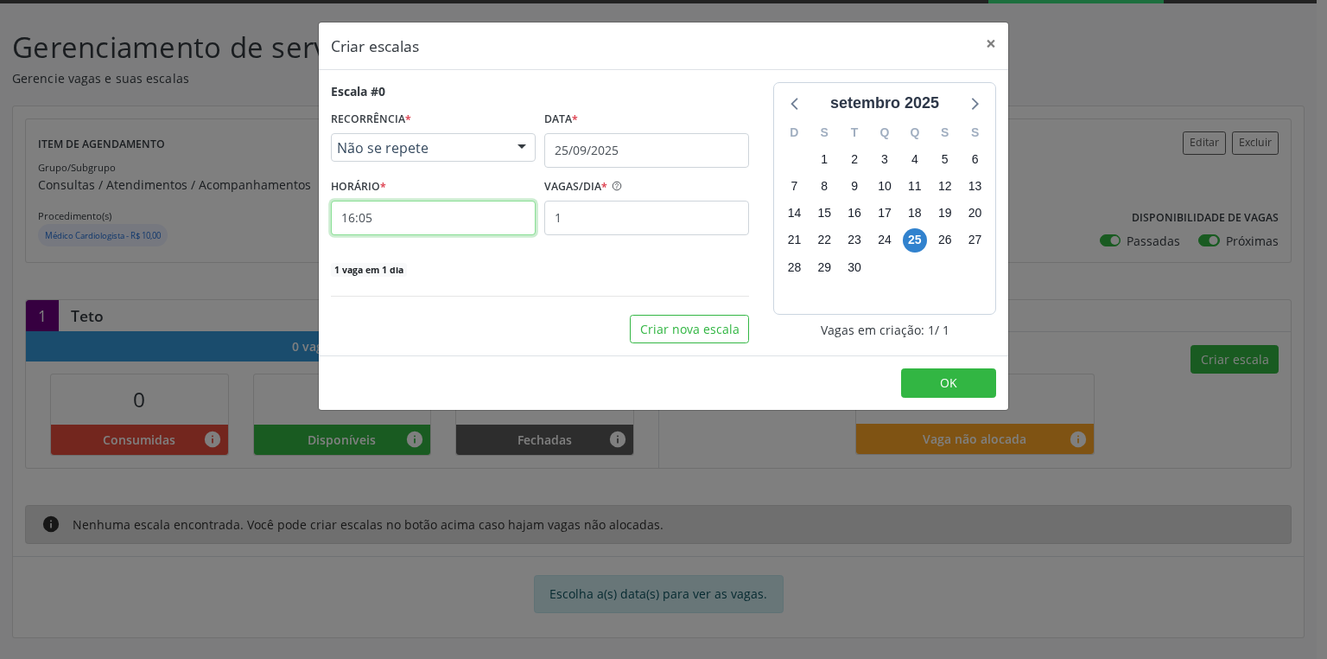
click at [435, 225] on input "16:05" at bounding box center [433, 217] width 205 height 35
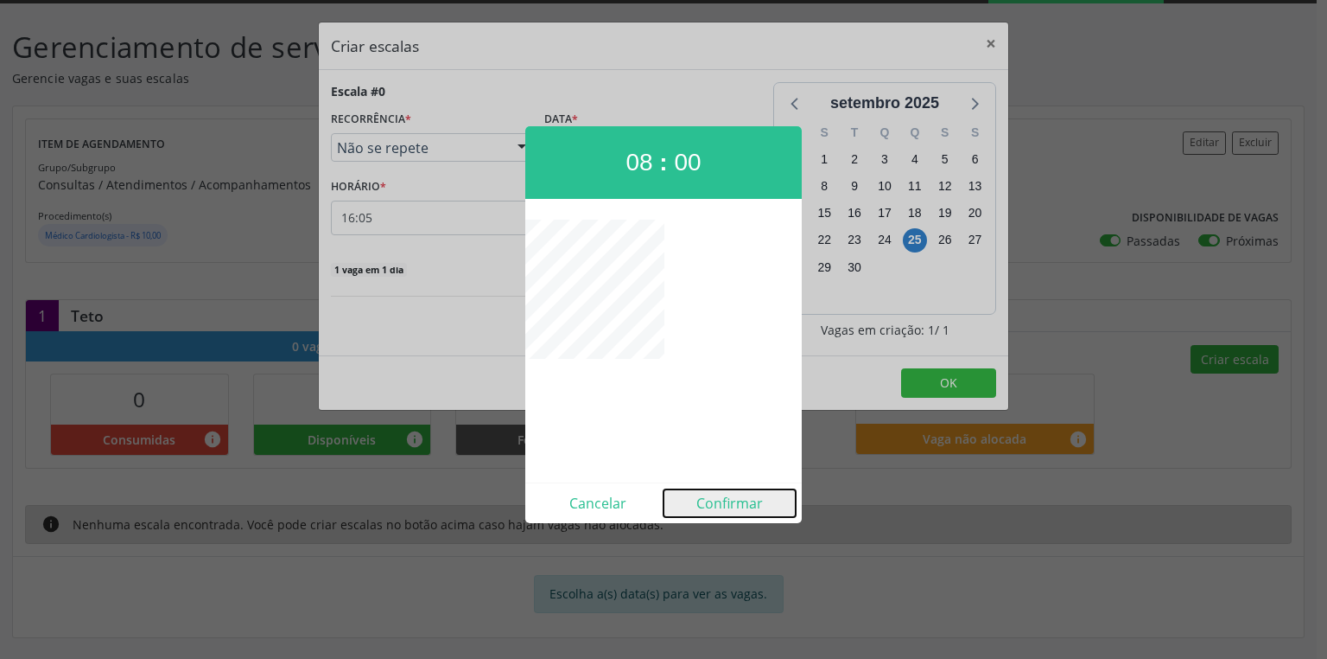
drag, startPoint x: 716, startPoint y: 494, endPoint x: 847, endPoint y: 437, distance: 143.2
click at [716, 494] on button "Confirmar" at bounding box center [730, 503] width 132 height 28
type input "08:00"
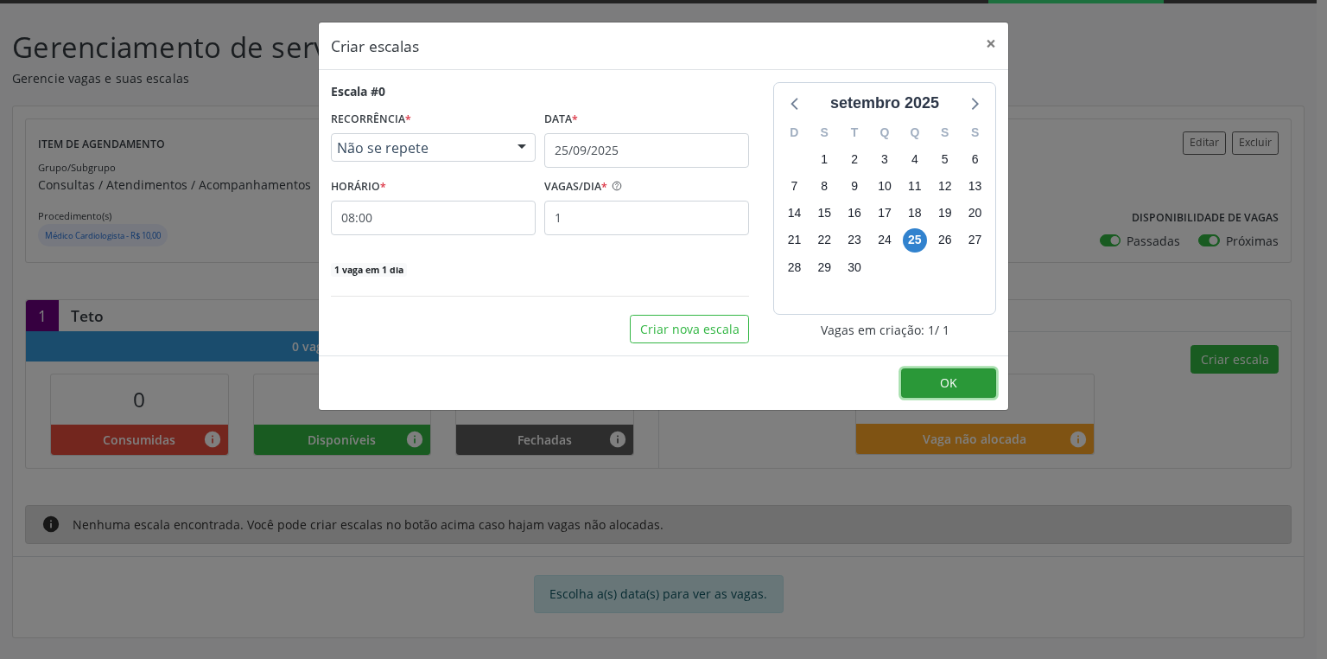
click at [951, 387] on span "OK" at bounding box center [948, 382] width 17 height 16
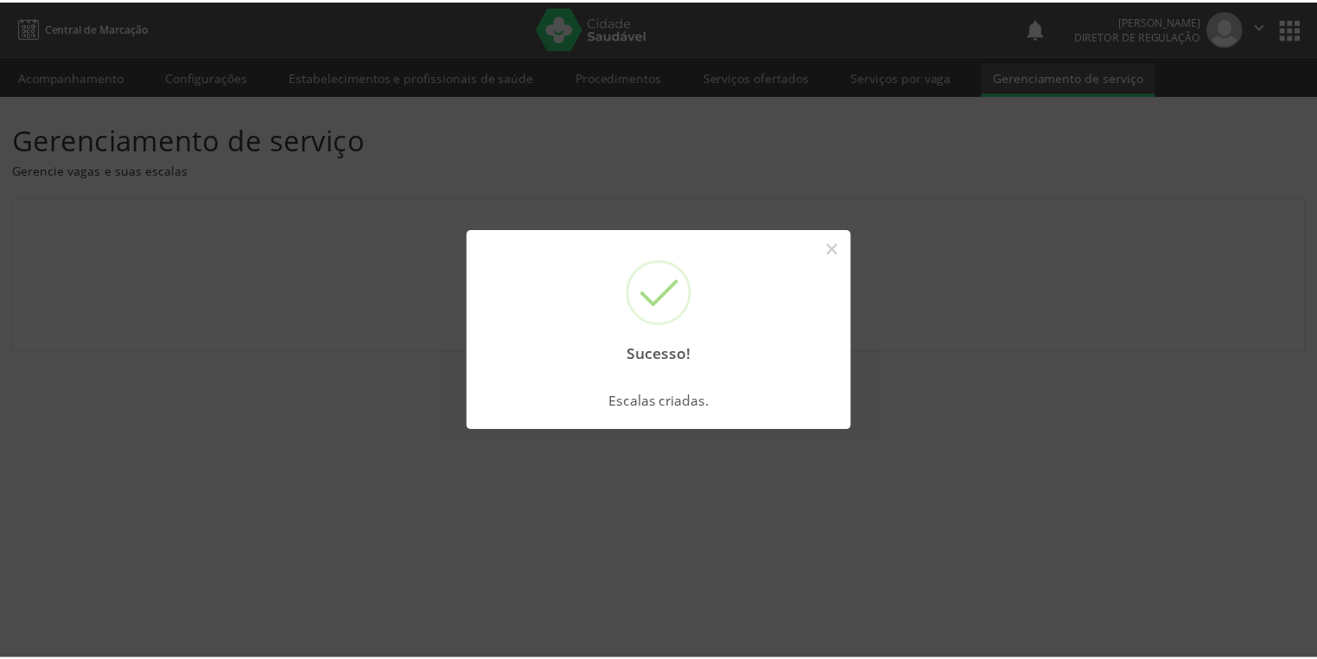
scroll to position [0, 0]
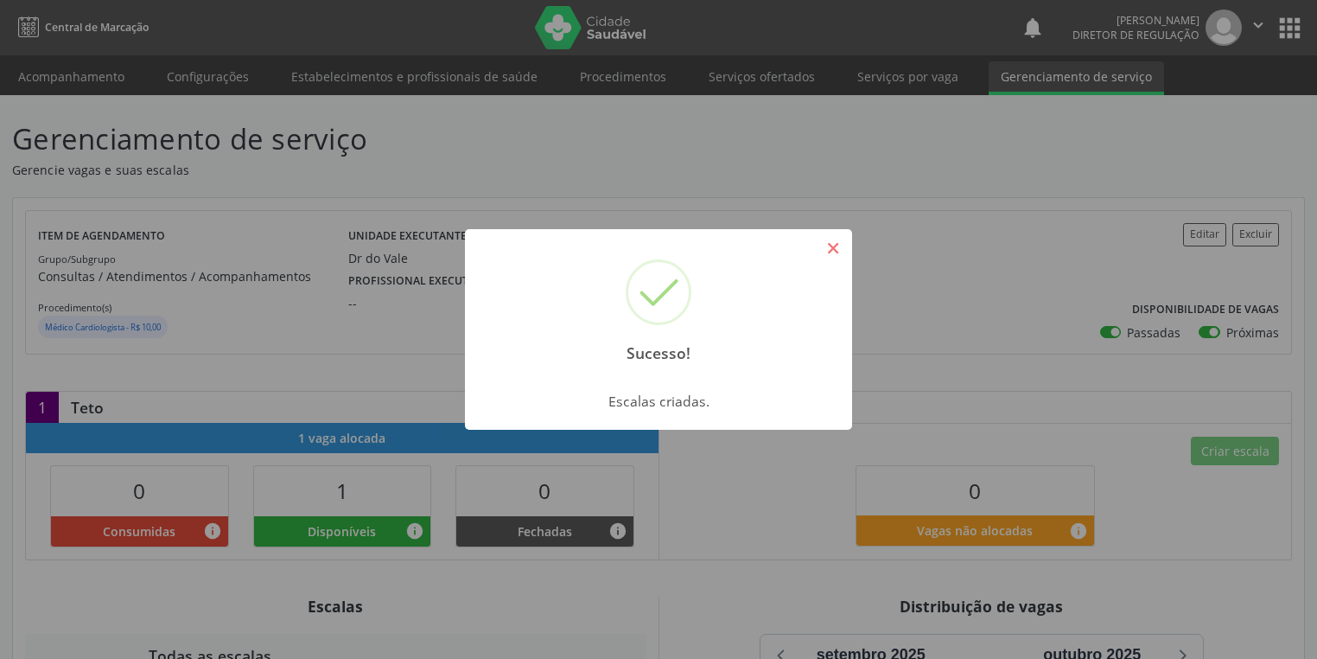
click at [840, 241] on button "×" at bounding box center [832, 247] width 29 height 29
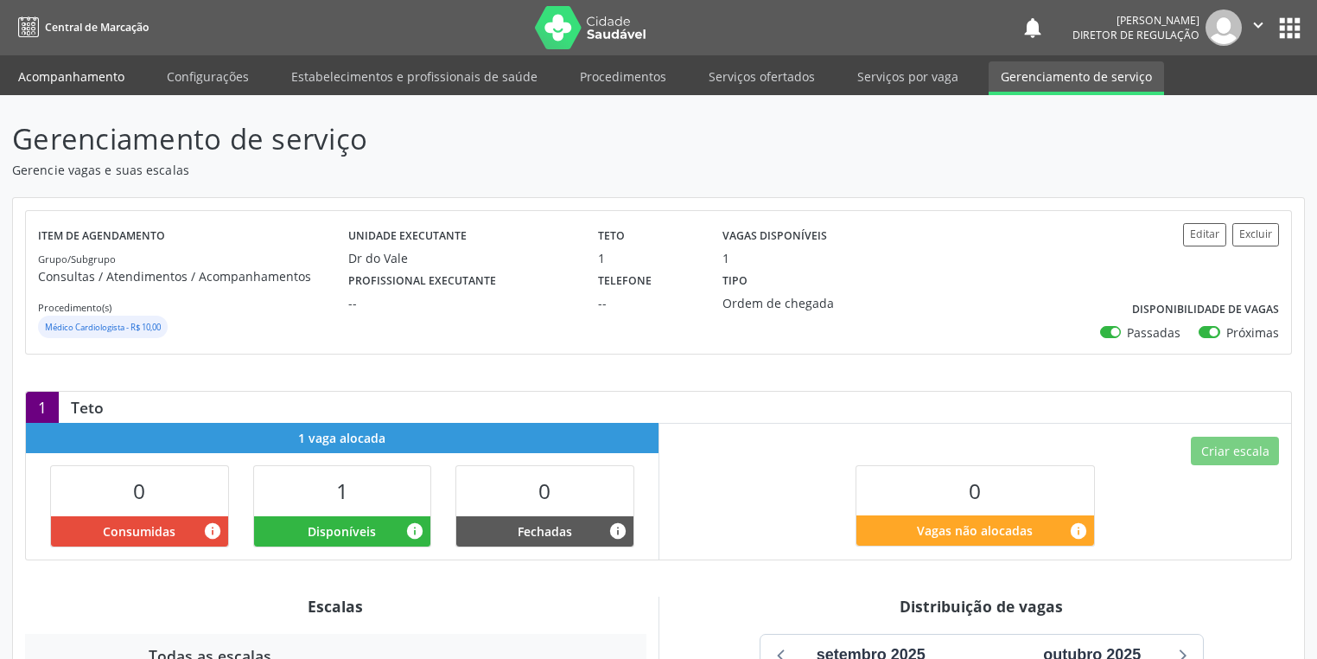
click at [93, 76] on link "Acompanhamento" at bounding box center [71, 76] width 130 height 30
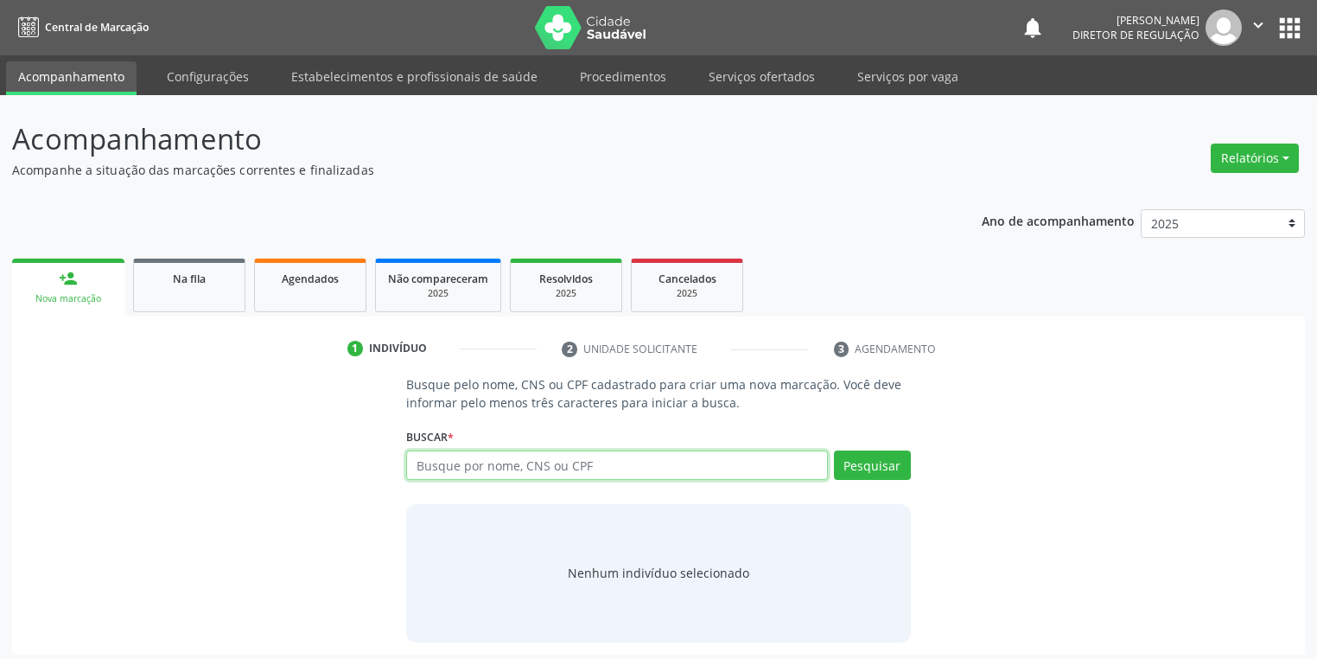
click at [468, 461] on input "text" at bounding box center [617, 464] width 422 height 29
type input "701403677846039"
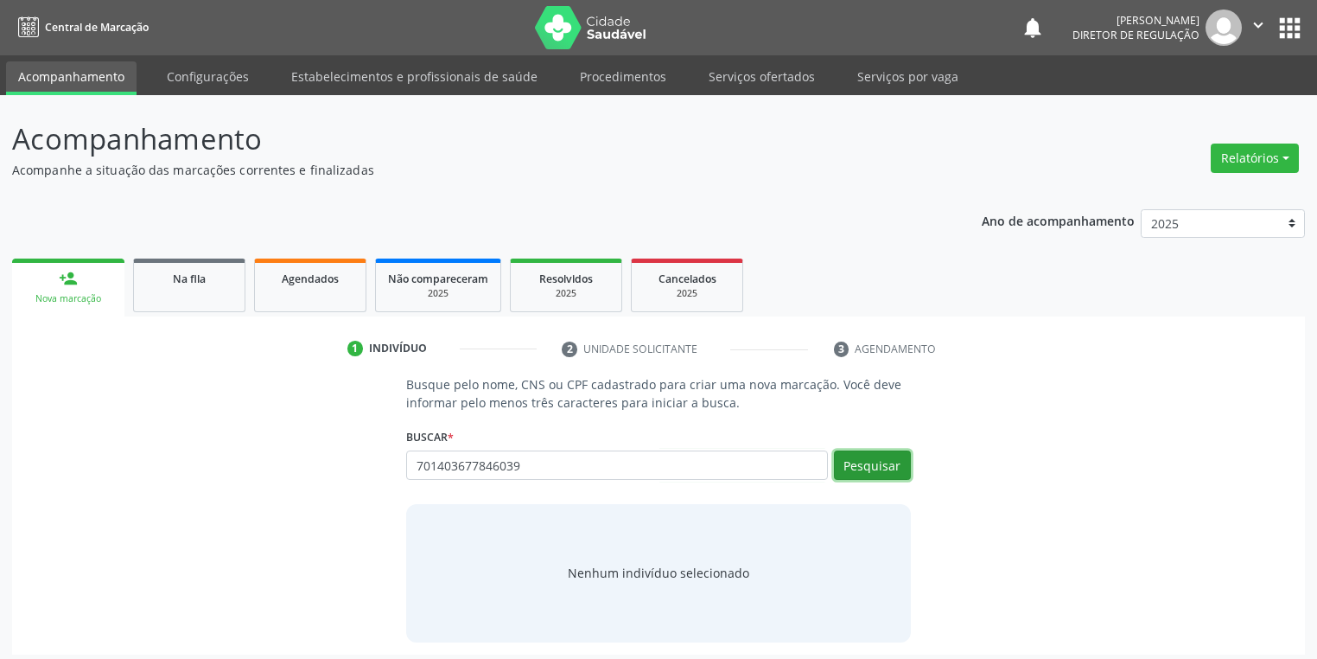
click at [888, 467] on button "Pesquisar" at bounding box center [872, 464] width 77 height 29
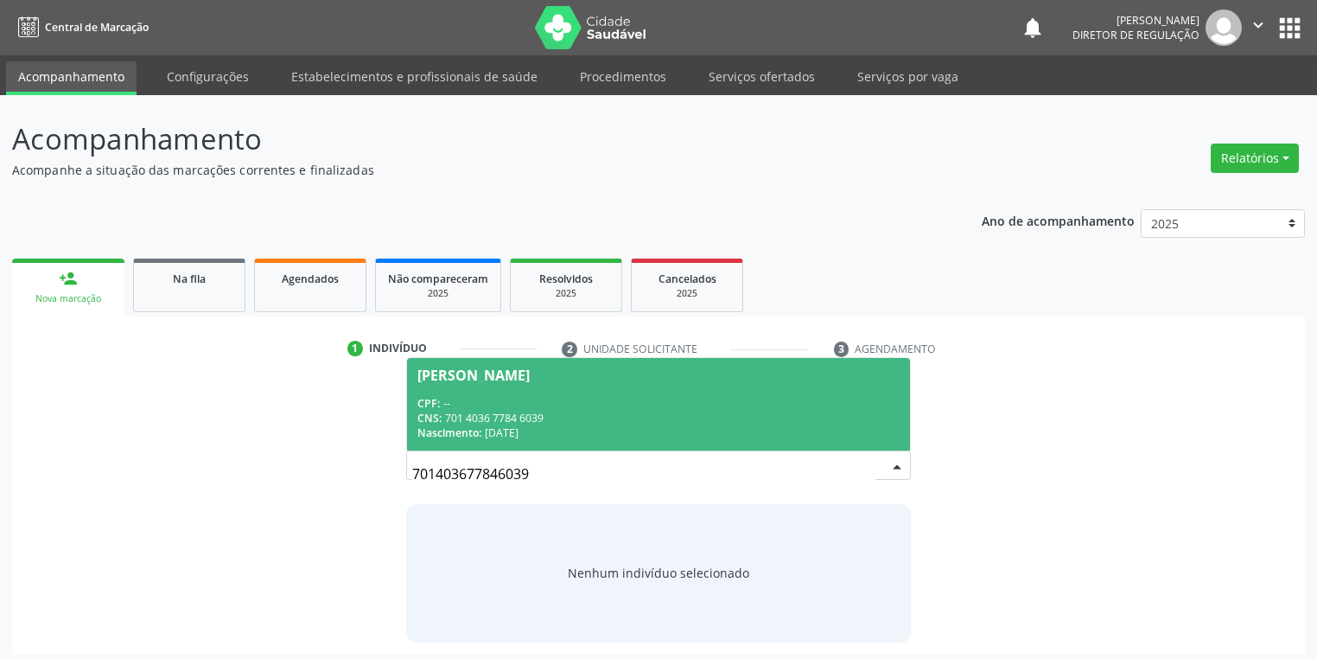
click at [519, 379] on div "Maria Celma Rodrigues" at bounding box center [473, 375] width 112 height 14
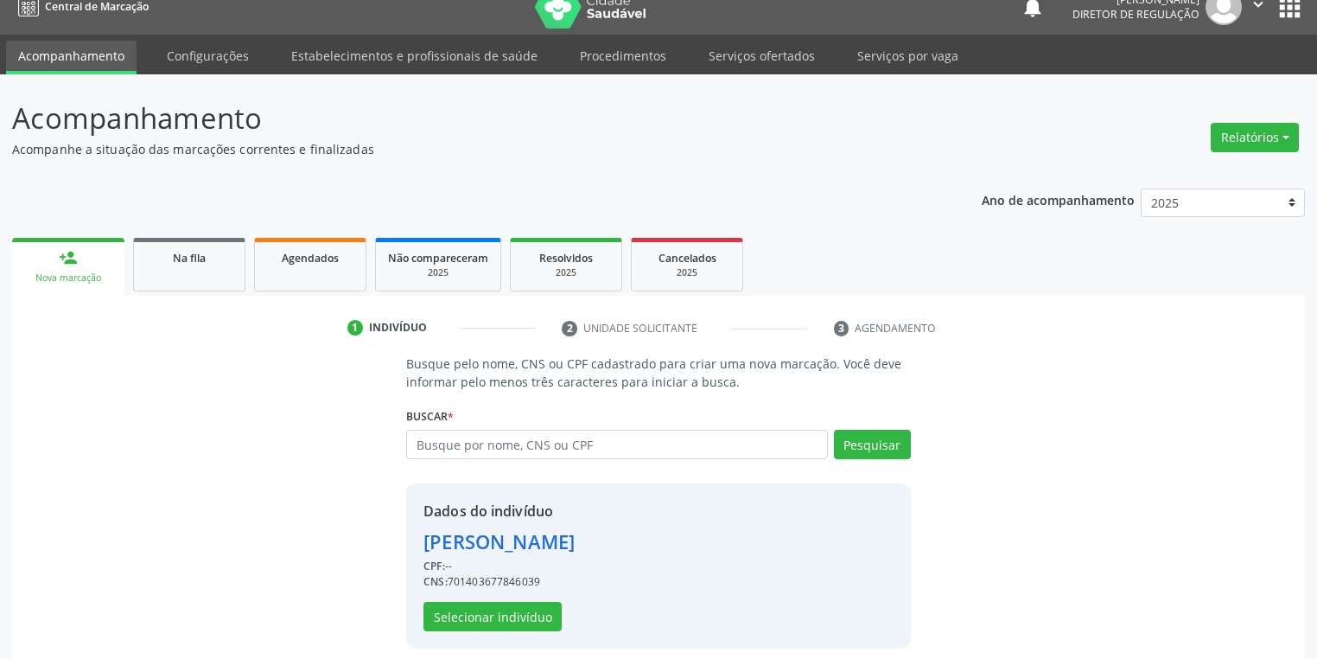
scroll to position [33, 0]
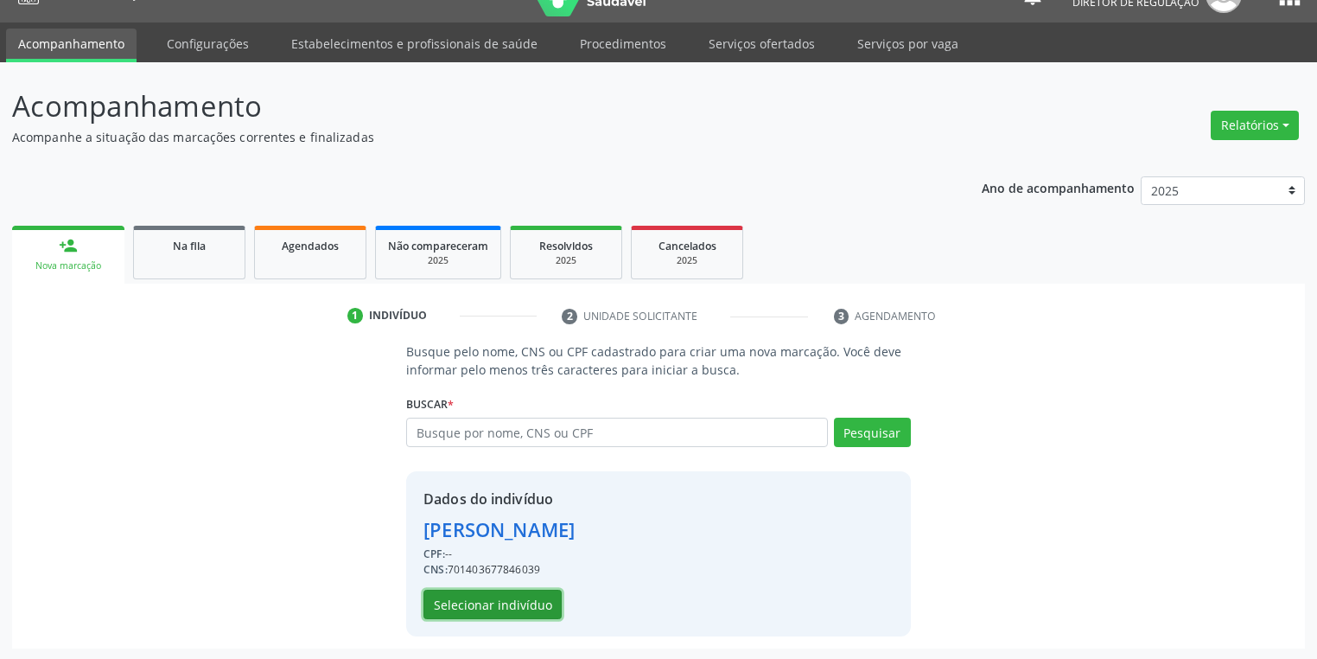
click at [457, 599] on button "Selecionar indivíduo" at bounding box center [492, 603] width 138 height 29
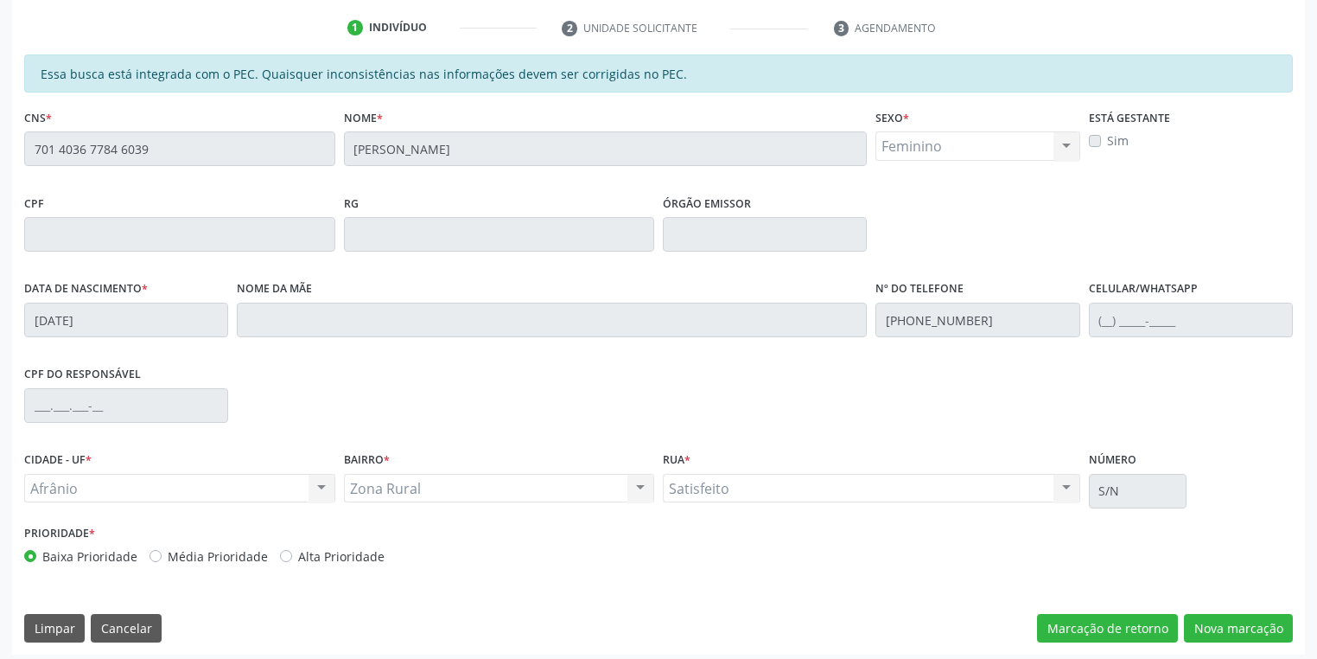
scroll to position [328, 0]
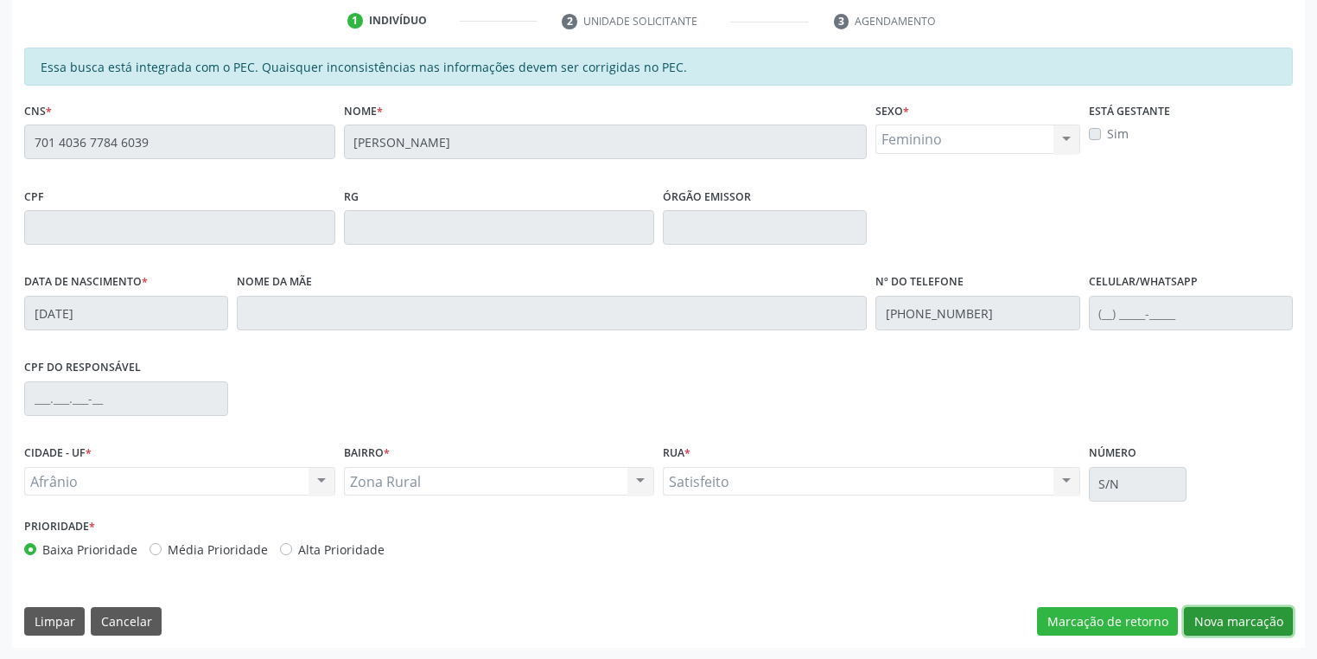
click at [1214, 626] on button "Nova marcação" at bounding box center [1238, 621] width 109 height 29
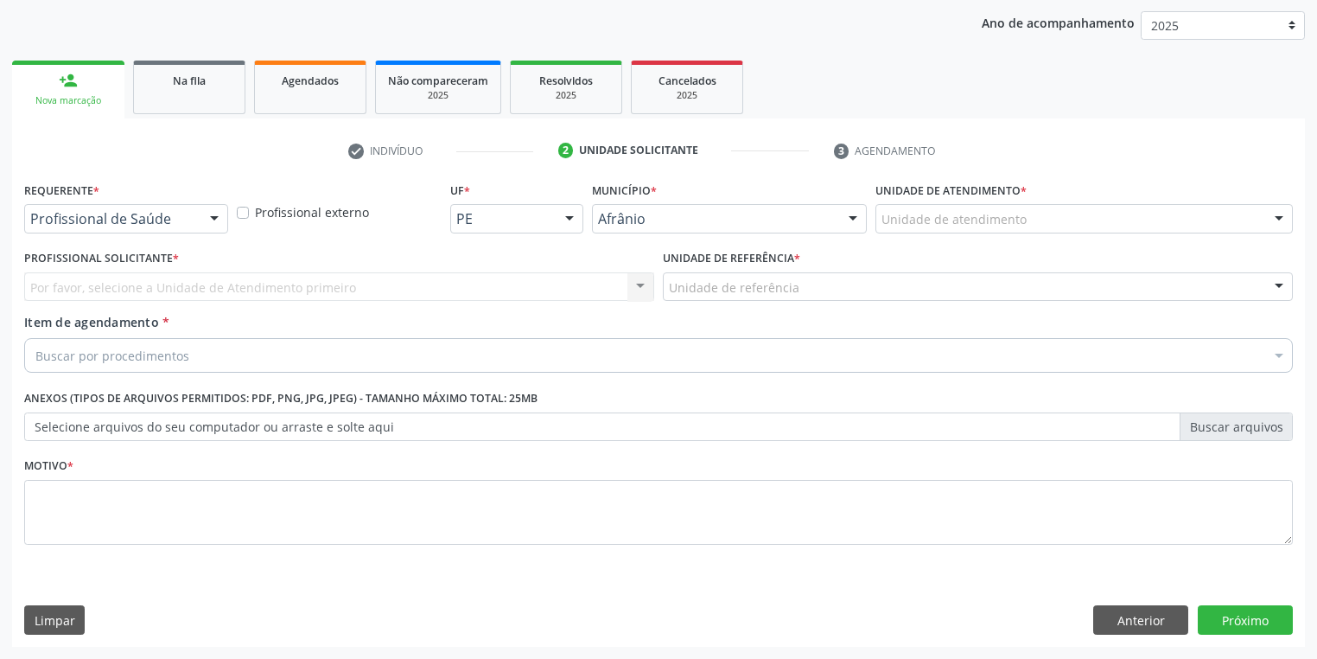
scroll to position [197, 0]
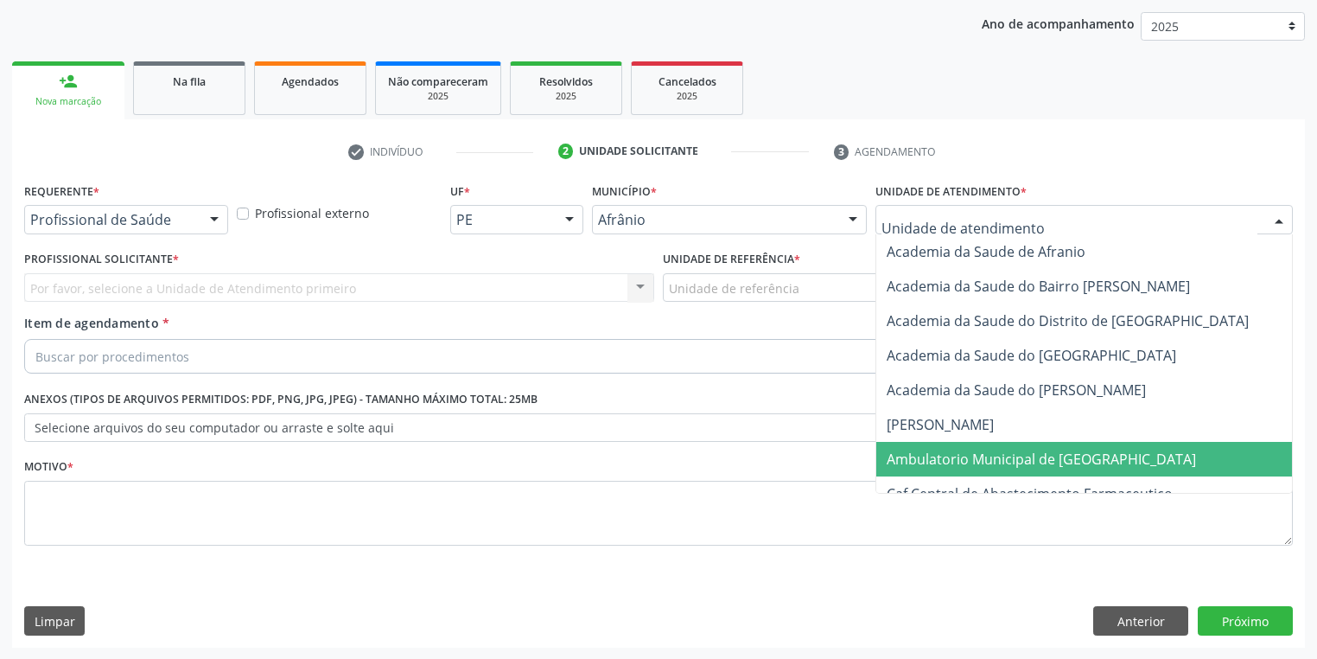
click at [954, 456] on span "Ambulatorio Municipal de [GEOGRAPHIC_DATA]" at bounding box center [1041, 458] width 309 height 19
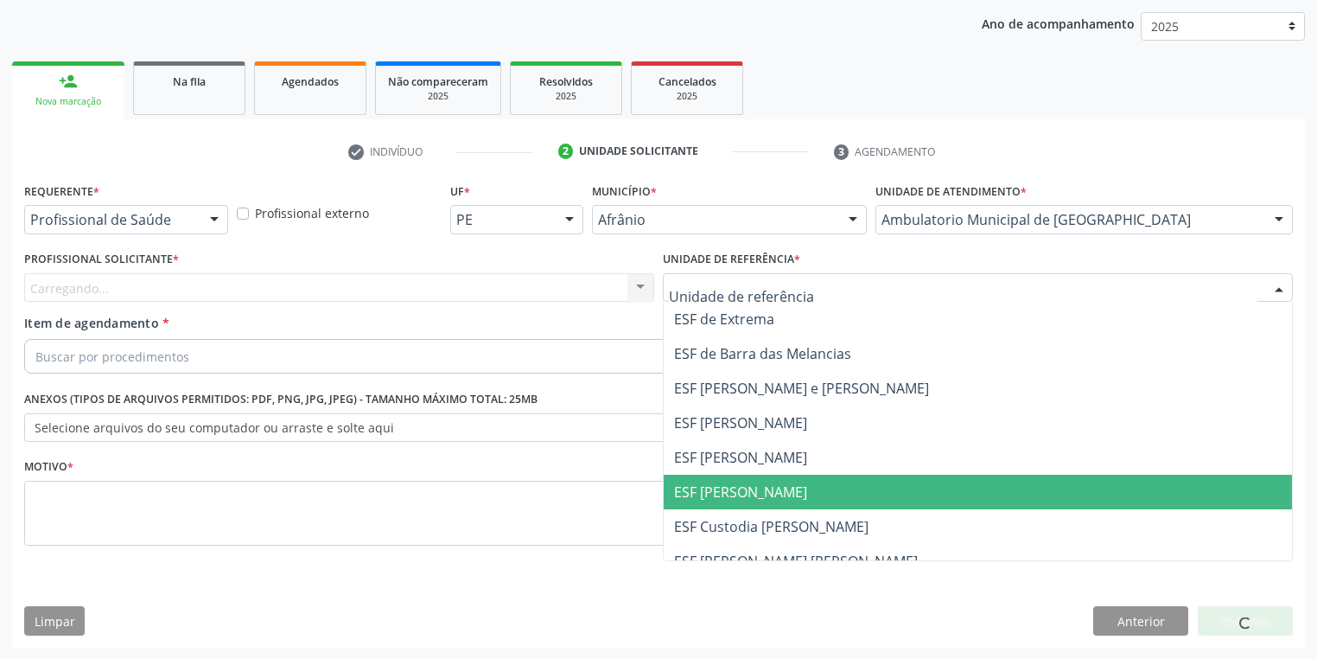
click at [741, 499] on span "ESF [PERSON_NAME]" at bounding box center [740, 491] width 133 height 19
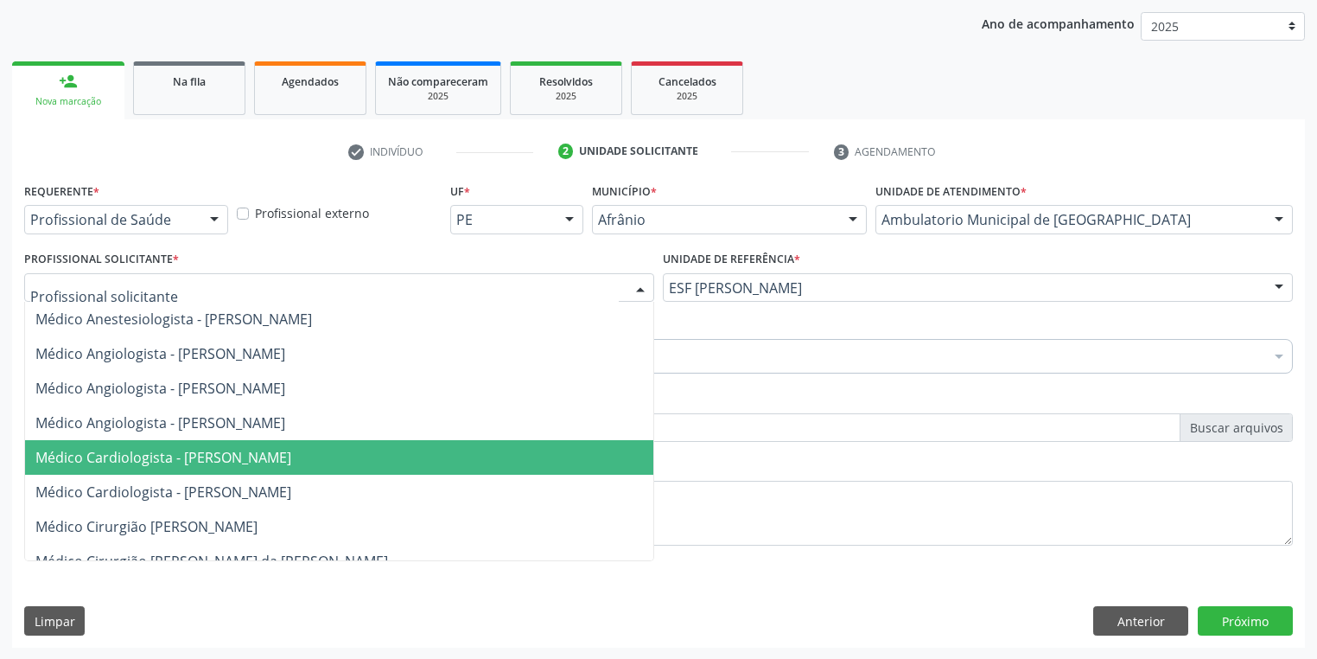
click at [137, 454] on span "Médico Cardiologista - Alysson Rodrigo Ferreira Cavalcanti" at bounding box center [163, 457] width 256 height 19
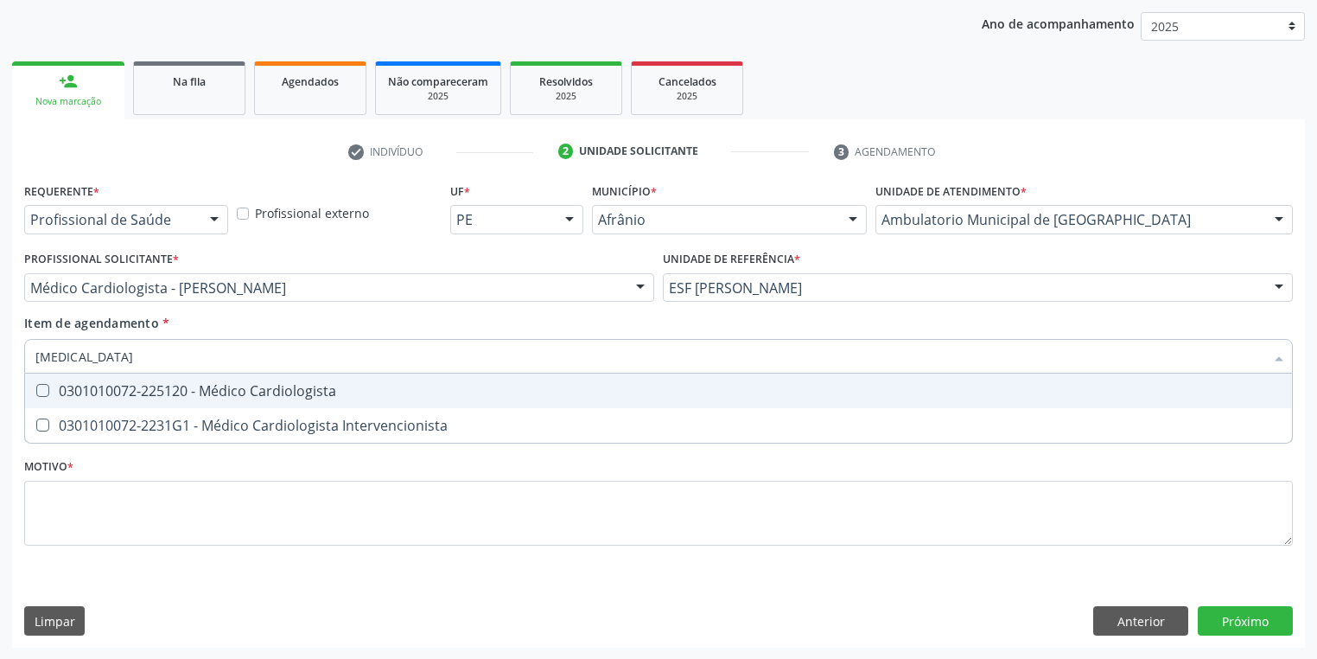
type input "cardiologista"
drag, startPoint x: 58, startPoint y: 404, endPoint x: 46, endPoint y: 431, distance: 30.2
click at [57, 404] on span "0301010072-225120 - Médico Cardiologista" at bounding box center [658, 390] width 1267 height 35
checkbox Cardiologista "true"
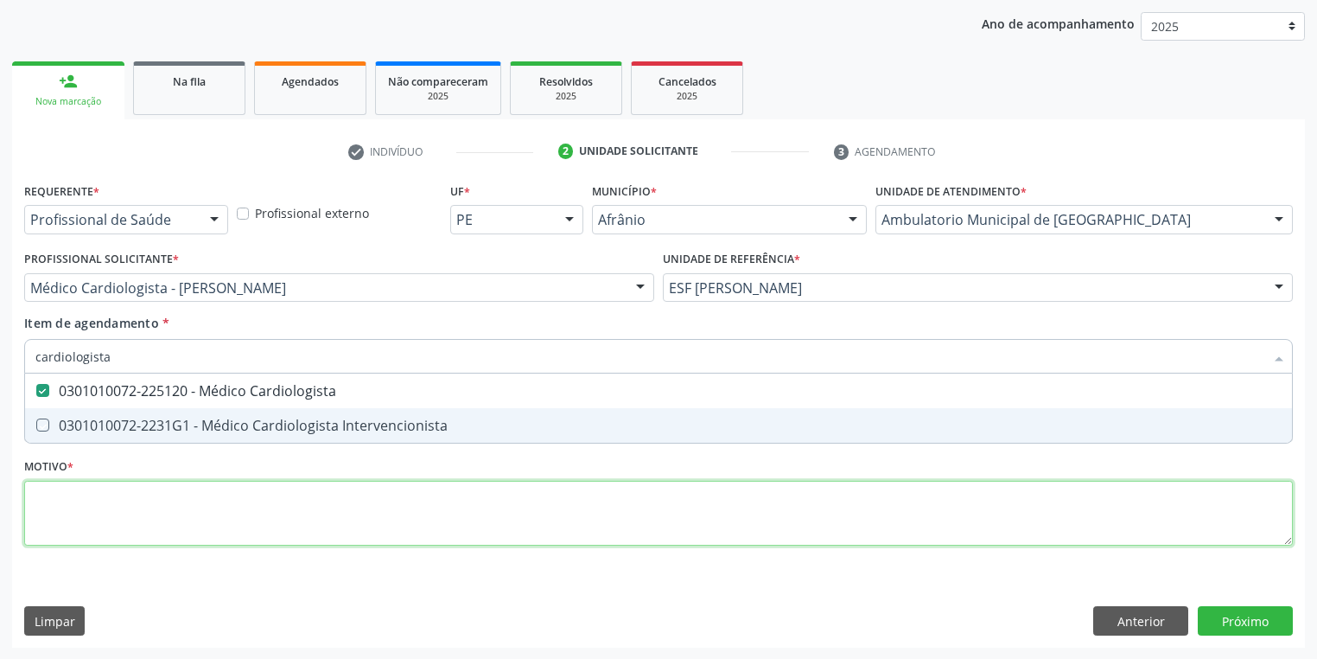
click at [50, 520] on div "Requerente * Profissional de Saúde Profissional de Saúde Paciente Nenhum result…" at bounding box center [658, 373] width 1269 height 391
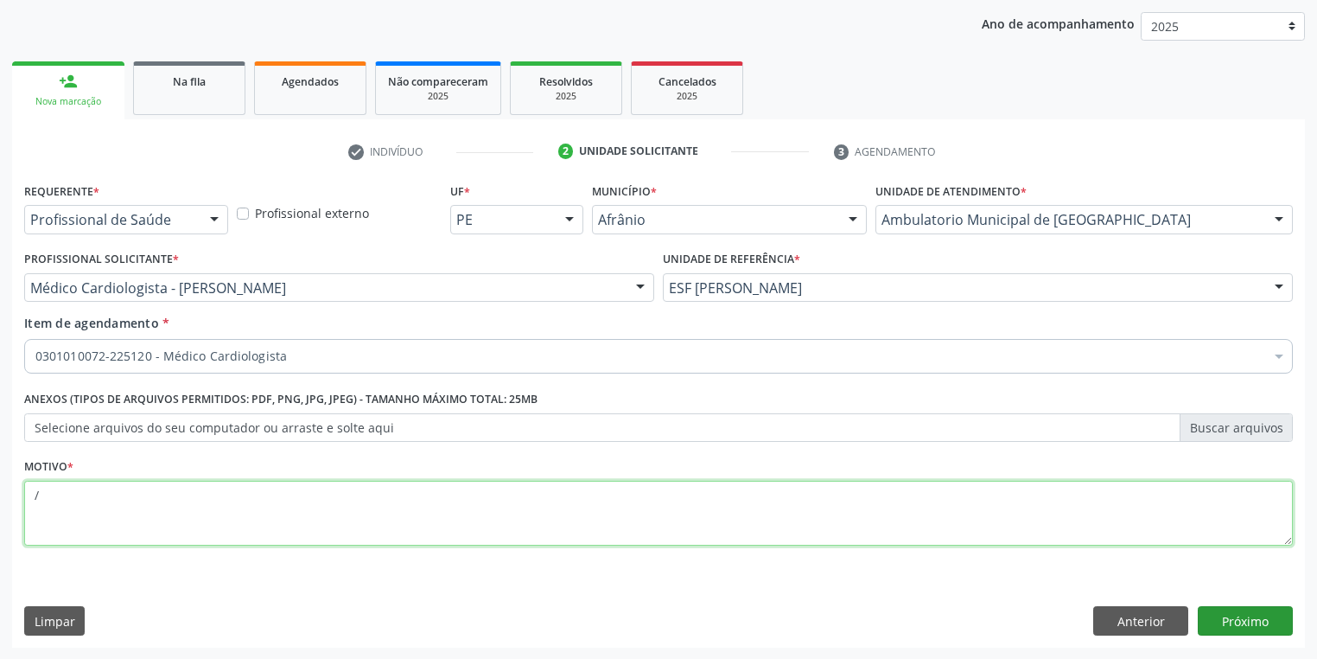
type textarea "/"
click at [1215, 617] on button "Próximo" at bounding box center [1245, 620] width 95 height 29
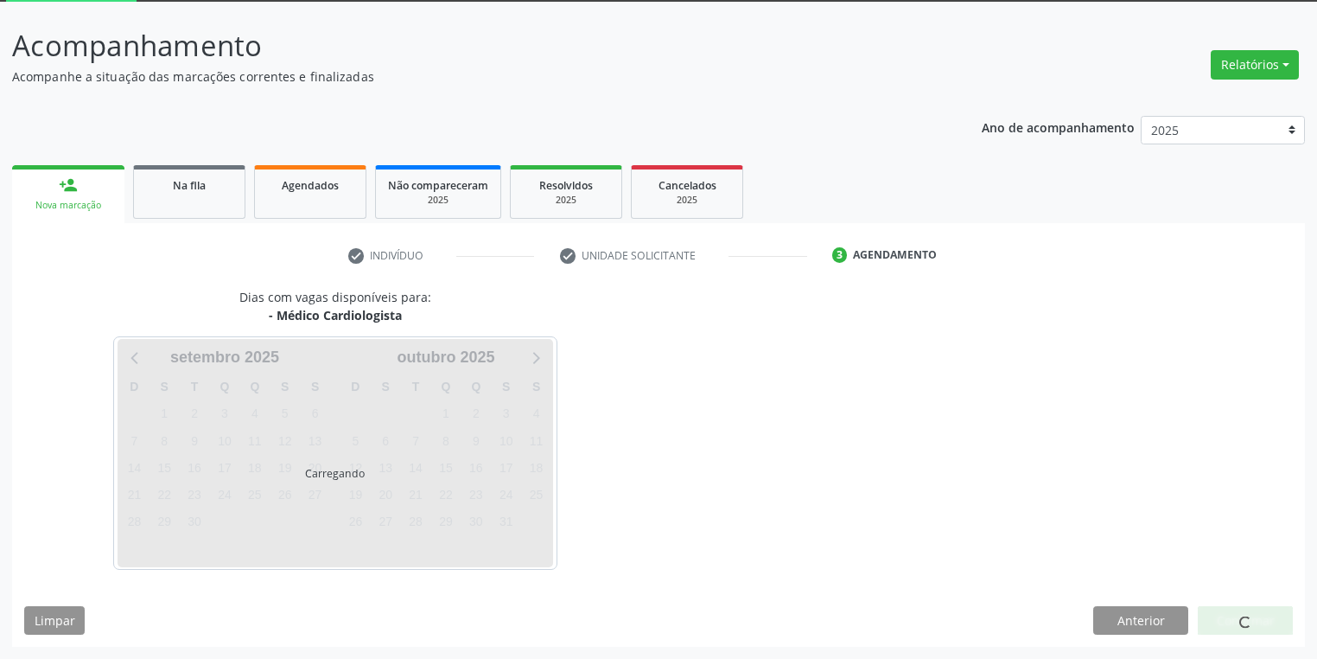
scroll to position [92, 0]
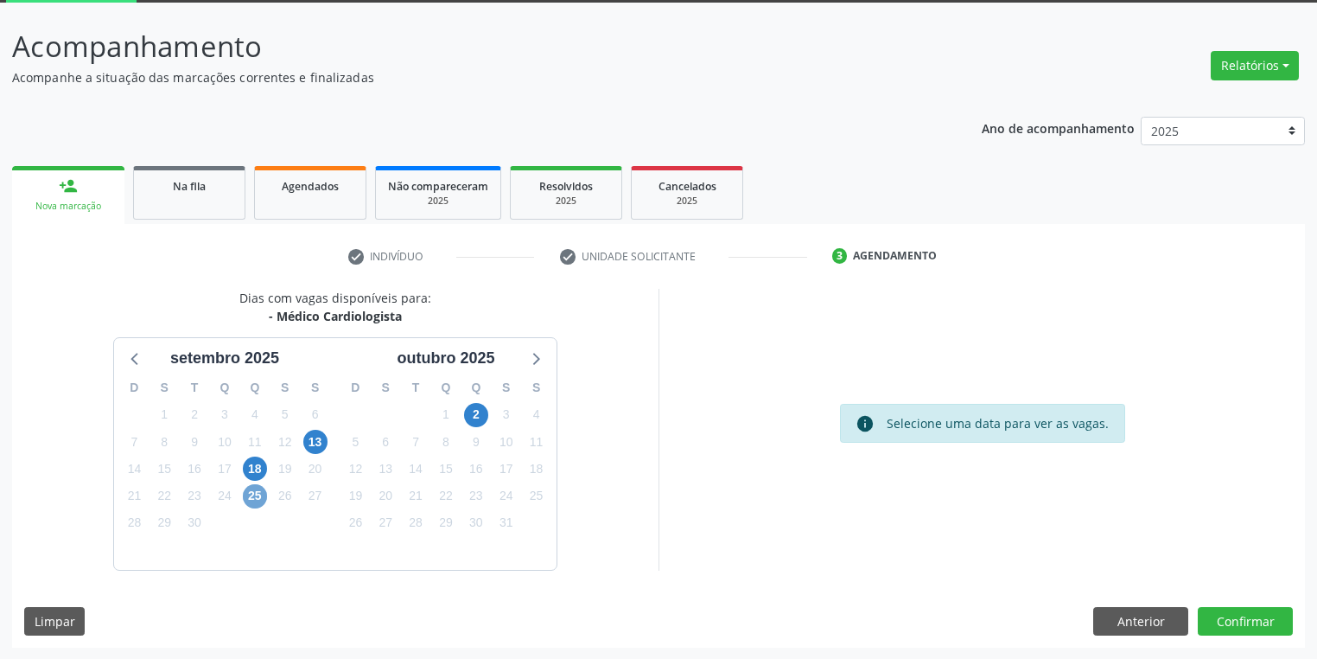
click at [251, 496] on span "25" at bounding box center [255, 496] width 24 height 24
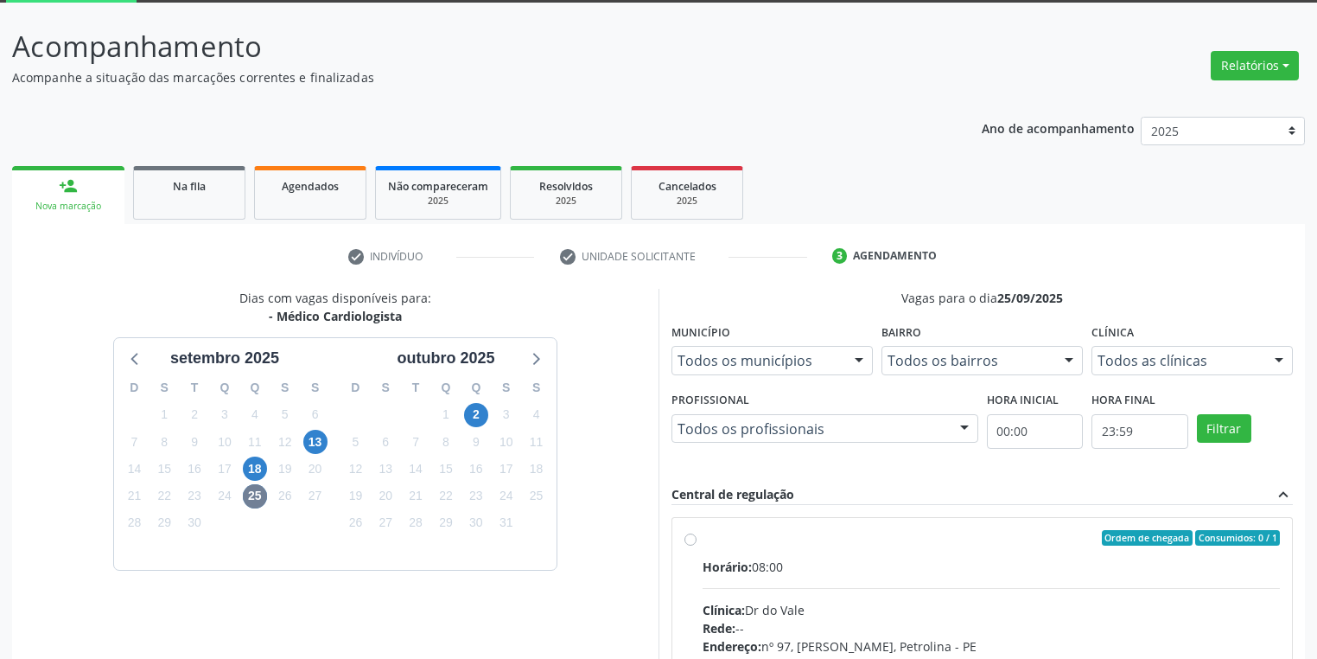
click at [697, 545] on input "Ordem de chegada Consumidos: 0 / 1 Horário: 08:00 Clínica: Dr do Vale Rede: -- …" at bounding box center [690, 538] width 12 height 16
radio input "true"
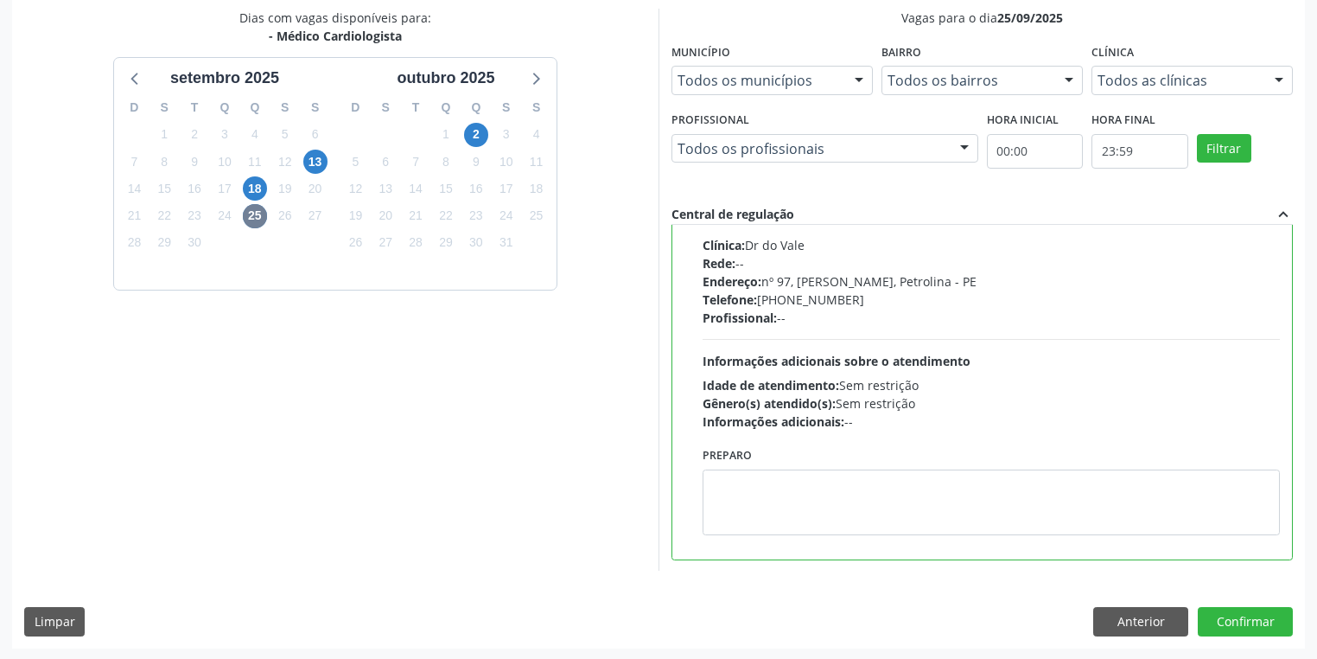
scroll to position [373, 0]
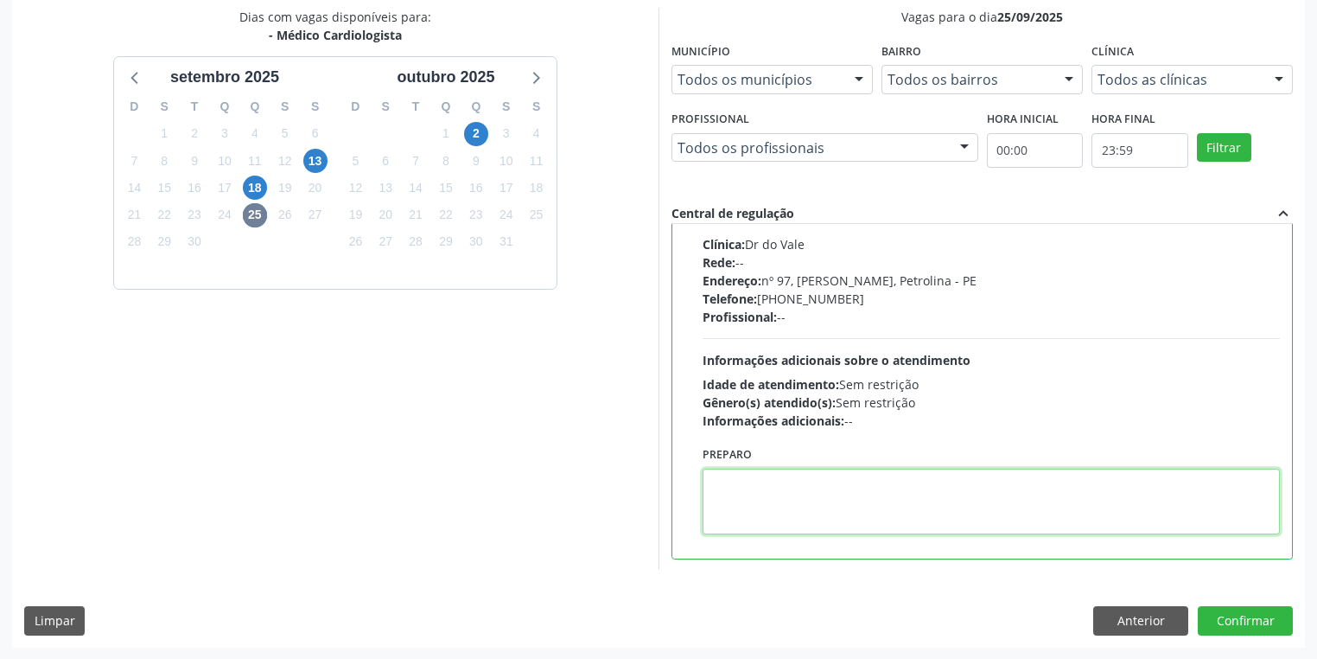
click at [785, 492] on textarea at bounding box center [991, 501] width 577 height 66
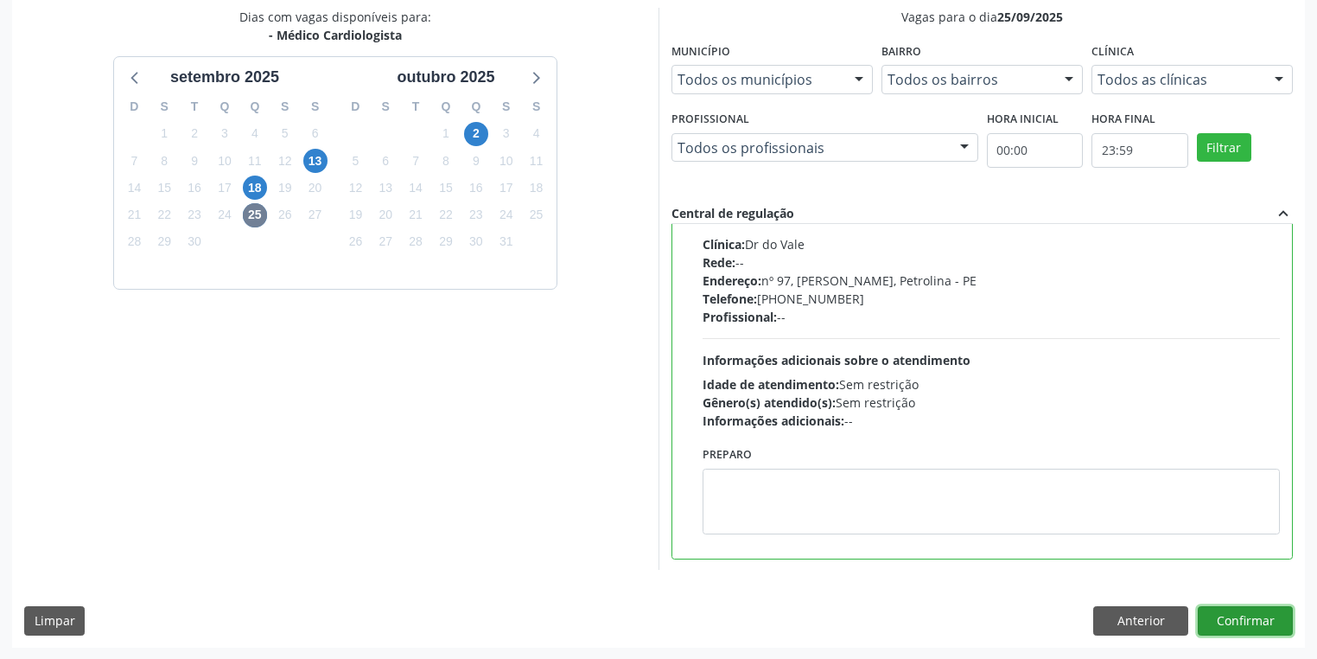
click at [1220, 622] on button "Confirmar" at bounding box center [1245, 620] width 95 height 29
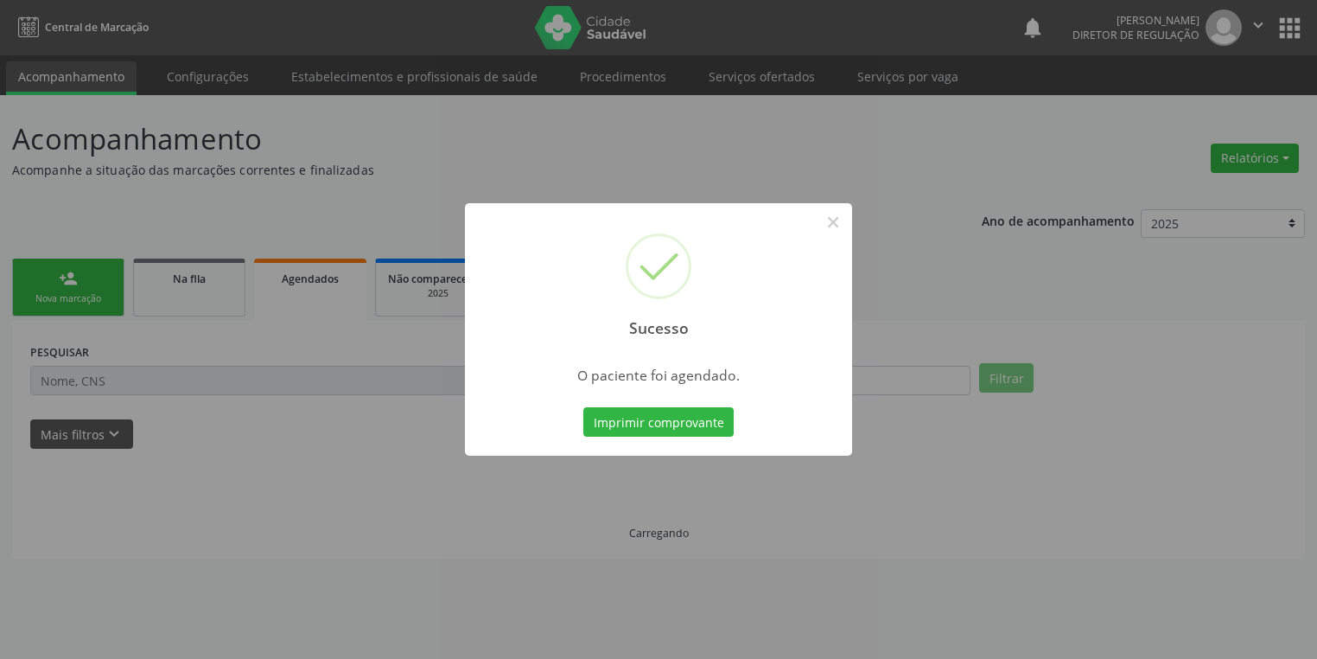
scroll to position [0, 0]
click at [668, 424] on button "Imprimir comprovante" at bounding box center [664, 421] width 150 height 29
